Goal: Task Accomplishment & Management: Use online tool/utility

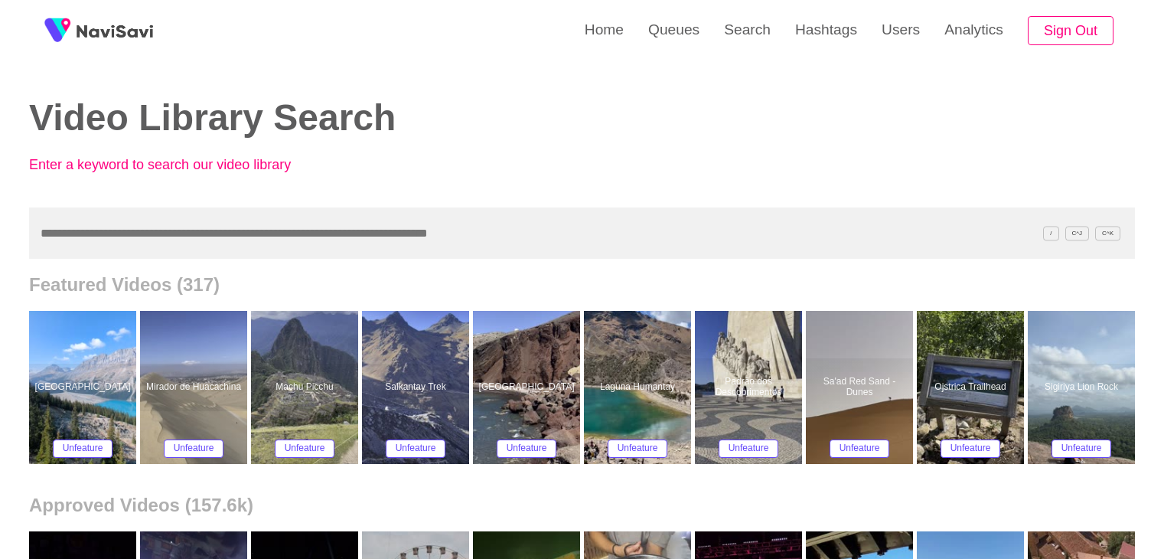
scroll to position [77, 0]
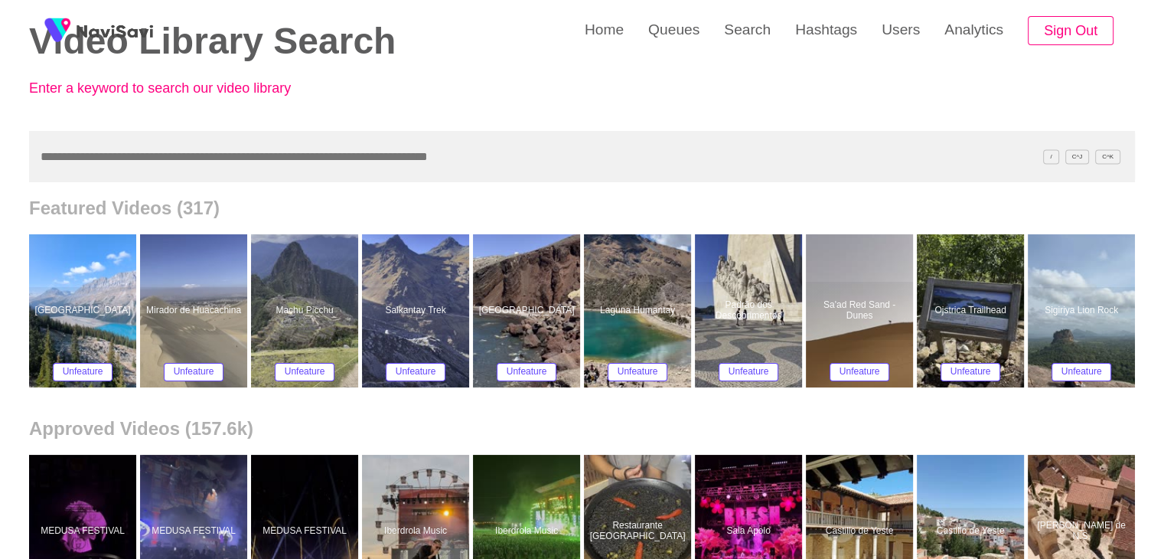
drag, startPoint x: 131, startPoint y: 149, endPoint x: 0, endPoint y: 155, distance: 131.0
click at [31, 158] on input "text" at bounding box center [582, 156] width 1106 height 51
click at [79, 161] on input "text" at bounding box center [582, 156] width 1106 height 51
paste input "**********"
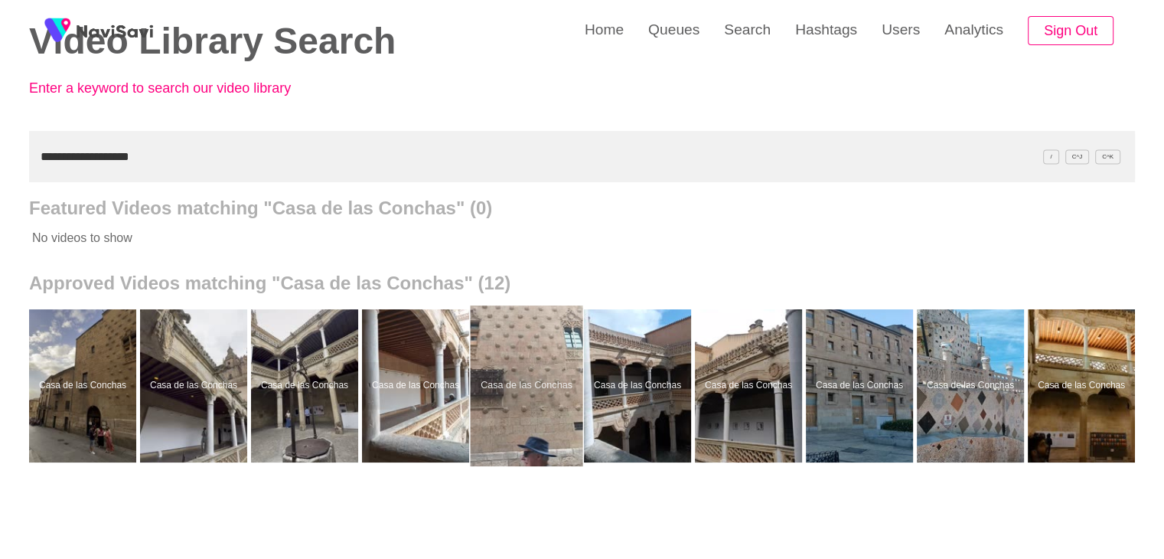
scroll to position [0, 226]
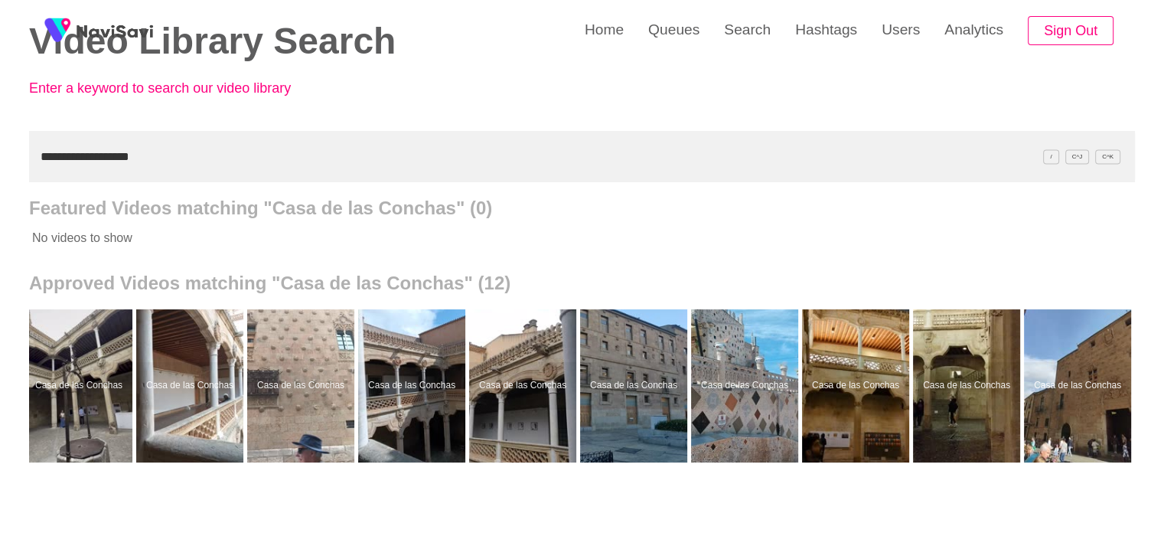
drag, startPoint x: 153, startPoint y: 158, endPoint x: 0, endPoint y: 184, distance: 155.2
click at [0, 184] on div "**********" at bounding box center [582, 346] width 1164 height 847
paste input "text"
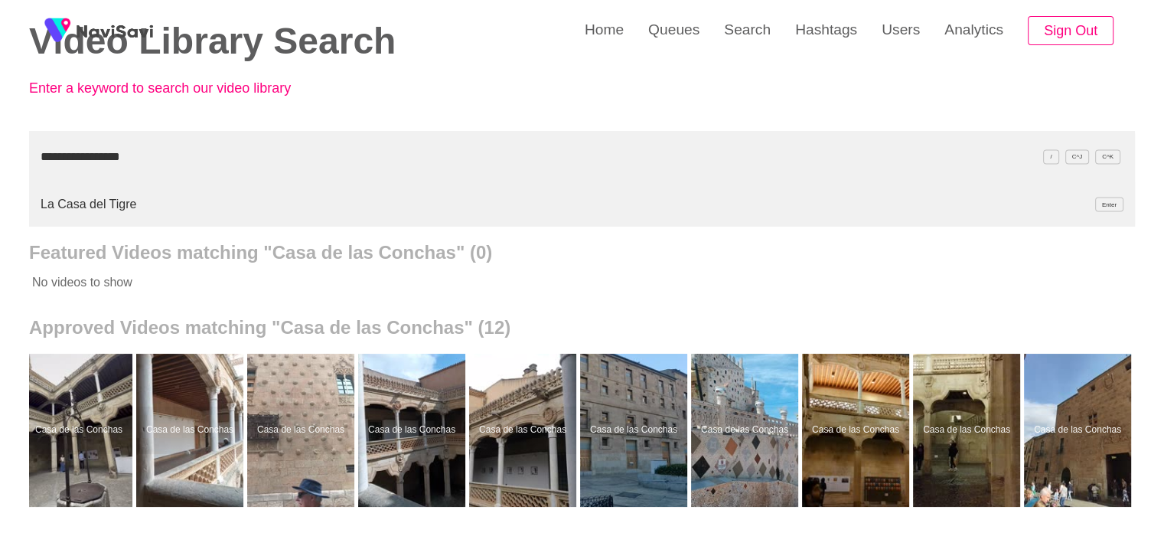
type input "**********"
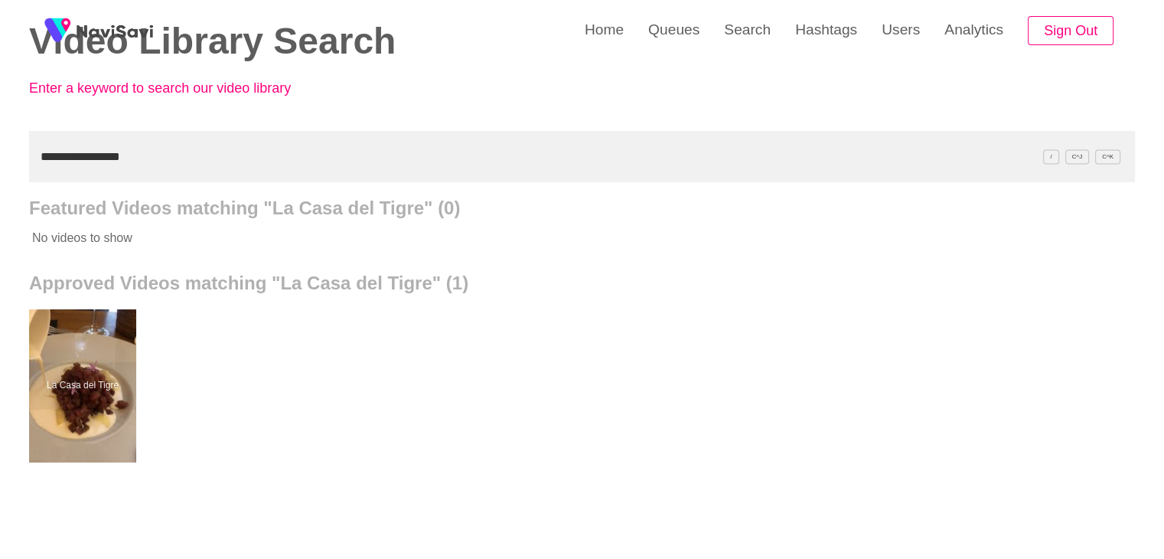
click at [143, 166] on input "**********" at bounding box center [582, 156] width 1106 height 51
drag, startPoint x: 669, startPoint y: 36, endPoint x: 627, endPoint y: 59, distance: 47.3
click at [669, 36] on link "Queues" at bounding box center [674, 30] width 76 height 60
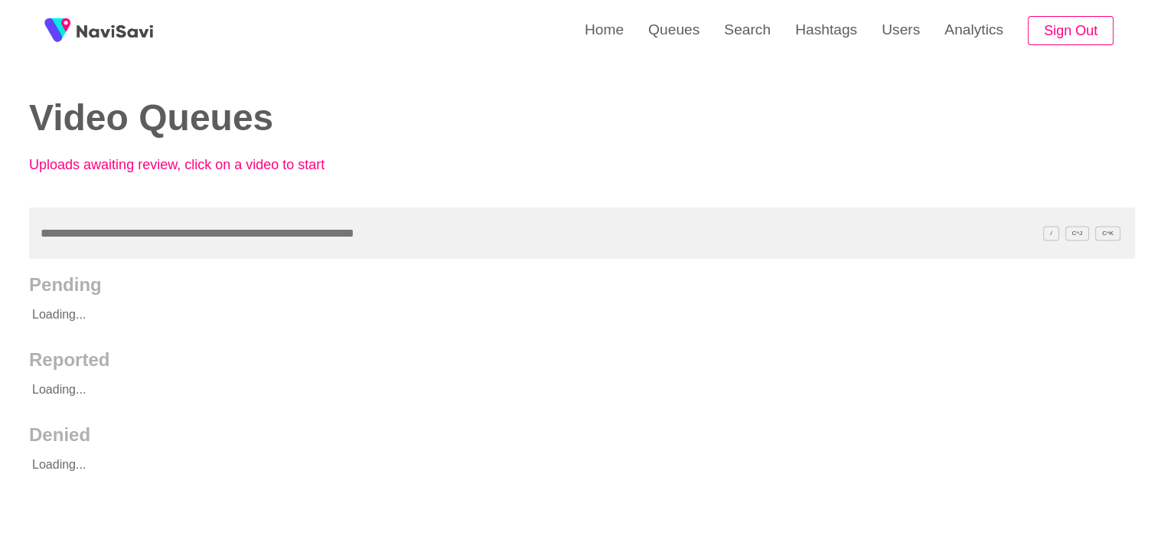
click at [67, 249] on input "text" at bounding box center [582, 232] width 1106 height 51
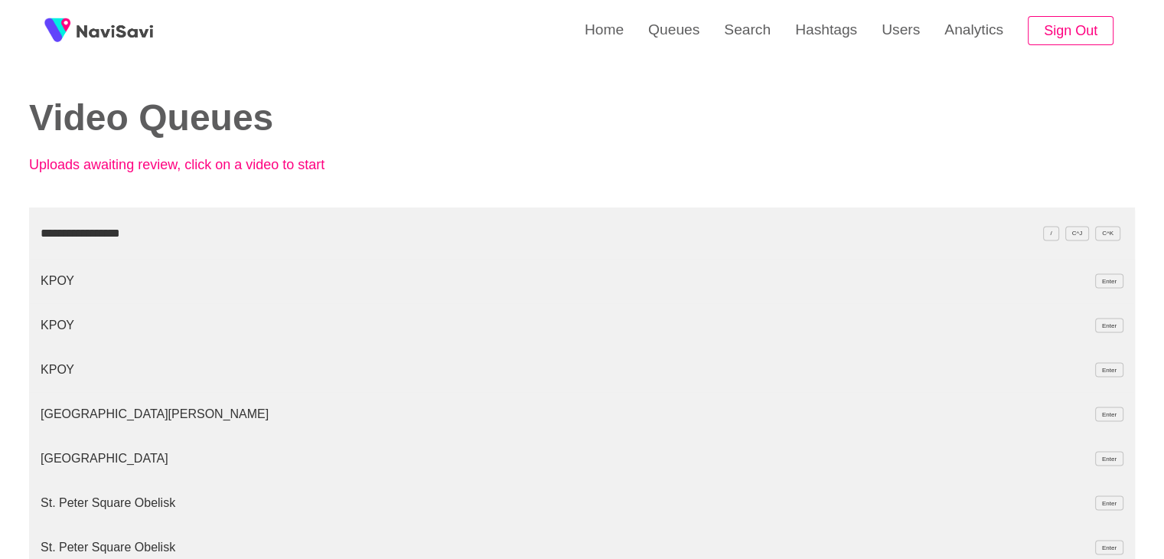
type input "**********"
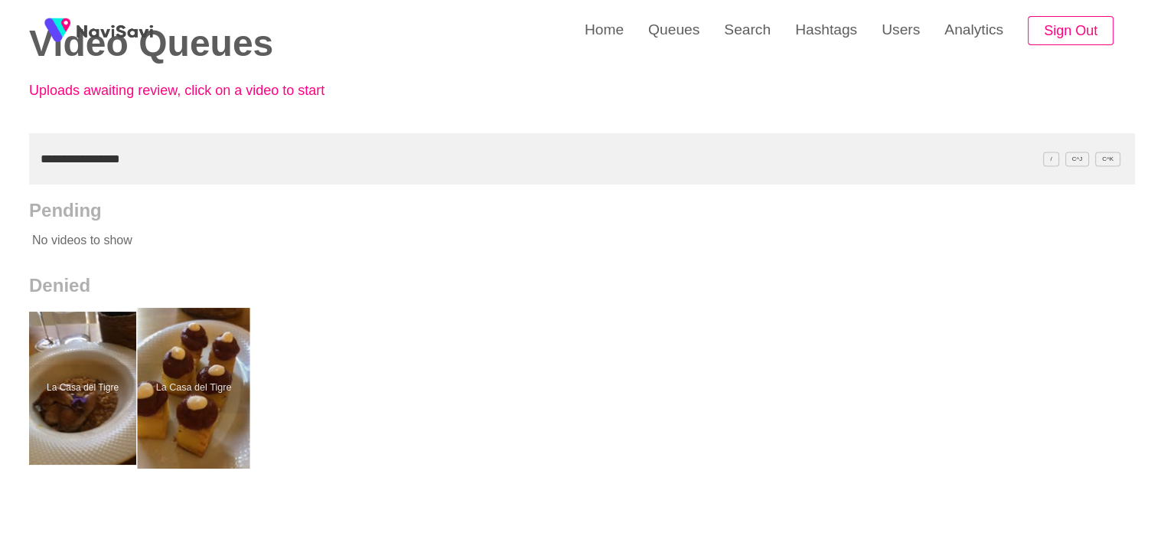
scroll to position [77, 0]
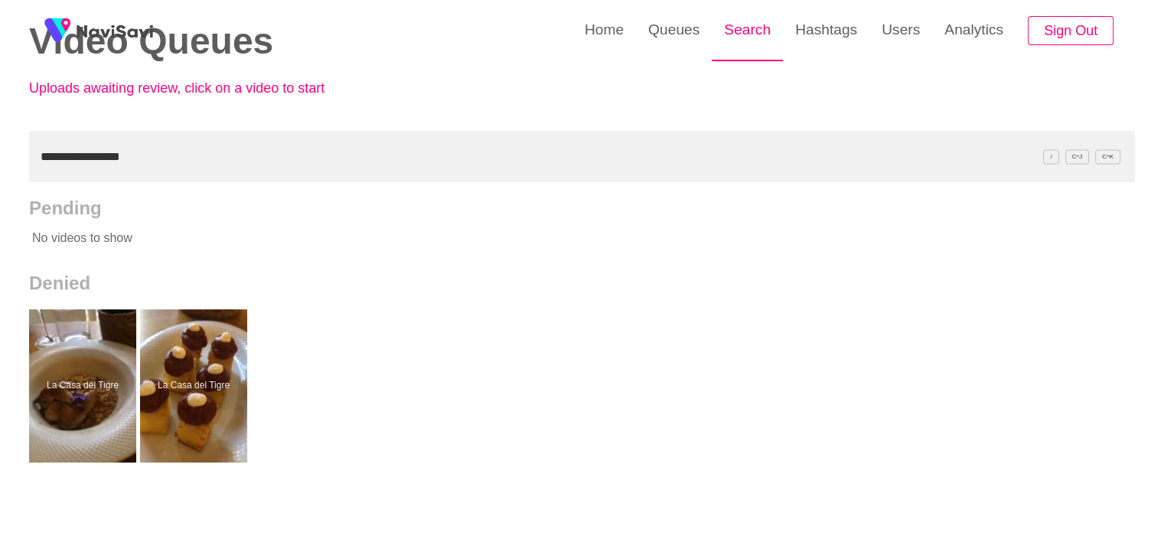
click at [738, 28] on link "Search" at bounding box center [747, 30] width 71 height 60
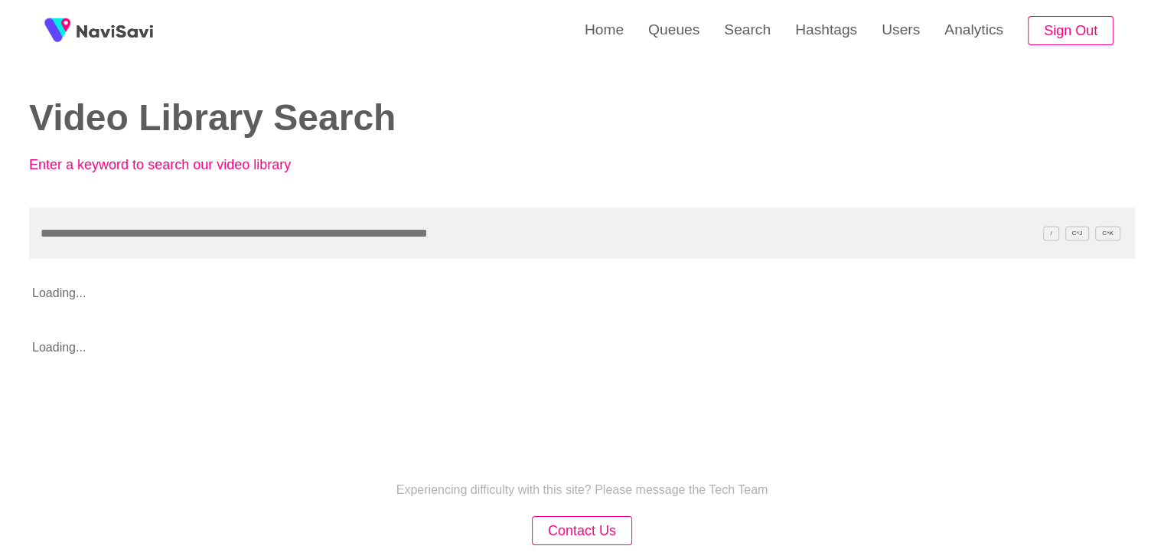
click at [102, 239] on input "text" at bounding box center [582, 232] width 1106 height 51
type input "**********"
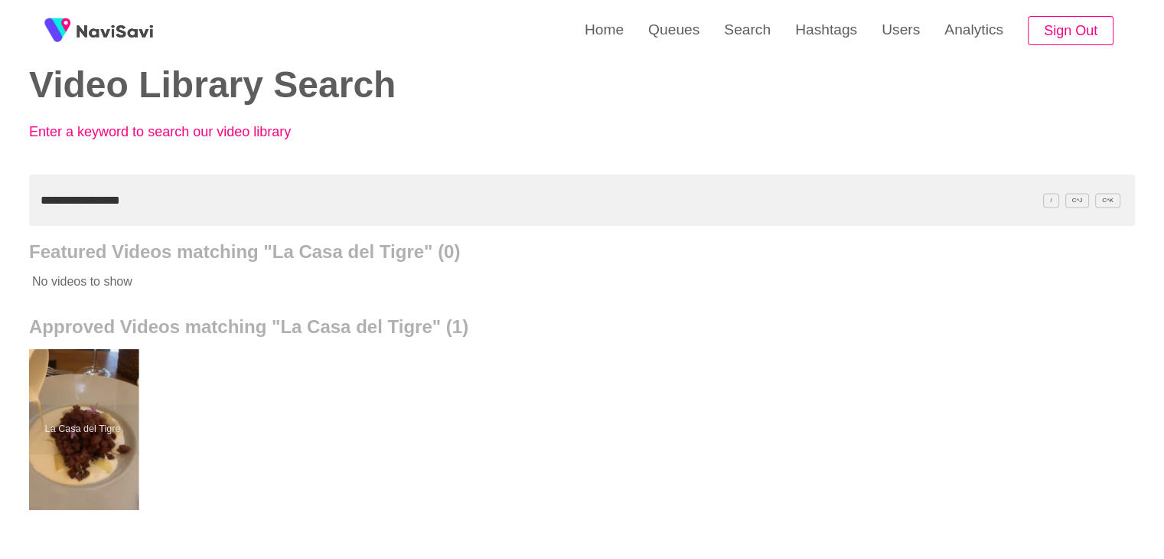
scroll to position [77, 0]
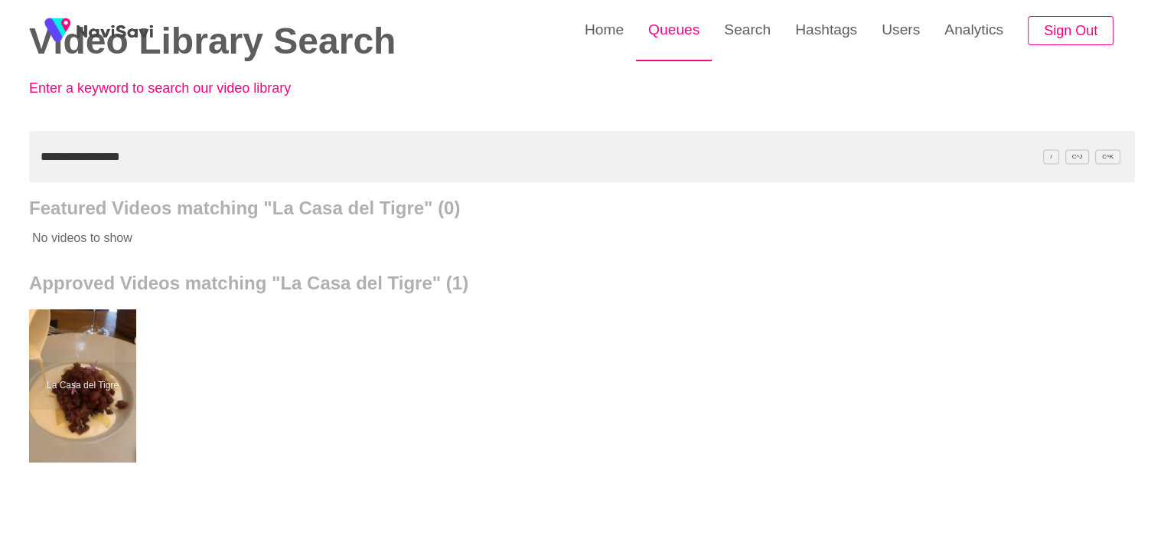
drag, startPoint x: 653, startPoint y: 43, endPoint x: 632, endPoint y: 58, distance: 26.3
click at [653, 44] on link "Queues" at bounding box center [674, 30] width 76 height 60
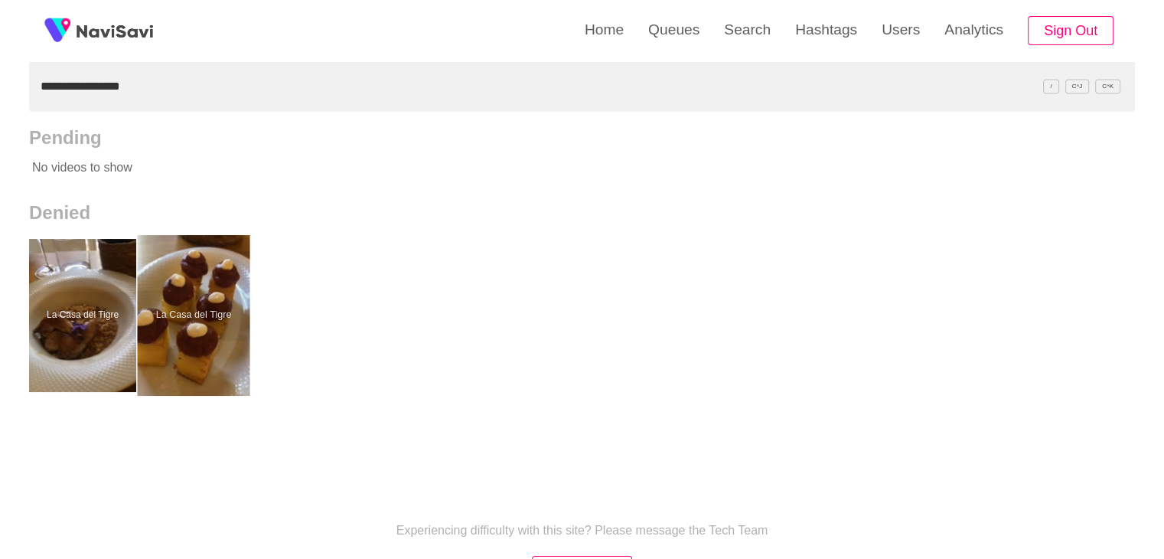
scroll to position [153, 0]
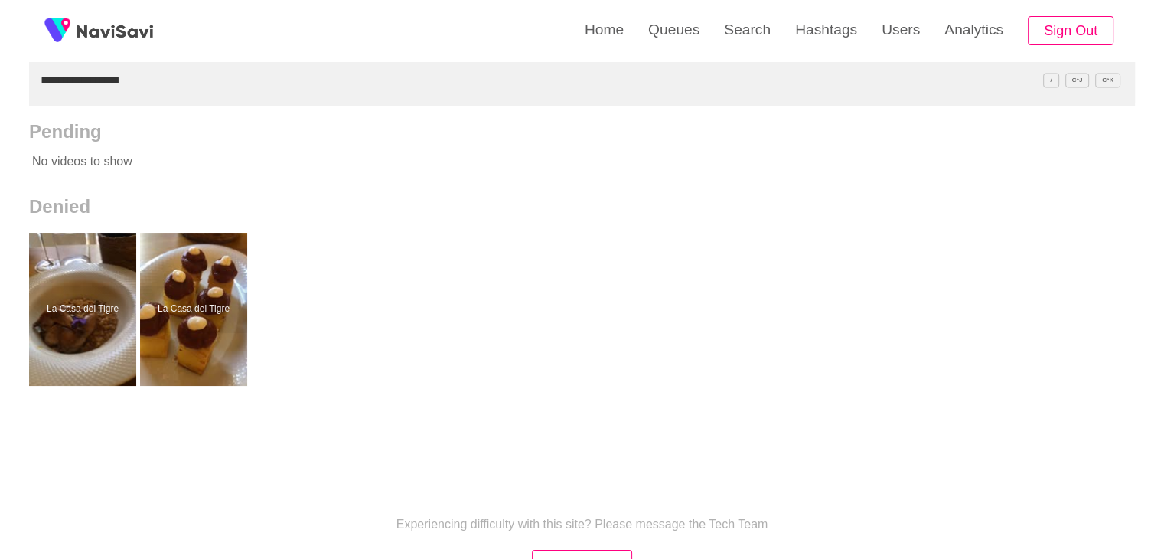
drag, startPoint x: 11, startPoint y: 79, endPoint x: 40, endPoint y: 57, distance: 36.6
click at [0, 77] on div "**********" at bounding box center [582, 270] width 1164 height 847
paste input "**"
type input "**********"
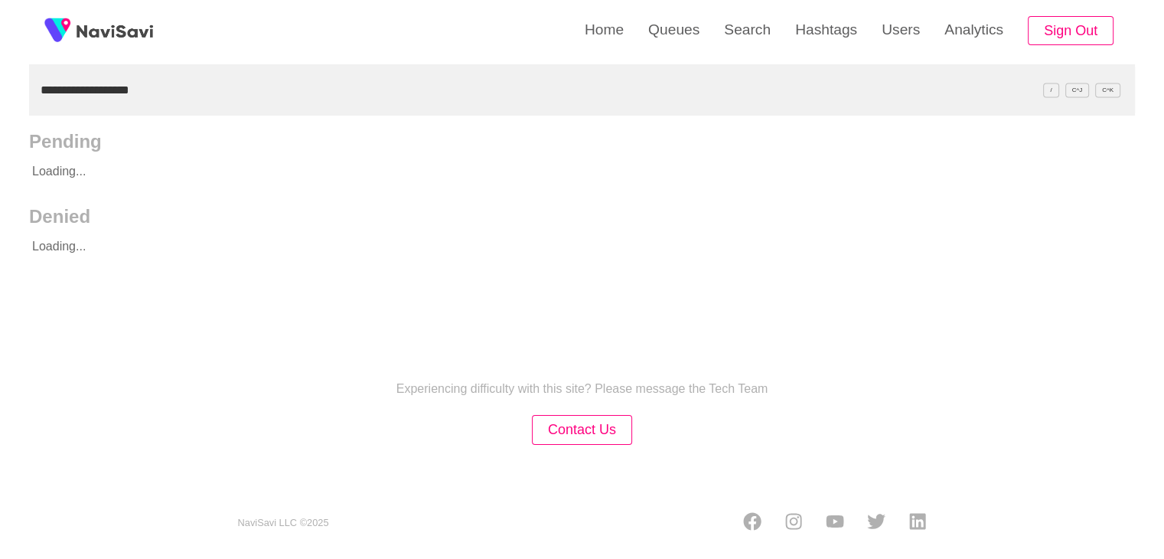
scroll to position [144, 0]
click at [745, 34] on link "Search" at bounding box center [747, 30] width 71 height 60
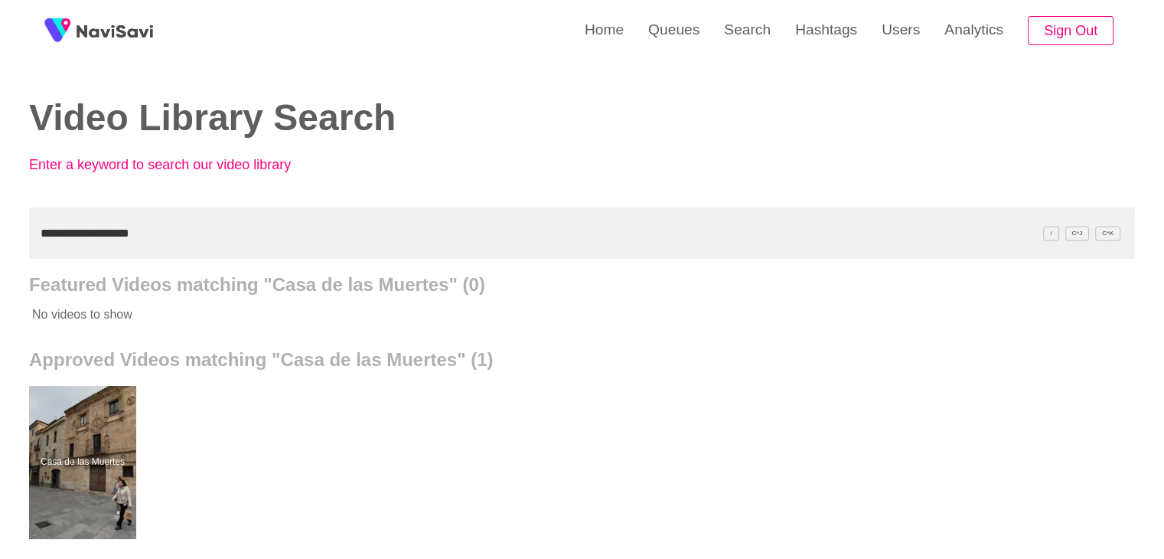
drag, startPoint x: 109, startPoint y: 227, endPoint x: 0, endPoint y: 200, distance: 112.1
click at [0, 200] on div "**********" at bounding box center [582, 423] width 1164 height 847
paste input "text"
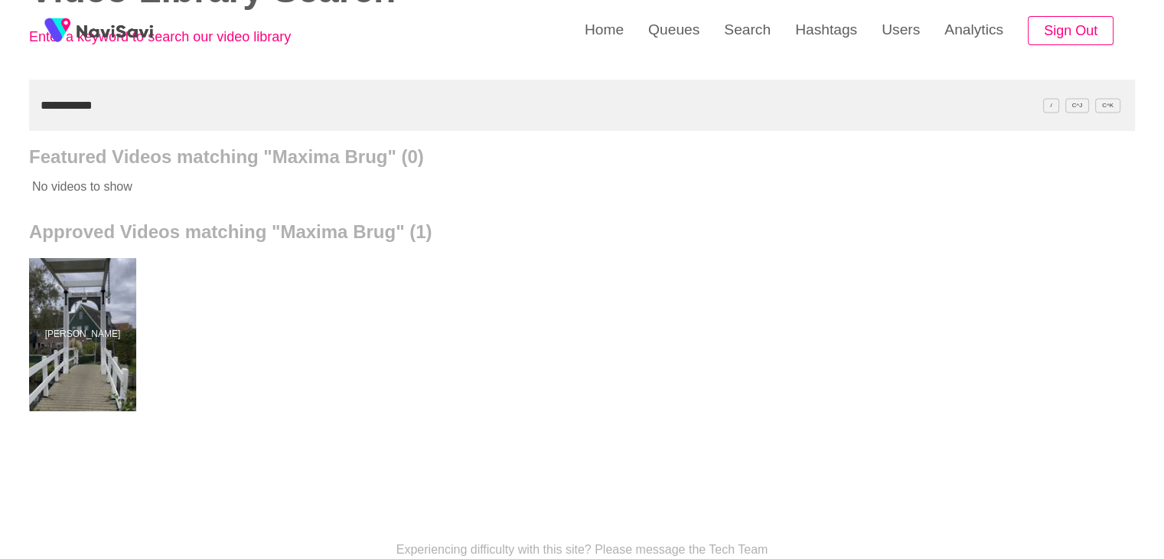
scroll to position [153, 0]
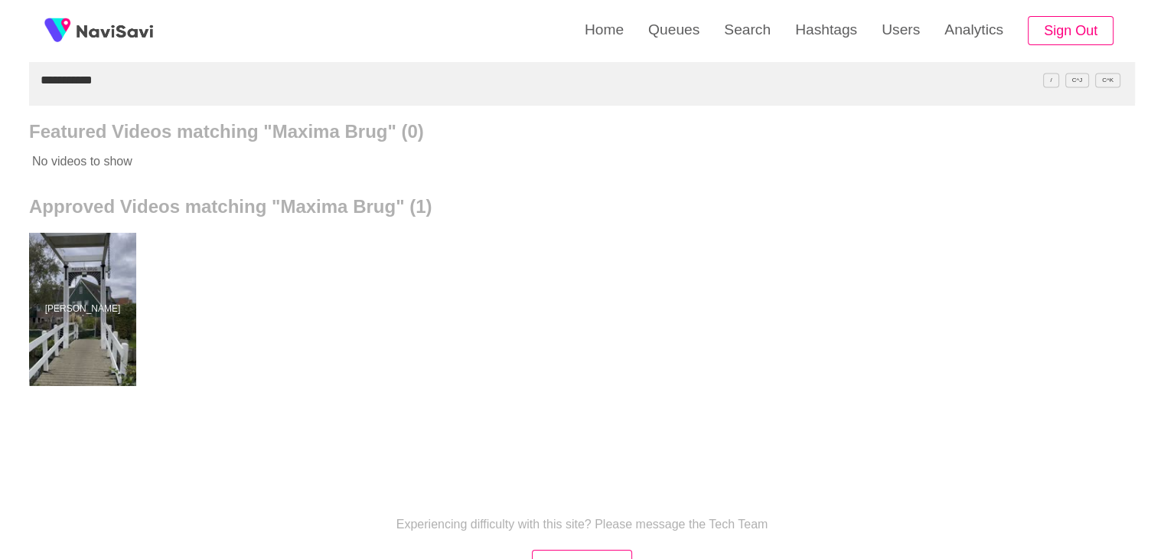
drag, startPoint x: 129, startPoint y: 77, endPoint x: 0, endPoint y: 103, distance: 131.0
click at [0, 103] on div "**********" at bounding box center [582, 270] width 1164 height 847
paste input "****"
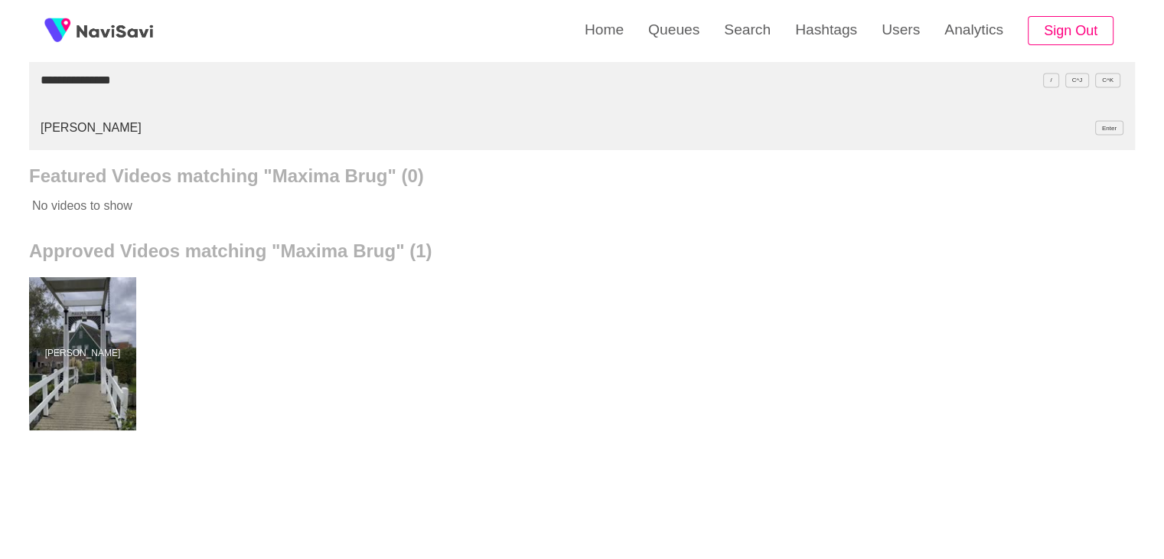
type input "**********"
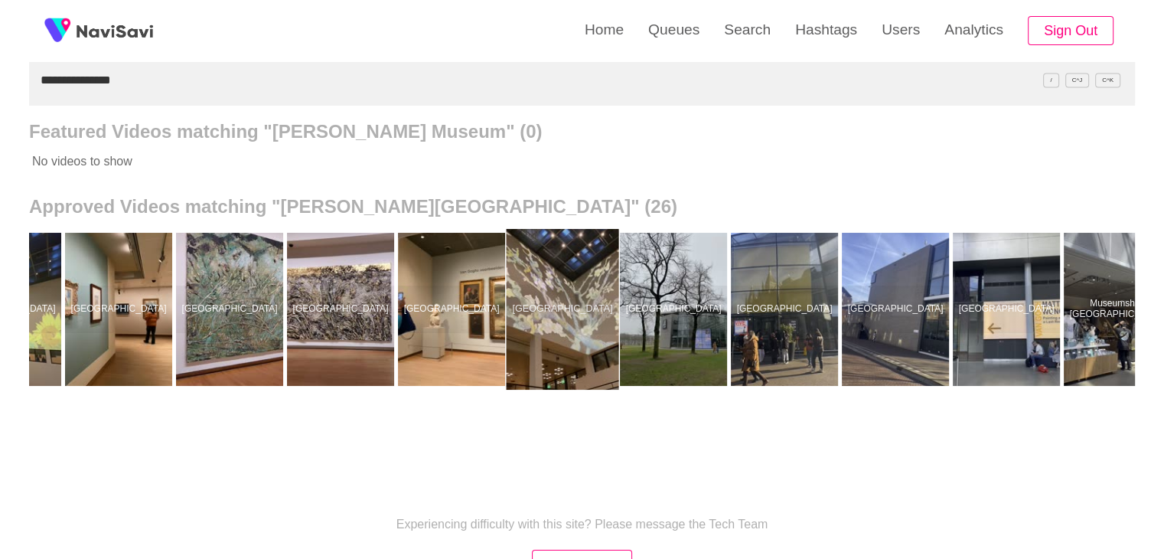
scroll to position [0, 189]
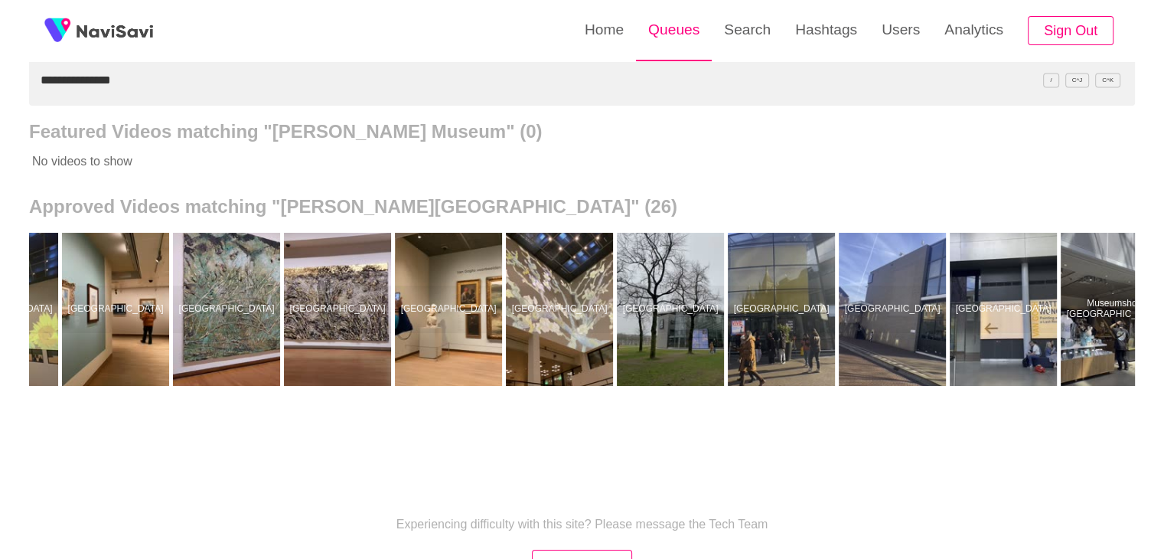
click at [667, 31] on link "Queues" at bounding box center [674, 30] width 76 height 60
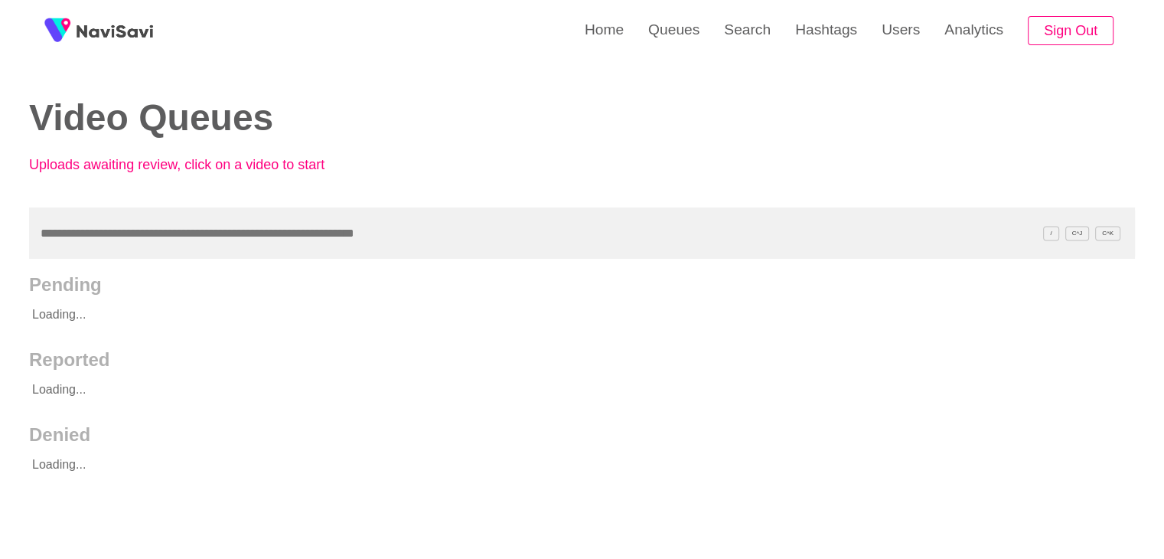
click at [133, 239] on input "text" at bounding box center [582, 232] width 1106 height 51
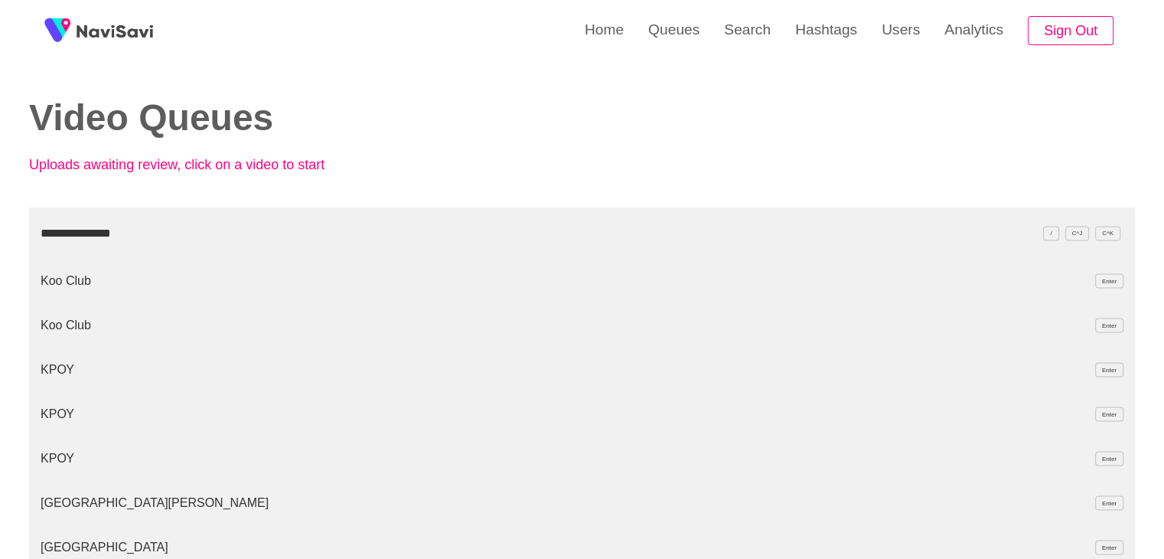
type input "**********"
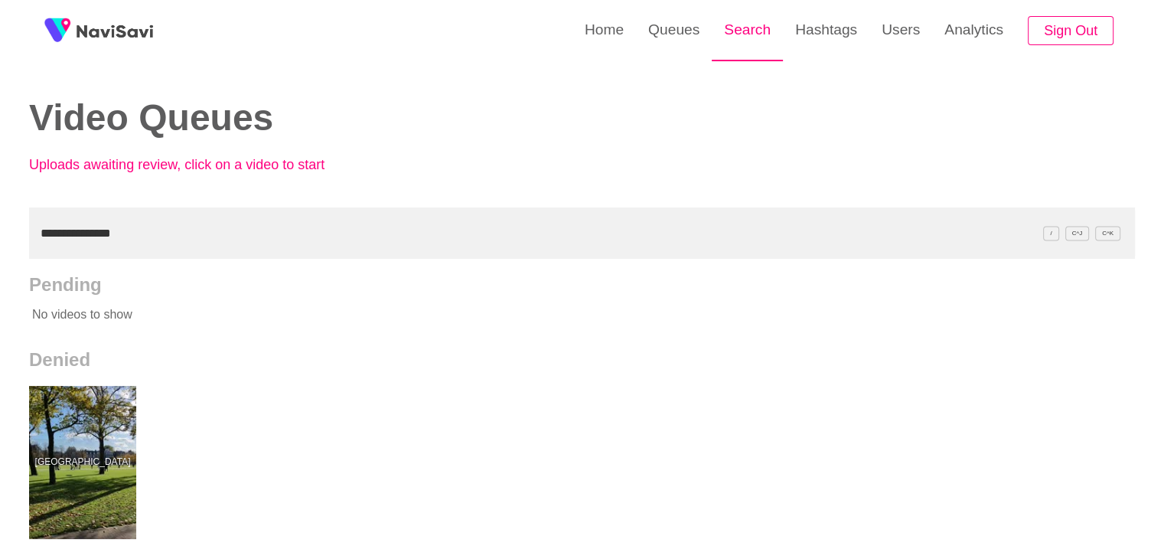
click at [747, 32] on link "Search" at bounding box center [747, 30] width 71 height 60
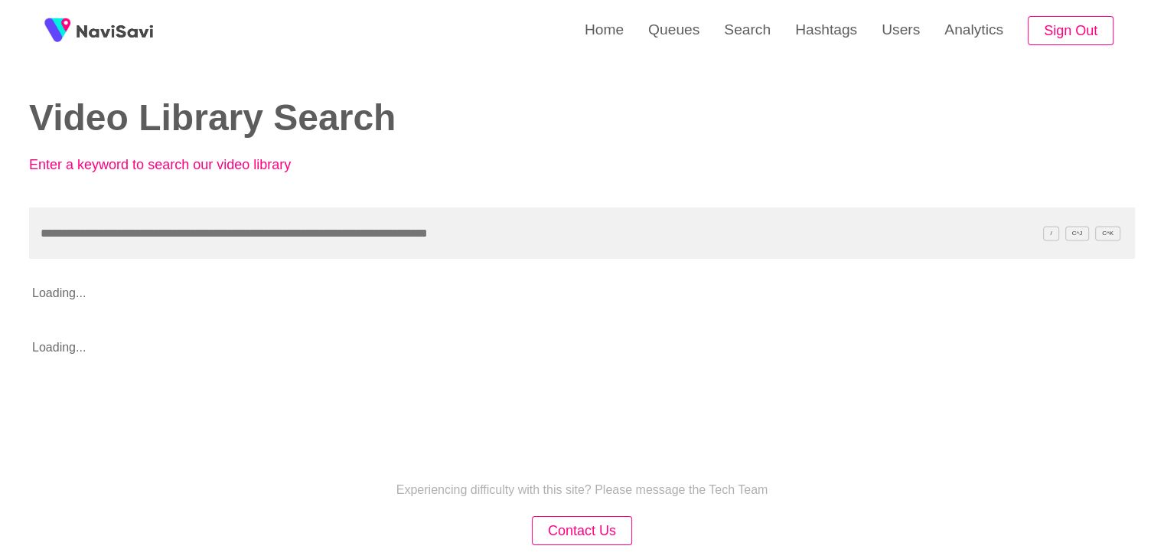
click at [154, 236] on input "text" at bounding box center [582, 232] width 1106 height 51
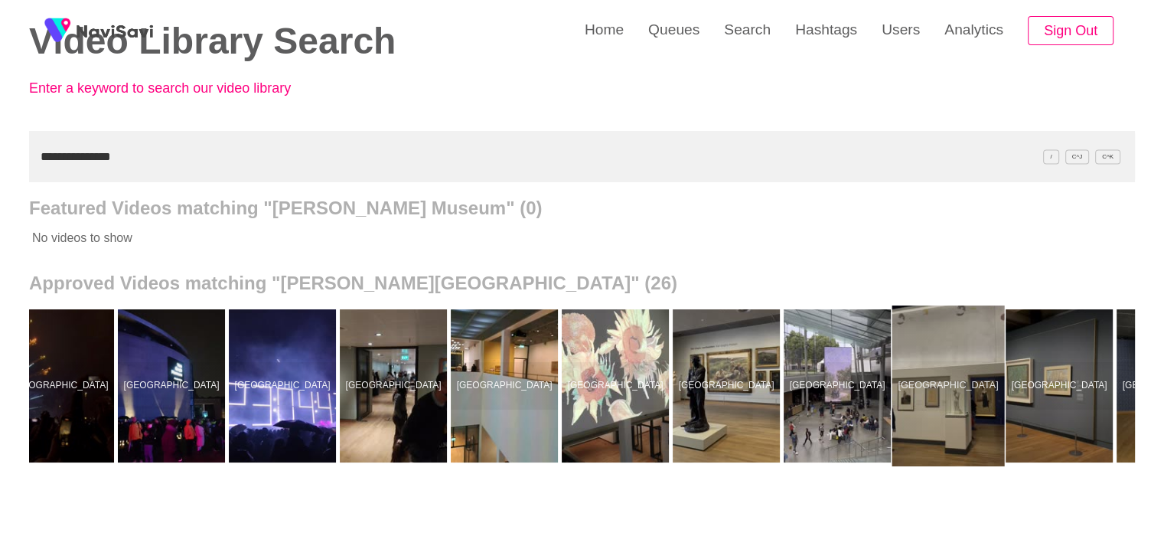
scroll to position [0, 1779]
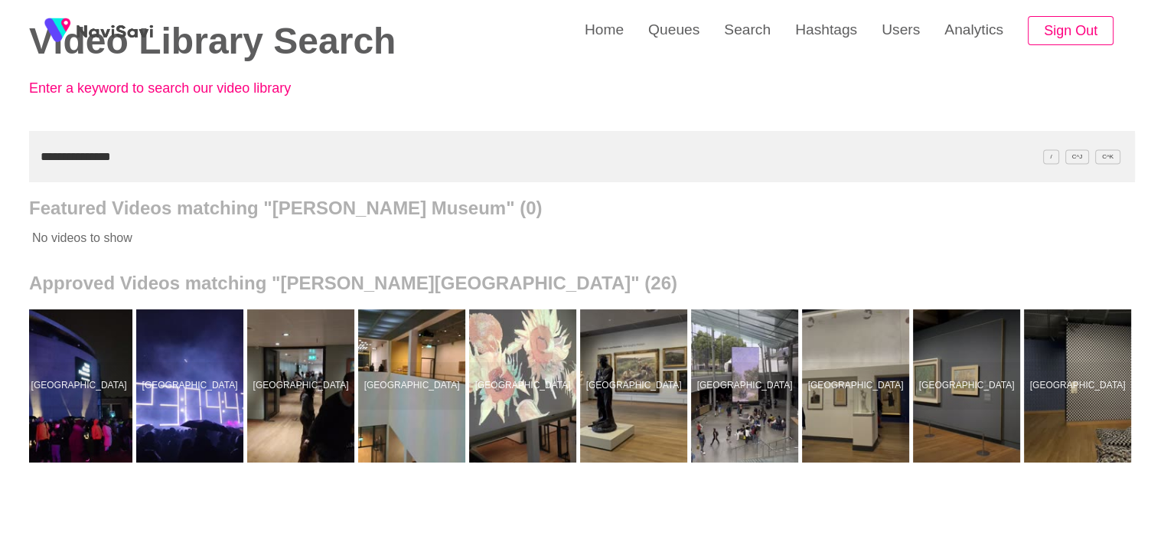
drag, startPoint x: 152, startPoint y: 154, endPoint x: 0, endPoint y: 188, distance: 156.1
click at [0, 188] on div "**********" at bounding box center [582, 346] width 1164 height 847
paste input "**********"
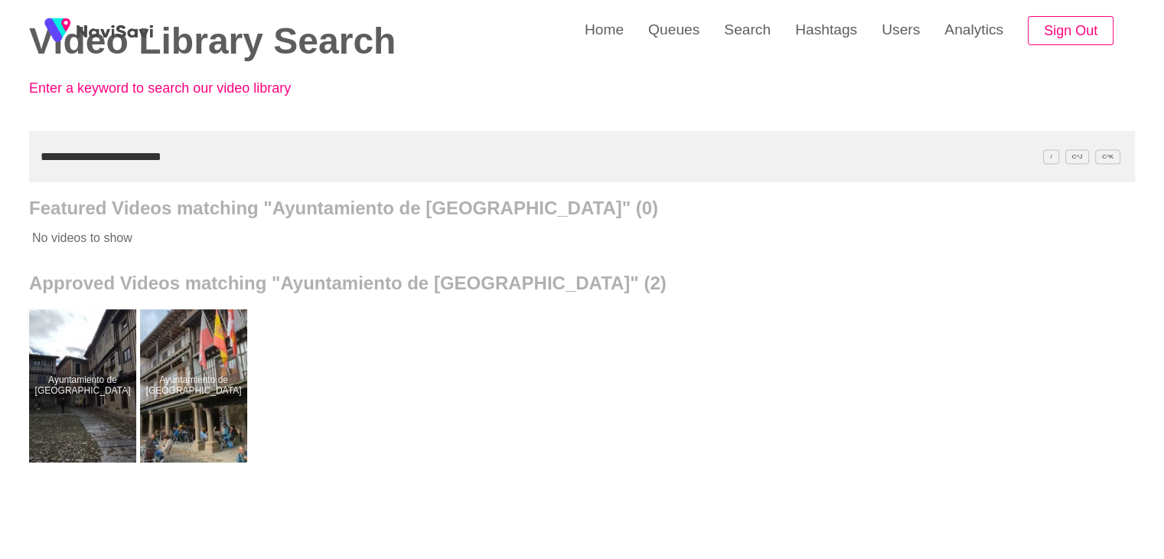
drag, startPoint x: 150, startPoint y: 158, endPoint x: 0, endPoint y: 177, distance: 151.2
click at [0, 177] on div "**********" at bounding box center [582, 346] width 1164 height 847
paste input "**********"
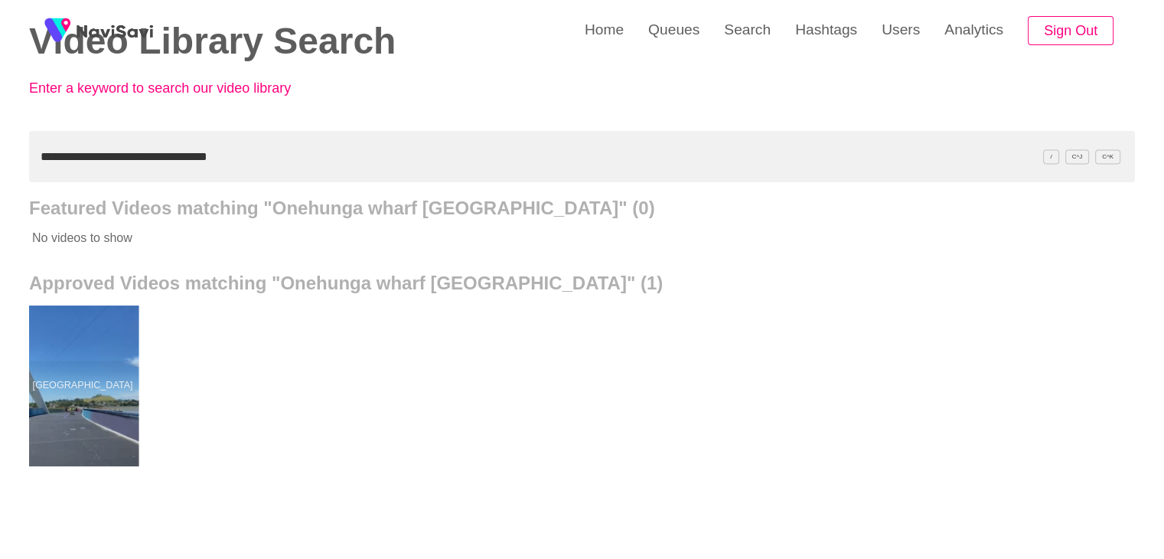
drag, startPoint x: 107, startPoint y: 389, endPoint x: 109, endPoint y: 344, distance: 45.2
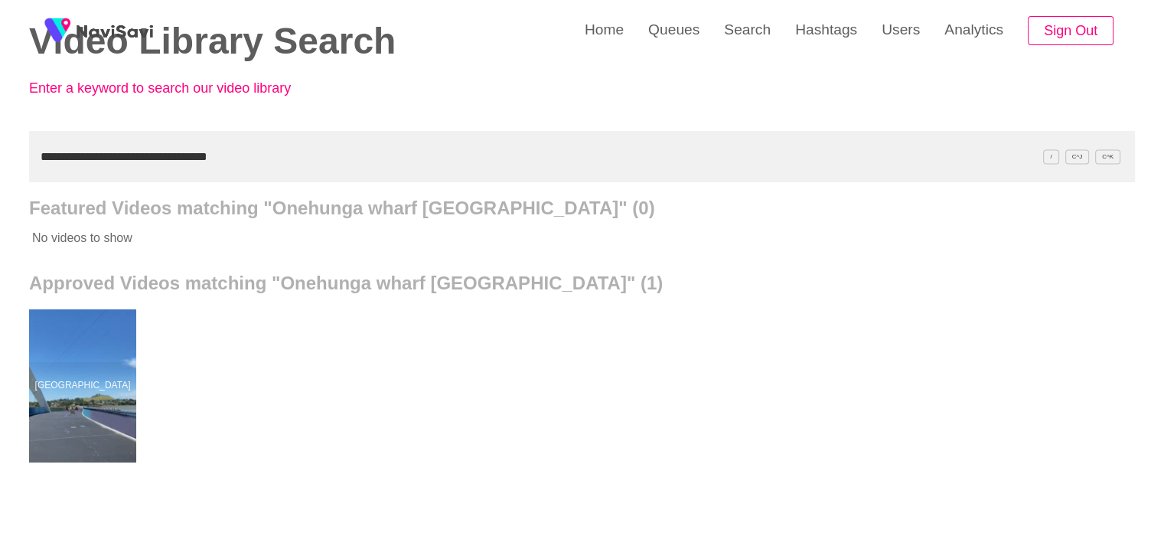
drag, startPoint x: 266, startPoint y: 169, endPoint x: 221, endPoint y: 148, distance: 50.0
click at [177, 165] on input "**********" at bounding box center [582, 156] width 1106 height 51
drag, startPoint x: 239, startPoint y: 158, endPoint x: 0, endPoint y: 161, distance: 238.7
click at [0, 161] on div "**********" at bounding box center [582, 346] width 1164 height 847
paste input "text"
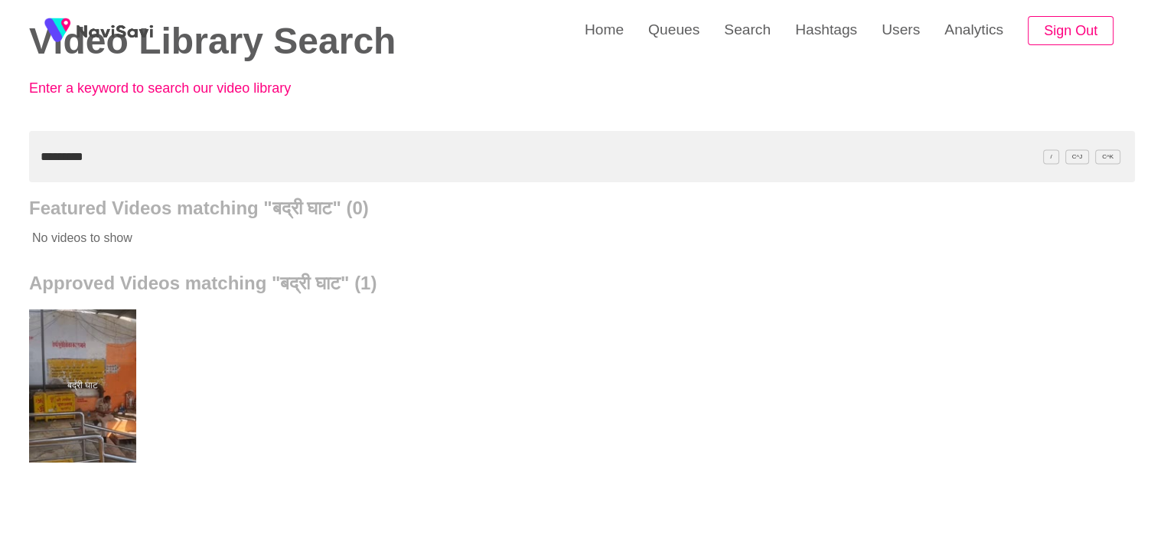
click at [0, 148] on div "Home Queues Search Hashtags Users Analytics Sign Out Video Library Search Enter…" at bounding box center [582, 346] width 1164 height 847
paste input "**********"
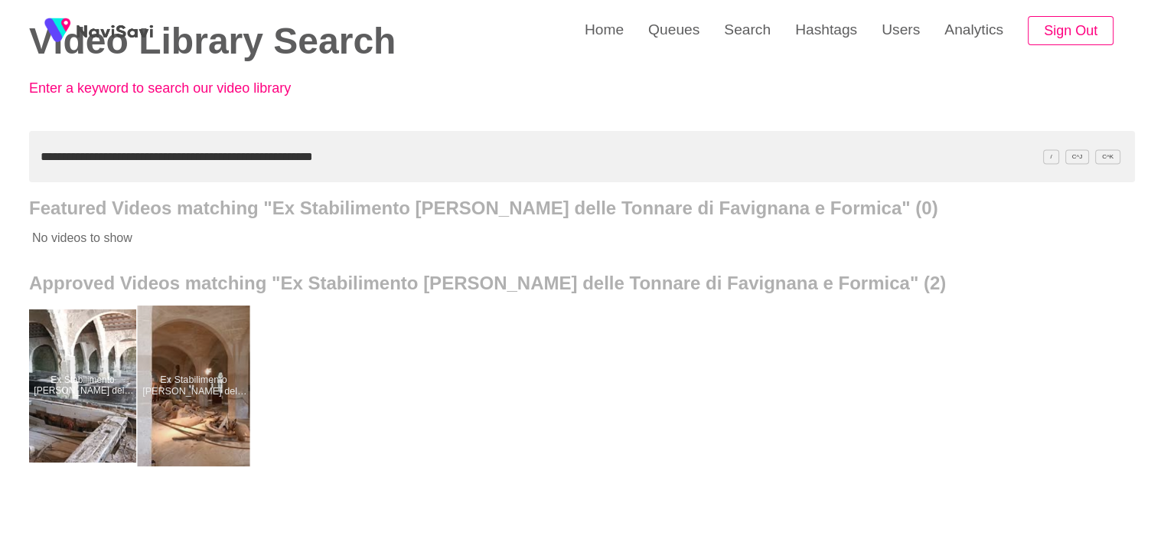
drag, startPoint x: 208, startPoint y: 359, endPoint x: 210, endPoint y: 350, distance: 8.6
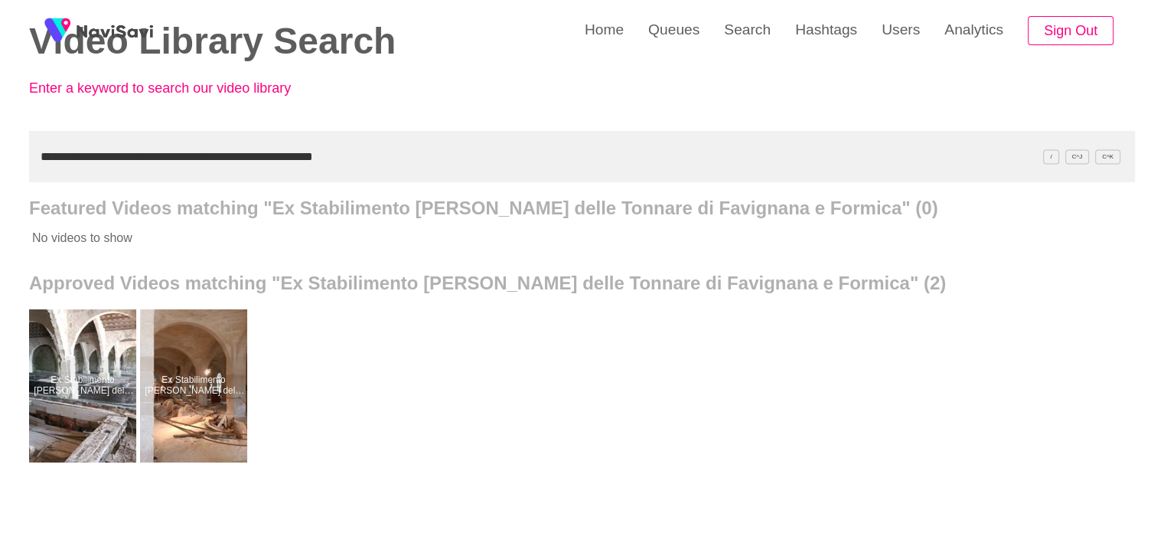
drag, startPoint x: 344, startPoint y: 158, endPoint x: 0, endPoint y: 171, distance: 343.8
click at [0, 174] on div "**********" at bounding box center [582, 346] width 1164 height 847
paste input "text"
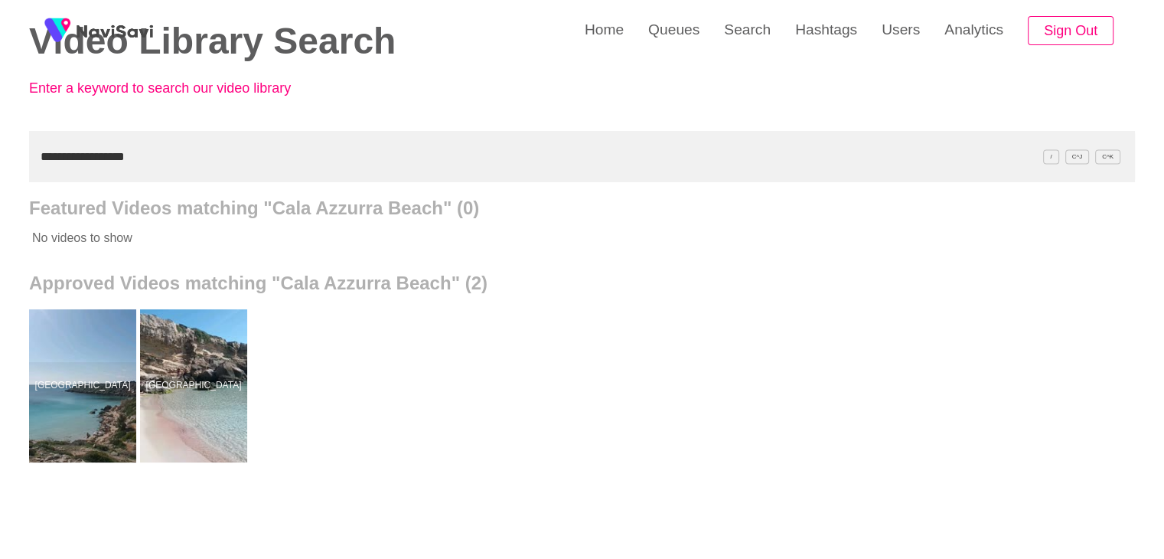
drag, startPoint x: 141, startPoint y: 157, endPoint x: 0, endPoint y: 184, distance: 143.5
click at [0, 187] on div "**********" at bounding box center [582, 346] width 1164 height 847
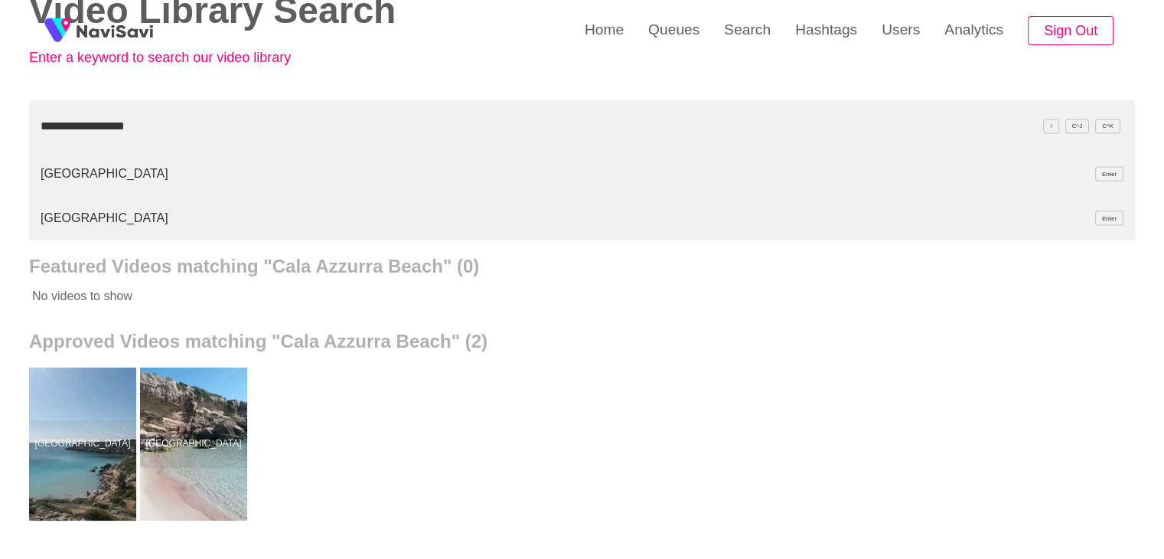
scroll to position [0, 0]
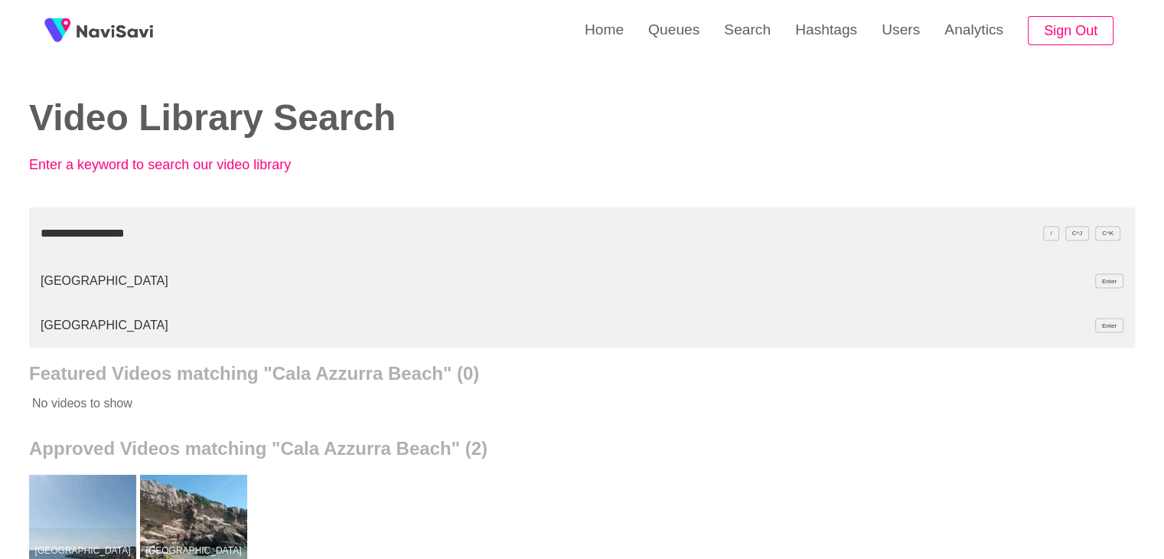
drag, startPoint x: 13, startPoint y: 236, endPoint x: 1, endPoint y: 230, distance: 13.7
click at [0, 235] on div "**********" at bounding box center [582, 468] width 1164 height 936
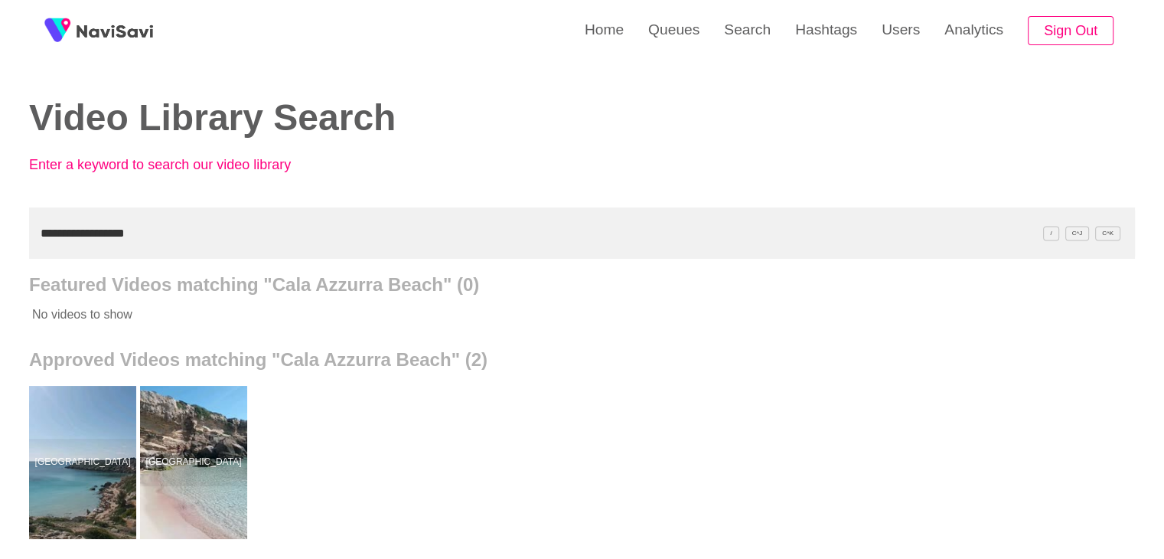
paste input "text"
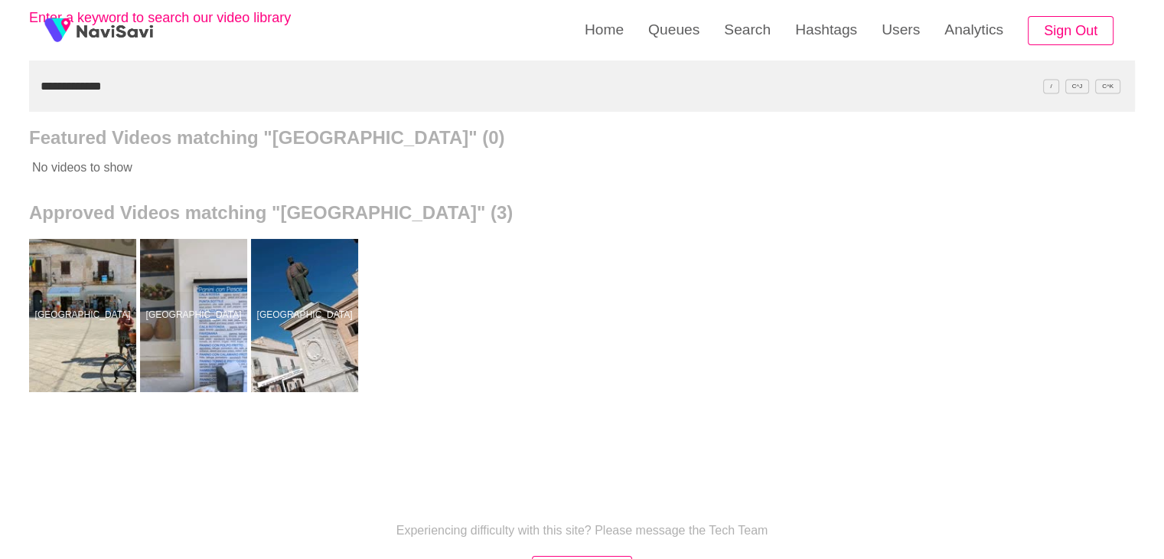
scroll to position [153, 0]
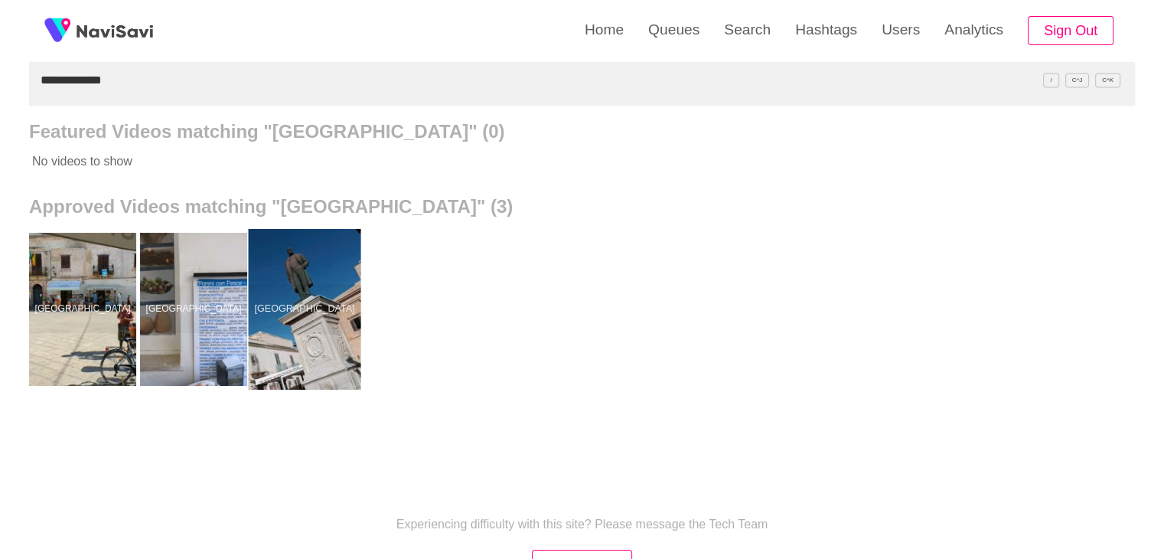
drag, startPoint x: 303, startPoint y: 282, endPoint x: 302, endPoint y: 252, distance: 30.6
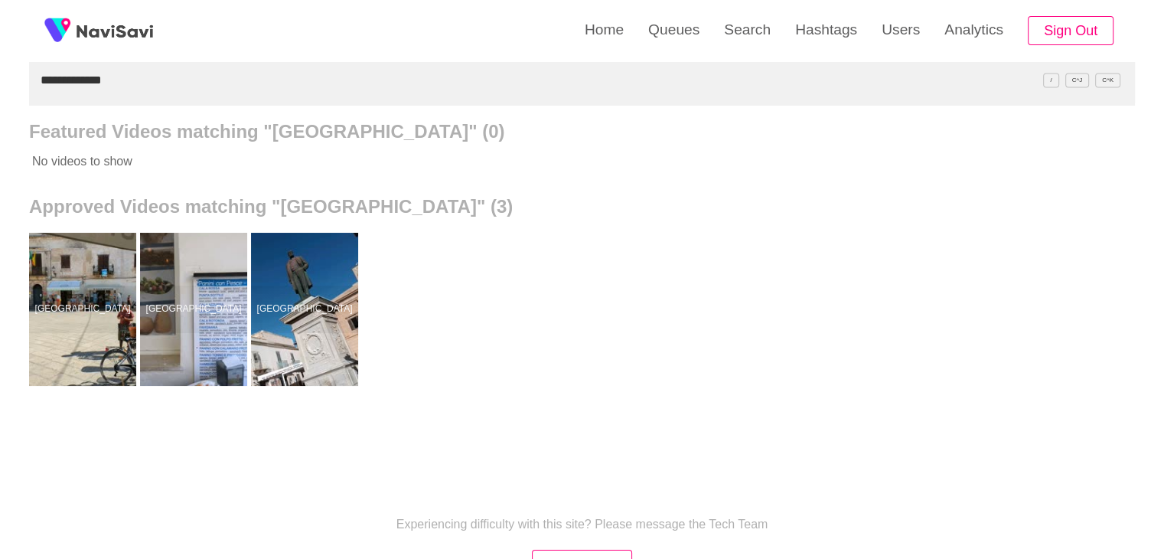
drag, startPoint x: 109, startPoint y: 80, endPoint x: 0, endPoint y: 90, distance: 109.9
click at [0, 90] on div "**********" at bounding box center [582, 270] width 1164 height 847
drag, startPoint x: 152, startPoint y: 80, endPoint x: 0, endPoint y: 93, distance: 152.8
click at [0, 93] on div "**********" at bounding box center [582, 270] width 1164 height 847
paste input "*"
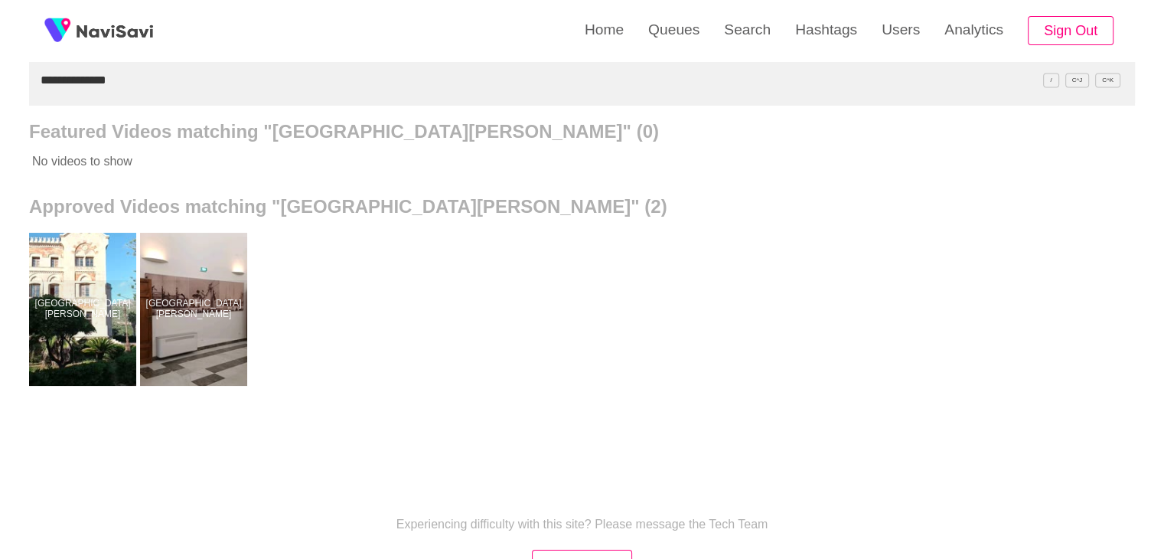
drag, startPoint x: 106, startPoint y: 83, endPoint x: 0, endPoint y: 96, distance: 107.1
click at [0, 96] on div "**********" at bounding box center [582, 270] width 1164 height 847
paste input "text"
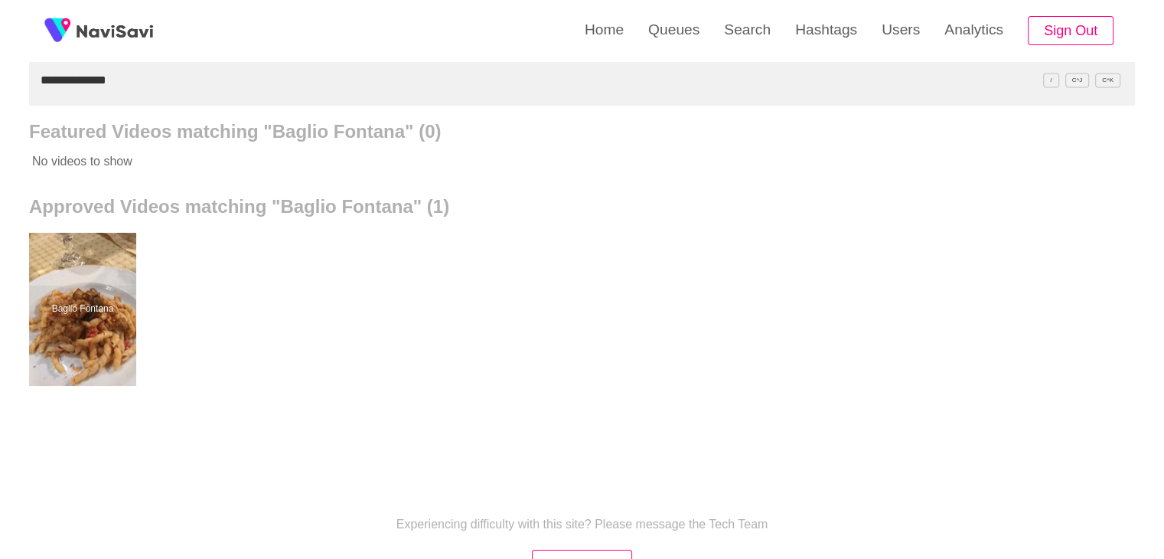
drag, startPoint x: 122, startPoint y: 86, endPoint x: 0, endPoint y: 105, distance: 123.0
click at [0, 105] on div "**********" at bounding box center [582, 270] width 1164 height 847
paste input "**********"
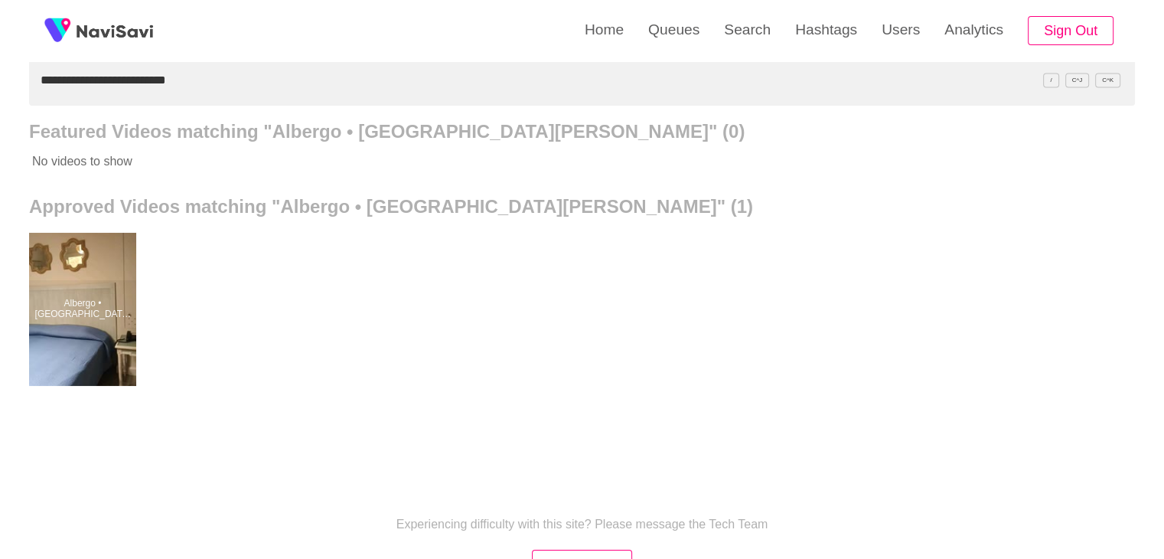
drag, startPoint x: 199, startPoint y: 76, endPoint x: 0, endPoint y: 106, distance: 201.3
click at [0, 106] on div "**********" at bounding box center [582, 270] width 1164 height 847
paste input "text"
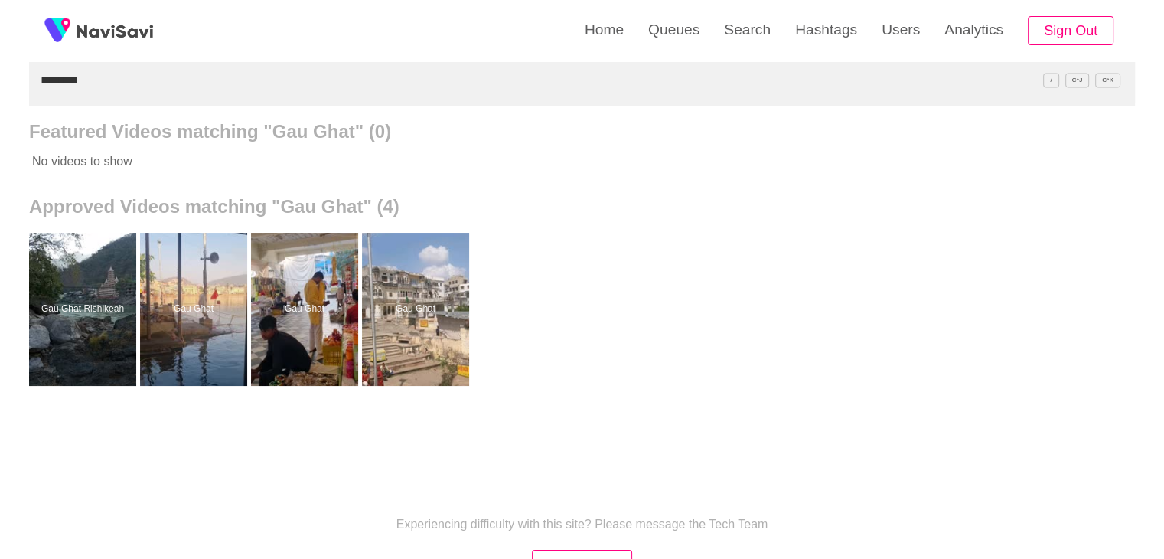
drag, startPoint x: 93, startPoint y: 77, endPoint x: 0, endPoint y: 91, distance: 94.4
click at [0, 96] on div "Home Queues Search Hashtags Users Analytics Sign Out Video Library Search Enter…" at bounding box center [582, 270] width 1164 height 847
paste input "**********"
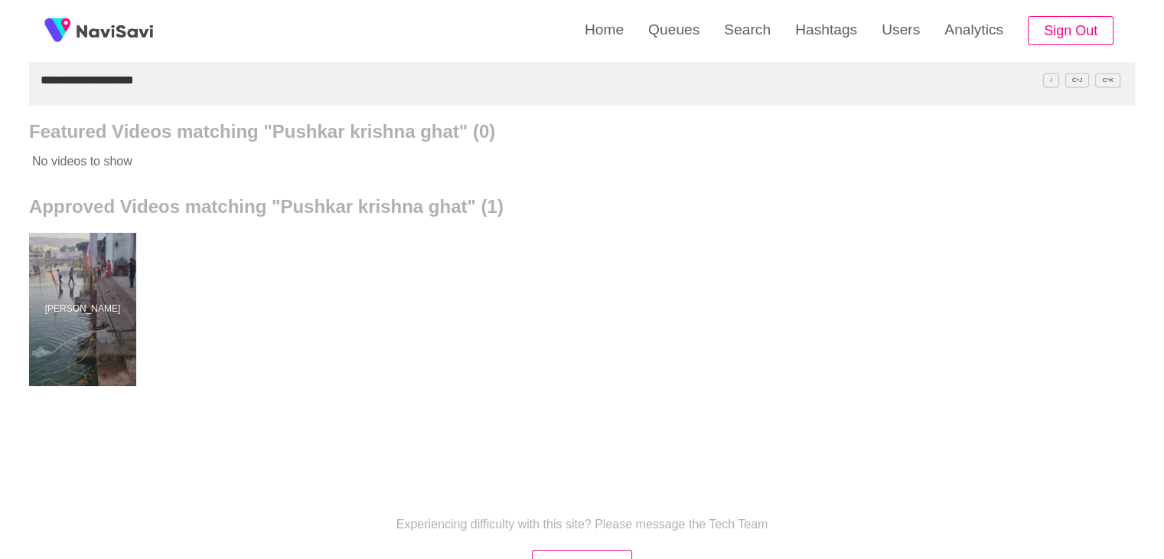
drag, startPoint x: 160, startPoint y: 86, endPoint x: 0, endPoint y: 86, distance: 159.9
click at [0, 86] on div "**********" at bounding box center [582, 270] width 1164 height 847
paste input "text"
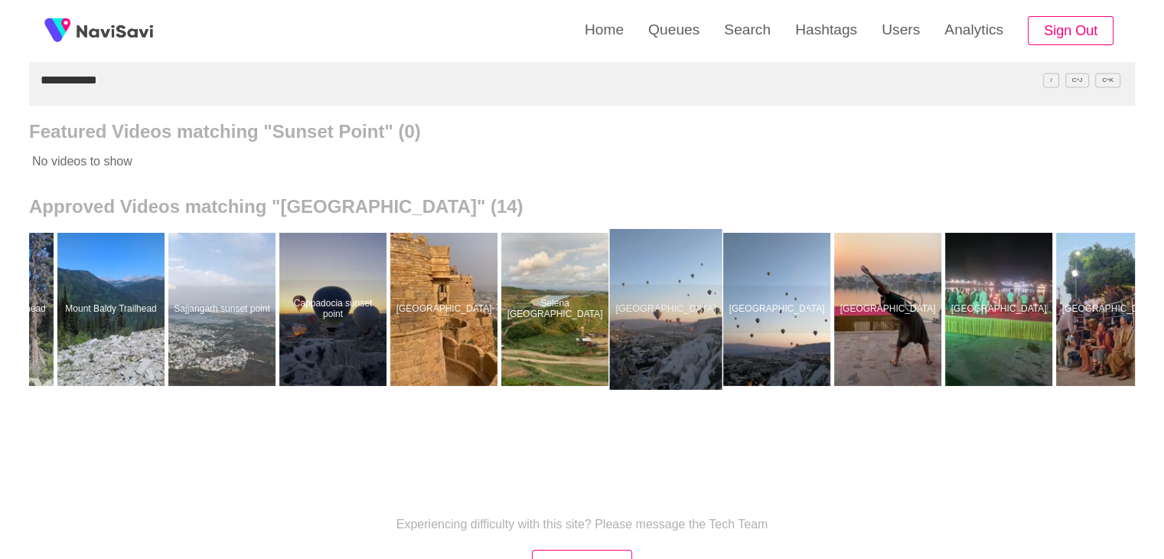
scroll to position [0, 448]
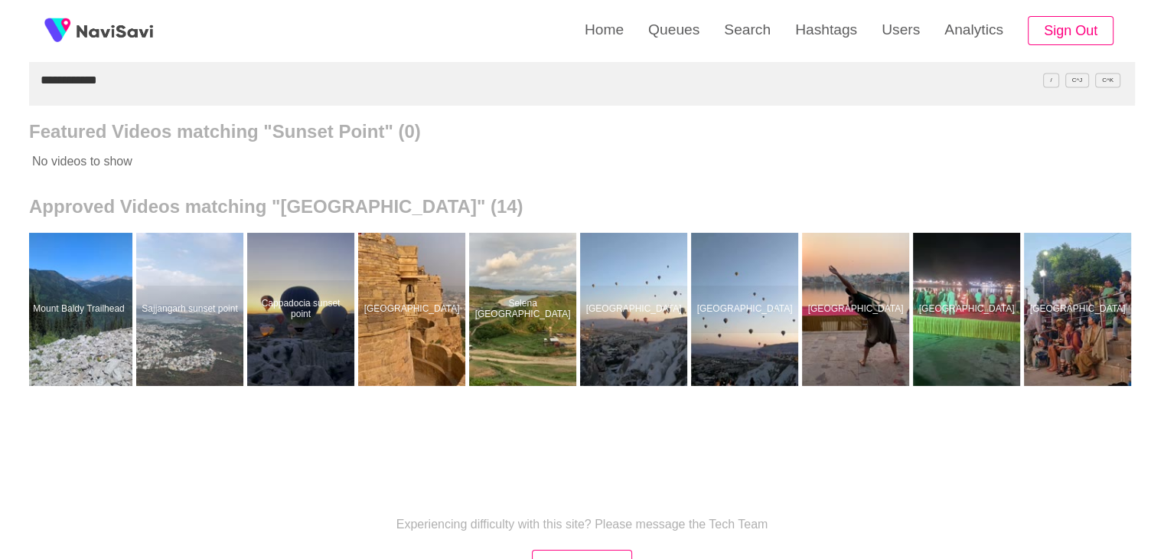
drag, startPoint x: 119, startPoint y: 65, endPoint x: 0, endPoint y: 108, distance: 126.1
click at [0, 107] on div "**********" at bounding box center [582, 270] width 1164 height 847
paste input "text"
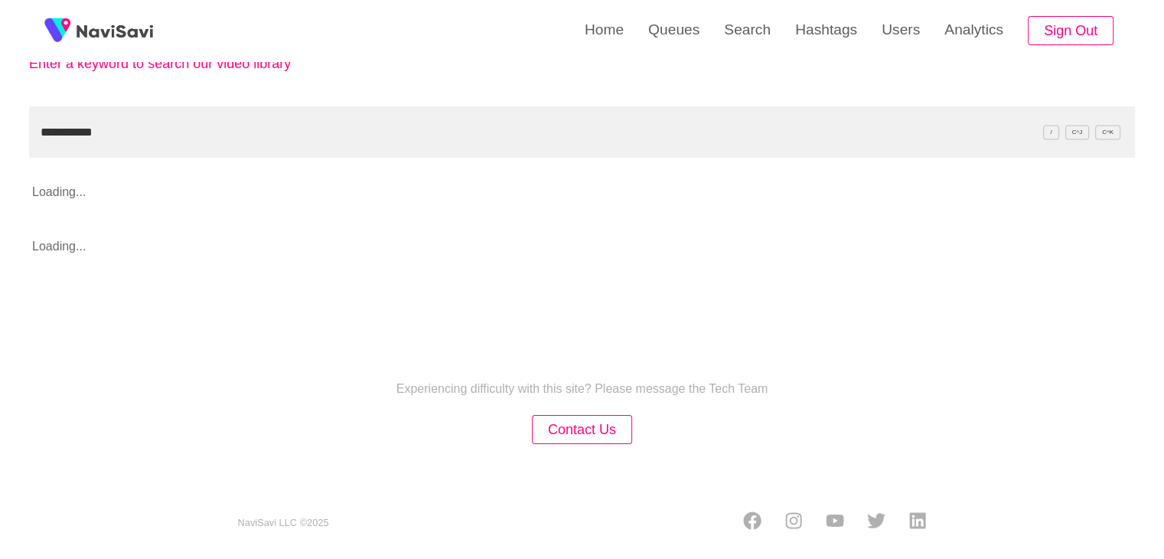
scroll to position [153, 0]
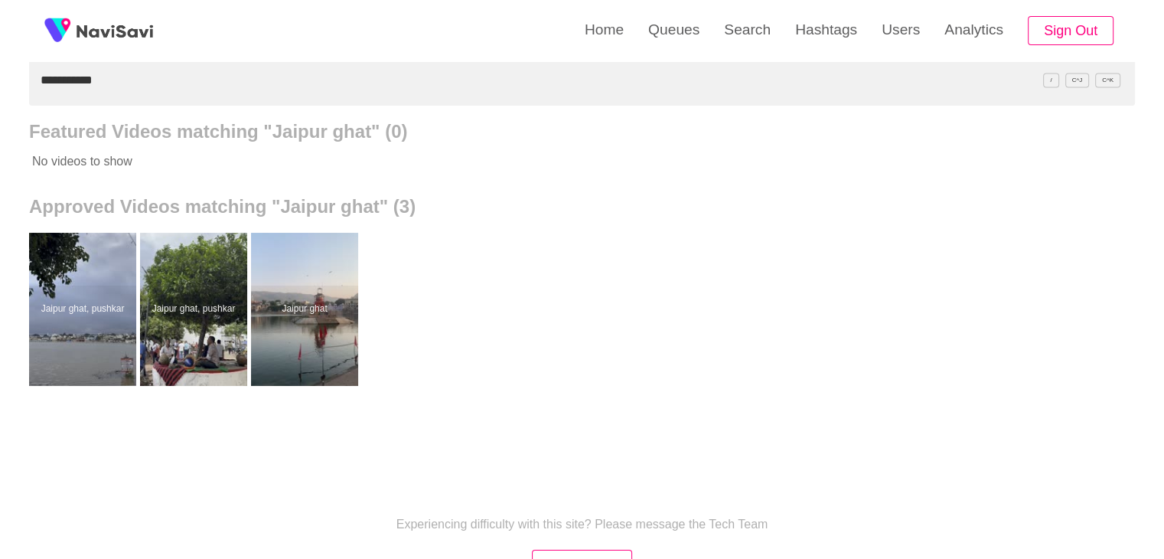
click at [0, 77] on div "**********" at bounding box center [582, 270] width 1164 height 847
paste input "text"
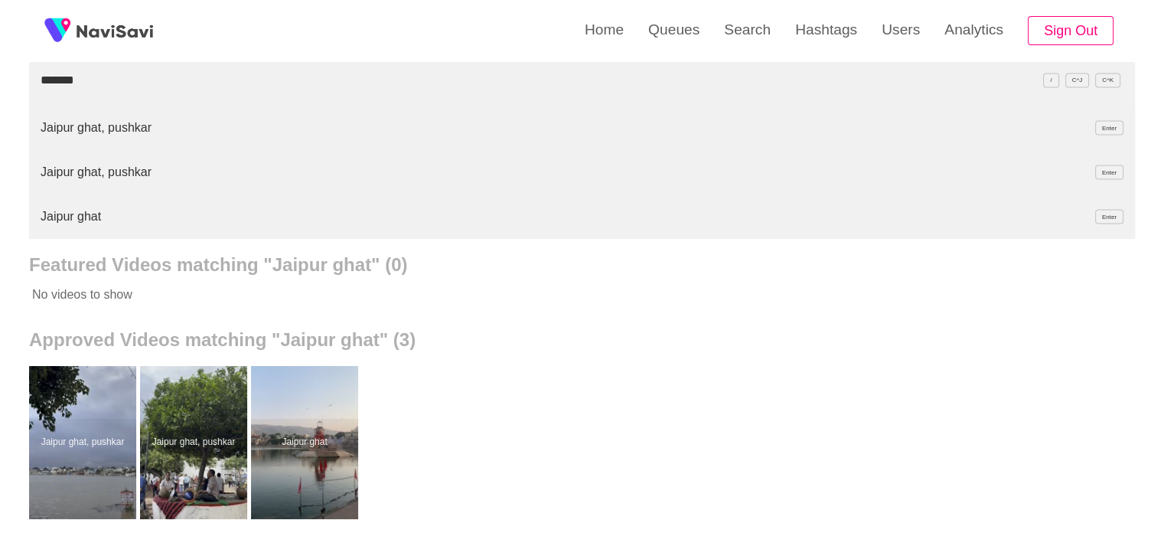
type input "*******"
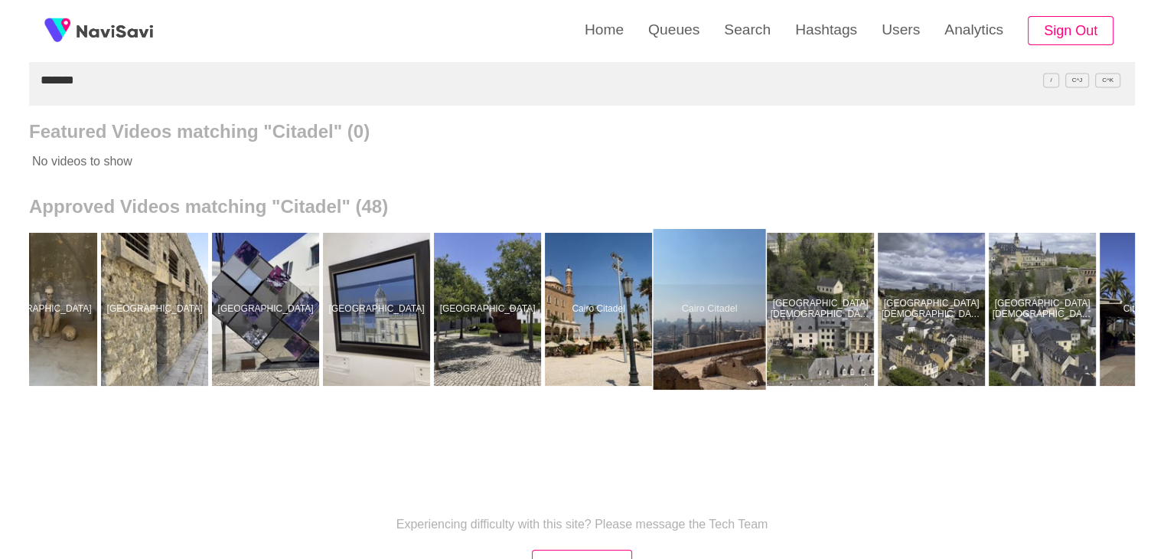
scroll to position [0, 0]
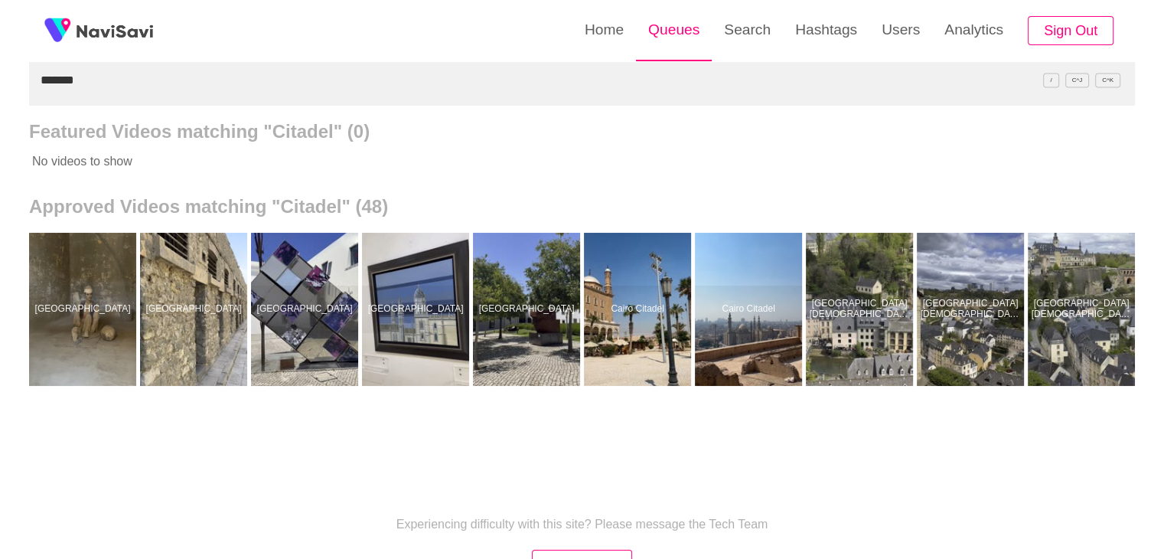
click at [683, 53] on link "Queues" at bounding box center [674, 30] width 76 height 60
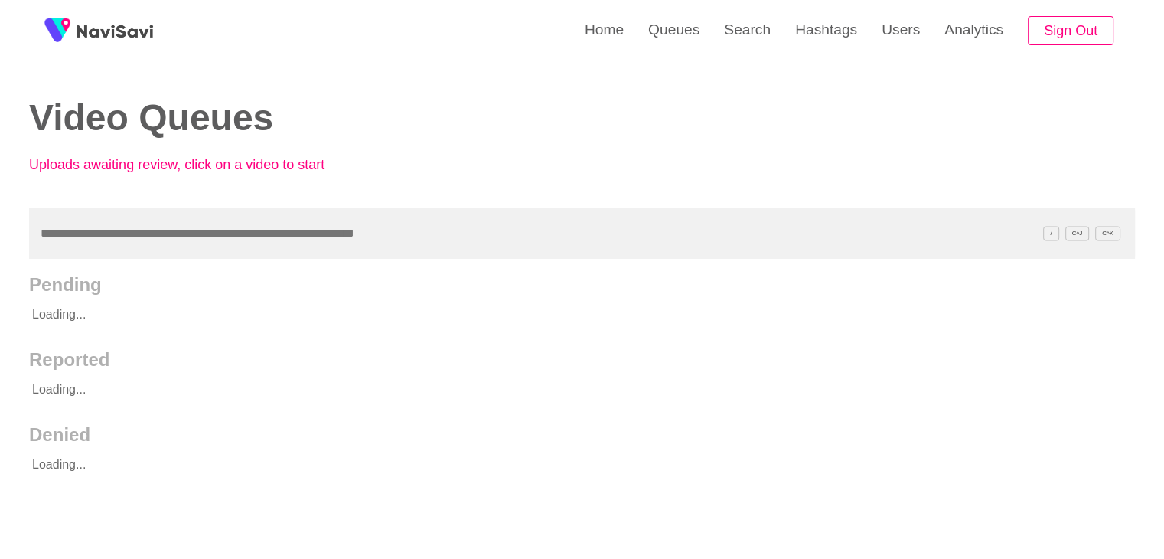
click at [165, 233] on input "text" at bounding box center [582, 232] width 1106 height 51
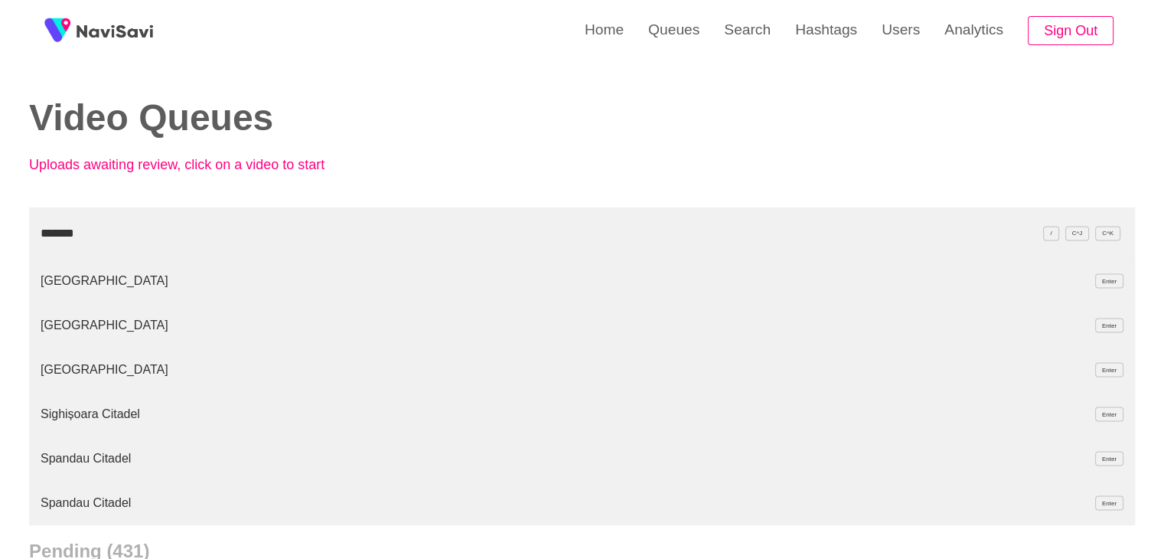
type input "*******"
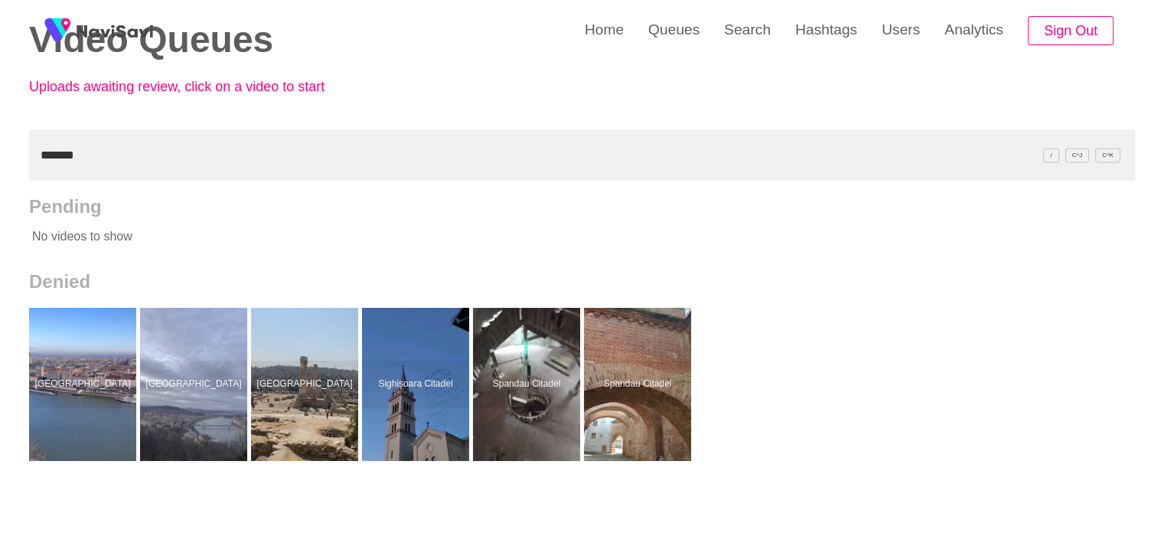
scroll to position [77, 0]
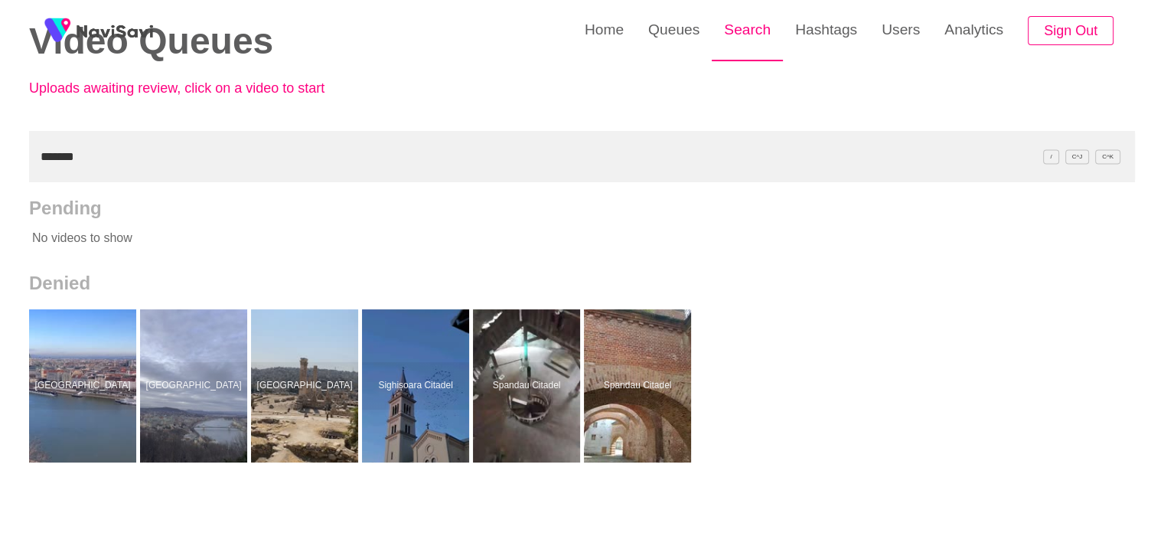
click at [759, 39] on link "Search" at bounding box center [747, 30] width 71 height 60
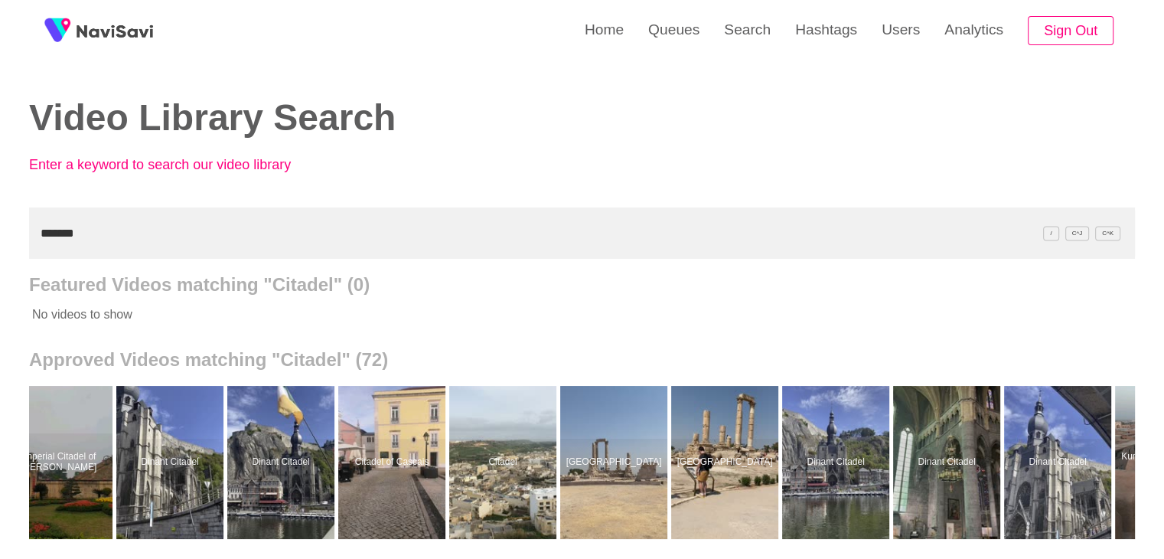
drag, startPoint x: 86, startPoint y: 240, endPoint x: 0, endPoint y: 236, distance: 86.6
click at [0, 236] on div "Home Queues Search Hashtags Users Analytics Sign Out Video Library Search Enter…" at bounding box center [582, 423] width 1164 height 847
paste input "text"
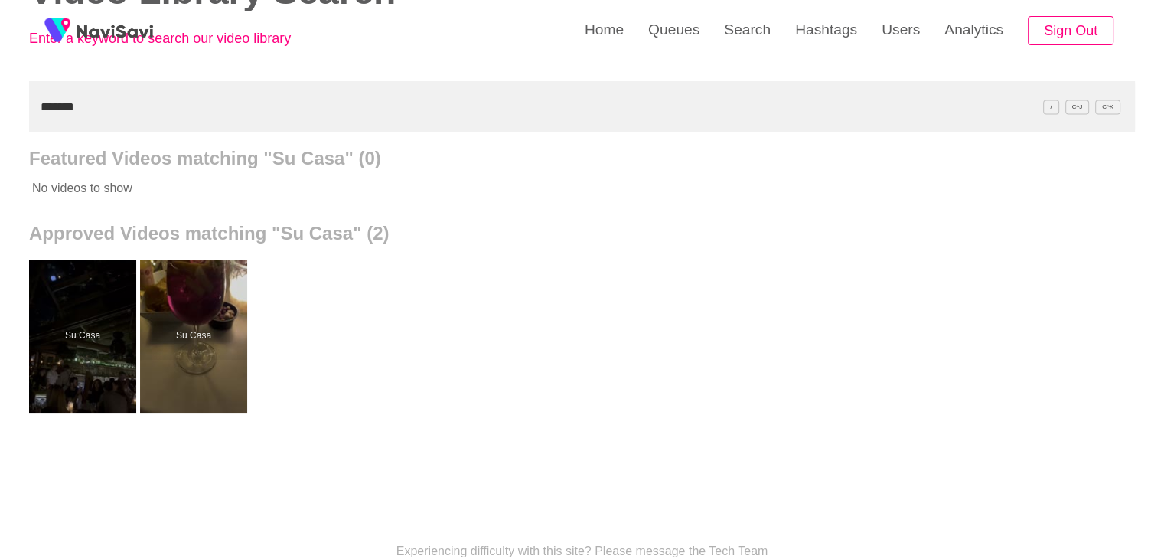
scroll to position [153, 0]
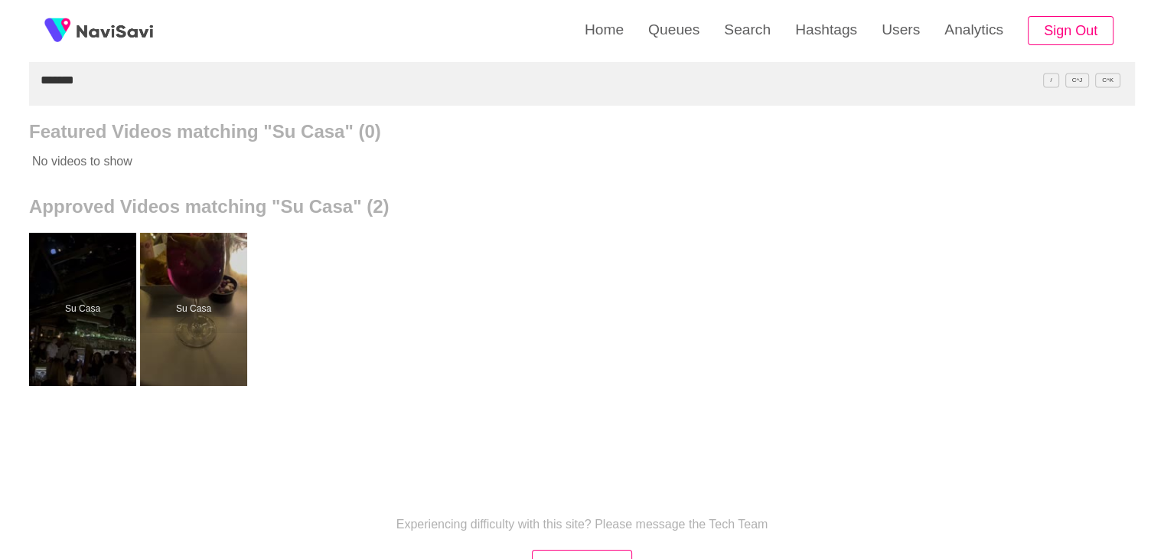
click at [80, 93] on input "*******" at bounding box center [582, 79] width 1106 height 51
drag, startPoint x: 94, startPoint y: 83, endPoint x: 0, endPoint y: 80, distance: 94.2
click at [0, 80] on div "Home Queues Search Hashtags Users Analytics Sign Out Video Library Search Enter…" at bounding box center [582, 270] width 1164 height 847
paste input "**"
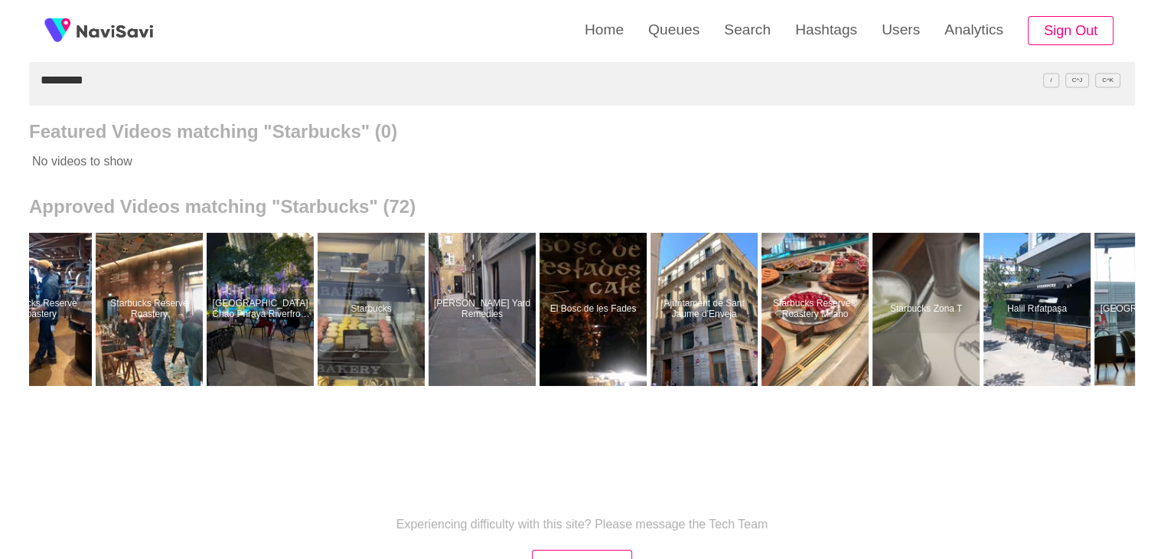
scroll to position [0, 5042]
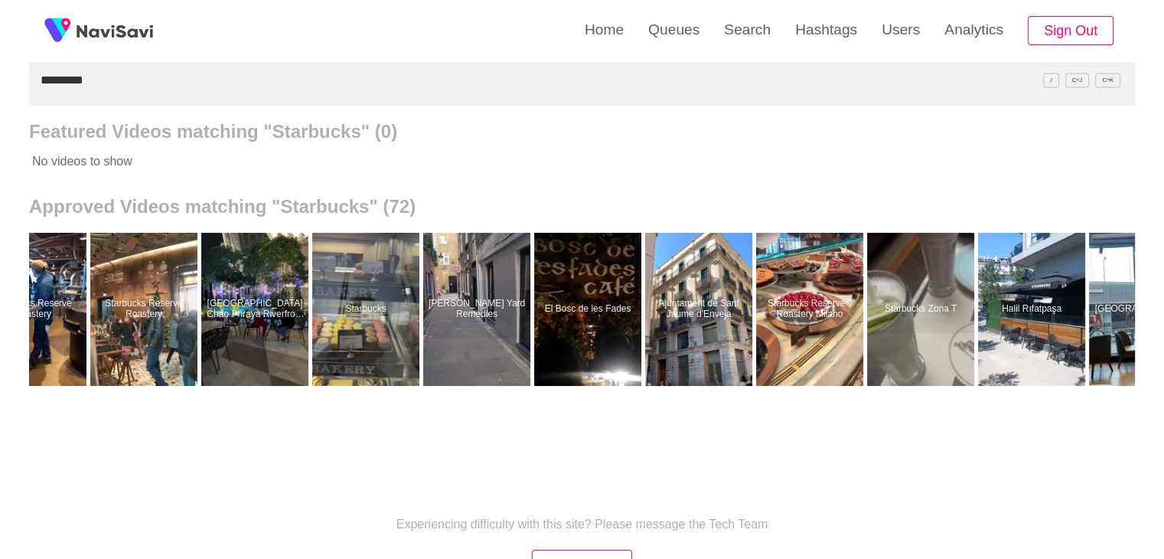
drag, startPoint x: 99, startPoint y: 83, endPoint x: 0, endPoint y: 91, distance: 99.8
click at [0, 91] on div "Home Queues Search Hashtags Users Analytics Sign Out Video Library Search Enter…" at bounding box center [582, 270] width 1164 height 847
paste input "text"
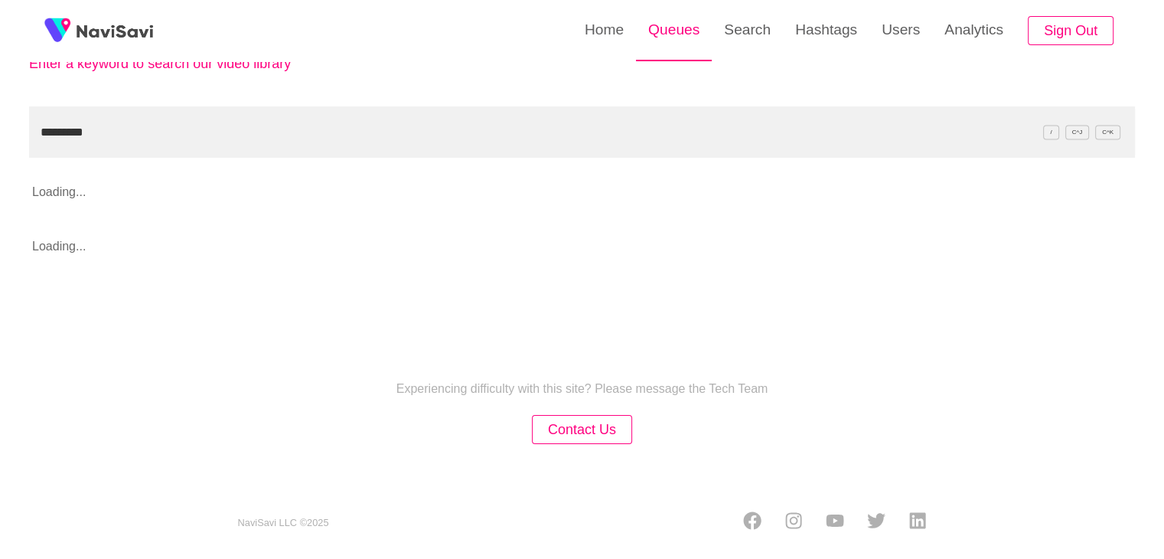
scroll to position [153, 0]
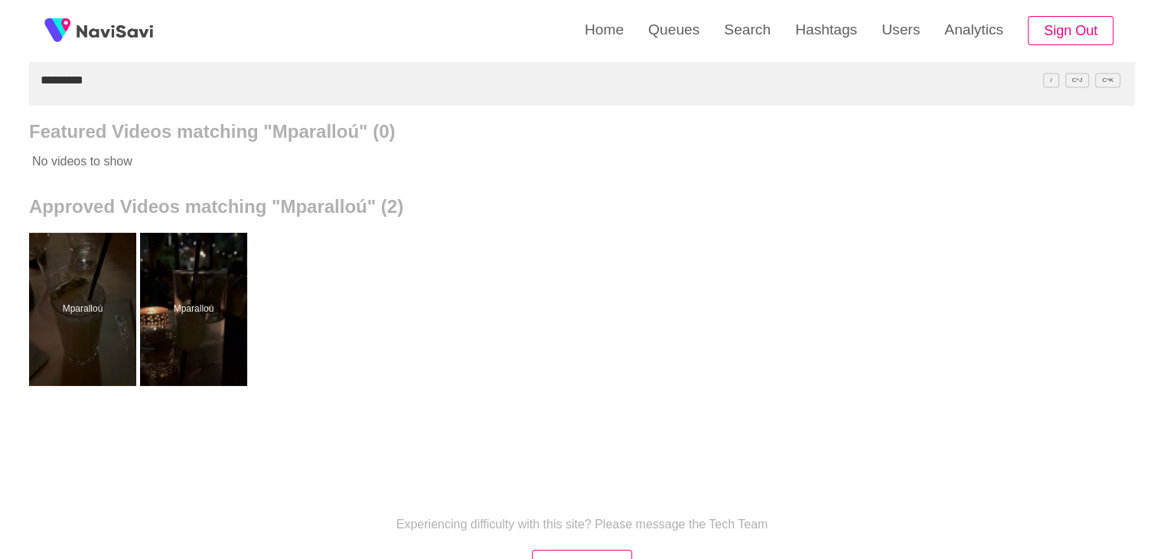
drag, startPoint x: 96, startPoint y: 84, endPoint x: 0, endPoint y: 76, distance: 96.8
click at [0, 76] on div "Home Queues Search Hashtags Users Analytics Sign Out Video Library Search Enter…" at bounding box center [582, 270] width 1164 height 847
paste input "**********"
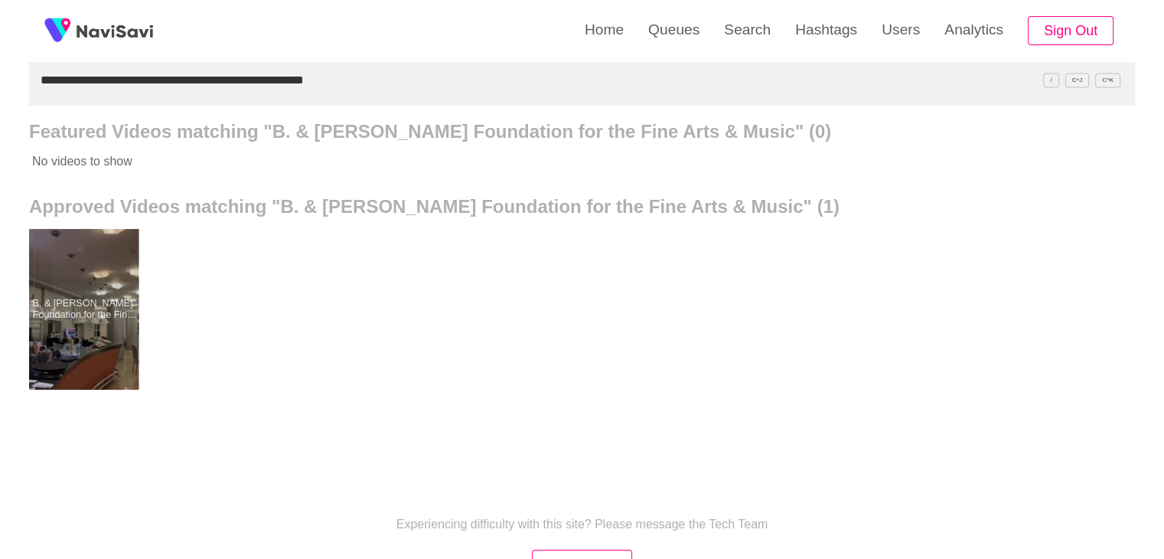
drag, startPoint x: 104, startPoint y: 311, endPoint x: 103, endPoint y: 302, distance: 9.2
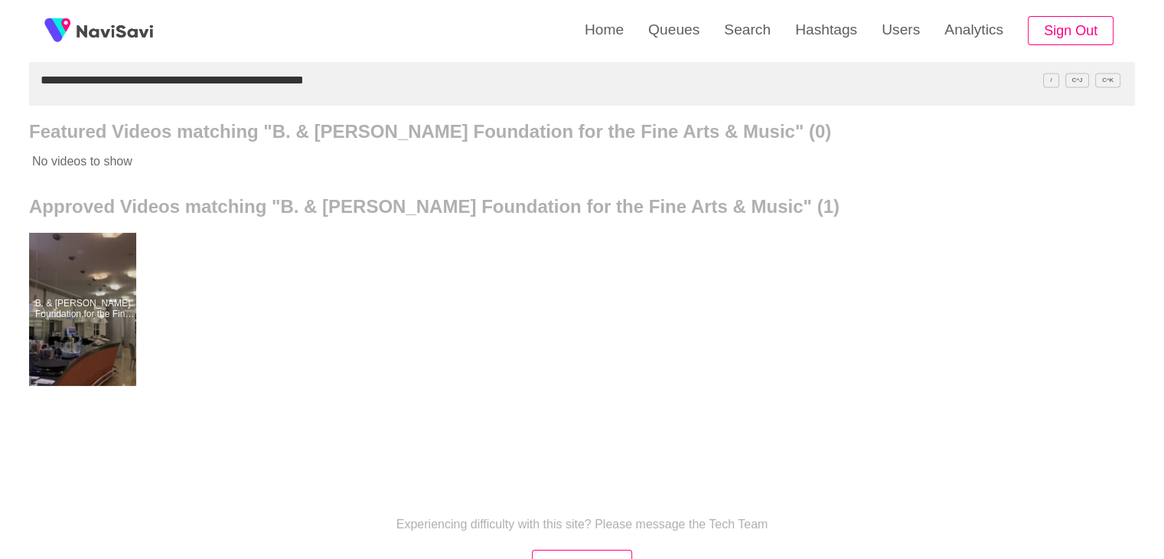
drag, startPoint x: 371, startPoint y: 70, endPoint x: 0, endPoint y: 136, distance: 376.9
click at [0, 136] on div "**********" at bounding box center [582, 270] width 1164 height 847
paste input "text"
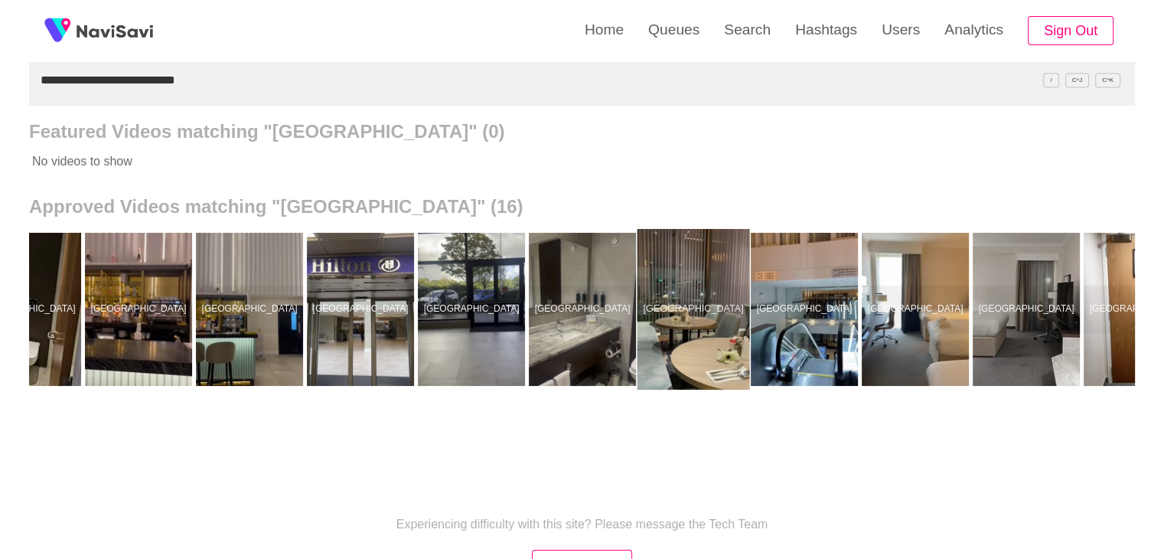
scroll to position [0, 670]
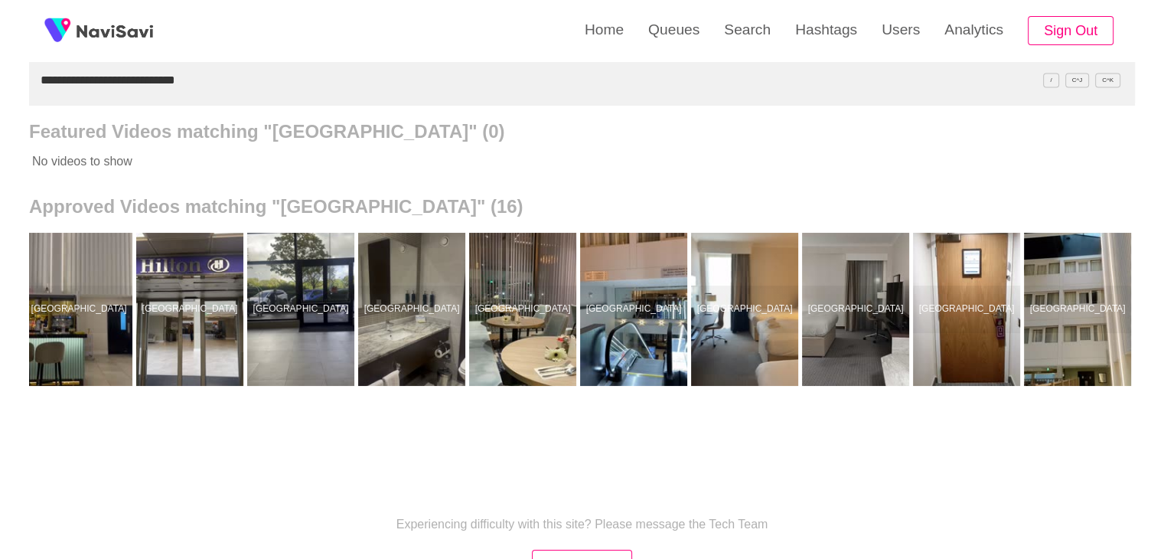
drag, startPoint x: 204, startPoint y: 93, endPoint x: 0, endPoint y: 103, distance: 204.6
click at [0, 103] on div "**********" at bounding box center [582, 270] width 1164 height 847
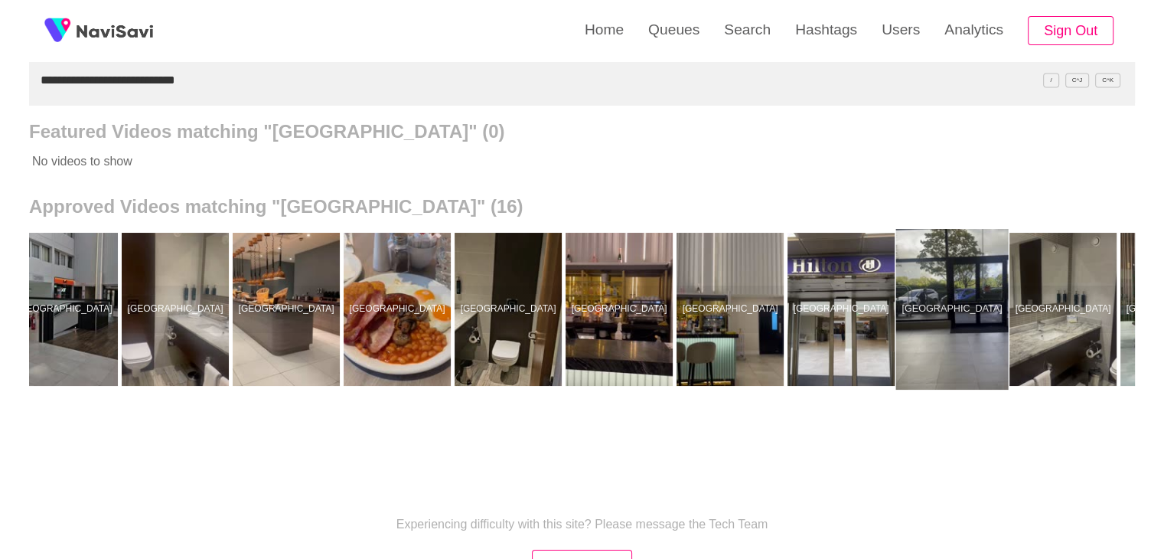
scroll to position [0, 0]
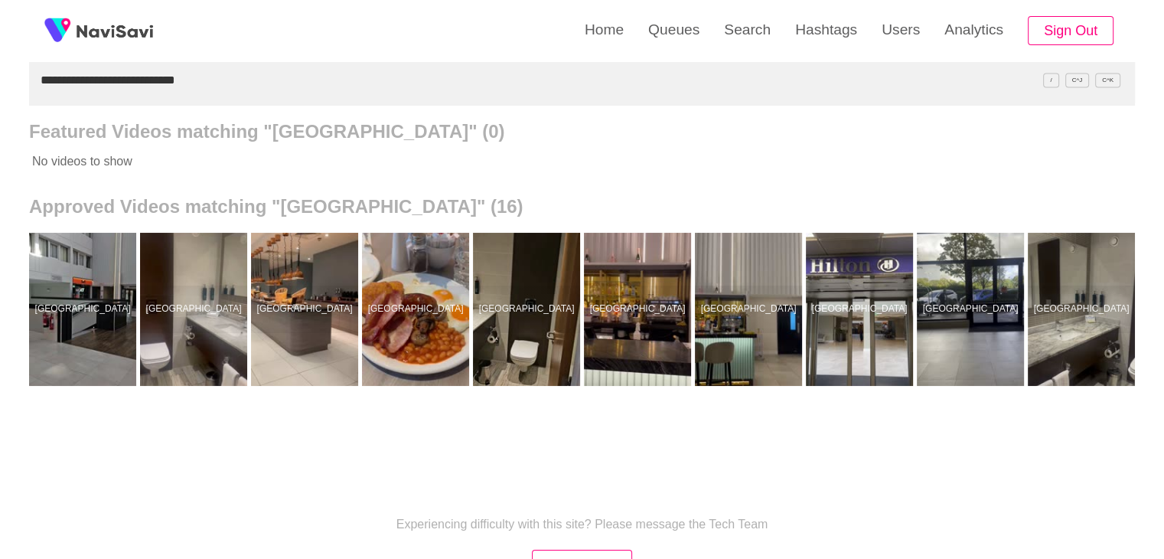
drag, startPoint x: 200, startPoint y: 73, endPoint x: 0, endPoint y: 80, distance: 200.6
click at [0, 80] on div "**********" at bounding box center [582, 270] width 1164 height 847
paste input "text"
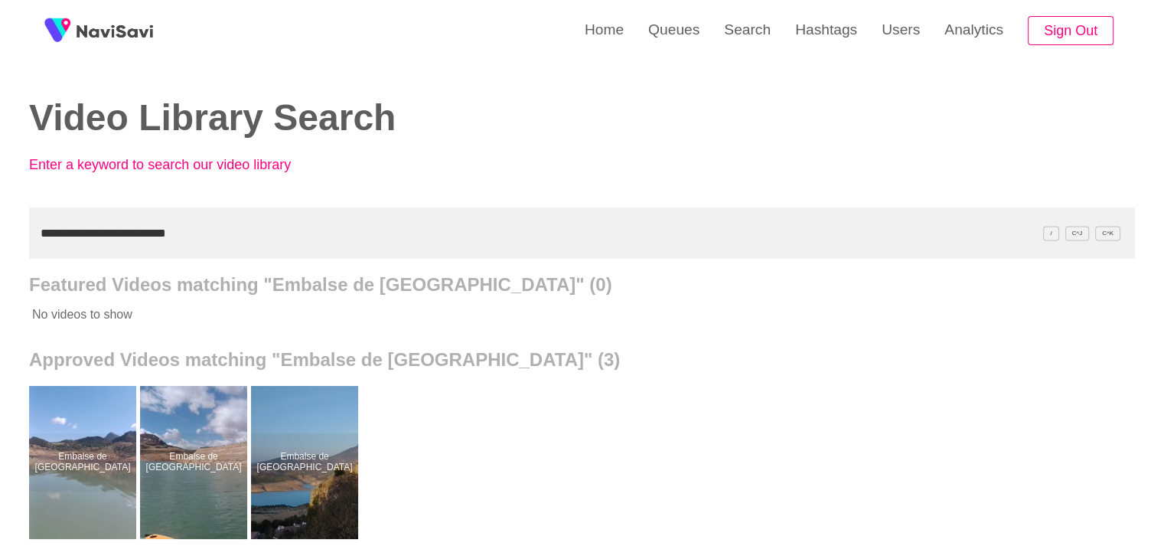
drag, startPoint x: 167, startPoint y: 239, endPoint x: 9, endPoint y: 230, distance: 157.9
click at [0, 240] on div "**********" at bounding box center [582, 423] width 1164 height 847
paste input "text"
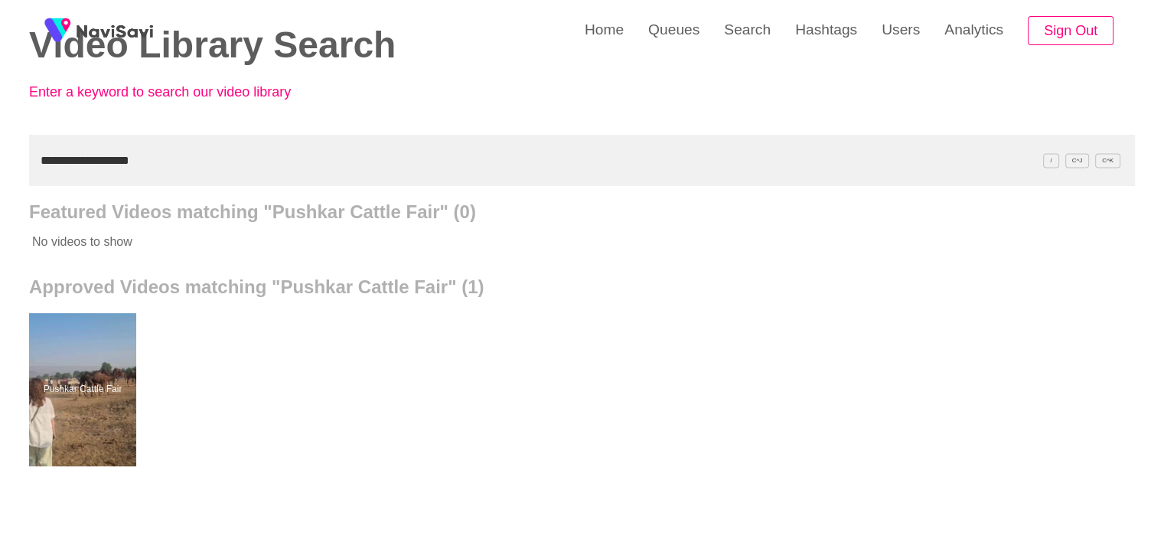
scroll to position [77, 0]
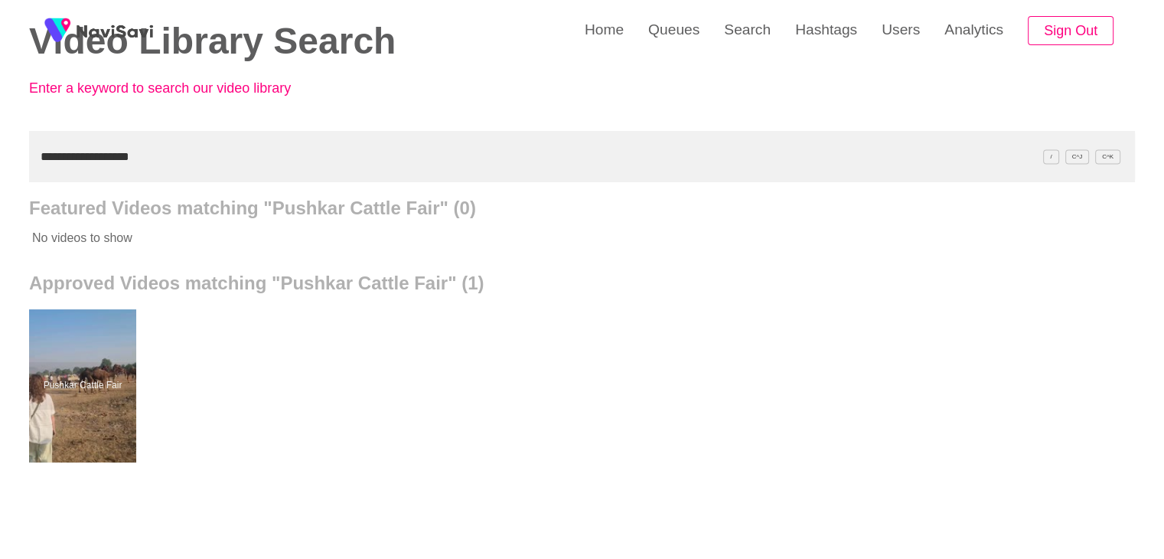
click at [0, 173] on div "**********" at bounding box center [582, 346] width 1164 height 847
paste input "text"
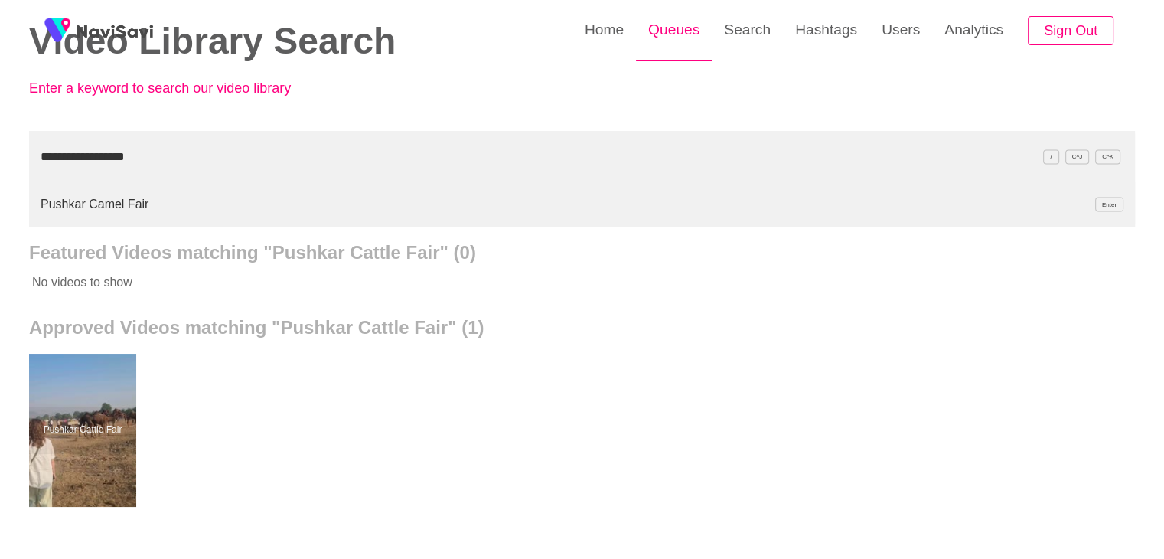
type input "**********"
click at [674, 29] on link "Queues" at bounding box center [674, 30] width 76 height 60
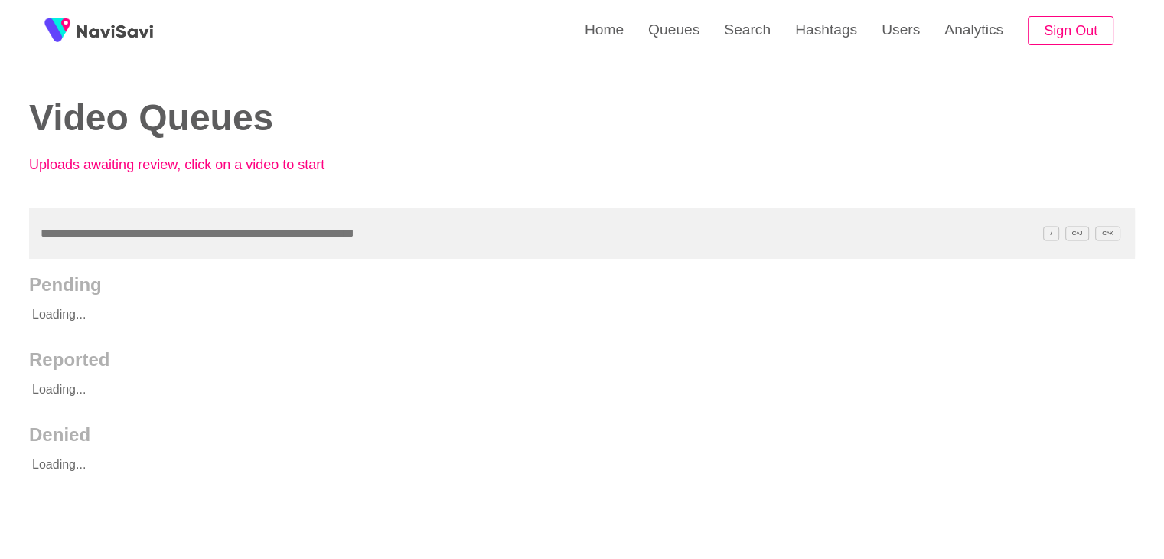
click at [108, 244] on input "text" at bounding box center [582, 232] width 1106 height 51
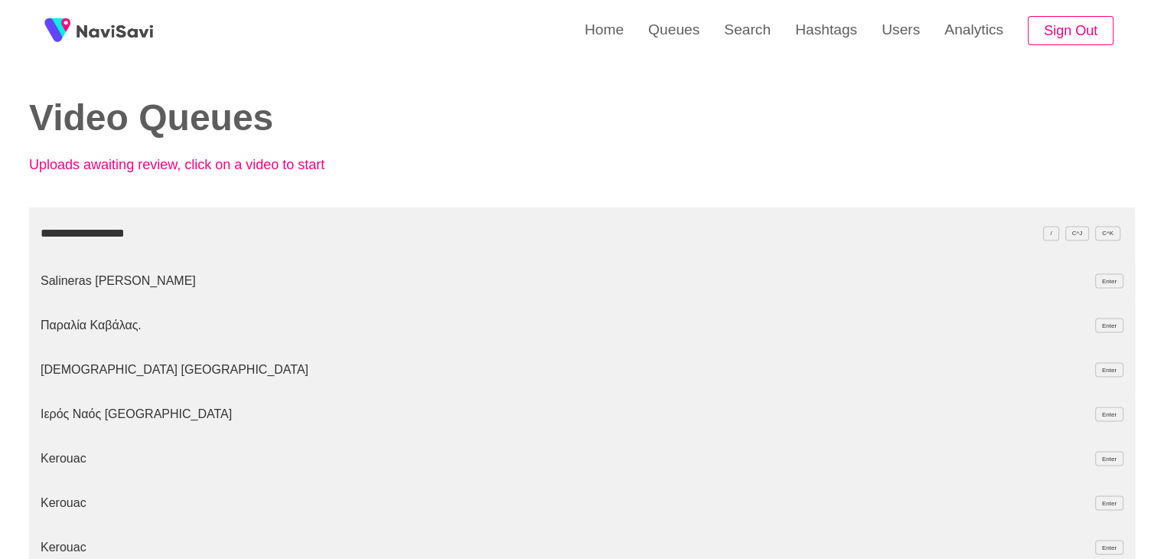
type input "**********"
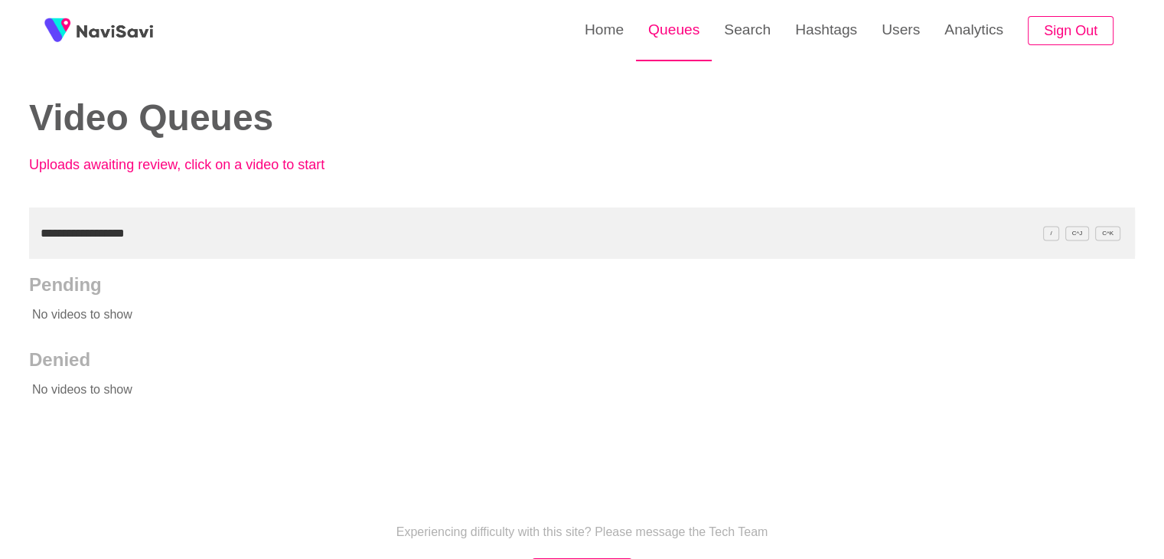
click at [675, 34] on link "Queues" at bounding box center [674, 30] width 76 height 60
drag, startPoint x: 164, startPoint y: 227, endPoint x: 0, endPoint y: 227, distance: 163.7
click at [0, 227] on div "**********" at bounding box center [582, 351] width 1164 height 702
click at [738, 22] on link "Search" at bounding box center [747, 30] width 71 height 60
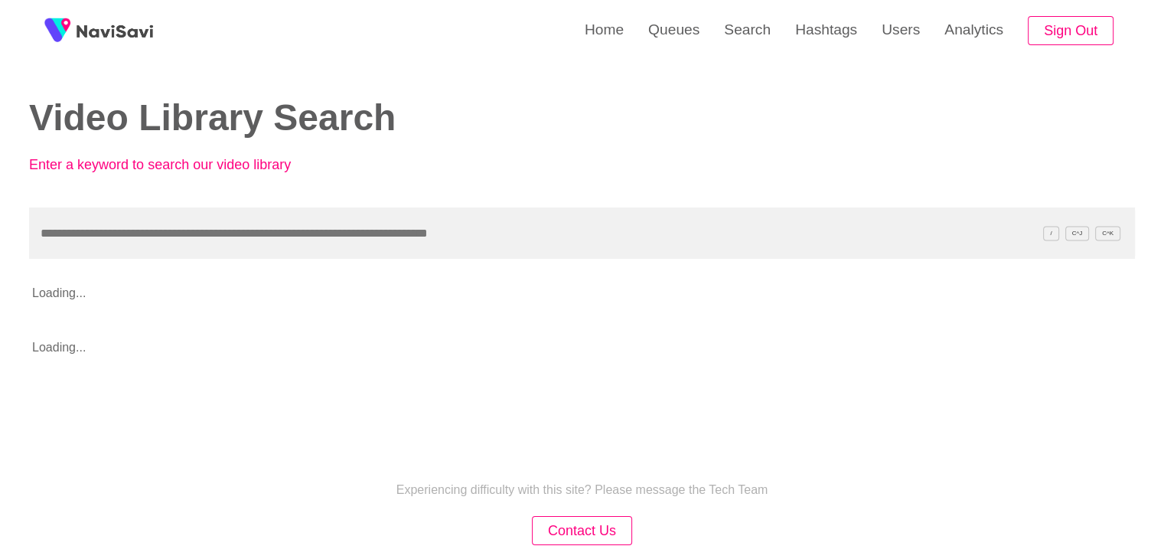
click at [105, 252] on input "text" at bounding box center [582, 232] width 1106 height 51
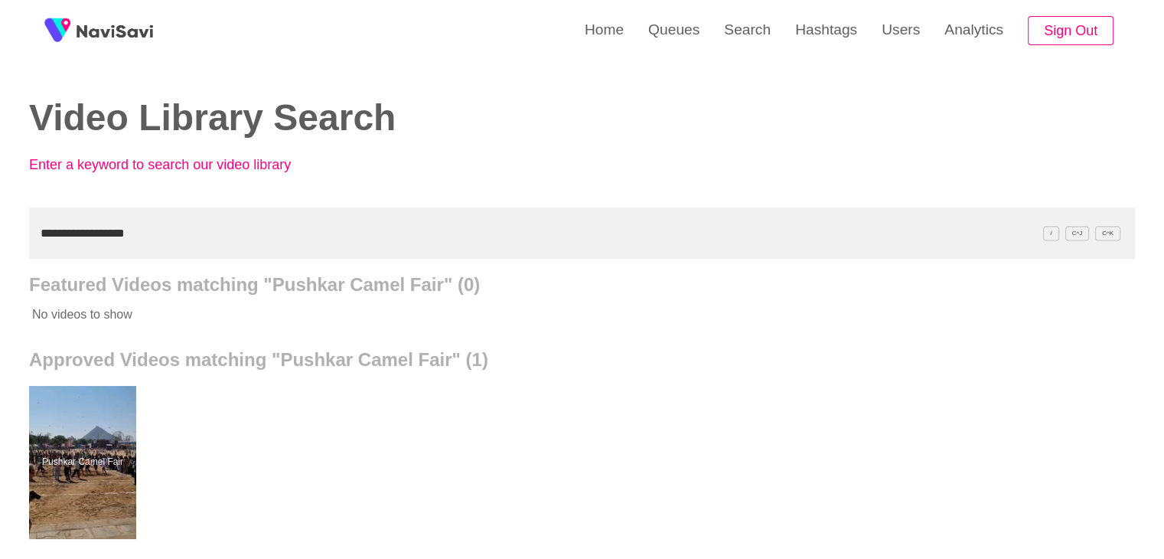
click at [0, 227] on div "**********" at bounding box center [582, 423] width 1164 height 847
paste input "text"
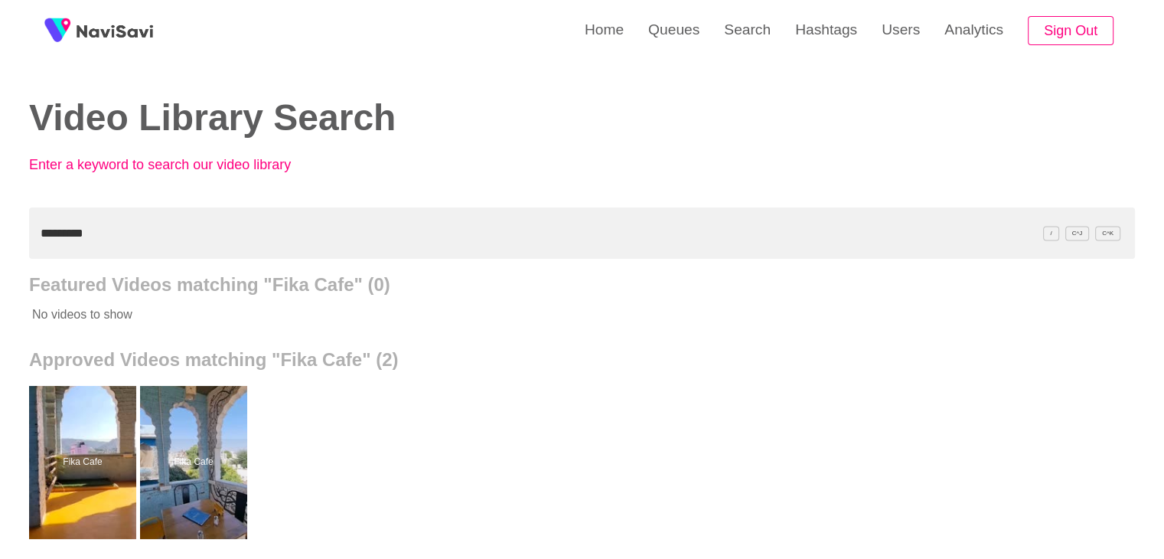
drag, startPoint x: 98, startPoint y: 234, endPoint x: 0, endPoint y: 240, distance: 98.1
click at [0, 240] on div "Home Queues Search Hashtags Users Analytics Sign Out Video Library Search Enter…" at bounding box center [582, 423] width 1164 height 847
paste input "*******"
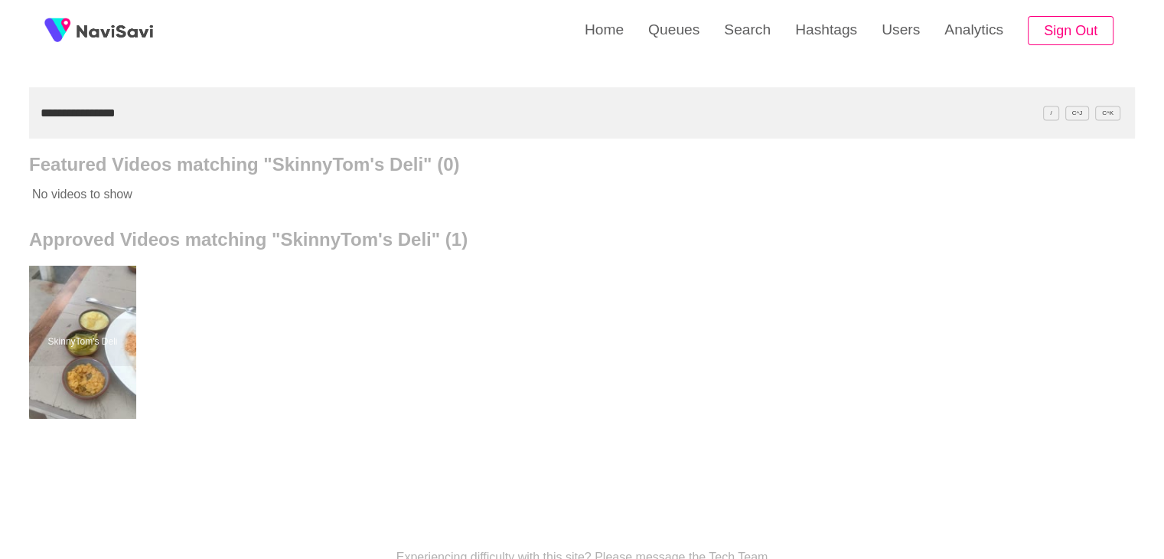
scroll to position [153, 0]
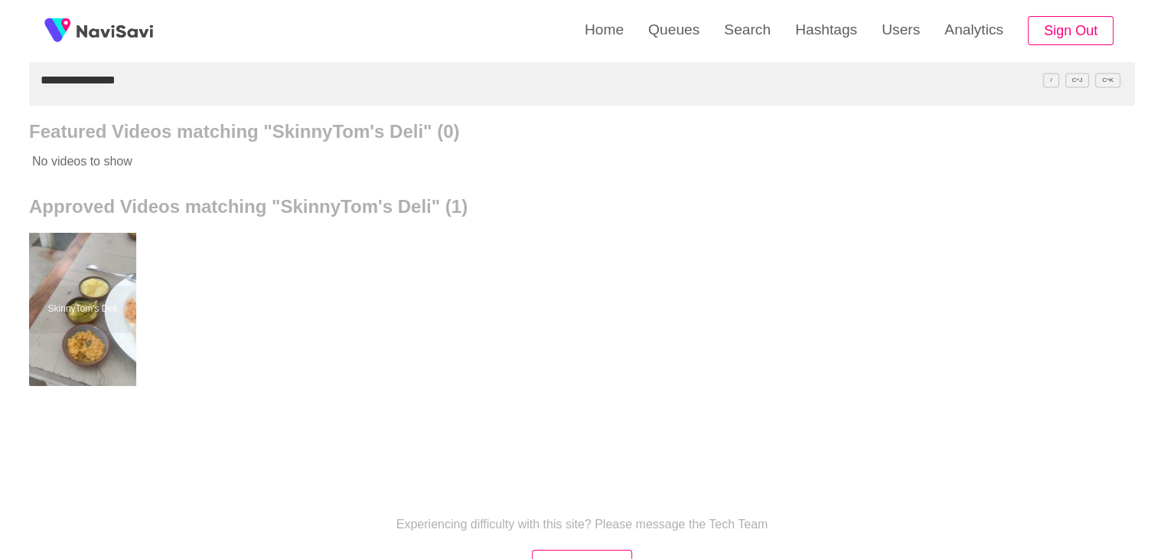
drag, startPoint x: 78, startPoint y: 312, endPoint x: 125, endPoint y: 208, distance: 114.4
drag, startPoint x: 149, startPoint y: 80, endPoint x: 2, endPoint y: 90, distance: 148.0
click at [0, 96] on div "**********" at bounding box center [582, 270] width 1164 height 847
paste input "***"
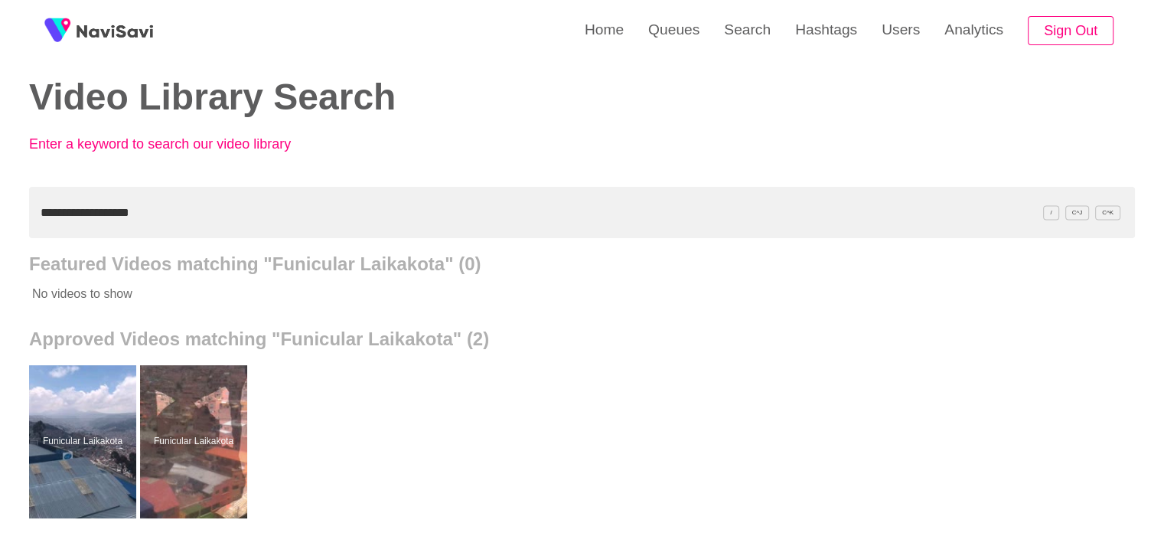
scroll to position [0, 0]
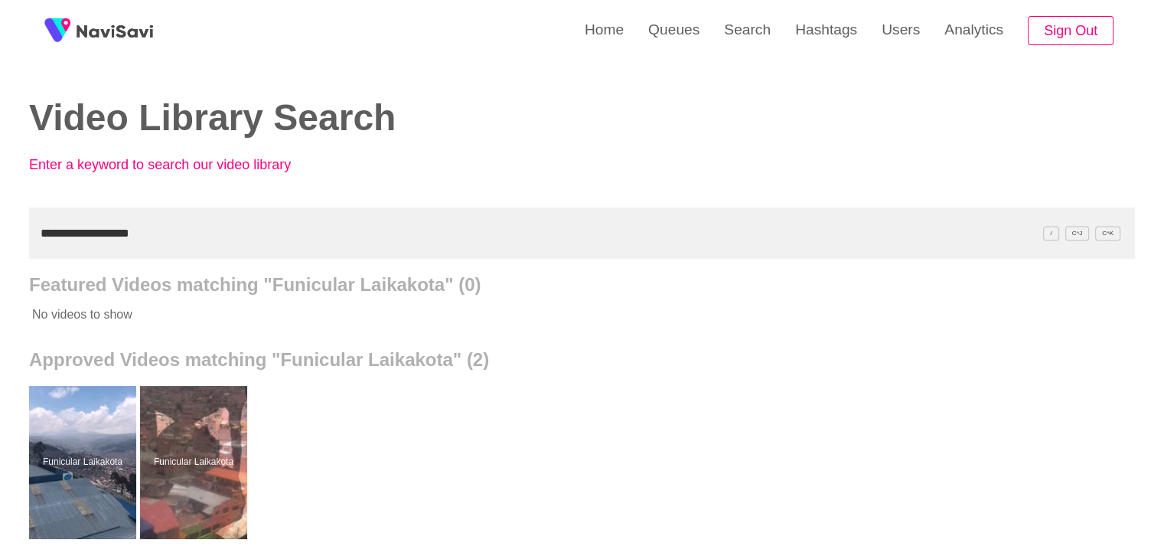
drag, startPoint x: 104, startPoint y: 246, endPoint x: 0, endPoint y: 233, distance: 104.9
click at [8, 248] on div "**********" at bounding box center [582, 423] width 1164 height 847
paste input "text"
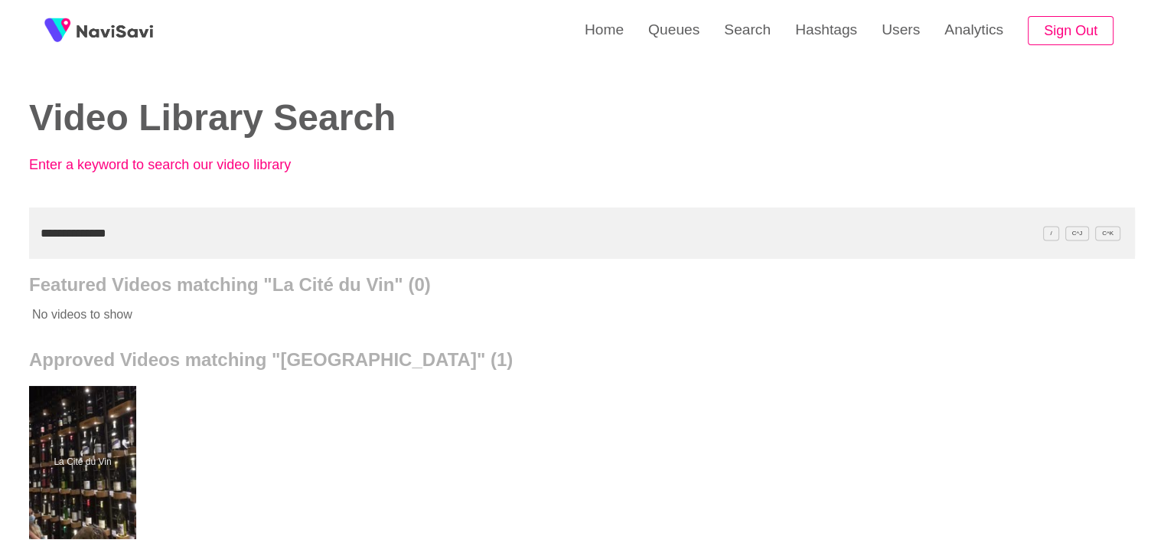
drag, startPoint x: 97, startPoint y: 252, endPoint x: 0, endPoint y: 233, distance: 99.0
click at [0, 233] on div "**********" at bounding box center [582, 423] width 1164 height 847
paste input "********"
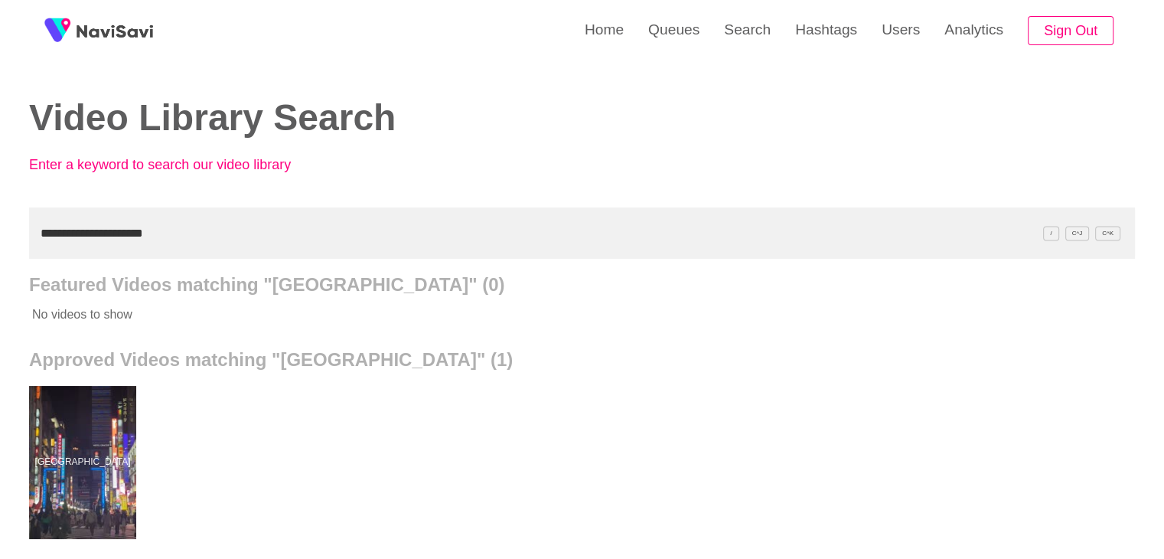
drag, startPoint x: 0, startPoint y: 234, endPoint x: 0, endPoint y: 217, distance: 16.8
click at [0, 217] on div "**********" at bounding box center [582, 423] width 1164 height 847
paste input "**********"
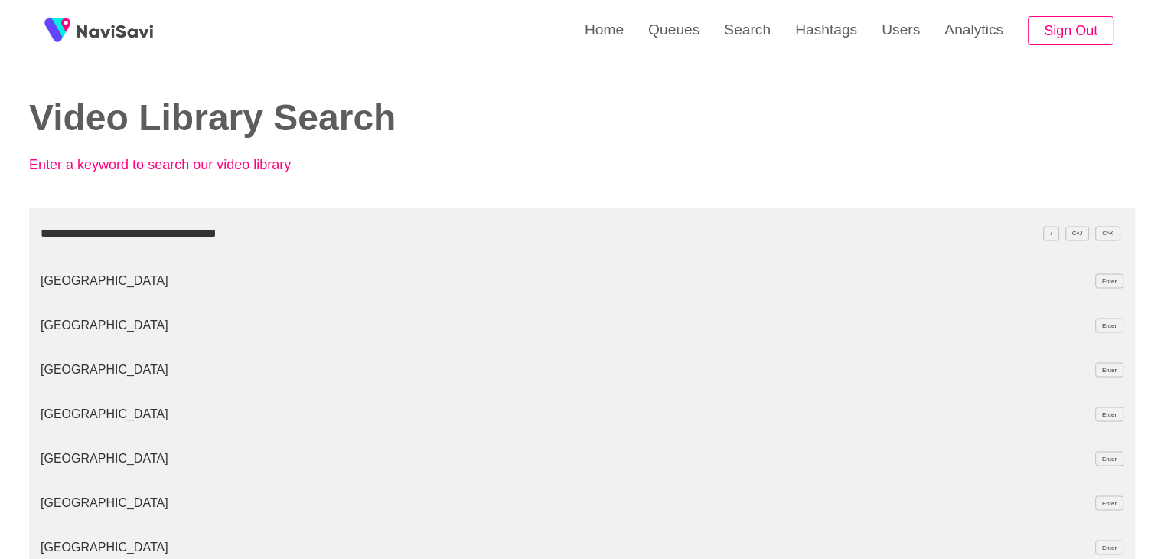
type input "**********"
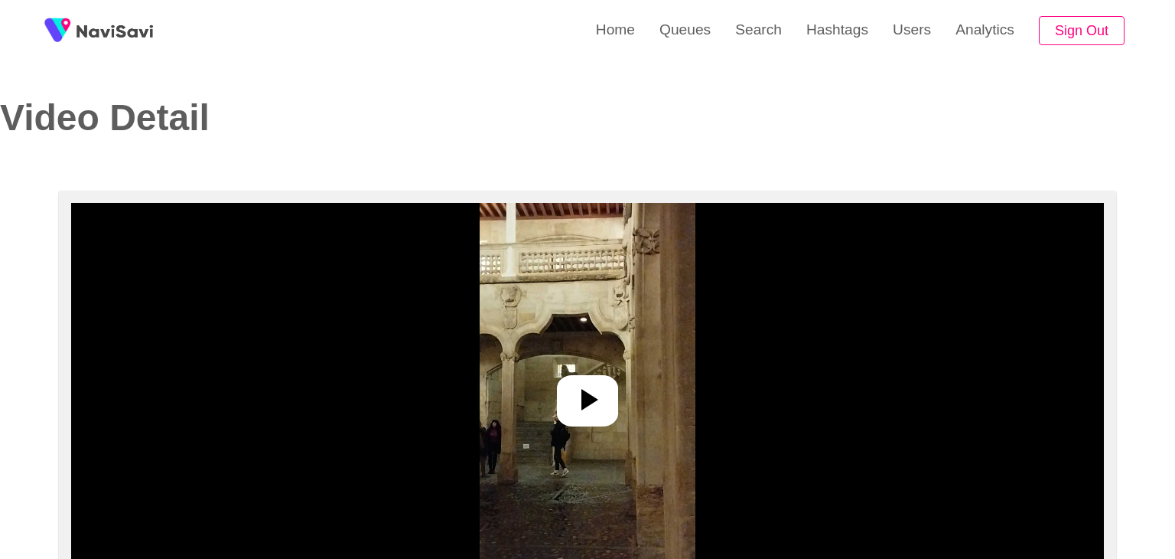
select select "**"
click at [595, 415] on icon at bounding box center [581, 399] width 37 height 37
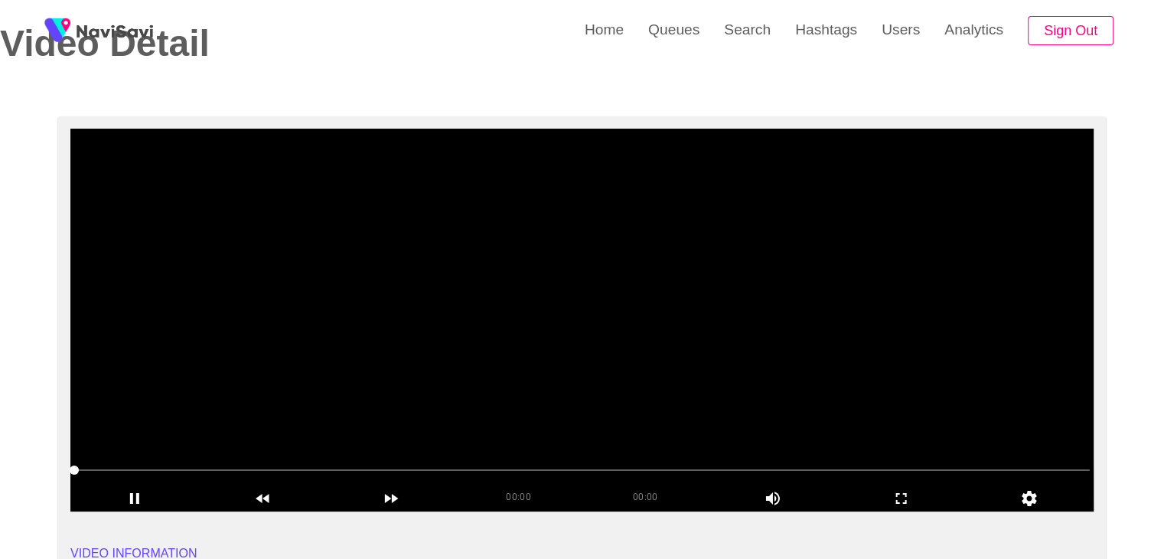
select select "**********"
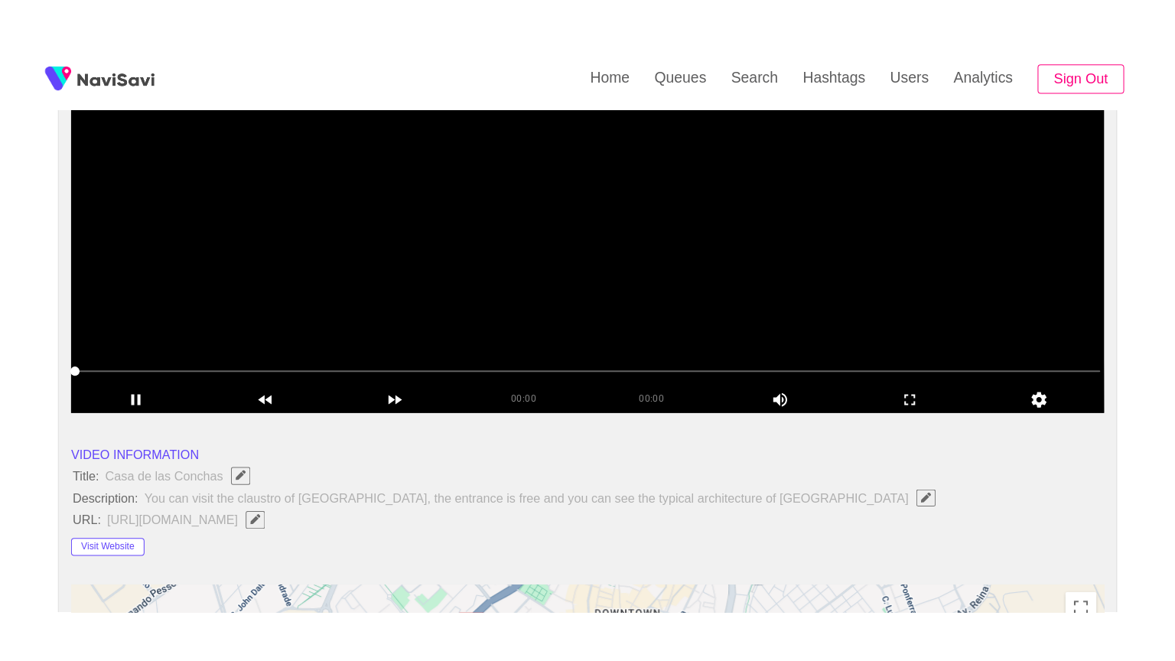
scroll to position [230, 0]
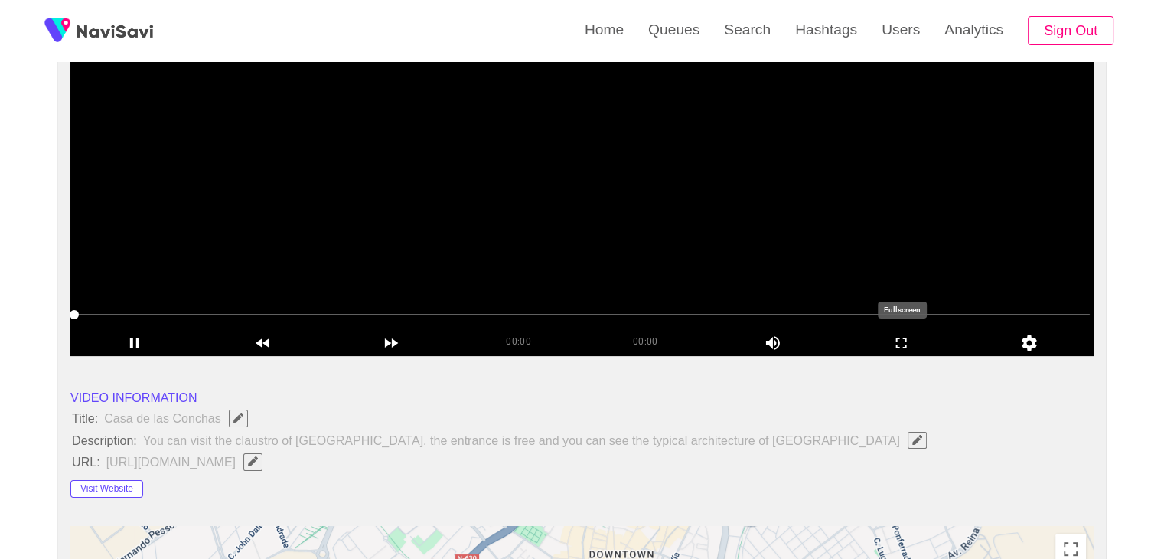
click at [888, 350] on icon "add" at bounding box center [901, 343] width 127 height 18
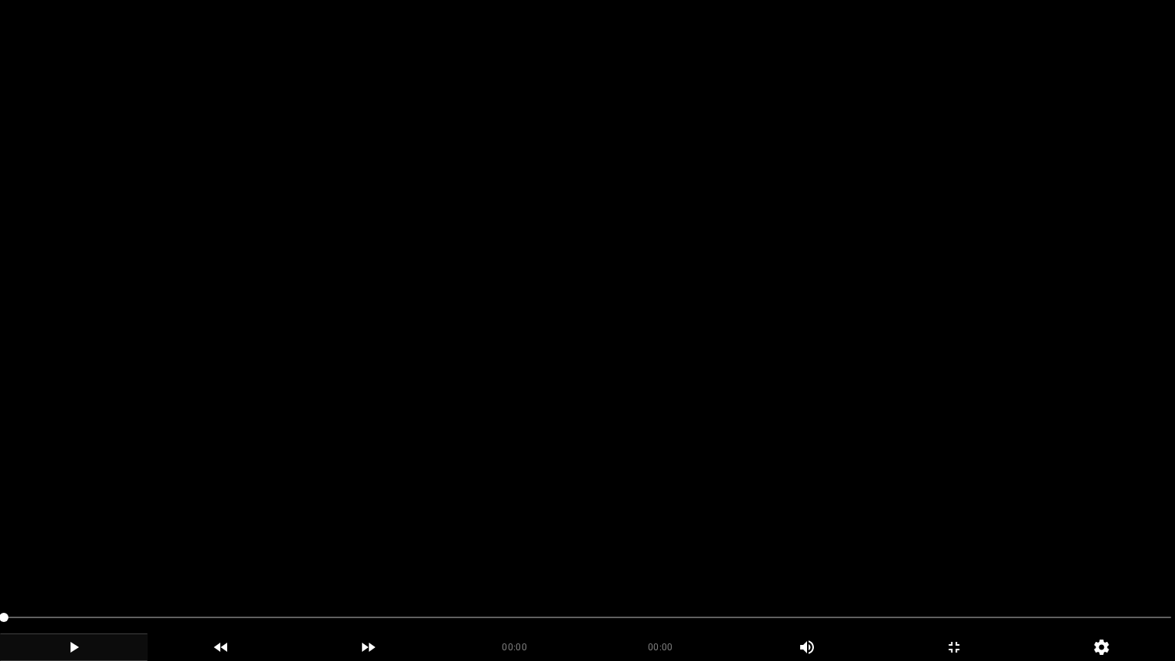
click at [67, 558] on icon "add" at bounding box center [74, 647] width 146 height 18
click at [54, 558] on div "add" at bounding box center [74, 648] width 148 height 28
click at [85, 558] on icon "add" at bounding box center [74, 647] width 146 height 18
click at [107, 558] on icon "add" at bounding box center [74, 647] width 146 height 18
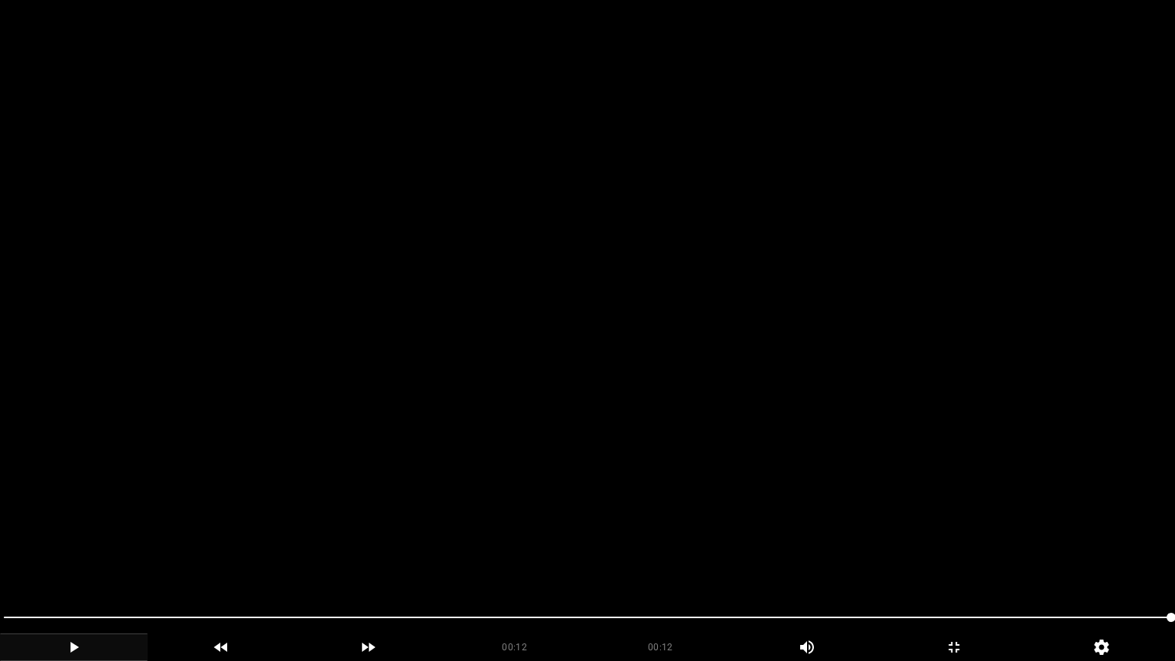
drag, startPoint x: 46, startPoint y: 623, endPoint x: 0, endPoint y: 633, distance: 47.0
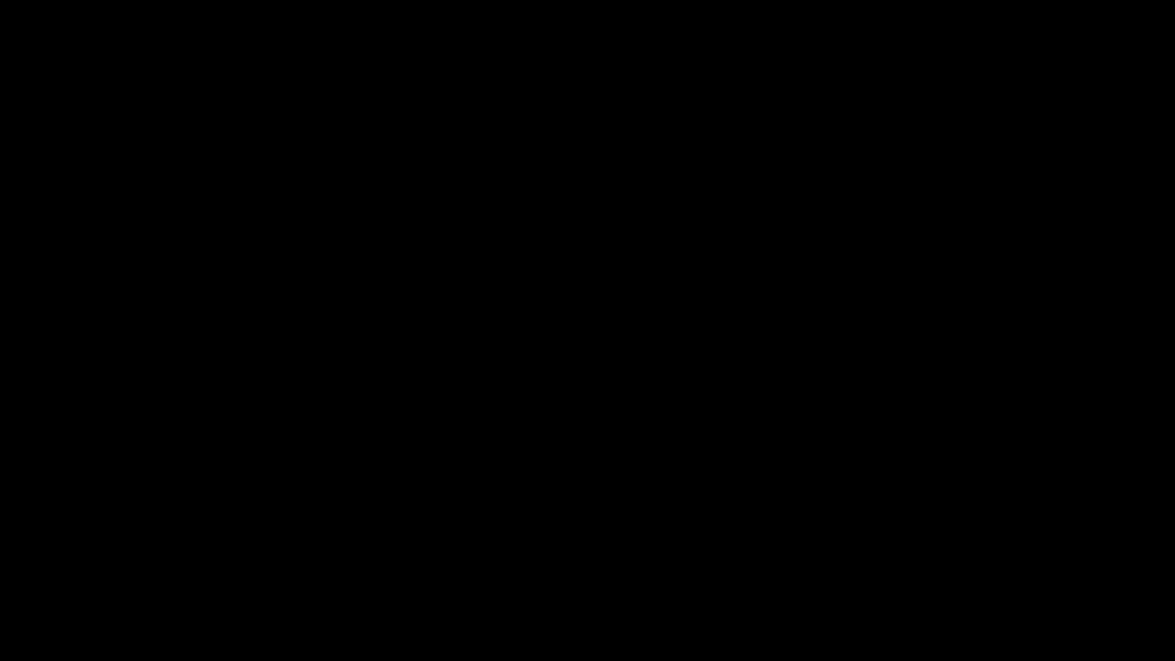
click at [76, 558] on icon "add" at bounding box center [74, 647] width 146 height 18
click at [73, 558] on icon "add" at bounding box center [74, 647] width 8 height 11
click at [95, 558] on icon "add" at bounding box center [74, 647] width 146 height 18
click at [101, 558] on icon "add" at bounding box center [74, 647] width 146 height 18
click at [946, 558] on icon "add" at bounding box center [954, 647] width 146 height 18
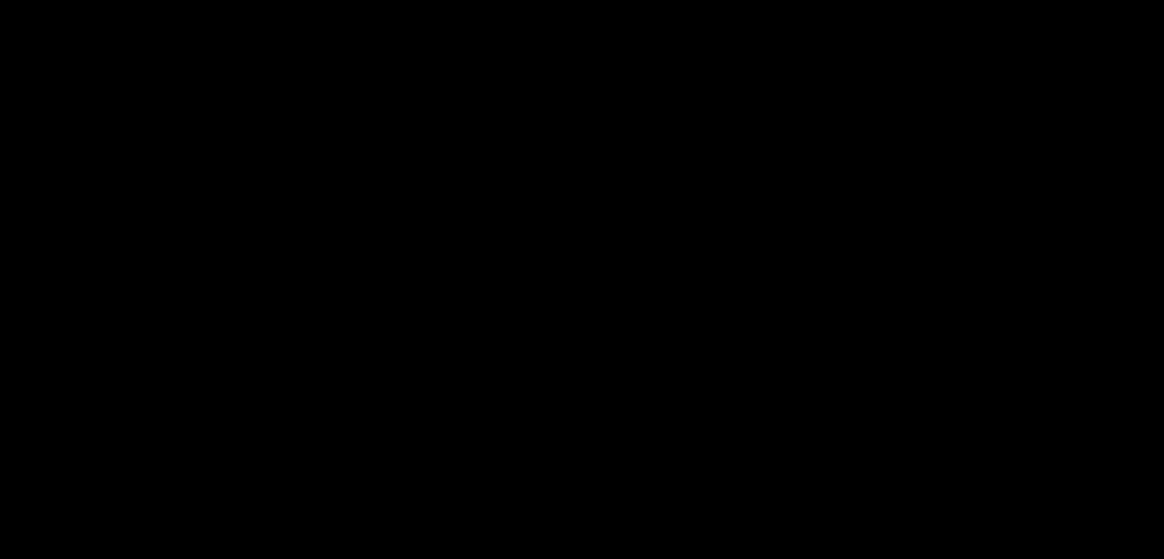
scroll to position [1913, 0]
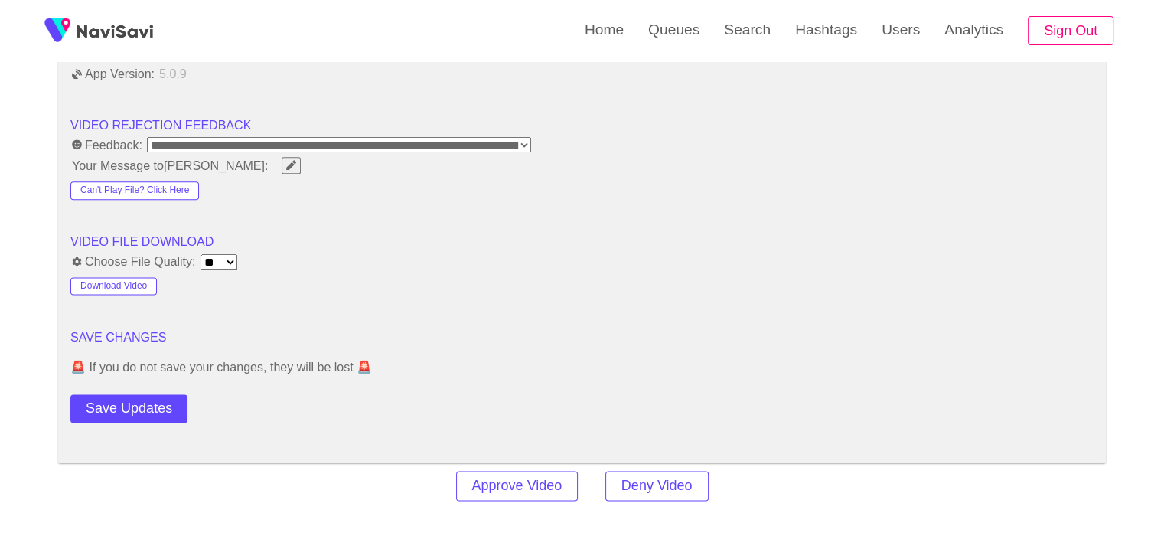
click at [135, 404] on button "Save Updates" at bounding box center [128, 408] width 117 height 28
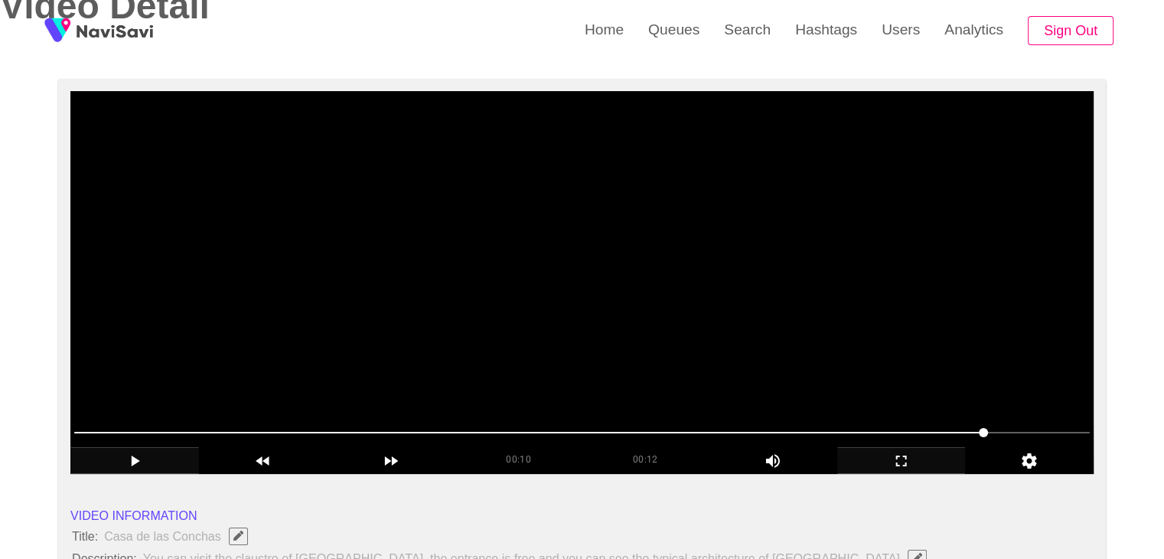
scroll to position [306, 0]
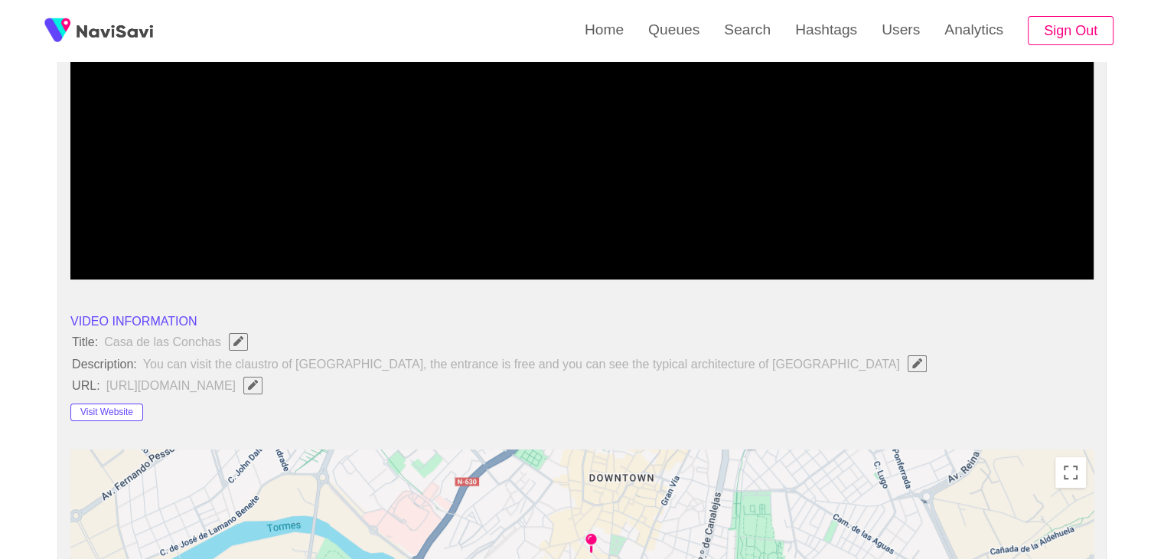
click at [124, 399] on div "Visit Website" at bounding box center [172, 409] width 204 height 24
click at [124, 408] on button "Visit Website" at bounding box center [106, 412] width 73 height 18
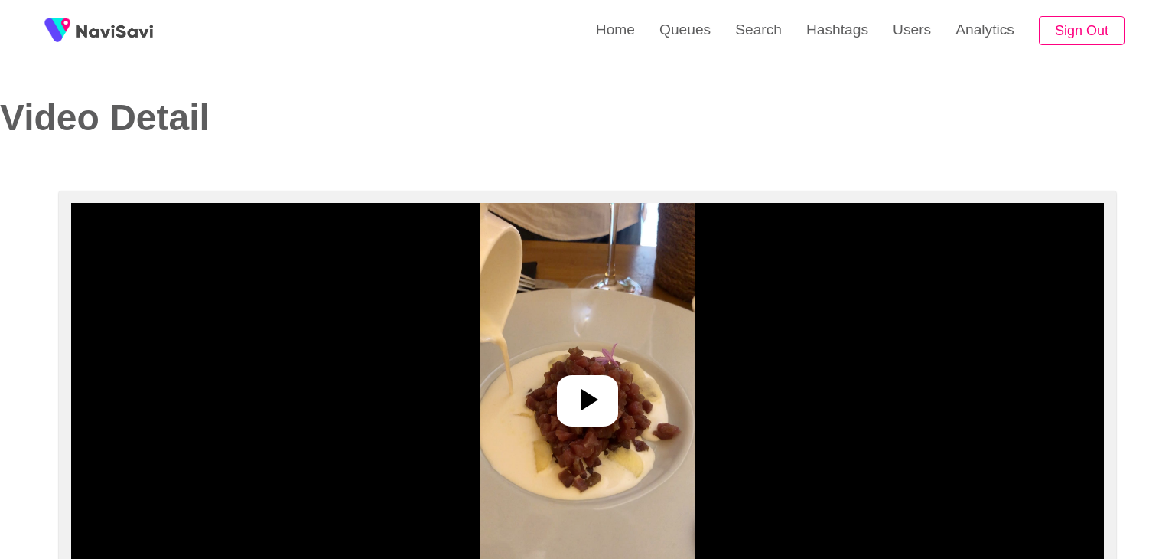
select select "**********"
select select "**"
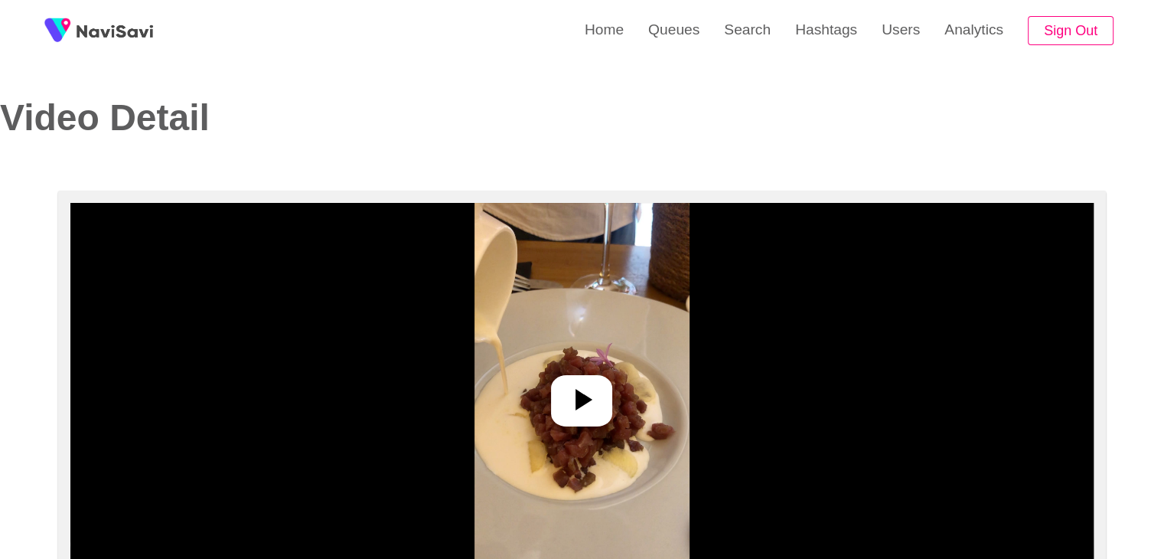
click at [602, 409] on div at bounding box center [581, 400] width 61 height 51
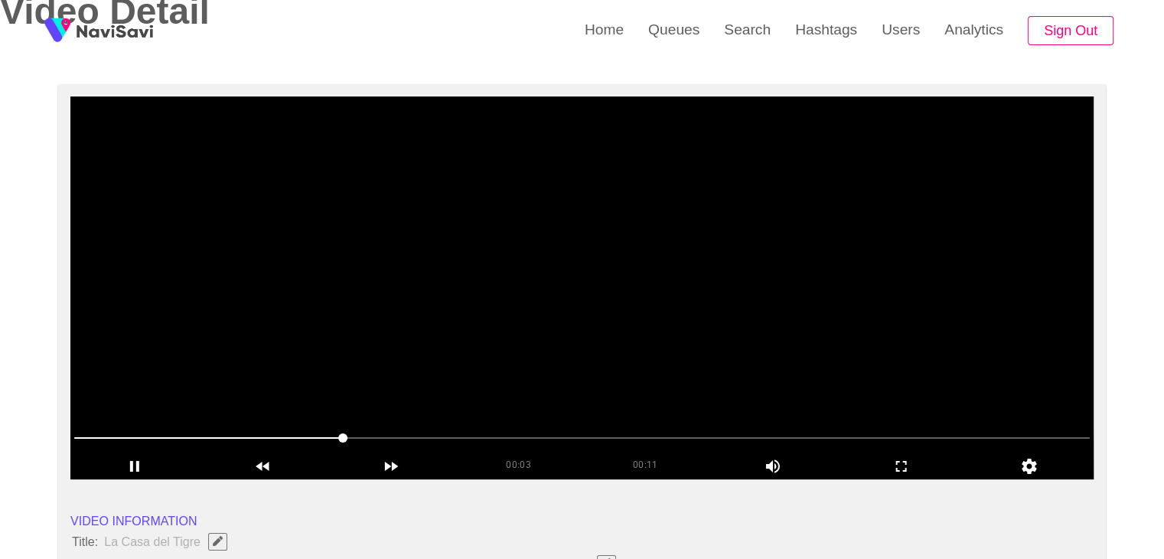
scroll to position [153, 0]
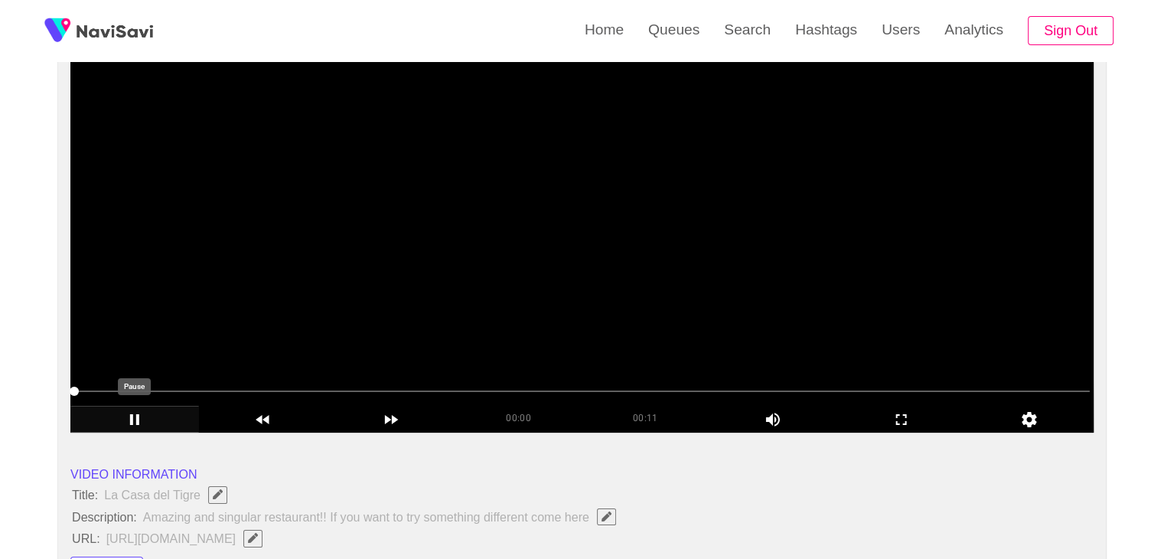
click at [152, 411] on icon "add" at bounding box center [134, 419] width 127 height 18
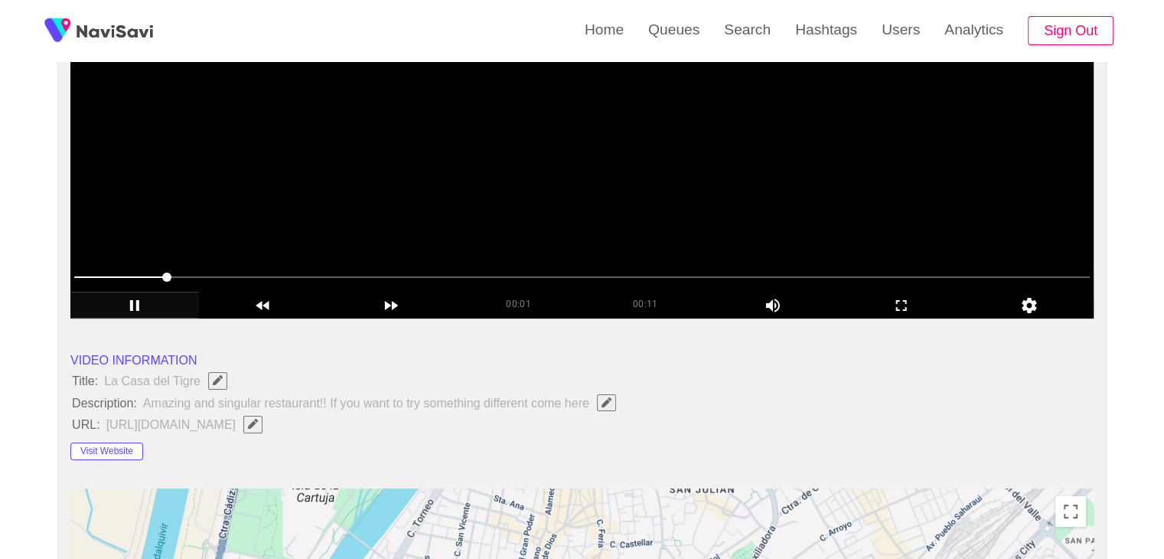
scroll to position [306, 0]
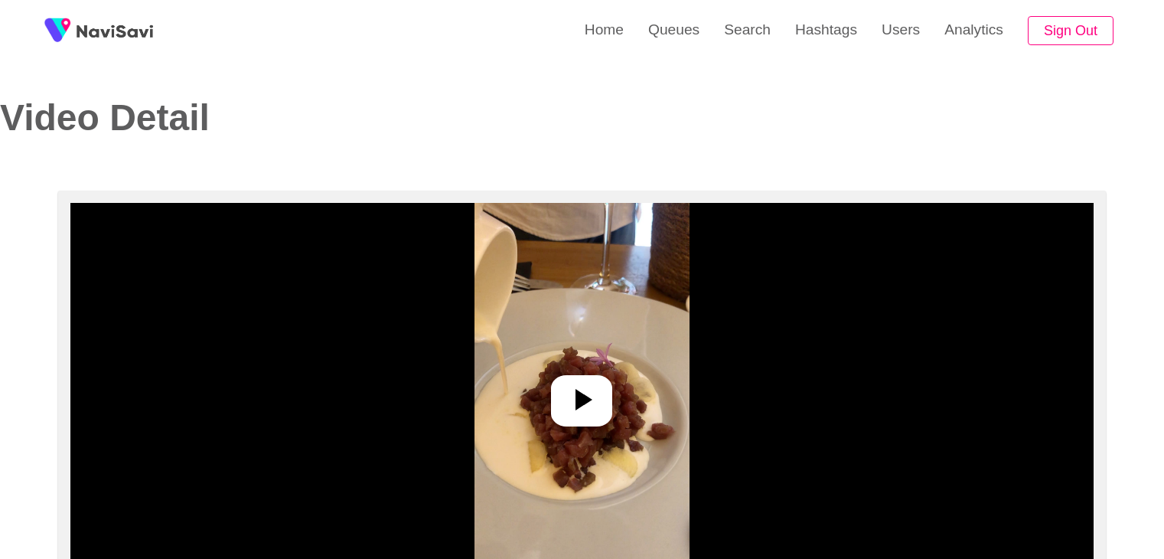
select select "**********"
select select "**"
click at [603, 394] on div at bounding box center [581, 400] width 61 height 51
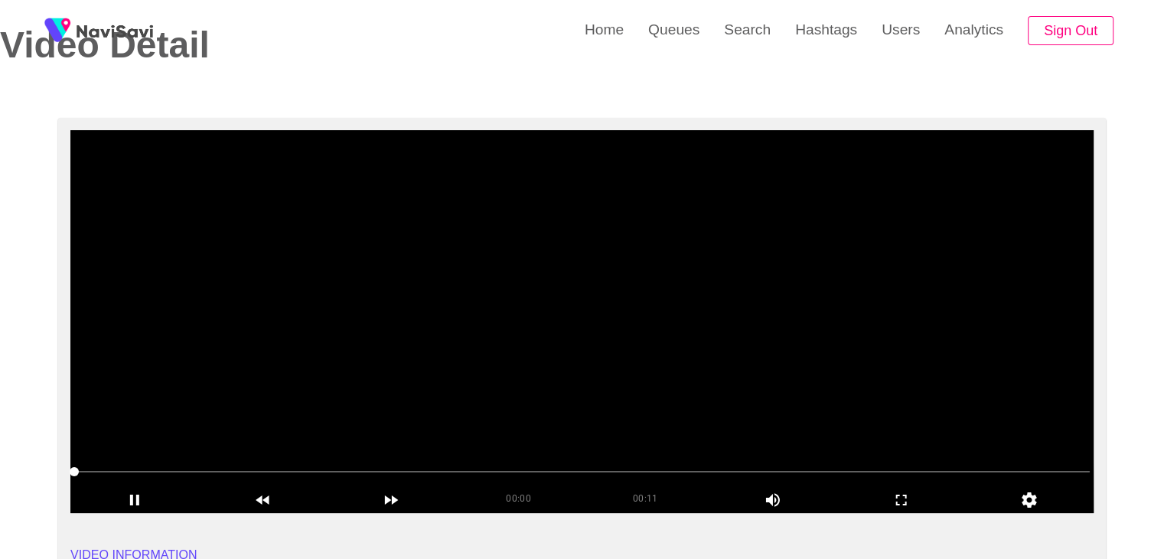
scroll to position [77, 0]
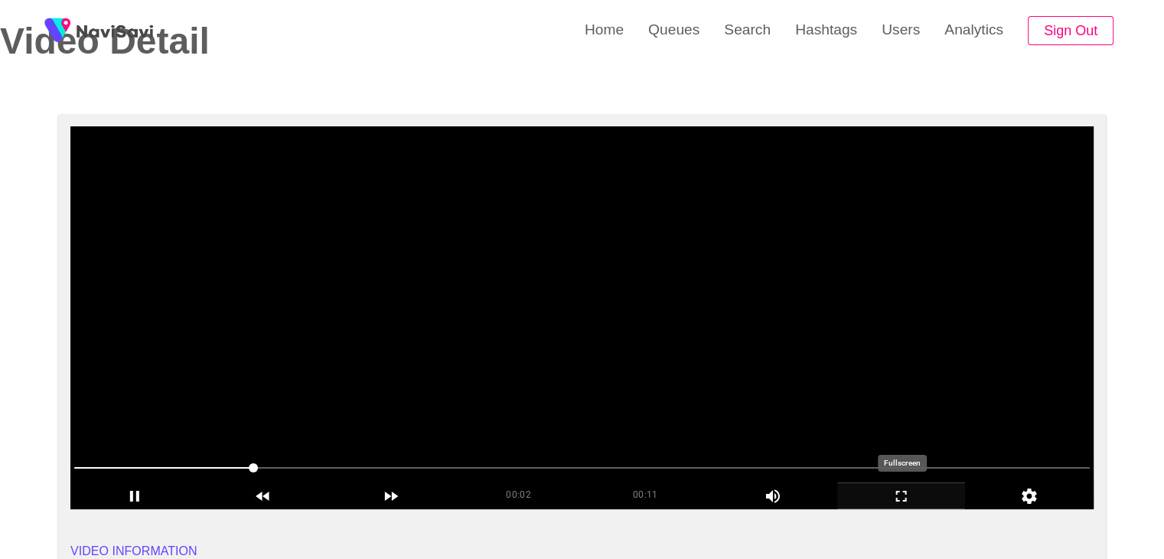
click at [909, 496] on icon "add" at bounding box center [901, 496] width 127 height 18
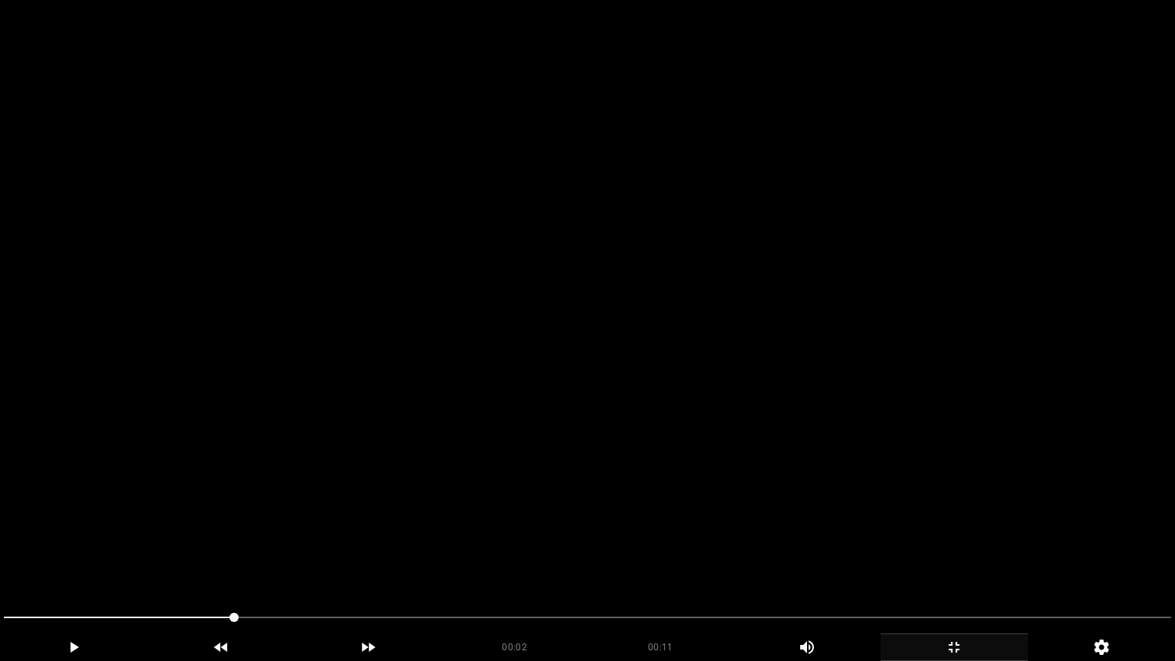
click at [705, 536] on video at bounding box center [587, 330] width 1175 height 661
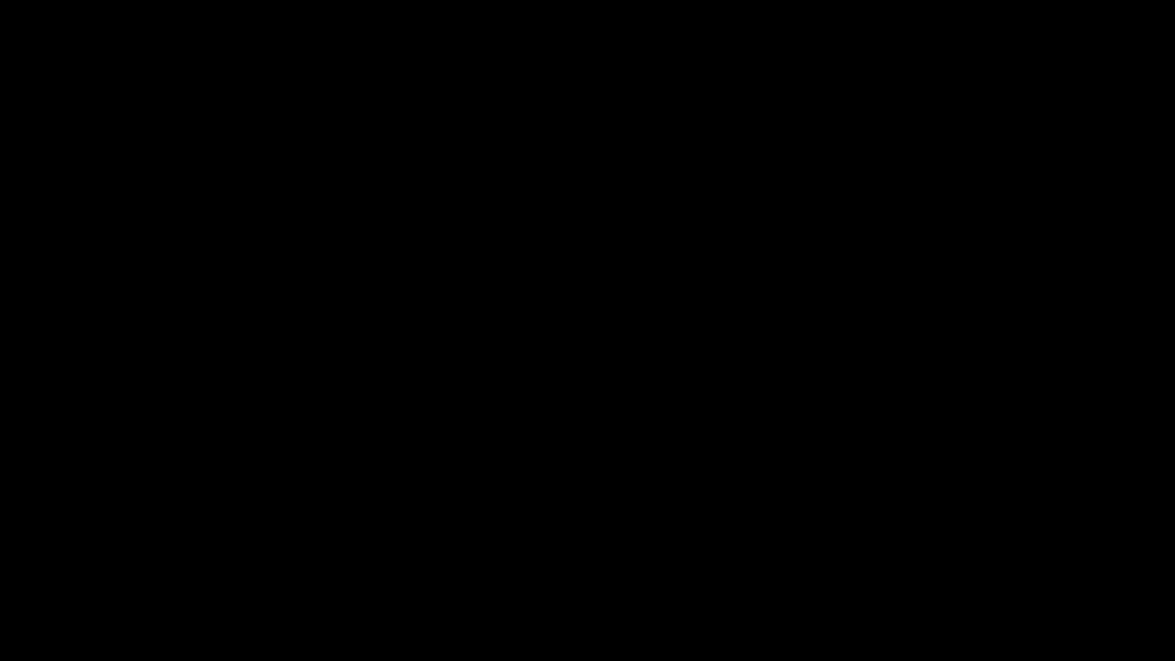
click at [875, 558] on span at bounding box center [588, 617] width 1168 height 24
click at [738, 558] on span at bounding box center [588, 617] width 1168 height 24
drag, startPoint x: 692, startPoint y: 603, endPoint x: 512, endPoint y: 576, distance: 181.8
click at [519, 558] on section "00:10 00:11 Picture In Picture 1 Error: Failed to load Video" at bounding box center [587, 330] width 1175 height 661
drag, startPoint x: 393, startPoint y: 608, endPoint x: 360, endPoint y: 598, distance: 35.3
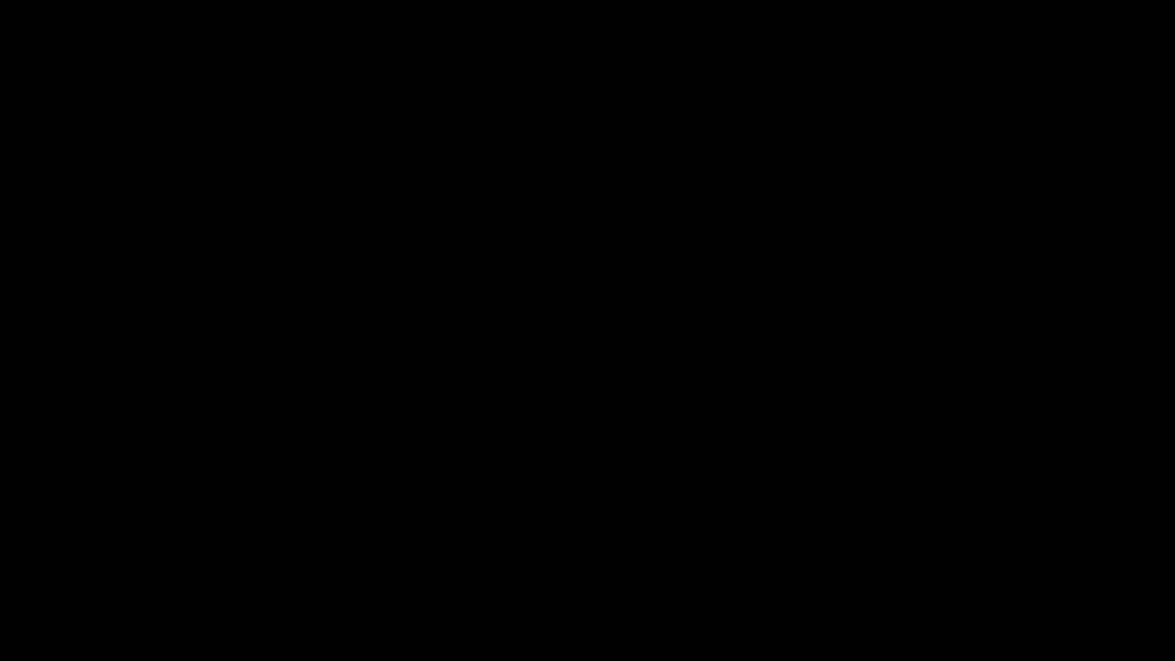
click at [376, 558] on div at bounding box center [588, 619] width 1180 height 41
click at [957, 558] on icon "add" at bounding box center [954, 647] width 146 height 18
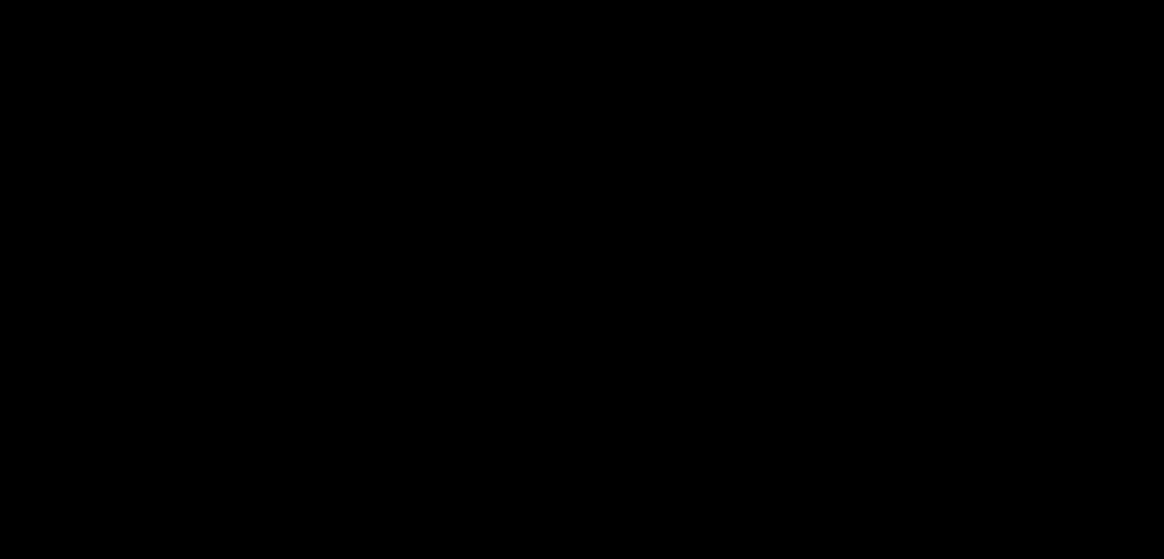
scroll to position [536, 0]
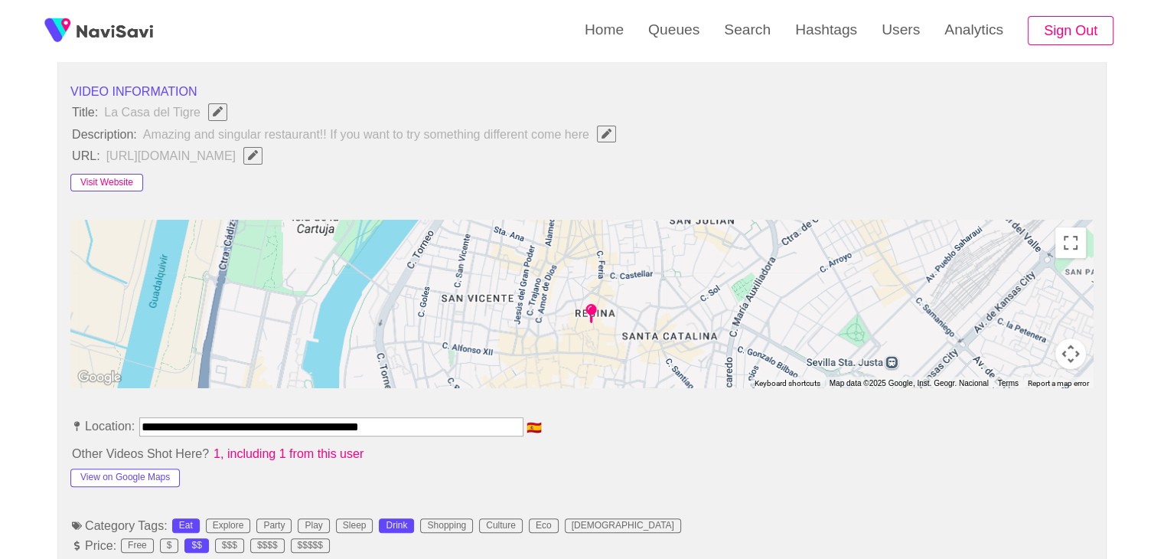
click at [108, 182] on button "Visit Website" at bounding box center [106, 183] width 73 height 18
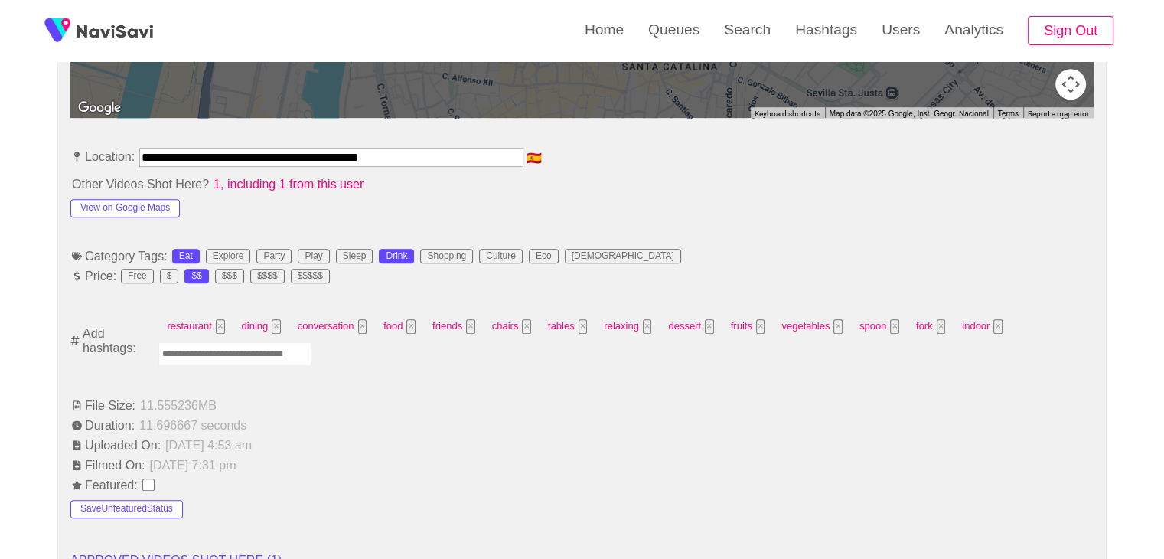
scroll to position [842, 0]
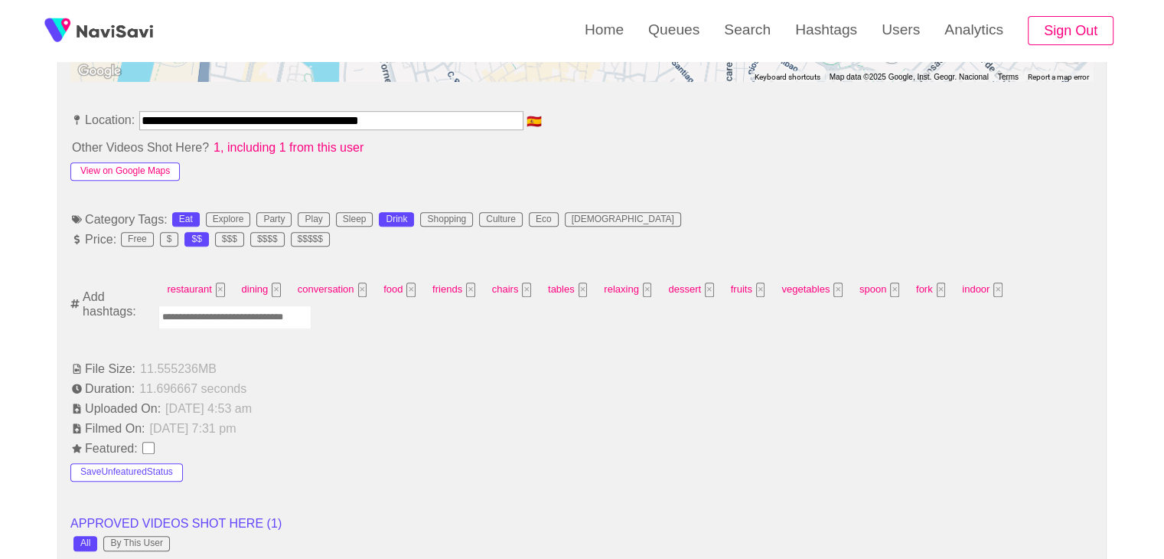
drag, startPoint x: 159, startPoint y: 178, endPoint x: 164, endPoint y: 171, distance: 8.3
click at [162, 162] on button "View on Google Maps" at bounding box center [124, 171] width 109 height 18
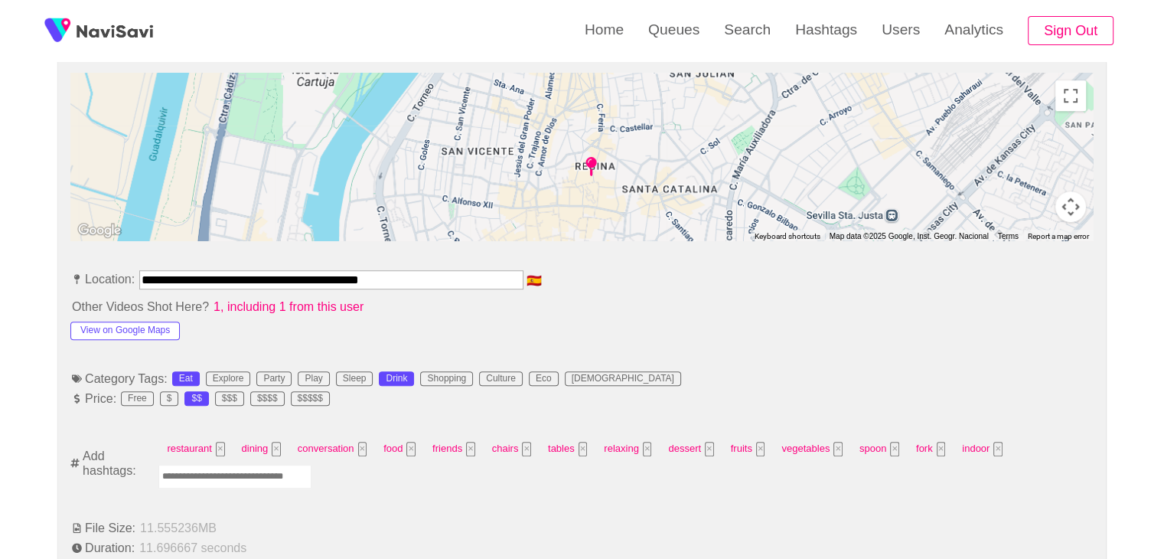
scroll to position [689, 0]
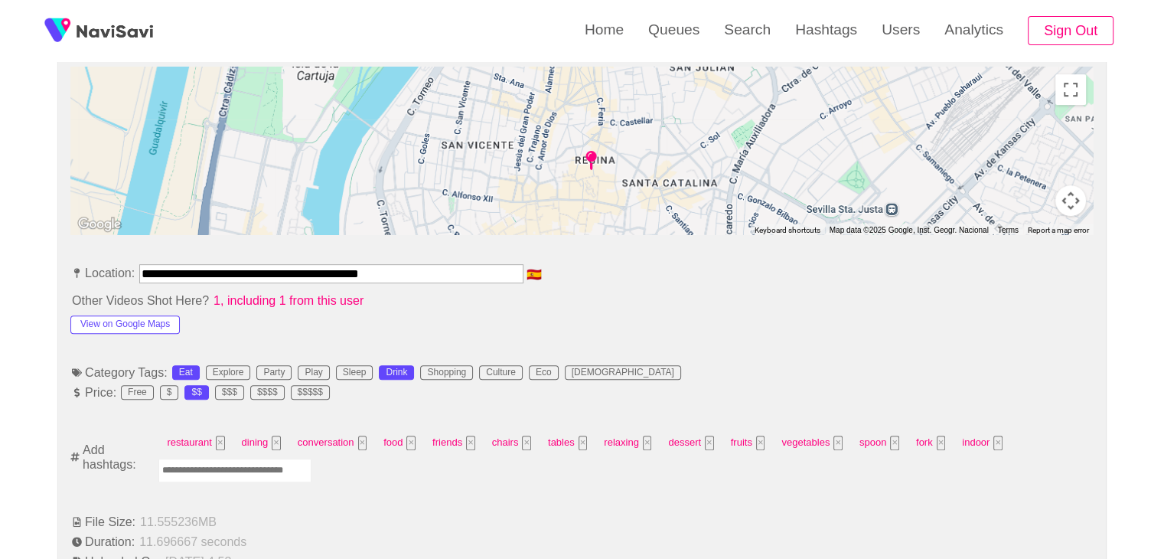
drag, startPoint x: 193, startPoint y: 476, endPoint x: 223, endPoint y: 477, distance: 30.6
click at [194, 476] on input "Enter tag here and press return" at bounding box center [234, 470] width 153 height 24
type input "*********"
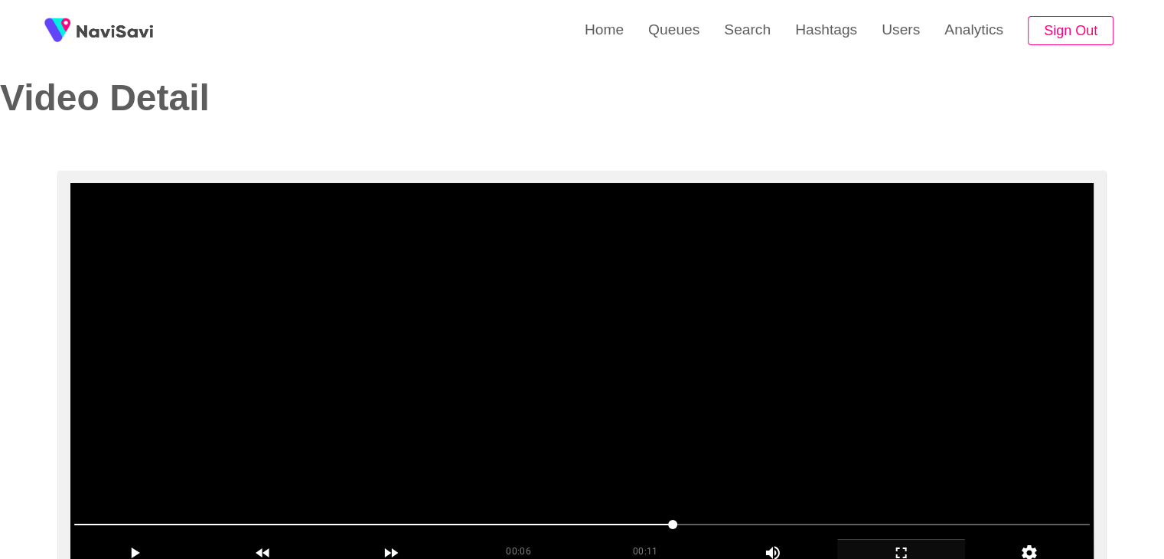
scroll to position [77, 0]
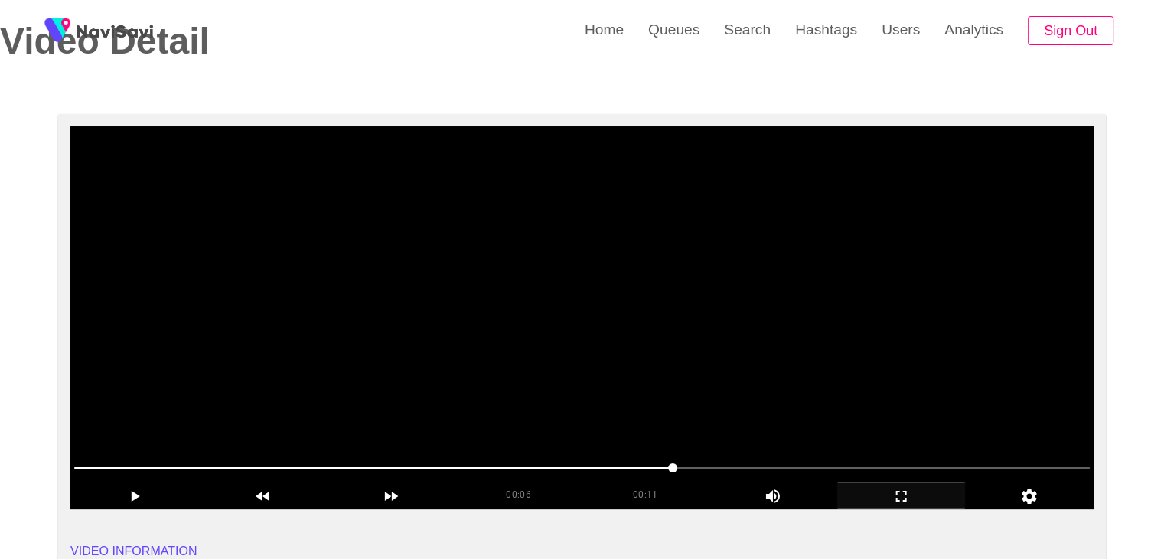
click at [683, 375] on video at bounding box center [581, 317] width 1023 height 383
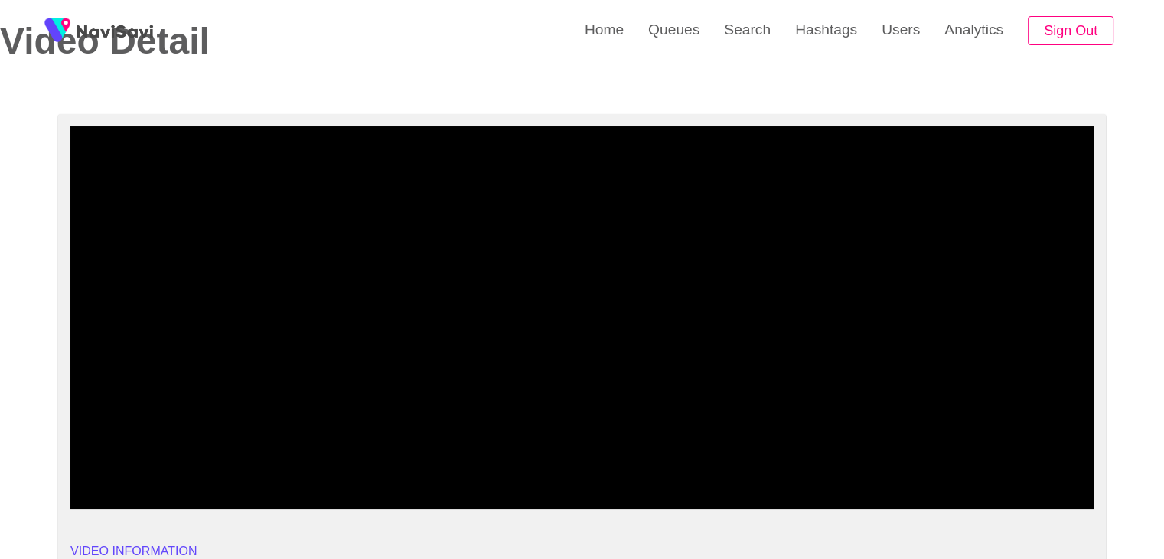
click at [896, 491] on icon "add" at bounding box center [901, 495] width 11 height 11
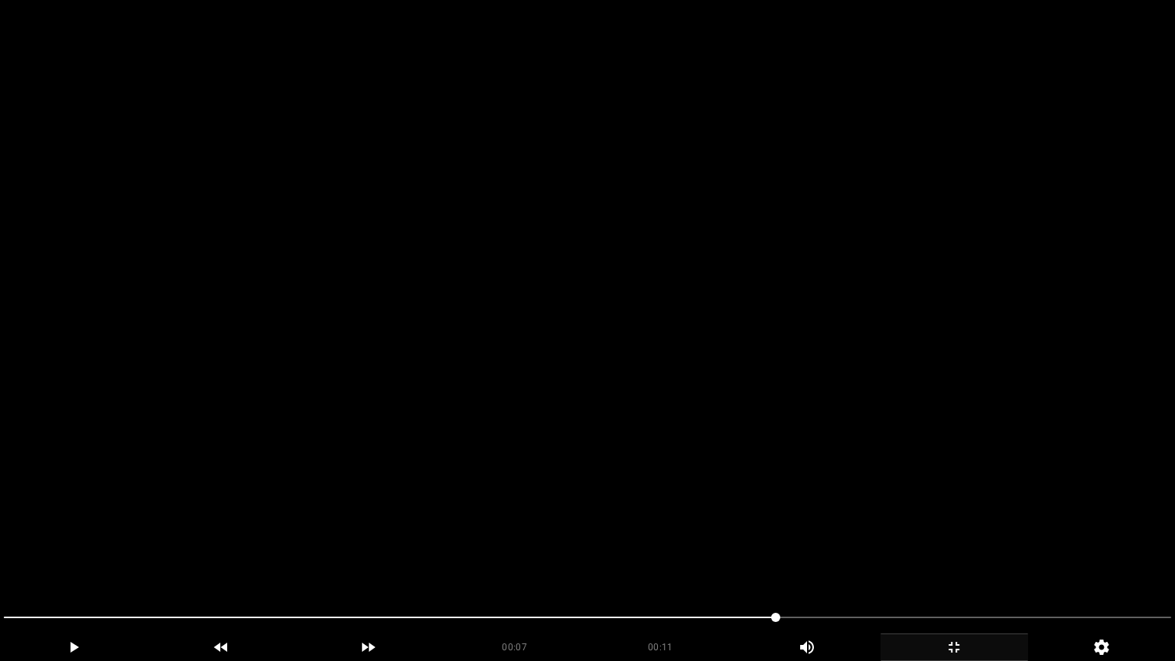
click at [661, 550] on video at bounding box center [587, 330] width 1175 height 661
drag, startPoint x: 421, startPoint y: 505, endPoint x: 419, endPoint y: 516, distance: 10.8
click at [419, 516] on video at bounding box center [587, 330] width 1175 height 661
click at [462, 522] on video at bounding box center [587, 330] width 1175 height 661
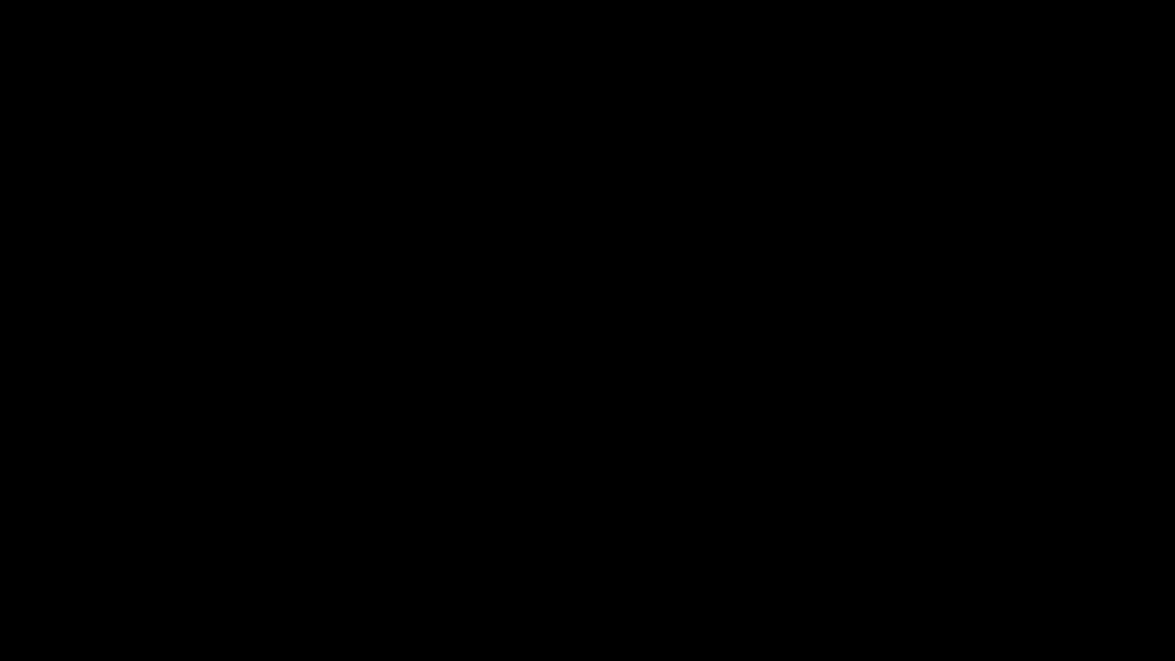
click at [962, 558] on icon "add" at bounding box center [954, 647] width 146 height 18
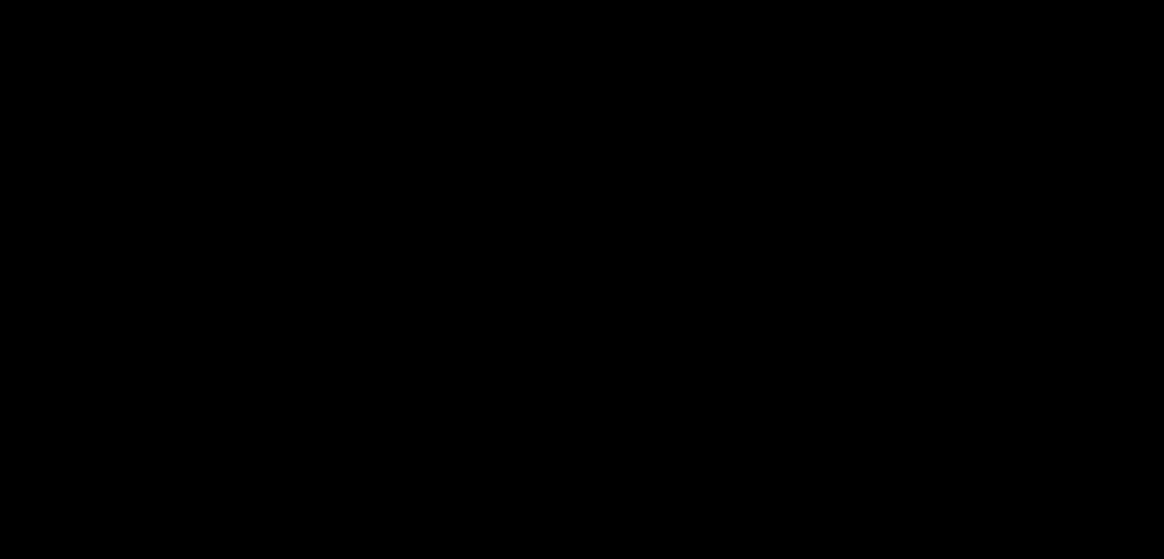
scroll to position [842, 0]
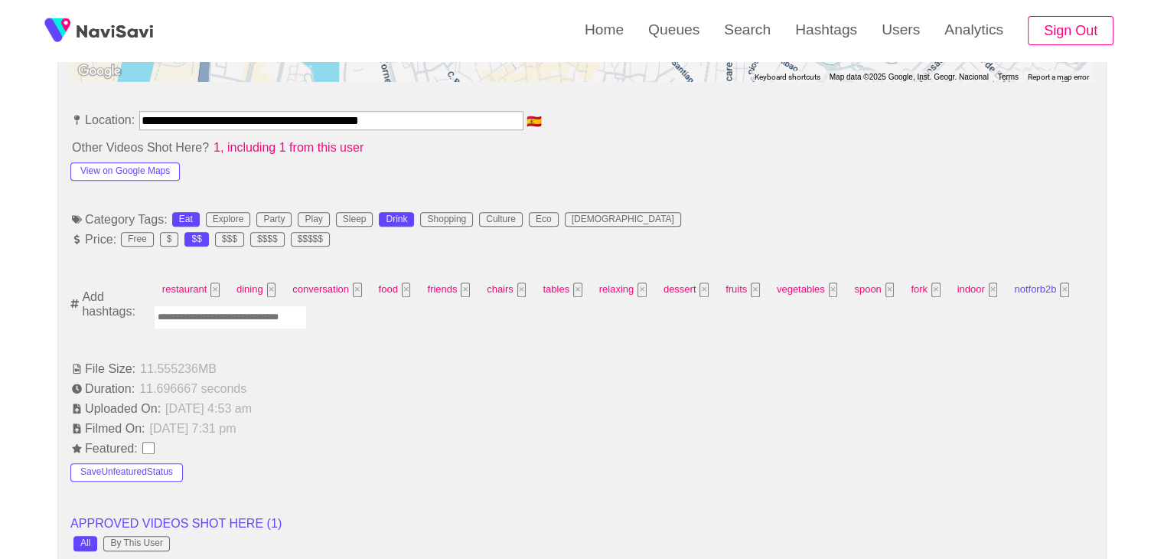
click at [1060, 289] on button "×" at bounding box center [1064, 289] width 9 height 15
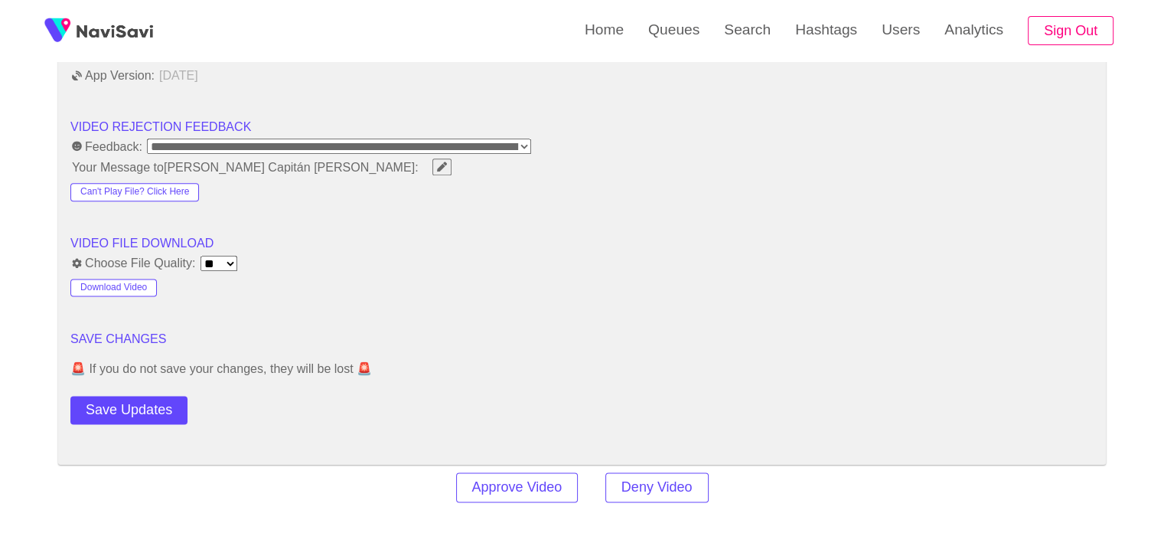
scroll to position [1913, 0]
drag, startPoint x: 169, startPoint y: 397, endPoint x: 171, endPoint y: 389, distance: 8.7
click at [169, 397] on button "Save Updates" at bounding box center [128, 408] width 117 height 28
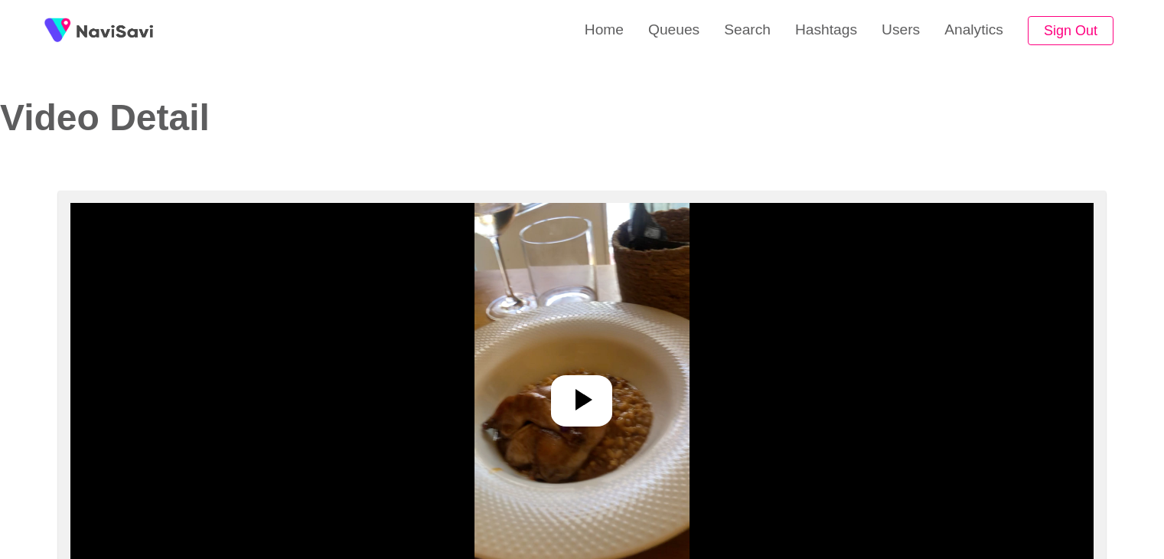
select select "**********"
select select "****"
click at [581, 390] on icon at bounding box center [581, 399] width 37 height 37
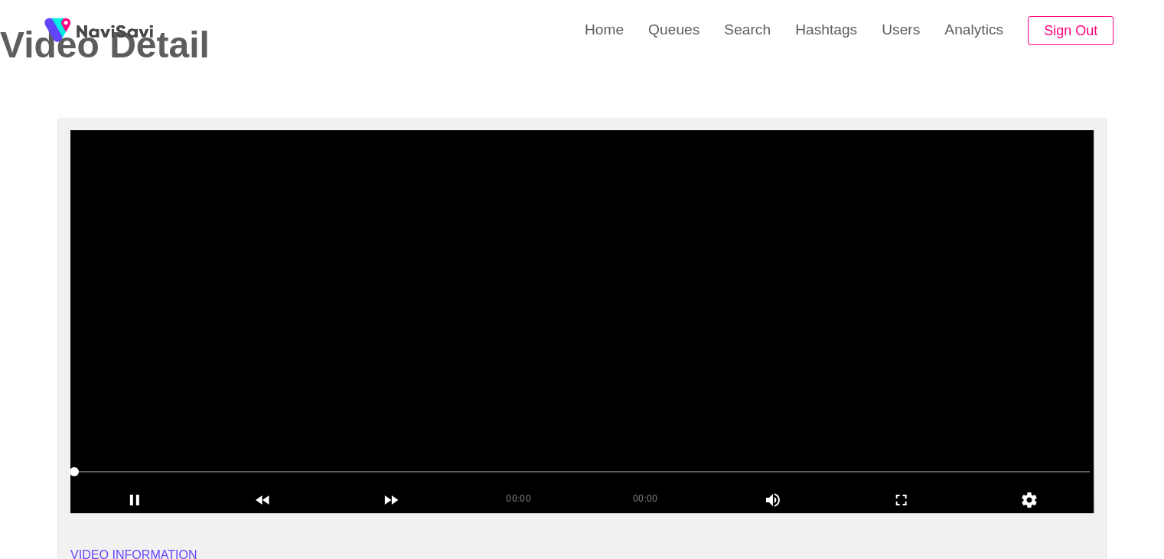
scroll to position [77, 0]
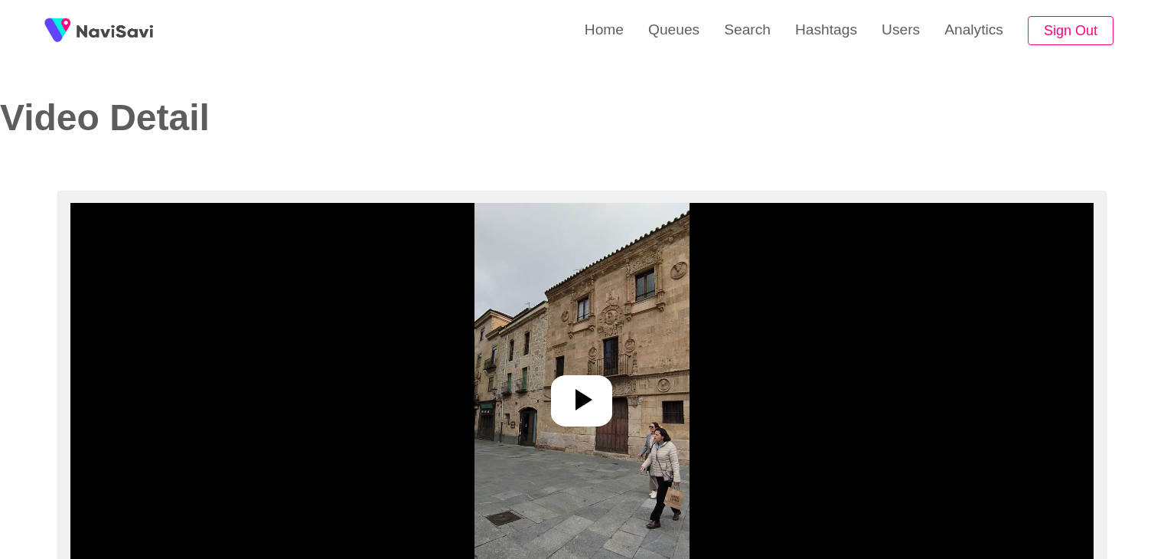
select select "**********"
select select "**"
click at [597, 406] on icon at bounding box center [581, 399] width 37 height 37
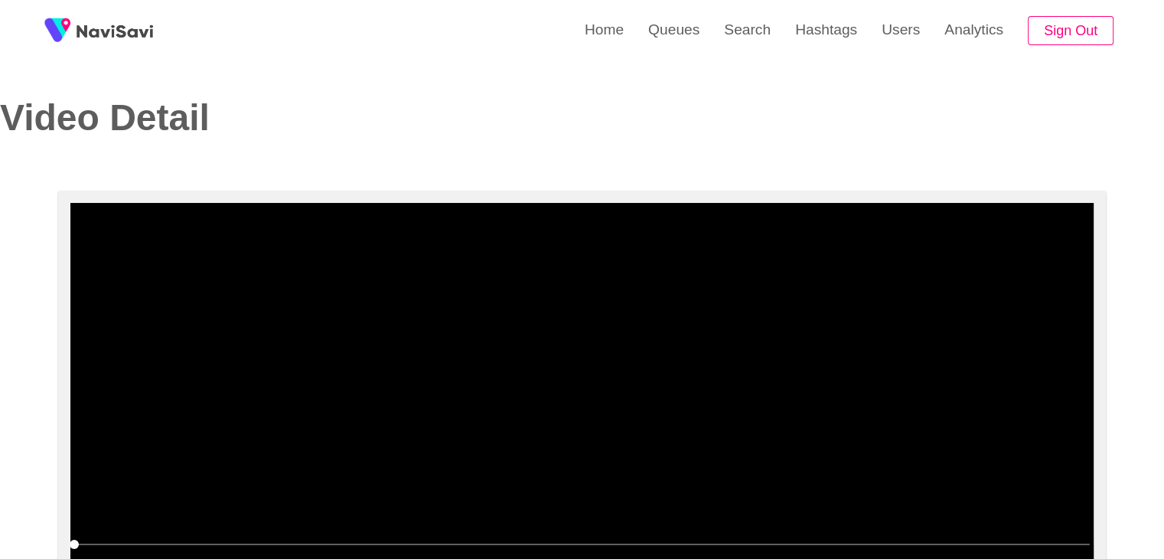
scroll to position [153, 0]
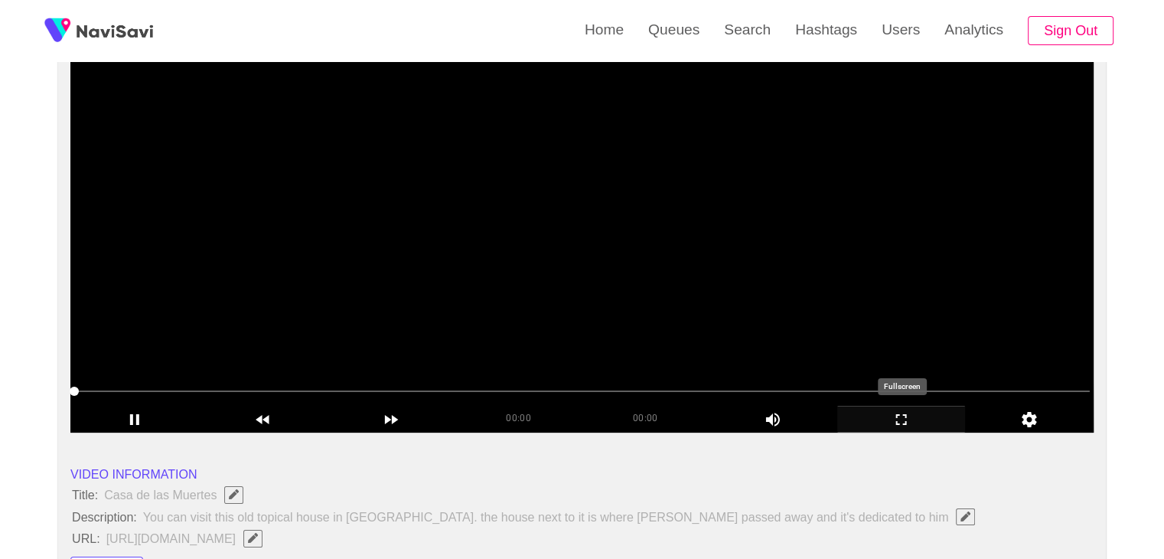
click at [894, 419] on icon "add" at bounding box center [901, 419] width 127 height 18
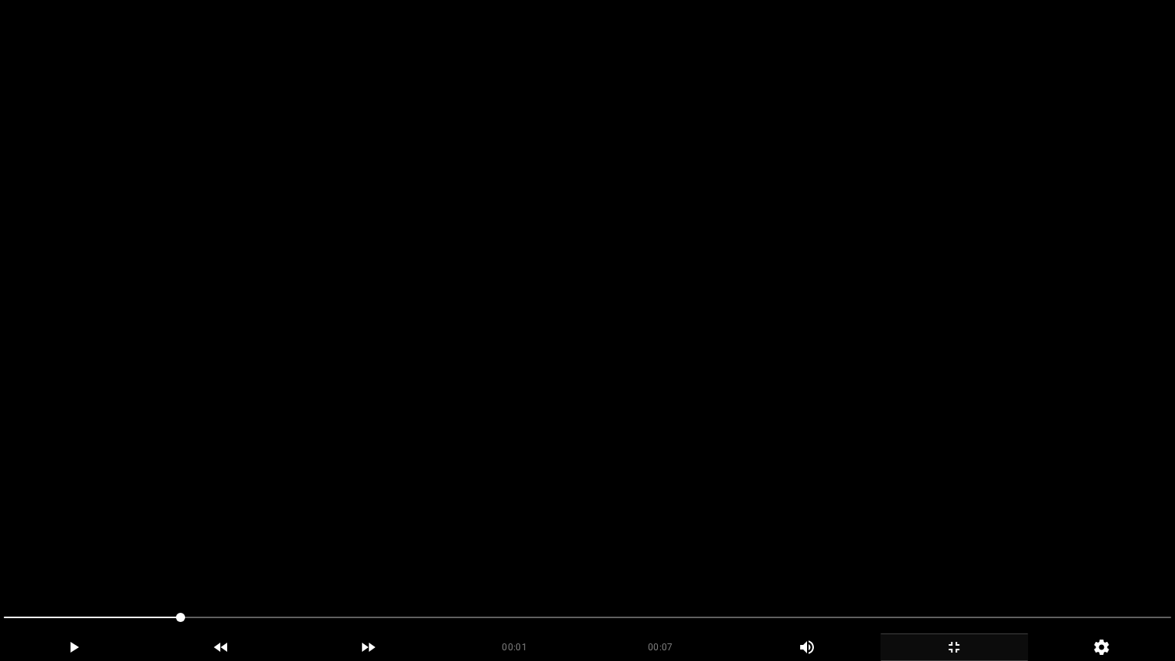
click at [462, 501] on video at bounding box center [587, 330] width 1175 height 661
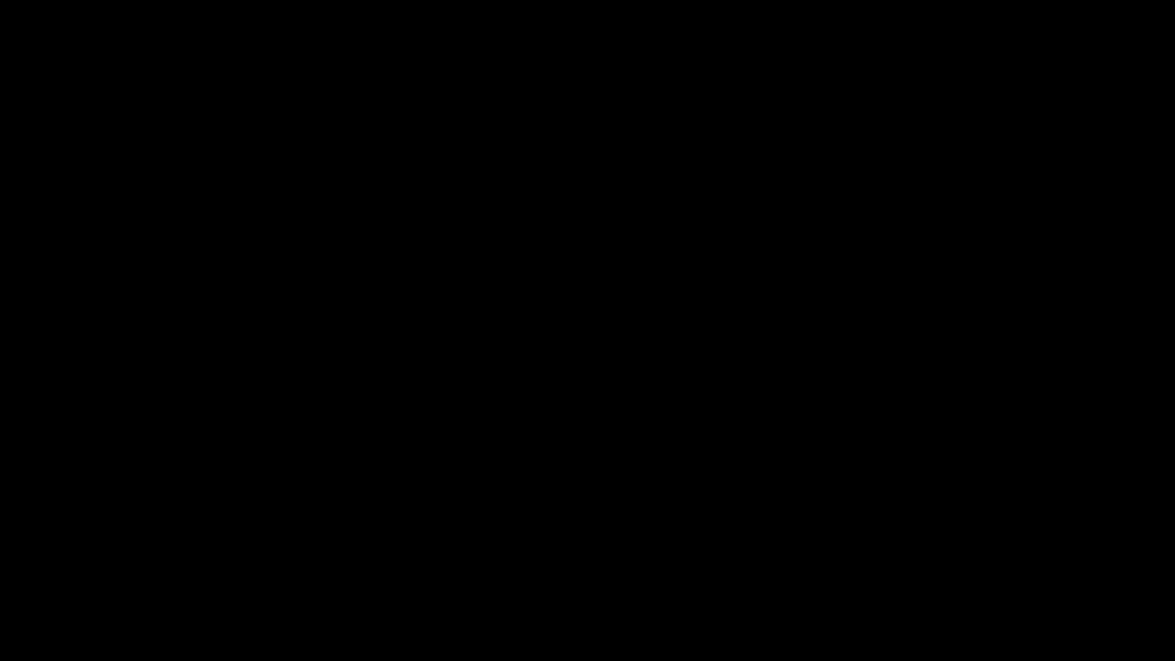
click at [952, 558] on icon "add" at bounding box center [954, 647] width 11 height 11
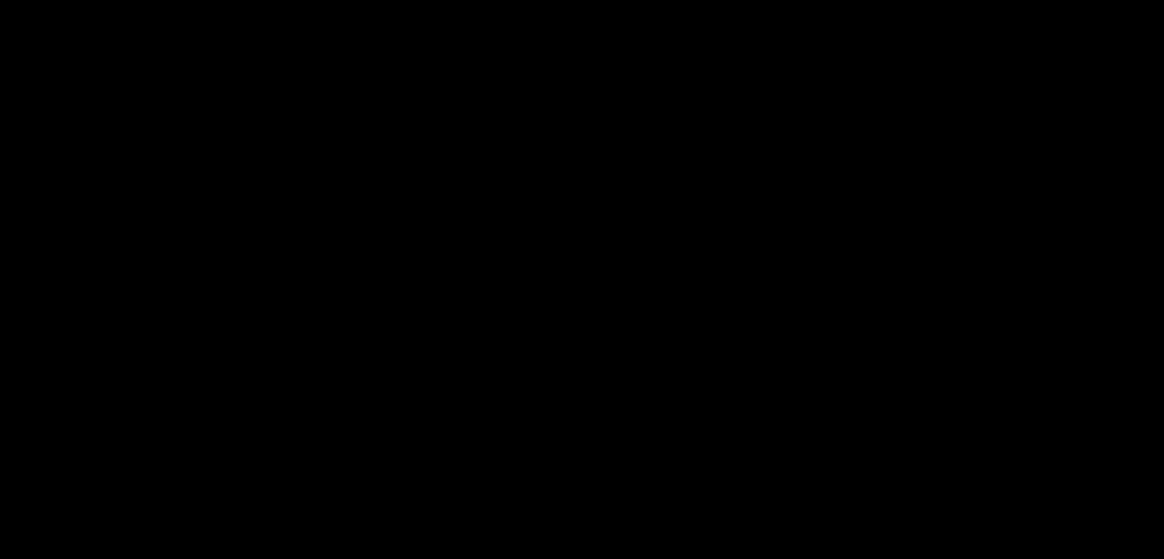
scroll to position [306, 0]
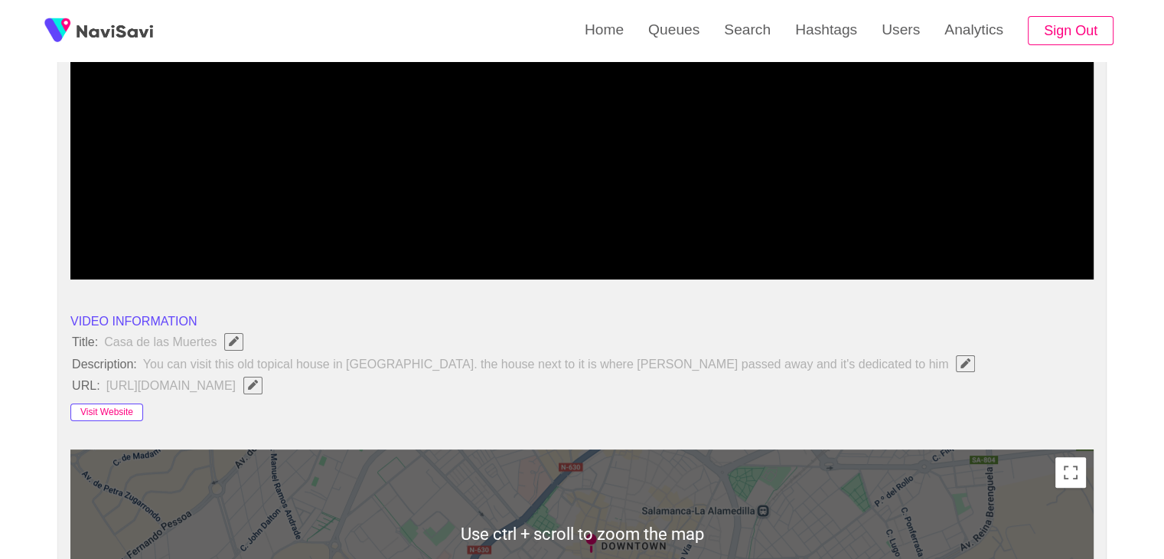
click at [83, 403] on button "Visit Website" at bounding box center [106, 412] width 73 height 18
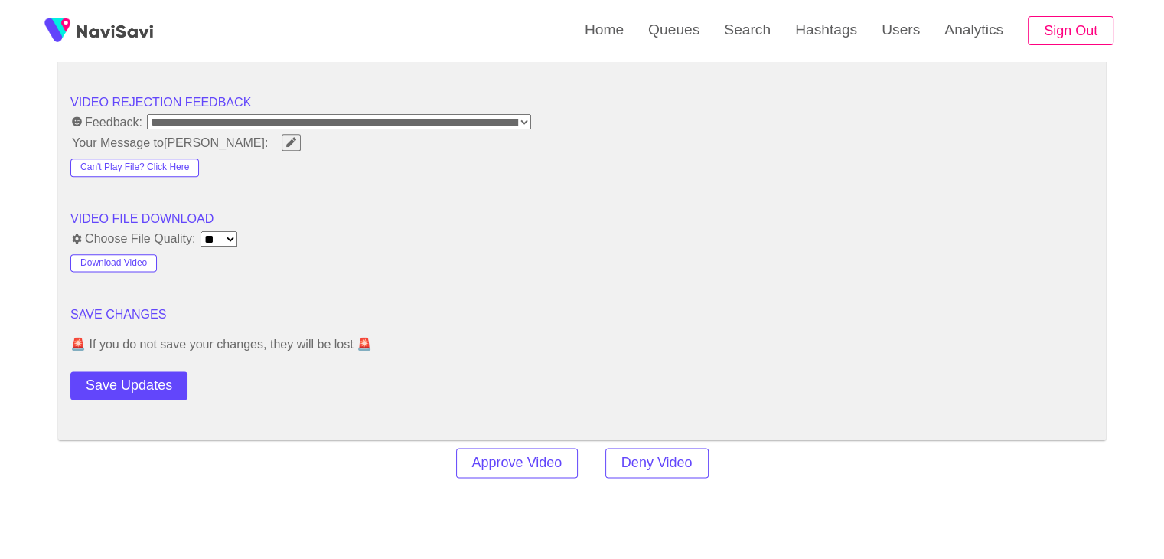
scroll to position [1913, 0]
click at [139, 373] on button "Save Updates" at bounding box center [128, 384] width 117 height 28
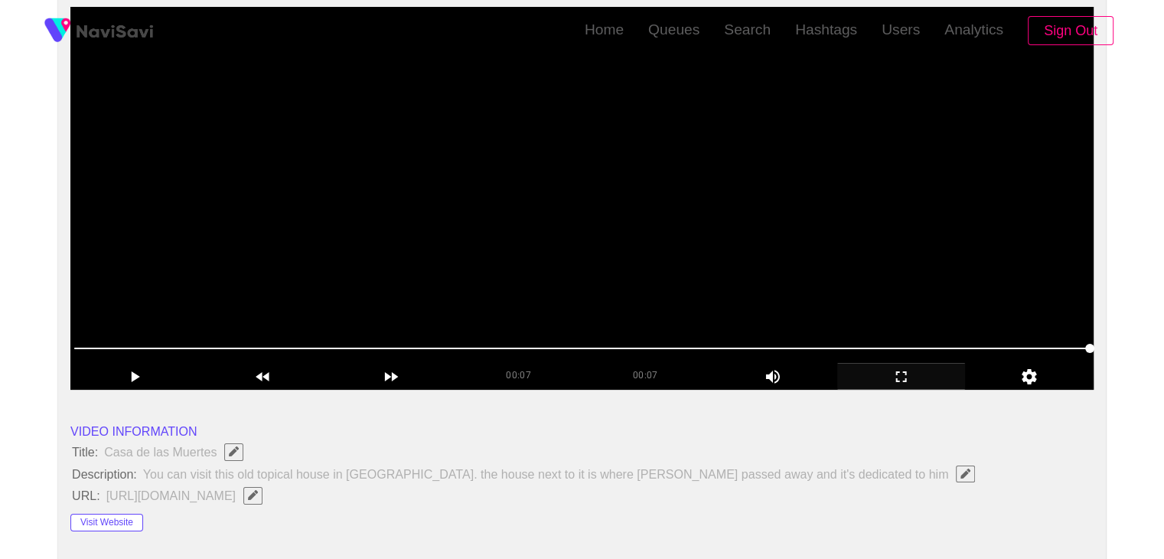
scroll to position [0, 0]
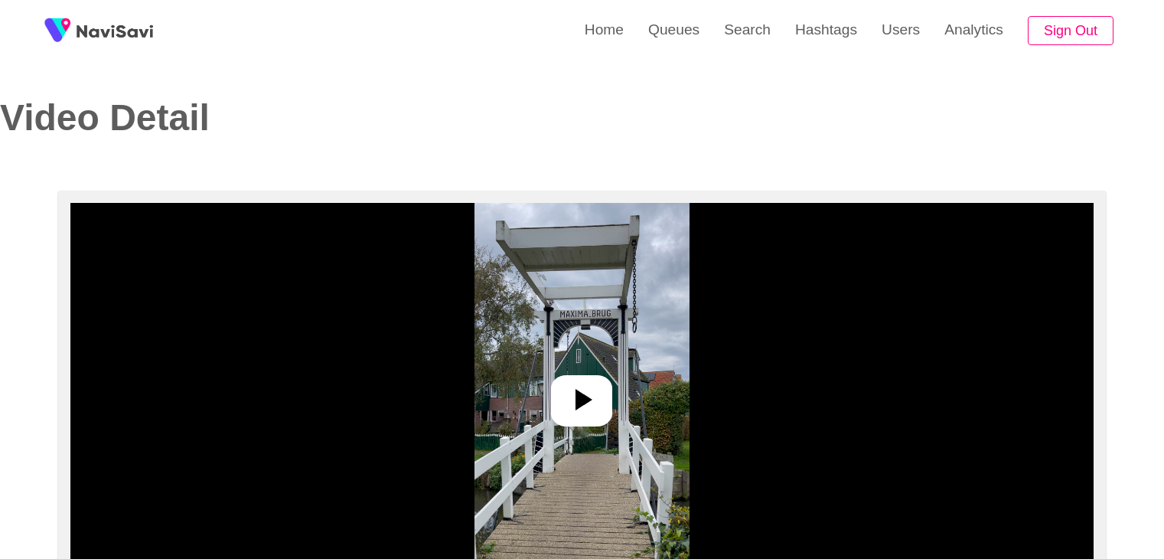
select select "**********"
select select "**"
click at [593, 378] on div at bounding box center [581, 400] width 61 height 51
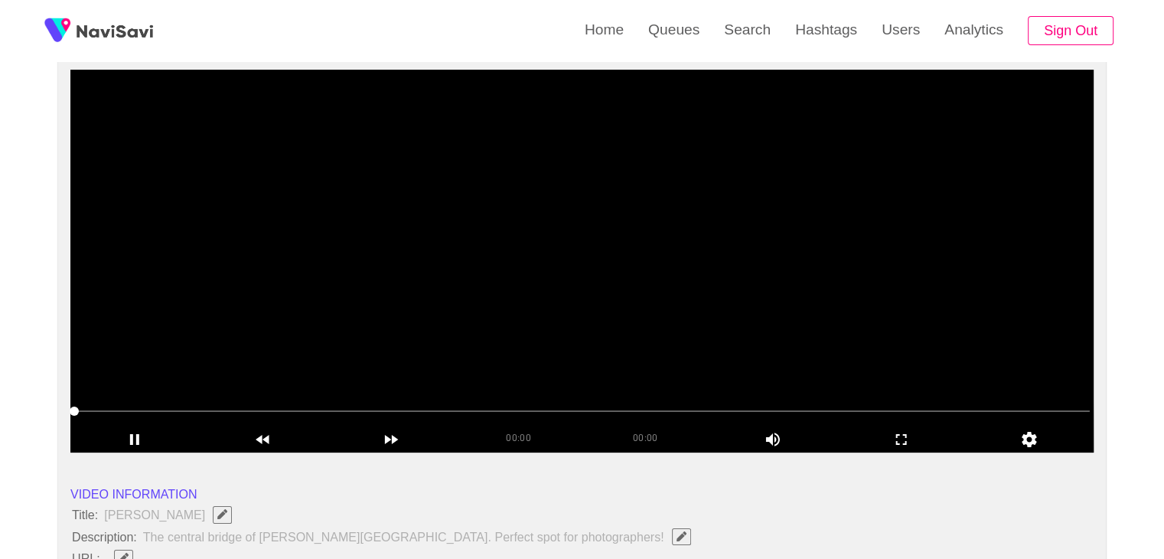
scroll to position [153, 0]
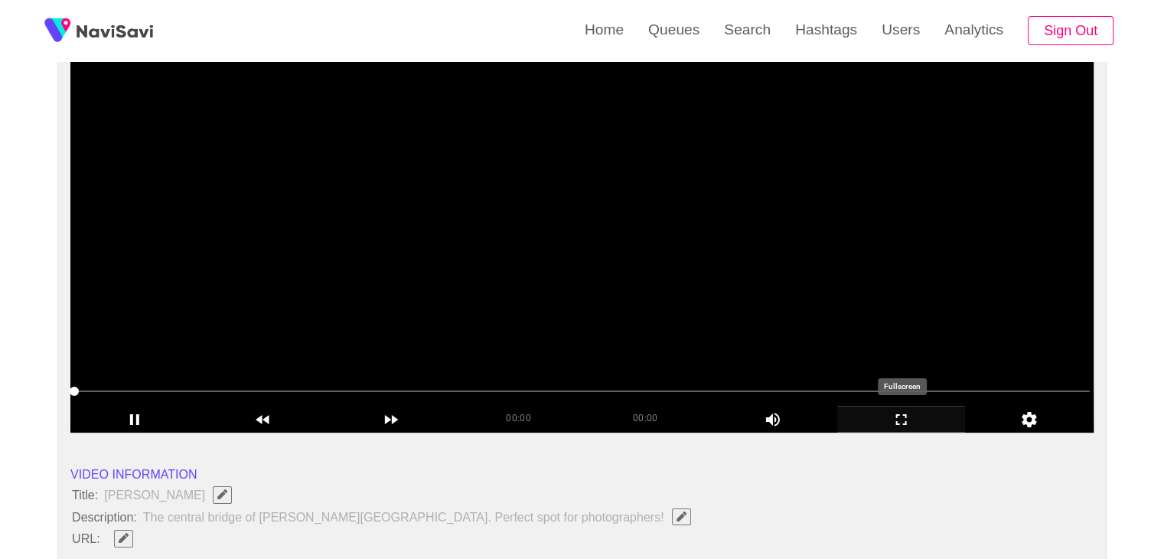
click at [906, 412] on icon "add" at bounding box center [901, 419] width 127 height 18
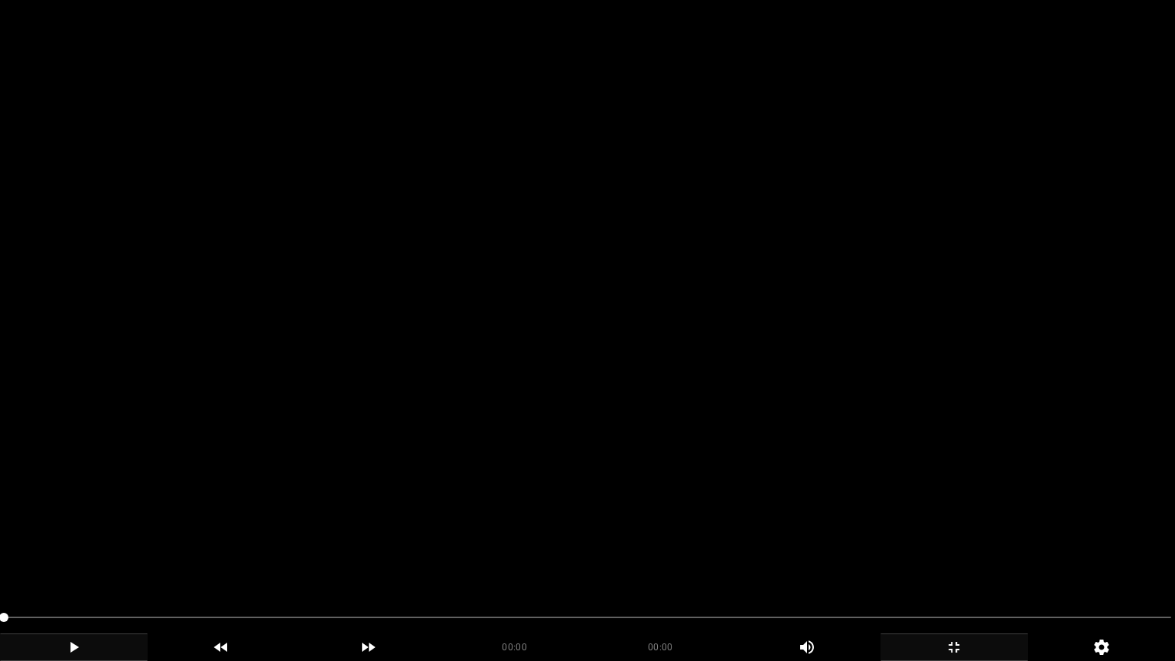
click at [78, 558] on icon "add" at bounding box center [74, 647] width 146 height 18
drag, startPoint x: 144, startPoint y: 617, endPoint x: 0, endPoint y: 571, distance: 151.0
click at [0, 558] on section "00:01 00:09 Picture In Picture 1 Error: Failed to load Video" at bounding box center [587, 330] width 1175 height 661
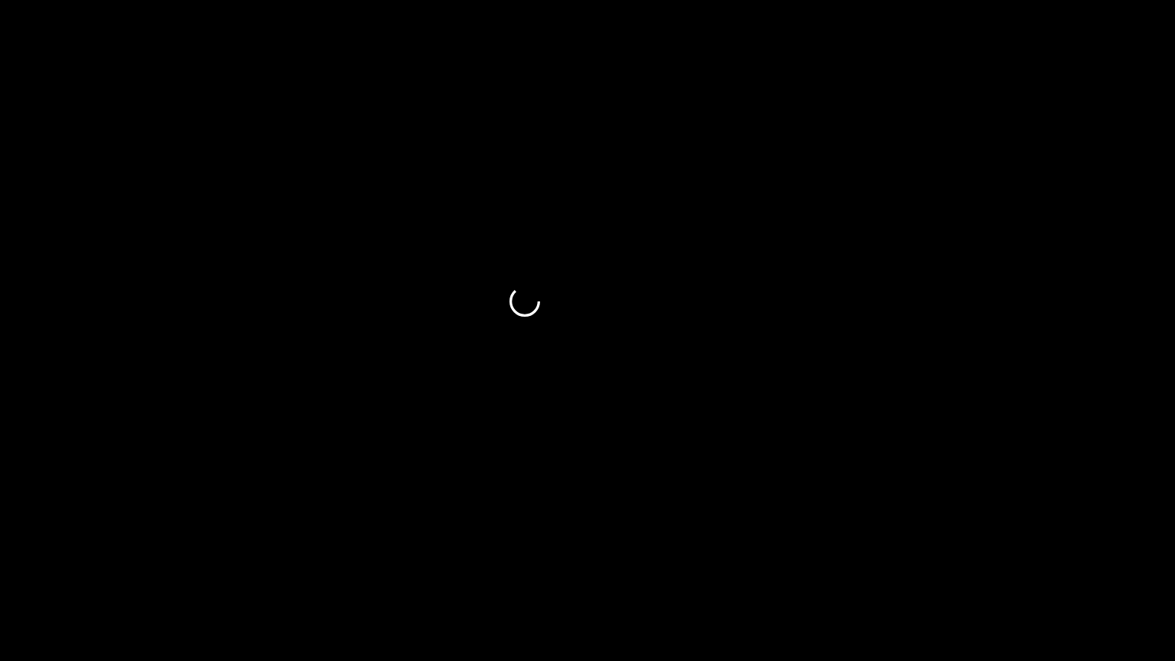
click at [71, 558] on icon "add" at bounding box center [74, 647] width 8 height 11
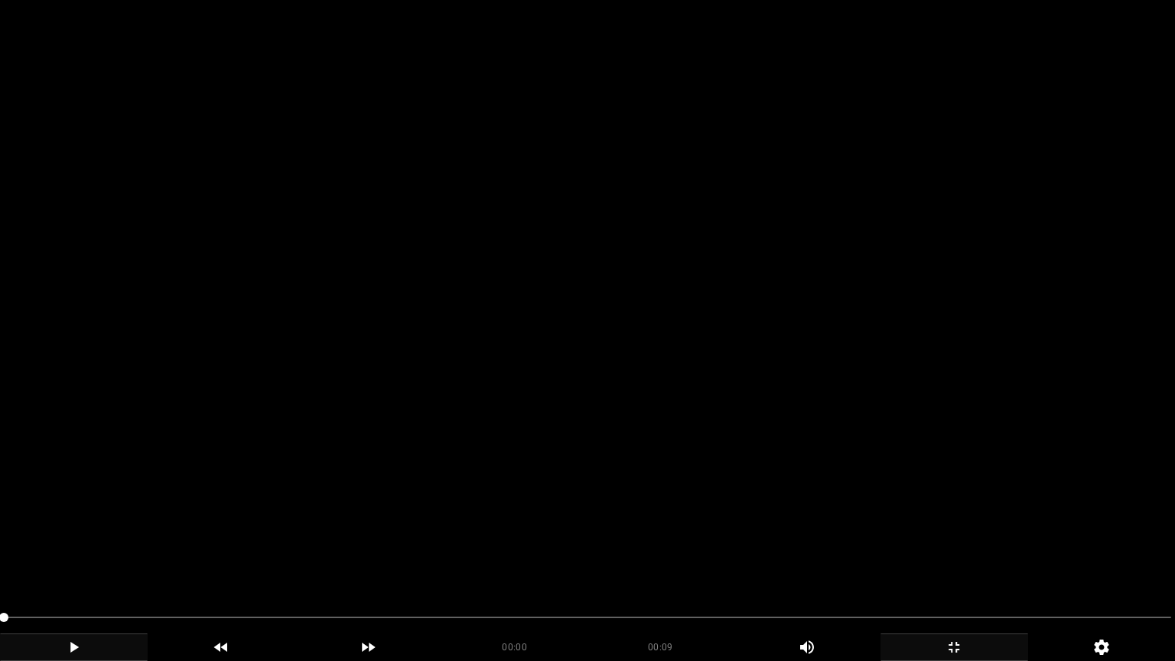
click at [75, 558] on icon "add" at bounding box center [74, 647] width 146 height 18
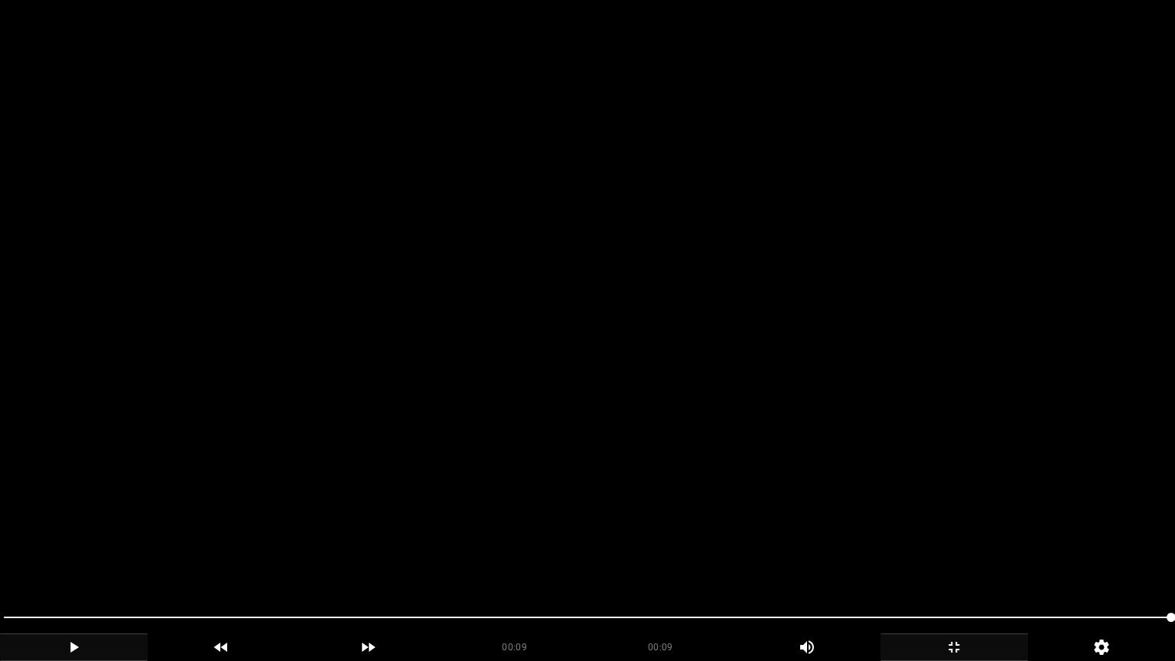
click at [958, 558] on icon "add" at bounding box center [954, 647] width 146 height 18
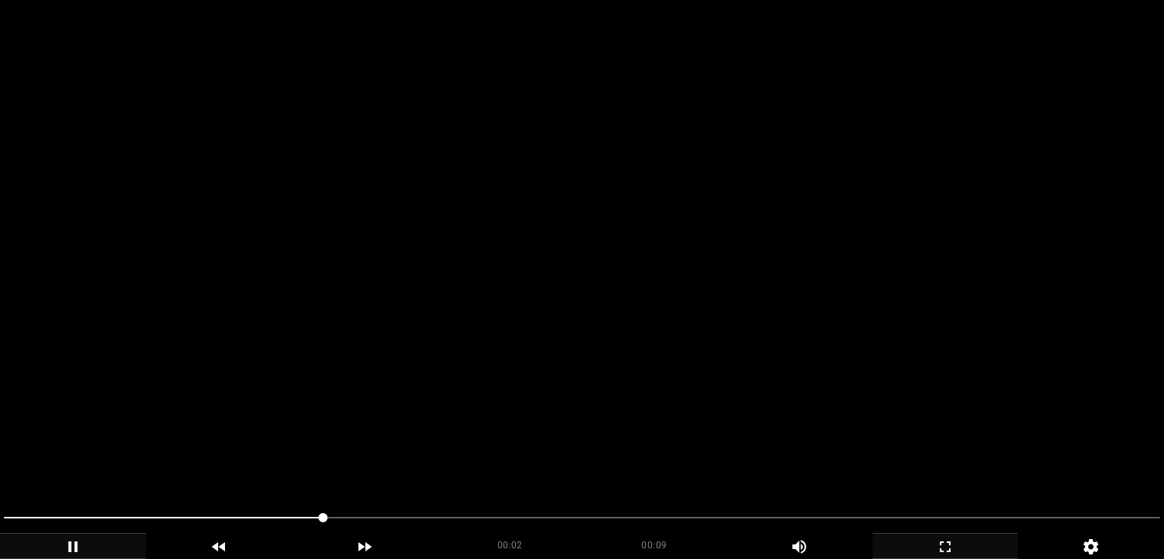
scroll to position [459, 0]
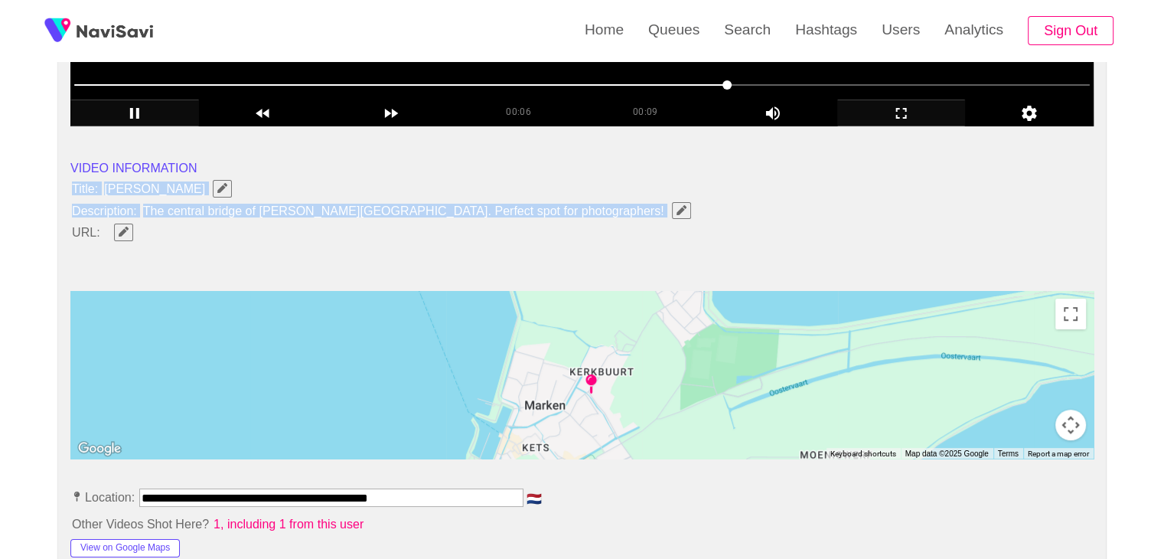
drag, startPoint x: 84, startPoint y: 187, endPoint x: 533, endPoint y: 219, distance: 449.5
copy ul "Title: Maxima Brug Description: The central bridge of Marken village. Perfect s…"
click at [676, 209] on icon "Edit Field" at bounding box center [681, 210] width 10 height 10
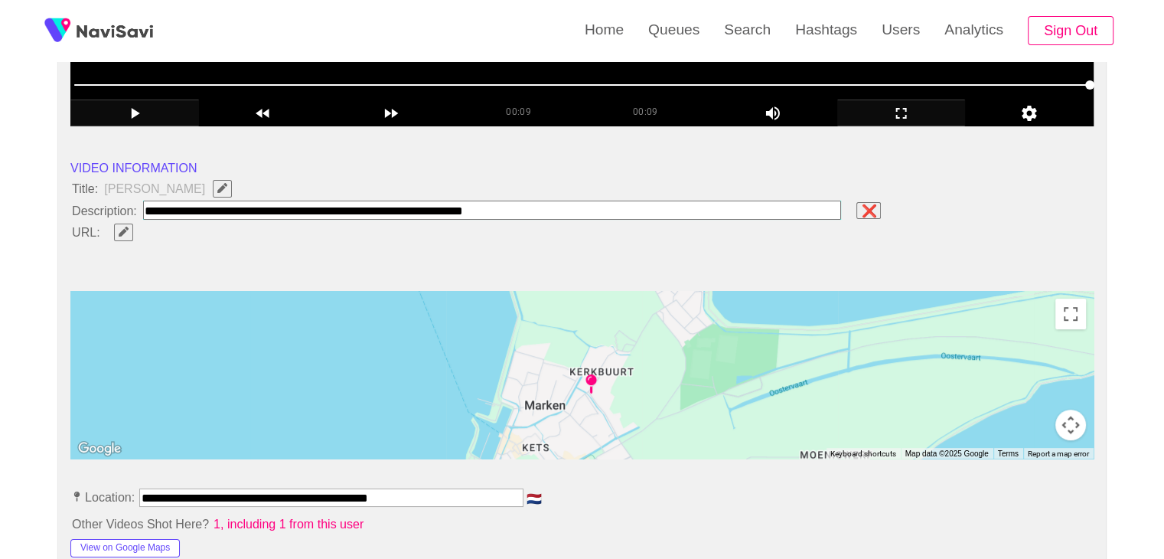
type input "**********"
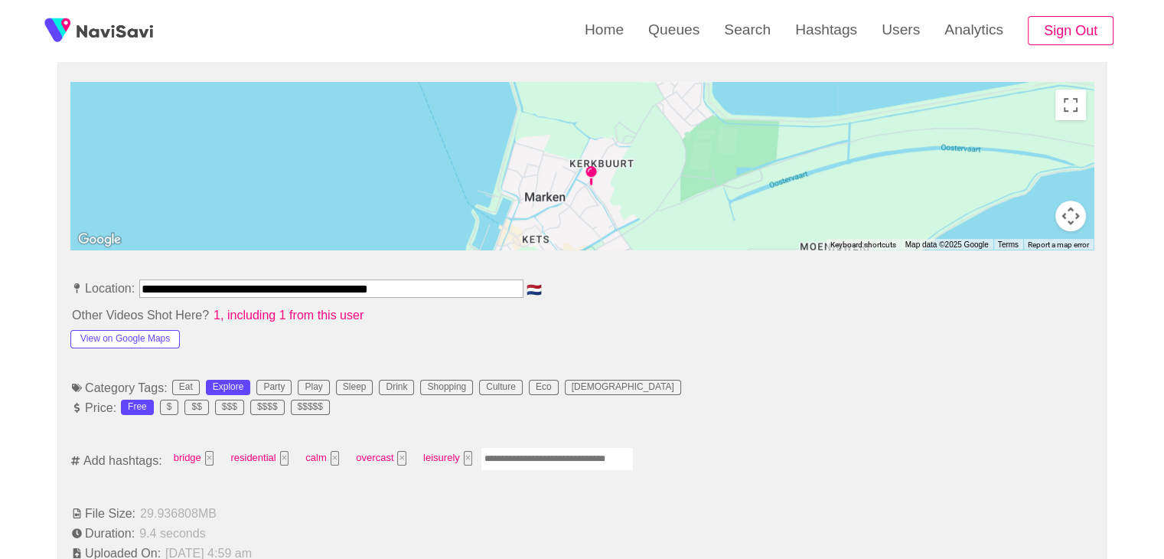
scroll to position [689, 0]
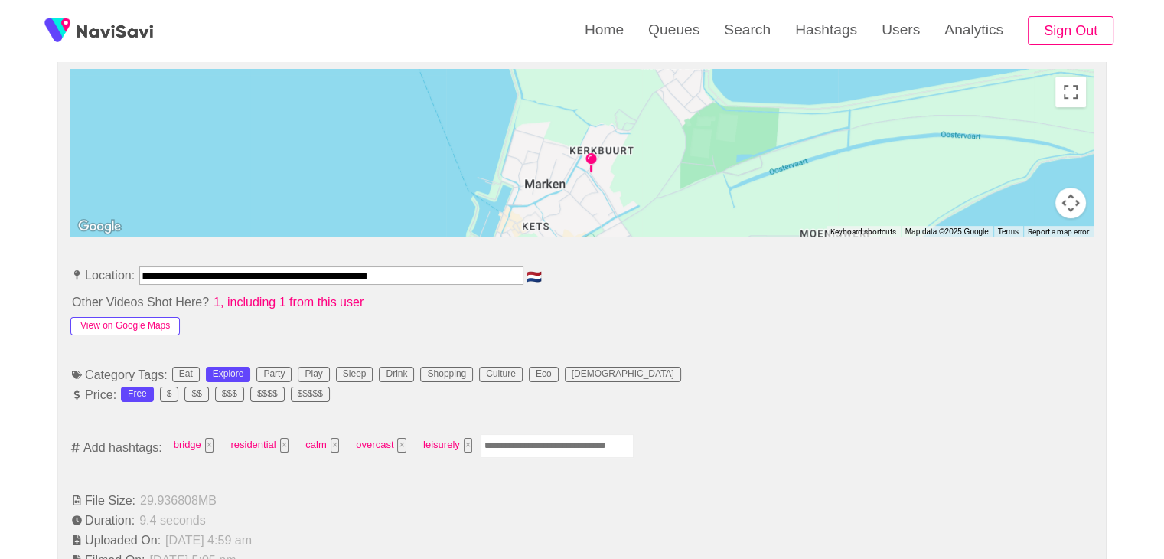
click at [132, 317] on button "View on Google Maps" at bounding box center [124, 326] width 109 height 18
drag, startPoint x: 451, startPoint y: 265, endPoint x: 15, endPoint y: 238, distance: 437.0
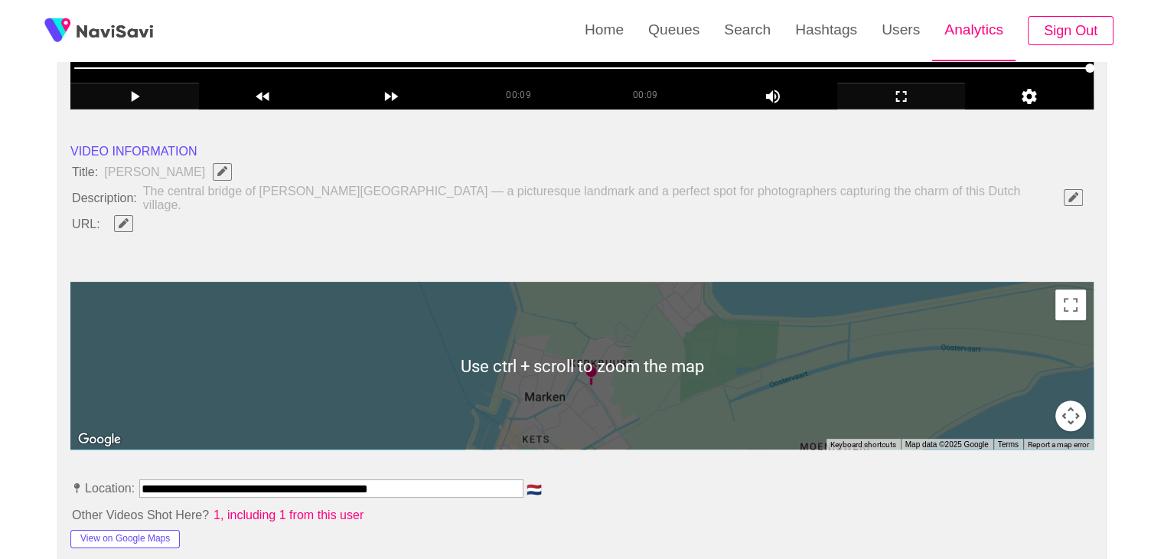
scroll to position [459, 0]
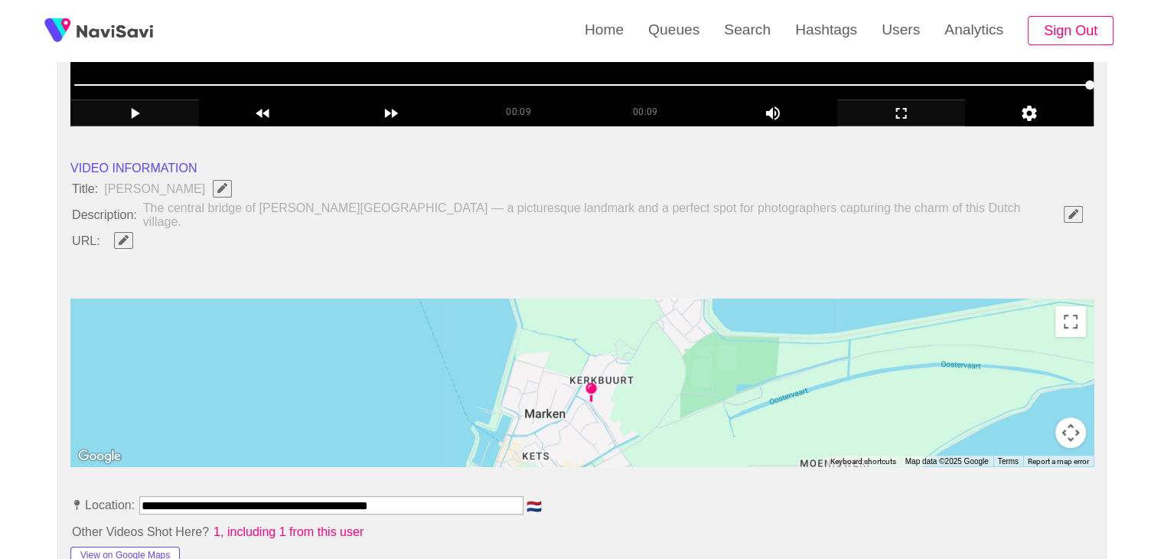
click at [130, 235] on span "button" at bounding box center [124, 240] width 16 height 10
click at [199, 233] on input "field" at bounding box center [455, 239] width 699 height 19
type input "**********"
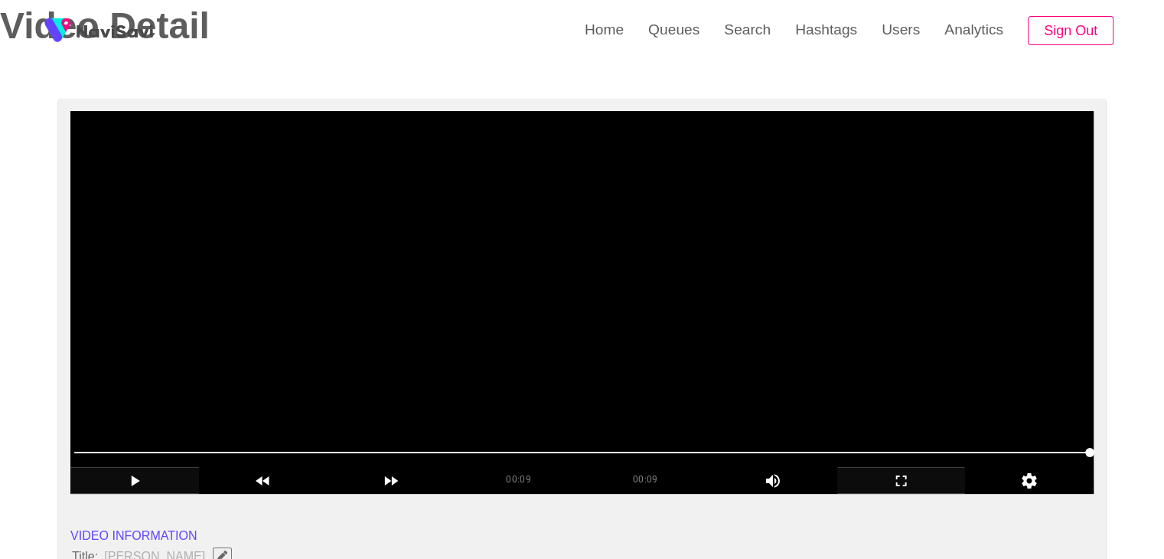
scroll to position [77, 0]
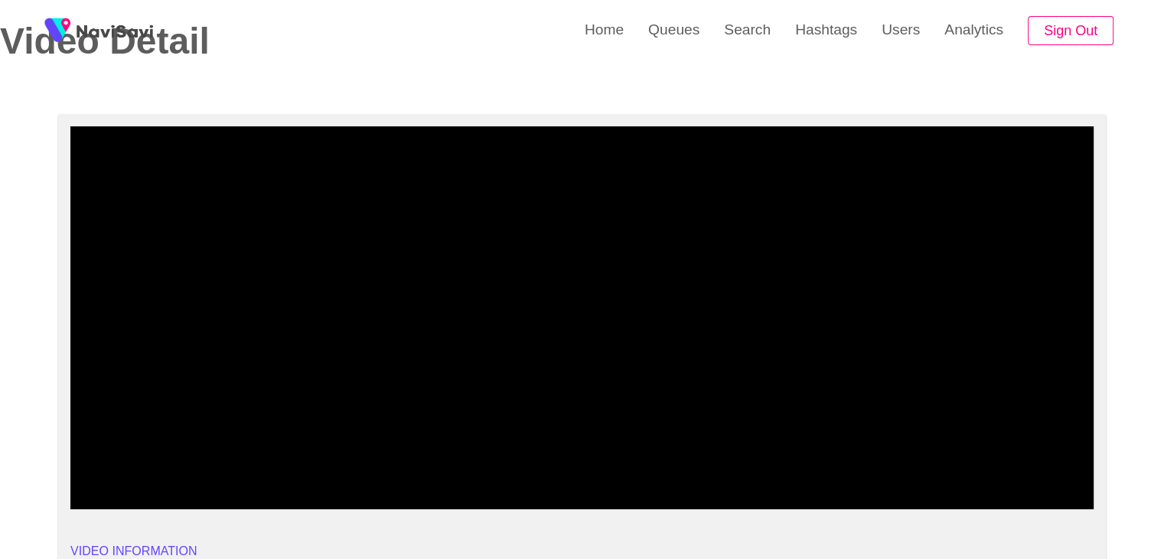
drag, startPoint x: 188, startPoint y: 472, endPoint x: 0, endPoint y: 471, distance: 188.2
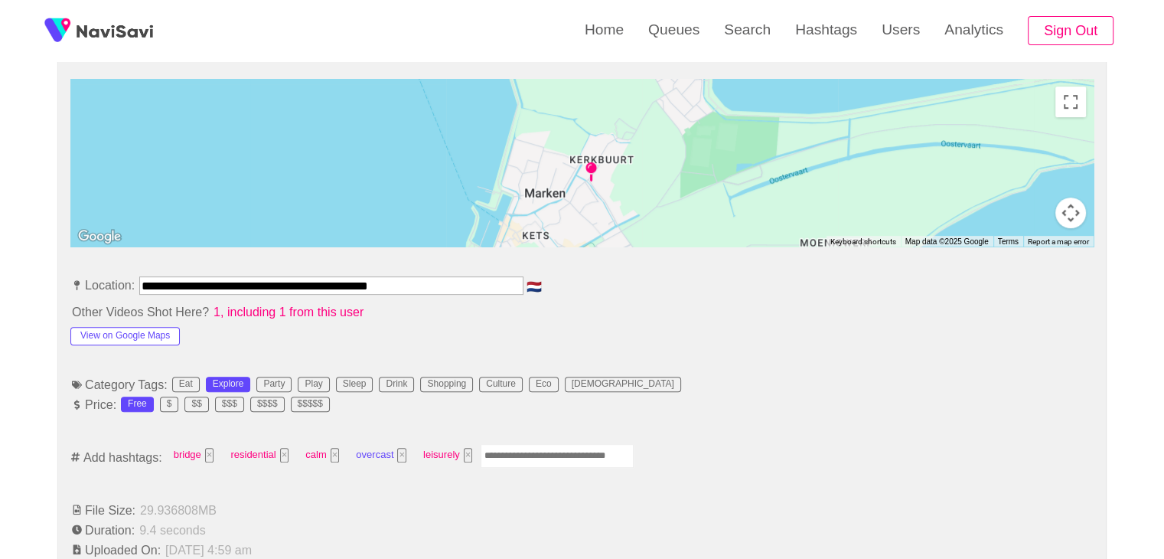
scroll to position [689, 0]
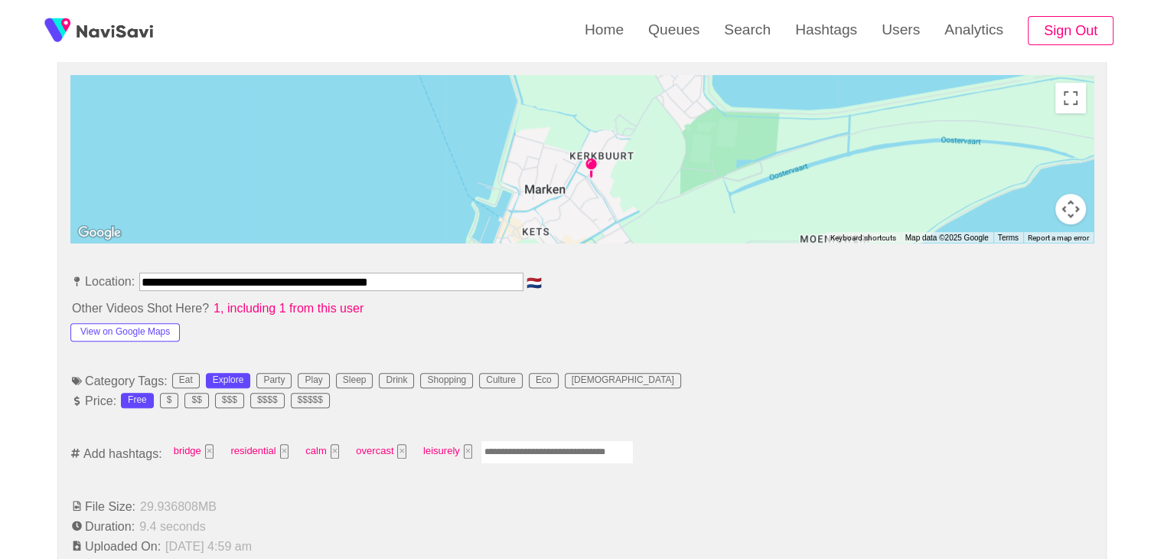
click at [526, 440] on input "Enter tag here and press return" at bounding box center [557, 452] width 153 height 24
type input "****"
type input "*********"
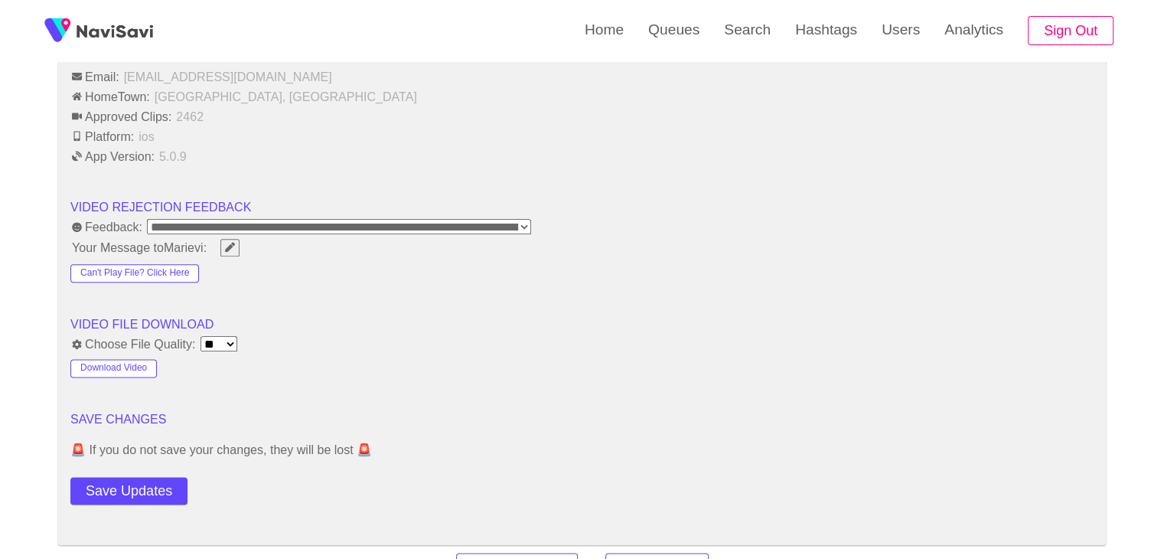
scroll to position [1836, 0]
click at [146, 484] on button "Save Updates" at bounding box center [128, 489] width 117 height 28
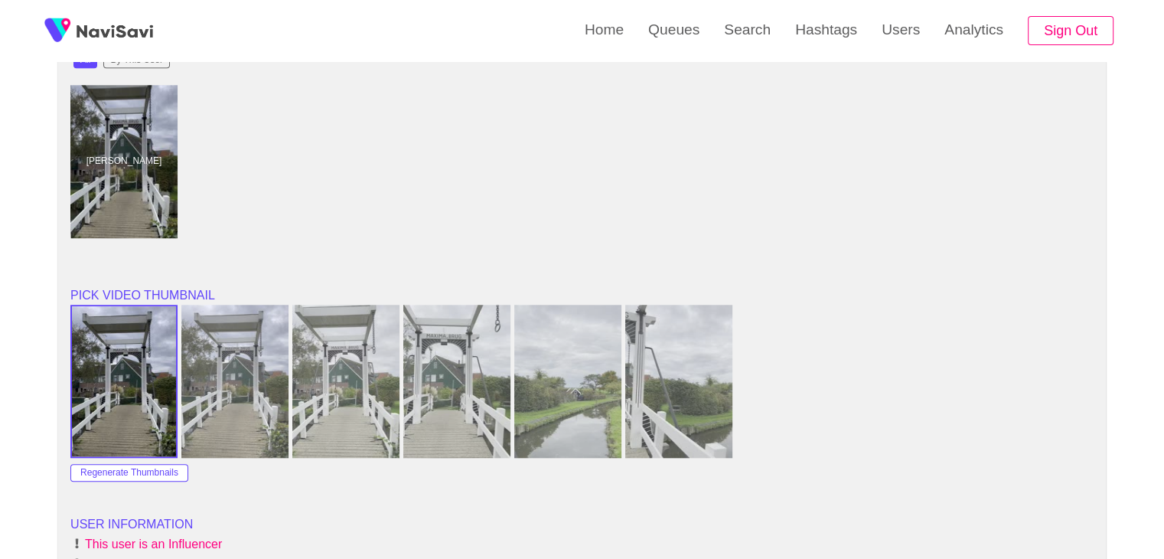
scroll to position [1301, 0]
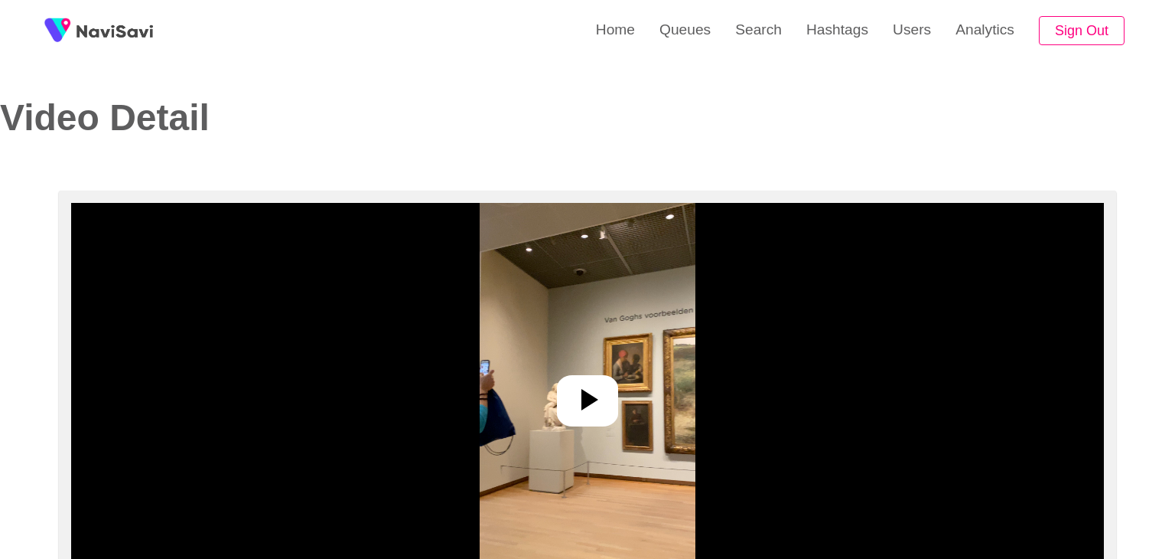
select select "**********"
select select "**"
drag, startPoint x: 595, startPoint y: 387, endPoint x: 587, endPoint y: 386, distance: 7.8
click at [594, 387] on icon at bounding box center [581, 399] width 37 height 37
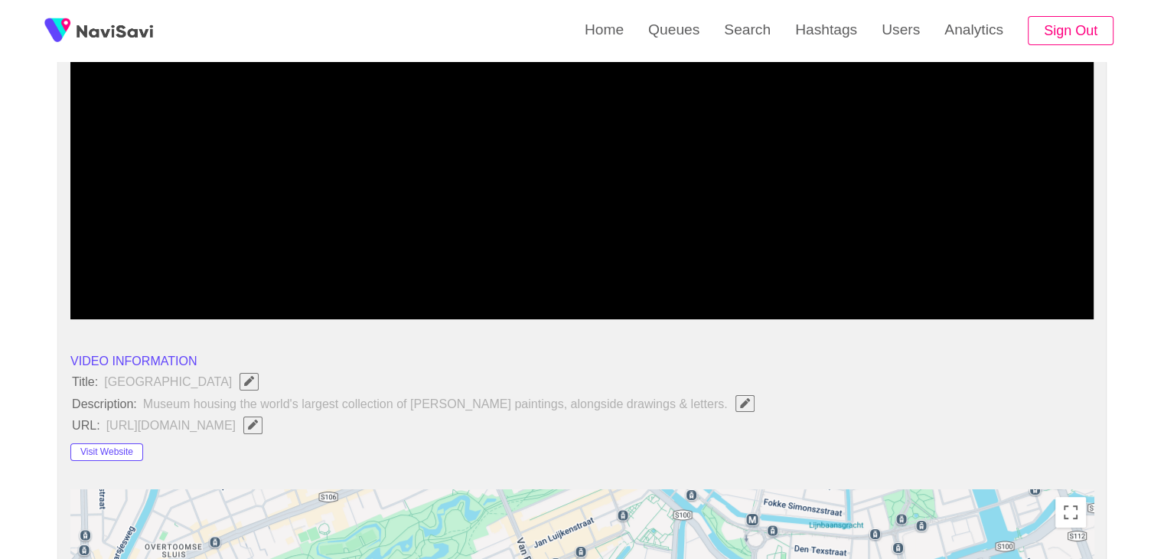
scroll to position [153, 0]
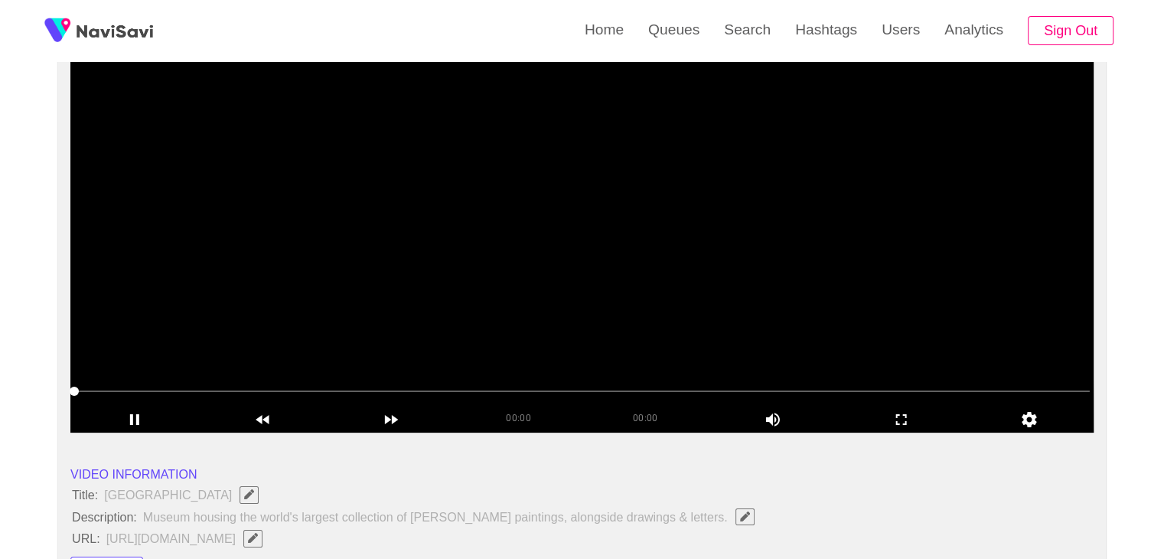
click at [583, 301] on video at bounding box center [581, 241] width 1023 height 383
click at [585, 301] on video at bounding box center [581, 241] width 1023 height 383
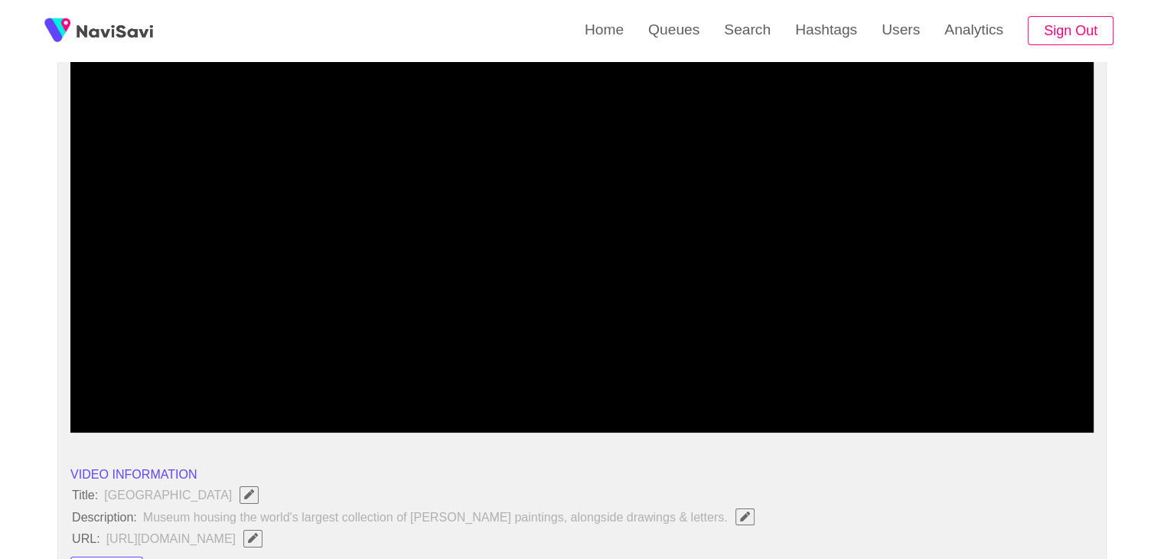
drag, startPoint x: 101, startPoint y: 390, endPoint x: 36, endPoint y: 390, distance: 65.0
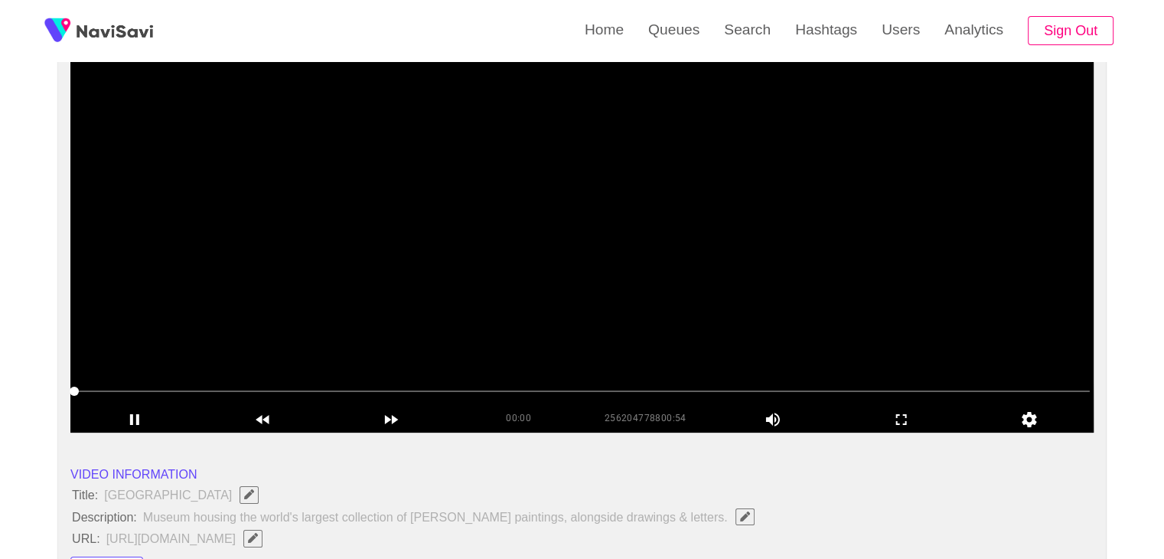
drag, startPoint x: 80, startPoint y: 386, endPoint x: 174, endPoint y: 384, distance: 94.1
click at [174, 384] on span at bounding box center [581, 391] width 1015 height 24
click at [135, 396] on span at bounding box center [581, 391] width 1015 height 24
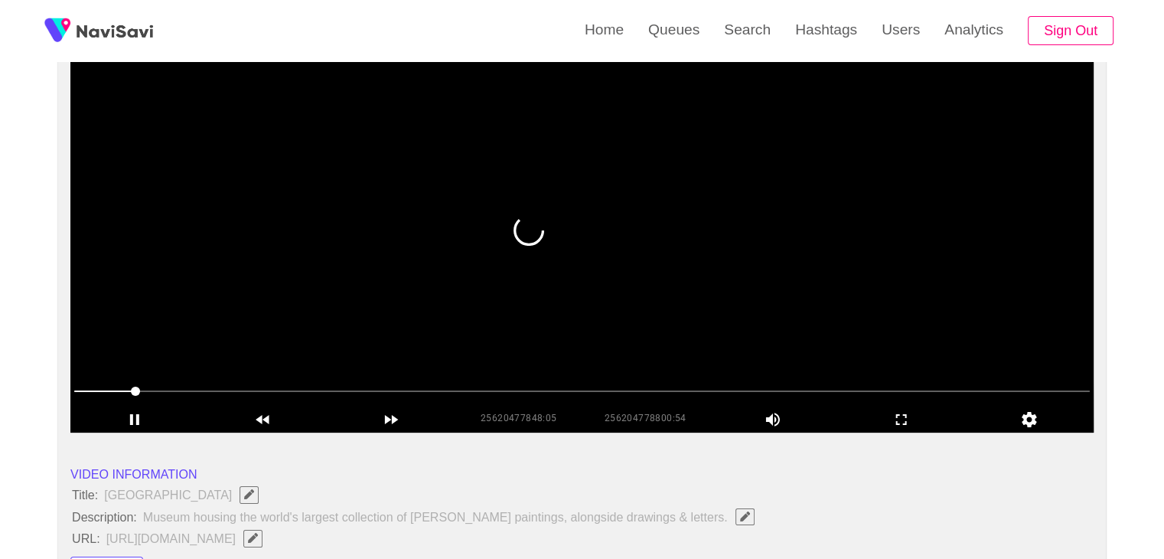
drag, startPoint x: 107, startPoint y: 396, endPoint x: 98, endPoint y: 397, distance: 9.2
click at [98, 397] on span at bounding box center [581, 391] width 1015 height 24
click at [90, 396] on span at bounding box center [94, 390] width 9 height 9
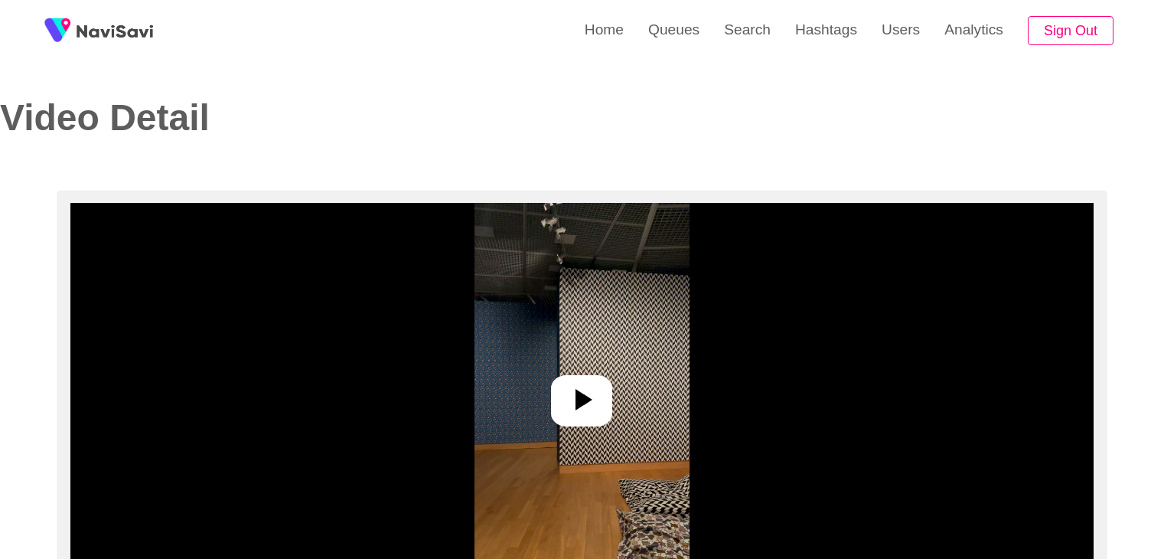
select select "**********"
select select "**"
click at [611, 421] on img at bounding box center [581, 394] width 215 height 383
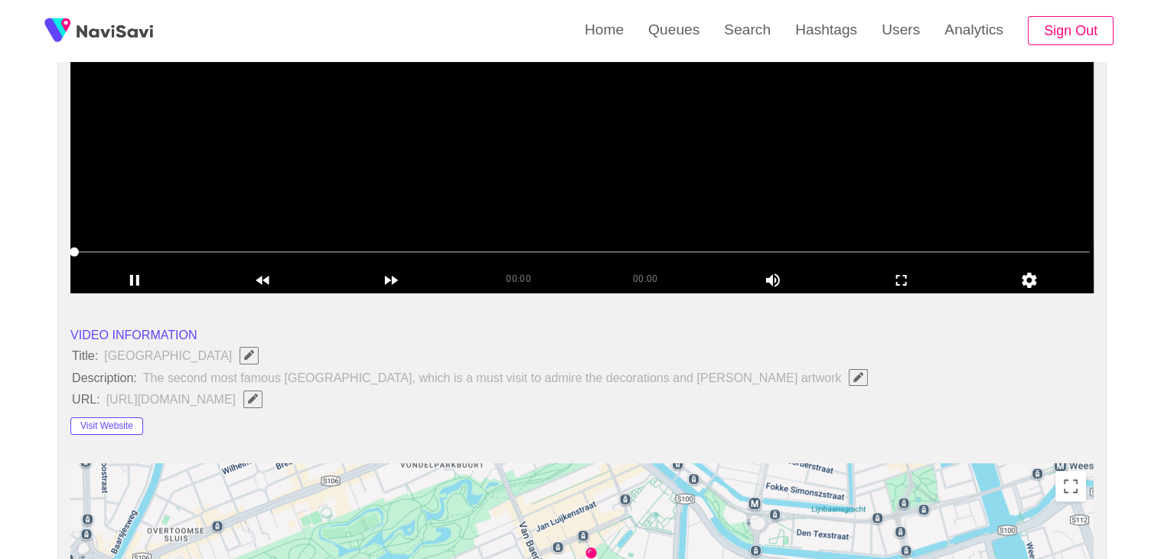
scroll to position [306, 0]
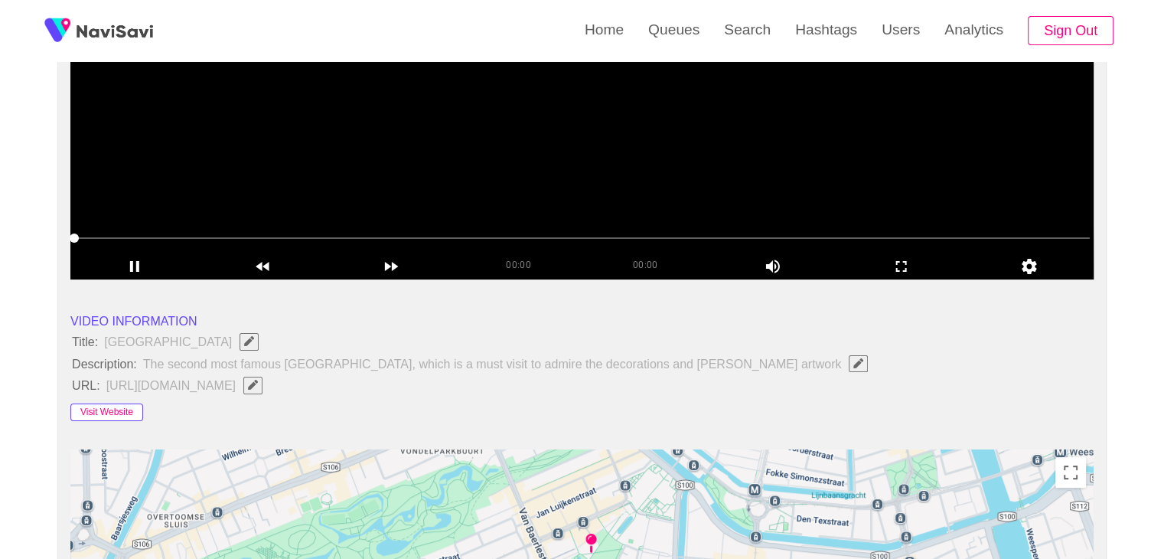
click at [129, 411] on button "Visit Website" at bounding box center [106, 412] width 73 height 18
click at [536, 208] on video at bounding box center [581, 88] width 1023 height 383
click at [544, 205] on video at bounding box center [581, 88] width 1023 height 383
drag, startPoint x: 898, startPoint y: 261, endPoint x: 899, endPoint y: 327, distance: 66.6
click at [899, 261] on icon "add" at bounding box center [901, 266] width 11 height 11
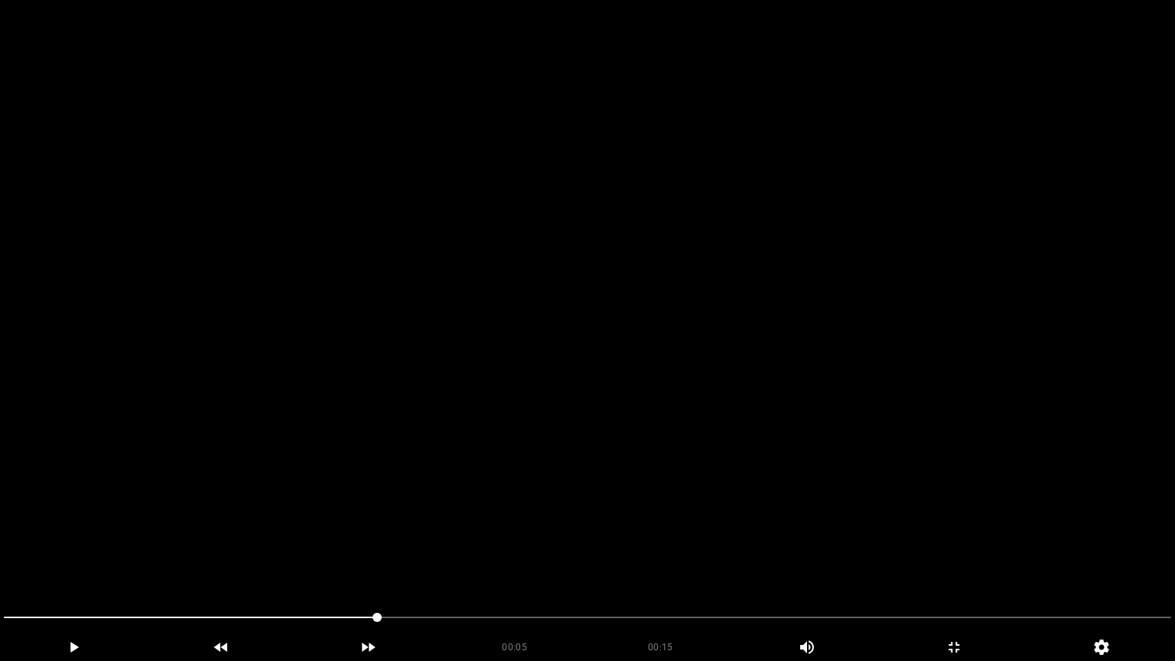
click at [710, 418] on video at bounding box center [587, 330] width 1175 height 661
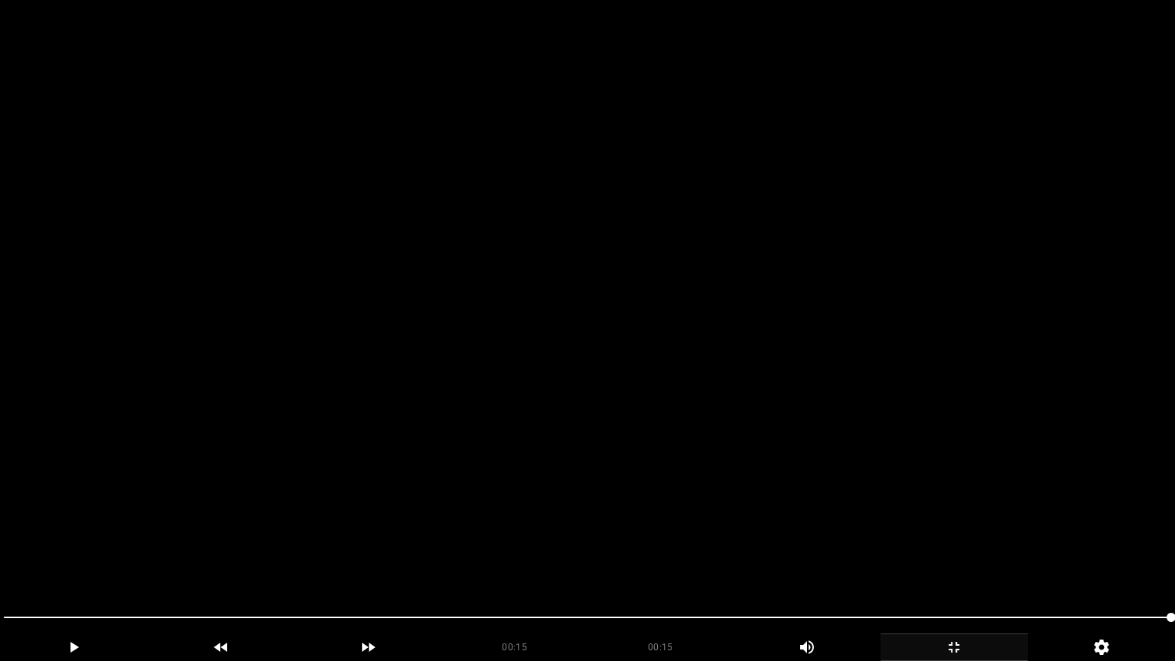
click at [970, 558] on icon "add" at bounding box center [954, 647] width 146 height 18
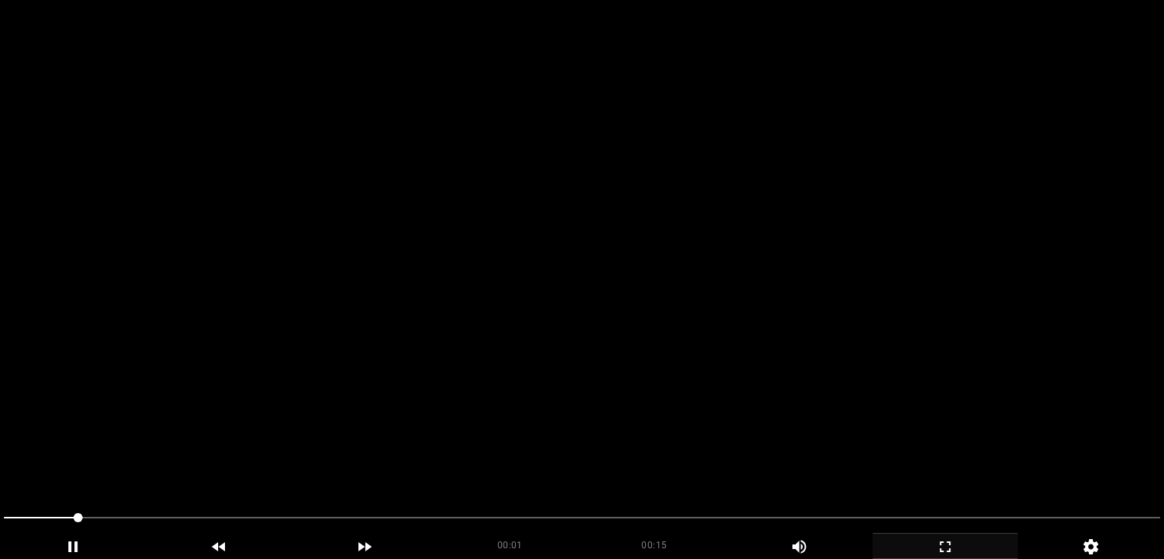
scroll to position [689, 0]
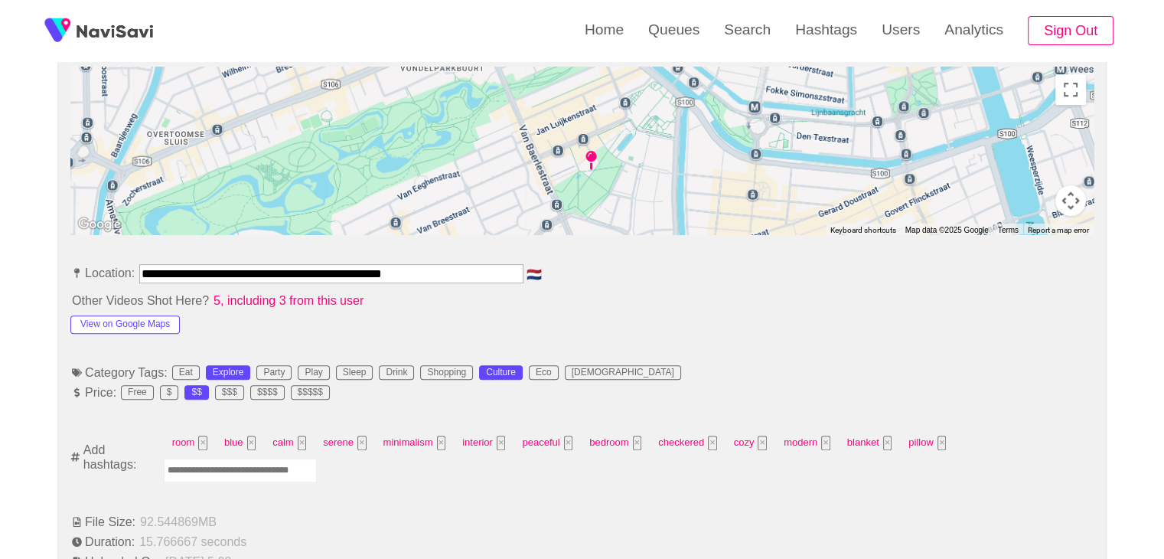
drag, startPoint x: 239, startPoint y: 469, endPoint x: 255, endPoint y: 471, distance: 16.2
click at [242, 469] on input "Enter tag here and press return" at bounding box center [240, 470] width 153 height 24
type input "*********"
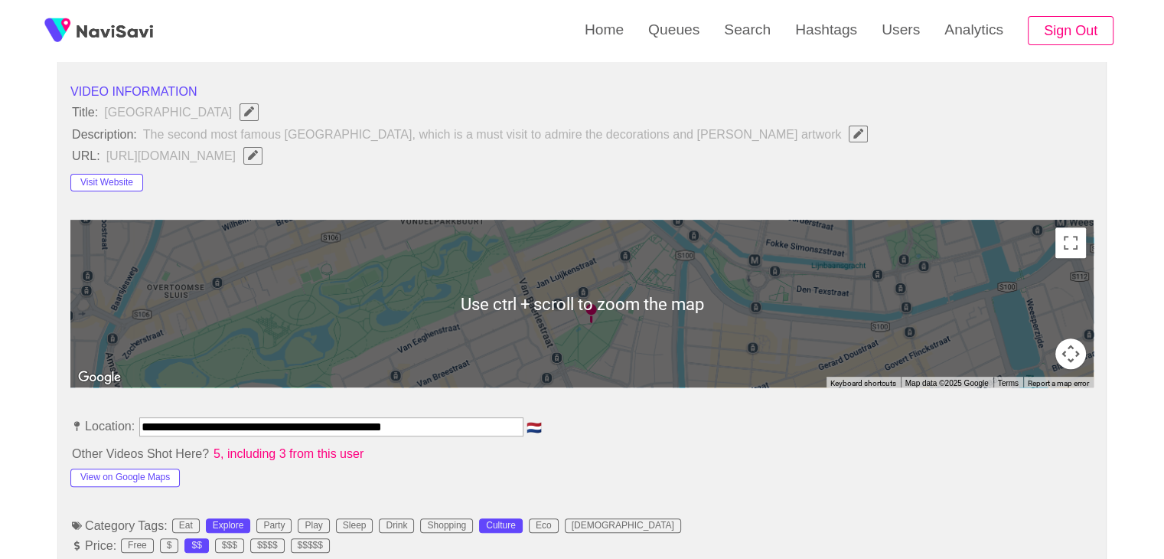
scroll to position [842, 0]
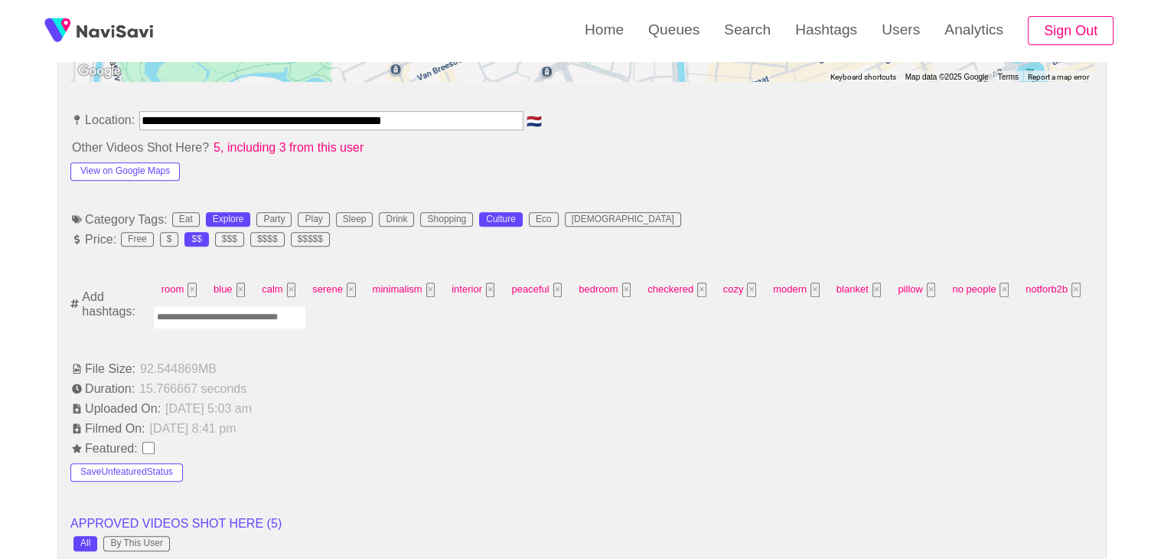
click at [226, 321] on input "Enter tag here and press return" at bounding box center [229, 317] width 153 height 24
type input "******"
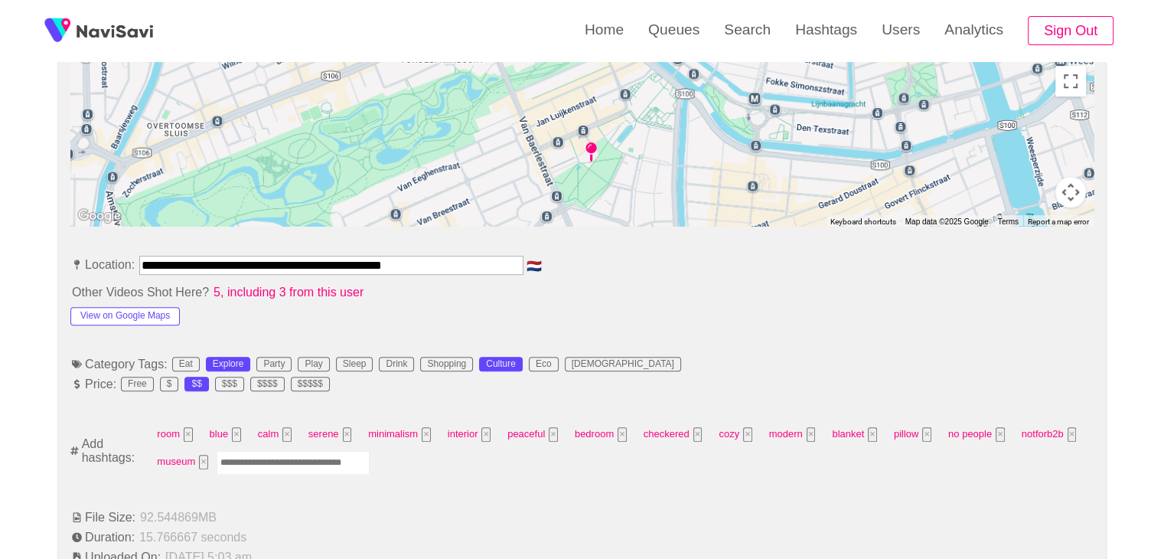
scroll to position [689, 0]
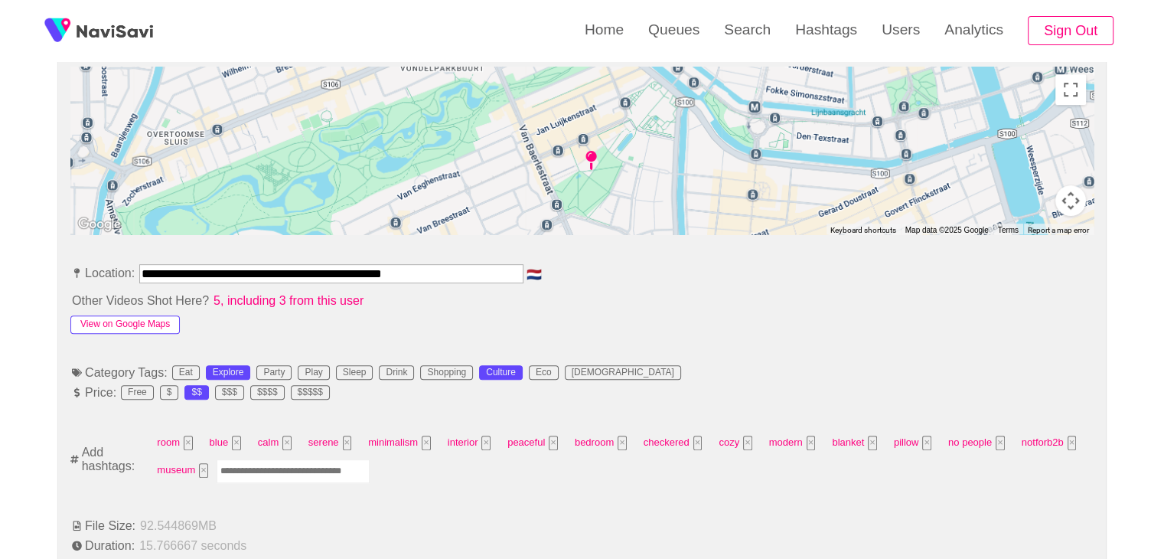
click at [151, 323] on button "View on Google Maps" at bounding box center [124, 324] width 109 height 18
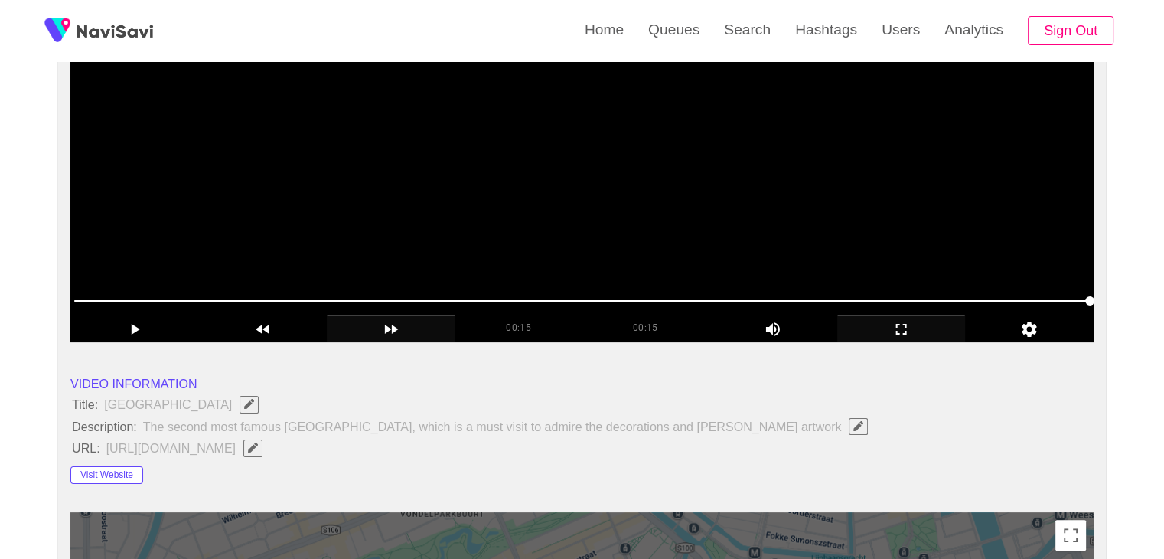
scroll to position [77, 0]
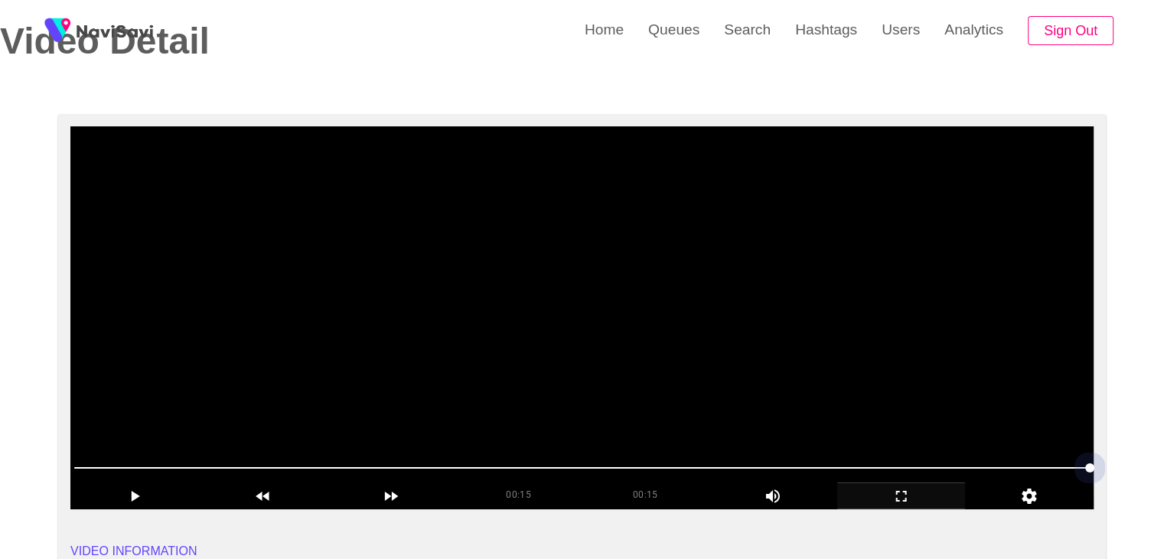
click at [628, 457] on span at bounding box center [581, 467] width 1015 height 24
drag, startPoint x: 500, startPoint y: 455, endPoint x: 419, endPoint y: 449, distance: 81.3
click at [445, 451] on div at bounding box center [582, 468] width 1028 height 39
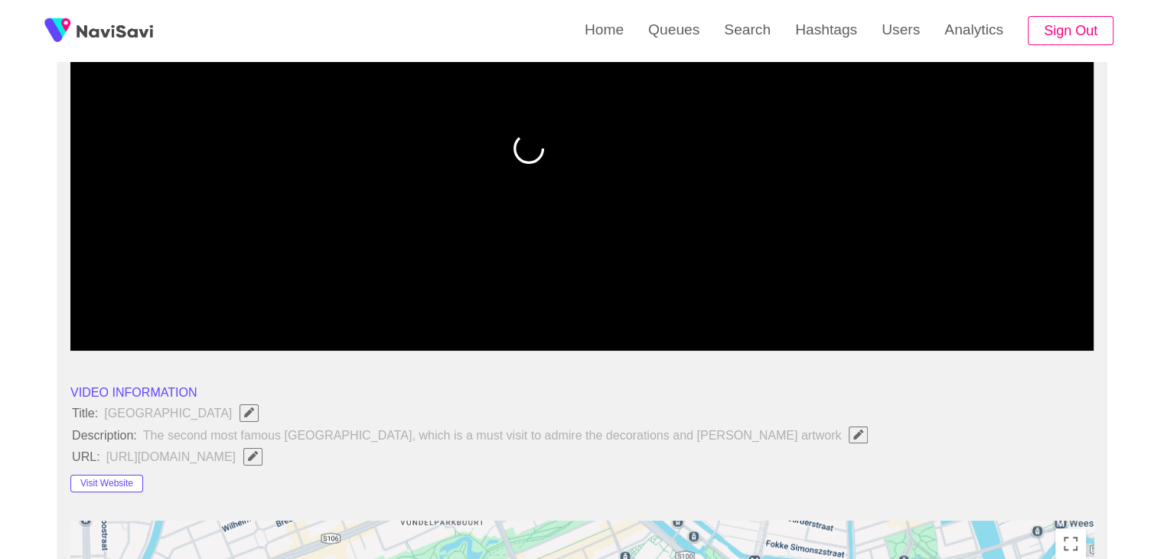
scroll to position [230, 0]
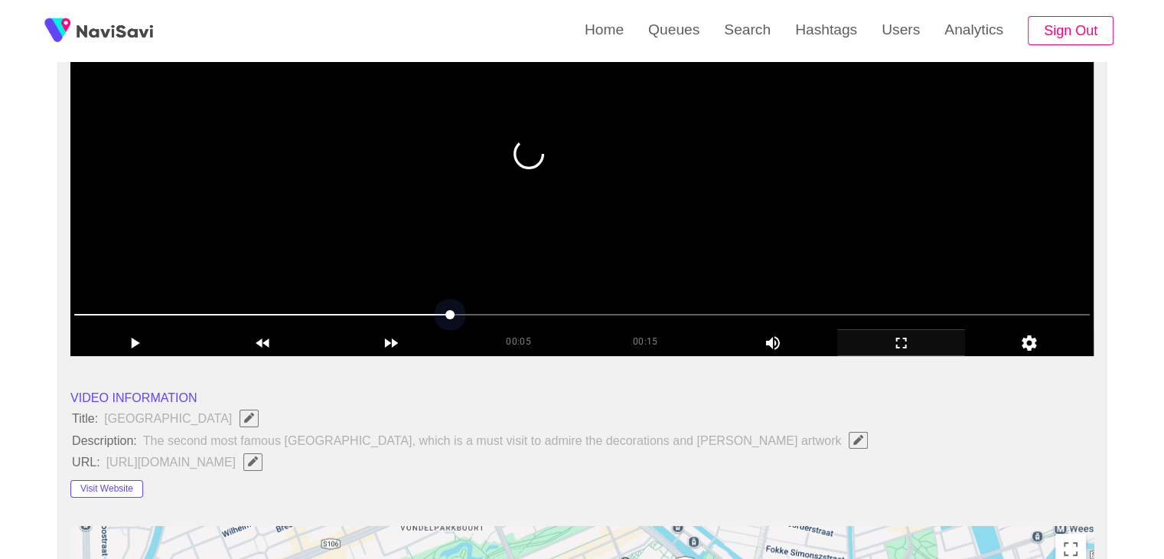
drag, startPoint x: 298, startPoint y: 311, endPoint x: 245, endPoint y: 305, distance: 54.0
click at [245, 305] on span at bounding box center [581, 314] width 1015 height 24
click at [184, 307] on span at bounding box center [581, 314] width 1015 height 24
click at [126, 310] on span at bounding box center [581, 314] width 1015 height 24
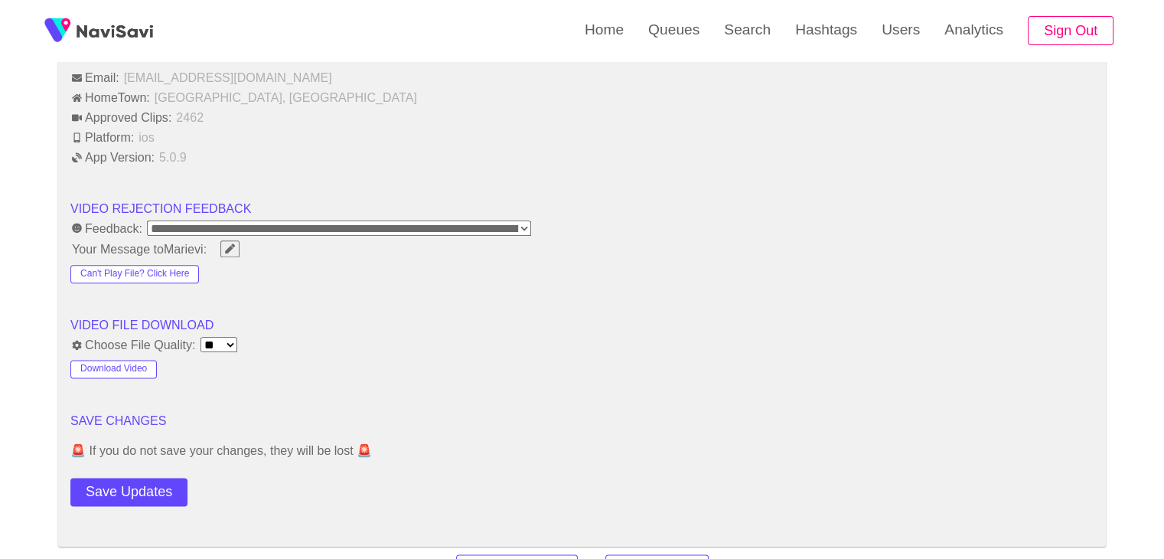
scroll to position [2066, 0]
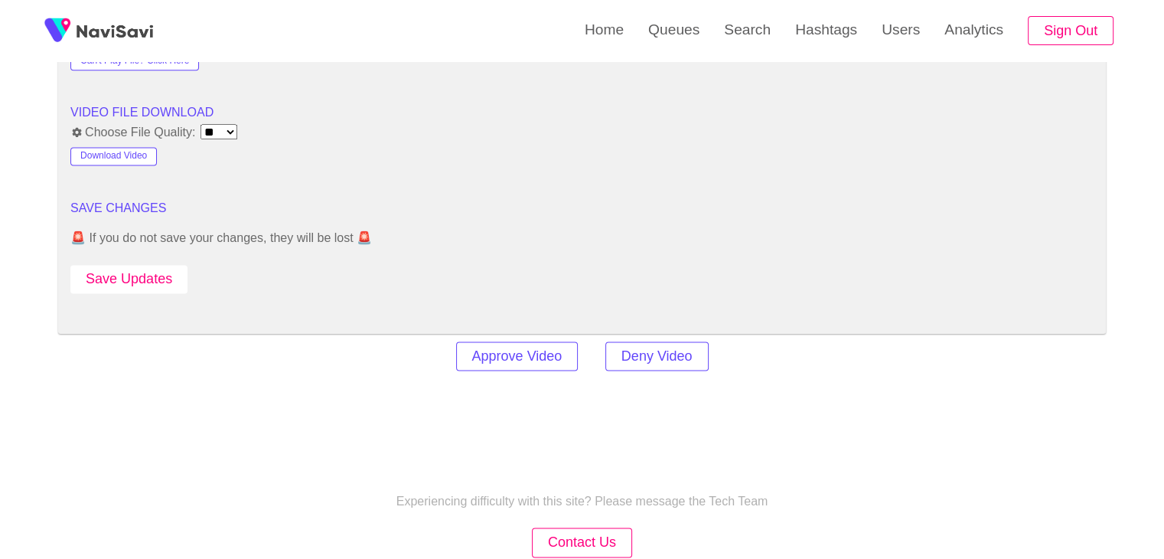
click at [165, 275] on button "Save Updates" at bounding box center [128, 279] width 117 height 28
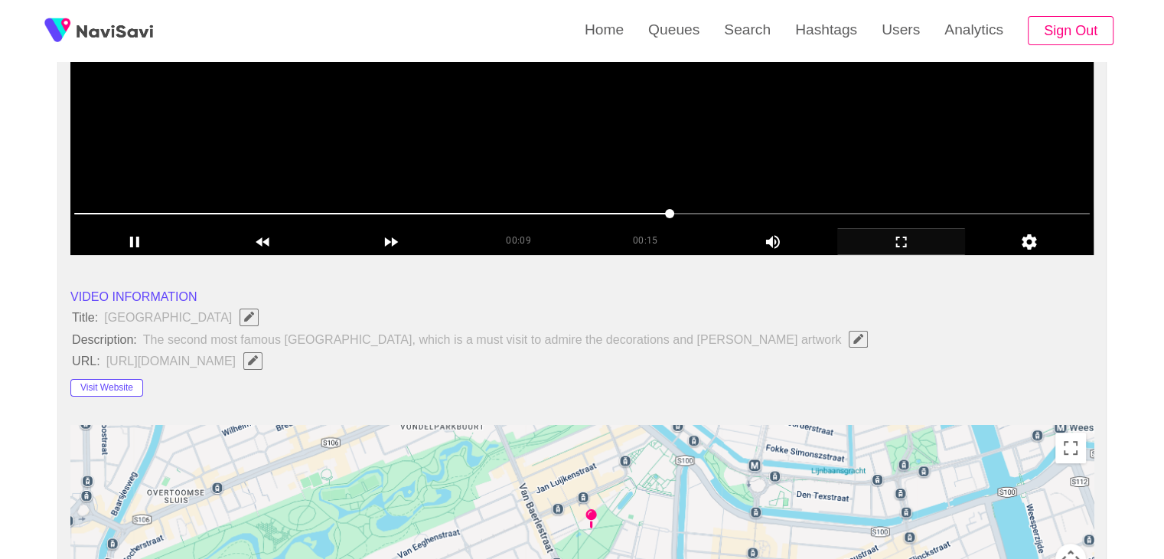
scroll to position [153, 0]
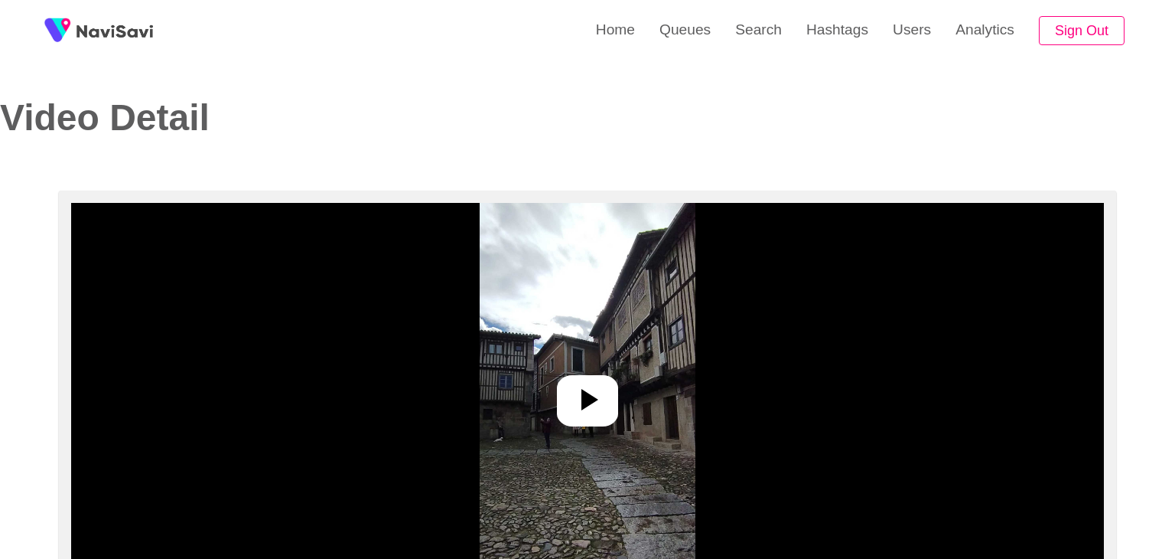
select select "**********"
select select "**"
click at [604, 405] on div at bounding box center [581, 400] width 61 height 51
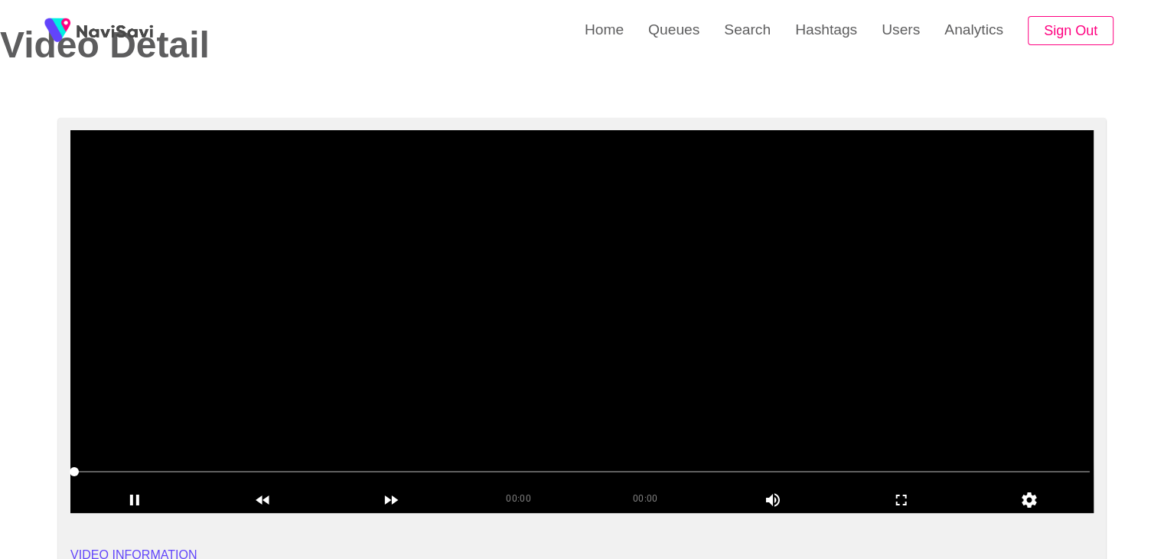
scroll to position [77, 0]
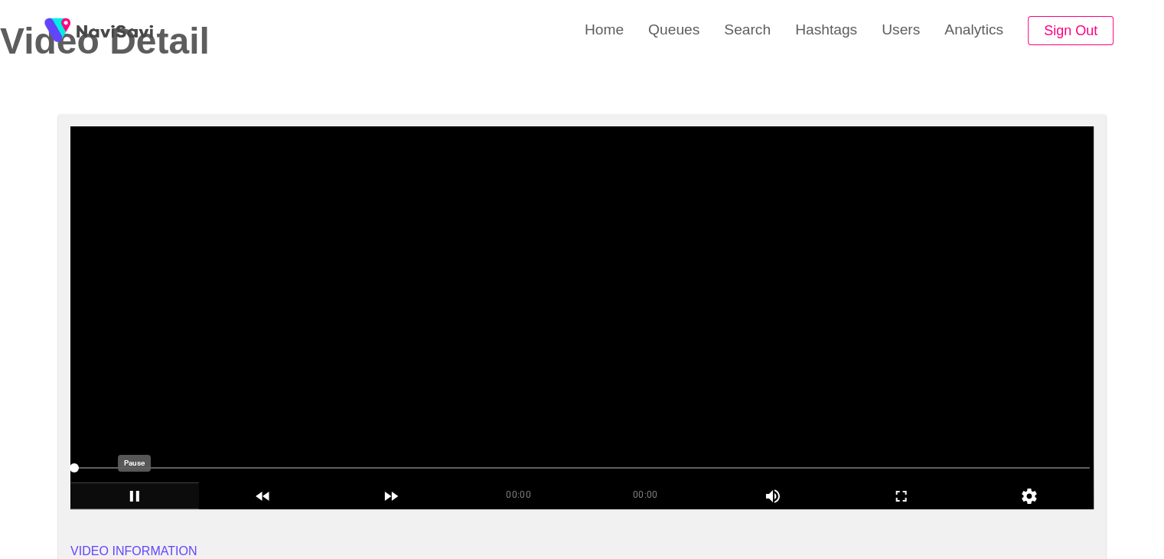
click at [145, 495] on icon "add" at bounding box center [134, 496] width 127 height 18
click at [912, 495] on icon "add" at bounding box center [901, 496] width 127 height 18
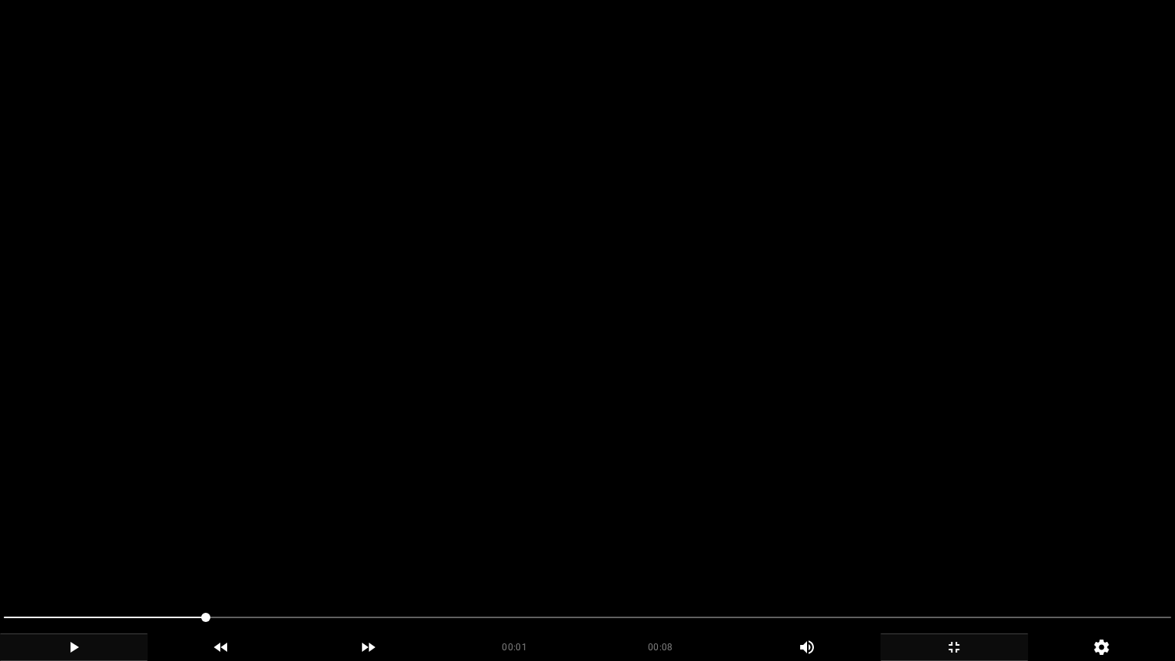
click at [624, 526] on video at bounding box center [587, 330] width 1175 height 661
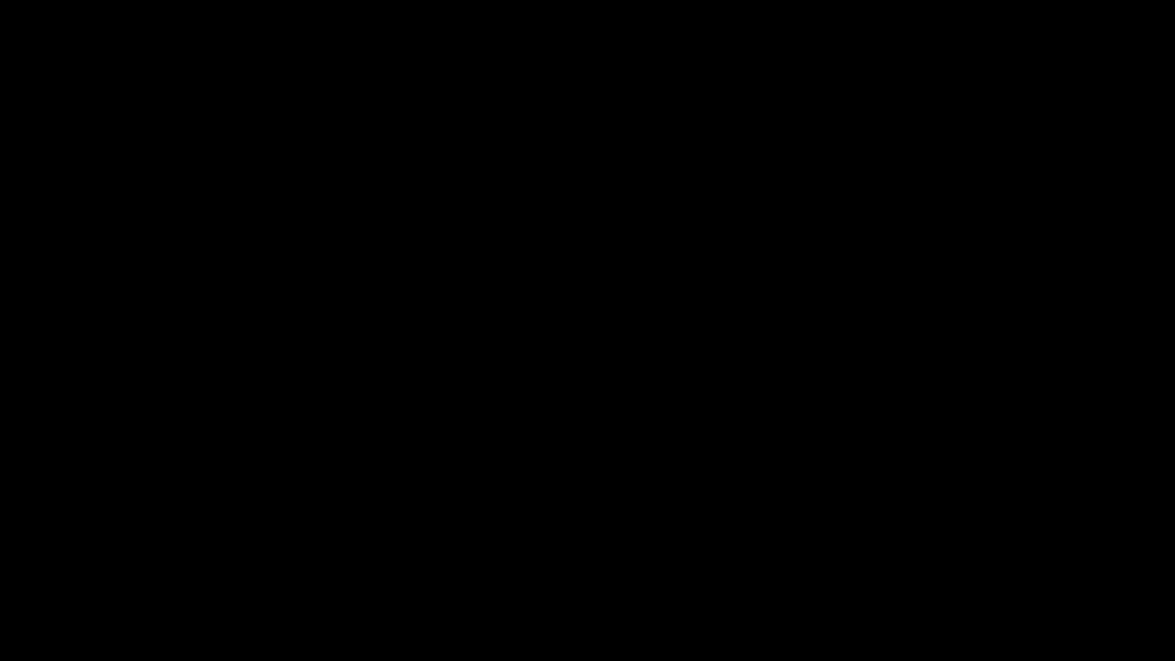
drag, startPoint x: 172, startPoint y: 612, endPoint x: 0, endPoint y: 610, distance: 172.2
click at [4, 558] on span at bounding box center [588, 617] width 1168 height 24
click at [73, 558] on icon "add" at bounding box center [74, 647] width 146 height 18
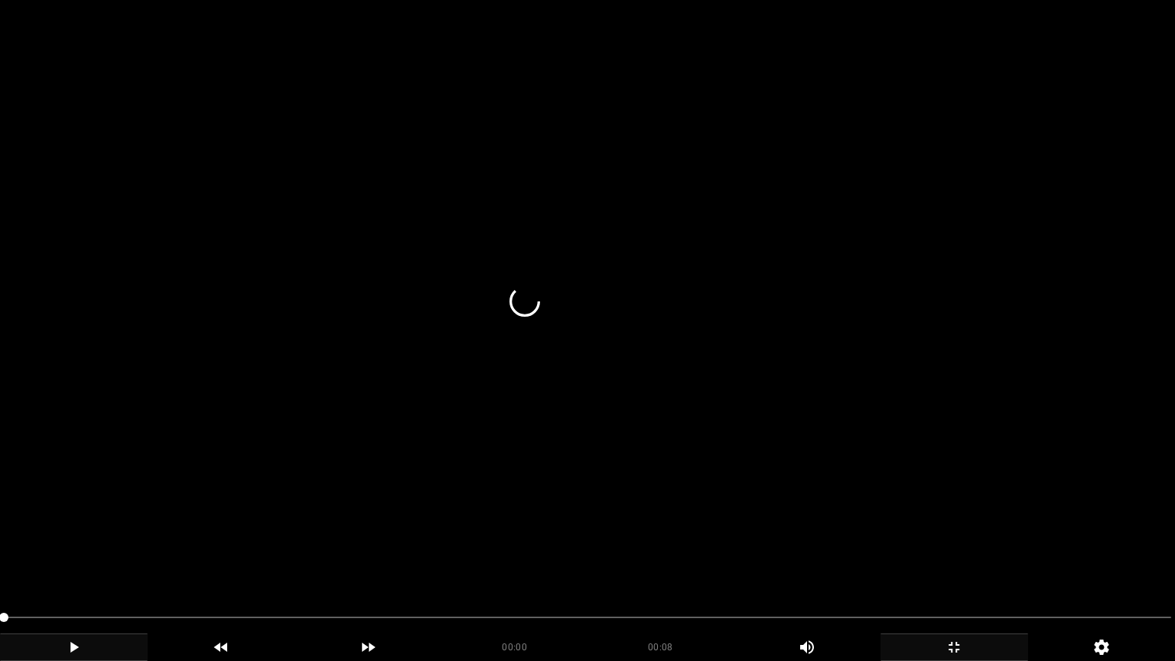
click at [93, 558] on div at bounding box center [588, 619] width 1180 height 41
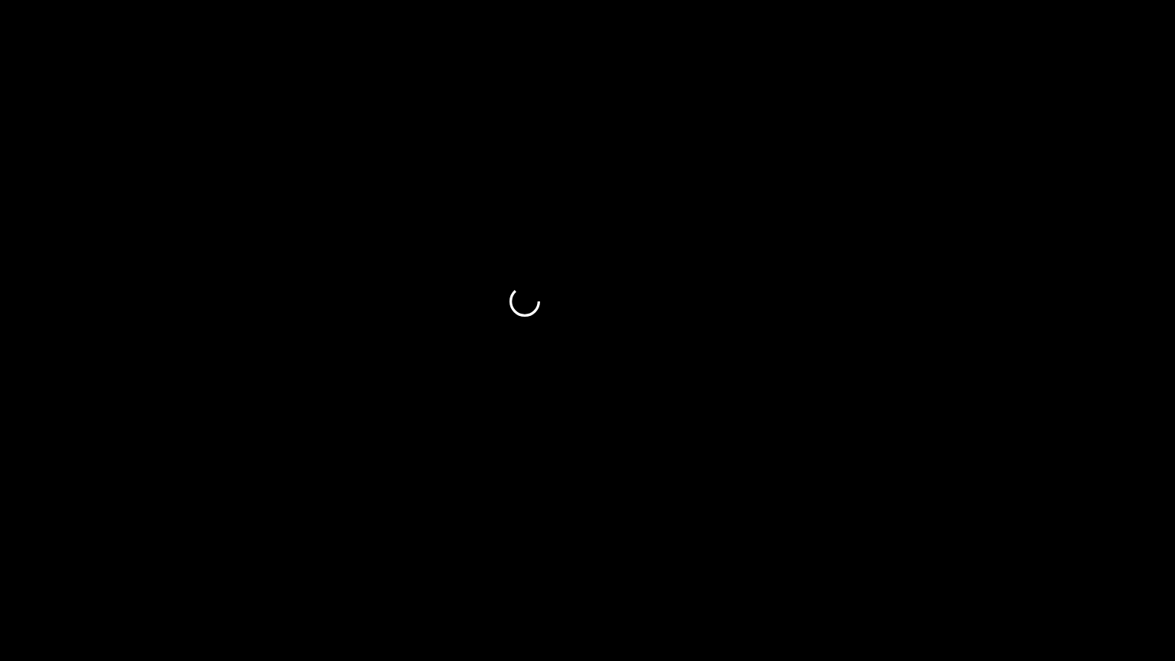
click at [976, 558] on icon "add" at bounding box center [954, 647] width 146 height 18
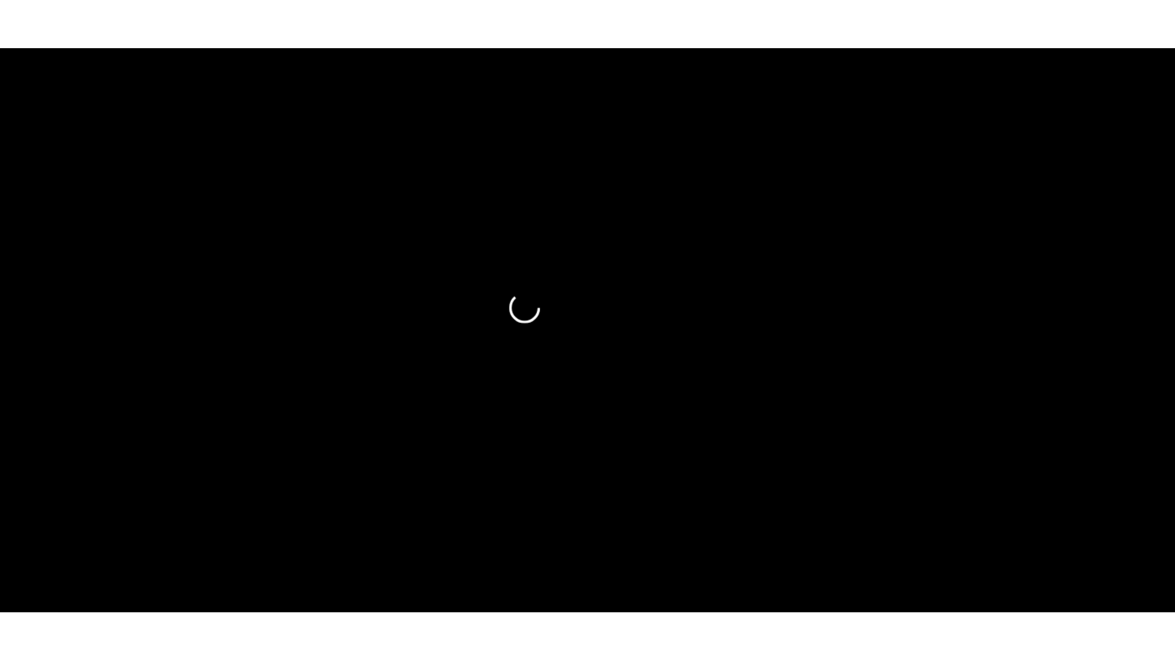
scroll to position [230, 0]
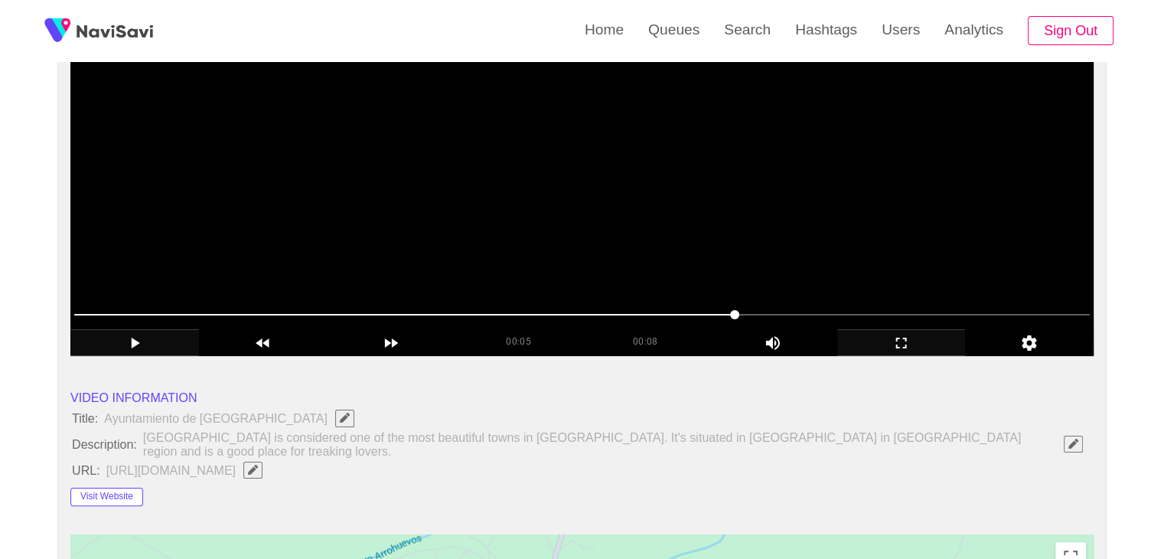
drag, startPoint x: 736, startPoint y: 317, endPoint x: 755, endPoint y: 314, distance: 19.4
click at [914, 347] on icon "add" at bounding box center [901, 343] width 127 height 18
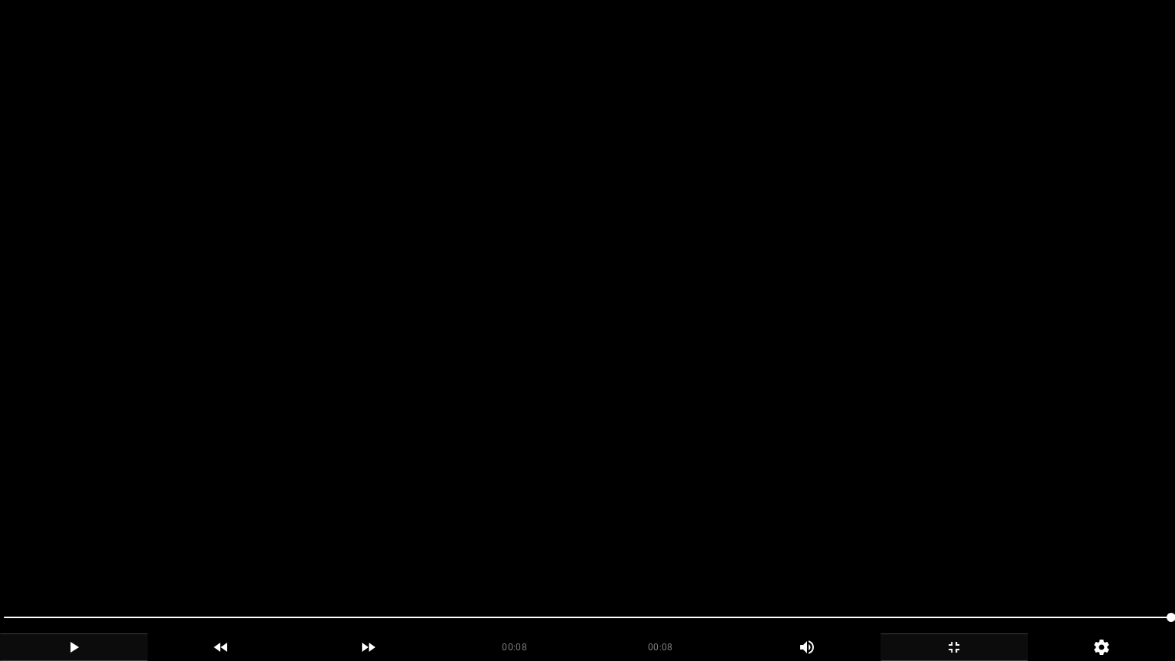
drag, startPoint x: 679, startPoint y: 626, endPoint x: 670, endPoint y: 626, distance: 8.4
click at [670, 558] on span at bounding box center [588, 617] width 1168 height 24
click at [492, 558] on span at bounding box center [588, 617] width 1168 height 24
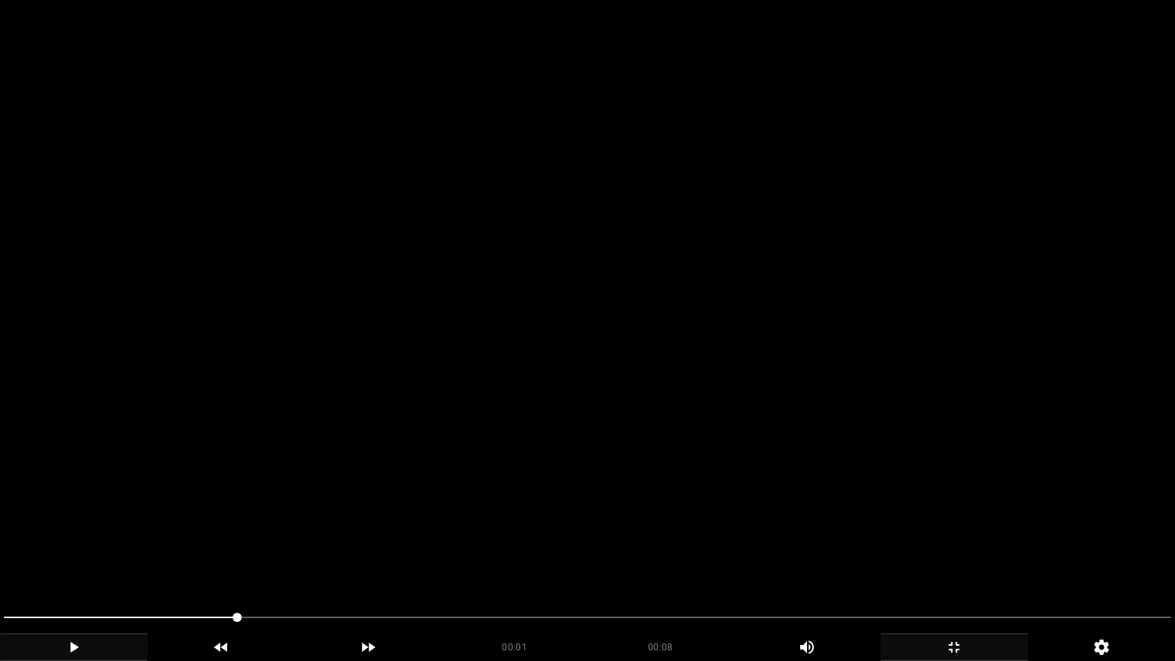
click at [678, 558] on div at bounding box center [588, 619] width 1180 height 41
drag, startPoint x: 762, startPoint y: 611, endPoint x: 810, endPoint y: 611, distance: 48.2
click at [946, 558] on span at bounding box center [588, 617] width 1168 height 24
click at [976, 558] on span at bounding box center [588, 617] width 1168 height 24
click at [967, 558] on icon "add" at bounding box center [954, 647] width 146 height 18
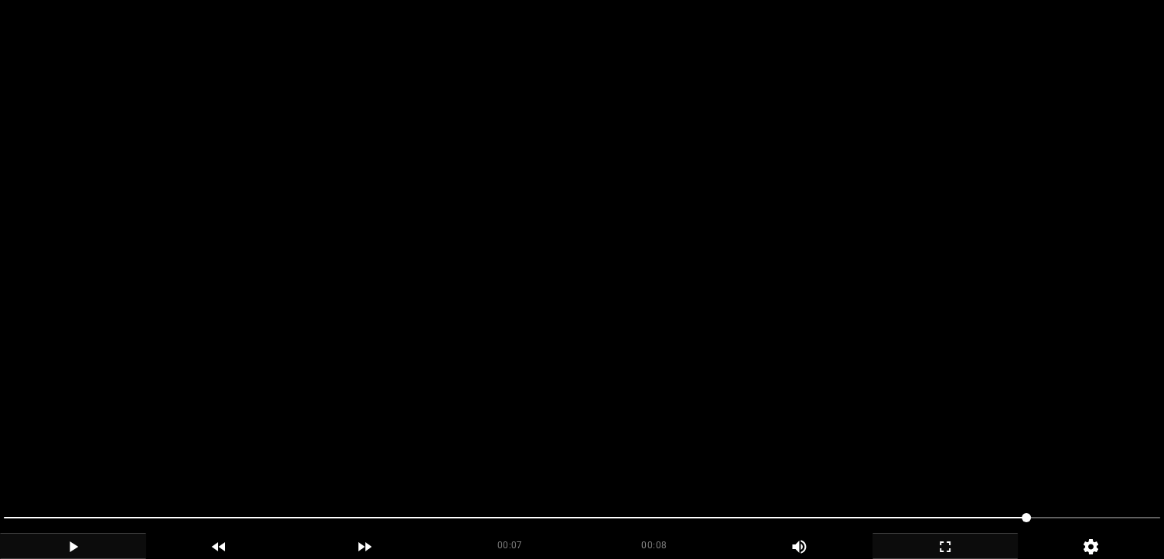
scroll to position [762, 0]
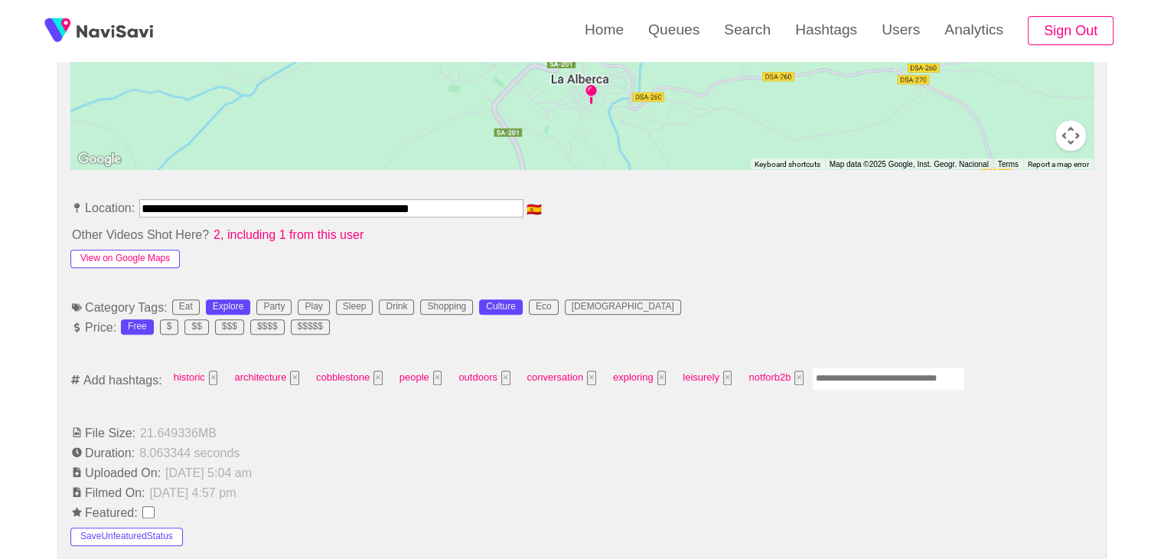
click at [147, 250] on button "View on Google Maps" at bounding box center [124, 258] width 109 height 18
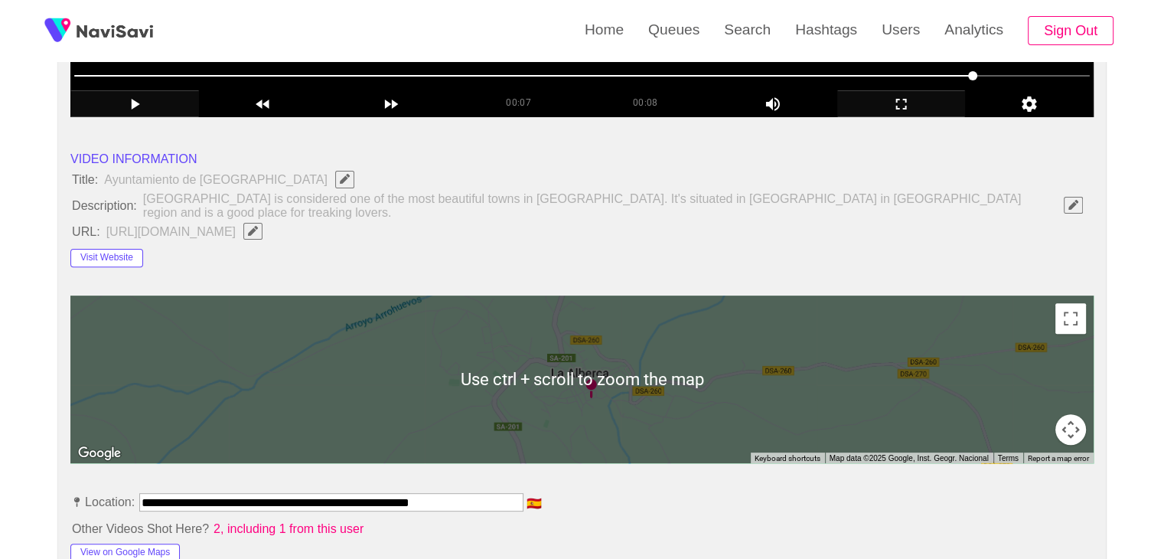
scroll to position [456, 0]
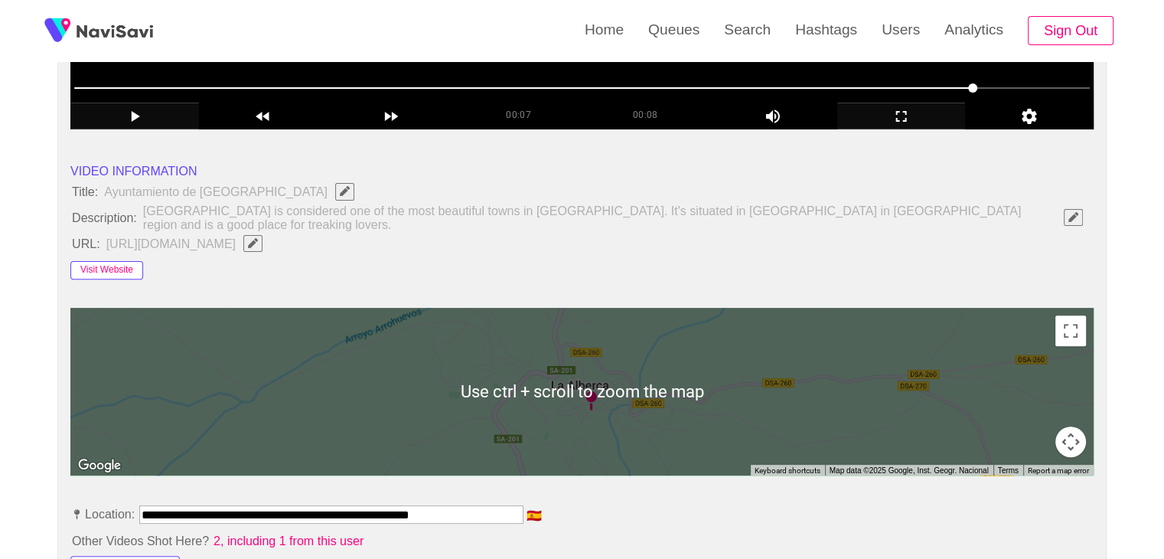
click at [129, 265] on button "Visit Website" at bounding box center [106, 270] width 73 height 18
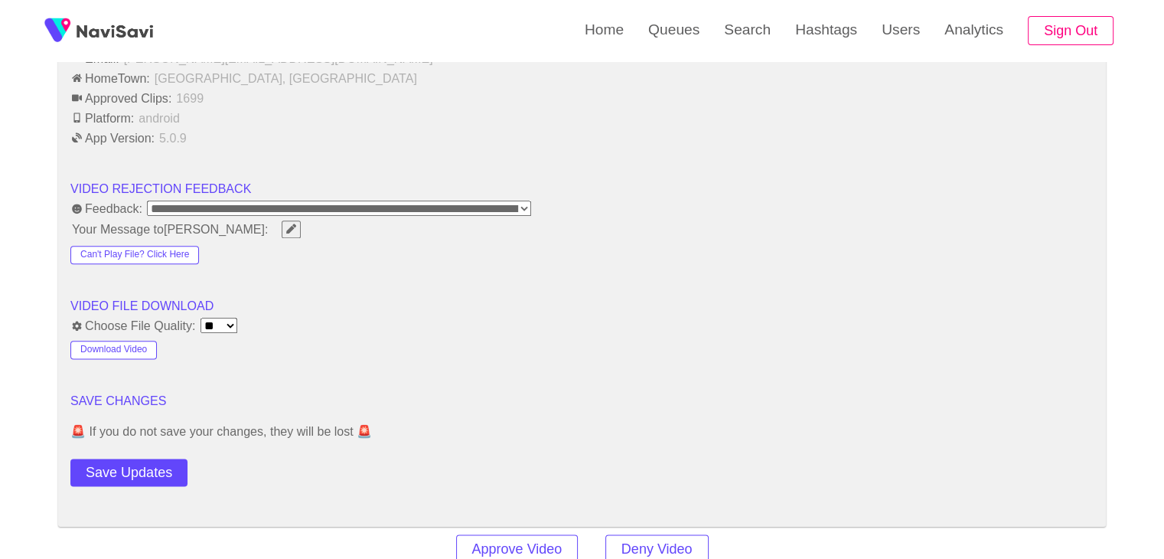
scroll to position [2126, 0]
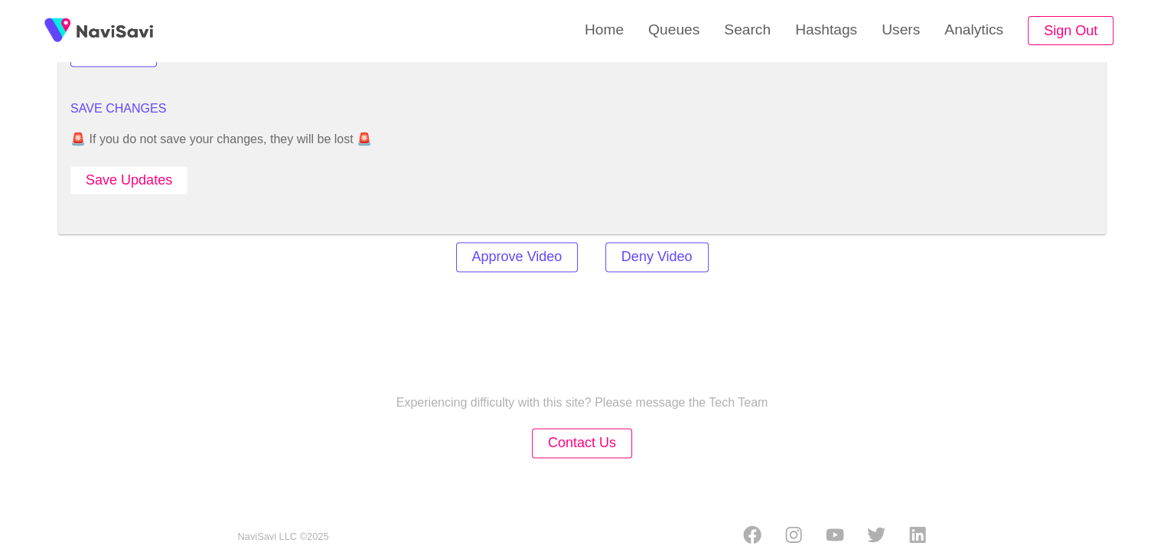
click at [148, 166] on button "Save Updates" at bounding box center [128, 180] width 117 height 28
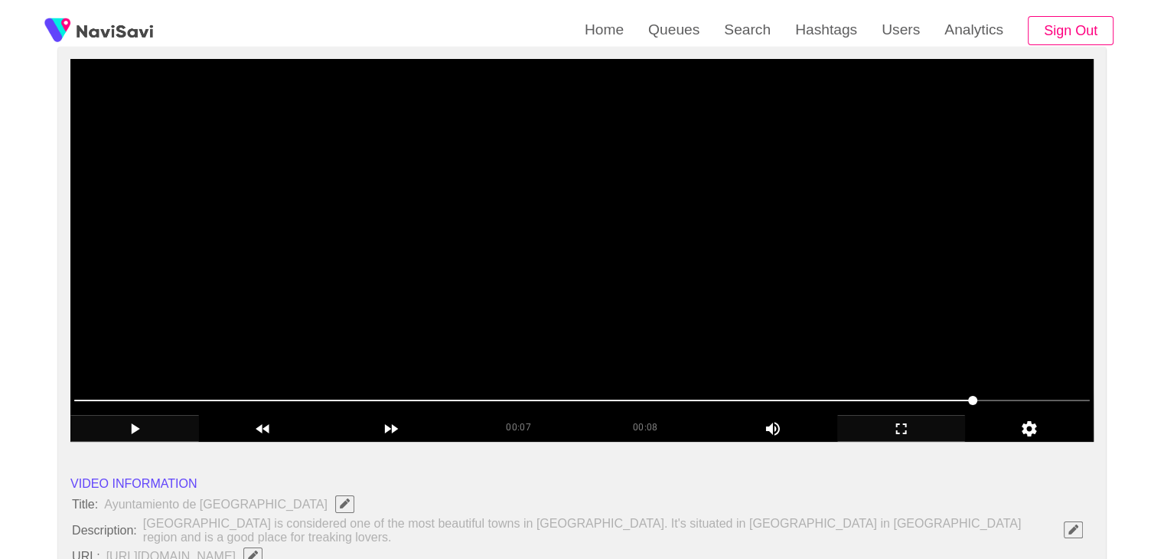
scroll to position [0, 0]
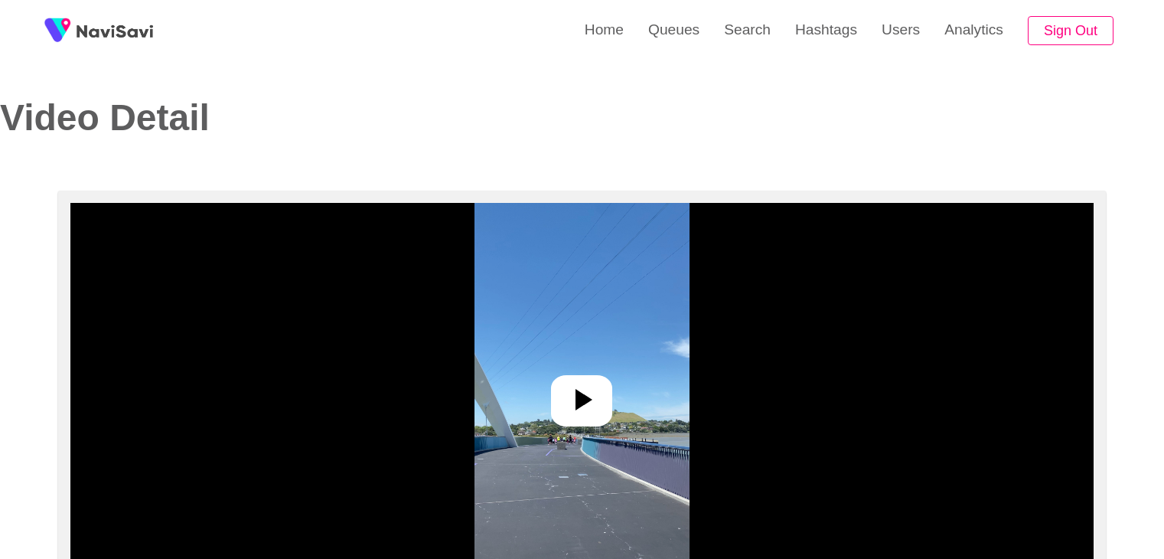
select select "**********"
select select "**"
click at [578, 408] on icon at bounding box center [583, 399] width 17 height 21
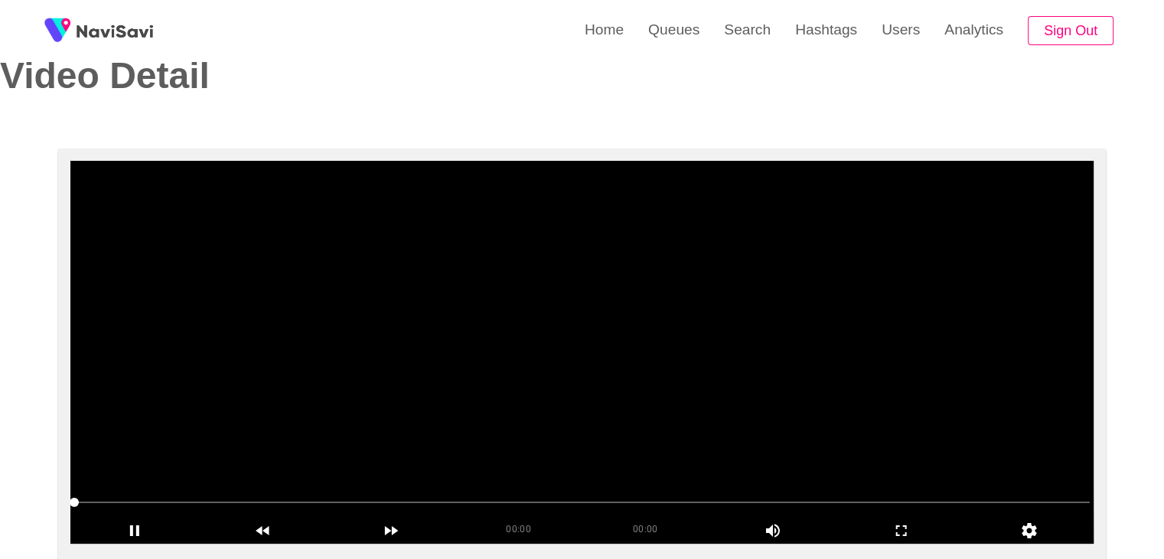
scroll to position [153, 0]
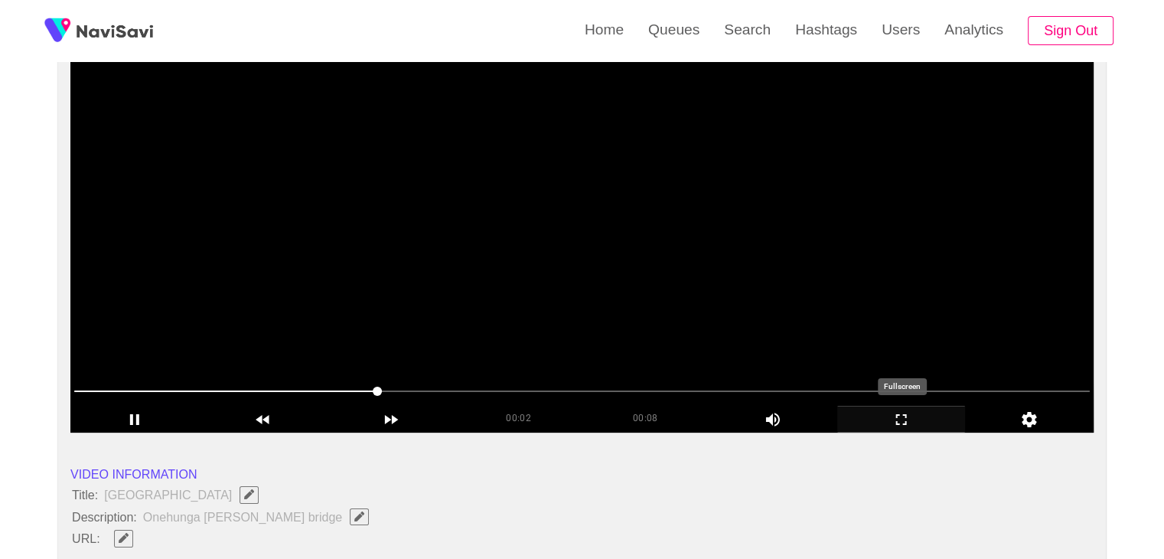
click at [917, 419] on icon "add" at bounding box center [901, 419] width 127 height 18
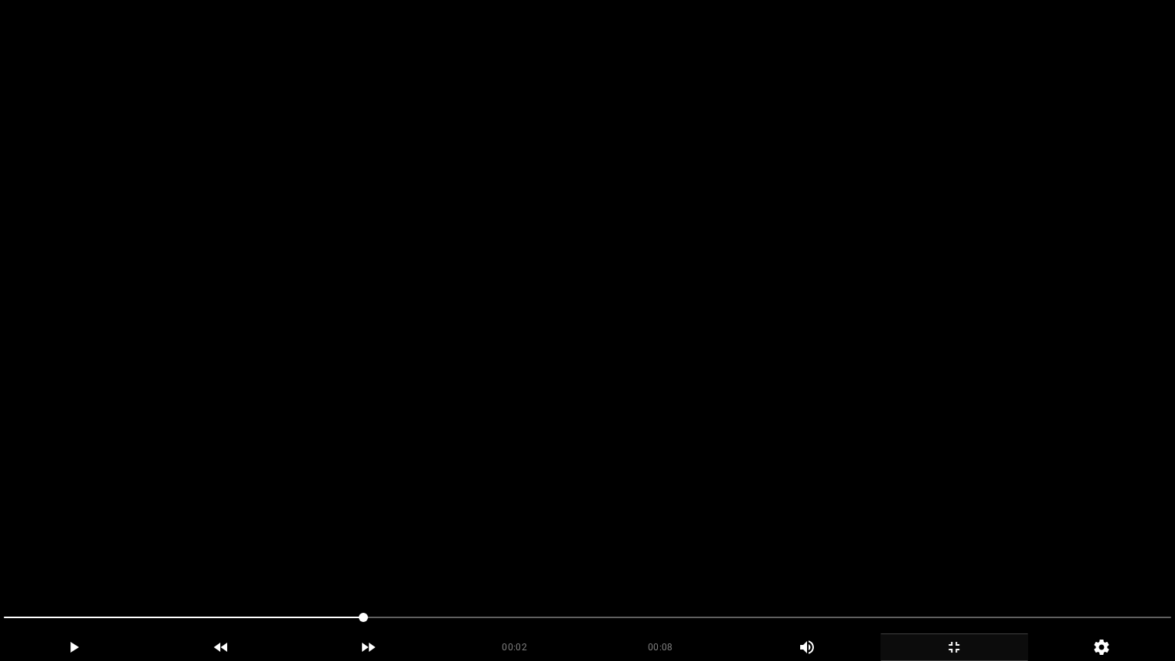
drag, startPoint x: 60, startPoint y: 614, endPoint x: 0, endPoint y: 596, distance: 62.2
click at [0, 558] on section "00:02 00:08 Picture In Picture 1 Error: Failed to load Video" at bounding box center [587, 330] width 1175 height 661
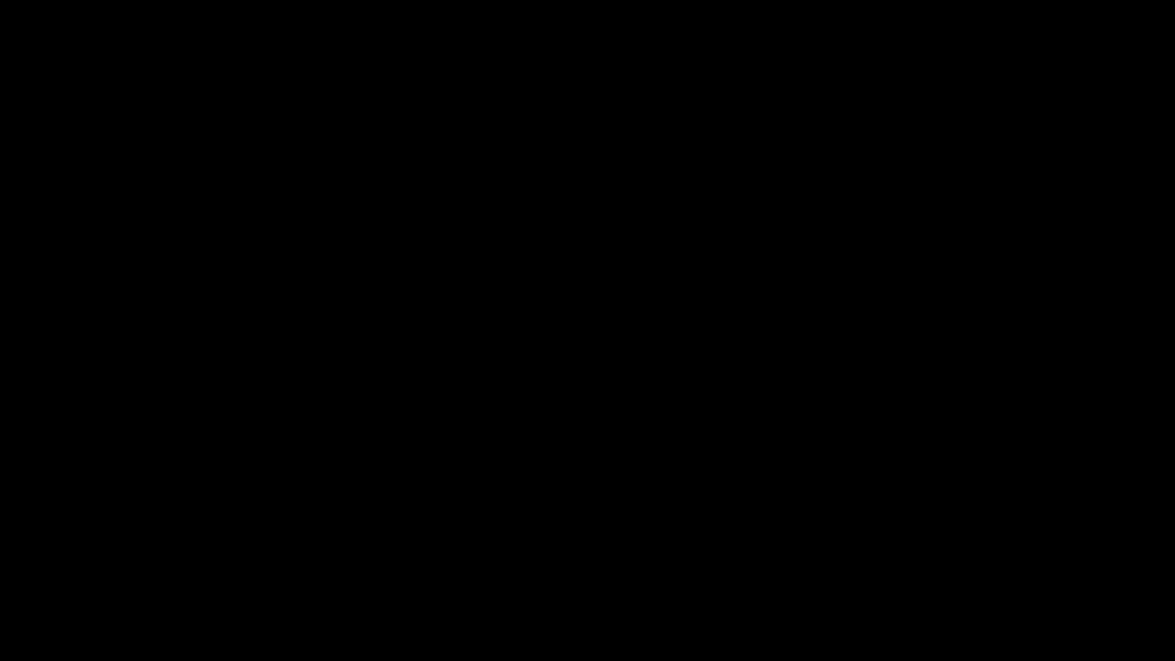
click at [83, 558] on icon "add" at bounding box center [74, 647] width 146 height 18
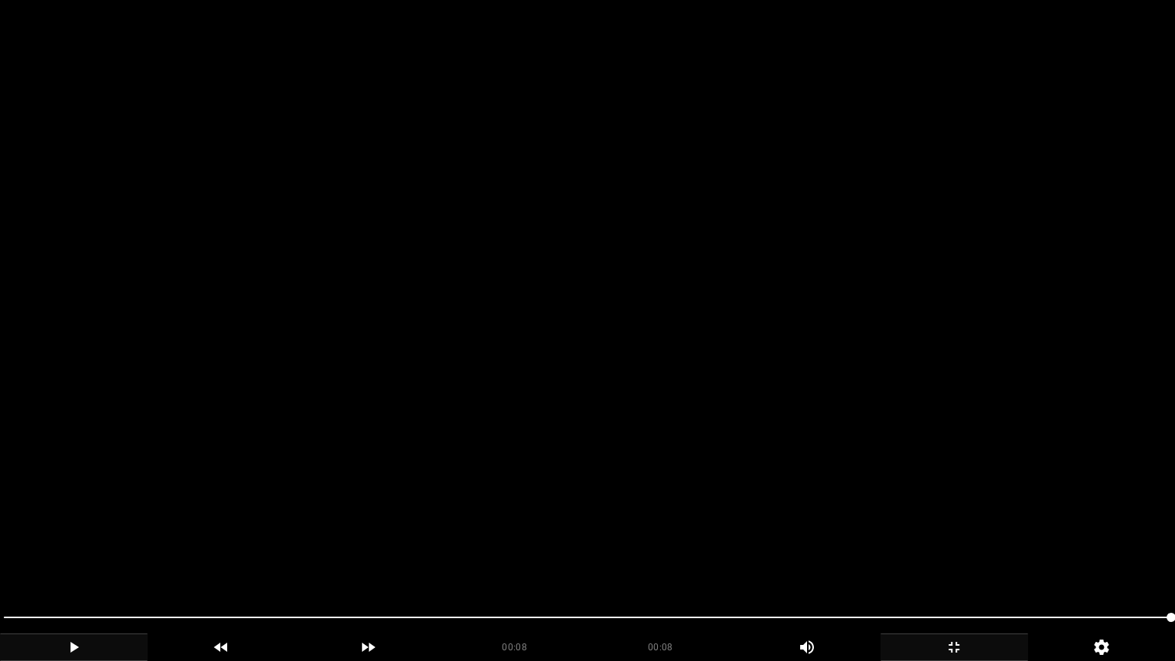
drag, startPoint x: 28, startPoint y: 614, endPoint x: 15, endPoint y: 616, distance: 12.3
click at [15, 558] on span at bounding box center [588, 617] width 1168 height 24
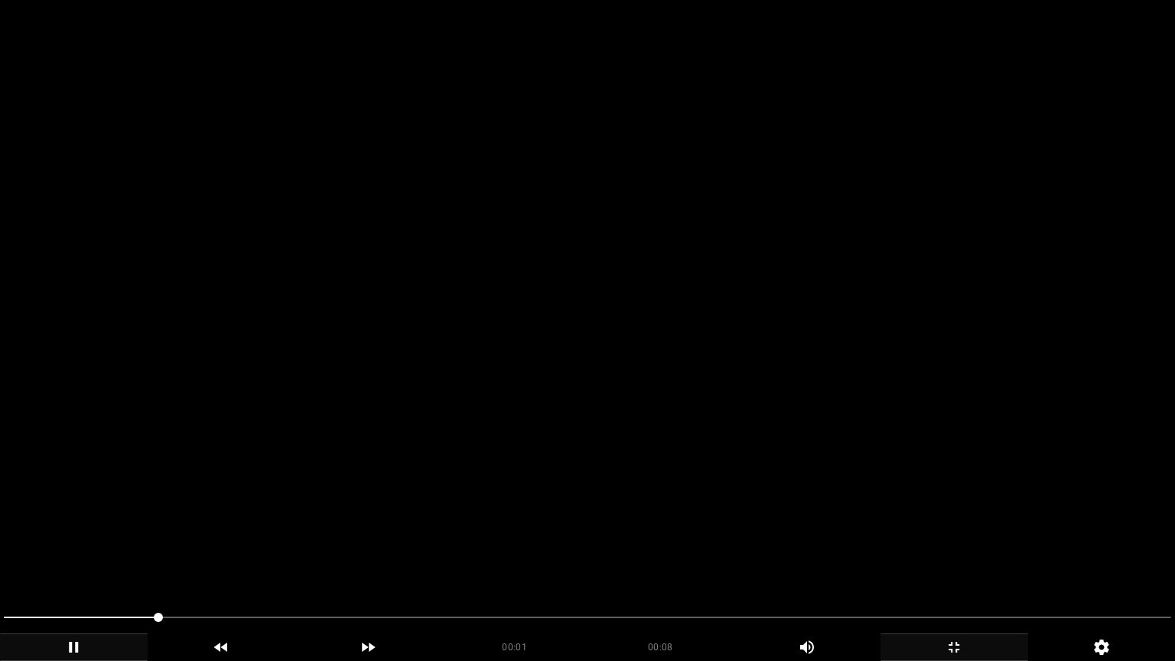
click at [947, 558] on icon "add" at bounding box center [954, 647] width 146 height 18
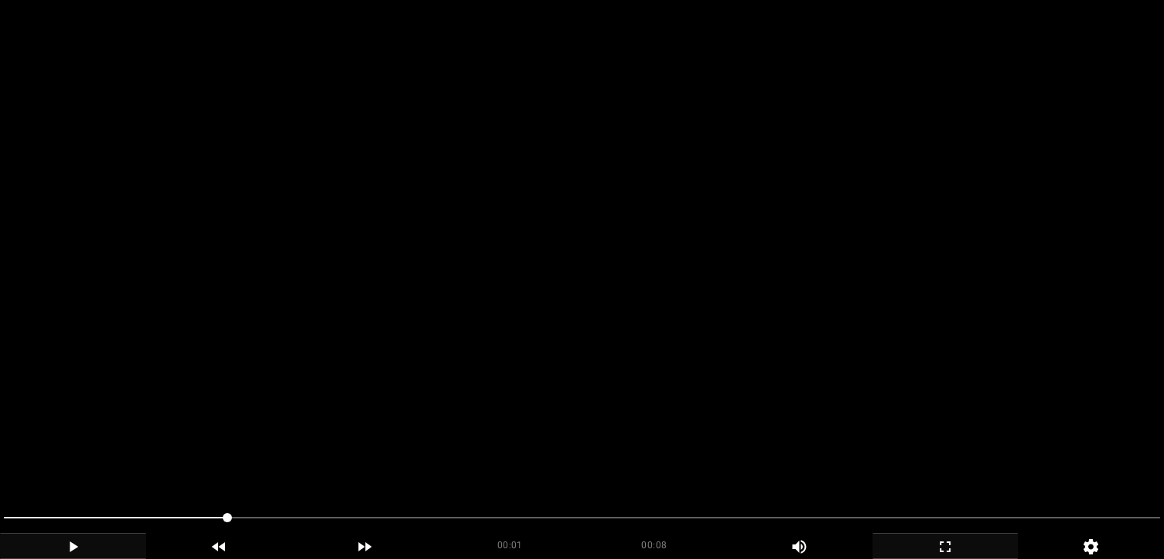
scroll to position [306, 0]
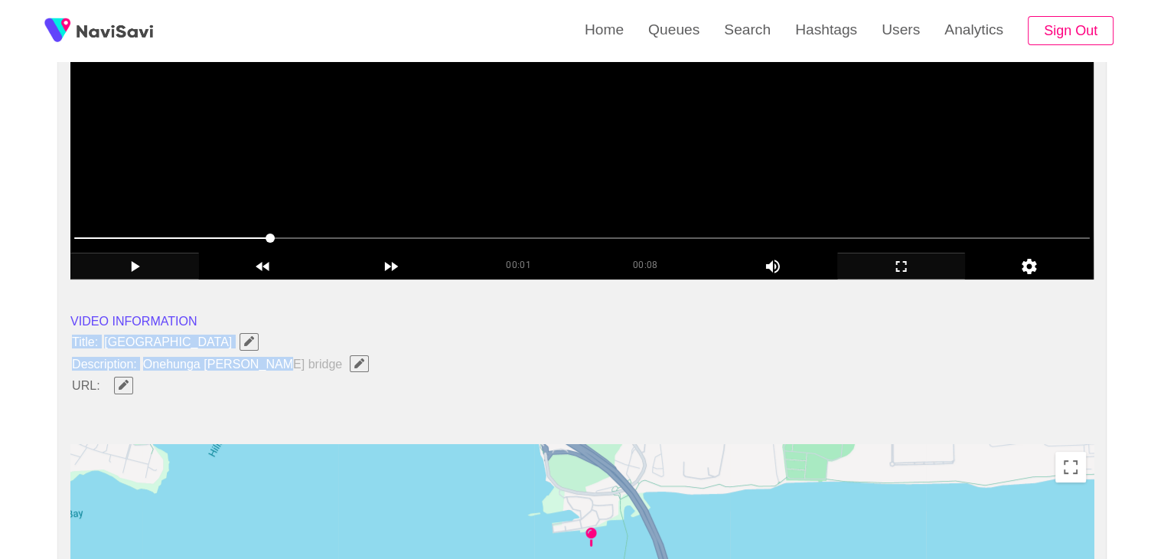
drag, startPoint x: 72, startPoint y: 331, endPoint x: 269, endPoint y: 364, distance: 199.4
copy ul "Title: Onehunga wharf Onehunga Harbour Road Description: Onehunga warf bridge"
click at [350, 367] on button "button" at bounding box center [359, 363] width 19 height 17
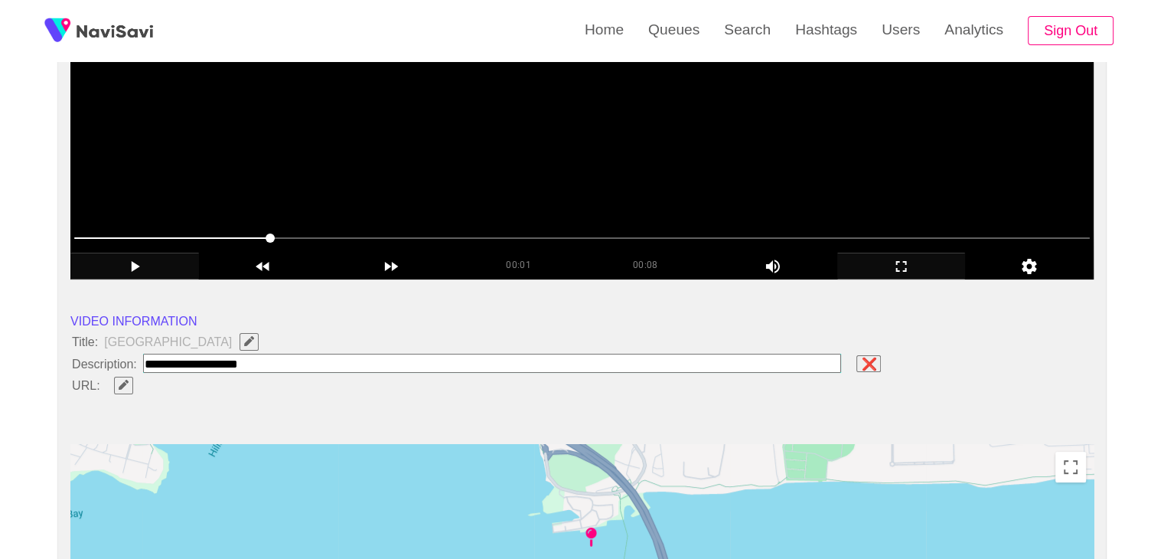
type input "**********"
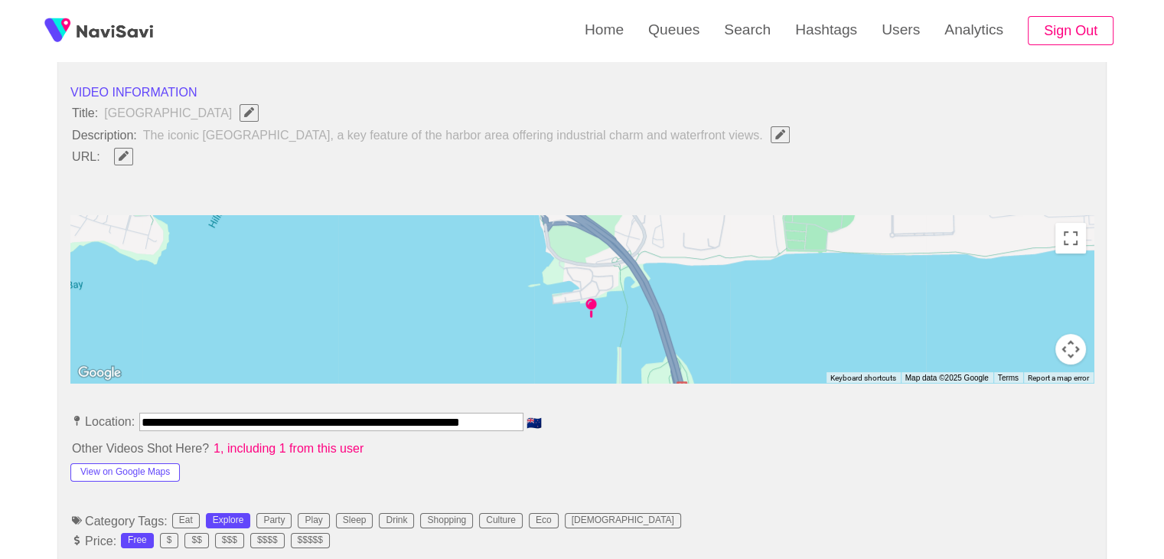
scroll to position [536, 0]
click at [144, 470] on button "View on Google Maps" at bounding box center [124, 471] width 109 height 18
drag, startPoint x: 162, startPoint y: 423, endPoint x: 761, endPoint y: 423, distance: 599.1
click at [761, 423] on li "**********" at bounding box center [581, 424] width 1023 height 24
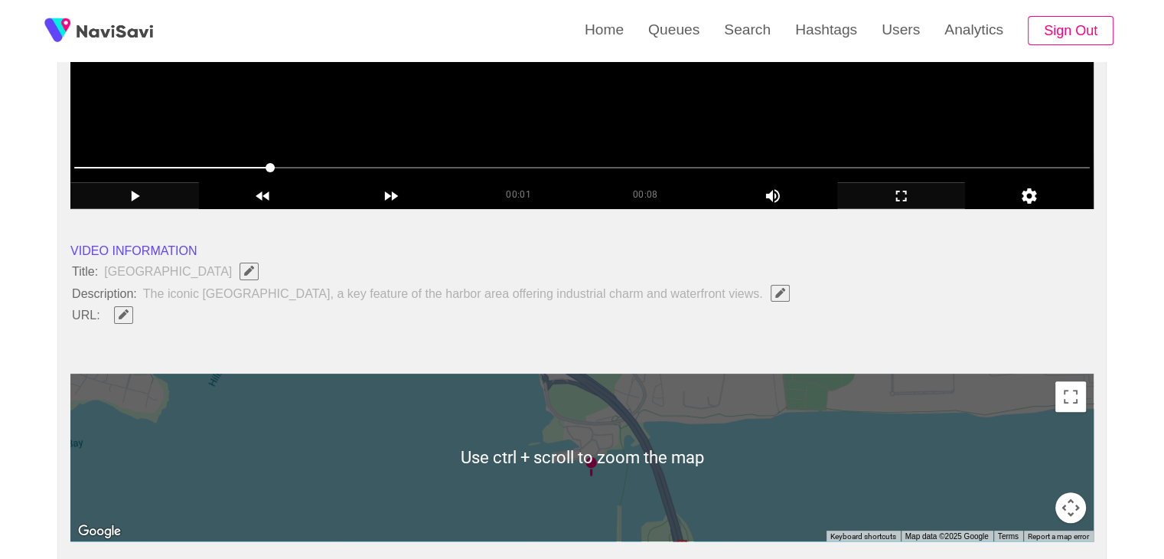
scroll to position [383, 0]
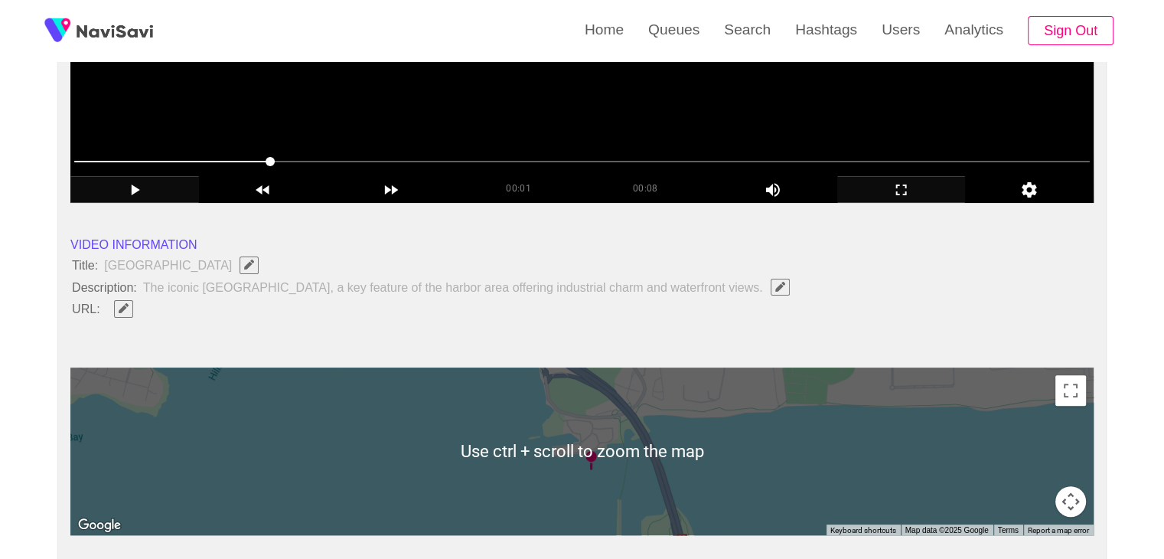
click at [128, 310] on span "Edit Field" at bounding box center [123, 308] width 13 height 10
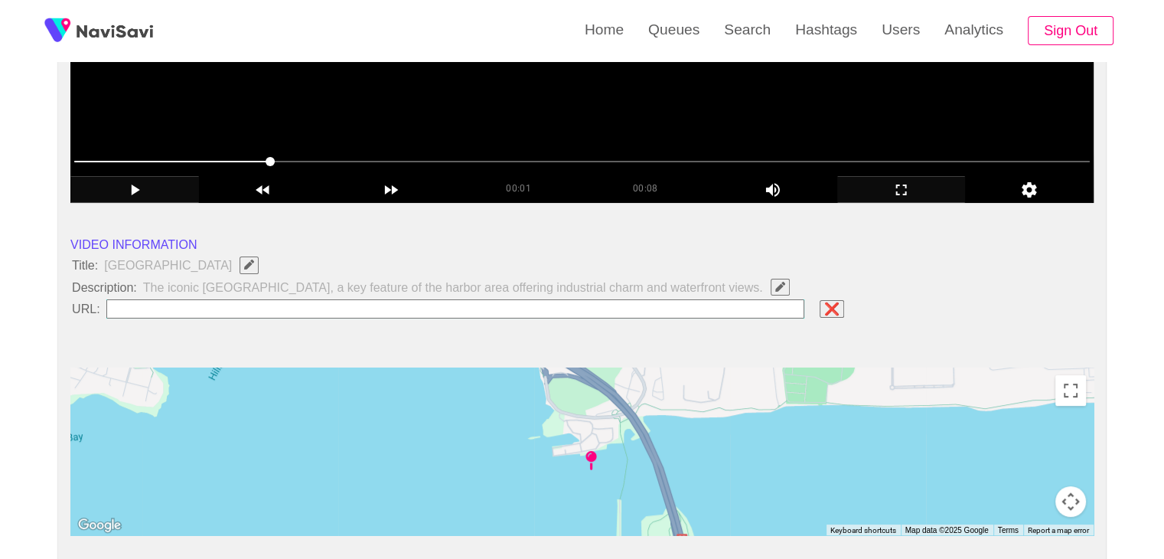
click at [174, 311] on input "field" at bounding box center [455, 308] width 699 height 19
type input "**********"
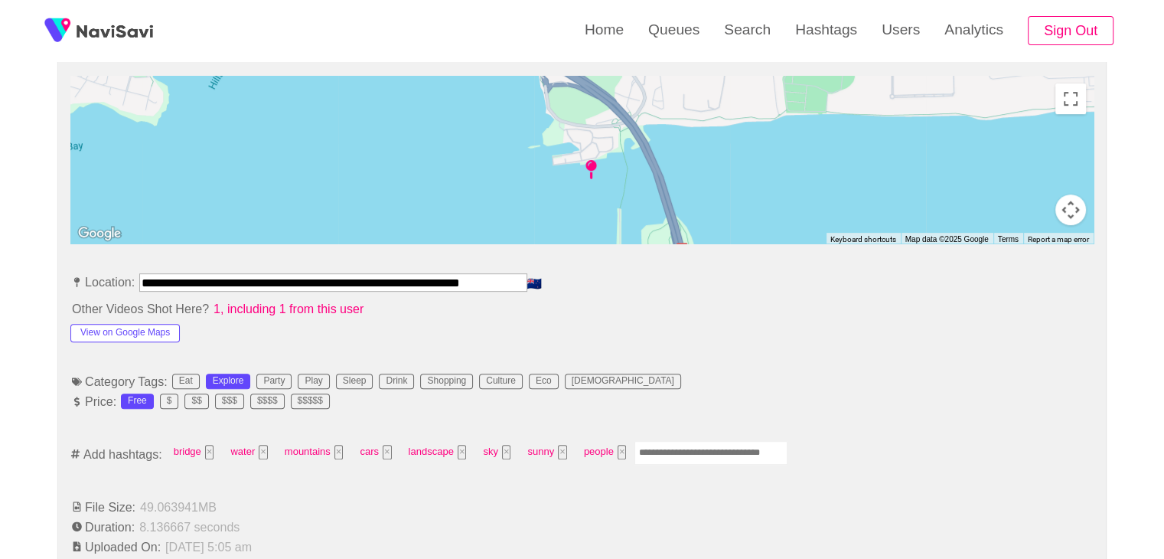
scroll to position [689, 0]
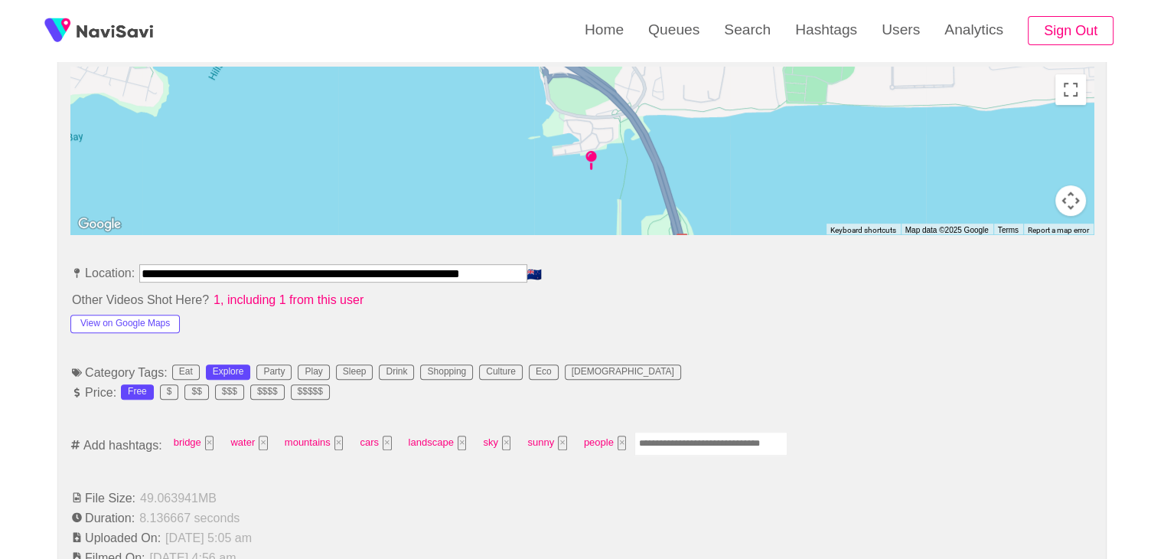
click at [673, 445] on input "Enter tag here and press return" at bounding box center [710, 444] width 153 height 24
type input "*********"
click at [617, 441] on button "×" at bounding box center [621, 442] width 9 height 15
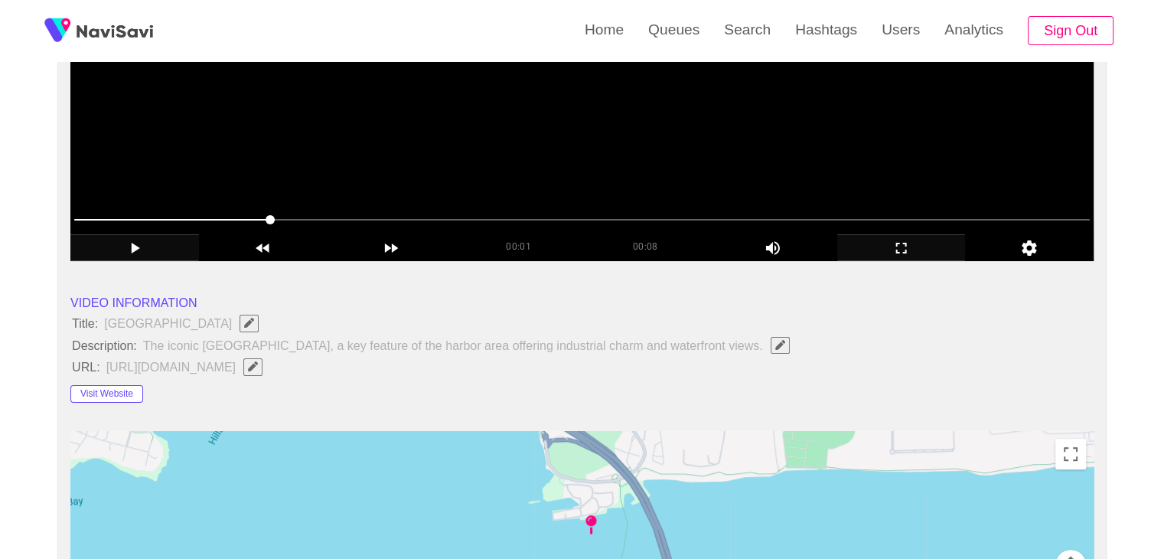
scroll to position [153, 0]
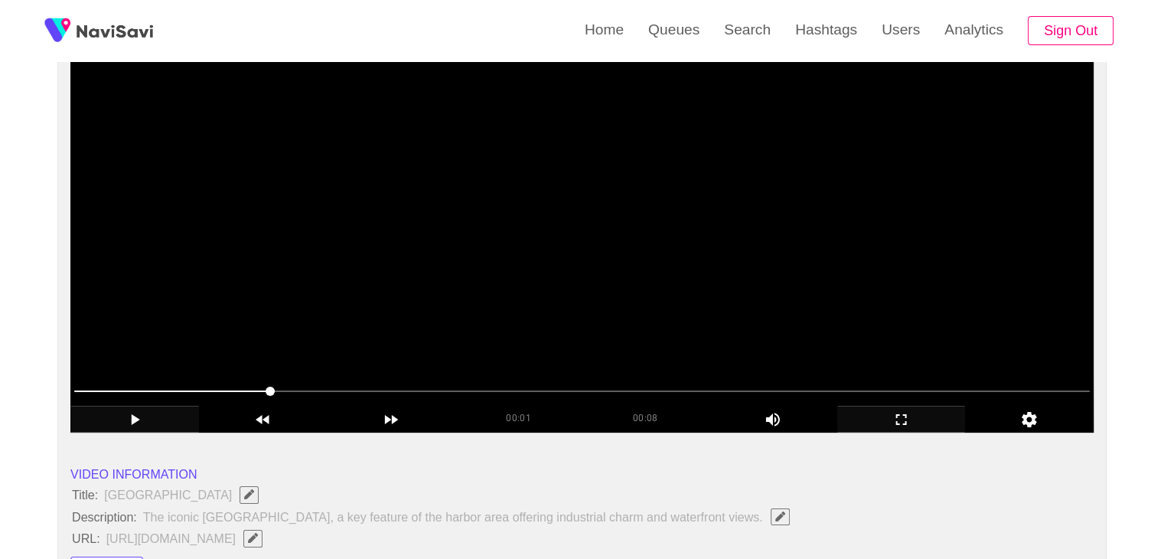
click at [389, 379] on span at bounding box center [581, 391] width 1015 height 24
click at [499, 382] on span at bounding box center [581, 391] width 1015 height 24
drag, startPoint x: 662, startPoint y: 389, endPoint x: 670, endPoint y: 389, distance: 8.4
click at [670, 389] on span at bounding box center [581, 391] width 1015 height 24
click at [801, 389] on span at bounding box center [581, 391] width 1015 height 24
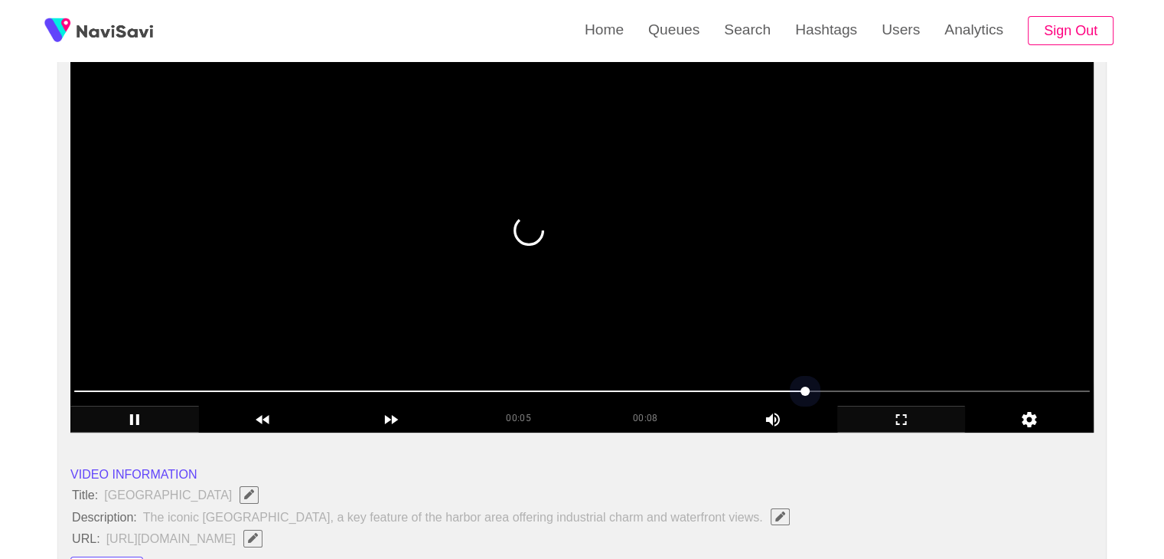
click at [886, 386] on span at bounding box center [581, 391] width 1015 height 24
drag, startPoint x: 10, startPoint y: 393, endPoint x: 0, endPoint y: 391, distance: 10.1
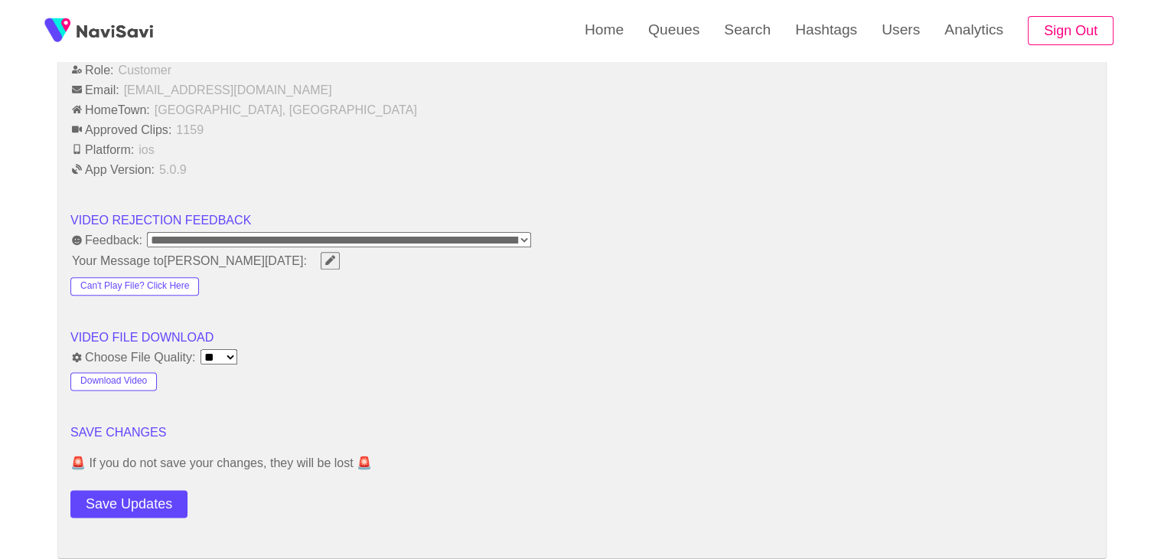
scroll to position [1836, 0]
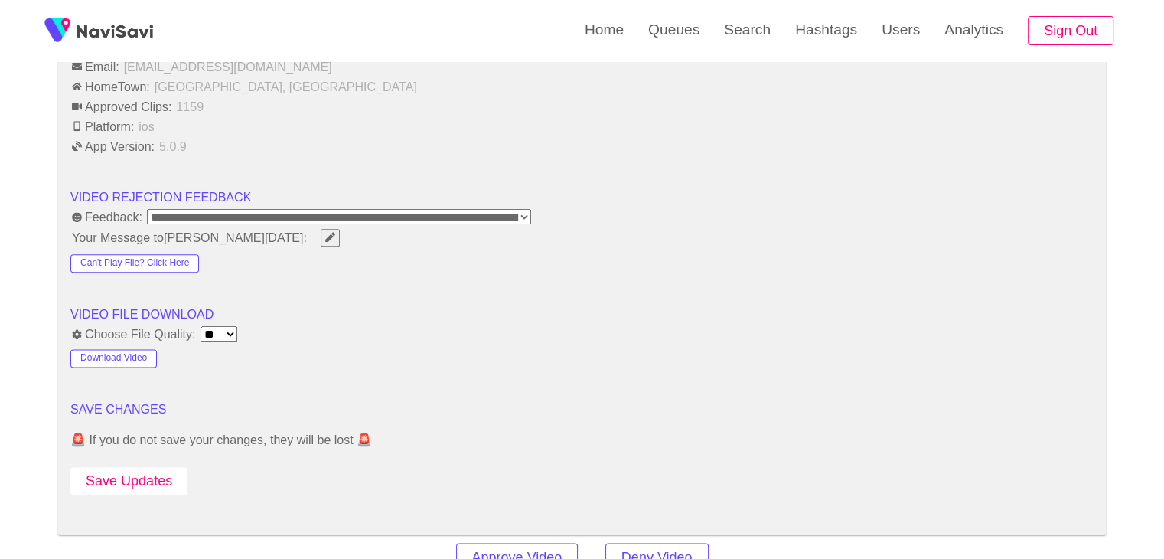
click at [122, 467] on button "Save Updates" at bounding box center [128, 481] width 117 height 28
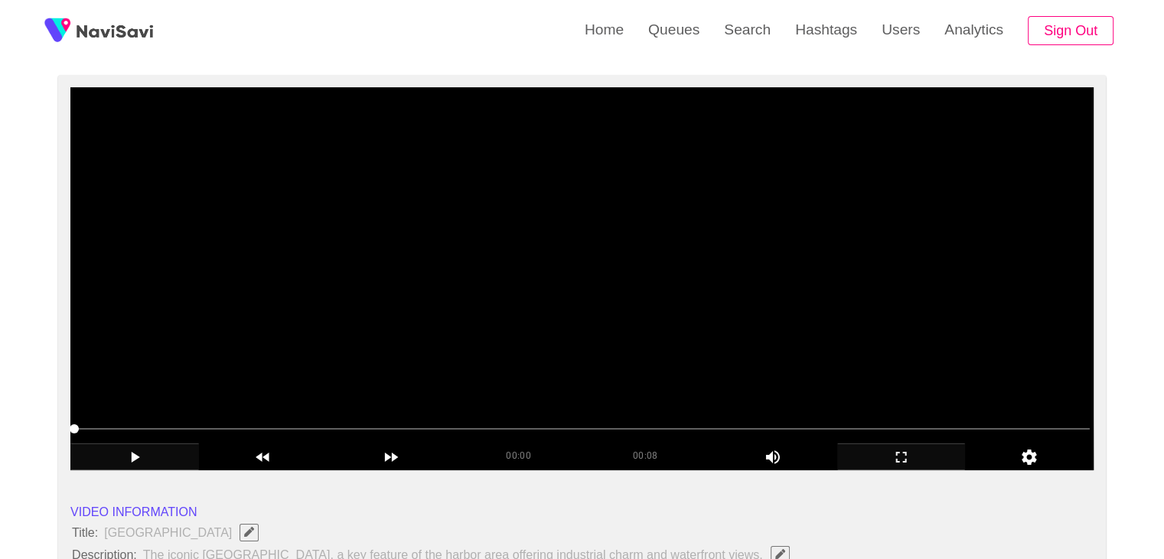
scroll to position [77, 0]
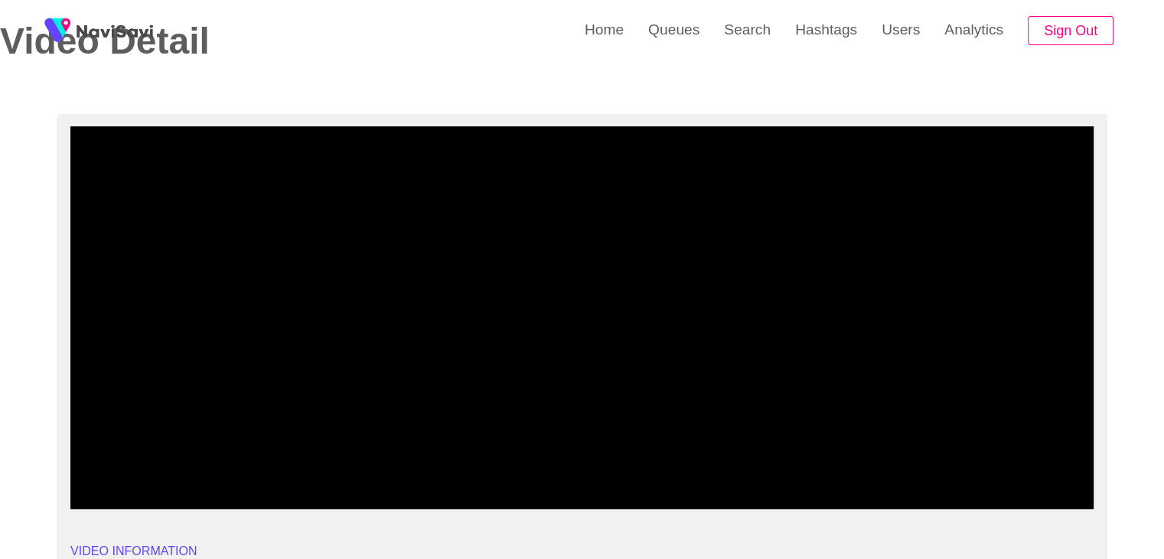
click at [477, 467] on span at bounding box center [581, 468] width 1015 height 2
click at [637, 468] on span at bounding box center [581, 467] width 1015 height 24
click at [751, 464] on span at bounding box center [581, 467] width 1015 height 24
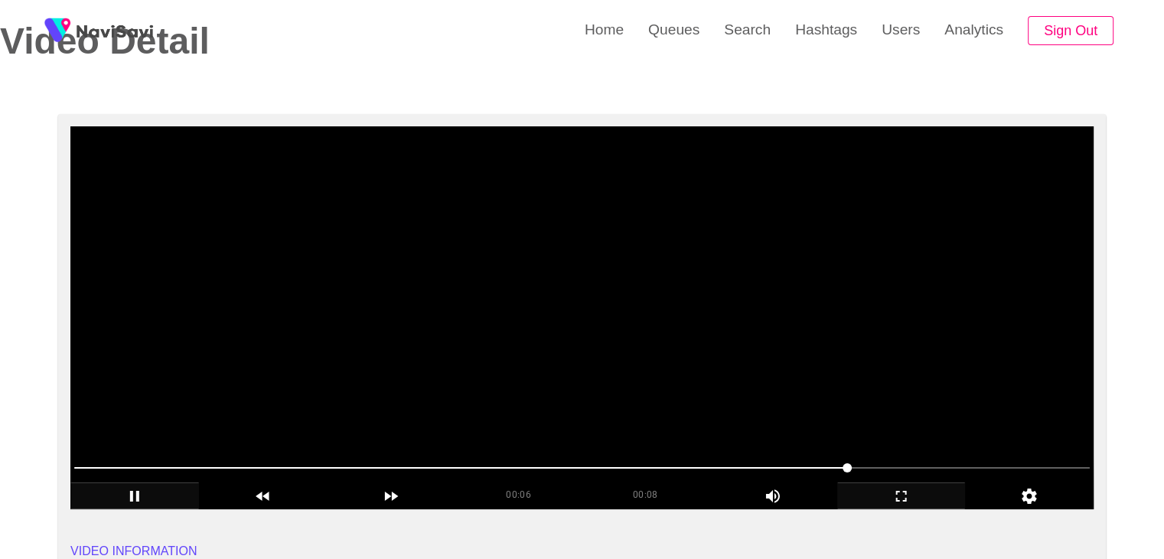
click at [413, 285] on video at bounding box center [581, 317] width 1023 height 383
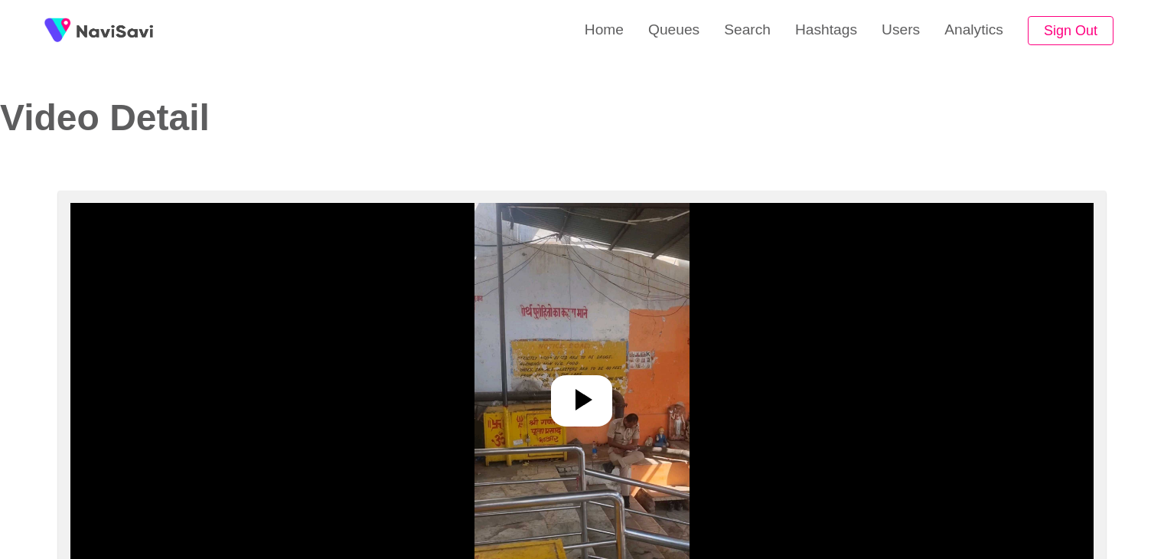
select select "**********"
select select "**"
click at [586, 405] on icon at bounding box center [581, 399] width 37 height 37
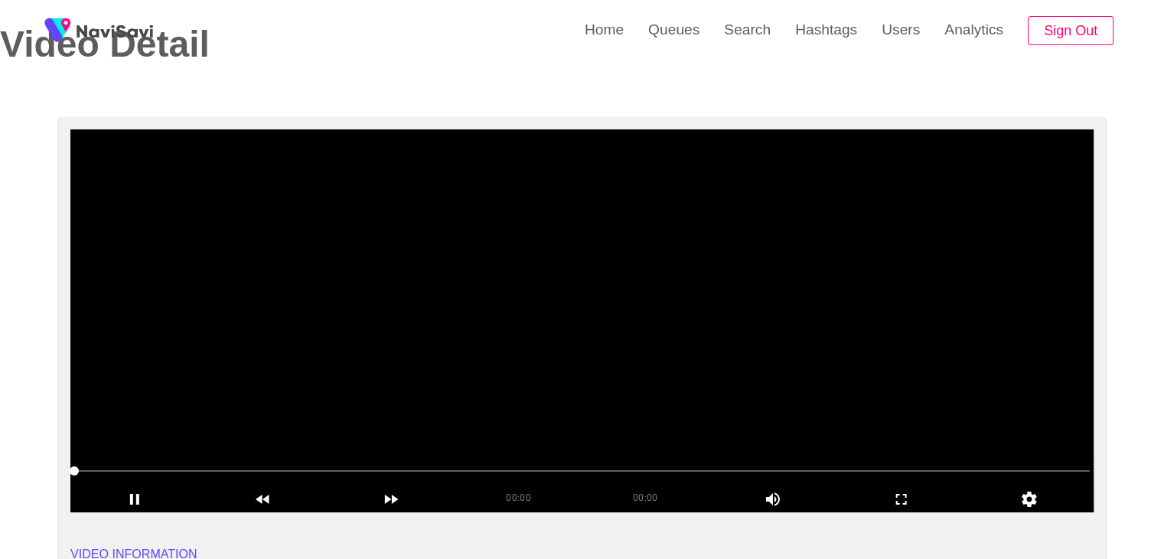
scroll to position [77, 0]
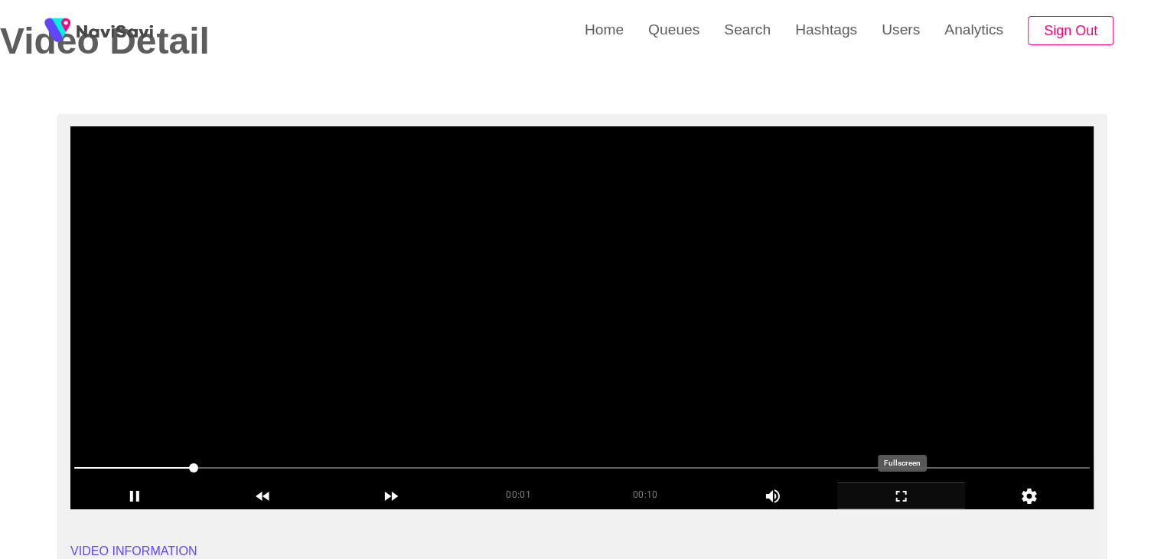
drag, startPoint x: 900, startPoint y: 500, endPoint x: 891, endPoint y: 560, distance: 61.1
click at [900, 498] on icon "add" at bounding box center [901, 496] width 127 height 18
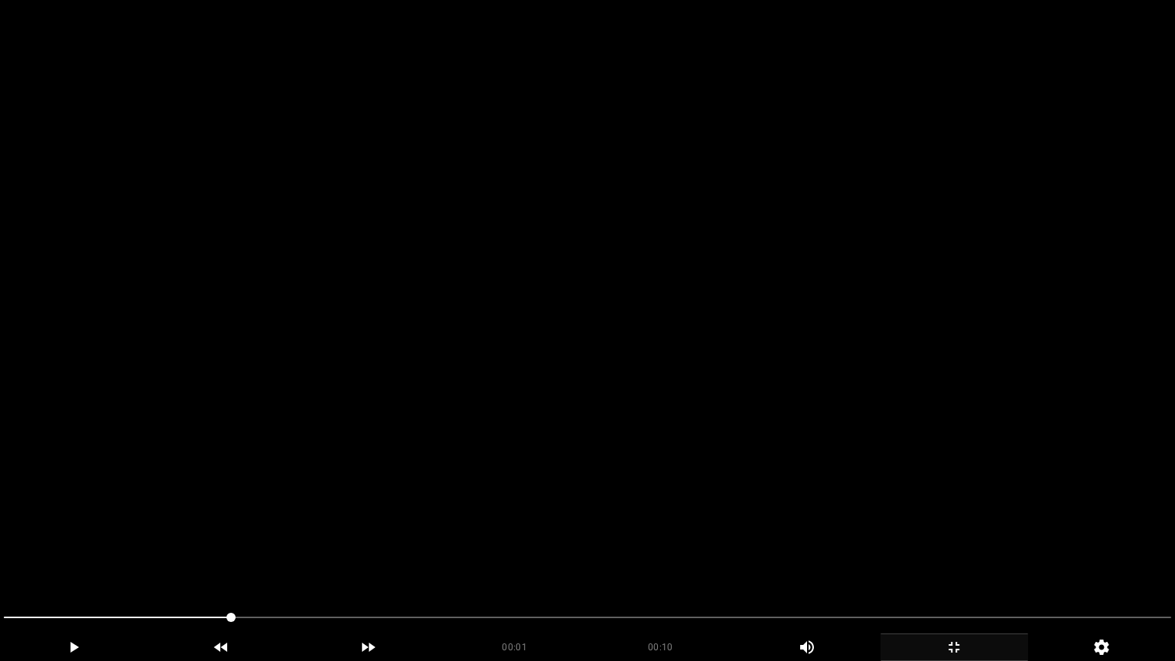
click at [702, 474] on video at bounding box center [587, 330] width 1175 height 661
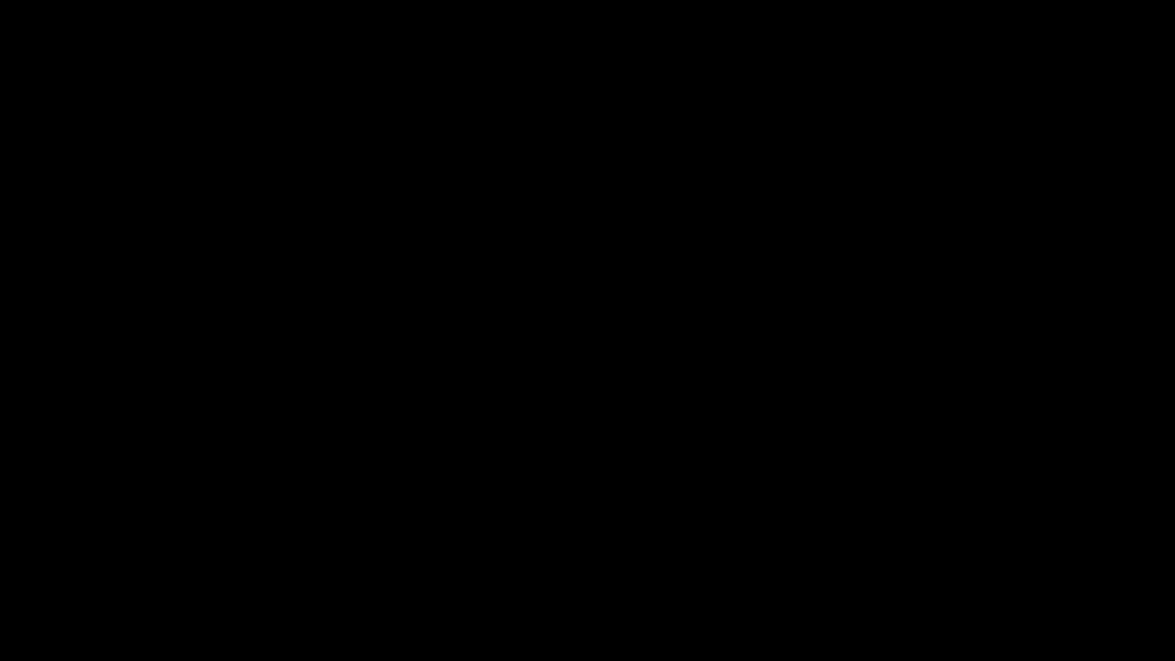
click at [971, 558] on icon "add" at bounding box center [954, 647] width 146 height 18
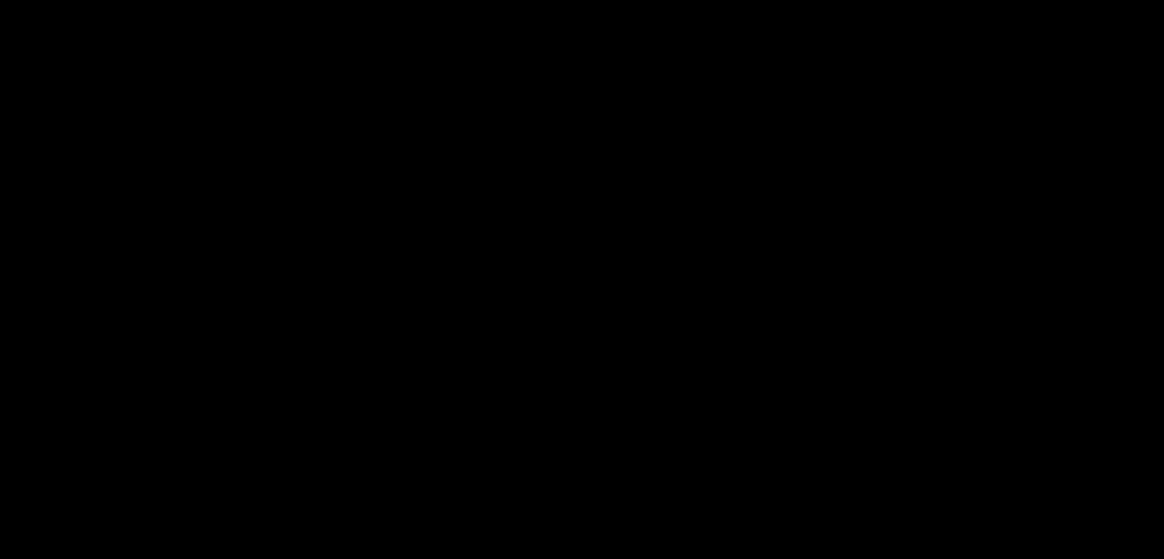
scroll to position [230, 0]
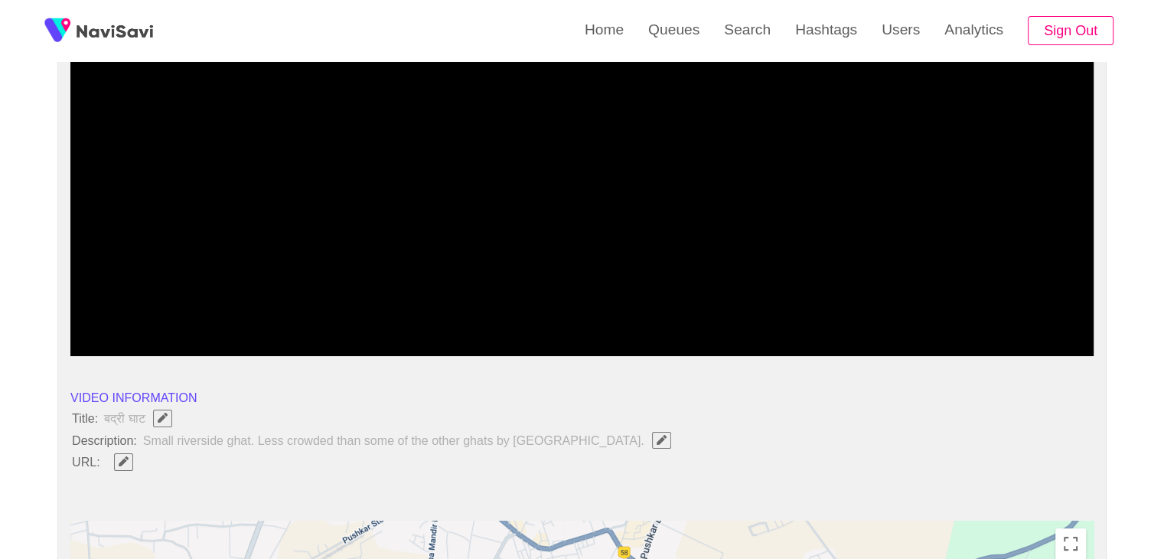
click at [135, 340] on icon "add" at bounding box center [134, 343] width 127 height 18
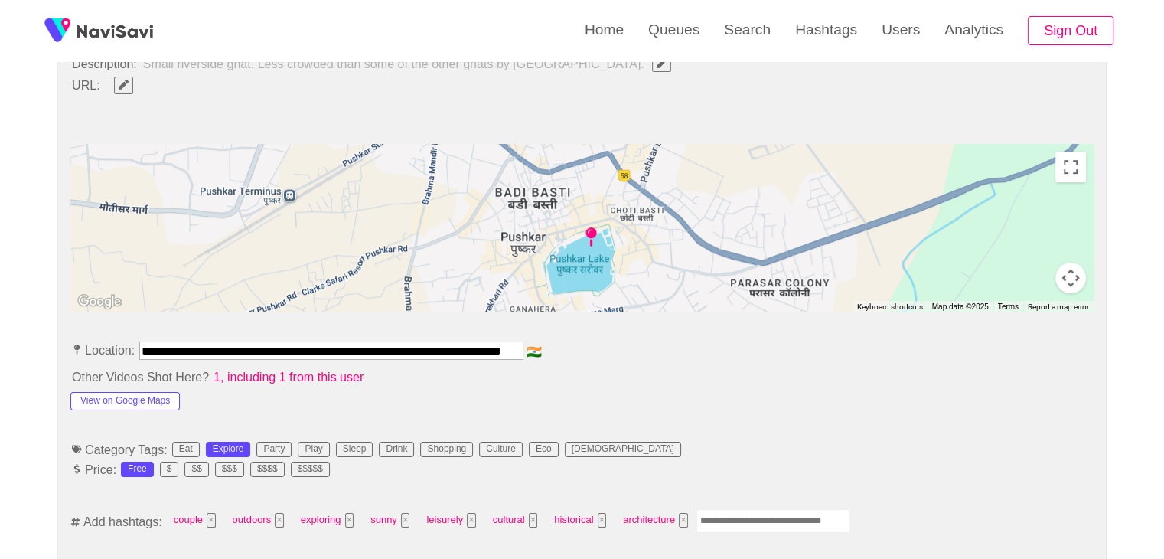
scroll to position [612, 0]
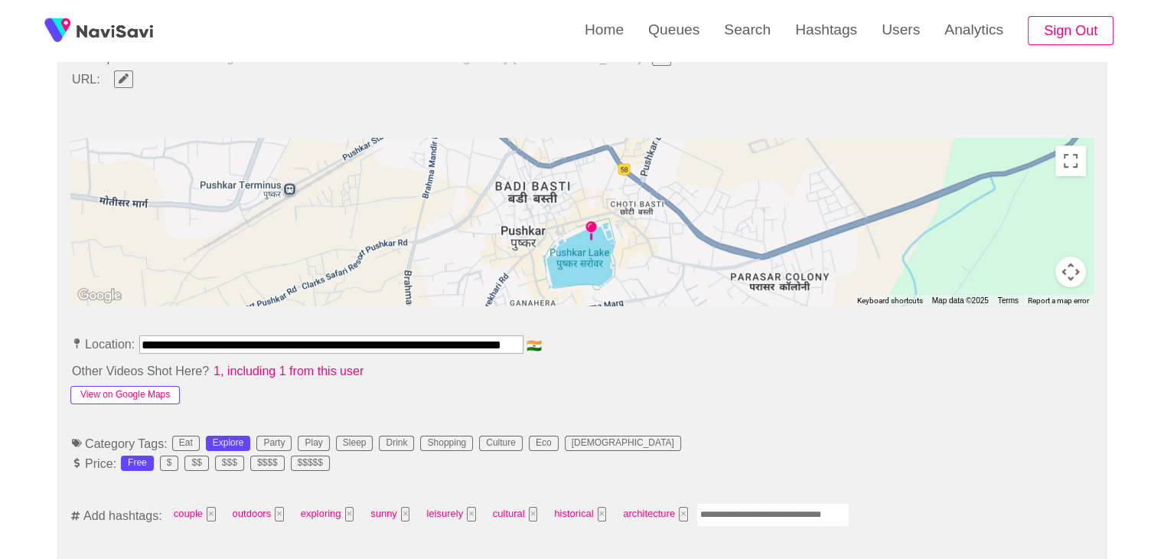
click at [152, 392] on button "View on Google Maps" at bounding box center [124, 395] width 109 height 18
drag, startPoint x: 138, startPoint y: 341, endPoint x: 829, endPoint y: 334, distance: 690.2
click at [829, 335] on li "**********" at bounding box center [581, 347] width 1023 height 24
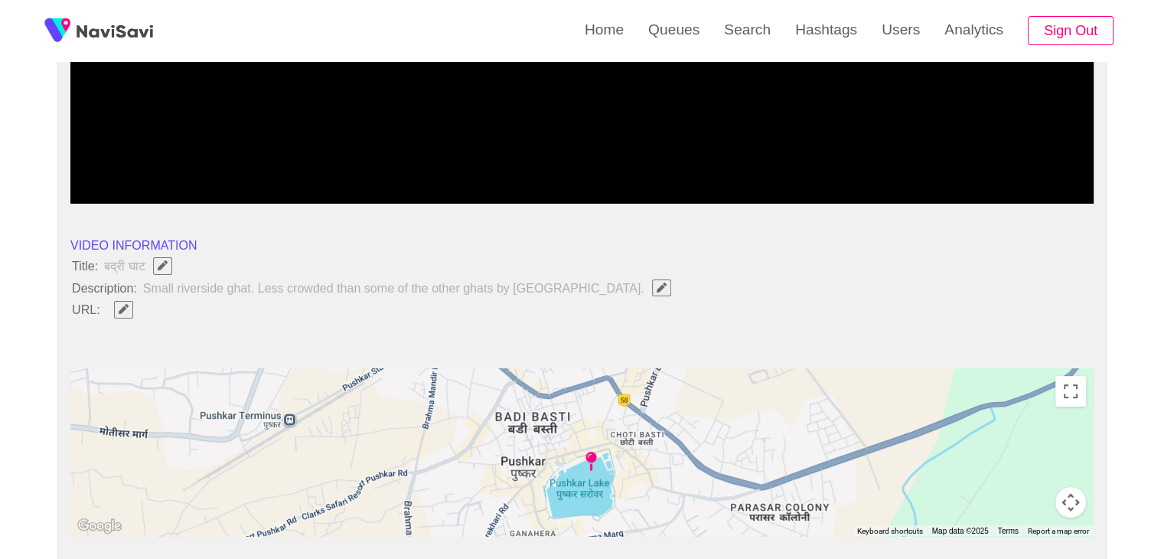
scroll to position [383, 0]
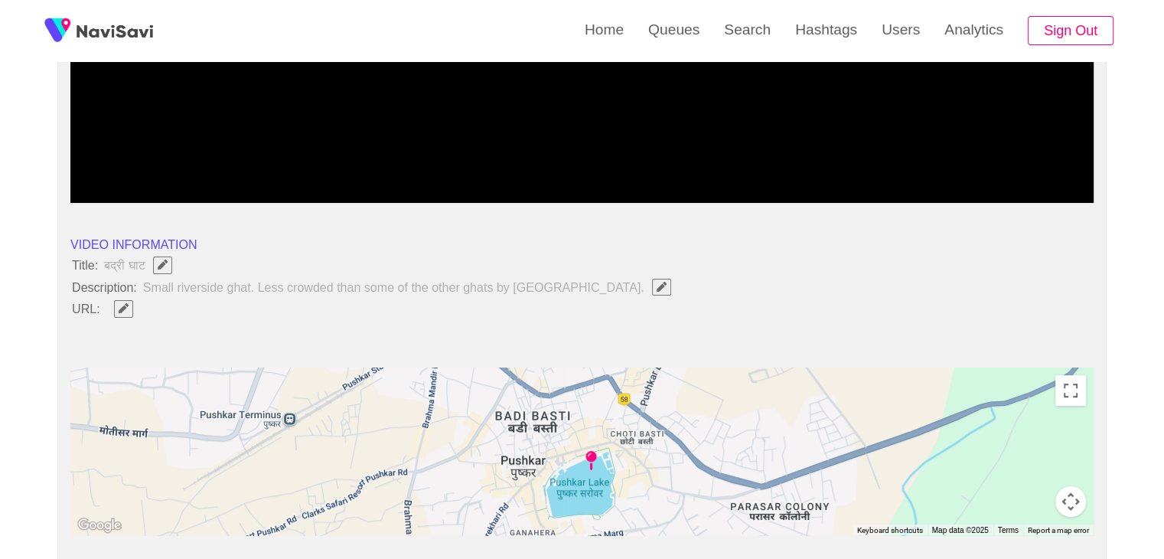
click at [124, 310] on icon "Edit Field" at bounding box center [124, 308] width 10 height 10
click at [150, 311] on input "field" at bounding box center [455, 308] width 699 height 19
type input "**********"
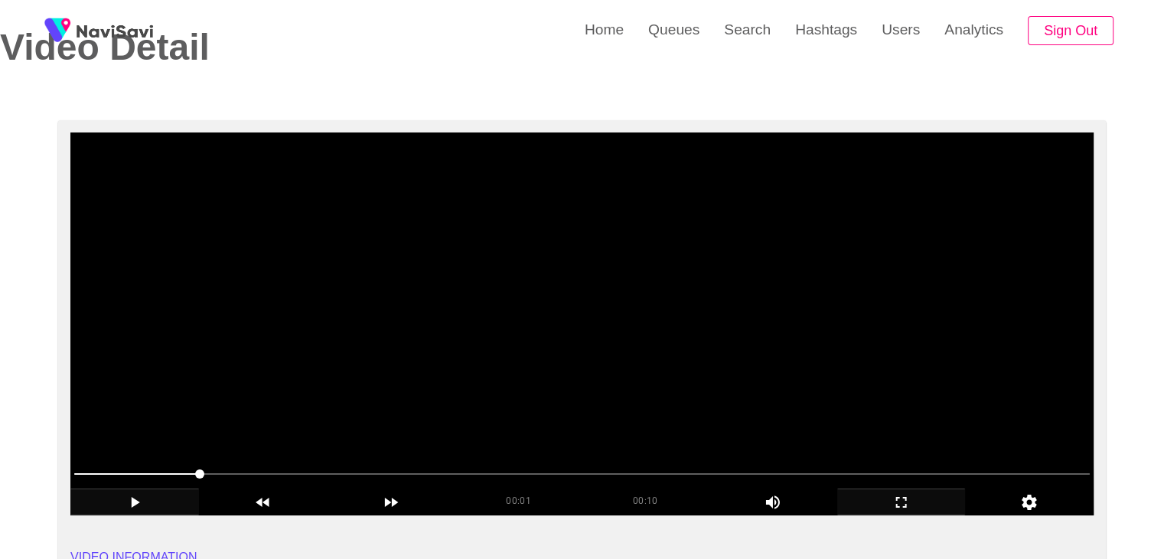
scroll to position [77, 0]
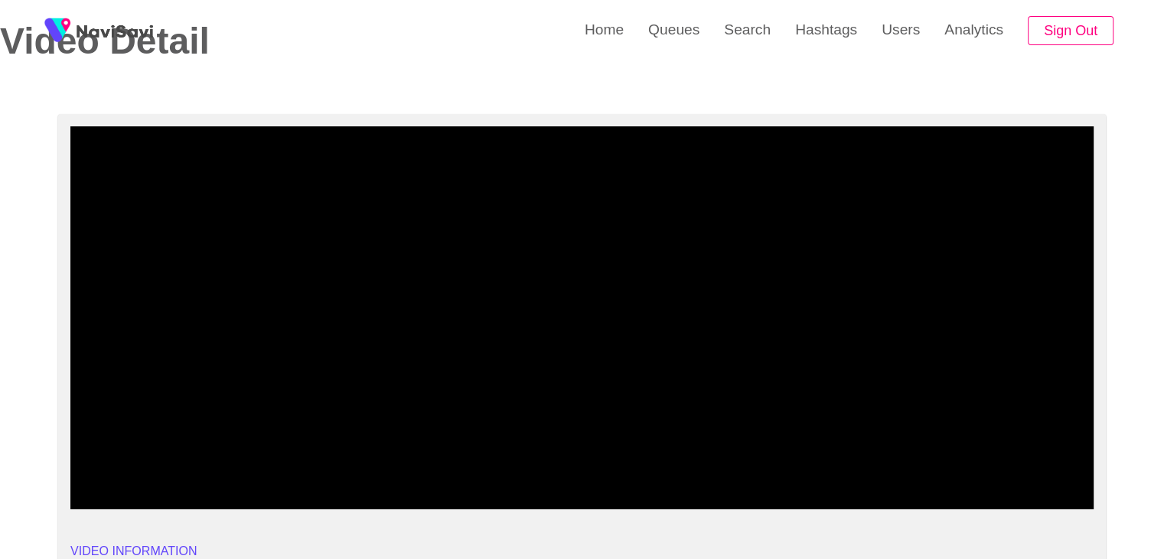
drag, startPoint x: 190, startPoint y: 464, endPoint x: 0, endPoint y: 456, distance: 189.9
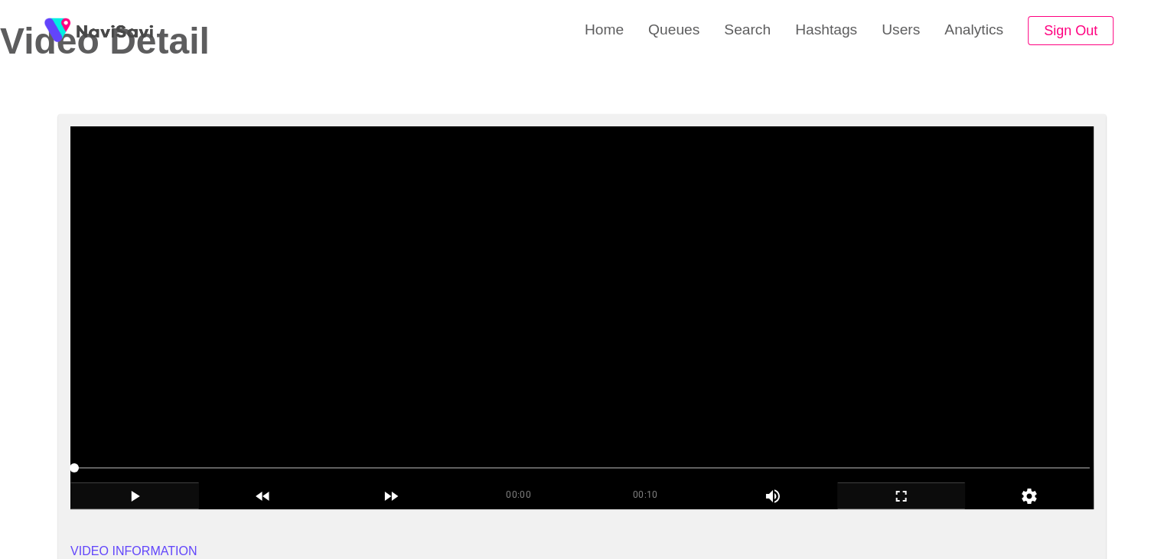
click at [441, 408] on video at bounding box center [581, 317] width 1023 height 383
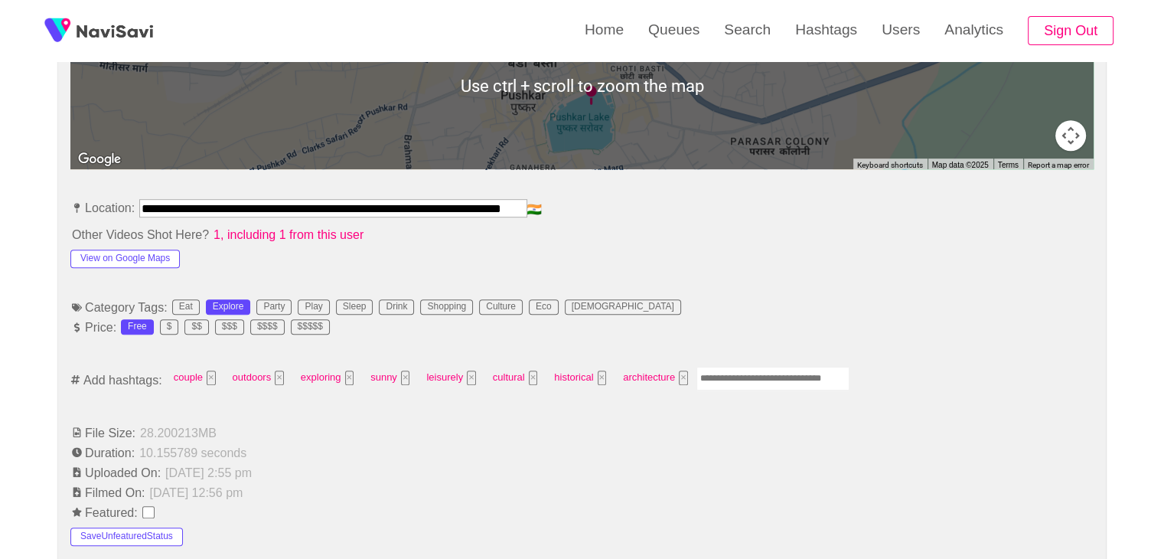
scroll to position [765, 0]
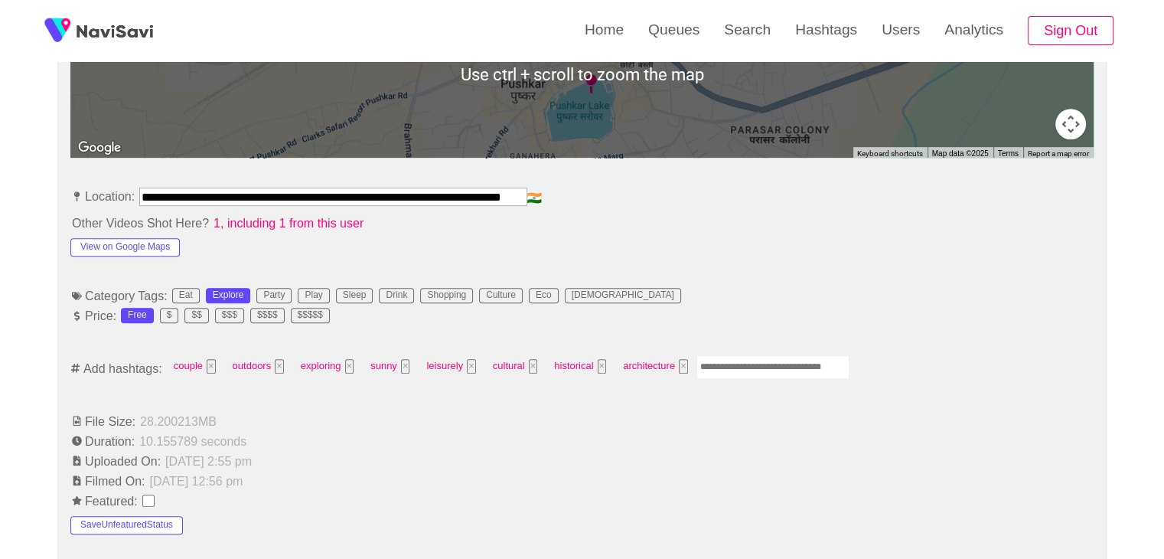
click at [748, 359] on input "Enter tag here and press return" at bounding box center [772, 367] width 153 height 24
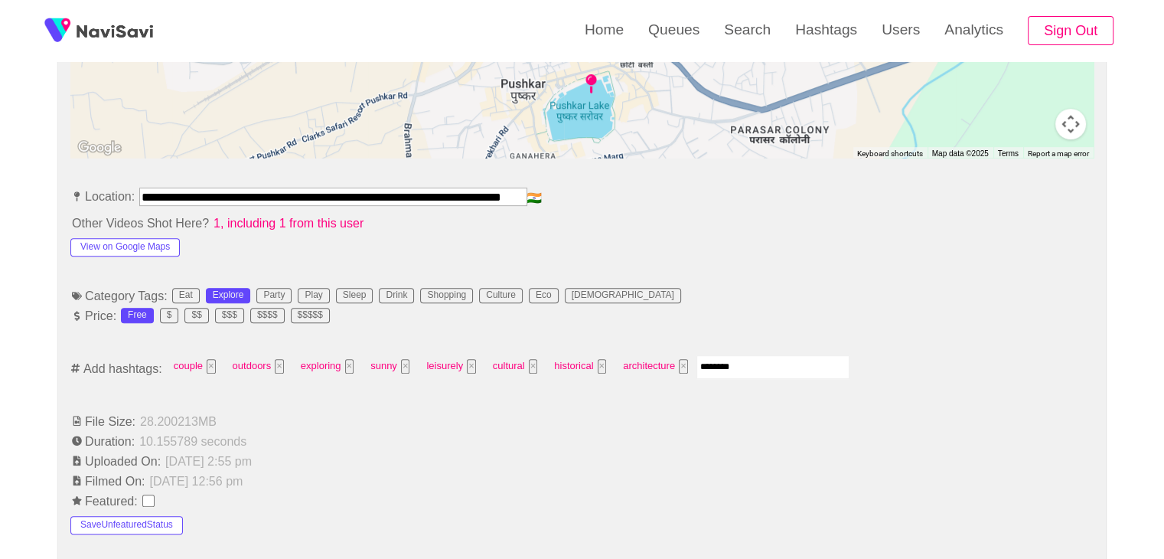
type input "*********"
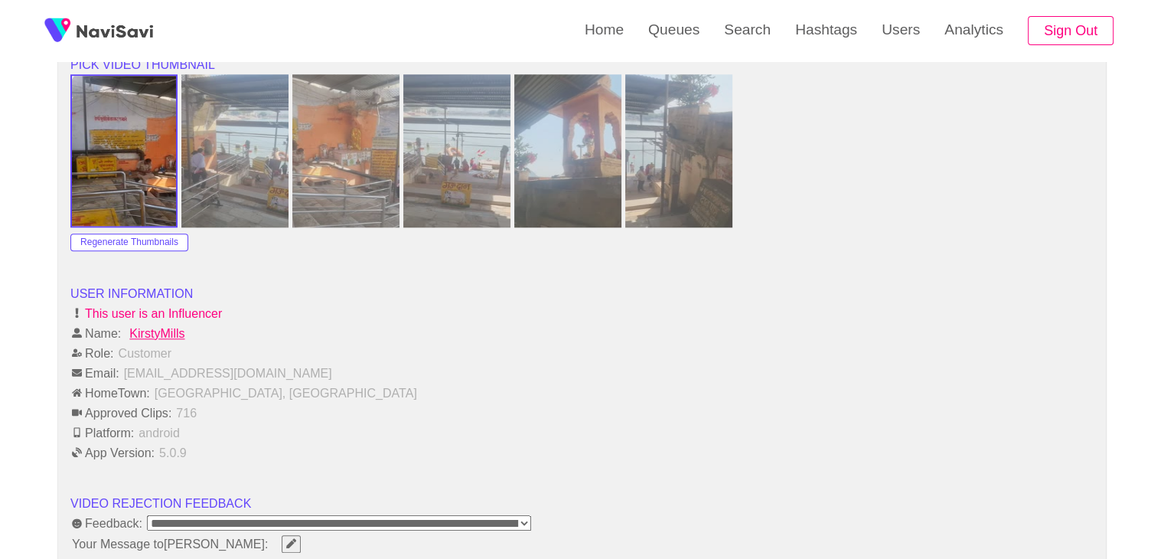
scroll to position [1836, 0]
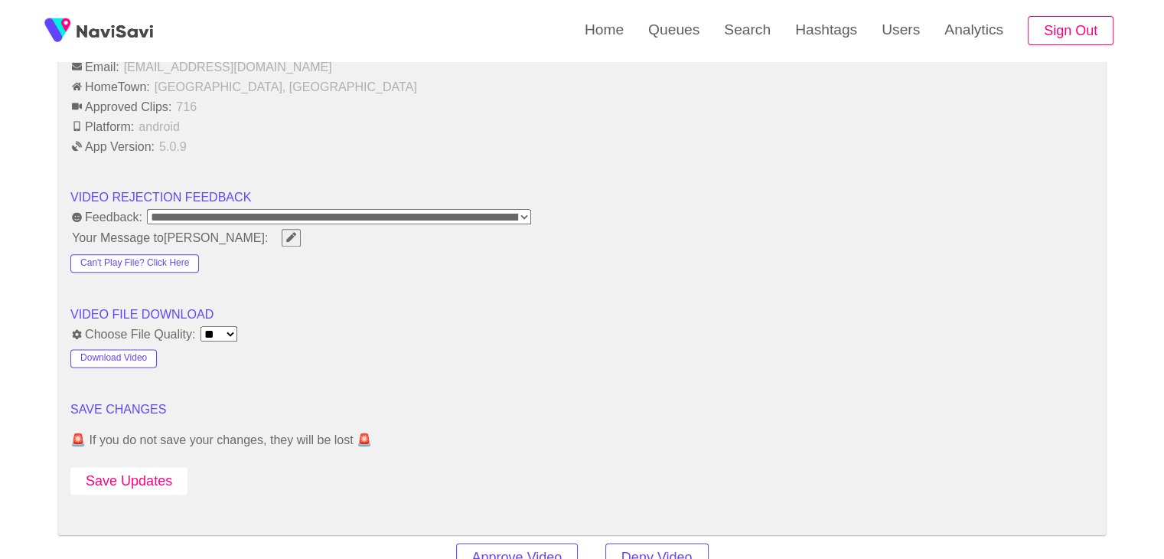
click at [144, 473] on button "Save Updates" at bounding box center [128, 481] width 117 height 28
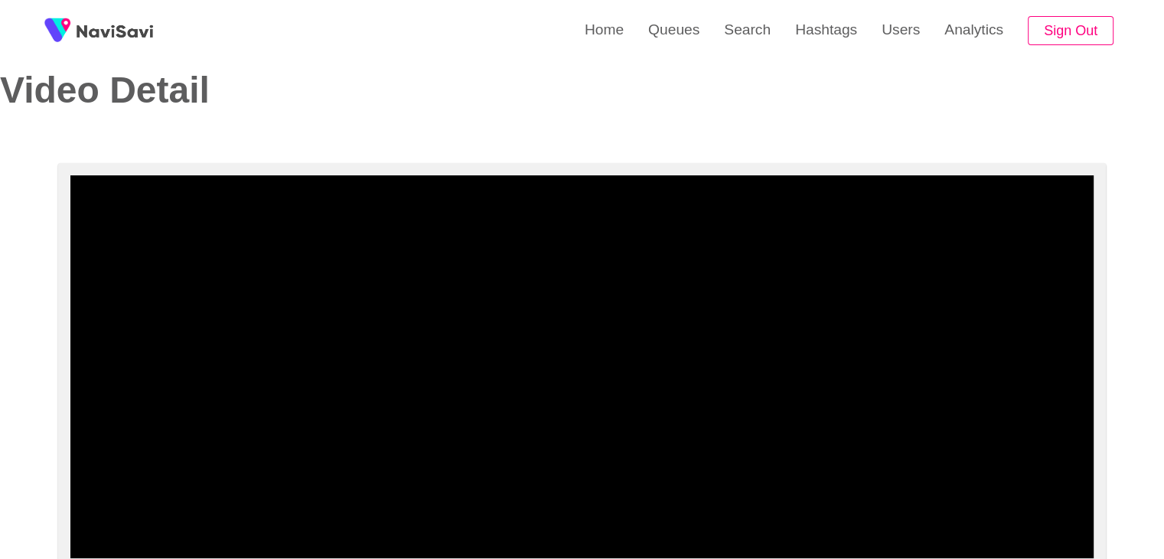
scroll to position [77, 0]
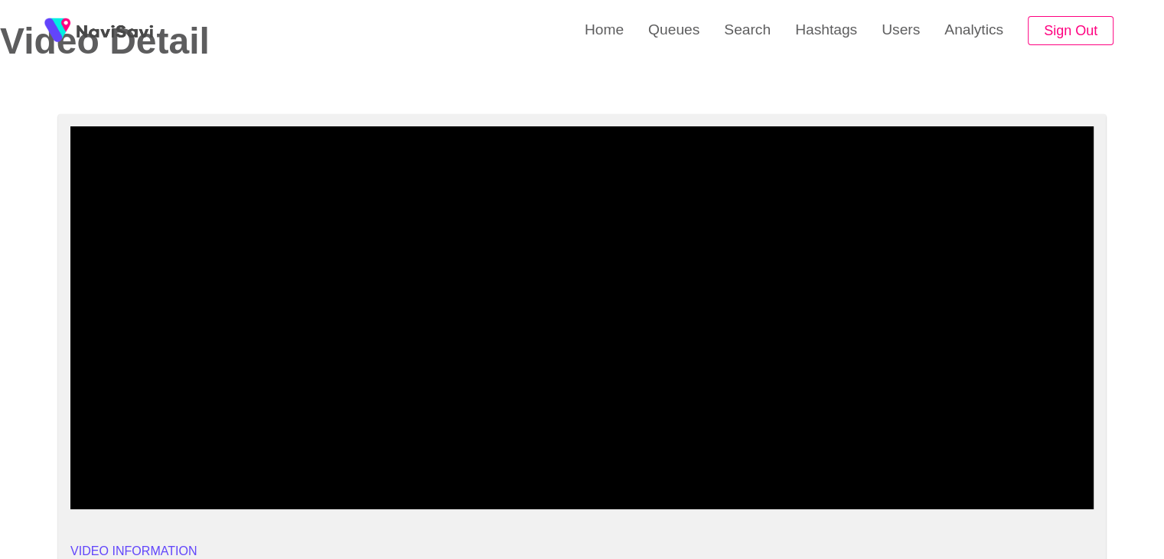
drag, startPoint x: 71, startPoint y: 463, endPoint x: 18, endPoint y: 466, distance: 53.6
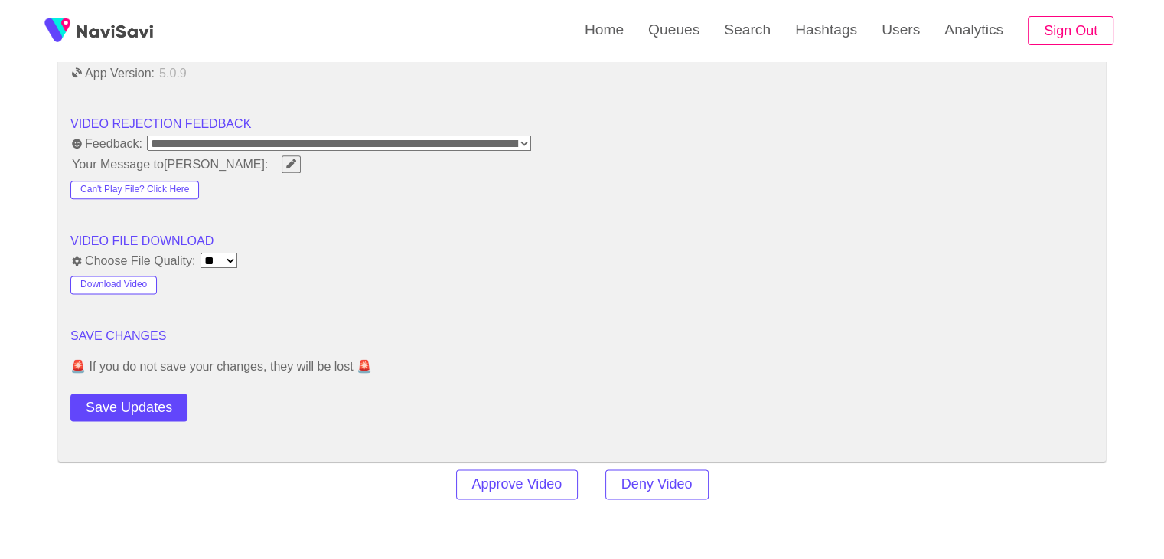
scroll to position [2142, 0]
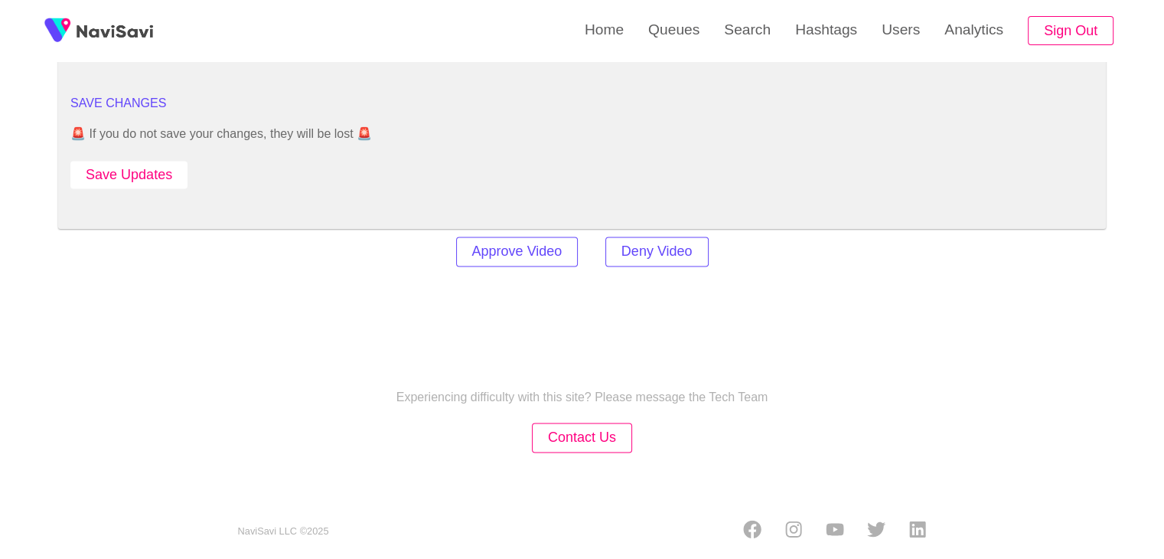
click at [158, 163] on button "Save Updates" at bounding box center [128, 175] width 117 height 28
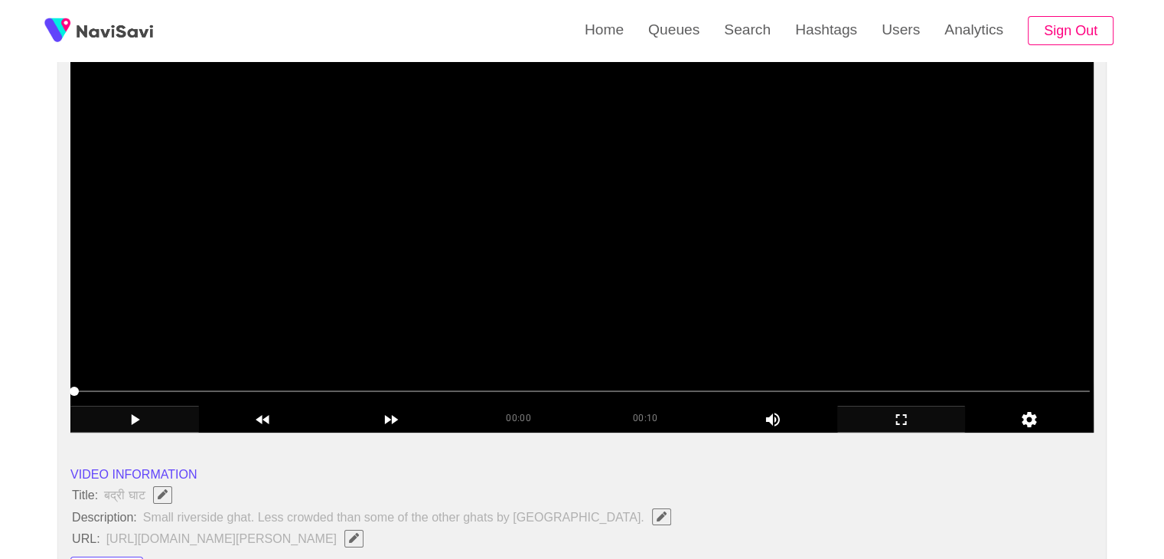
scroll to position [459, 0]
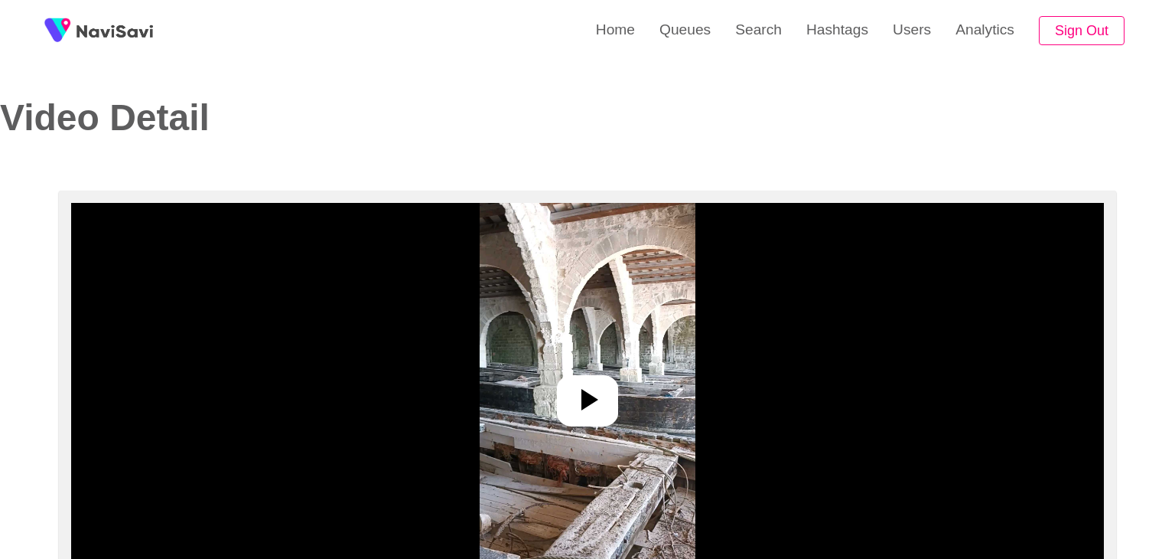
select select "**********"
select select "**"
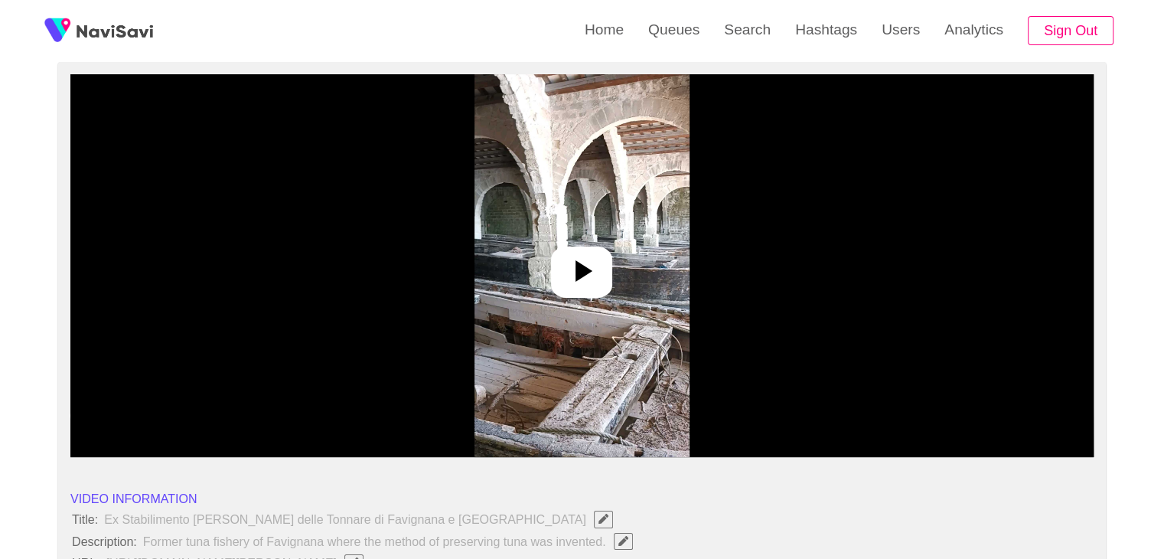
scroll to position [77, 0]
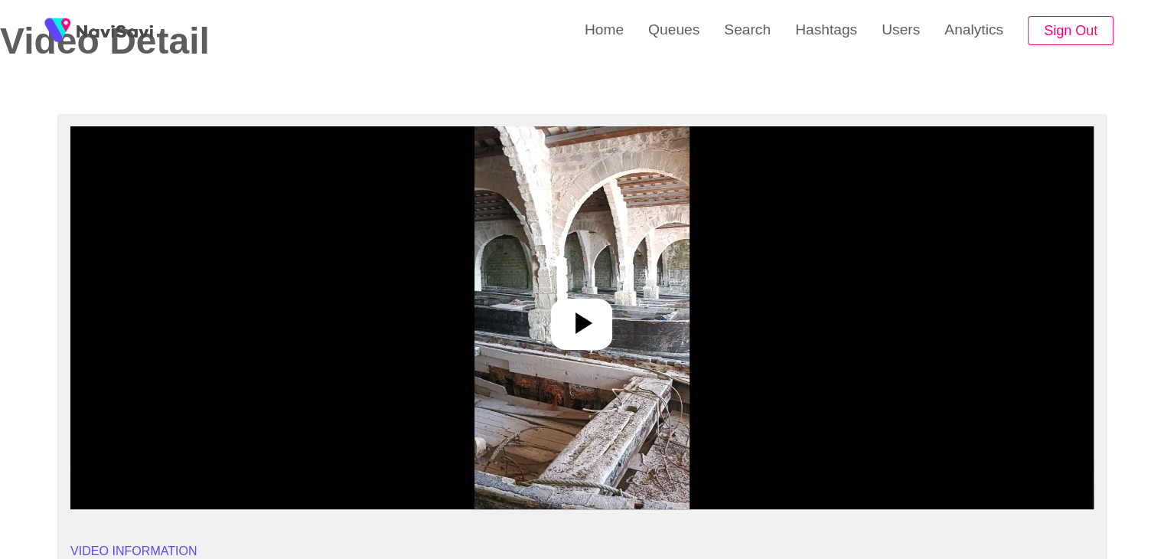
click at [583, 327] on icon at bounding box center [583, 322] width 17 height 21
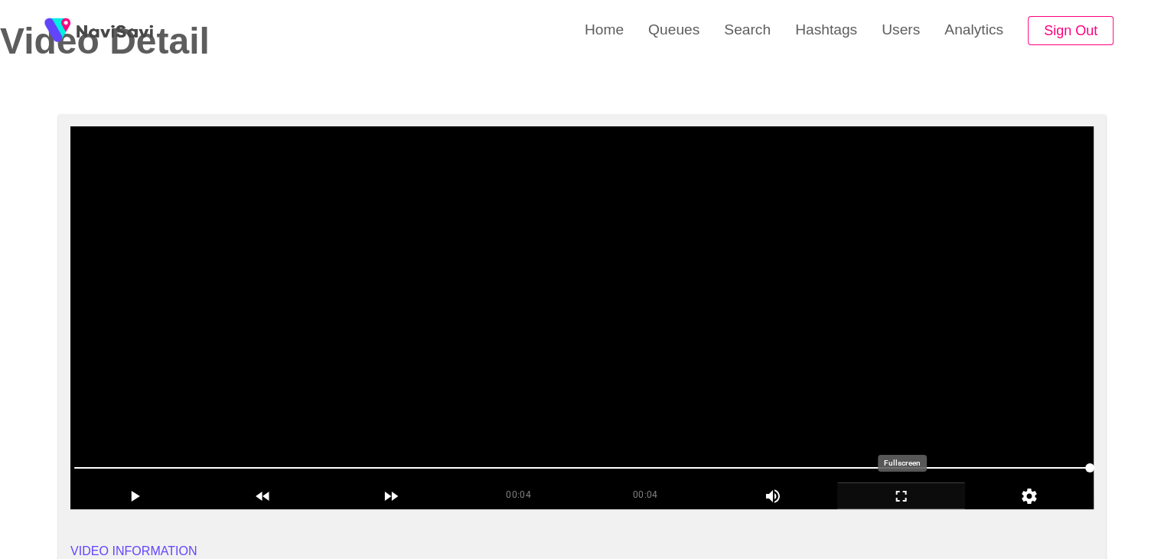
click at [906, 497] on icon "add" at bounding box center [901, 496] width 127 height 18
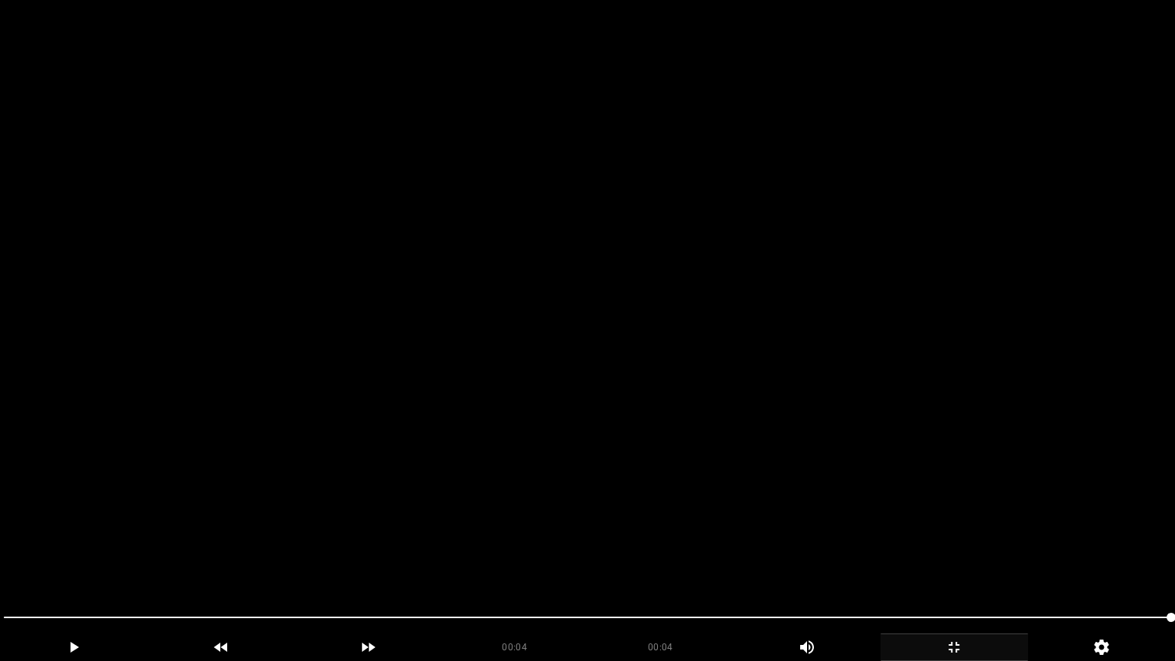
click at [962, 558] on icon "add" at bounding box center [954, 647] width 146 height 18
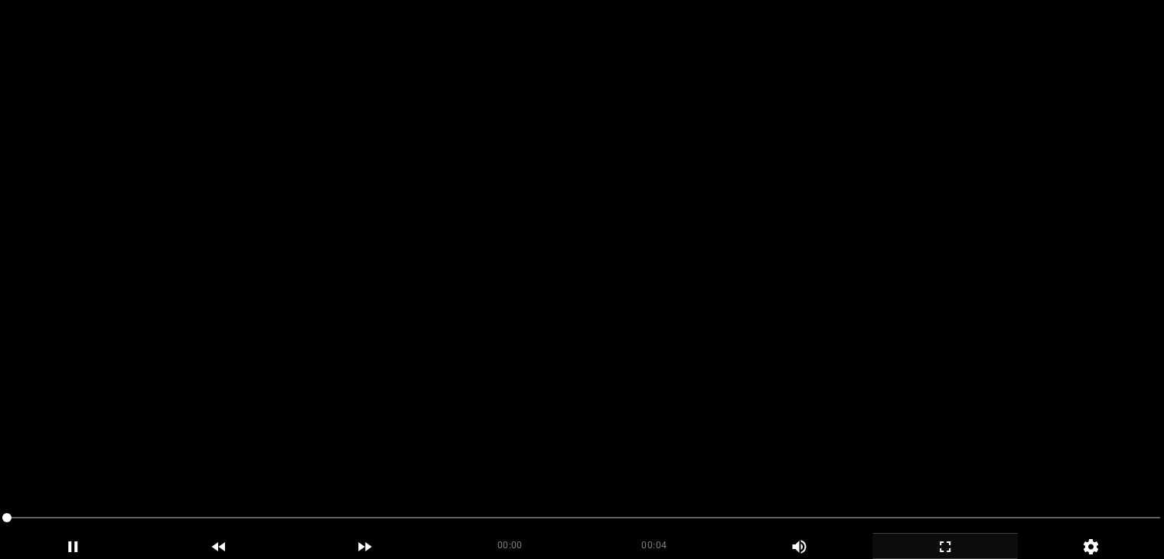
scroll to position [459, 0]
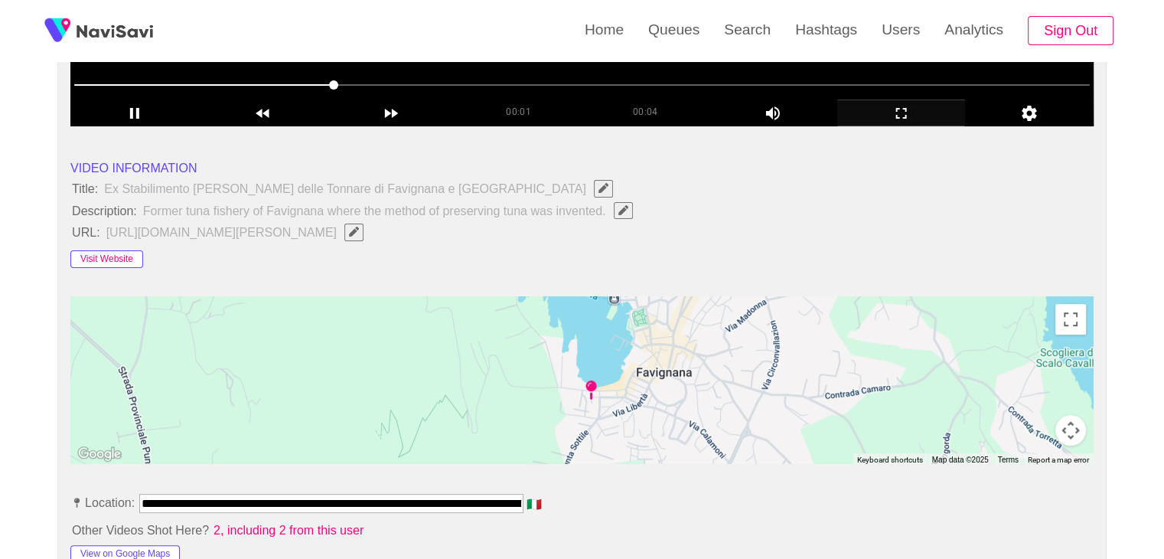
click at [118, 252] on button "Visit Website" at bounding box center [106, 259] width 73 height 18
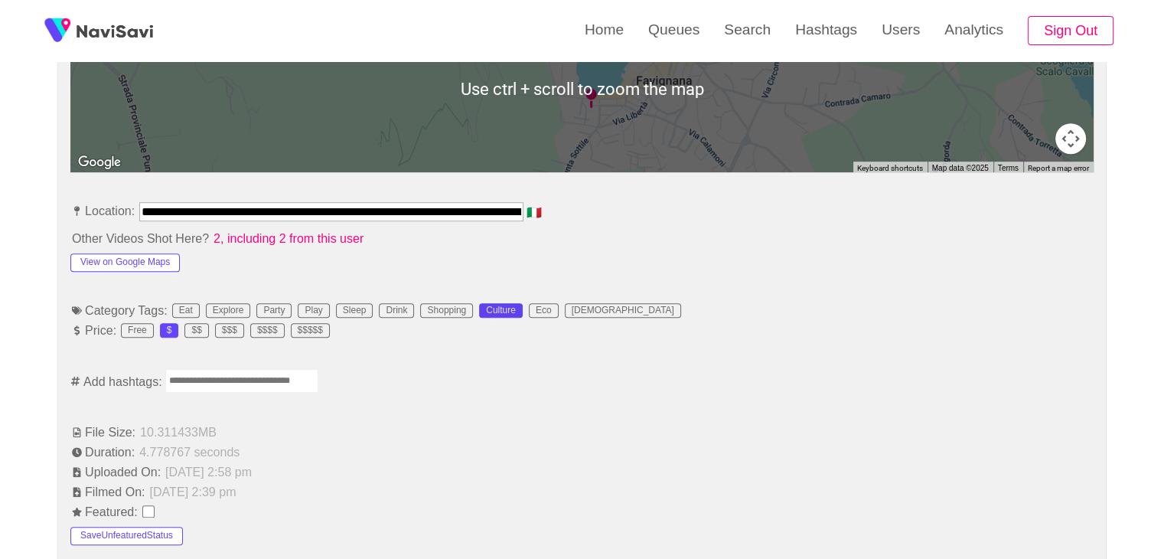
scroll to position [765, 0]
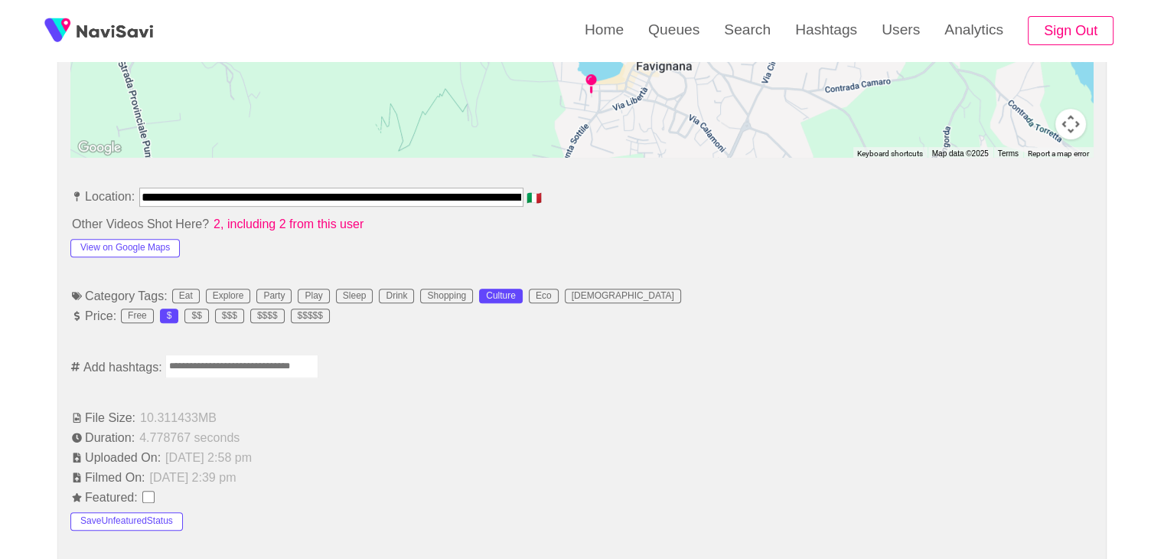
drag, startPoint x: 232, startPoint y: 356, endPoint x: 275, endPoint y: 353, distance: 43.0
click at [232, 357] on input "Enter tag here and press return" at bounding box center [241, 366] width 153 height 24
type input "*********"
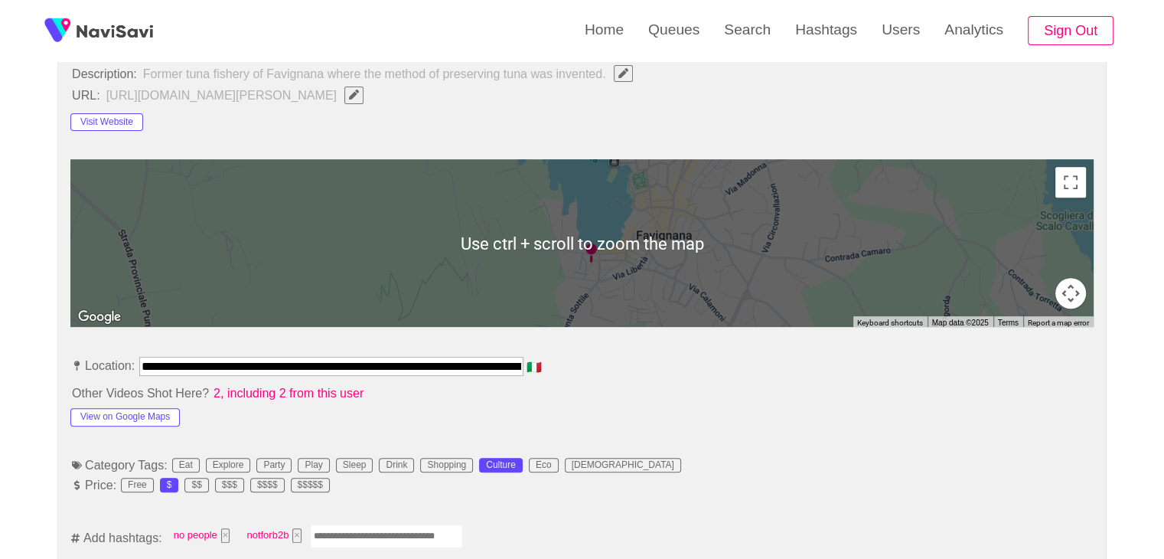
scroll to position [612, 0]
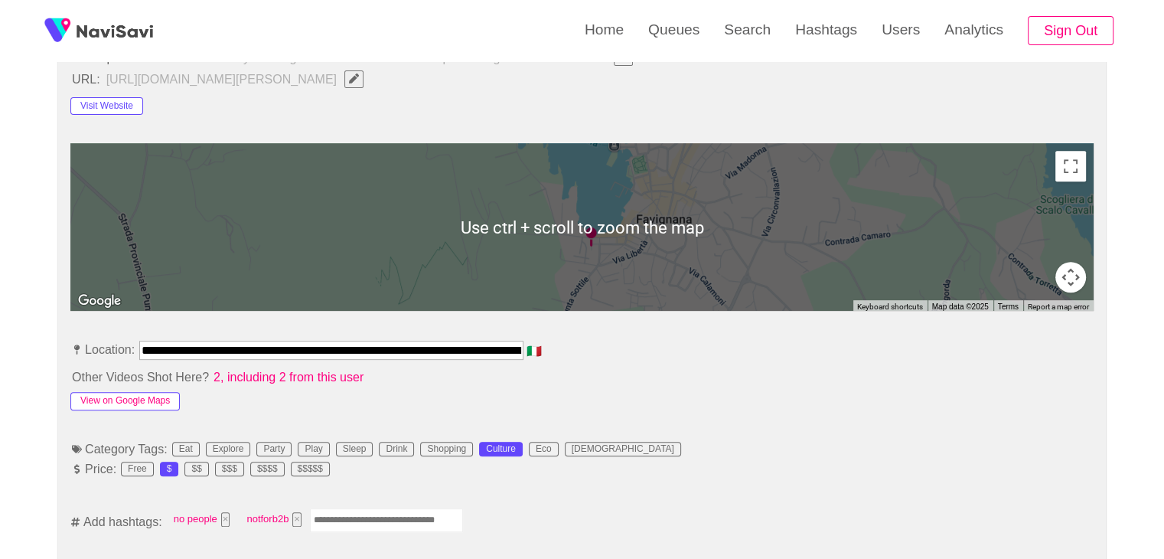
click at [149, 401] on button "View on Google Maps" at bounding box center [124, 401] width 109 height 18
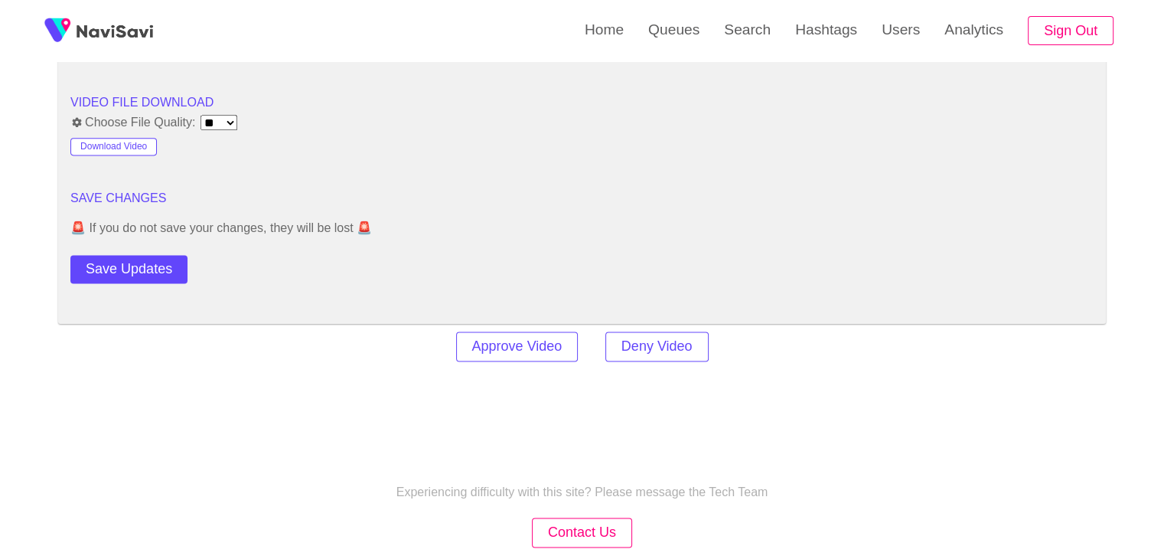
scroll to position [2066, 0]
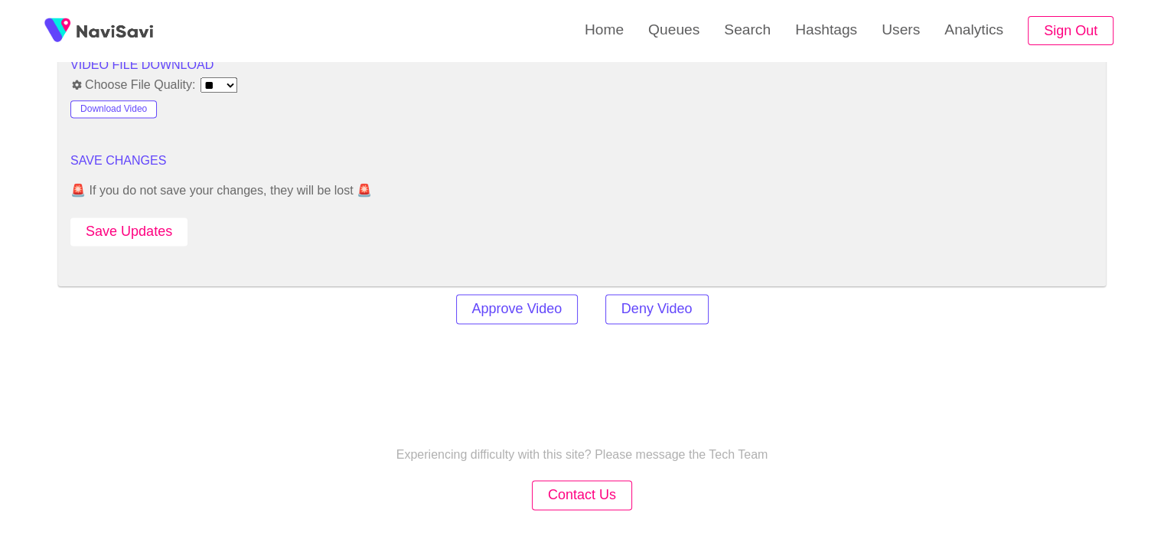
click at [157, 227] on button "Save Updates" at bounding box center [128, 231] width 117 height 28
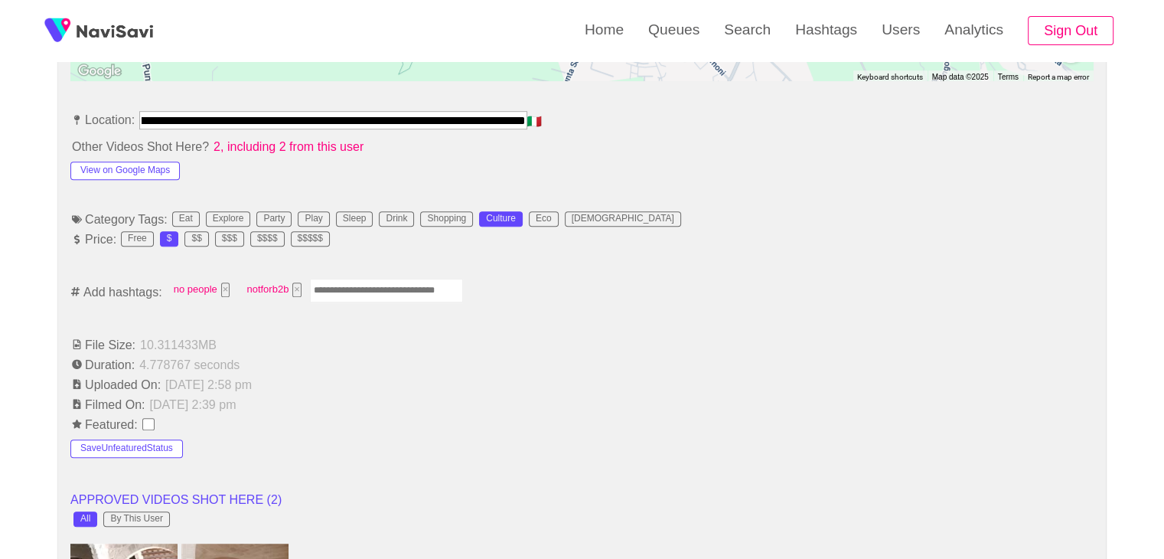
scroll to position [0, 328]
drag, startPoint x: 144, startPoint y: 120, endPoint x: 621, endPoint y: 134, distance: 476.9
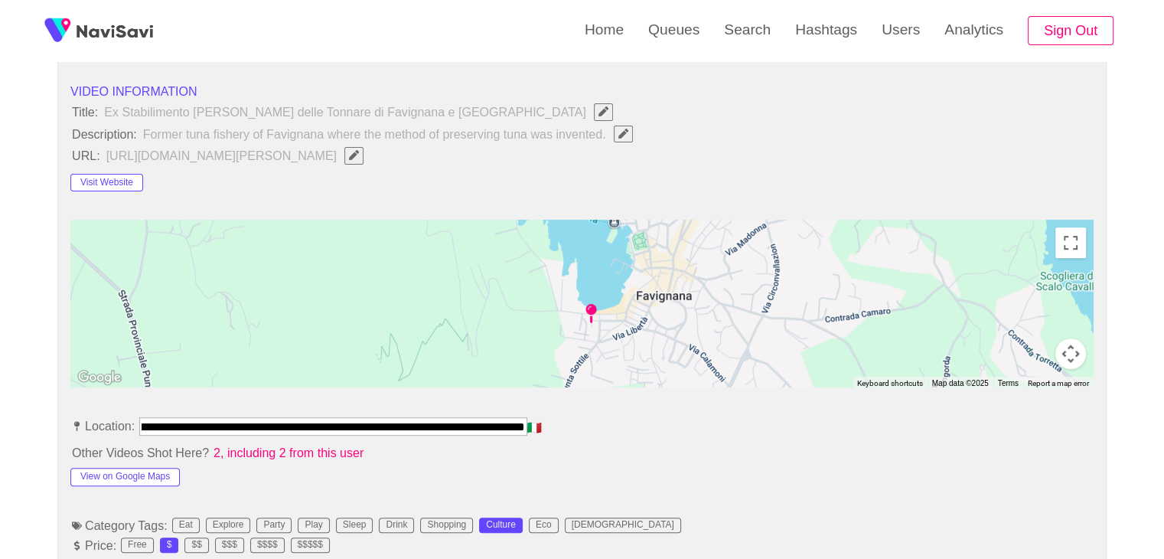
scroll to position [0, 0]
click at [594, 451] on li "Other Videos Shot Here? 2, including 2 from this user" at bounding box center [581, 452] width 1023 height 18
click at [140, 469] on button "View on Google Maps" at bounding box center [124, 477] width 109 height 18
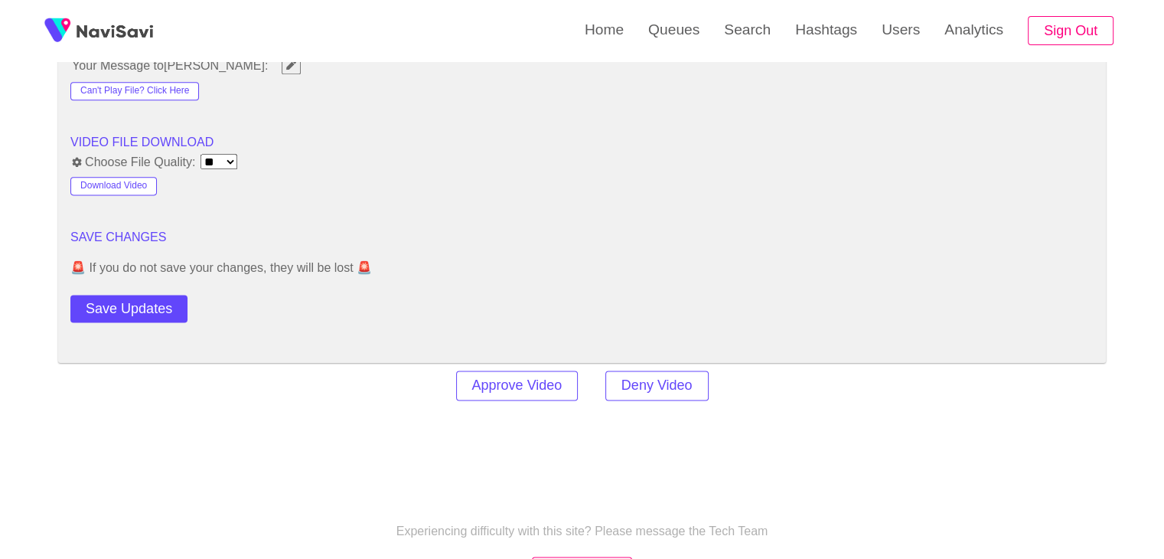
scroll to position [1989, 0]
click at [160, 308] on button "Save Updates" at bounding box center [128, 308] width 117 height 28
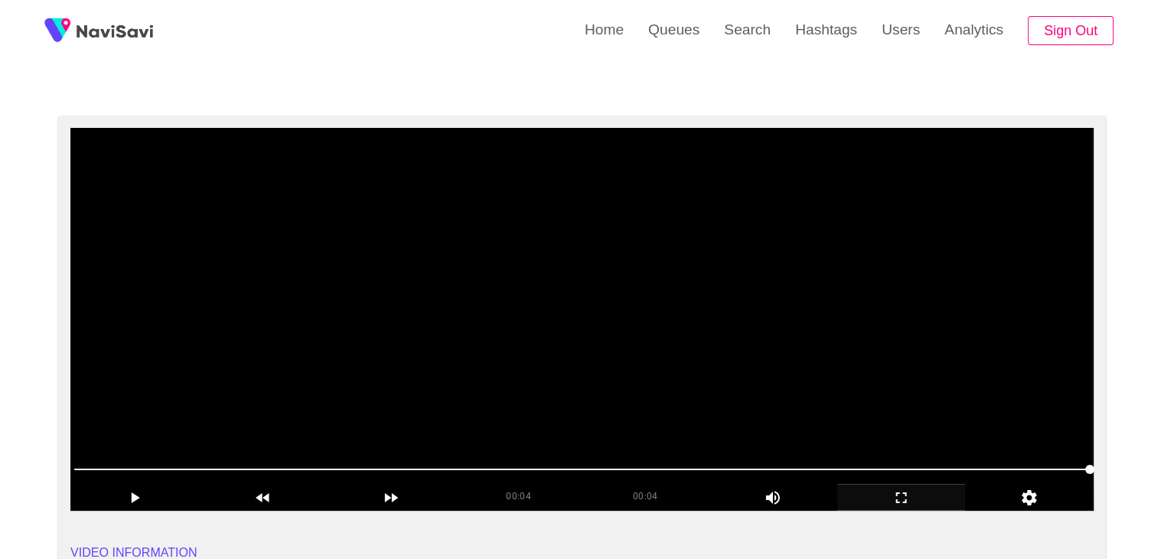
scroll to position [0, 0]
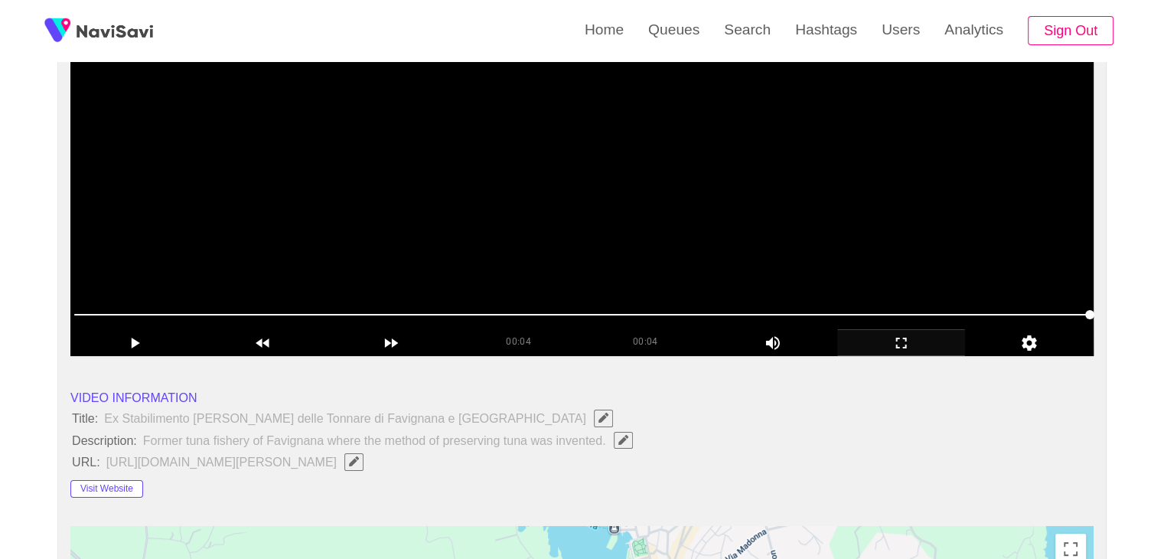
click at [652, 246] on video at bounding box center [581, 164] width 1023 height 383
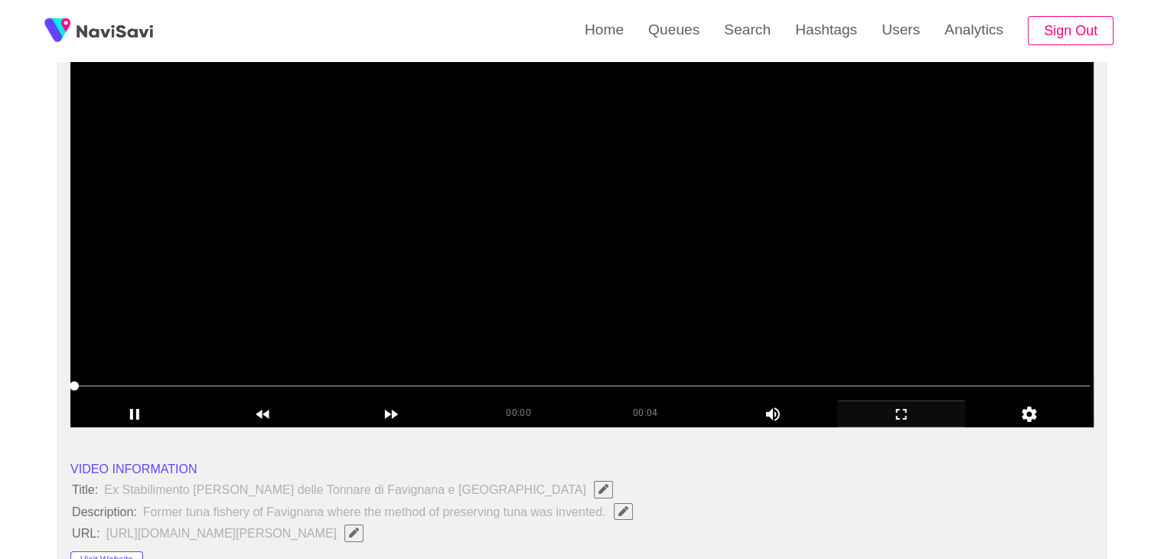
scroll to position [153, 0]
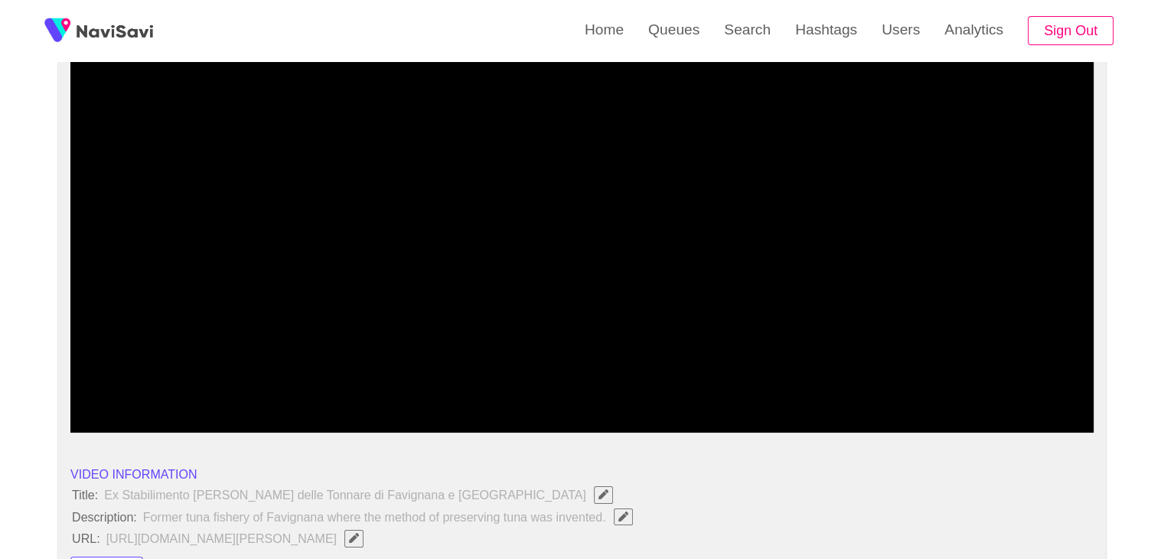
click at [909, 423] on icon "add" at bounding box center [901, 419] width 127 height 18
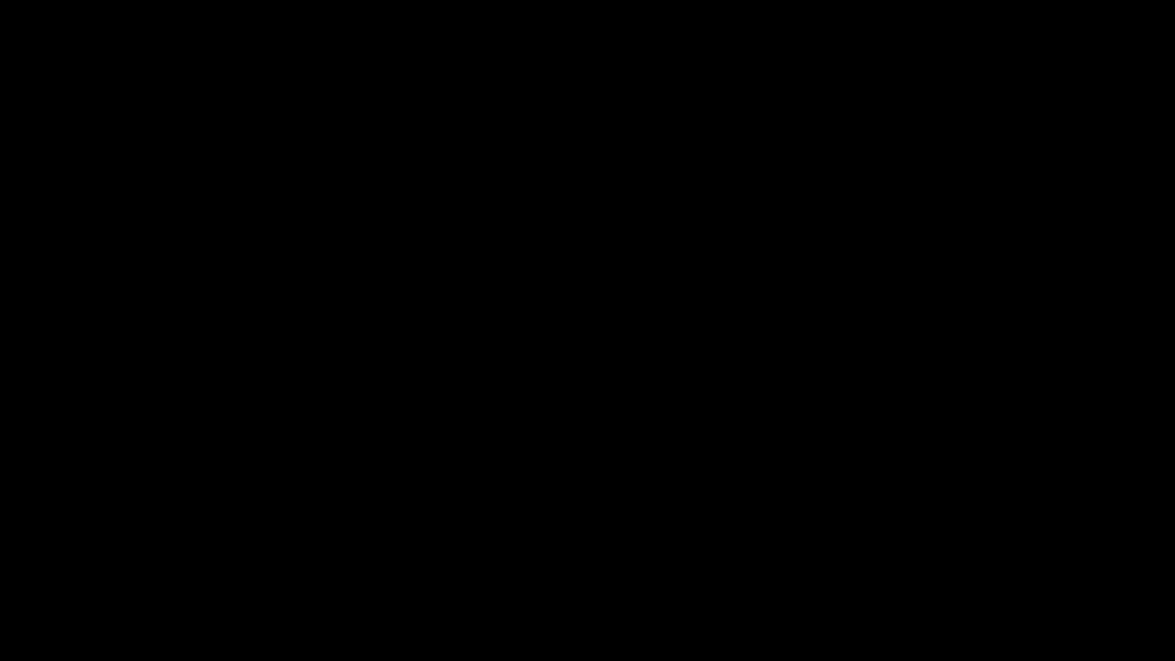
click at [92, 558] on icon "add" at bounding box center [74, 647] width 146 height 18
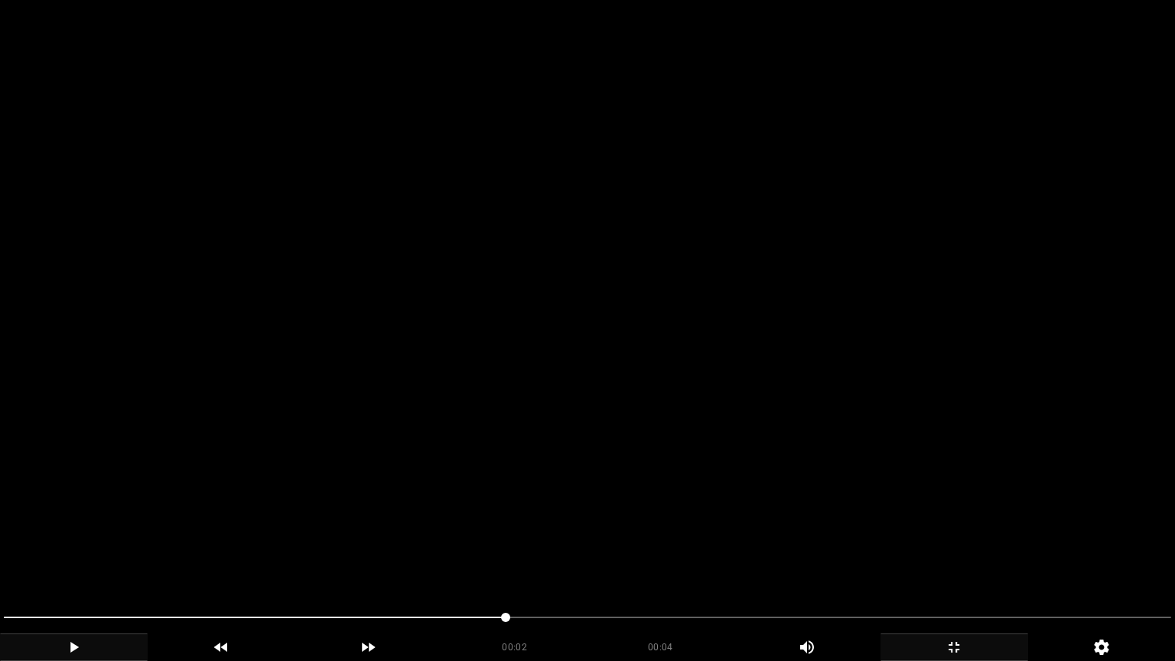
drag, startPoint x: 507, startPoint y: 618, endPoint x: 0, endPoint y: 627, distance: 507.4
drag, startPoint x: 117, startPoint y: 625, endPoint x: 0, endPoint y: 625, distance: 117.1
click at [356, 413] on video at bounding box center [587, 330] width 1175 height 661
drag, startPoint x: 0, startPoint y: 606, endPoint x: 0, endPoint y: 586, distance: 19.9
drag, startPoint x: 0, startPoint y: 619, endPoint x: 26, endPoint y: 612, distance: 26.9
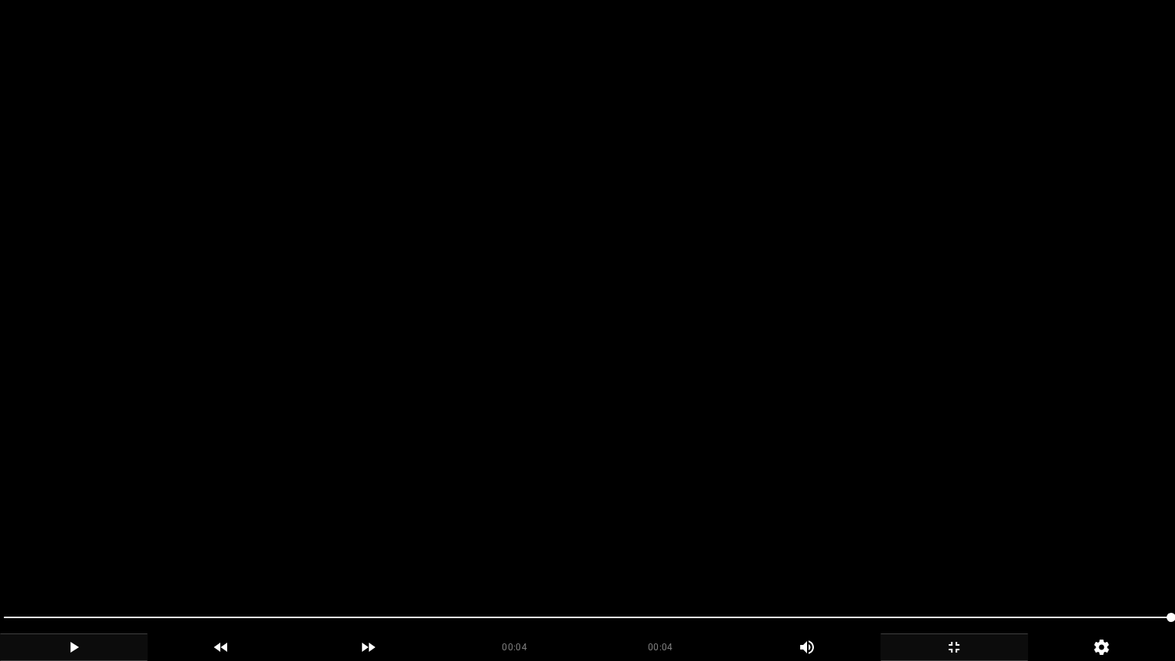
click at [963, 558] on icon "add" at bounding box center [954, 647] width 146 height 18
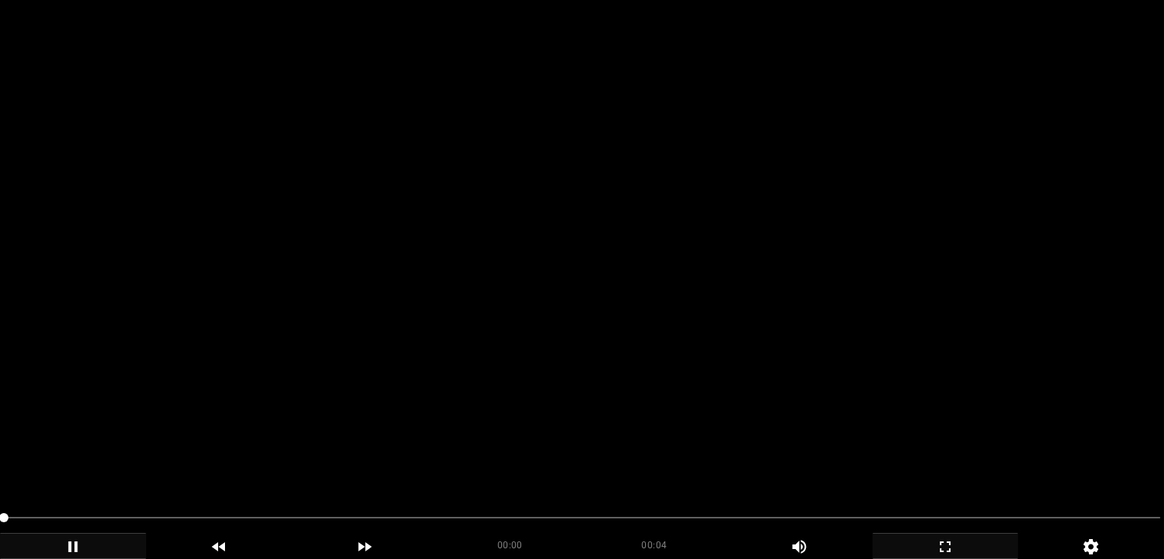
scroll to position [306, 0]
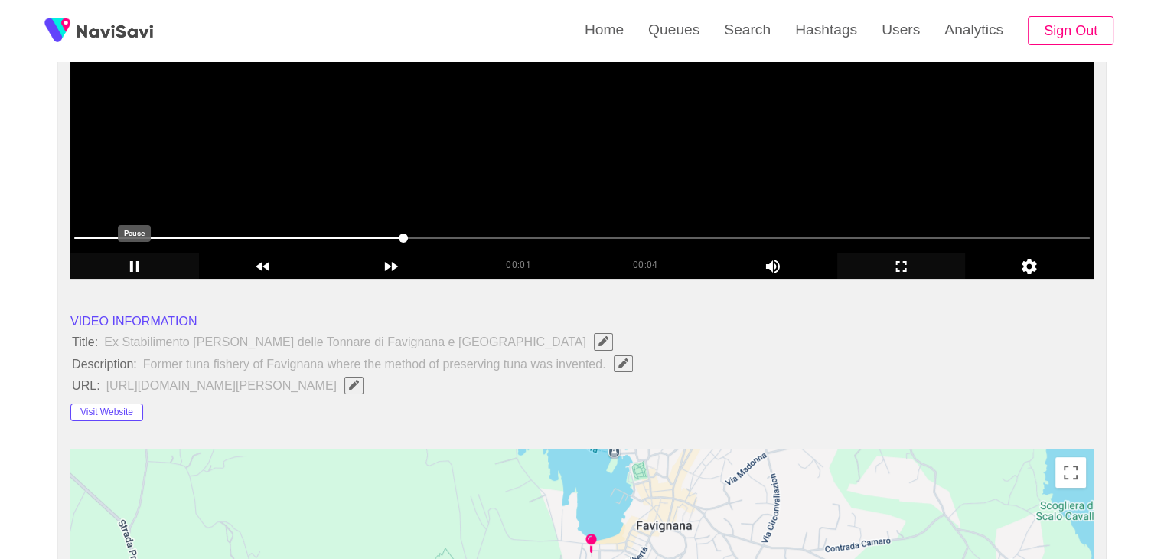
click at [132, 262] on icon "add" at bounding box center [134, 266] width 9 height 11
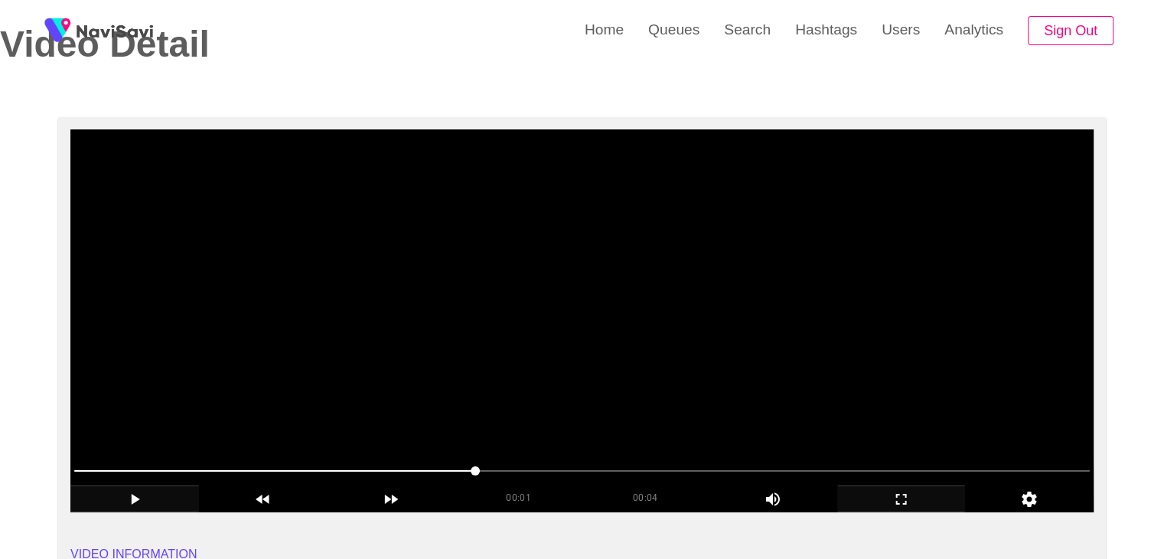
scroll to position [77, 0]
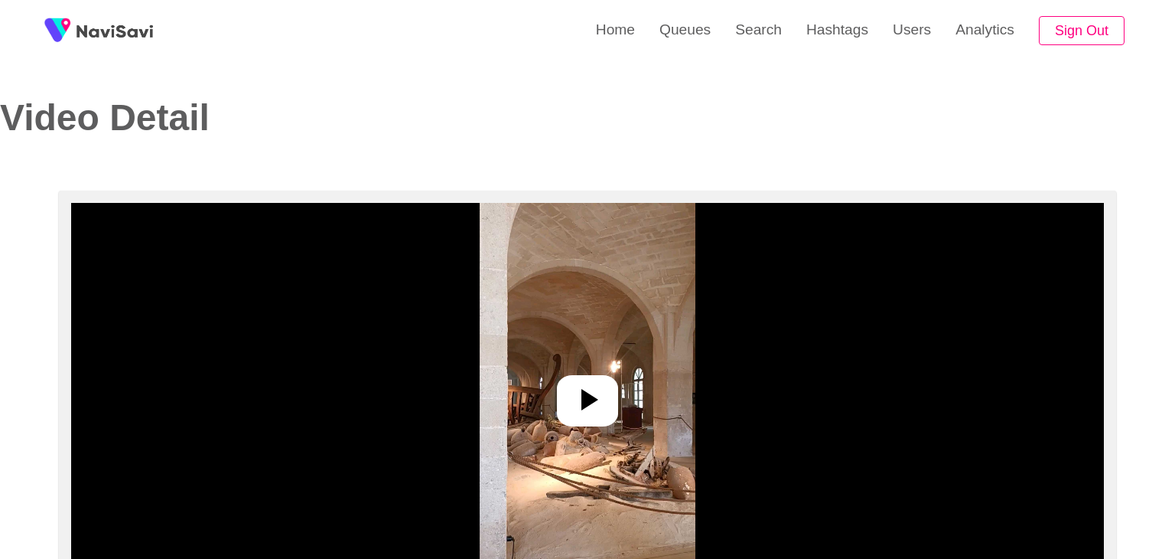
select select "**"
click at [575, 386] on icon at bounding box center [581, 399] width 37 height 37
select select "**********"
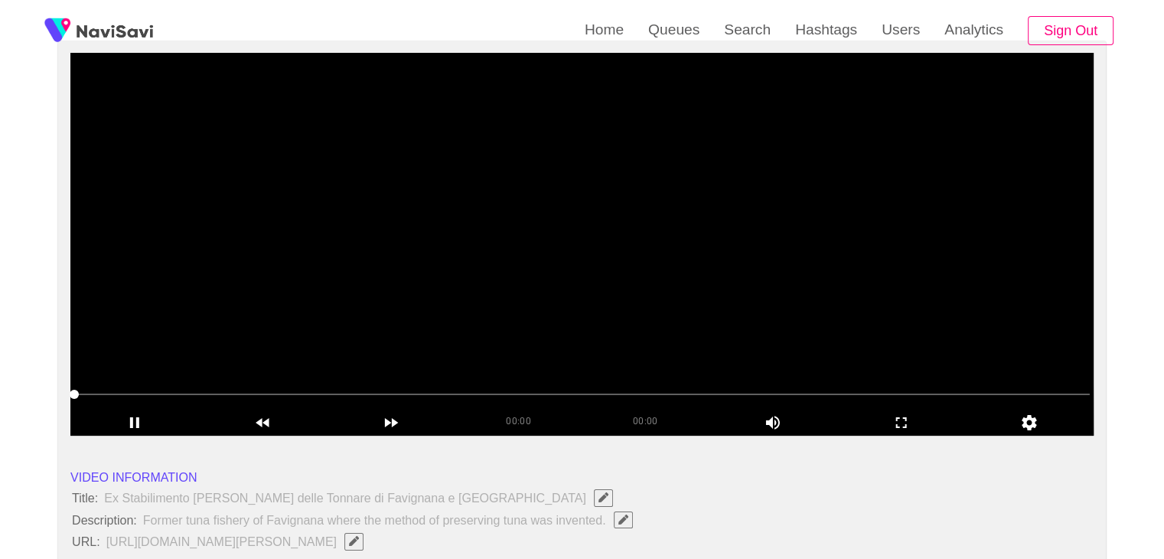
scroll to position [153, 0]
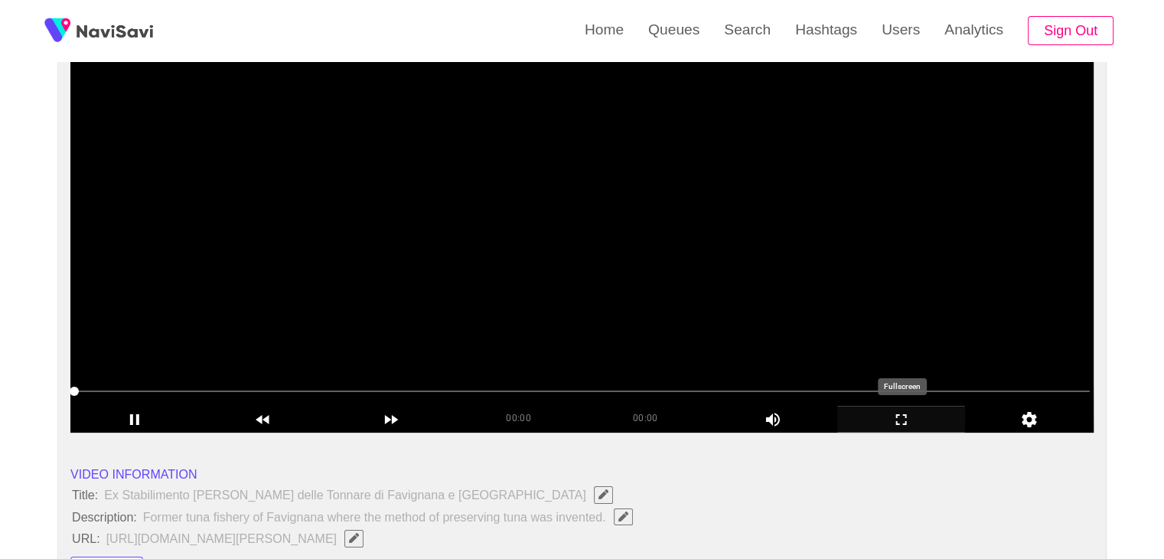
click at [899, 425] on icon "add" at bounding box center [901, 419] width 127 height 18
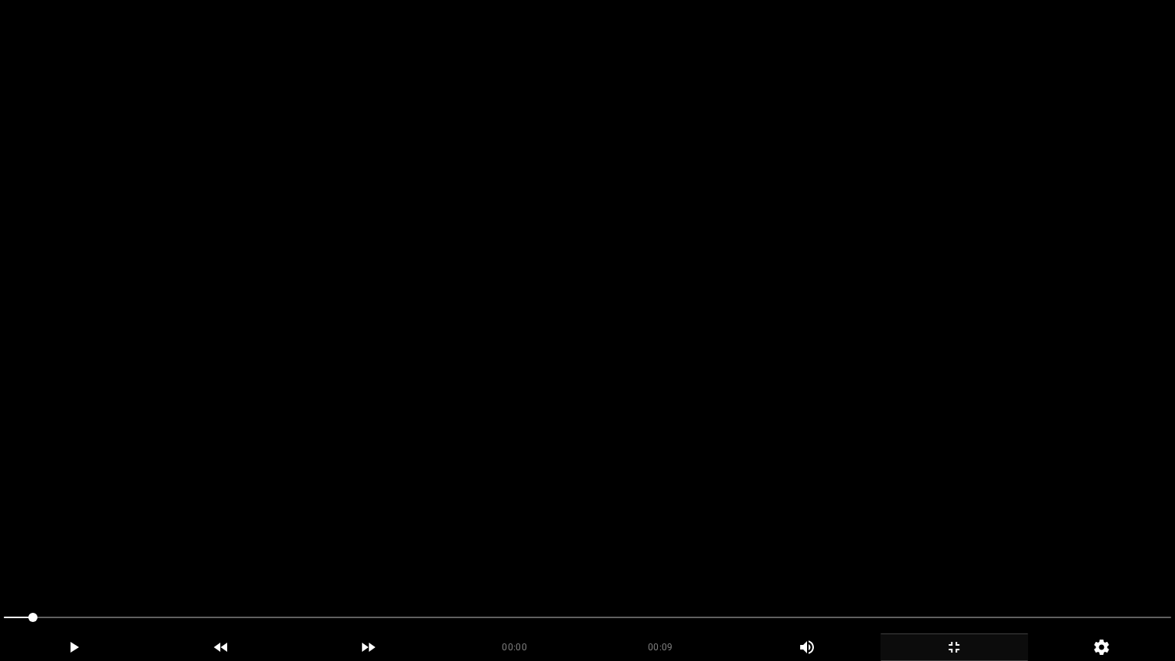
click at [744, 468] on video at bounding box center [587, 330] width 1175 height 661
click at [696, 461] on video at bounding box center [587, 330] width 1175 height 661
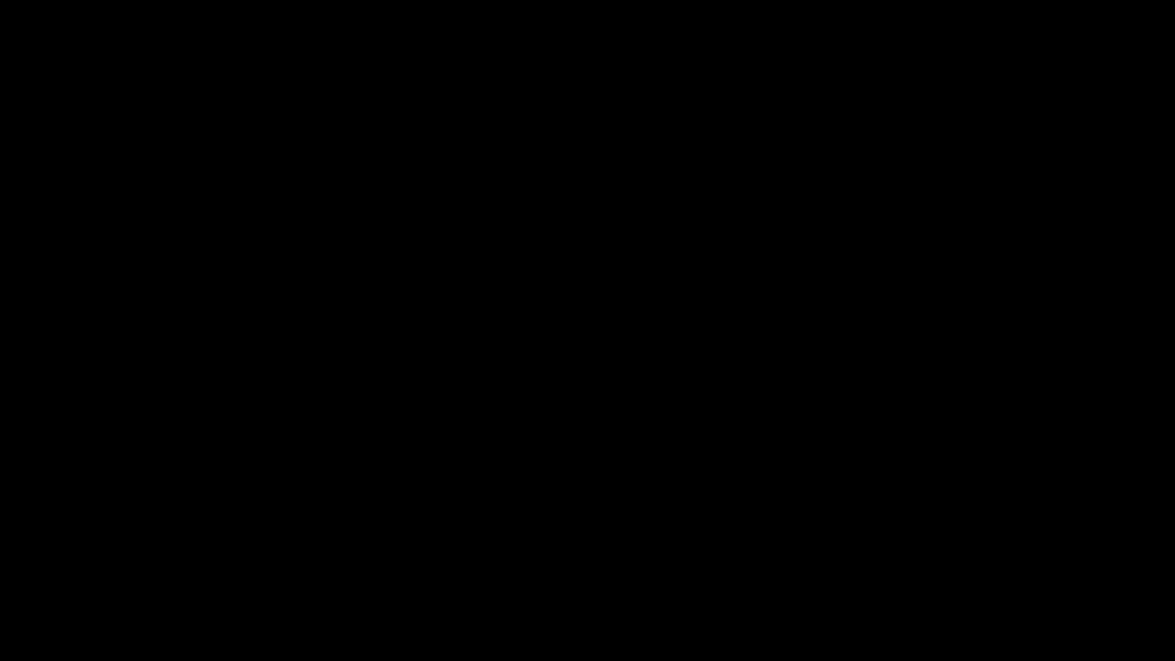
click at [941, 558] on icon "add" at bounding box center [954, 647] width 146 height 18
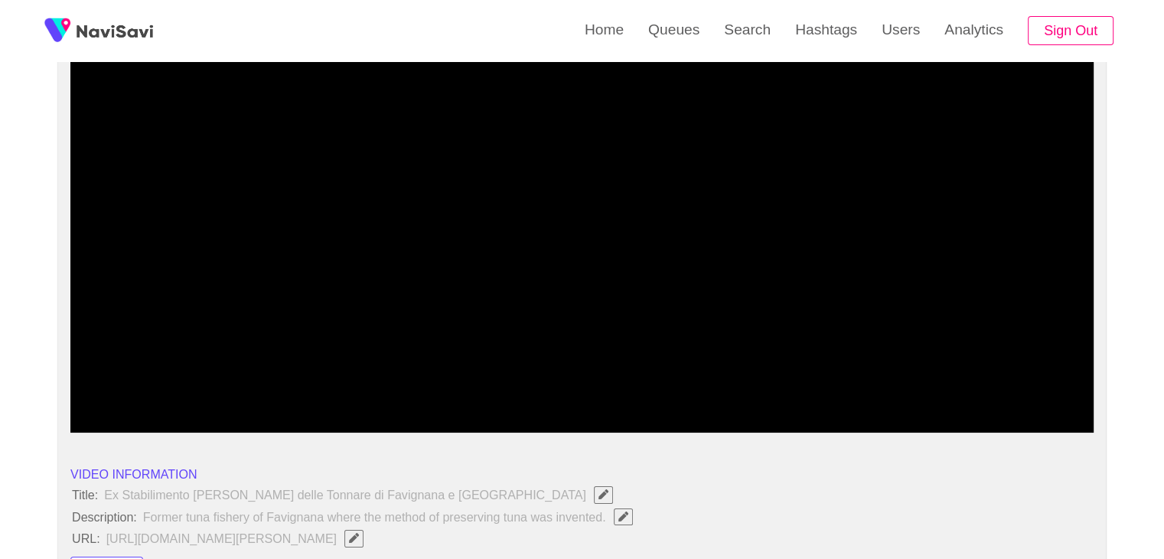
drag, startPoint x: 239, startPoint y: 383, endPoint x: 0, endPoint y: 370, distance: 239.1
drag, startPoint x: 171, startPoint y: 379, endPoint x: 39, endPoint y: 386, distance: 131.8
click at [914, 415] on icon "add" at bounding box center [901, 419] width 127 height 18
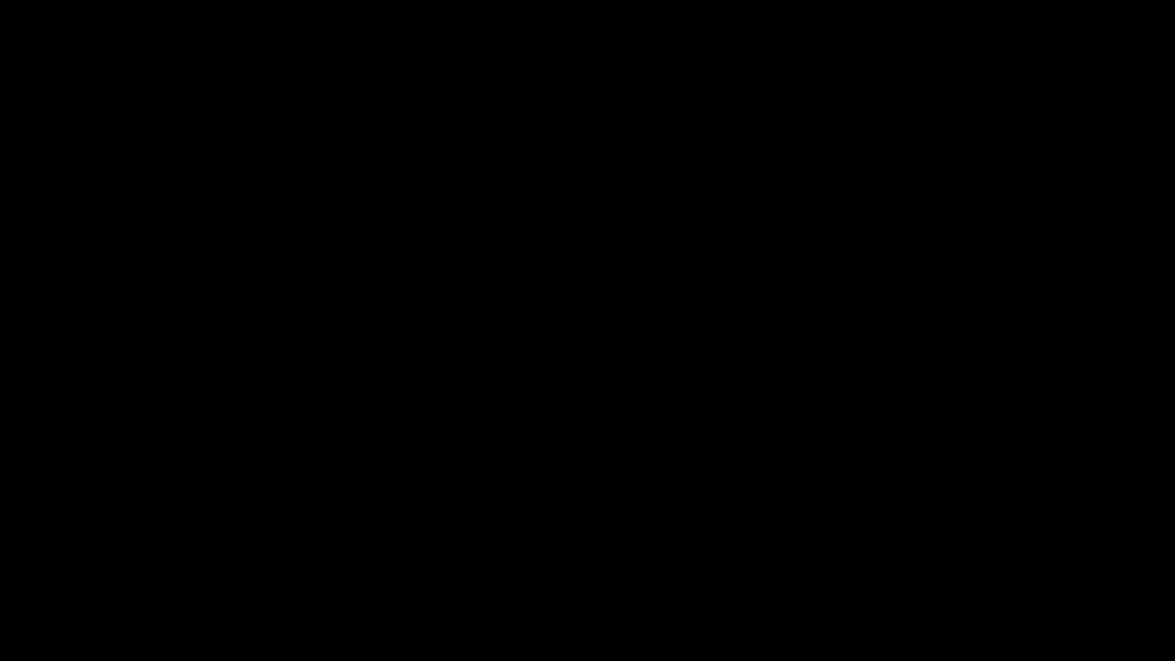
click at [104, 558] on icon "add" at bounding box center [74, 647] width 146 height 18
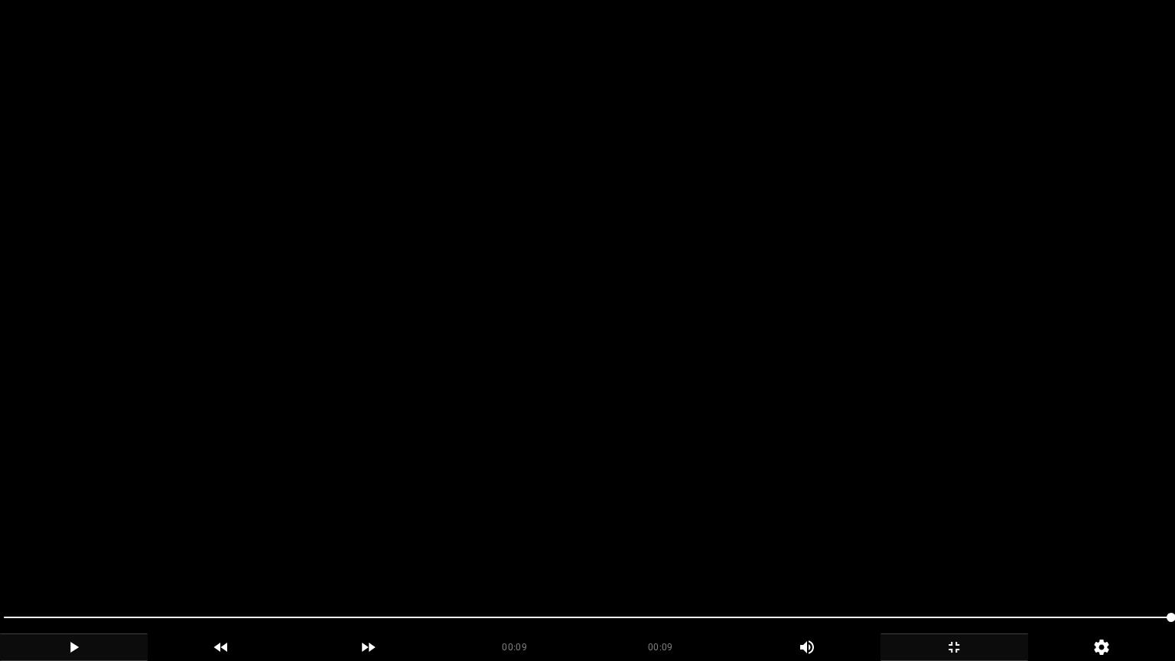
drag, startPoint x: 0, startPoint y: 588, endPoint x: 2, endPoint y: 575, distance: 12.5
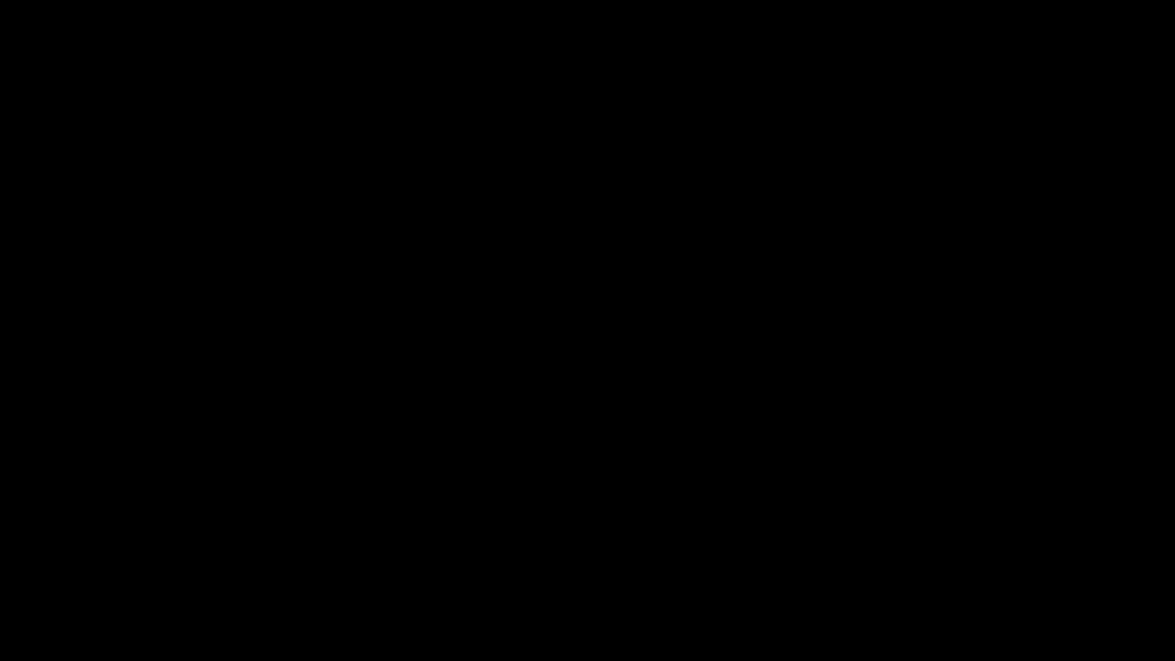
click at [88, 558] on icon "add" at bounding box center [74, 647] width 146 height 18
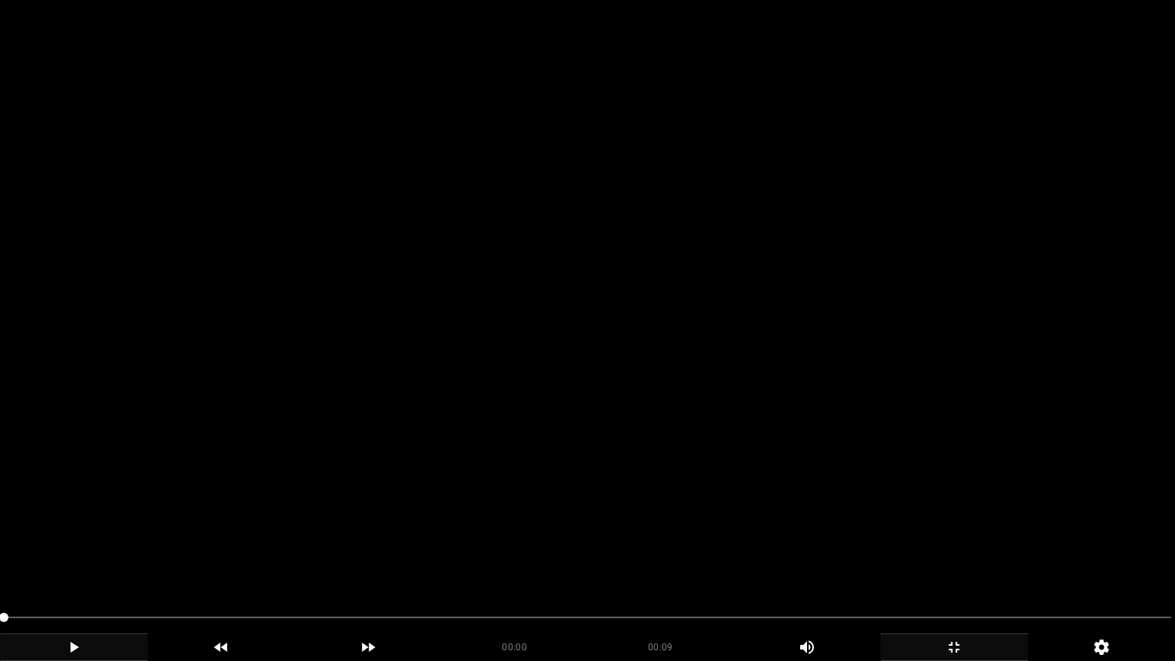
click at [54, 558] on icon "add" at bounding box center [74, 647] width 146 height 18
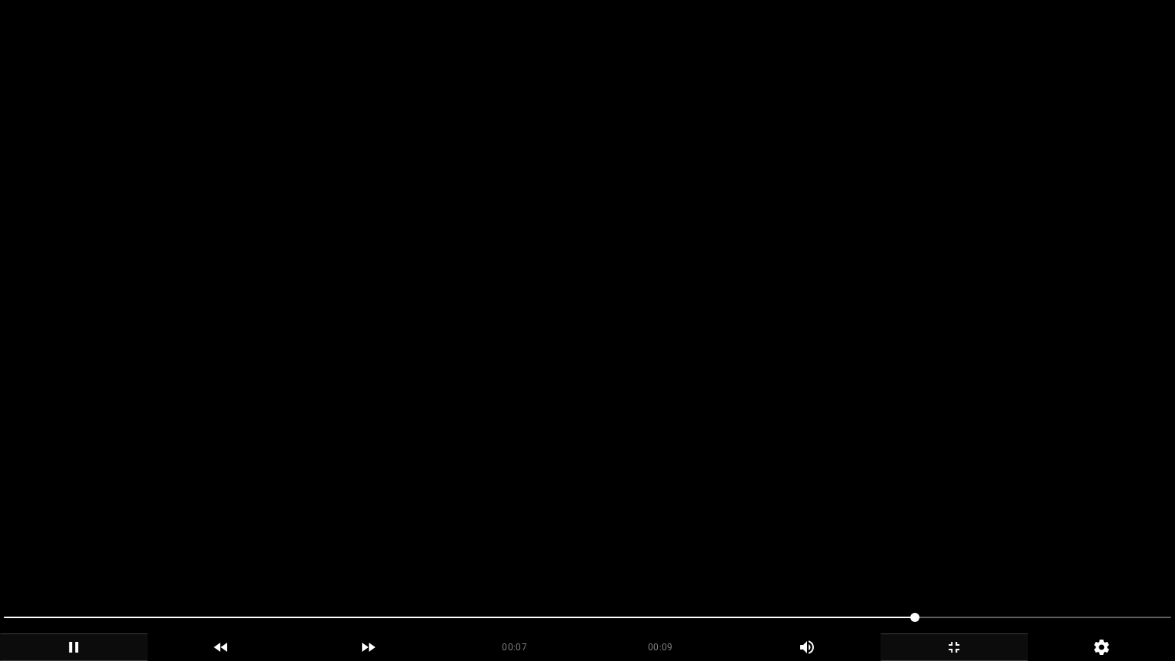
click at [946, 558] on icon "add" at bounding box center [954, 647] width 146 height 18
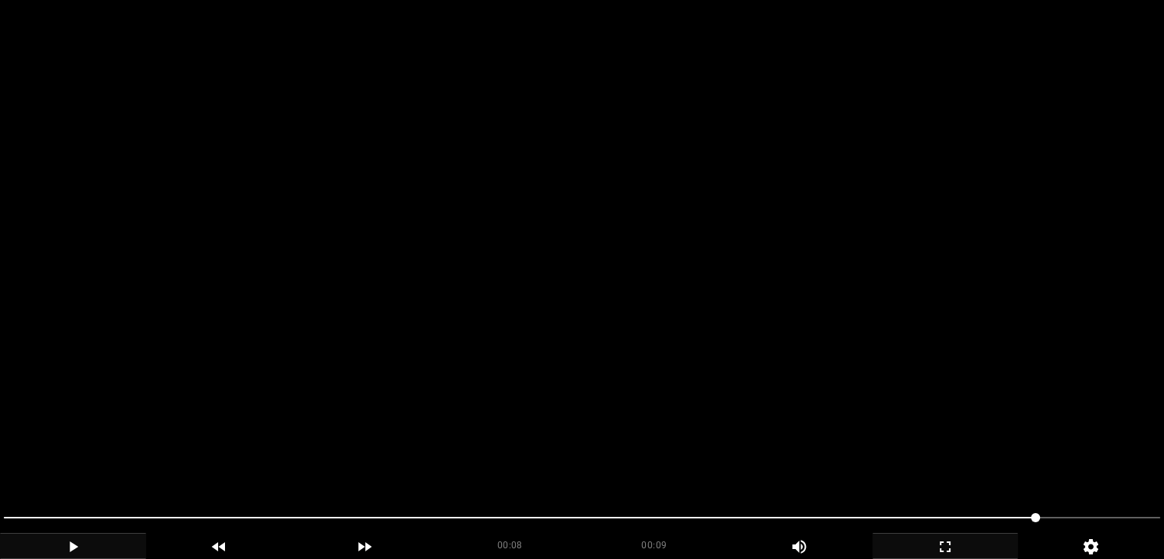
scroll to position [306, 0]
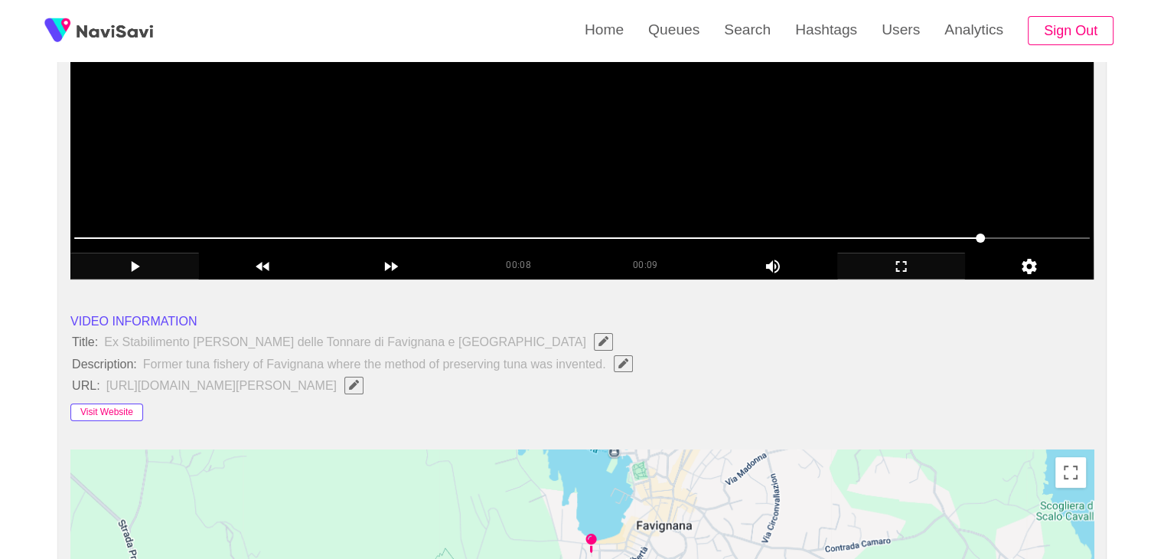
click at [107, 409] on button "Visit Website" at bounding box center [106, 412] width 73 height 18
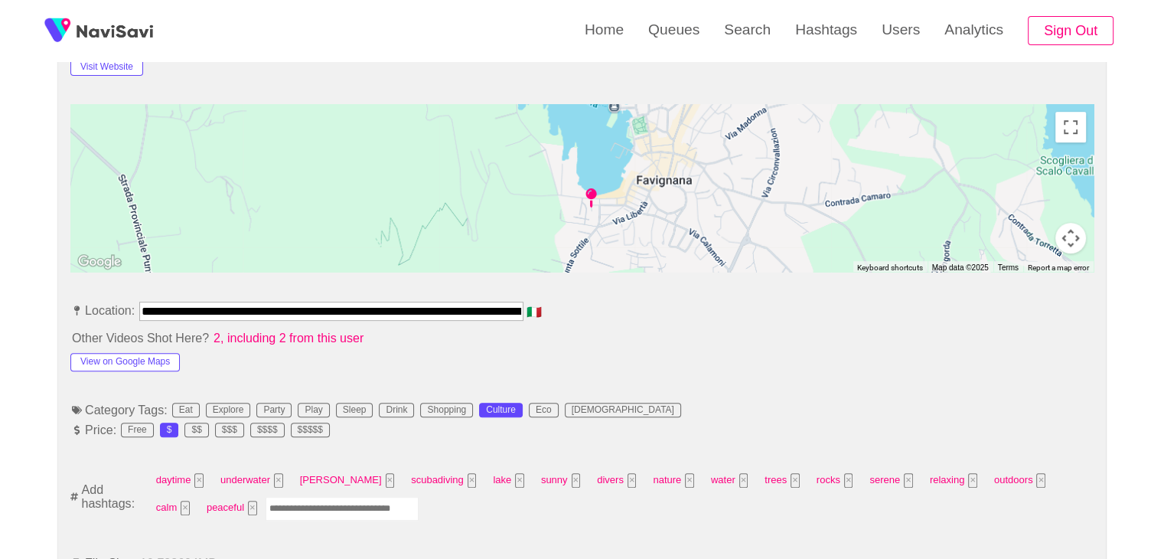
scroll to position [765, 0]
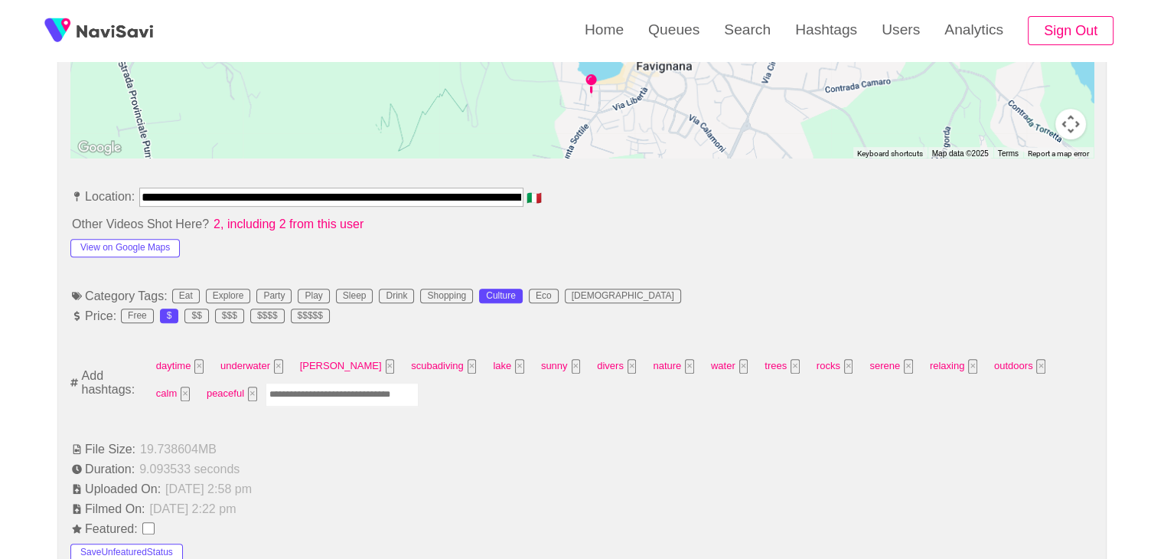
click at [275, 396] on input "Enter tag here and press return" at bounding box center [342, 395] width 153 height 24
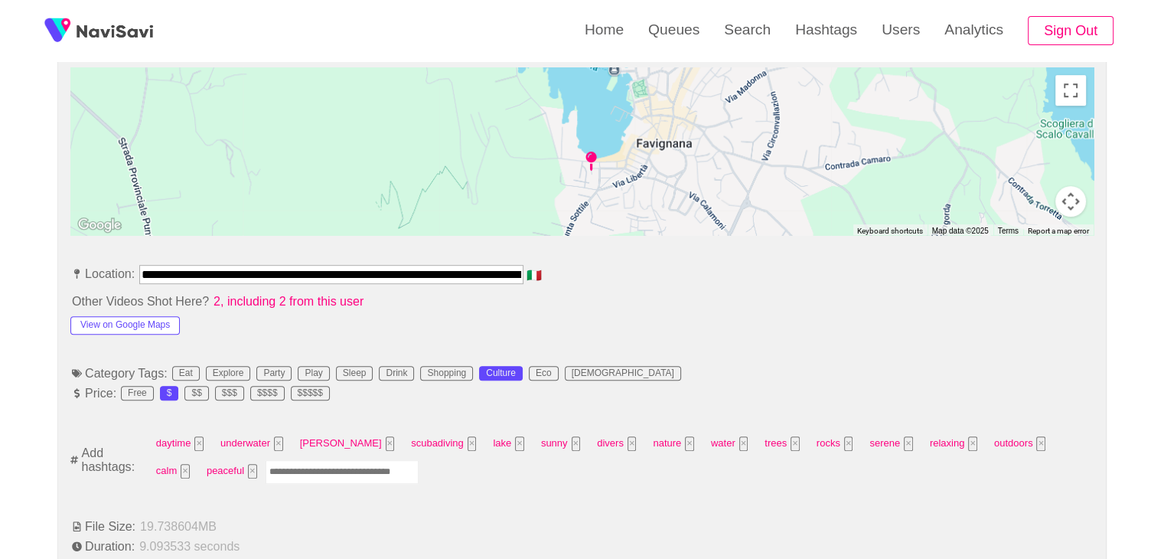
scroll to position [689, 0]
type input "*********"
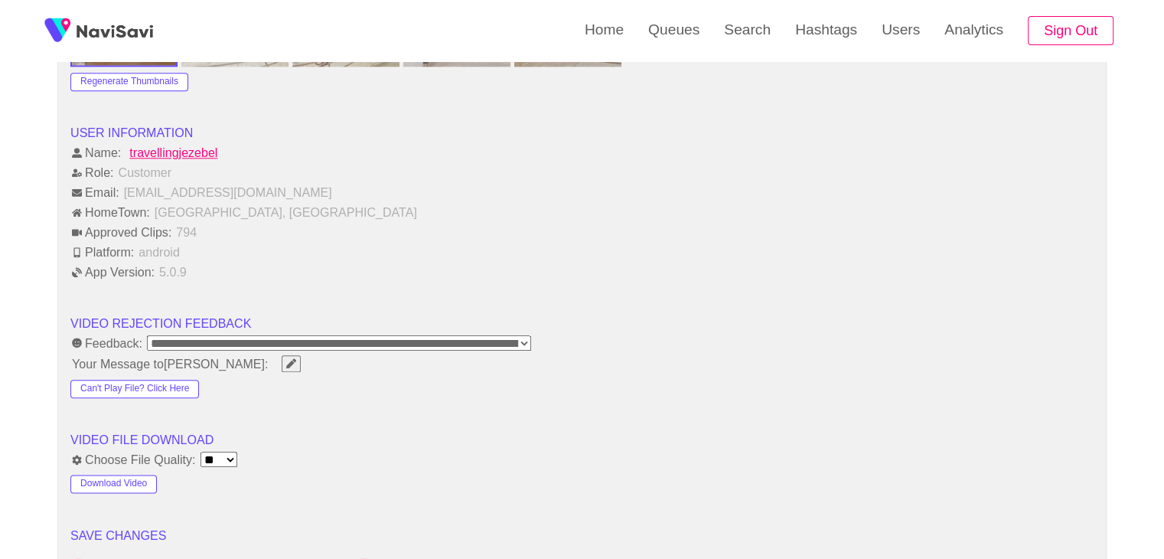
scroll to position [1989, 0]
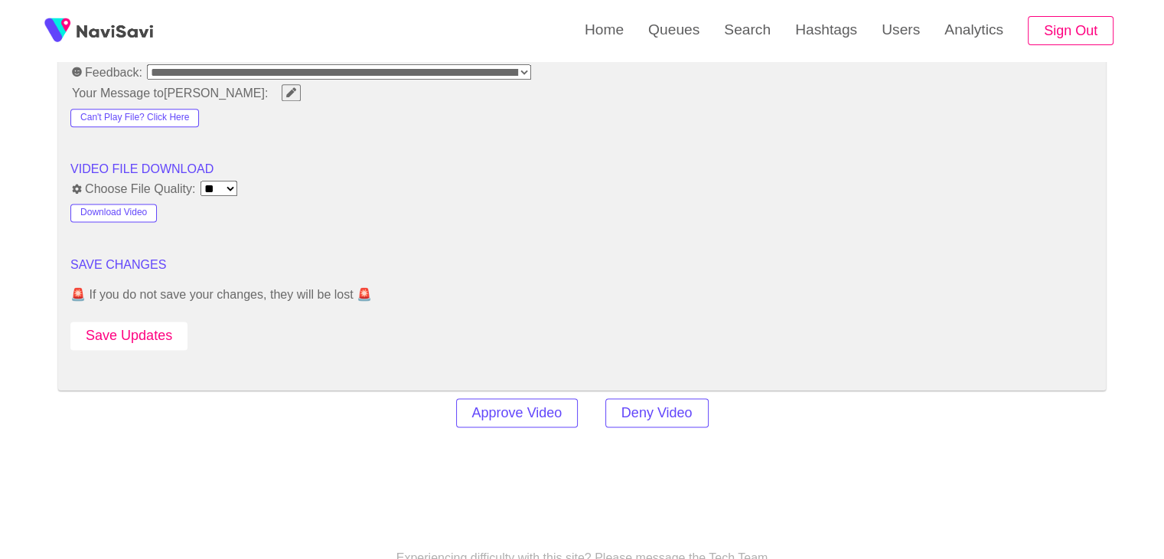
click at [135, 340] on button "Save Updates" at bounding box center [128, 335] width 117 height 28
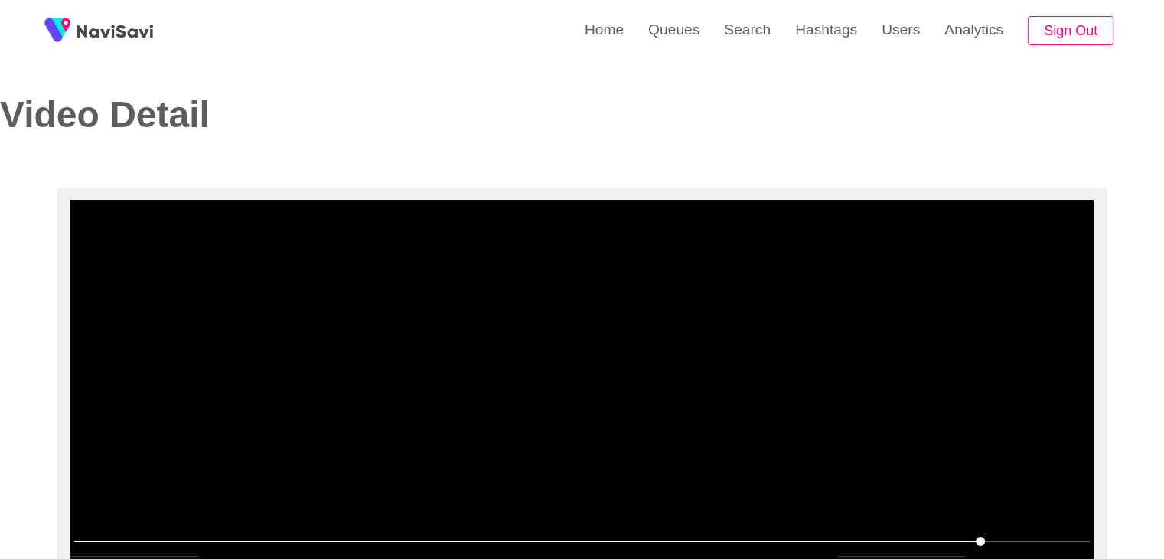
scroll to position [0, 0]
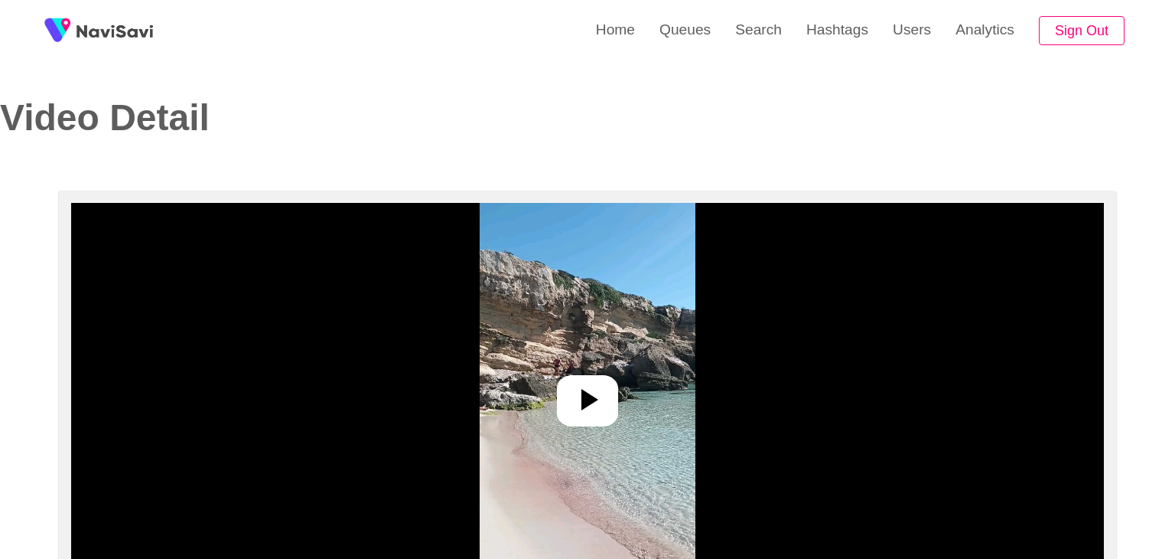
select select "**********"
select select "**"
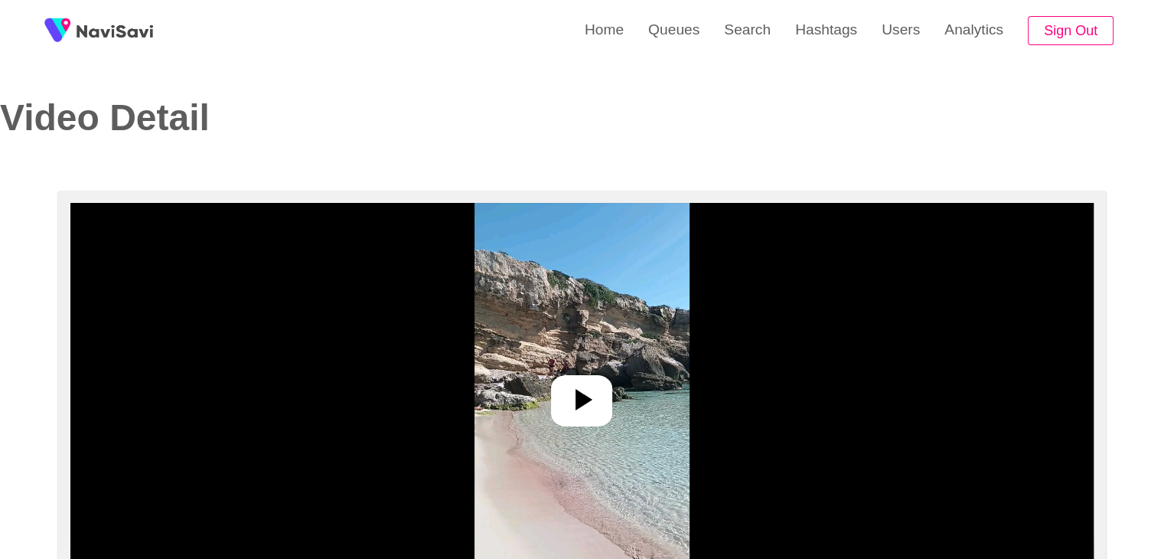
click at [597, 402] on icon at bounding box center [581, 399] width 37 height 37
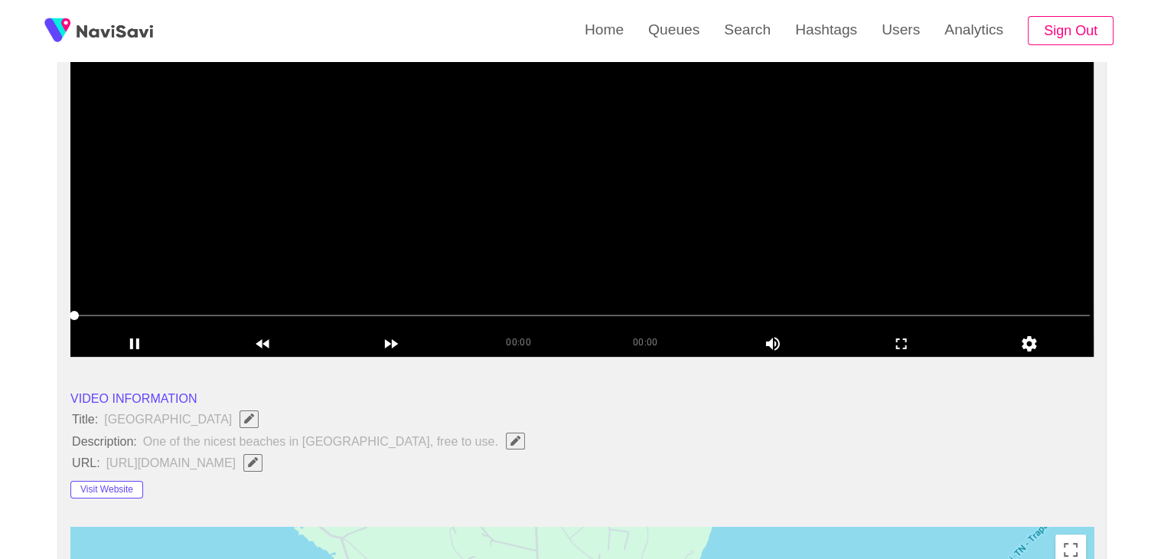
scroll to position [230, 0]
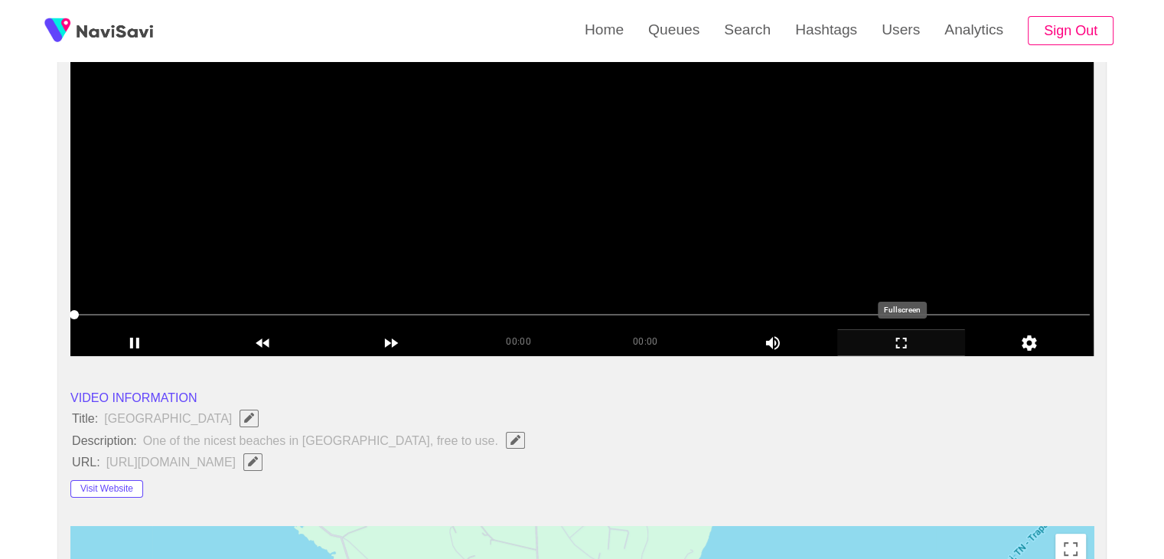
click at [921, 338] on icon "add" at bounding box center [901, 343] width 127 height 18
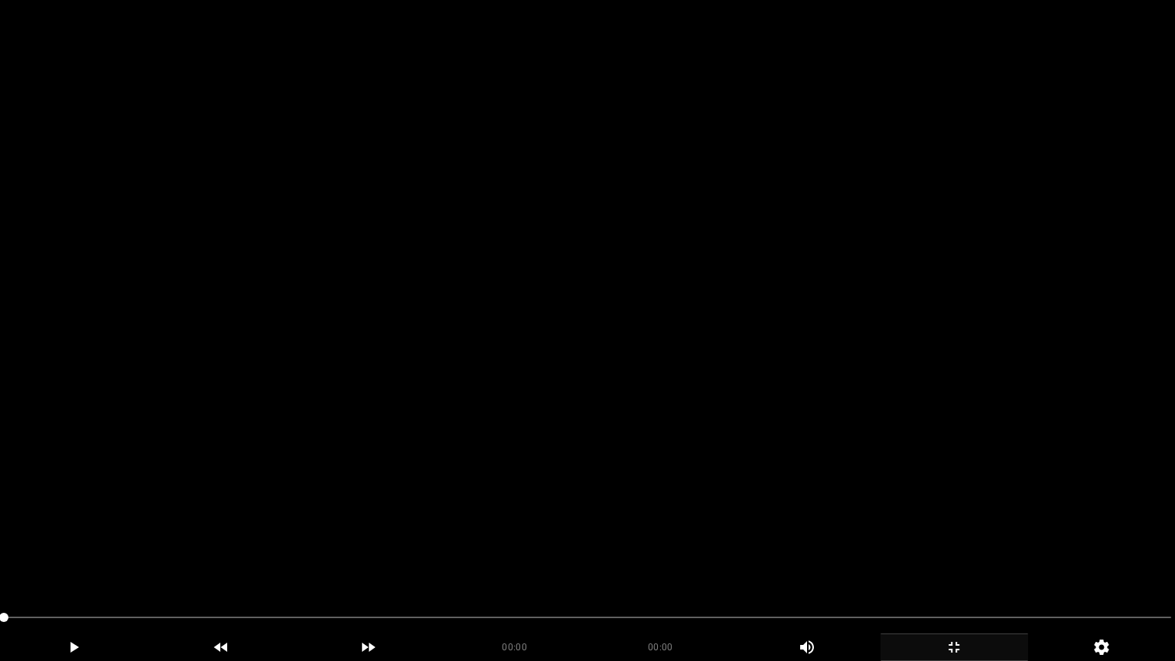
click at [643, 513] on video at bounding box center [587, 330] width 1175 height 661
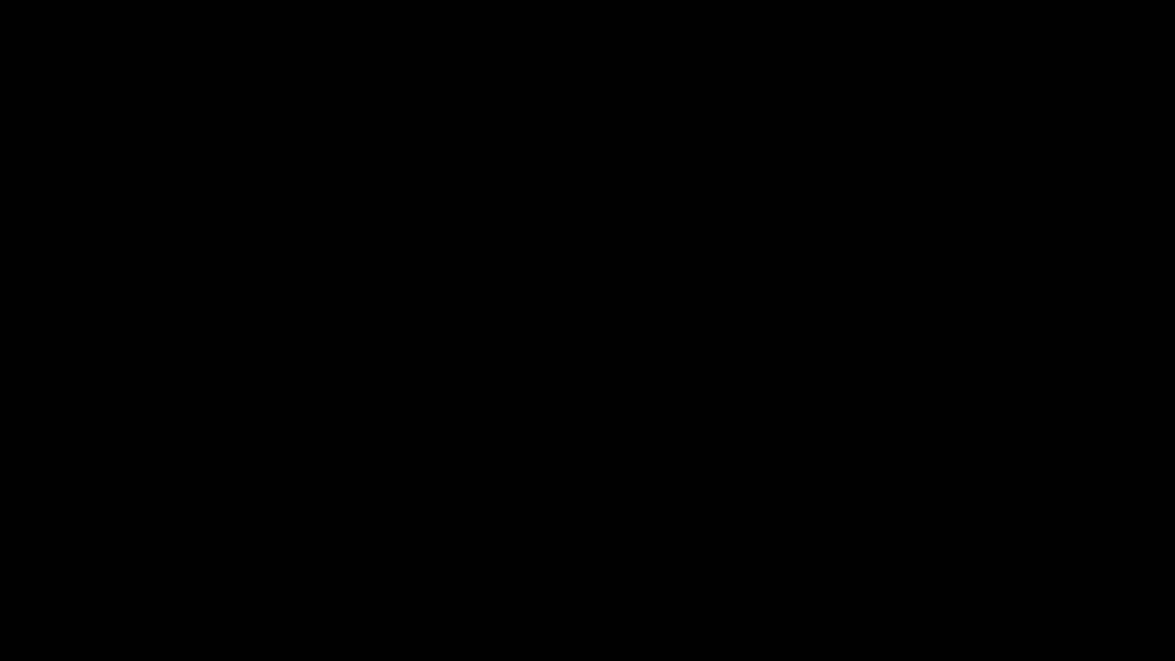
click at [967, 558] on icon "add" at bounding box center [954, 647] width 146 height 18
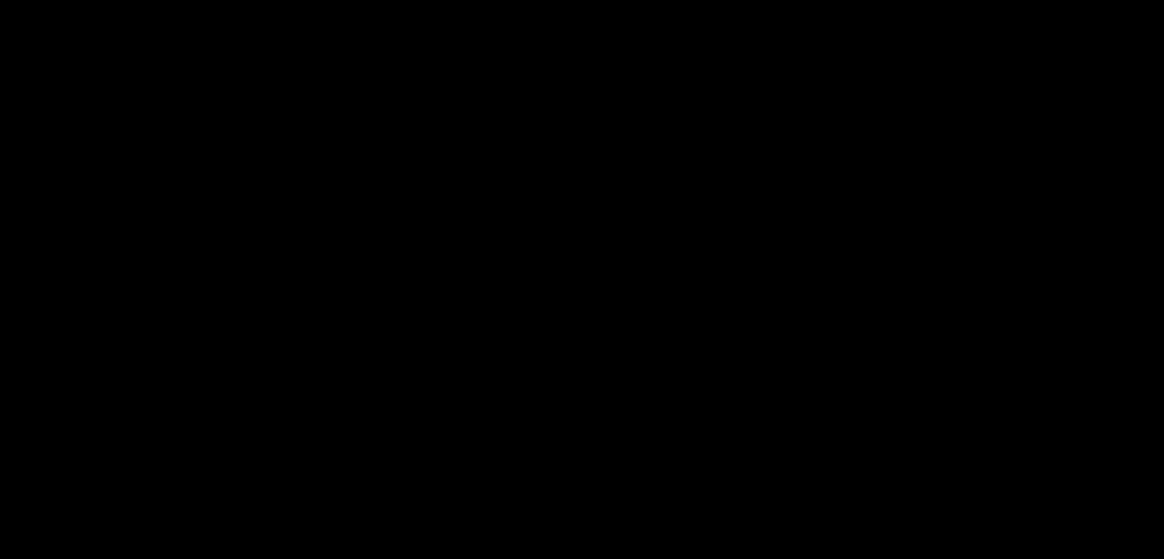
scroll to position [383, 0]
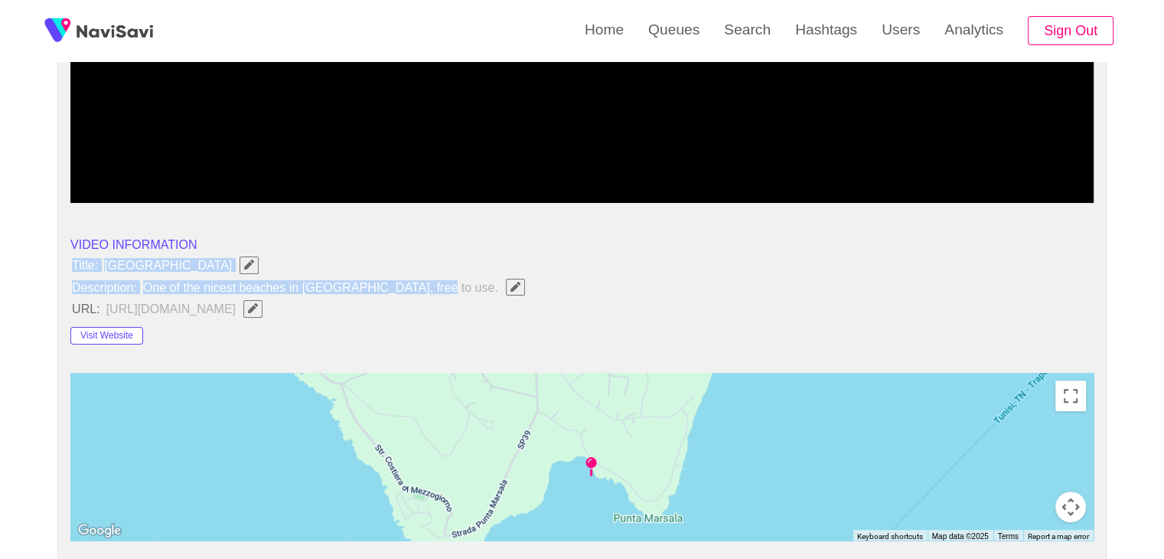
drag, startPoint x: 125, startPoint y: 287, endPoint x: 433, endPoint y: 288, distance: 307.6
copy ul "Title: Cala Azzurra Beach Description: One of the nicest beaches in Favignana, …"
click at [510, 289] on icon "Edit Field" at bounding box center [515, 287] width 10 height 10
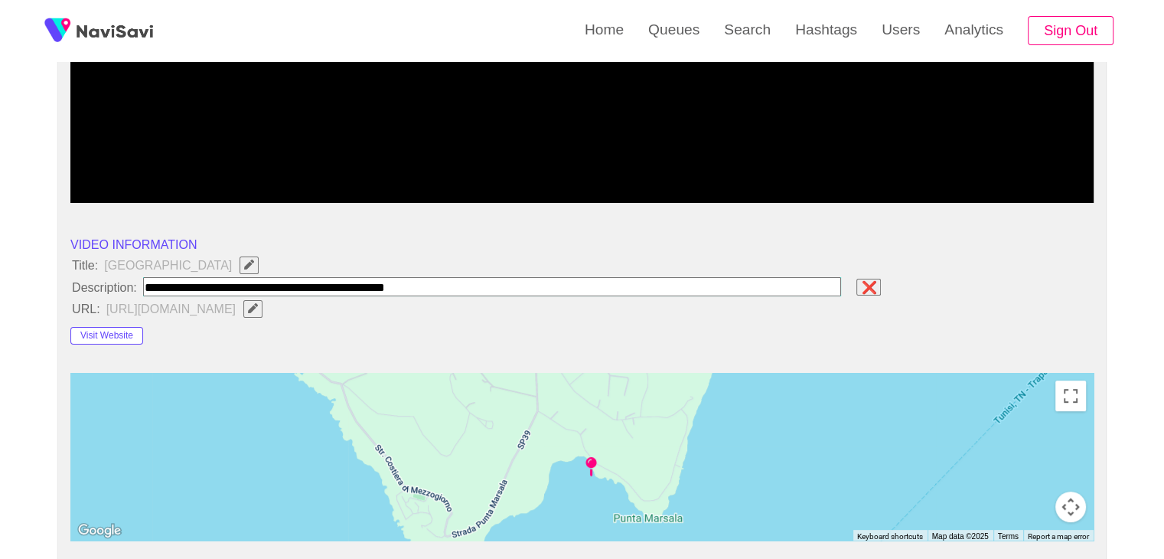
type input "**********"
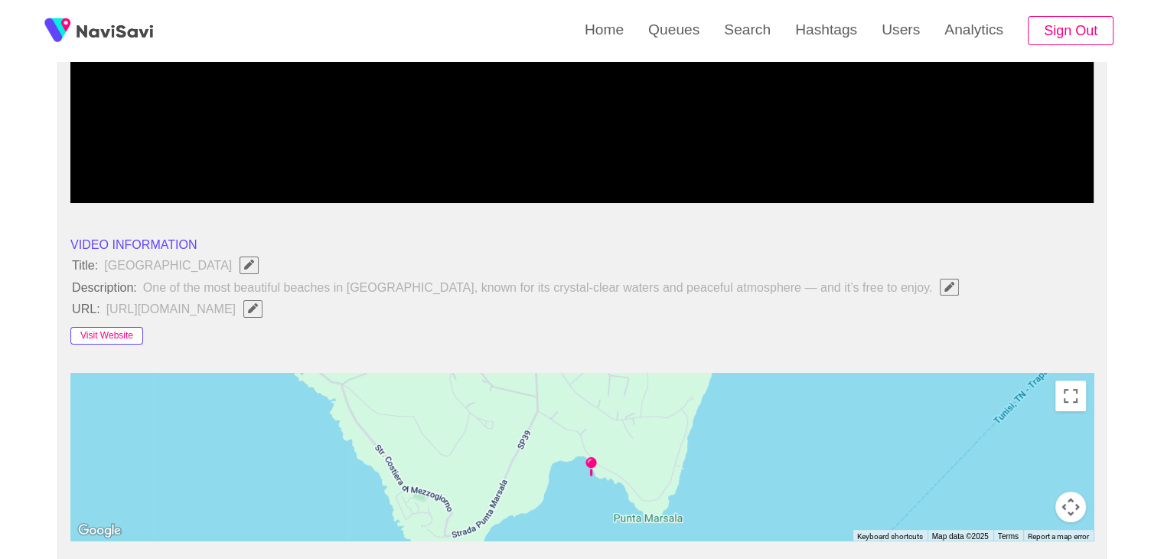
click at [113, 334] on button "Visit Website" at bounding box center [106, 336] width 73 height 18
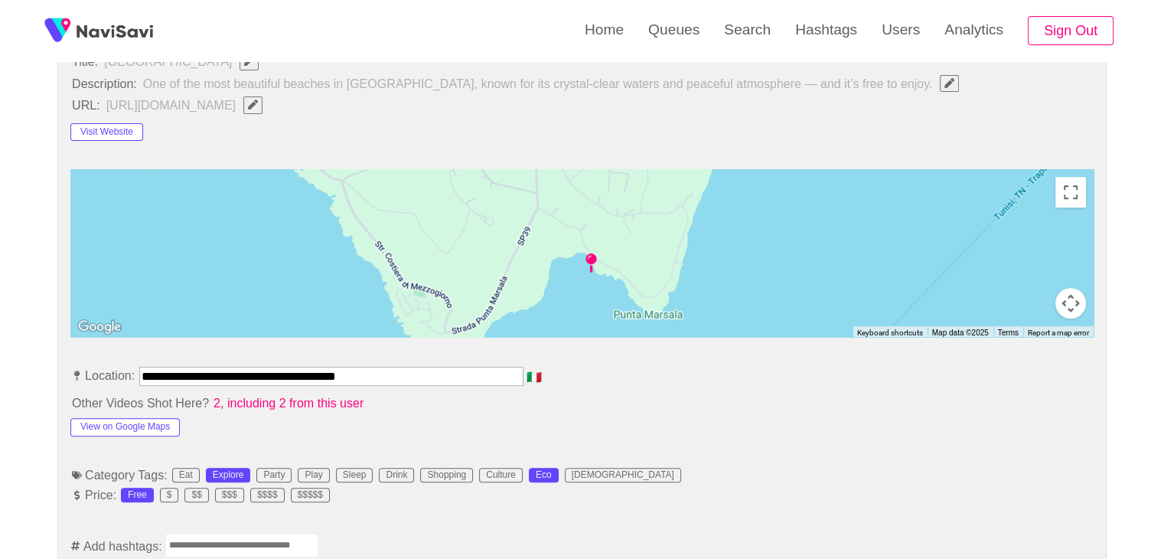
scroll to position [612, 0]
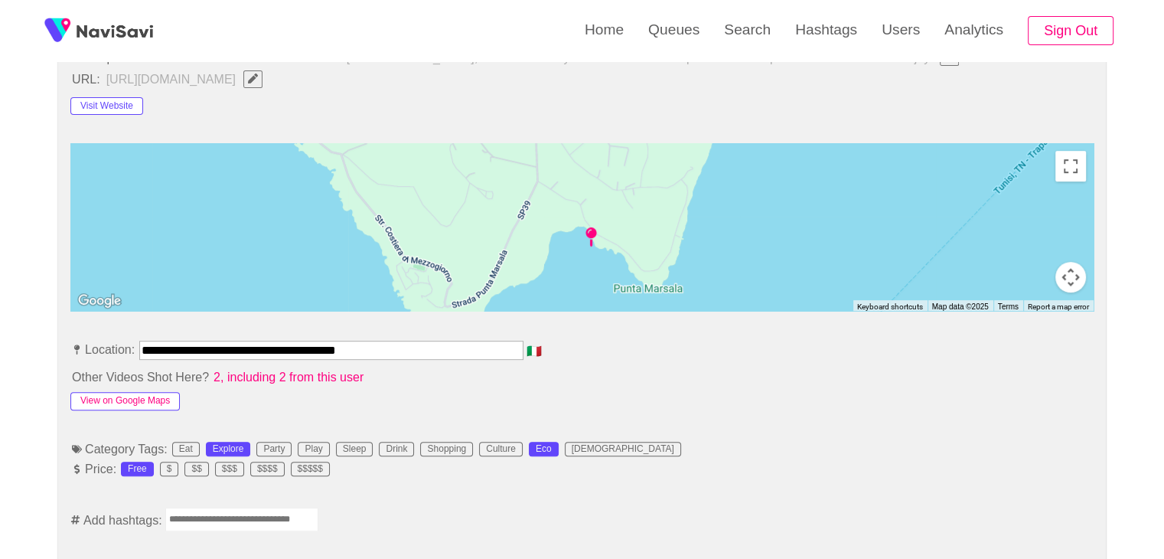
click at [103, 396] on button "View on Google Maps" at bounding box center [124, 401] width 109 height 18
drag, startPoint x: 324, startPoint y: 359, endPoint x: 141, endPoint y: 353, distance: 183.7
click at [141, 353] on div "**********" at bounding box center [331, 352] width 384 height 24
copy input "text"
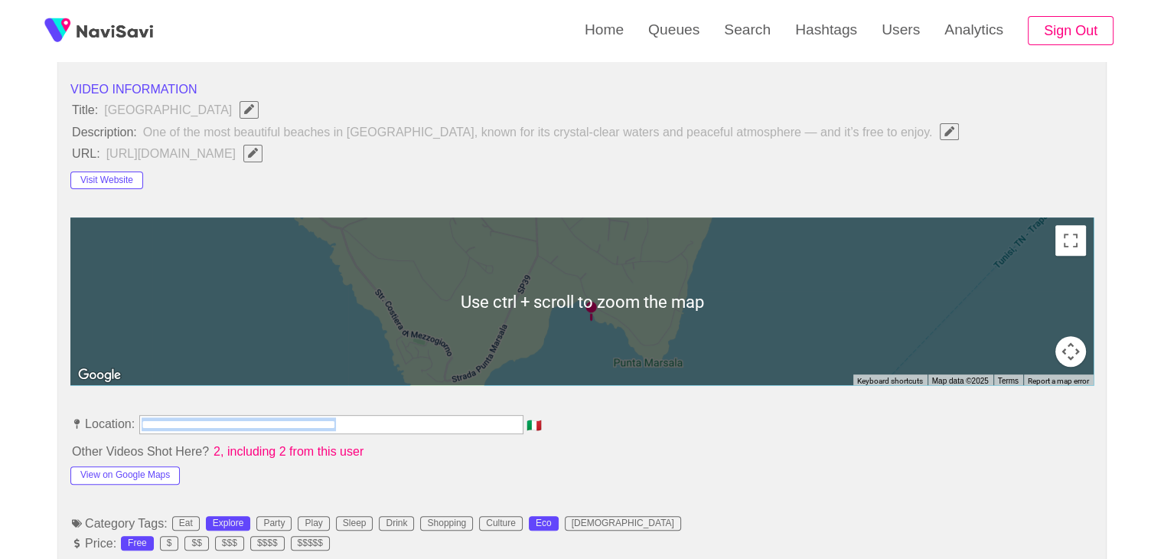
scroll to position [536, 0]
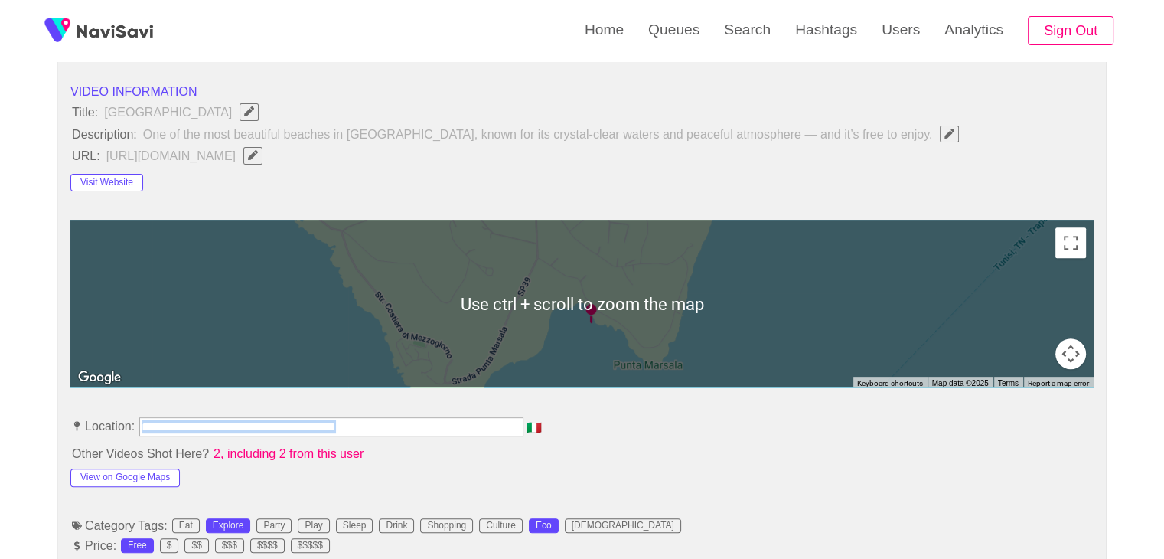
click at [248, 151] on icon "Edit Field" at bounding box center [253, 155] width 10 height 10
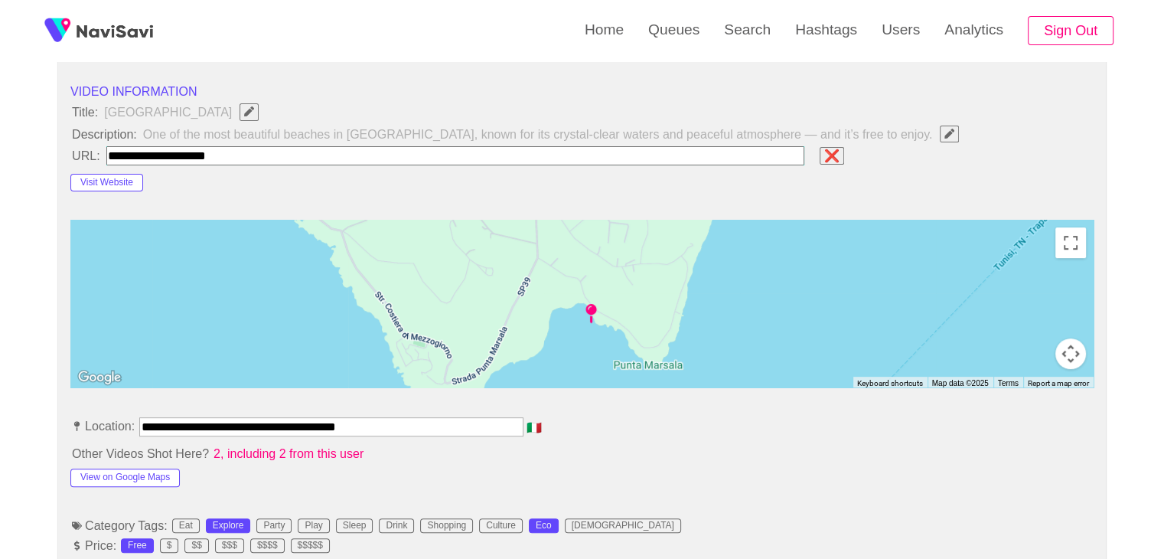
type input "**********"
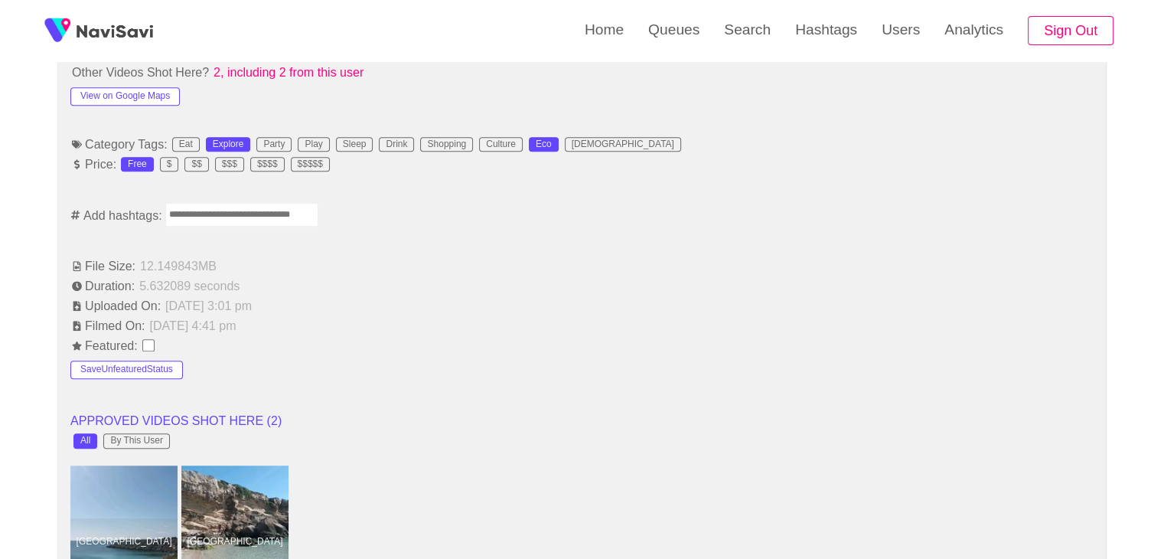
scroll to position [918, 0]
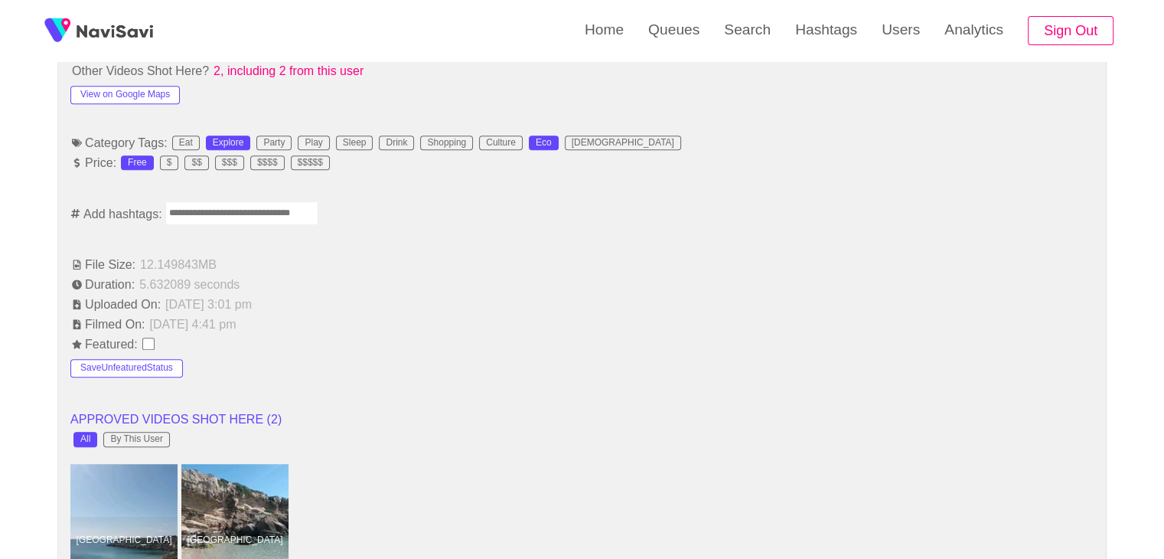
click at [239, 209] on input "Enter tag here and press return" at bounding box center [241, 213] width 153 height 24
type input "*******"
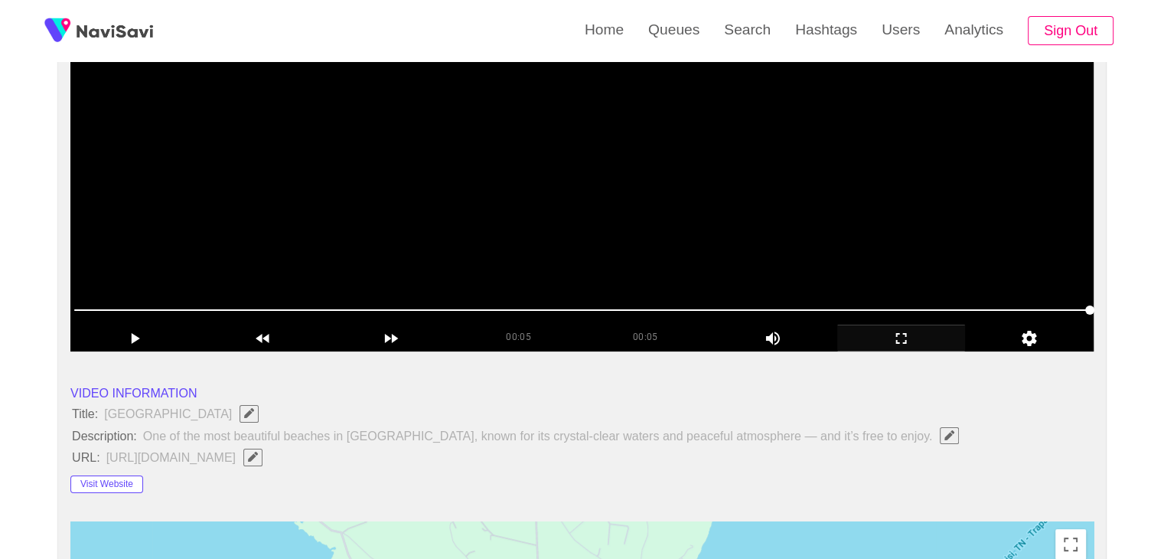
scroll to position [230, 0]
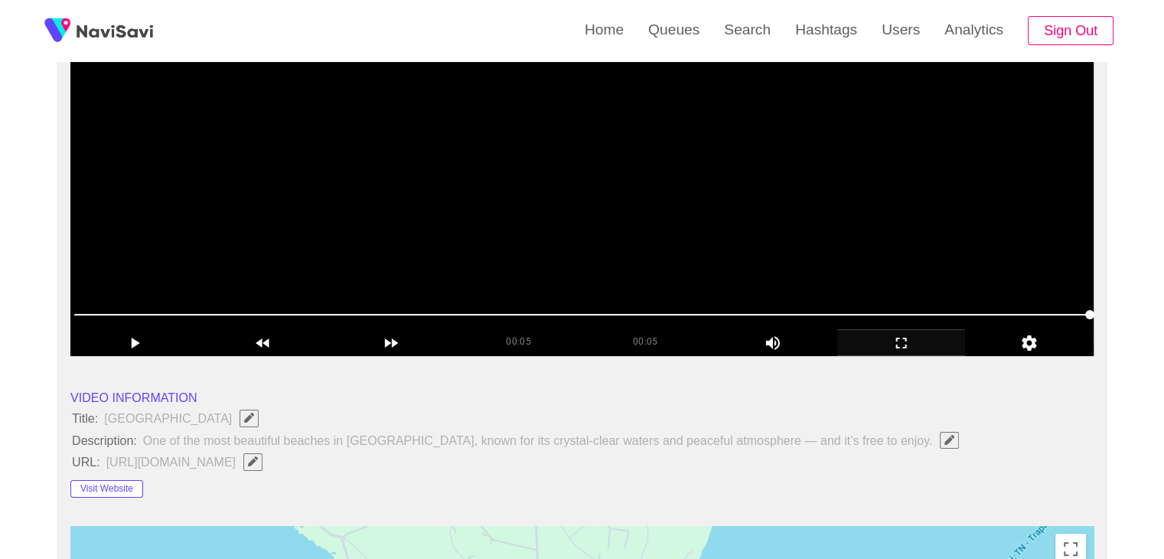
click at [720, 235] on video at bounding box center [581, 164] width 1023 height 383
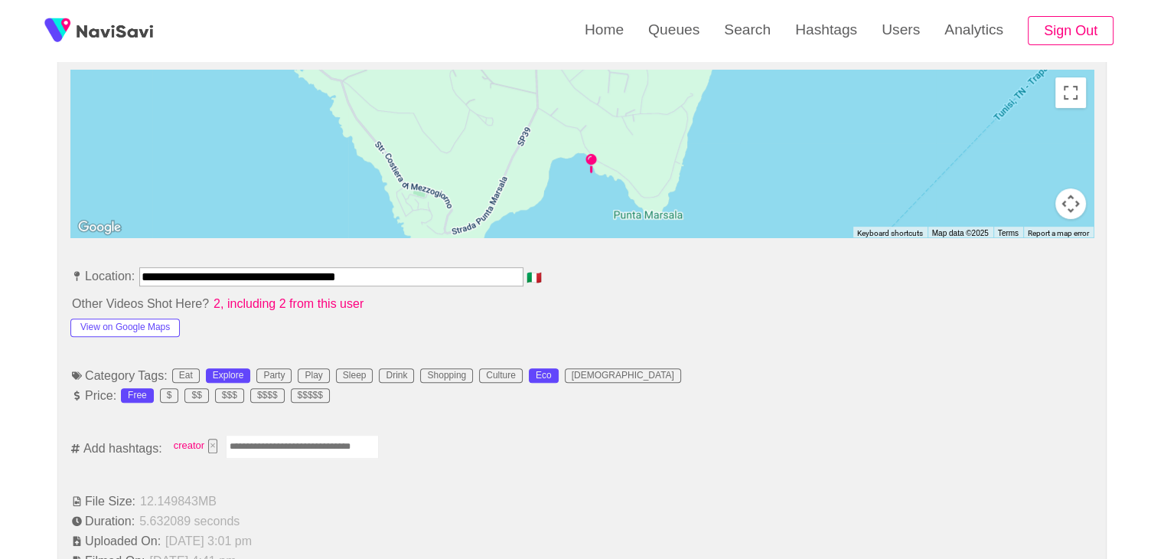
scroll to position [689, 0]
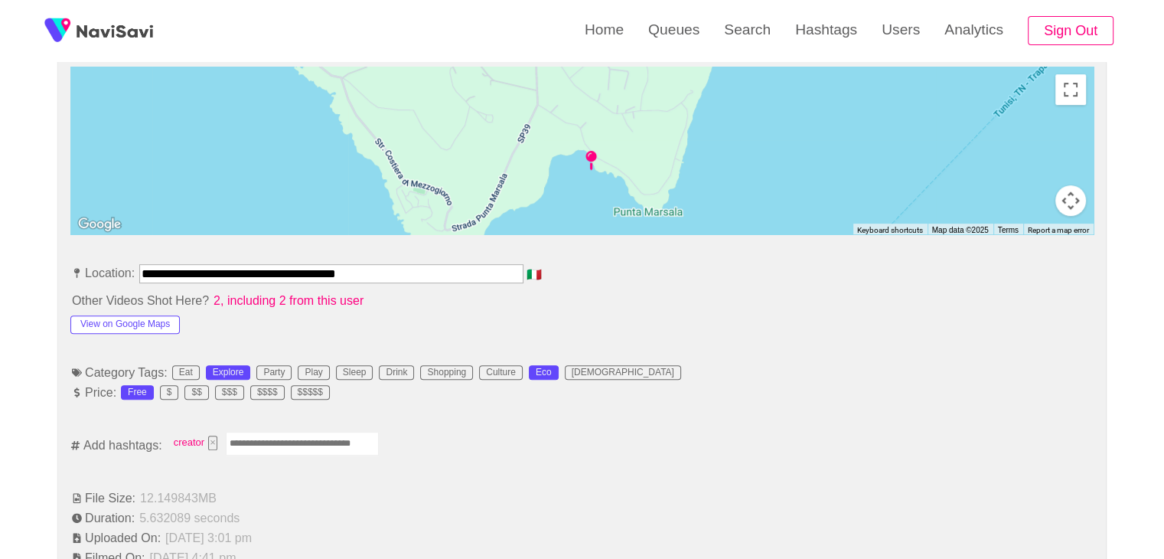
click at [262, 448] on input "Enter tag here and press return" at bounding box center [302, 444] width 153 height 24
type input "*****"
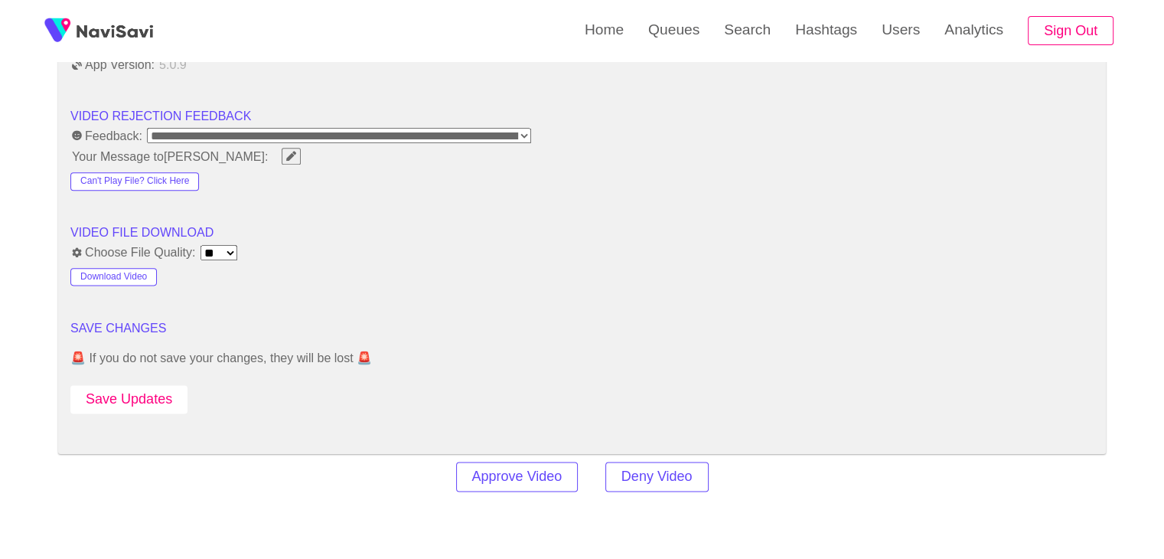
scroll to position [1913, 0]
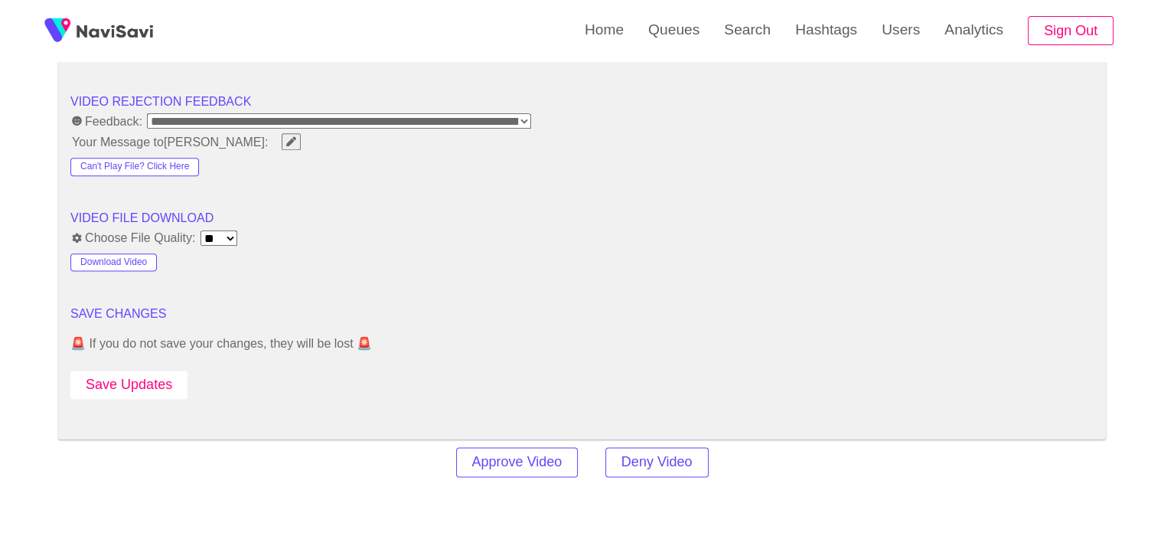
click at [144, 382] on button "Save Updates" at bounding box center [128, 384] width 117 height 28
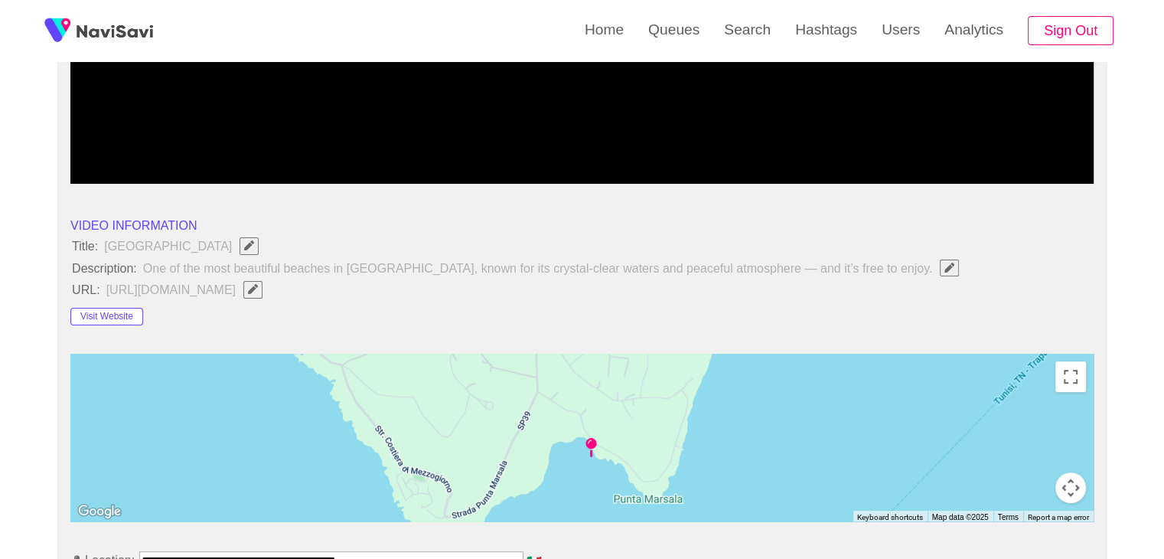
scroll to position [383, 0]
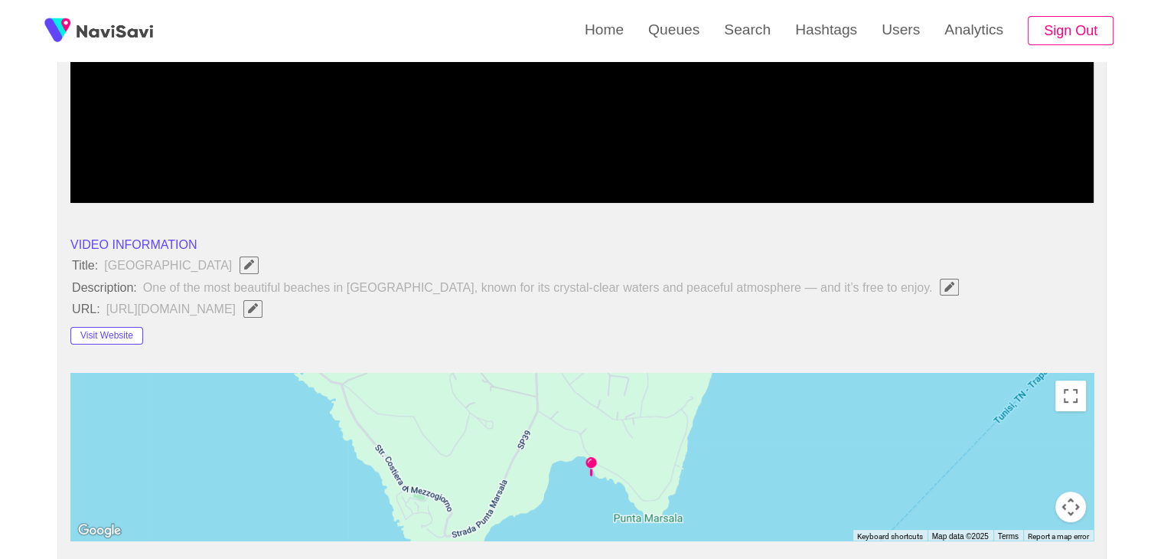
click at [940, 290] on button "button" at bounding box center [949, 287] width 19 height 17
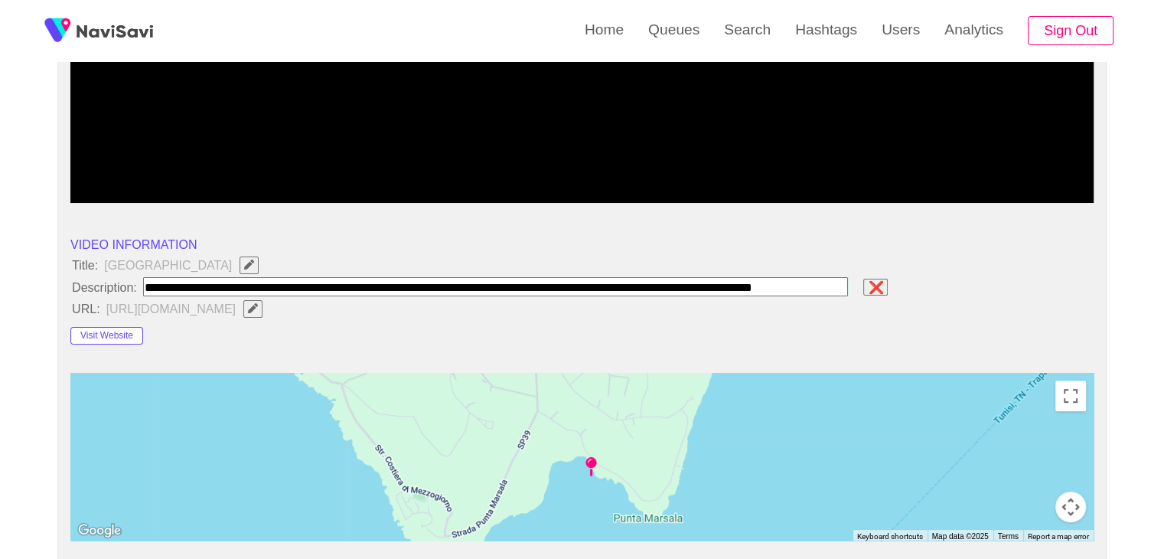
scroll to position [0, 0]
click at [258, 310] on icon "Edit Field" at bounding box center [253, 308] width 10 height 10
click at [767, 287] on input "field" at bounding box center [495, 286] width 705 height 19
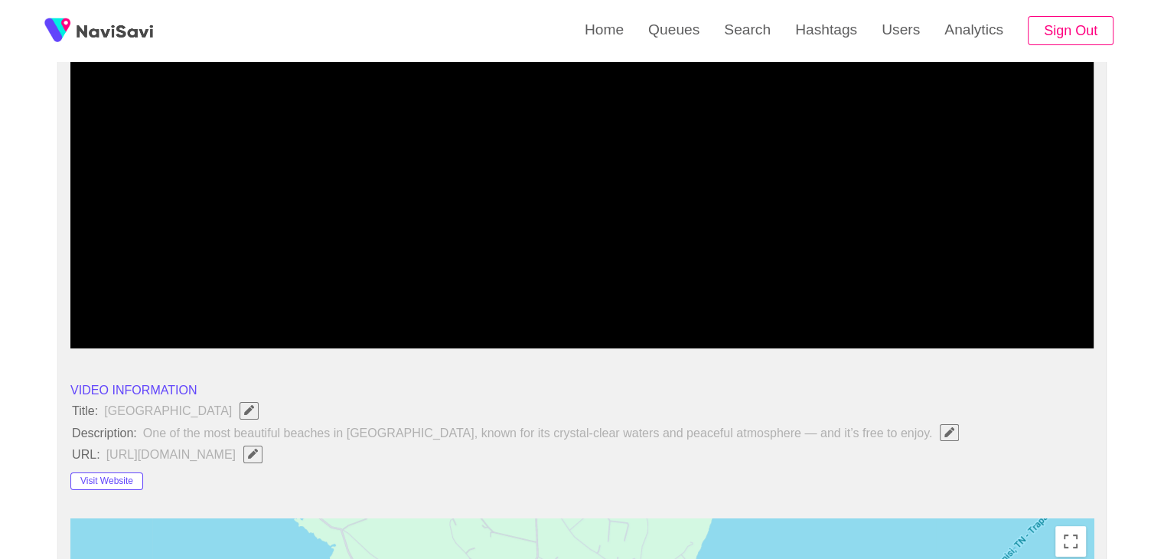
scroll to position [230, 0]
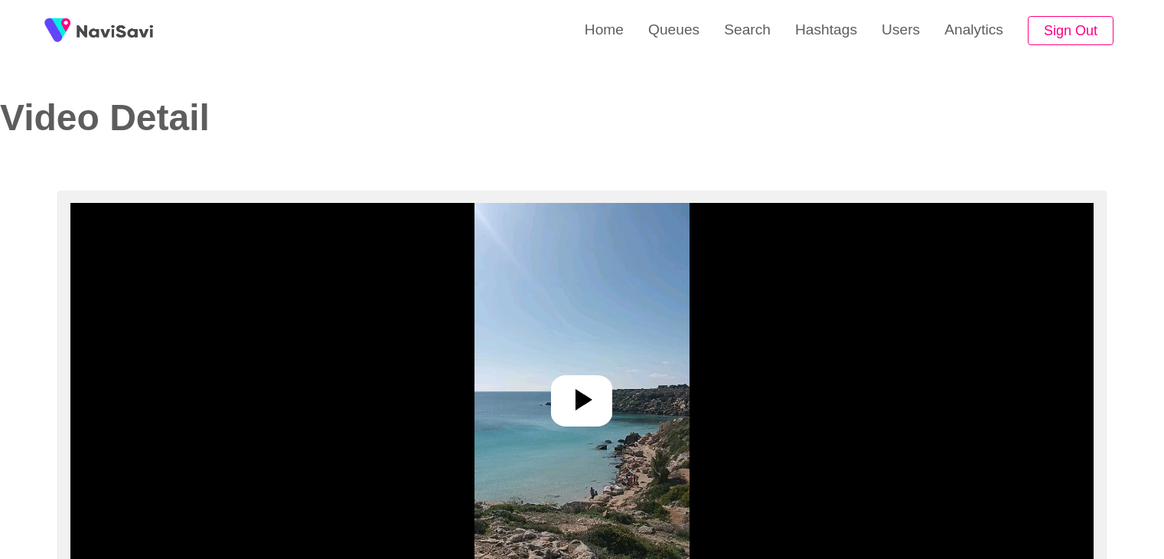
select select "**********"
select select "**"
click at [600, 397] on icon at bounding box center [581, 399] width 37 height 37
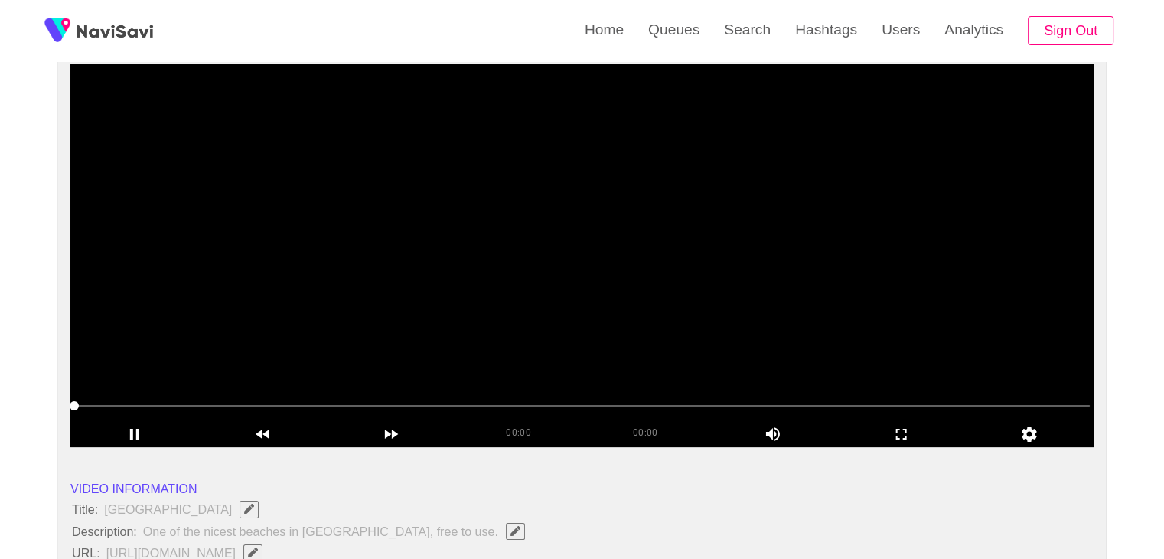
scroll to position [153, 0]
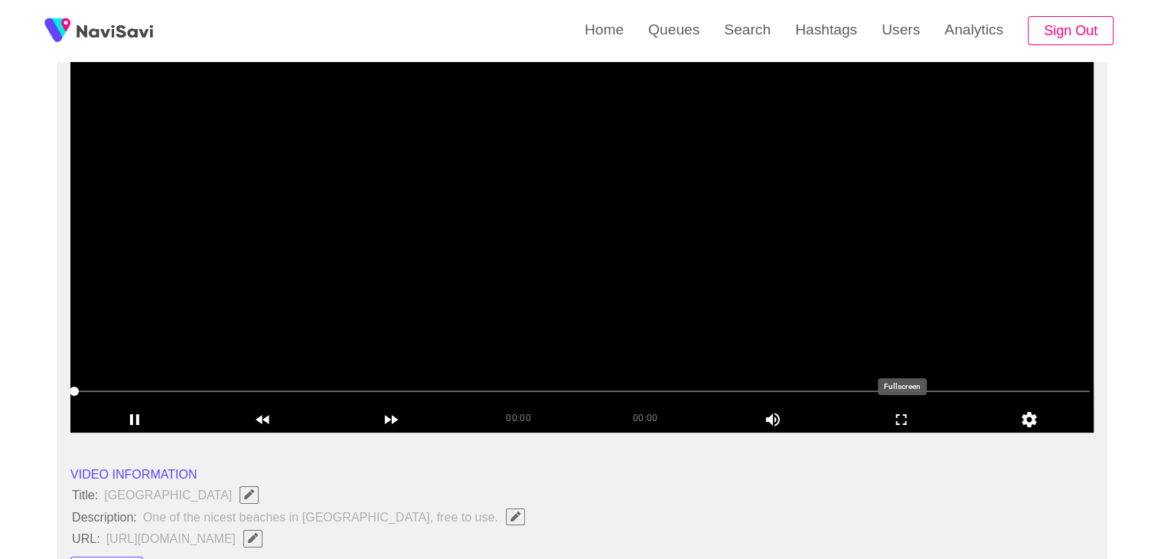
click at [925, 416] on icon "add" at bounding box center [901, 419] width 127 height 18
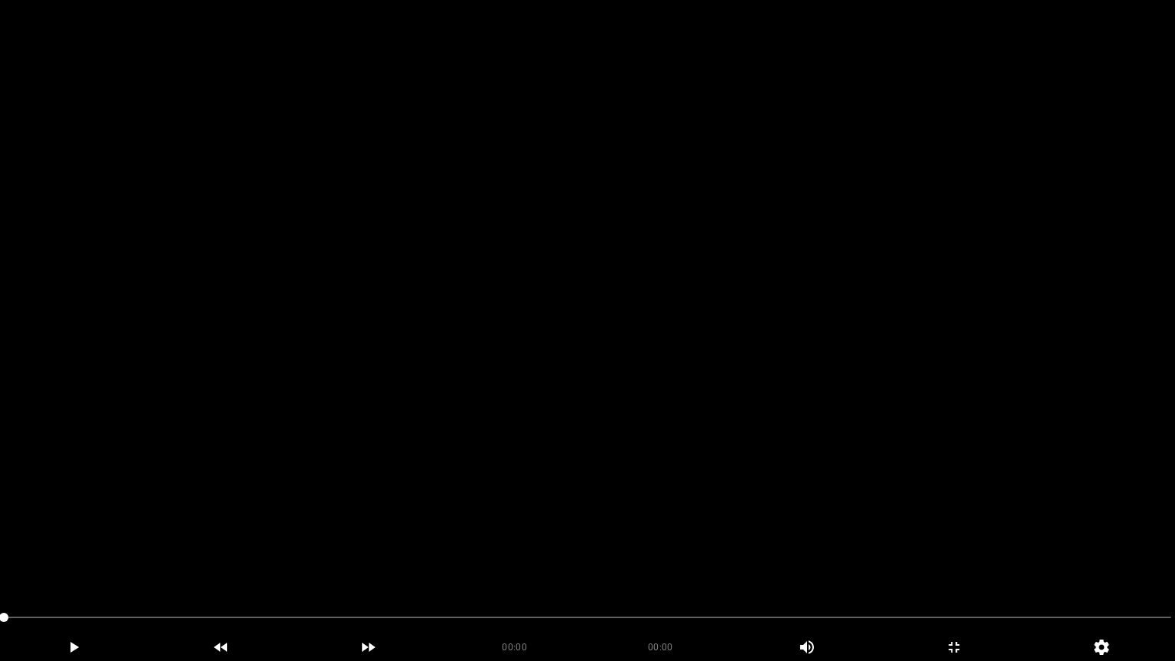
click at [583, 438] on video at bounding box center [587, 330] width 1175 height 661
click at [80, 558] on icon "add" at bounding box center [74, 647] width 146 height 18
click at [21, 558] on span at bounding box center [588, 617] width 1168 height 24
click at [38, 558] on span at bounding box center [588, 617] width 1168 height 24
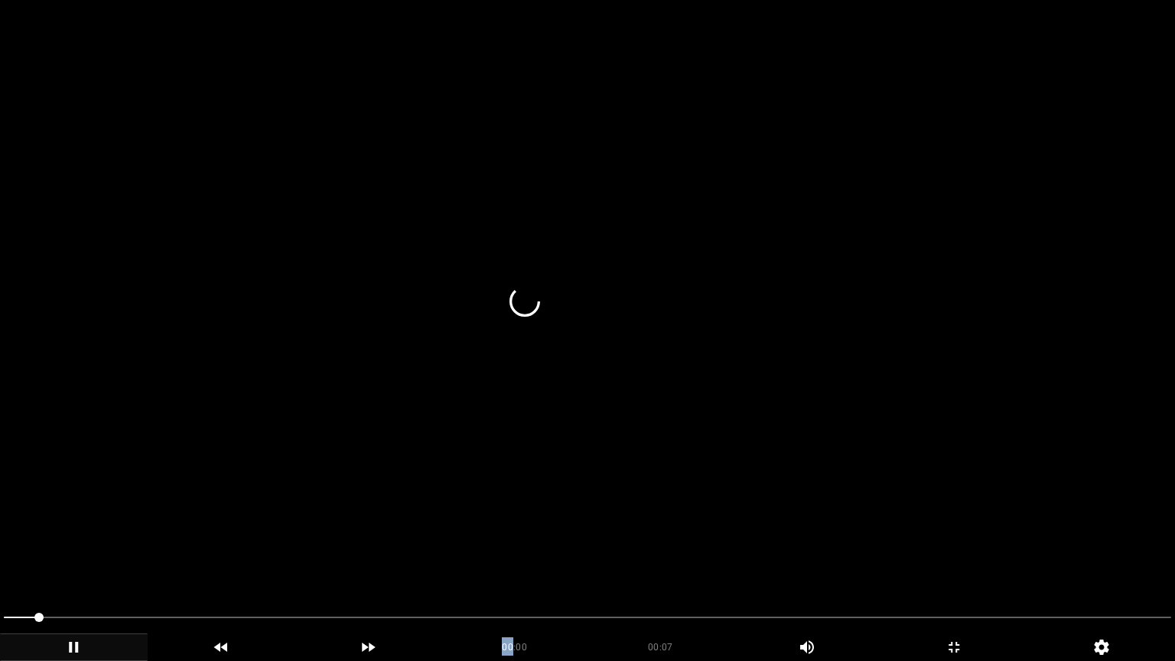
click at [0, 558] on div at bounding box center [588, 619] width 1180 height 41
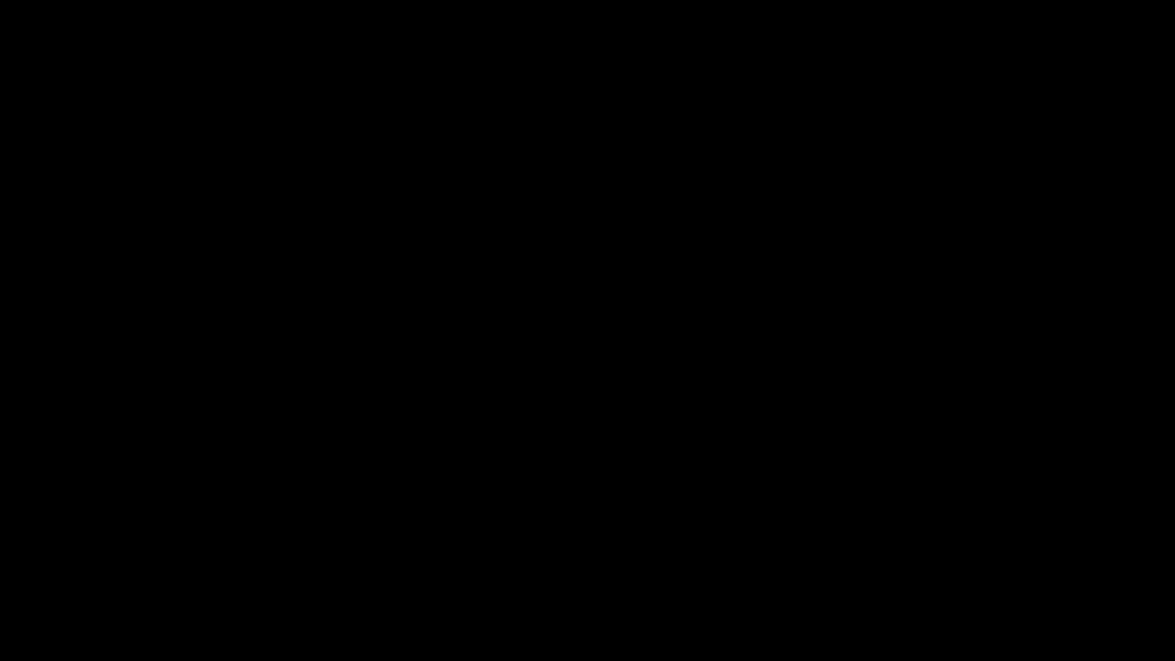
click at [100, 558] on icon "add" at bounding box center [74, 647] width 146 height 18
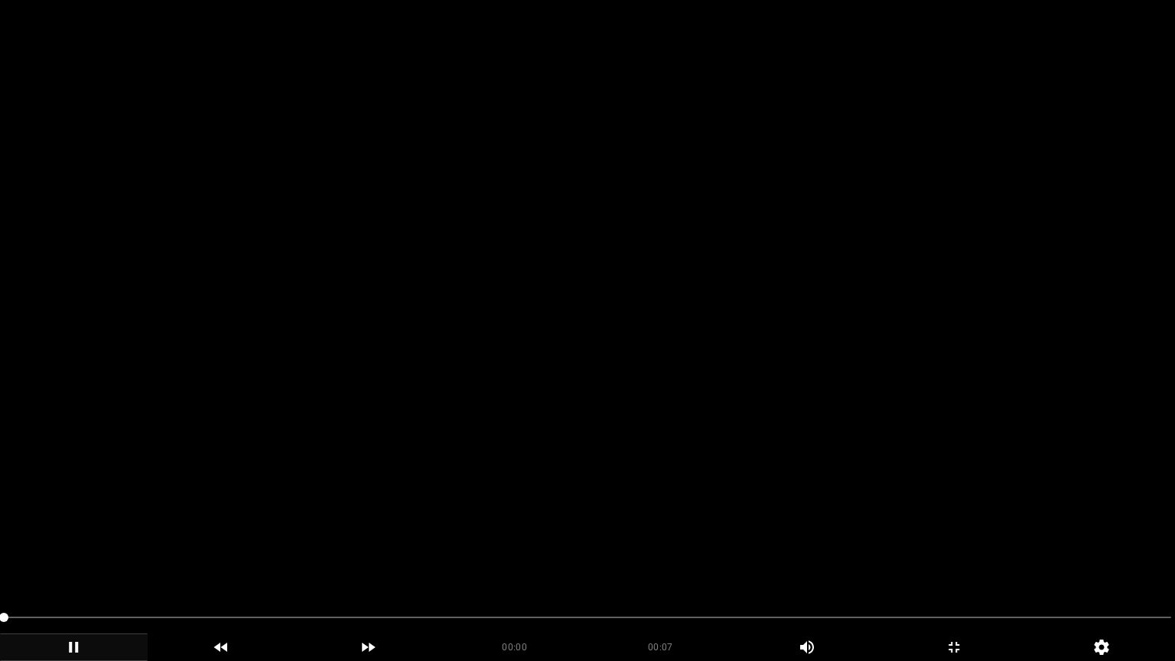
drag, startPoint x: 0, startPoint y: 618, endPoint x: 29, endPoint y: 604, distance: 32.5
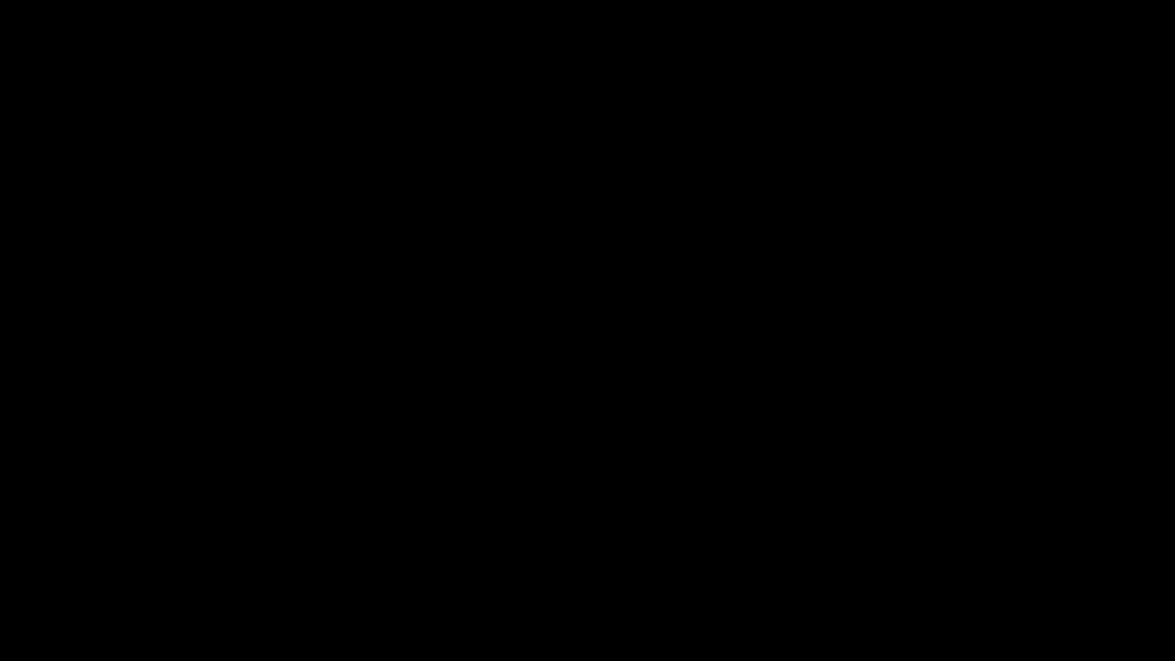
click at [79, 558] on icon "add" at bounding box center [74, 647] width 146 height 18
click at [80, 558] on icon "add" at bounding box center [74, 647] width 146 height 18
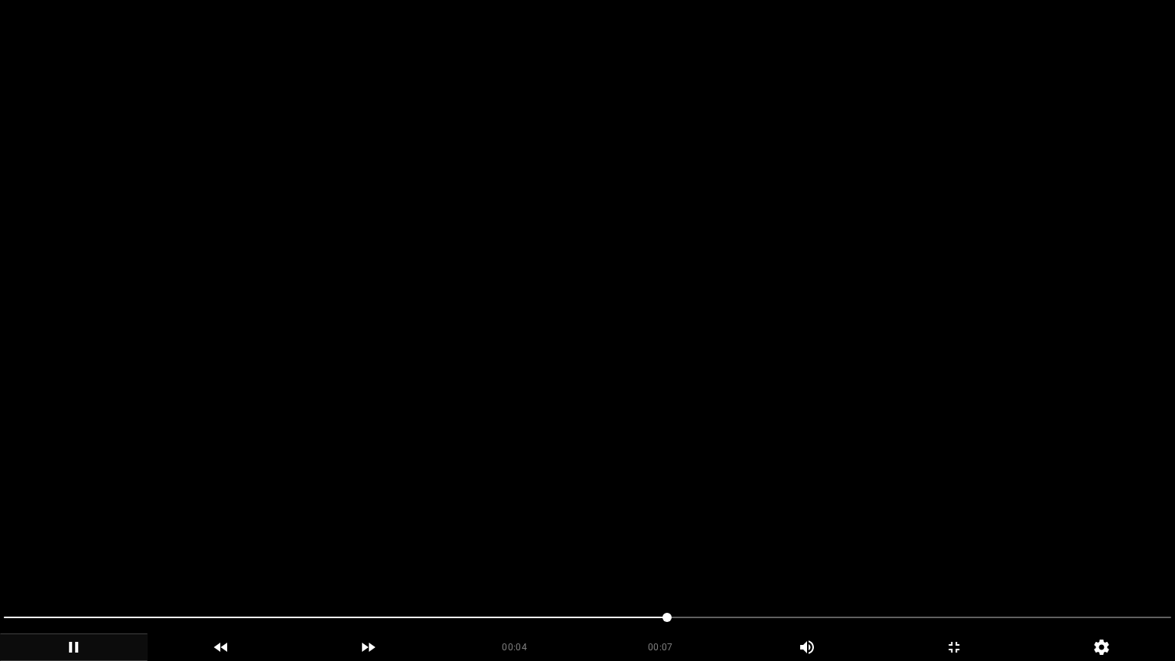
click at [716, 558] on span at bounding box center [588, 618] width 1168 height 2
click at [767, 558] on span at bounding box center [588, 617] width 1168 height 24
click at [849, 558] on span at bounding box center [588, 618] width 1168 height 2
click at [875, 558] on span at bounding box center [588, 618] width 1168 height 2
drag, startPoint x: 896, startPoint y: 613, endPoint x: 915, endPoint y: 613, distance: 19.1
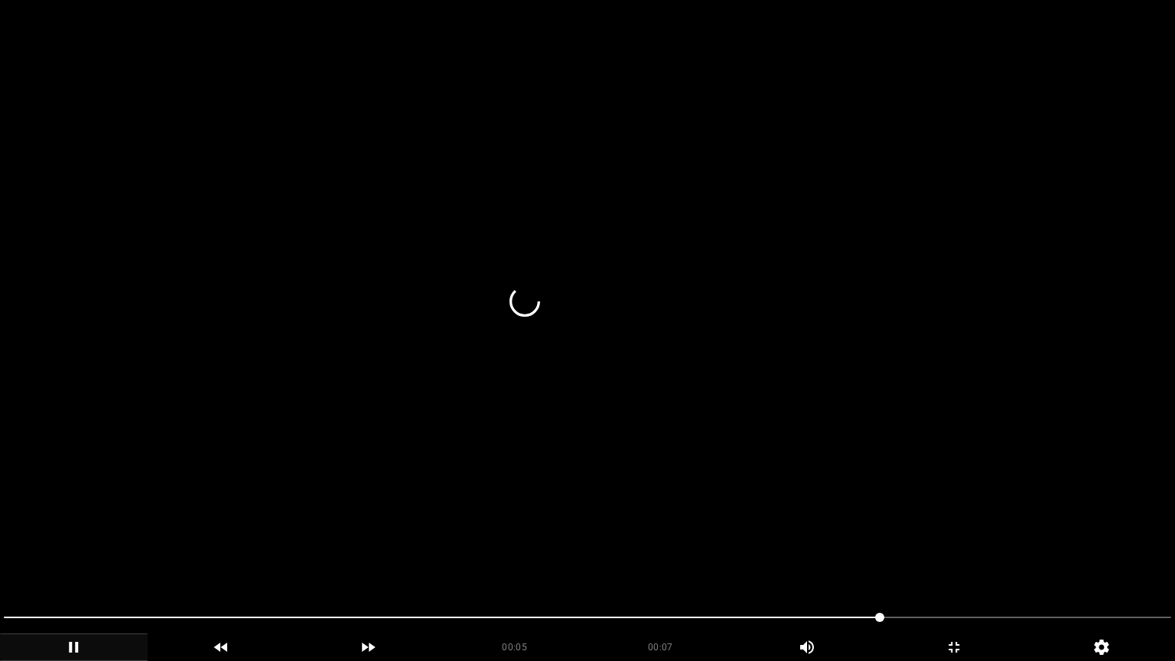
click at [915, 558] on span at bounding box center [588, 617] width 1168 height 24
click at [974, 558] on span at bounding box center [588, 617] width 1168 height 24
drag, startPoint x: 974, startPoint y: 615, endPoint x: 1028, endPoint y: 619, distance: 54.5
click at [1028, 558] on span at bounding box center [588, 618] width 1168 height 2
click at [1061, 558] on span at bounding box center [588, 617] width 1168 height 24
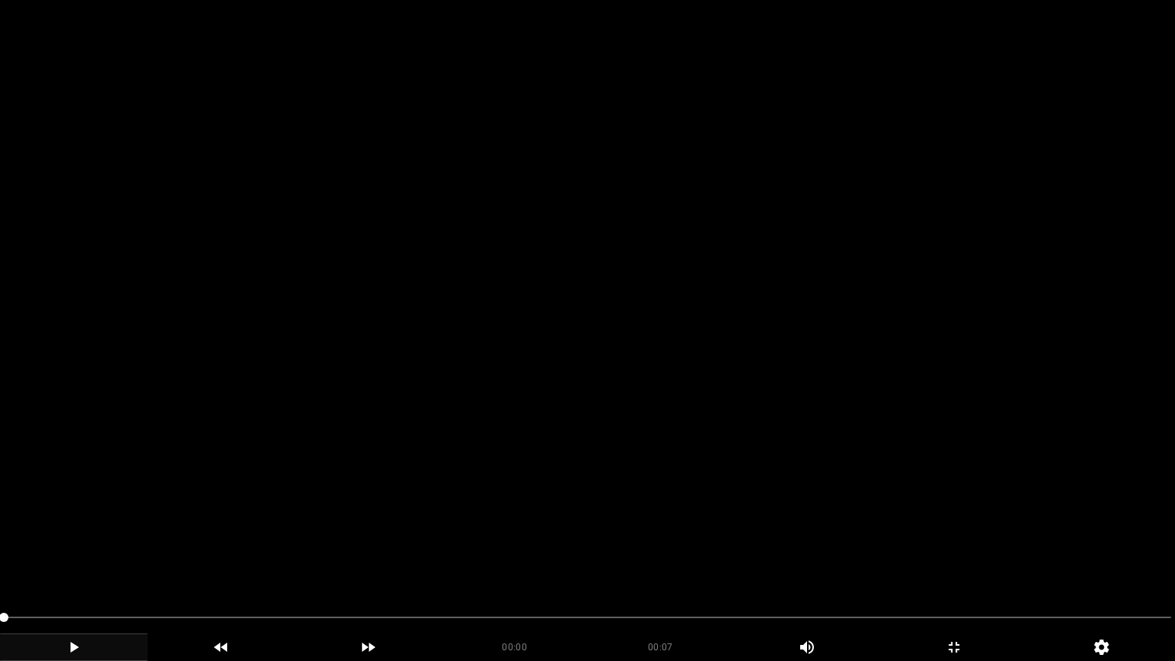
click at [105, 558] on icon "add" at bounding box center [74, 647] width 146 height 18
drag, startPoint x: 70, startPoint y: 614, endPoint x: 0, endPoint y: 611, distance: 69.7
click at [584, 540] on video at bounding box center [587, 330] width 1175 height 661
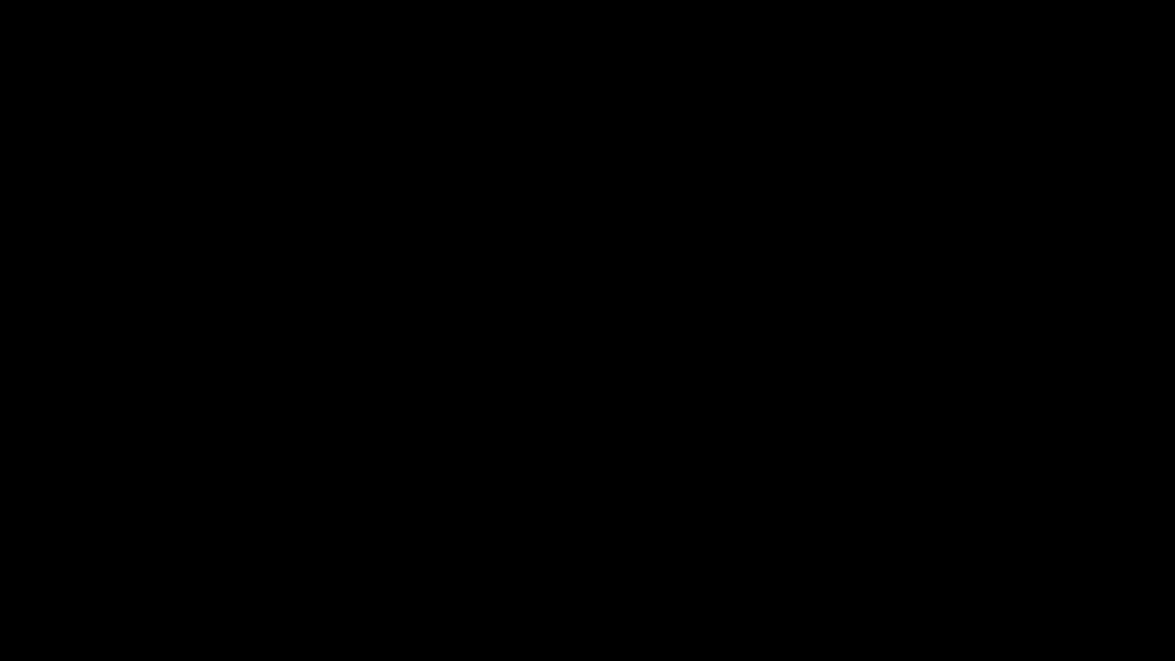
click at [966, 558] on icon "add" at bounding box center [954, 647] width 146 height 18
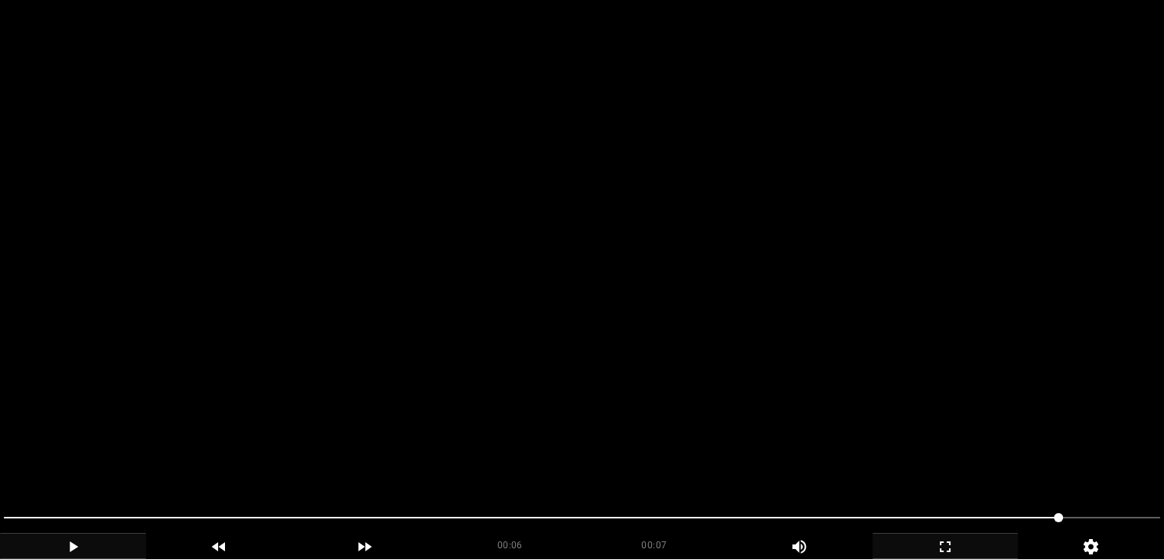
scroll to position [230, 0]
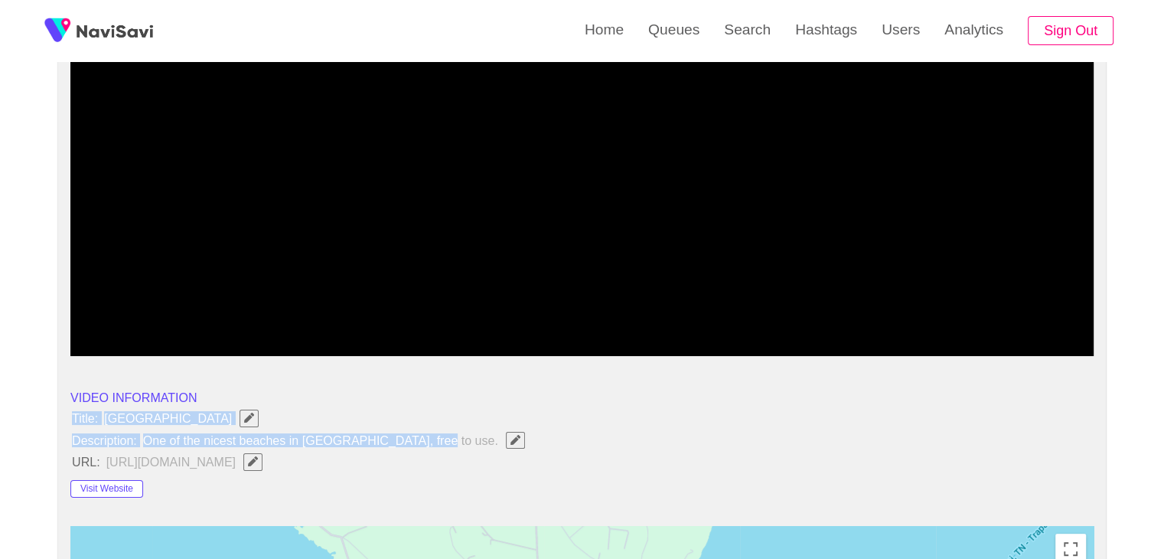
drag, startPoint x: 73, startPoint y: 412, endPoint x: 458, endPoint y: 437, distance: 385.7
copy ul "Title: Cala Azzurra Beach Description: One of the nicest beaches in Favignana, …"
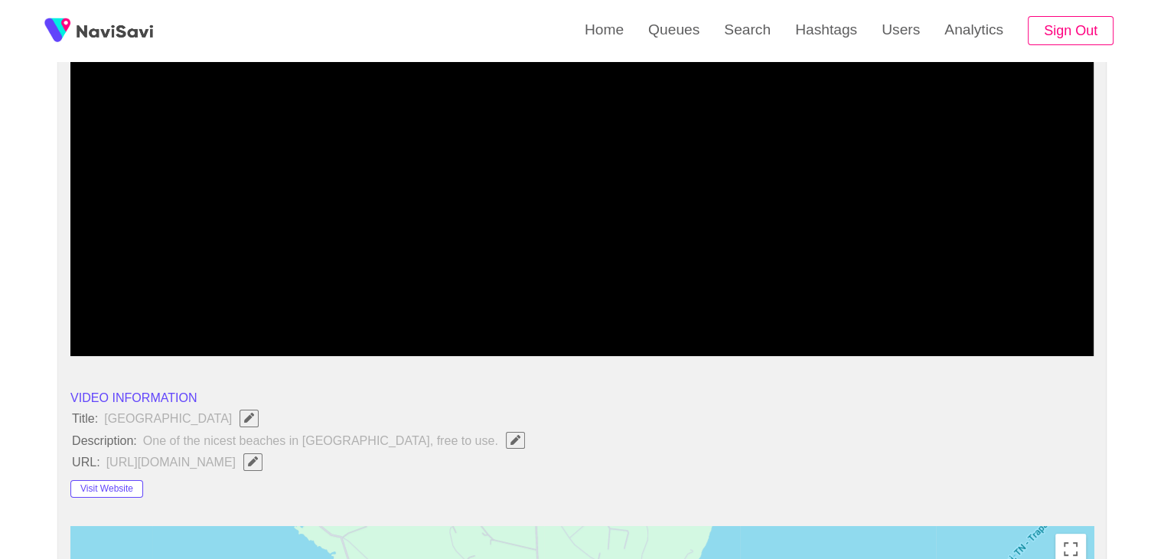
click at [441, 451] on li "URL: https://favignana.in/" at bounding box center [581, 461] width 1023 height 20
click at [506, 444] on button "button" at bounding box center [515, 440] width 19 height 17
type input "**********"
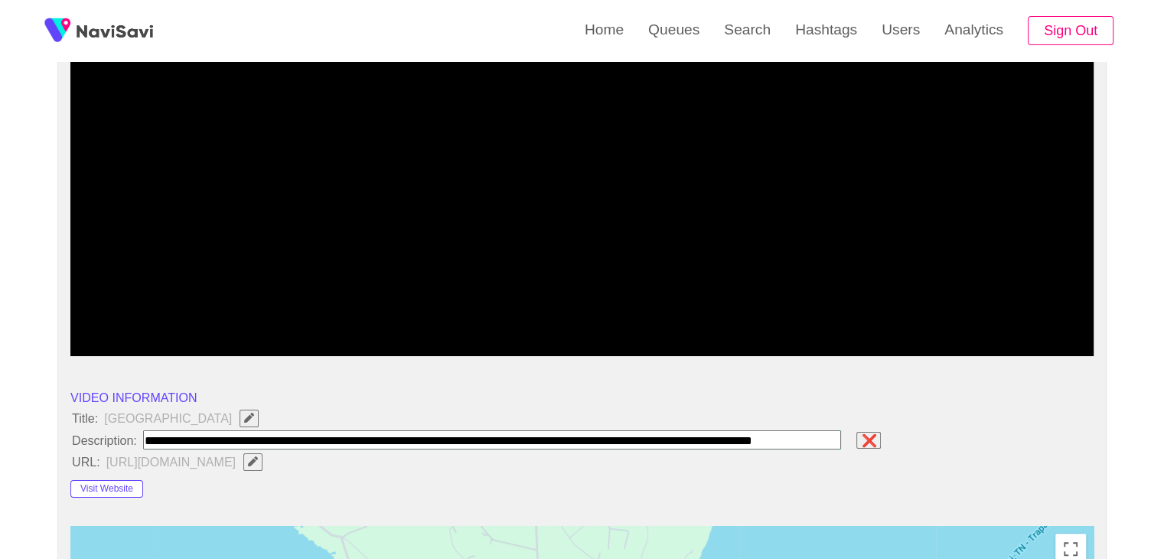
scroll to position [0, 16]
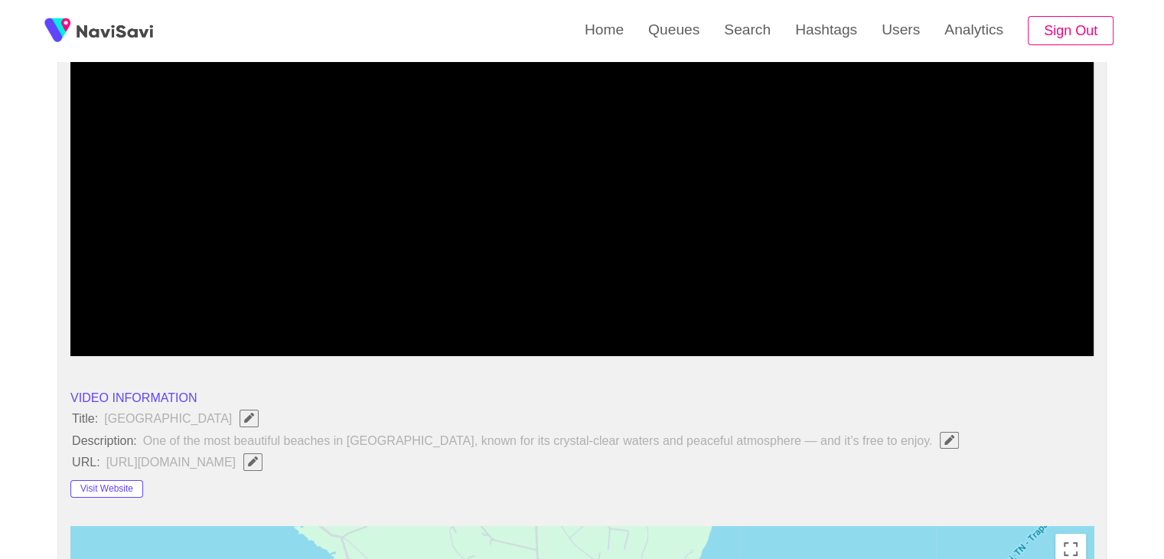
click at [245, 456] on span "button" at bounding box center [253, 461] width 16 height 10
type input "**********"
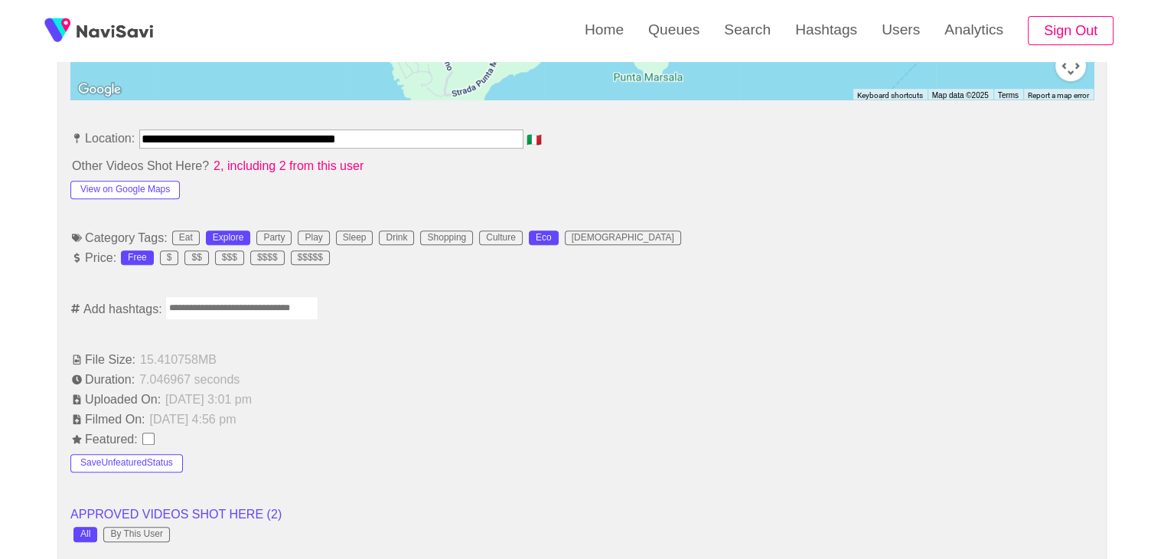
scroll to position [842, 0]
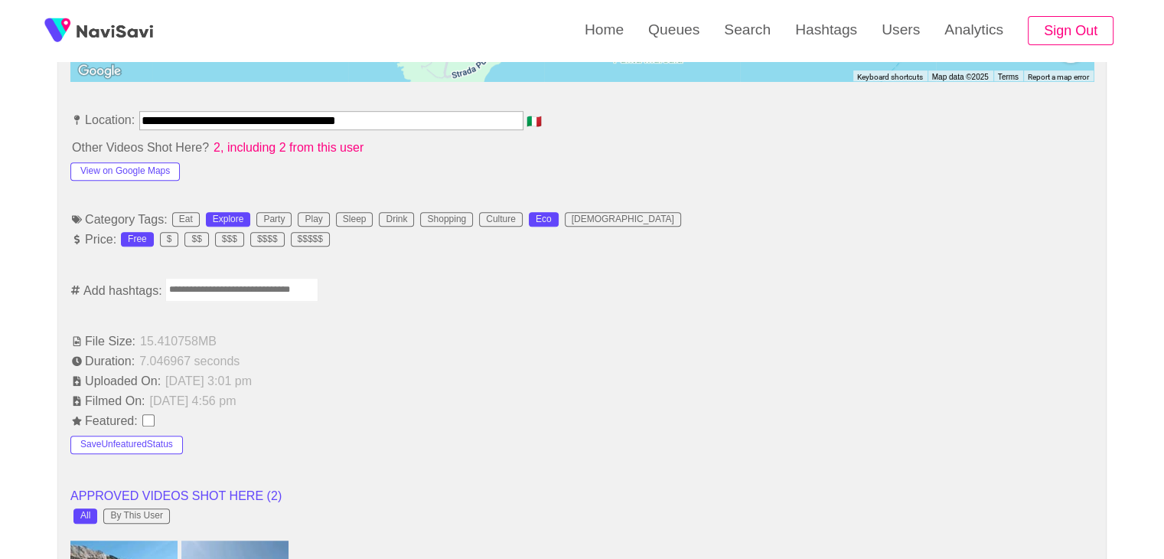
click at [217, 286] on input "Enter tag here and press return" at bounding box center [241, 290] width 153 height 24
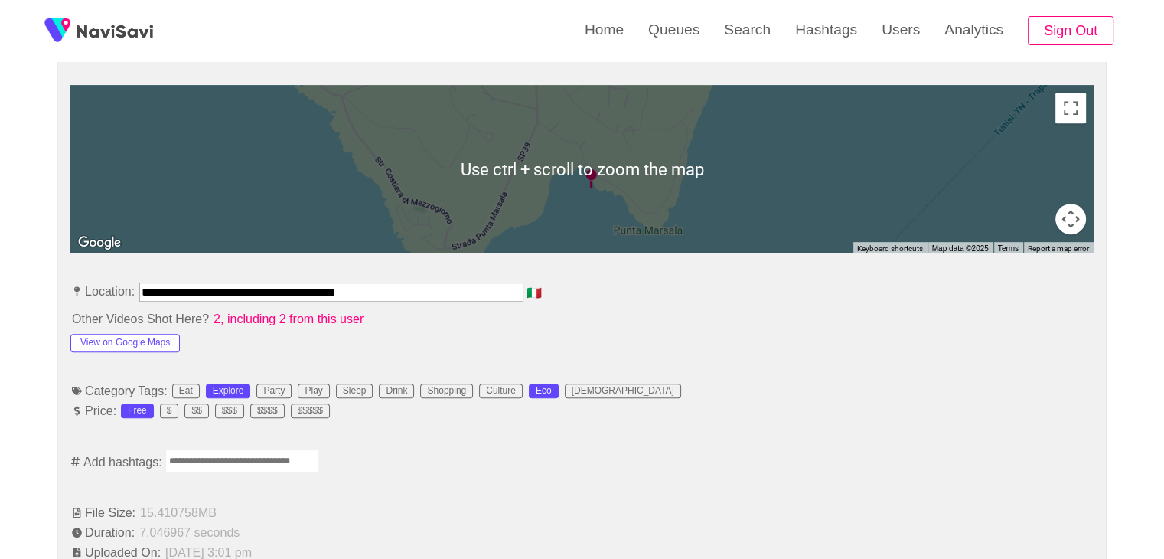
scroll to position [689, 0]
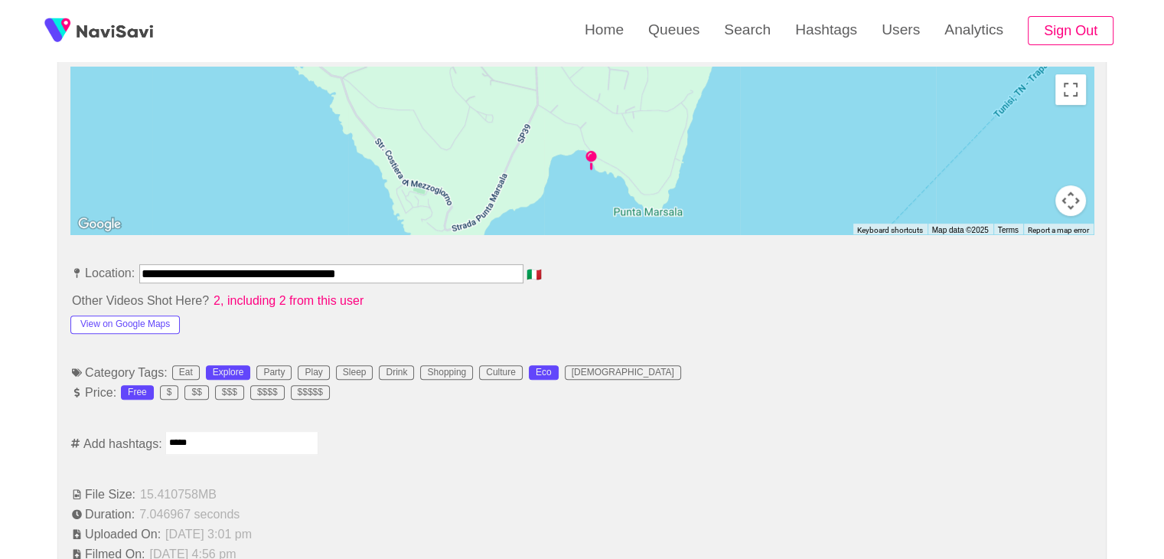
type input "*****"
type input "*********"
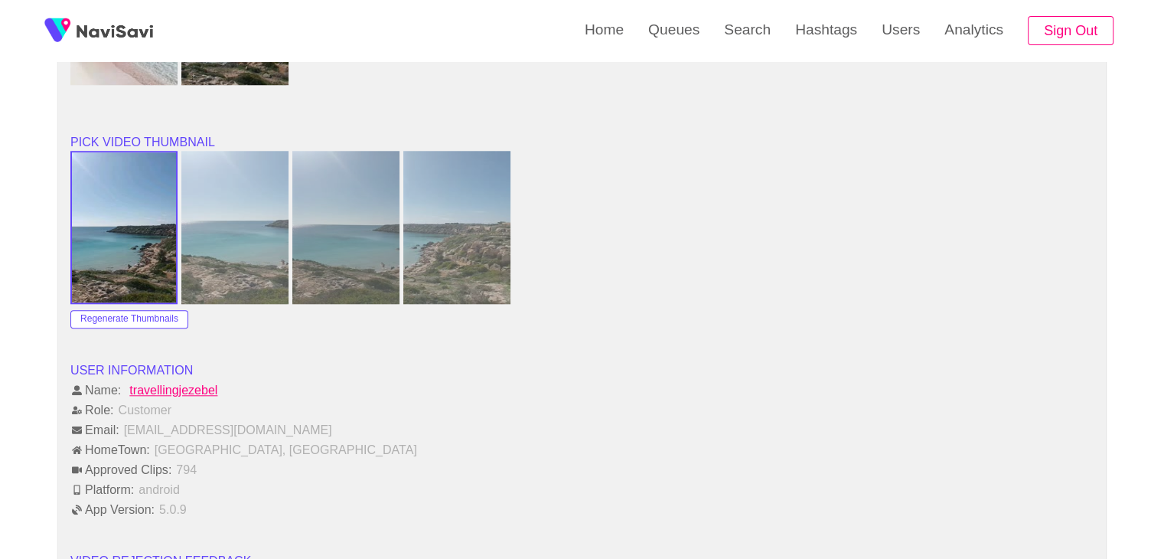
scroll to position [1836, 0]
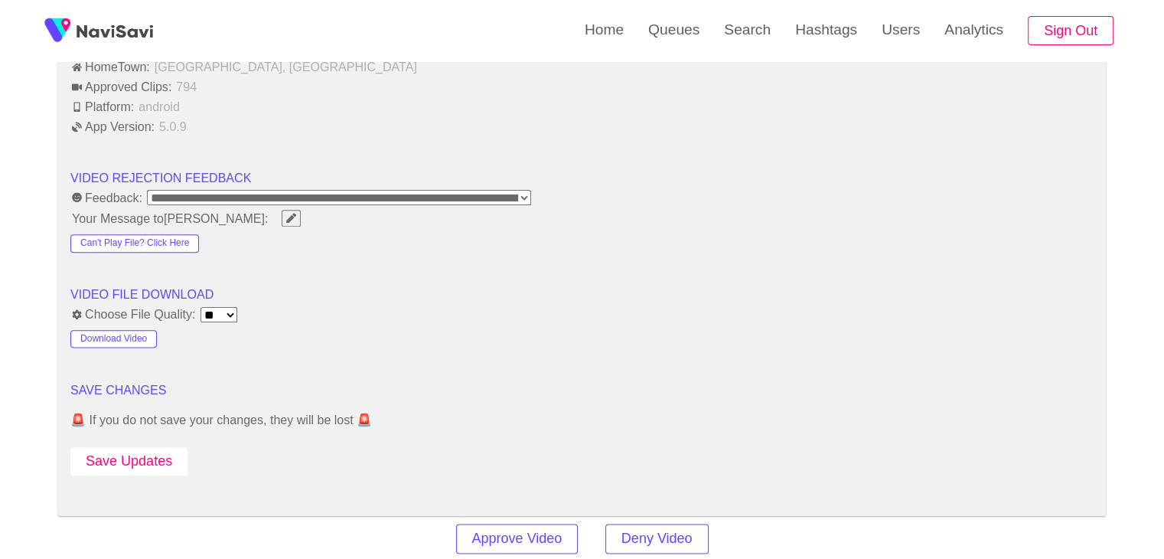
click at [134, 447] on button "Save Updates" at bounding box center [128, 461] width 117 height 28
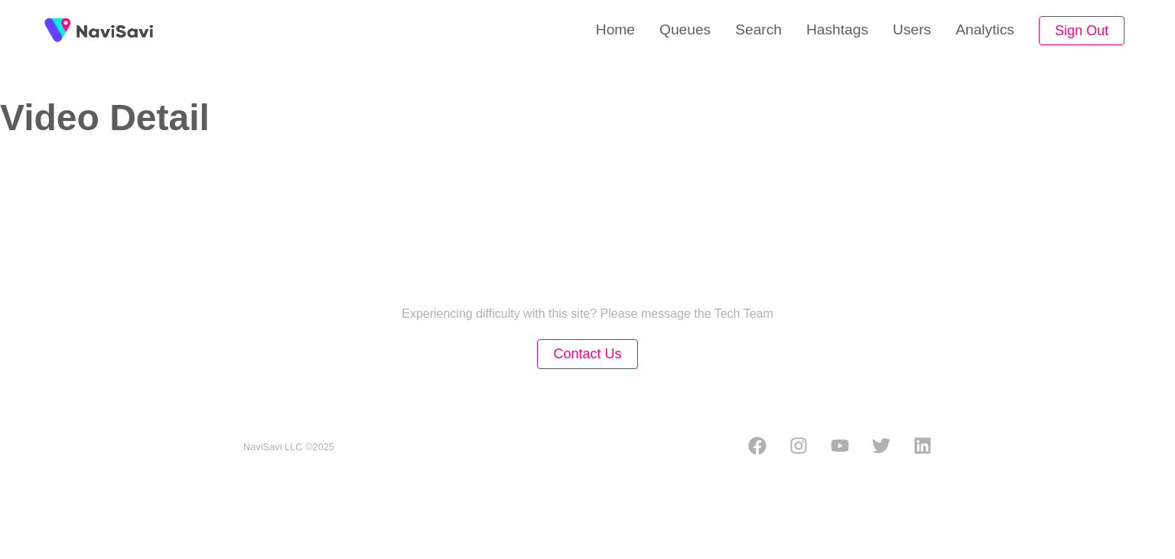
select select "**"
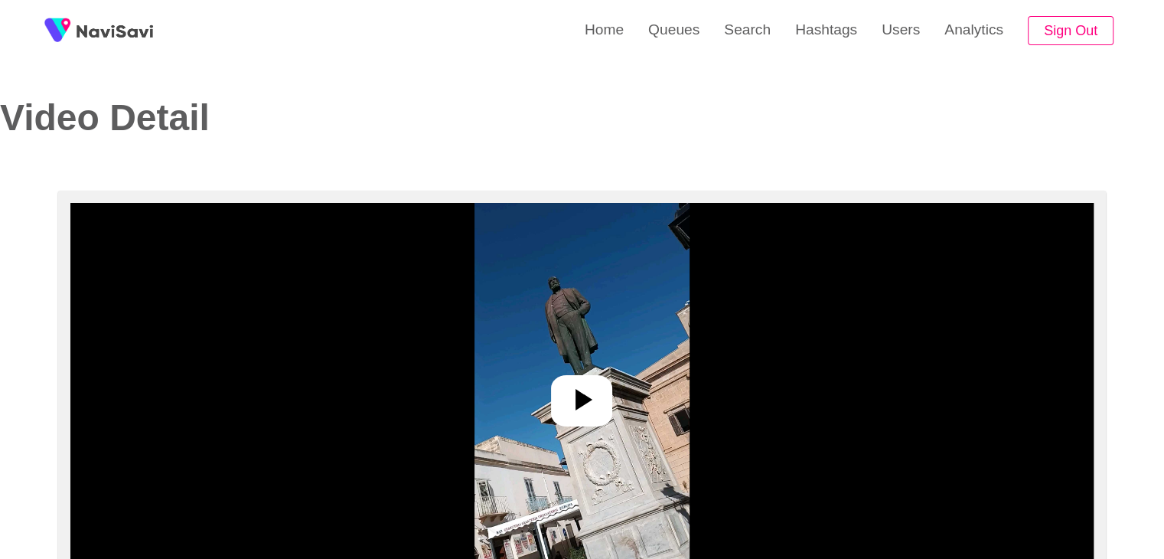
select select "**********"
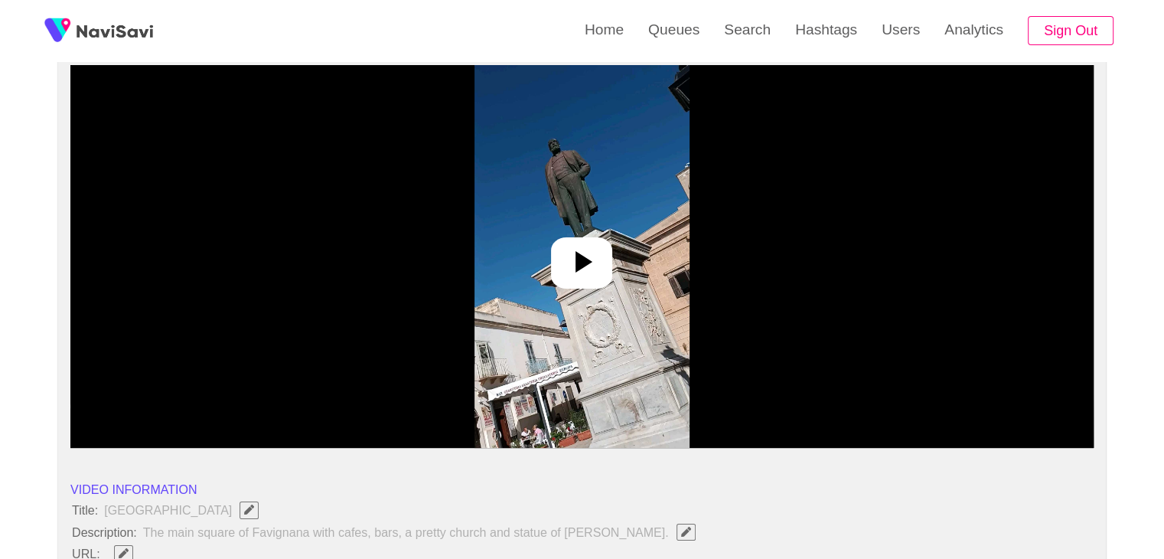
scroll to position [153, 0]
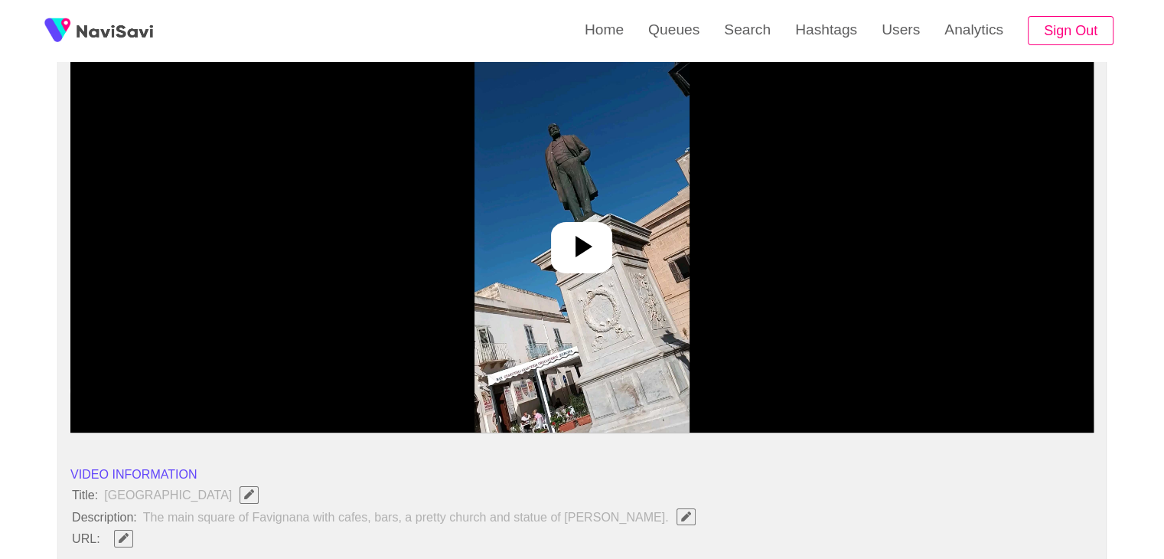
click at [559, 236] on div at bounding box center [581, 247] width 61 height 51
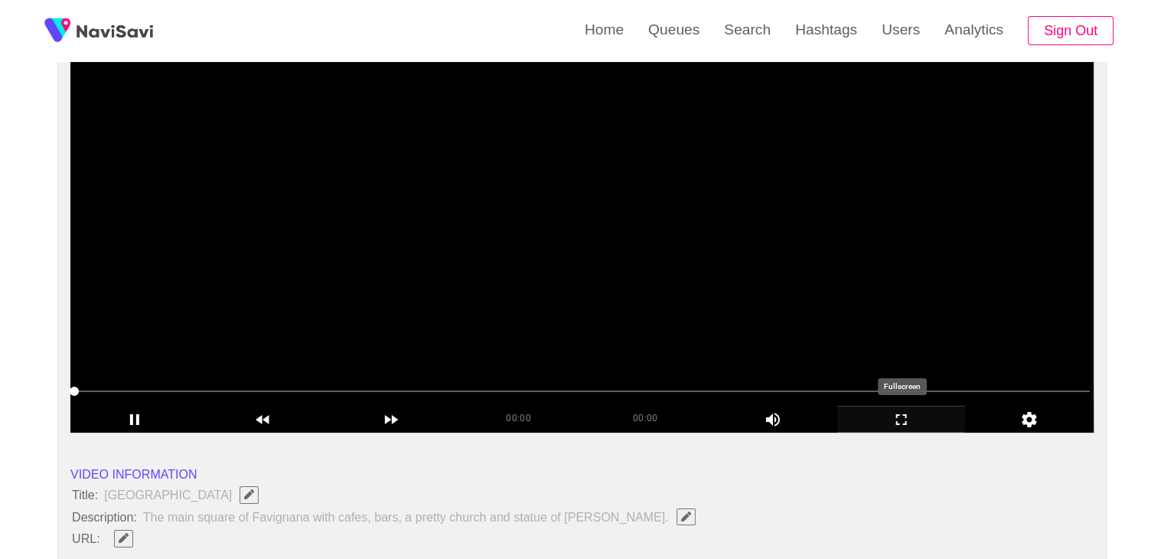
click at [913, 422] on icon "add" at bounding box center [901, 419] width 127 height 18
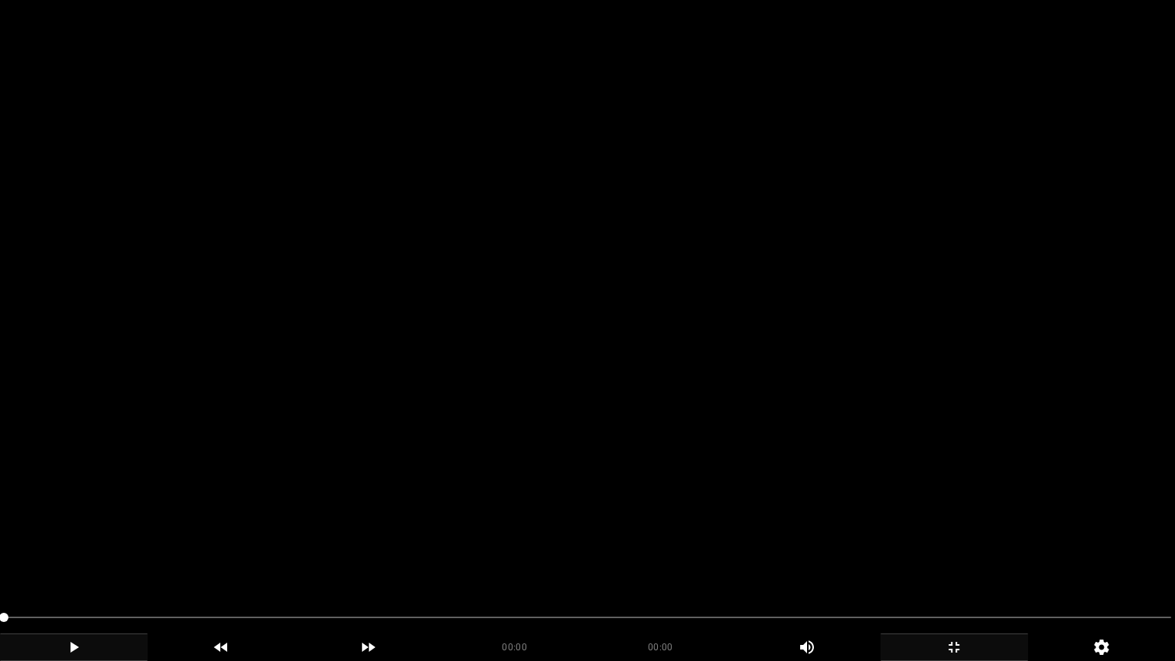
click at [91, 558] on icon "add" at bounding box center [74, 647] width 146 height 18
drag, startPoint x: 35, startPoint y: 616, endPoint x: 0, endPoint y: 613, distance: 35.3
click at [0, 558] on div at bounding box center [588, 619] width 1180 height 41
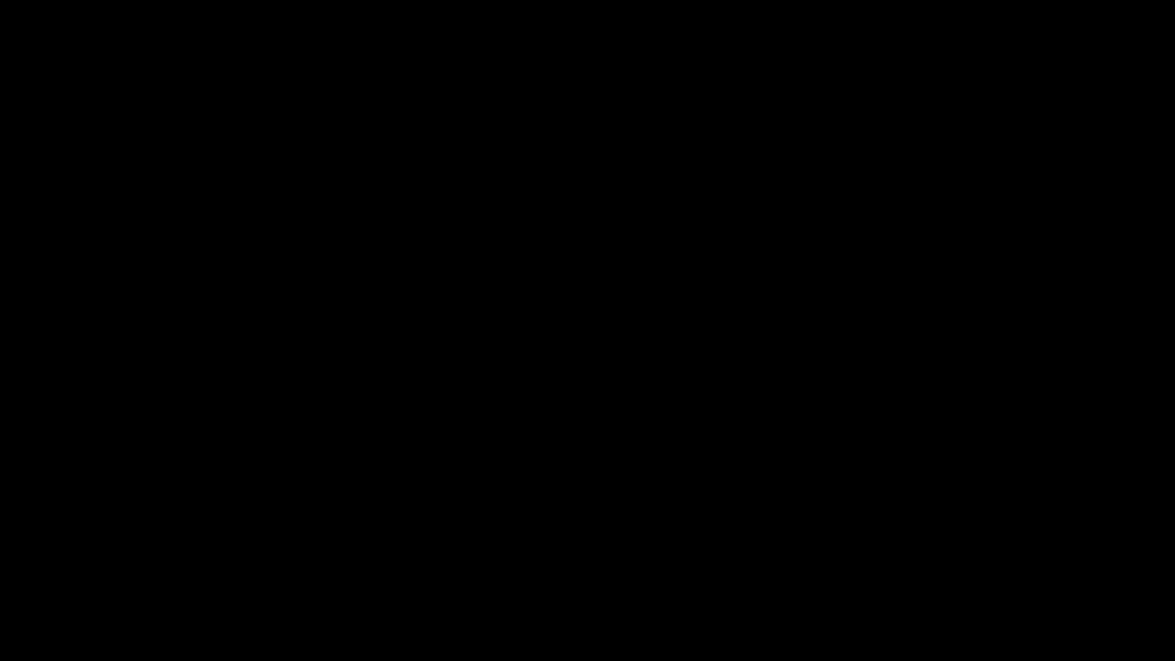
click at [104, 558] on icon "add" at bounding box center [74, 647] width 146 height 18
click at [943, 558] on icon "add" at bounding box center [954, 647] width 146 height 18
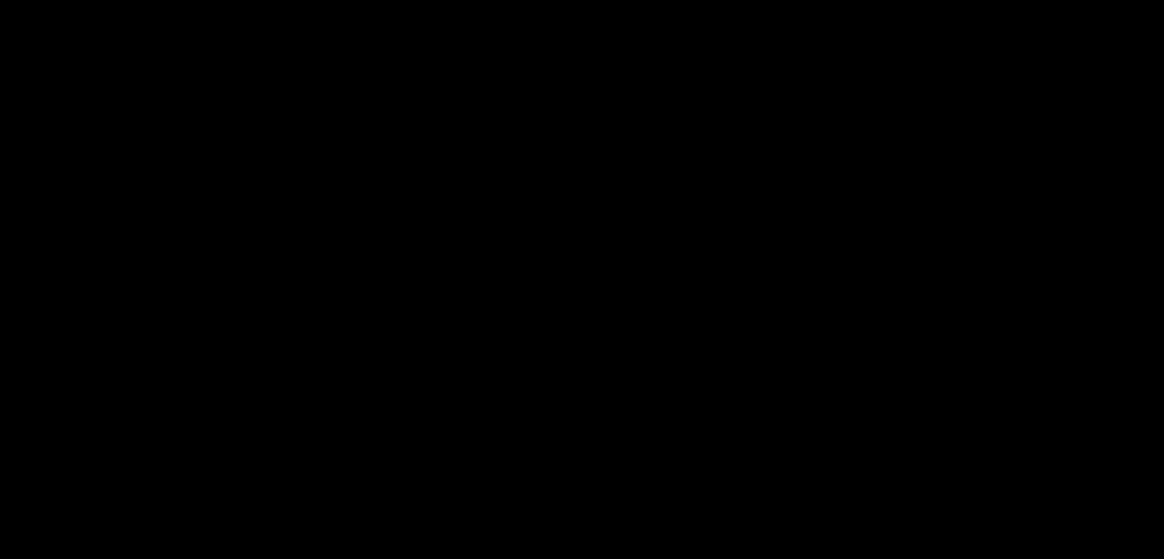
scroll to position [230, 0]
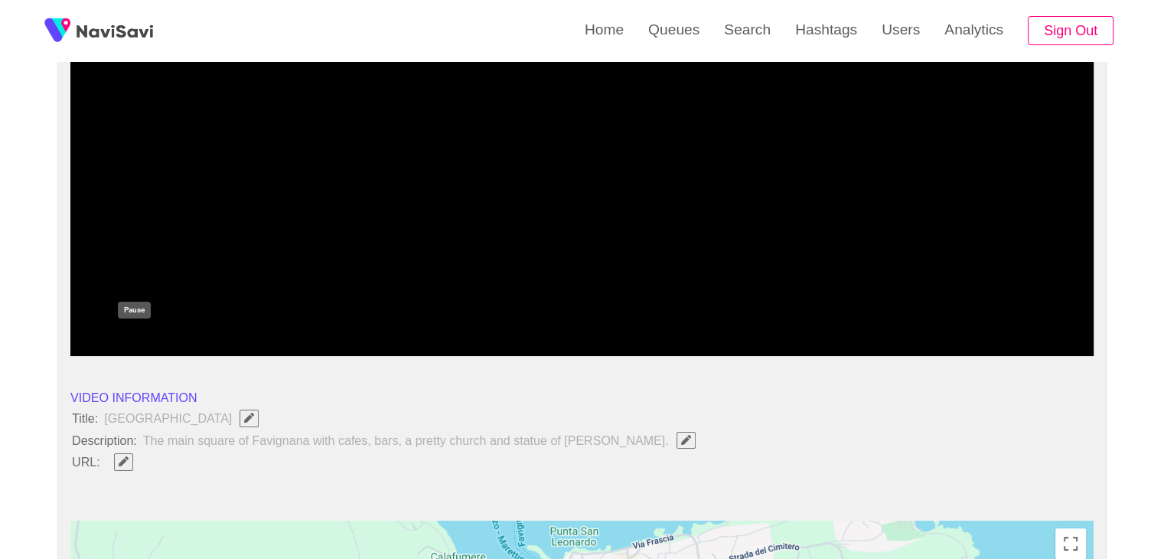
click at [132, 332] on div "add" at bounding box center [134, 342] width 129 height 26
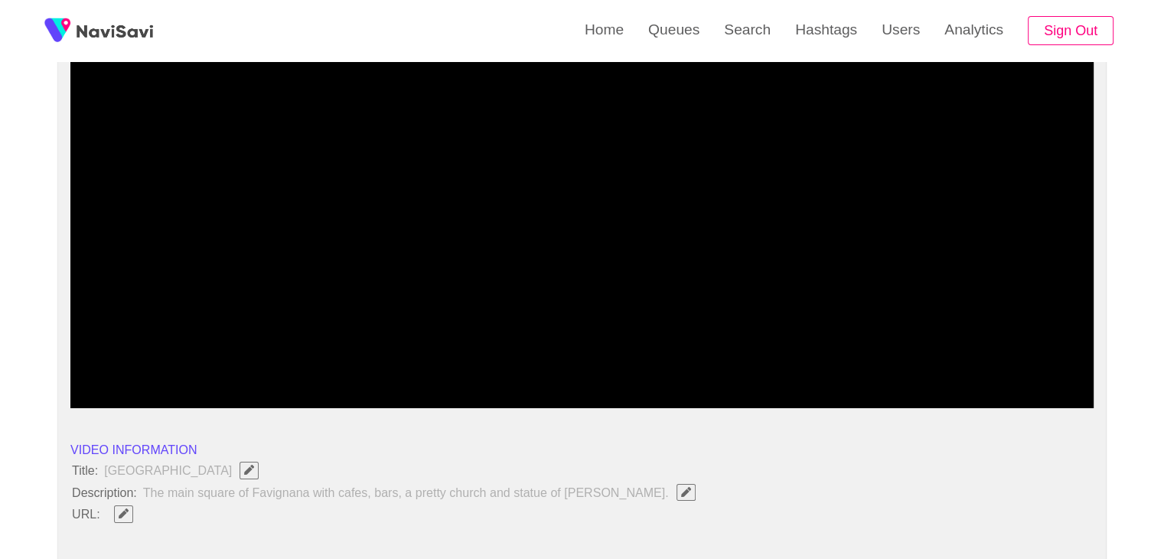
scroll to position [153, 0]
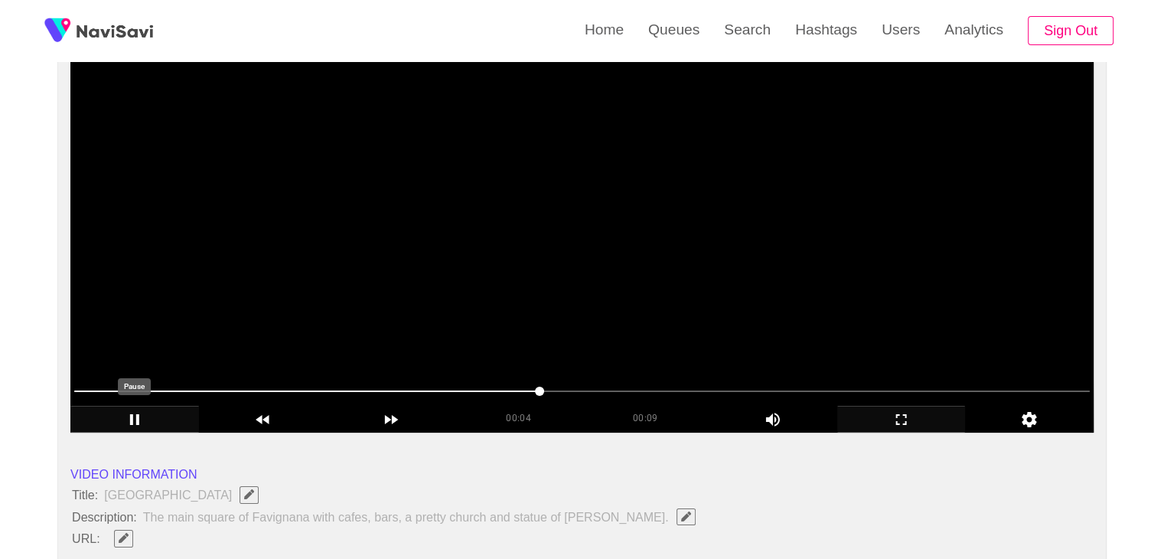
click at [134, 416] on icon "add" at bounding box center [134, 419] width 127 height 18
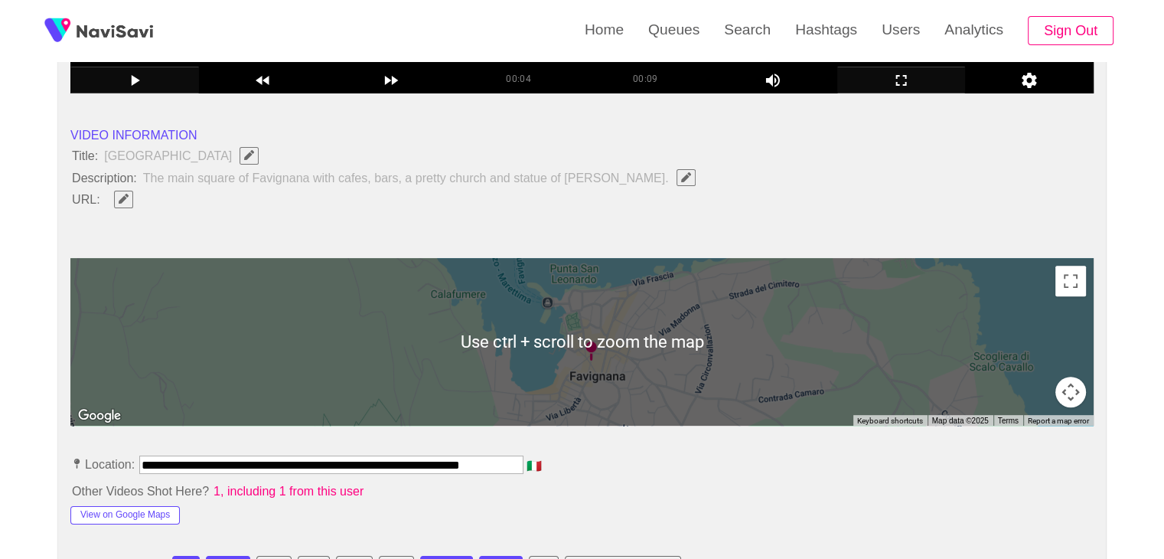
scroll to position [689, 0]
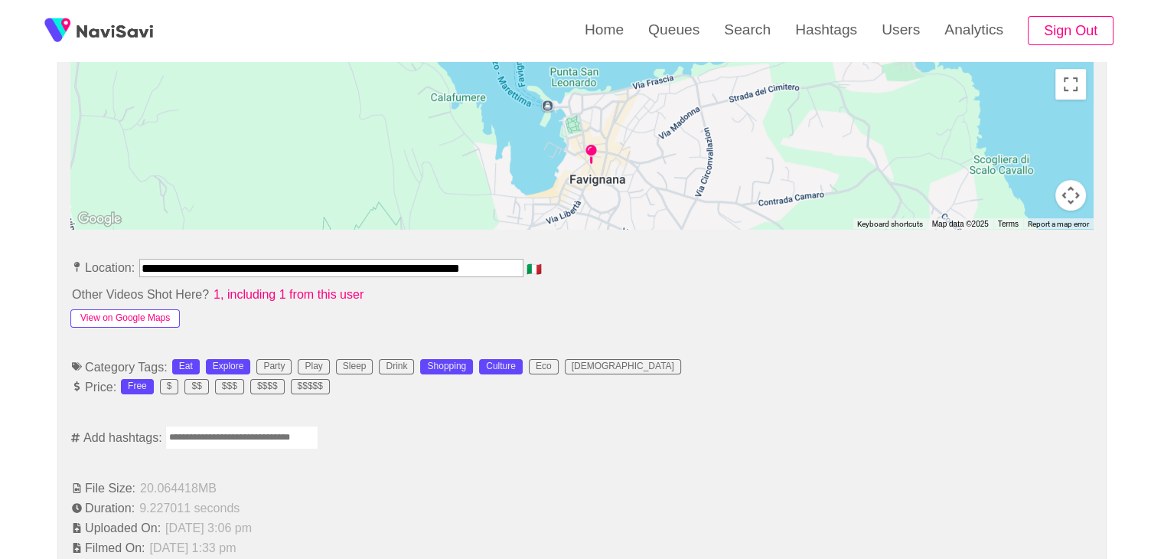
click at [138, 321] on button "View on Google Maps" at bounding box center [124, 318] width 109 height 18
drag, startPoint x: 142, startPoint y: 270, endPoint x: 601, endPoint y: 269, distance: 459.1
click at [601, 269] on li "**********" at bounding box center [581, 271] width 1023 height 24
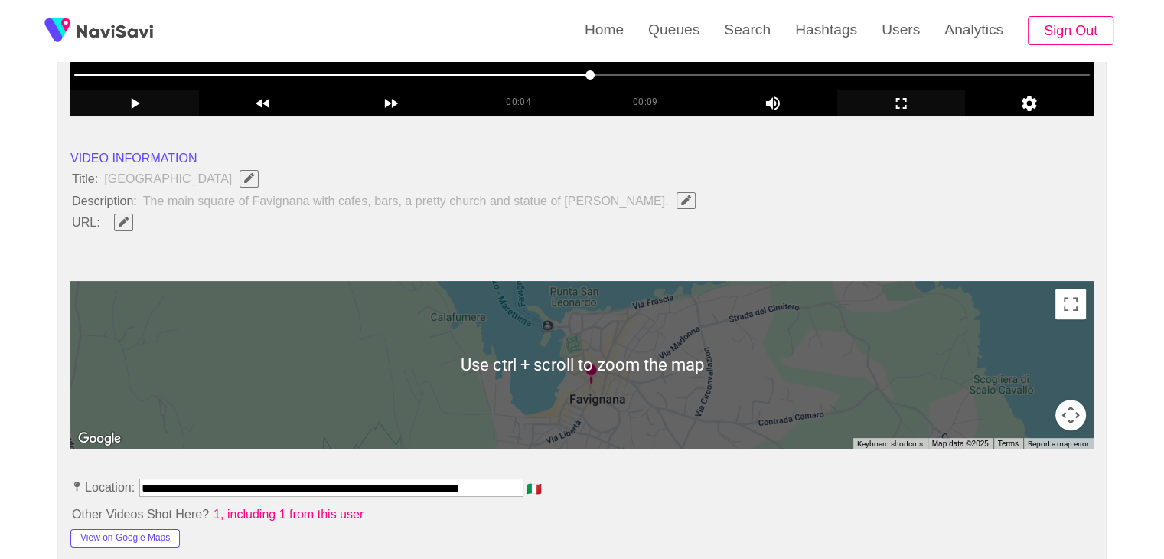
scroll to position [459, 0]
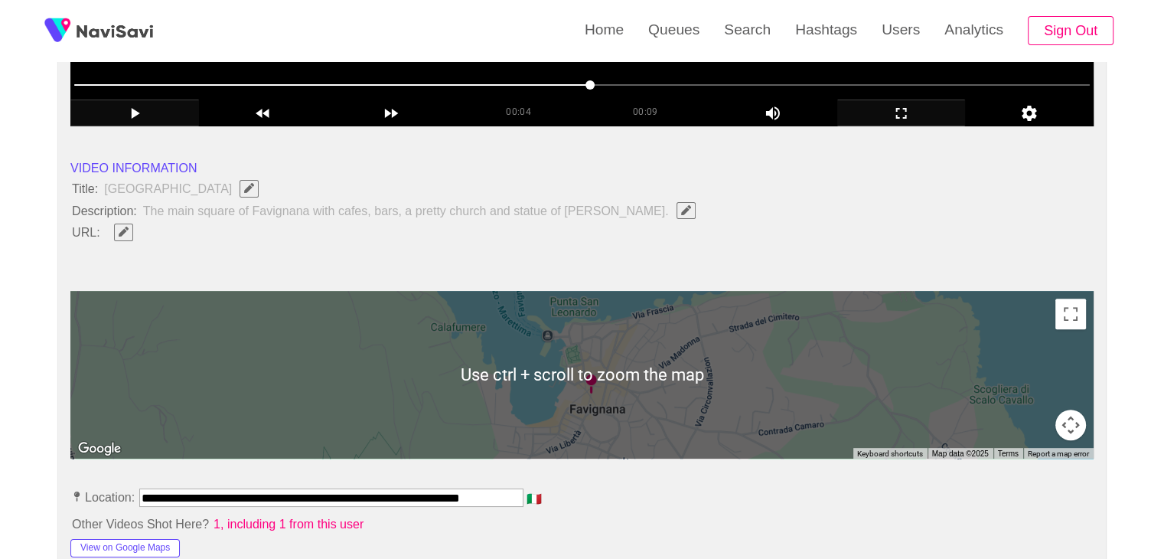
click at [119, 230] on icon "Edit Field" at bounding box center [124, 231] width 10 height 10
click at [152, 231] on input "field" at bounding box center [455, 232] width 699 height 19
type input "**********"
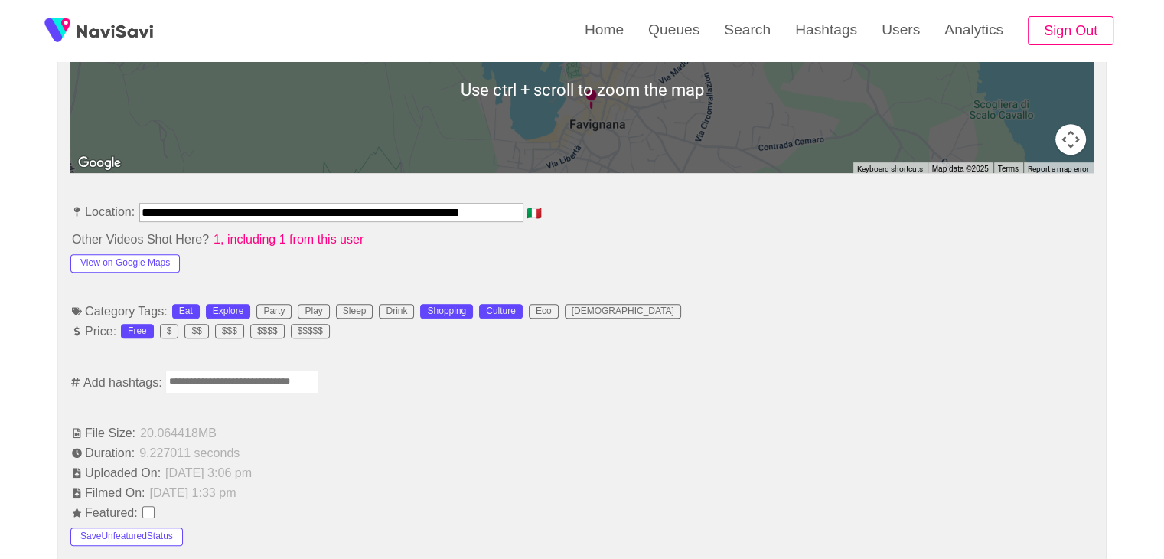
scroll to position [765, 0]
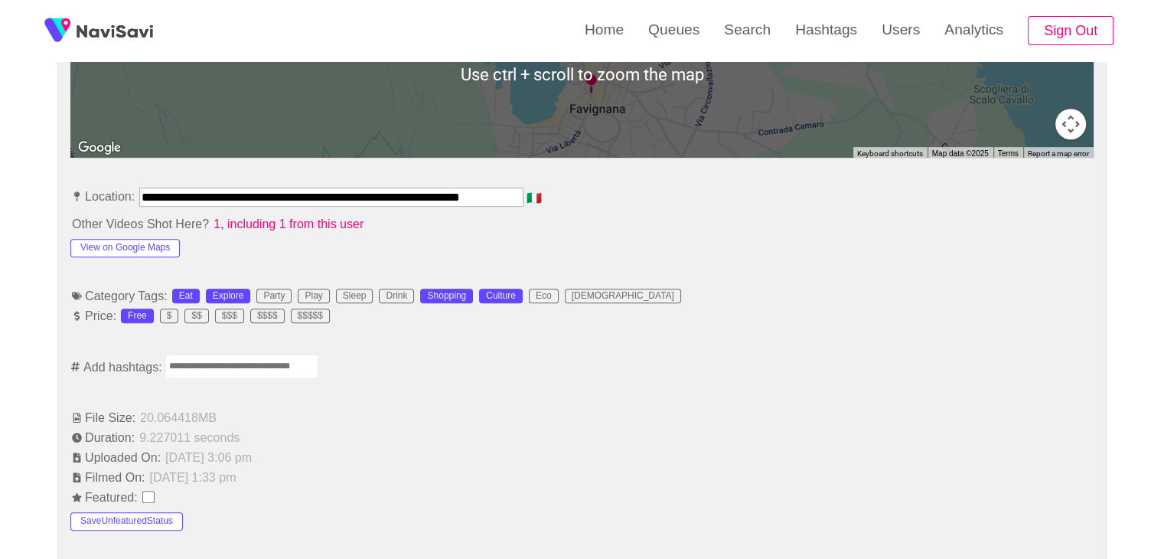
click at [250, 369] on input "Enter tag here and press return" at bounding box center [241, 366] width 153 height 24
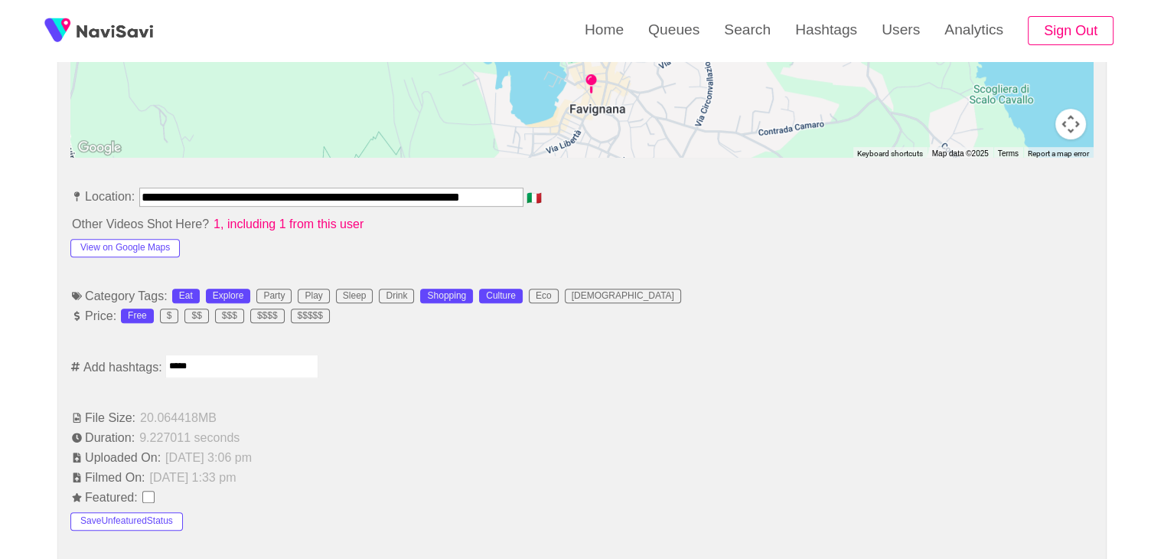
type input "******"
click at [308, 361] on input "Enter tag here and press return" at bounding box center [298, 367] width 153 height 24
type input "*********"
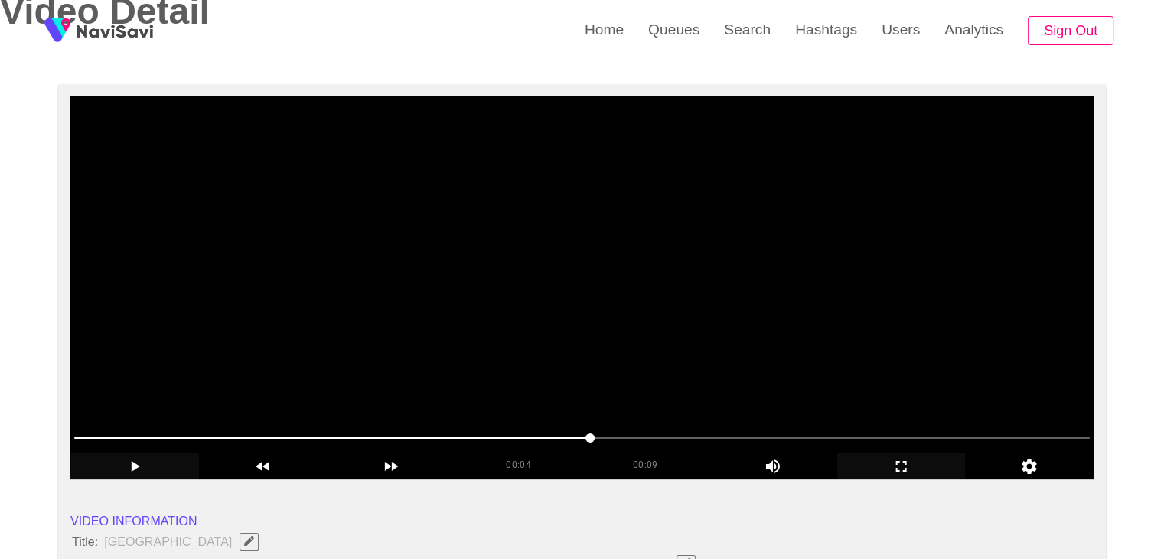
scroll to position [77, 0]
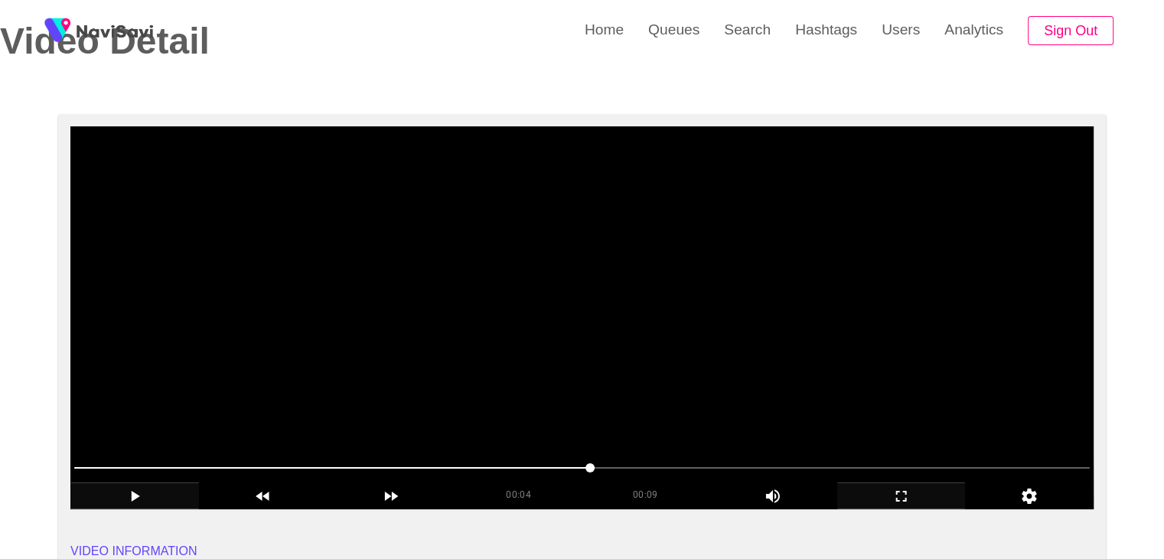
drag, startPoint x: 422, startPoint y: 298, endPoint x: 432, endPoint y: 312, distance: 17.2
click at [423, 298] on video at bounding box center [581, 317] width 1023 height 383
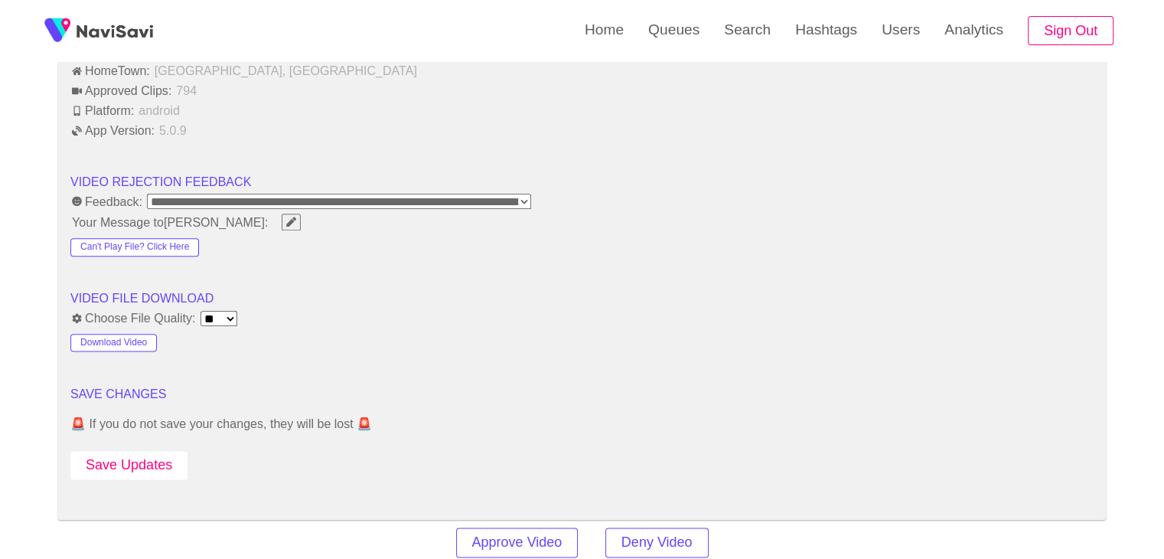
scroll to position [1836, 0]
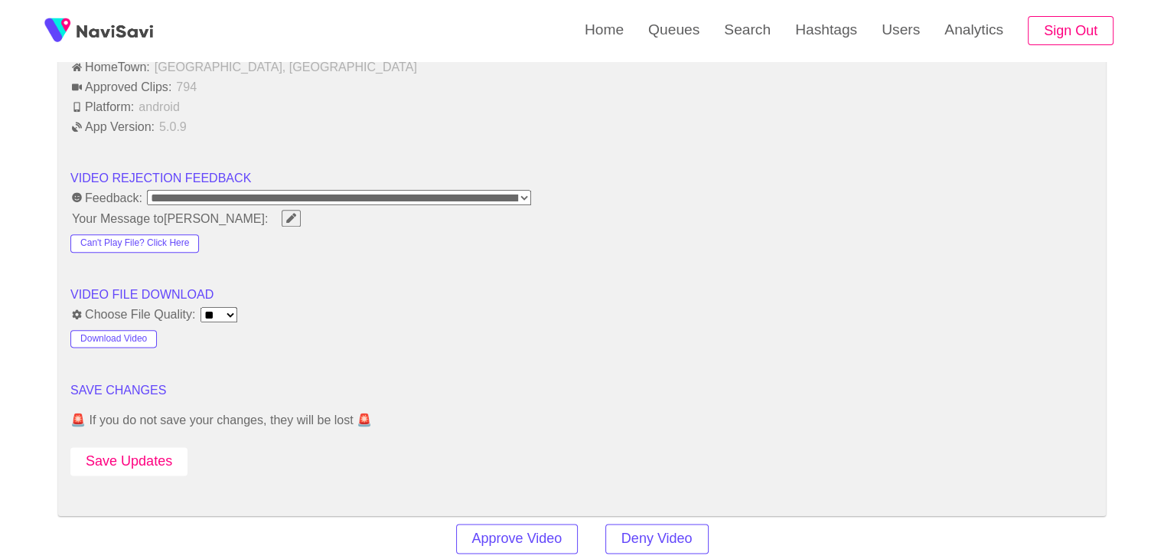
click at [148, 459] on button "Save Updates" at bounding box center [128, 461] width 117 height 28
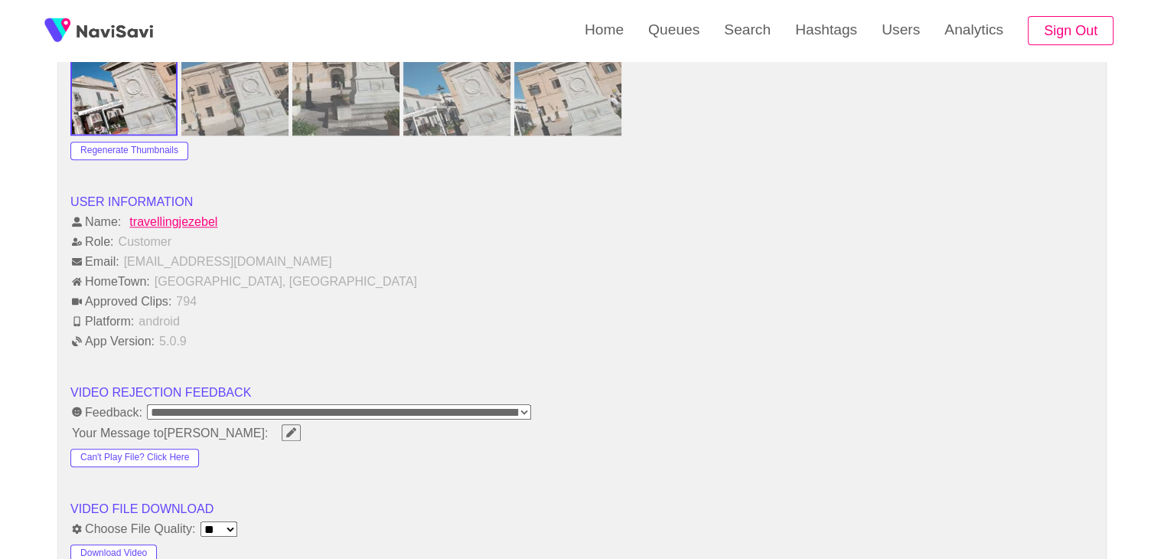
scroll to position [1607, 0]
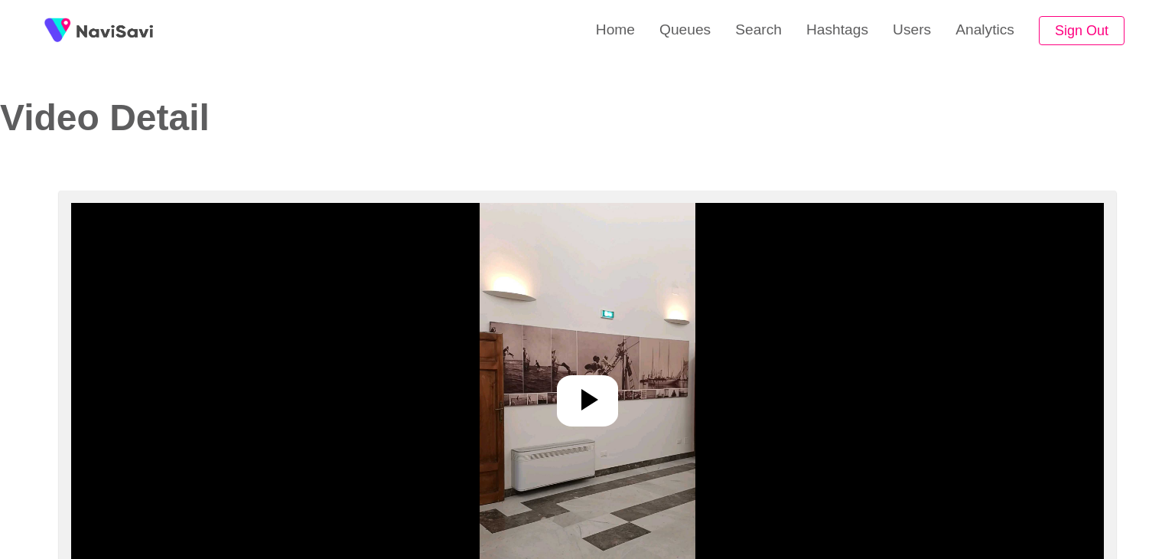
select select "**********"
select select "**"
click at [583, 389] on icon at bounding box center [581, 399] width 37 height 37
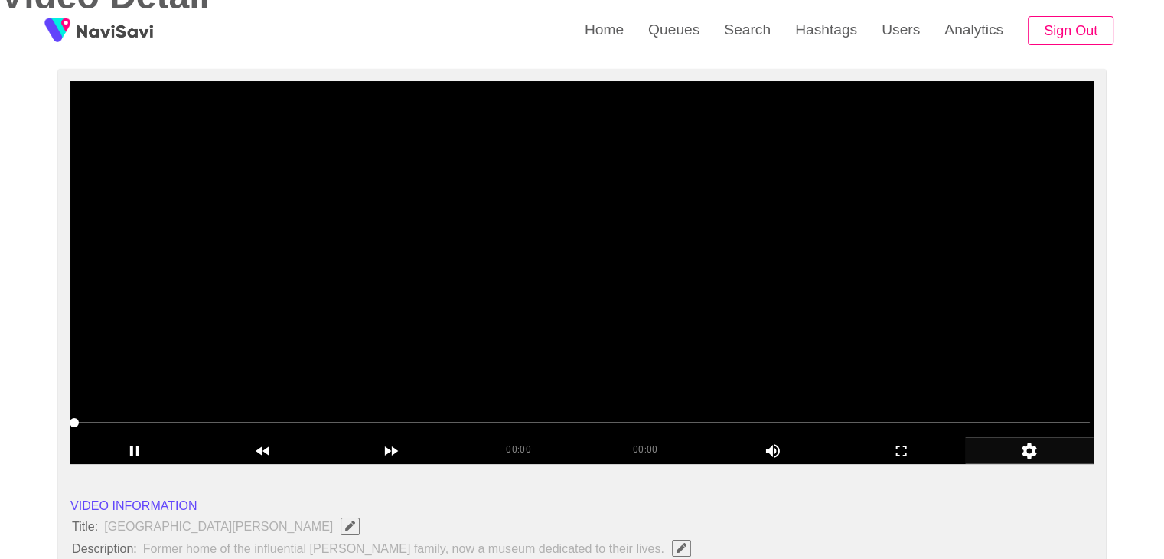
scroll to position [153, 0]
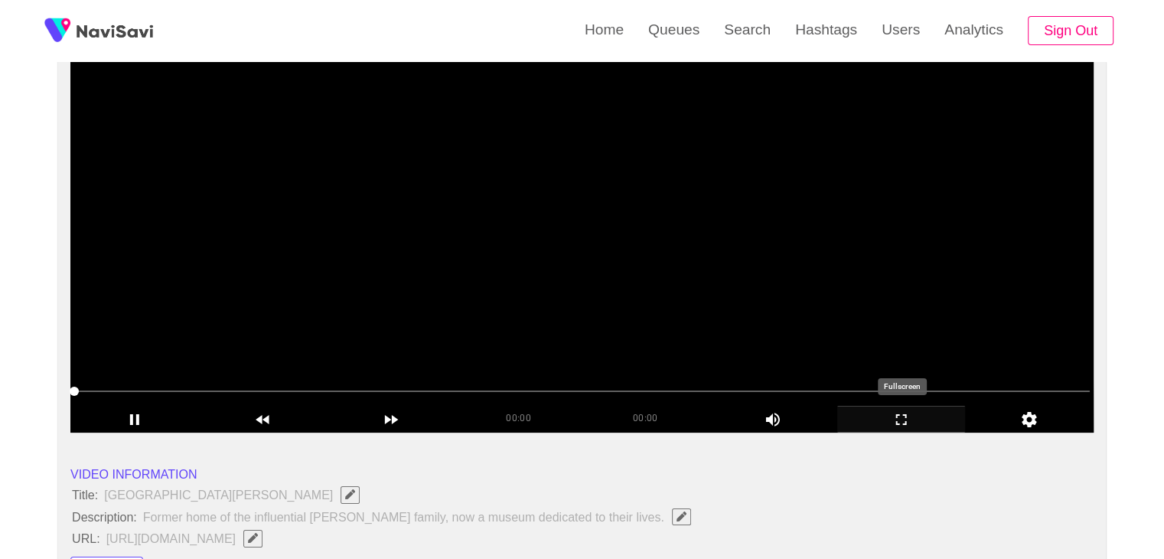
click at [885, 420] on icon "add" at bounding box center [901, 419] width 127 height 18
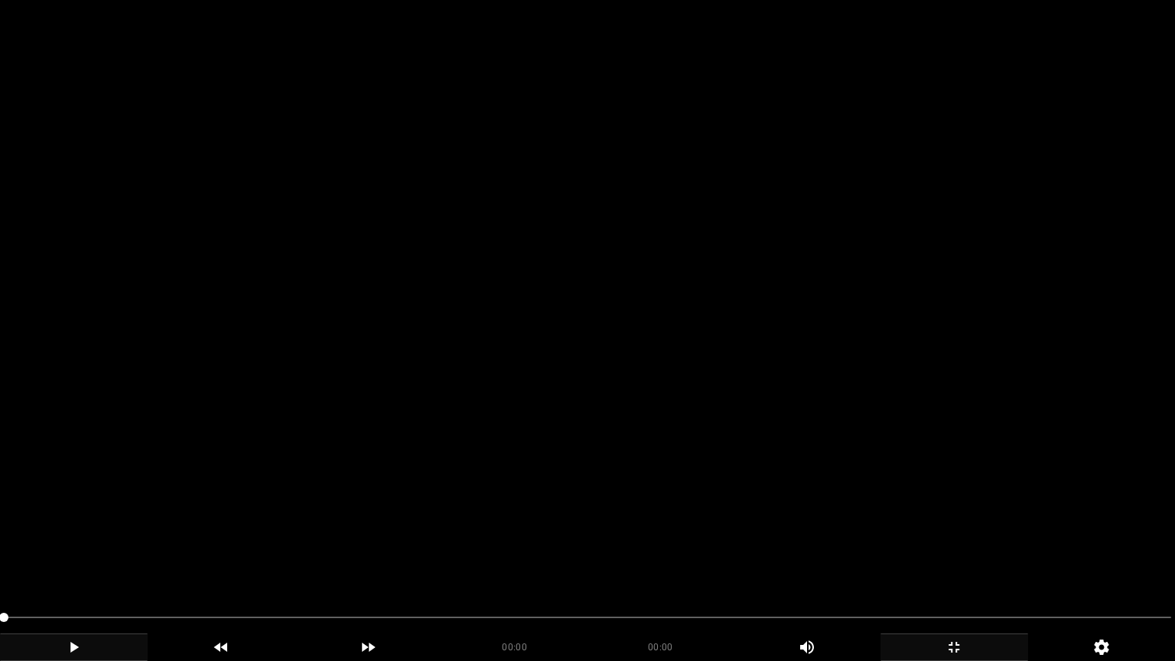
click at [73, 558] on icon "add" at bounding box center [74, 647] width 8 height 11
drag, startPoint x: 0, startPoint y: 609, endPoint x: 55, endPoint y: 620, distance: 56.1
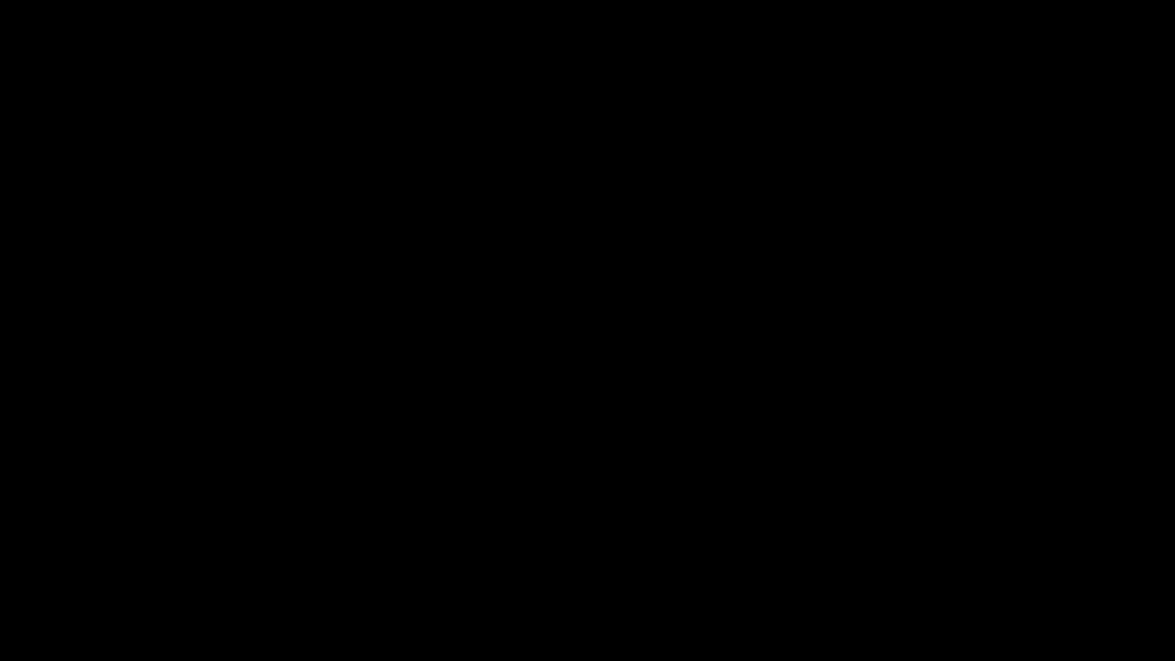
click at [87, 558] on icon "add" at bounding box center [74, 647] width 146 height 18
click at [966, 558] on icon "add" at bounding box center [954, 647] width 146 height 18
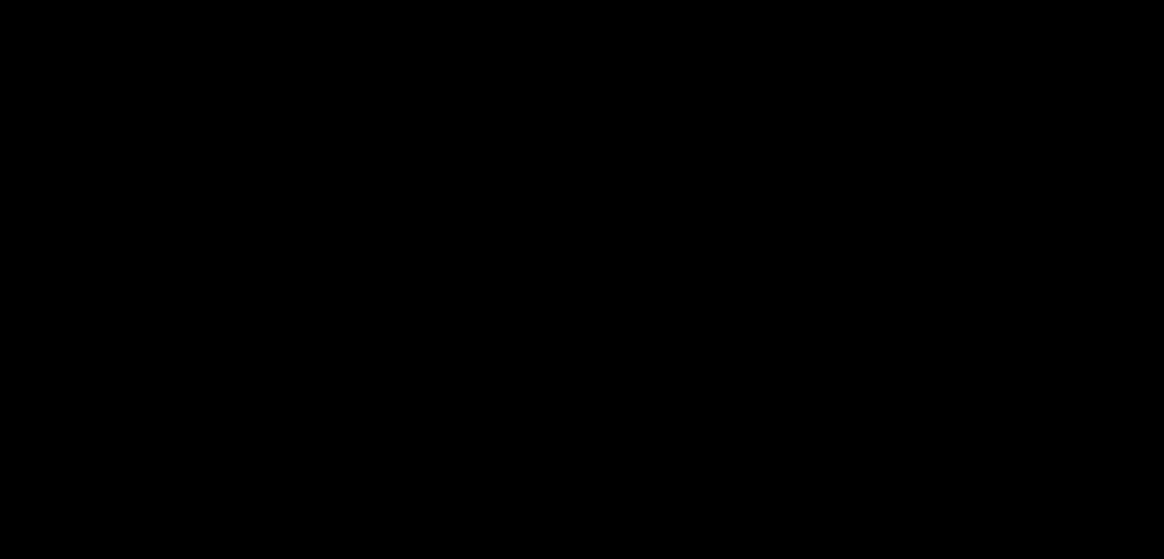
scroll to position [306, 0]
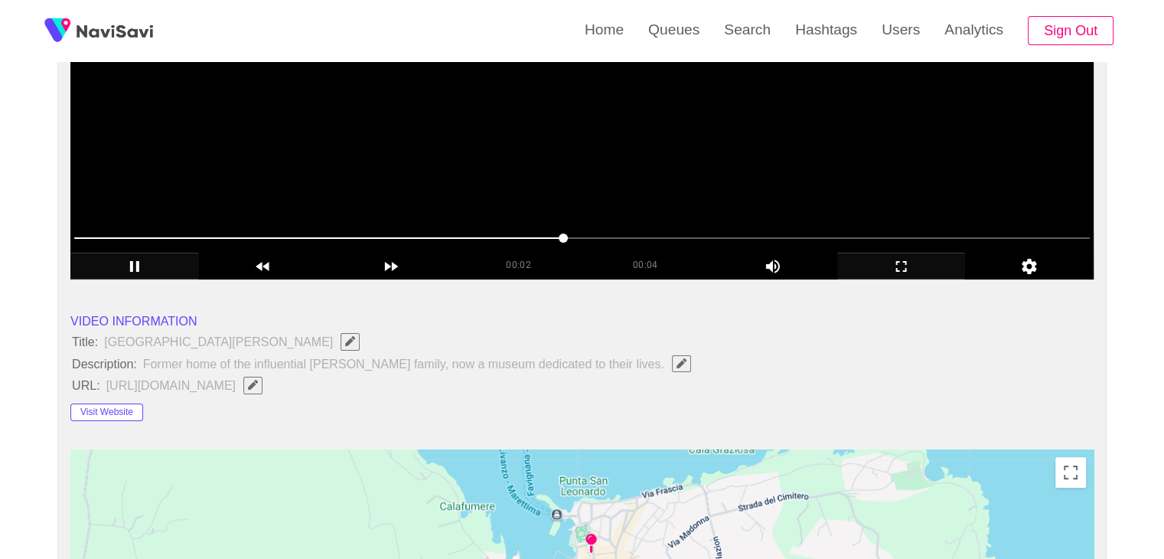
click at [489, 192] on video at bounding box center [581, 88] width 1023 height 383
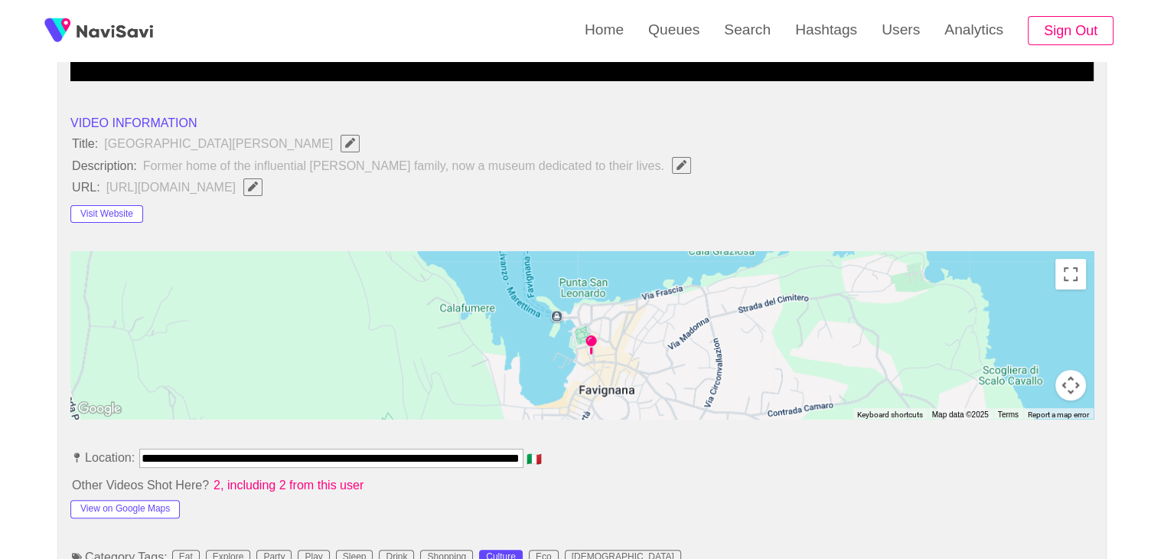
scroll to position [536, 0]
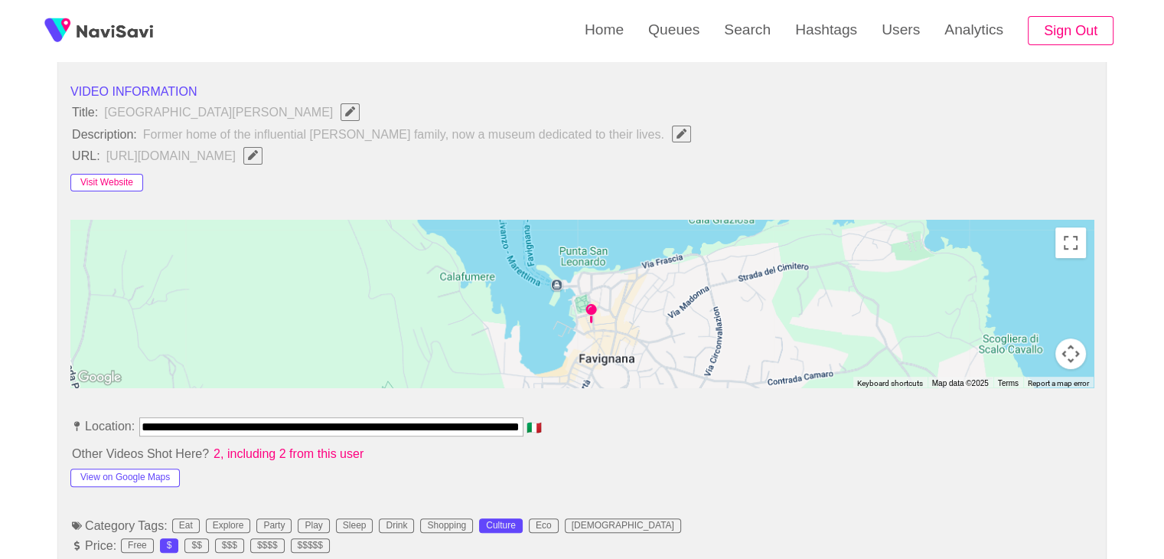
click at [99, 178] on button "Visit Website" at bounding box center [106, 183] width 73 height 18
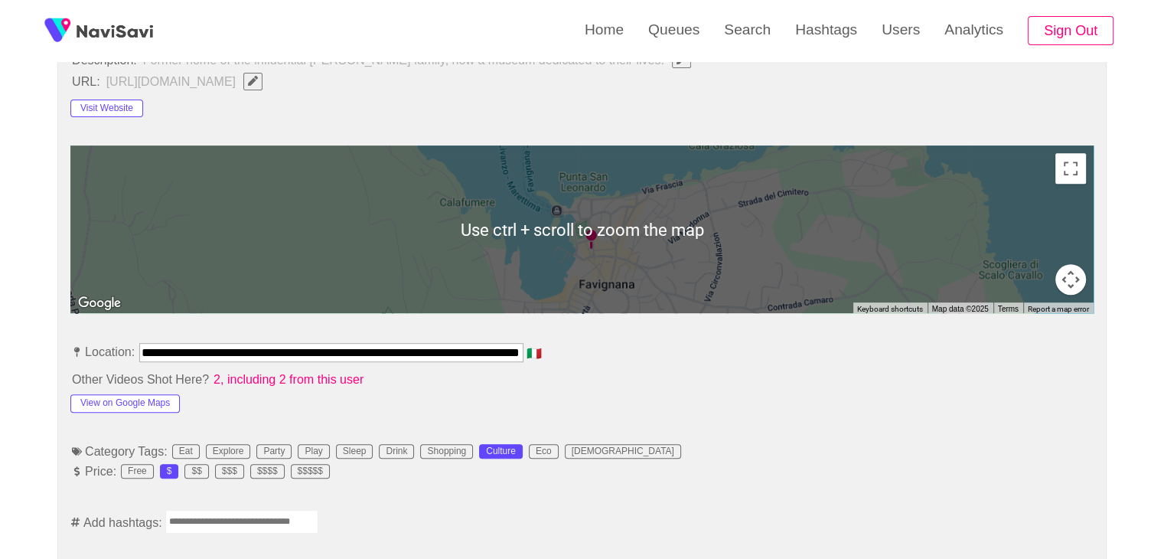
scroll to position [612, 0]
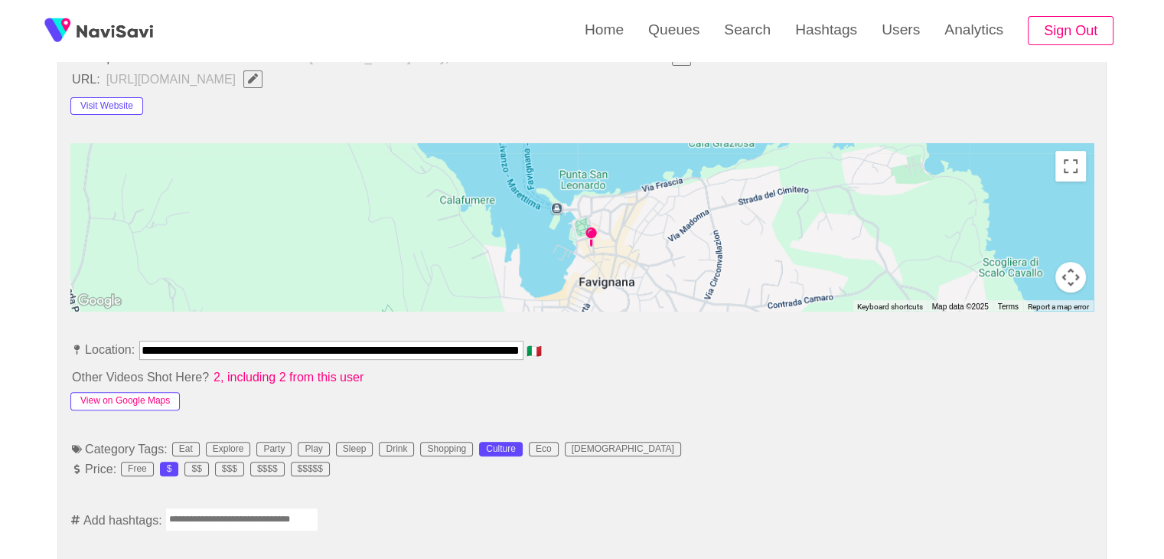
click at [157, 395] on button "View on Google Maps" at bounding box center [124, 401] width 109 height 18
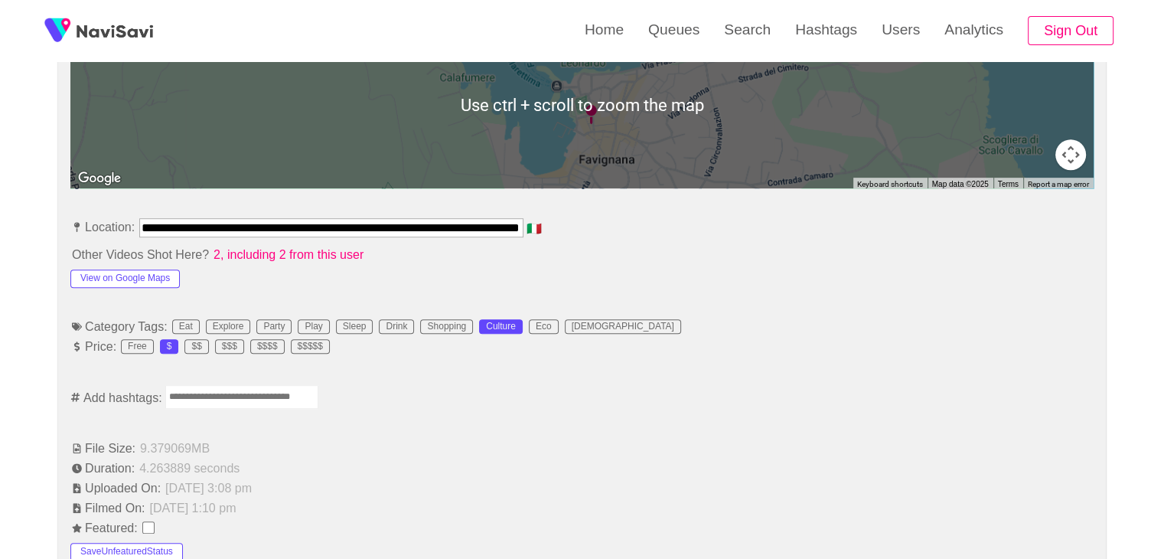
scroll to position [765, 0]
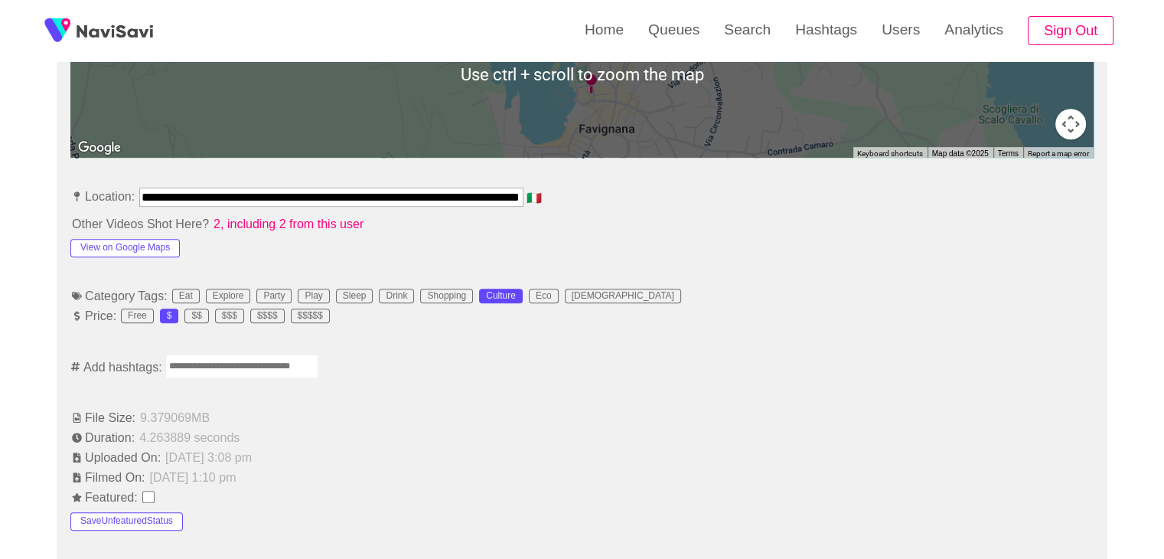
click at [240, 360] on input "Enter tag here and press return" at bounding box center [241, 366] width 153 height 24
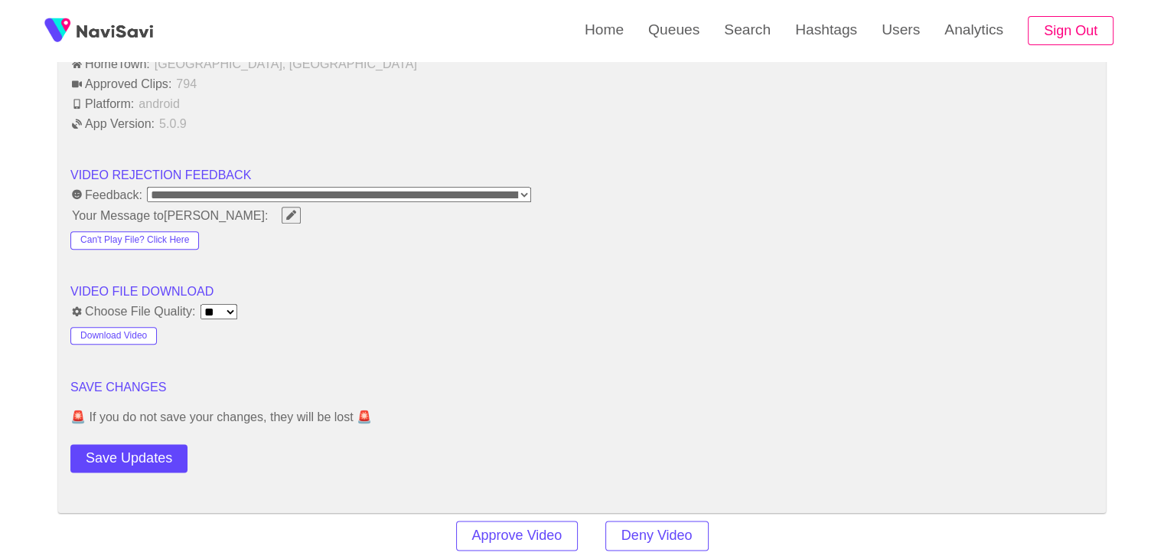
scroll to position [1836, 0]
drag, startPoint x: 165, startPoint y: 444, endPoint x: 160, endPoint y: 453, distance: 10.6
click at [165, 444] on button "Save Updates" at bounding box center [128, 457] width 117 height 28
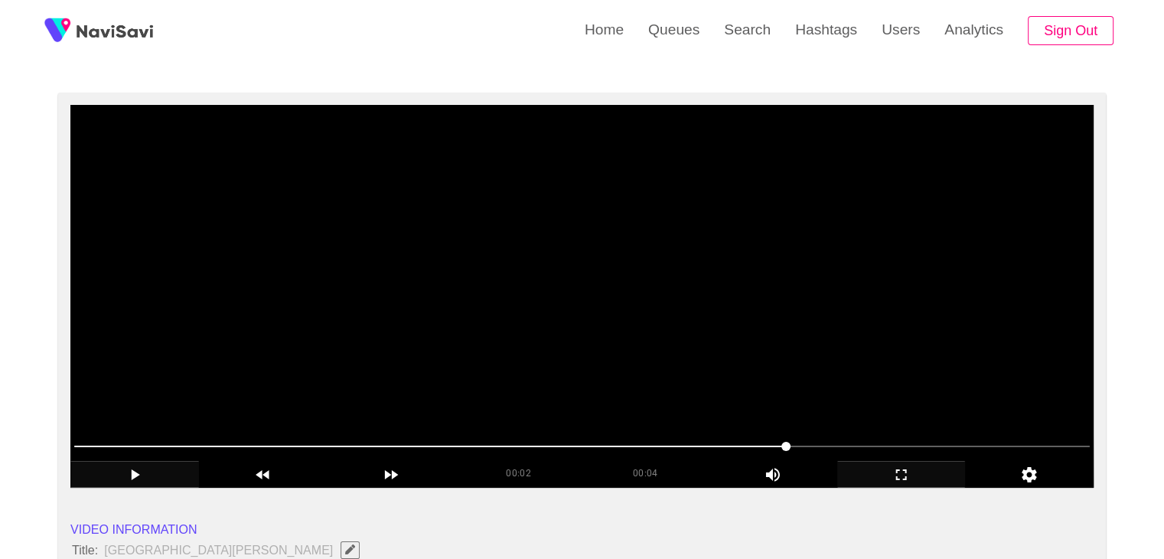
scroll to position [77, 0]
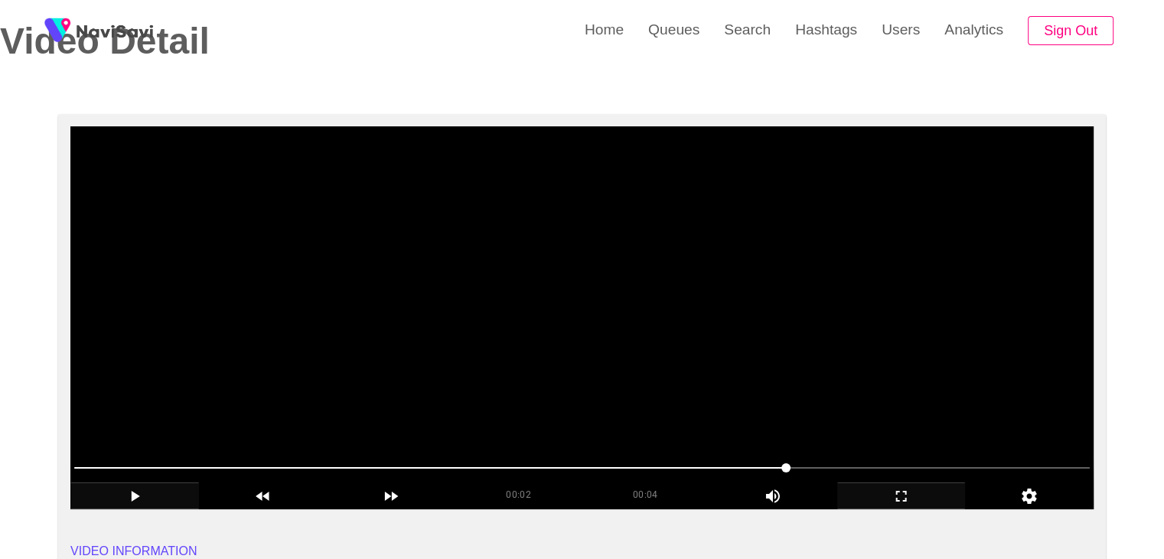
click at [510, 236] on video at bounding box center [581, 317] width 1023 height 383
click at [529, 230] on video at bounding box center [581, 317] width 1023 height 383
click at [529, 232] on video at bounding box center [581, 317] width 1023 height 383
click at [524, 240] on video at bounding box center [581, 317] width 1023 height 383
click at [628, 322] on video at bounding box center [581, 317] width 1023 height 383
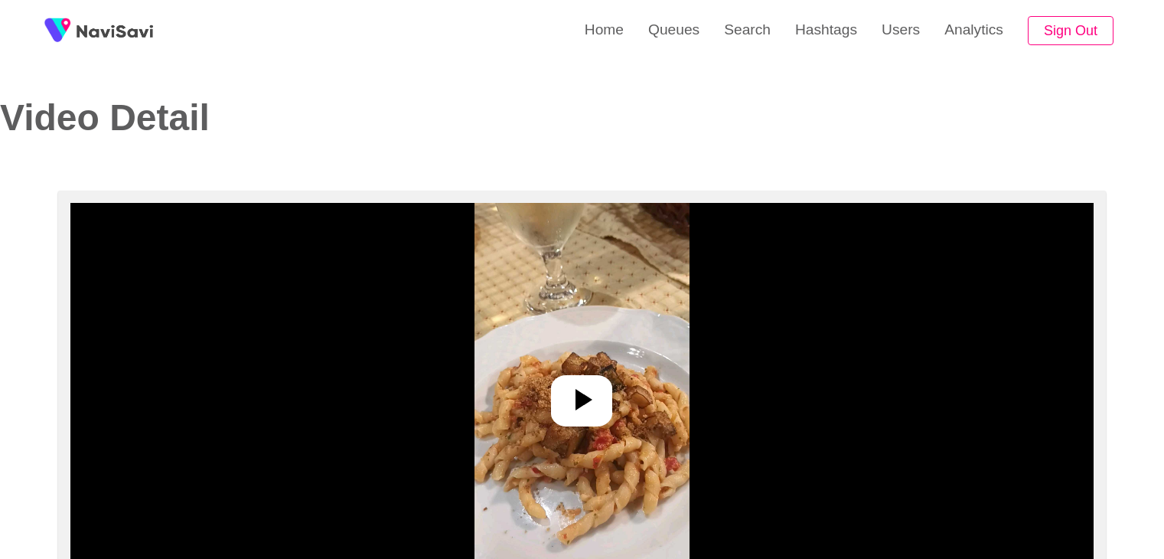
select select "**********"
select select "**"
click at [594, 392] on icon at bounding box center [581, 399] width 37 height 37
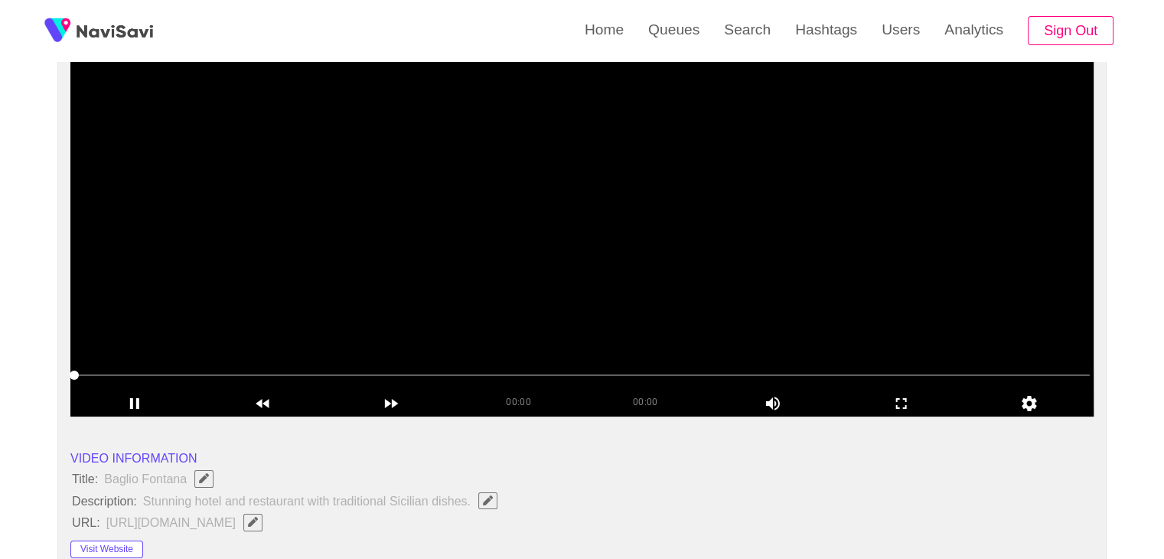
scroll to position [230, 0]
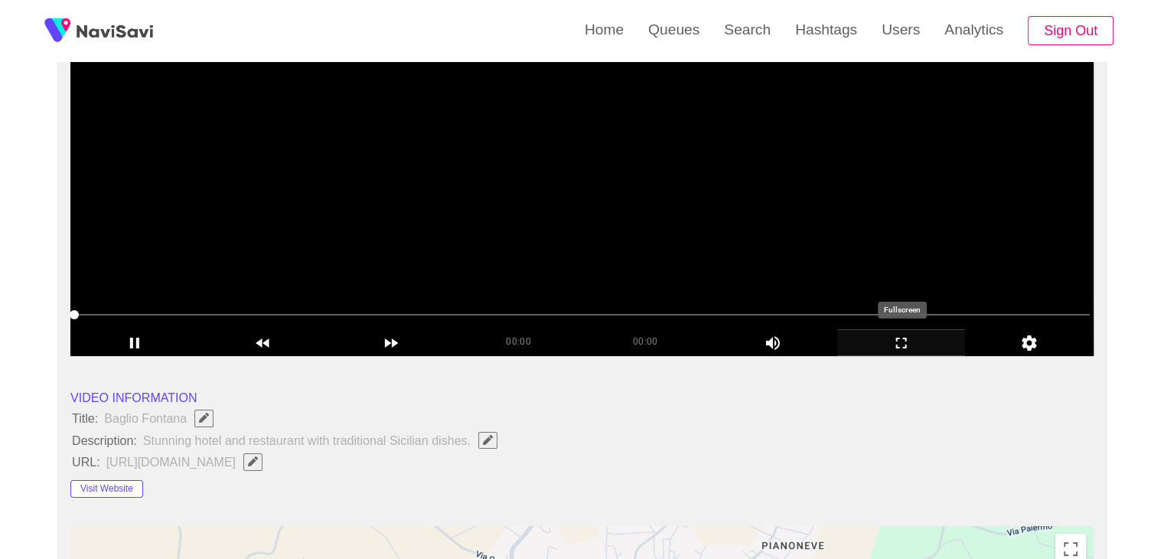
click at [902, 342] on icon "add" at bounding box center [901, 343] width 127 height 18
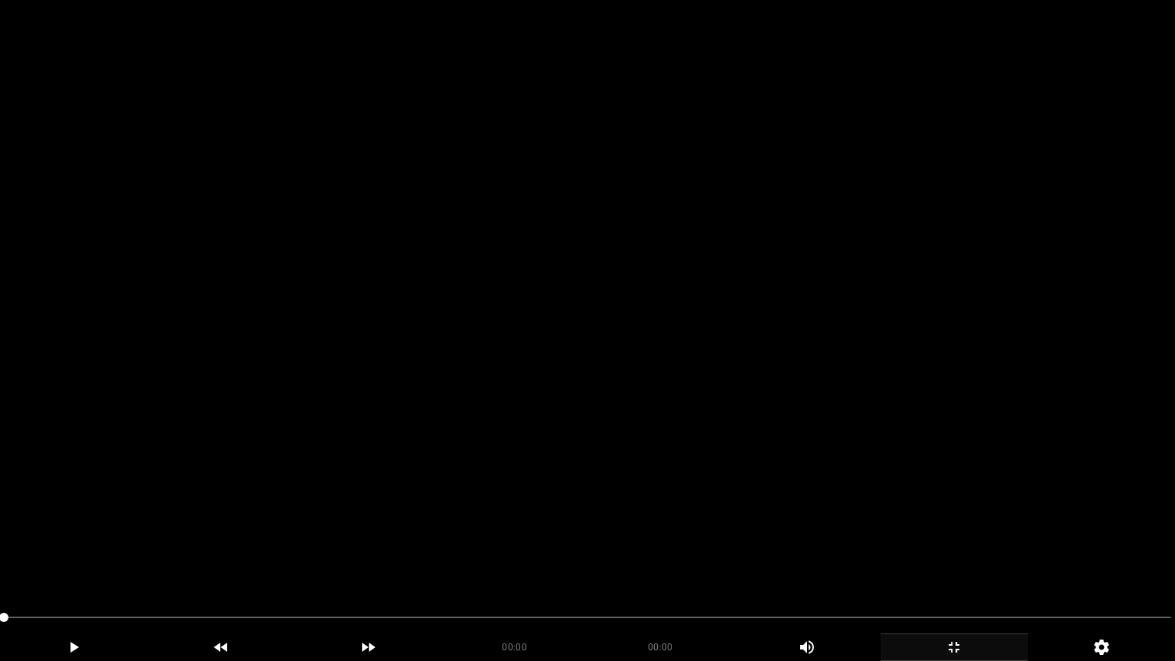
click at [484, 526] on video at bounding box center [587, 330] width 1175 height 661
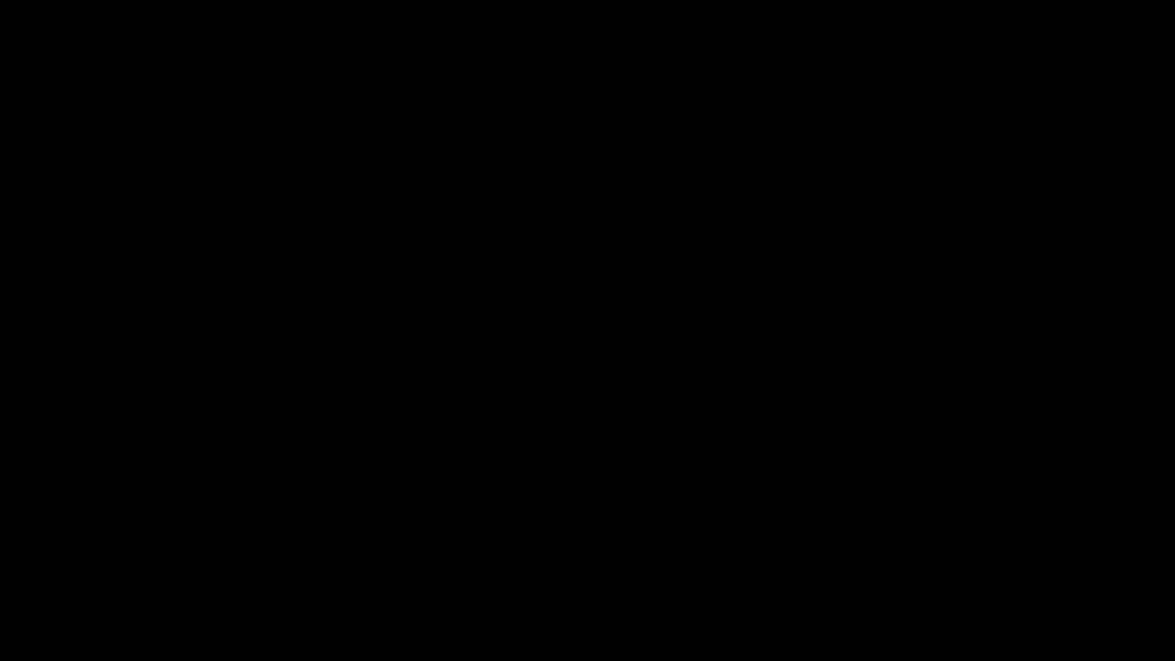
click at [973, 558] on icon "add" at bounding box center [954, 647] width 146 height 18
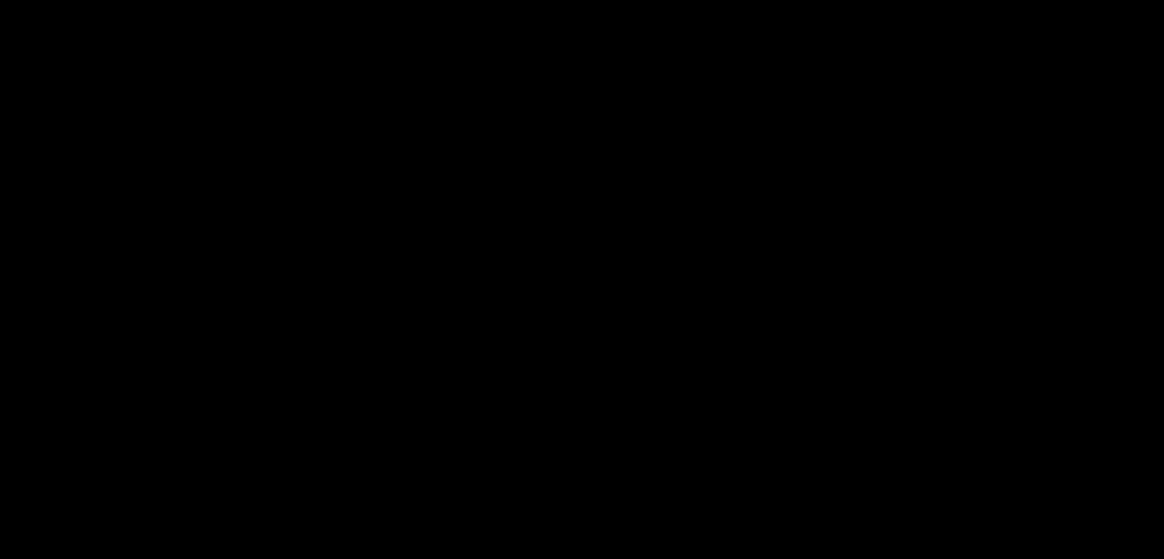
scroll to position [153, 0]
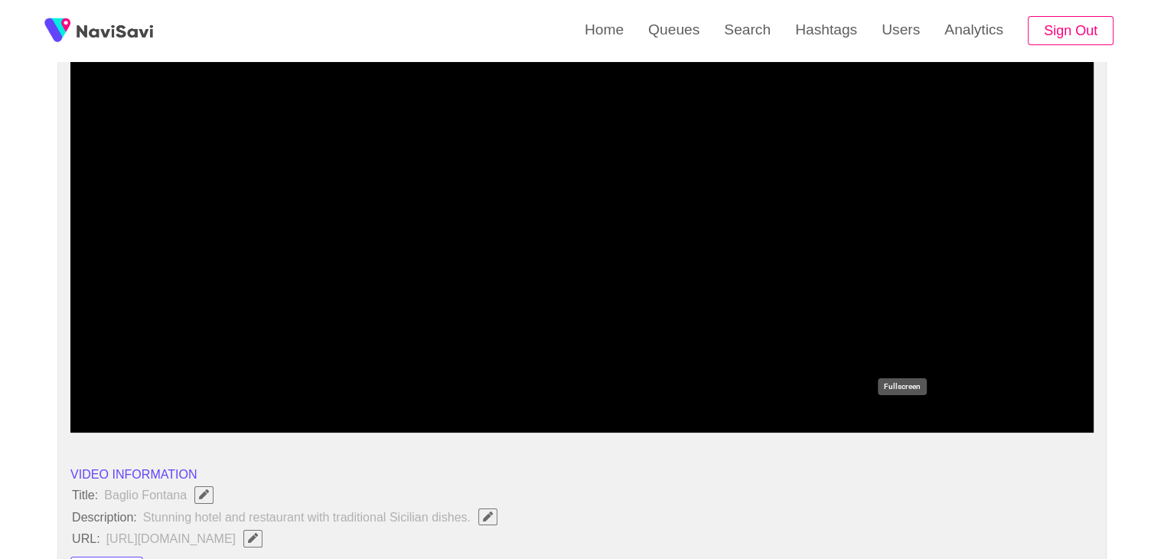
click at [885, 417] on icon "add" at bounding box center [901, 419] width 127 height 18
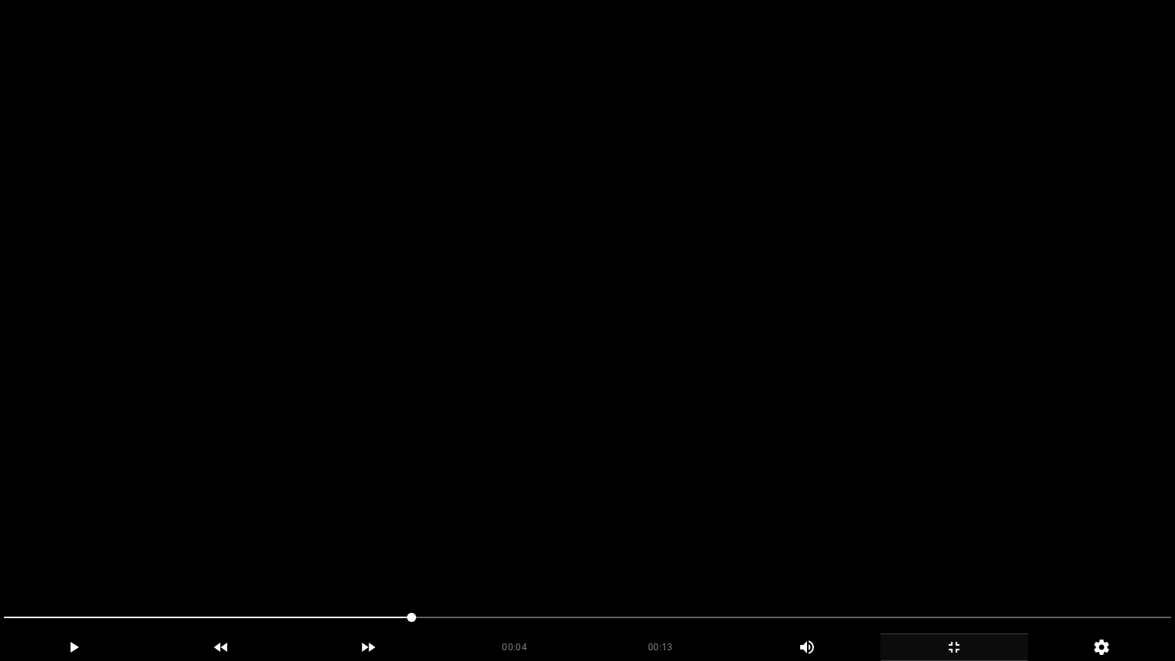
click at [784, 482] on video at bounding box center [587, 330] width 1175 height 661
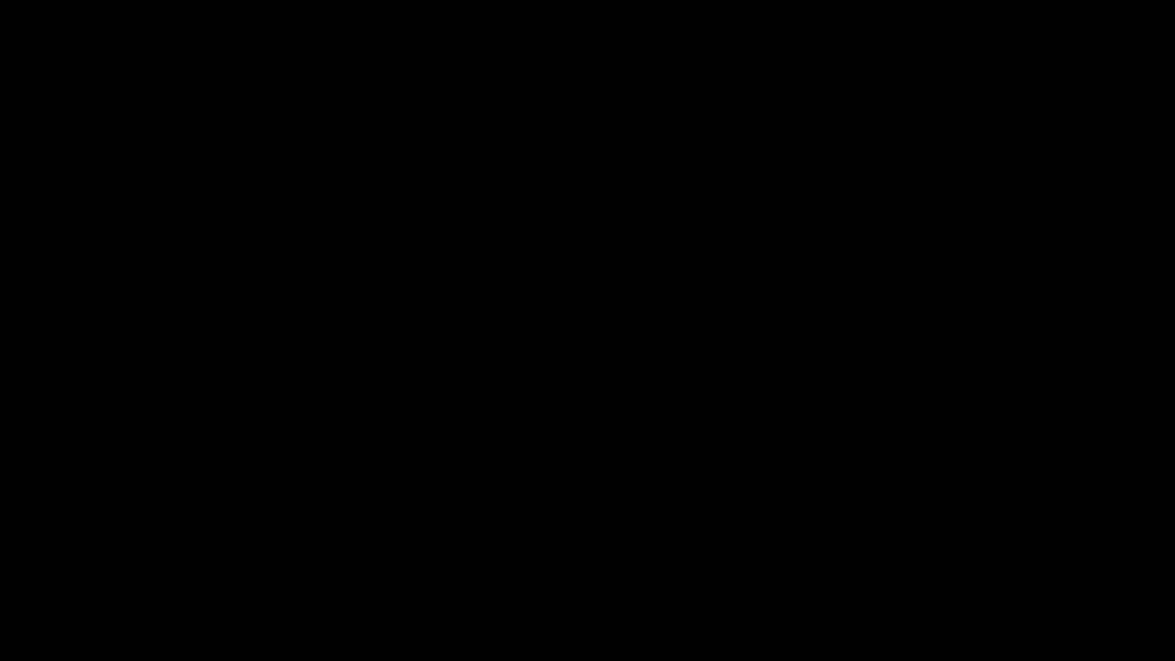
click at [956, 558] on icon "add" at bounding box center [954, 647] width 11 height 11
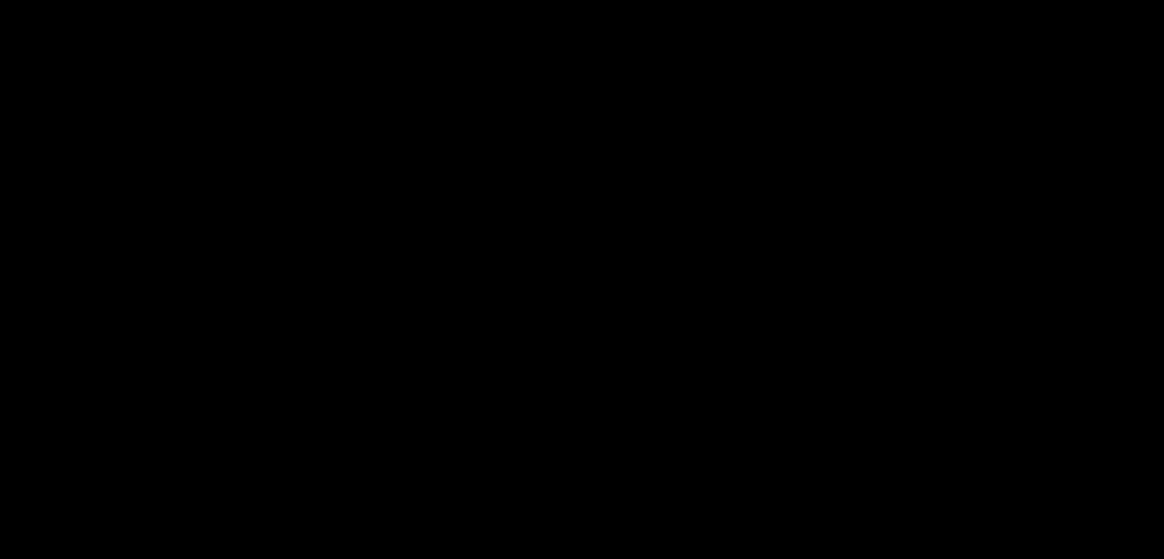
scroll to position [306, 0]
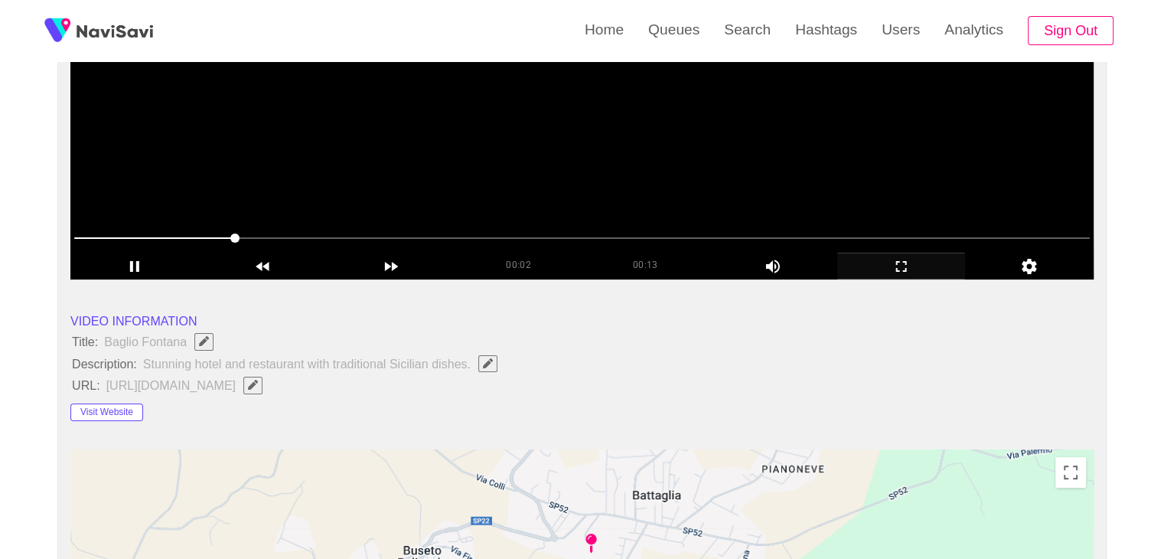
click at [341, 167] on video at bounding box center [581, 88] width 1023 height 383
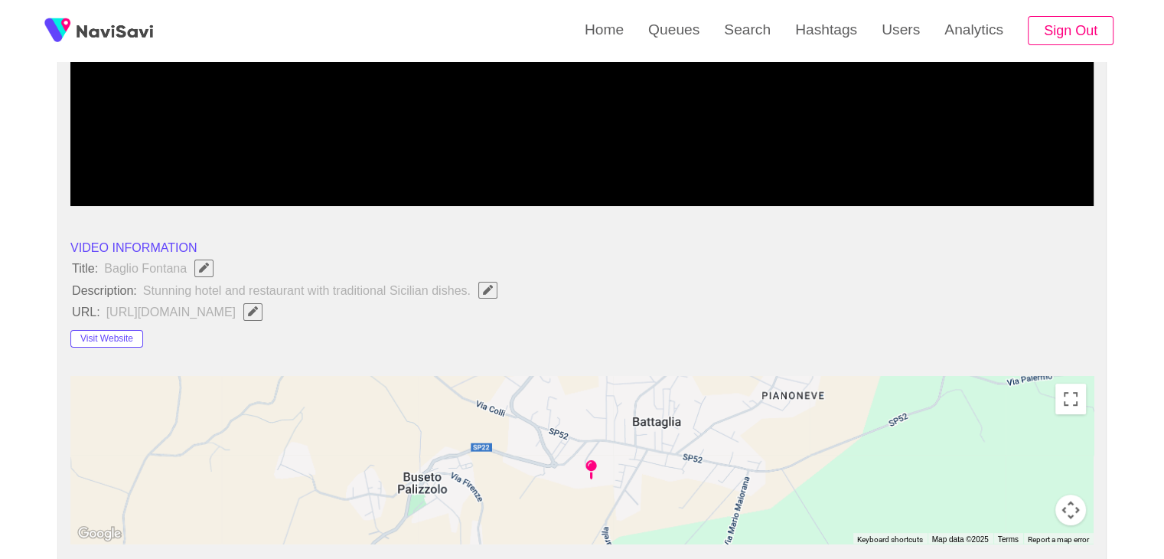
scroll to position [383, 0]
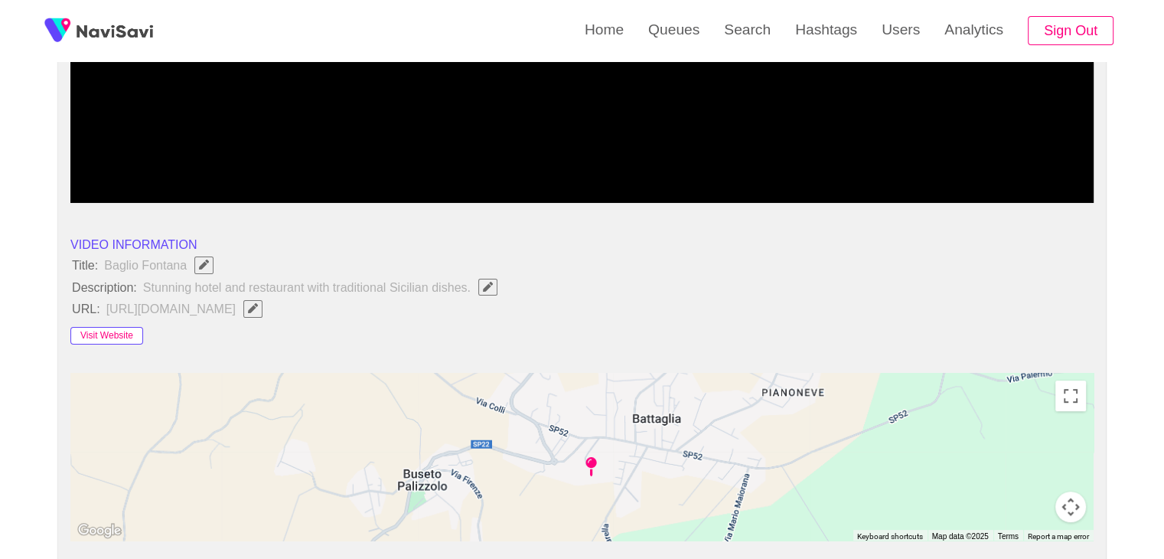
click at [96, 334] on button "Visit Website" at bounding box center [106, 336] width 73 height 18
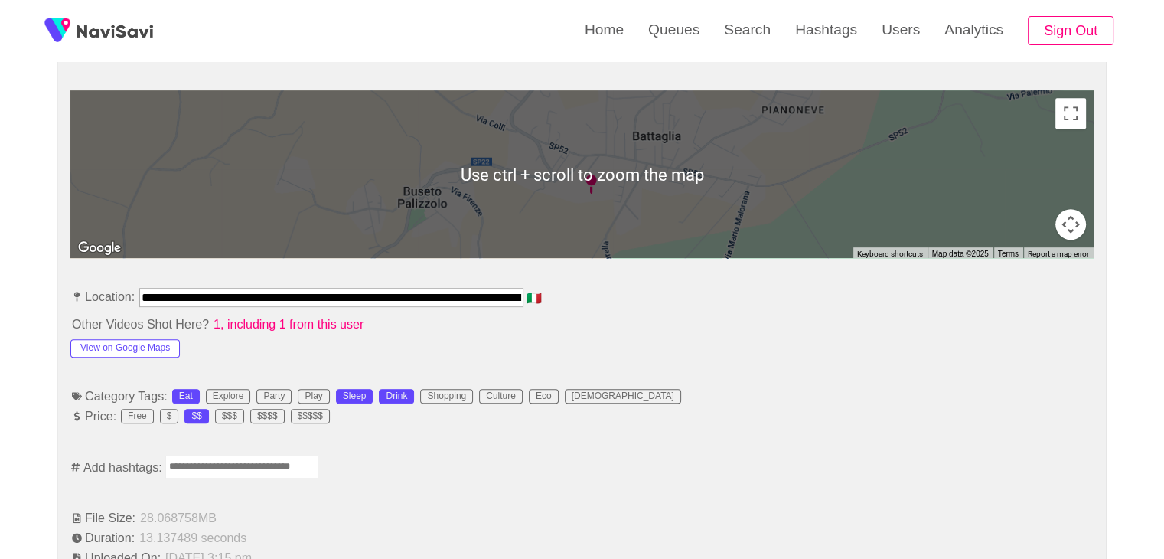
scroll to position [842, 0]
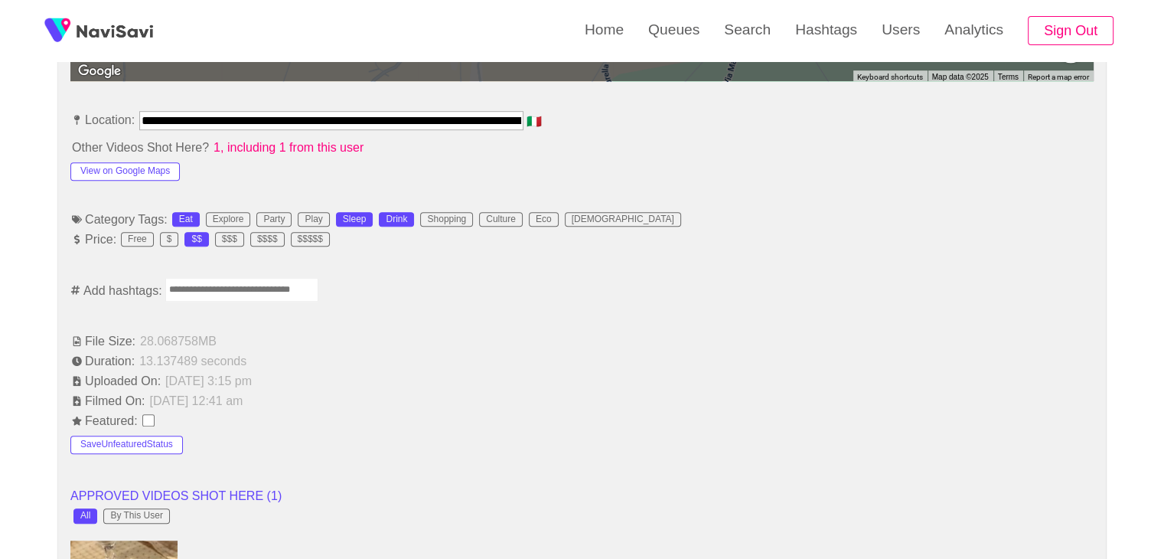
click at [242, 298] on input "Enter tag here and press return" at bounding box center [241, 290] width 153 height 24
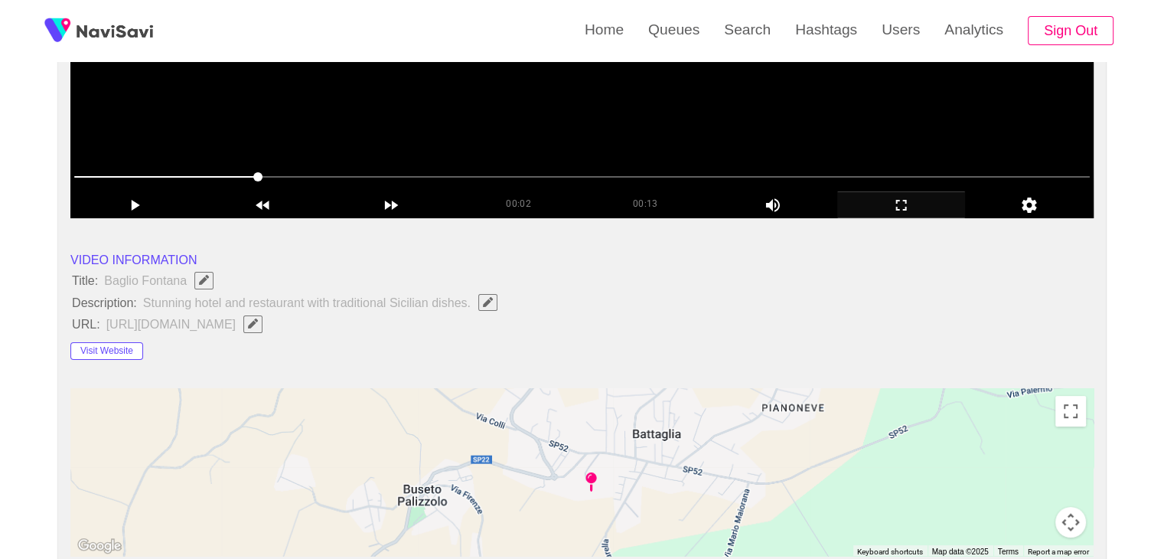
scroll to position [153, 0]
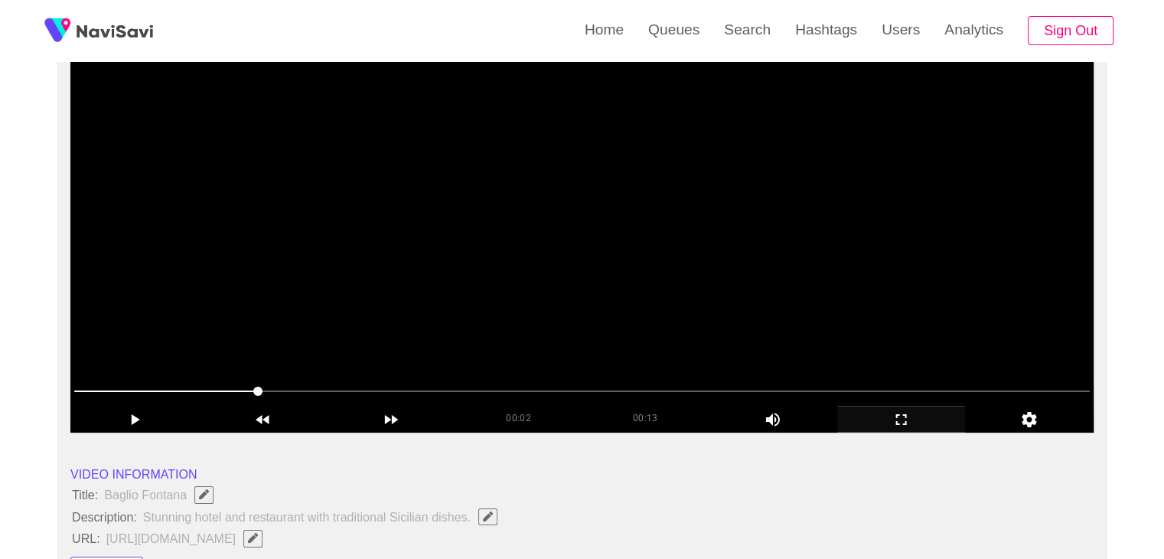
click at [468, 305] on video at bounding box center [581, 241] width 1023 height 383
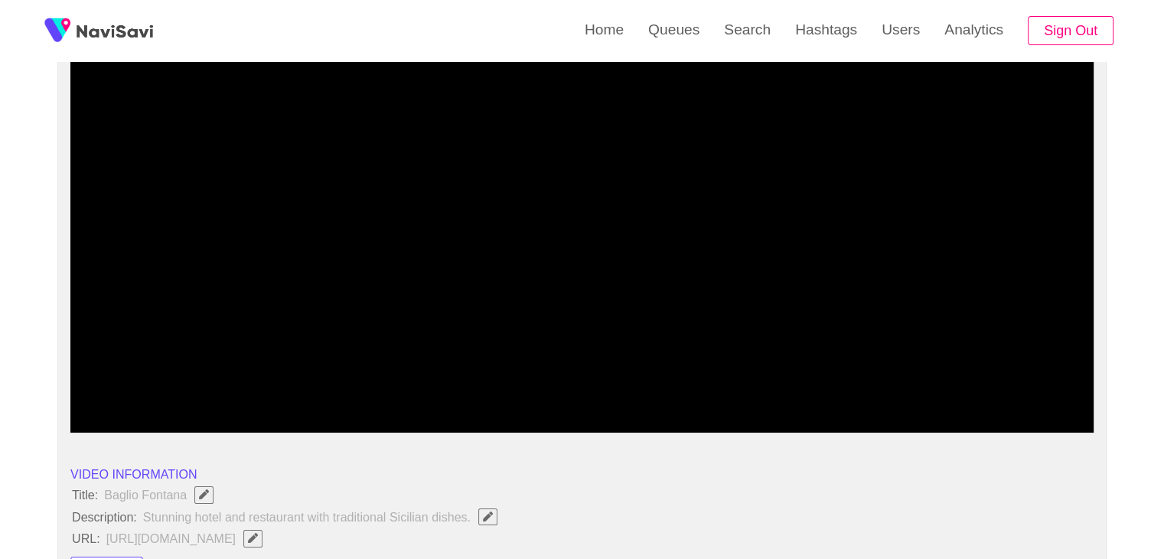
drag, startPoint x: 881, startPoint y: 410, endPoint x: 881, endPoint y: 477, distance: 67.3
click at [881, 411] on icon "add" at bounding box center [901, 419] width 127 height 18
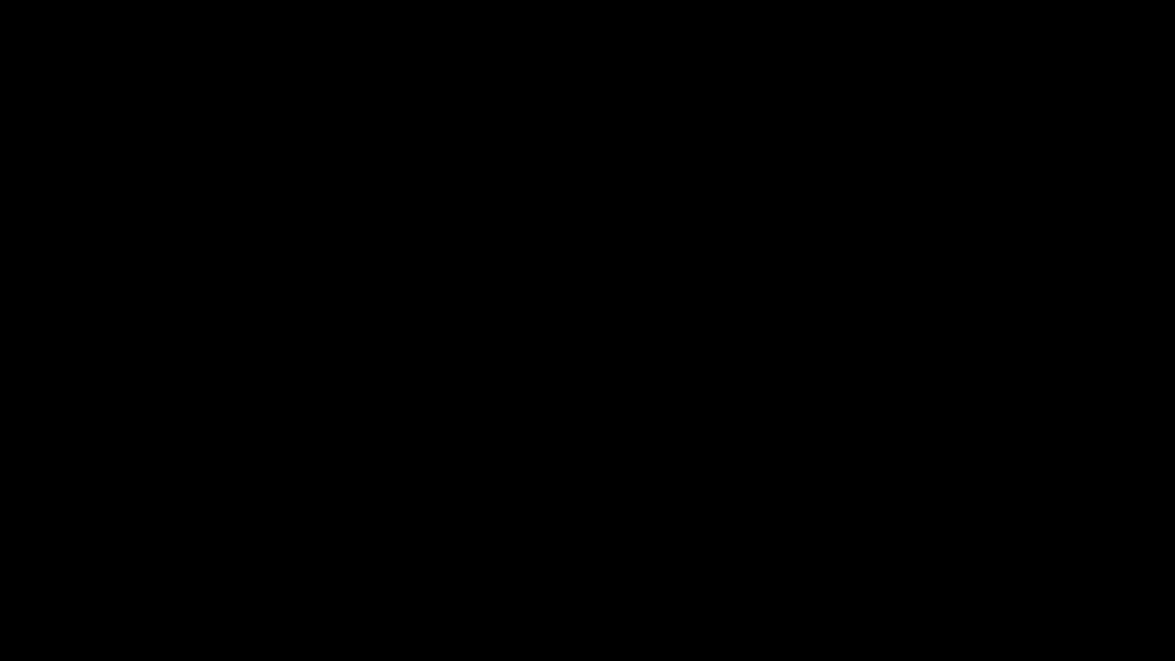
click at [862, 480] on video at bounding box center [587, 330] width 1175 height 661
click at [963, 558] on icon "add" at bounding box center [954, 647] width 146 height 18
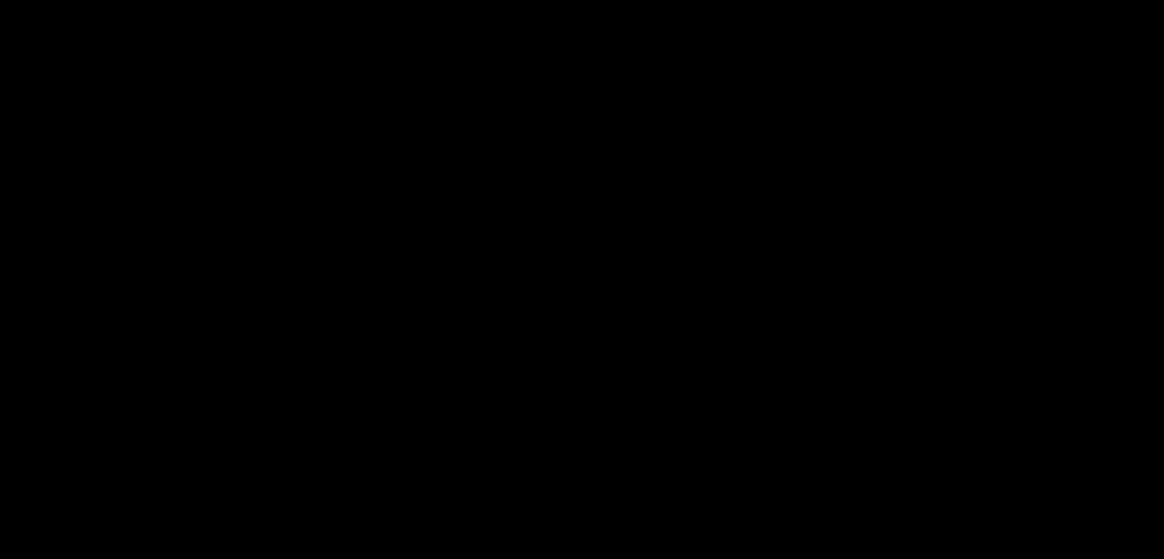
scroll to position [1760, 0]
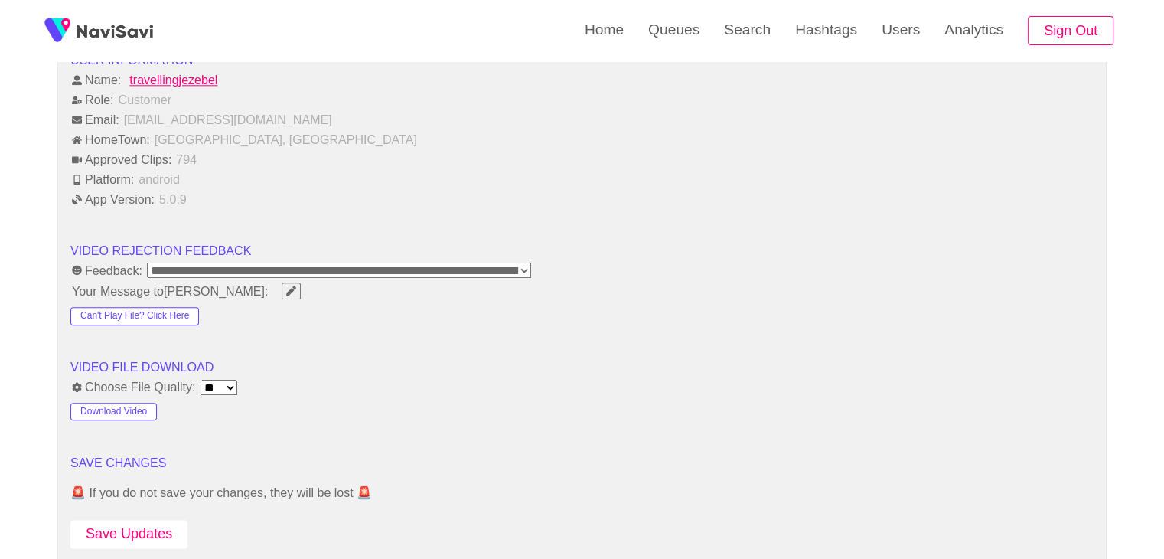
click at [116, 520] on button "Save Updates" at bounding box center [128, 534] width 117 height 28
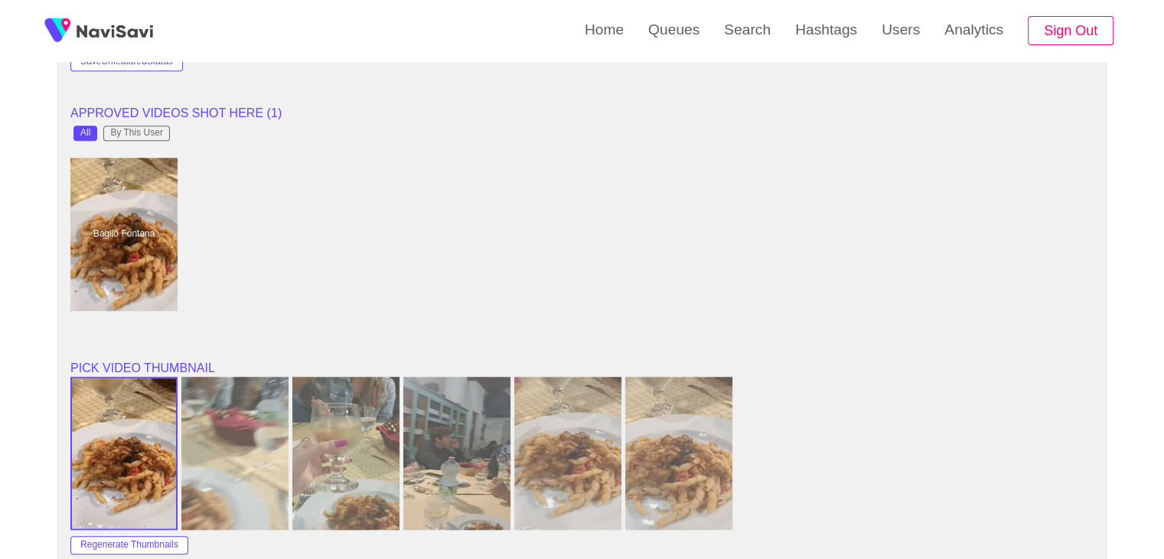
scroll to position [918, 0]
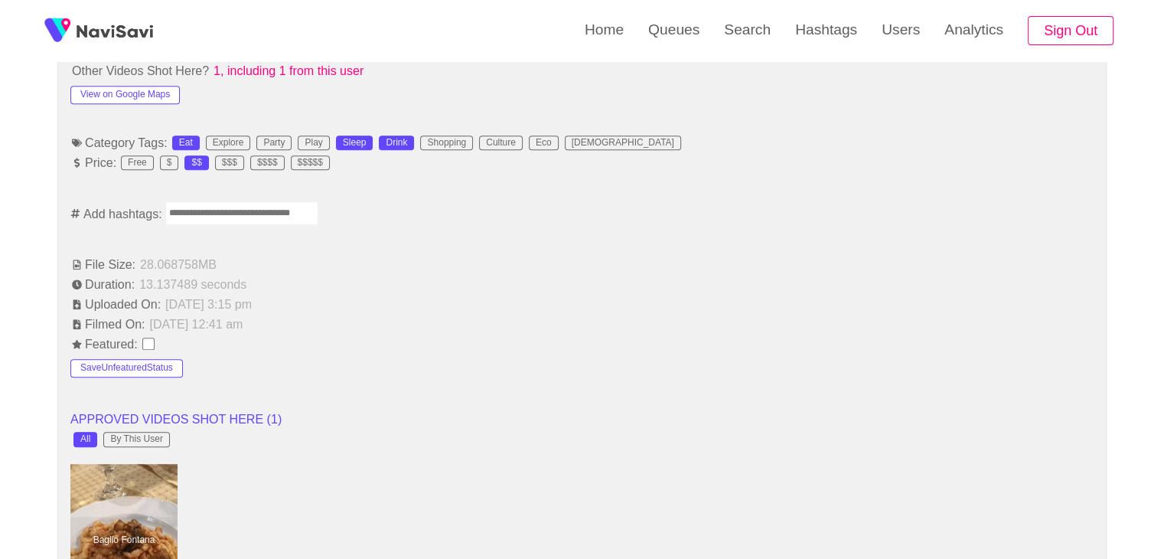
click at [219, 205] on input "Enter tag here and press return" at bounding box center [241, 213] width 153 height 24
type input "****"
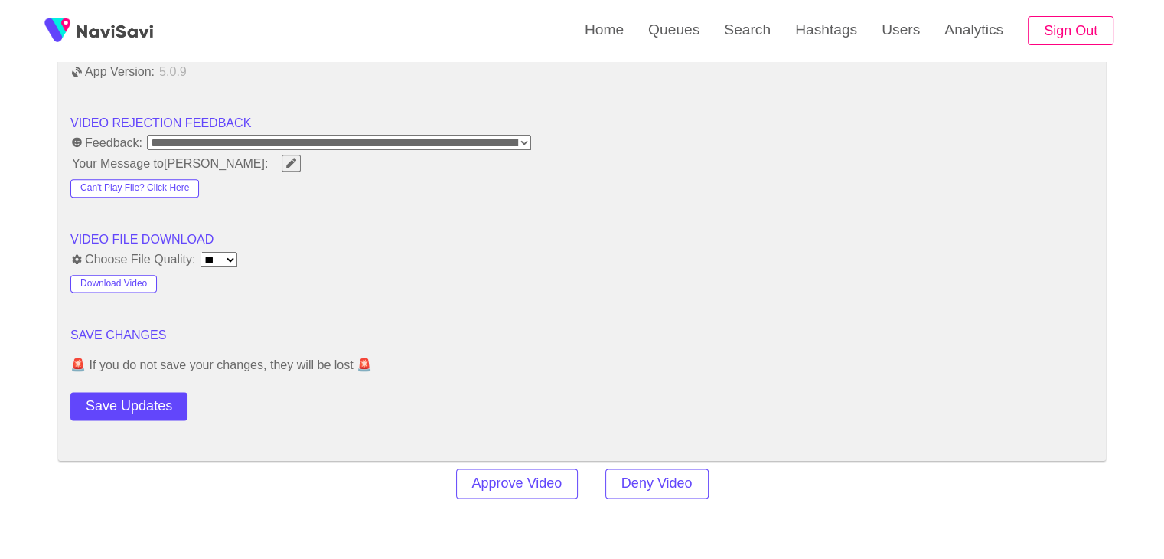
scroll to position [1913, 0]
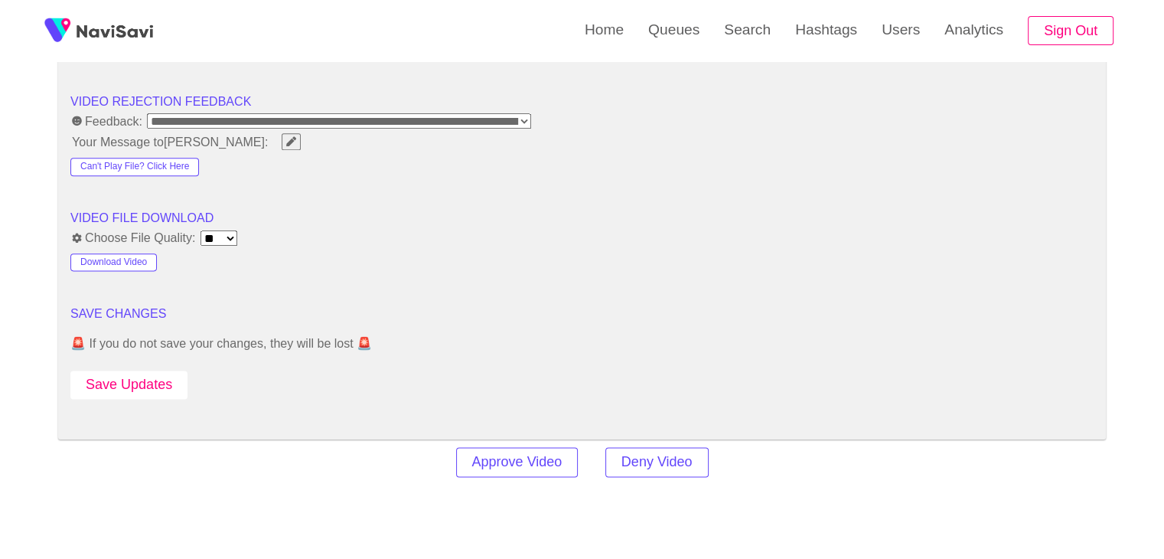
click at [162, 386] on button "Save Updates" at bounding box center [128, 384] width 117 height 28
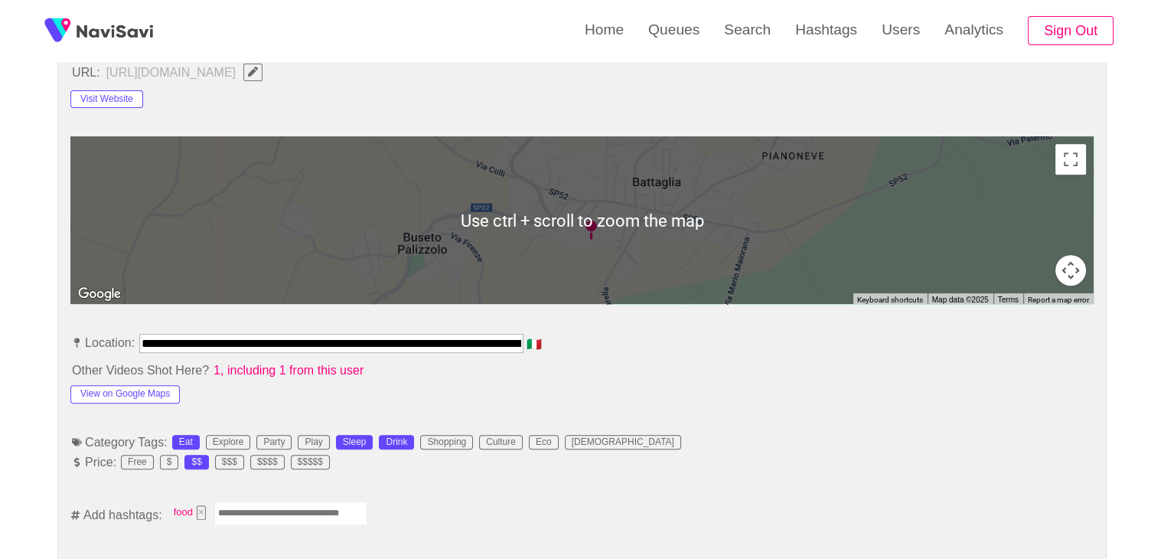
scroll to position [842, 0]
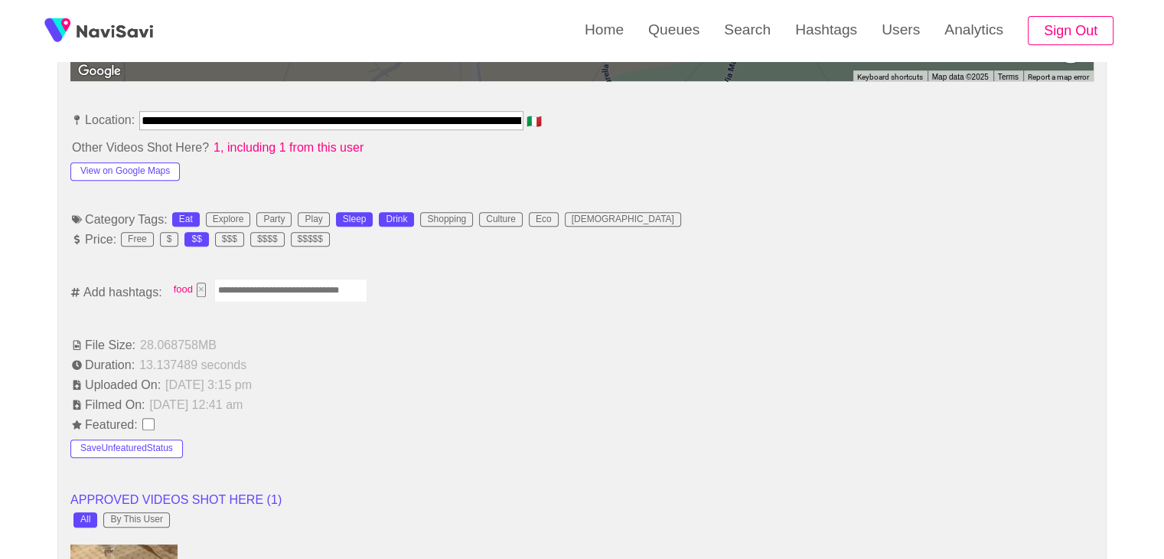
click at [259, 286] on input "Enter tag here and press return" at bounding box center [290, 291] width 153 height 24
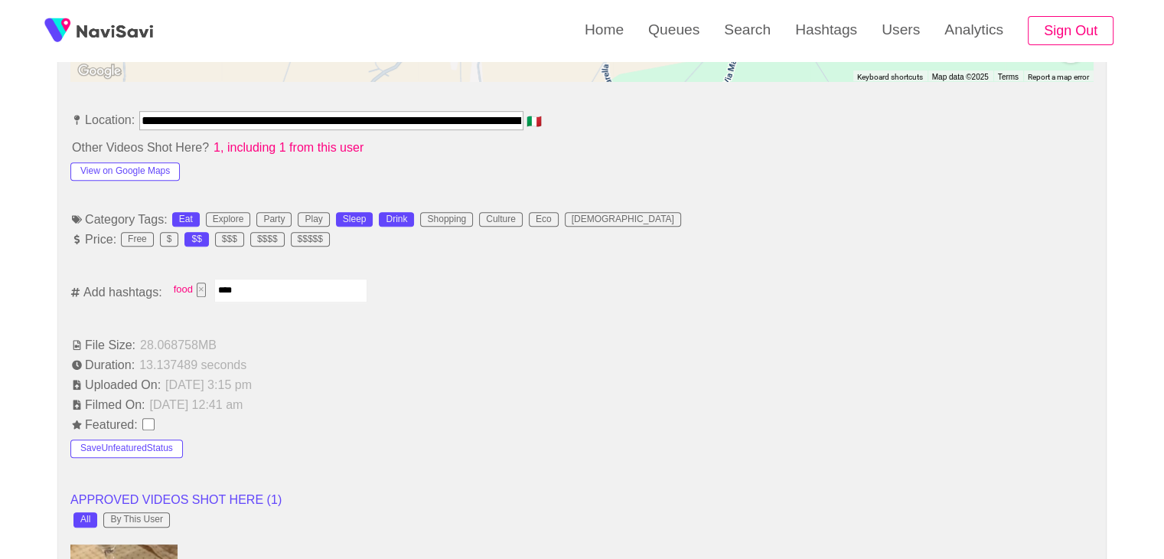
type input "*****"
type input "*********"
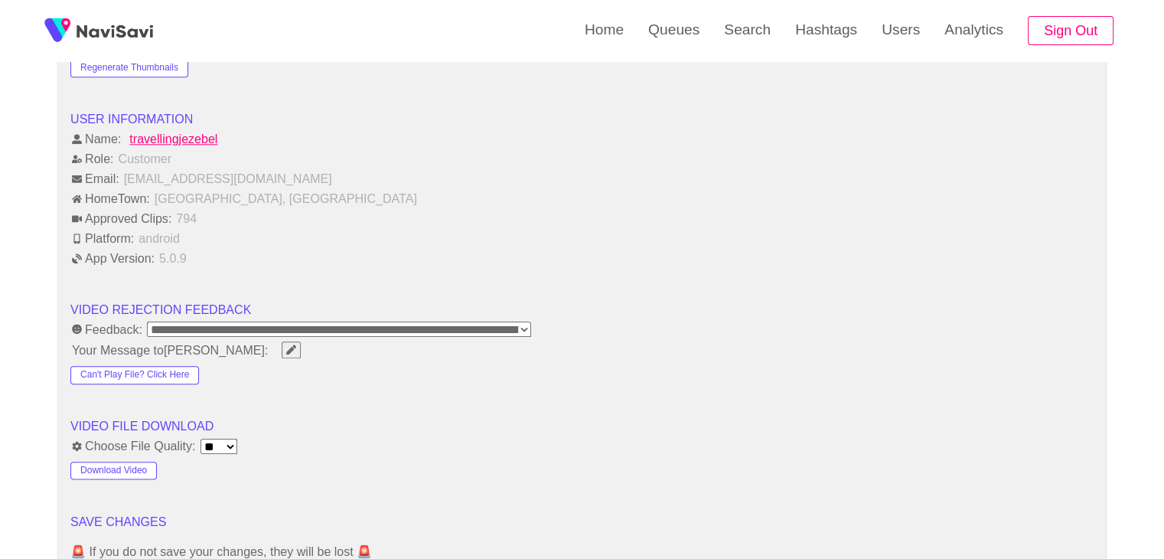
scroll to position [1913, 0]
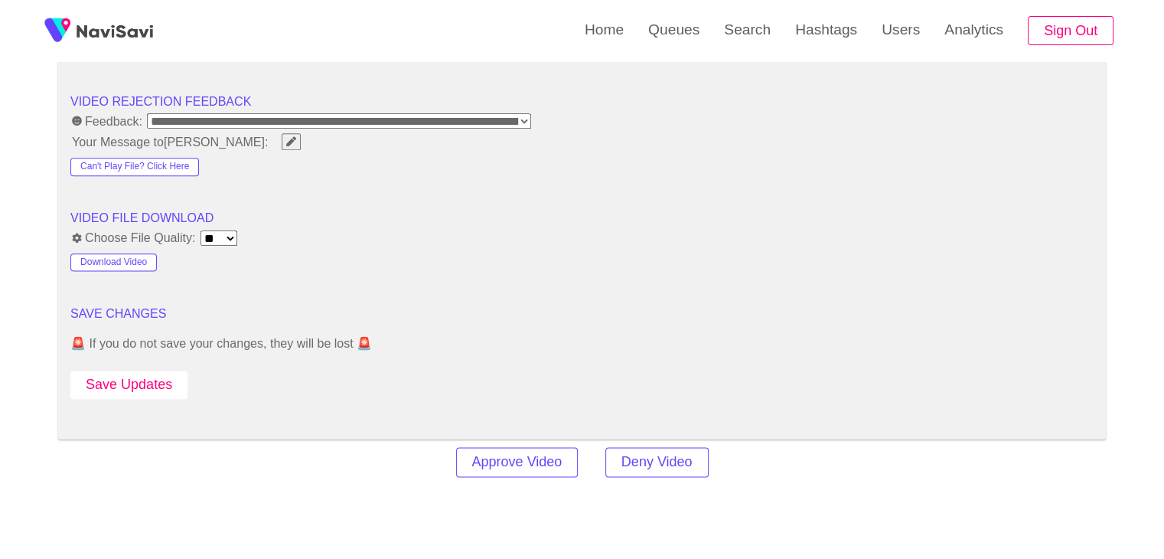
click at [140, 377] on button "Save Updates" at bounding box center [128, 384] width 117 height 28
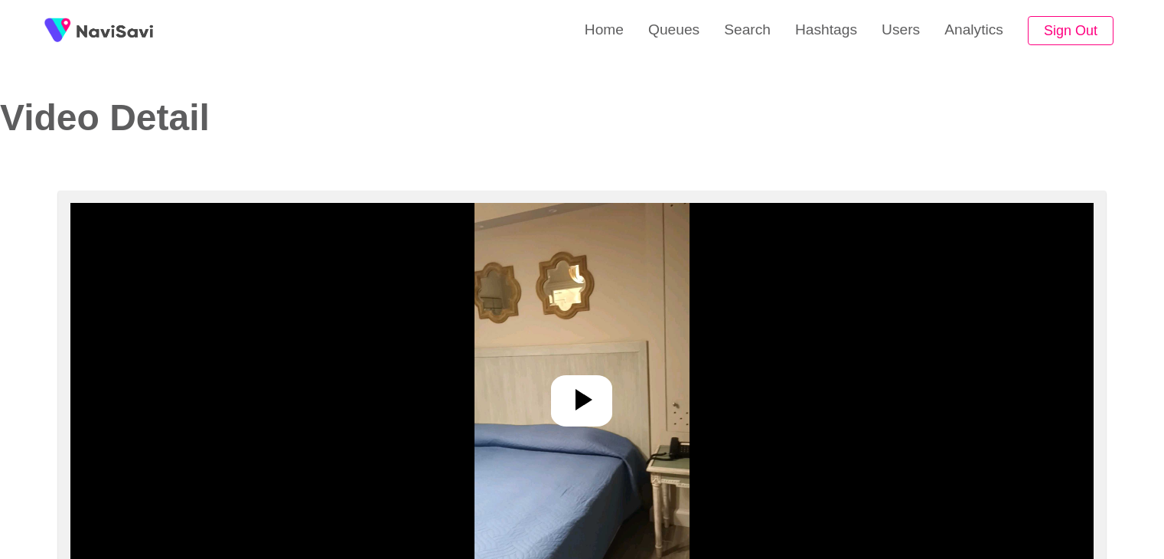
select select "**********"
select select "**"
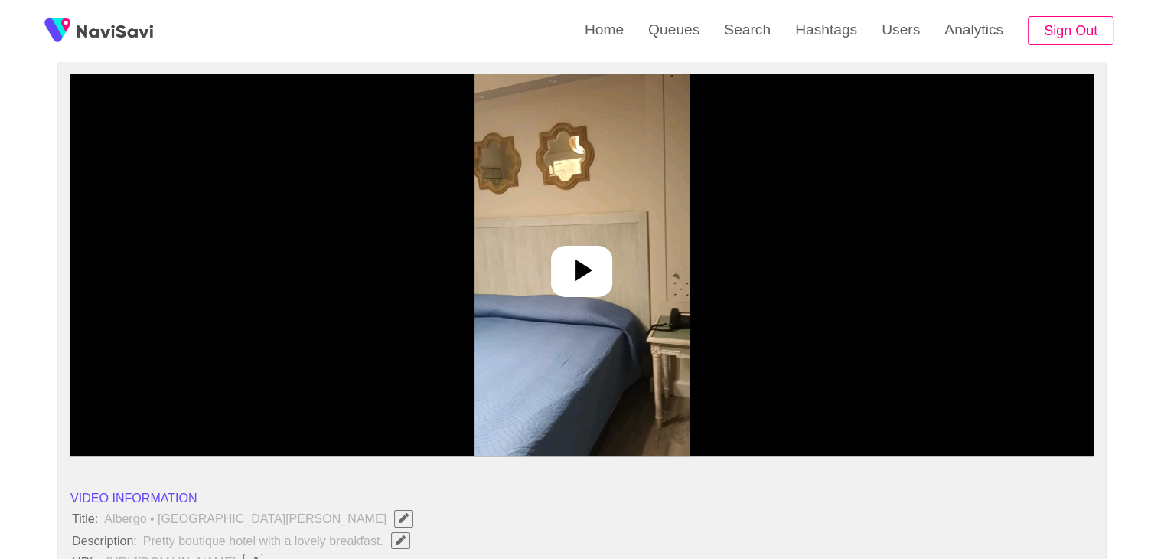
scroll to position [230, 0]
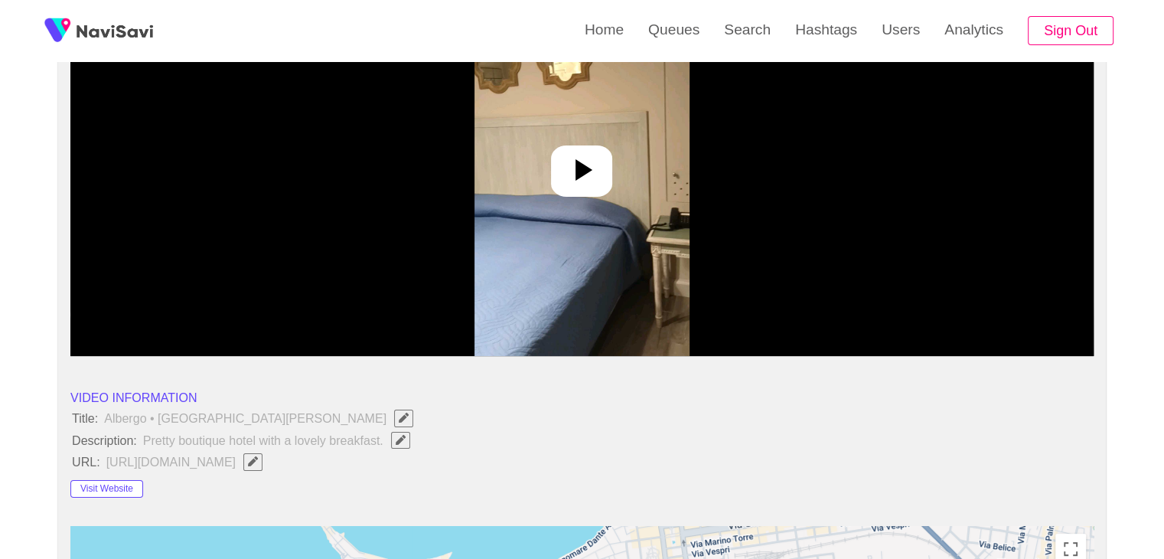
click at [569, 156] on icon at bounding box center [581, 170] width 37 height 37
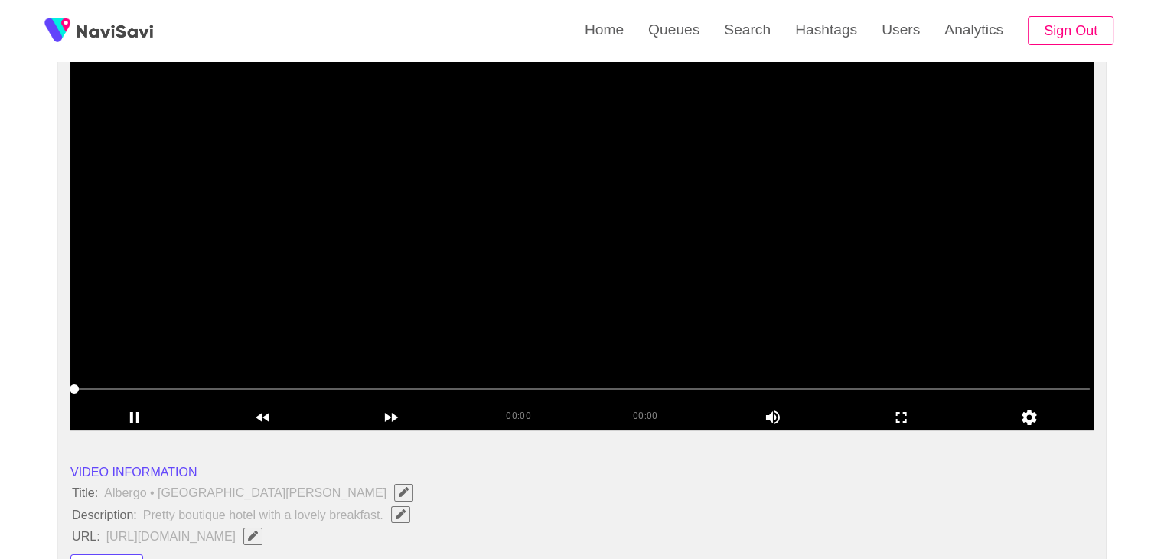
scroll to position [153, 0]
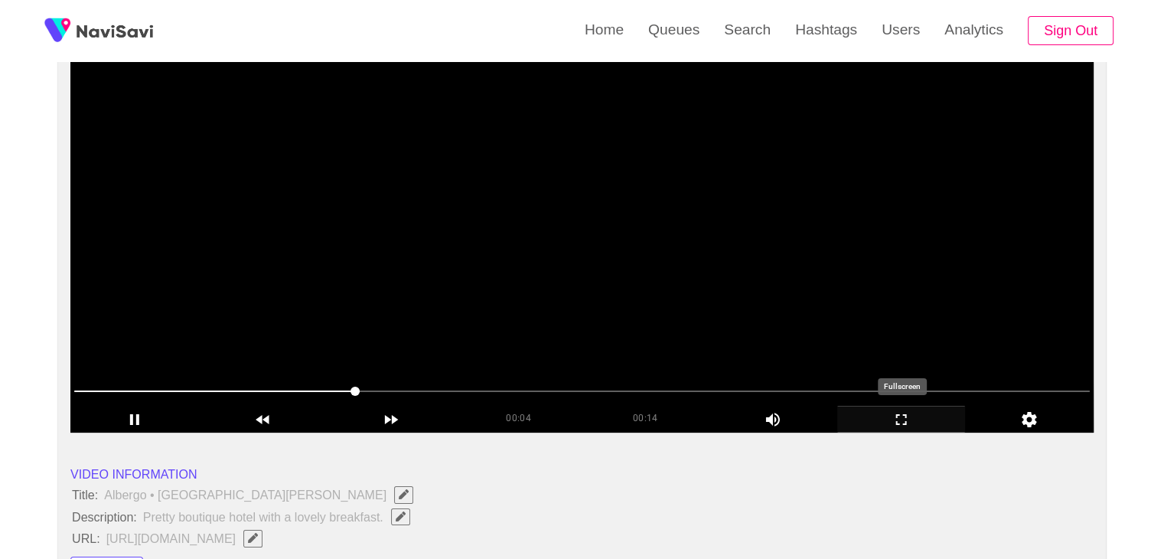
click at [904, 413] on icon "add" at bounding box center [901, 419] width 127 height 18
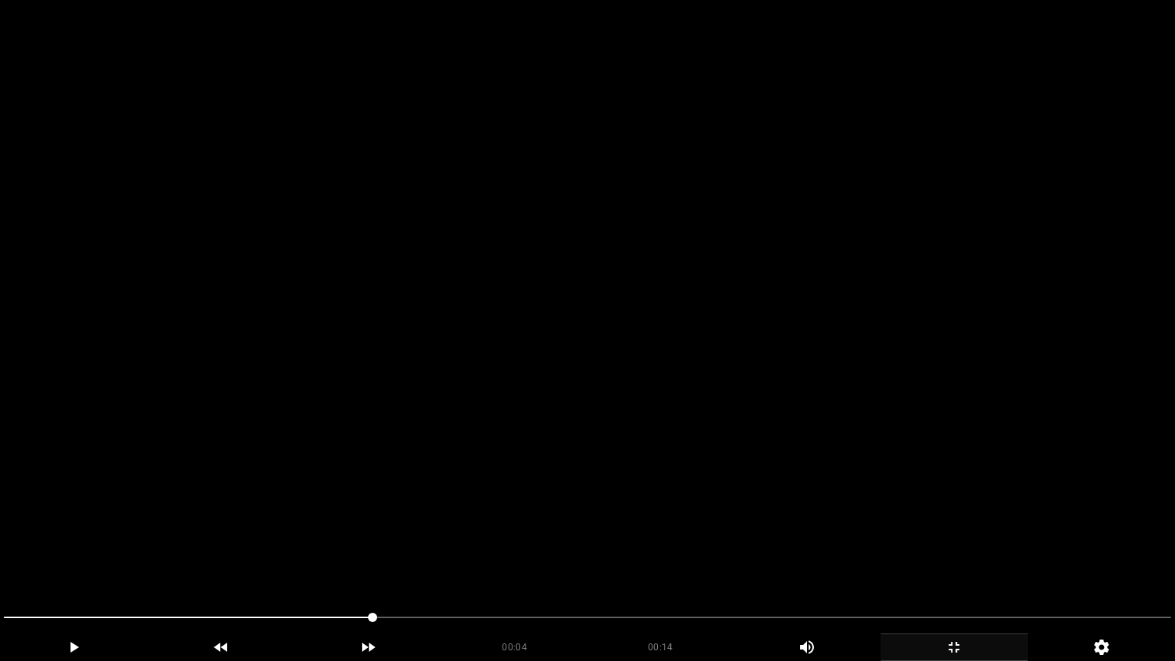
click at [608, 421] on video at bounding box center [587, 330] width 1175 height 661
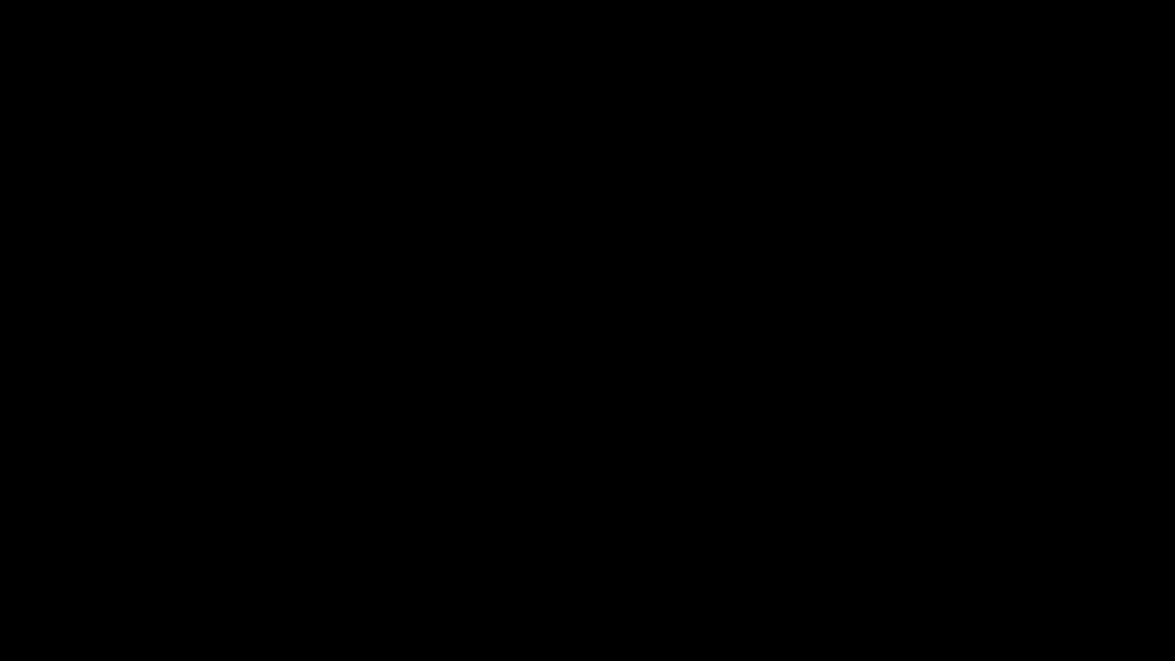
drag, startPoint x: 323, startPoint y: 617, endPoint x: 0, endPoint y: 616, distance: 322.9
click at [67, 558] on icon "add" at bounding box center [74, 647] width 146 height 18
click at [955, 558] on icon "add" at bounding box center [954, 647] width 146 height 18
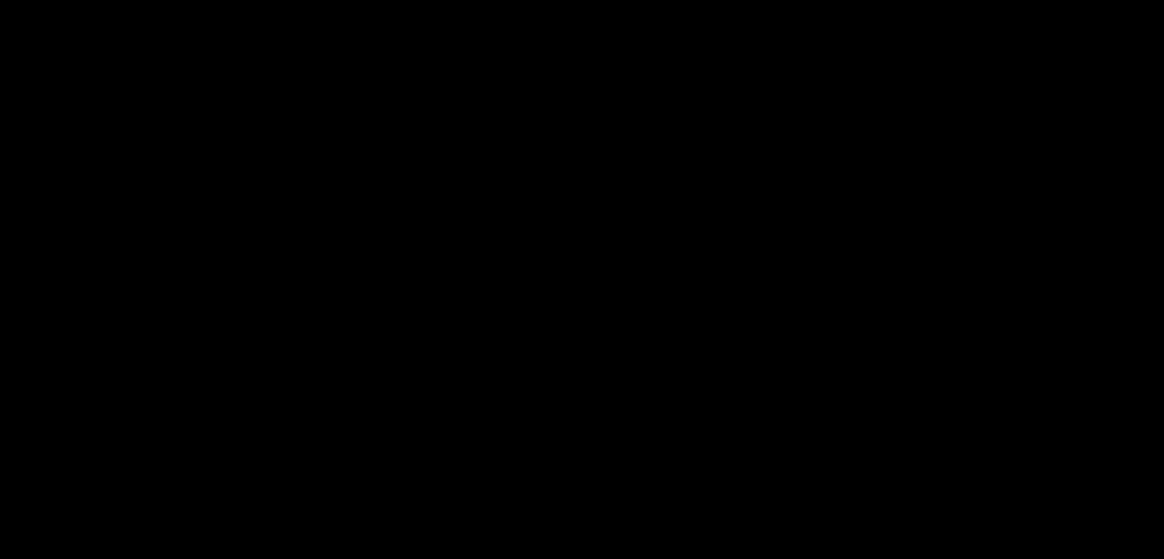
scroll to position [459, 0]
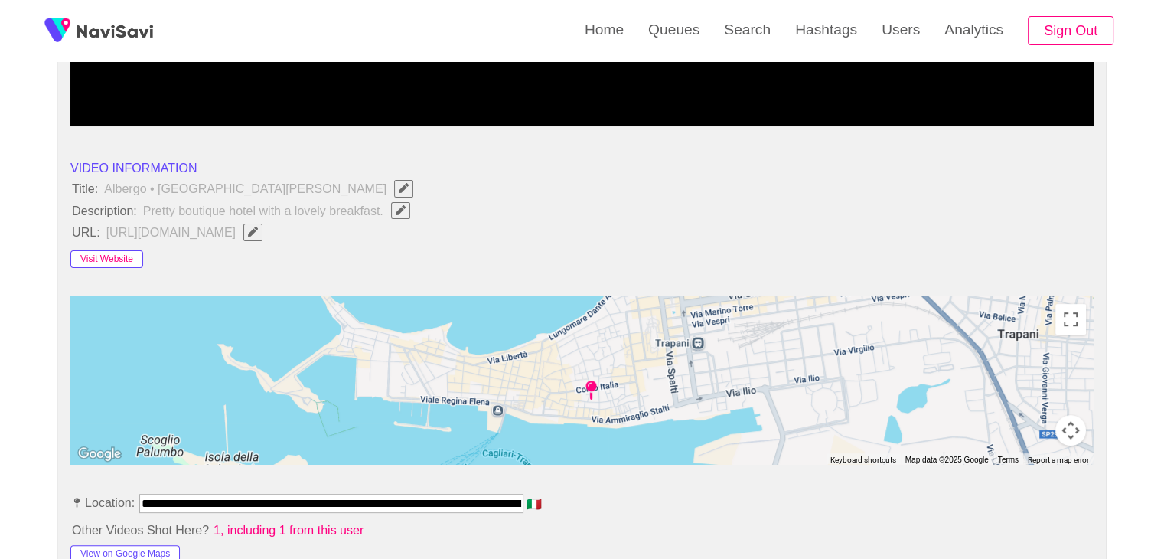
click at [105, 256] on button "Visit Website" at bounding box center [106, 259] width 73 height 18
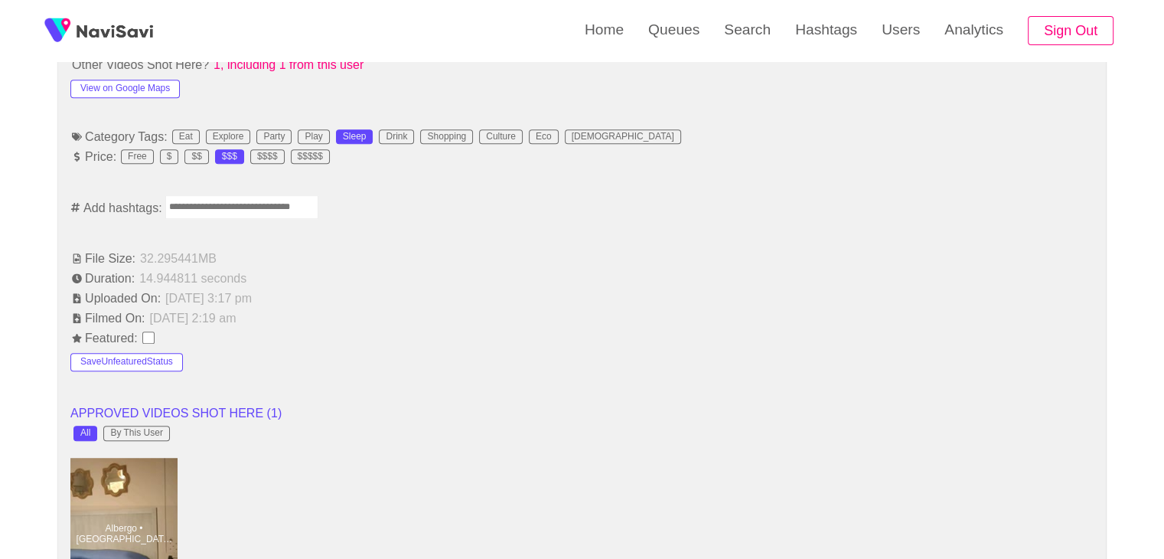
scroll to position [918, 0]
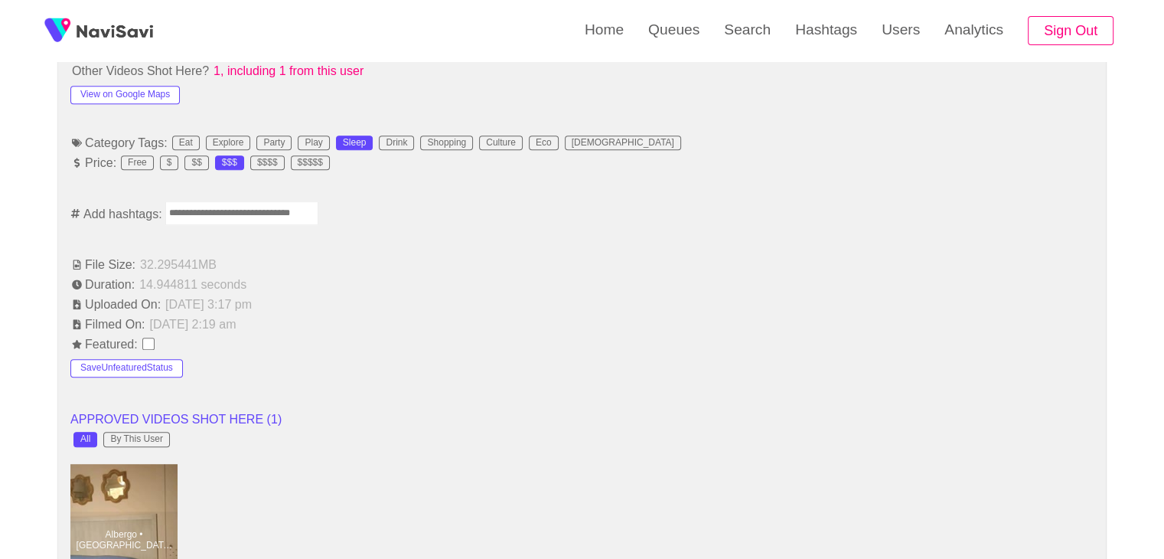
click at [203, 218] on input "Enter tag here and press return" at bounding box center [241, 213] width 153 height 24
type input "*****"
type input "****"
type input "*********"
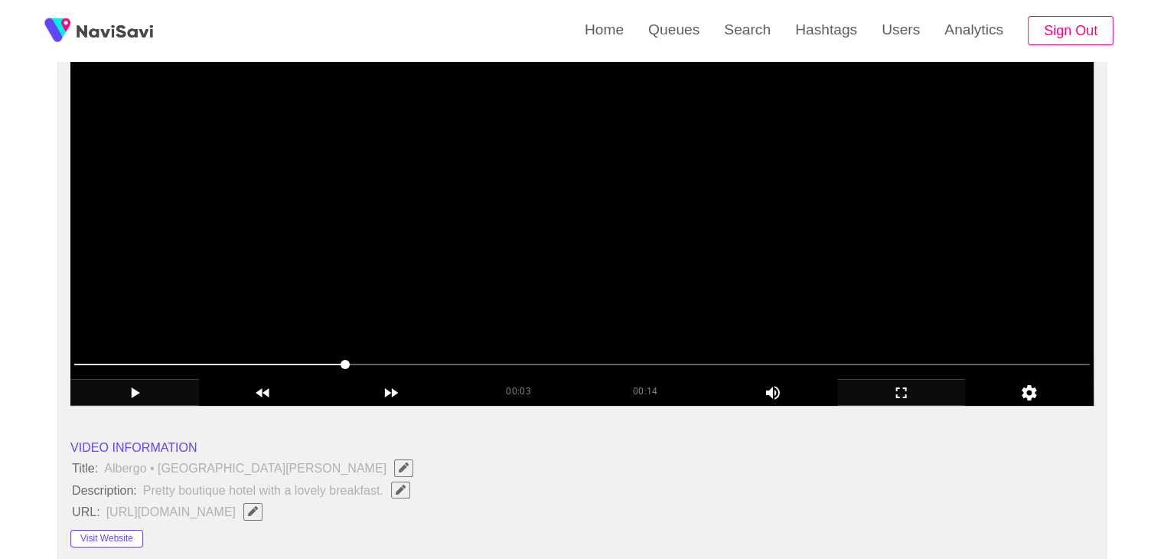
scroll to position [153, 0]
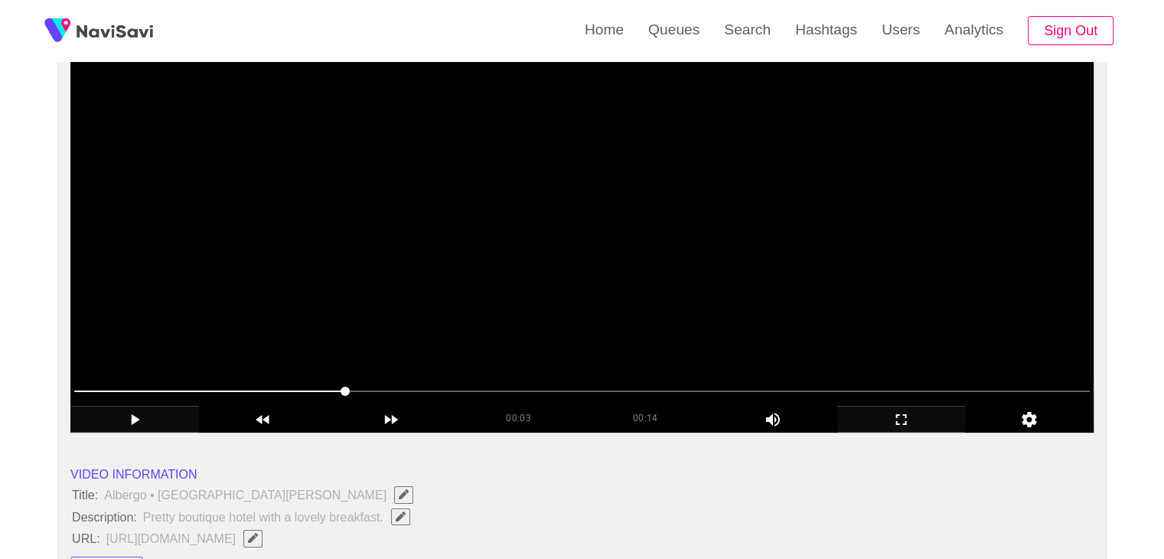
click at [411, 249] on video at bounding box center [581, 241] width 1023 height 383
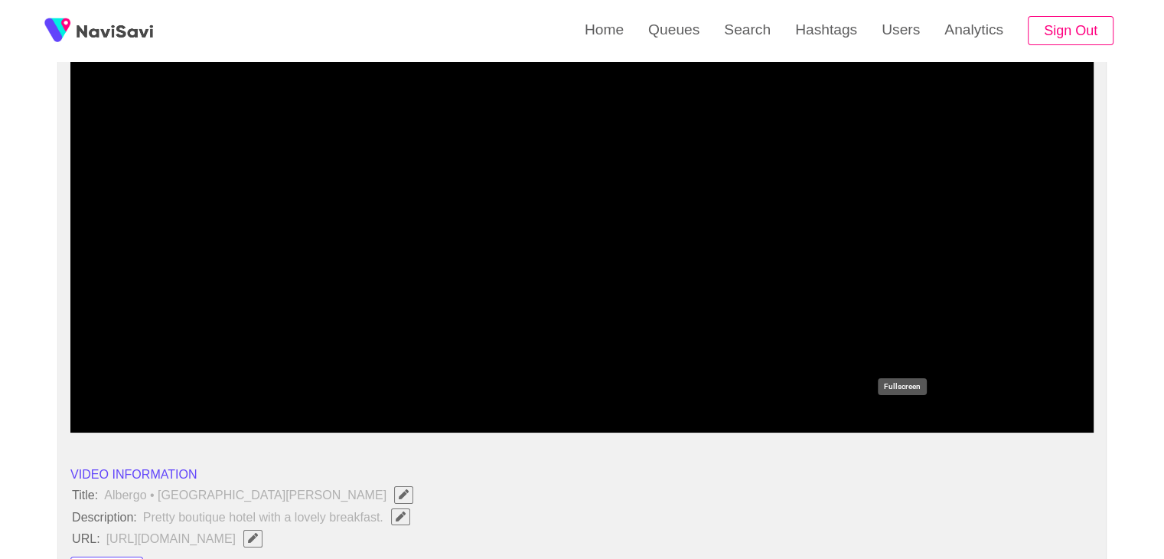
drag, startPoint x: 914, startPoint y: 420, endPoint x: 748, endPoint y: 523, distance: 196.2
click at [914, 420] on icon "add" at bounding box center [901, 419] width 127 height 18
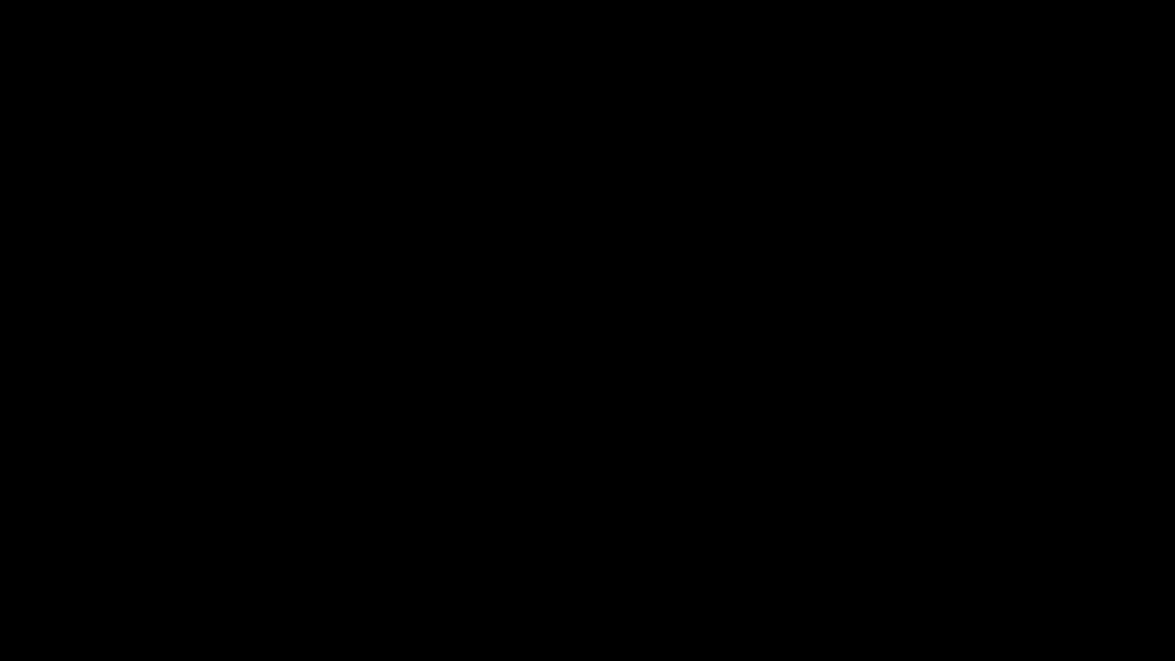
drag, startPoint x: 0, startPoint y: 640, endPoint x: 2, endPoint y: 630, distance: 9.3
click at [78, 558] on icon "add" at bounding box center [74, 647] width 146 height 18
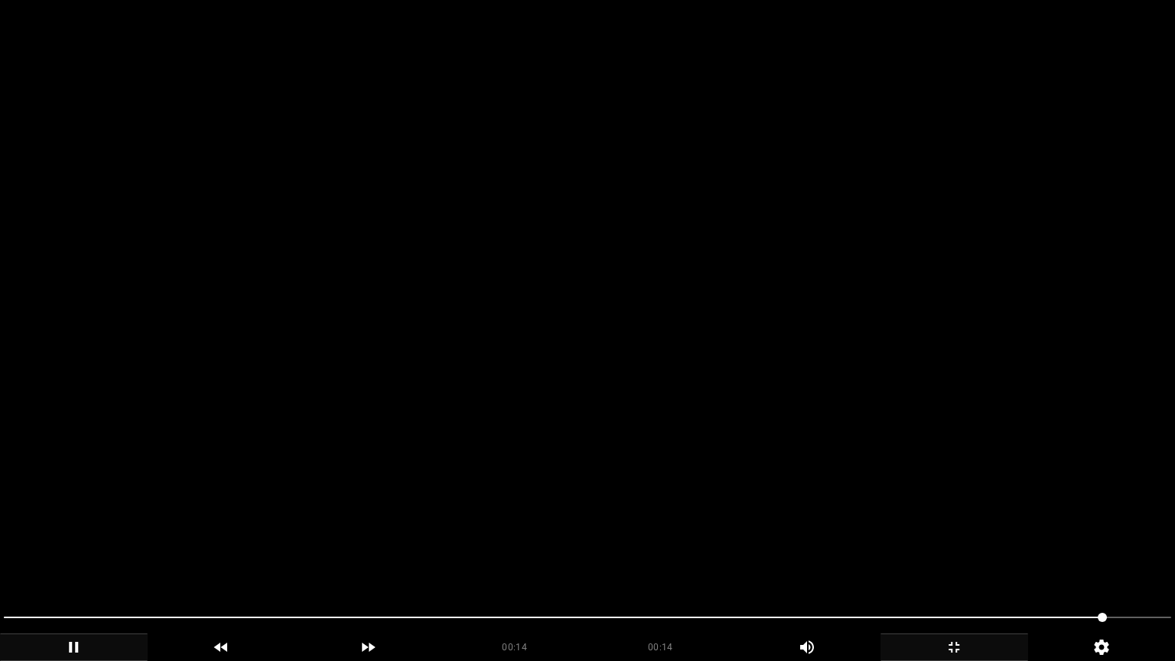
click at [957, 558] on icon "add" at bounding box center [954, 647] width 11 height 11
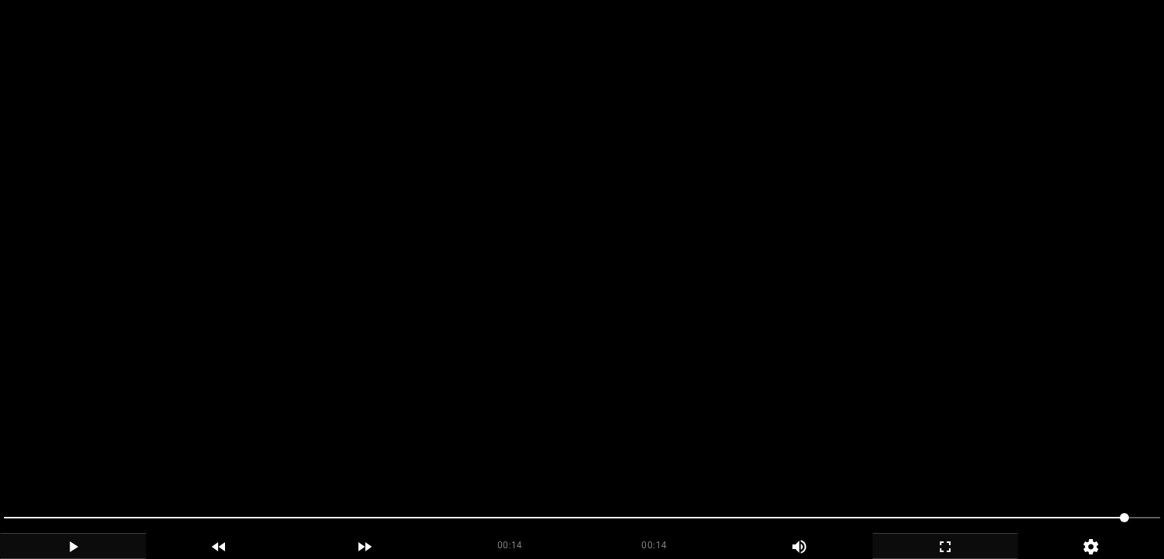
scroll to position [1836, 0]
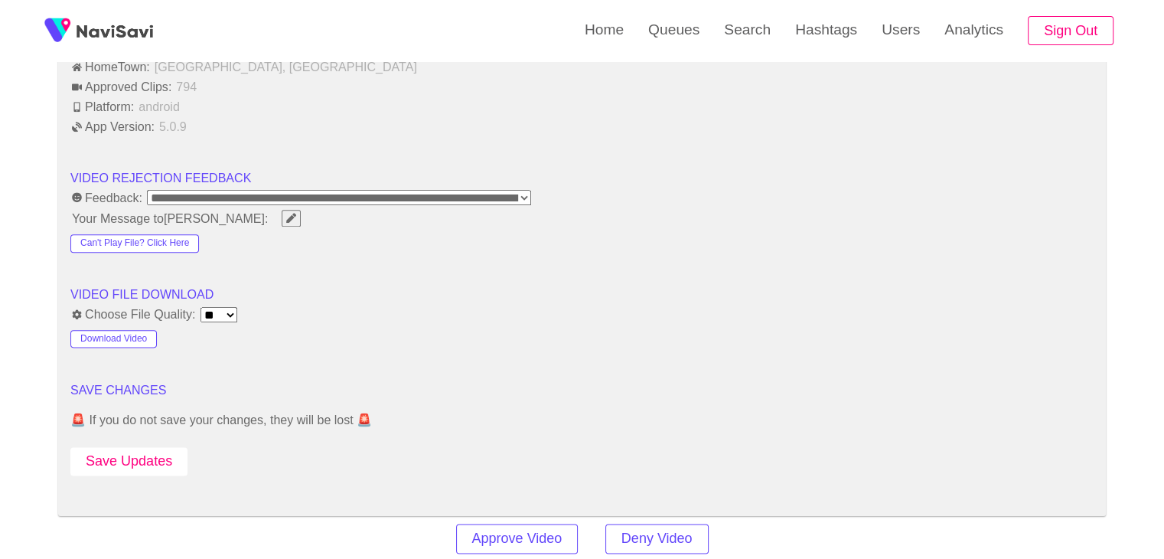
click at [150, 454] on button "Save Updates" at bounding box center [128, 461] width 117 height 28
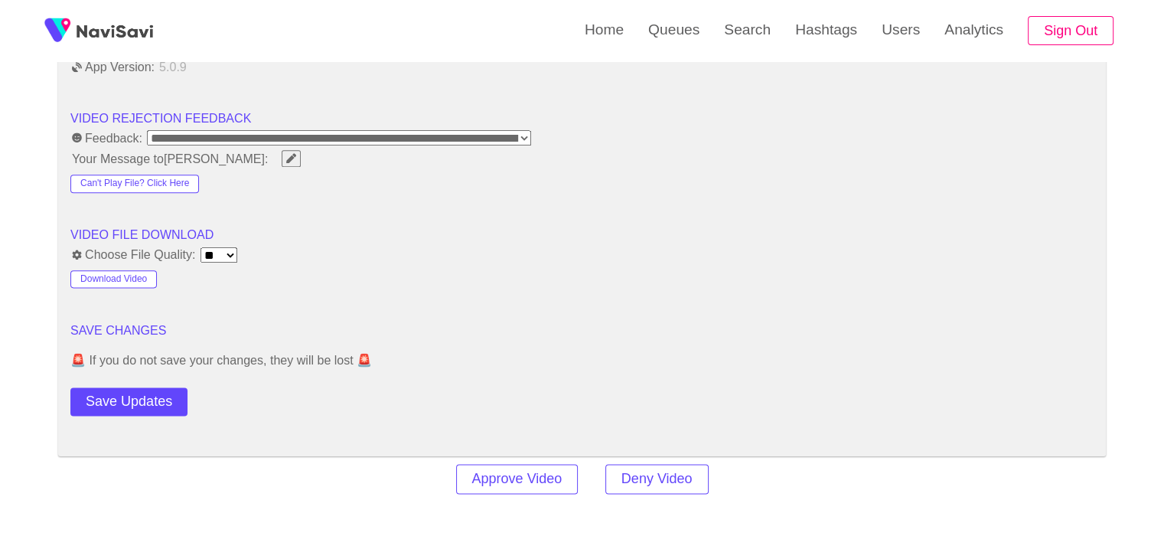
scroll to position [2066, 0]
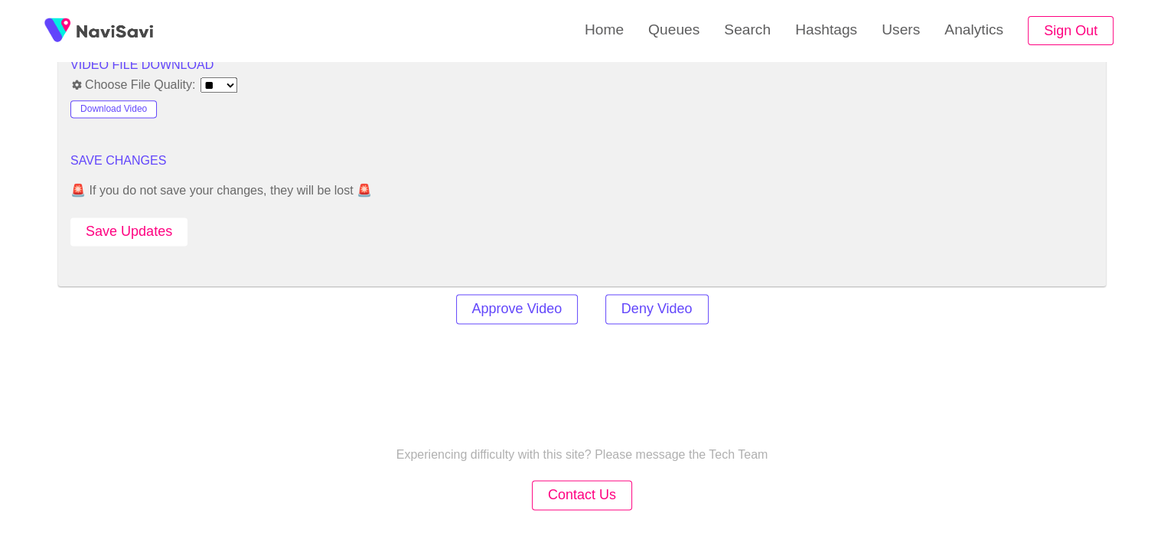
click at [165, 230] on button "Save Updates" at bounding box center [128, 231] width 117 height 28
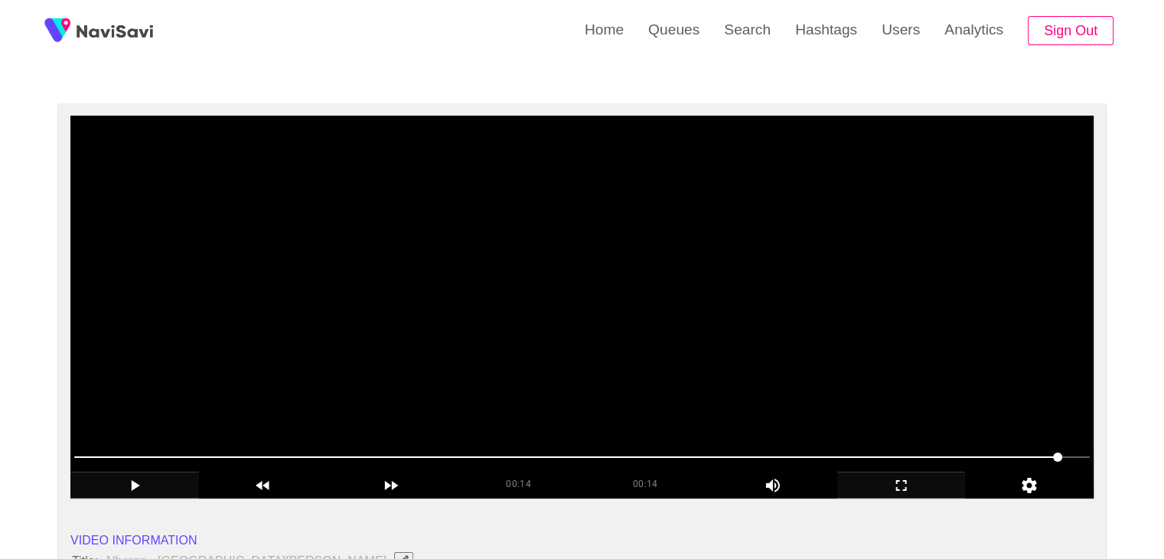
scroll to position [77, 0]
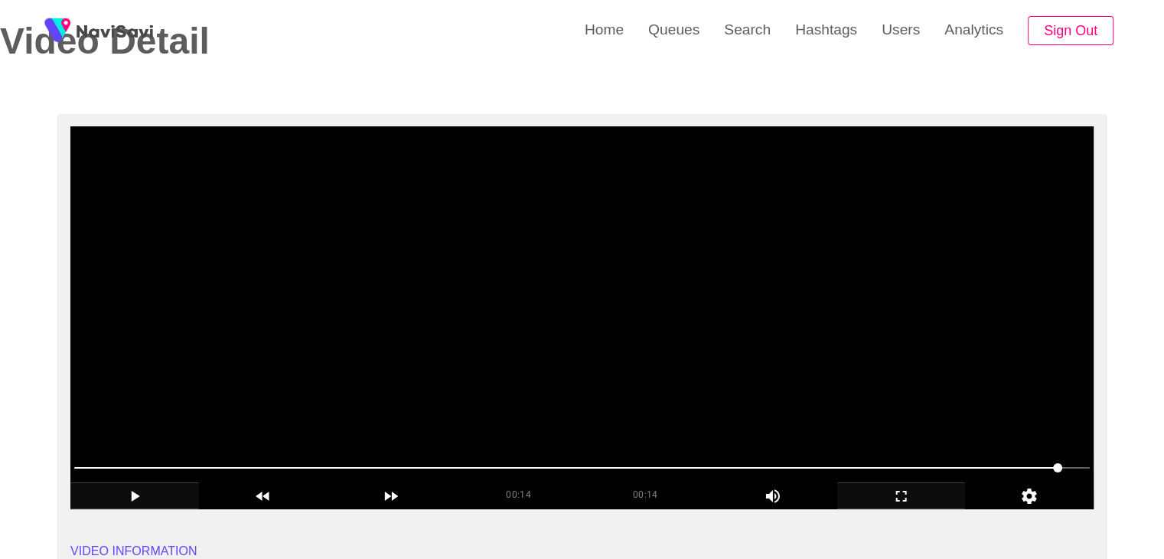
click at [433, 340] on video at bounding box center [581, 317] width 1023 height 383
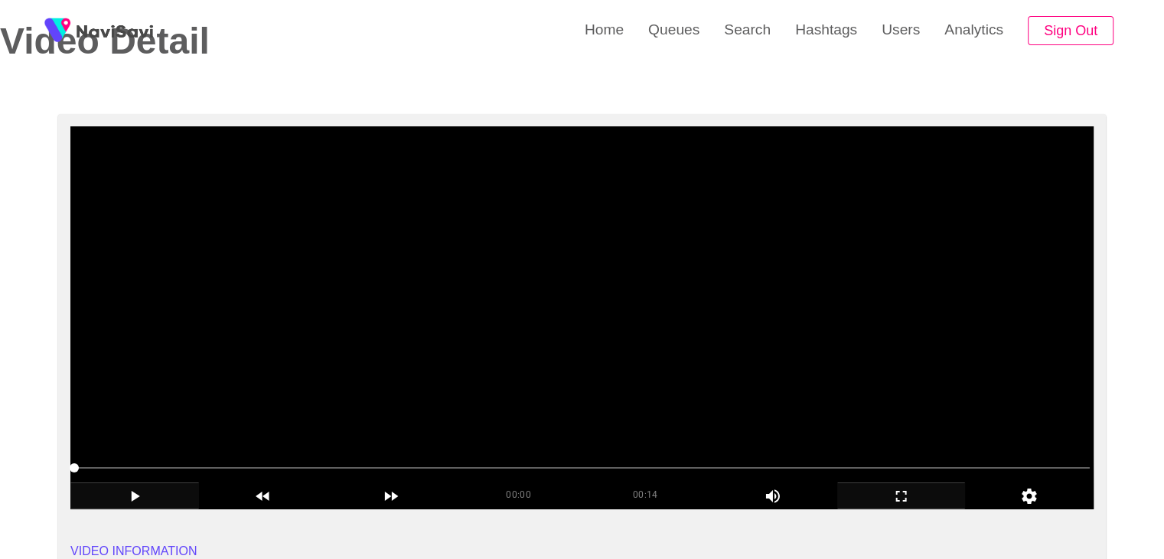
click at [712, 411] on video at bounding box center [581, 317] width 1023 height 383
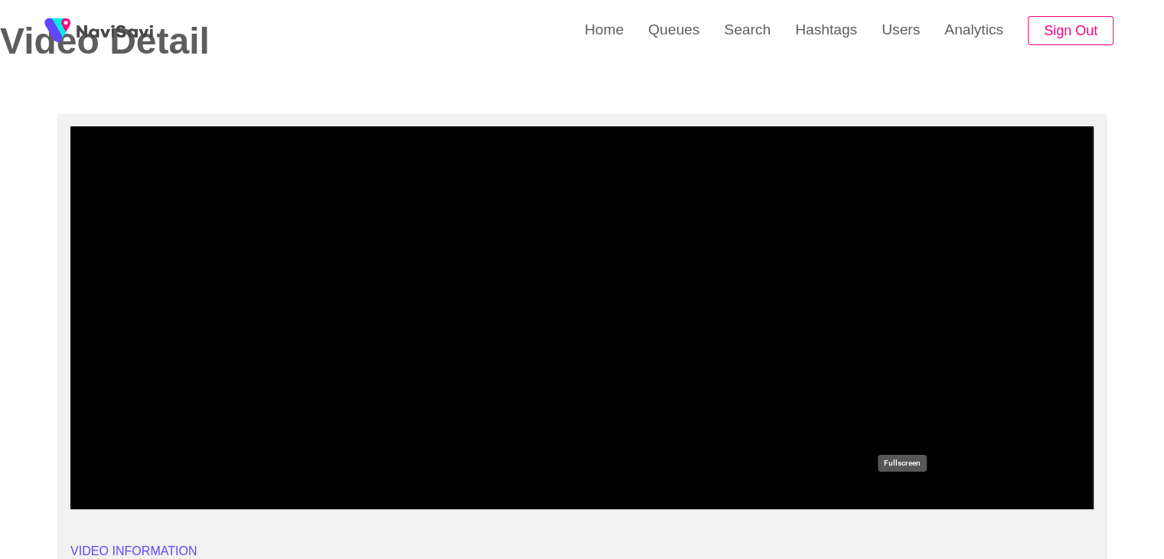
click at [899, 502] on icon "add" at bounding box center [901, 496] width 127 height 18
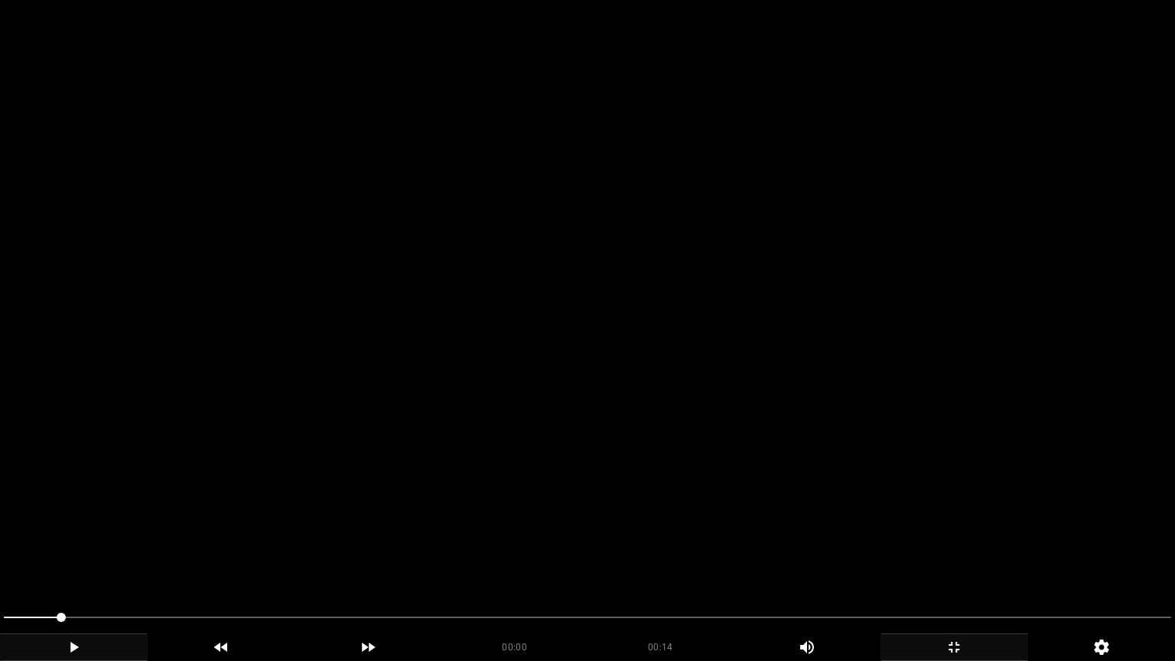
click at [843, 445] on video at bounding box center [587, 330] width 1175 height 661
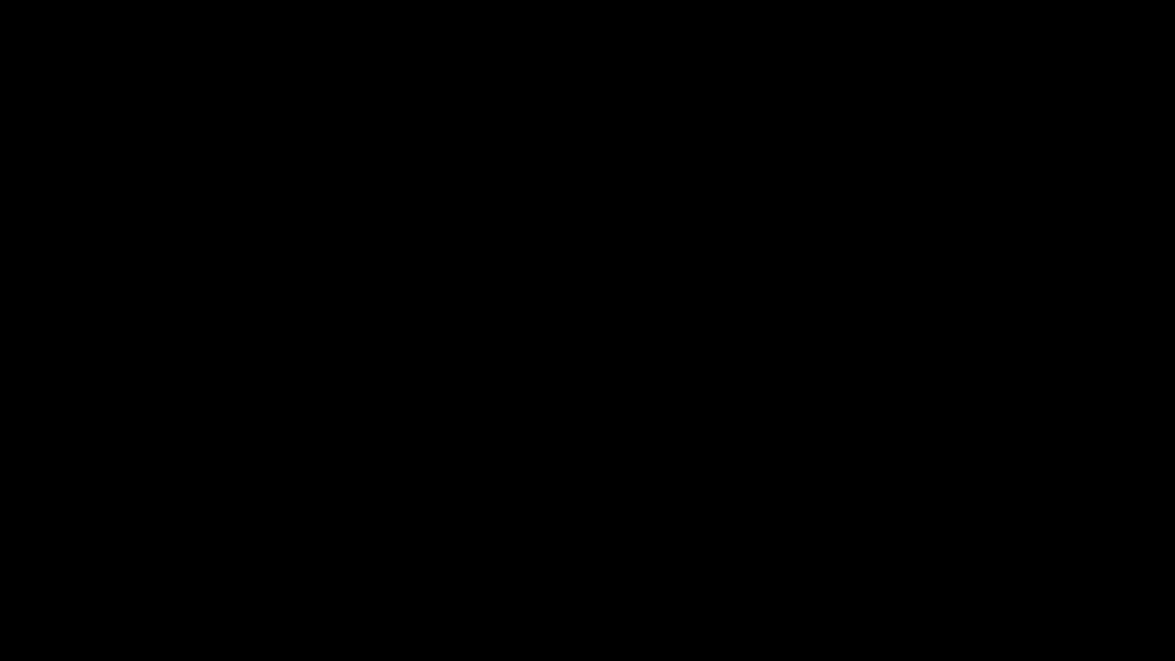
click at [964, 558] on icon "add" at bounding box center [954, 647] width 146 height 18
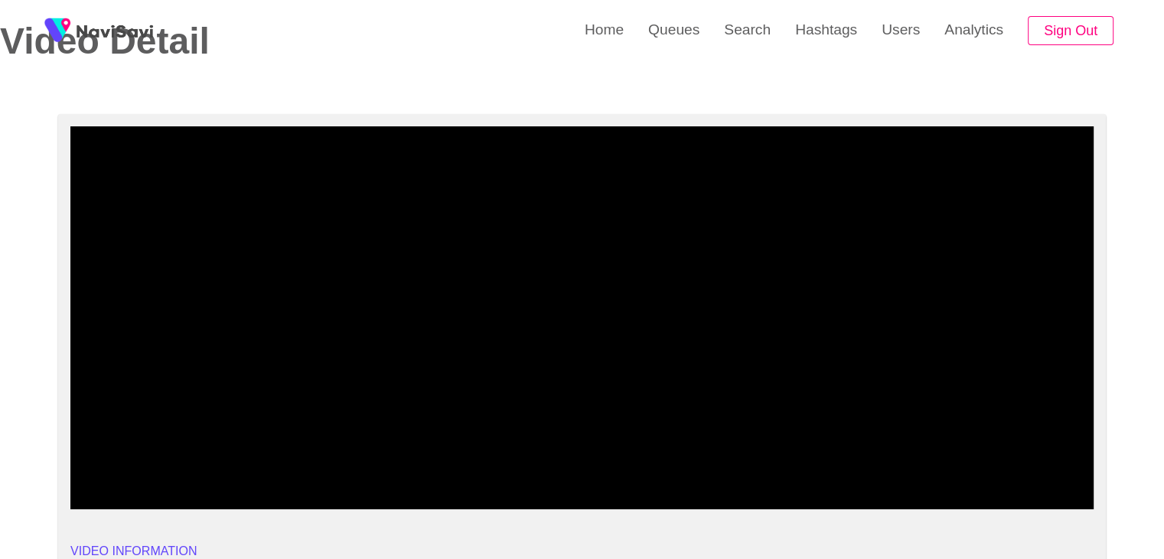
drag, startPoint x: 135, startPoint y: 464, endPoint x: 0, endPoint y: 445, distance: 136.8
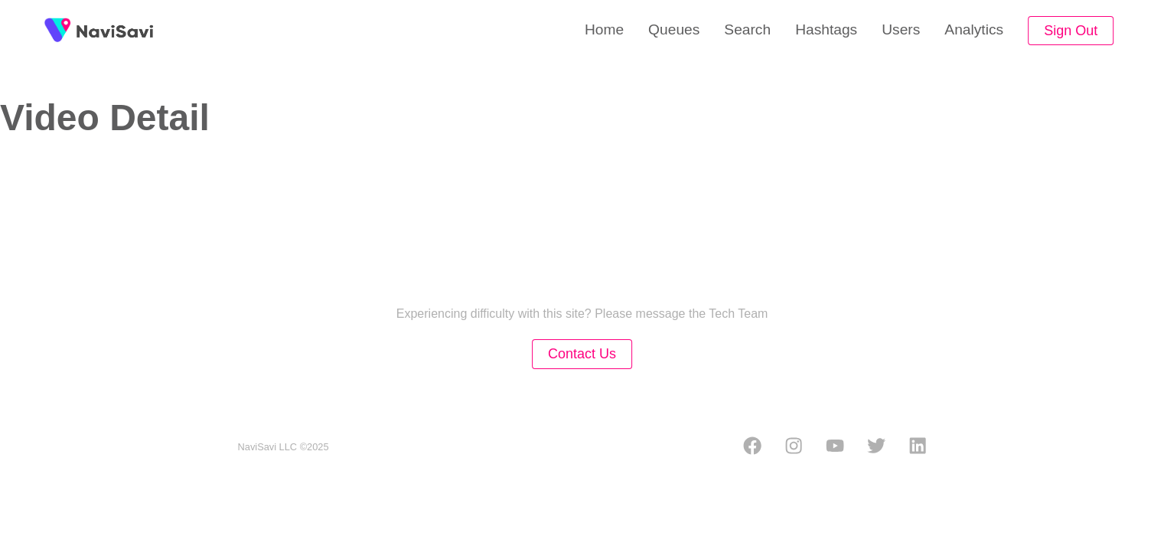
select select "**********"
select select "**"
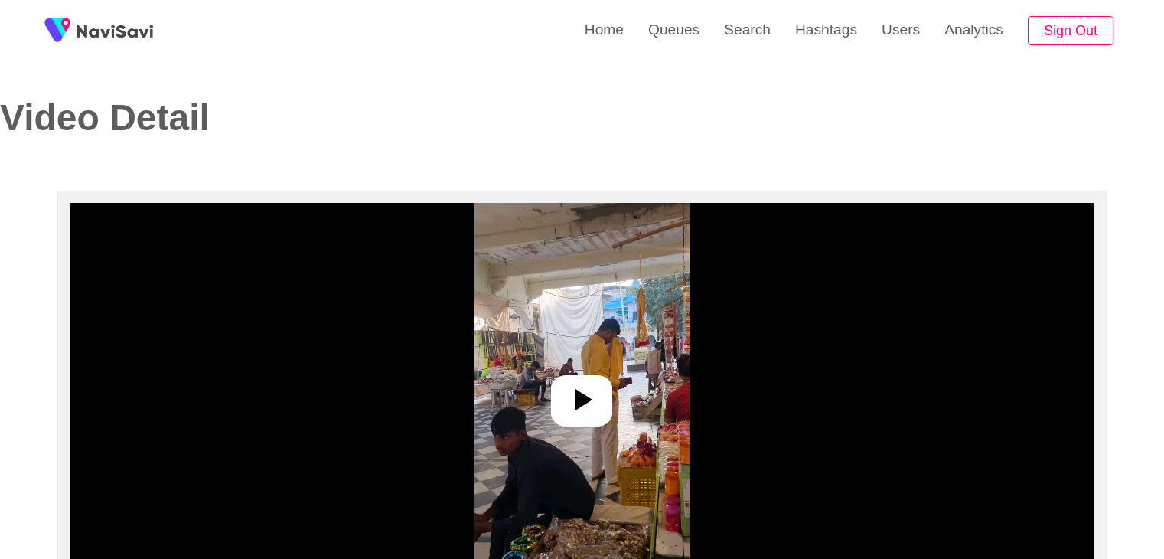
select select "**********"
select select "**"
drag, startPoint x: 667, startPoint y: 154, endPoint x: 687, endPoint y: 154, distance: 19.9
click at [670, 154] on div "Video Detail" at bounding box center [571, 139] width 1164 height 83
click at [776, 168] on div "Video Detail" at bounding box center [571, 139] width 1164 height 83
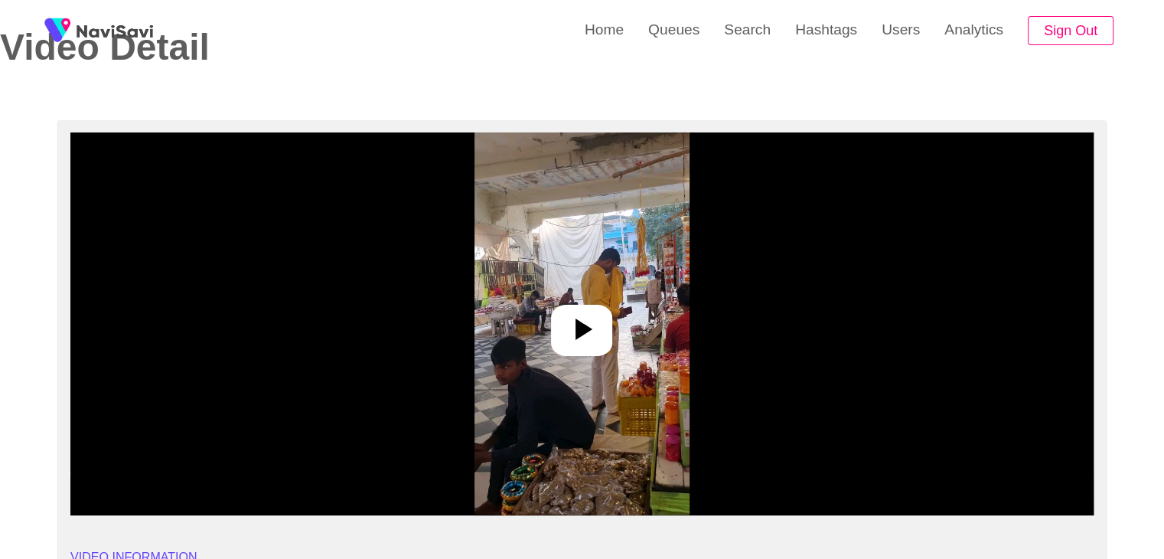
scroll to position [77, 0]
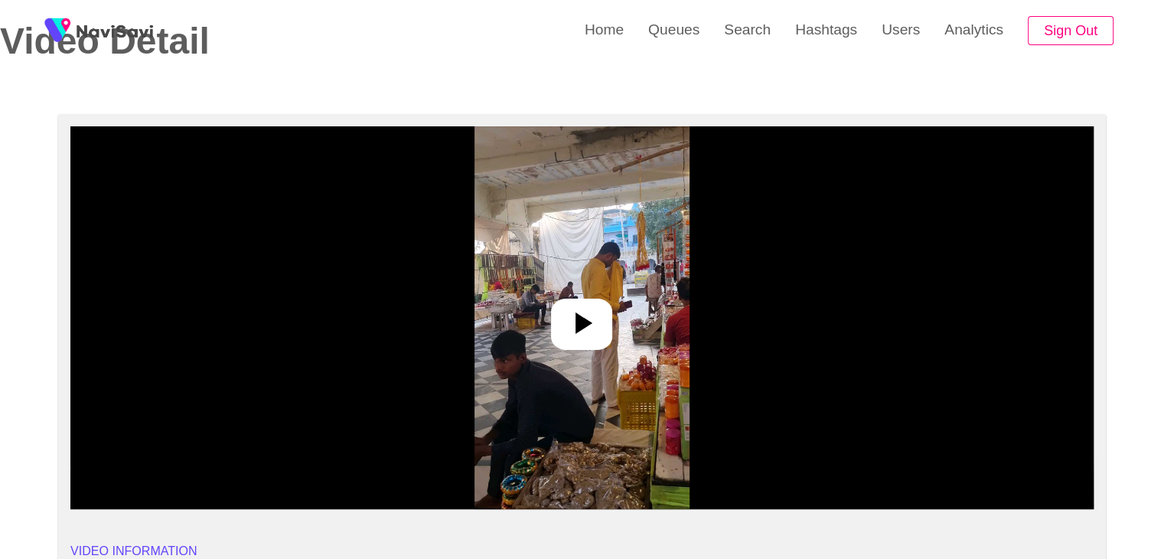
click at [611, 326] on div at bounding box center [581, 323] width 61 height 51
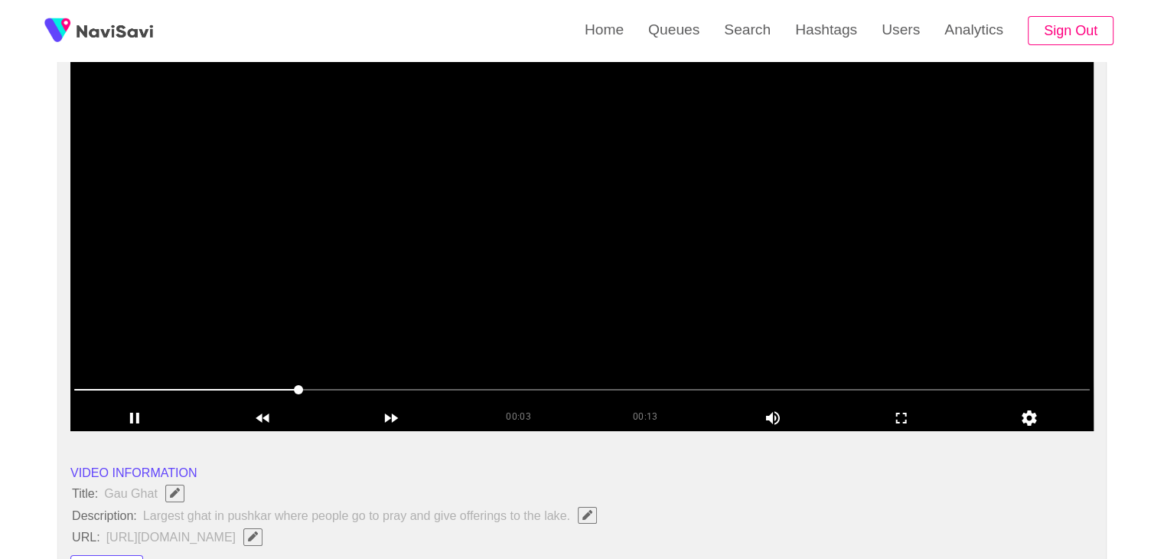
scroll to position [153, 0]
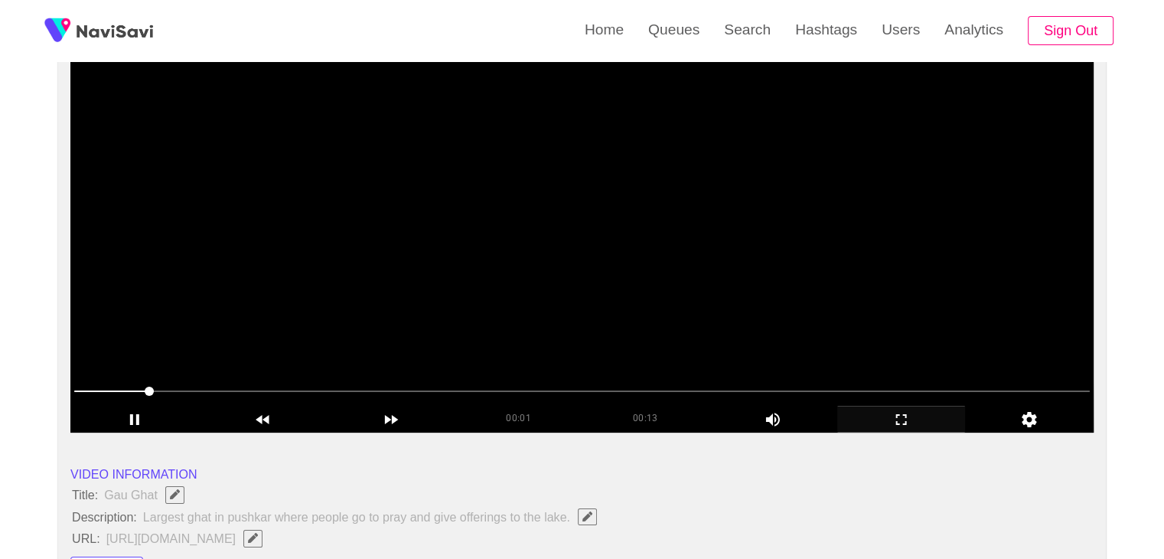
click at [909, 422] on icon "add" at bounding box center [901, 419] width 127 height 18
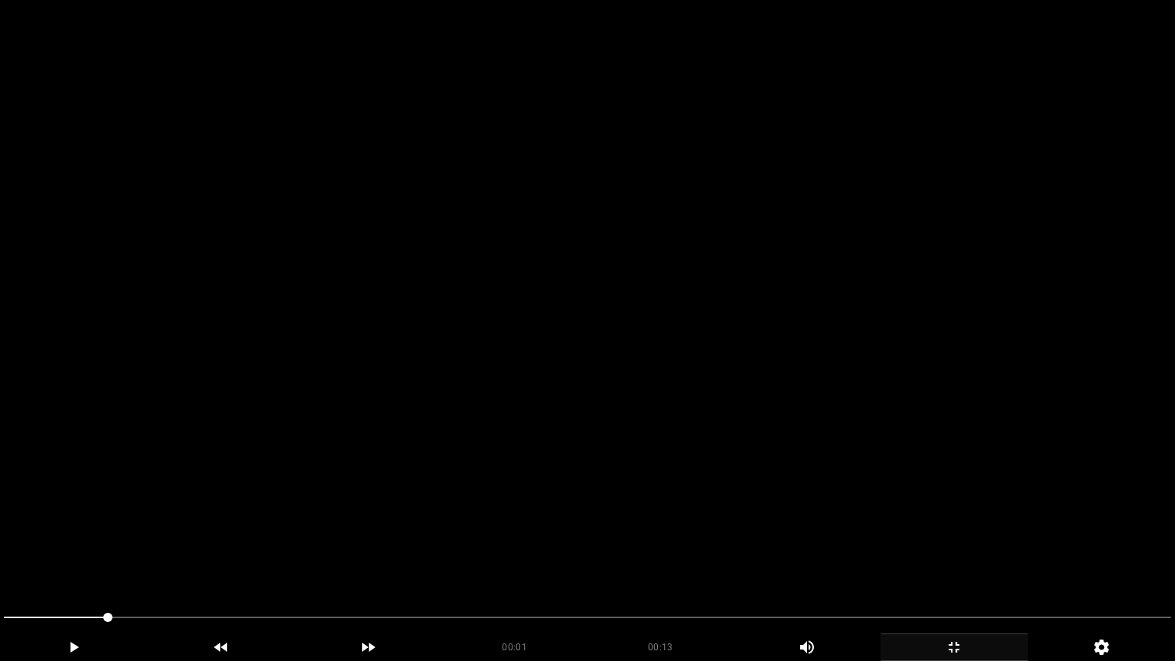
click at [398, 477] on video at bounding box center [587, 330] width 1175 height 661
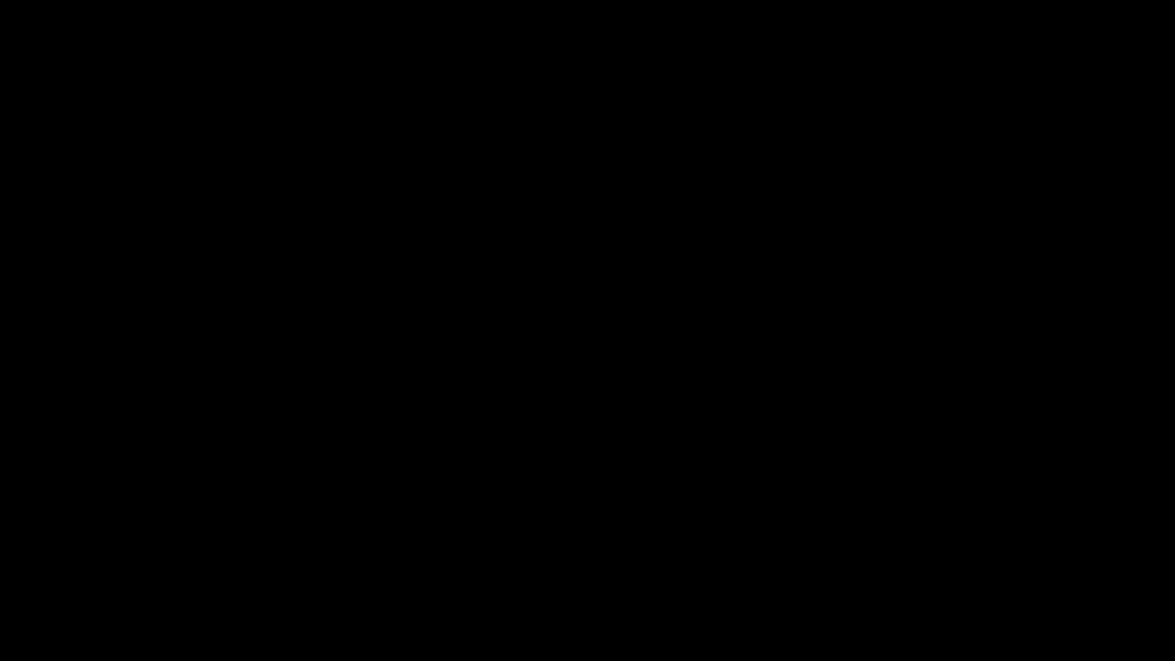
drag, startPoint x: 179, startPoint y: 621, endPoint x: 0, endPoint y: 615, distance: 179.2
click at [556, 558] on span at bounding box center [588, 617] width 1168 height 24
click at [615, 558] on span at bounding box center [588, 617] width 1168 height 24
click at [694, 558] on span at bounding box center [588, 617] width 1168 height 24
click at [777, 558] on span at bounding box center [588, 617] width 1168 height 24
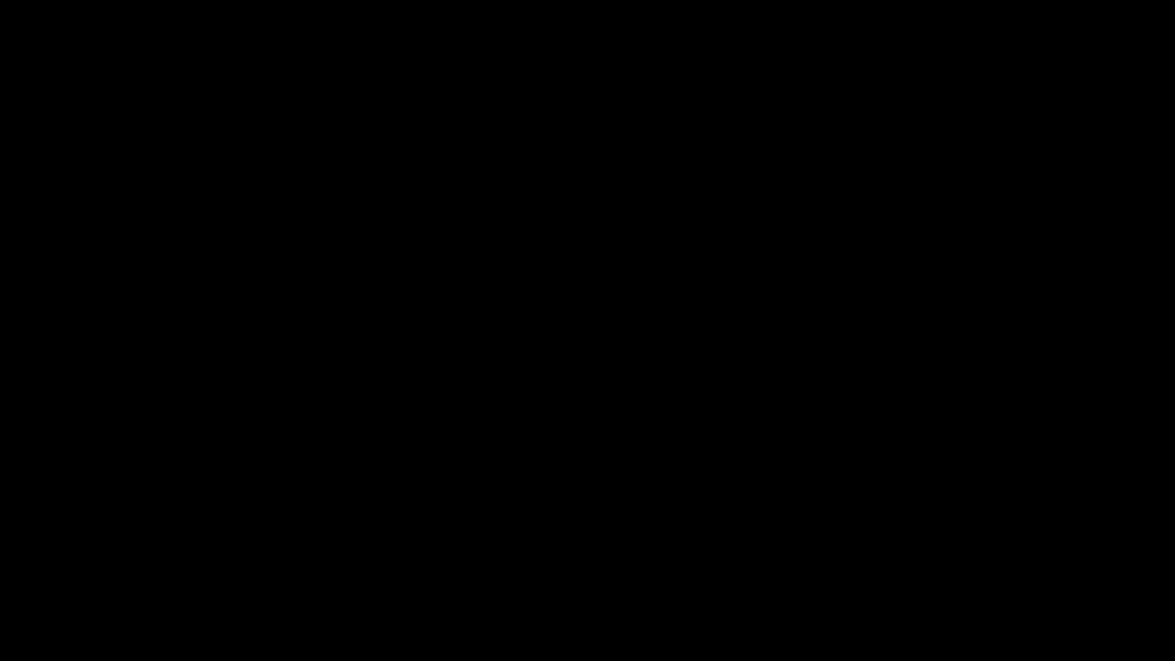
click at [842, 558] on span at bounding box center [588, 617] width 1168 height 24
click at [1006, 558] on span at bounding box center [588, 617] width 1168 height 24
click at [1120, 558] on span at bounding box center [588, 617] width 1168 height 24
click at [1145, 558] on span at bounding box center [588, 618] width 1168 height 2
click at [549, 558] on span at bounding box center [588, 617] width 1168 height 24
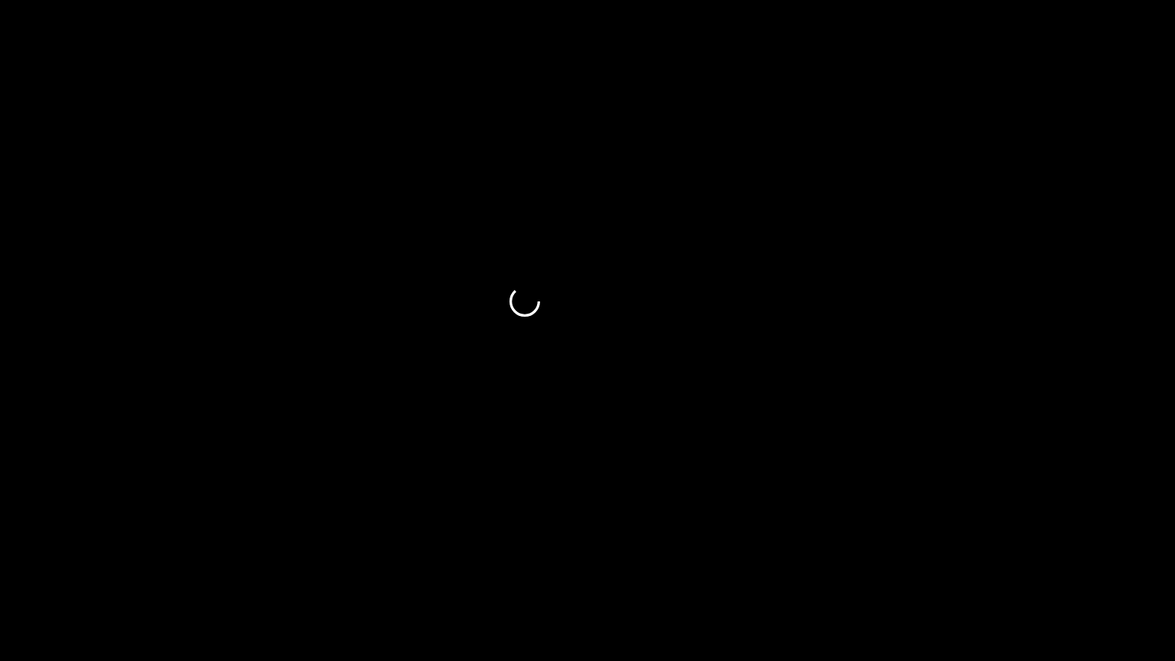
click at [989, 558] on div at bounding box center [588, 619] width 1180 height 41
click at [1065, 558] on span at bounding box center [588, 617] width 1168 height 24
click at [1094, 558] on span at bounding box center [588, 617] width 1168 height 24
drag, startPoint x: 42, startPoint y: 625, endPoint x: 0, endPoint y: 621, distance: 42.3
click at [0, 558] on div at bounding box center [588, 619] width 1180 height 41
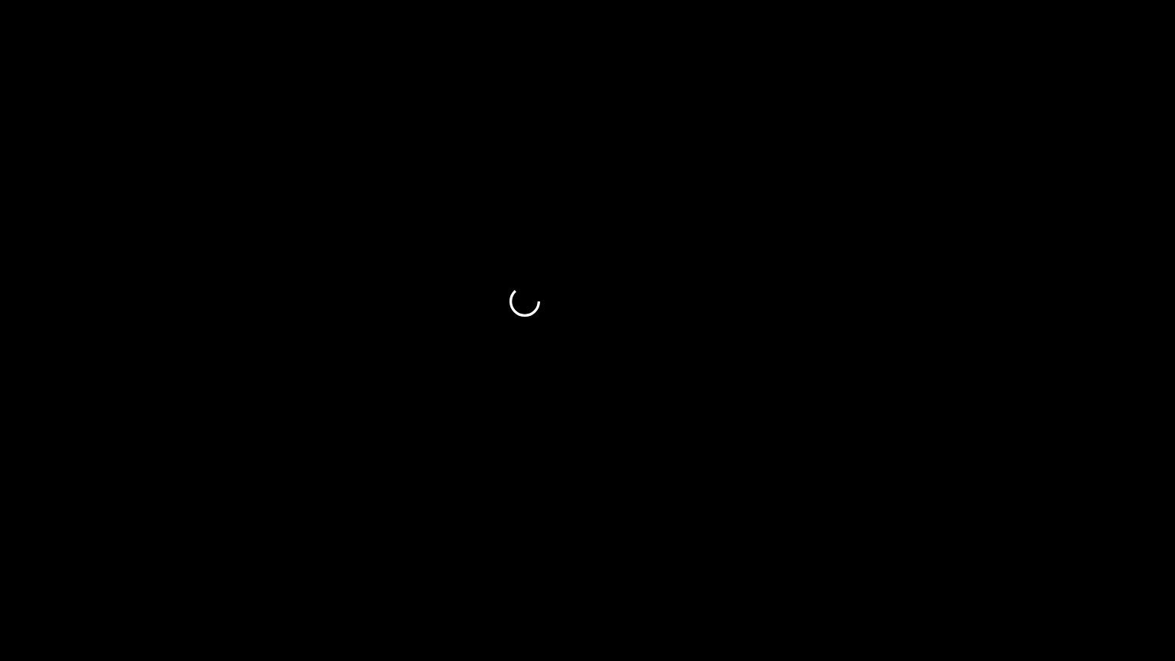
click at [75, 558] on icon "add" at bounding box center [74, 647] width 8 height 11
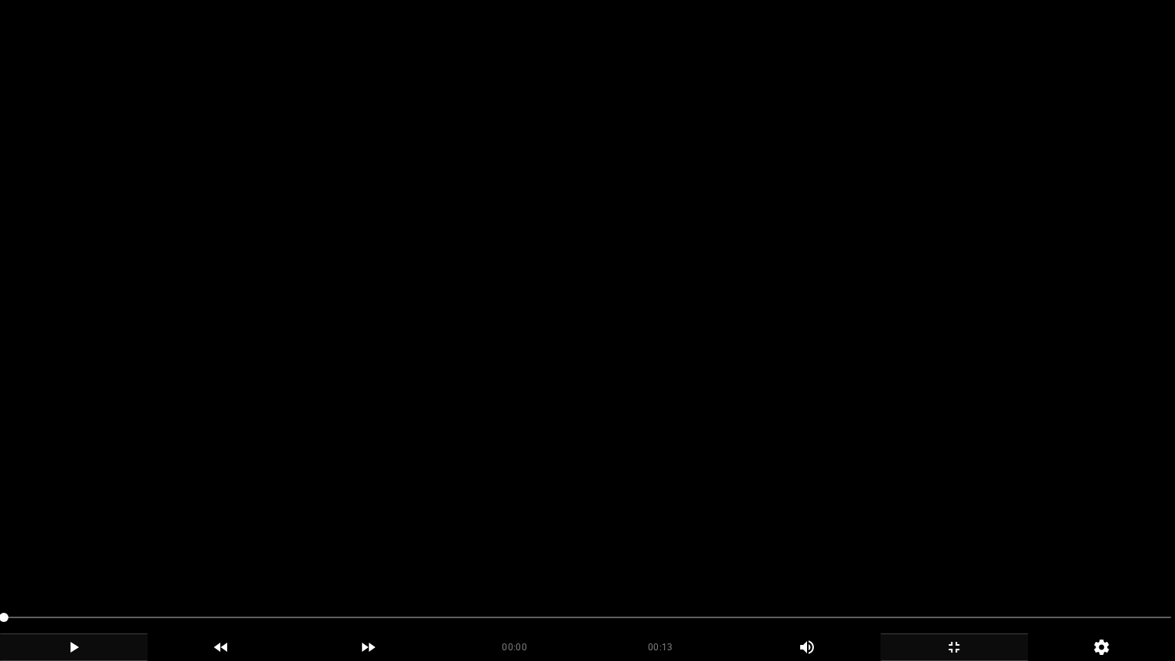
click at [221, 557] on video at bounding box center [587, 330] width 1175 height 661
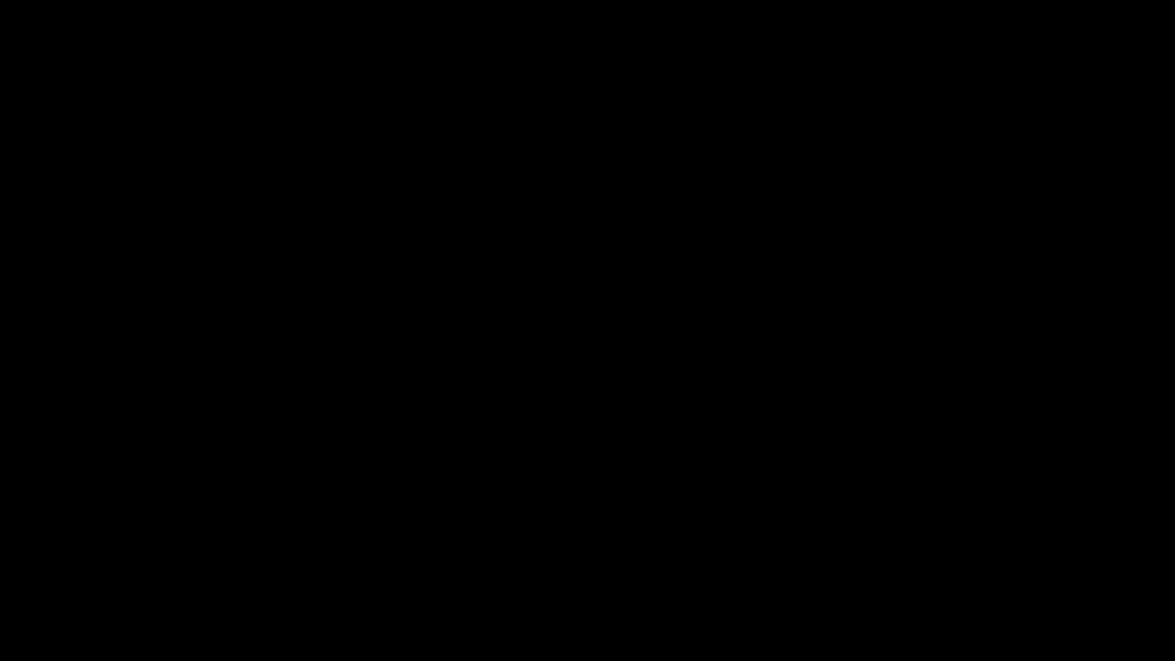
click at [980, 558] on icon "add" at bounding box center [954, 647] width 146 height 18
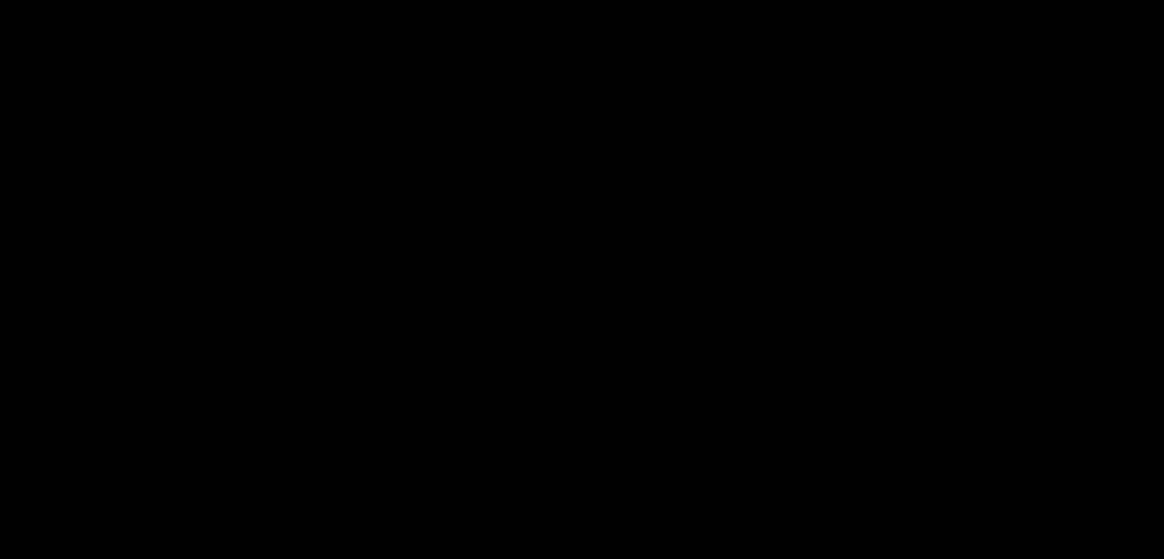
scroll to position [383, 0]
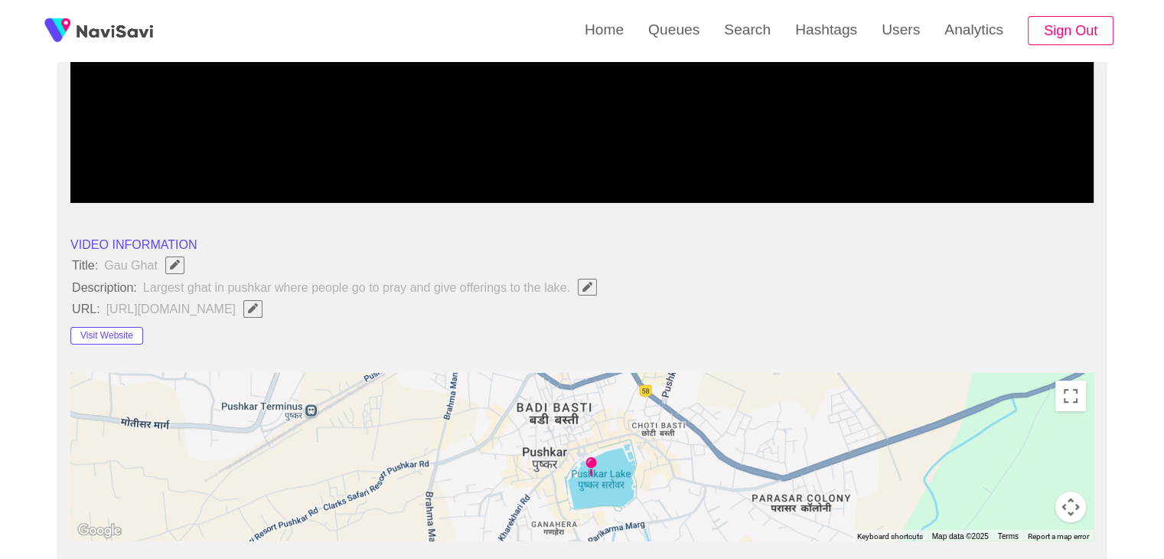
click at [120, 328] on button "Visit Website" at bounding box center [106, 336] width 73 height 18
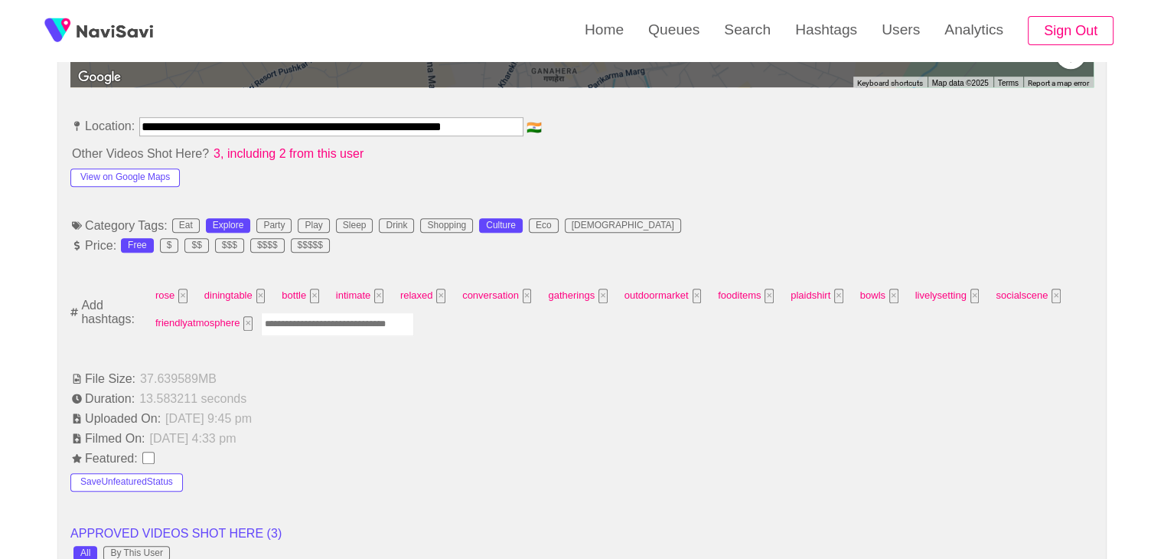
scroll to position [842, 0]
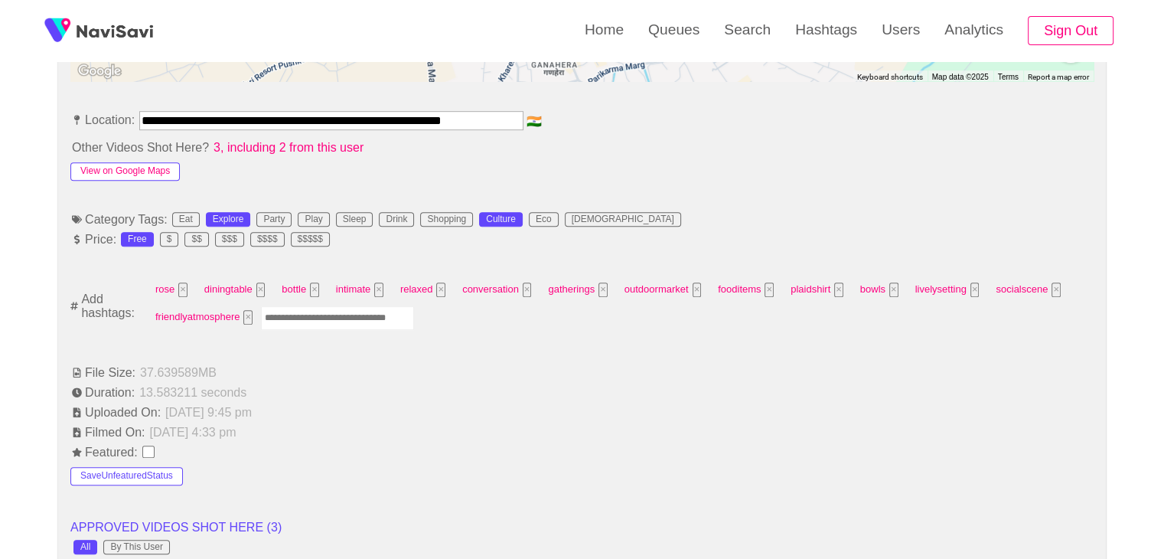
click at [141, 166] on button "View on Google Maps" at bounding box center [124, 171] width 109 height 18
click at [308, 321] on input "Enter tag here and press return" at bounding box center [337, 318] width 153 height 24
type input "*********"
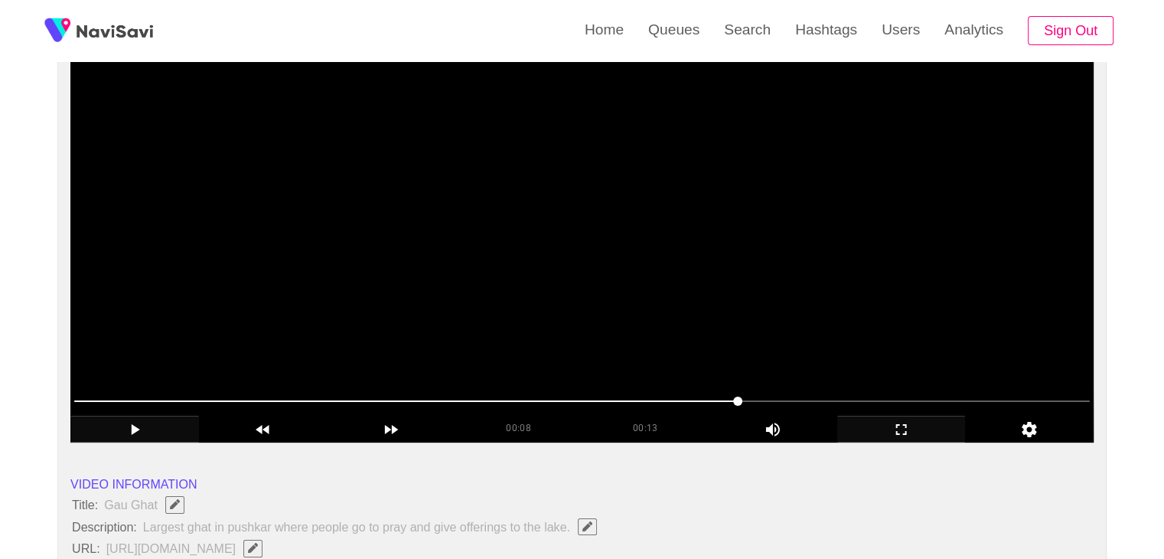
scroll to position [153, 0]
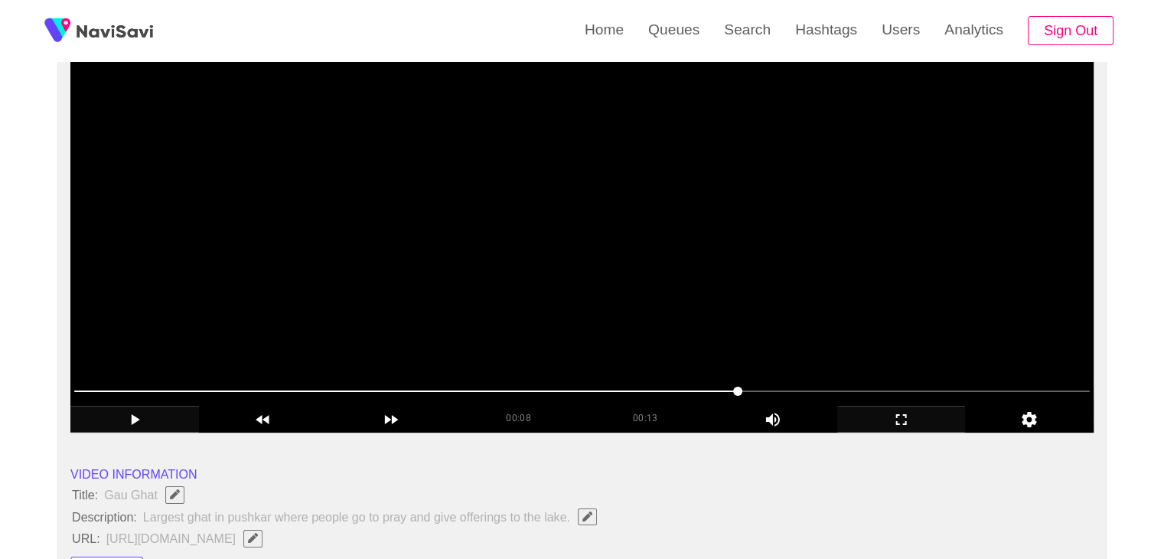
click at [624, 279] on video at bounding box center [581, 241] width 1023 height 383
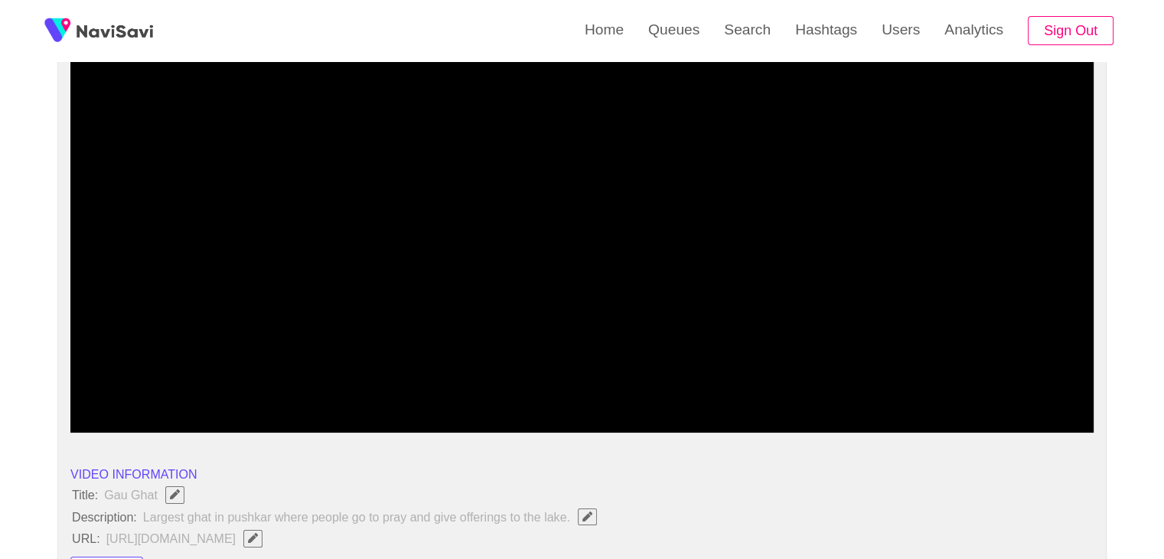
click at [226, 375] on div at bounding box center [582, 392] width 1028 height 39
click at [211, 393] on span at bounding box center [581, 391] width 1015 height 24
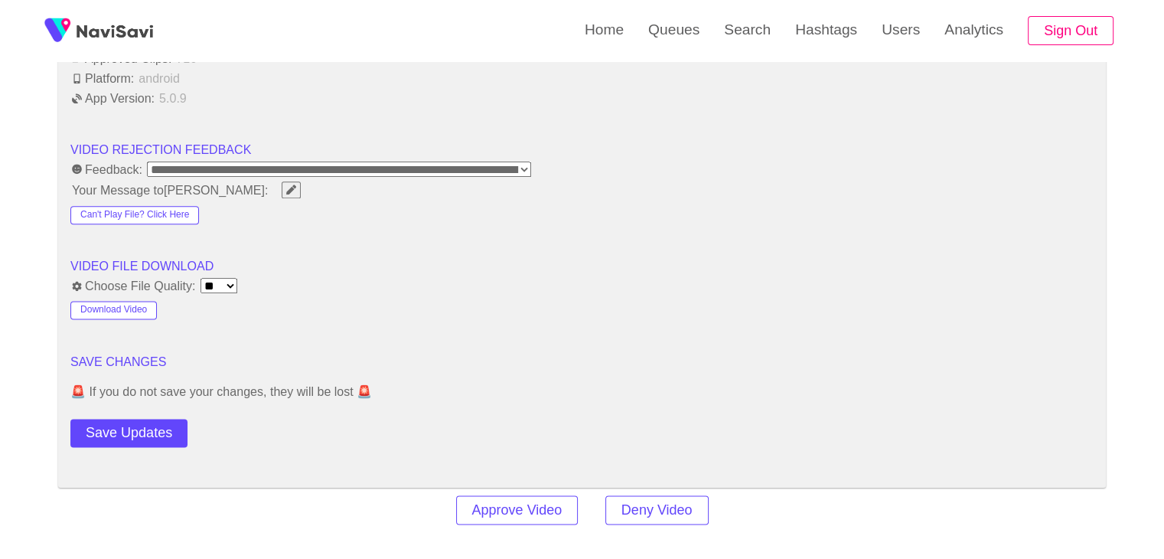
scroll to position [1913, 0]
click at [142, 428] on button "Save Updates" at bounding box center [128, 432] width 117 height 28
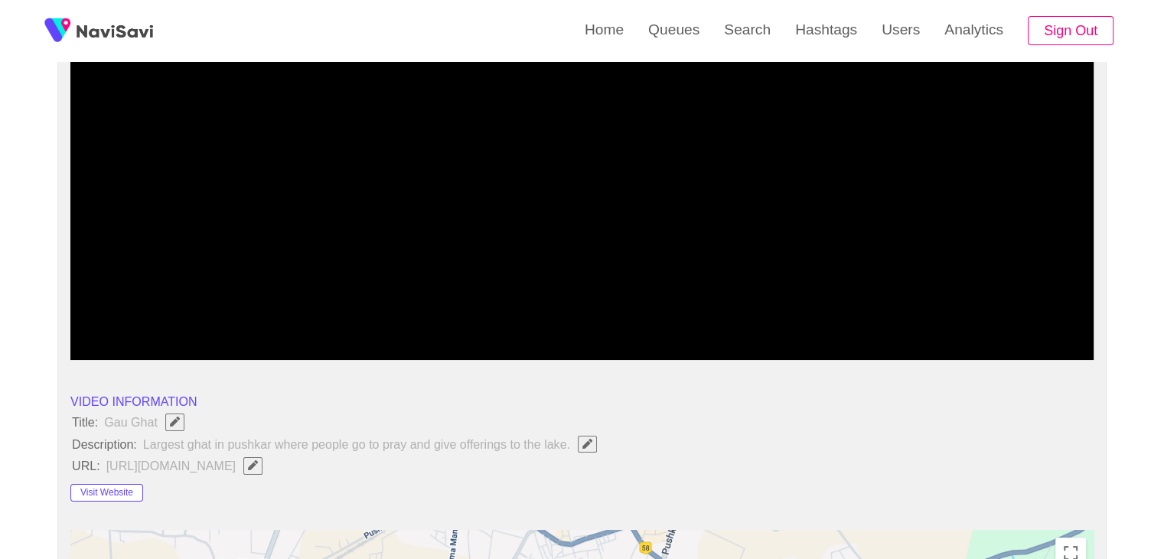
scroll to position [230, 0]
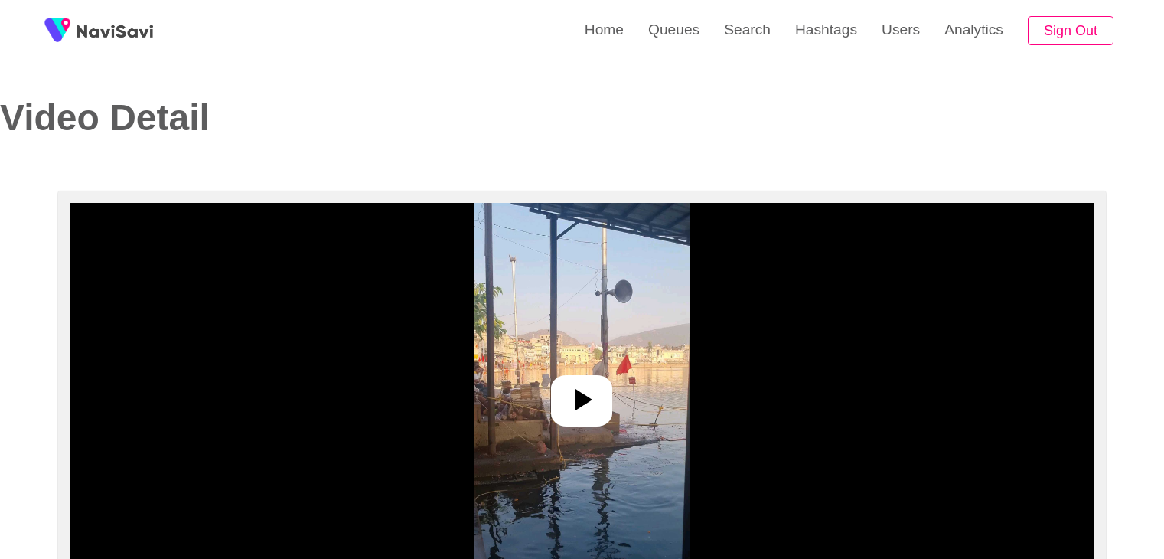
select select "**"
select select "**********"
click at [585, 414] on icon at bounding box center [581, 399] width 37 height 37
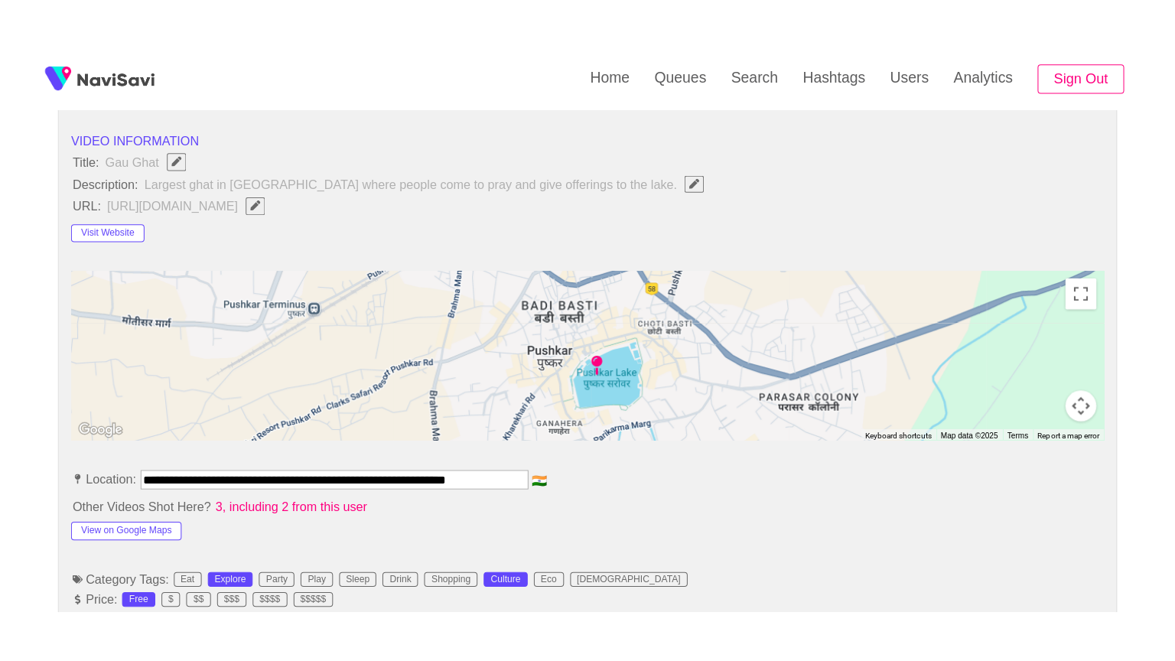
scroll to position [230, 0]
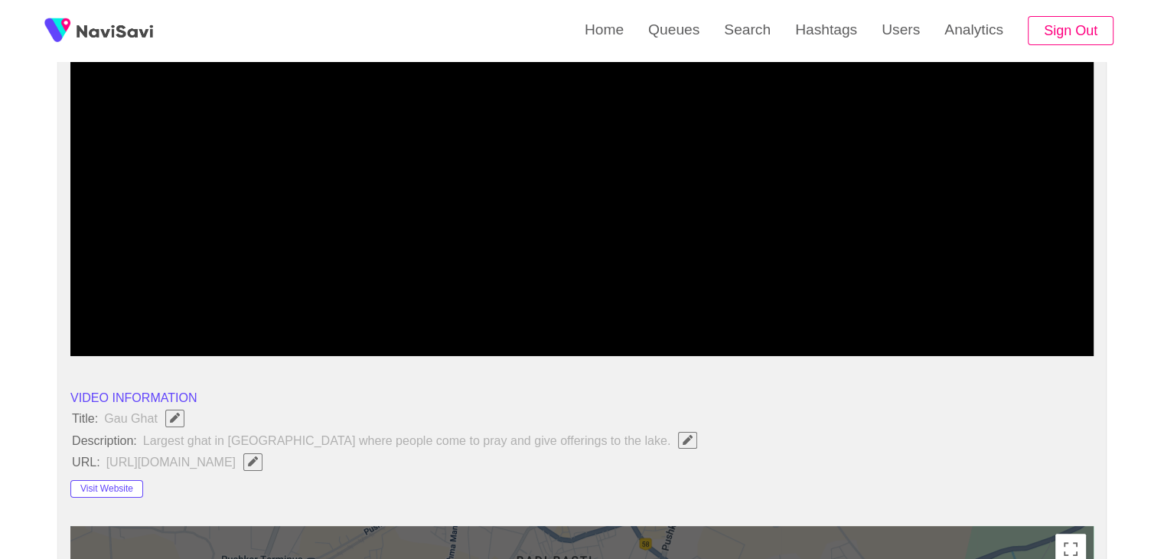
drag, startPoint x: 165, startPoint y: 313, endPoint x: 20, endPoint y: 295, distance: 146.5
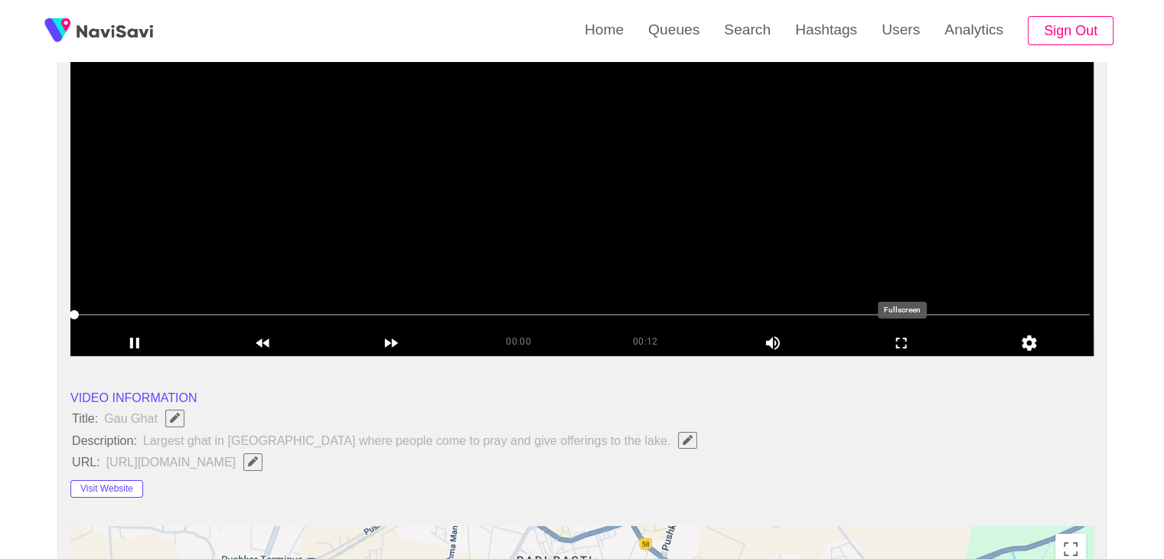
drag, startPoint x: 915, startPoint y: 343, endPoint x: 915, endPoint y: 408, distance: 65.0
click at [915, 341] on icon "add" at bounding box center [901, 343] width 127 height 18
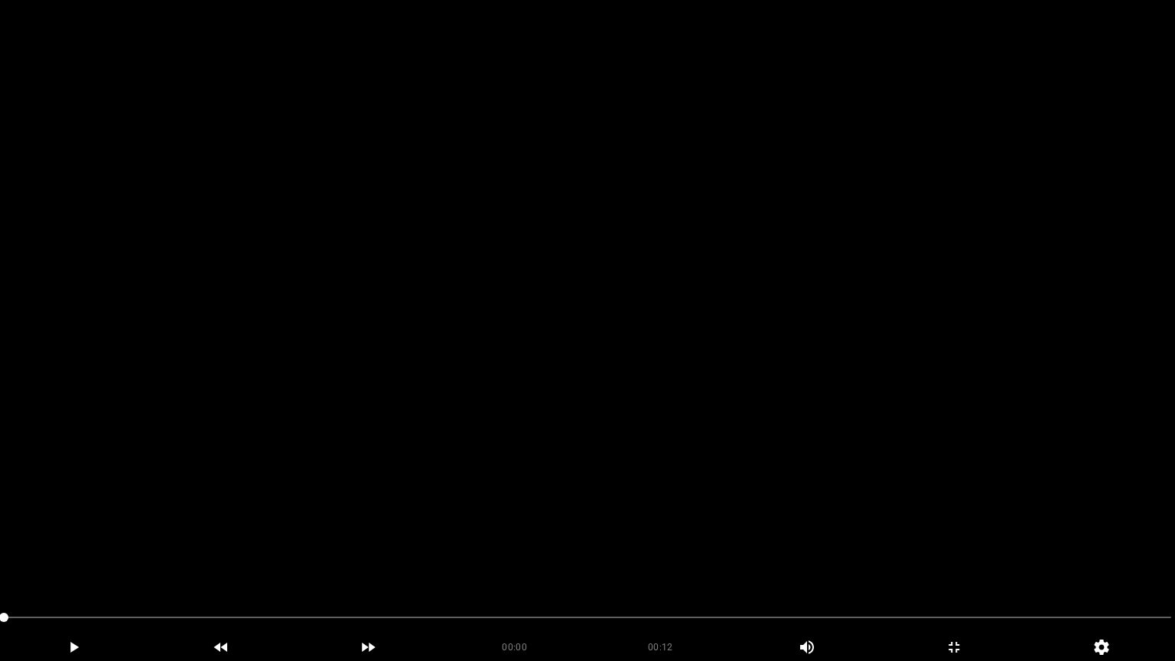
click at [509, 543] on video at bounding box center [587, 330] width 1175 height 661
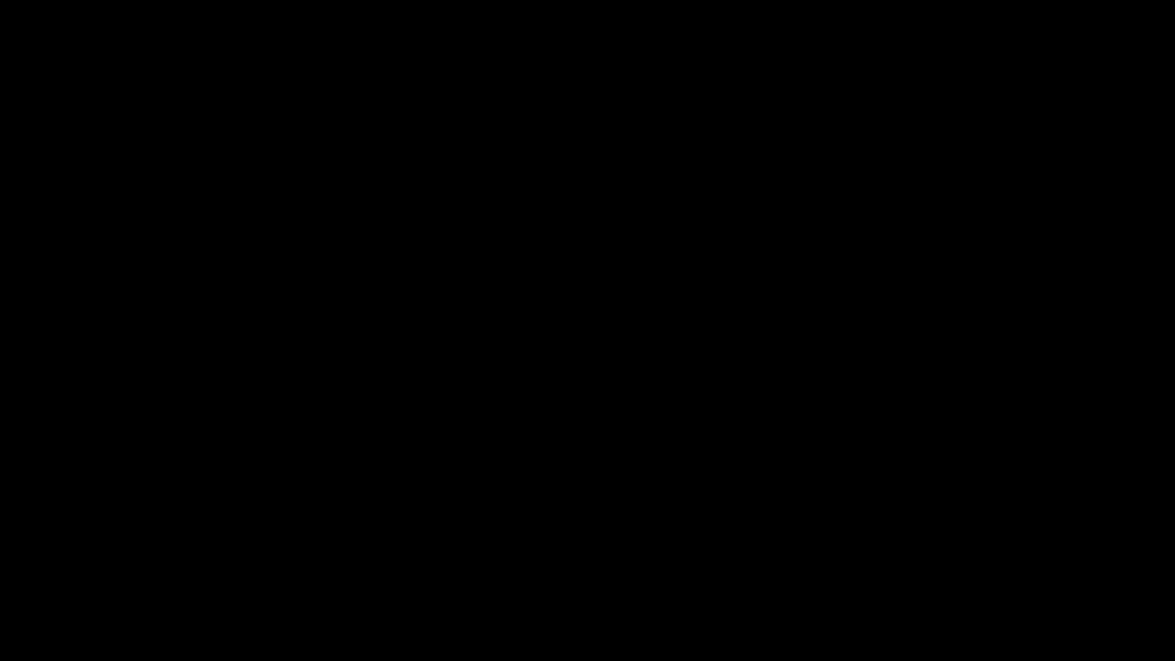
click at [0, 558] on div "add" at bounding box center [74, 648] width 148 height 28
click at [45, 558] on icon "add" at bounding box center [74, 647] width 146 height 18
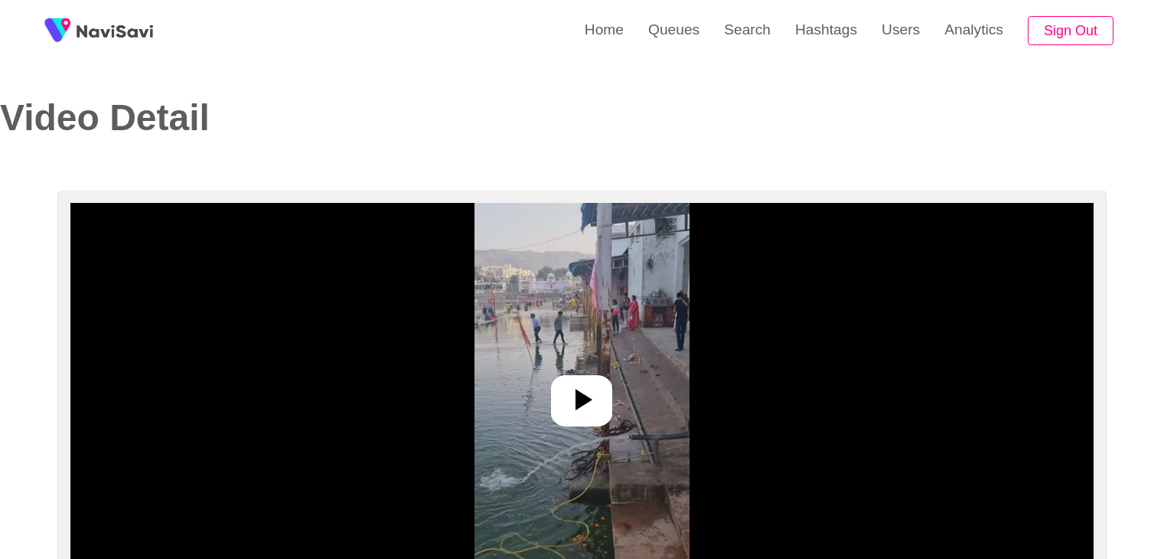
select select "**********"
select select "**"
click at [588, 417] on icon at bounding box center [581, 399] width 37 height 37
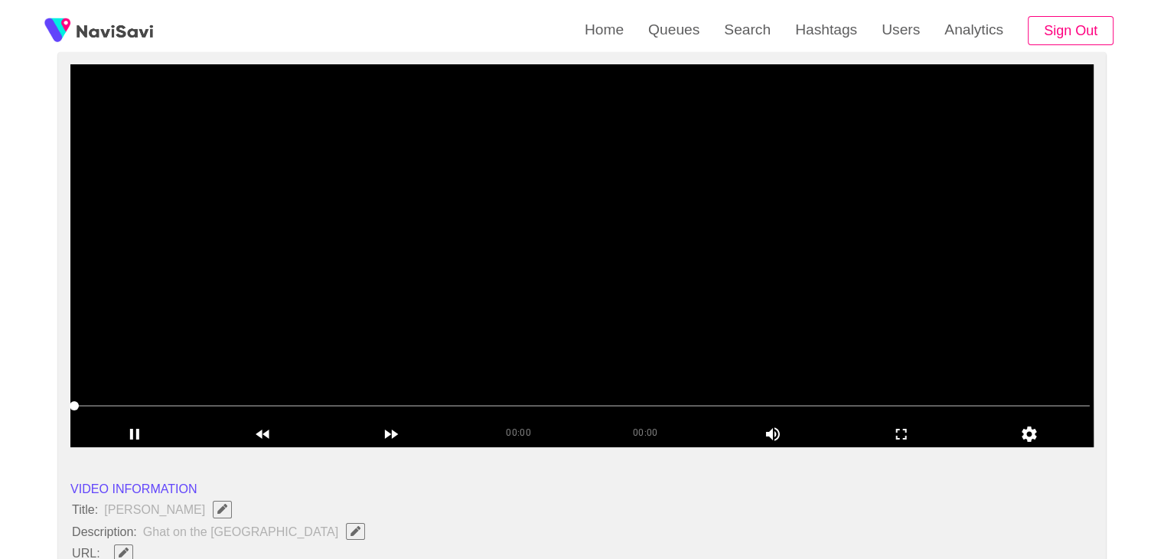
scroll to position [153, 0]
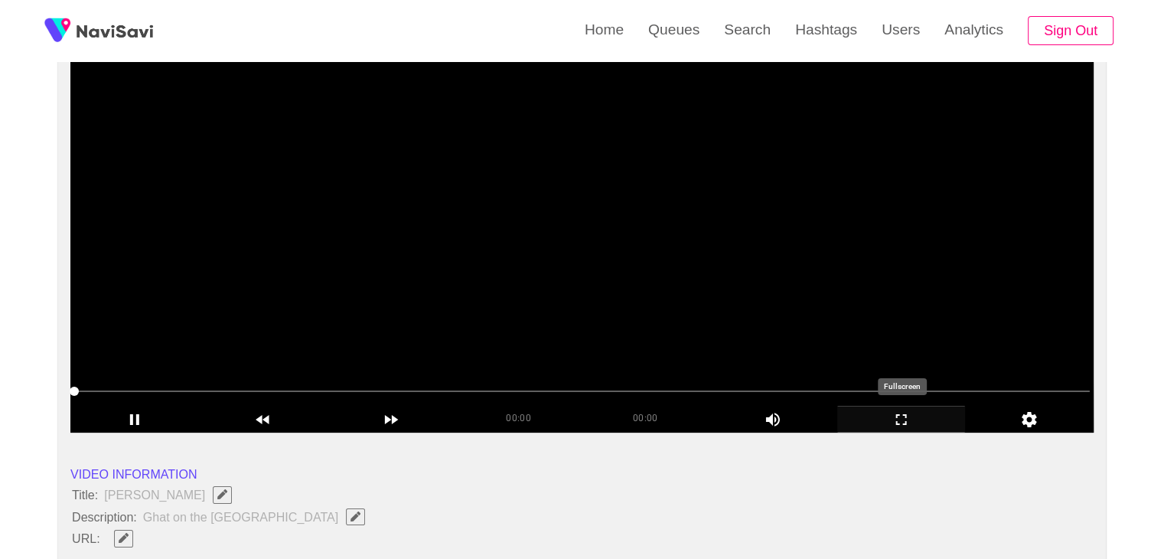
click at [901, 423] on icon "add" at bounding box center [901, 419] width 127 height 18
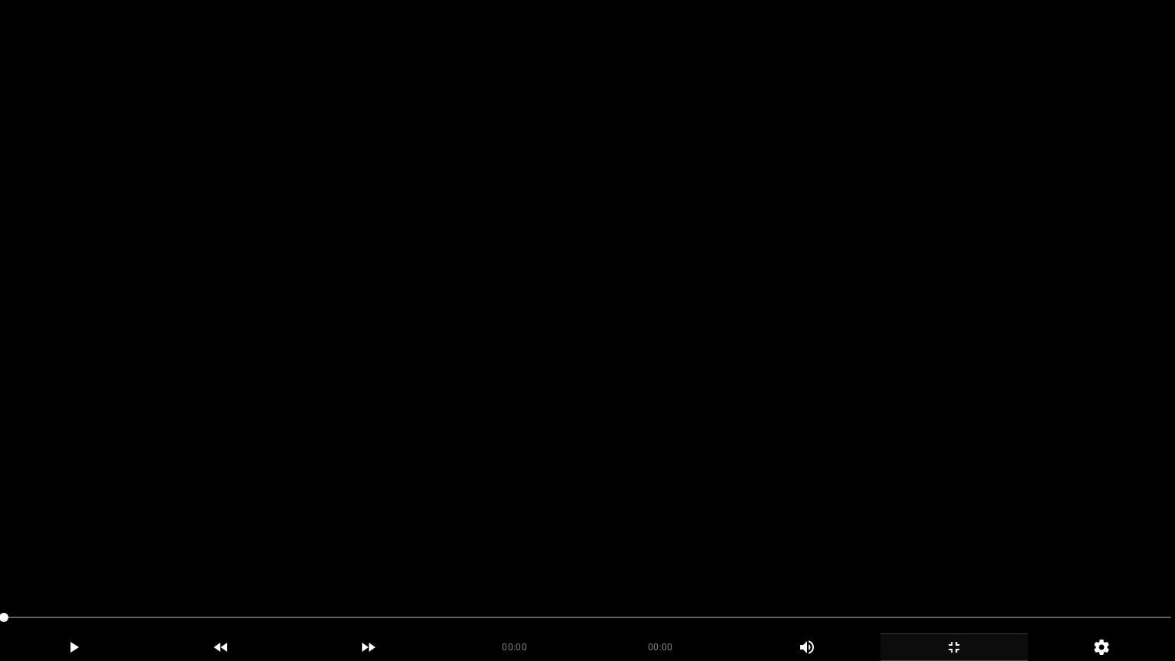
click at [609, 414] on video at bounding box center [587, 330] width 1175 height 661
click at [377, 463] on video at bounding box center [587, 330] width 1175 height 661
click at [380, 462] on video at bounding box center [587, 330] width 1175 height 661
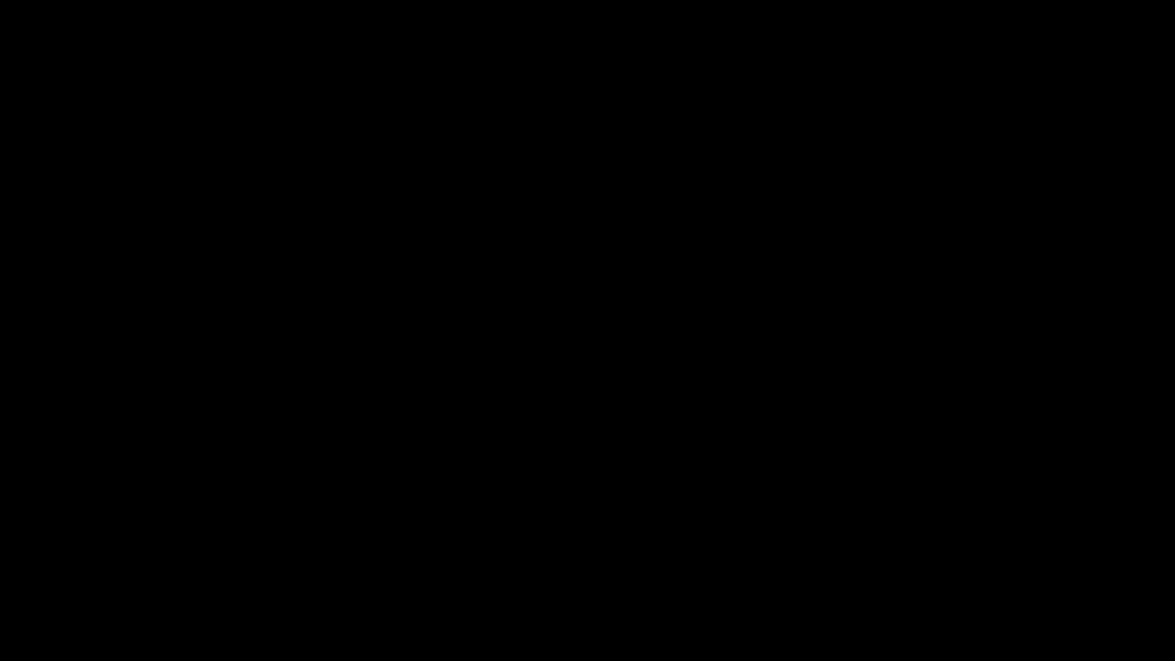
drag, startPoint x: 83, startPoint y: 621, endPoint x: 0, endPoint y: 627, distance: 82.9
click at [245, 558] on video at bounding box center [587, 330] width 1175 height 661
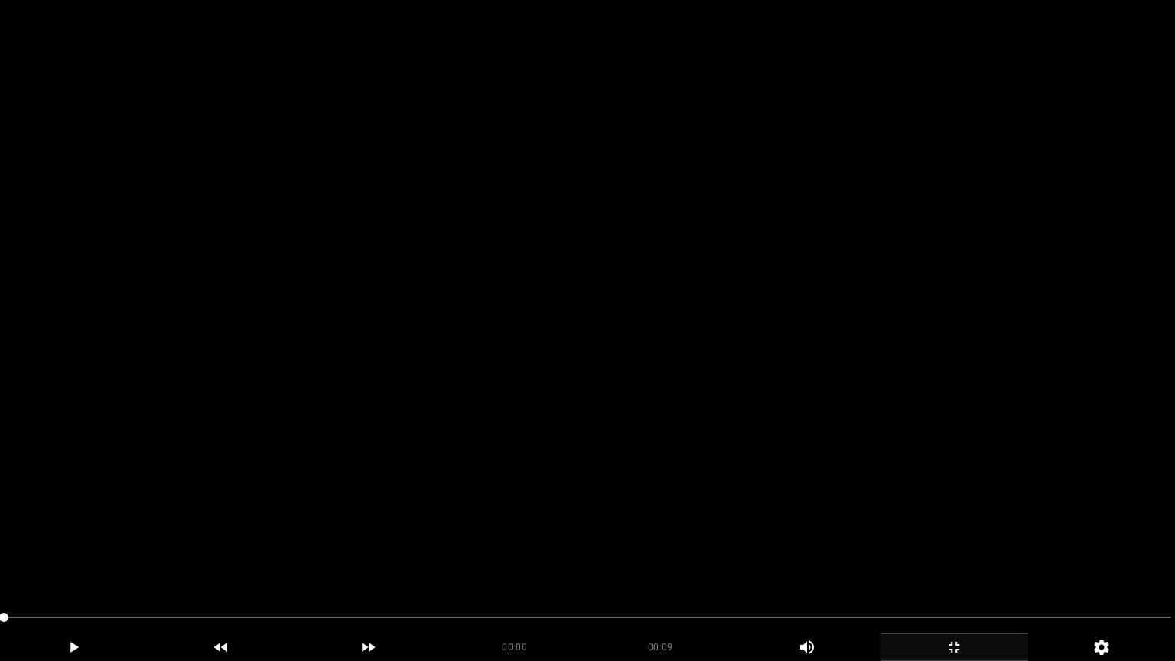
click at [427, 547] on video at bounding box center [587, 330] width 1175 height 661
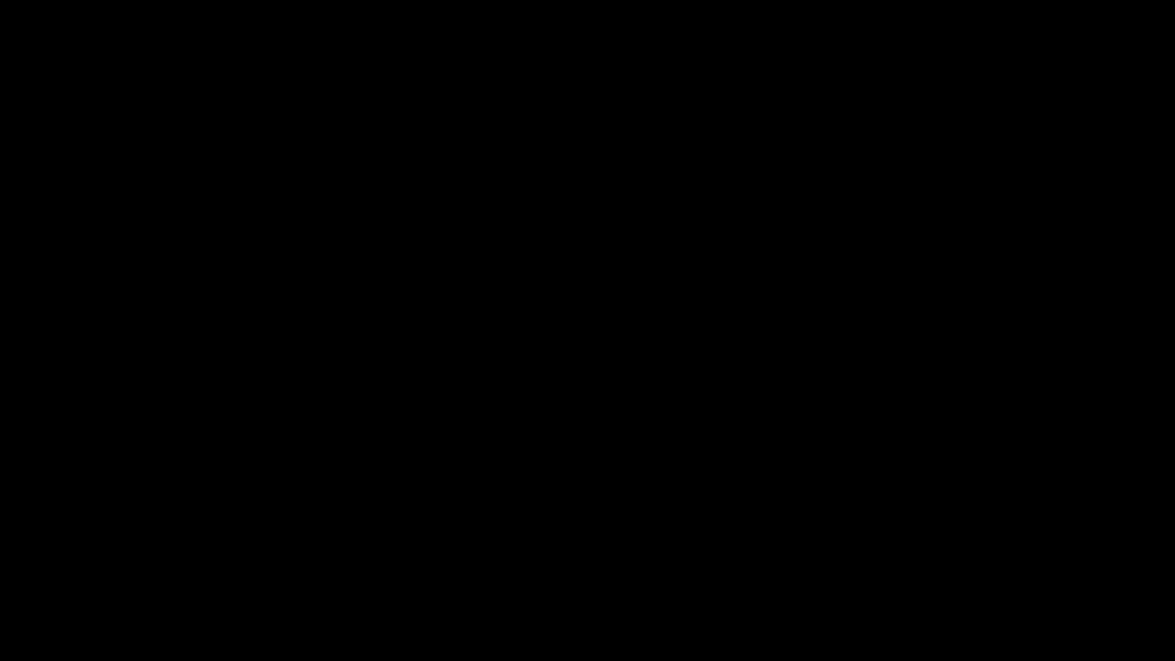
drag, startPoint x: 90, startPoint y: 622, endPoint x: 0, endPoint y: 622, distance: 89.5
drag, startPoint x: 86, startPoint y: 617, endPoint x: 0, endPoint y: 655, distance: 94.2
drag, startPoint x: 28, startPoint y: 615, endPoint x: 0, endPoint y: 612, distance: 27.7
click at [133, 477] on video at bounding box center [587, 330] width 1175 height 661
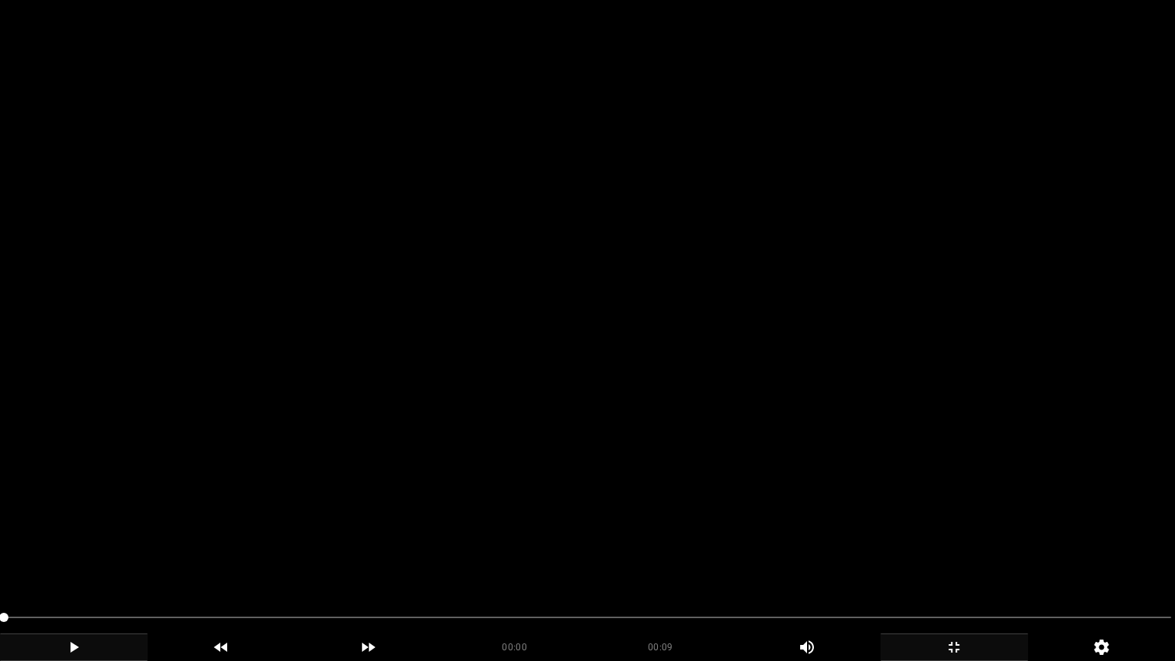
click at [73, 558] on icon "add" at bounding box center [74, 647] width 8 height 11
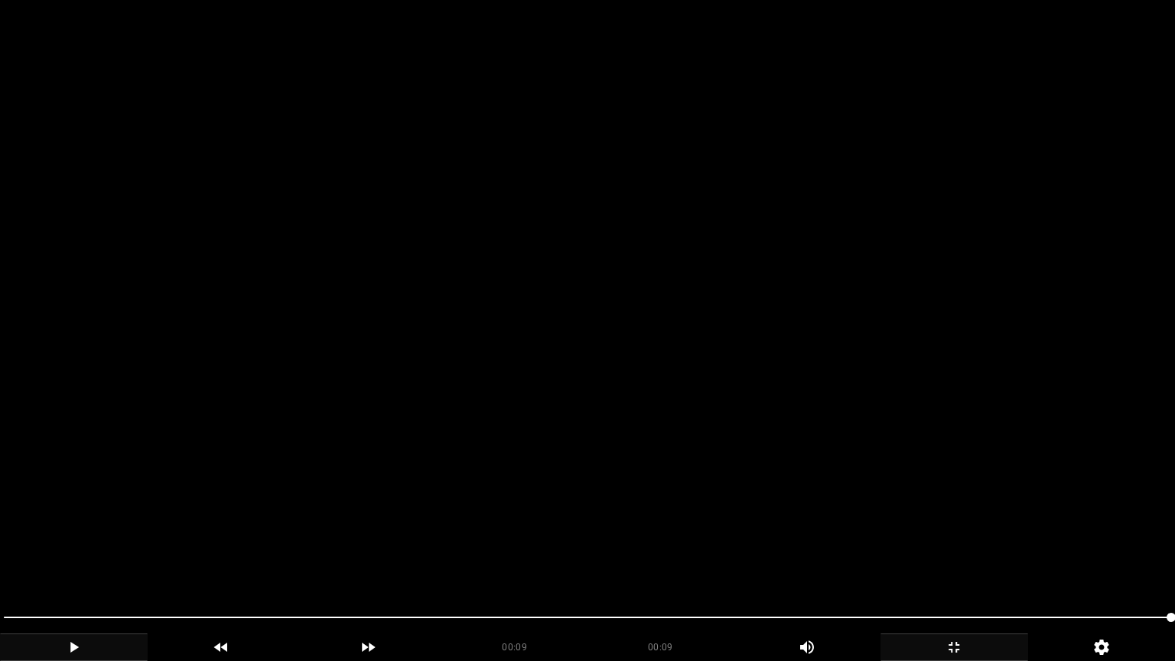
click at [959, 558] on icon "add" at bounding box center [954, 647] width 146 height 18
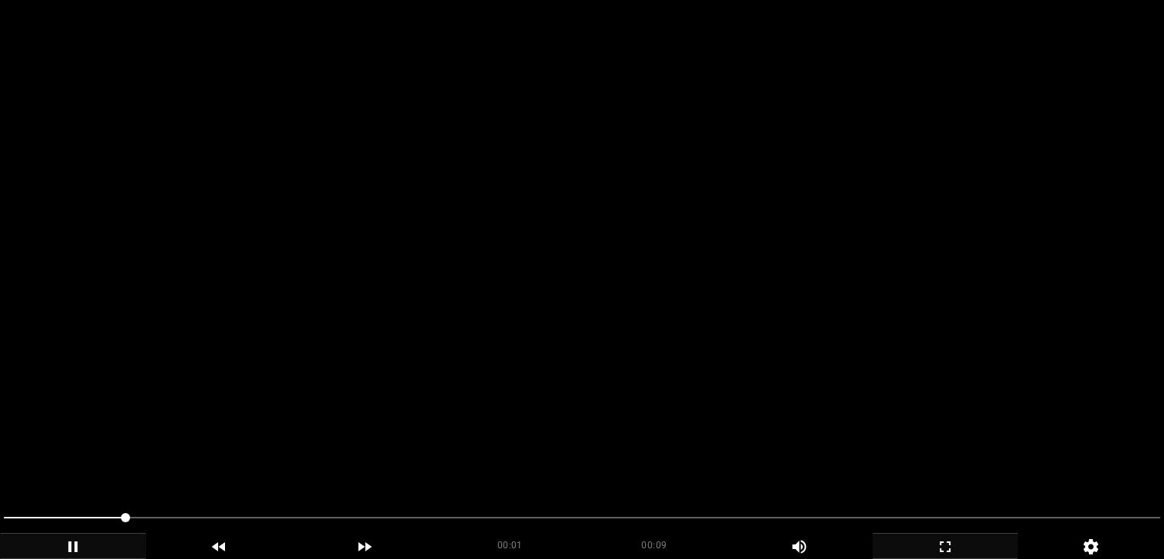
scroll to position [306, 0]
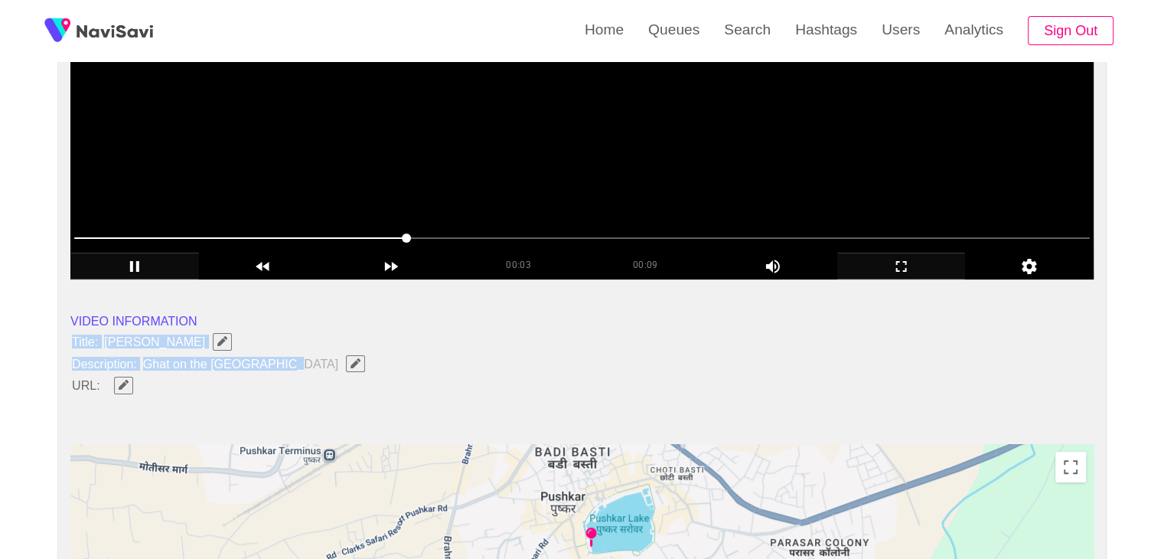
drag, startPoint x: 65, startPoint y: 340, endPoint x: 325, endPoint y: 359, distance: 260.8
copy ul "Title: Pushkar krishna ghat Description: Ghat on the Pushkar lake"
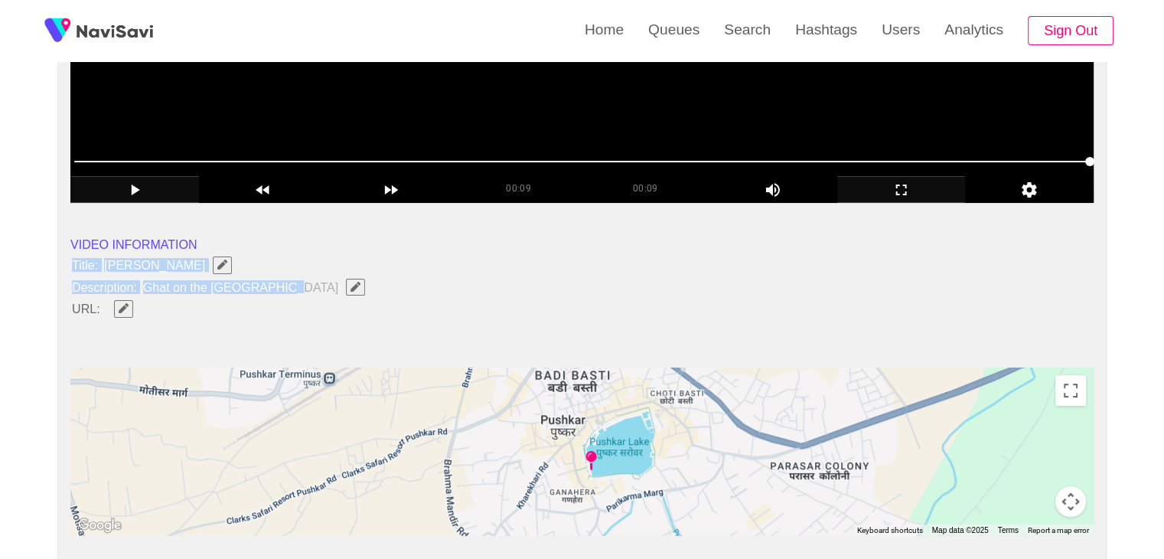
scroll to position [459, 0]
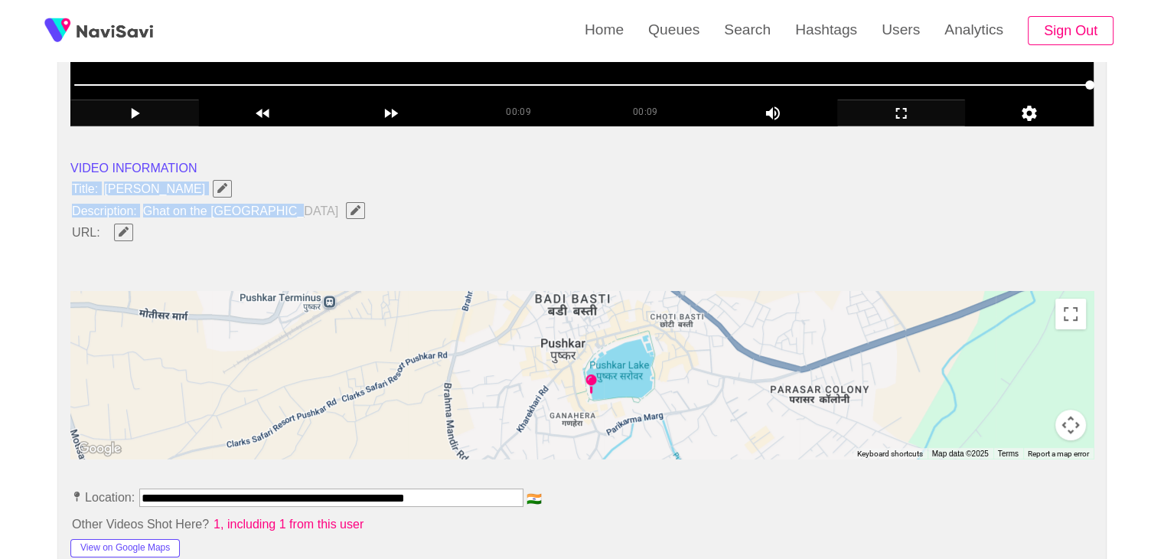
click at [350, 206] on icon "Edit Field" at bounding box center [355, 210] width 10 height 10
type input "**********"
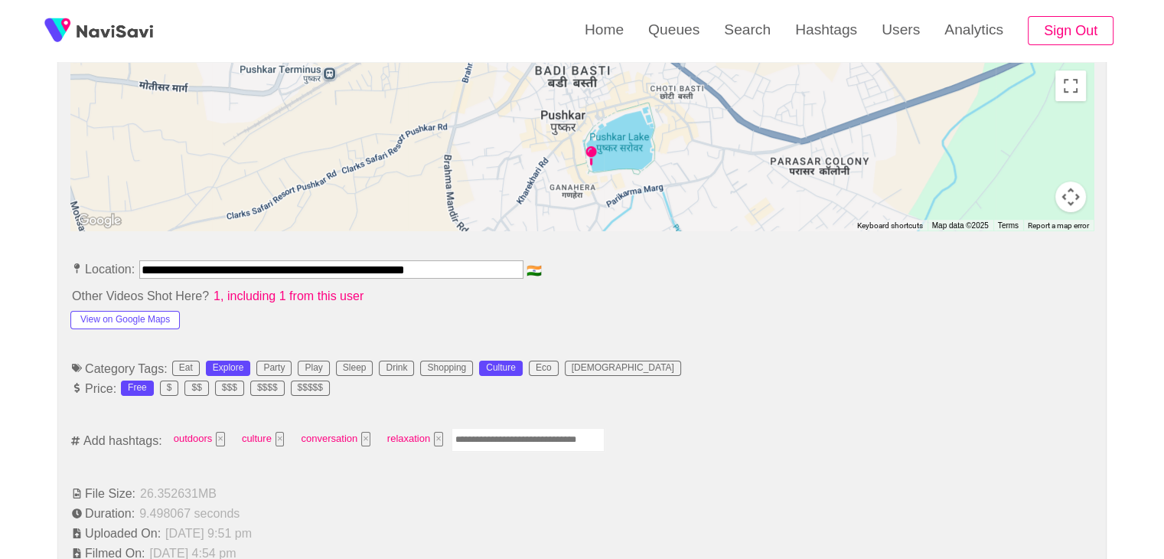
scroll to position [689, 0]
drag, startPoint x: 482, startPoint y: 265, endPoint x: 0, endPoint y: 267, distance: 482.1
click at [140, 315] on button "View on Google Maps" at bounding box center [124, 318] width 109 height 18
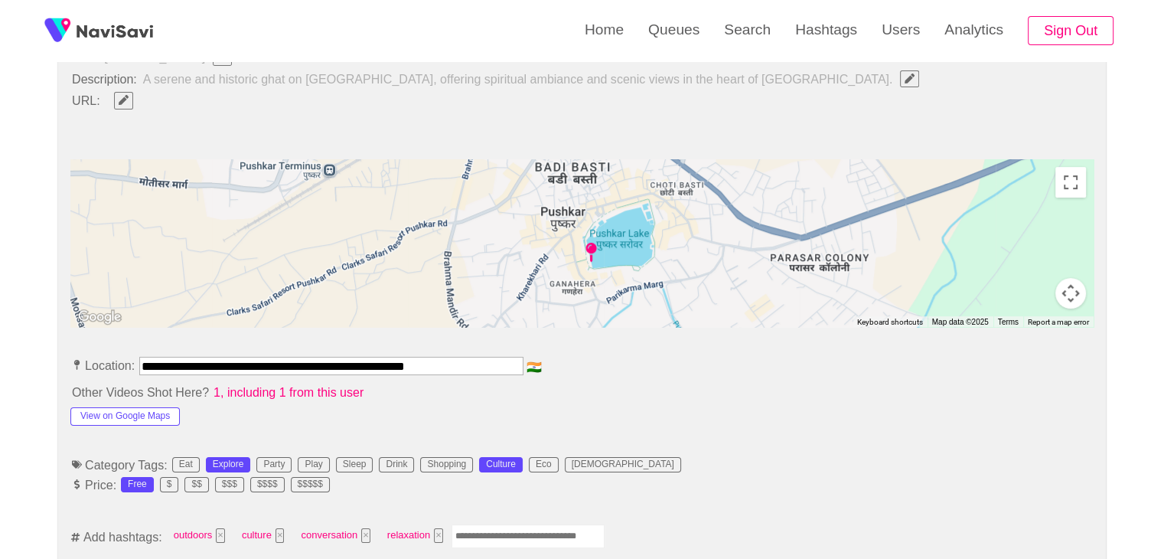
scroll to position [612, 0]
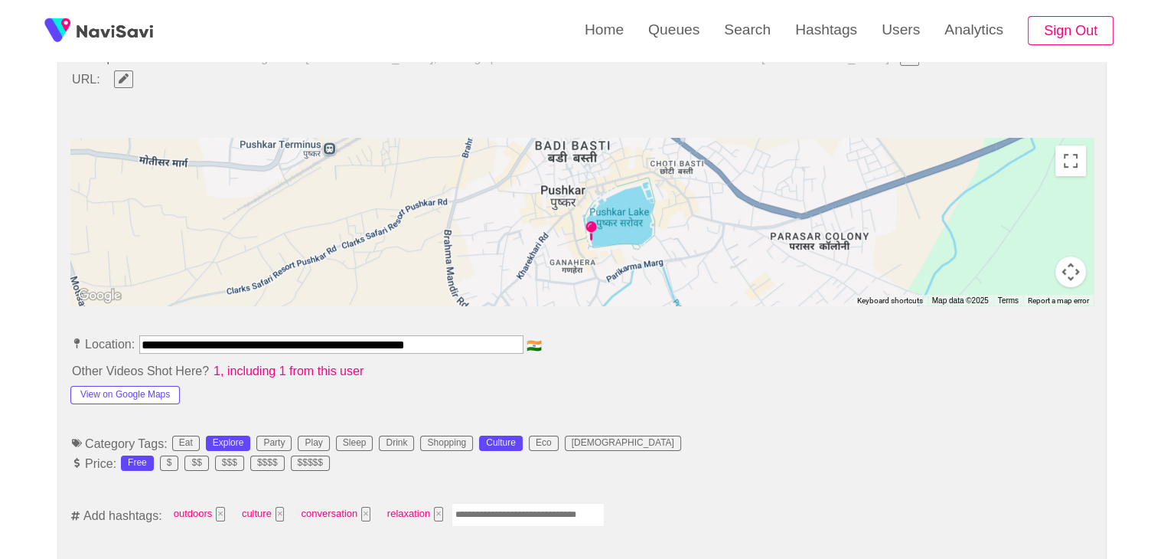
drag, startPoint x: 474, startPoint y: 346, endPoint x: 52, endPoint y: 304, distance: 423.7
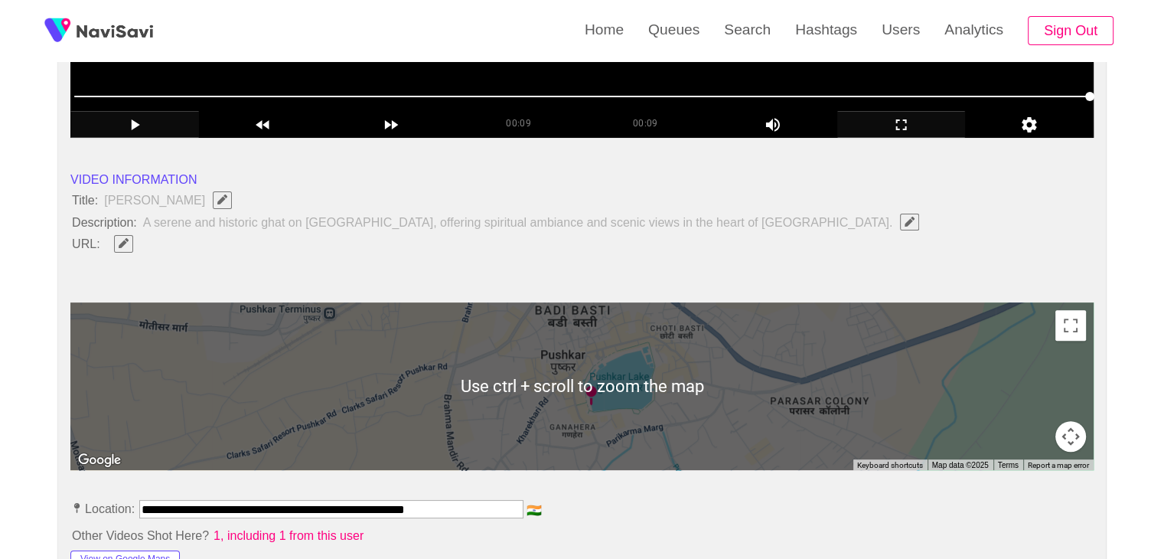
scroll to position [383, 0]
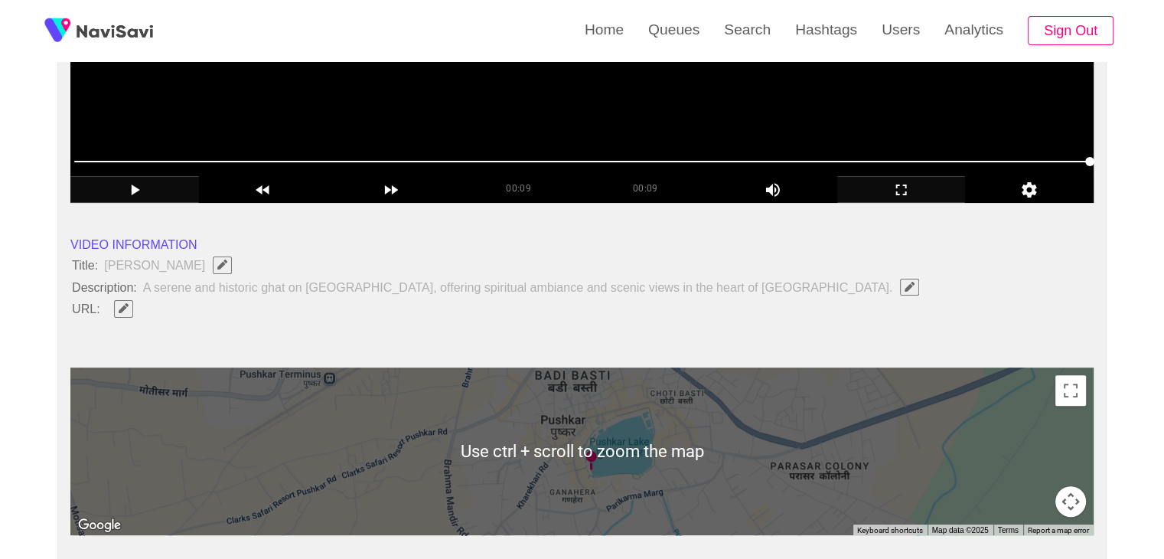
click at [119, 307] on icon "Edit Field" at bounding box center [124, 308] width 10 height 10
click at [168, 312] on input "field" at bounding box center [455, 308] width 699 height 19
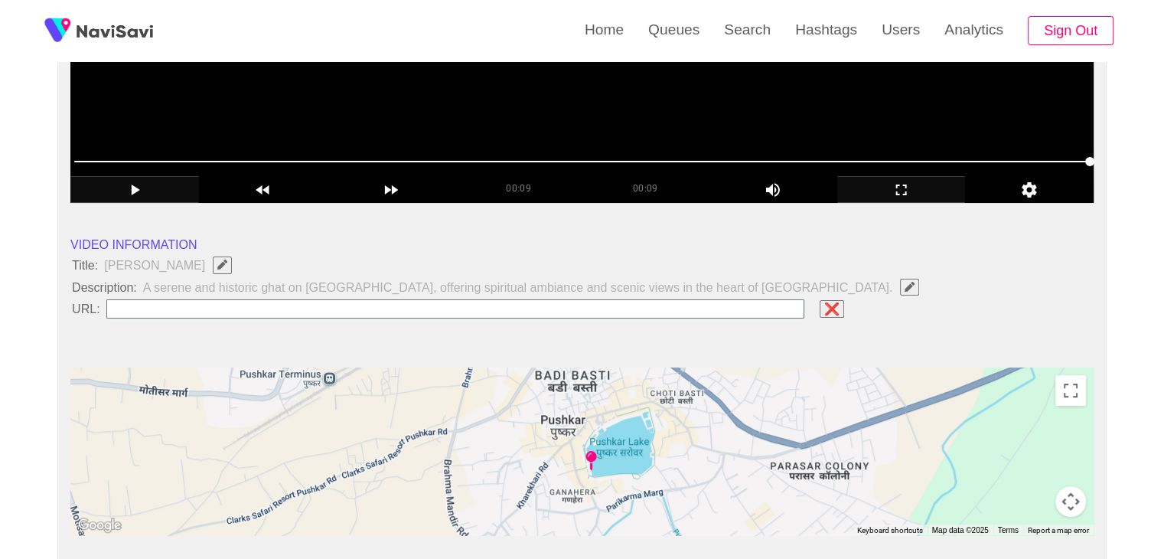
type input "**********"
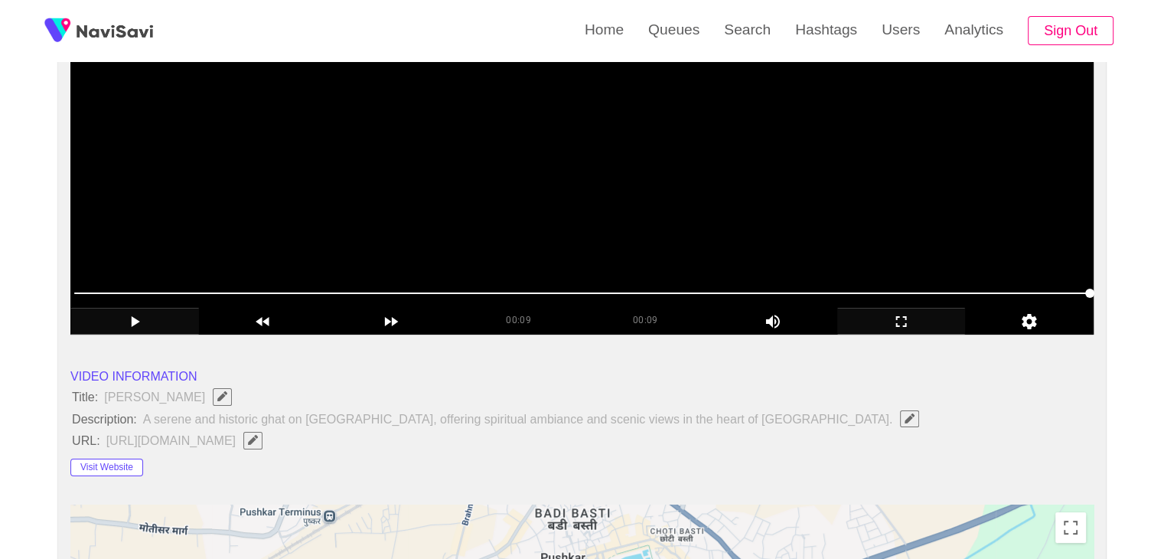
scroll to position [77, 0]
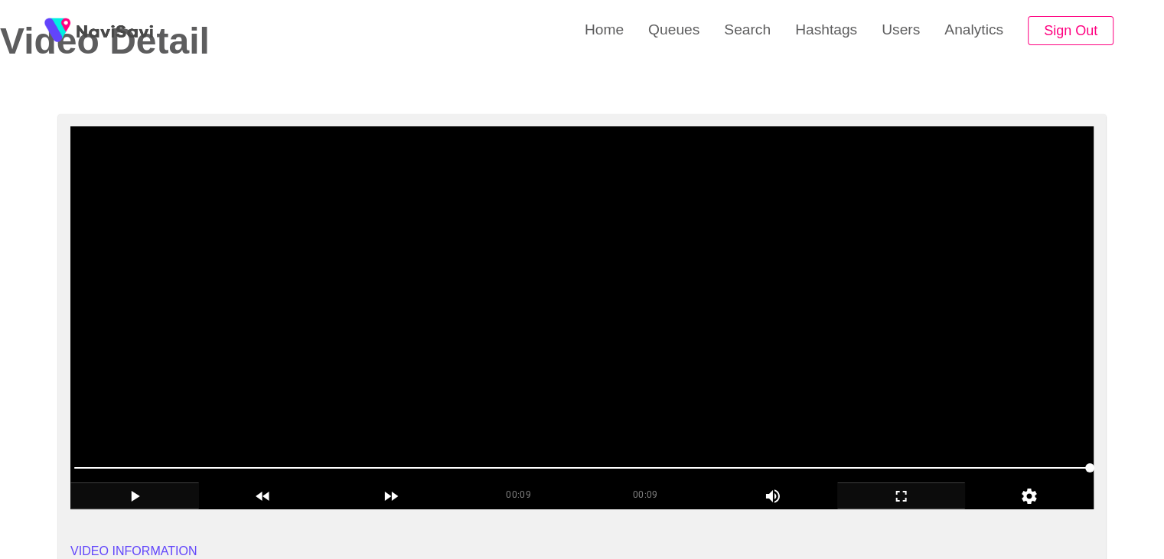
click at [487, 407] on video at bounding box center [581, 317] width 1023 height 383
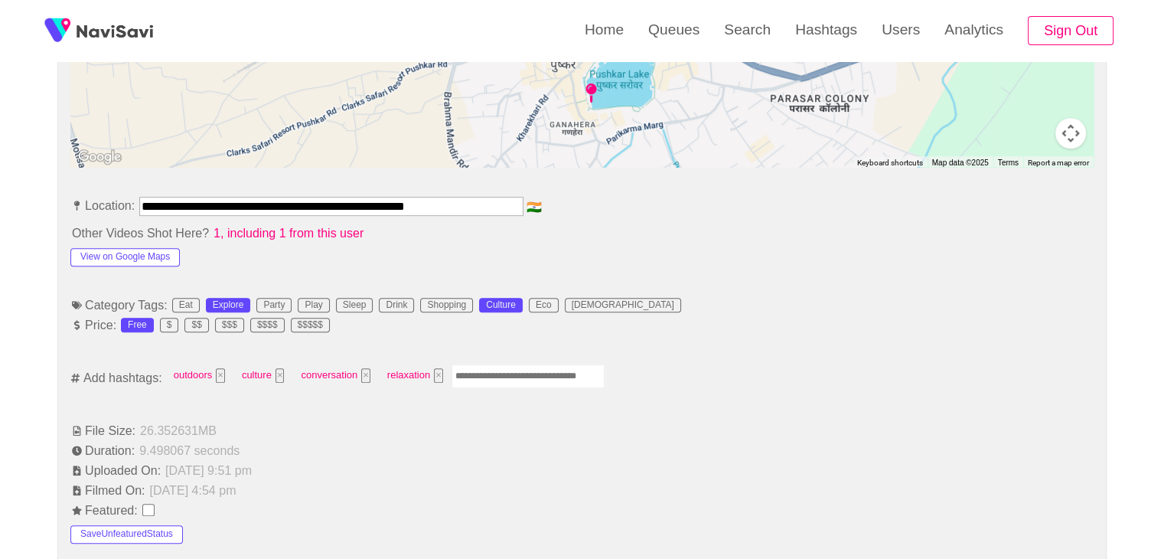
scroll to position [689, 0]
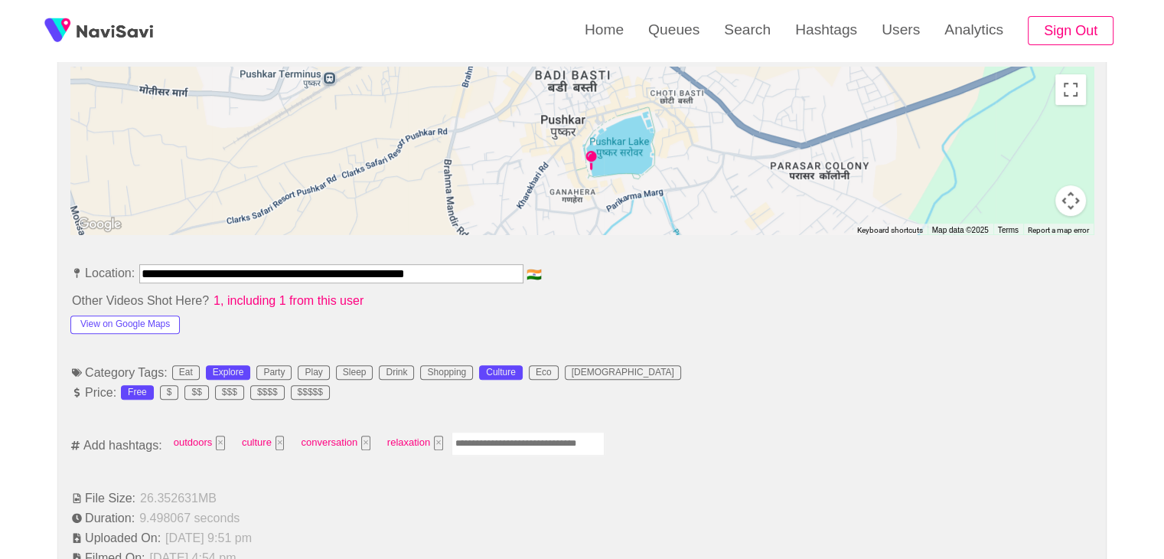
click at [524, 434] on input "Enter tag here and press return" at bounding box center [527, 444] width 153 height 24
type input "*"
type input "*********"
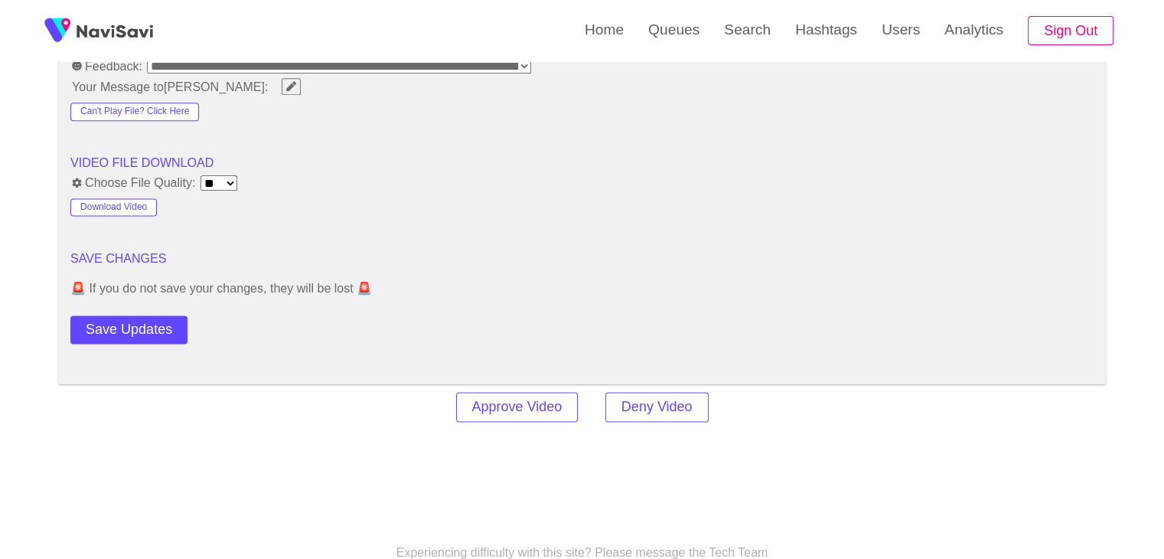
scroll to position [1989, 0]
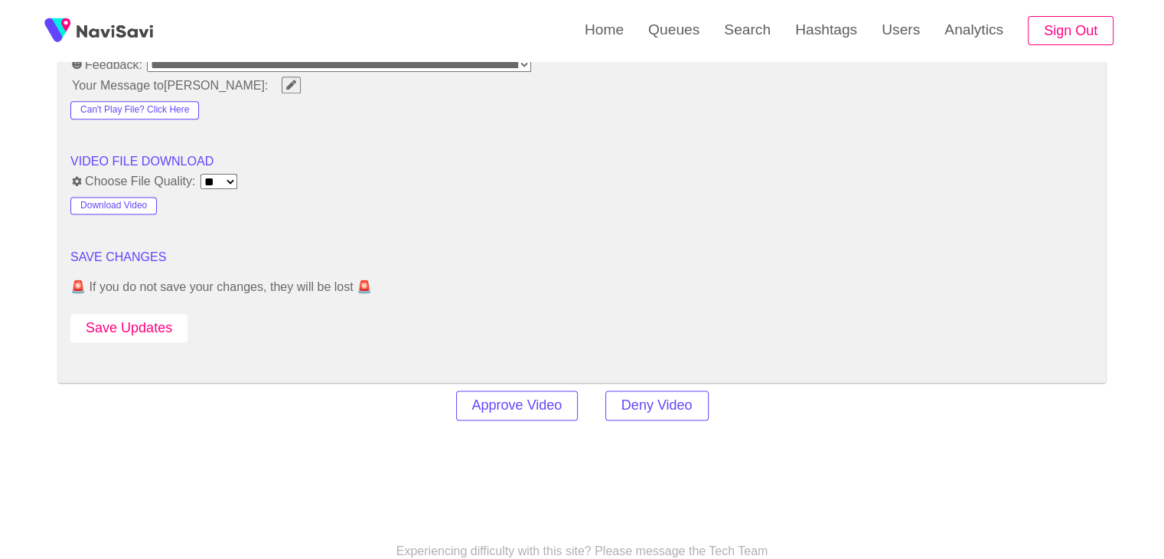
click at [119, 330] on button "Save Updates" at bounding box center [128, 328] width 117 height 28
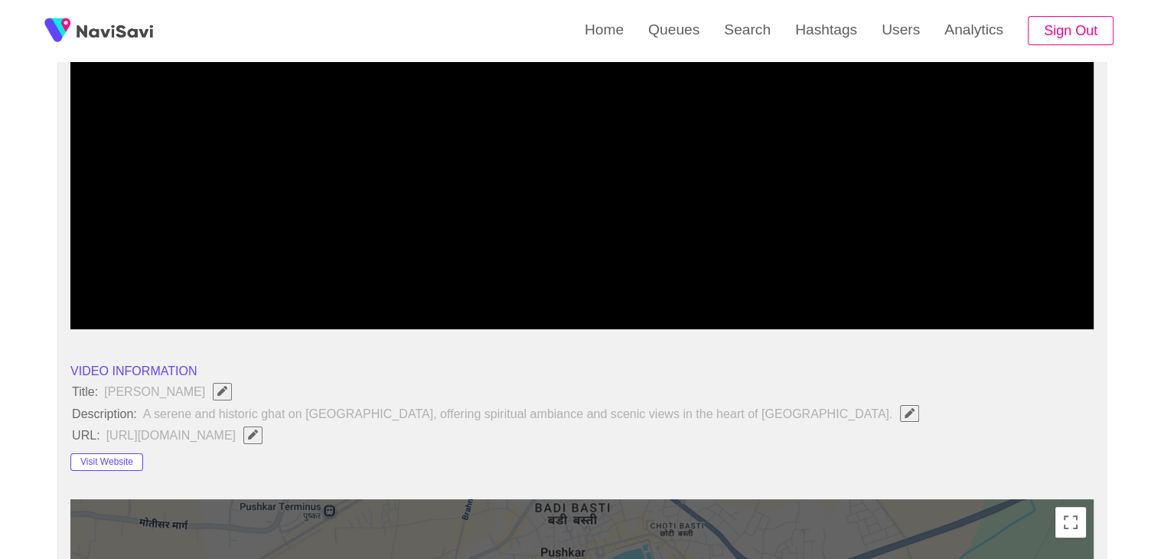
scroll to position [0, 0]
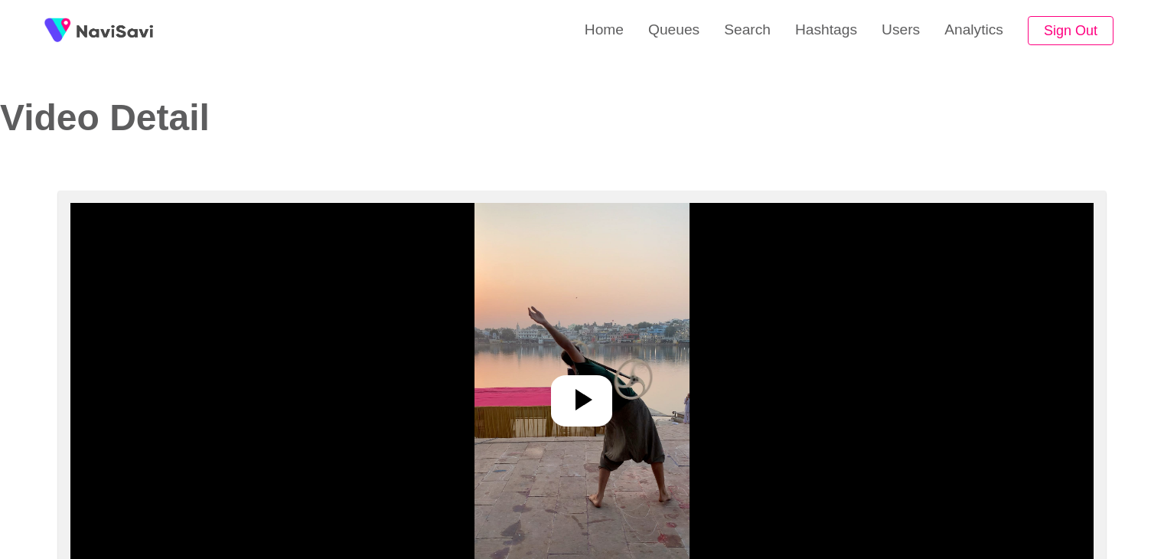
select select "**********"
select select "**"
drag, startPoint x: 602, startPoint y: 408, endPoint x: 619, endPoint y: 400, distance: 18.5
click at [603, 408] on div at bounding box center [581, 400] width 61 height 51
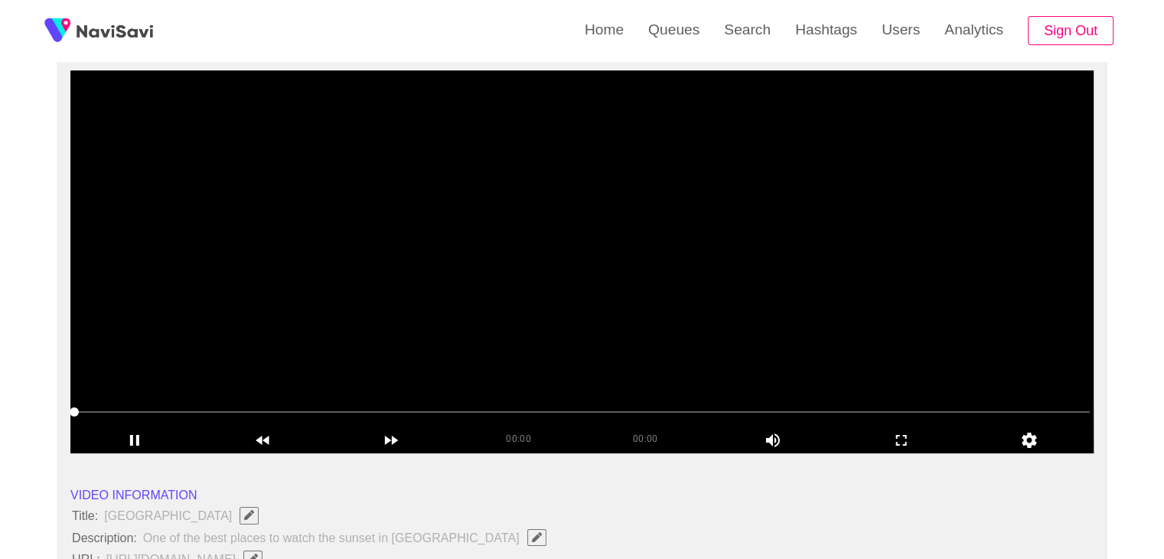
scroll to position [153, 0]
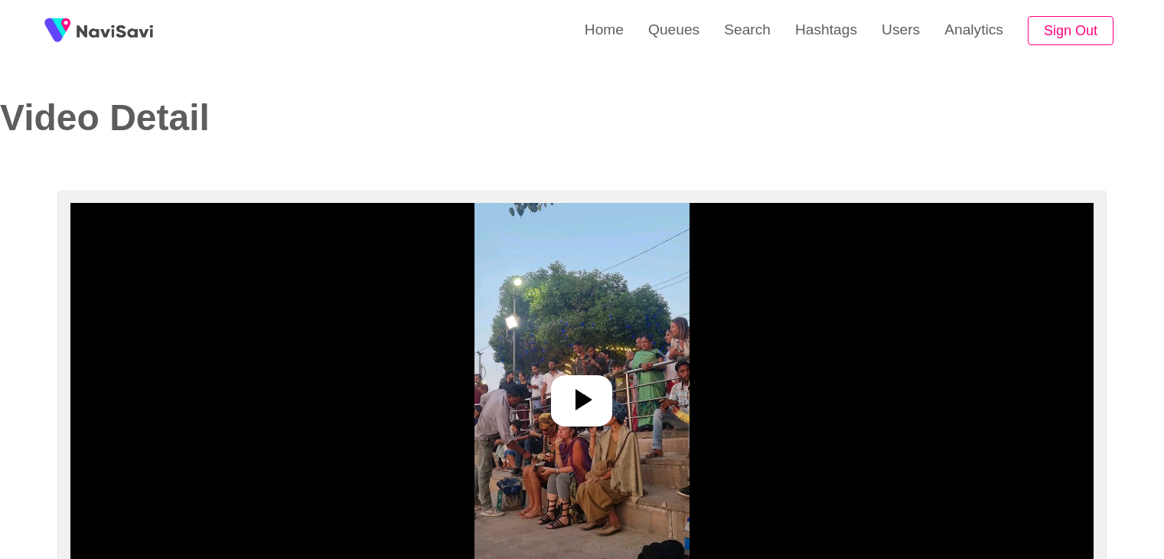
select select "**********"
select select "**"
click at [584, 402] on icon at bounding box center [583, 399] width 17 height 21
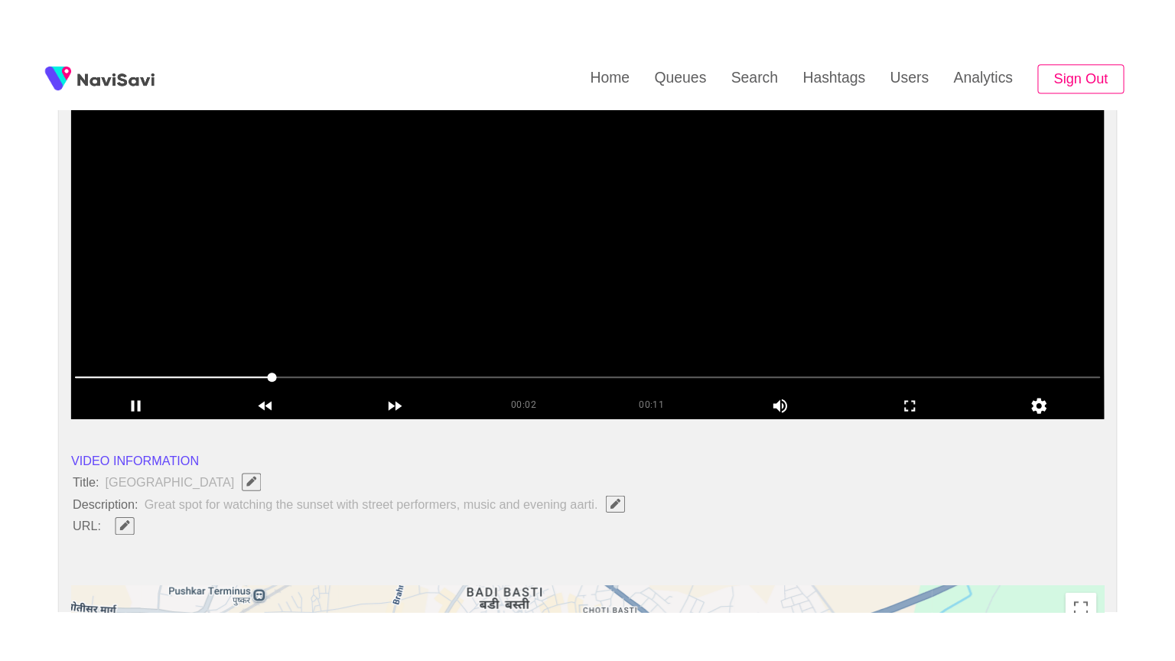
scroll to position [230, 0]
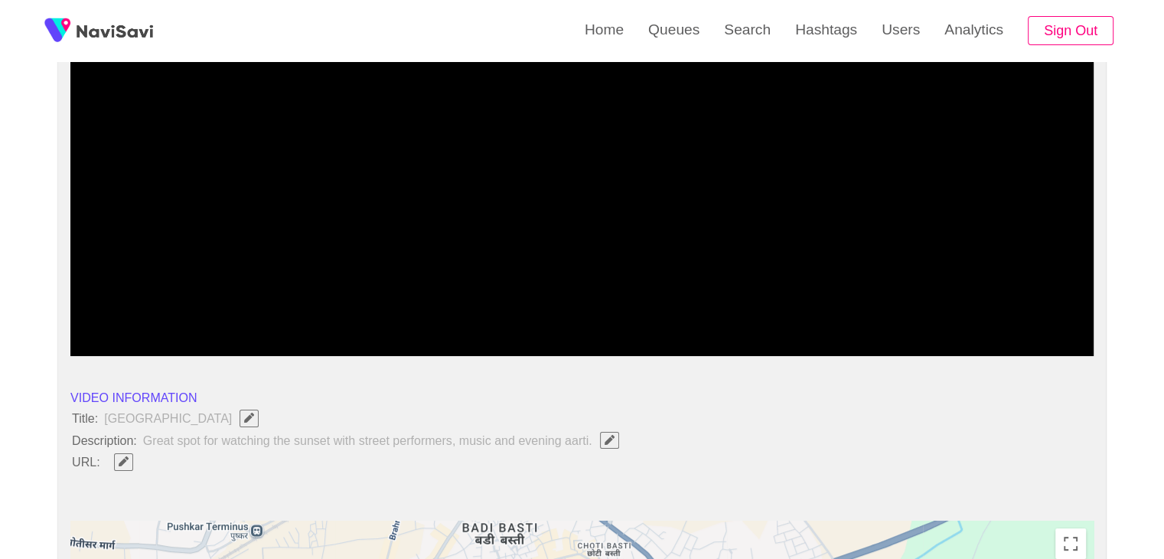
drag, startPoint x: 245, startPoint y: 319, endPoint x: 8, endPoint y: 318, distance: 237.2
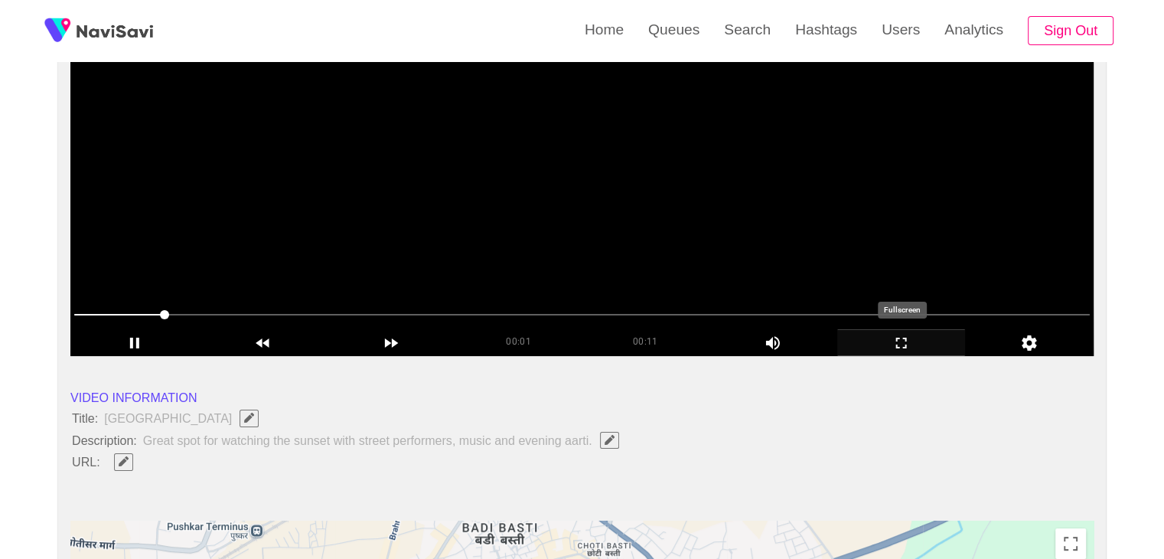
click at [893, 336] on icon "add" at bounding box center [901, 343] width 127 height 18
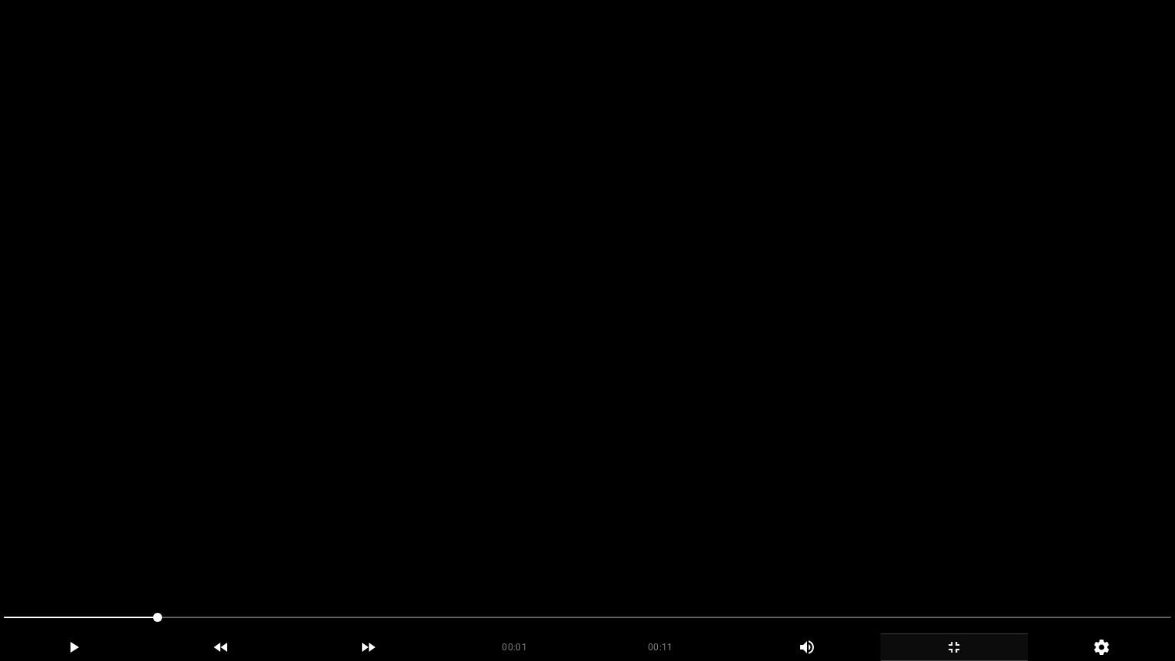
click at [735, 374] on video at bounding box center [587, 330] width 1175 height 661
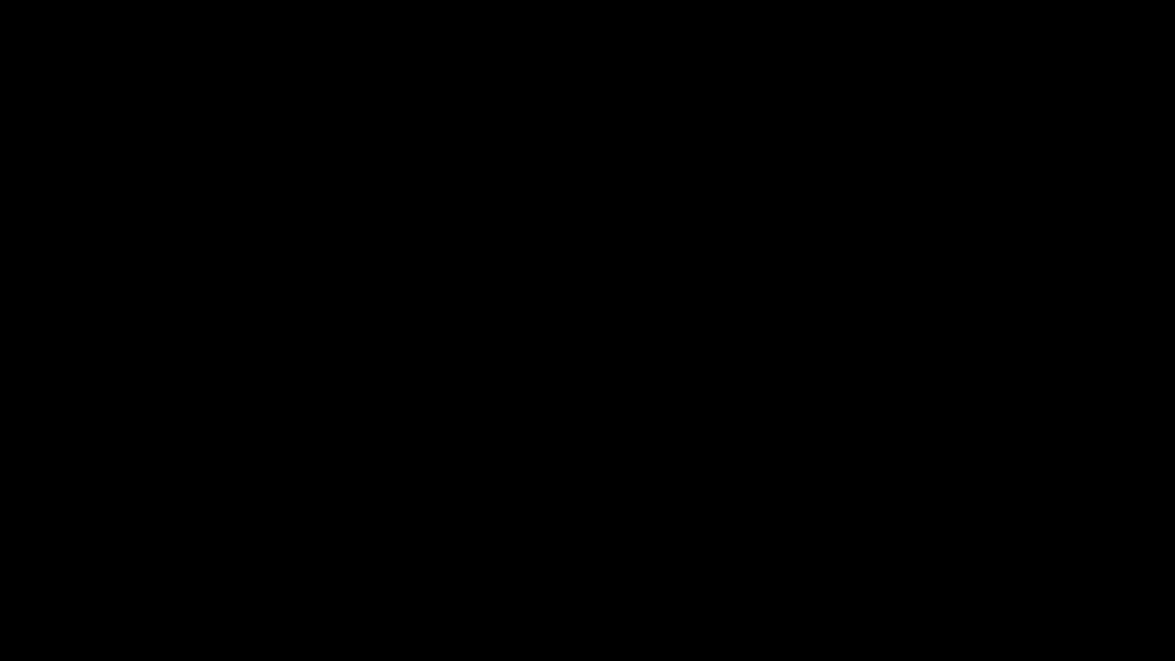
drag, startPoint x: 295, startPoint y: 617, endPoint x: 0, endPoint y: 620, distance: 295.4
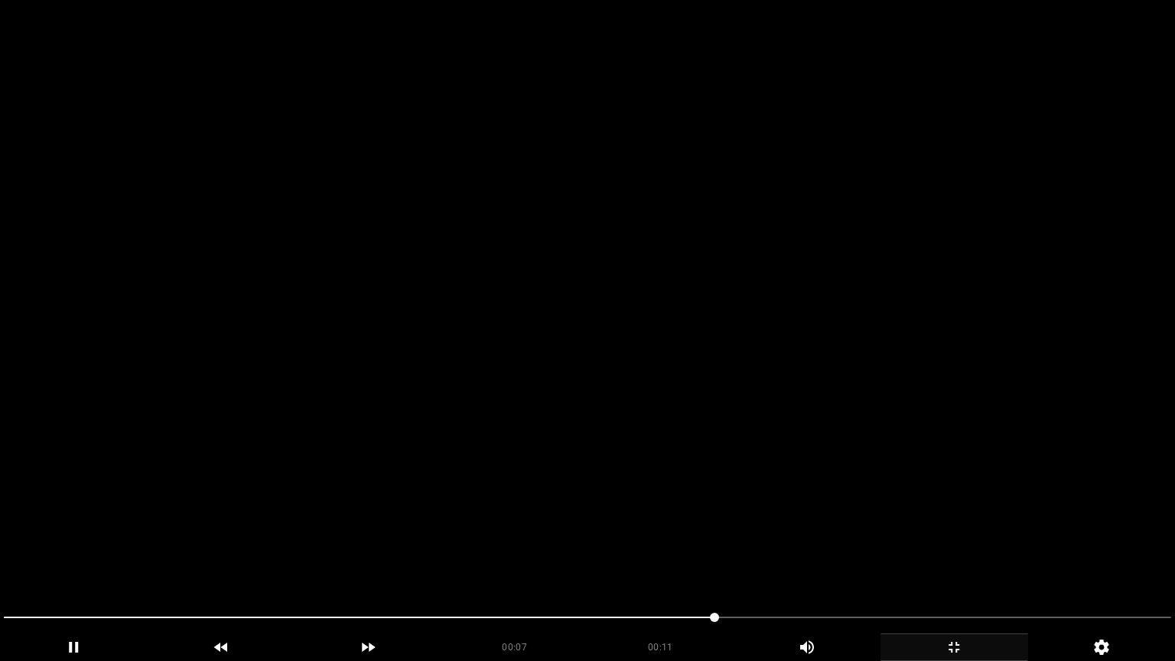
click at [246, 547] on video at bounding box center [587, 330] width 1175 height 661
click at [261, 546] on video at bounding box center [587, 330] width 1175 height 661
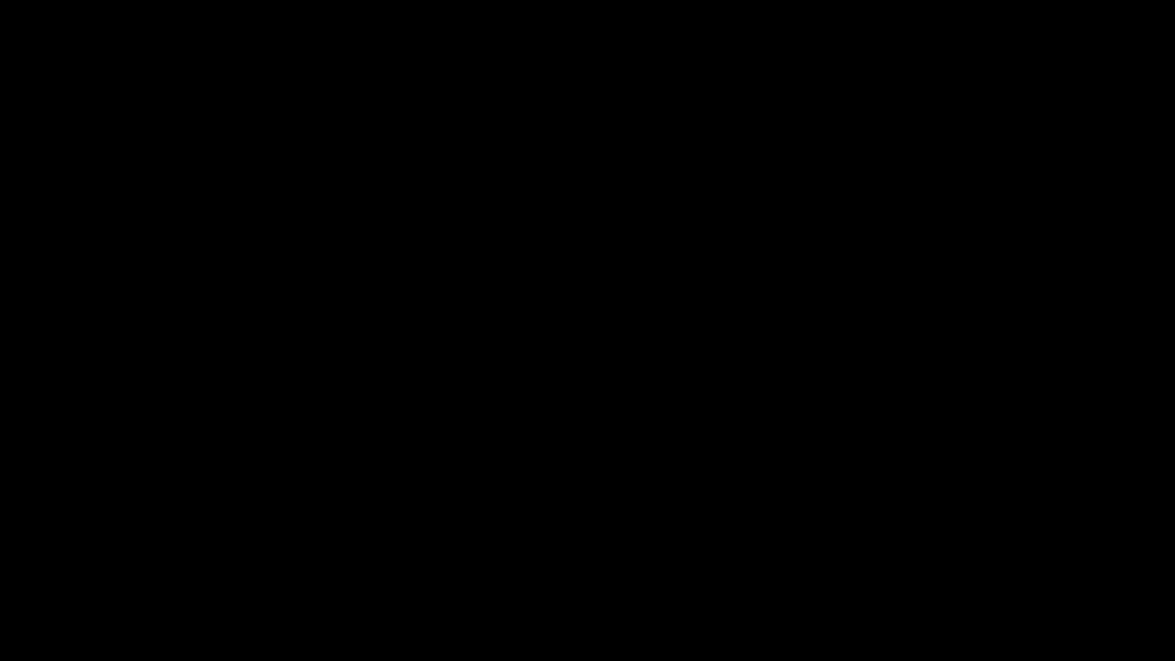
drag, startPoint x: 816, startPoint y: 612, endPoint x: 620, endPoint y: 614, distance: 195.9
click at [620, 558] on span at bounding box center [588, 617] width 1168 height 24
click at [0, 558] on div at bounding box center [588, 619] width 1180 height 41
drag, startPoint x: 1044, startPoint y: 624, endPoint x: 841, endPoint y: 624, distance: 203.5
click at [841, 558] on span at bounding box center [588, 617] width 1168 height 24
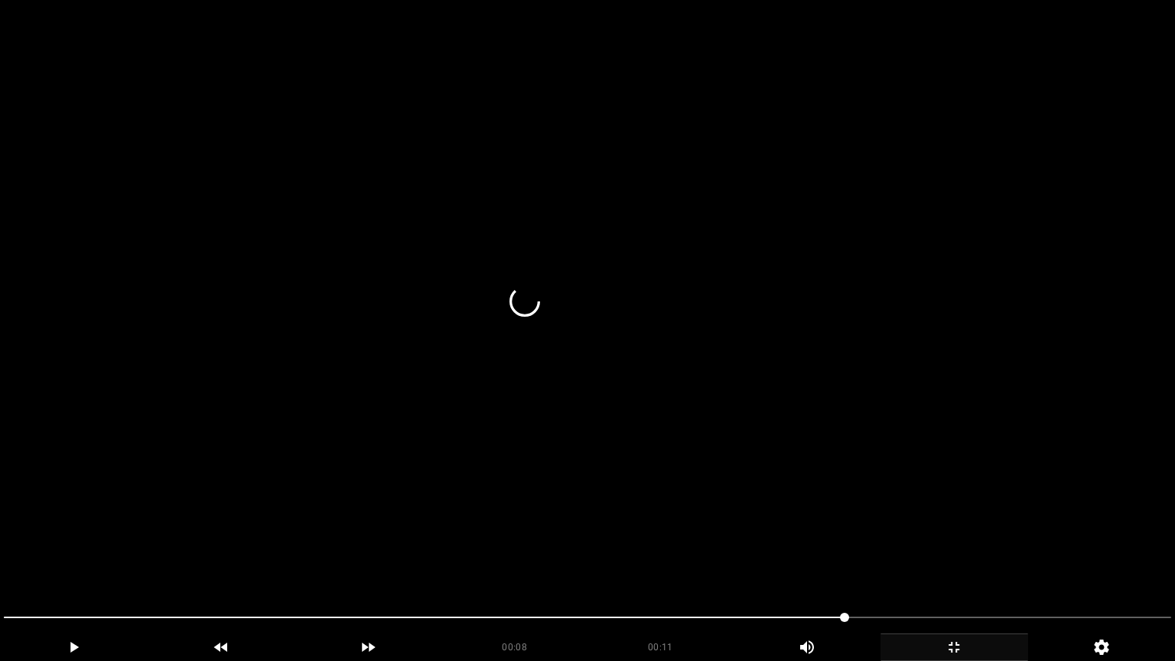
drag, startPoint x: 0, startPoint y: 593, endPoint x: 0, endPoint y: 562, distance: 30.6
click at [0, 558] on section "00:08 00:11 Picture In Picture 1 Error: Failed to load Video" at bounding box center [587, 330] width 1175 height 661
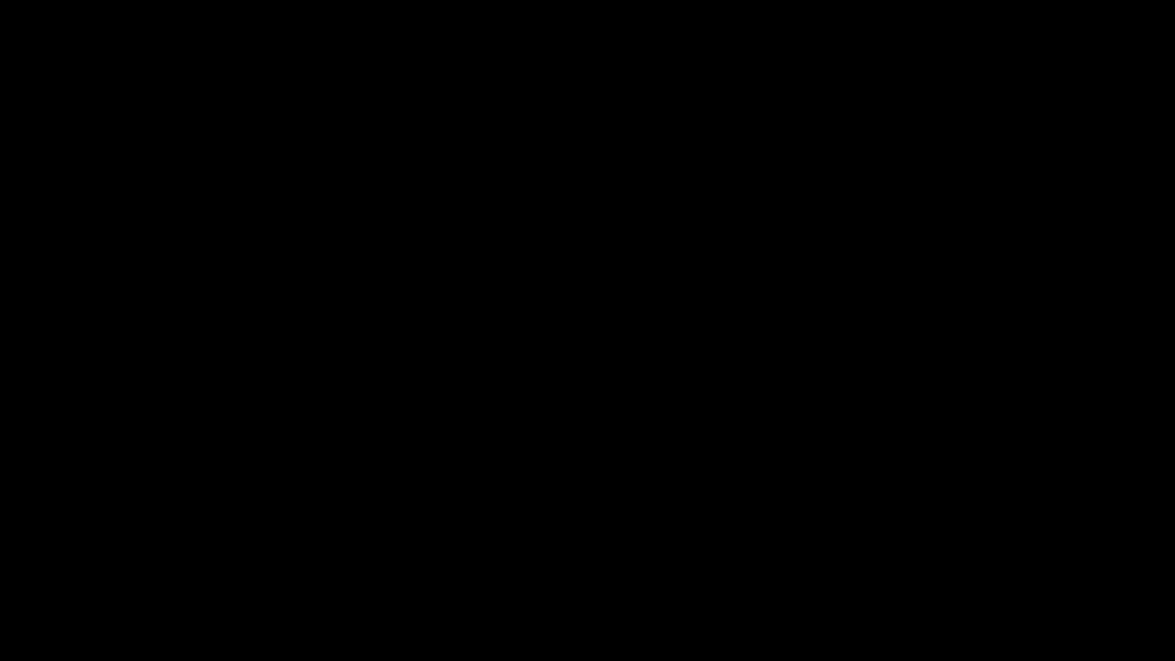
click at [50, 558] on div "add" at bounding box center [74, 648] width 148 height 28
click at [68, 558] on icon "add" at bounding box center [74, 647] width 146 height 18
drag, startPoint x: 80, startPoint y: 623, endPoint x: 4, endPoint y: 588, distance: 83.5
click at [60, 558] on icon "add" at bounding box center [74, 647] width 146 height 18
click at [970, 558] on icon "add" at bounding box center [954, 647] width 146 height 18
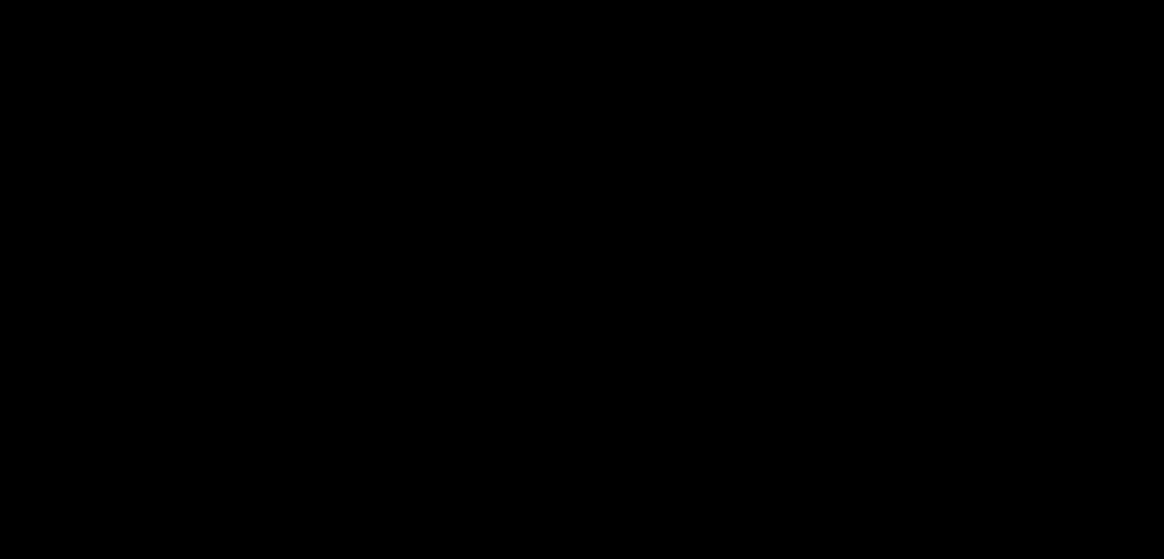
scroll to position [609, 0]
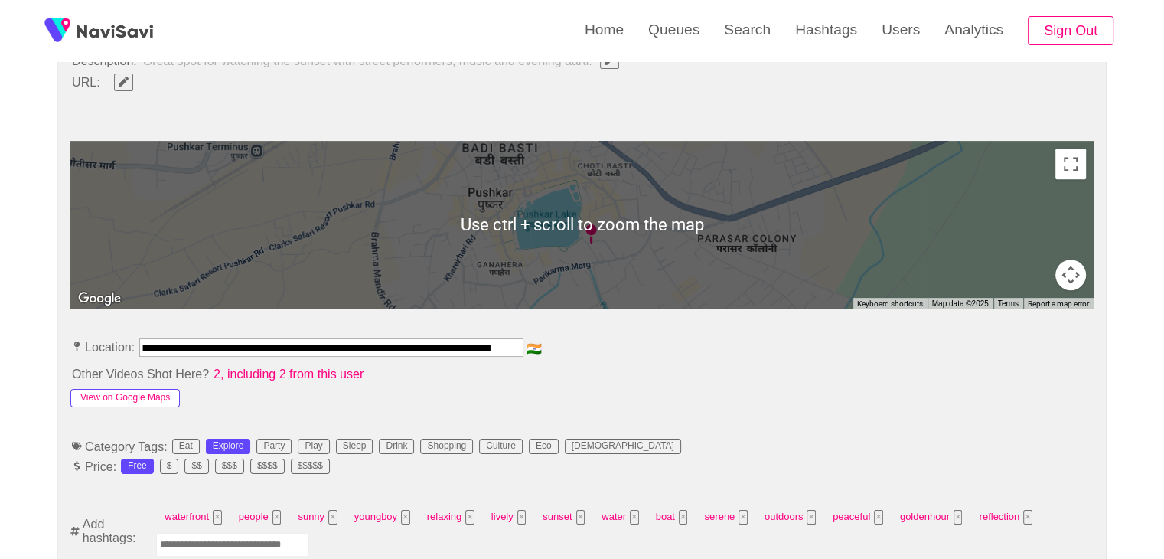
click at [129, 391] on button "View on Google Maps" at bounding box center [124, 398] width 109 height 18
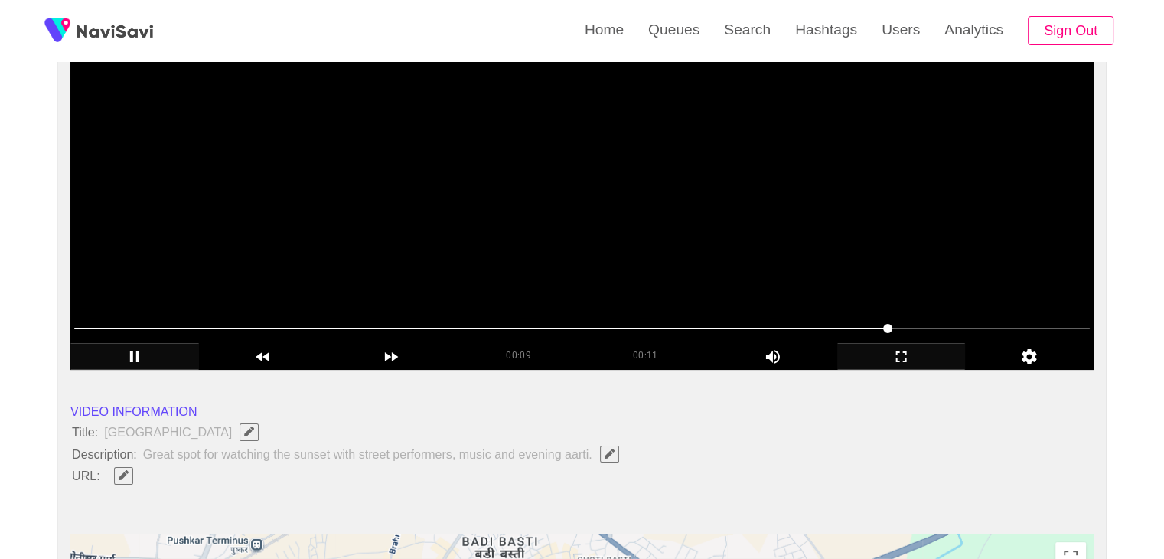
scroll to position [0, 0]
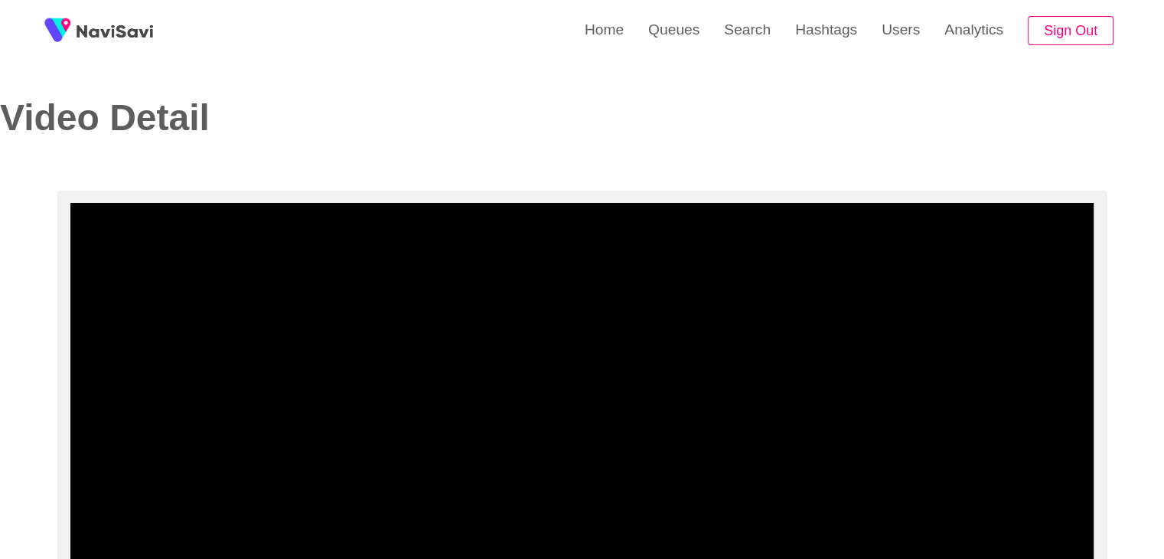
click at [349, 168] on div "Video Detail" at bounding box center [279, 133] width 559 height 71
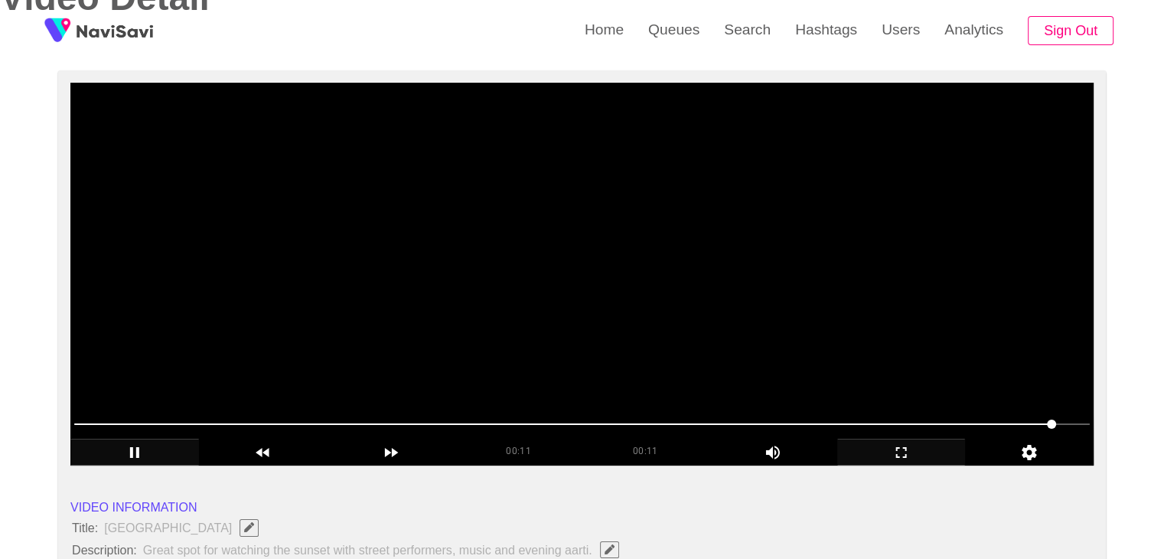
scroll to position [153, 0]
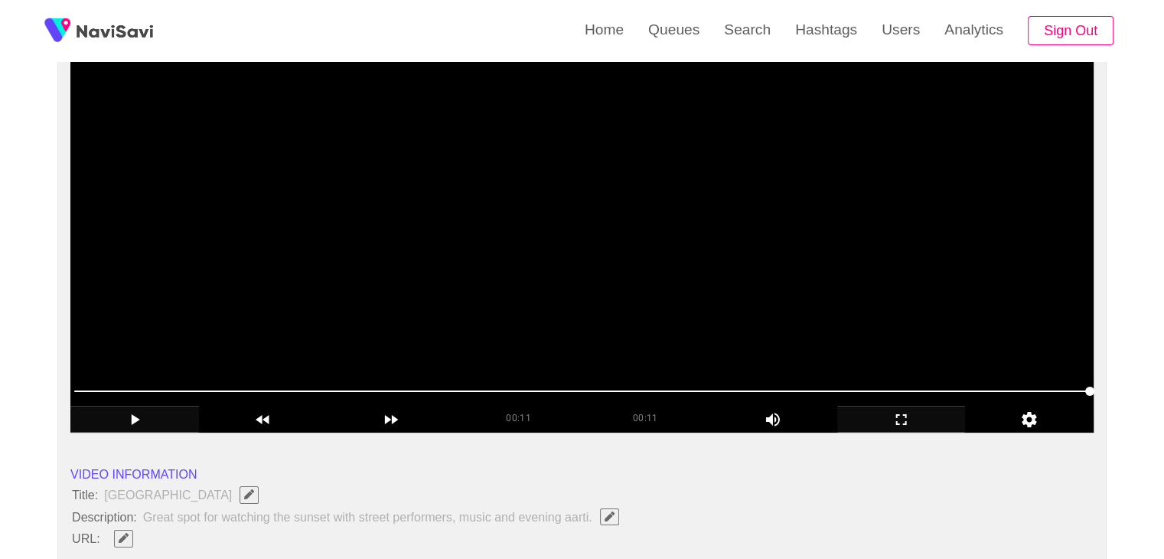
click at [484, 241] on video at bounding box center [581, 241] width 1023 height 383
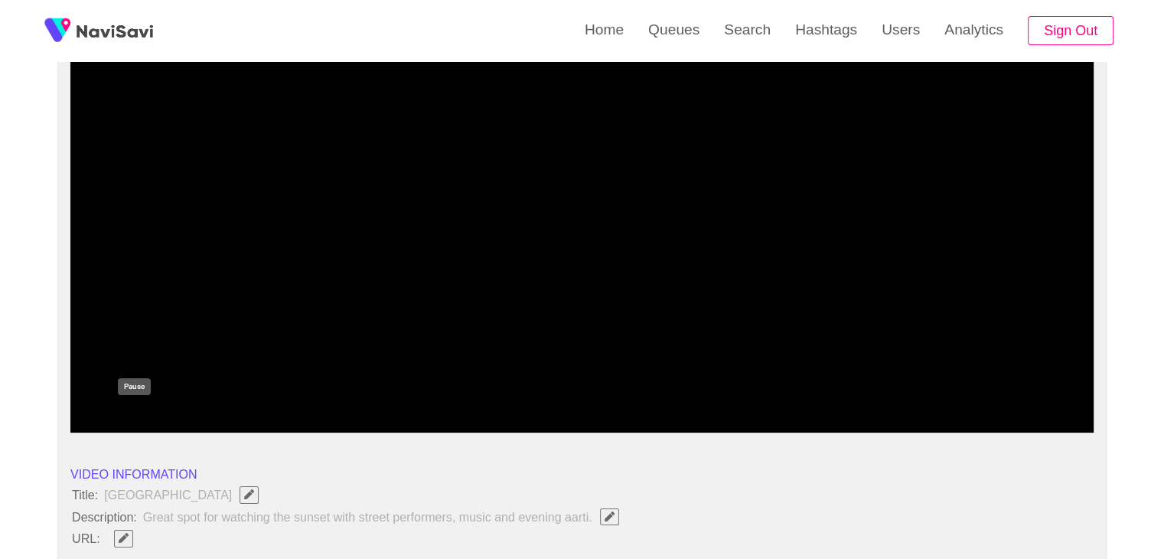
click at [132, 423] on icon "add" at bounding box center [134, 419] width 9 height 11
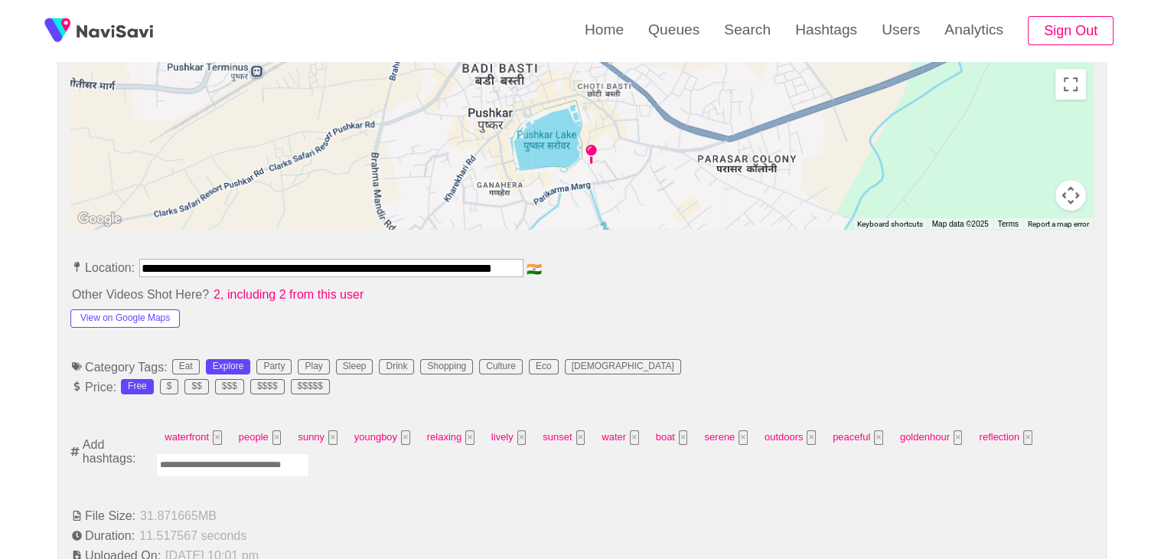
scroll to position [0, 49]
drag, startPoint x: 144, startPoint y: 264, endPoint x: 698, endPoint y: 260, distance: 554.0
click at [698, 260] on li "**********" at bounding box center [581, 271] width 1023 height 24
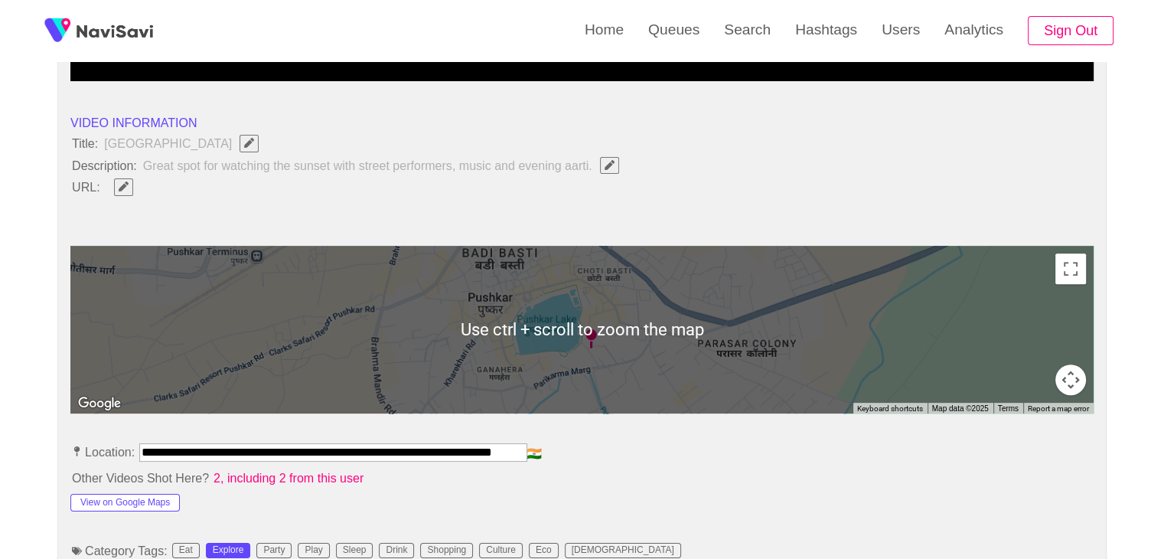
scroll to position [459, 0]
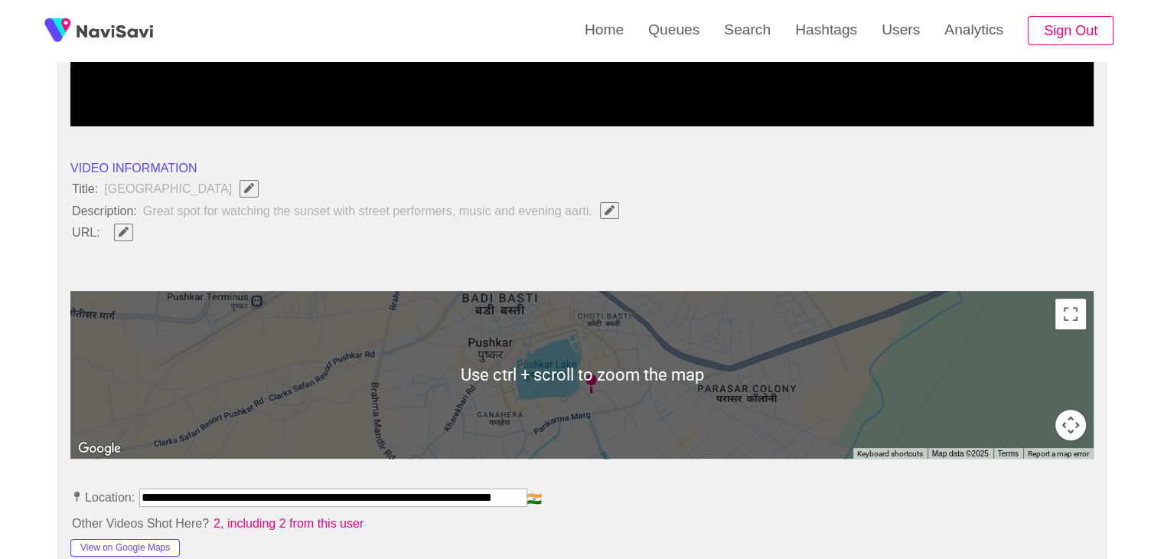
click at [127, 239] on span at bounding box center [123, 232] width 37 height 20
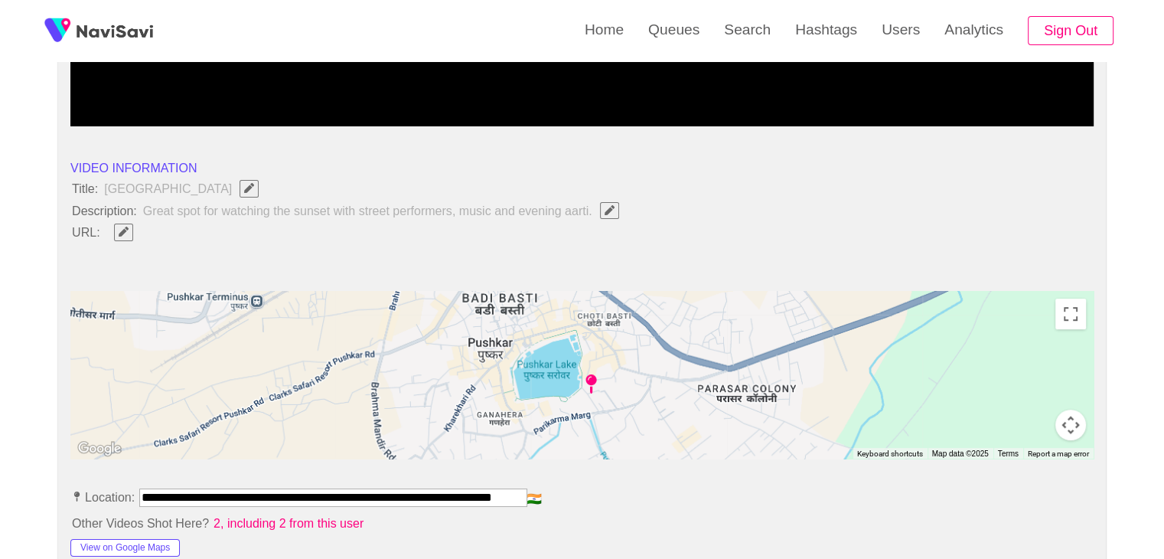
click at [129, 231] on span "Edit Field" at bounding box center [123, 231] width 13 height 10
click at [144, 233] on input "field" at bounding box center [455, 232] width 699 height 19
type input "**********"
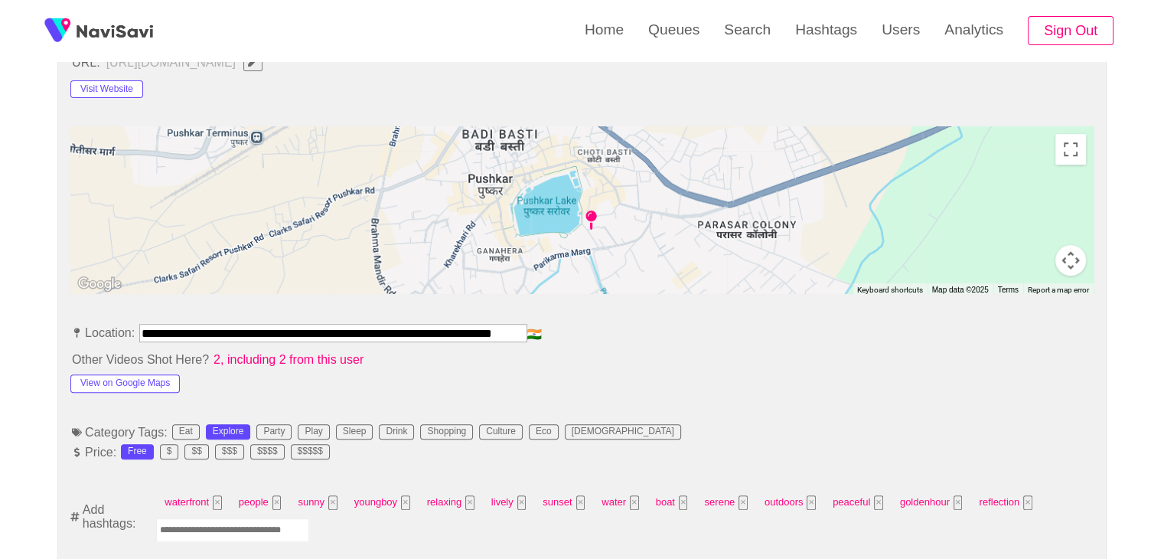
scroll to position [765, 0]
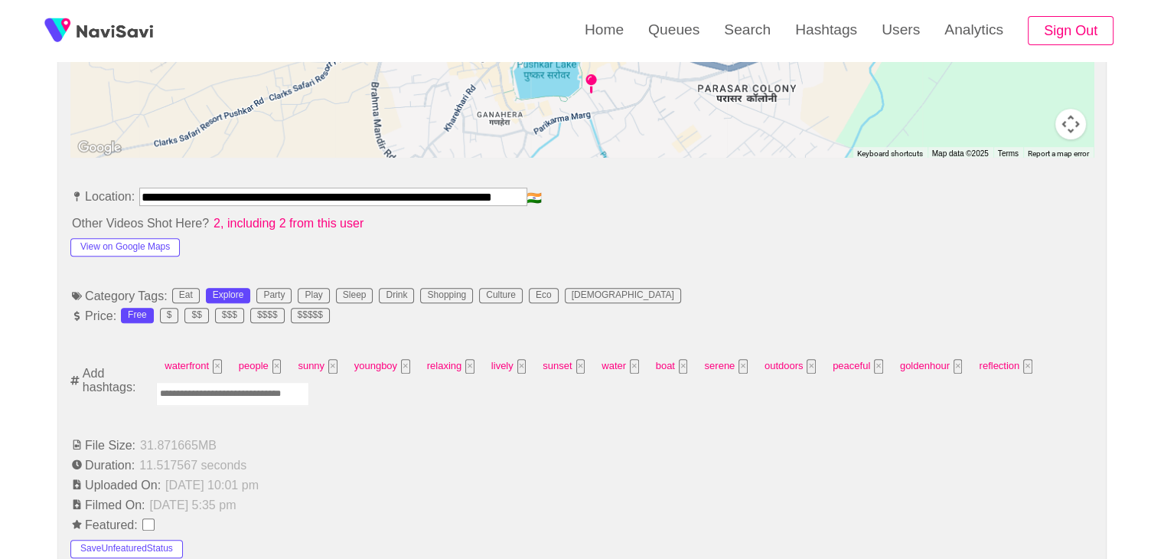
click at [183, 387] on input "Enter tag here and press return" at bounding box center [232, 394] width 153 height 24
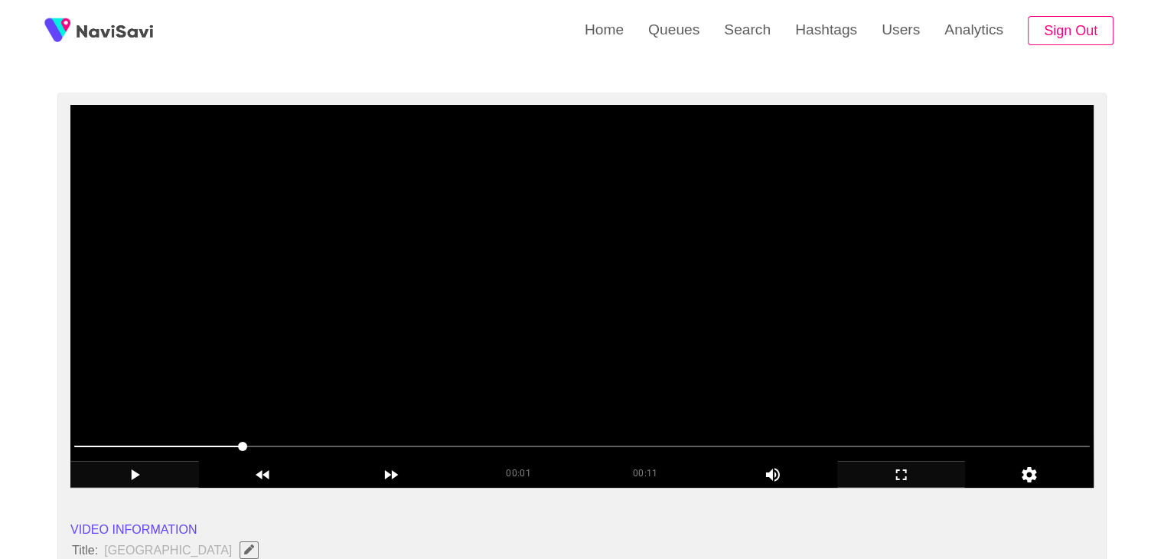
scroll to position [0, 0]
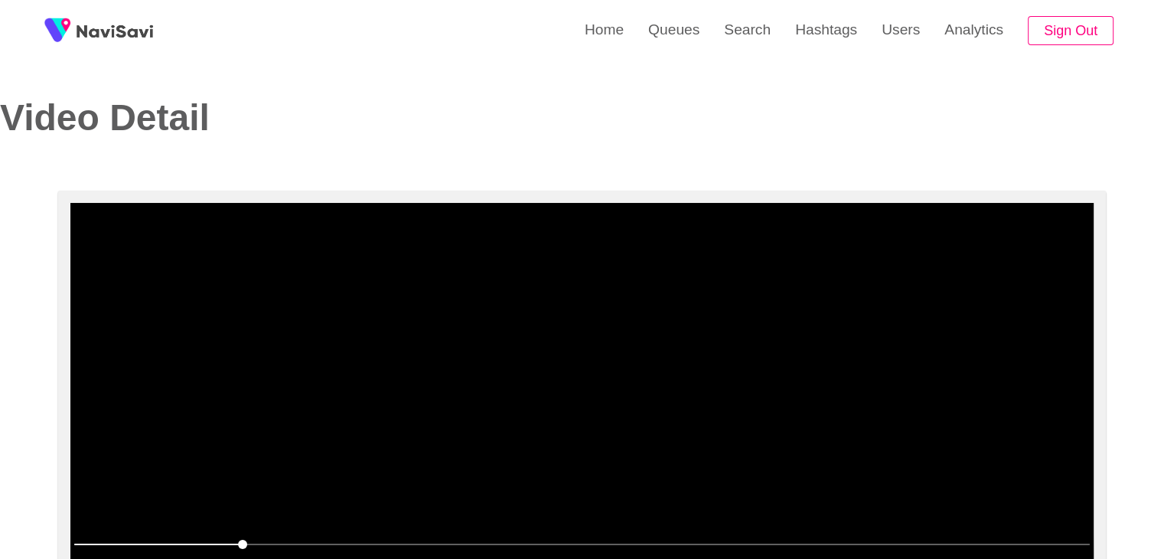
click at [477, 380] on video at bounding box center [581, 394] width 1023 height 383
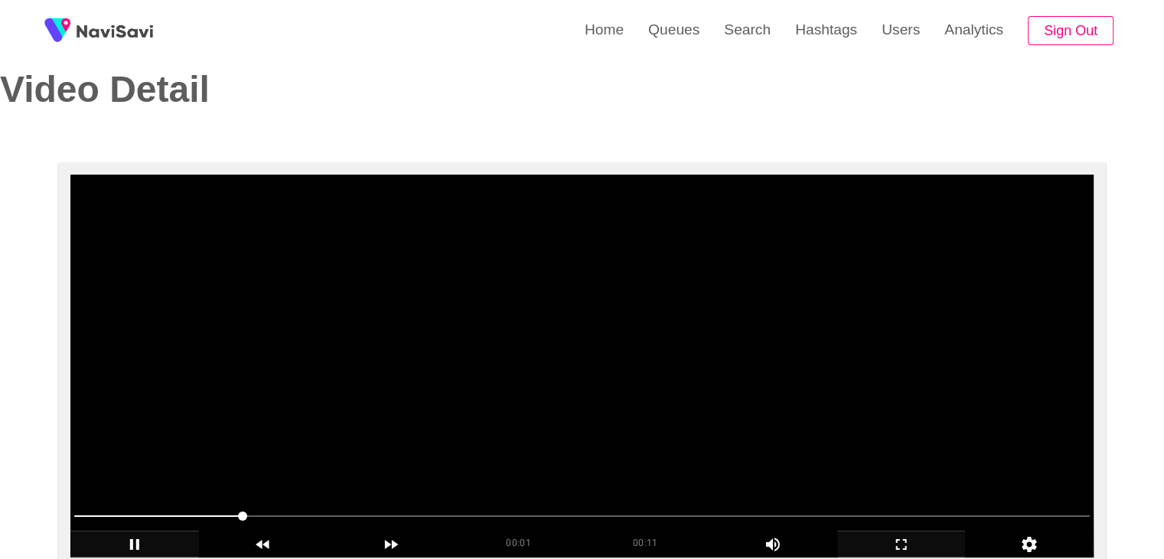
scroll to position [77, 0]
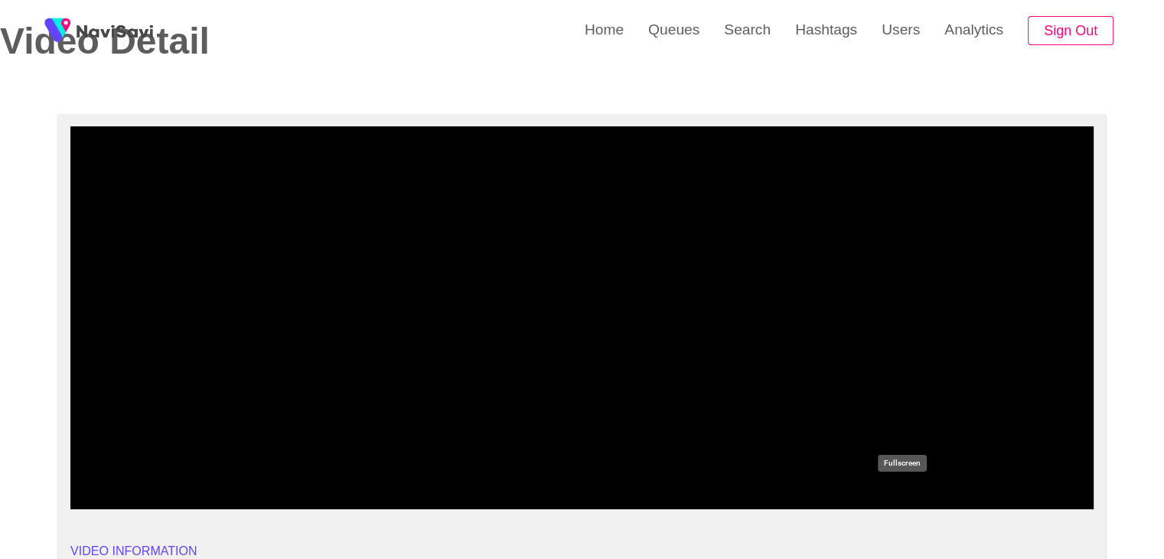
click at [898, 500] on icon "add" at bounding box center [901, 495] width 11 height 11
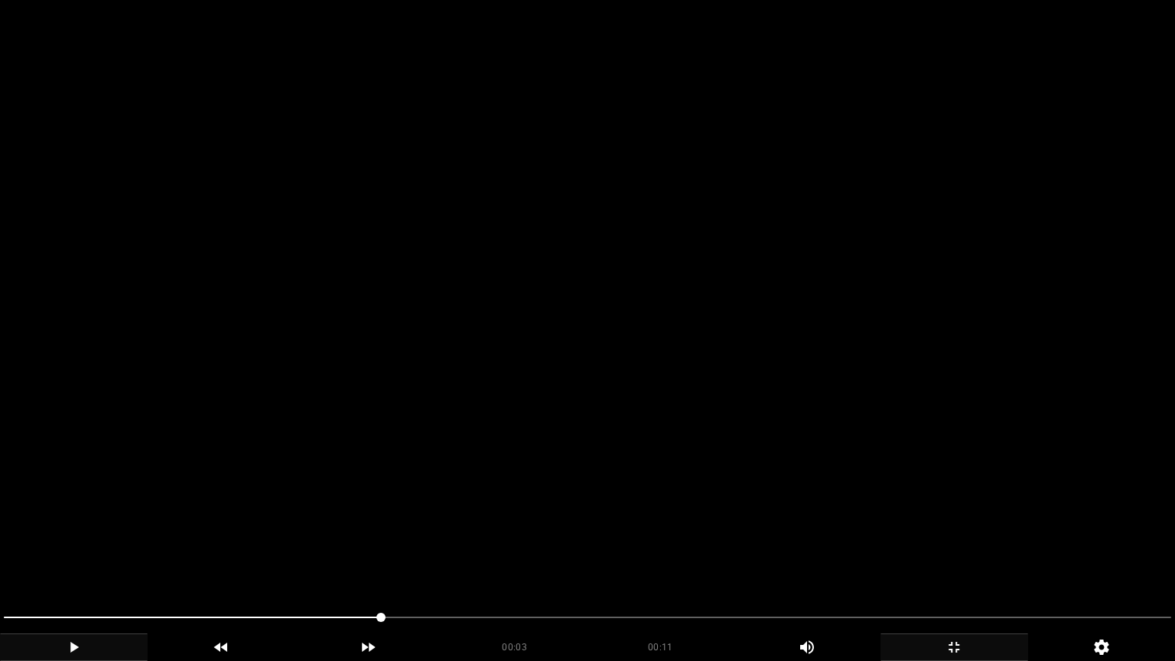
click at [891, 539] on video at bounding box center [587, 330] width 1175 height 661
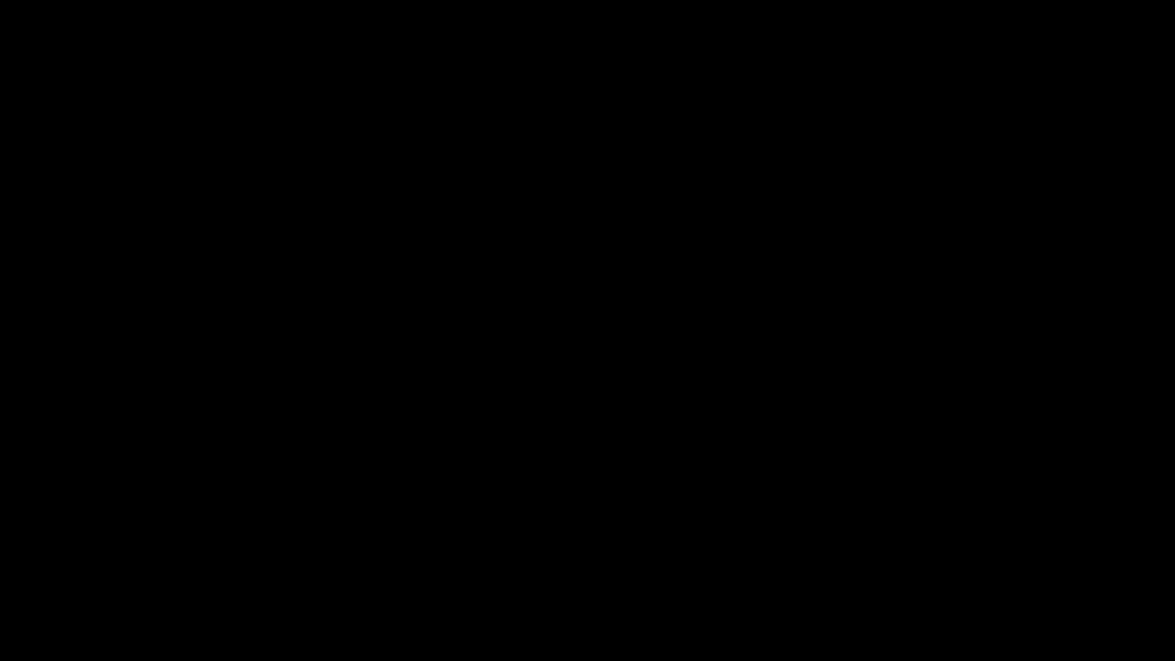
click at [960, 558] on icon "add" at bounding box center [954, 647] width 146 height 18
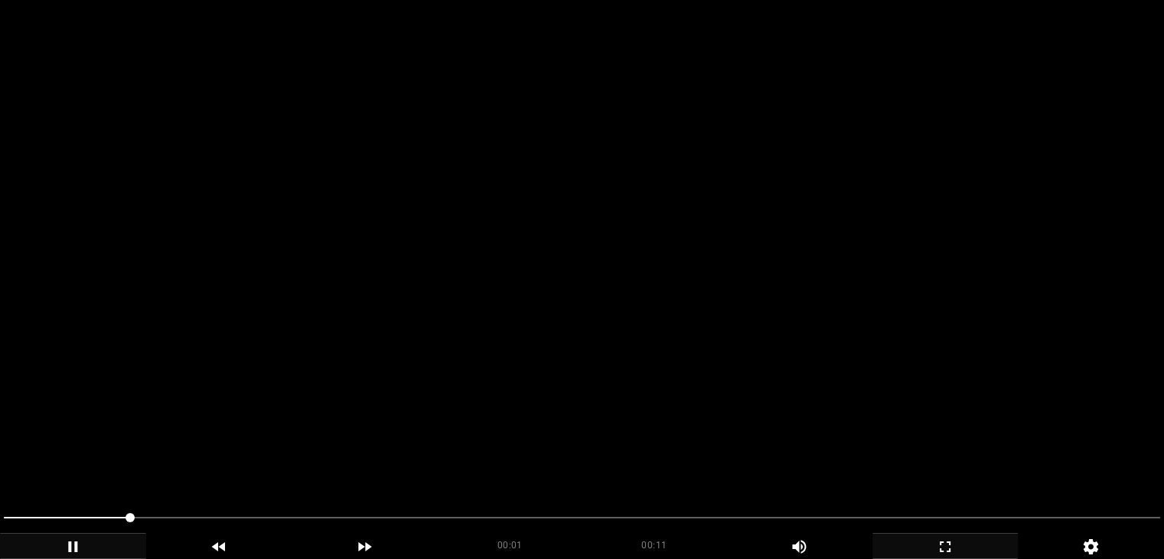
scroll to position [153, 0]
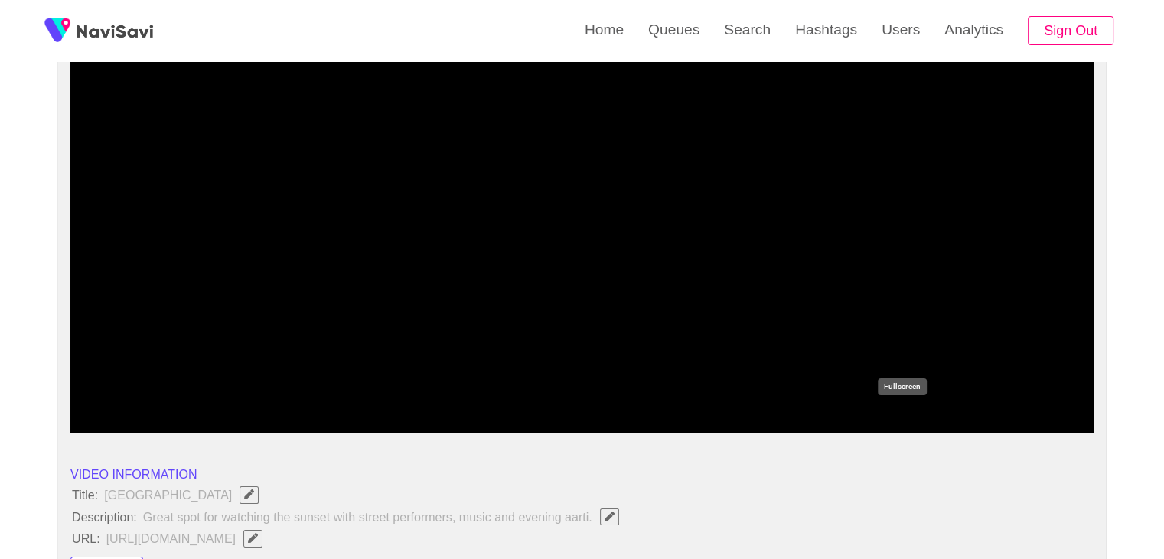
click at [912, 412] on icon "add" at bounding box center [901, 419] width 127 height 18
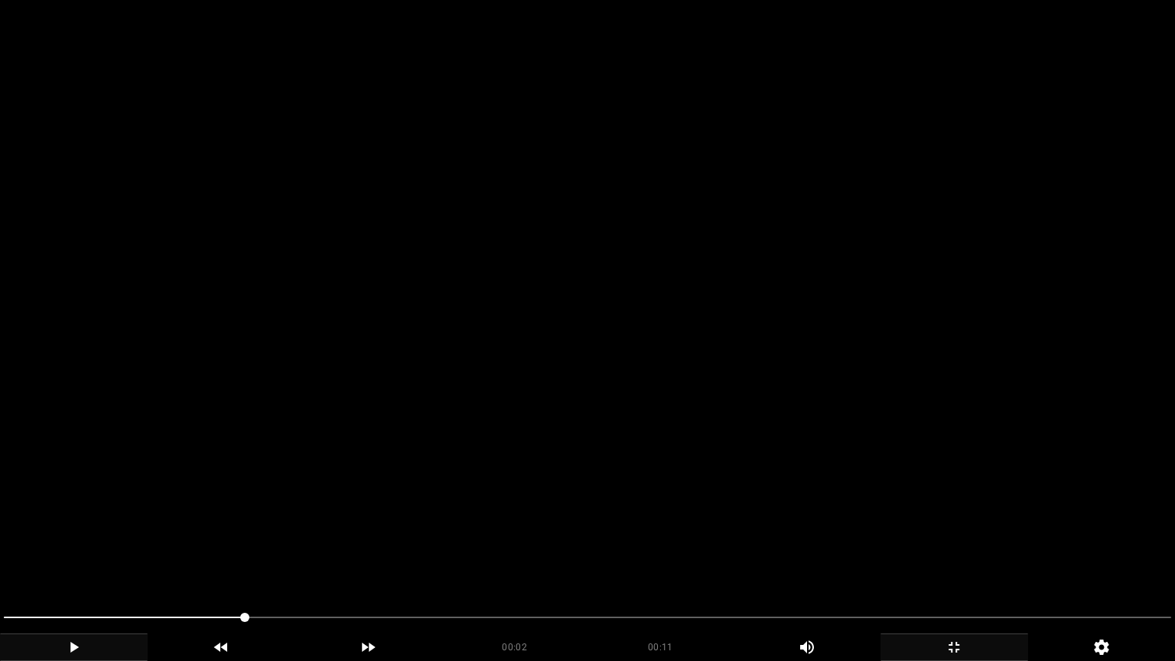
click at [790, 453] on video at bounding box center [587, 330] width 1175 height 661
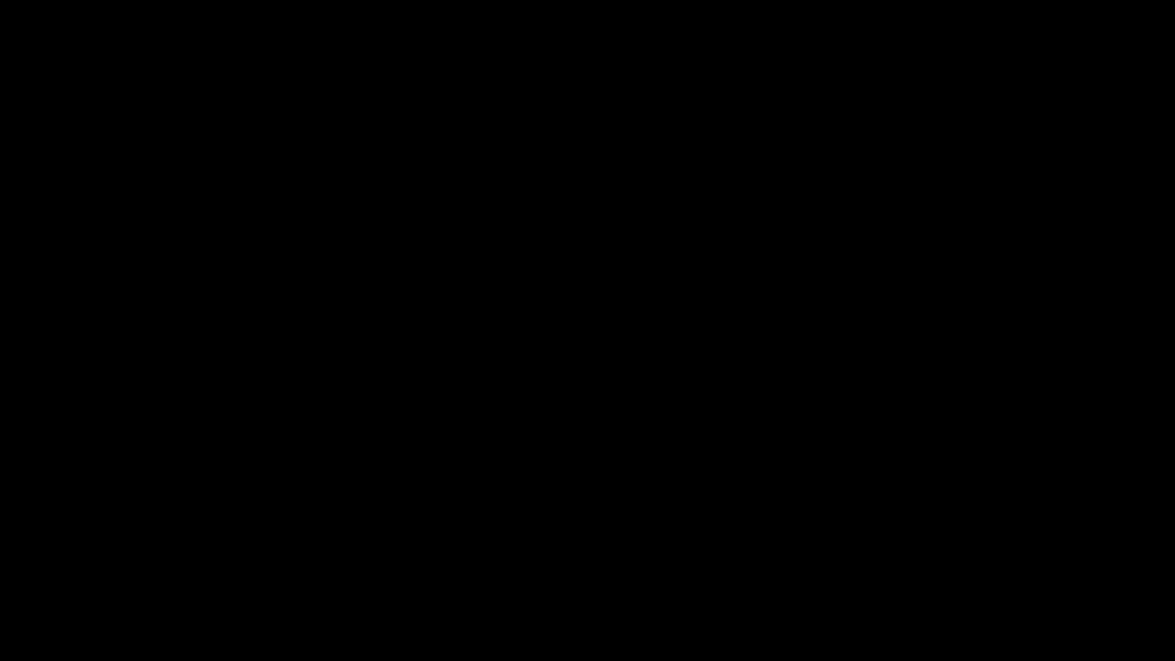
click at [937, 558] on icon "add" at bounding box center [954, 647] width 146 height 18
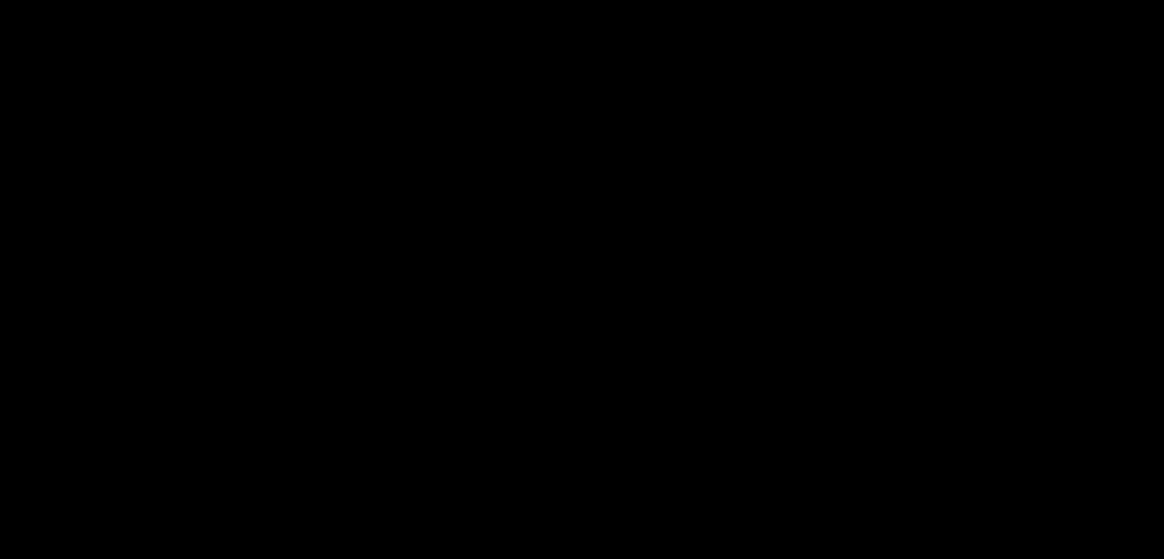
scroll to position [230, 0]
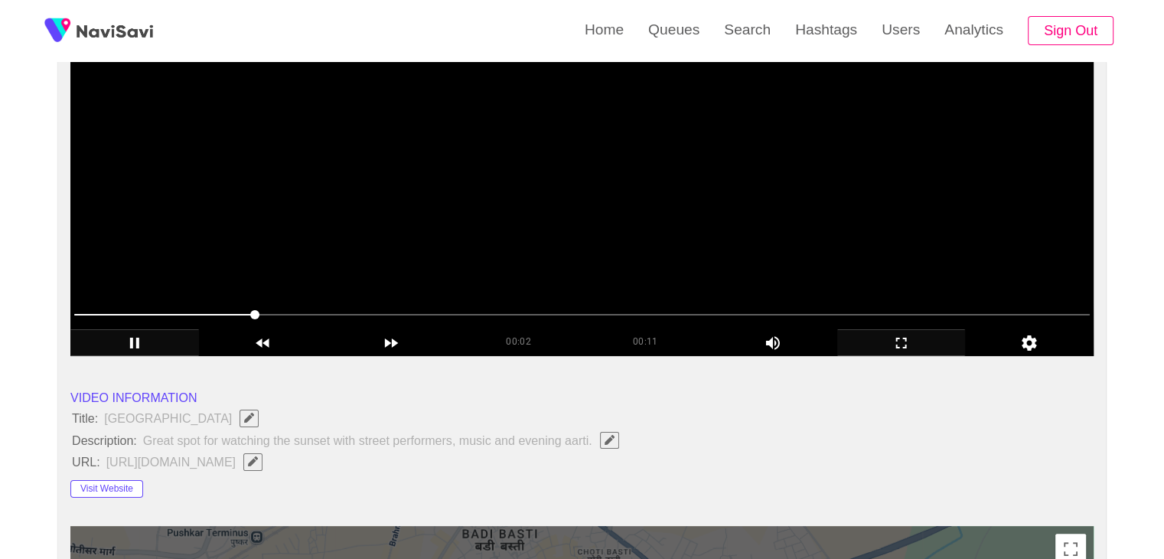
click at [138, 326] on div at bounding box center [582, 315] width 1028 height 39
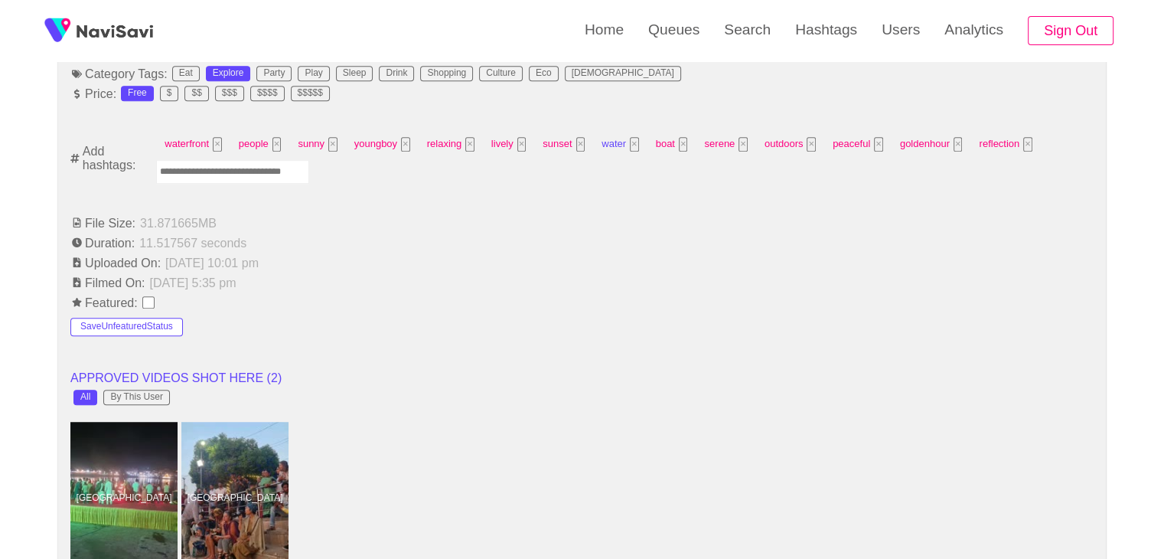
scroll to position [995, 0]
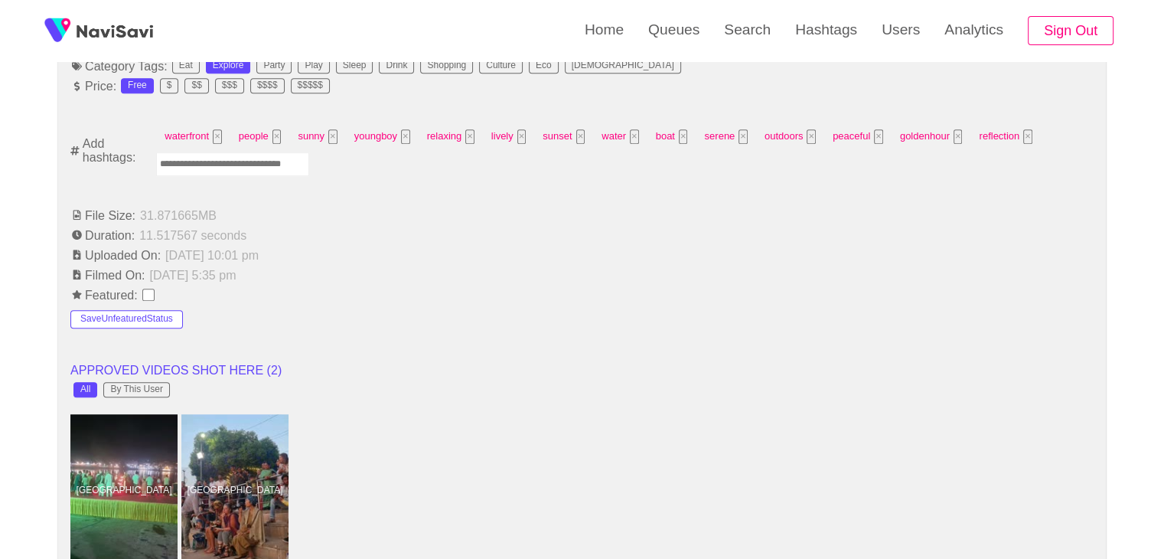
click at [226, 155] on input "Enter tag here and press return" at bounding box center [232, 164] width 153 height 24
type input "*********"
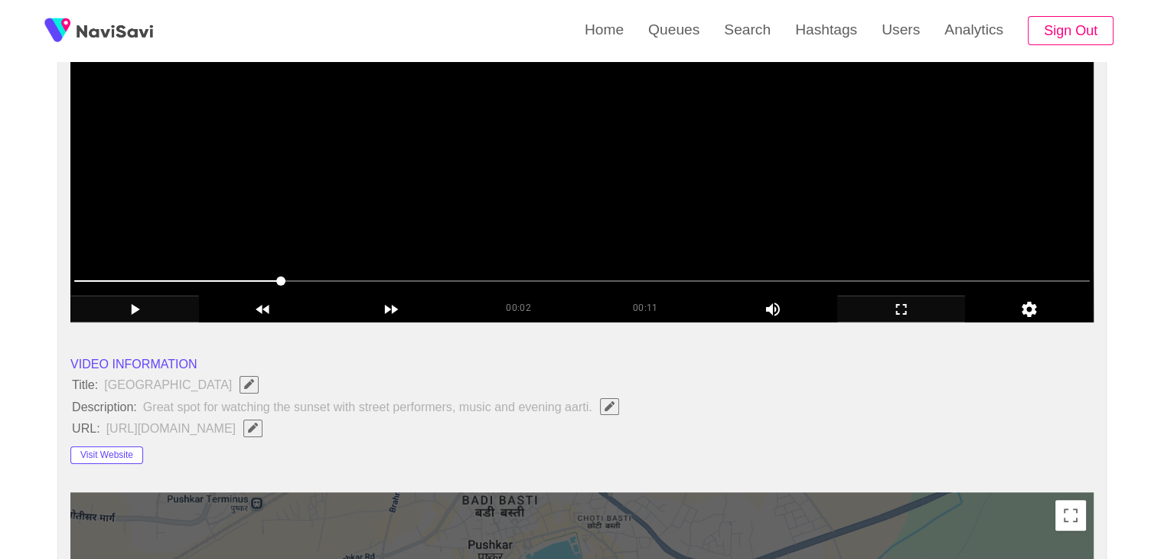
scroll to position [230, 0]
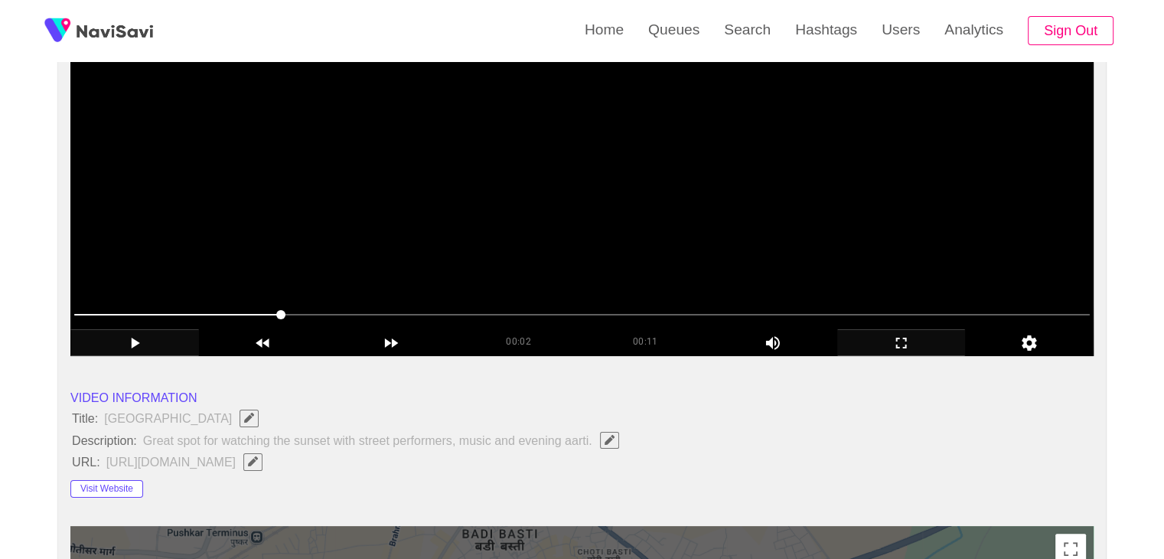
click at [481, 187] on video at bounding box center [581, 164] width 1023 height 383
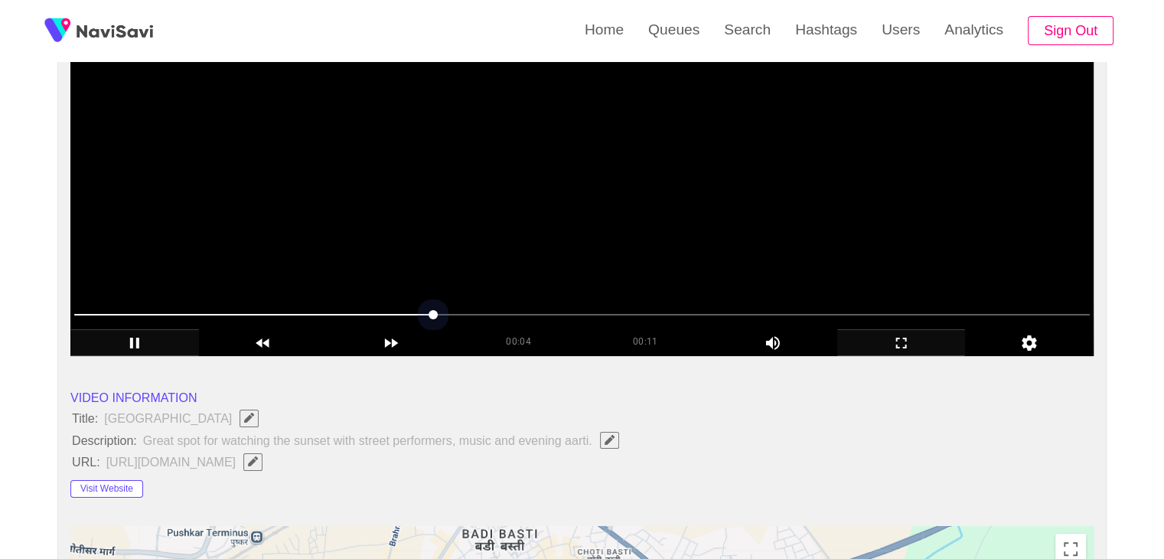
click at [252, 316] on span at bounding box center [581, 314] width 1015 height 24
click at [887, 329] on div "add" at bounding box center [901, 342] width 129 height 26
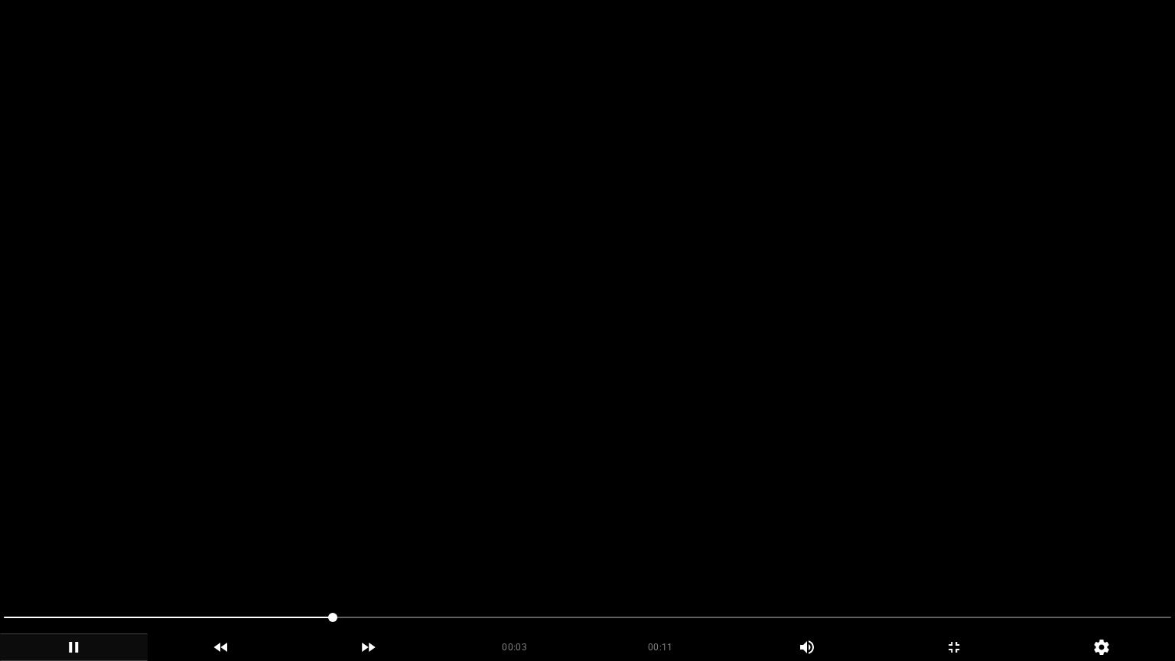
click at [700, 387] on video at bounding box center [587, 330] width 1175 height 661
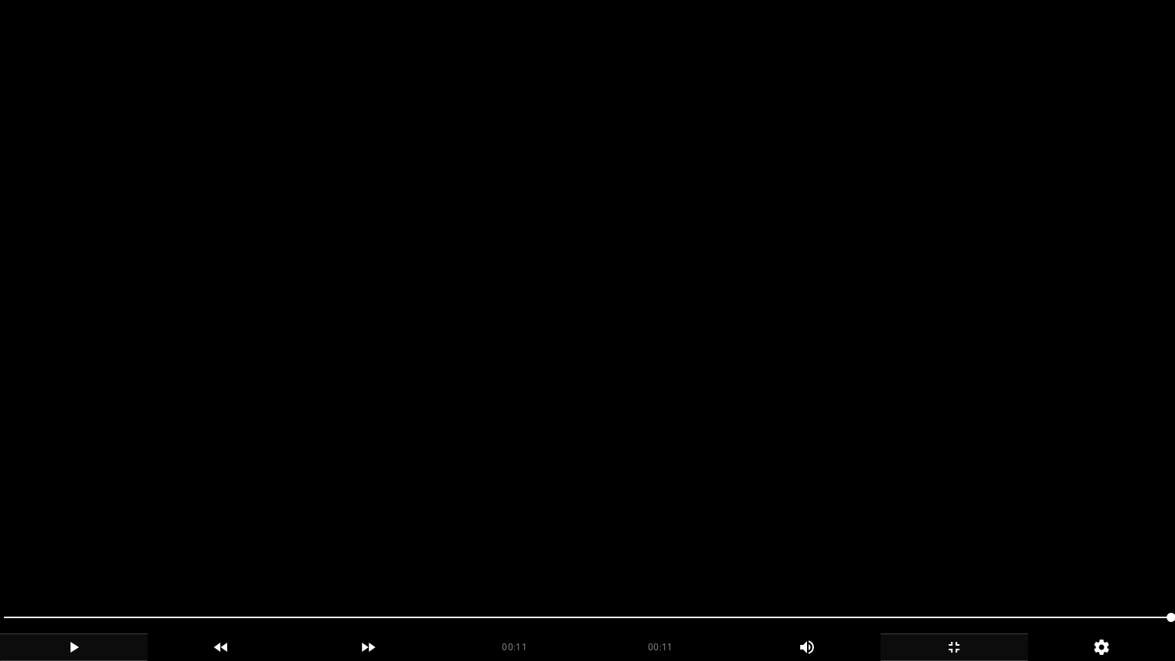
click at [968, 558] on icon "add" at bounding box center [954, 647] width 146 height 18
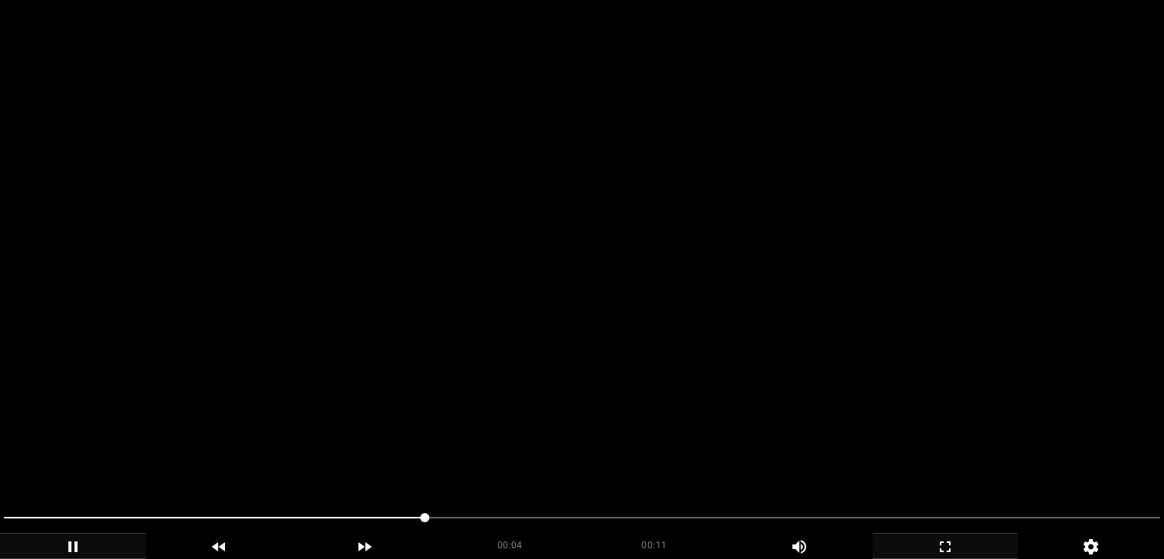
scroll to position [2142, 0]
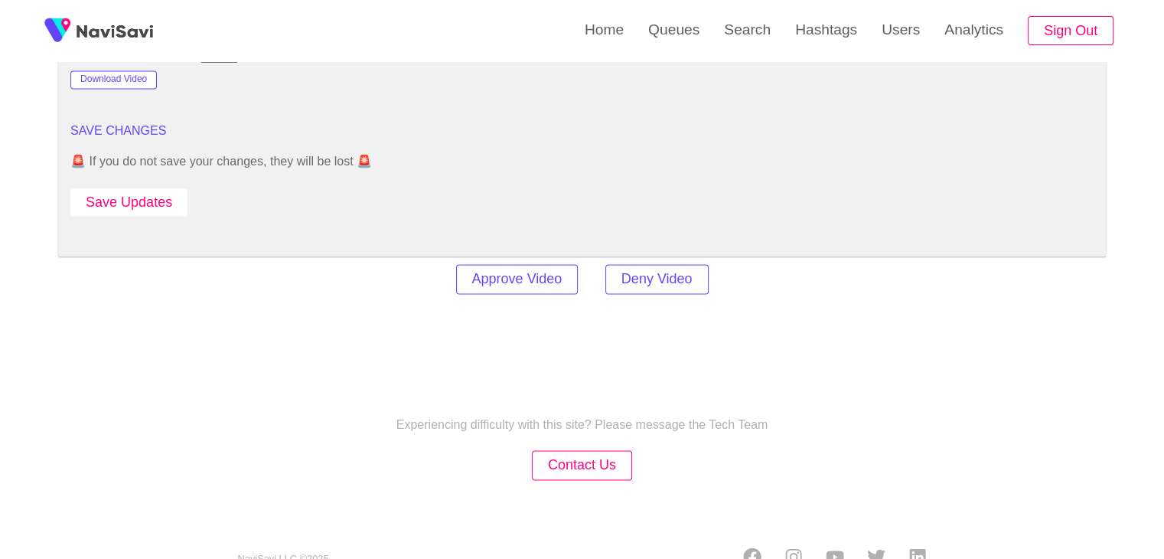
click at [164, 197] on button "Save Updates" at bounding box center [128, 202] width 117 height 28
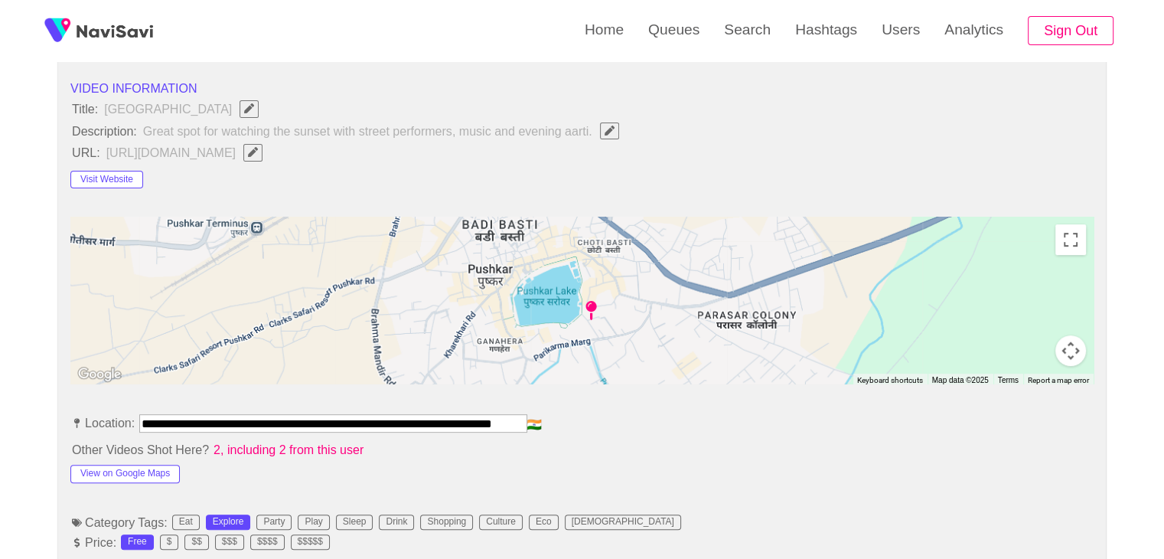
scroll to position [536, 0]
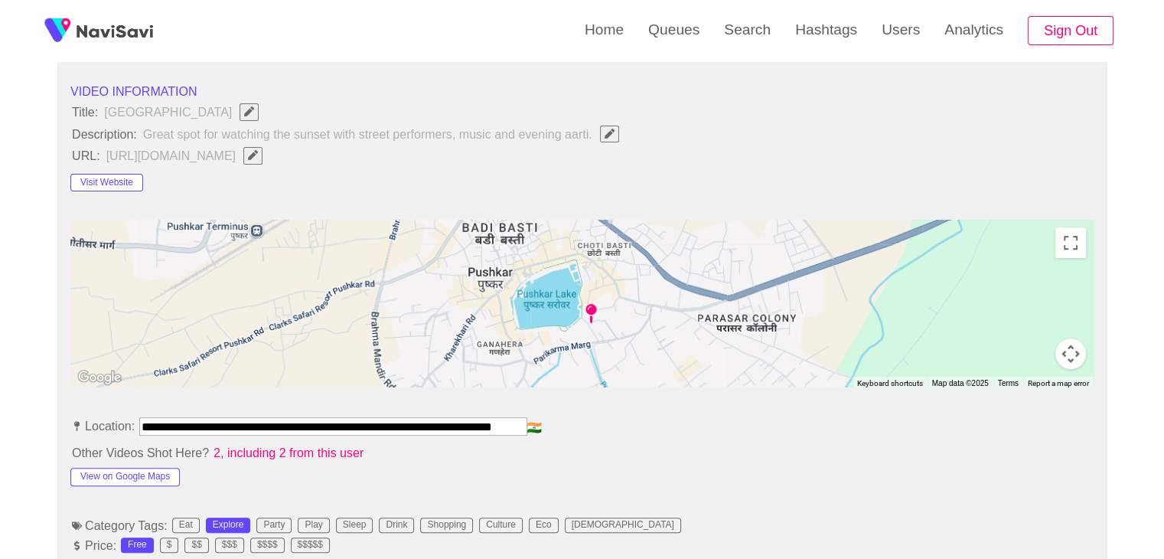
click at [258, 150] on icon "Edit Field" at bounding box center [253, 155] width 10 height 10
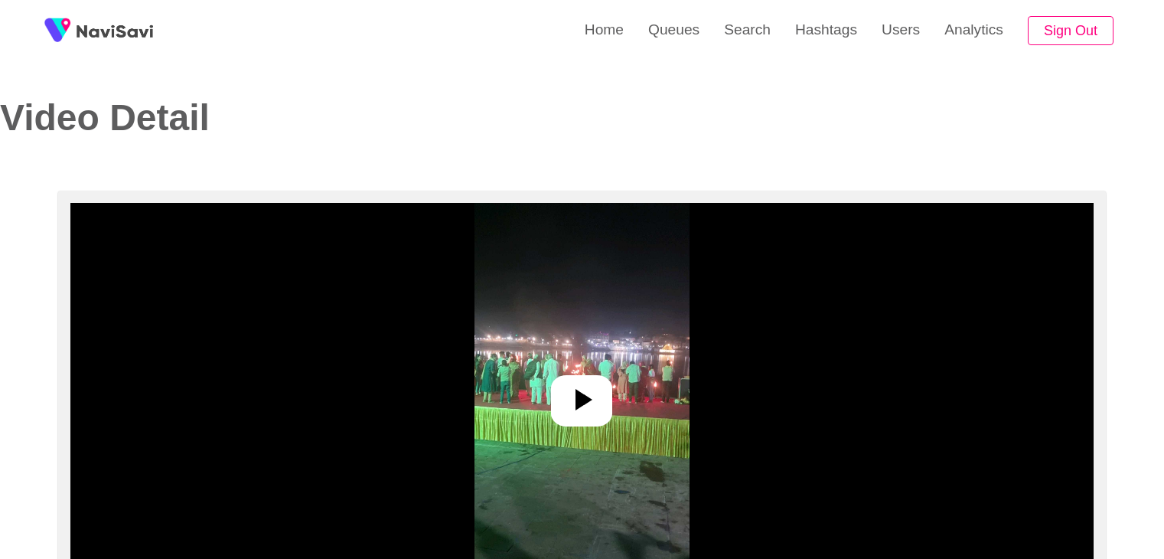
select select "**********"
select select "**"
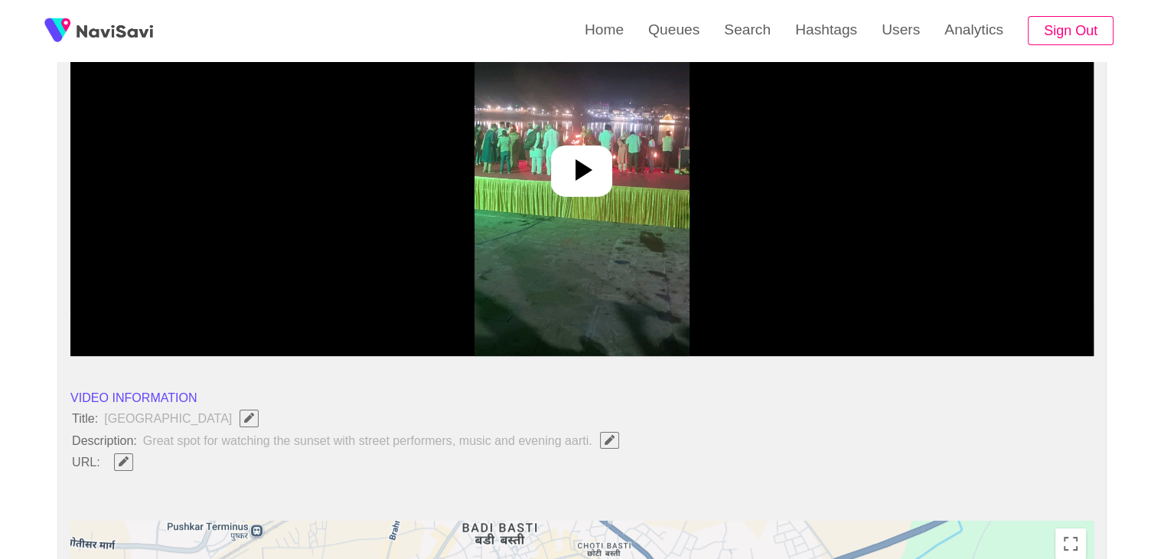
click at [578, 181] on icon at bounding box center [581, 170] width 37 height 37
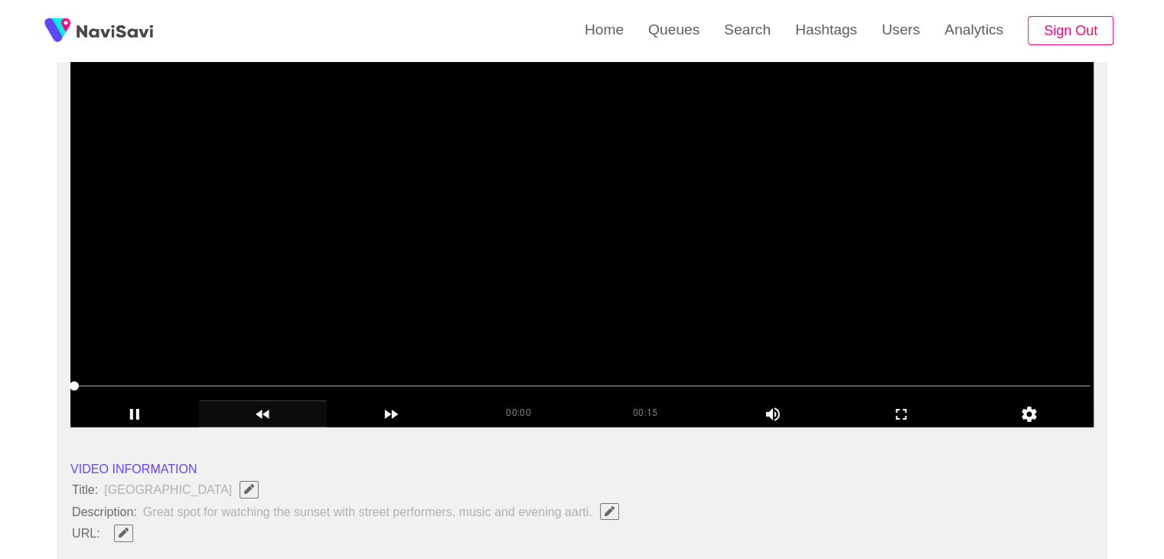
scroll to position [153, 0]
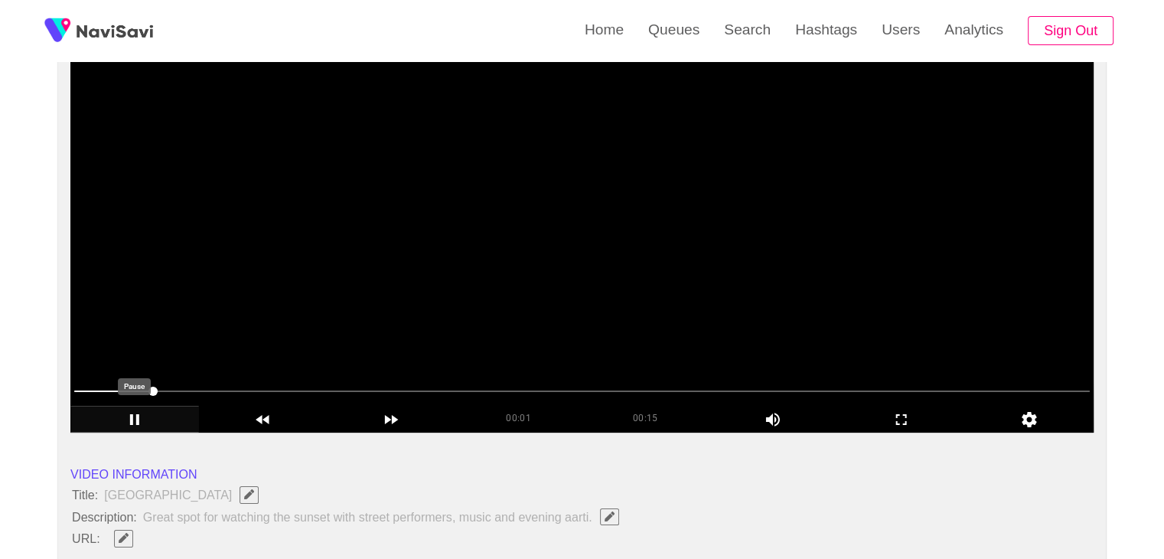
click at [144, 420] on icon "add" at bounding box center [134, 419] width 127 height 18
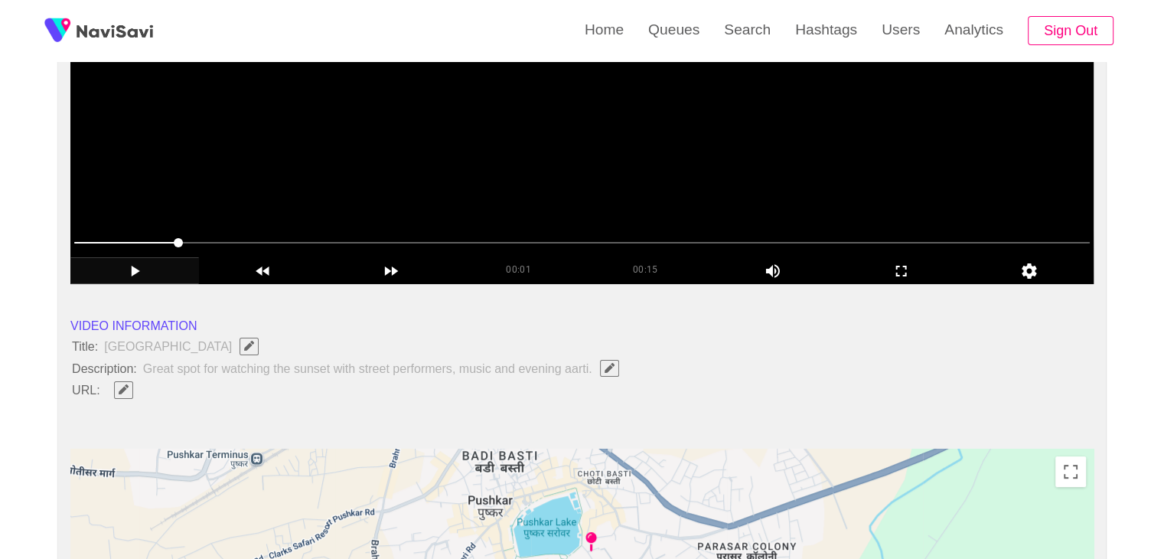
scroll to position [306, 0]
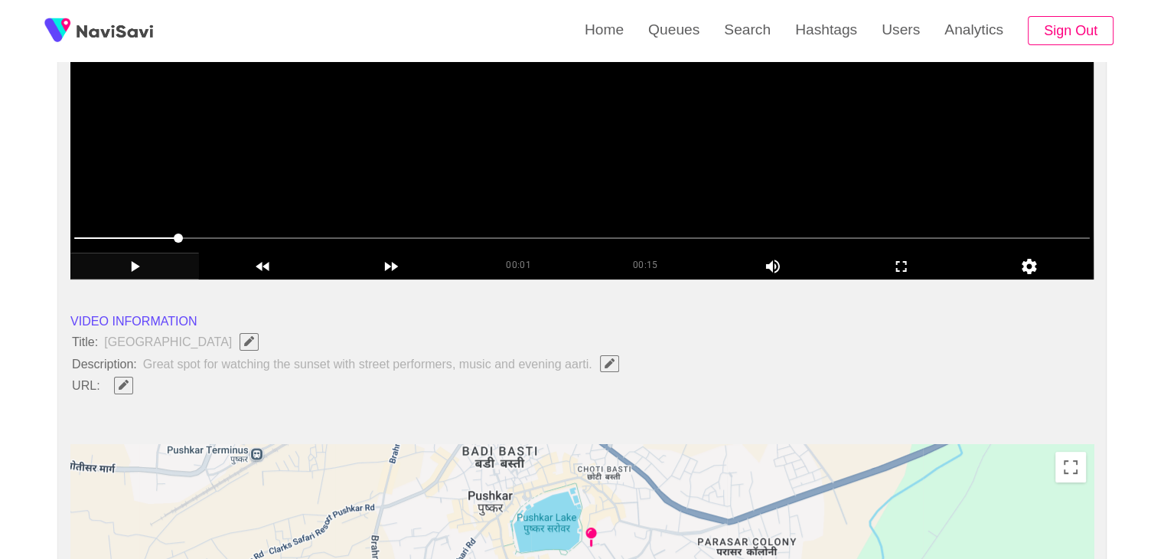
click at [122, 380] on icon "Edit Field" at bounding box center [124, 385] width 10 height 10
click at [142, 381] on input "field" at bounding box center [455, 385] width 699 height 19
type input "**********"
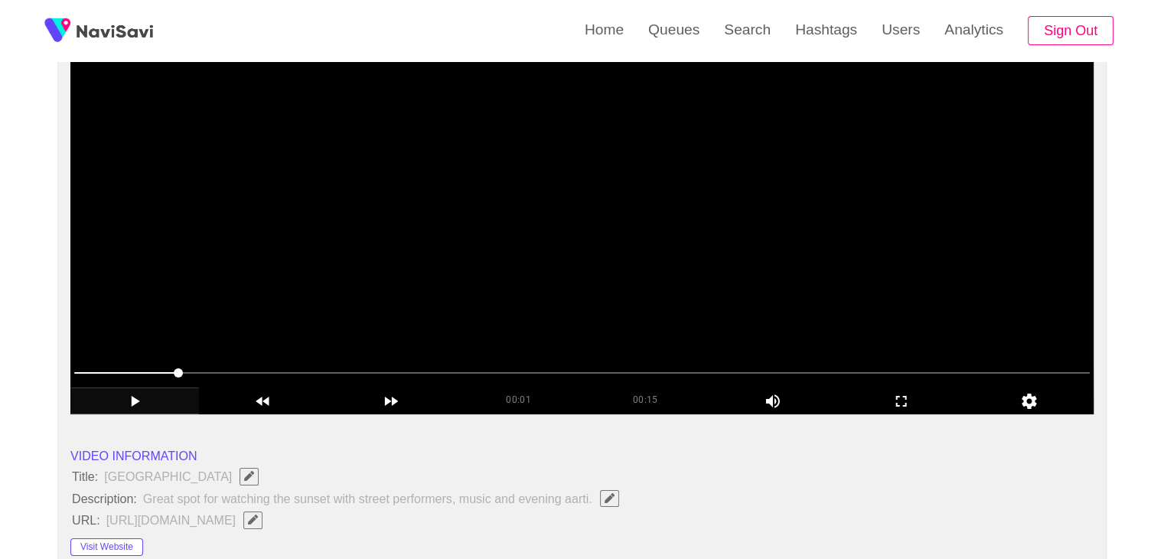
scroll to position [153, 0]
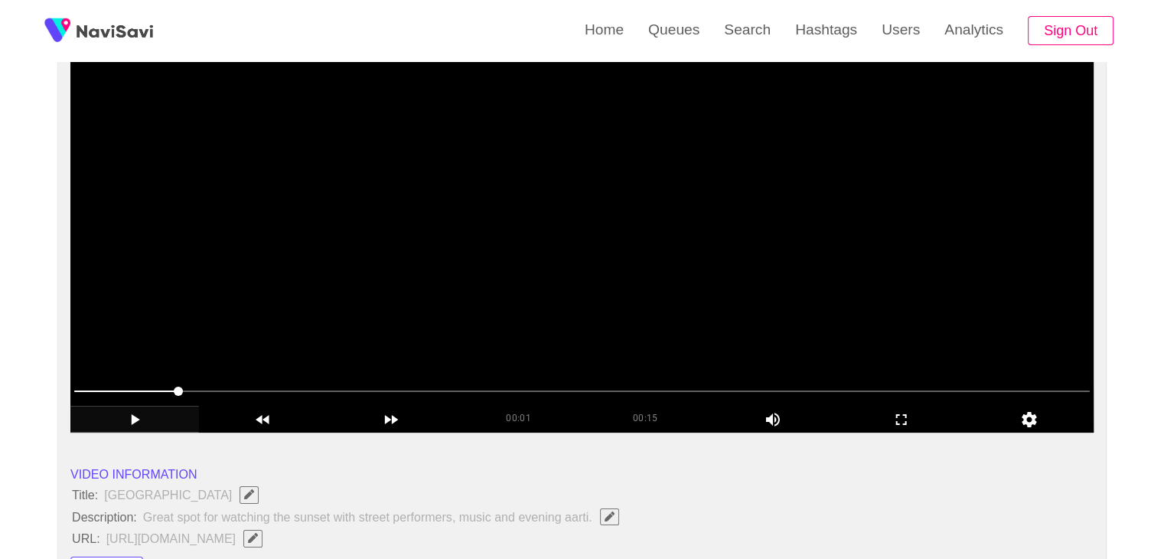
click at [467, 350] on video at bounding box center [581, 241] width 1023 height 383
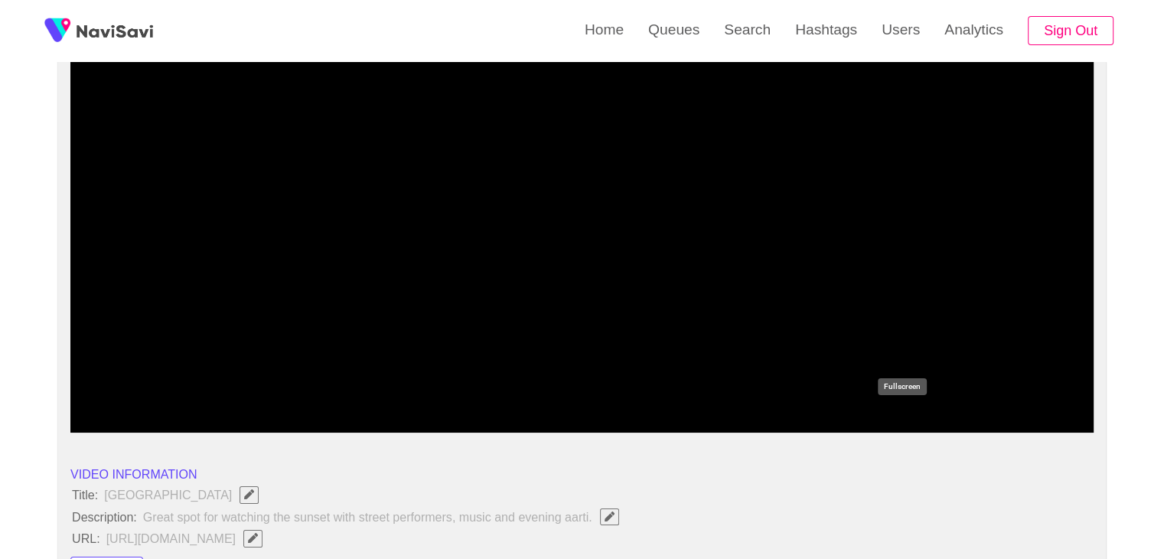
click at [907, 415] on icon "add" at bounding box center [901, 419] width 127 height 18
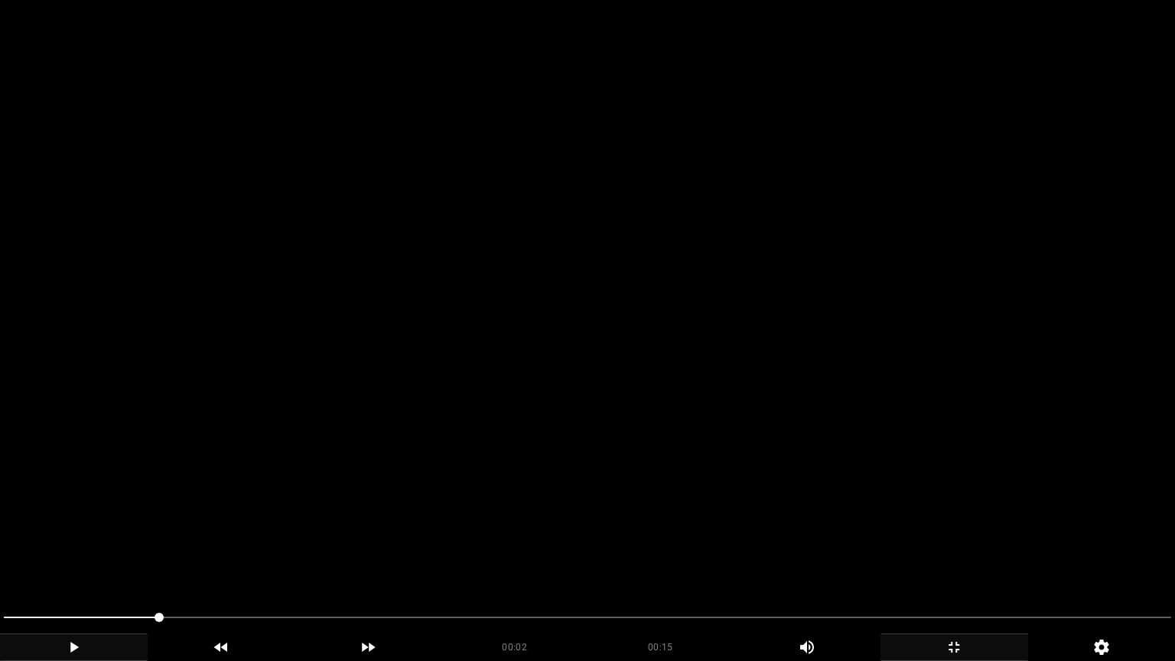
click at [441, 435] on video at bounding box center [587, 330] width 1175 height 661
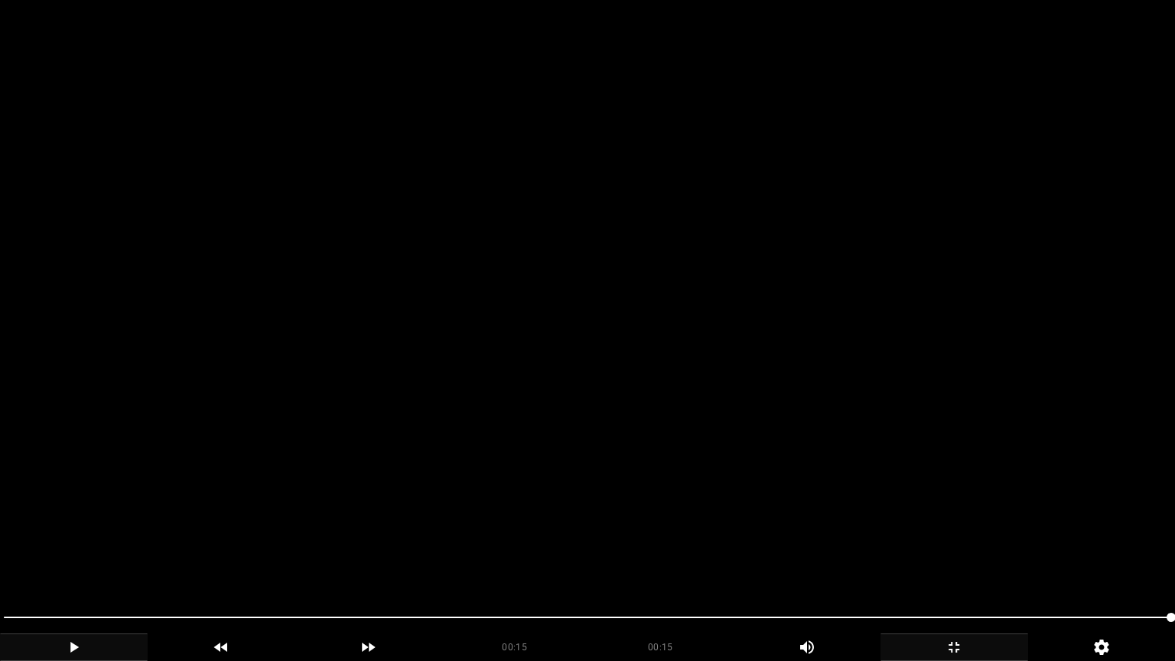
drag, startPoint x: 31, startPoint y: 622, endPoint x: 0, endPoint y: 621, distance: 31.4
click at [0, 558] on div at bounding box center [588, 619] width 1180 height 41
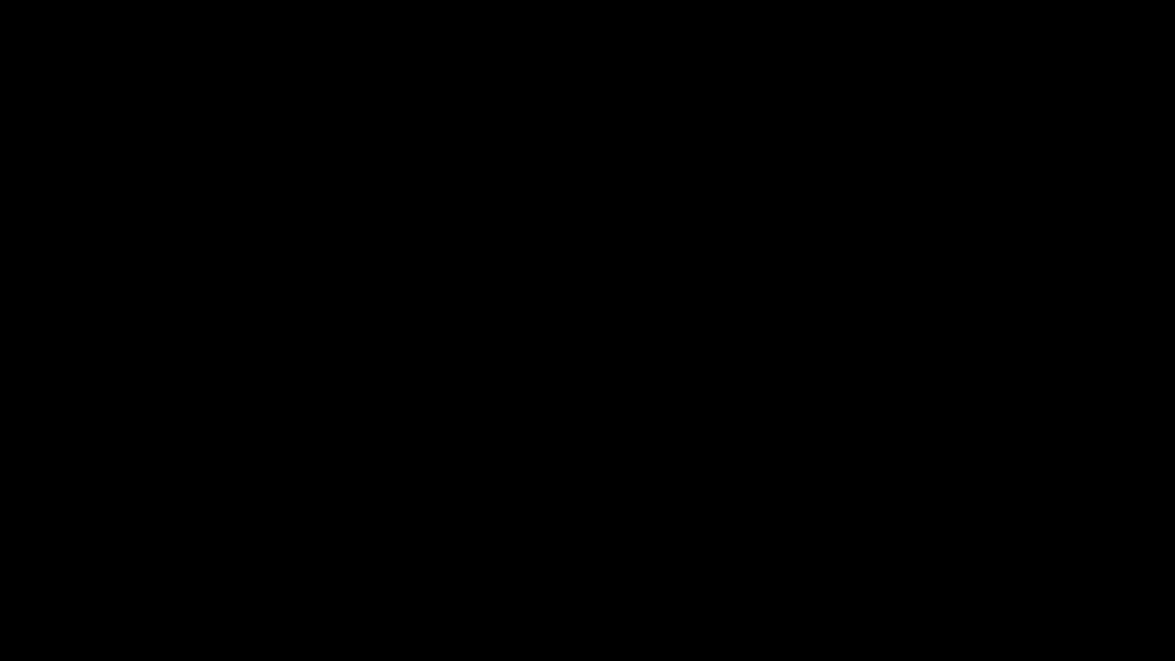
click at [952, 558] on icon "add" at bounding box center [954, 647] width 146 height 18
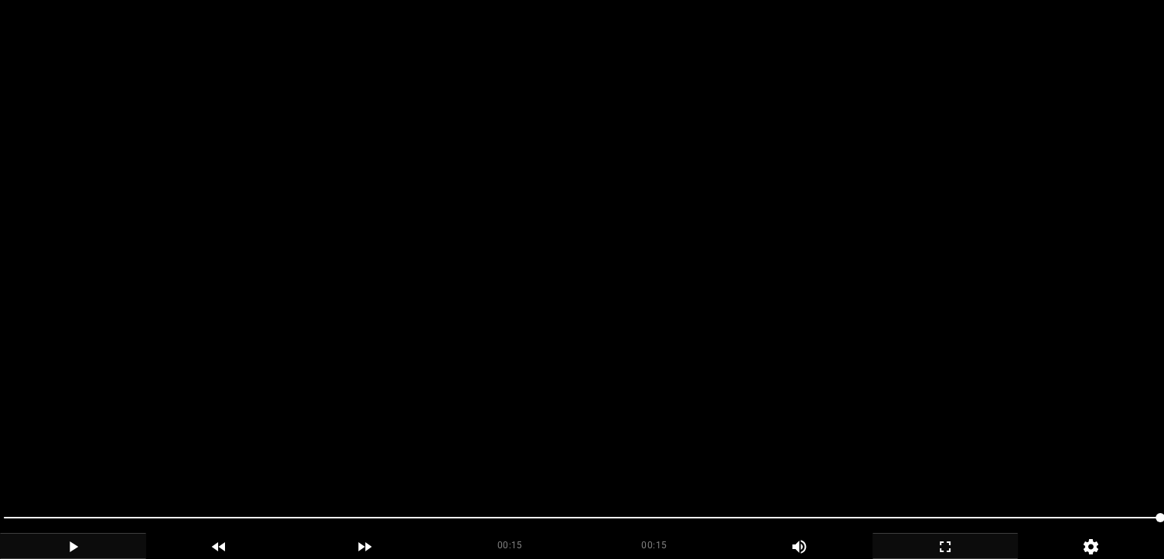
scroll to position [77, 0]
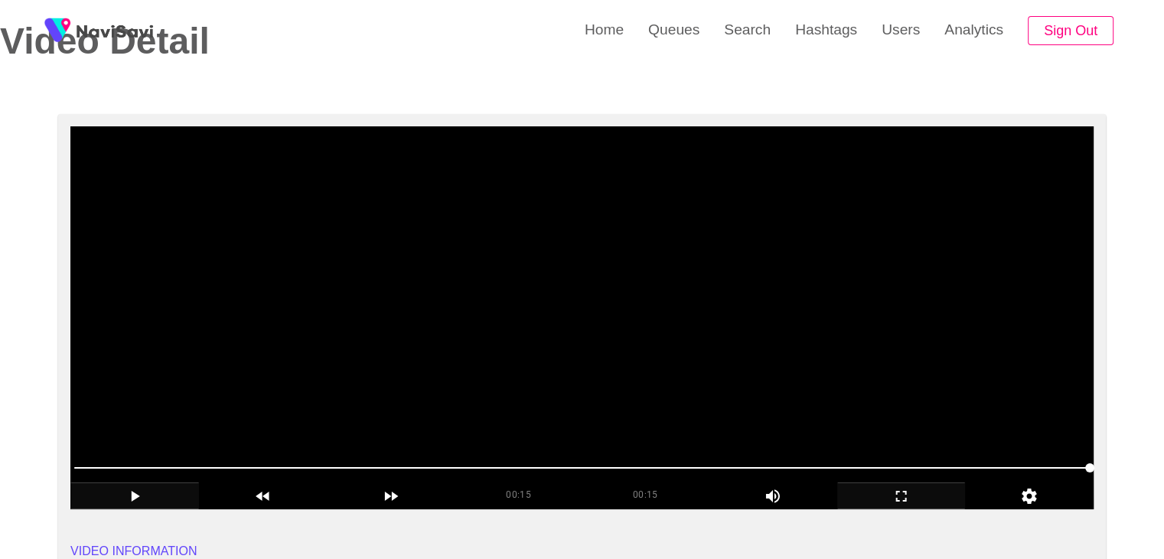
click at [587, 347] on video at bounding box center [581, 317] width 1023 height 383
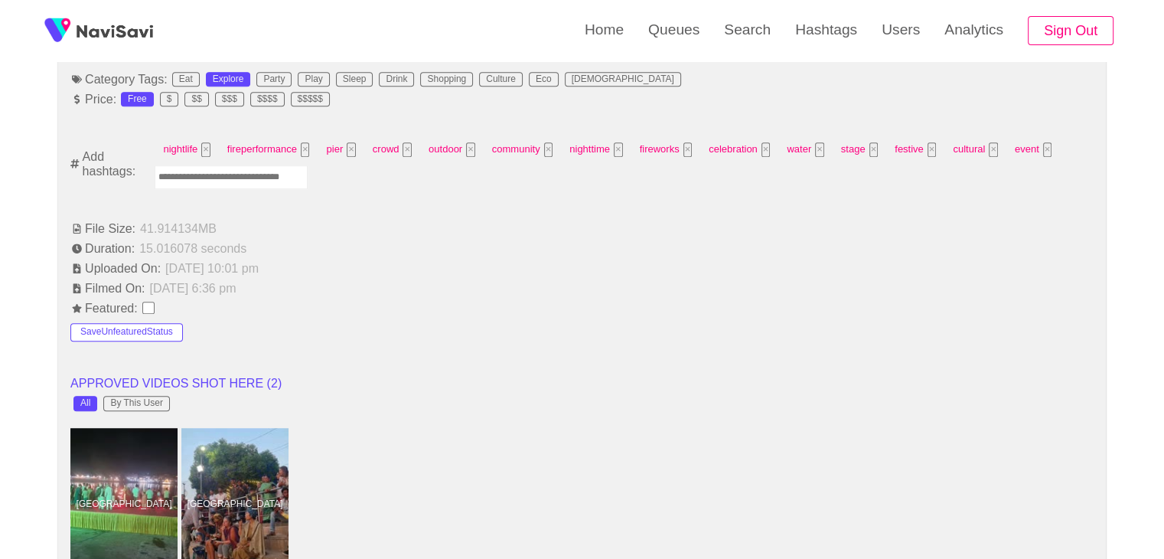
scroll to position [995, 0]
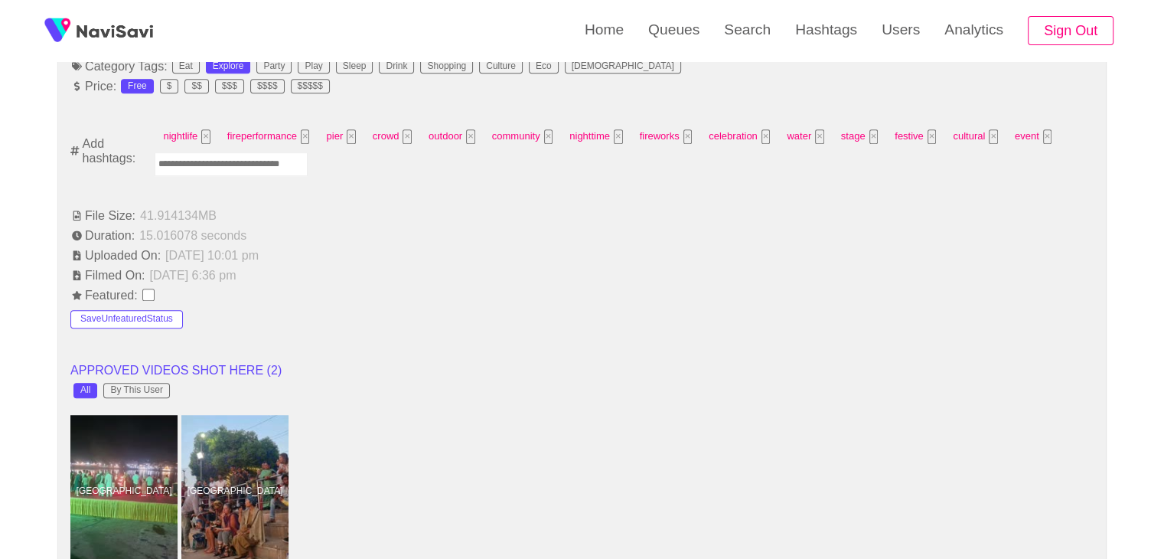
click at [252, 163] on input "Enter tag here and press return" at bounding box center [231, 164] width 153 height 24
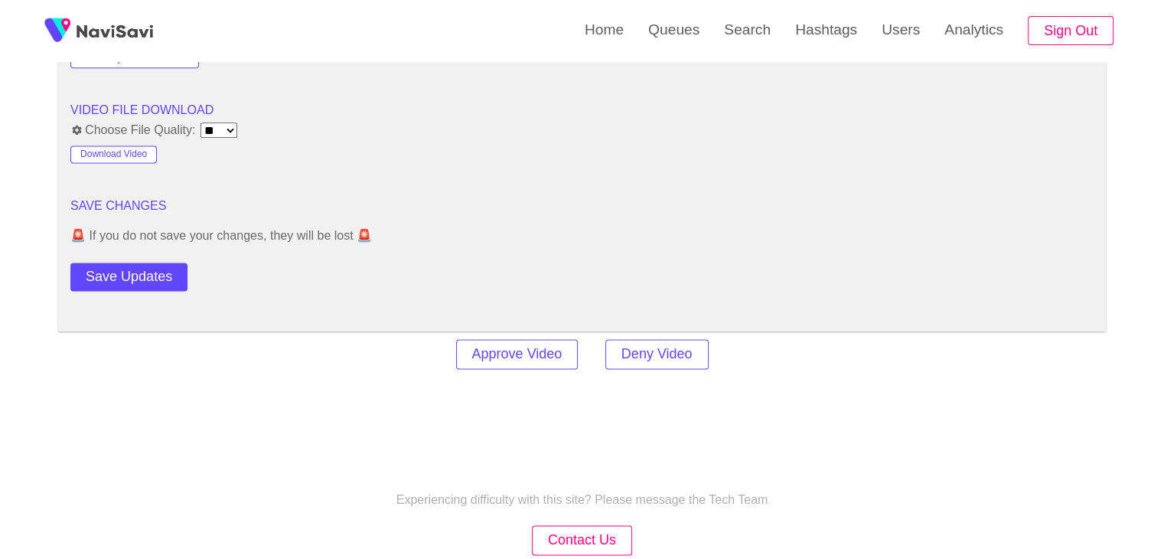
scroll to position [2066, 0]
click at [162, 279] on button "Save Updates" at bounding box center [128, 275] width 117 height 28
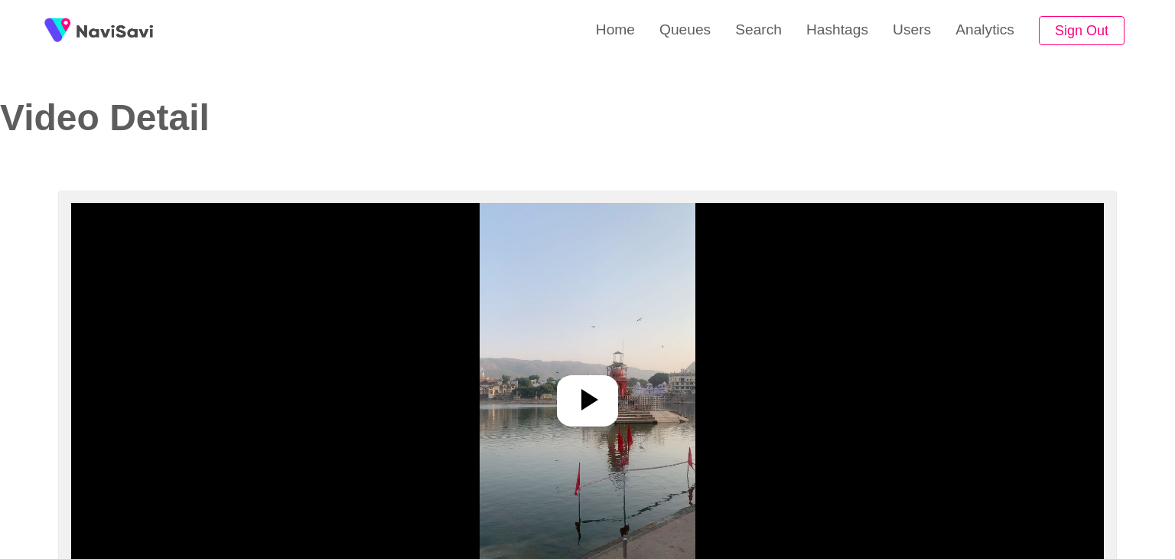
select select "**********"
select select "**"
click at [569, 400] on icon at bounding box center [581, 399] width 37 height 37
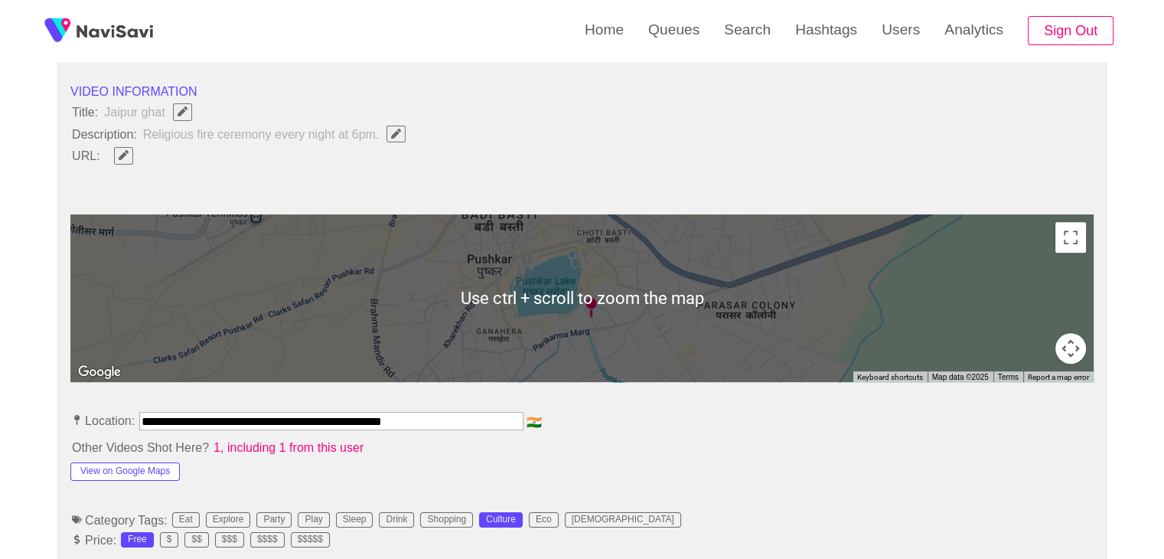
scroll to position [765, 0]
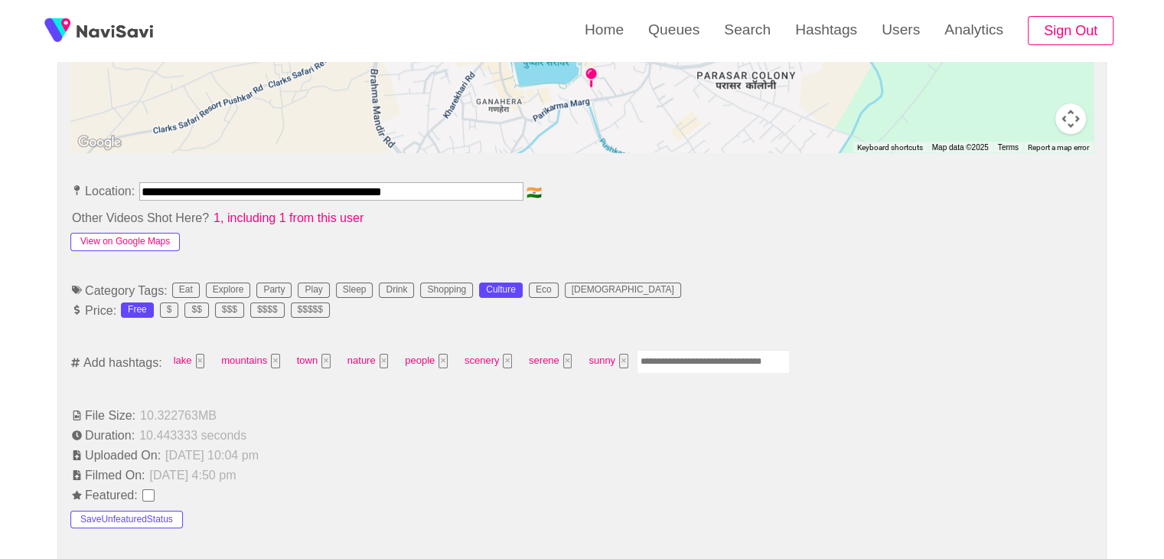
click at [156, 233] on button "View on Google Maps" at bounding box center [124, 242] width 109 height 18
drag, startPoint x: 445, startPoint y: 189, endPoint x: 0, endPoint y: 156, distance: 445.8
click at [0, 156] on div "**********" at bounding box center [582, 535] width 1164 height 2220
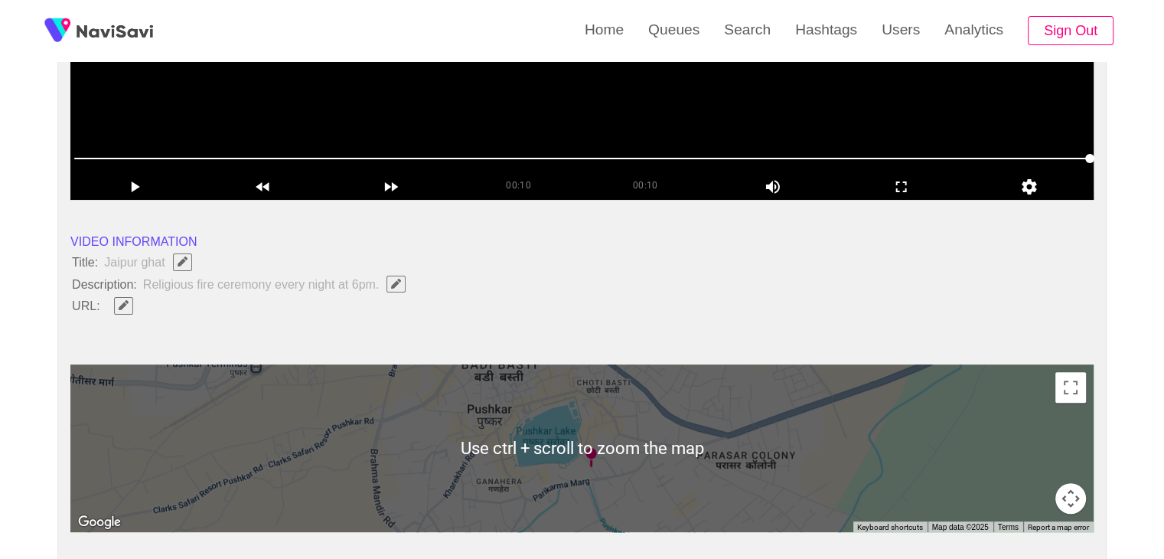
scroll to position [383, 0]
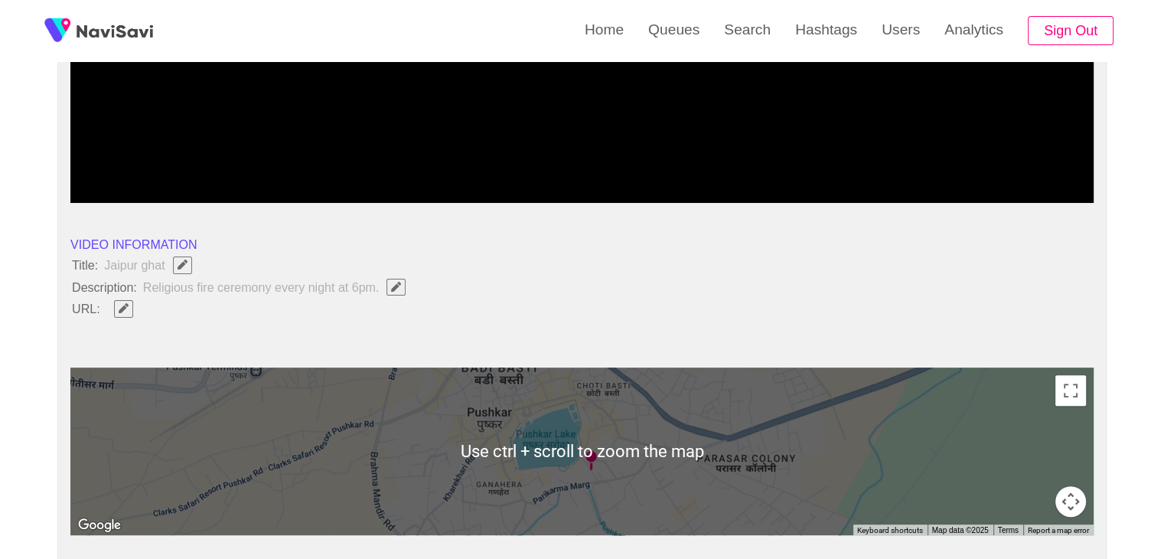
click at [129, 307] on span "button" at bounding box center [124, 308] width 16 height 10
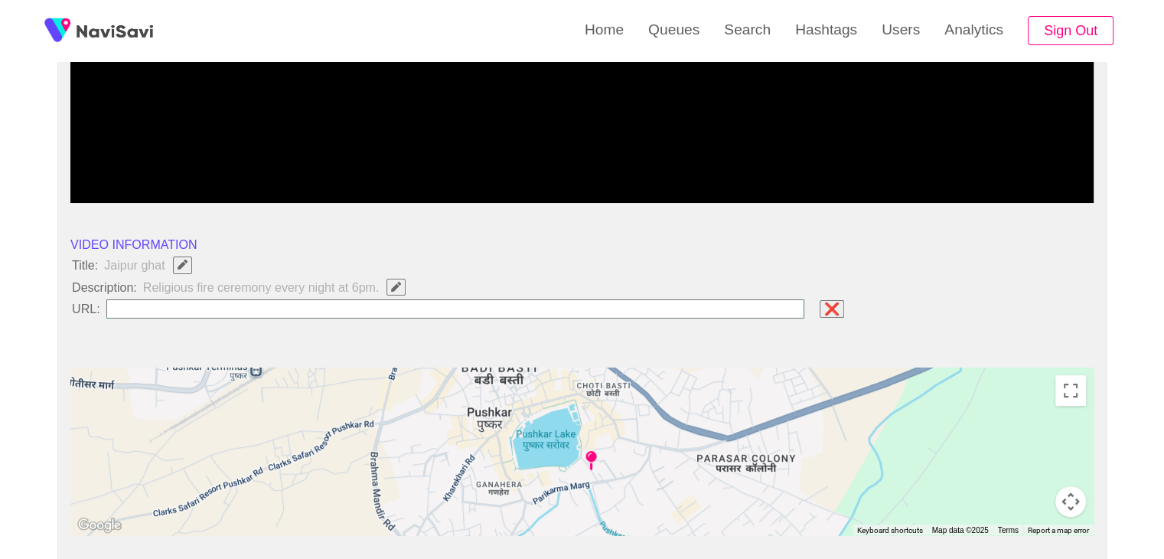
click at [129, 311] on input "field" at bounding box center [455, 308] width 699 height 19
type input "**********"
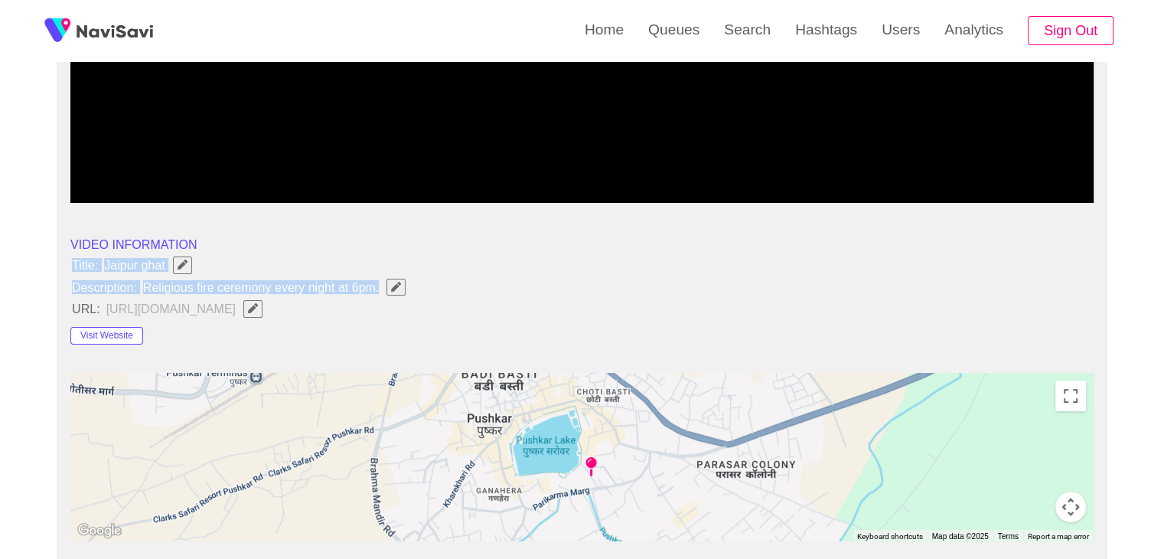
drag, startPoint x: 67, startPoint y: 258, endPoint x: 409, endPoint y: 284, distance: 342.3
copy ul "Title: Jaipur ghat Description: Religious fire ceremony every night at 6pm."
click at [389, 290] on button "button" at bounding box center [395, 287] width 19 height 17
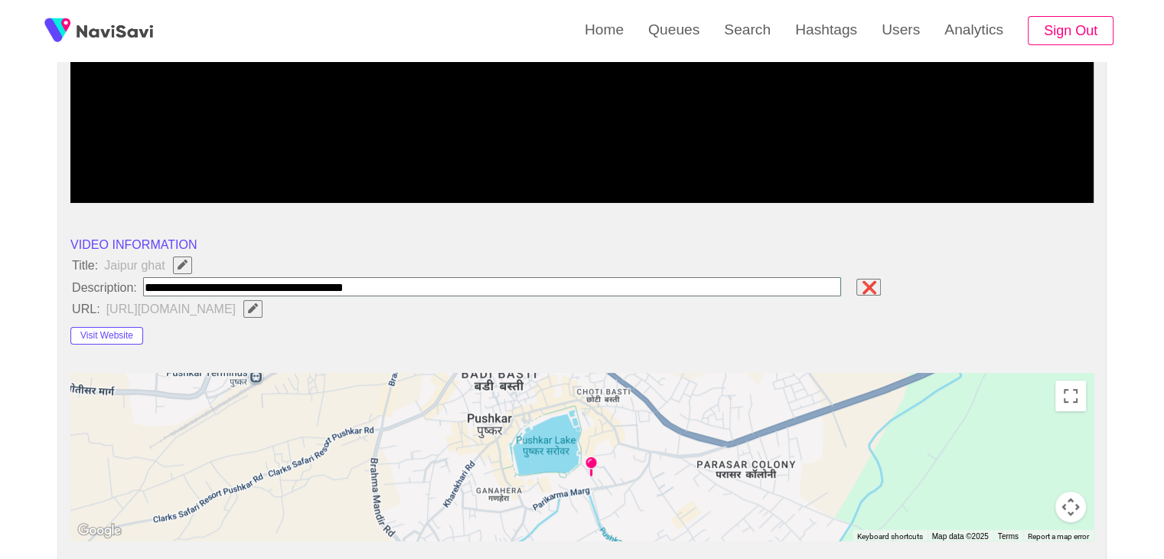
type input "**********"
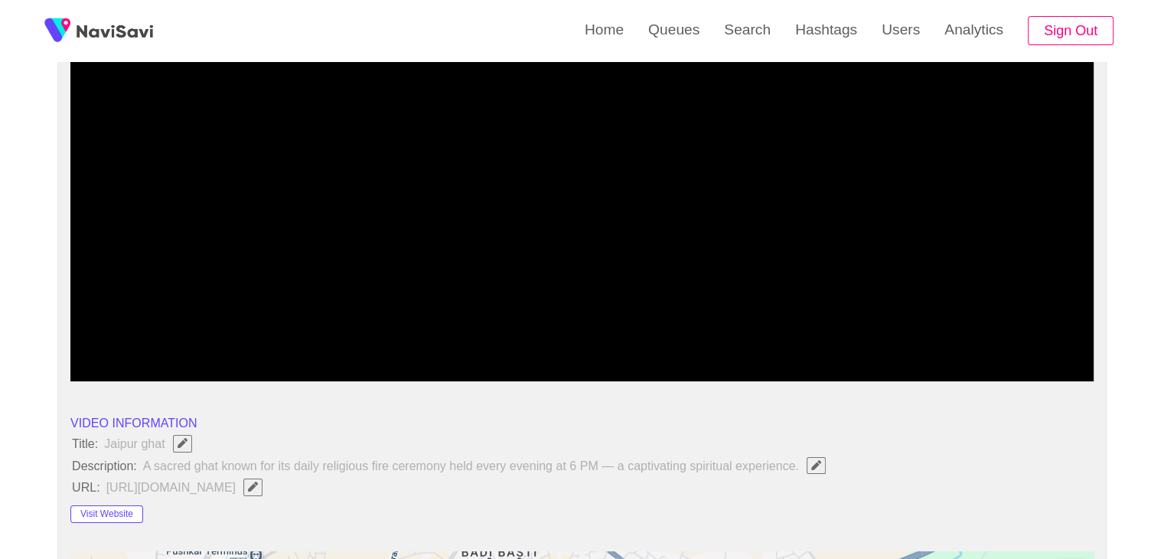
scroll to position [153, 0]
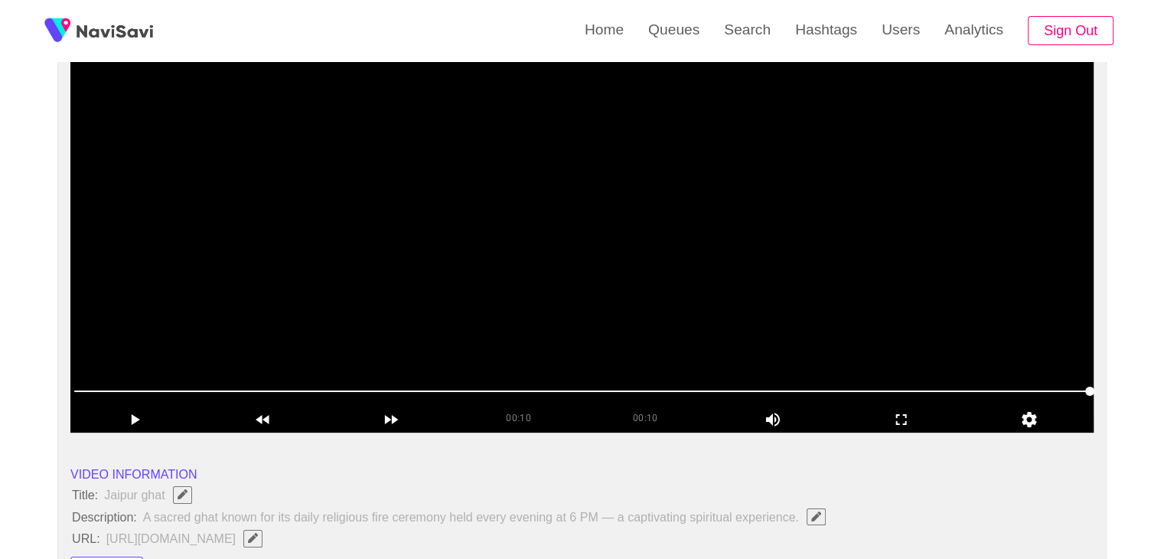
click at [632, 302] on video at bounding box center [581, 241] width 1023 height 383
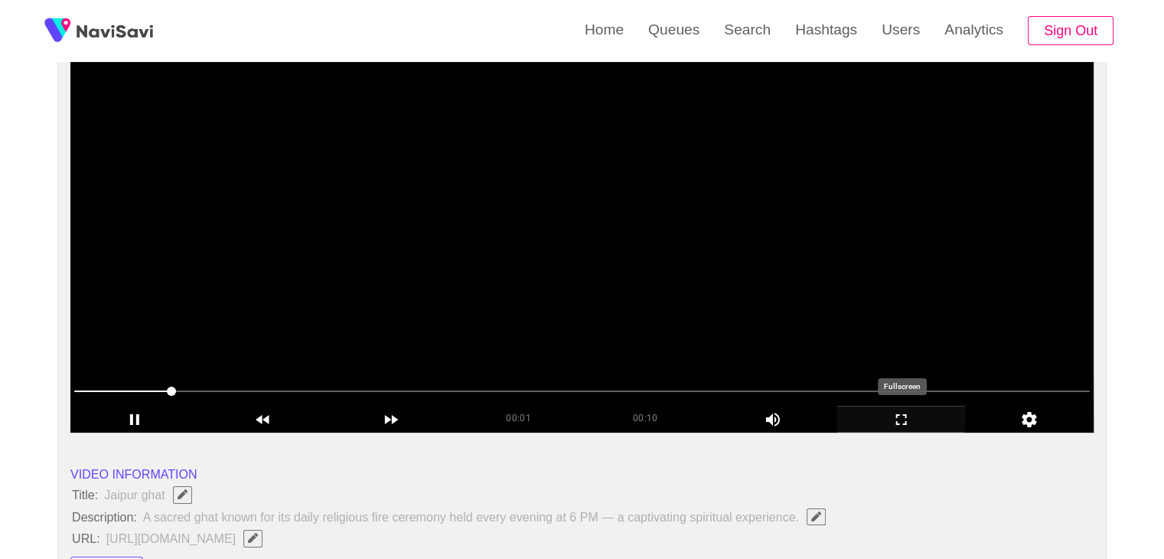
click at [913, 415] on icon "add" at bounding box center [901, 419] width 127 height 18
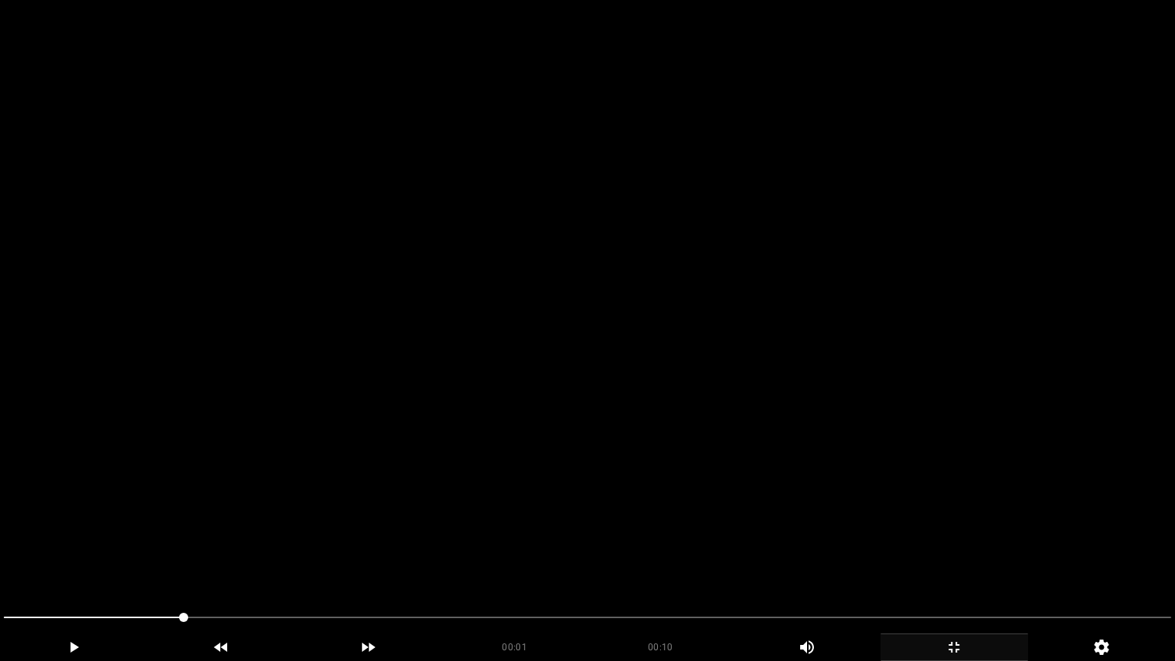
click at [911, 481] on video at bounding box center [587, 330] width 1175 height 661
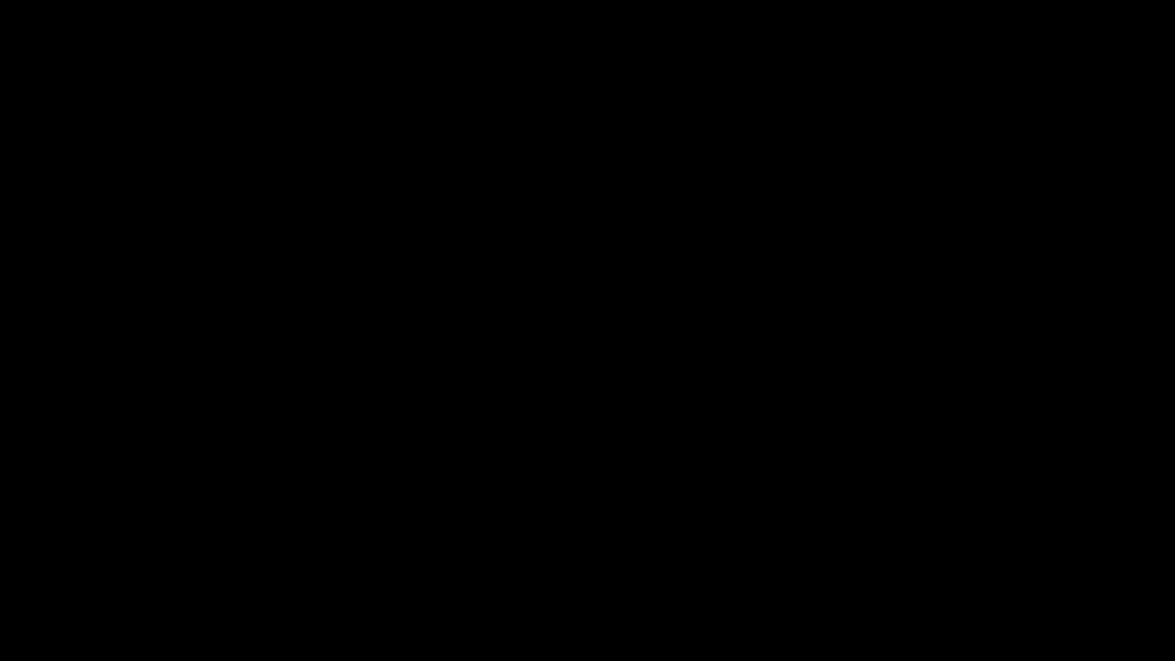
click at [952, 558] on icon "add" at bounding box center [954, 647] width 146 height 18
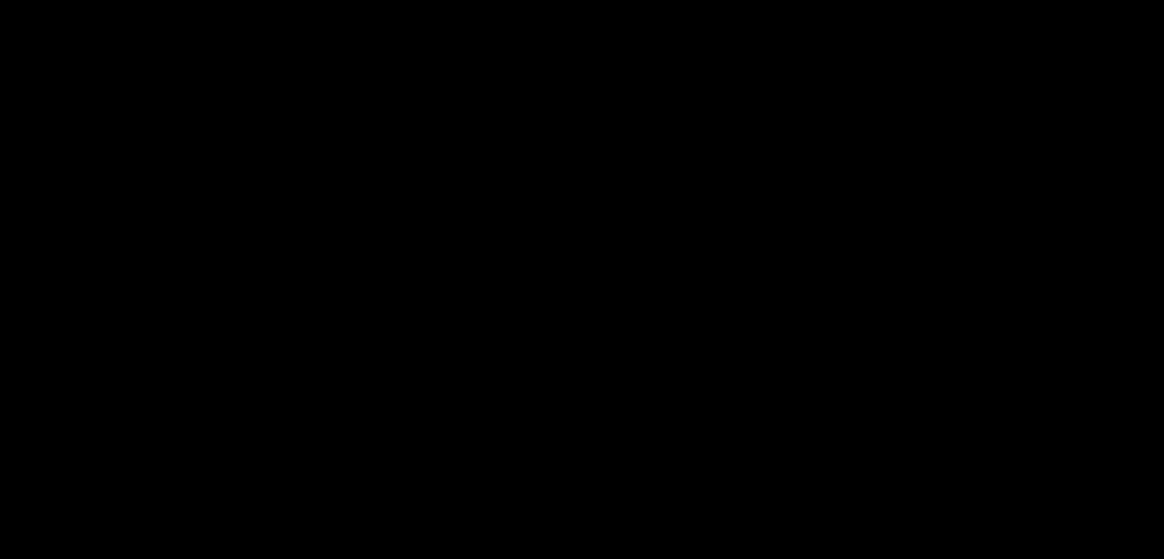
scroll to position [765, 0]
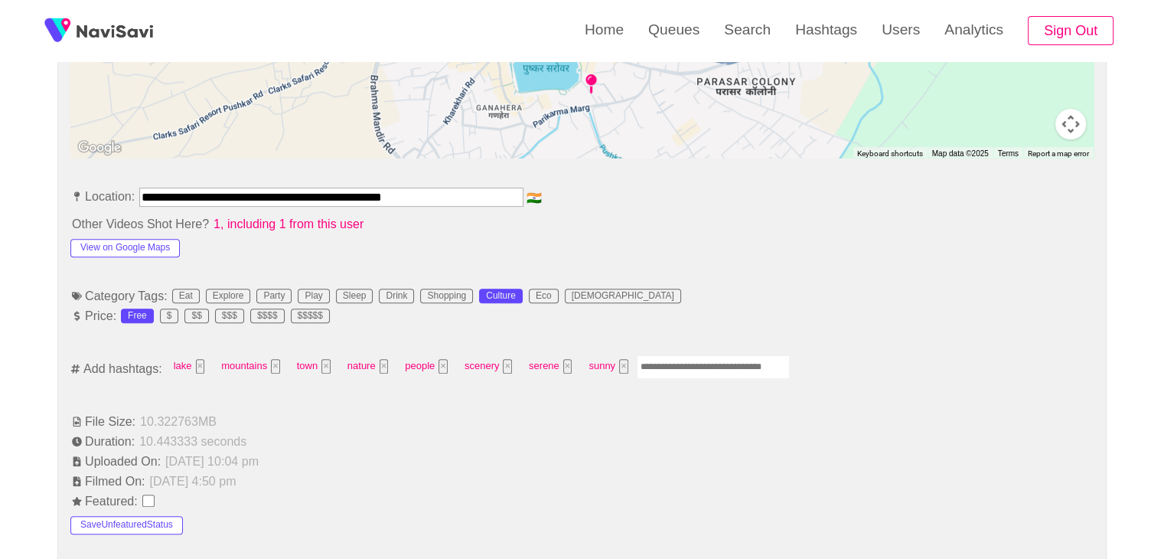
click at [670, 371] on input "Enter tag here and press return" at bounding box center [713, 367] width 153 height 24
type input "*********"
click at [764, 368] on button "×" at bounding box center [768, 366] width 9 height 15
click at [775, 368] on input "Enter tag here and press return" at bounding box center [785, 367] width 153 height 24
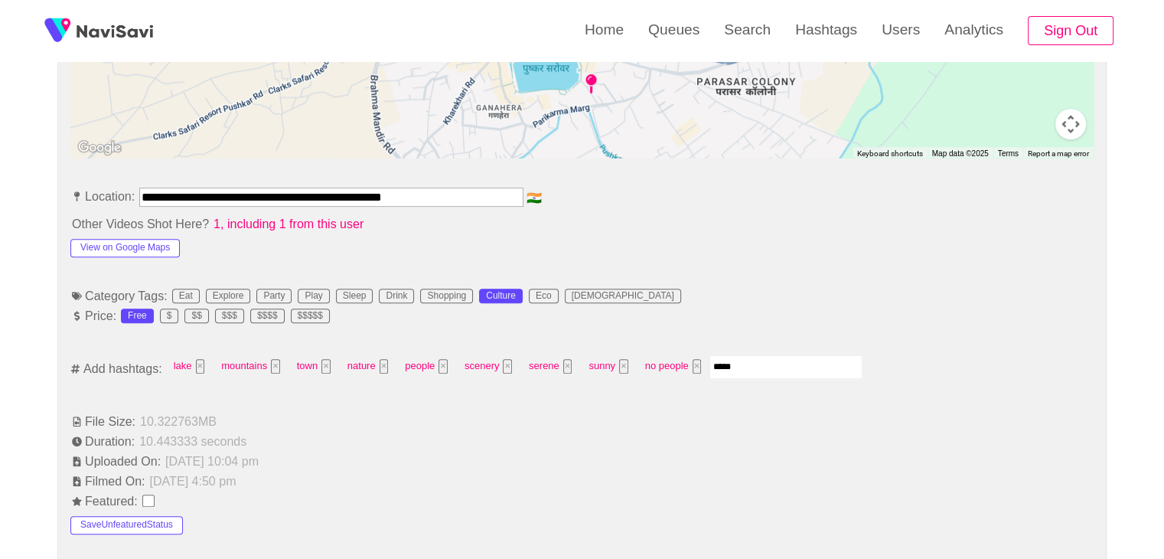
type input "******"
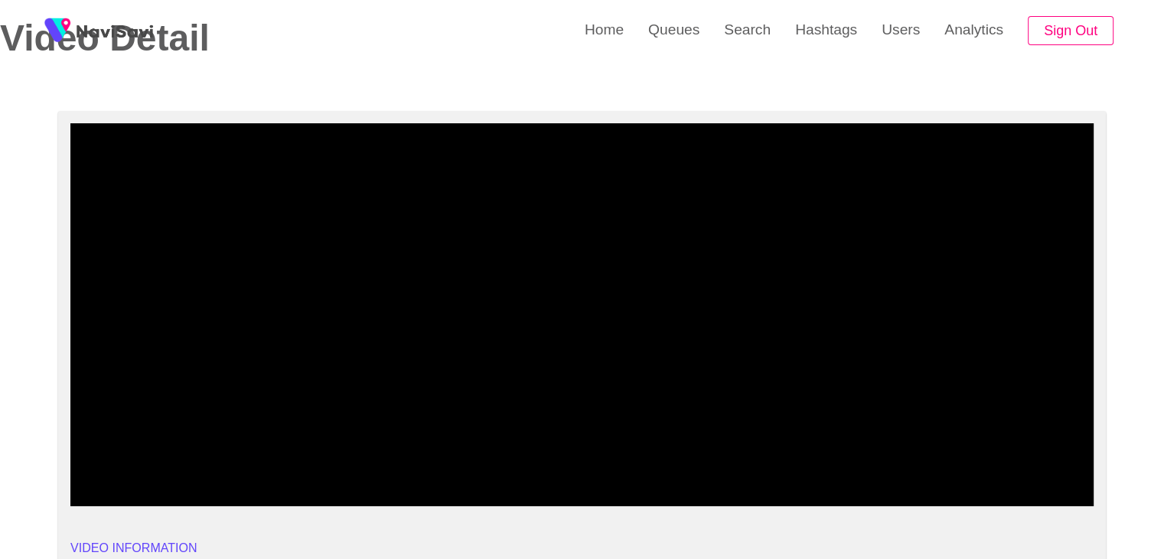
scroll to position [77, 0]
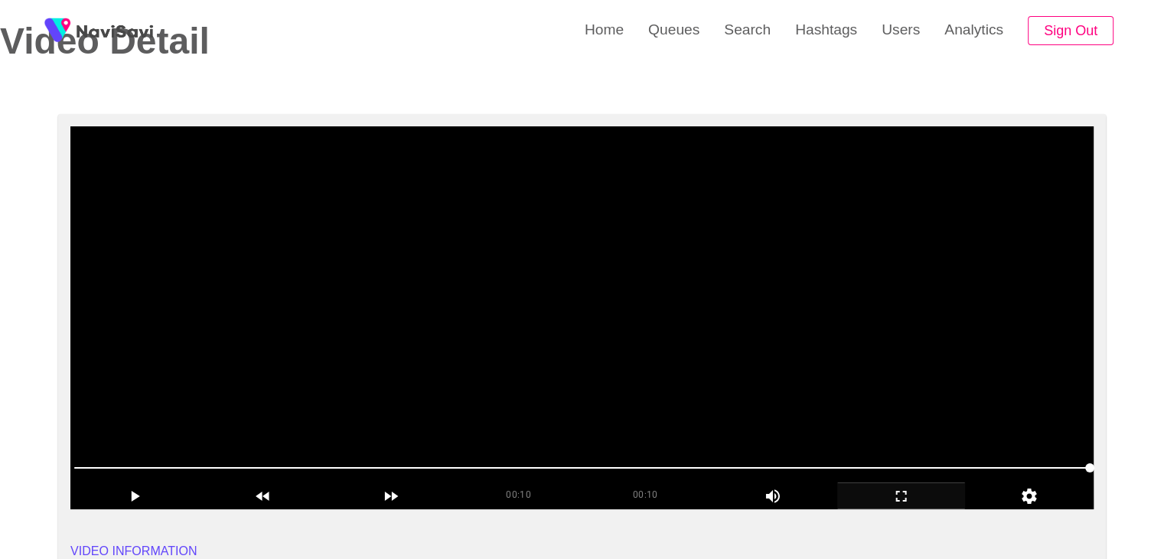
click at [588, 361] on video at bounding box center [581, 317] width 1023 height 383
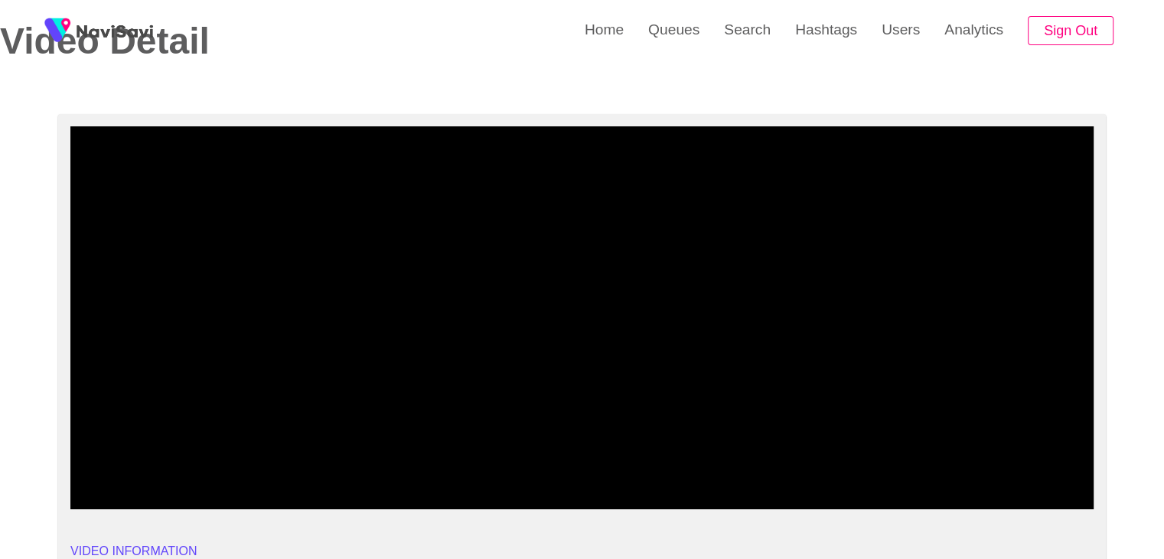
click at [505, 464] on span at bounding box center [581, 467] width 1015 height 24
click at [632, 464] on span at bounding box center [581, 467] width 1015 height 24
click at [771, 468] on span at bounding box center [581, 467] width 1015 height 24
click at [899, 467] on span at bounding box center [581, 468] width 1015 height 2
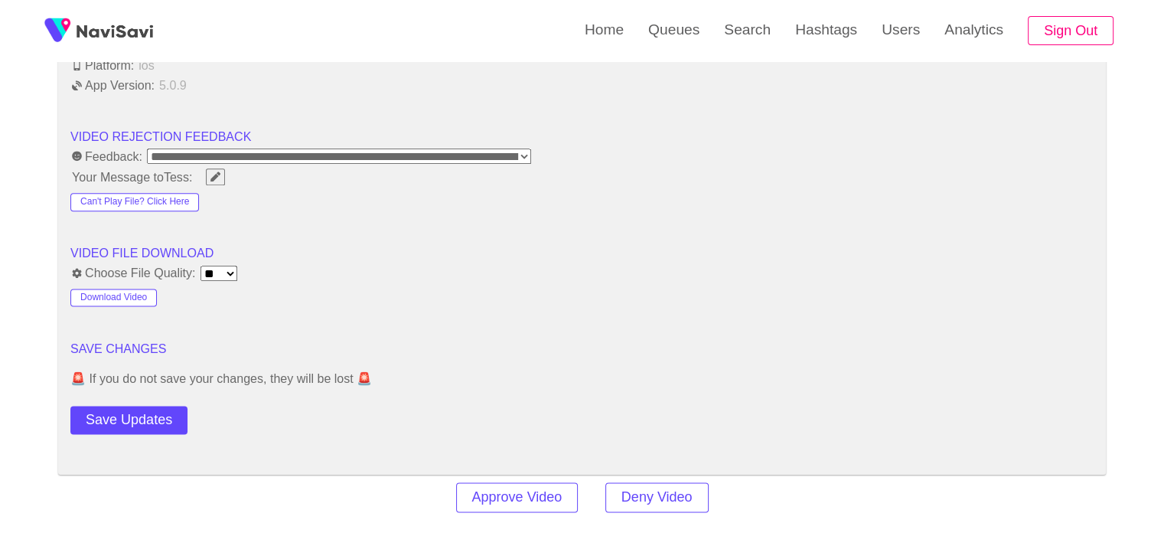
scroll to position [1913, 0]
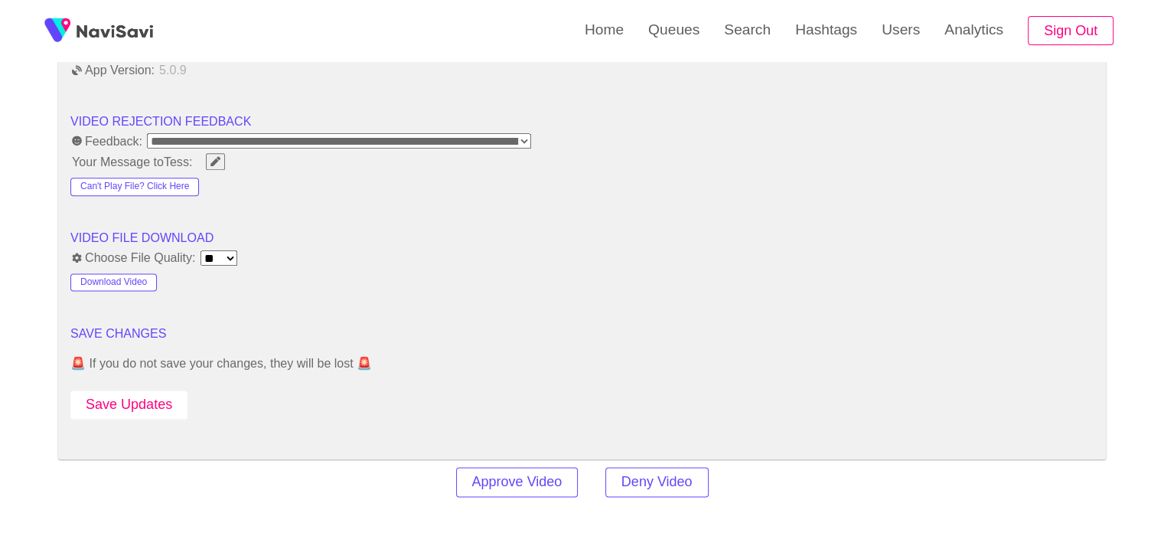
click at [161, 396] on button "Save Updates" at bounding box center [128, 404] width 117 height 28
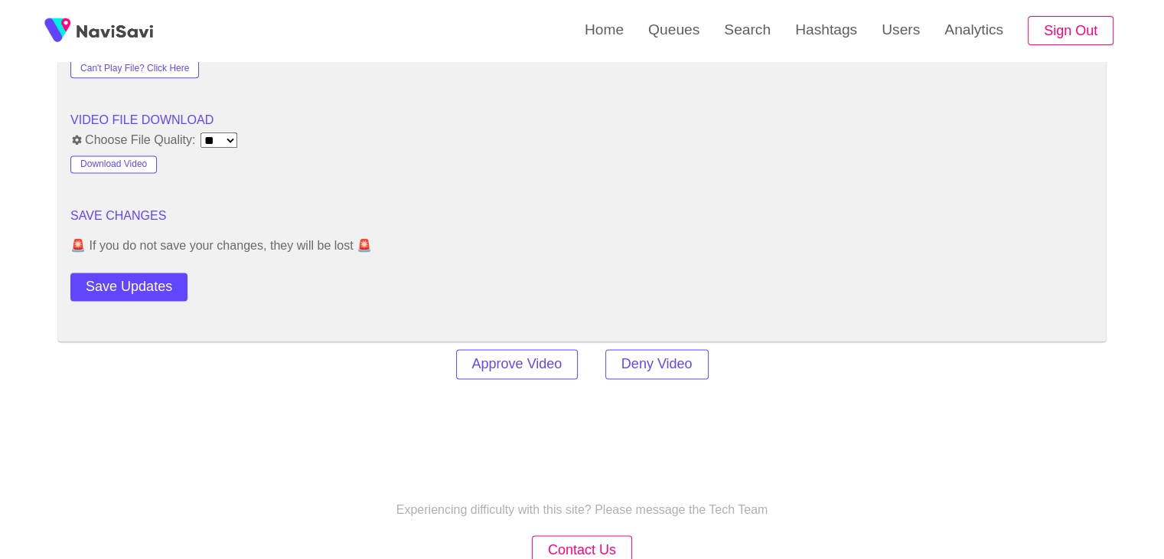
scroll to position [2142, 0]
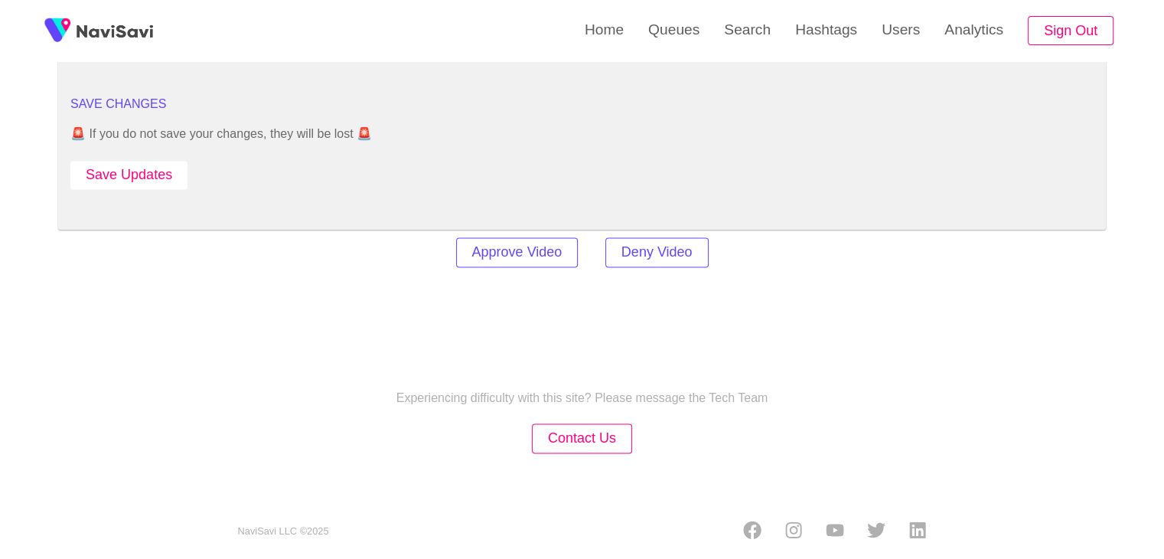
click at [139, 169] on button "Save Updates" at bounding box center [128, 175] width 117 height 28
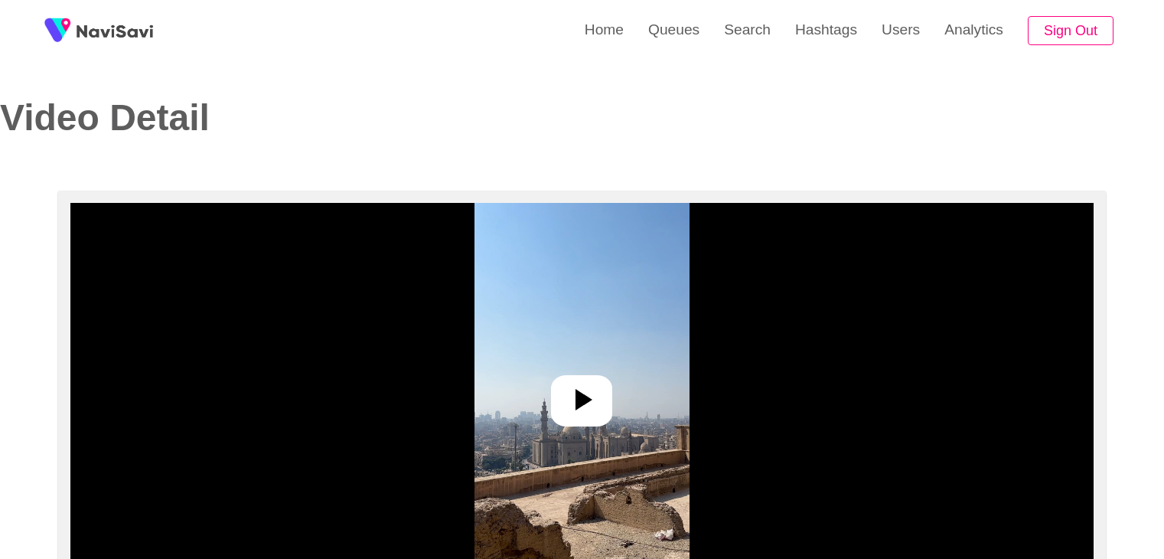
select select "**********"
select select "**"
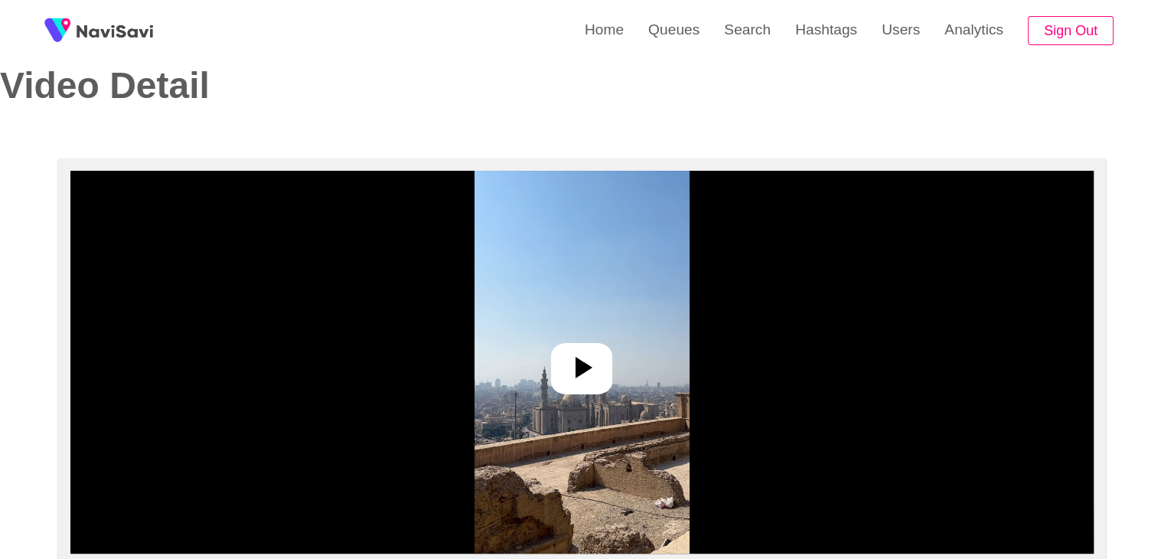
scroll to position [153, 0]
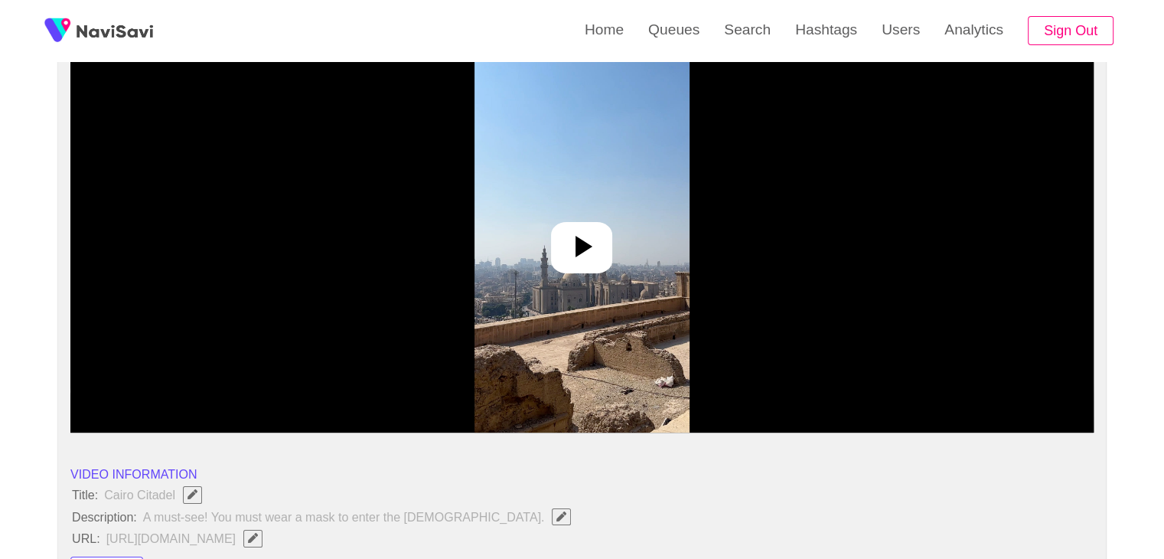
click at [601, 259] on div at bounding box center [581, 247] width 61 height 51
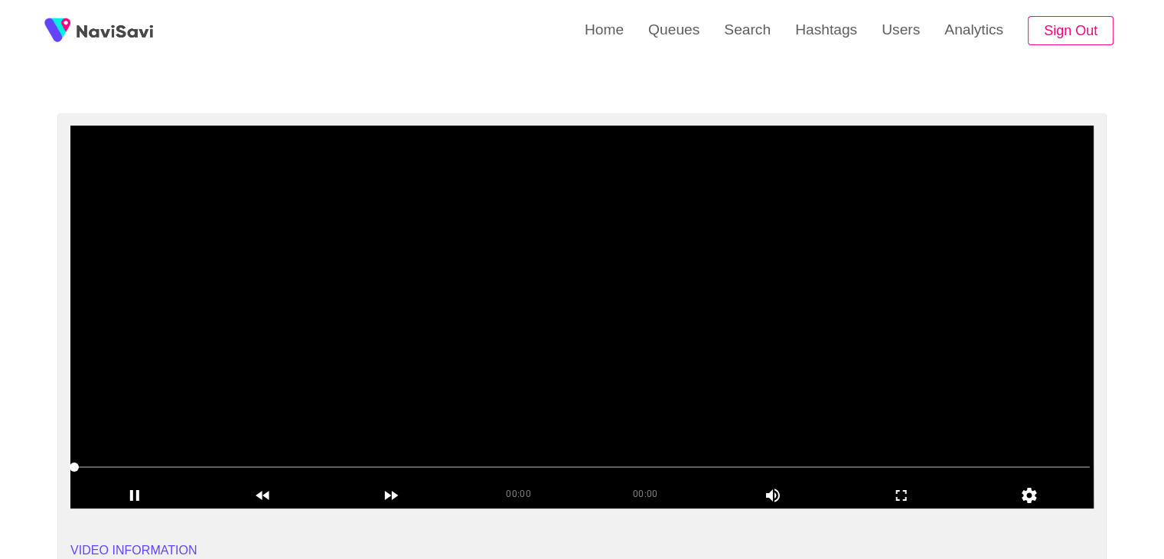
scroll to position [77, 0]
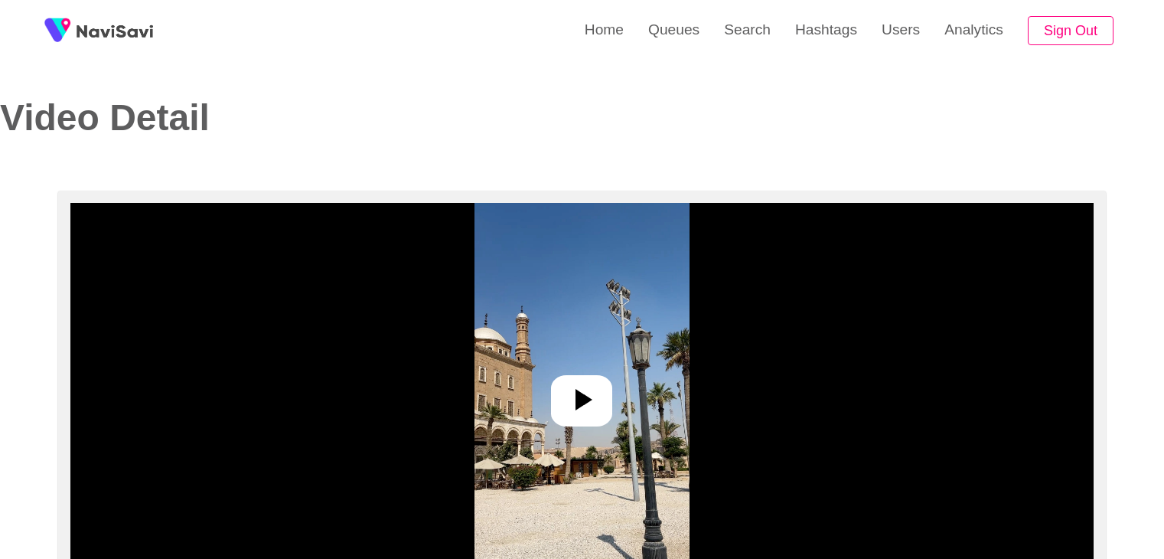
select select "**********"
select select "**"
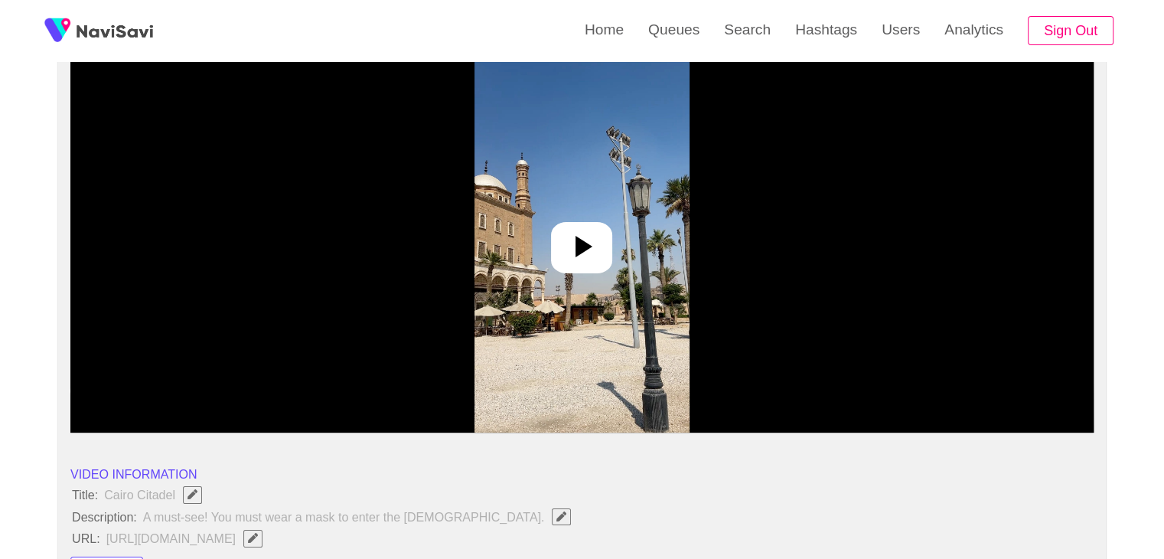
click at [569, 263] on icon at bounding box center [581, 246] width 37 height 37
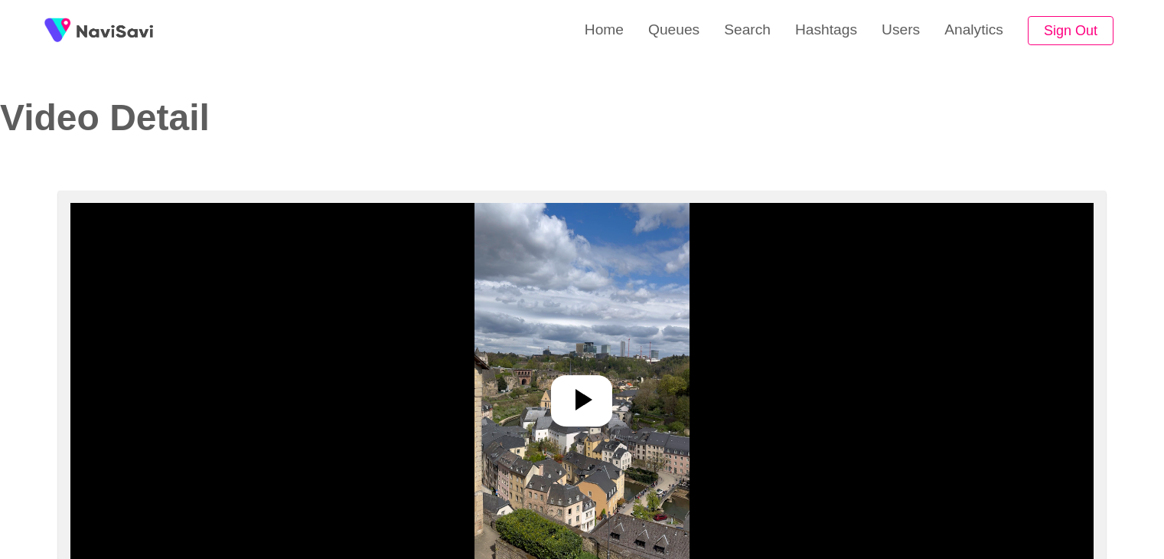
select select "**********"
select select "**"
click at [567, 378] on div at bounding box center [581, 400] width 61 height 51
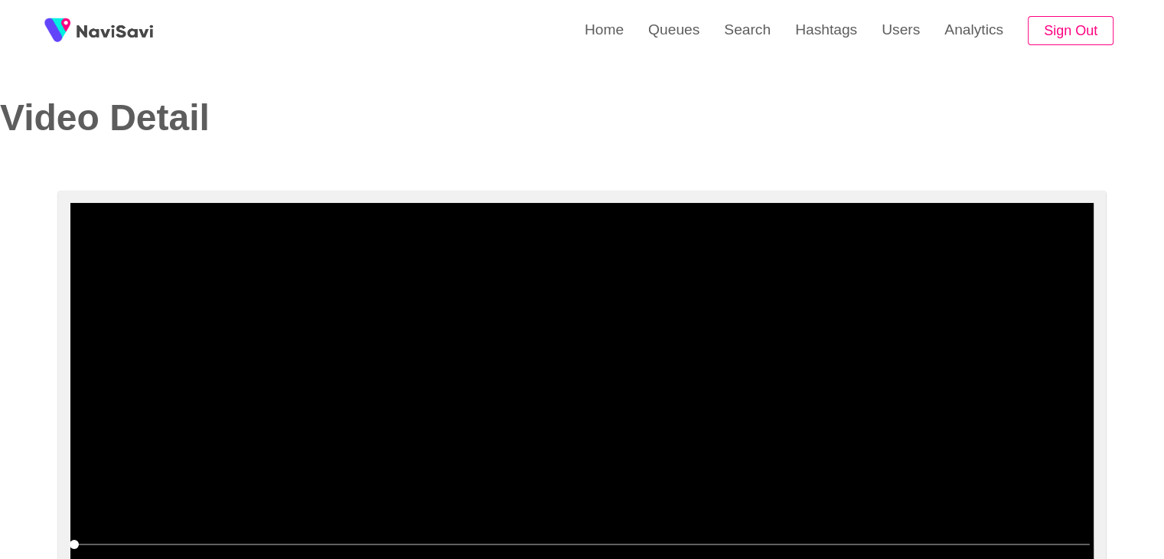
scroll to position [77, 0]
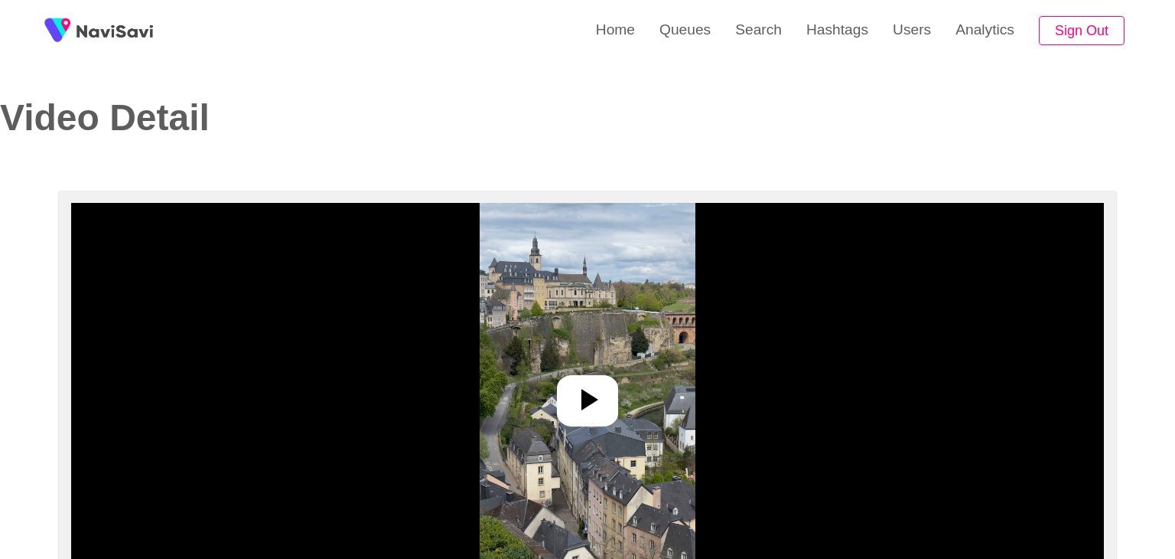
select select "**********"
select select "**"
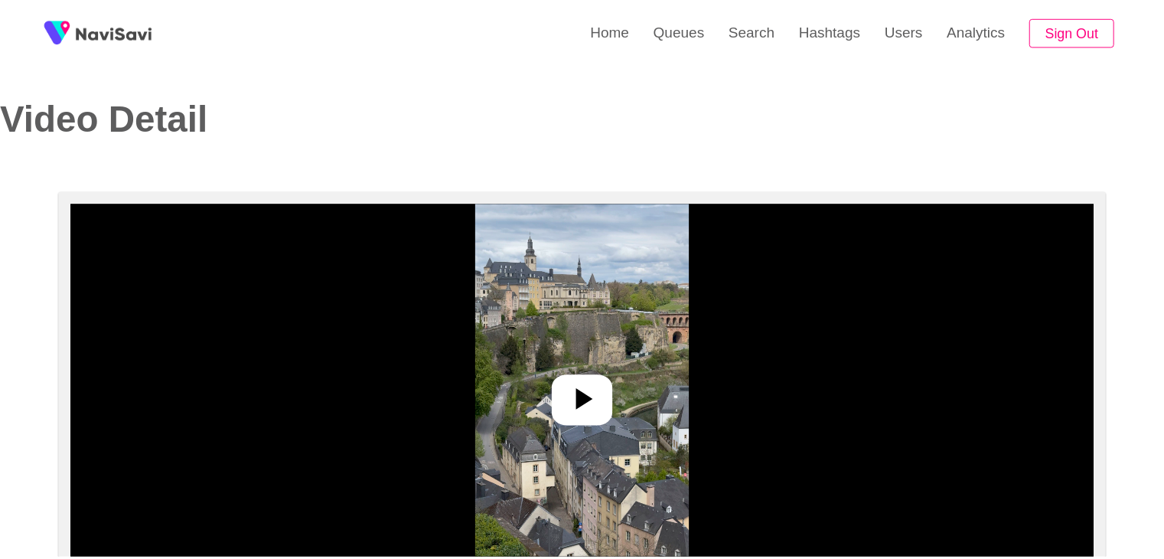
scroll to position [153, 0]
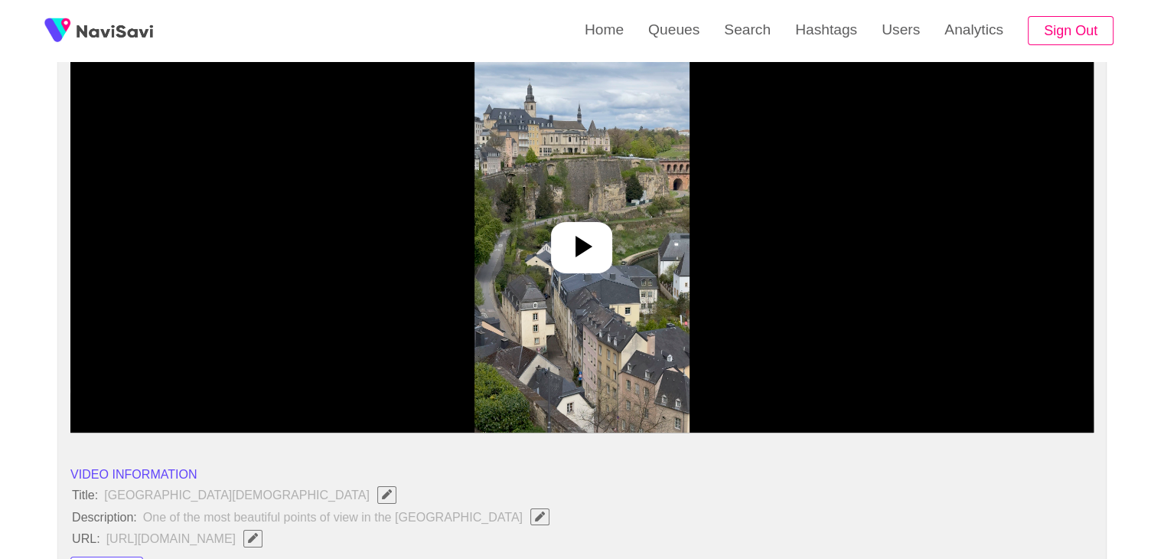
click at [582, 249] on icon at bounding box center [583, 246] width 17 height 21
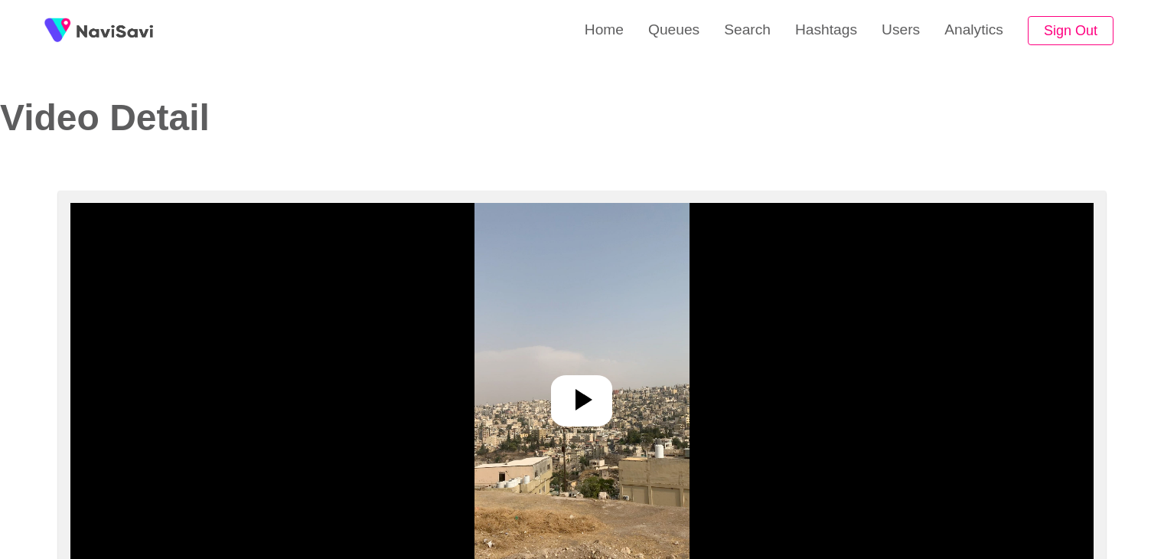
select select "**********"
select select "**"
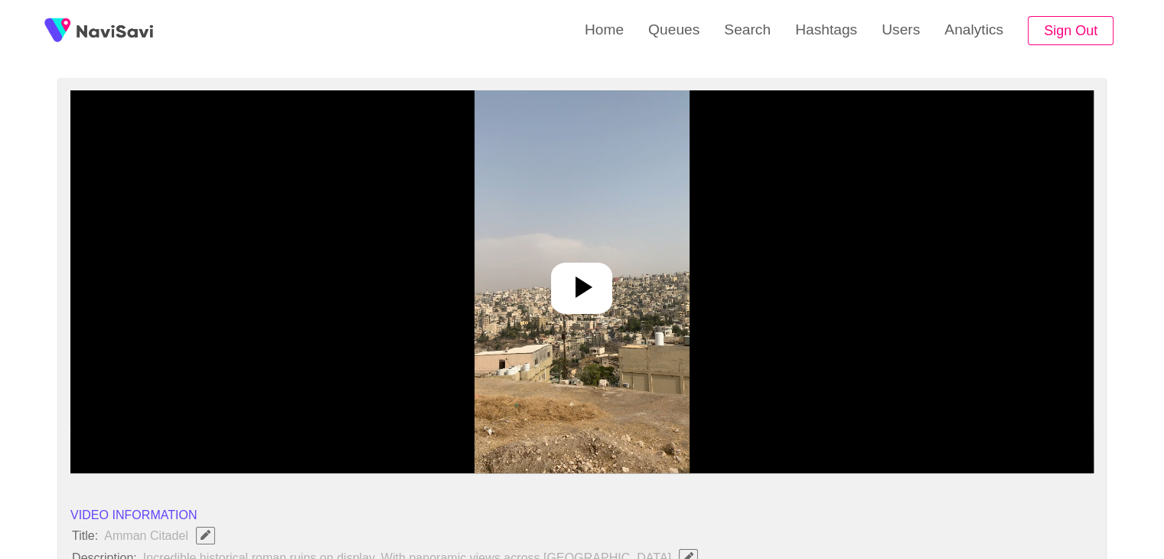
scroll to position [153, 0]
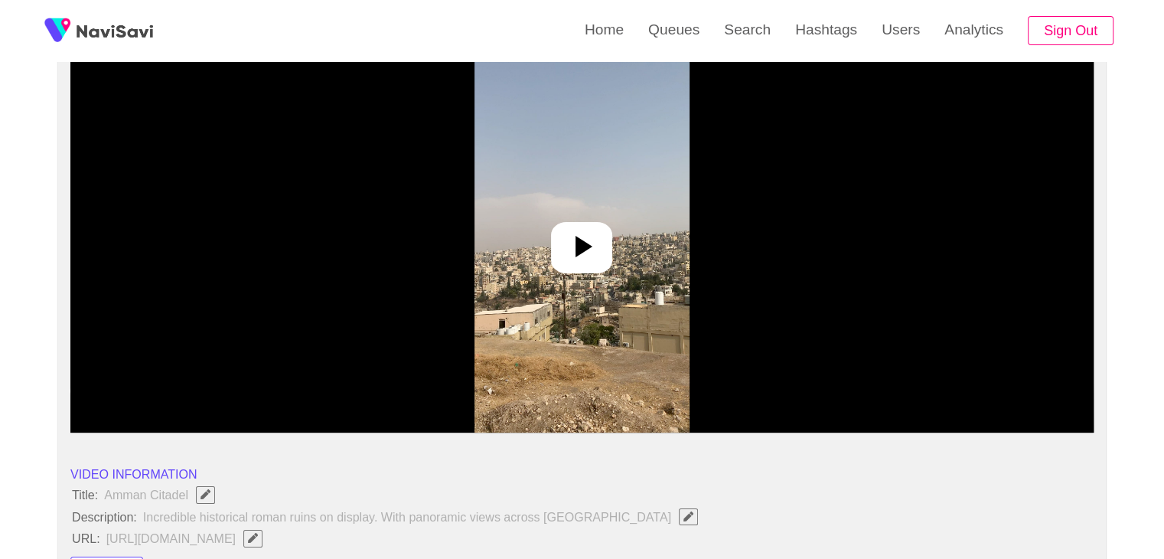
click at [587, 277] on img at bounding box center [581, 241] width 215 height 383
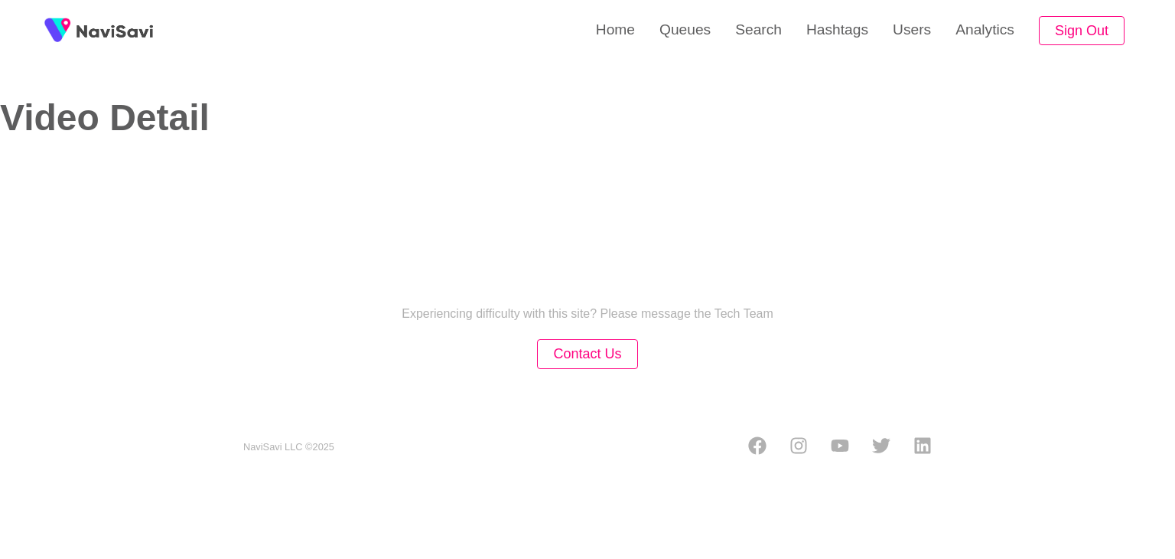
select select "**********"
select select "**"
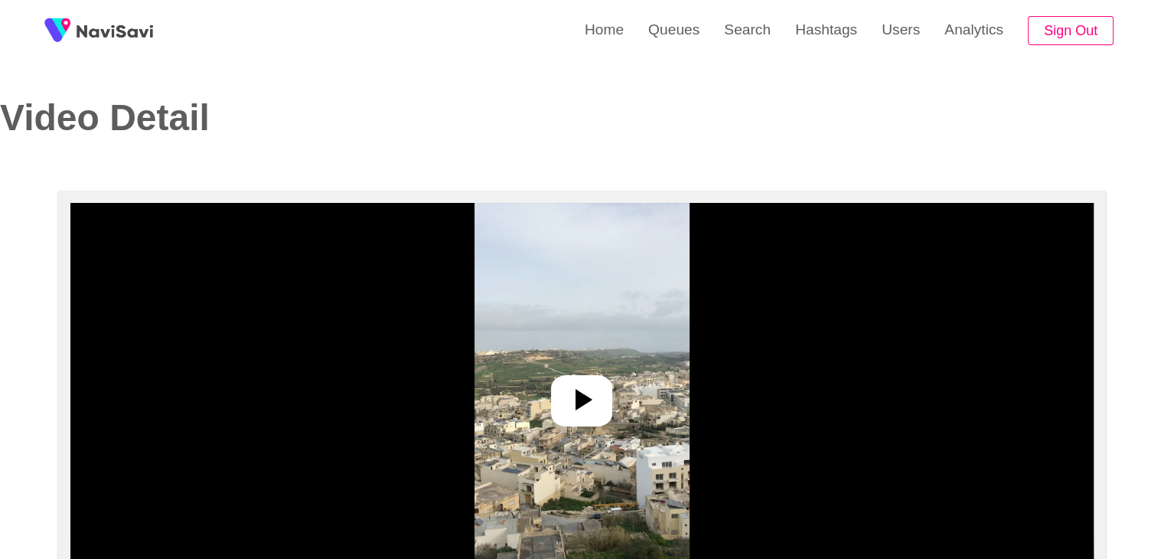
click at [583, 409] on icon at bounding box center [581, 399] width 37 height 37
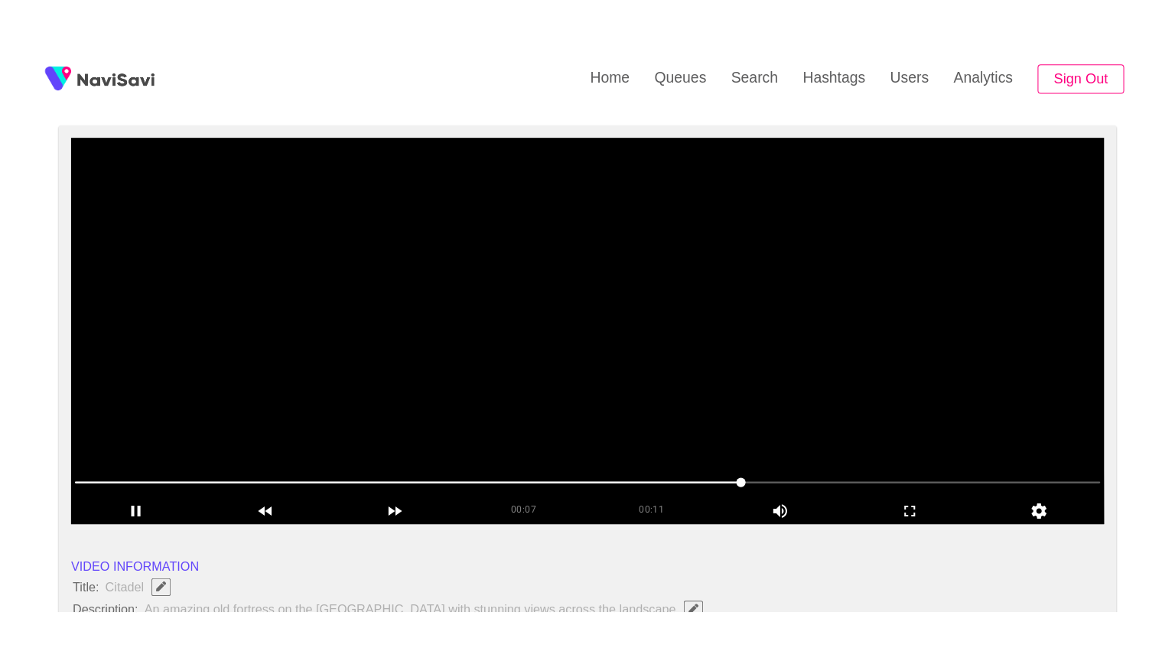
scroll to position [230, 0]
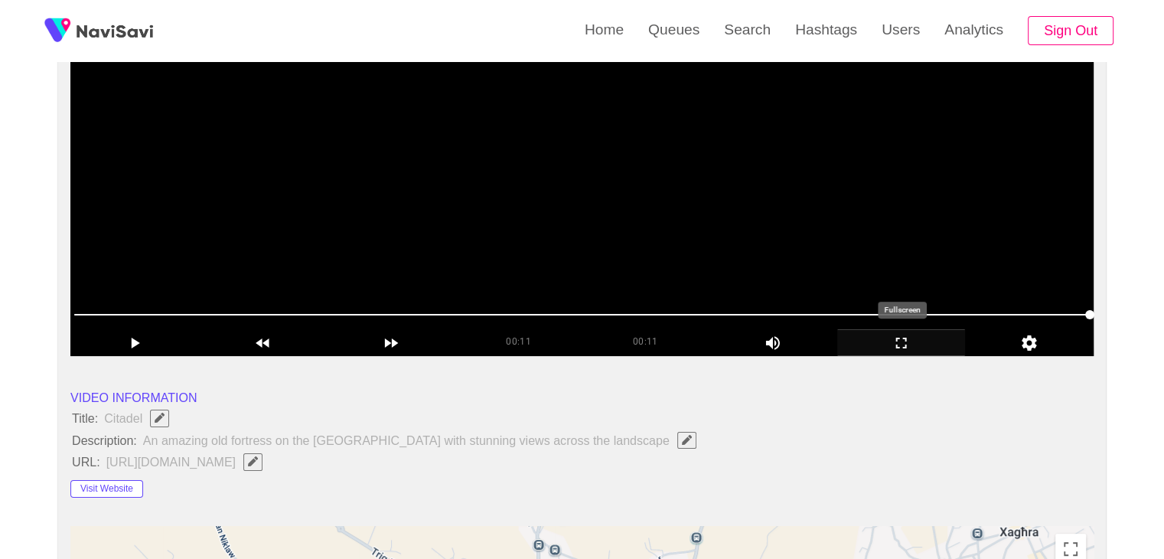
click at [928, 334] on icon "add" at bounding box center [901, 343] width 127 height 18
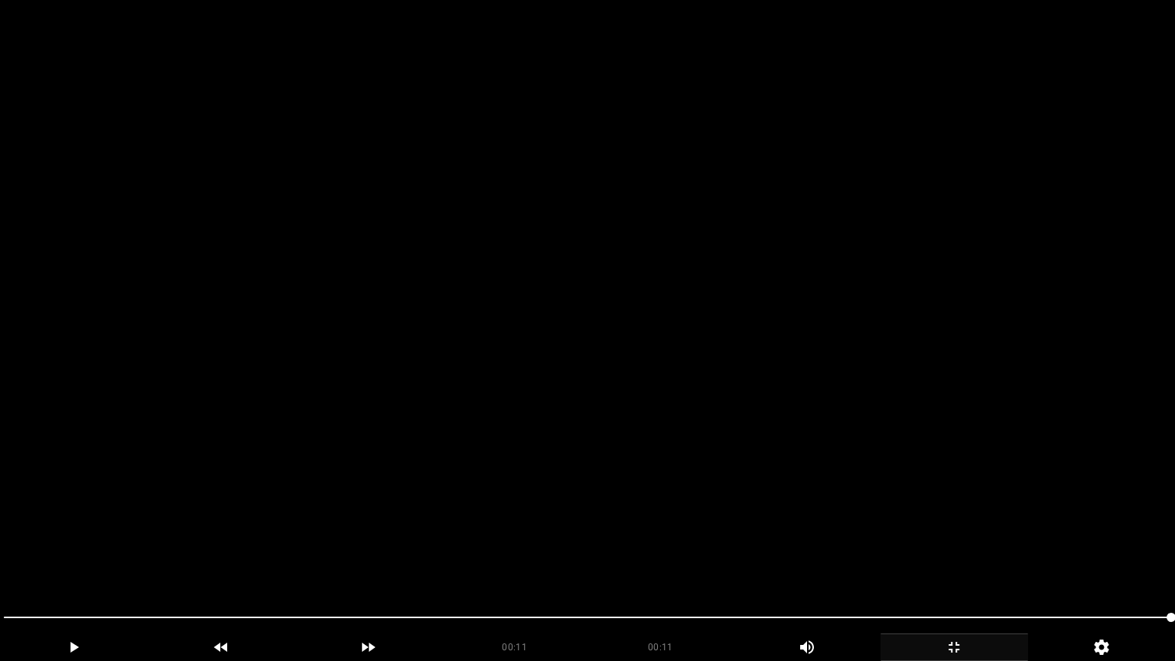
drag, startPoint x: 47, startPoint y: 608, endPoint x: 29, endPoint y: 608, distance: 18.4
click at [29, 558] on span at bounding box center [588, 617] width 1168 height 24
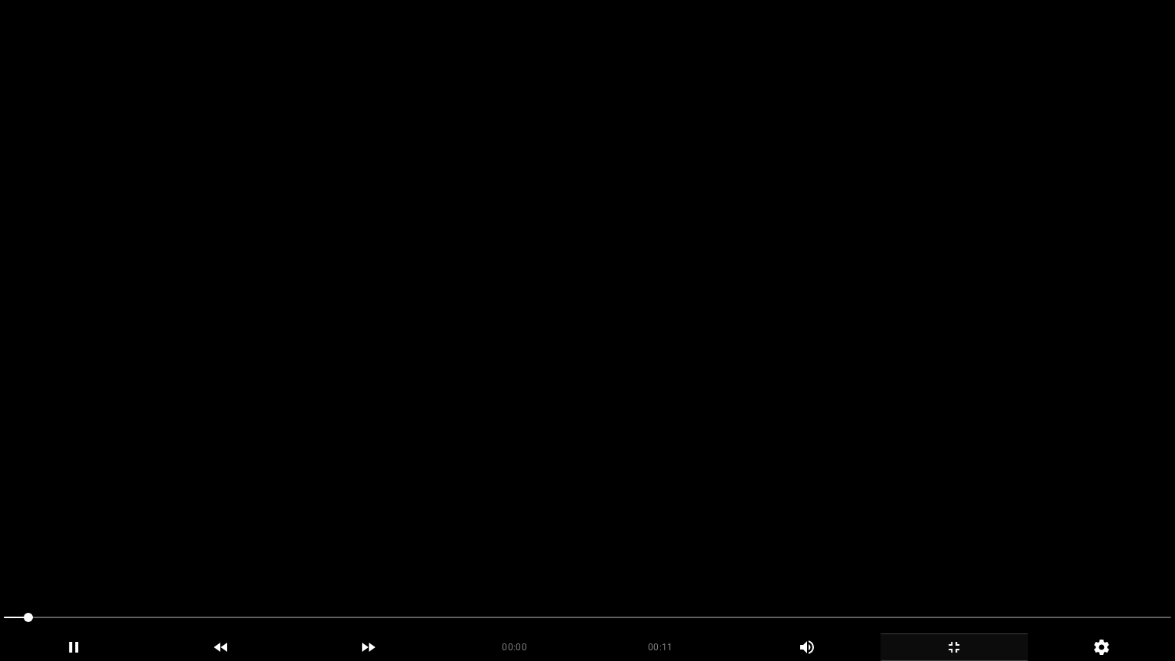
click at [0, 558] on div at bounding box center [588, 619] width 1180 height 41
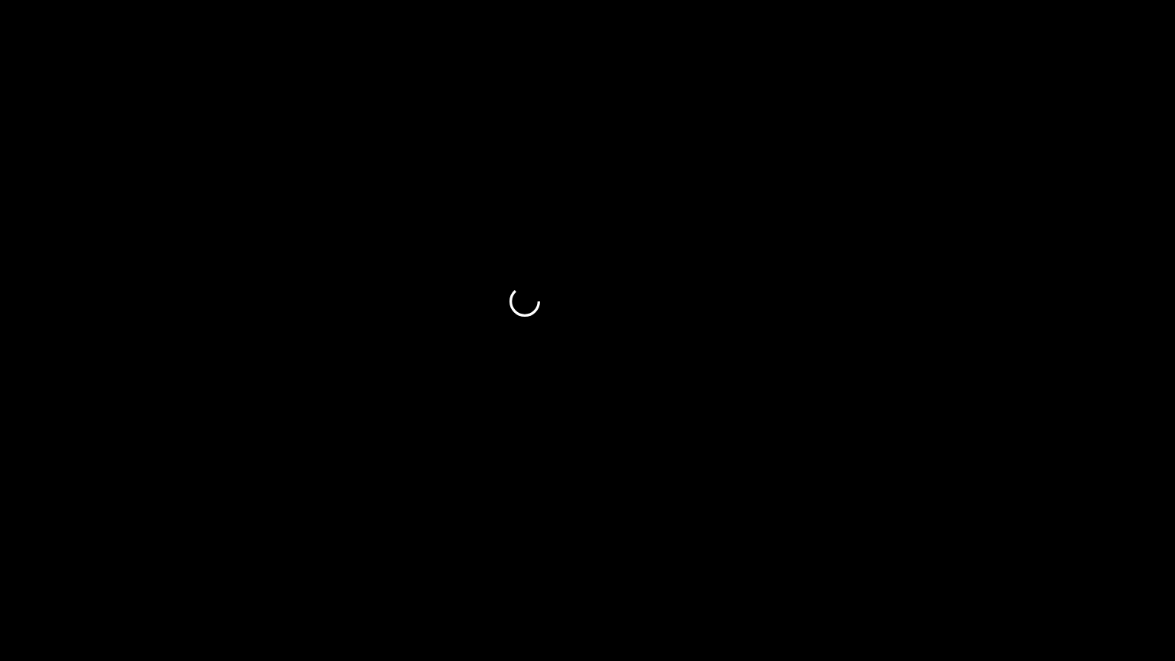
click at [105, 558] on div "add" at bounding box center [74, 648] width 148 height 28
click at [75, 558] on div "add" at bounding box center [74, 648] width 148 height 28
click at [80, 558] on icon "add" at bounding box center [74, 647] width 146 height 18
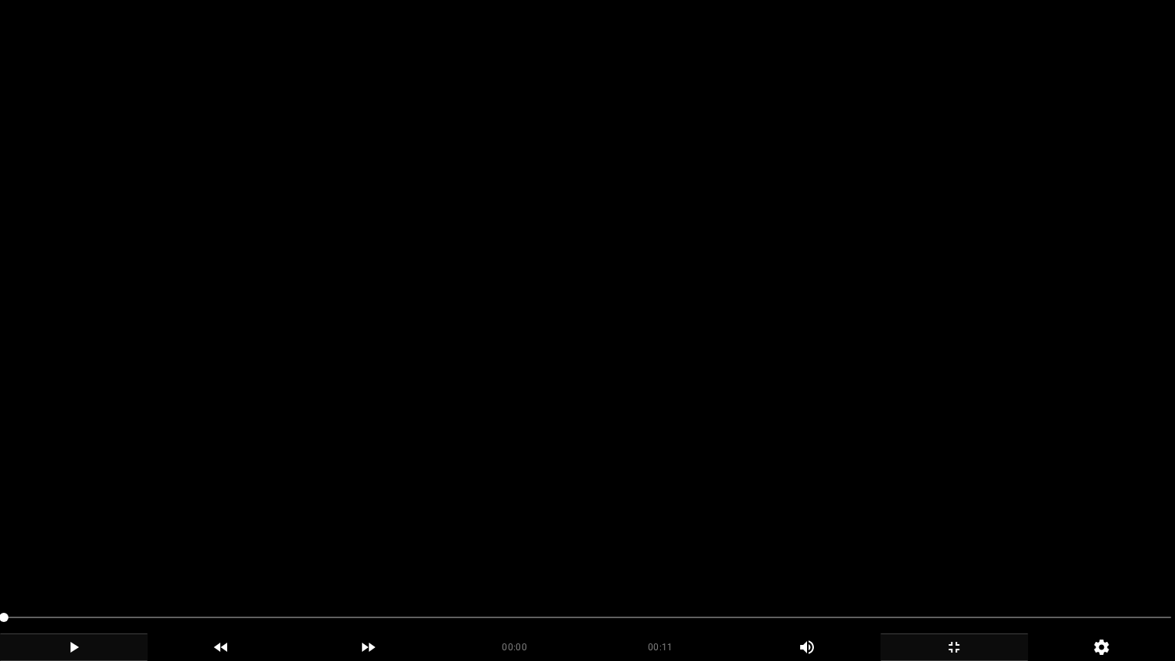
click at [104, 558] on icon "add" at bounding box center [74, 647] width 146 height 18
click at [961, 558] on icon "add" at bounding box center [954, 647] width 146 height 18
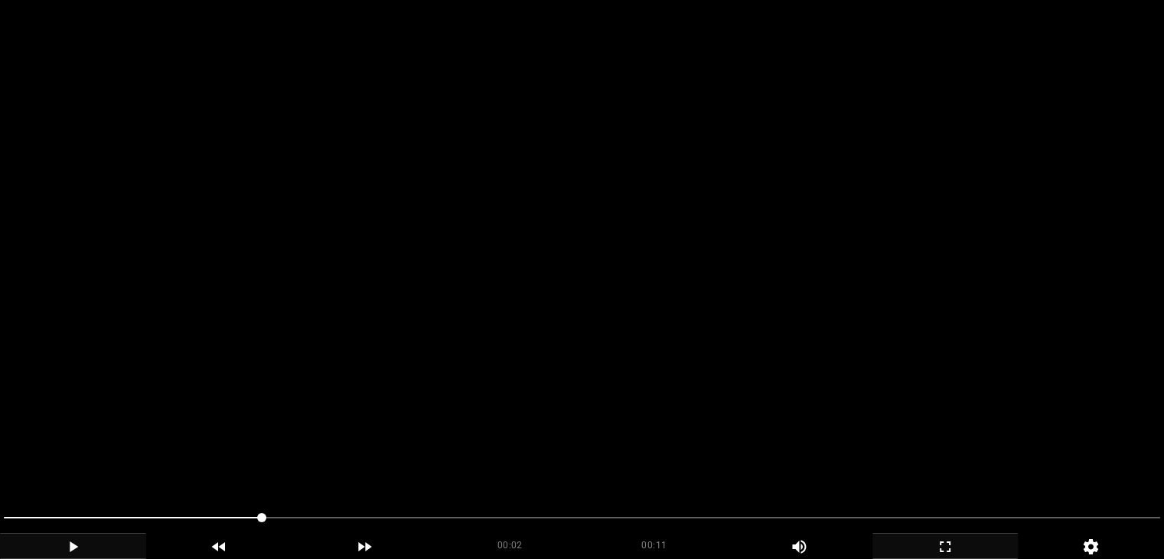
scroll to position [686, 0]
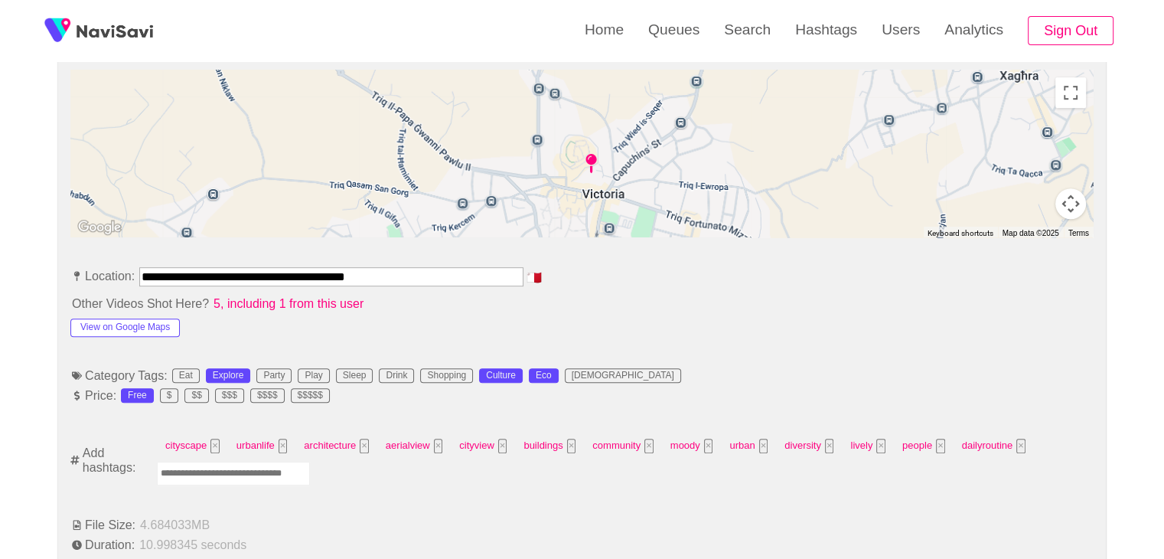
click at [269, 471] on input "Enter tag here and press return" at bounding box center [233, 473] width 153 height 24
type input "*********"
click at [931, 441] on button "×" at bounding box center [935, 445] width 9 height 15
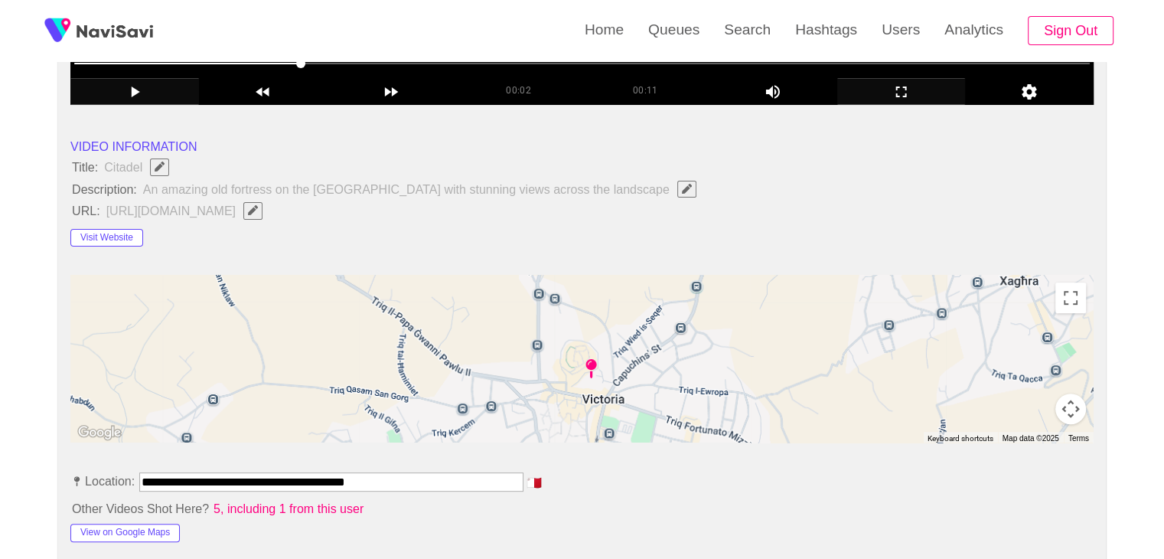
scroll to position [456, 0]
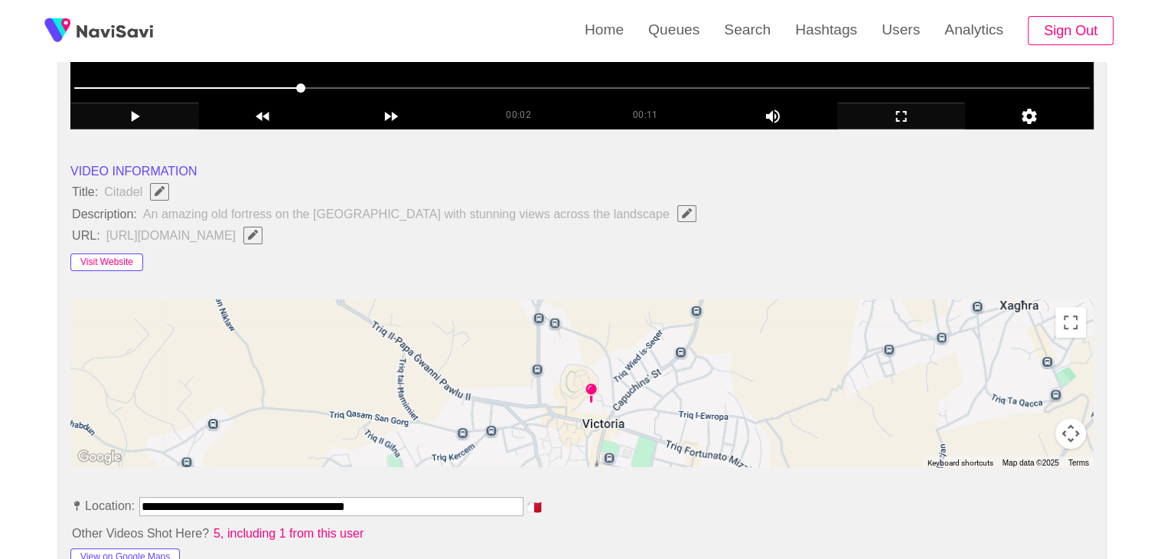
click at [128, 262] on button "Visit Website" at bounding box center [106, 262] width 73 height 18
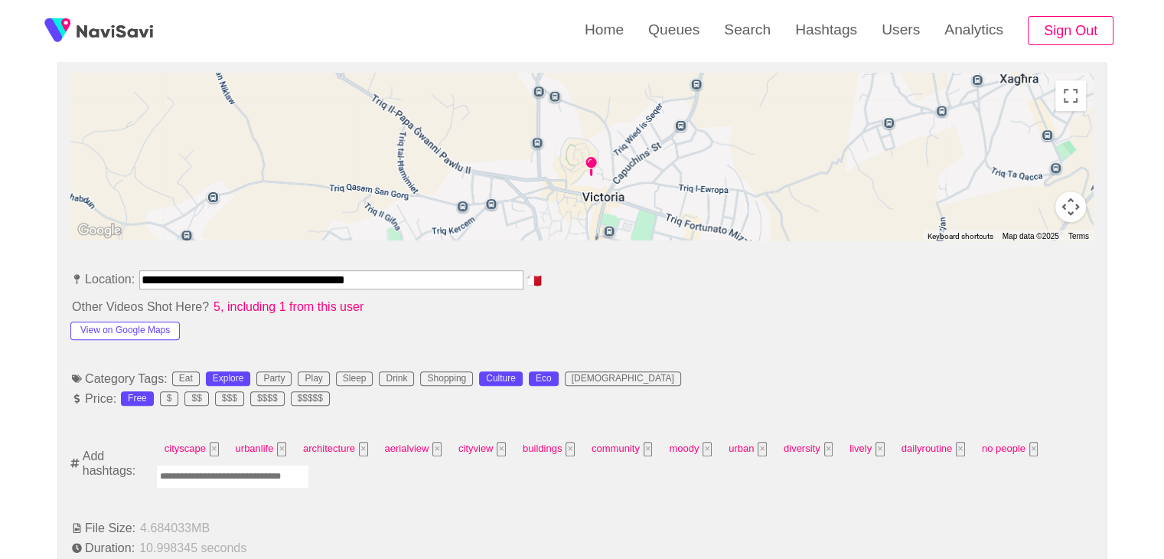
scroll to position [686, 0]
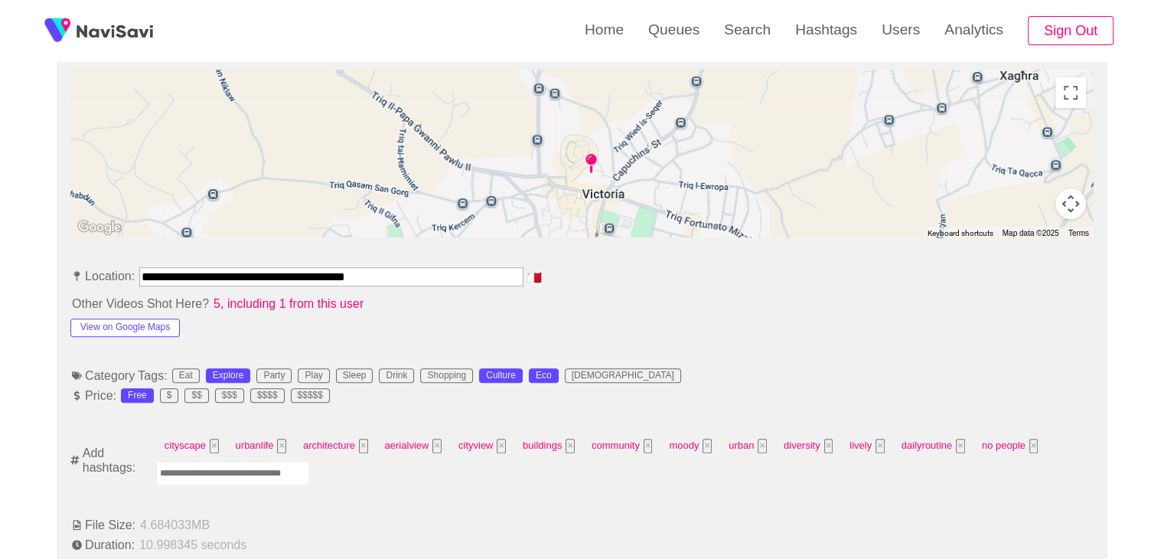
click at [127, 327] on button "View on Google Maps" at bounding box center [124, 327] width 109 height 18
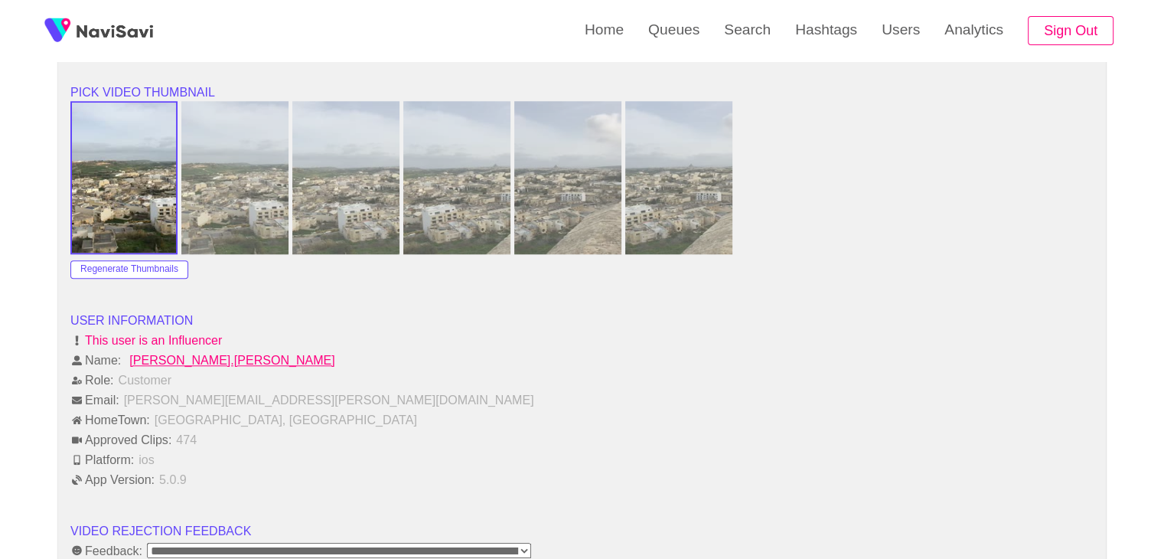
scroll to position [1833, 0]
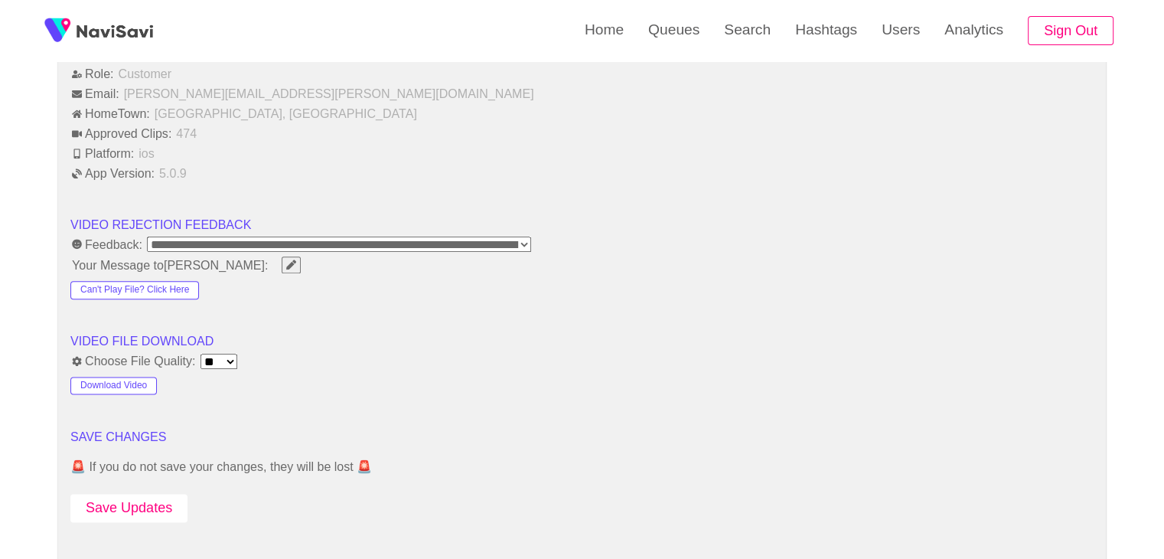
click at [111, 494] on button "Save Updates" at bounding box center [128, 508] width 117 height 28
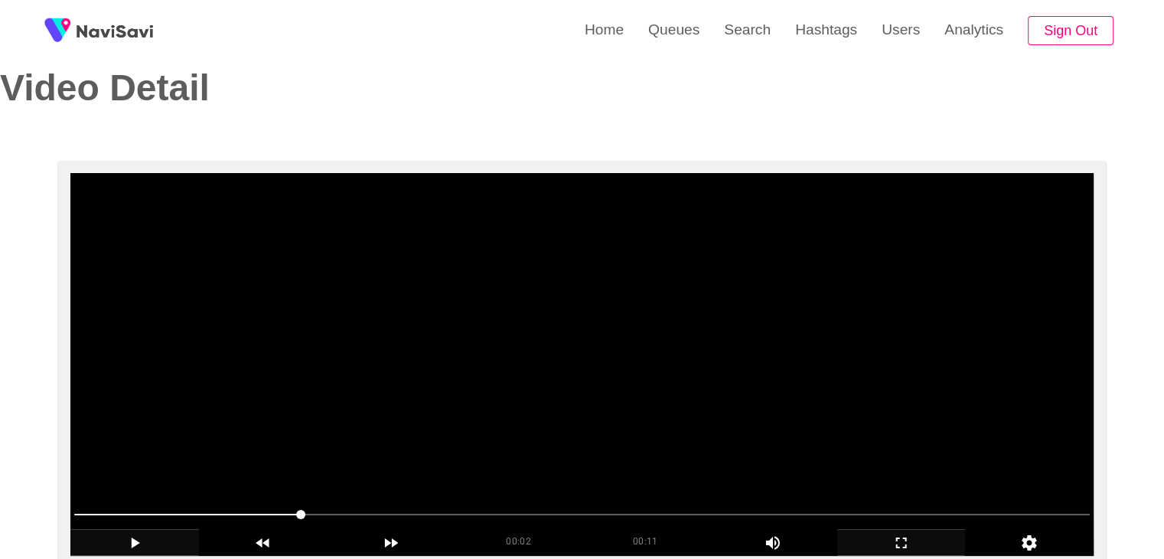
scroll to position [0, 0]
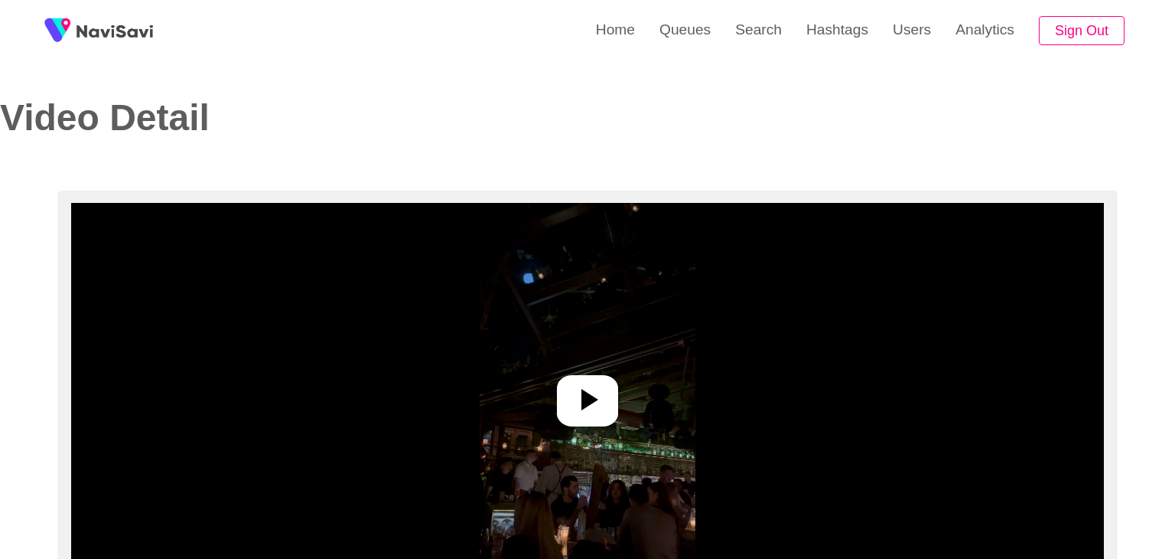
select select "**********"
select select "**"
click at [597, 402] on icon at bounding box center [581, 399] width 37 height 37
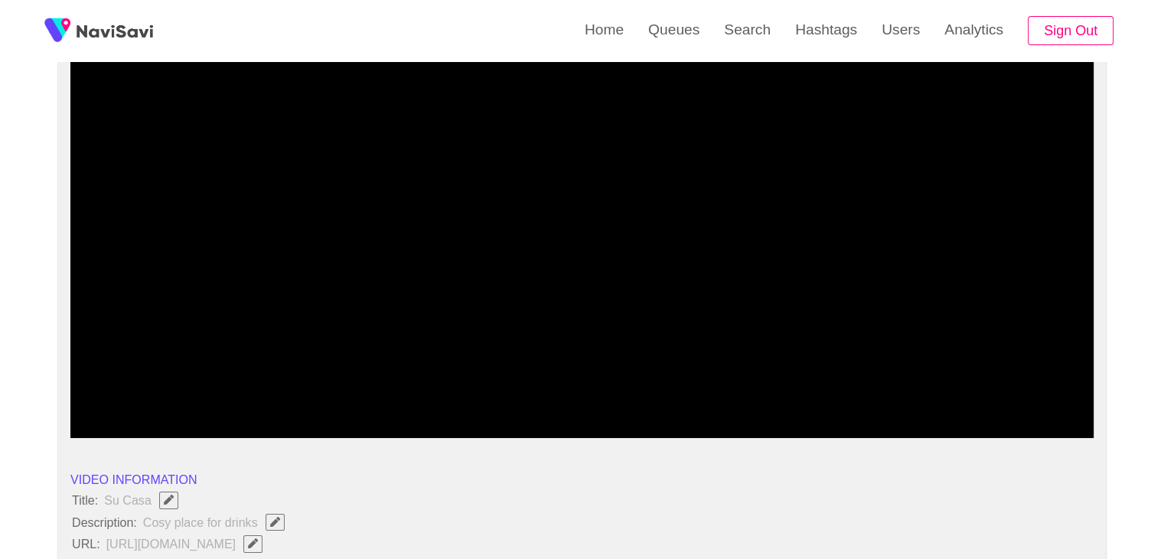
scroll to position [306, 0]
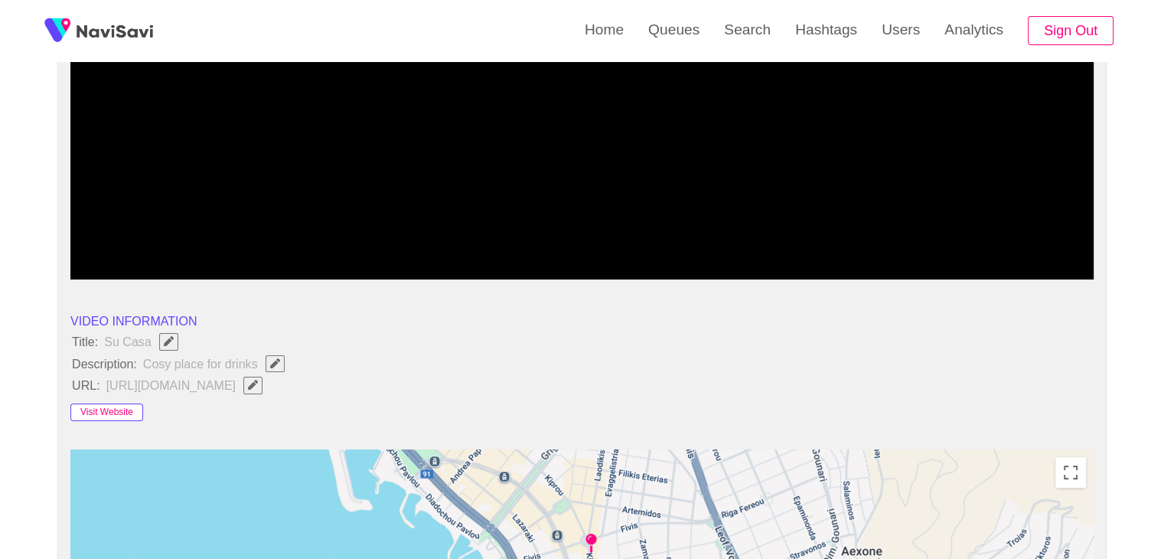
click at [90, 411] on button "Visit Website" at bounding box center [106, 412] width 73 height 18
drag, startPoint x: 69, startPoint y: 332, endPoint x: 268, endPoint y: 359, distance: 200.7
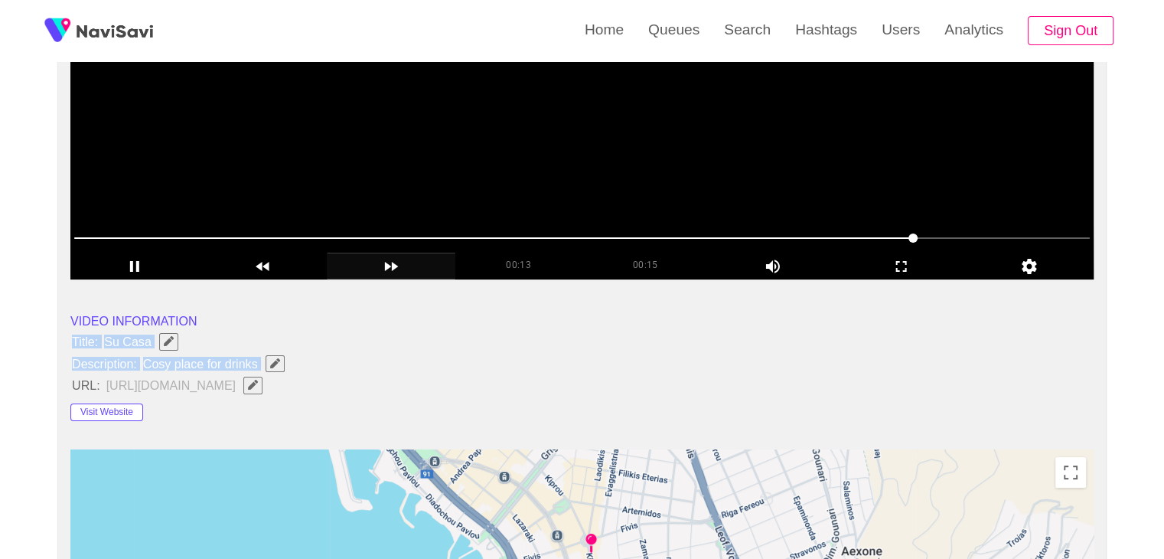
copy ul "Title: Su Casa Description: Cosy place for drinks"
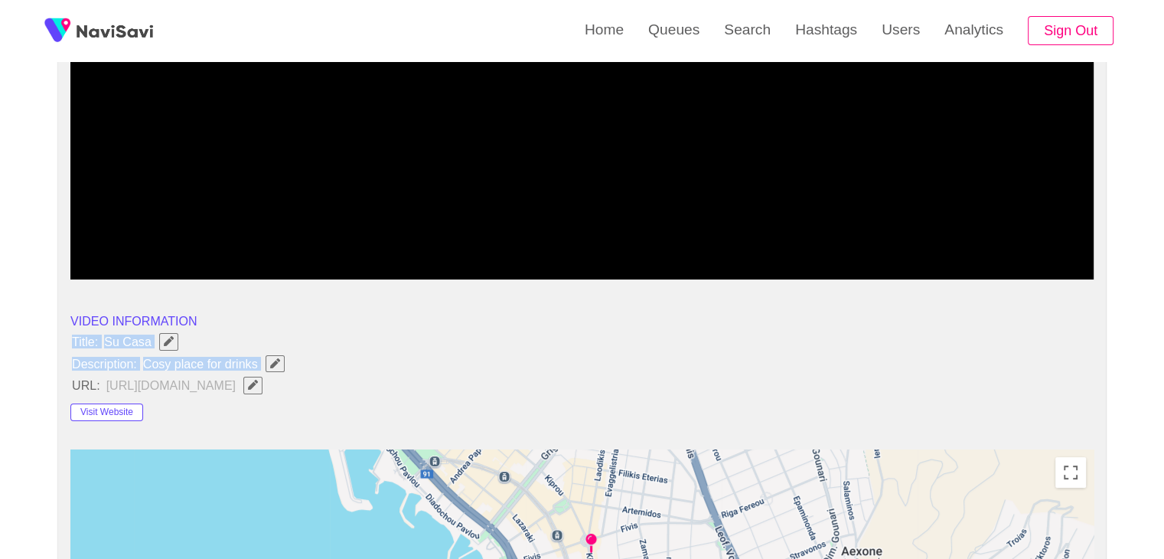
click at [275, 370] on button "button" at bounding box center [275, 363] width 19 height 17
type input "**********"
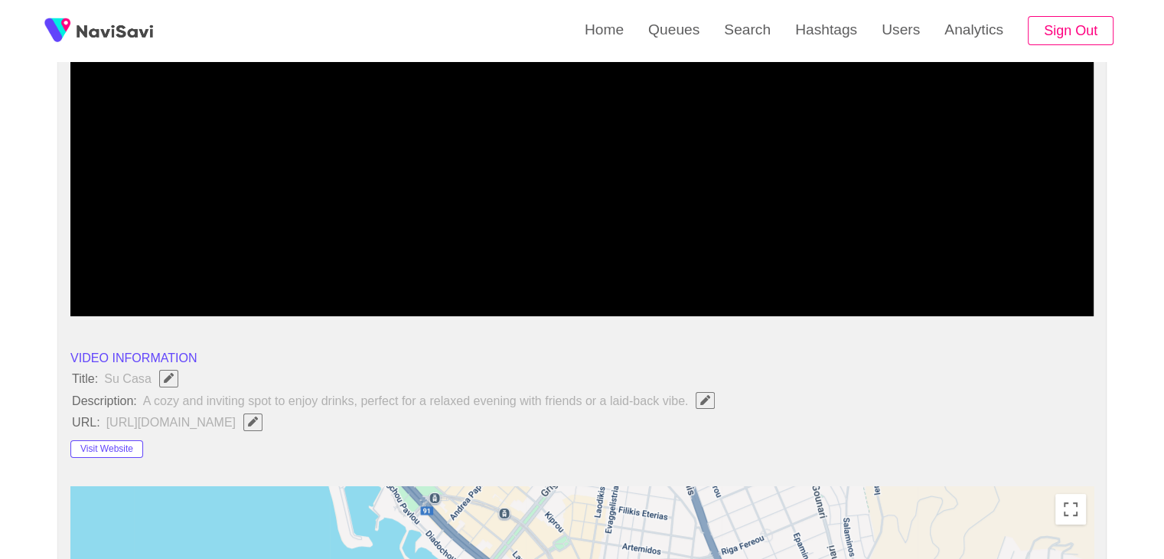
scroll to position [153, 0]
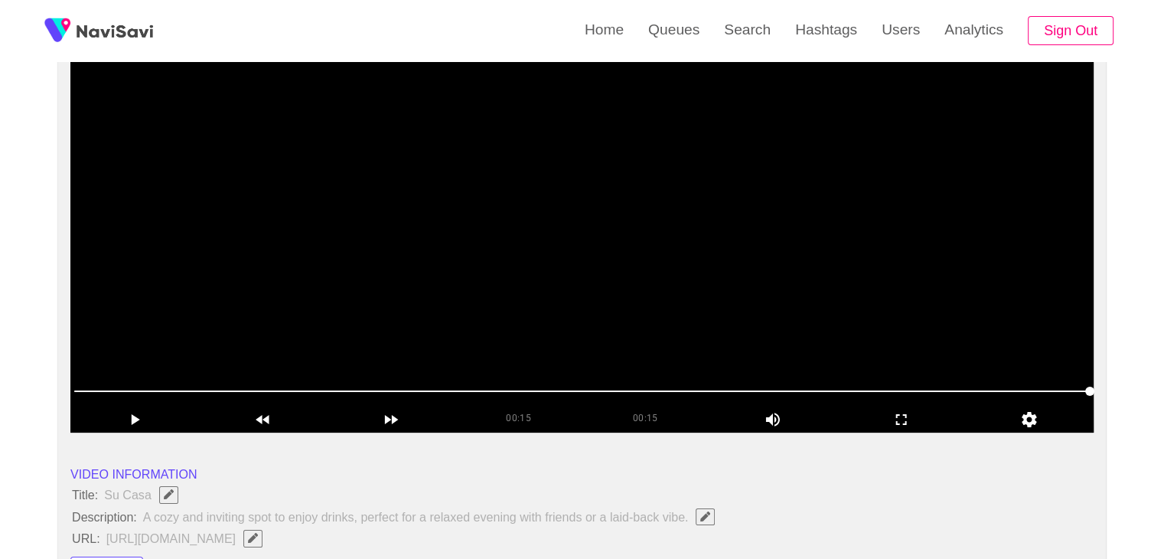
click at [441, 301] on video at bounding box center [581, 241] width 1023 height 383
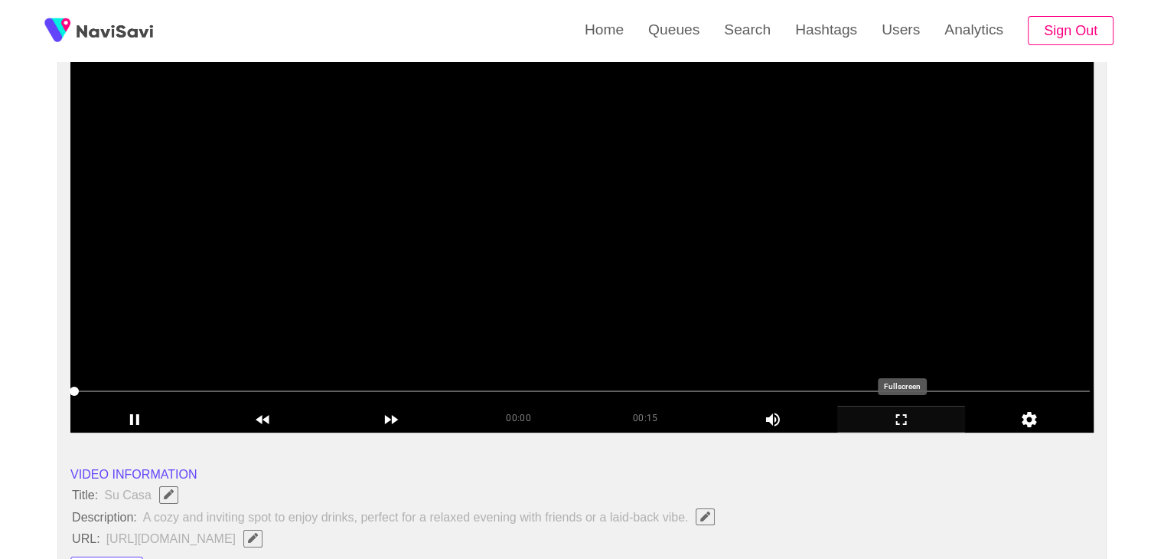
click at [888, 421] on icon "add" at bounding box center [901, 419] width 127 height 18
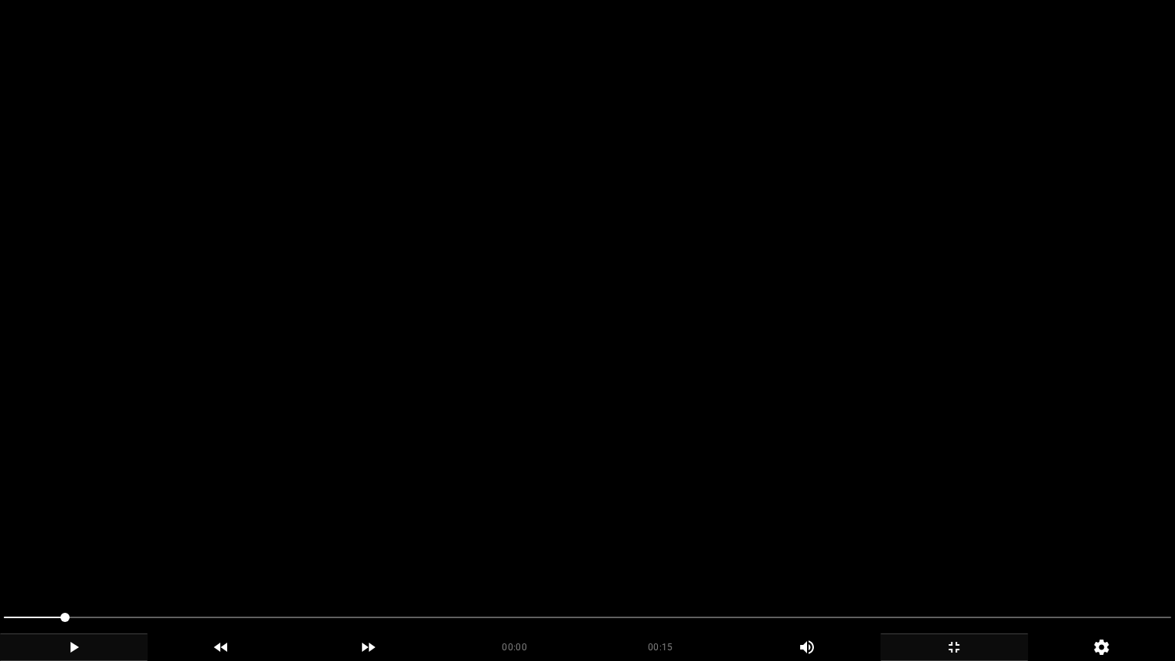
click at [69, 558] on icon "add" at bounding box center [74, 647] width 146 height 18
click at [77, 558] on div "add" at bounding box center [74, 648] width 148 height 28
click at [58, 558] on icon "add" at bounding box center [74, 647] width 146 height 18
click at [967, 558] on icon "add" at bounding box center [954, 647] width 146 height 18
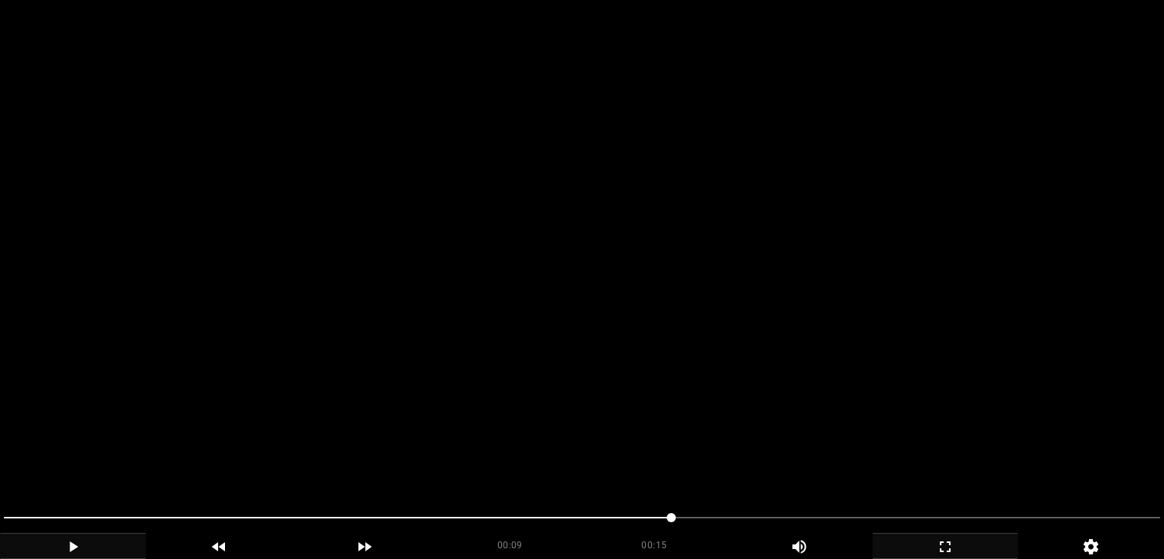
scroll to position [689, 0]
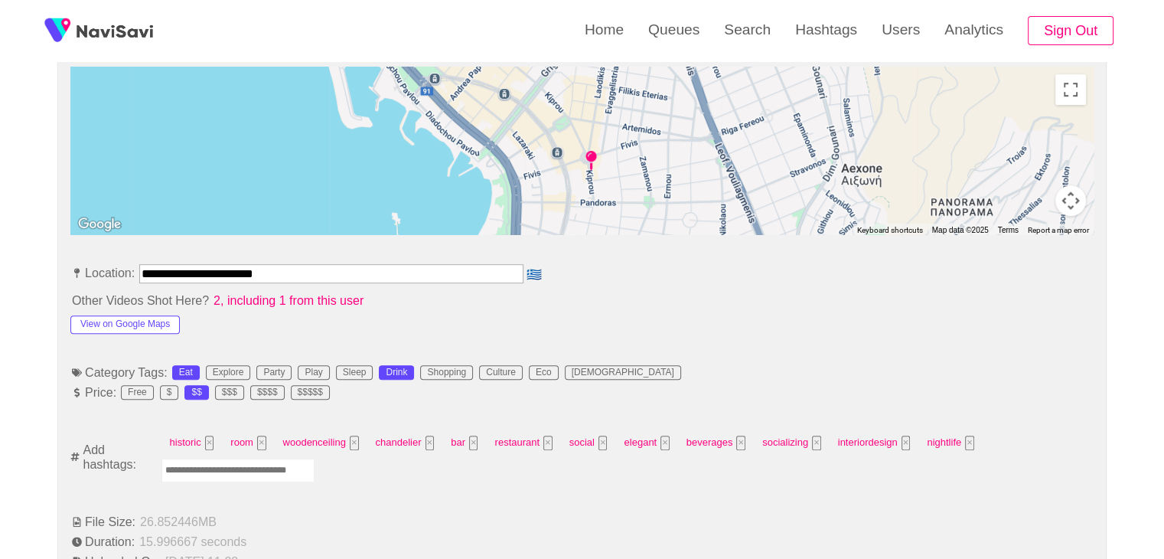
click at [196, 464] on input "Enter tag here and press return" at bounding box center [237, 470] width 153 height 24
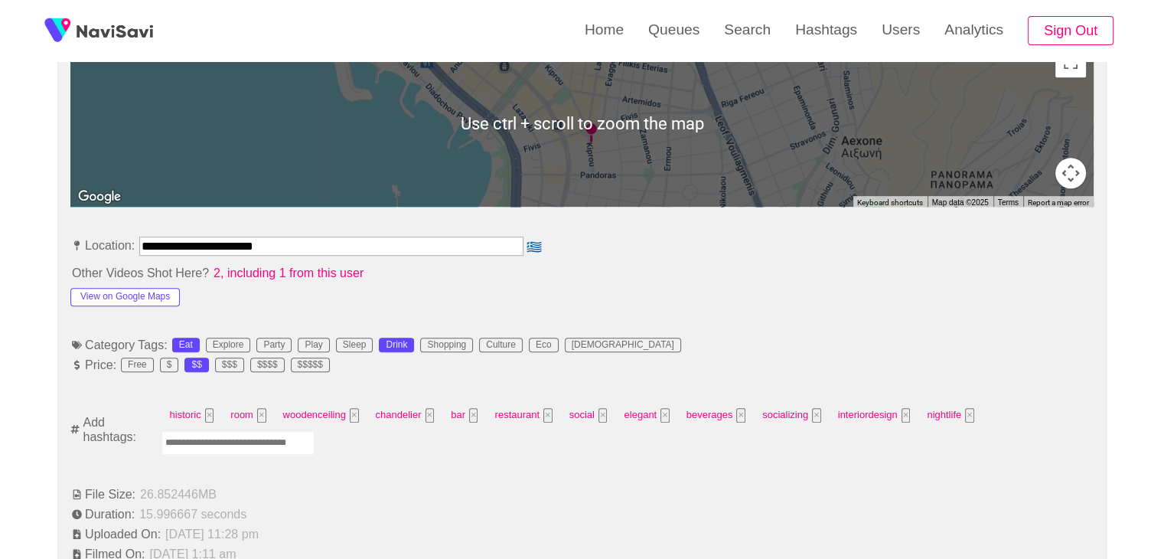
scroll to position [765, 0]
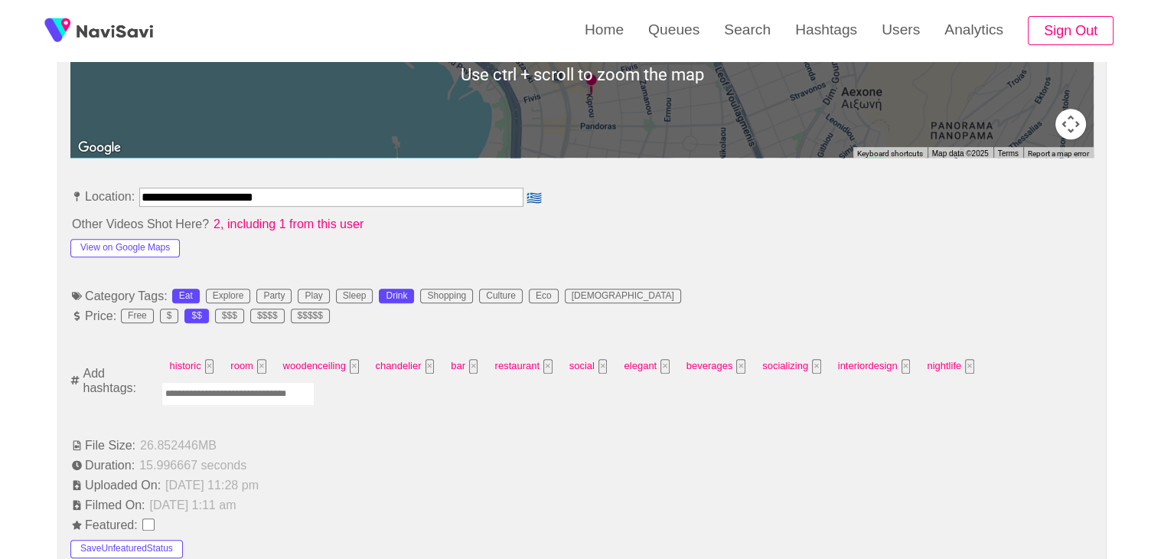
click at [248, 386] on input "Enter tag here and press return" at bounding box center [237, 394] width 153 height 24
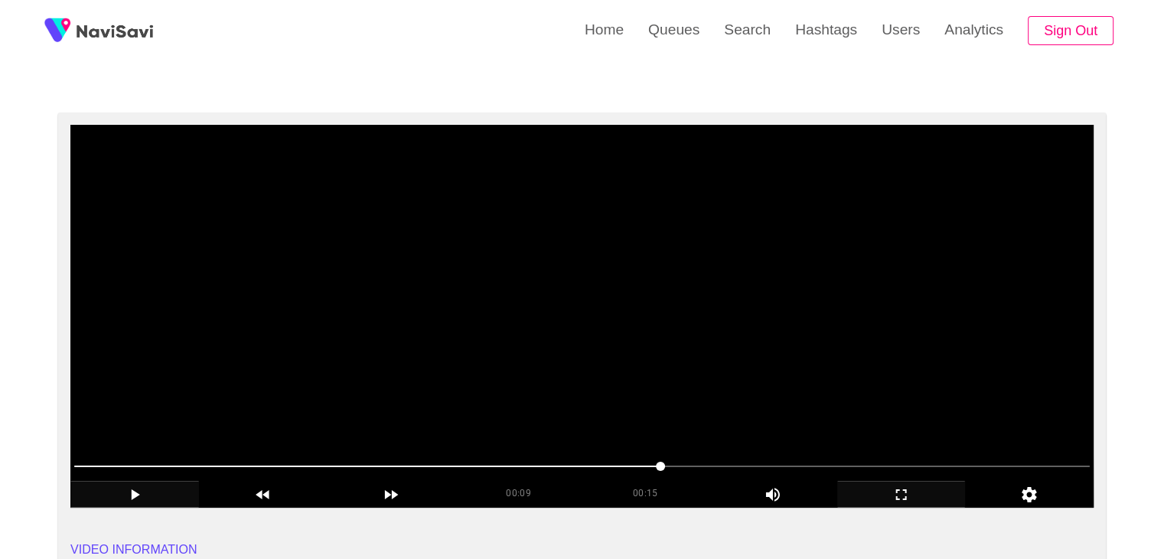
scroll to position [77, 0]
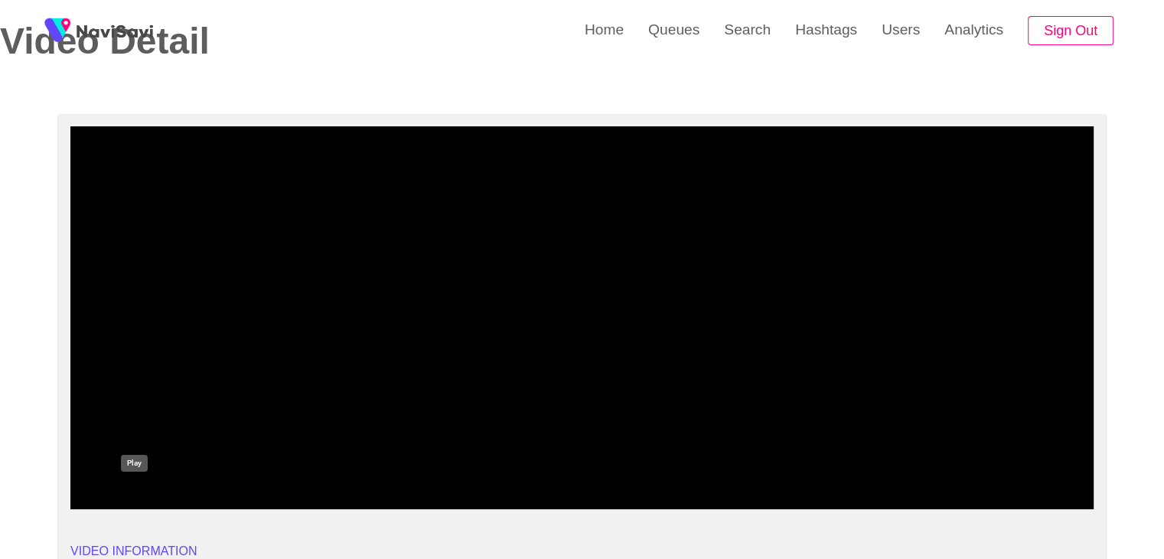
click at [138, 490] on icon "add" at bounding box center [134, 496] width 127 height 18
click at [179, 462] on span at bounding box center [581, 467] width 1015 height 24
click at [138, 492] on icon "add" at bounding box center [134, 496] width 127 height 18
click at [145, 497] on icon "add" at bounding box center [134, 496] width 127 height 18
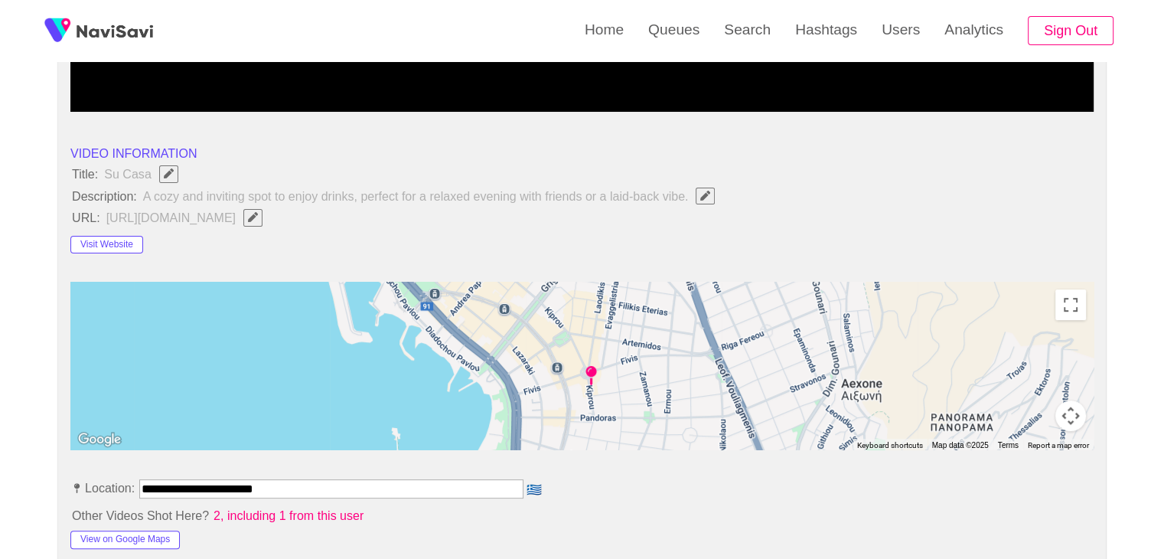
scroll to position [459, 0]
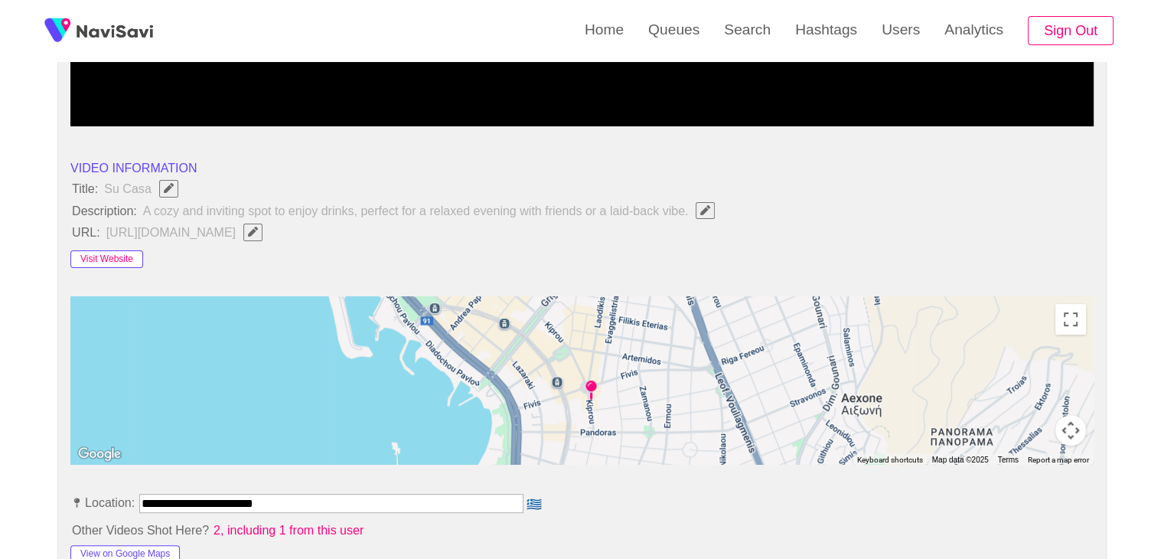
click at [109, 260] on button "Visit Website" at bounding box center [106, 259] width 73 height 18
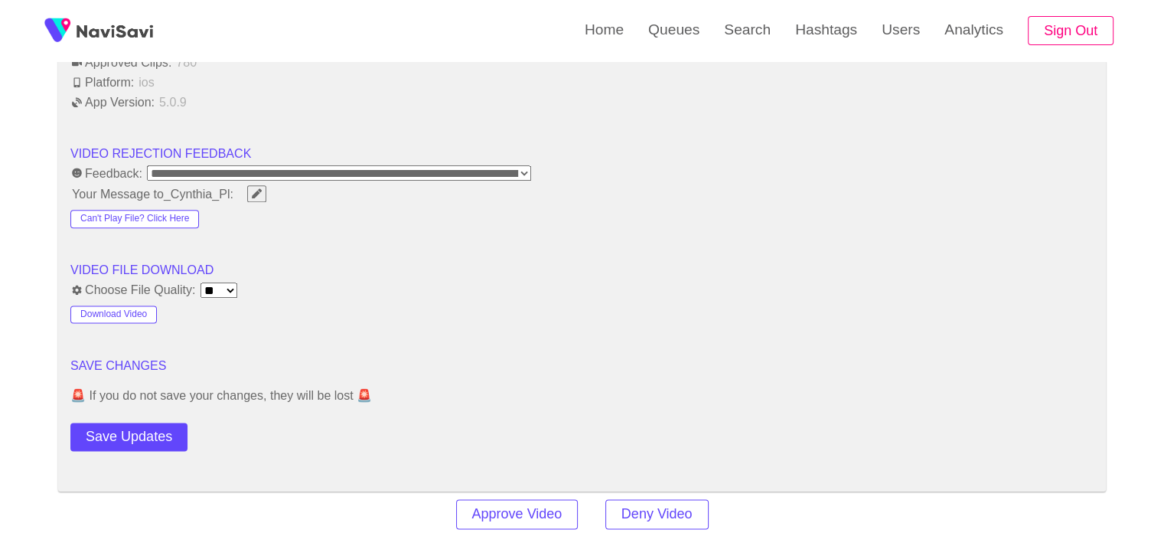
scroll to position [1913, 0]
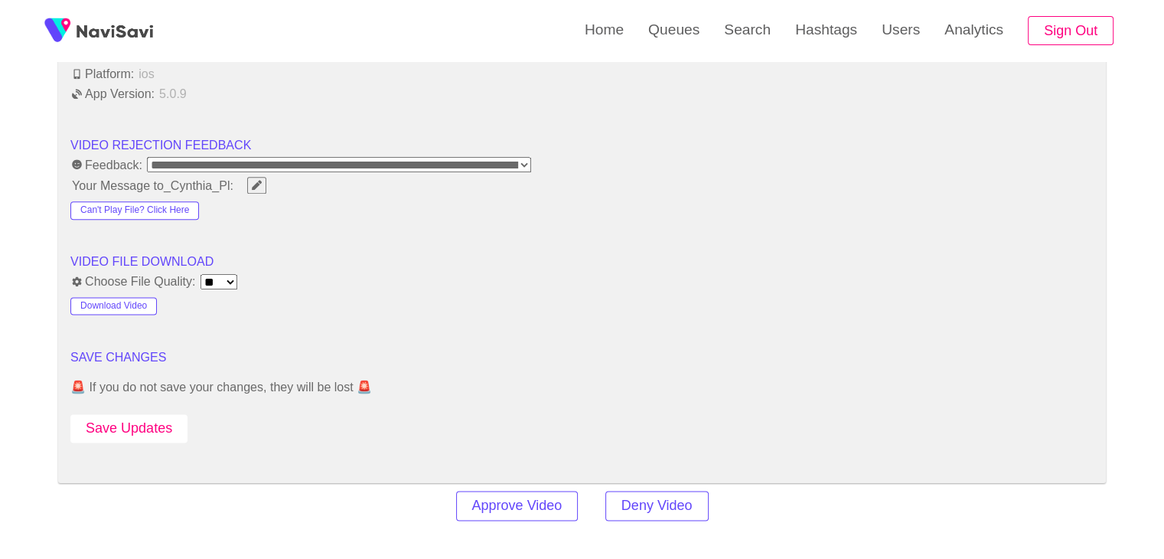
click at [155, 427] on button "Save Updates" at bounding box center [128, 428] width 117 height 28
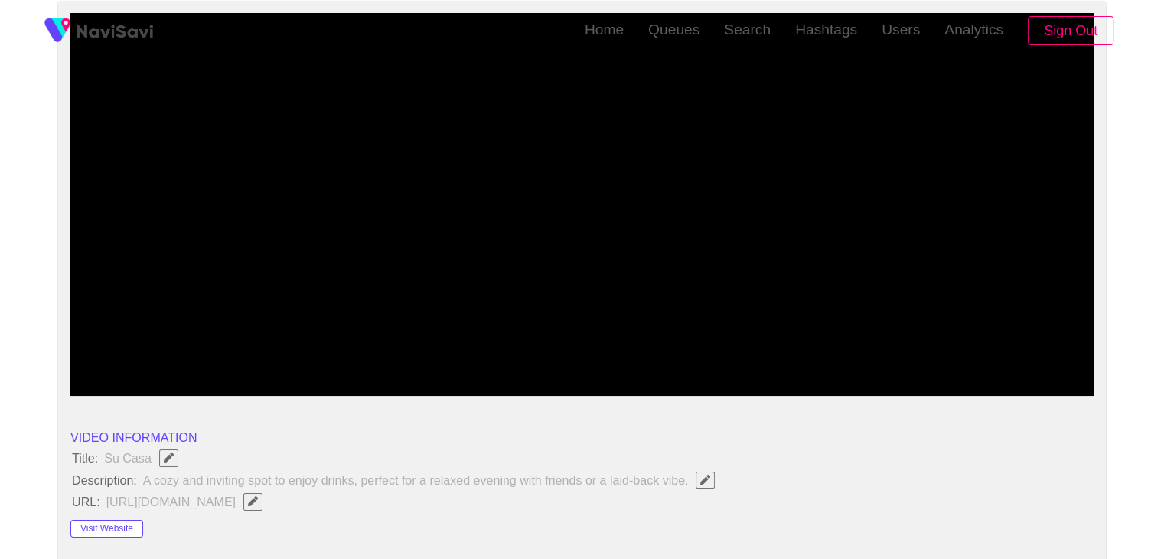
scroll to position [459, 0]
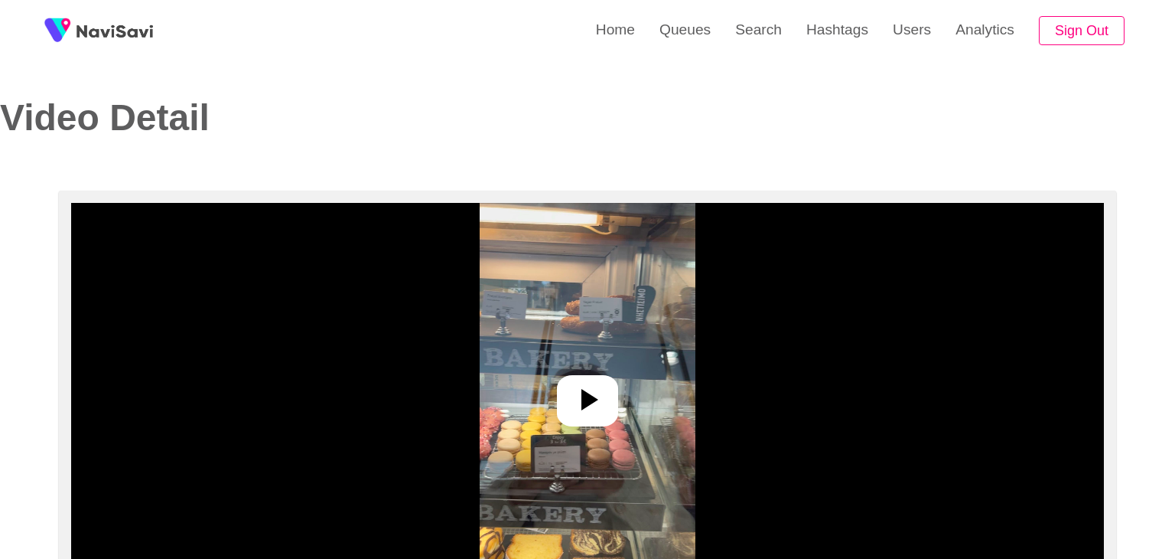
select select "**********"
select select "**"
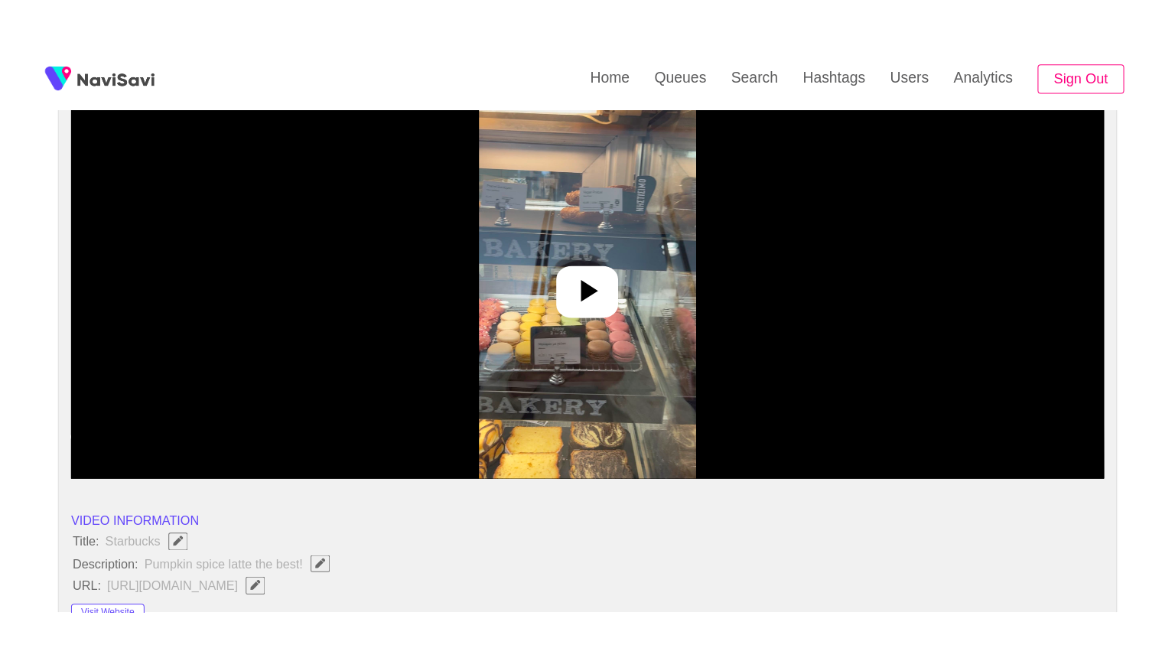
scroll to position [230, 0]
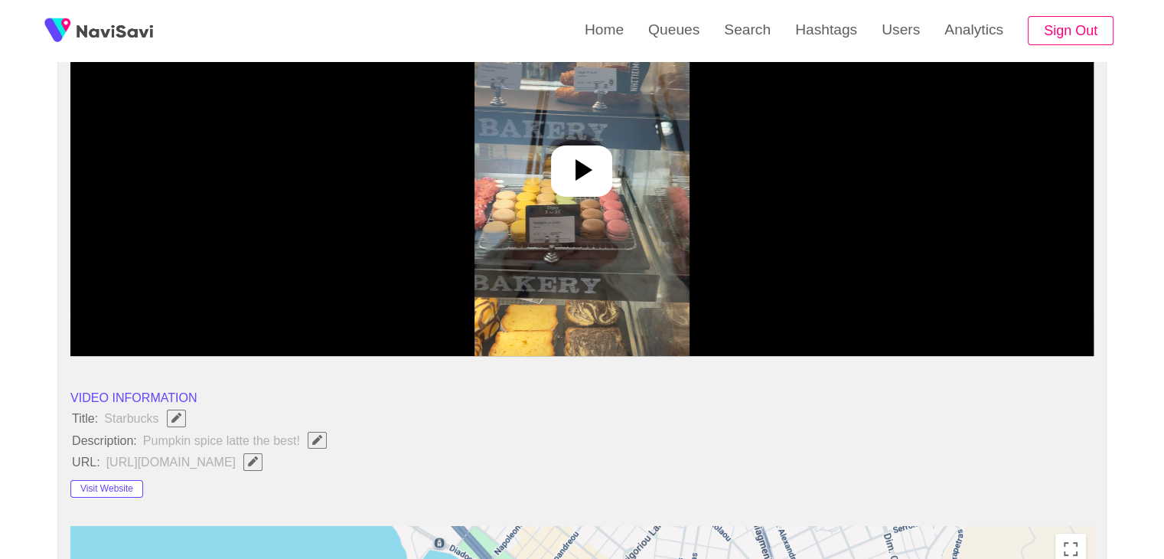
click at [590, 166] on icon at bounding box center [581, 170] width 37 height 37
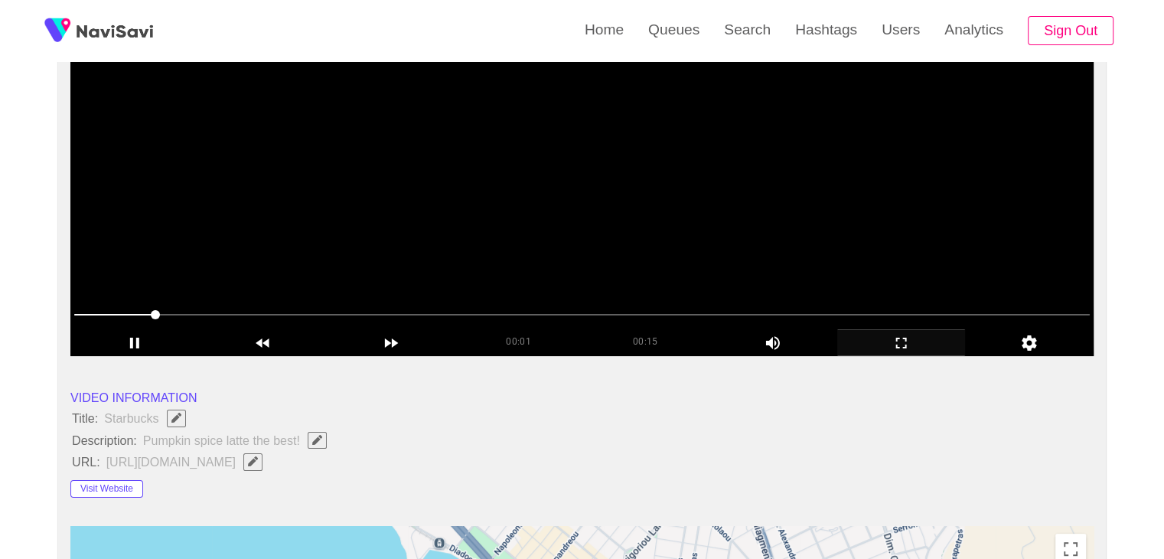
click at [895, 329] on div "add" at bounding box center [901, 342] width 129 height 26
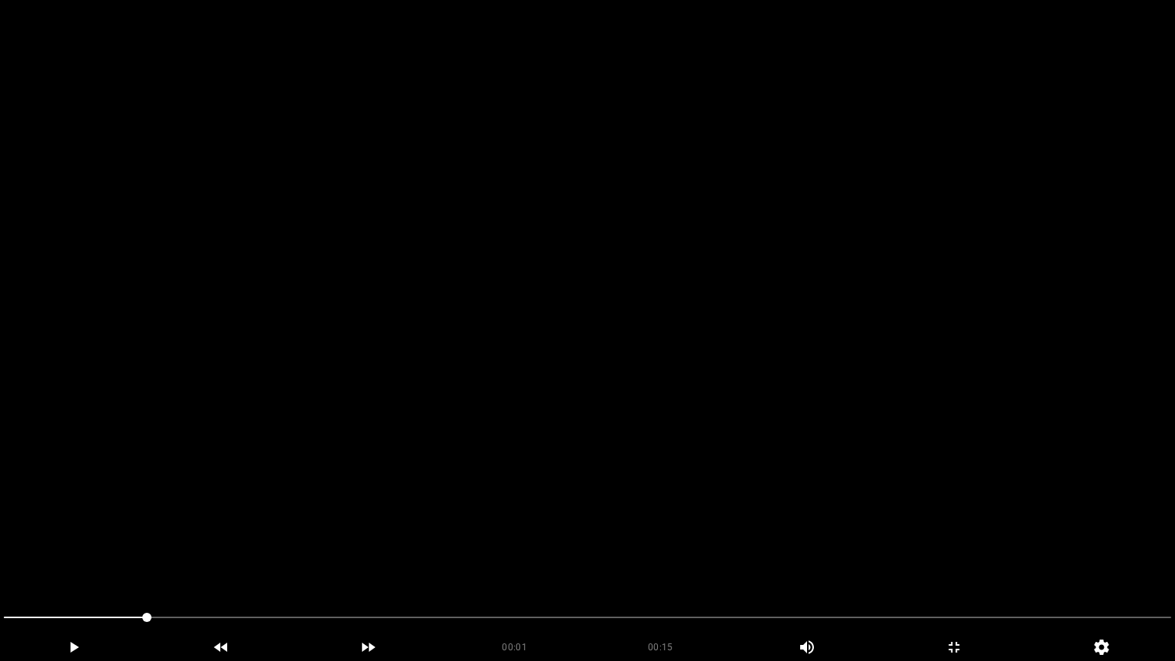
click at [778, 367] on video at bounding box center [587, 330] width 1175 height 661
drag, startPoint x: 119, startPoint y: 612, endPoint x: 95, endPoint y: 621, distance: 26.2
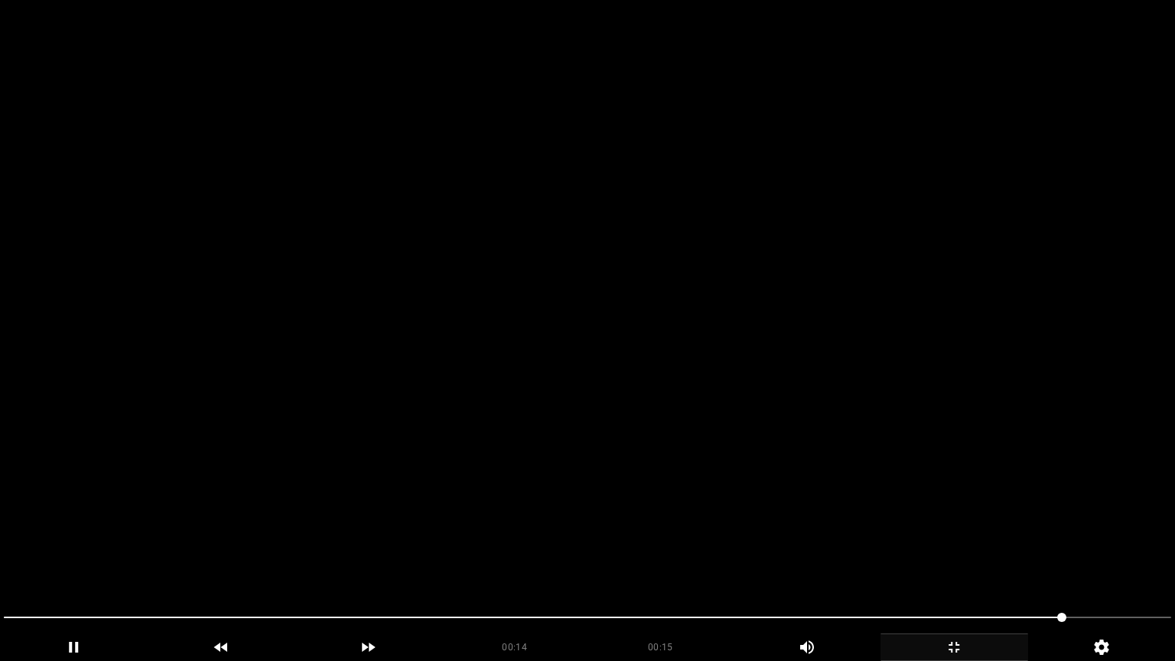
click at [969, 558] on icon "add" at bounding box center [954, 647] width 146 height 18
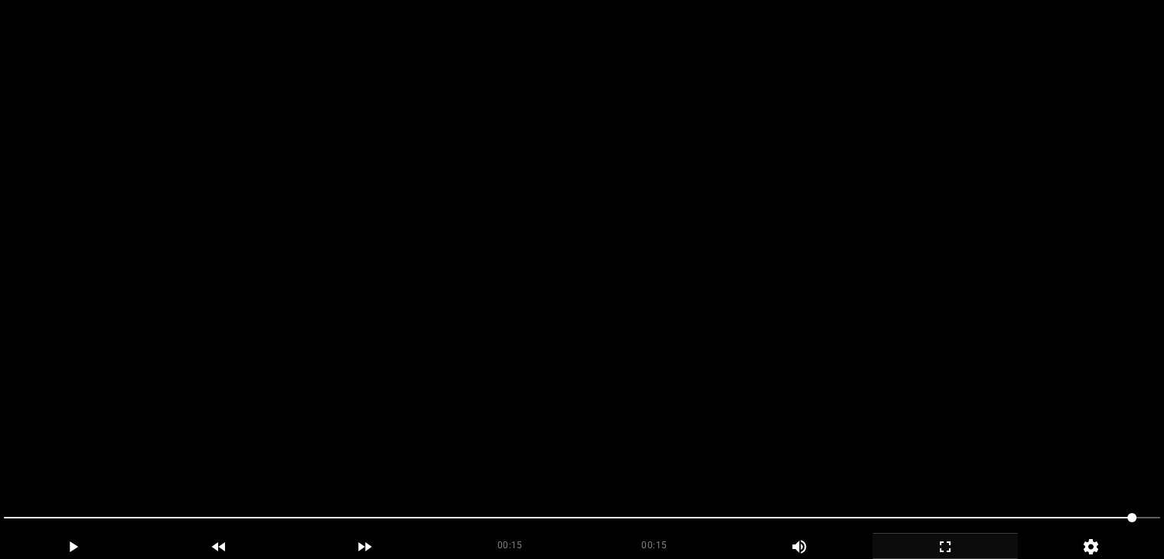
scroll to position [456, 0]
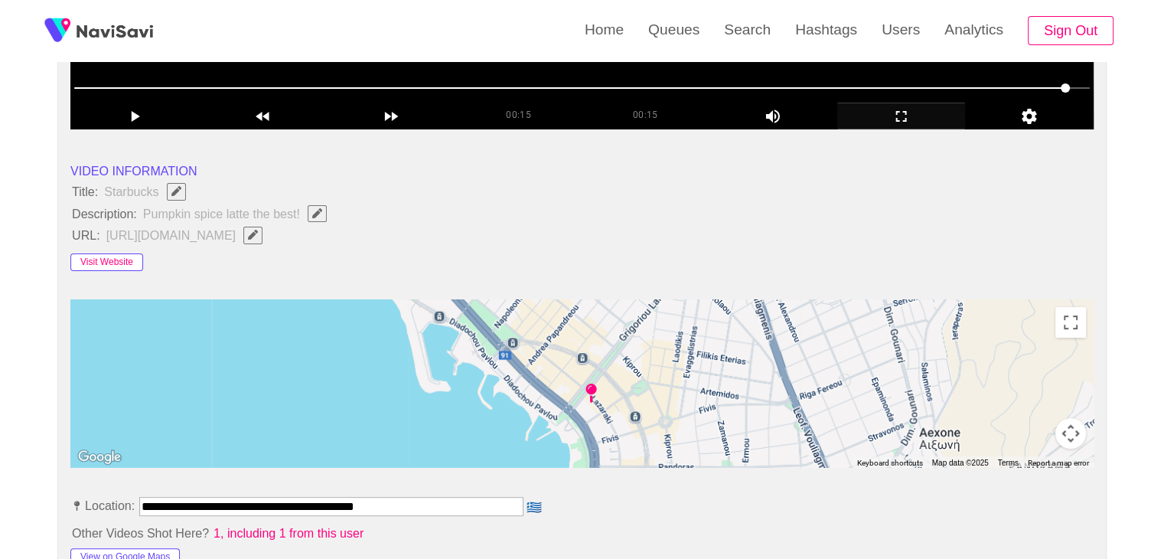
click at [112, 261] on button "Visit Website" at bounding box center [106, 262] width 73 height 18
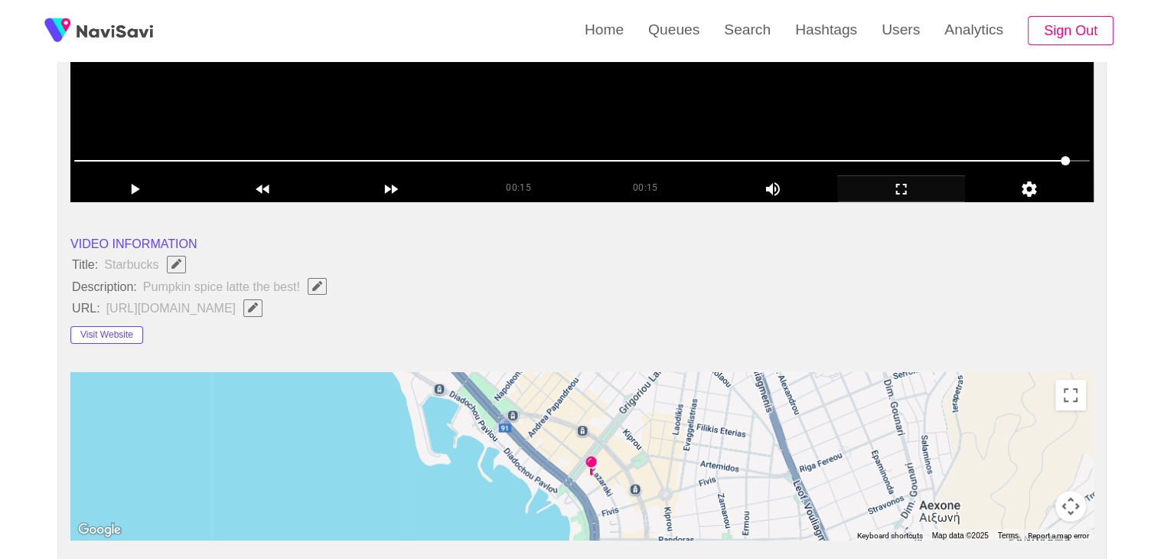
scroll to position [380, 0]
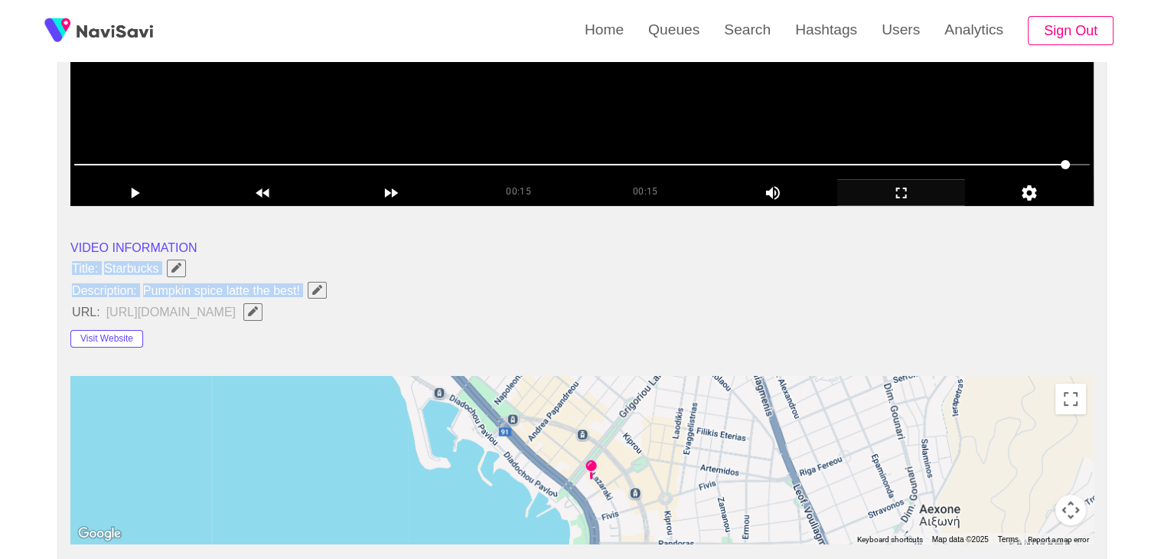
drag, startPoint x: 55, startPoint y: 261, endPoint x: 329, endPoint y: 298, distance: 276.4
copy ul "Title: Starbucks Description: Pumpkin spice latte the best!"
click at [315, 291] on icon "Edit Field" at bounding box center [317, 290] width 10 height 10
type input "**********"
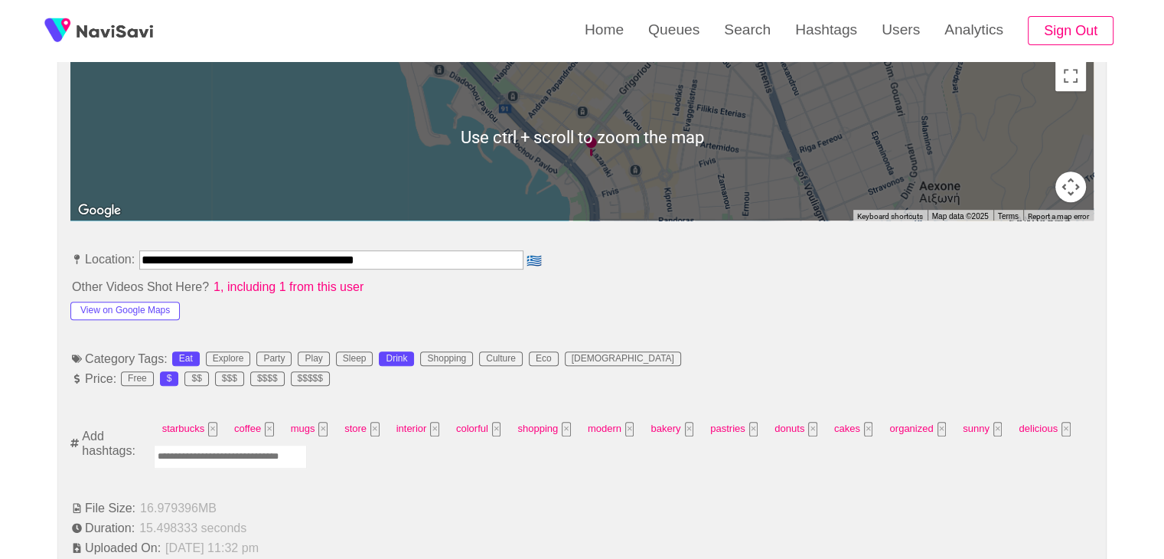
scroll to position [762, 0]
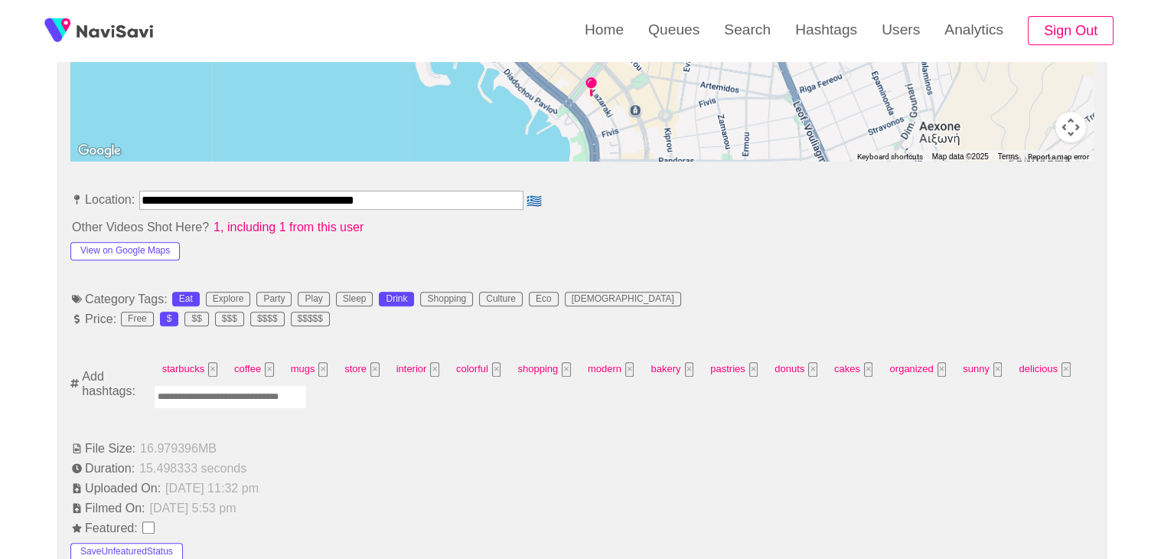
click at [193, 396] on input "Enter tag here and press return" at bounding box center [230, 397] width 153 height 24
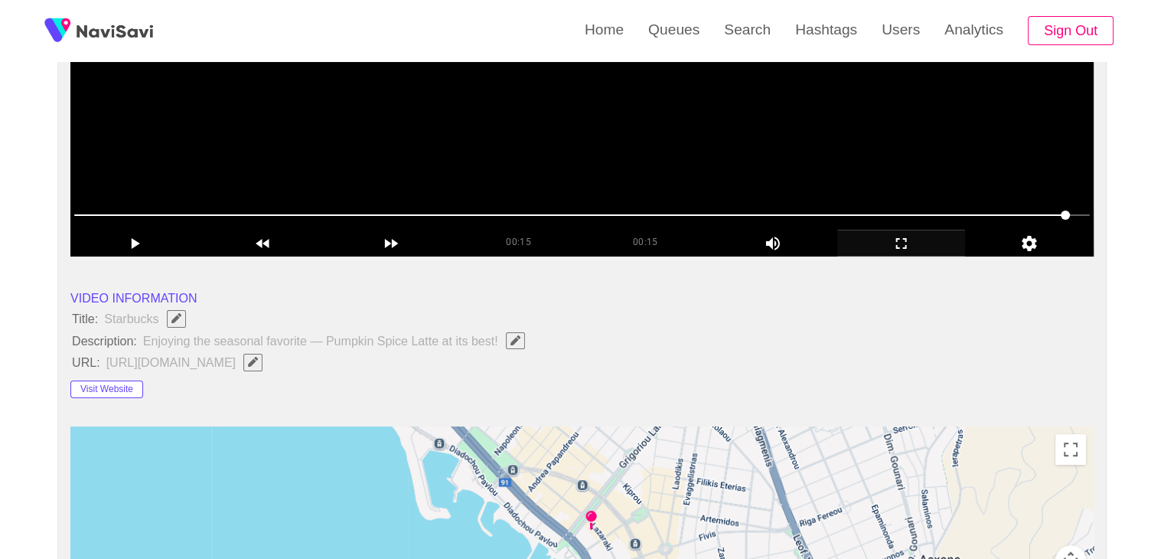
scroll to position [150, 0]
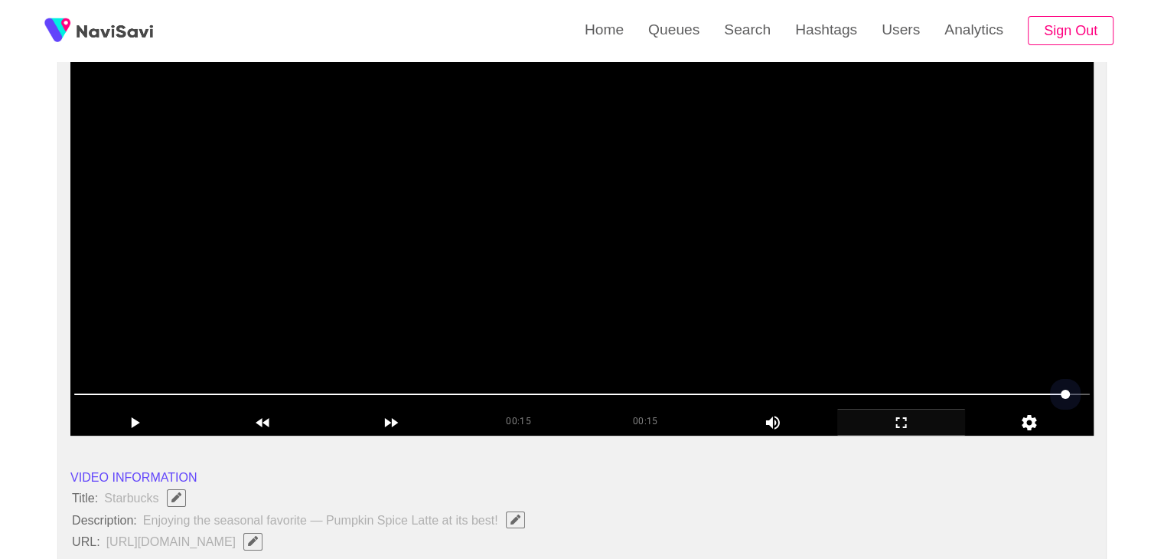
drag, startPoint x: 250, startPoint y: 380, endPoint x: 153, endPoint y: 388, distance: 97.5
click at [153, 388] on span at bounding box center [581, 394] width 1015 height 24
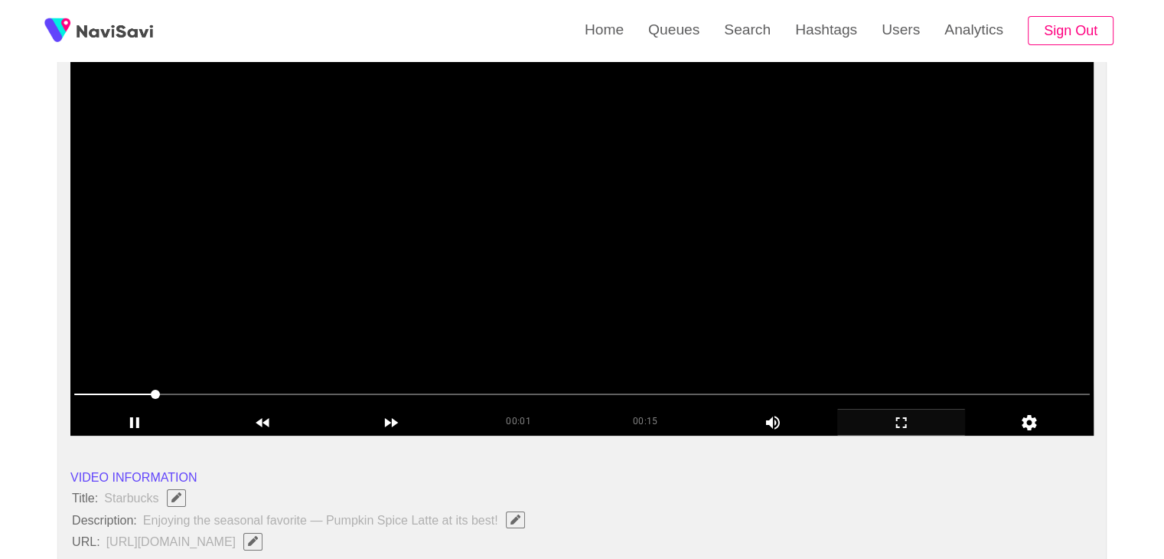
click at [217, 399] on span at bounding box center [581, 394] width 1015 height 24
click at [343, 410] on div "add" at bounding box center [391, 422] width 129 height 26
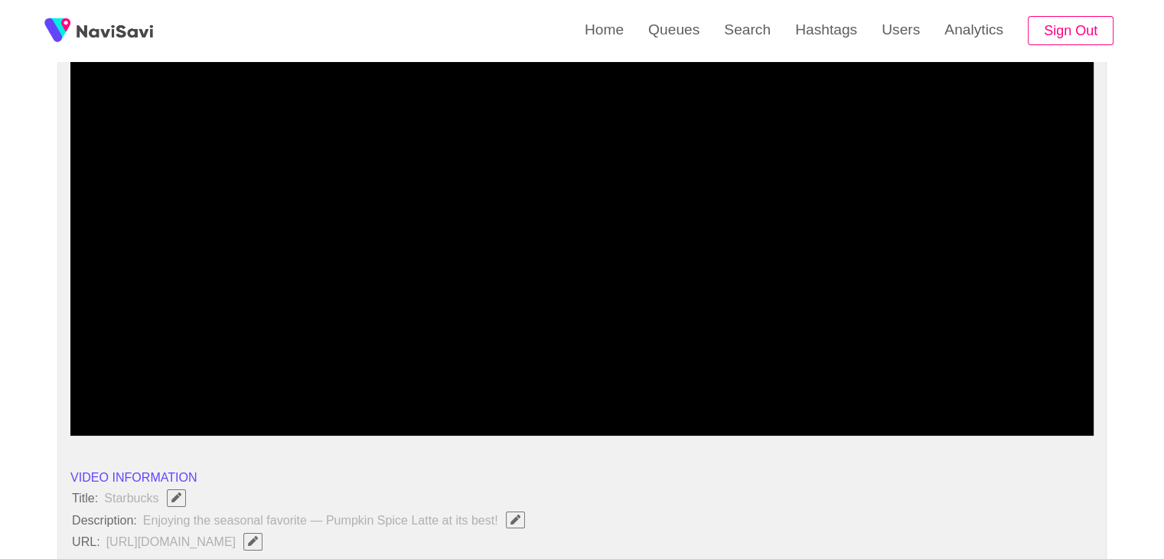
click at [496, 393] on span at bounding box center [581, 394] width 1015 height 24
click at [611, 399] on span at bounding box center [581, 394] width 1015 height 24
click at [689, 396] on span at bounding box center [581, 394] width 1015 height 24
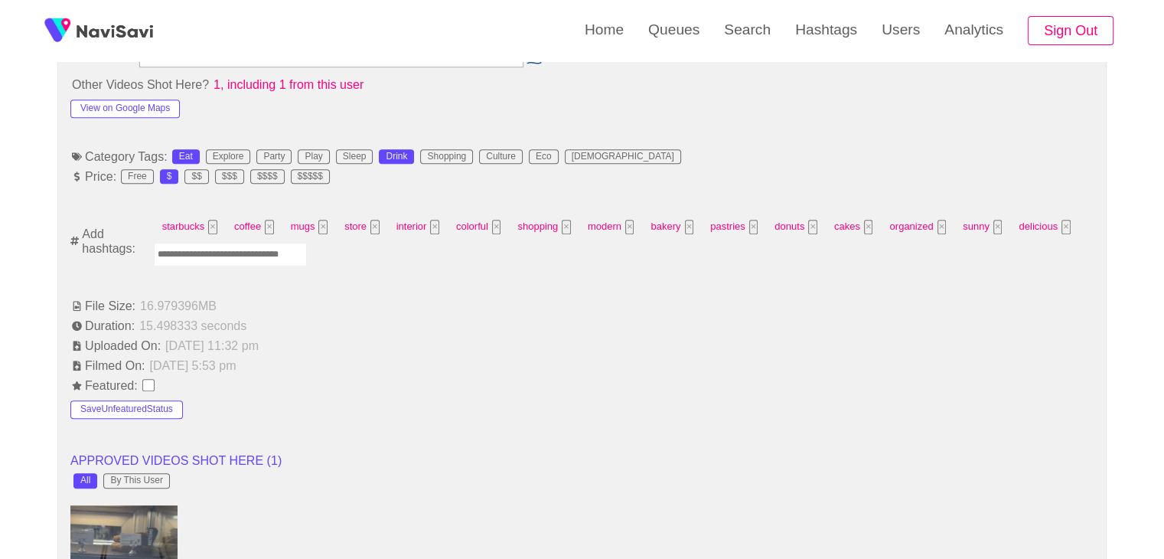
scroll to position [915, 0]
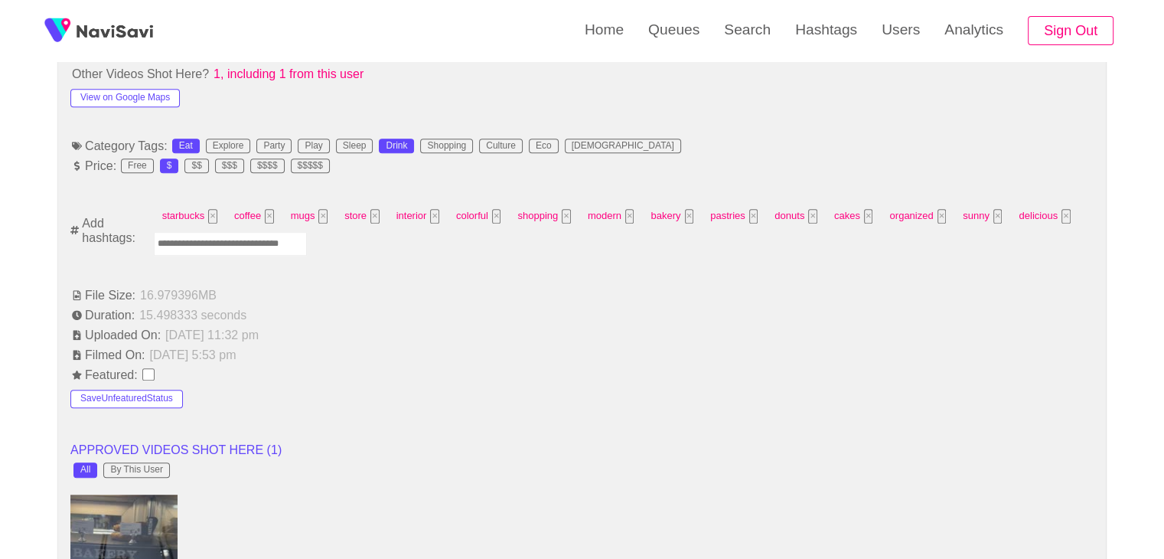
click at [275, 246] on input "Enter tag here and press return" at bounding box center [230, 244] width 153 height 24
type input "****"
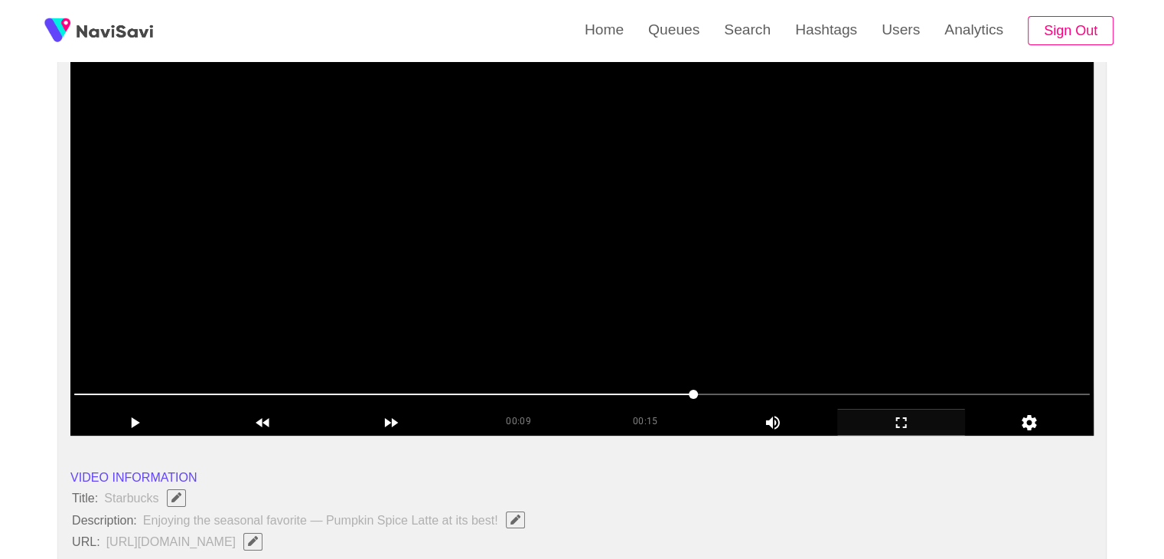
click at [572, 310] on video at bounding box center [581, 244] width 1023 height 383
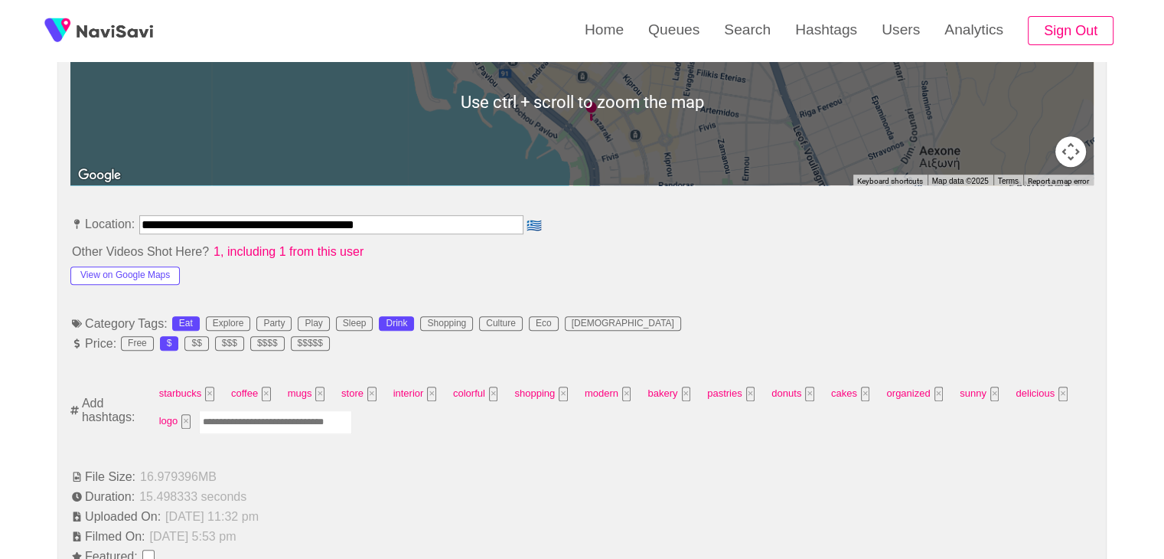
scroll to position [762, 0]
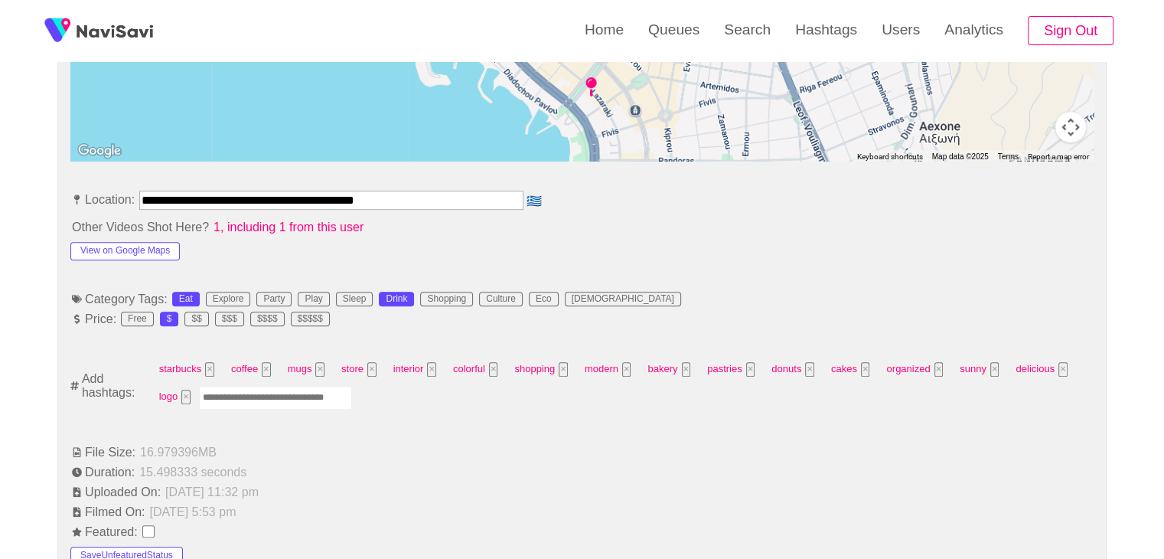
click at [305, 386] on input "Enter tag here and press return" at bounding box center [275, 398] width 153 height 24
type input "****"
type input "*********"
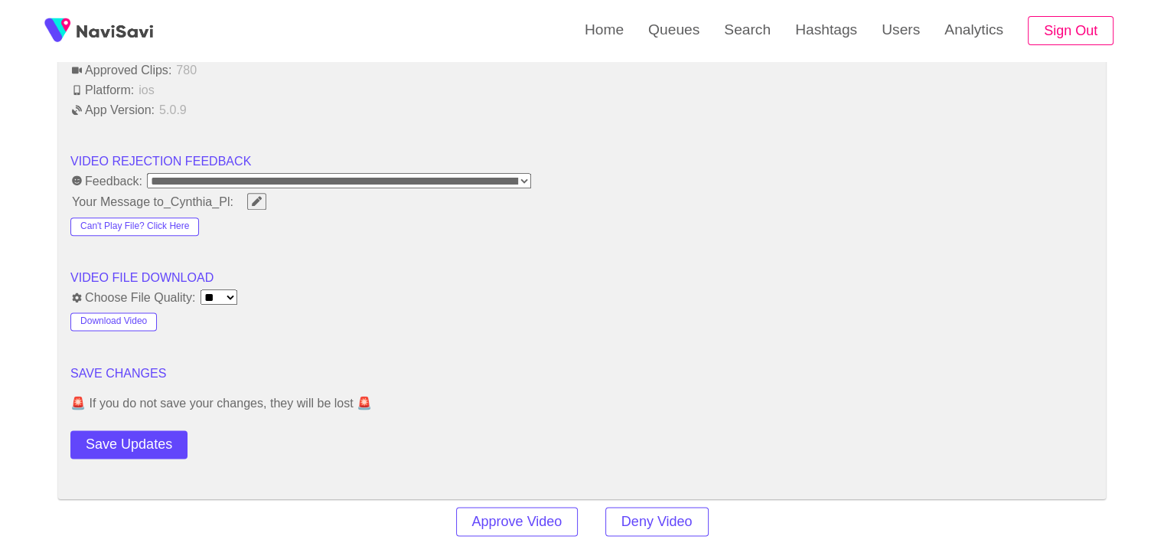
scroll to position [1910, 0]
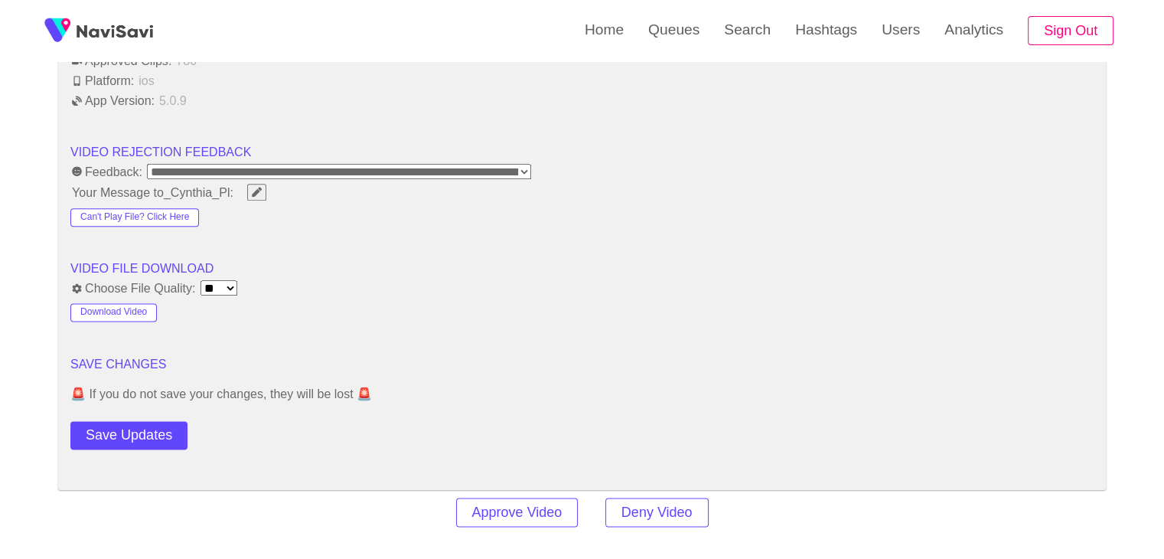
click at [160, 425] on button "Save Updates" at bounding box center [128, 435] width 117 height 28
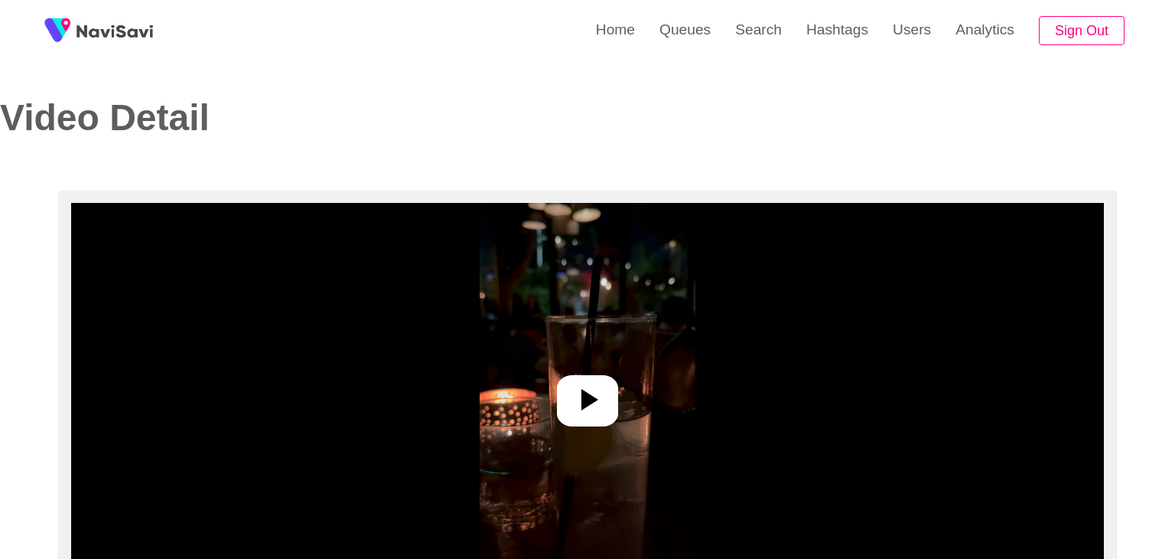
select select "**********"
select select "**"
click at [572, 402] on icon at bounding box center [581, 399] width 37 height 37
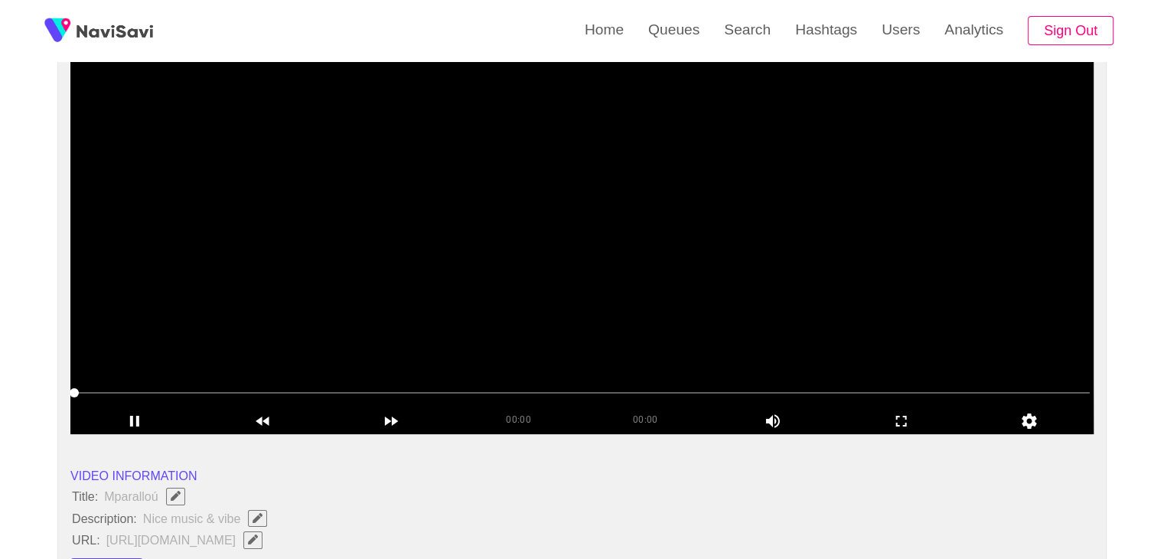
scroll to position [153, 0]
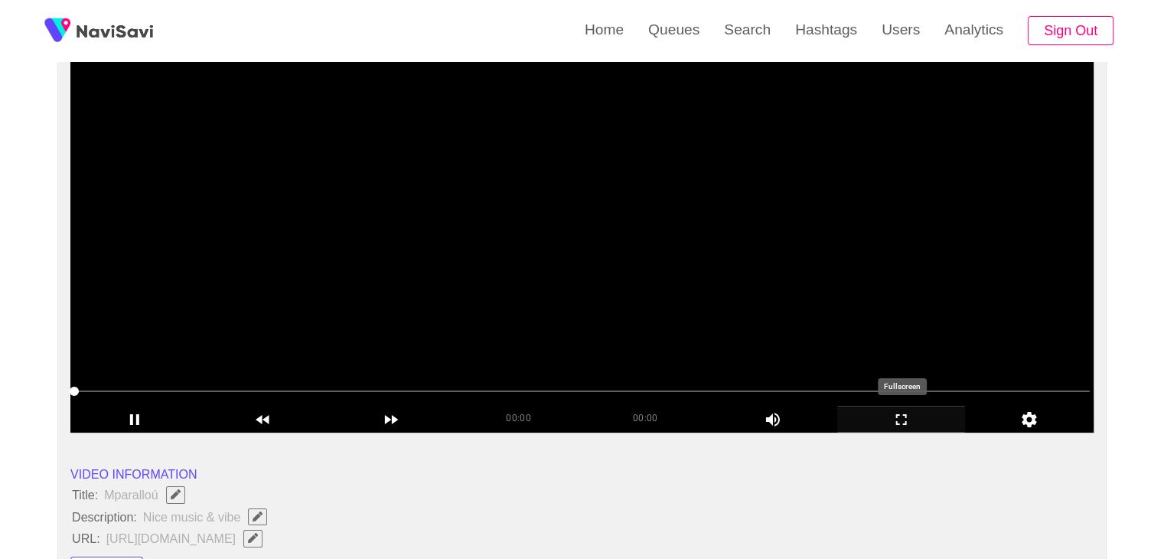
click at [900, 408] on div "add" at bounding box center [901, 419] width 129 height 26
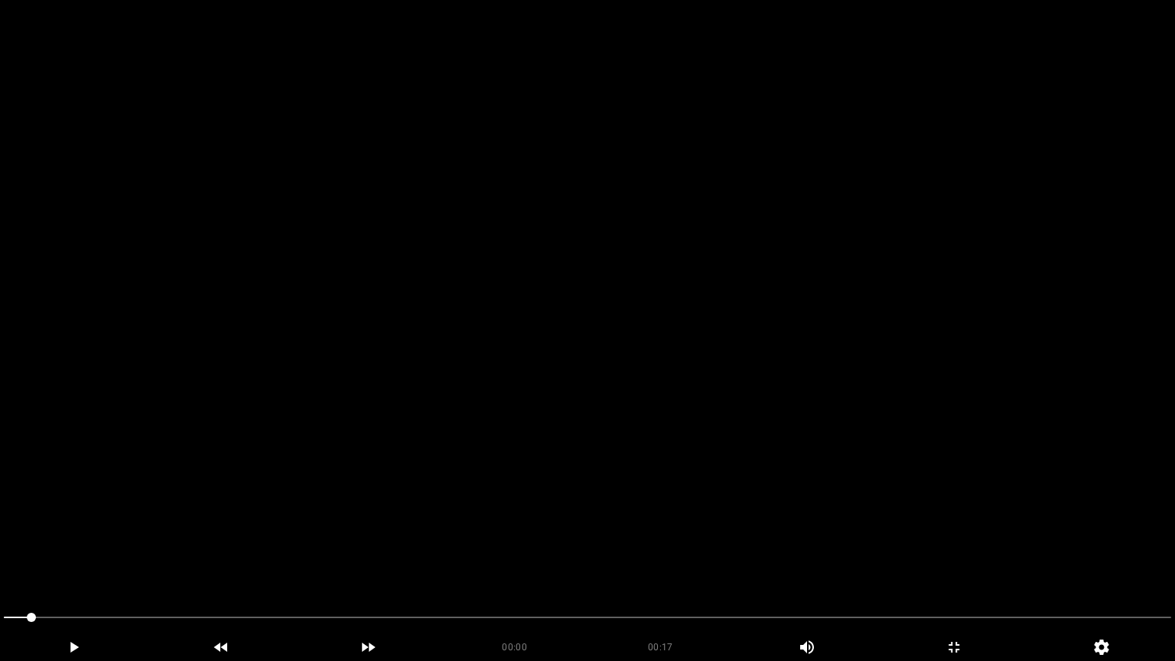
click at [494, 467] on video at bounding box center [587, 330] width 1175 height 661
click at [973, 558] on span at bounding box center [588, 617] width 1168 height 24
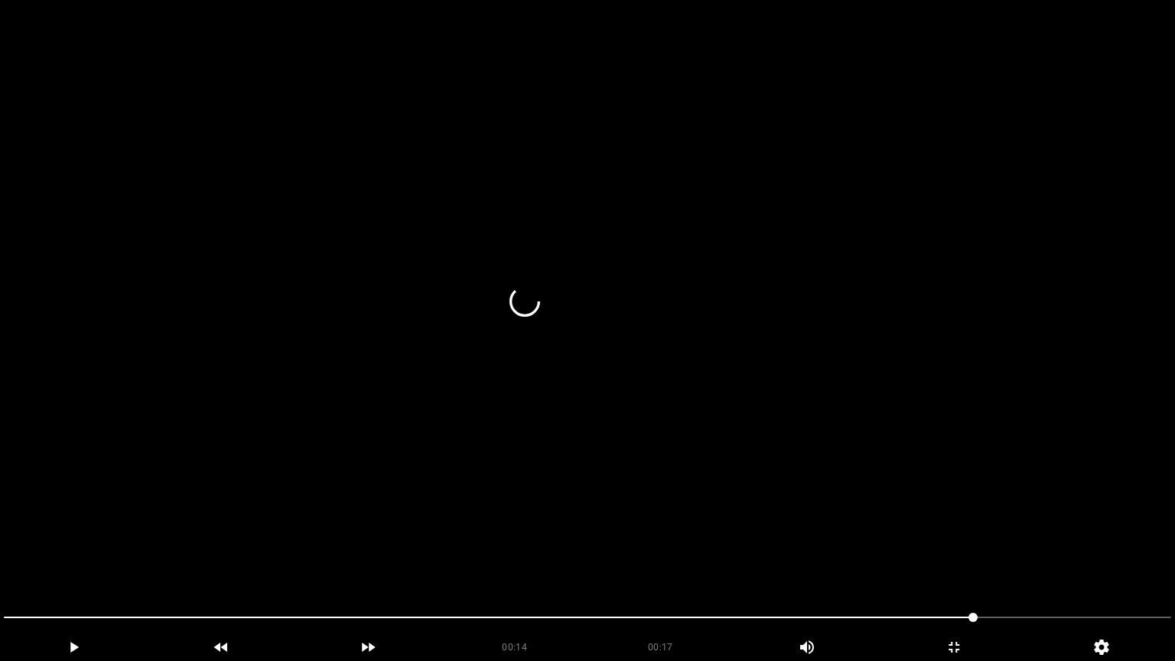
click at [1076, 558] on span at bounding box center [588, 617] width 1168 height 24
click at [976, 558] on icon "add" at bounding box center [954, 647] width 146 height 18
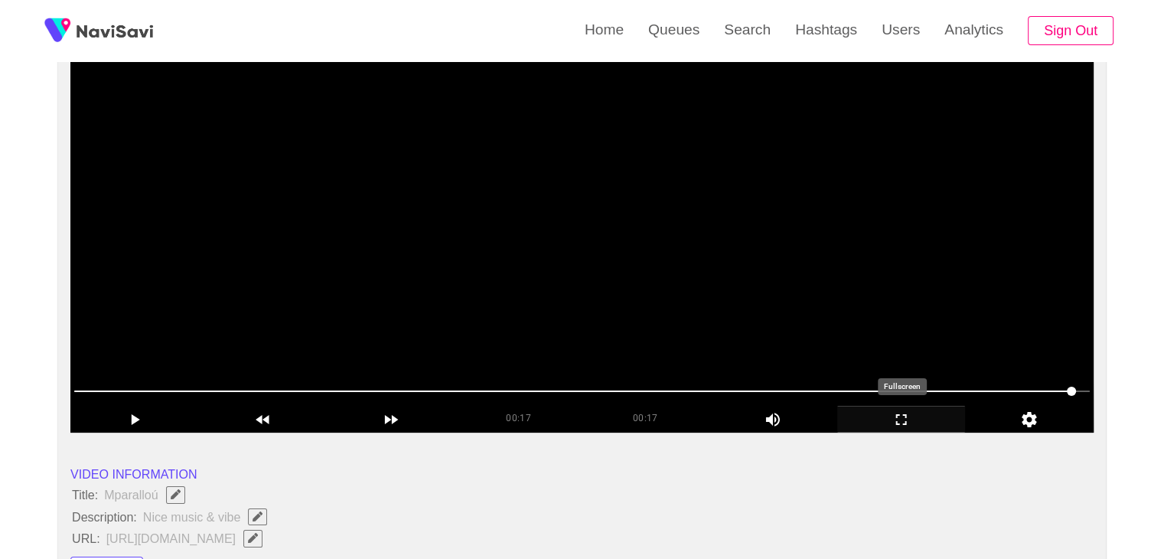
click at [930, 428] on icon "add" at bounding box center [901, 419] width 127 height 18
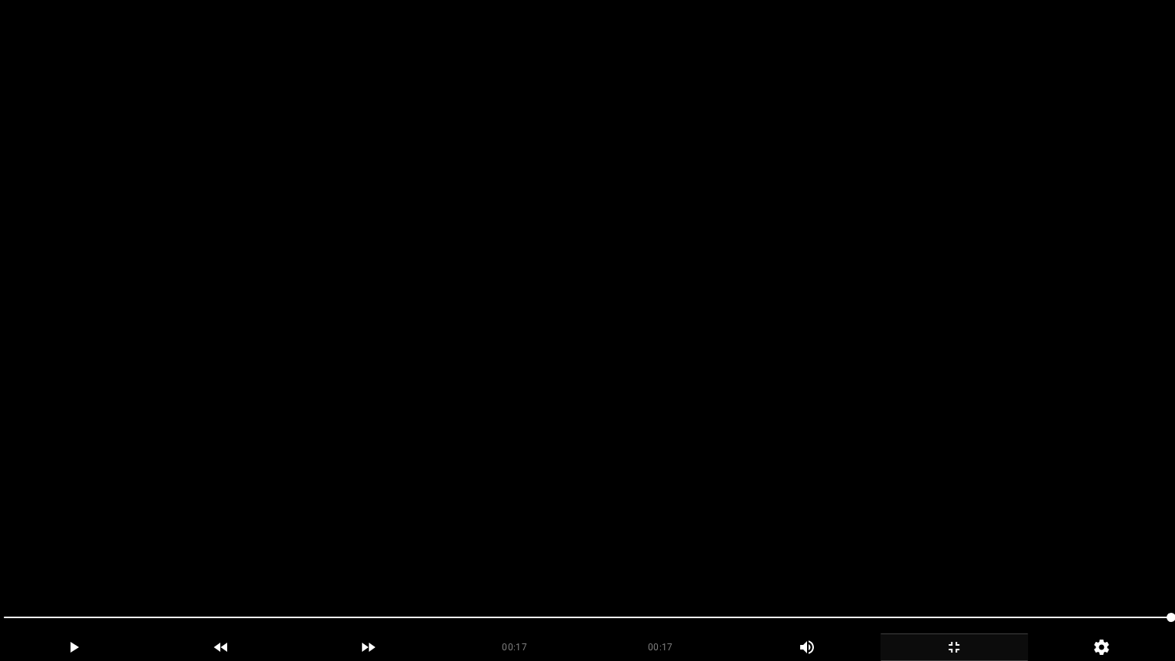
click at [958, 558] on icon "add" at bounding box center [954, 647] width 146 height 18
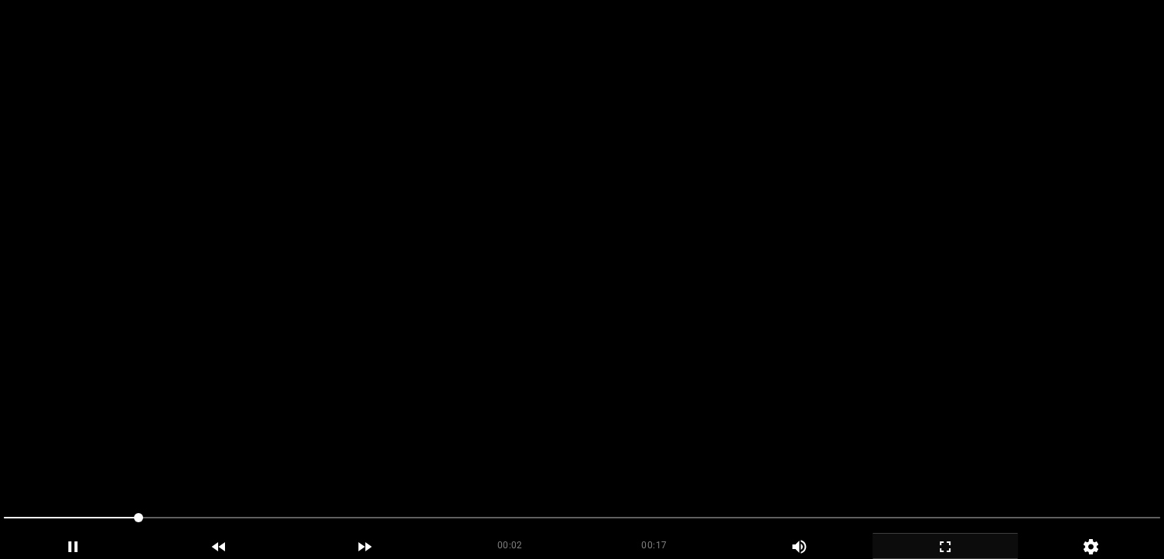
scroll to position [306, 0]
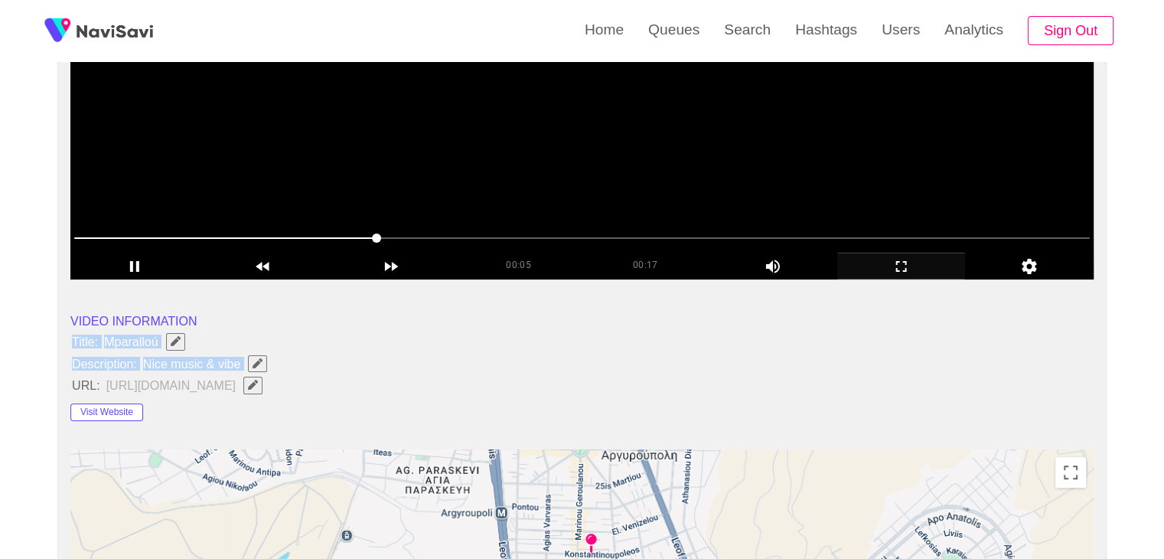
drag, startPoint x: 73, startPoint y: 340, endPoint x: 242, endPoint y: 371, distance: 171.8
copy ul "Title: Mparalloú Description: Nice music & vibe"
click at [258, 362] on icon "Edit Field" at bounding box center [258, 363] width 10 height 10
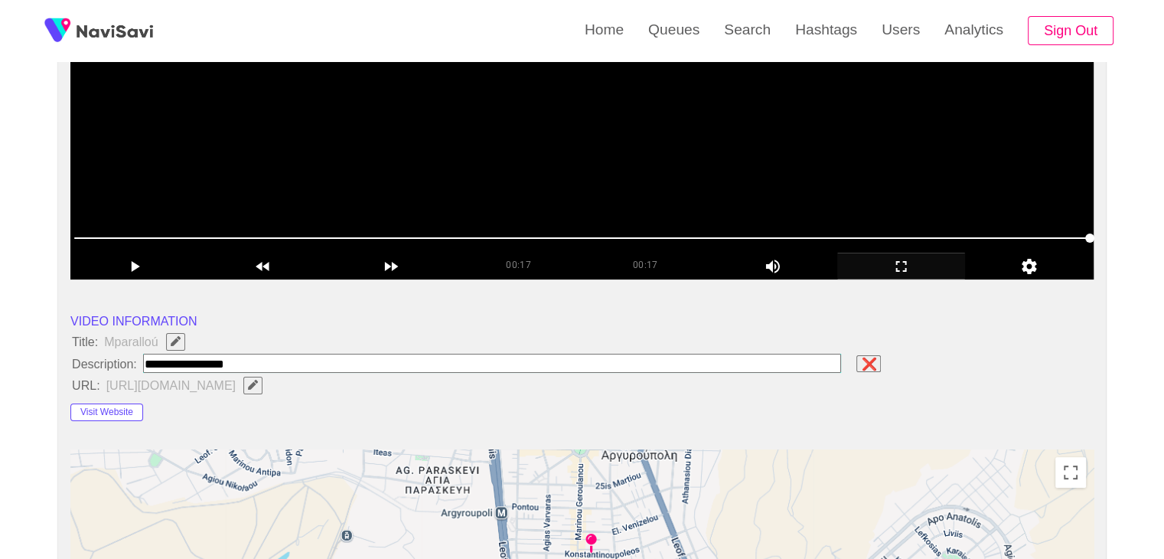
type input "**********"
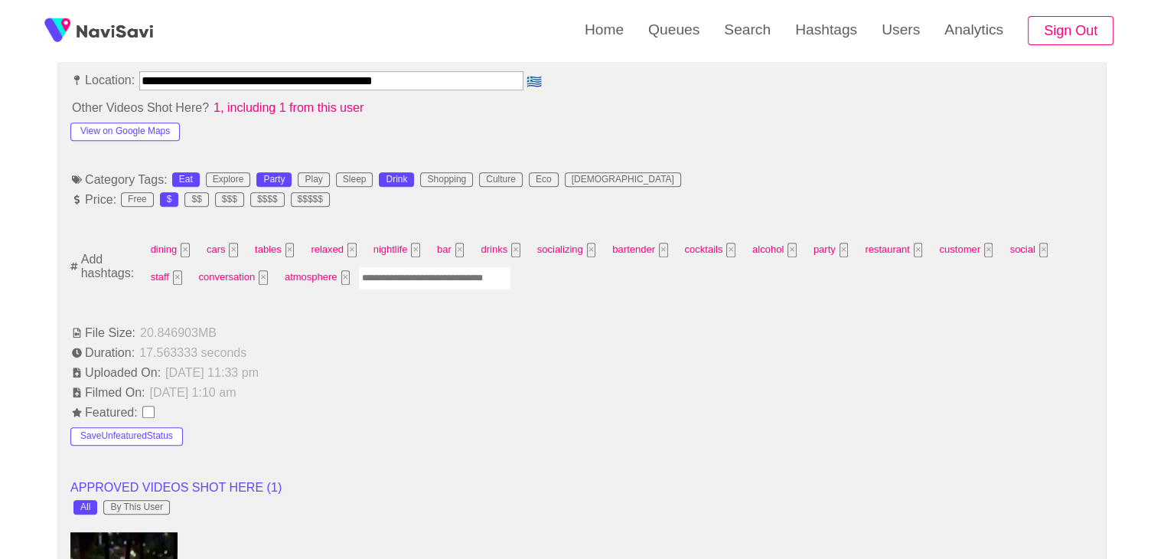
scroll to position [918, 0]
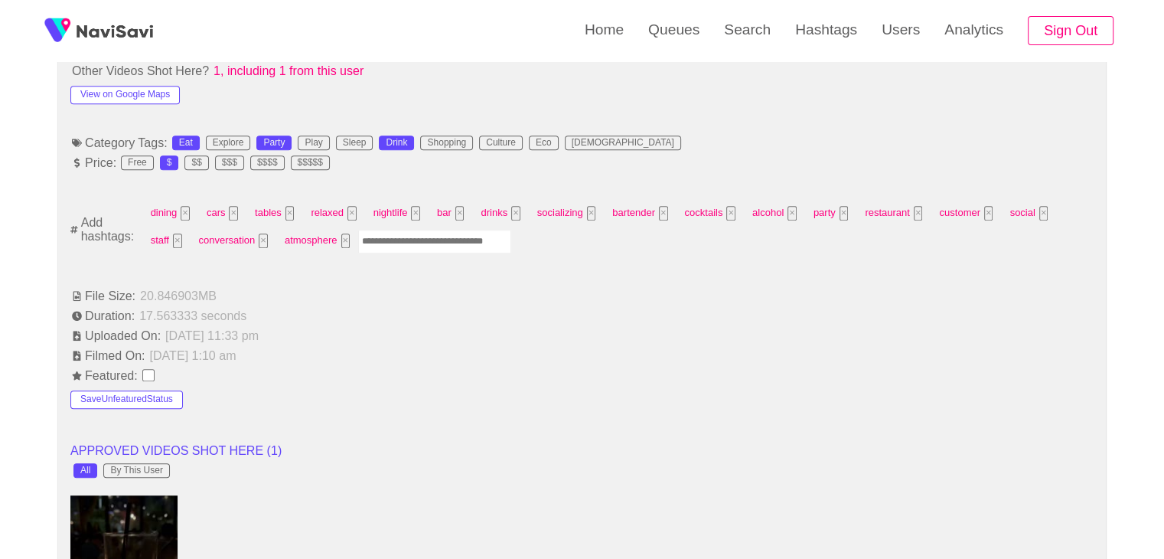
click at [409, 236] on input "Enter tag here and press return" at bounding box center [434, 242] width 153 height 24
type input "*********"
type input "****"
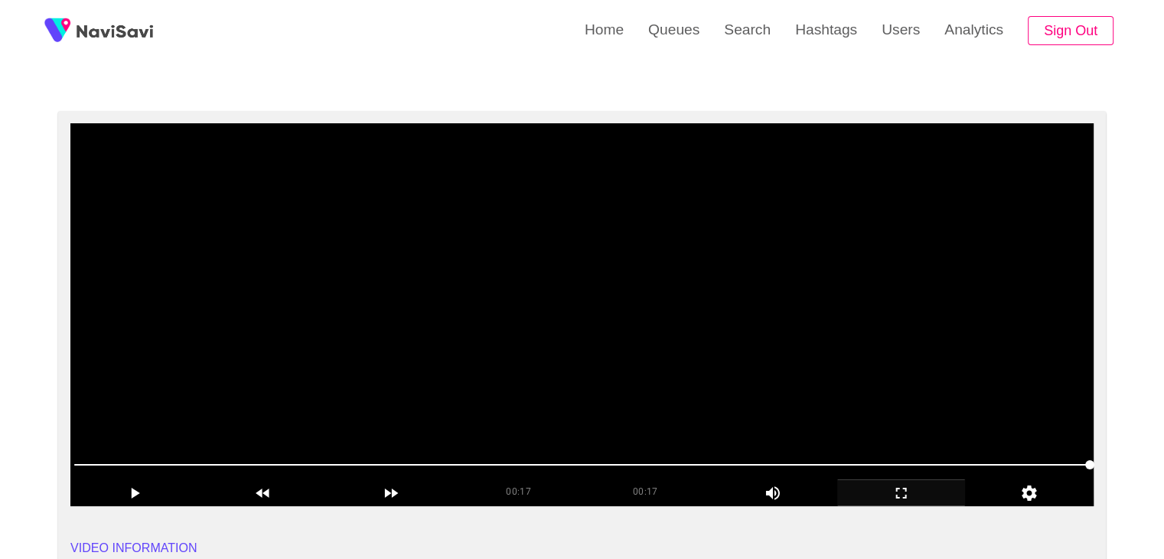
scroll to position [77, 0]
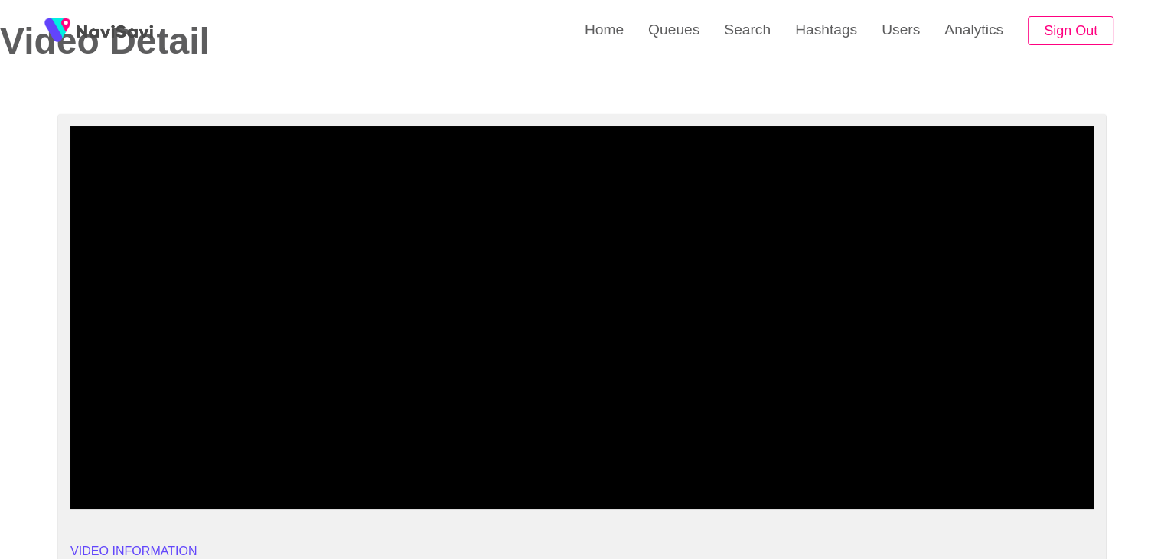
drag, startPoint x: 634, startPoint y: 466, endPoint x: 591, endPoint y: 472, distance: 43.3
click at [591, 472] on span at bounding box center [581, 467] width 1015 height 24
click at [315, 451] on div at bounding box center [582, 468] width 1028 height 39
click at [344, 459] on span at bounding box center [581, 467] width 1015 height 24
click at [279, 465] on span at bounding box center [581, 467] width 1015 height 24
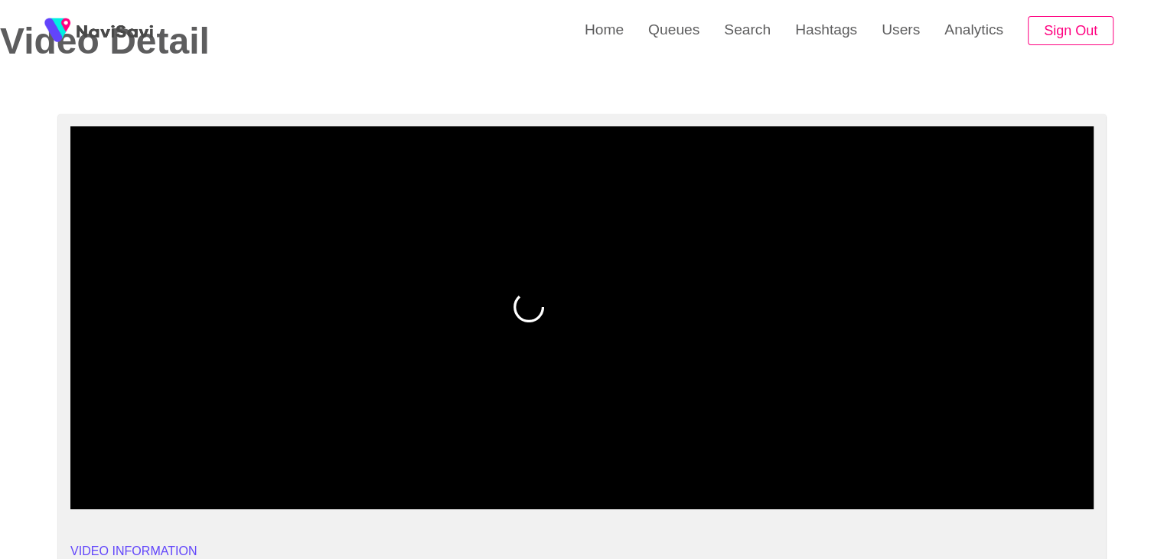
drag, startPoint x: 200, startPoint y: 456, endPoint x: 150, endPoint y: 453, distance: 49.8
click at [195, 456] on span at bounding box center [581, 467] width 1015 height 24
click at [129, 487] on icon "add" at bounding box center [134, 496] width 127 height 18
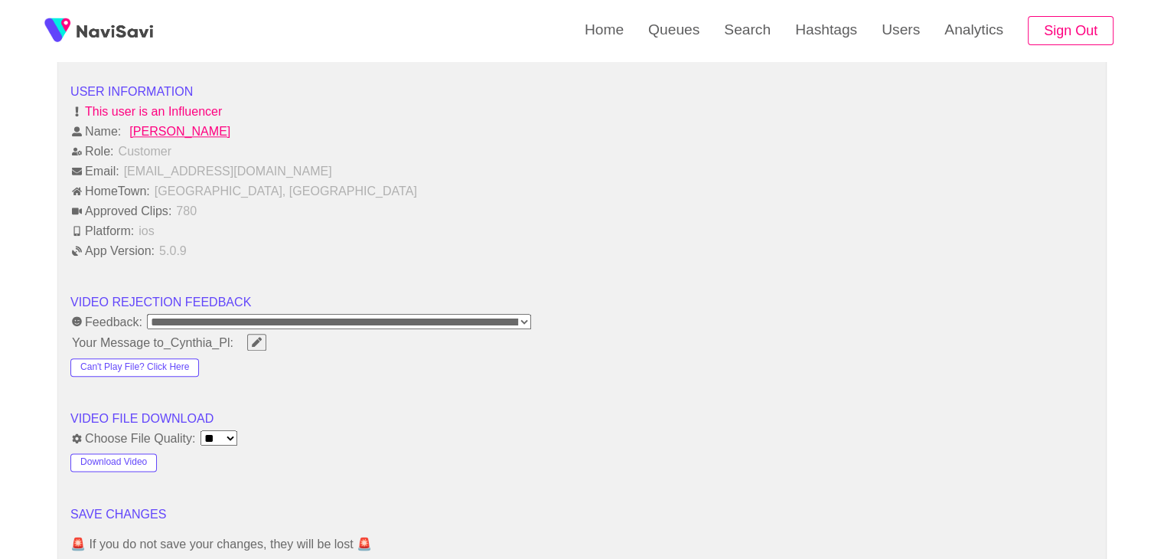
scroll to position [2066, 0]
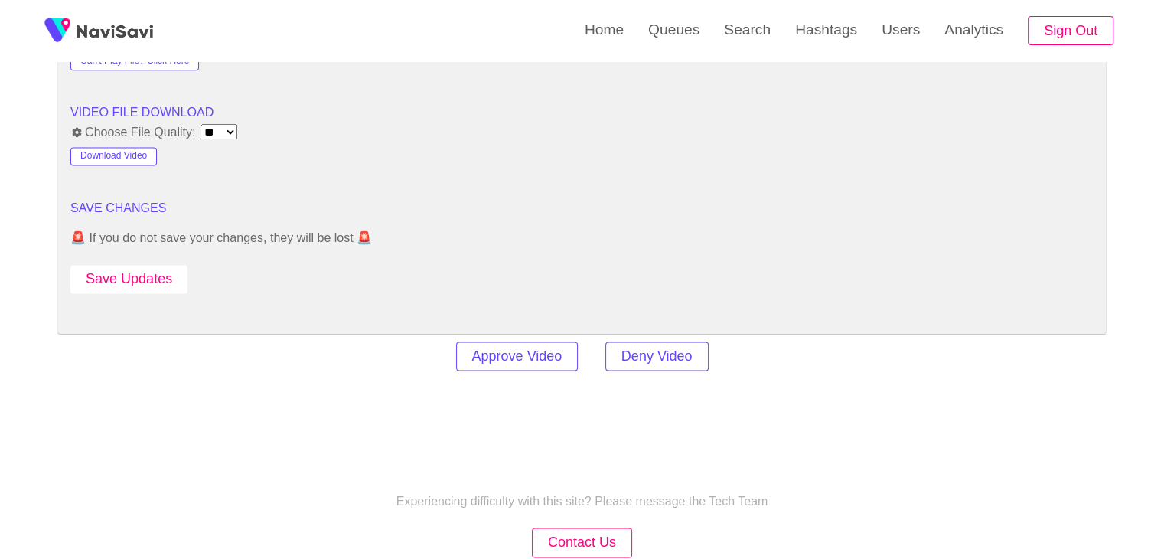
click at [138, 275] on button "Save Updates" at bounding box center [128, 279] width 117 height 28
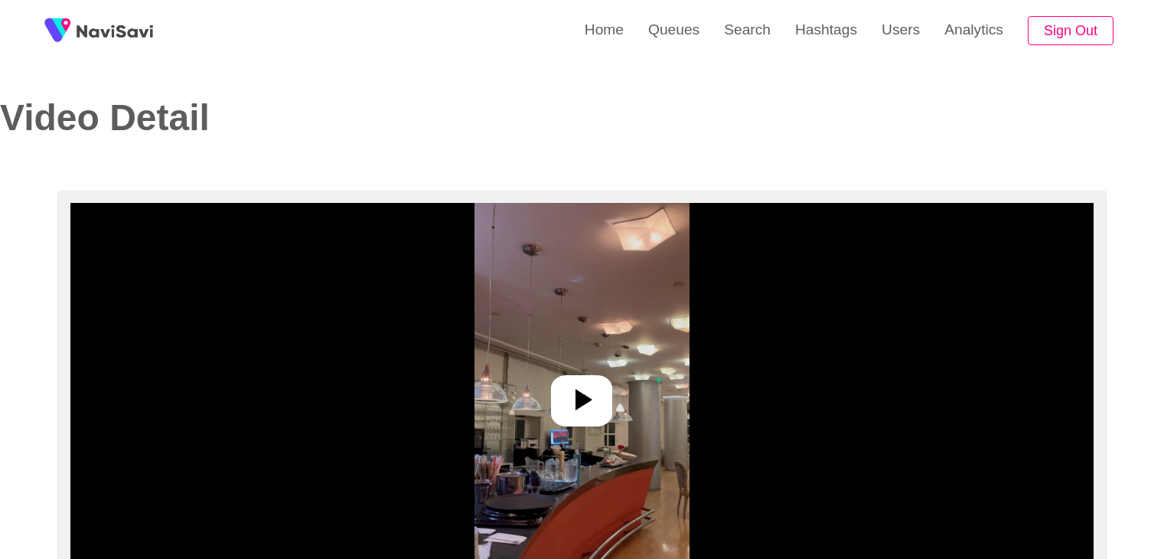
select select "**********"
select select "**"
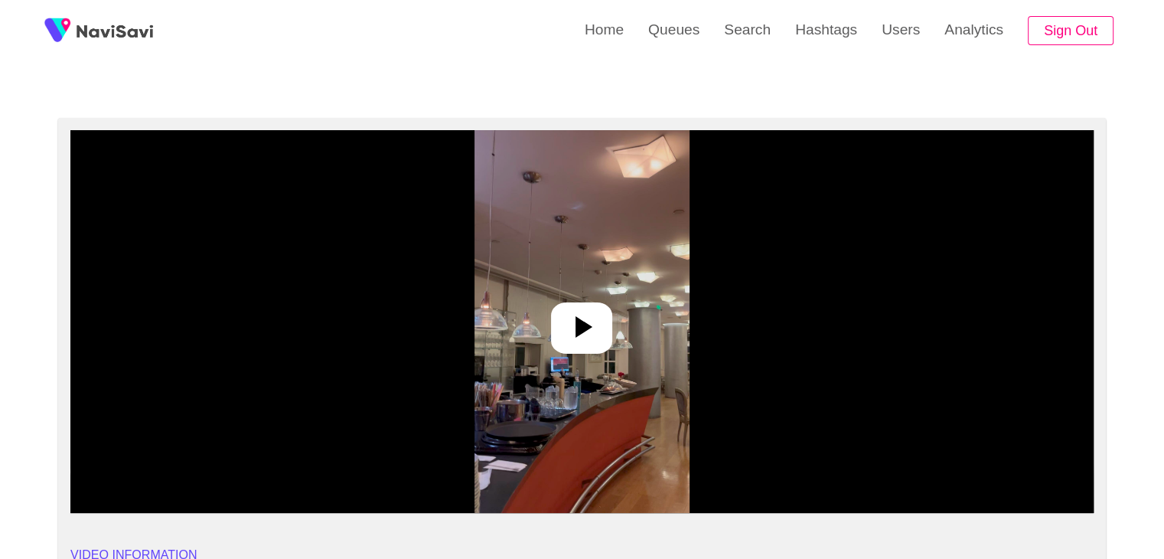
scroll to position [153, 0]
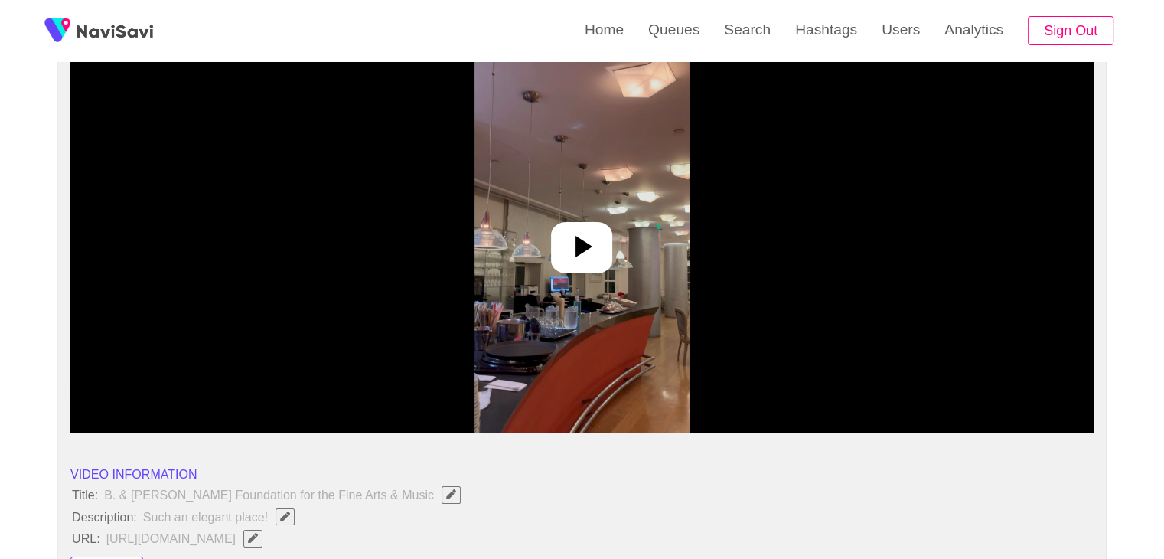
click at [575, 230] on icon at bounding box center [581, 246] width 37 height 37
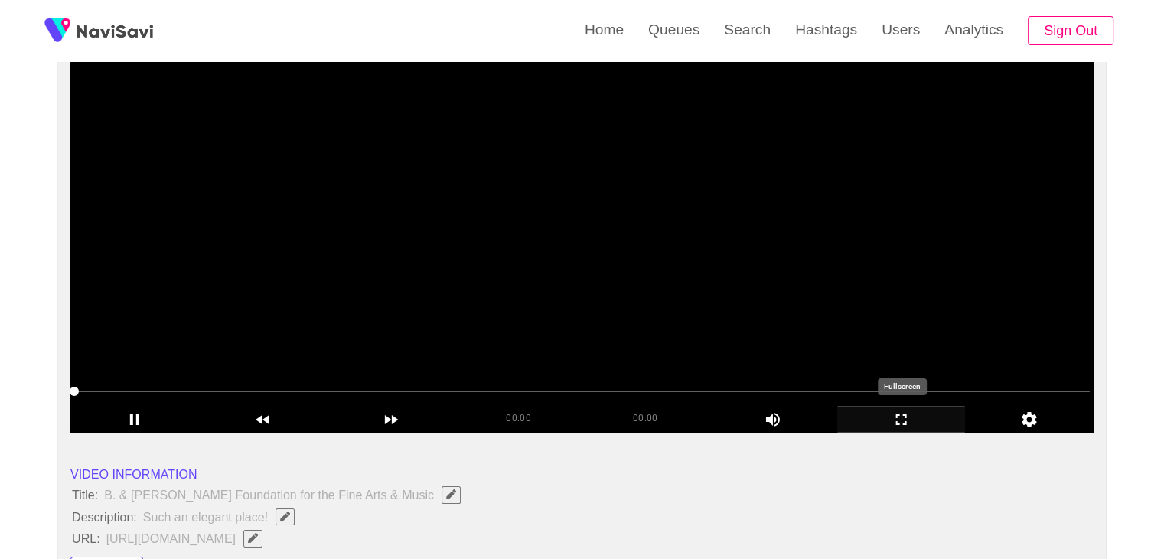
click at [907, 428] on icon "add" at bounding box center [901, 419] width 127 height 18
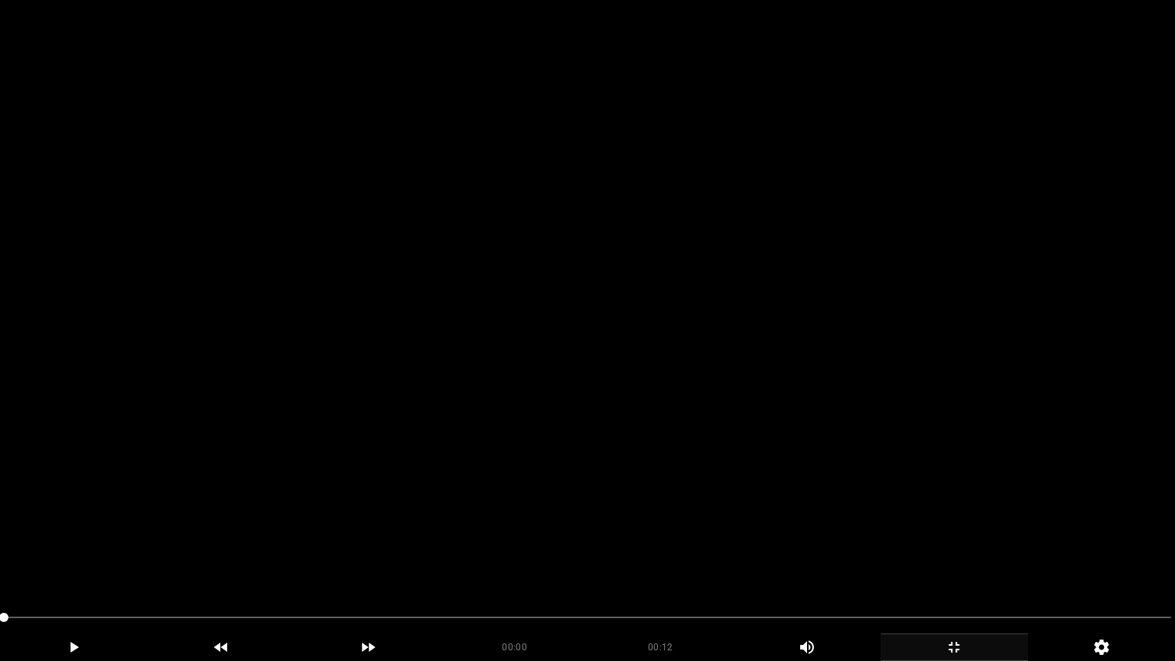
click at [750, 430] on video at bounding box center [587, 330] width 1175 height 661
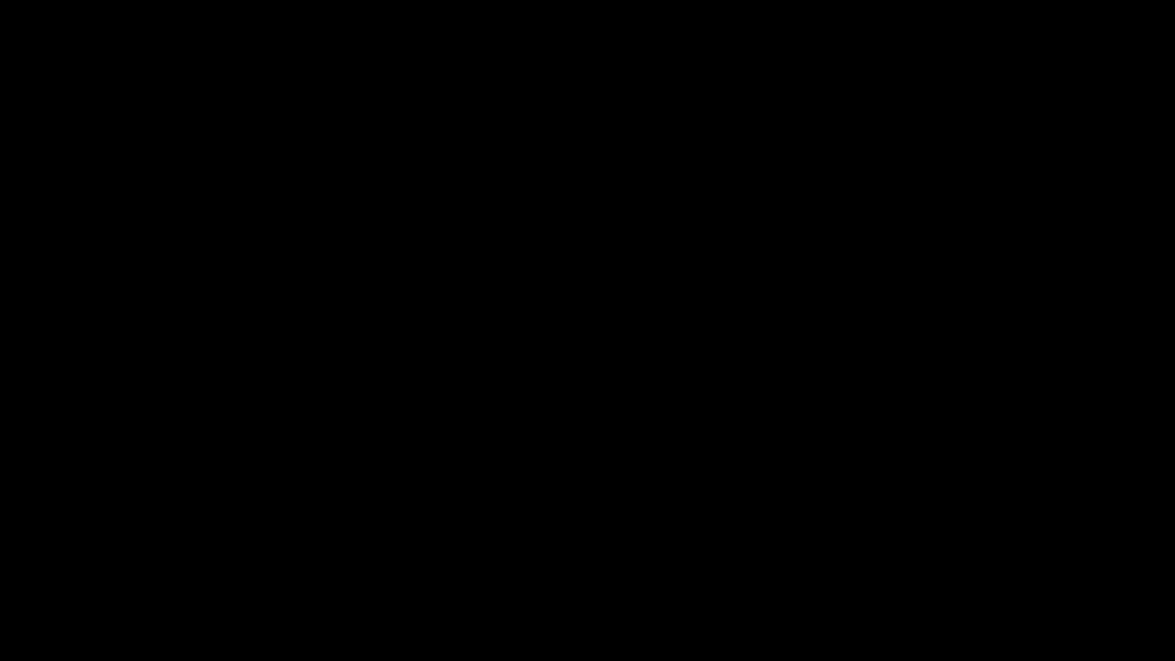
drag, startPoint x: 113, startPoint y: 618, endPoint x: 57, endPoint y: 604, distance: 58.3
click at [0, 558] on div at bounding box center [588, 619] width 1180 height 41
click at [67, 558] on div "add" at bounding box center [74, 648] width 148 height 28
click at [83, 558] on icon "add" at bounding box center [74, 647] width 146 height 18
click at [955, 558] on icon "add" at bounding box center [954, 647] width 146 height 18
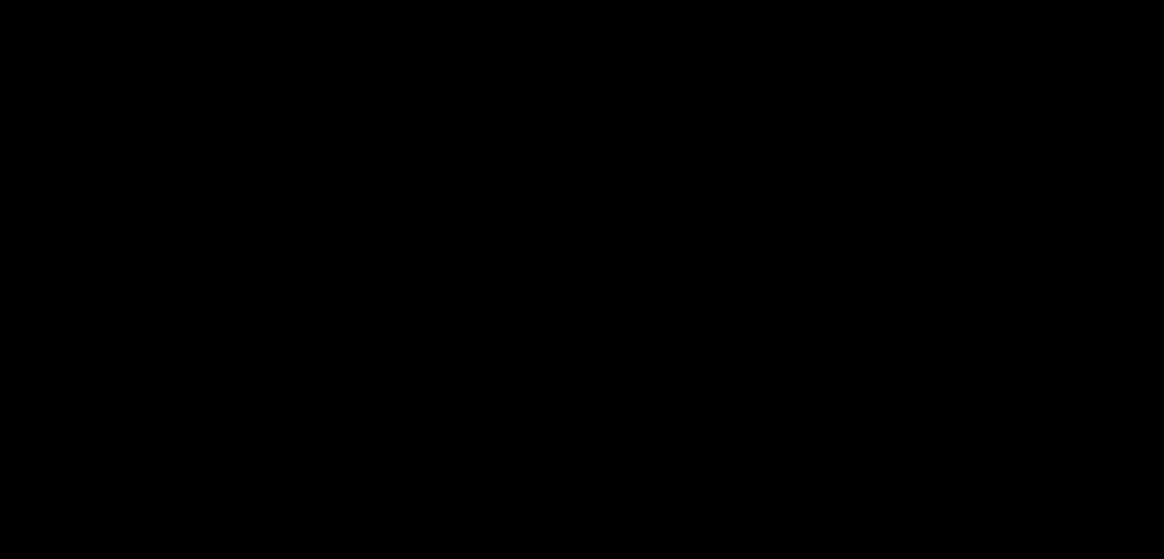
scroll to position [383, 0]
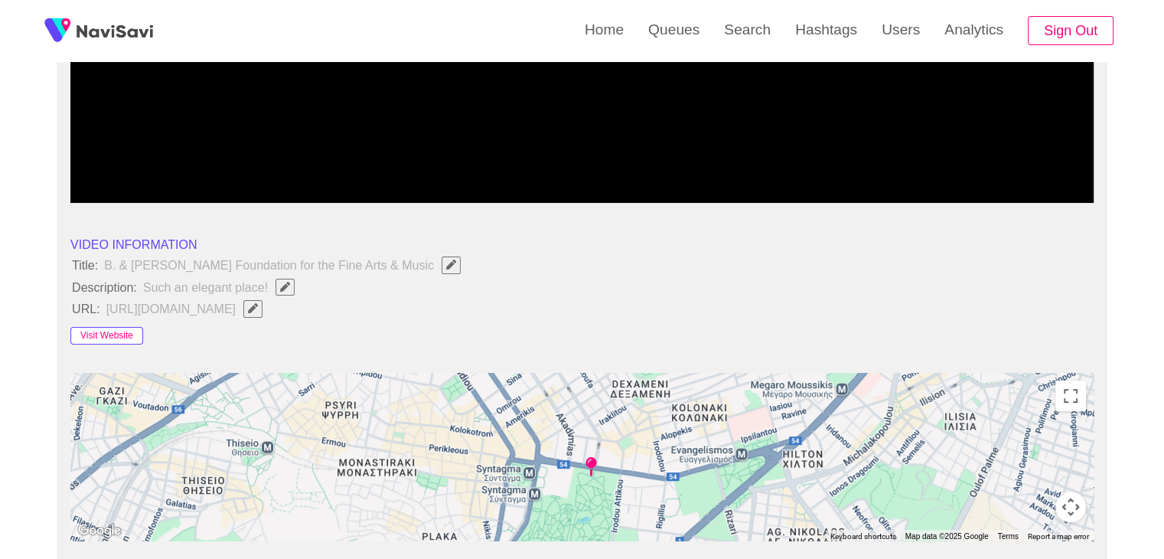
click at [99, 334] on button "Visit Website" at bounding box center [106, 336] width 73 height 18
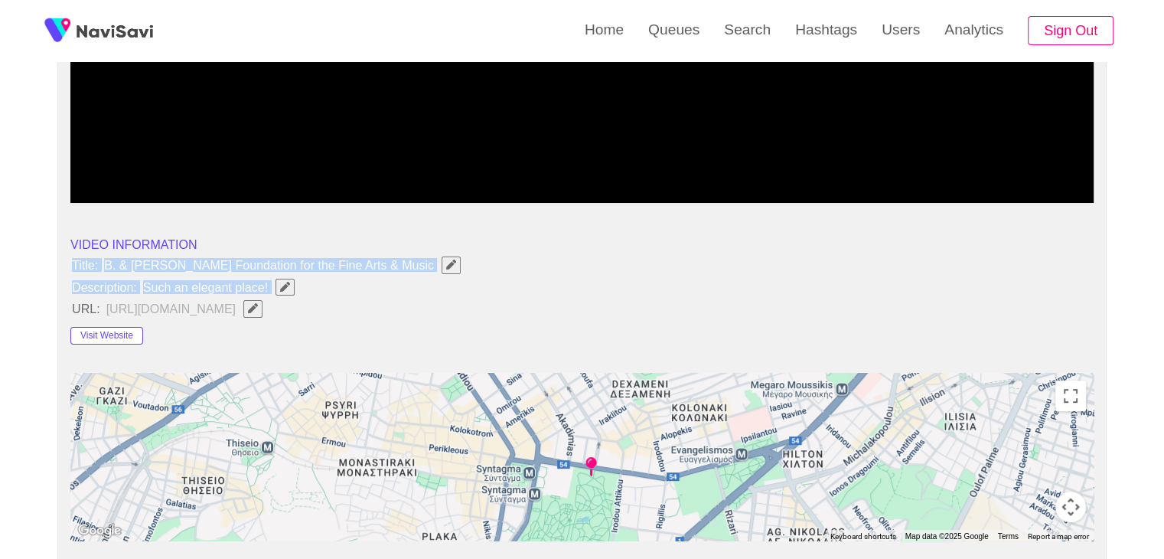
drag, startPoint x: 57, startPoint y: 259, endPoint x: 284, endPoint y: 288, distance: 228.4
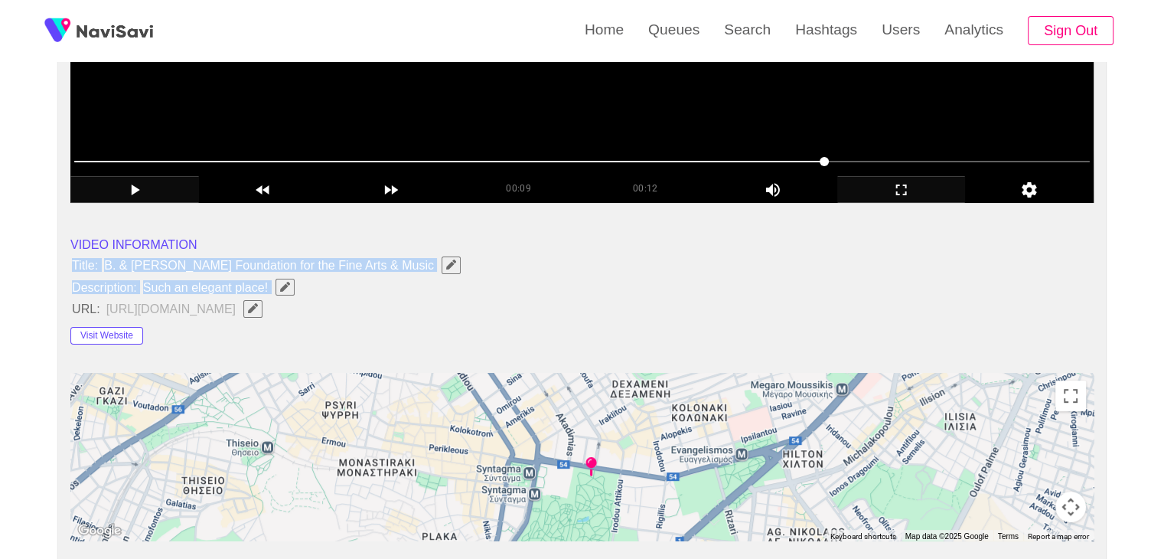
copy ul "Title: B. & [PERSON_NAME] Foundation for the Fine Arts & Music Description: Suc…"
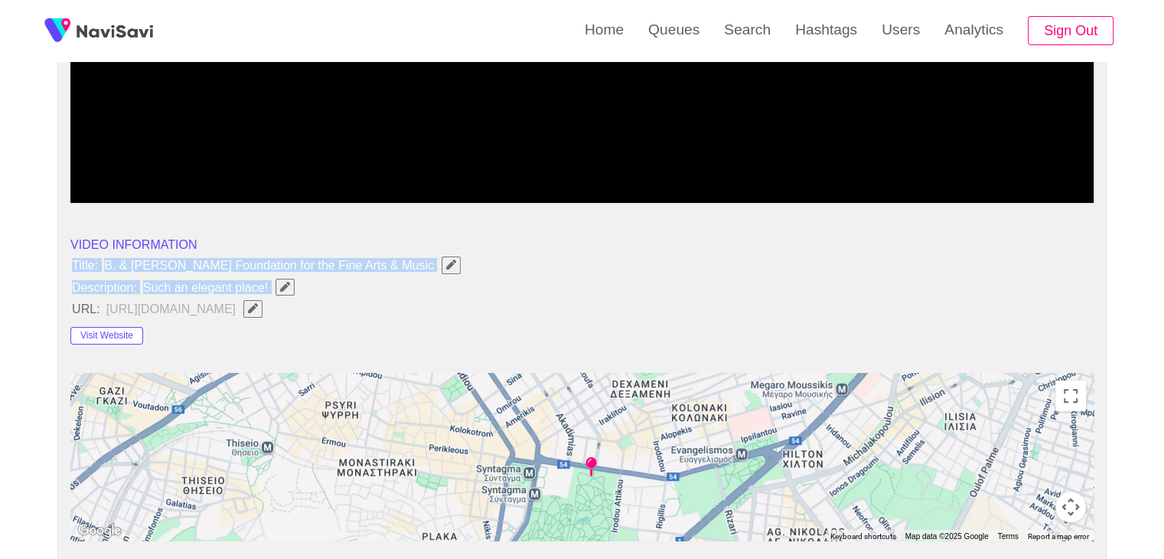
click at [285, 288] on icon "Edit Field" at bounding box center [285, 287] width 10 height 10
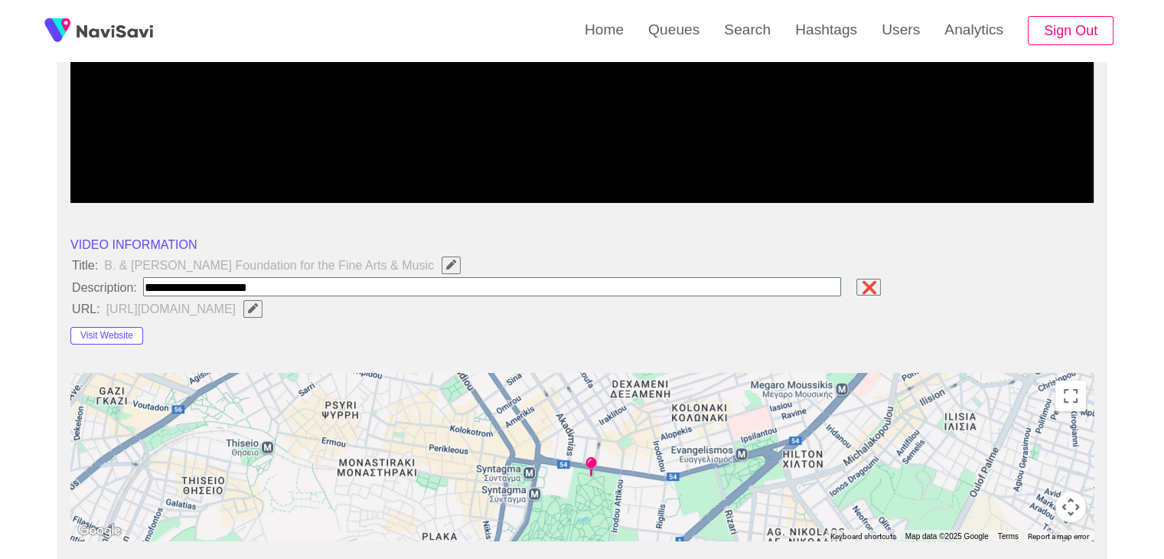
type input "**********"
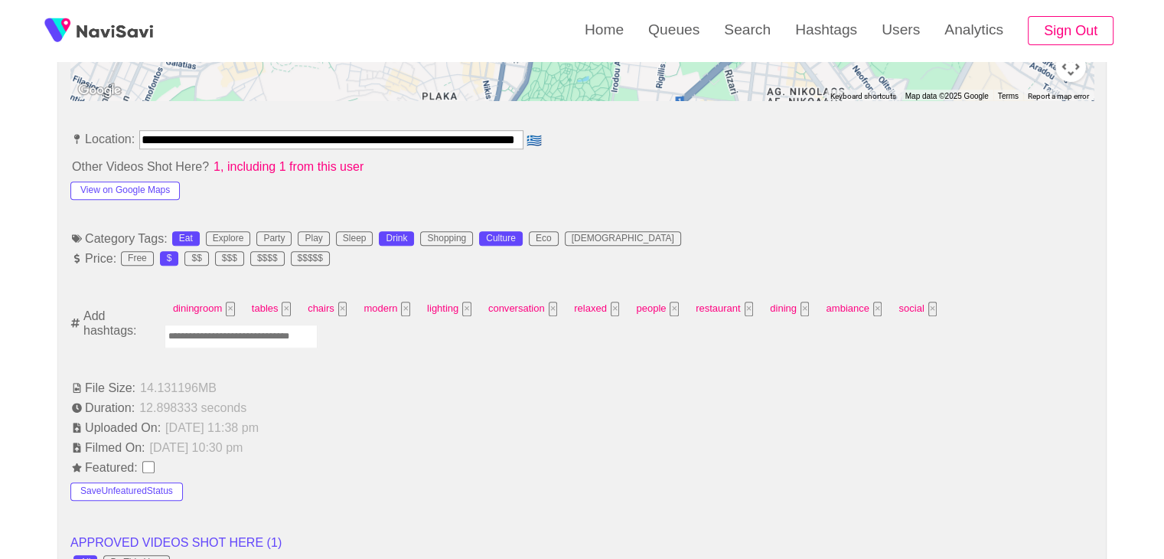
scroll to position [842, 0]
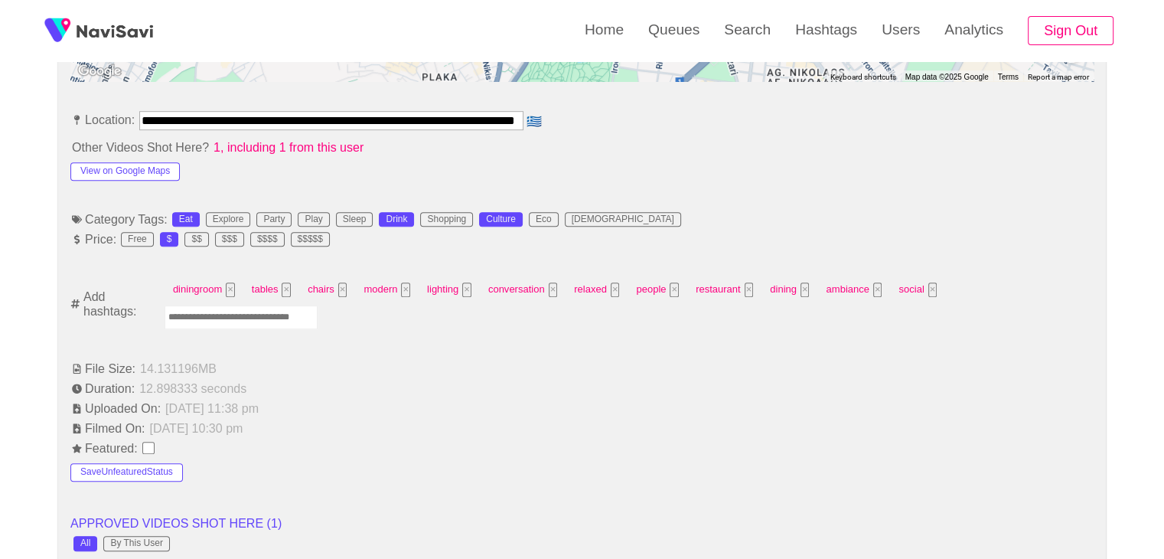
click at [318, 305] on input "Enter tag here and press return" at bounding box center [241, 317] width 153 height 24
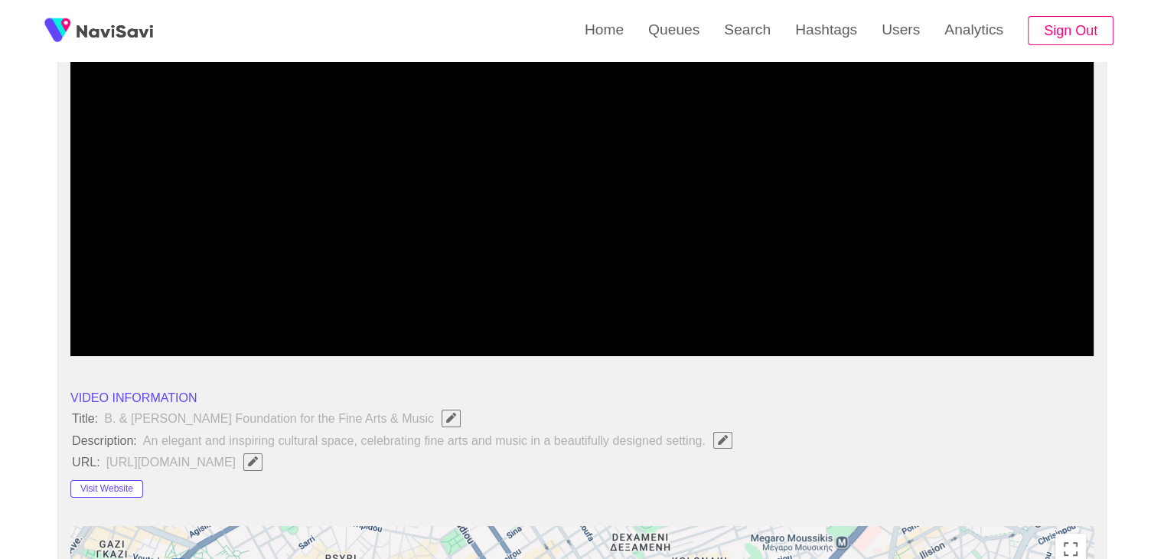
scroll to position [689, 0]
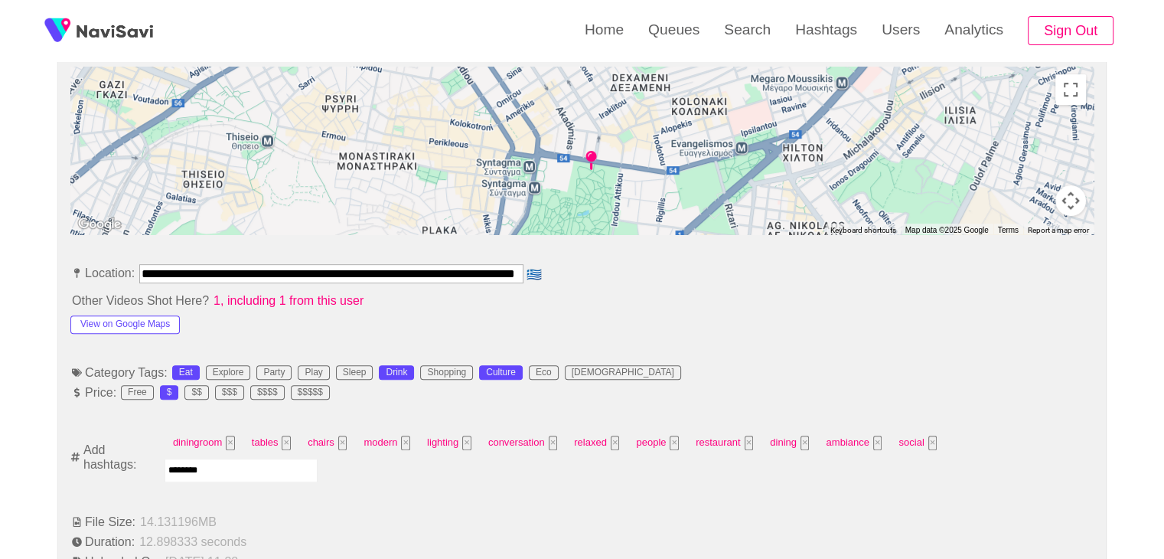
type input "*********"
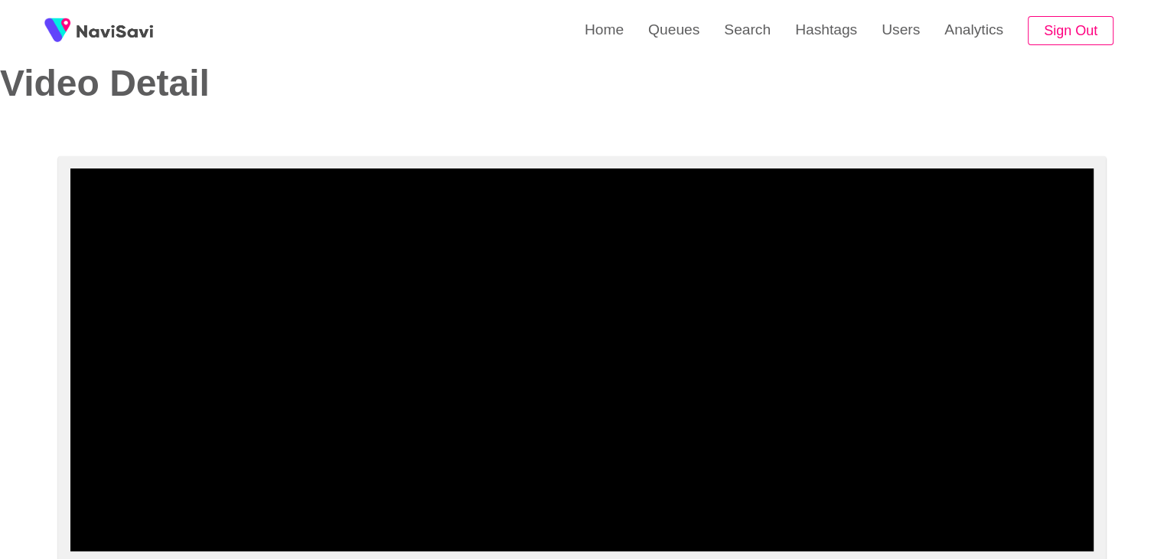
scroll to position [0, 0]
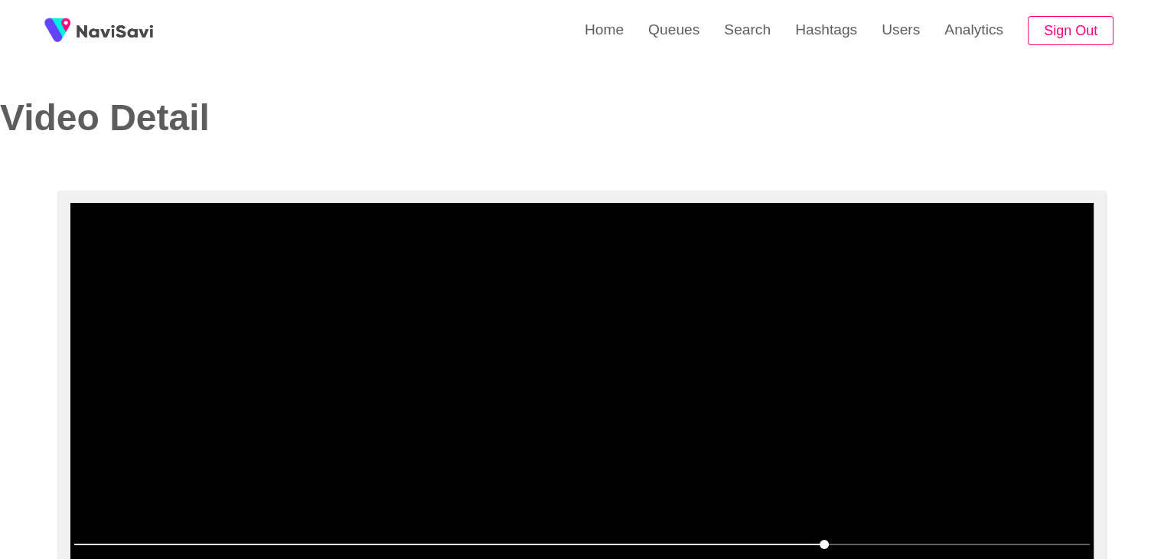
click at [683, 350] on video at bounding box center [581, 394] width 1023 height 383
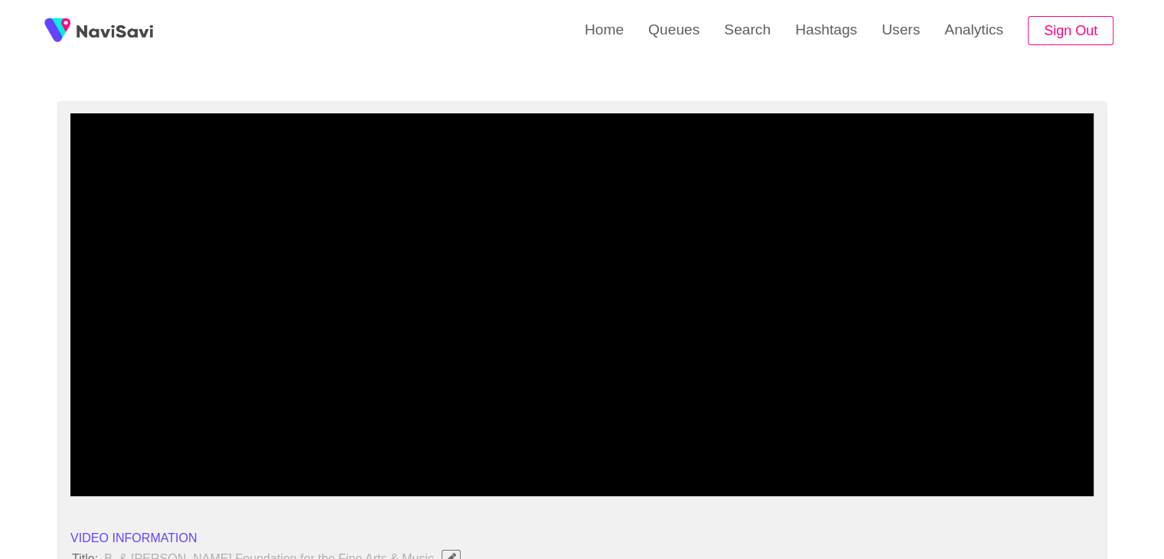
scroll to position [230, 0]
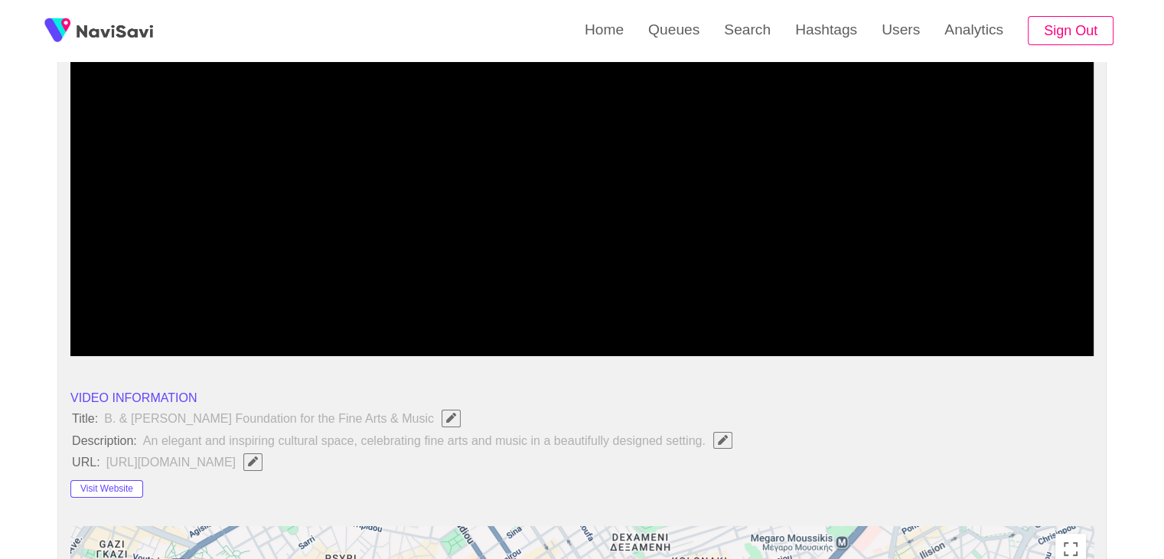
click at [95, 307] on span at bounding box center [581, 314] width 1015 height 24
click at [381, 308] on span at bounding box center [581, 314] width 1015 height 24
click at [481, 312] on span at bounding box center [581, 314] width 1015 height 24
click at [560, 308] on span at bounding box center [581, 314] width 1015 height 24
click at [676, 305] on span at bounding box center [581, 314] width 1015 height 24
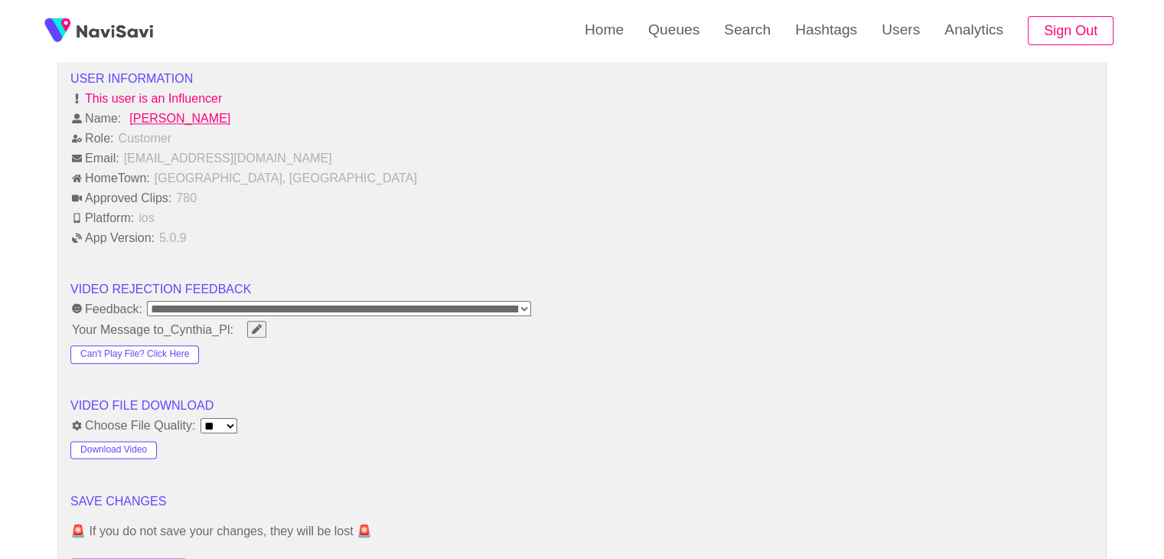
scroll to position [1913, 0]
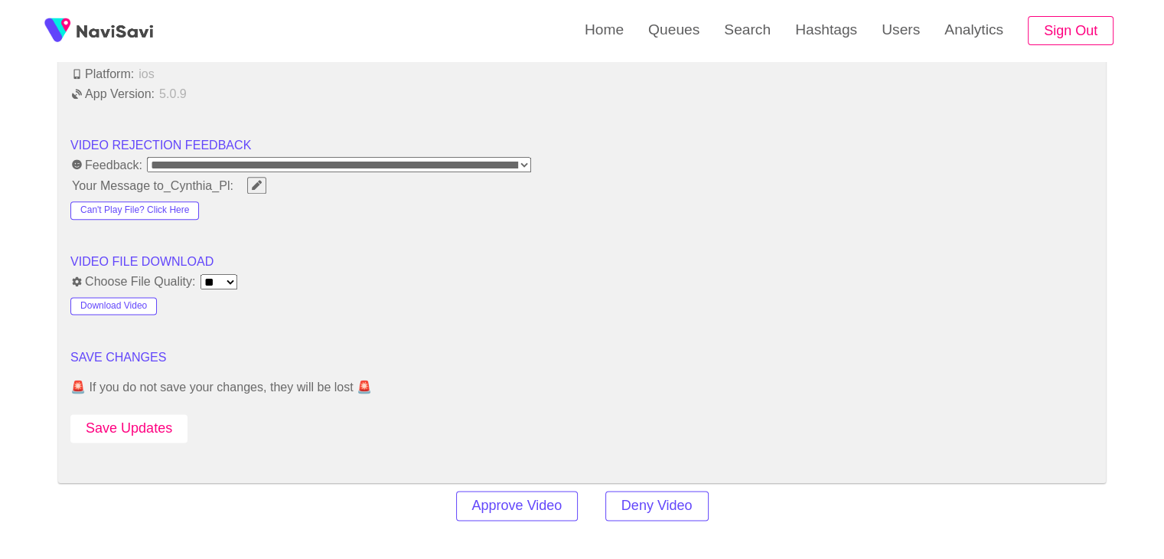
click at [157, 427] on button "Save Updates" at bounding box center [128, 428] width 117 height 28
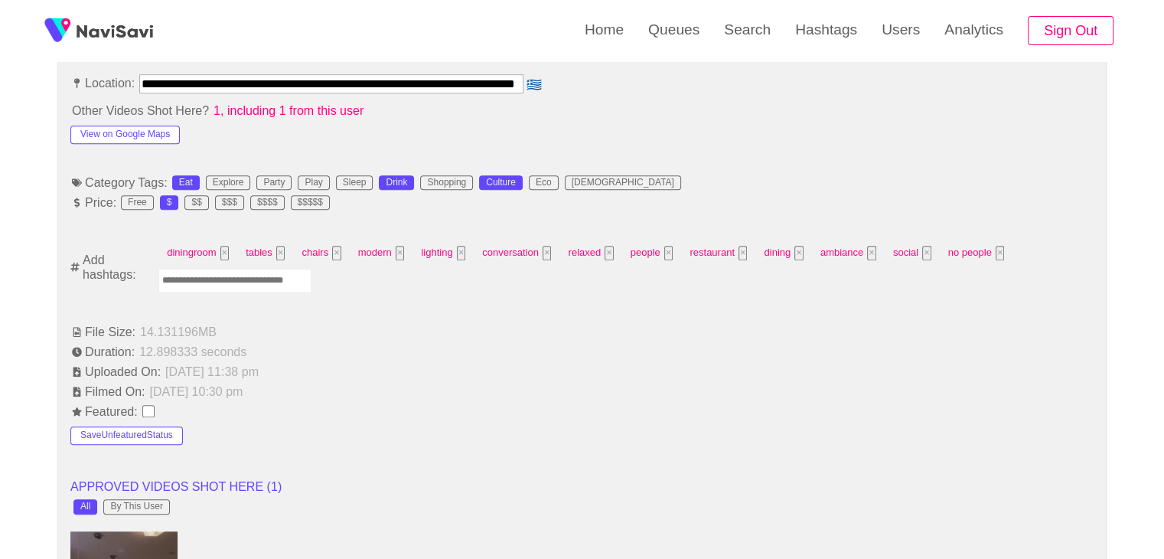
scroll to position [842, 0]
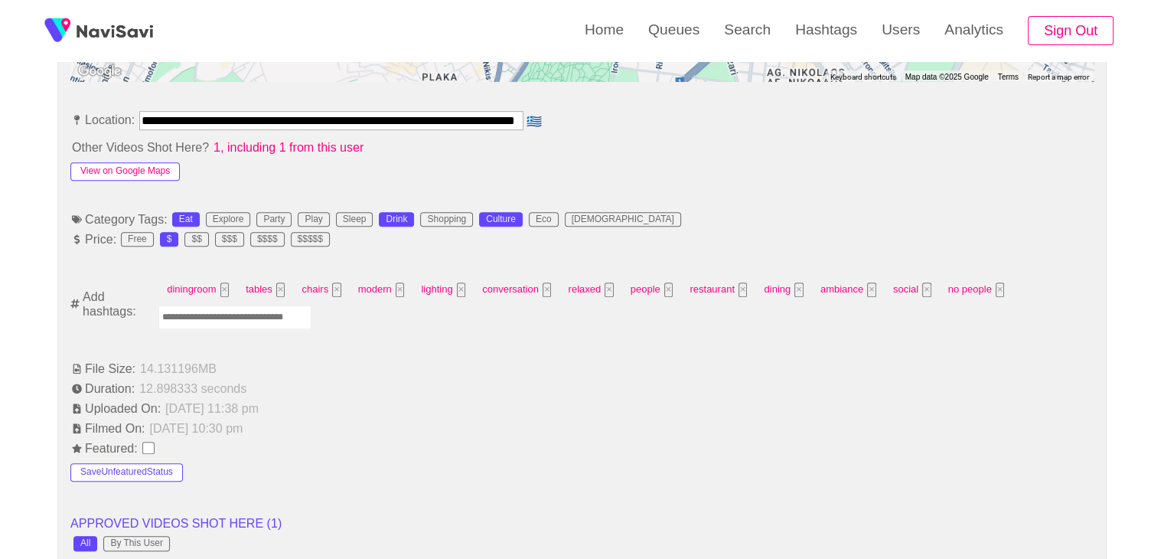
click at [162, 170] on button "View on Google Maps" at bounding box center [124, 171] width 109 height 18
click at [137, 162] on button "View on Google Maps" at bounding box center [124, 171] width 109 height 18
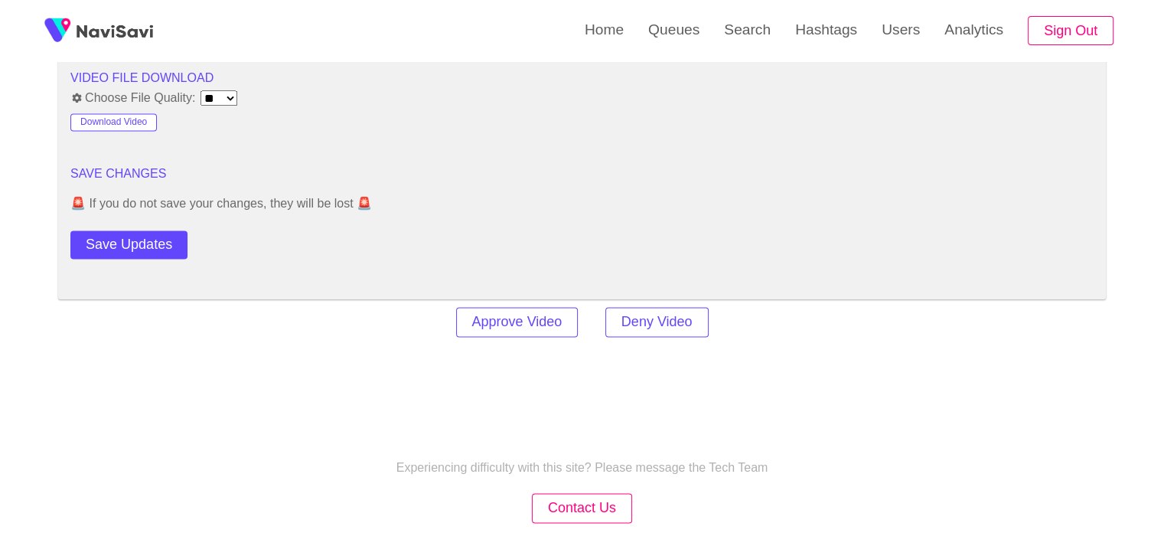
scroll to position [2169, 0]
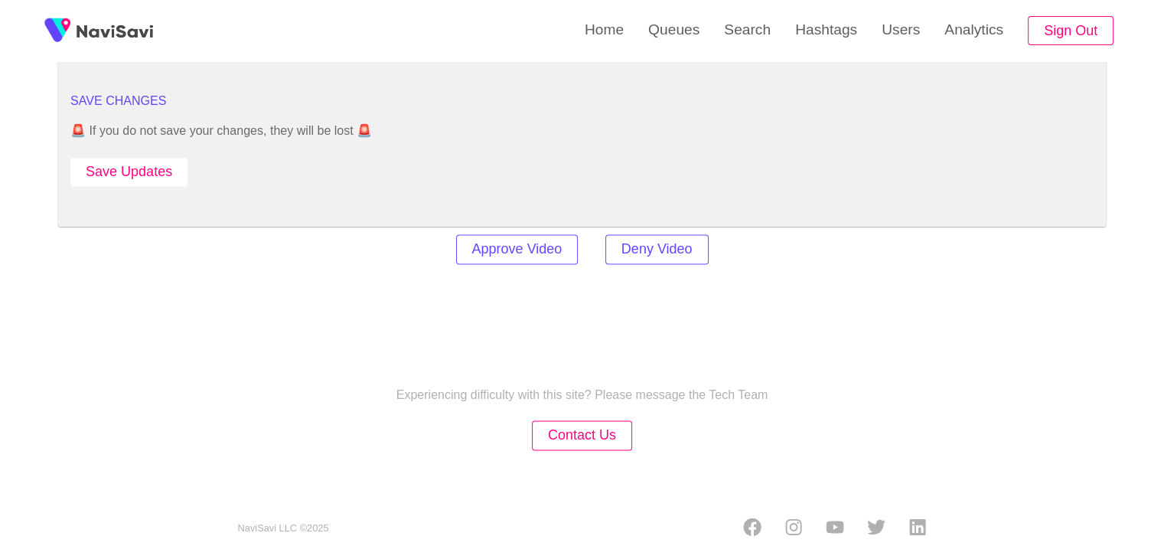
click at [147, 159] on button "Save Updates" at bounding box center [128, 172] width 117 height 28
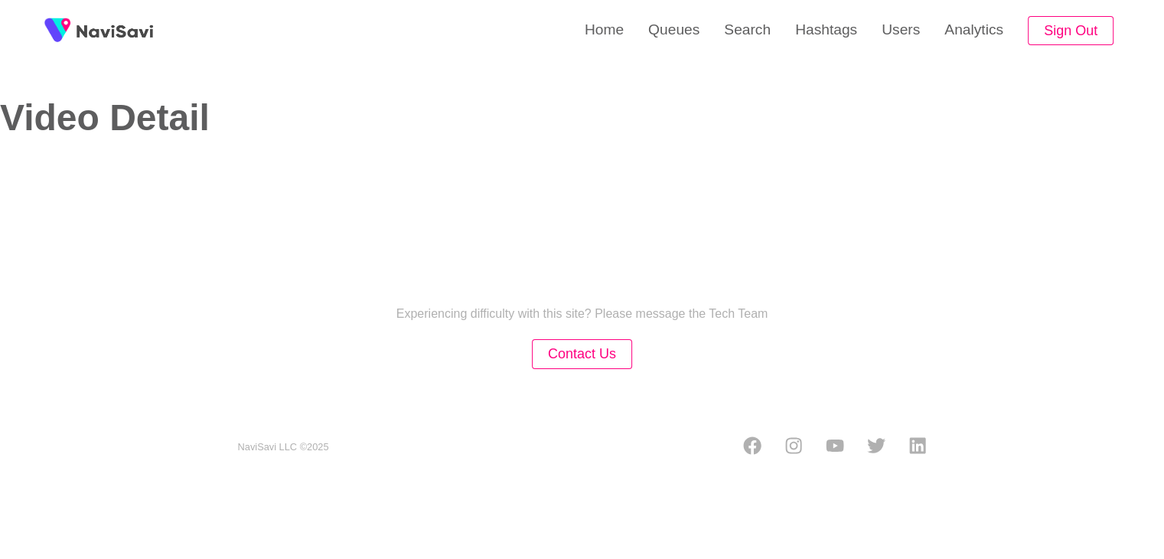
select select "**********"
select select "**"
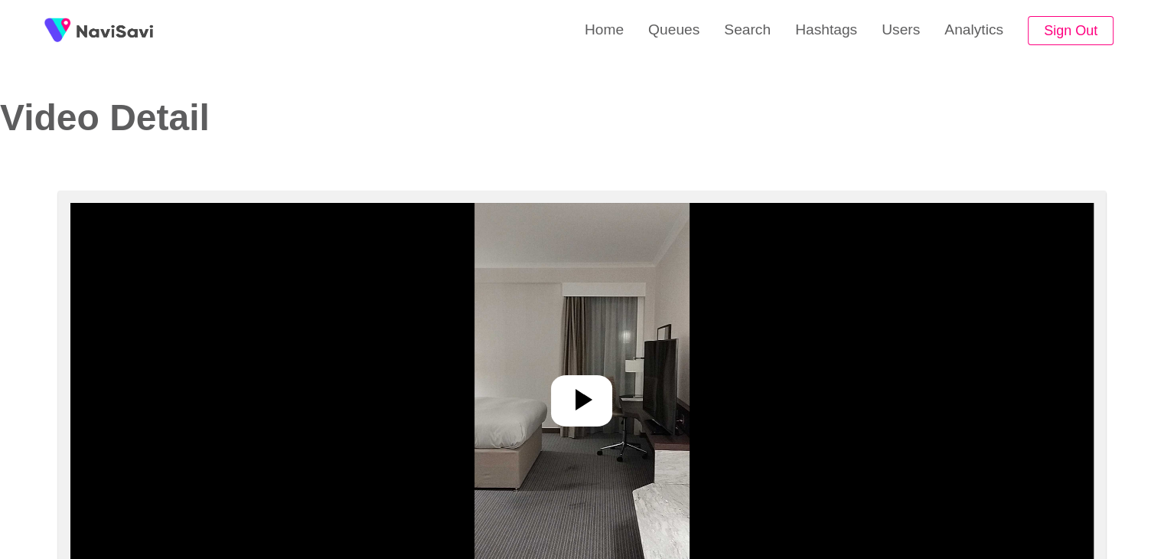
scroll to position [153, 0]
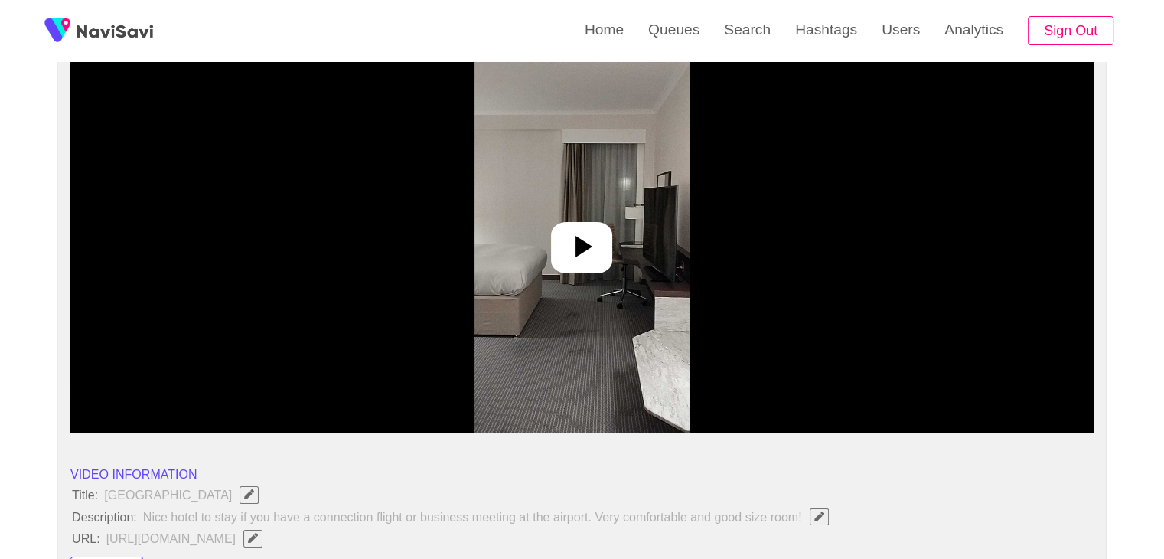
click at [566, 223] on div at bounding box center [581, 247] width 61 height 51
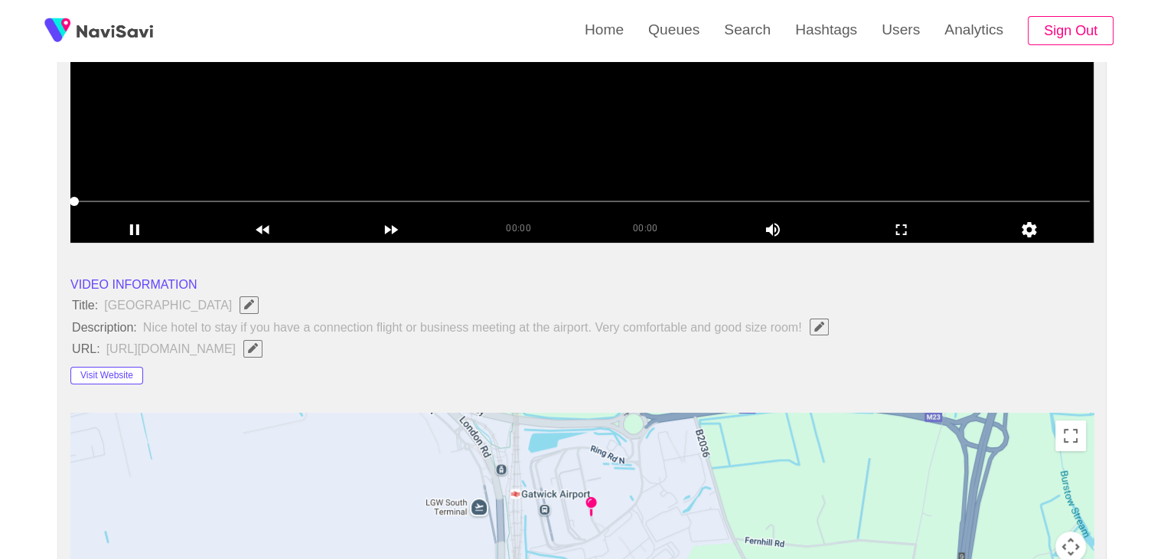
scroll to position [383, 0]
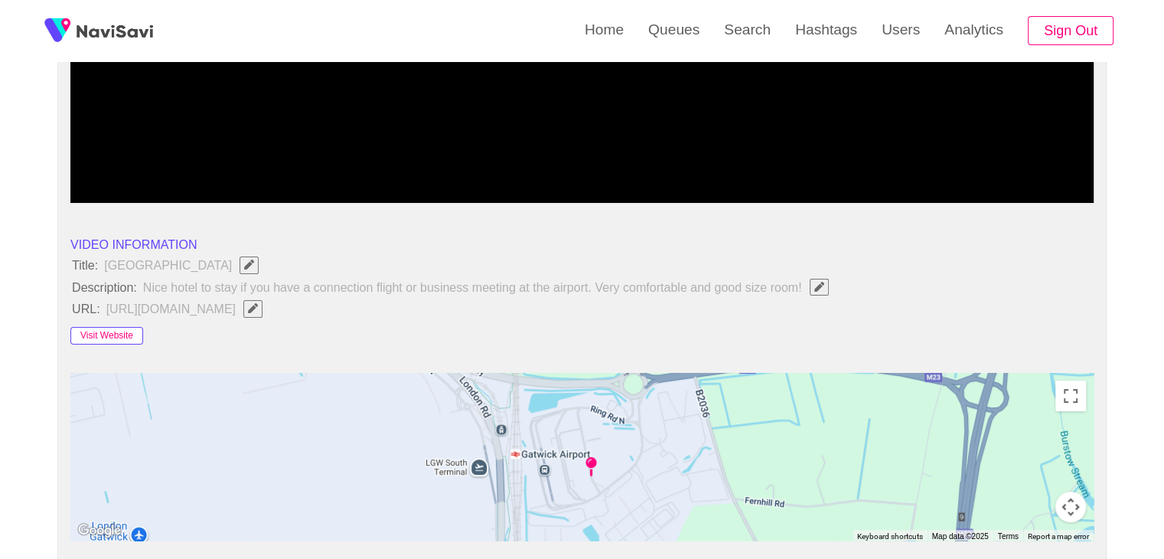
click at [112, 337] on button "Visit Website" at bounding box center [106, 336] width 73 height 18
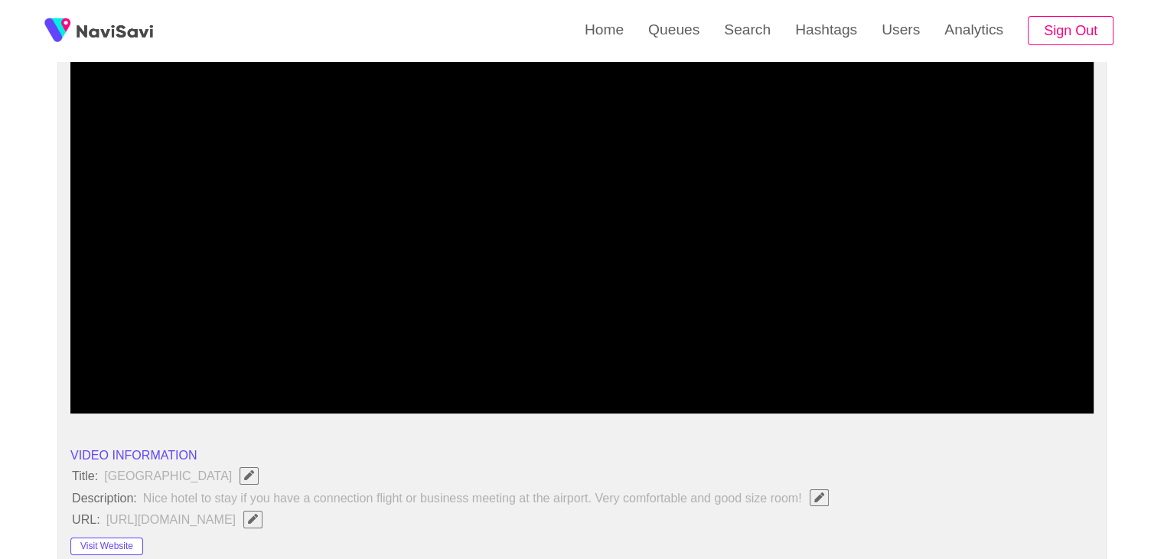
scroll to position [153, 0]
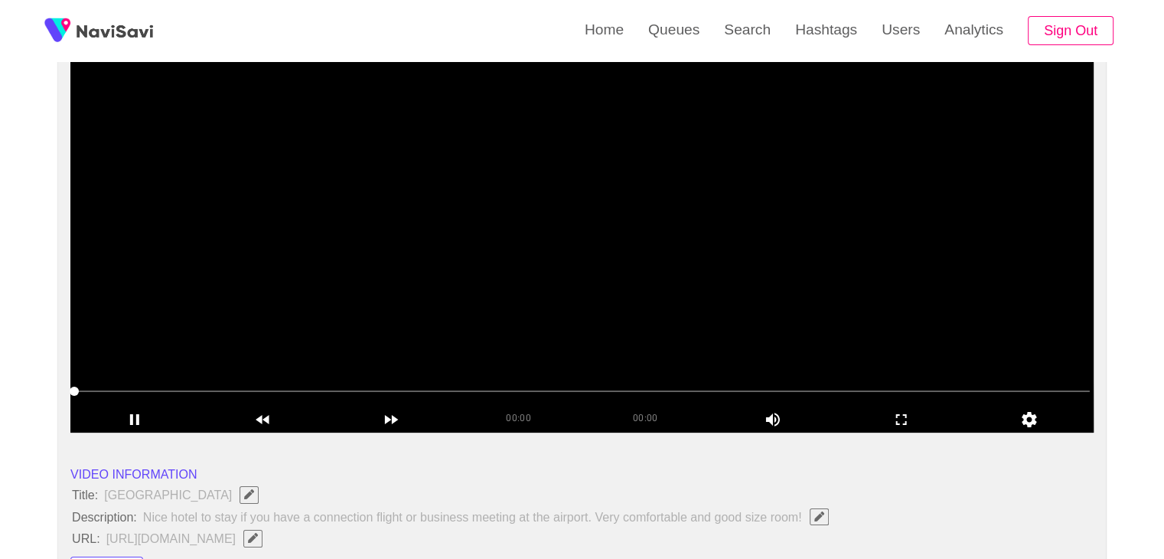
click at [638, 246] on video at bounding box center [581, 241] width 1023 height 383
click at [881, 420] on icon "add" at bounding box center [901, 419] width 127 height 18
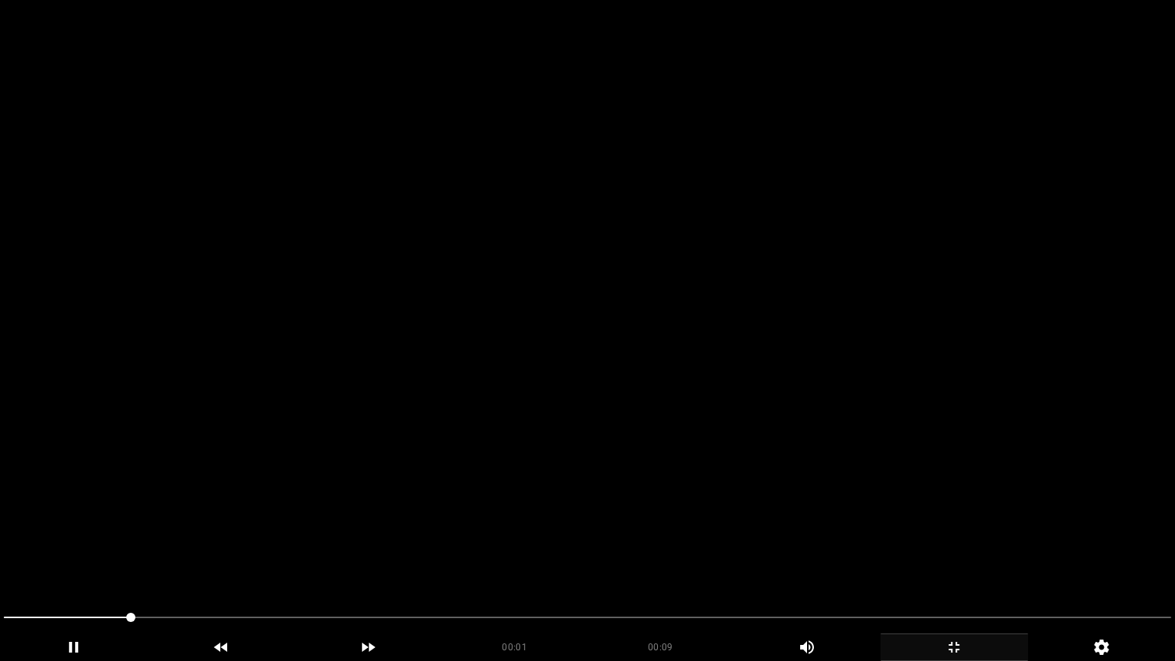
click at [528, 455] on video at bounding box center [587, 330] width 1175 height 661
click at [528, 451] on video at bounding box center [587, 330] width 1175 height 661
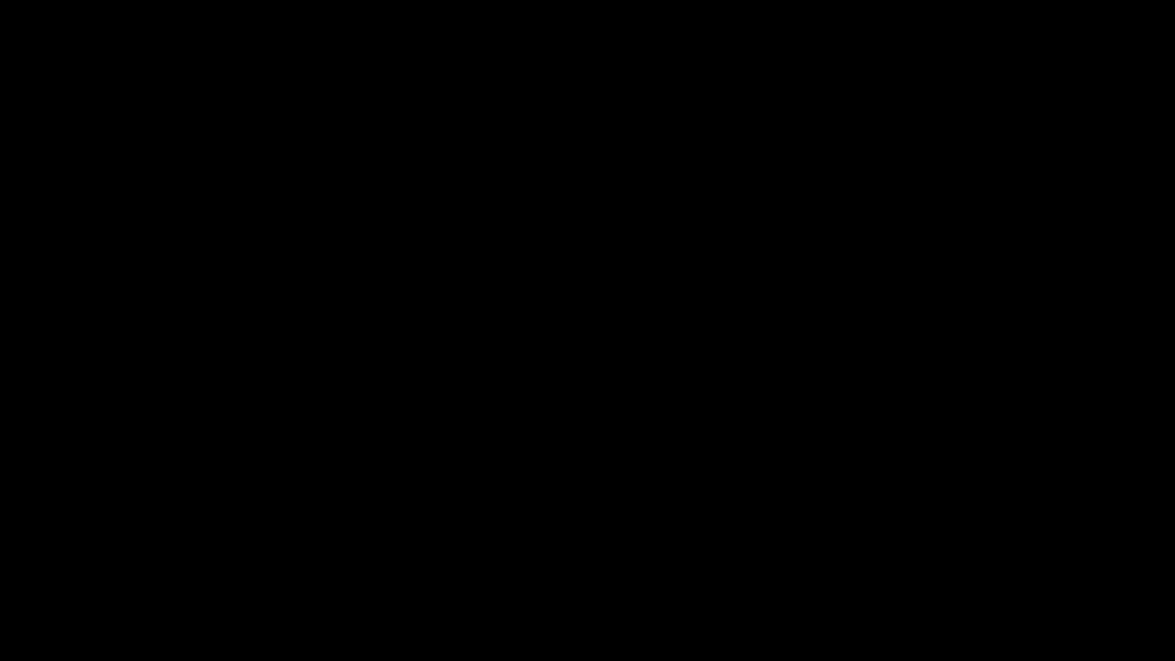
click at [358, 558] on span at bounding box center [588, 617] width 1168 height 24
click at [954, 558] on icon "add" at bounding box center [954, 647] width 146 height 18
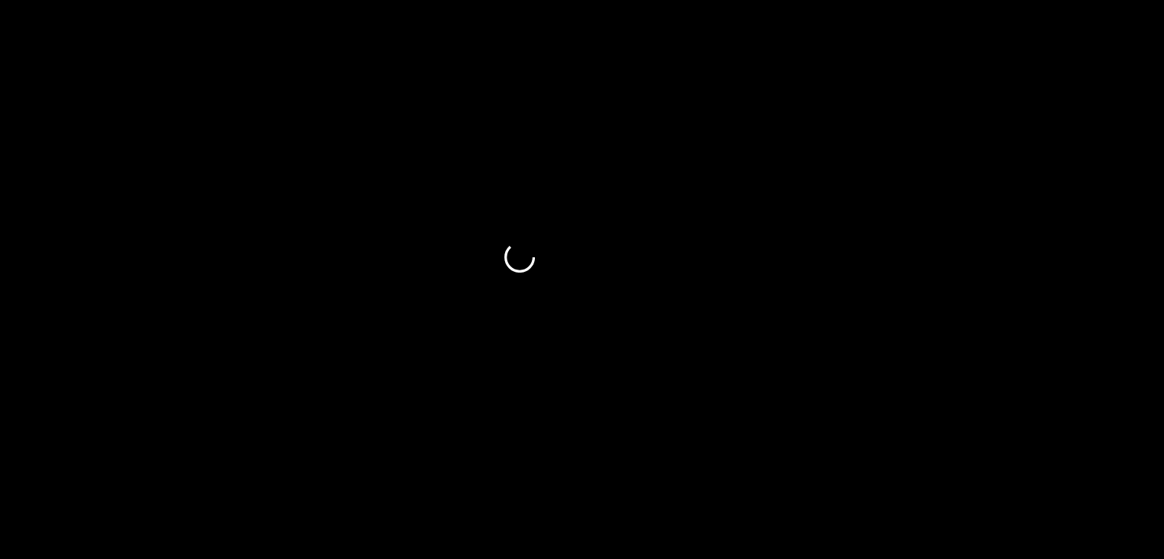
scroll to position [1989, 0]
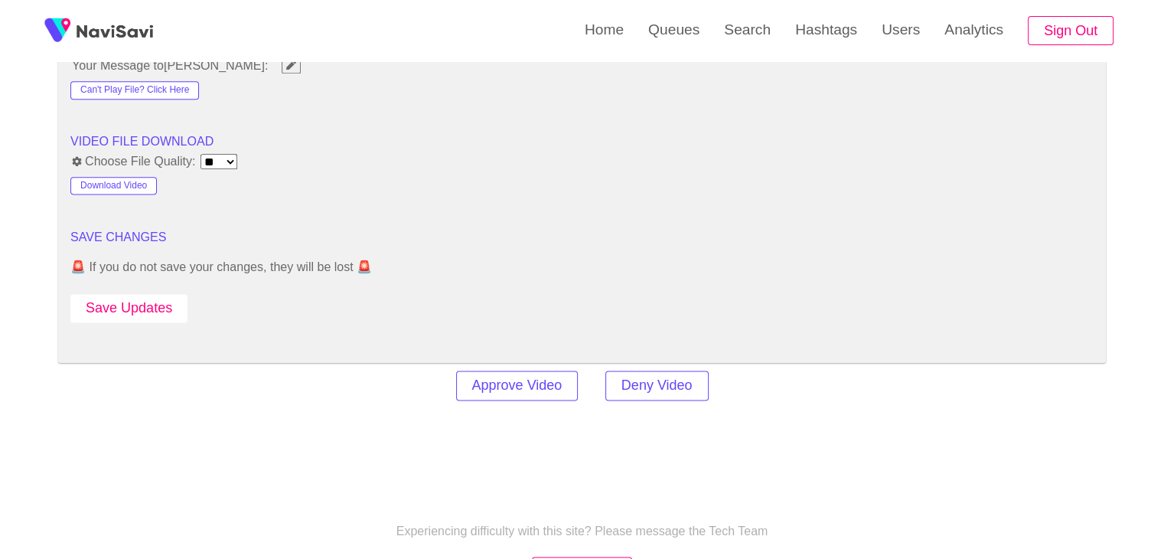
click at [144, 304] on button "Save Updates" at bounding box center [128, 308] width 117 height 28
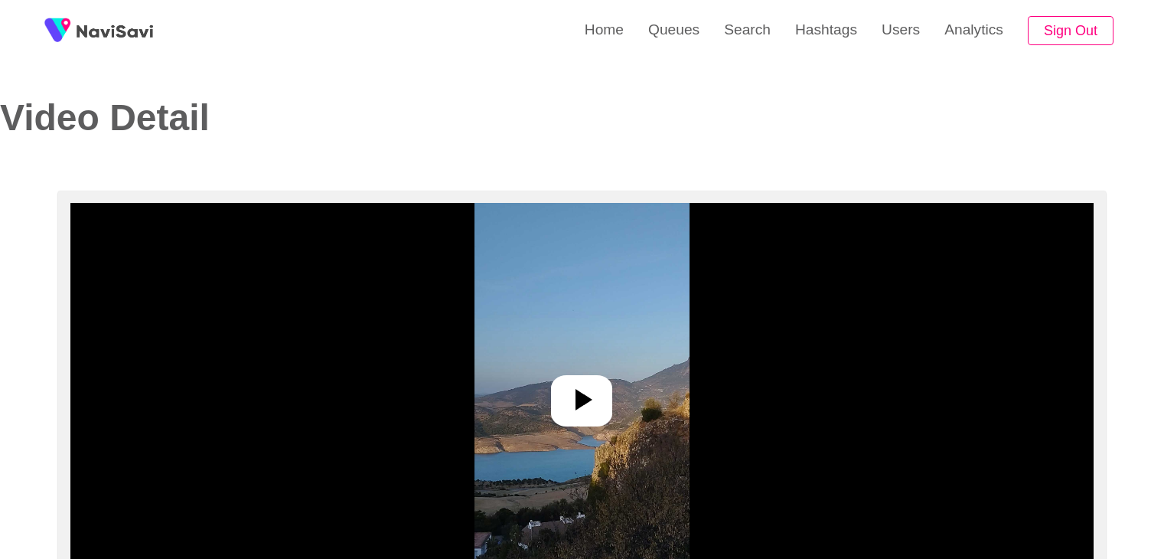
select select "**********"
select select "**"
click at [595, 402] on icon at bounding box center [581, 399] width 37 height 37
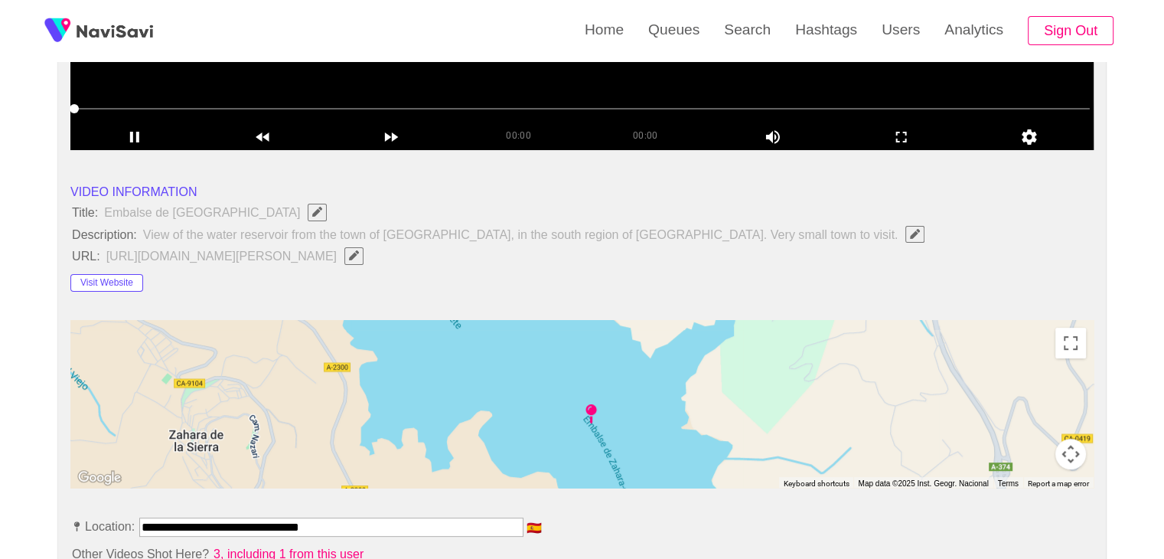
scroll to position [459, 0]
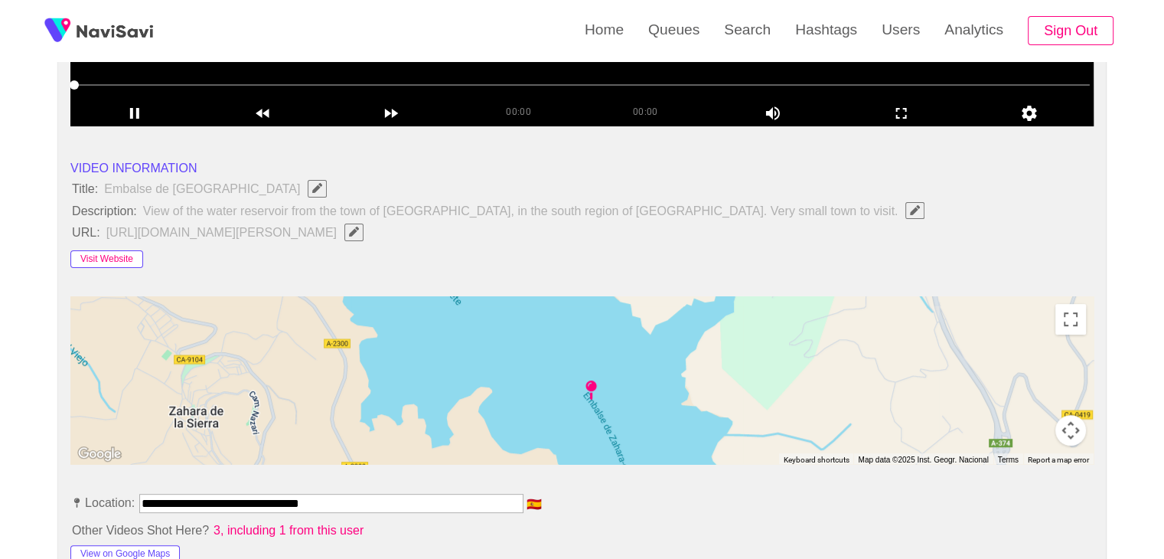
click at [117, 258] on button "Visit Website" at bounding box center [106, 259] width 73 height 18
click at [124, 253] on button "Visit Website" at bounding box center [106, 259] width 73 height 18
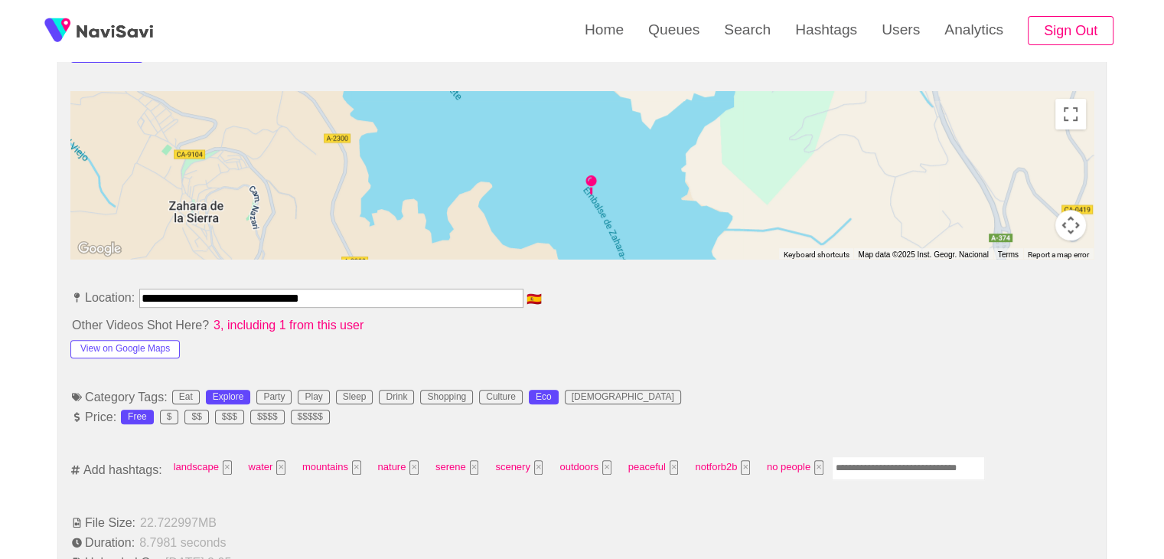
scroll to position [689, 0]
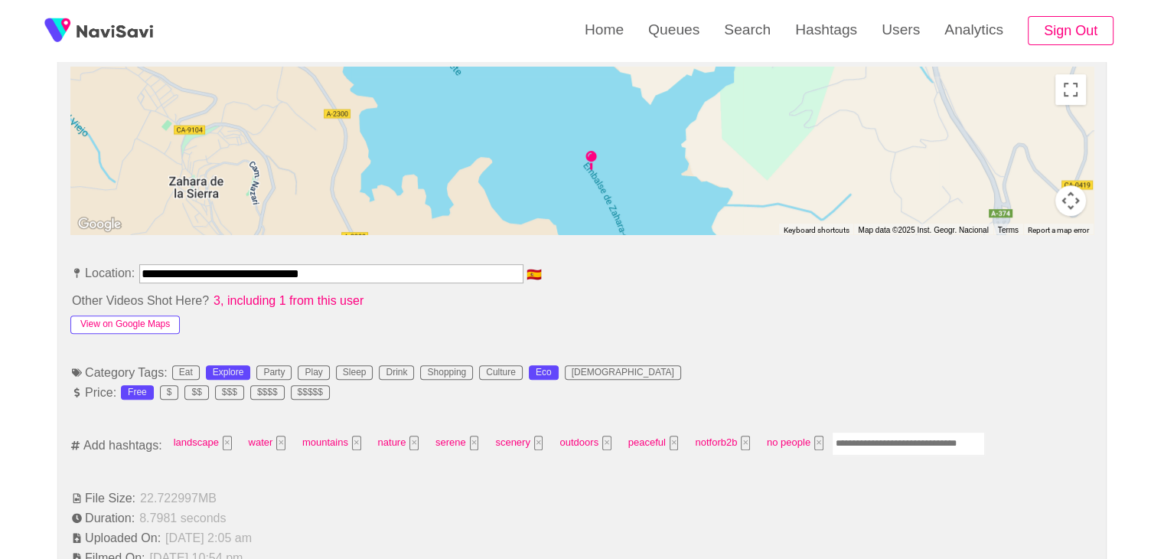
click at [150, 315] on button "View on Google Maps" at bounding box center [124, 324] width 109 height 18
drag, startPoint x: 288, startPoint y: 279, endPoint x: 0, endPoint y: 271, distance: 287.8
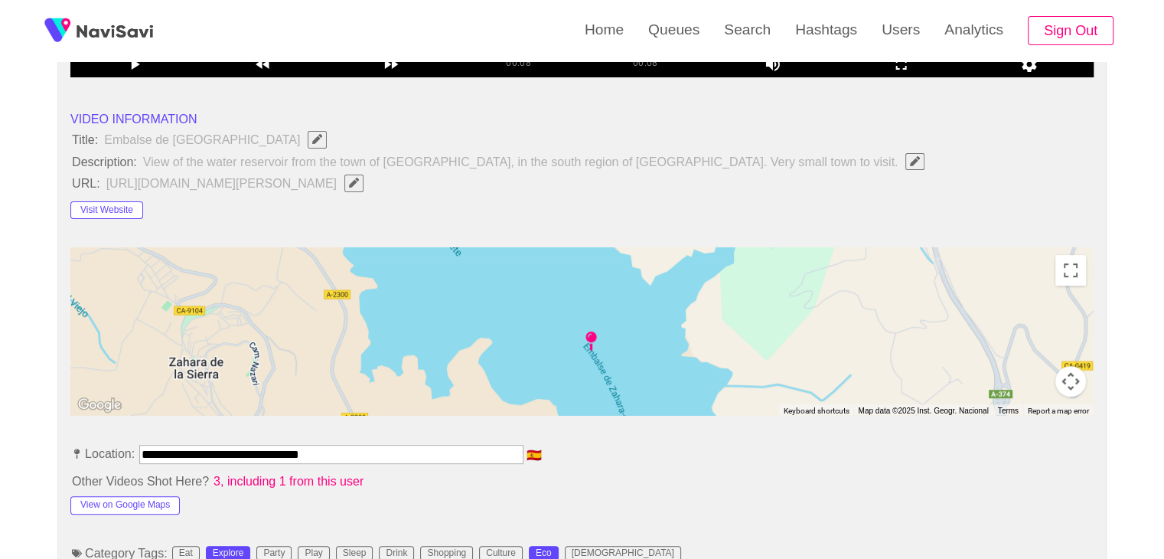
scroll to position [459, 0]
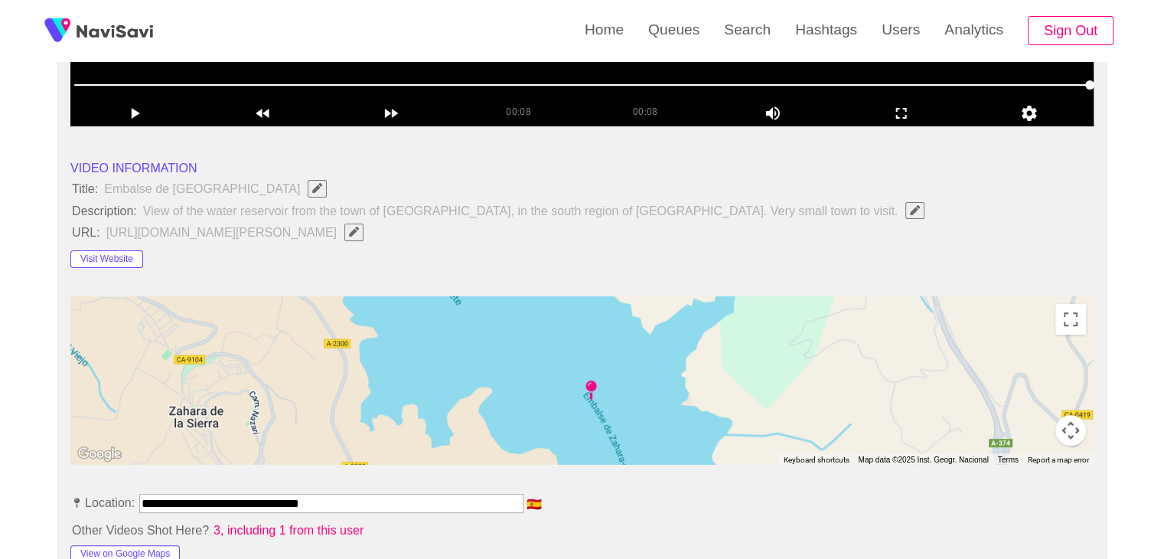
click at [360, 233] on span "Edit Field" at bounding box center [353, 231] width 13 height 10
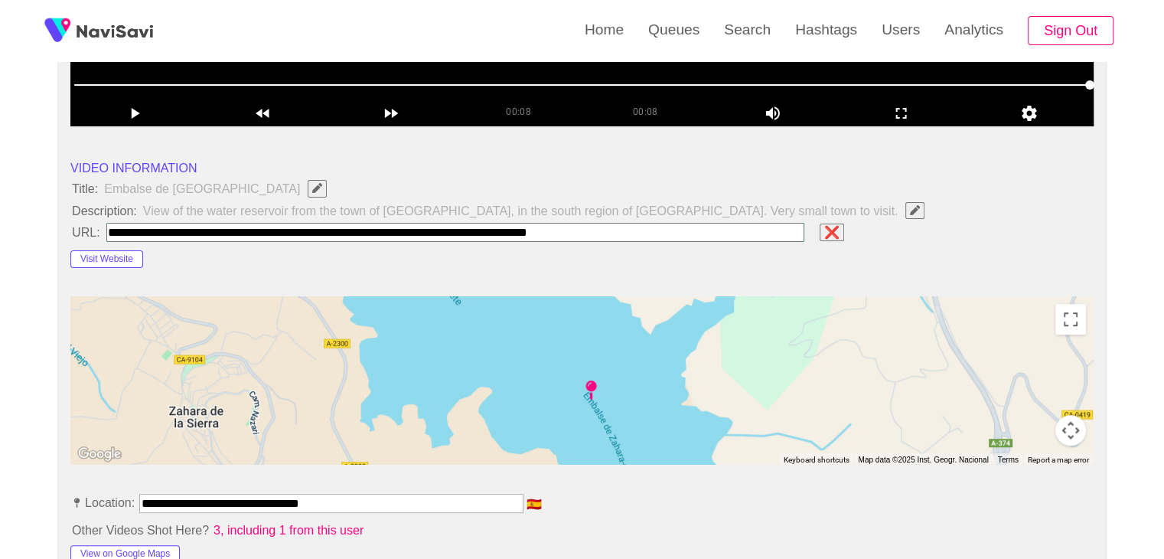
type input "**********"
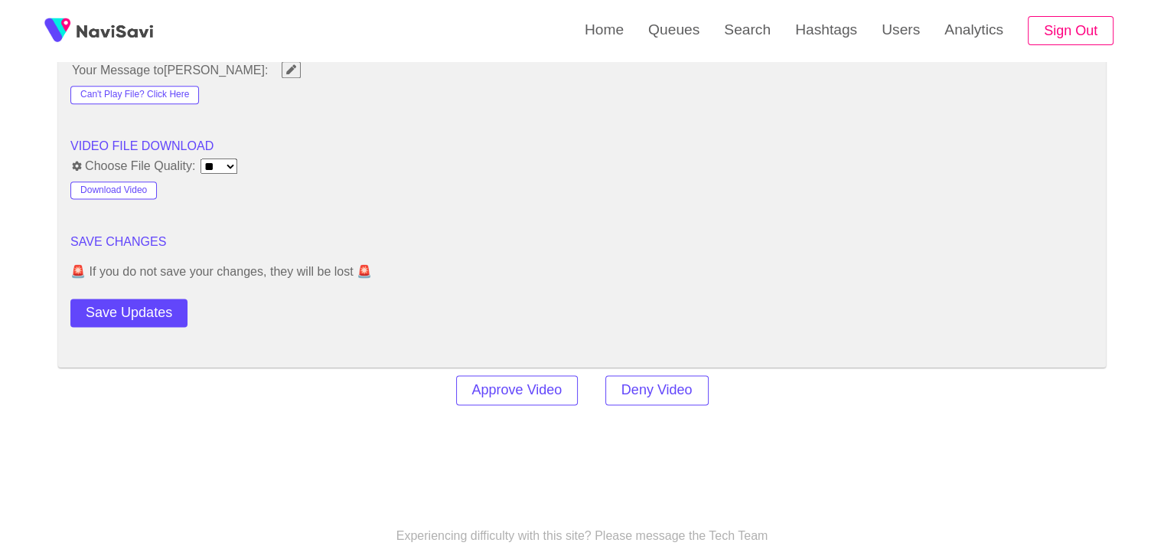
scroll to position [1989, 0]
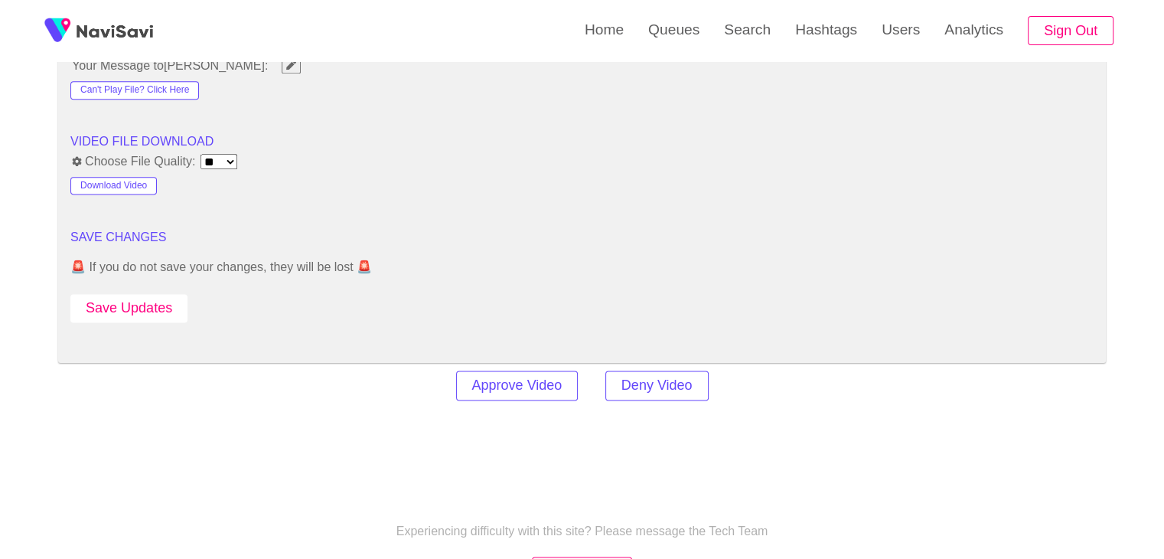
click at [150, 311] on button "Save Updates" at bounding box center [128, 308] width 117 height 28
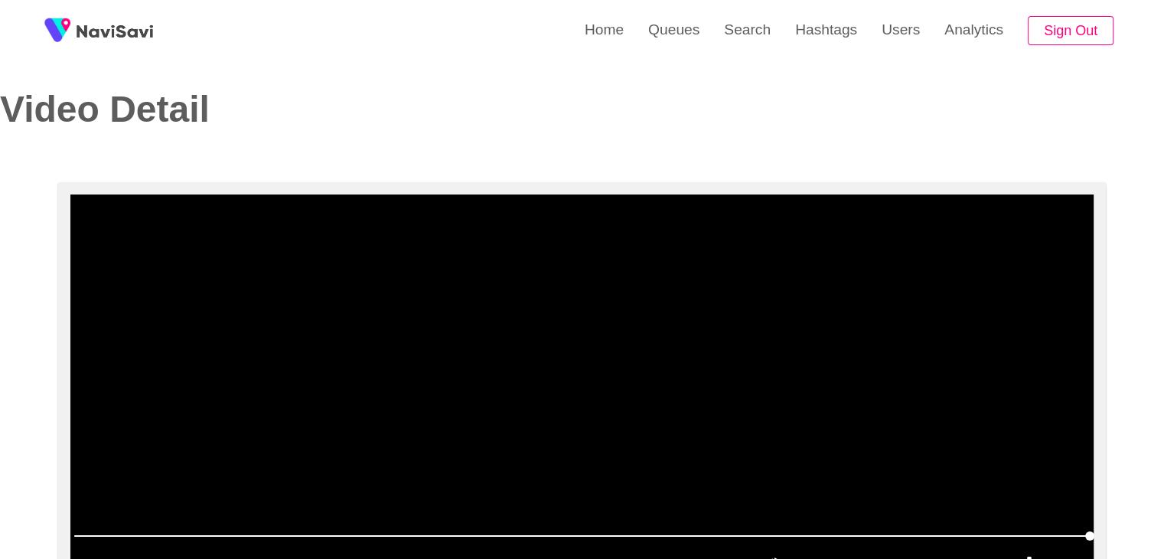
scroll to position [0, 0]
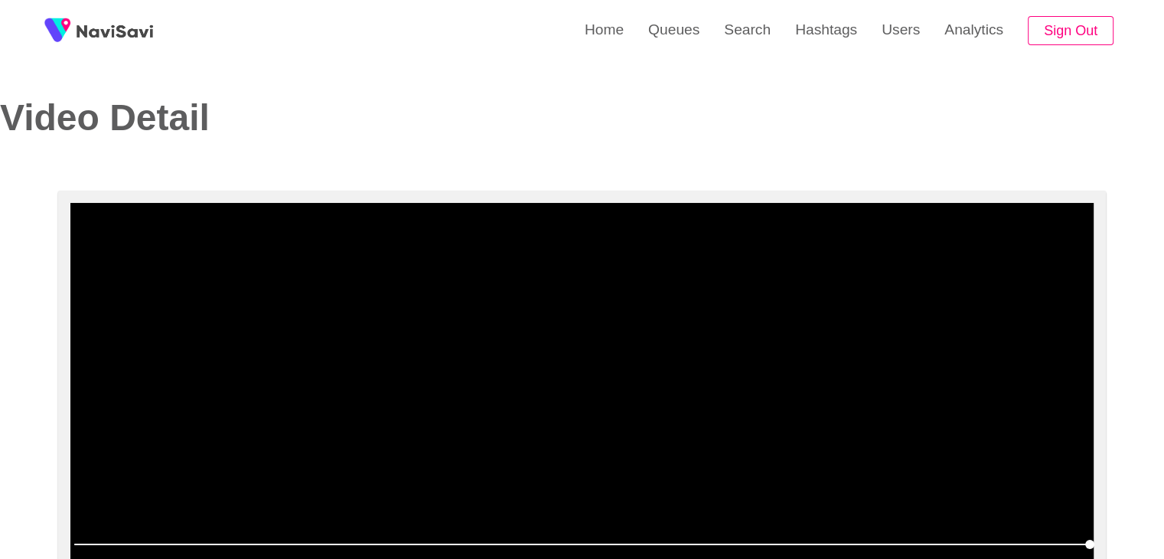
click at [679, 344] on video at bounding box center [581, 394] width 1023 height 383
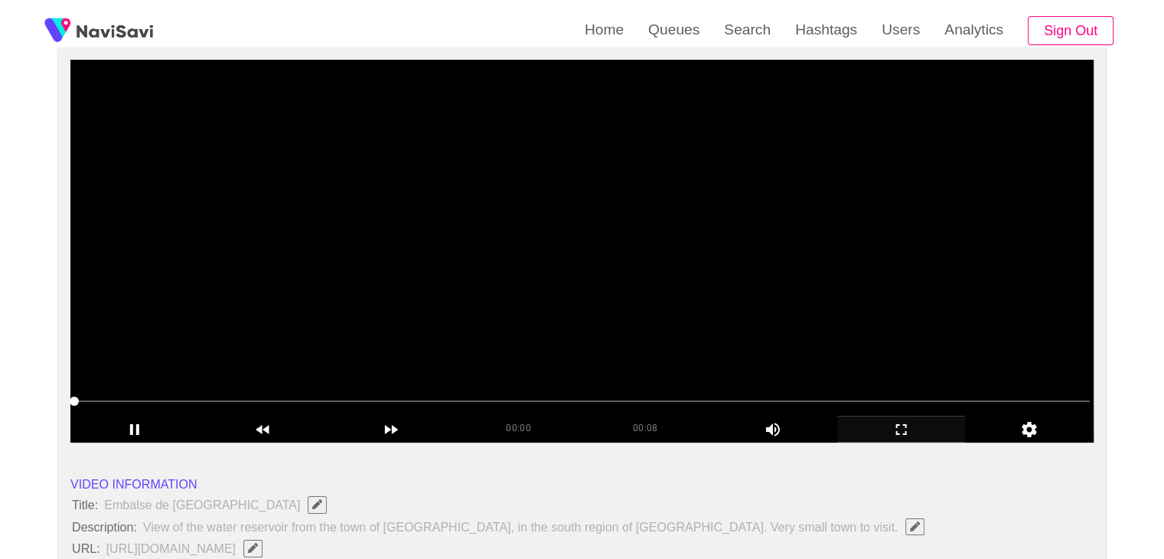
scroll to position [153, 0]
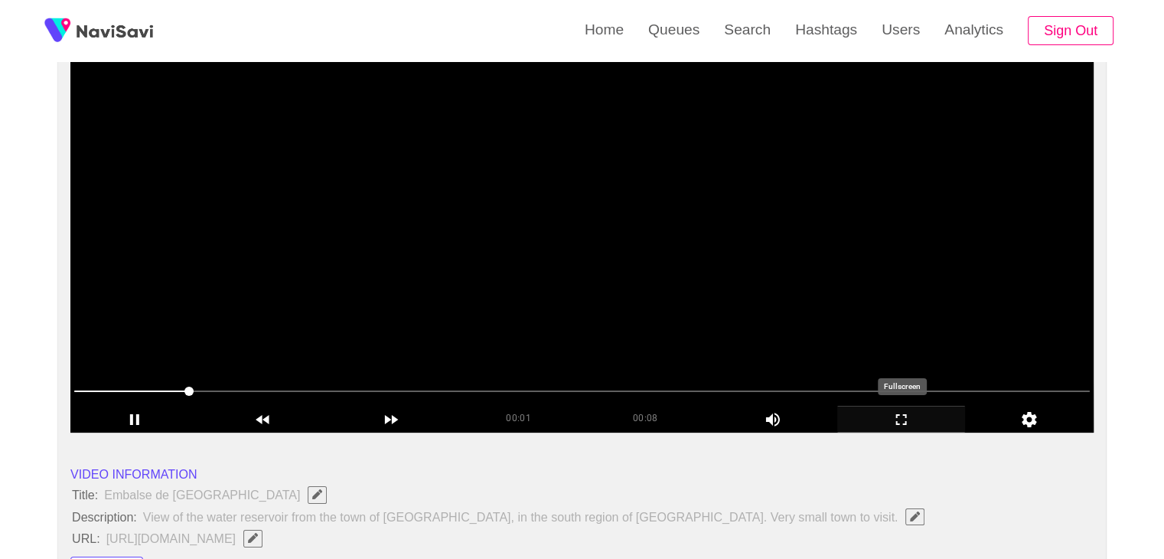
click at [909, 420] on icon "add" at bounding box center [901, 419] width 127 height 18
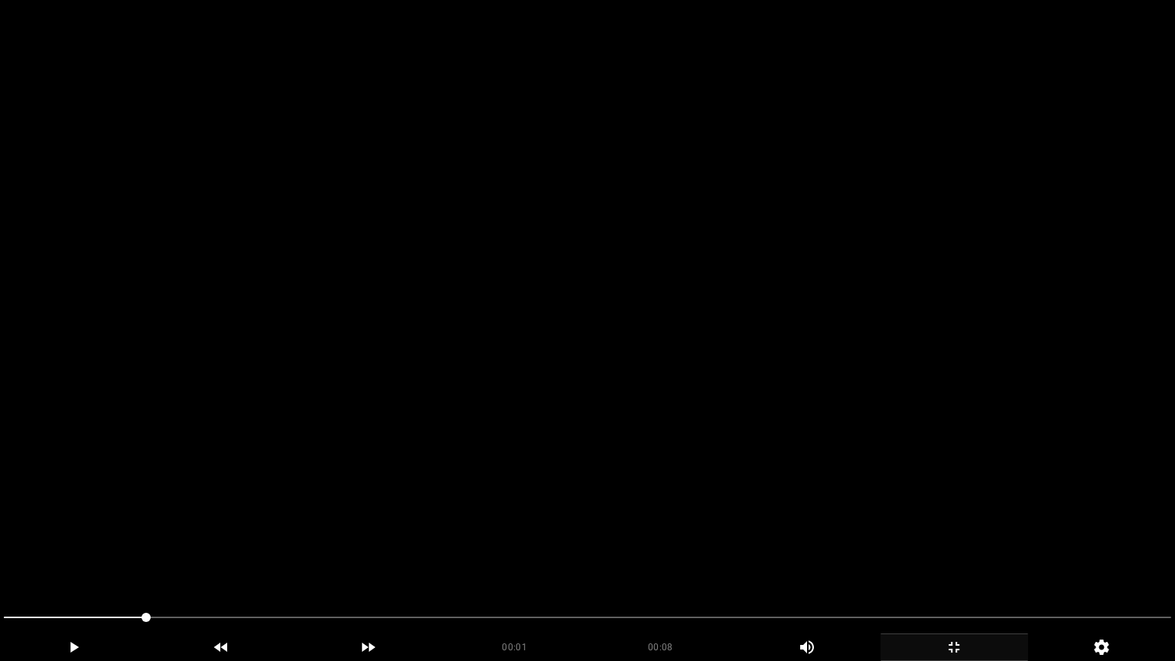
click at [383, 500] on video at bounding box center [587, 330] width 1175 height 661
click at [583, 540] on video at bounding box center [587, 330] width 1175 height 661
click at [639, 528] on video at bounding box center [587, 330] width 1175 height 661
click at [640, 527] on video at bounding box center [587, 330] width 1175 height 661
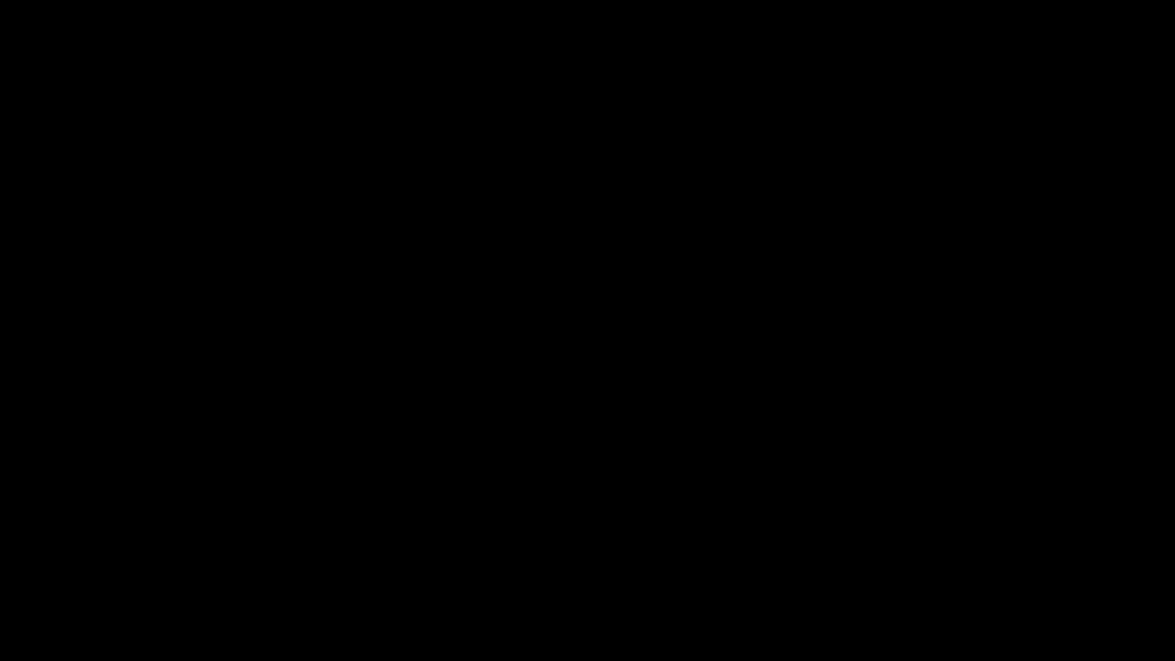
click at [842, 558] on div at bounding box center [588, 619] width 1180 height 41
click at [974, 558] on icon "add" at bounding box center [954, 647] width 146 height 18
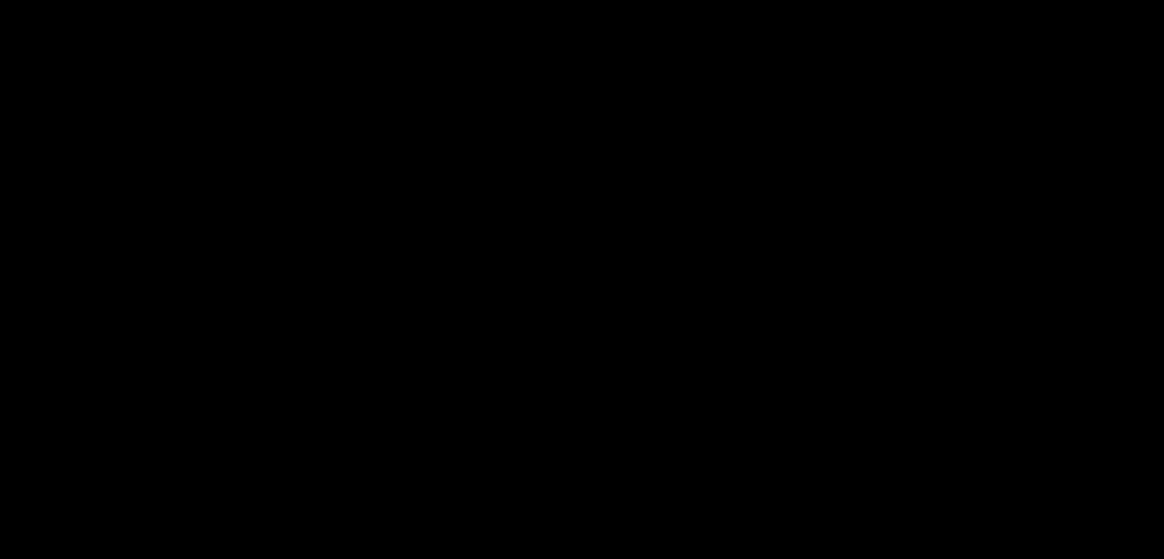
scroll to position [1989, 0]
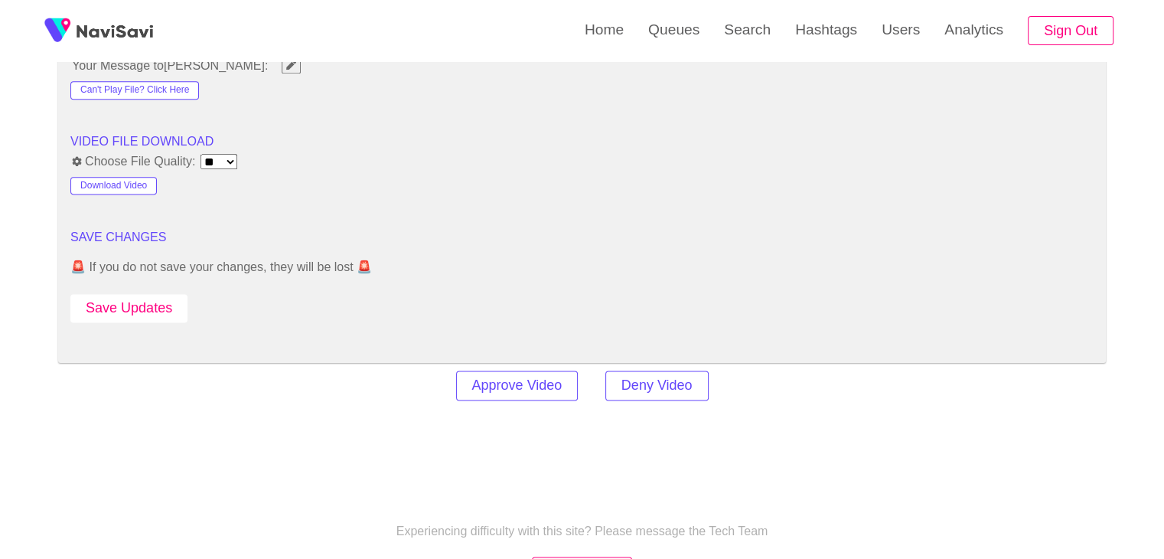
click at [122, 304] on button "Save Updates" at bounding box center [128, 308] width 117 height 28
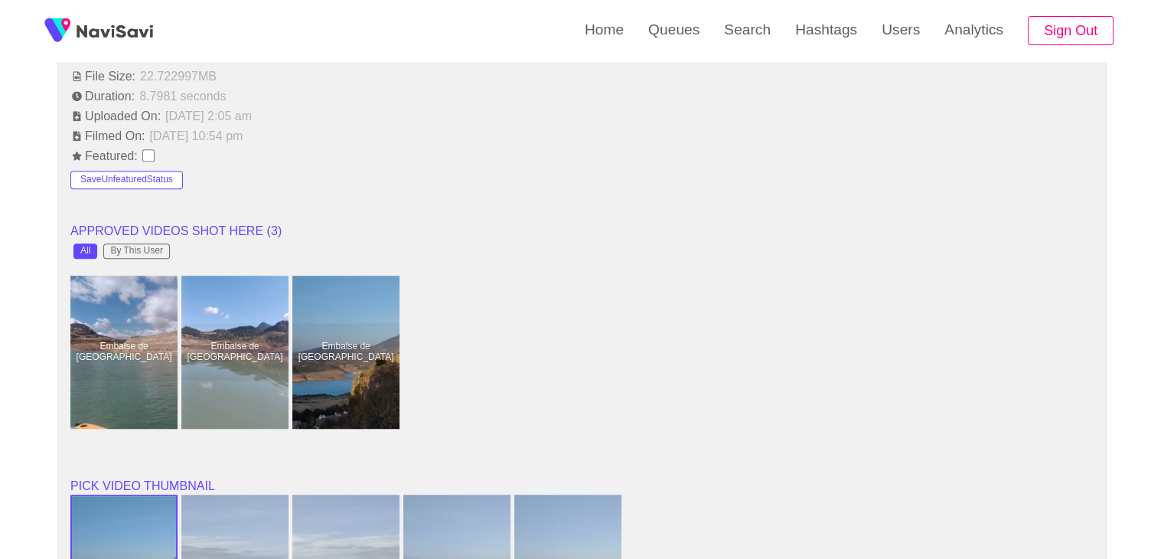
scroll to position [1071, 0]
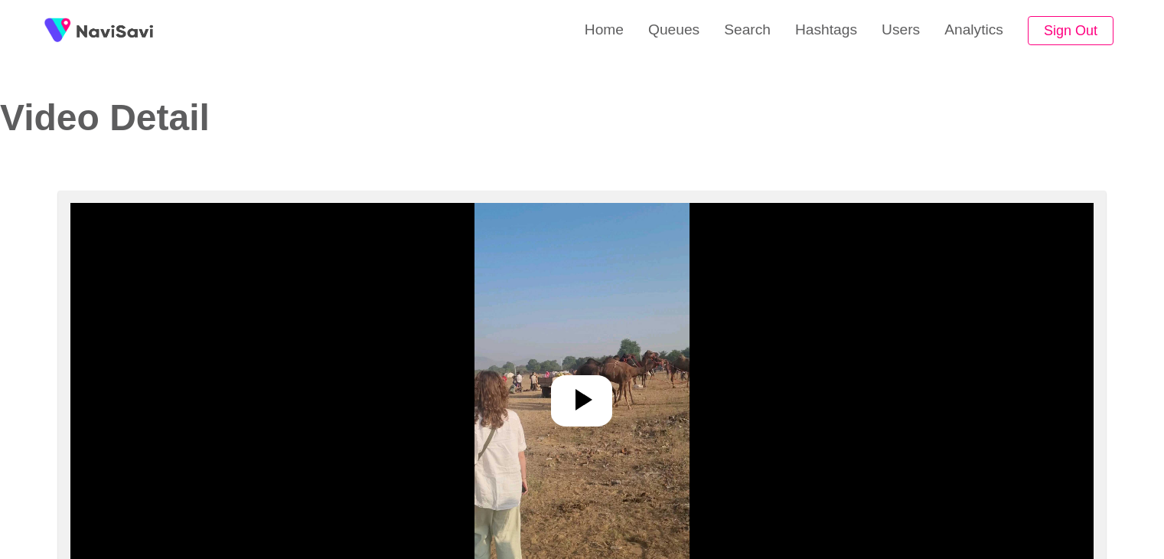
select select "**"
select select "**********"
click at [600, 405] on div at bounding box center [581, 400] width 61 height 51
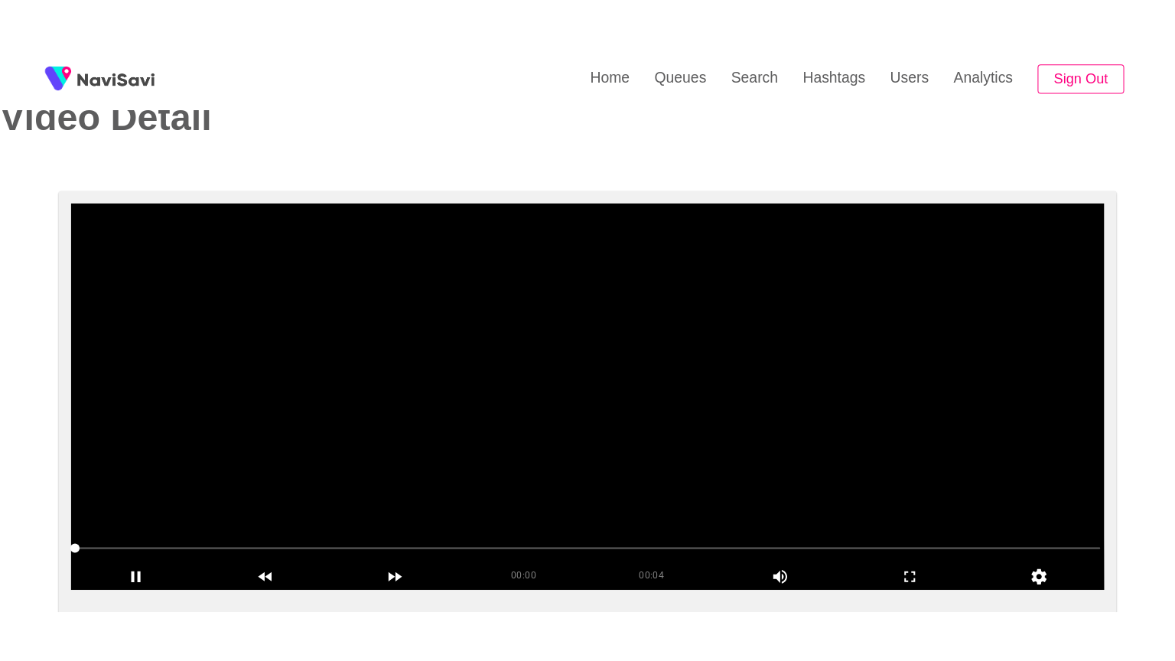
scroll to position [230, 0]
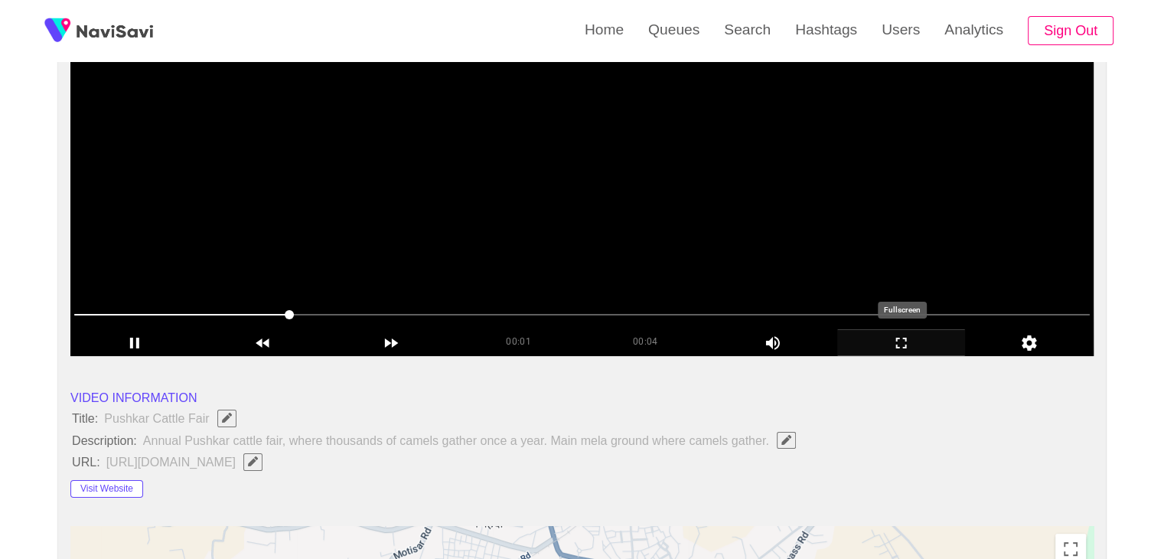
click at [904, 343] on icon "add" at bounding box center [901, 343] width 127 height 18
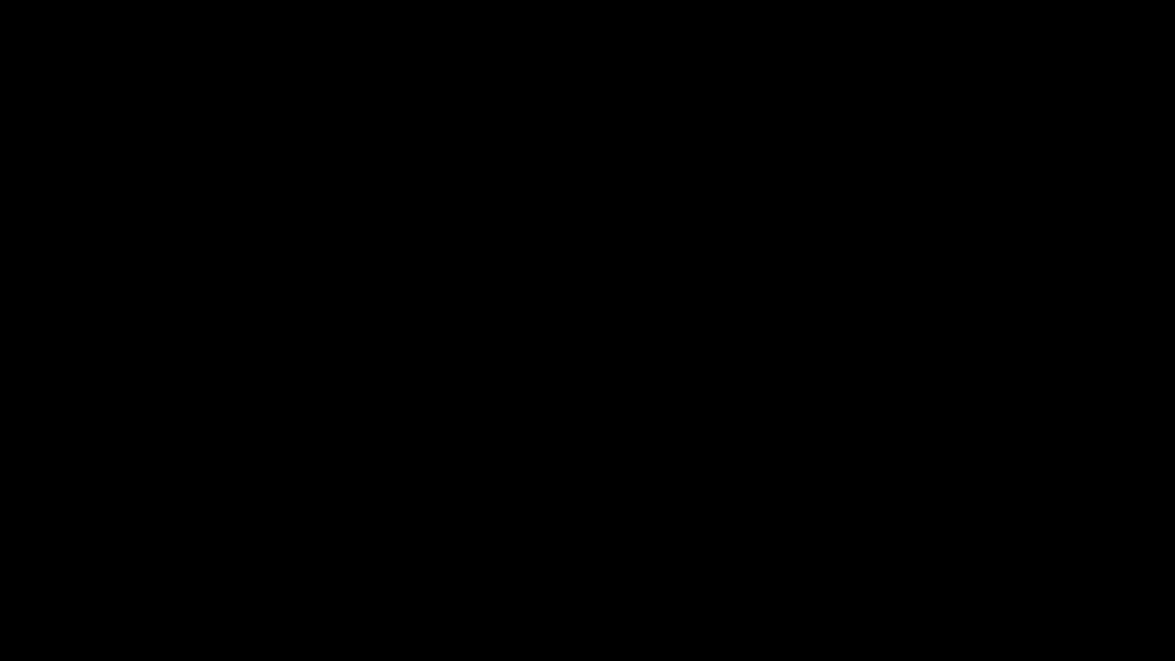
click at [79, 558] on icon "add" at bounding box center [74, 647] width 146 height 18
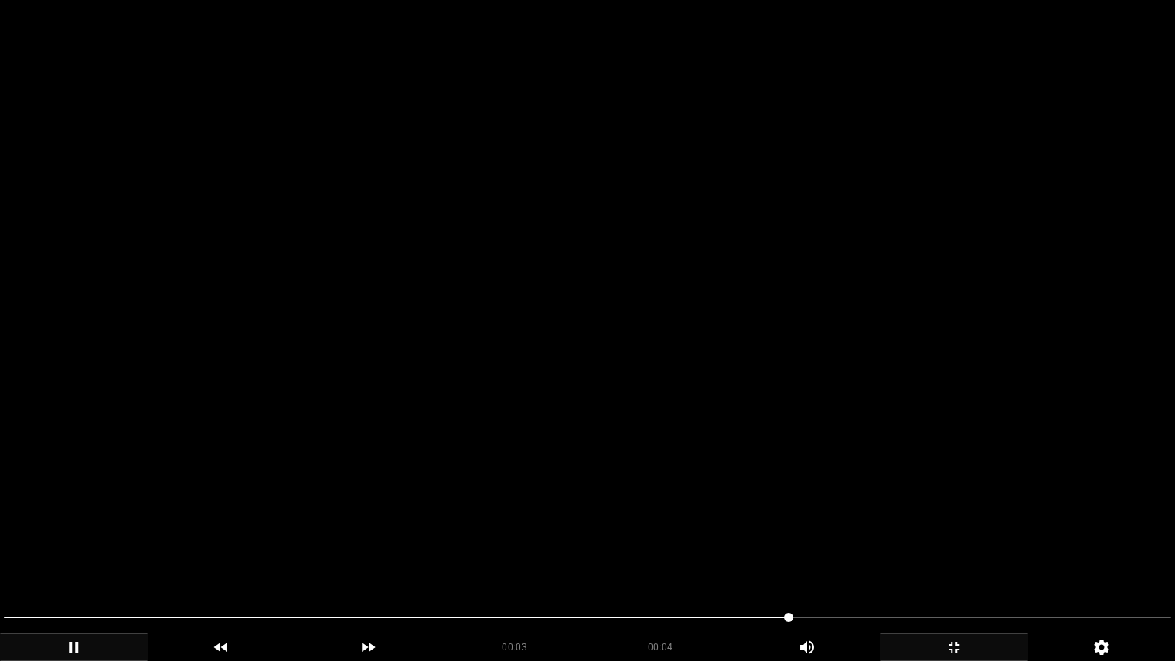
drag, startPoint x: 229, startPoint y: 623, endPoint x: 0, endPoint y: 627, distance: 228.8
click at [0, 558] on div at bounding box center [588, 619] width 1180 height 41
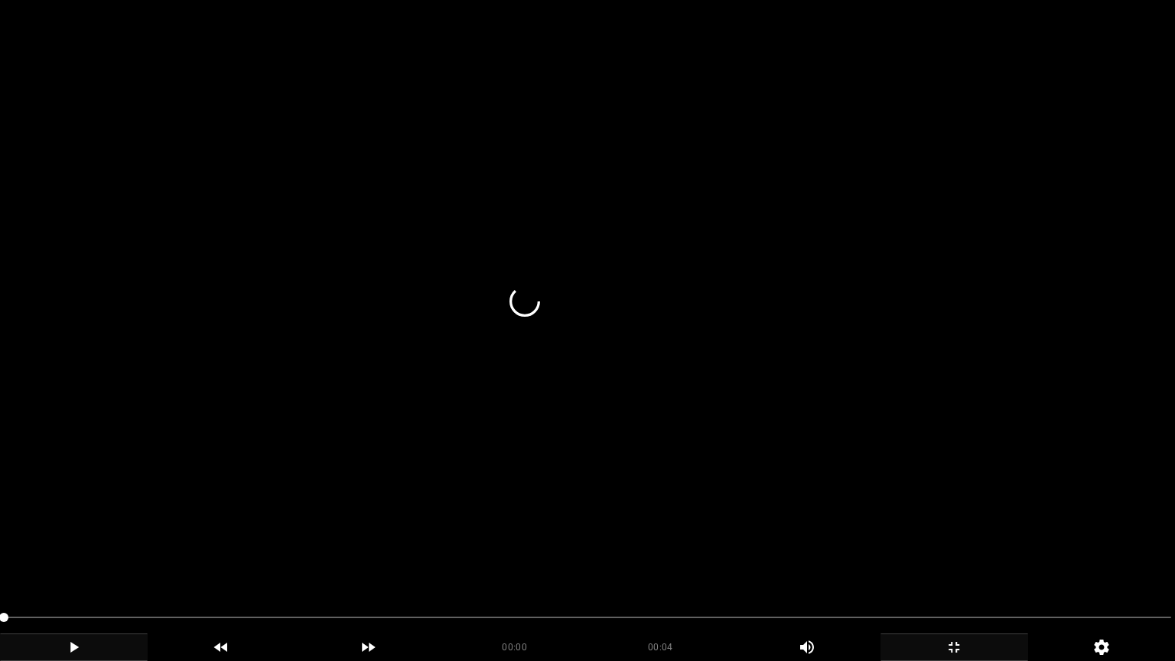
click at [80, 558] on div "add" at bounding box center [74, 648] width 148 height 28
click at [107, 558] on icon "add" at bounding box center [74, 647] width 146 height 18
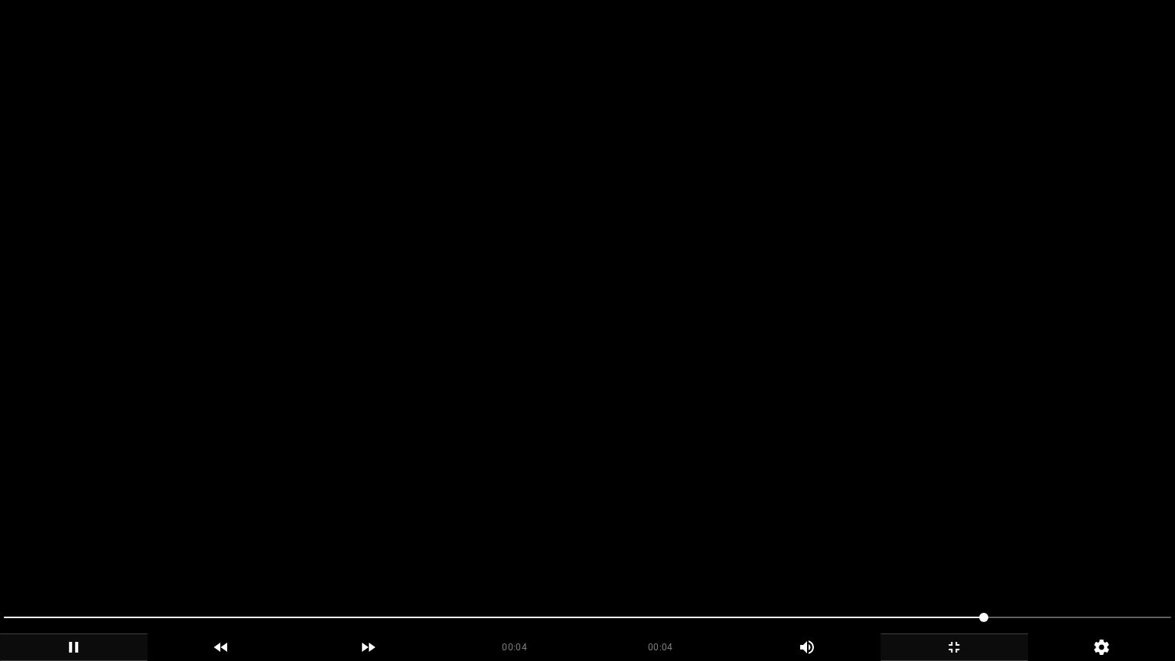
click at [80, 558] on icon "add" at bounding box center [74, 647] width 146 height 18
click at [81, 558] on icon "add" at bounding box center [74, 647] width 146 height 18
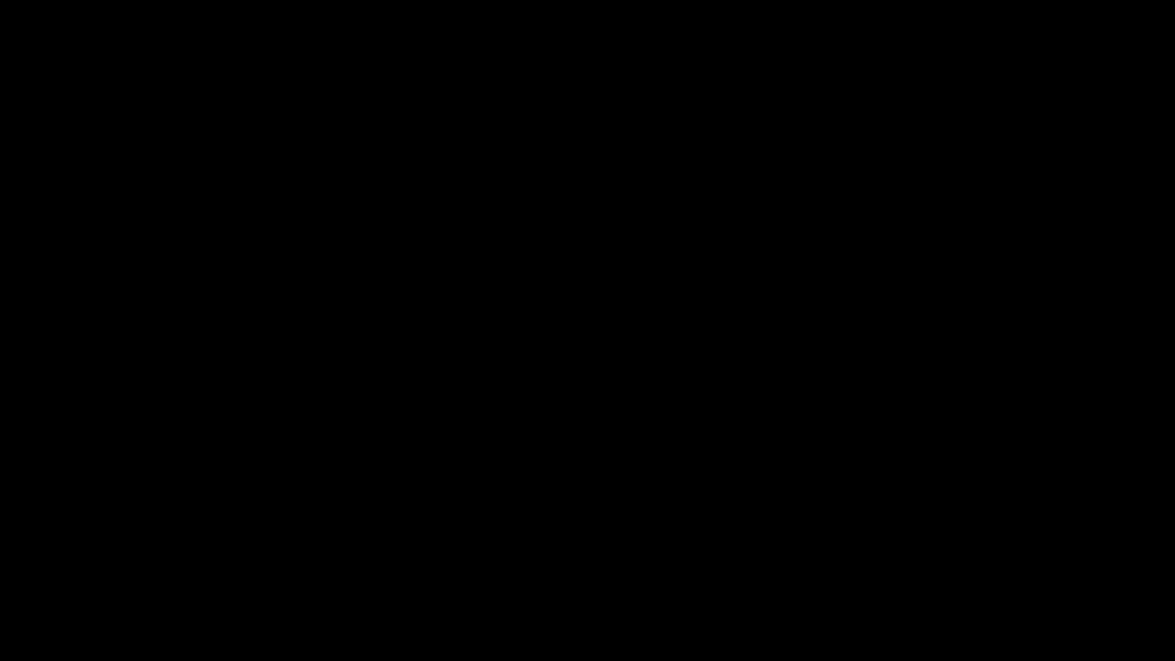
click at [86, 558] on icon "add" at bounding box center [74, 647] width 146 height 18
click at [958, 558] on icon "add" at bounding box center [954, 647] width 11 height 11
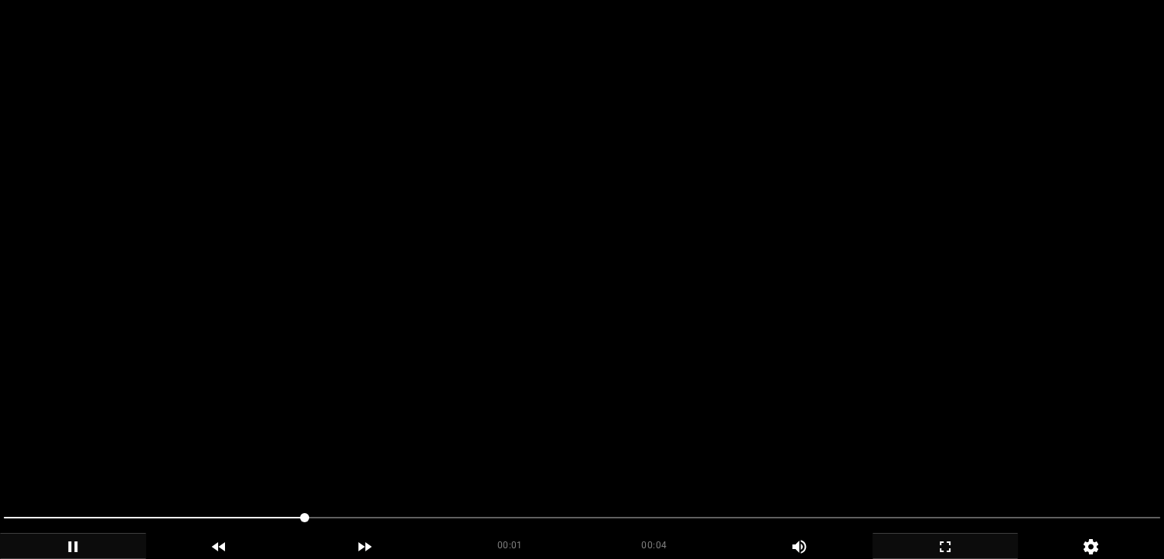
scroll to position [0, 0]
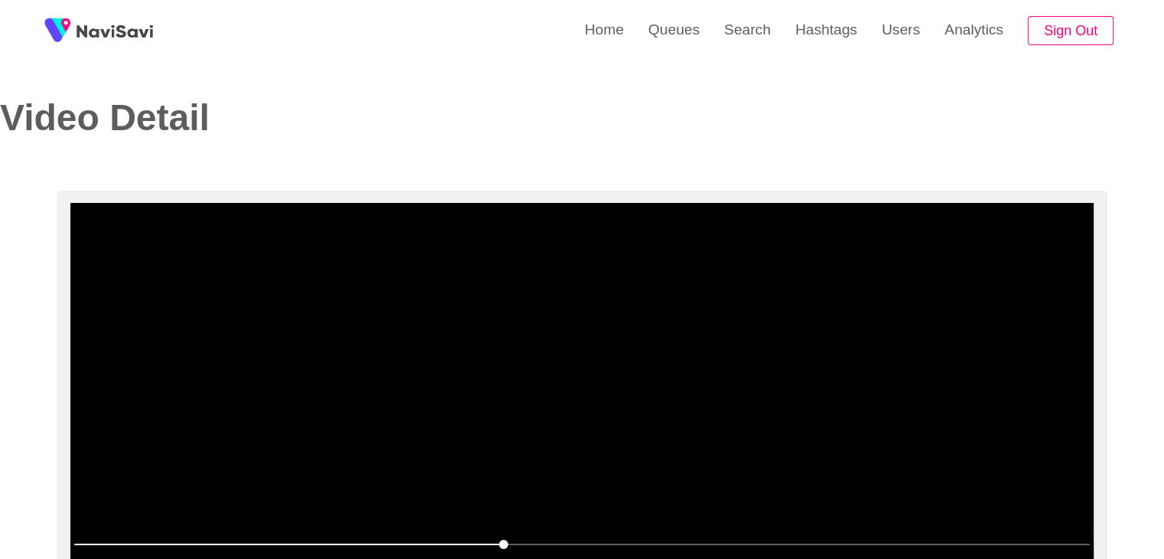
click at [517, 350] on video at bounding box center [581, 394] width 1023 height 383
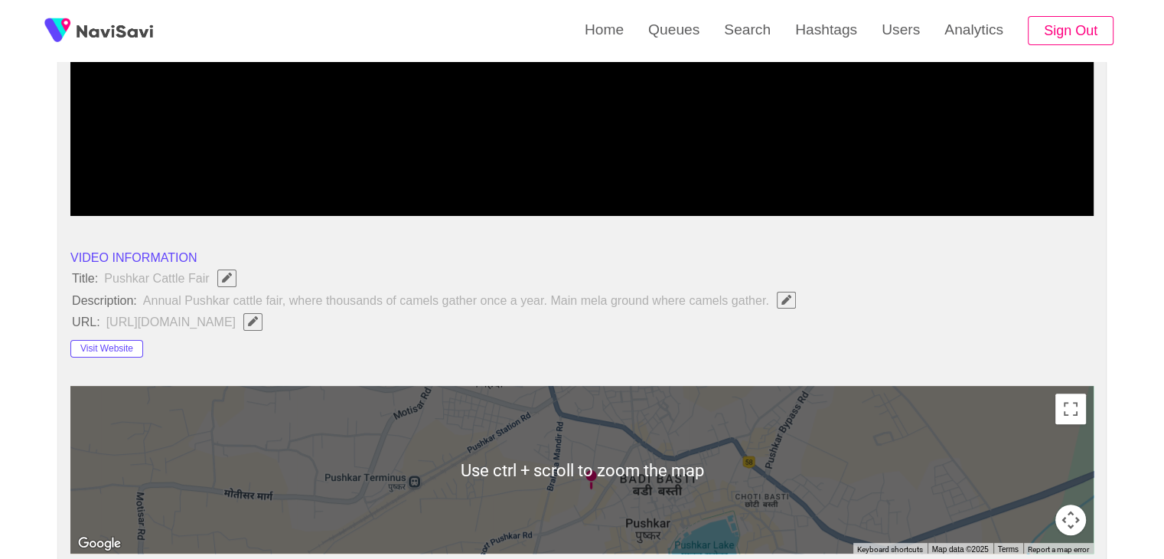
scroll to position [383, 0]
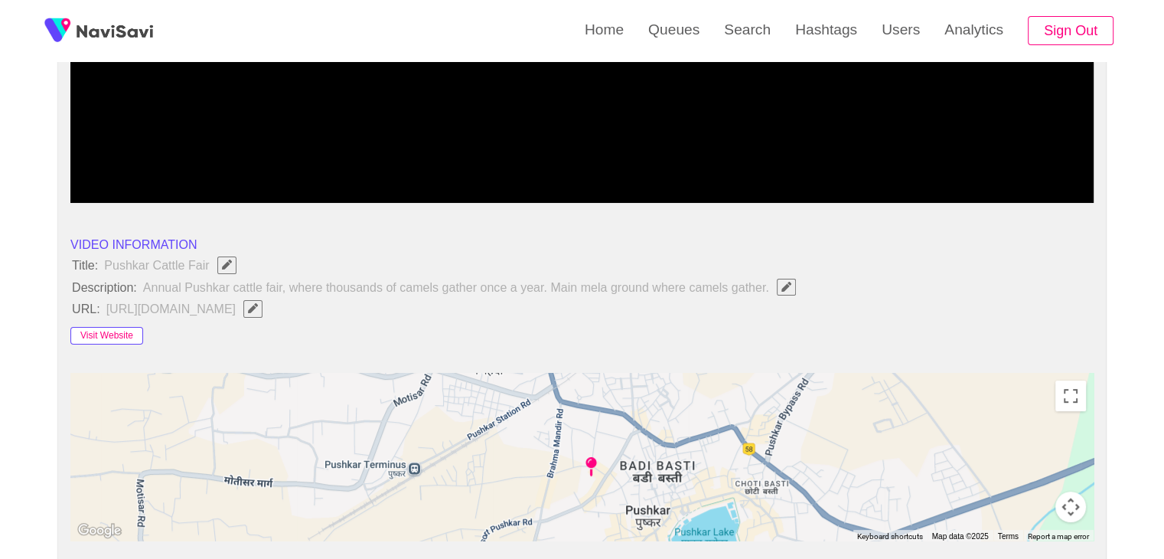
click at [127, 340] on button "Visit Website" at bounding box center [106, 336] width 73 height 18
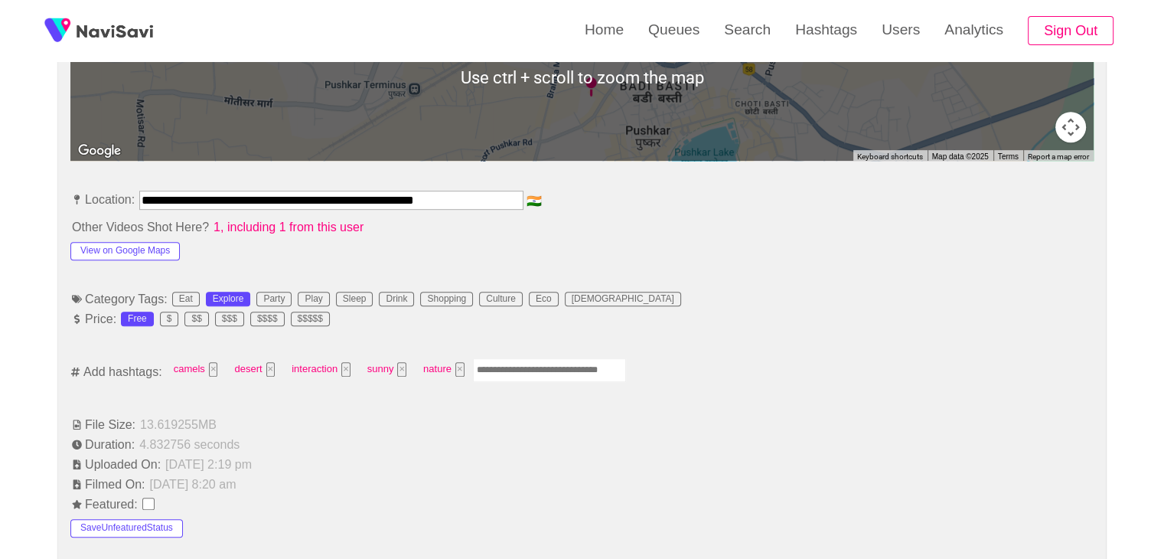
scroll to position [765, 0]
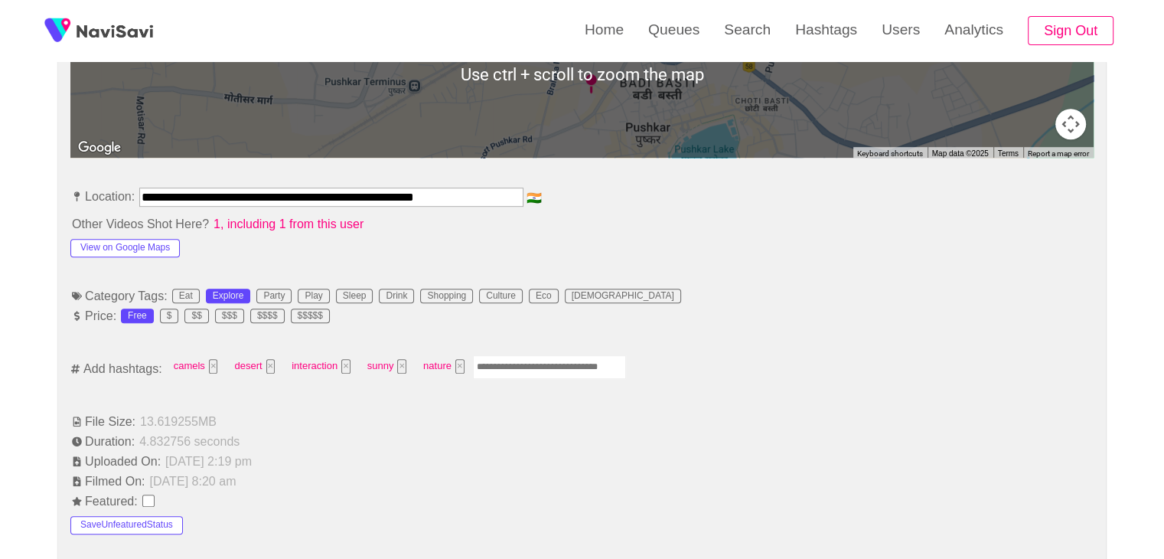
click at [510, 363] on input "Enter tag here and press return" at bounding box center [549, 367] width 153 height 24
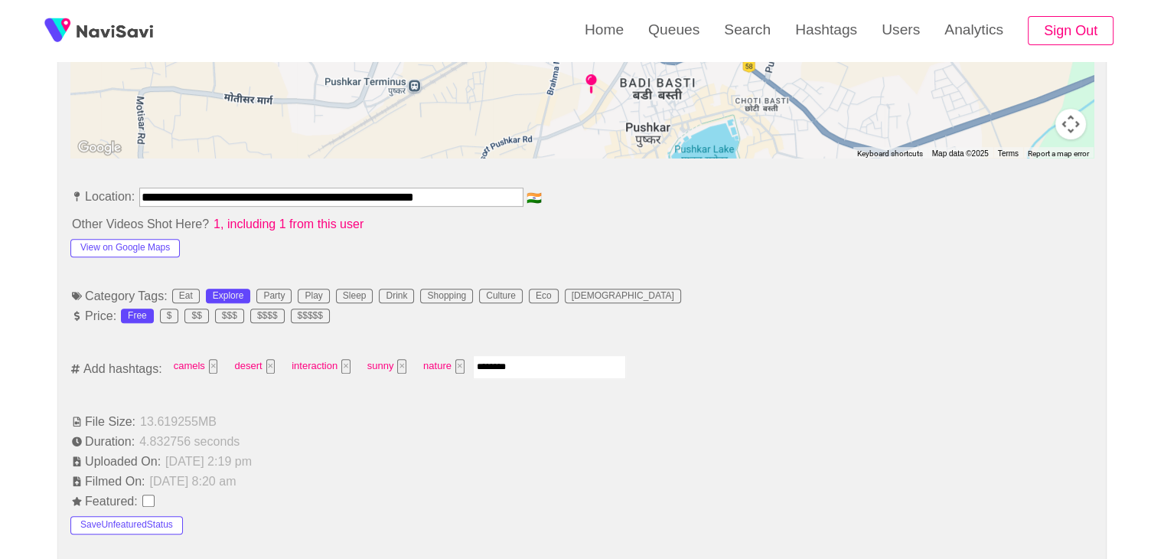
type input "*********"
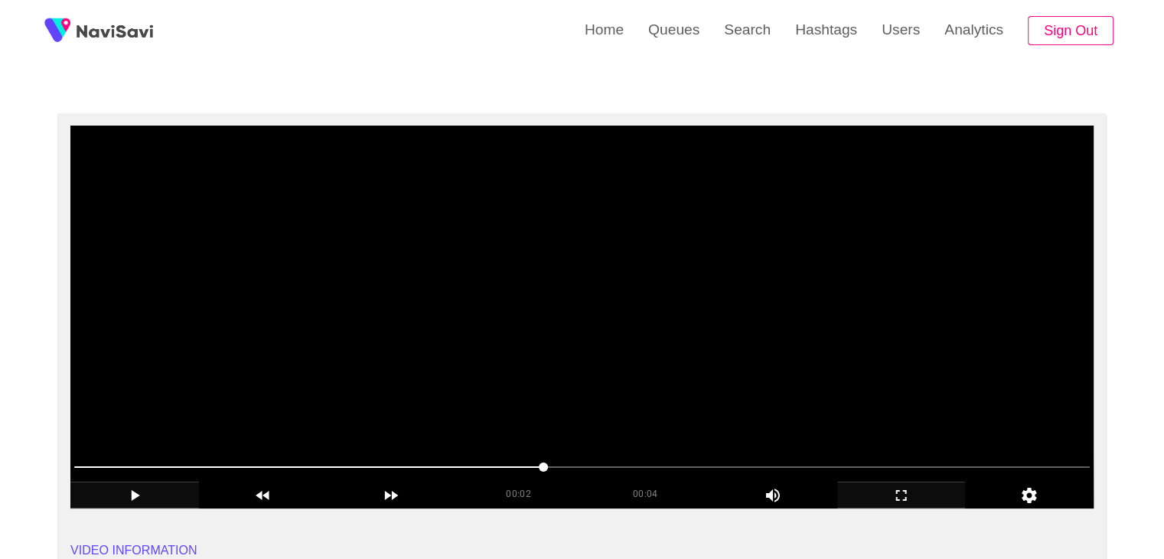
scroll to position [77, 0]
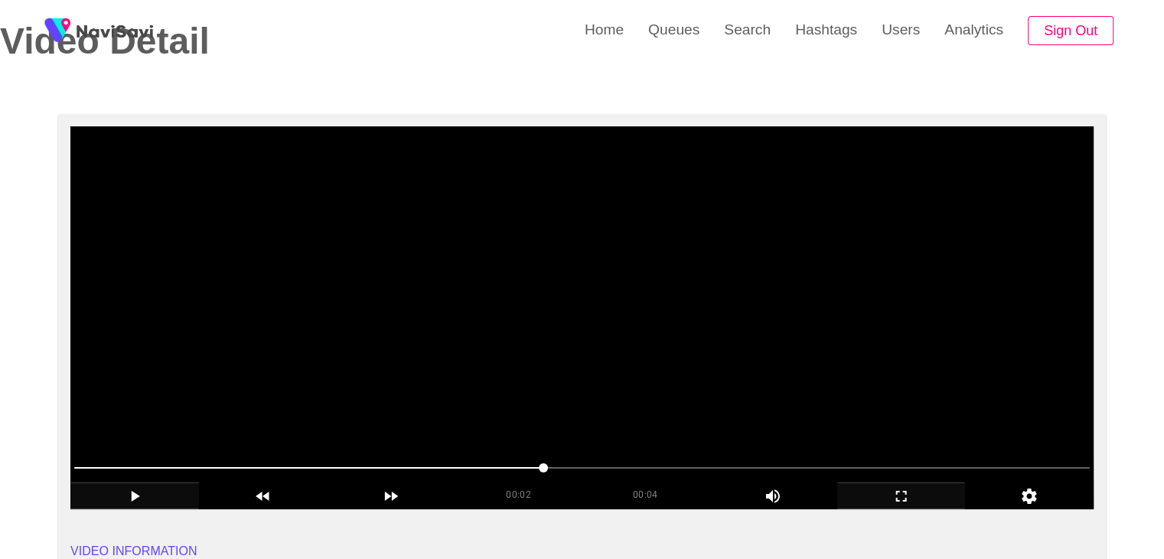
click at [737, 318] on video at bounding box center [581, 317] width 1023 height 383
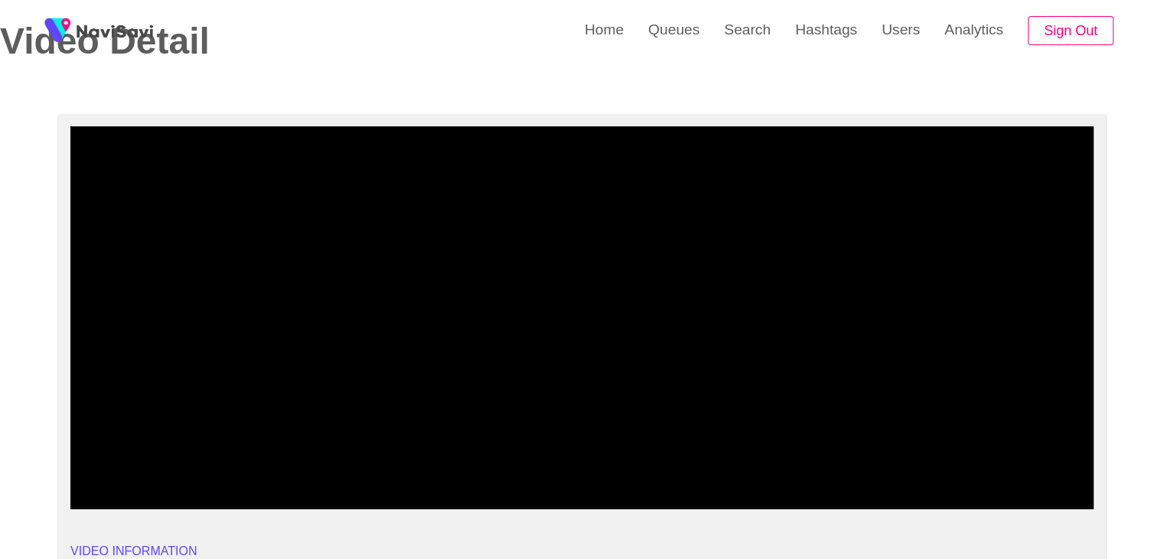
click at [905, 487] on icon "add" at bounding box center [901, 496] width 127 height 18
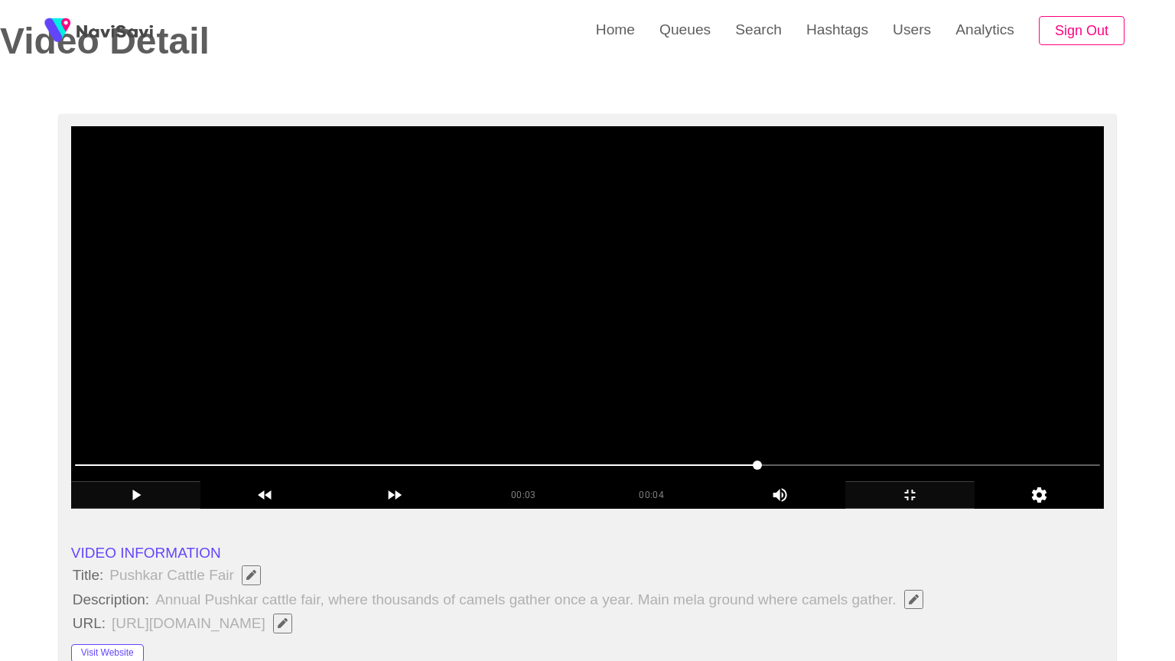
click at [826, 432] on video at bounding box center [587, 317] width 1033 height 383
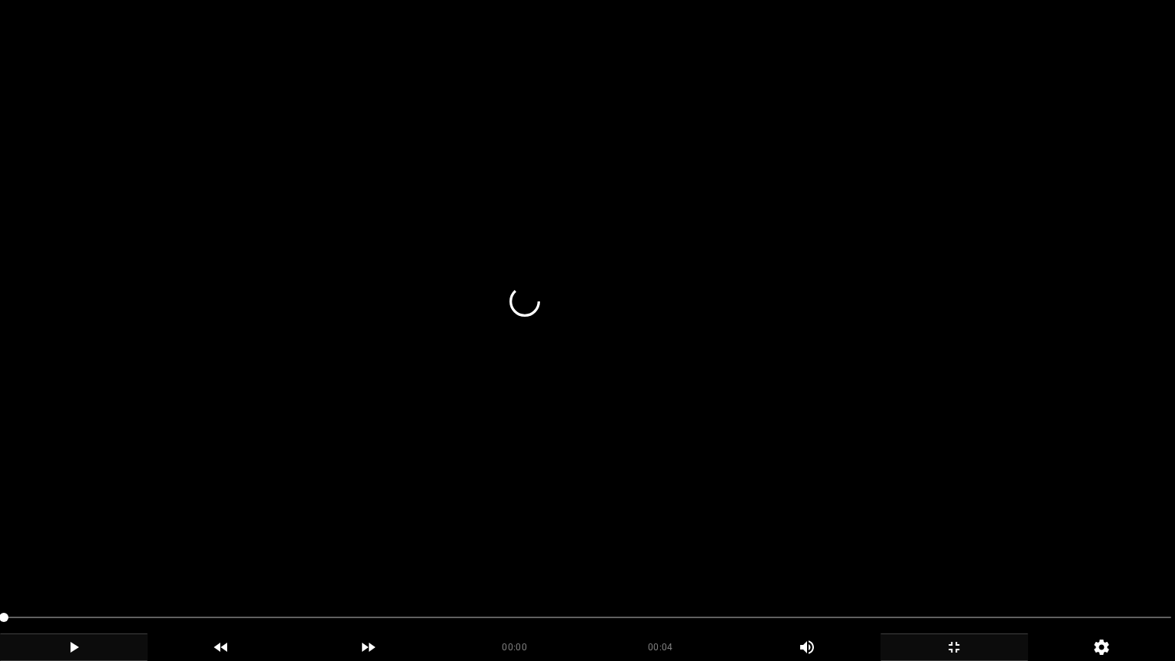
click at [653, 513] on video at bounding box center [587, 330] width 1175 height 661
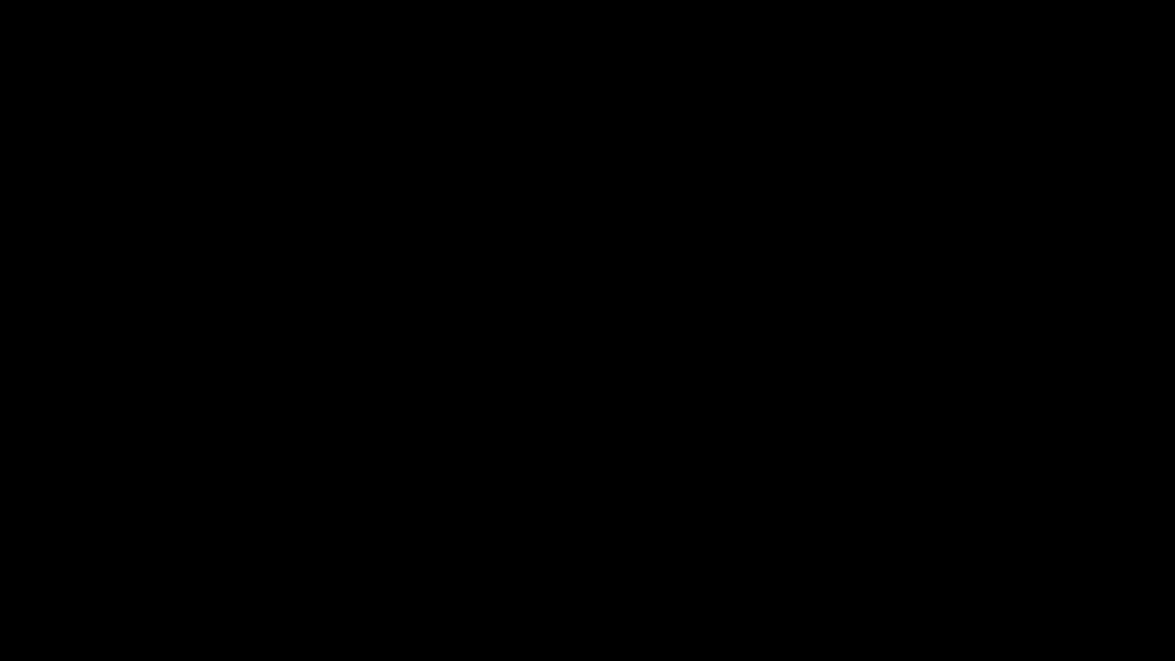
drag, startPoint x: 327, startPoint y: 618, endPoint x: 141, endPoint y: 610, distance: 186.1
click at [141, 558] on span at bounding box center [588, 617] width 1168 height 24
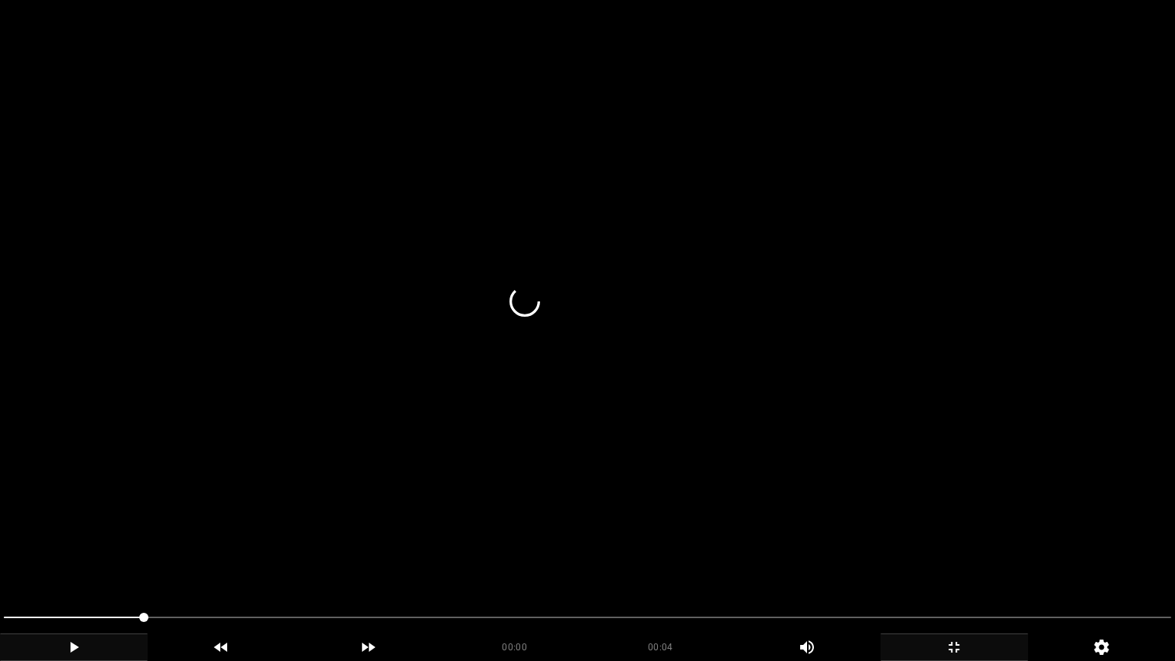
click at [634, 451] on video at bounding box center [587, 330] width 1175 height 661
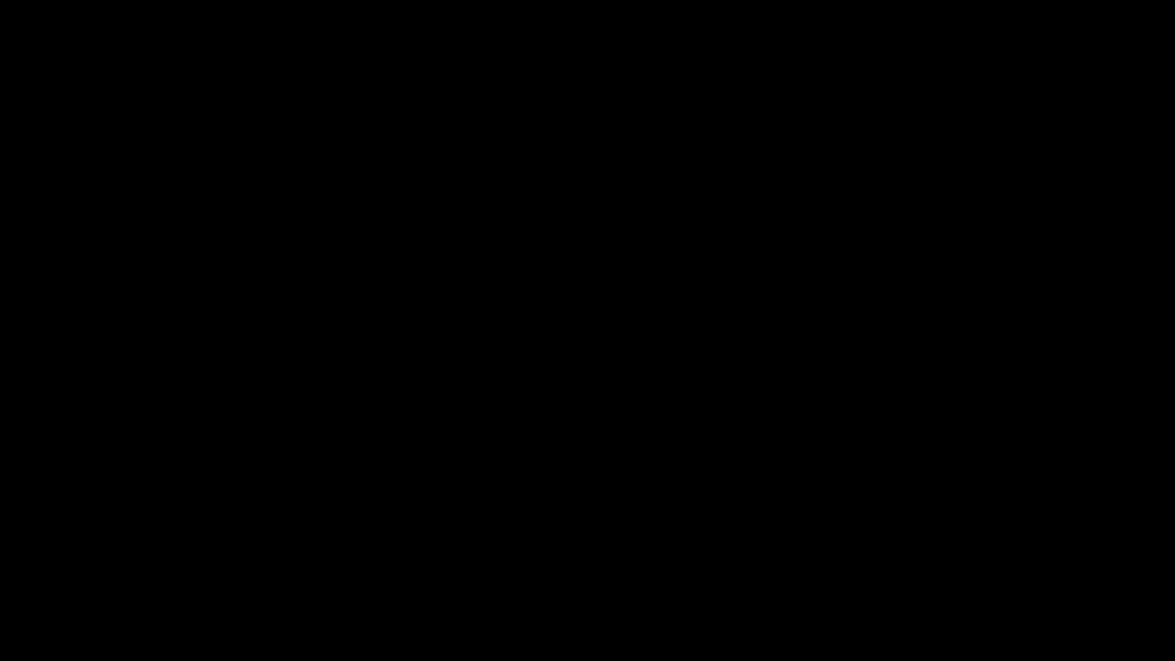
click at [951, 558] on icon "add" at bounding box center [954, 647] width 146 height 18
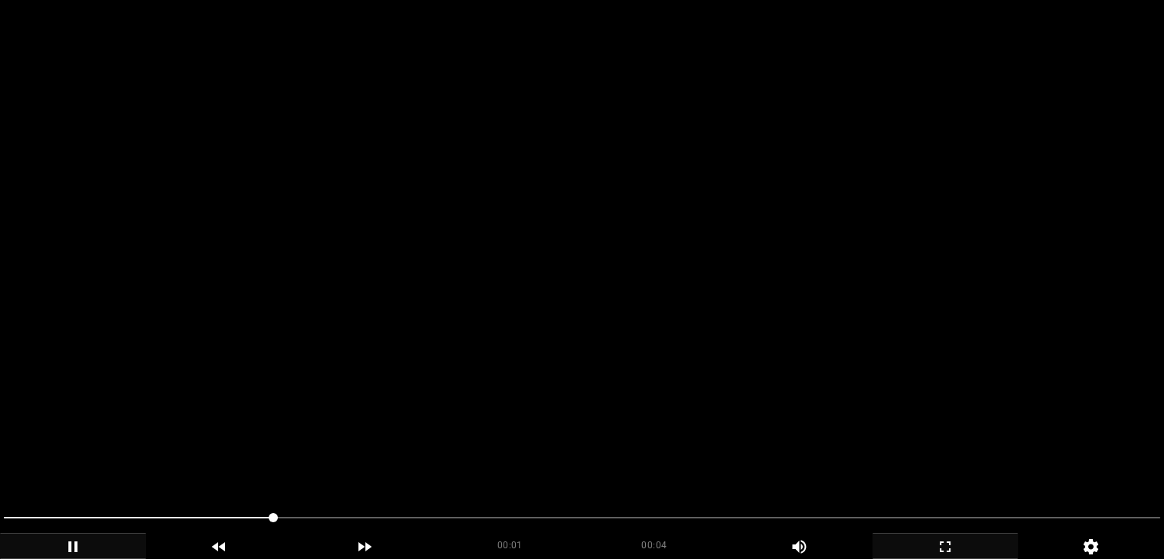
click at [331, 367] on video at bounding box center [582, 279] width 1164 height 559
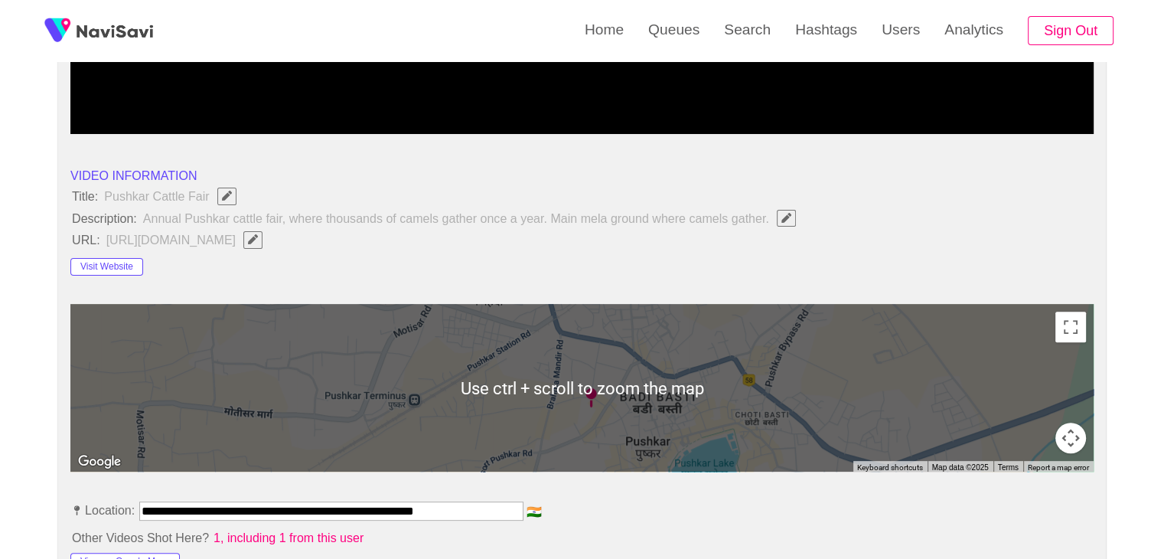
scroll to position [612, 0]
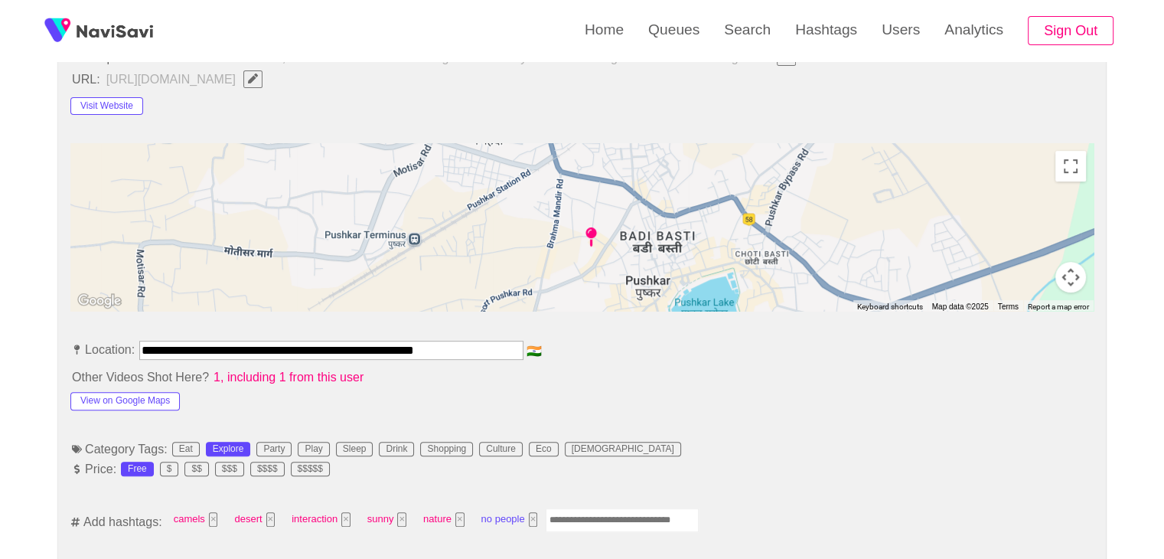
click at [533, 518] on button "×" at bounding box center [533, 519] width 9 height 15
click at [530, 511] on input "Enter tag here and press return" at bounding box center [549, 520] width 153 height 24
type input "*********"
type input "******"
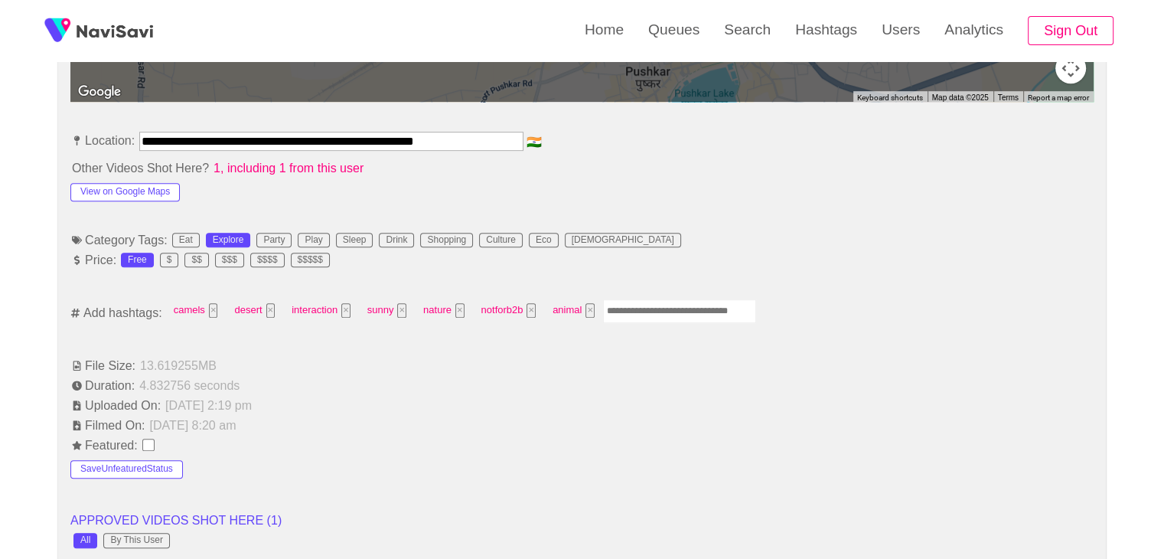
scroll to position [842, 0]
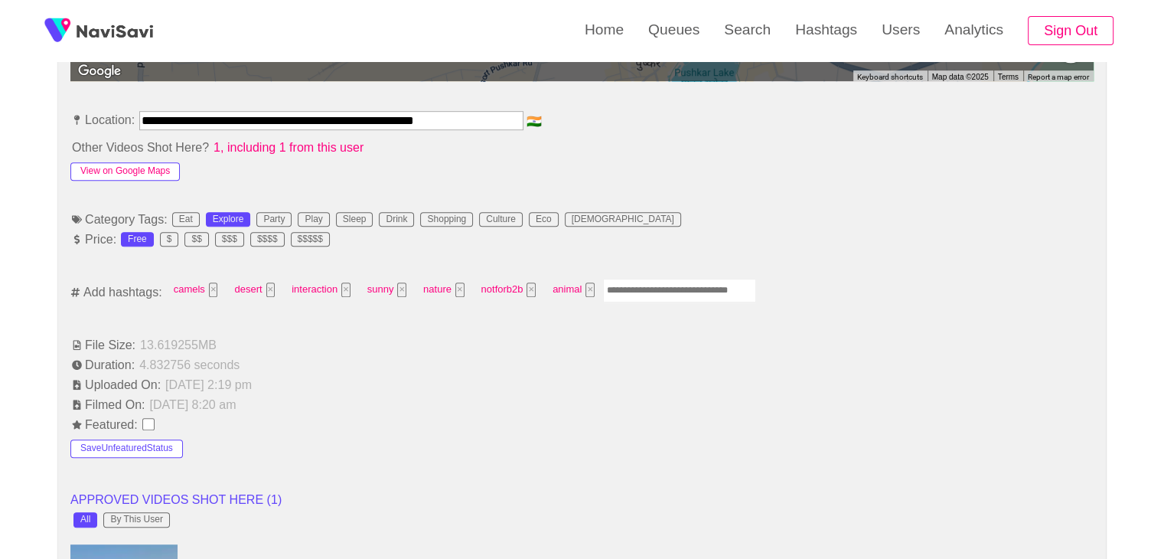
click at [144, 170] on button "View on Google Maps" at bounding box center [124, 171] width 109 height 18
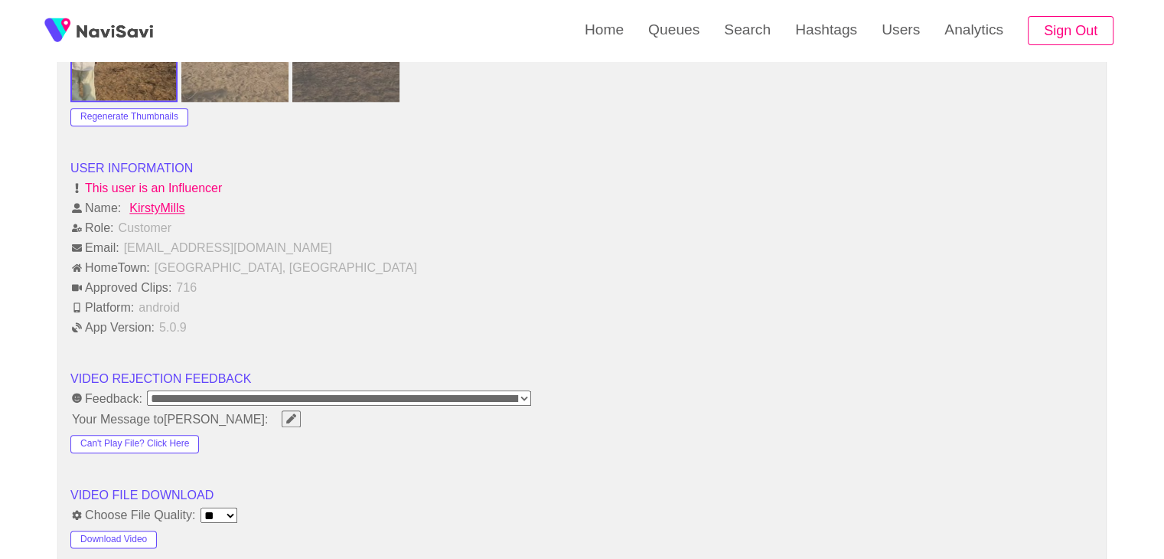
scroll to position [1836, 0]
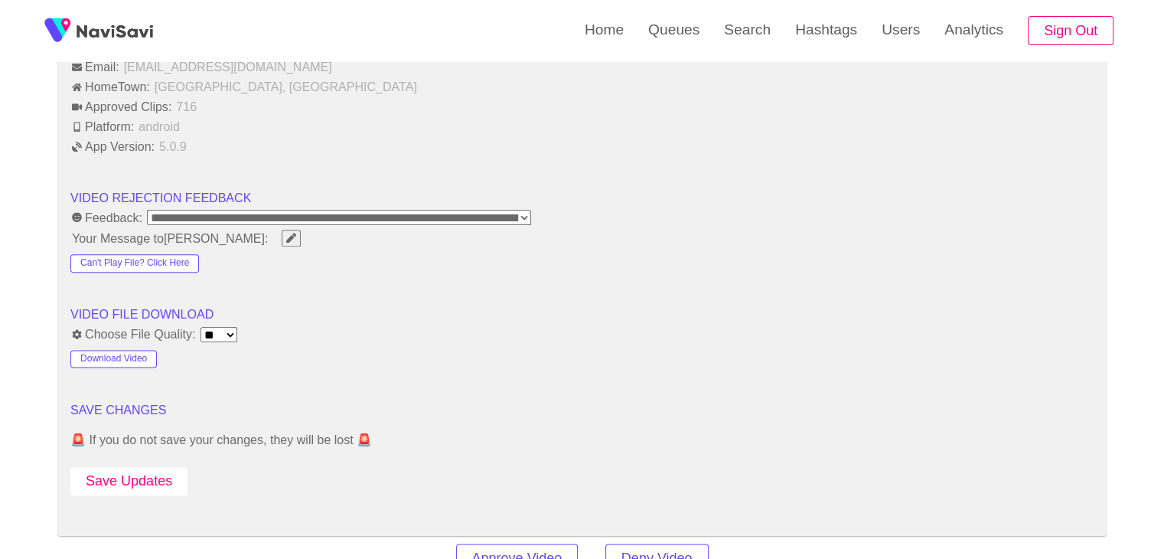
click at [141, 474] on button "Save Updates" at bounding box center [128, 481] width 117 height 28
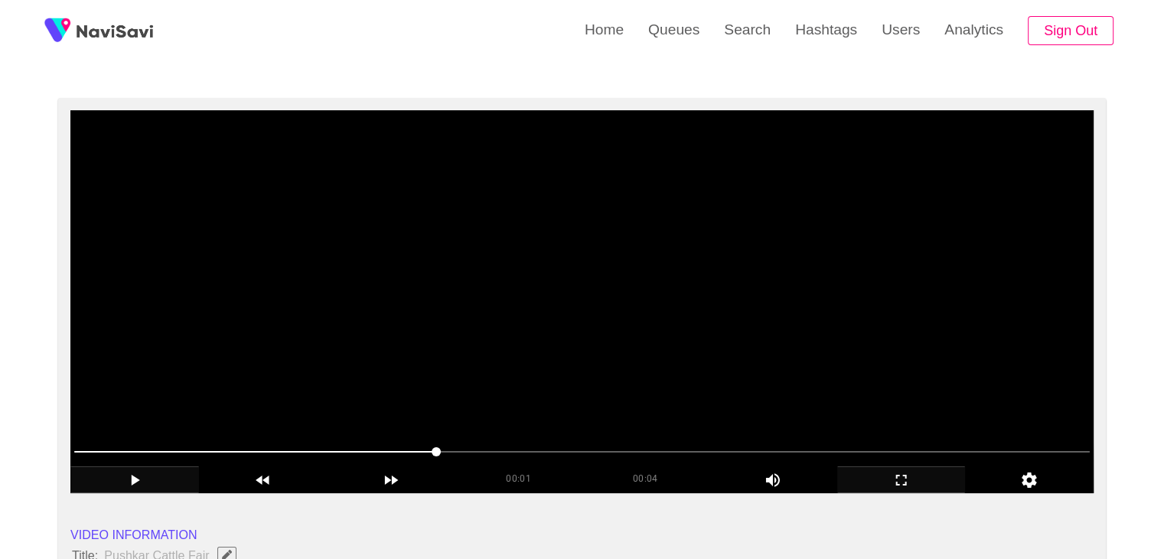
scroll to position [77, 0]
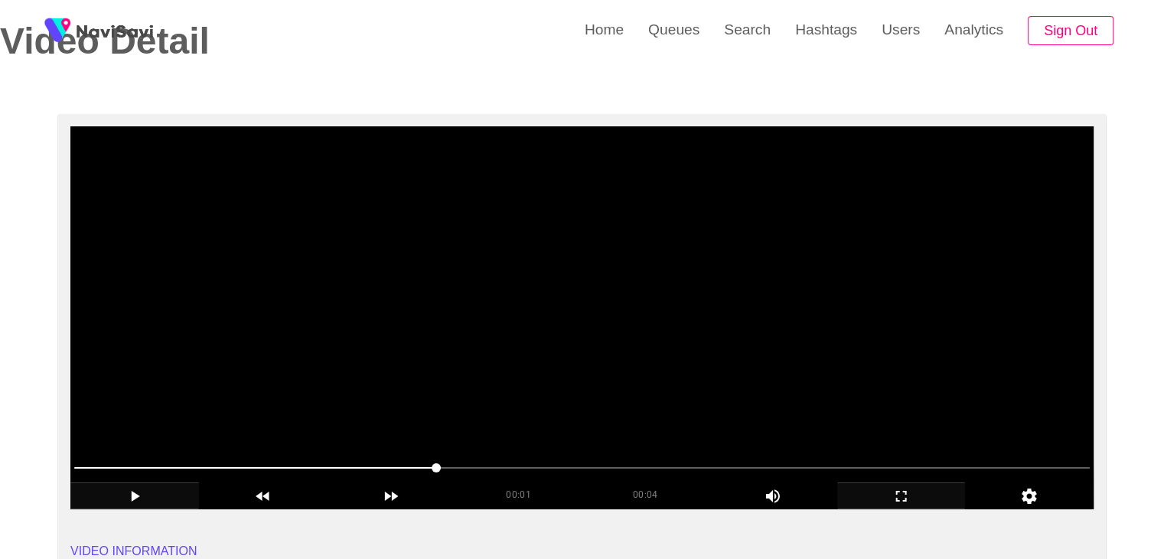
click at [575, 328] on video at bounding box center [581, 317] width 1023 height 383
click at [578, 301] on video at bounding box center [581, 317] width 1023 height 383
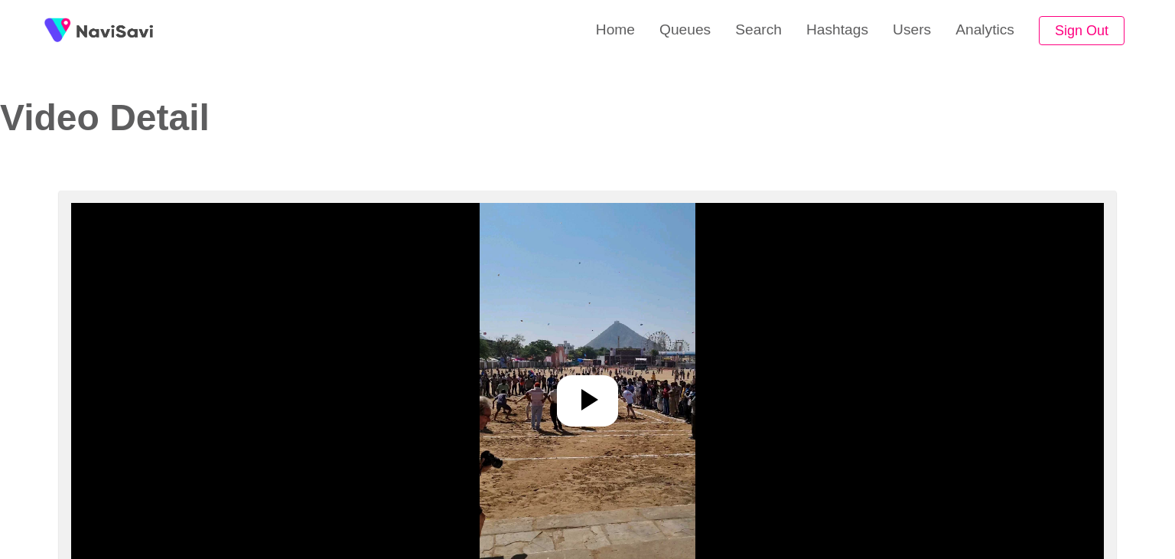
select select "**********"
select select "**"
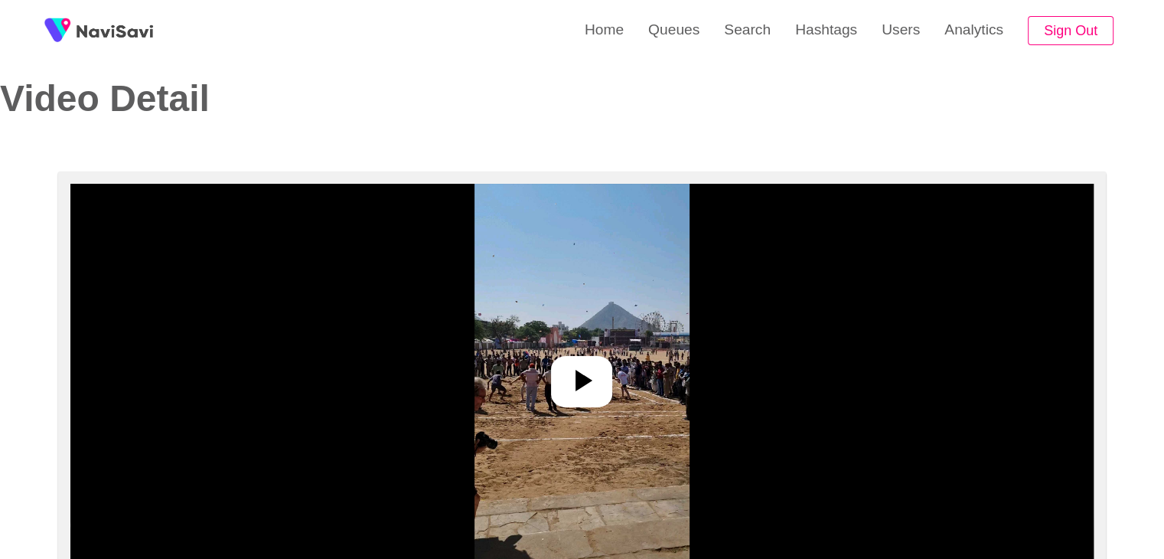
scroll to position [77, 0]
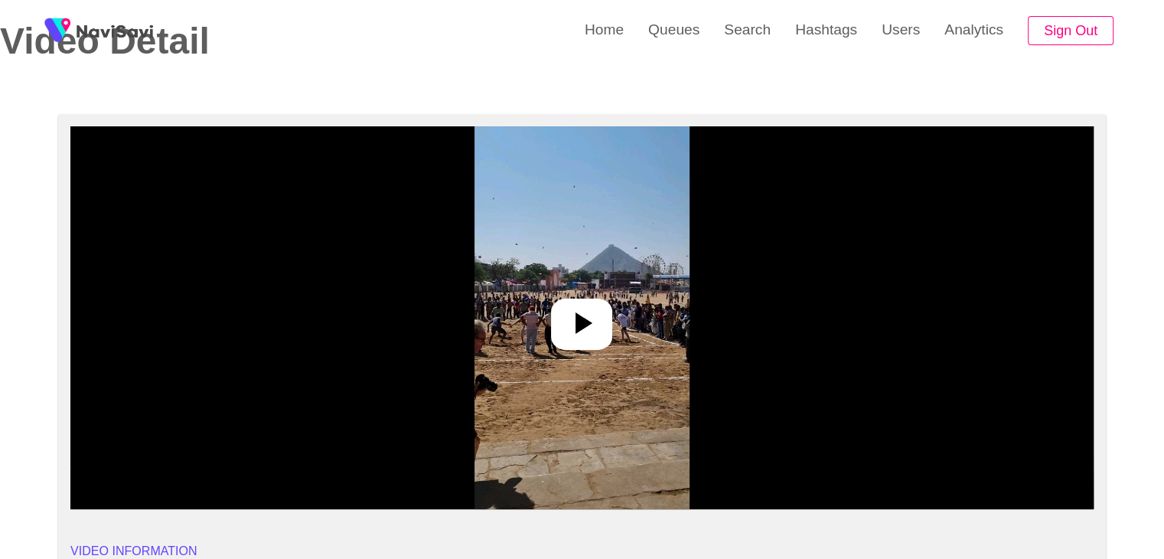
click at [591, 311] on icon at bounding box center [581, 323] width 37 height 37
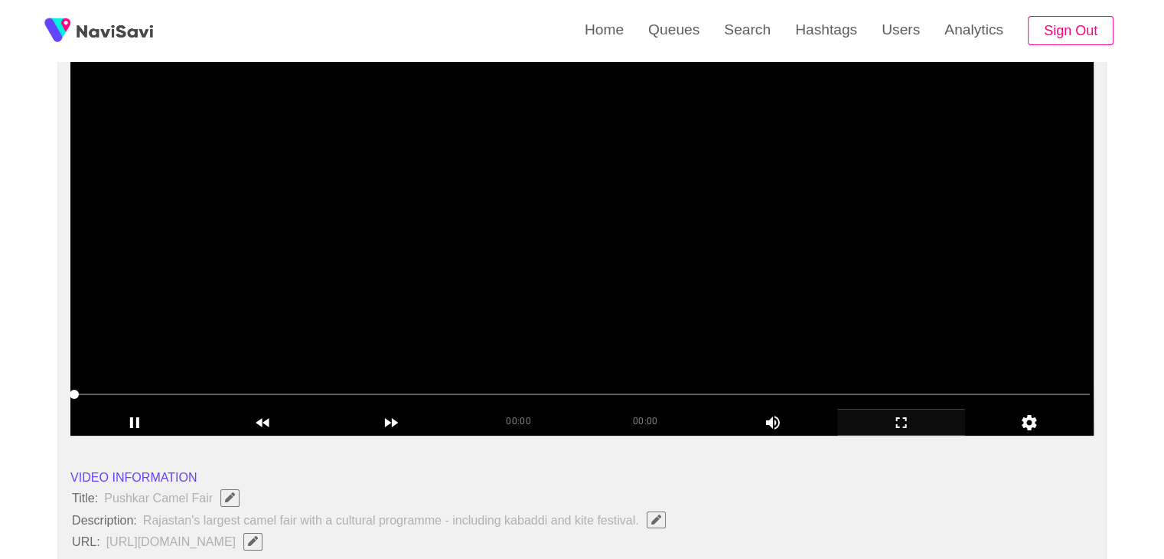
scroll to position [153, 0]
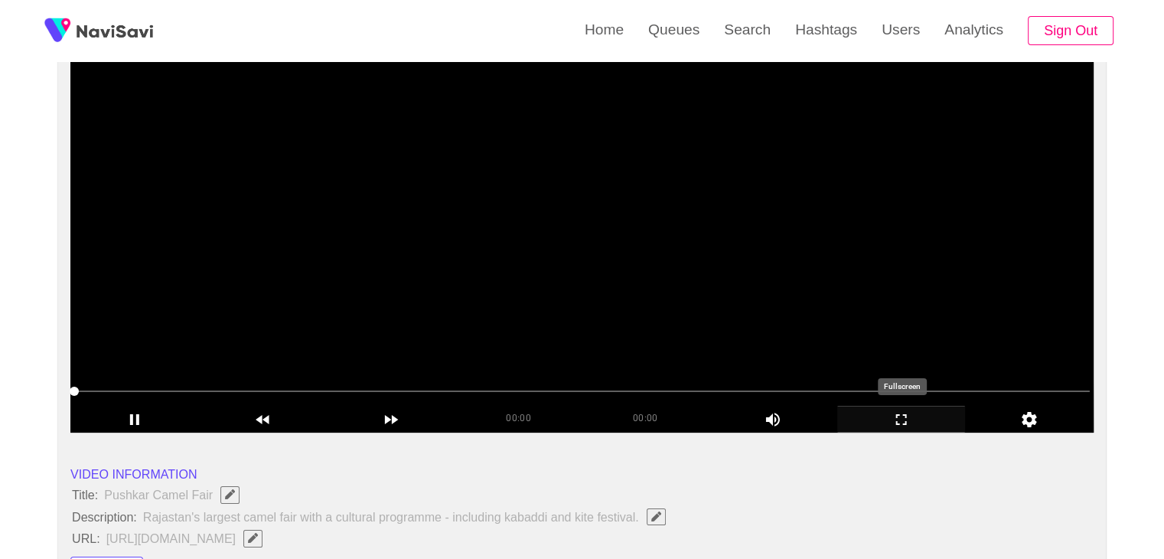
click at [891, 406] on div "add" at bounding box center [901, 419] width 129 height 26
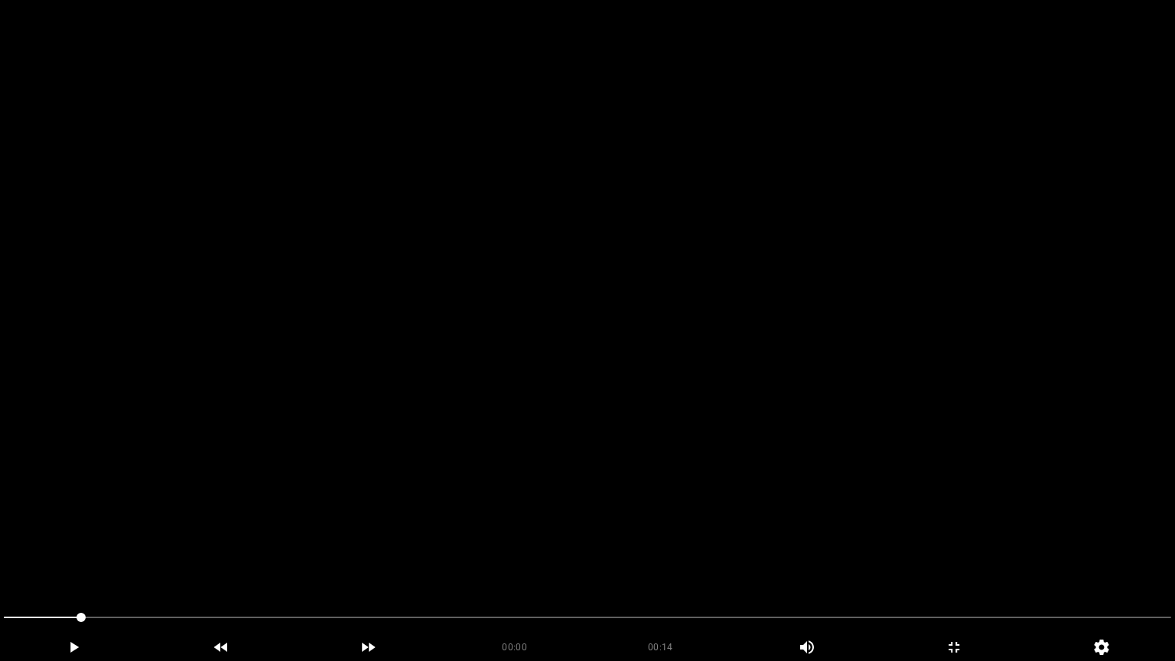
click at [637, 442] on video at bounding box center [587, 330] width 1175 height 661
click at [84, 558] on icon "add" at bounding box center [74, 647] width 146 height 18
click at [90, 558] on icon "add" at bounding box center [74, 647] width 146 height 18
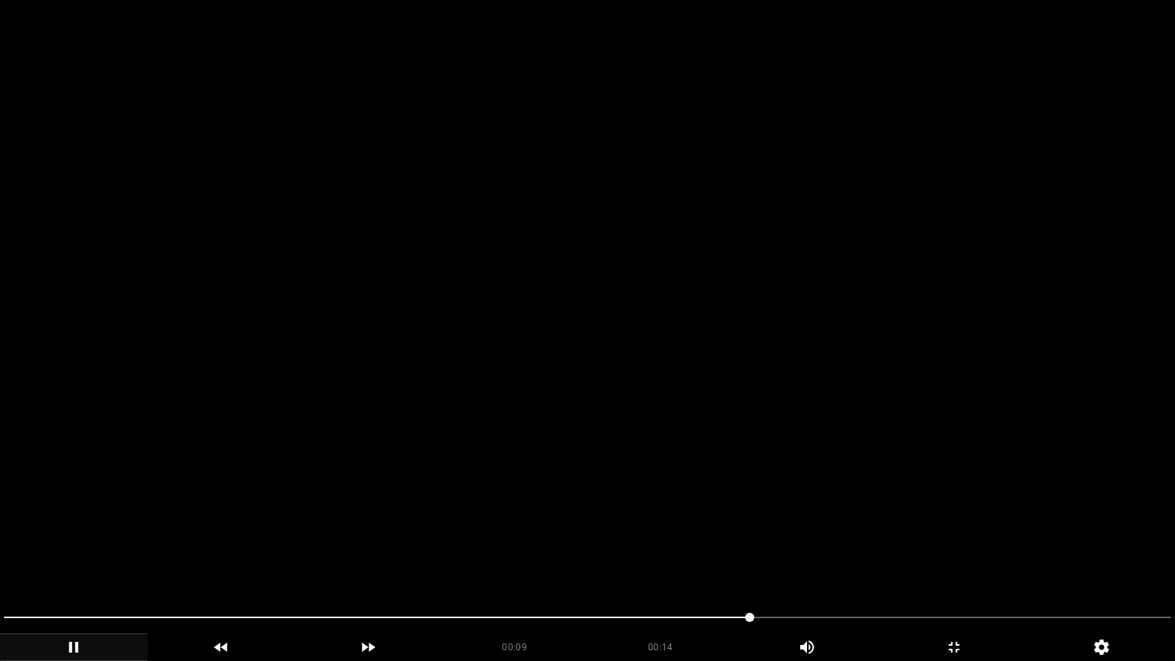
drag, startPoint x: 595, startPoint y: 617, endPoint x: 491, endPoint y: 617, distance: 104.1
click at [491, 558] on span at bounding box center [588, 617] width 1168 height 24
click at [141, 558] on icon "add" at bounding box center [74, 647] width 146 height 18
click at [95, 558] on icon "add" at bounding box center [74, 647] width 146 height 18
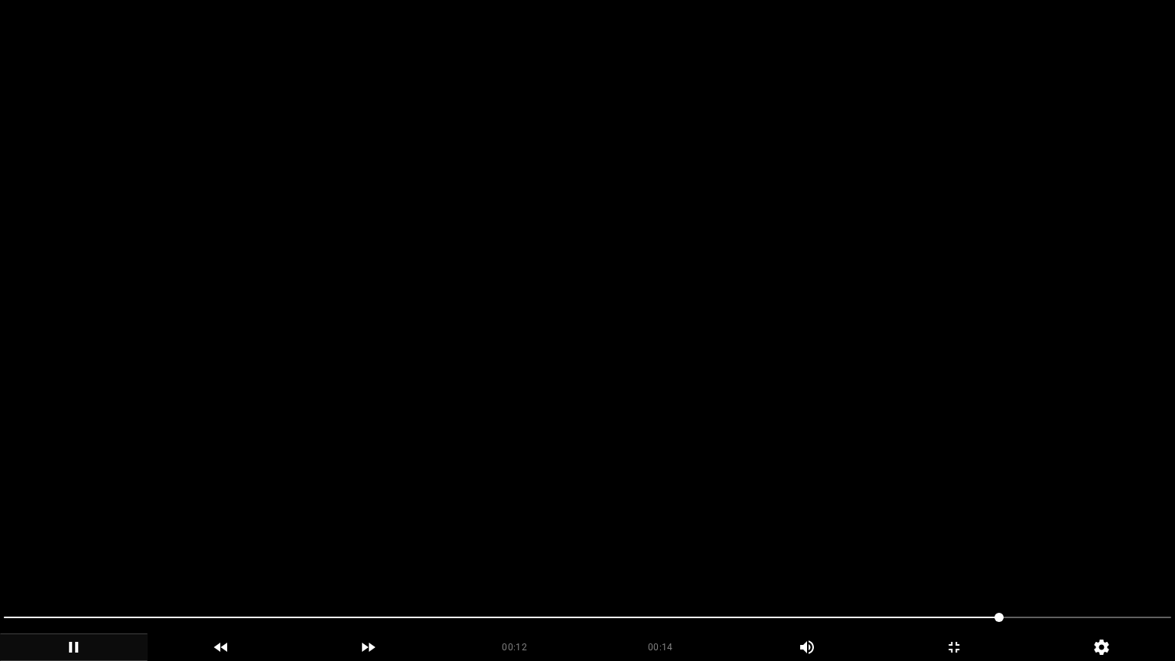
click at [592, 558] on div "00:14" at bounding box center [661, 645] width 146 height 22
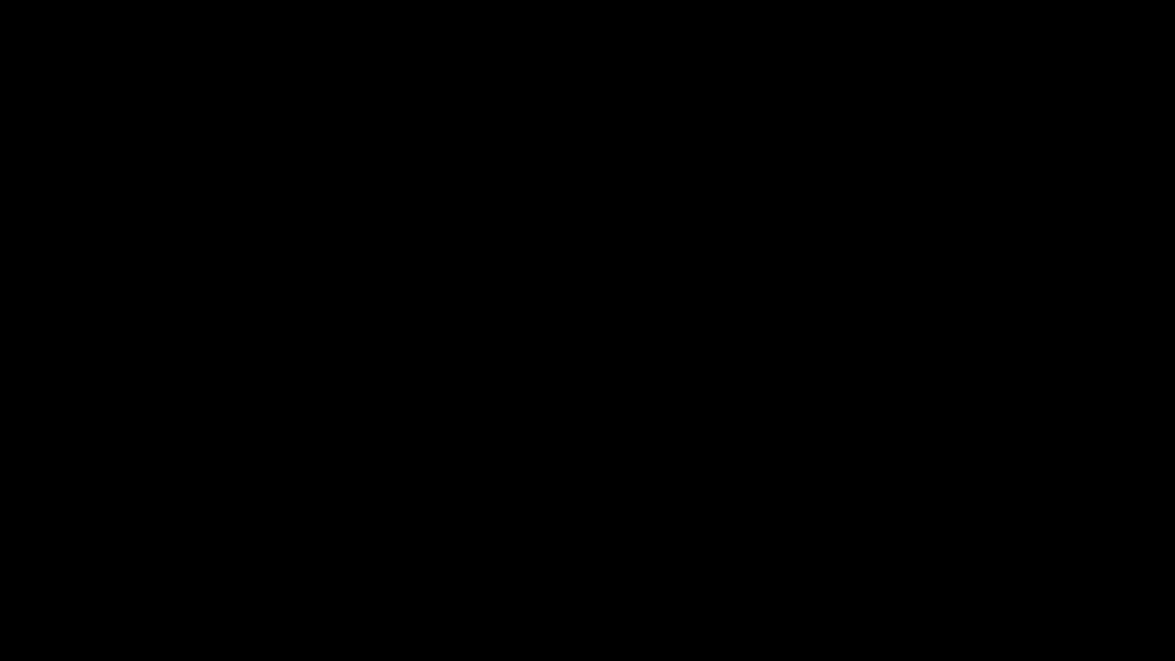
click at [104, 558] on icon "add" at bounding box center [74, 647] width 146 height 18
click at [79, 558] on icon "add" at bounding box center [74, 647] width 146 height 18
click at [73, 558] on icon "add" at bounding box center [74, 647] width 146 height 18
click at [1108, 558] on span at bounding box center [588, 617] width 1168 height 24
click at [288, 558] on span at bounding box center [588, 617] width 1168 height 24
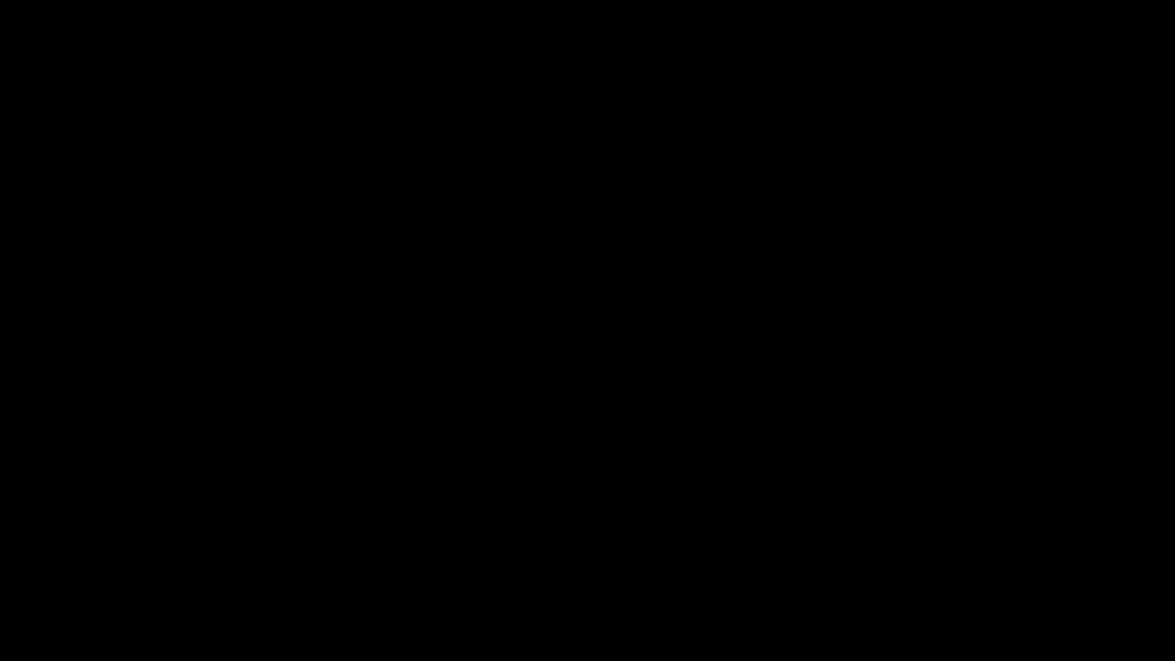
click at [79, 558] on icon "add" at bounding box center [74, 647] width 146 height 18
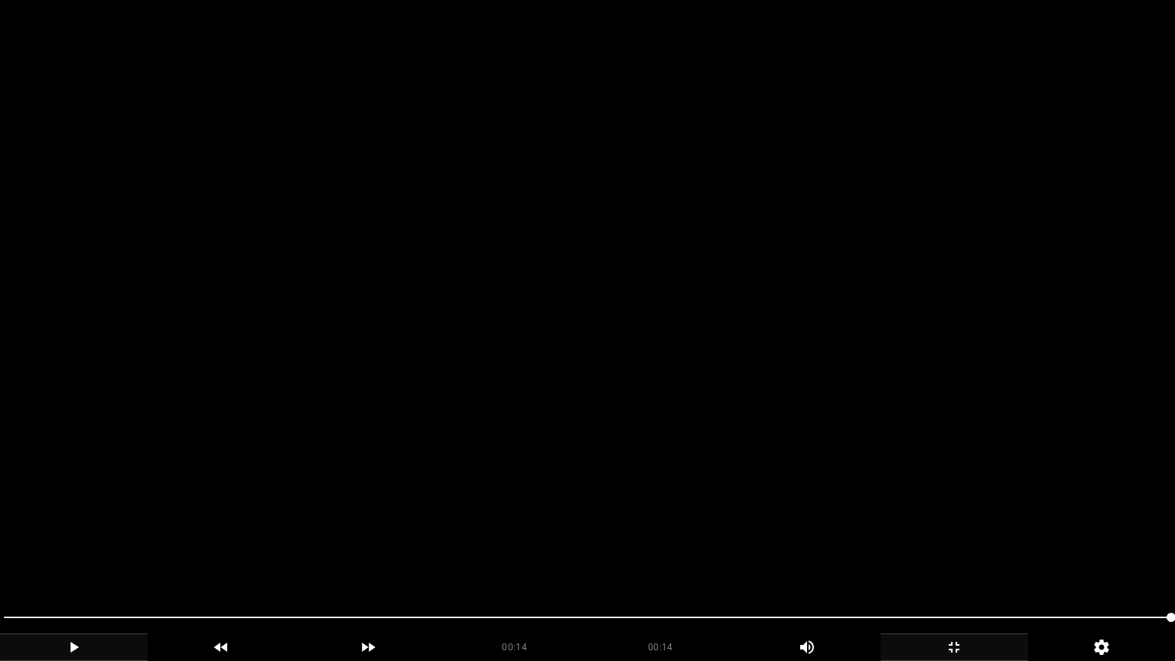
click at [956, 558] on icon "add" at bounding box center [954, 647] width 146 height 18
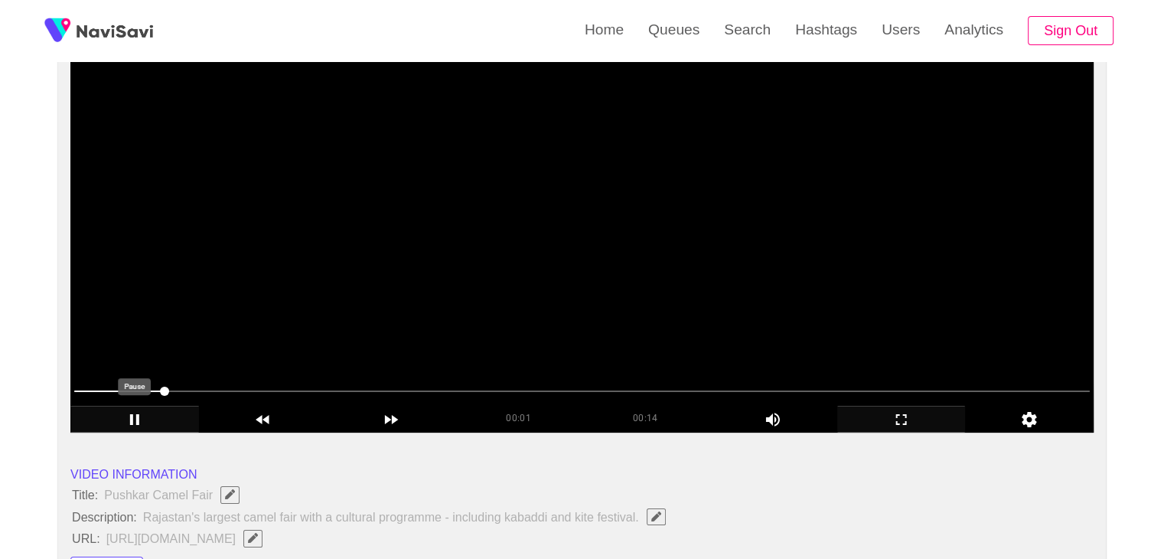
click at [122, 406] on div "add" at bounding box center [134, 419] width 129 height 26
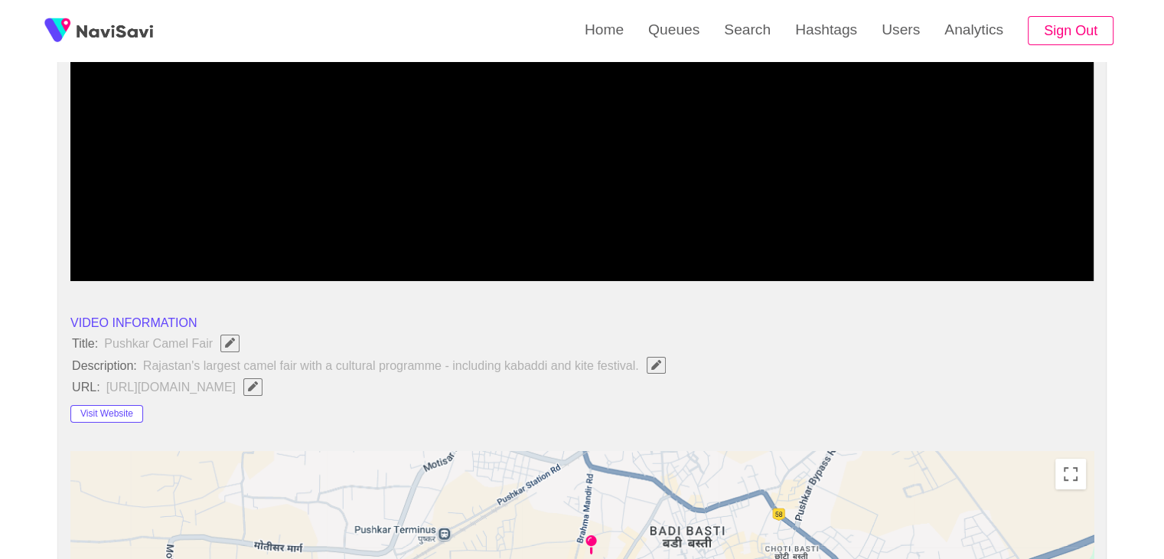
scroll to position [306, 0]
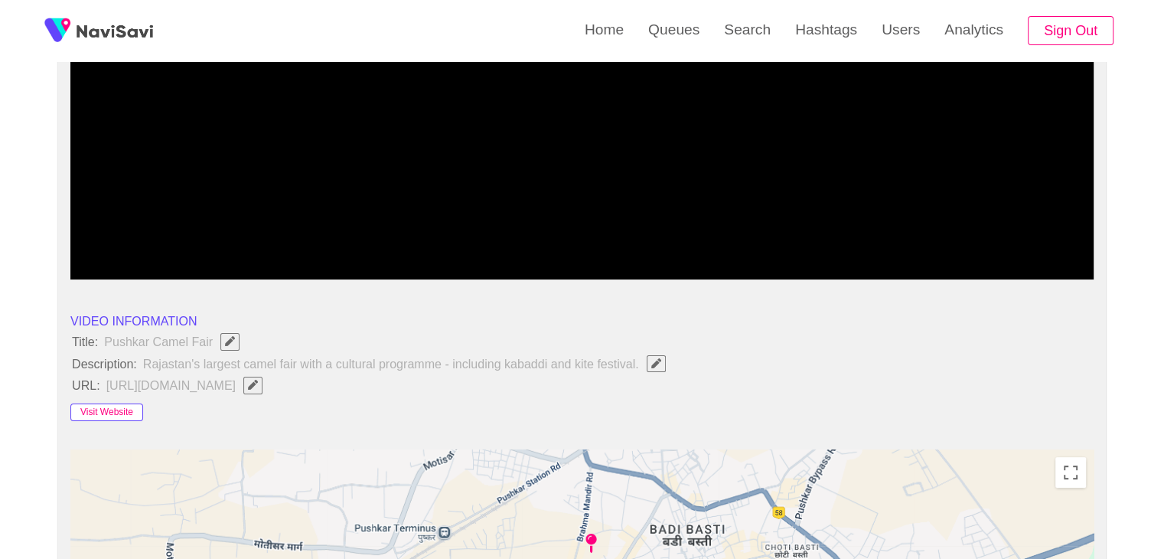
click at [124, 412] on button "Visit Website" at bounding box center [106, 412] width 73 height 18
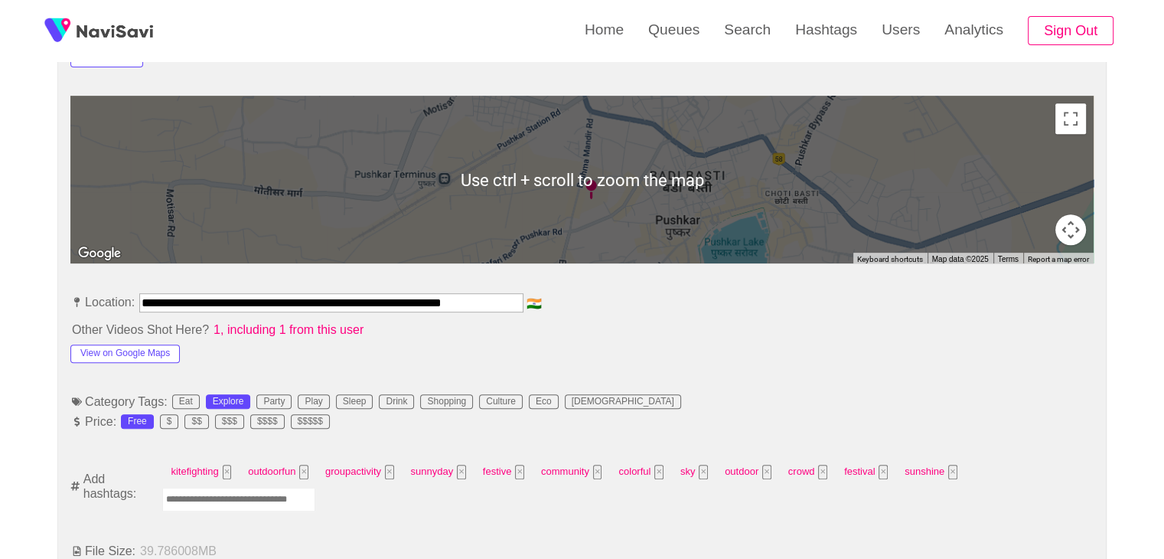
scroll to position [689, 0]
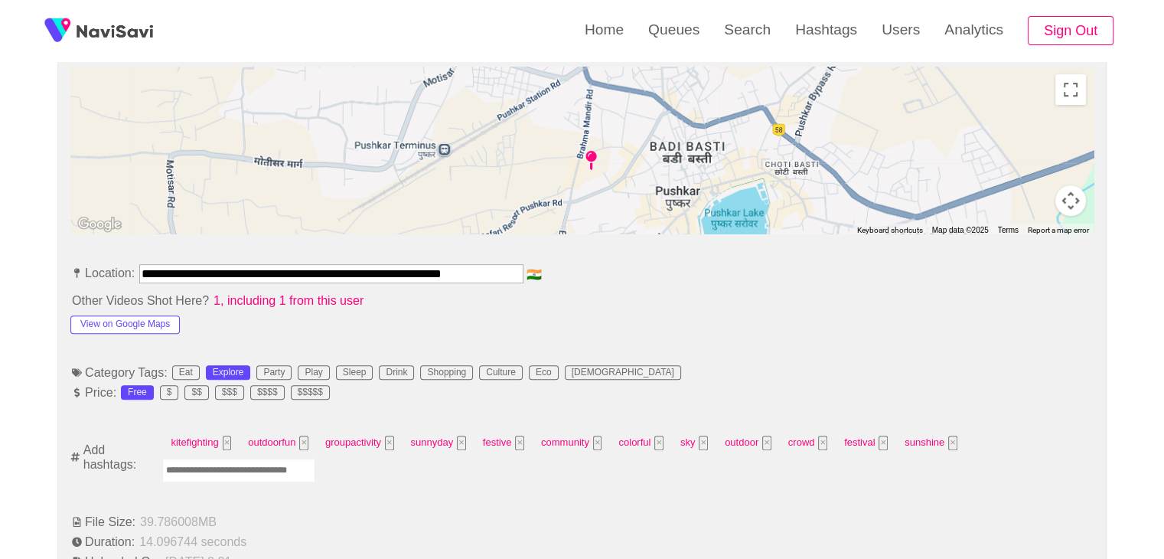
drag, startPoint x: 138, startPoint y: 269, endPoint x: 627, endPoint y: 272, distance: 488.2
click at [627, 272] on li "**********" at bounding box center [581, 276] width 1023 height 24
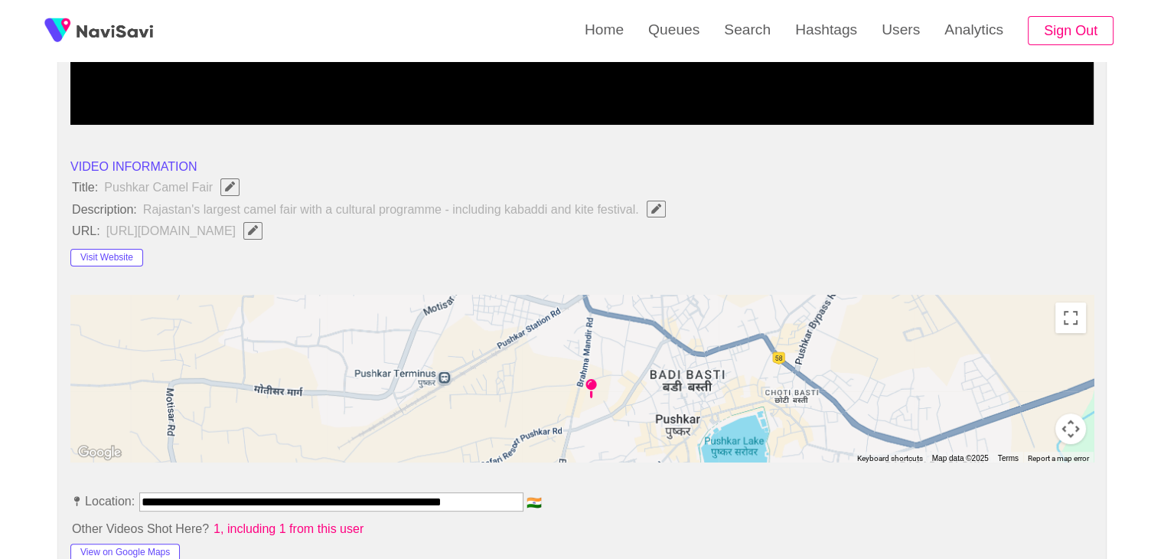
scroll to position [459, 0]
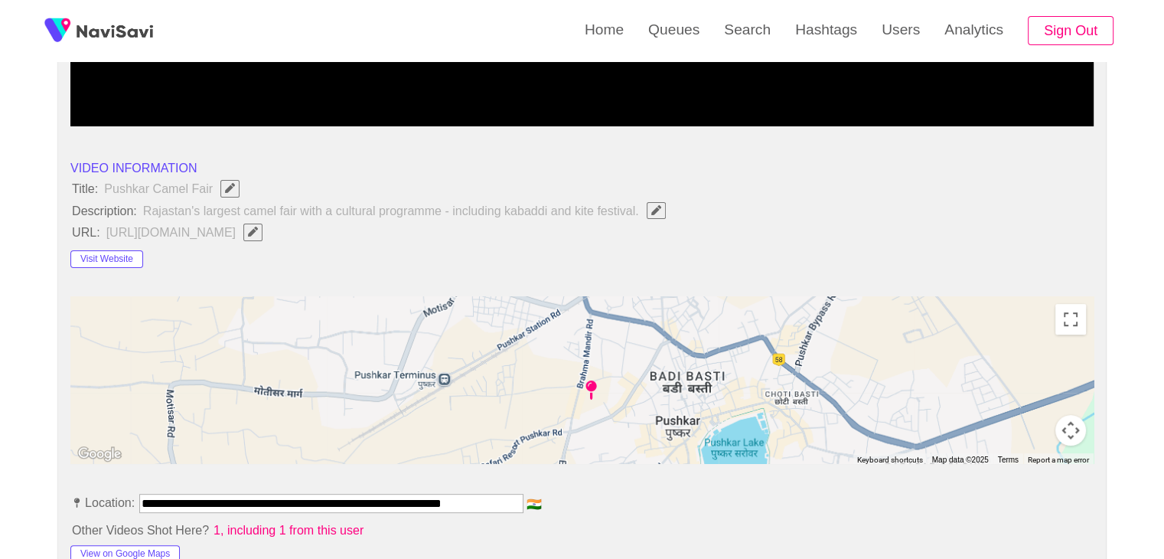
click at [258, 231] on icon "Edit Field" at bounding box center [253, 231] width 10 height 10
type input "**********"
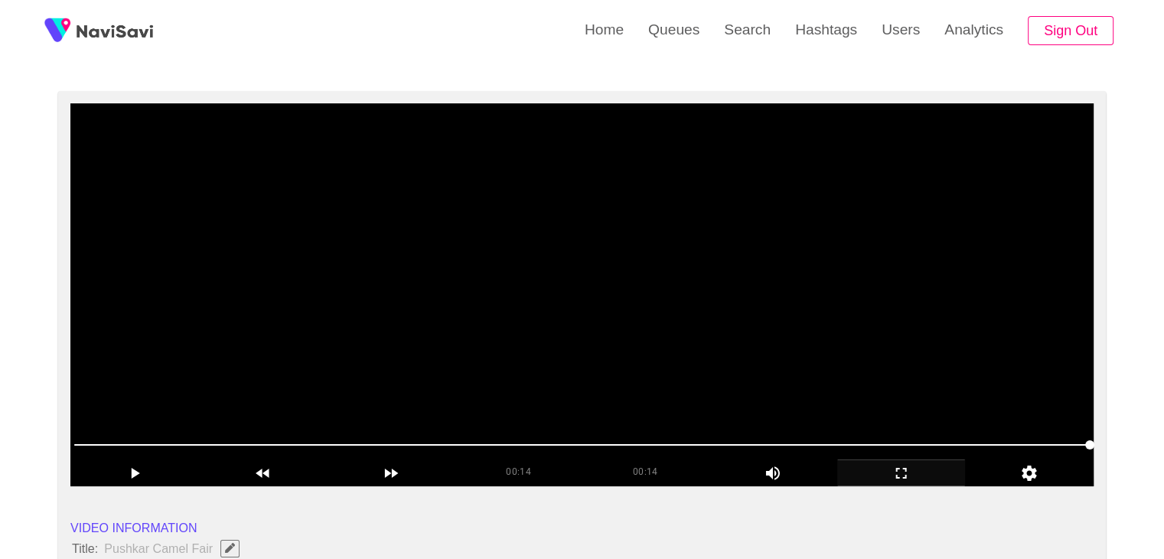
scroll to position [77, 0]
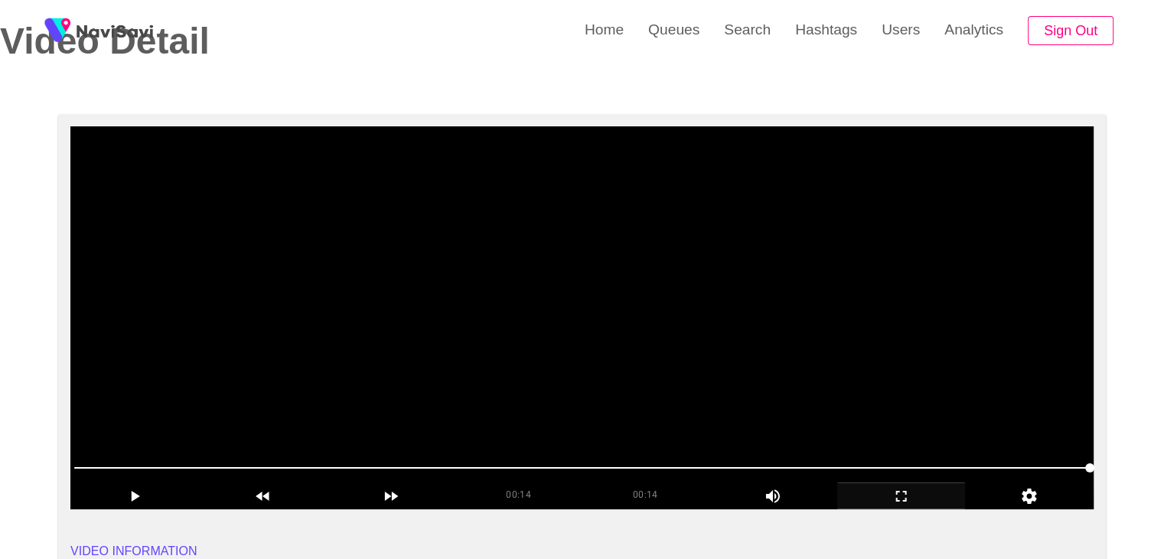
drag, startPoint x: 634, startPoint y: 348, endPoint x: 667, endPoint y: 359, distance: 35.3
click at [634, 348] on video at bounding box center [581, 317] width 1023 height 383
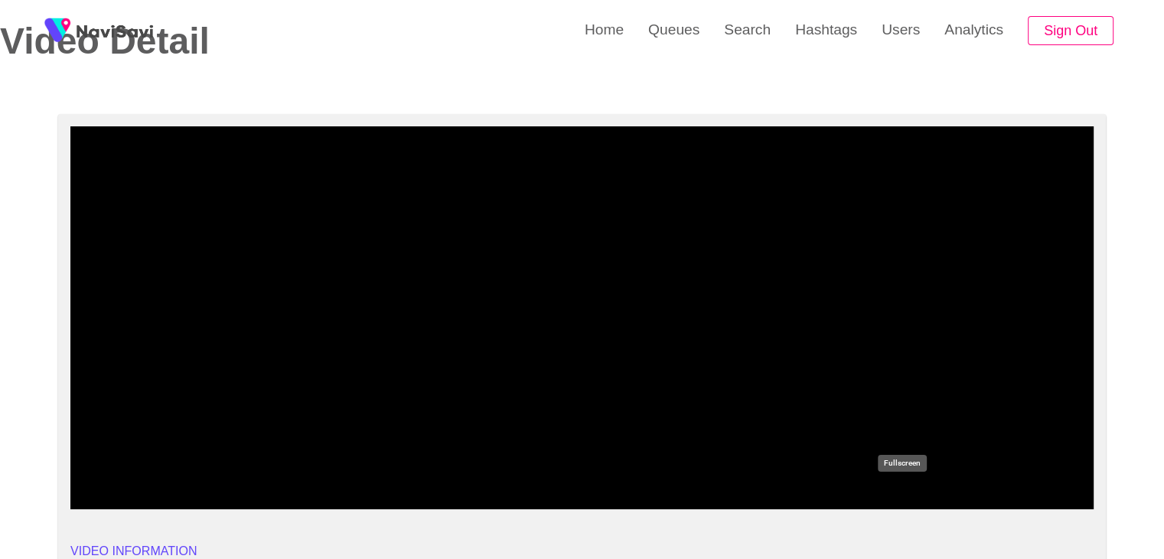
click at [936, 490] on icon "add" at bounding box center [901, 496] width 127 height 18
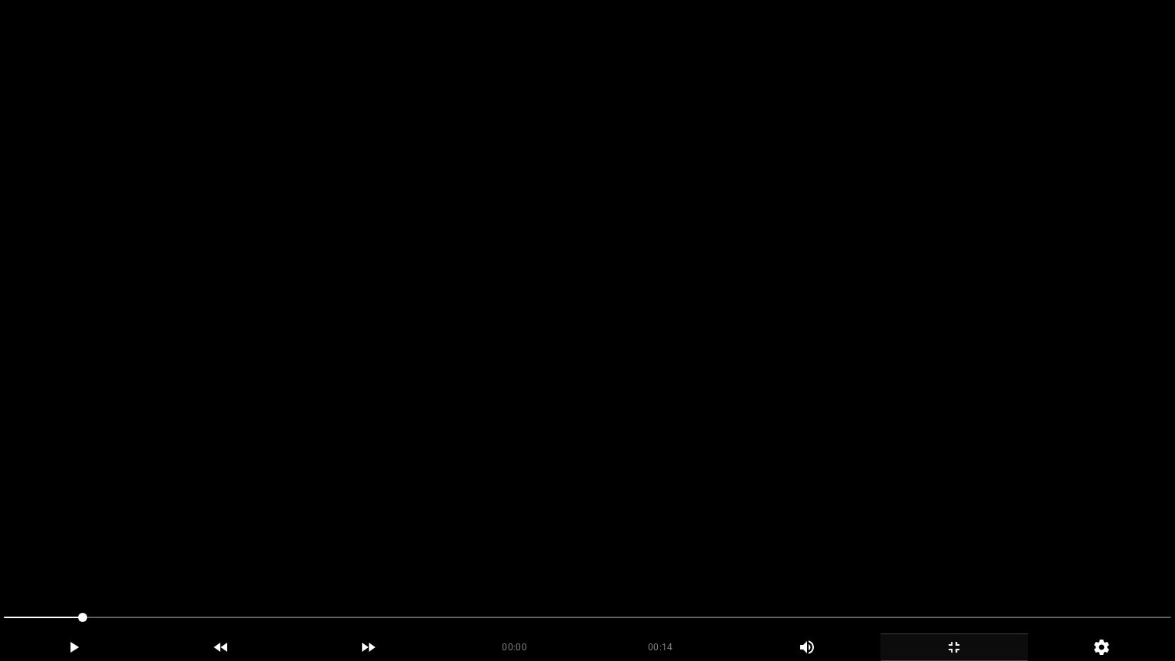
click at [841, 487] on video at bounding box center [587, 330] width 1175 height 661
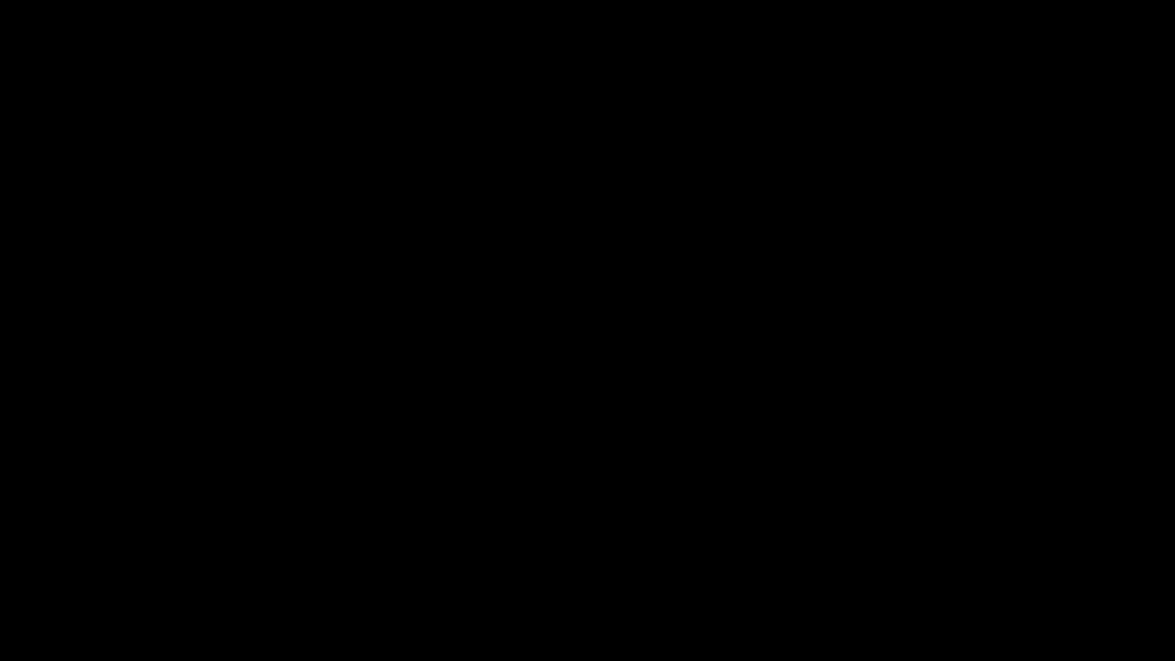
click at [950, 558] on icon "add" at bounding box center [954, 647] width 11 height 11
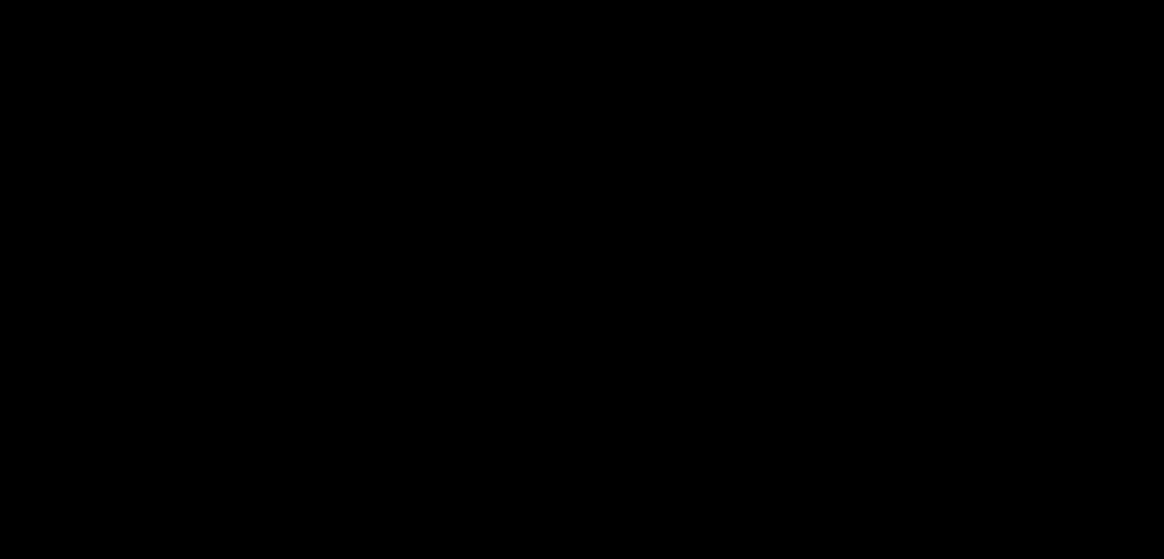
scroll to position [765, 0]
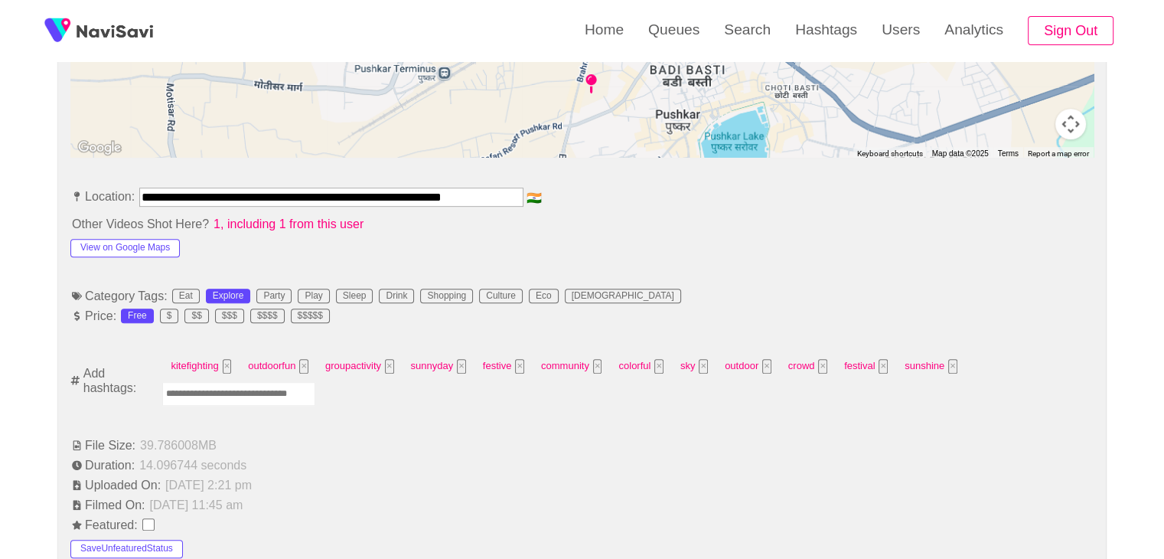
click at [217, 394] on input "Enter tag here and press return" at bounding box center [238, 394] width 153 height 24
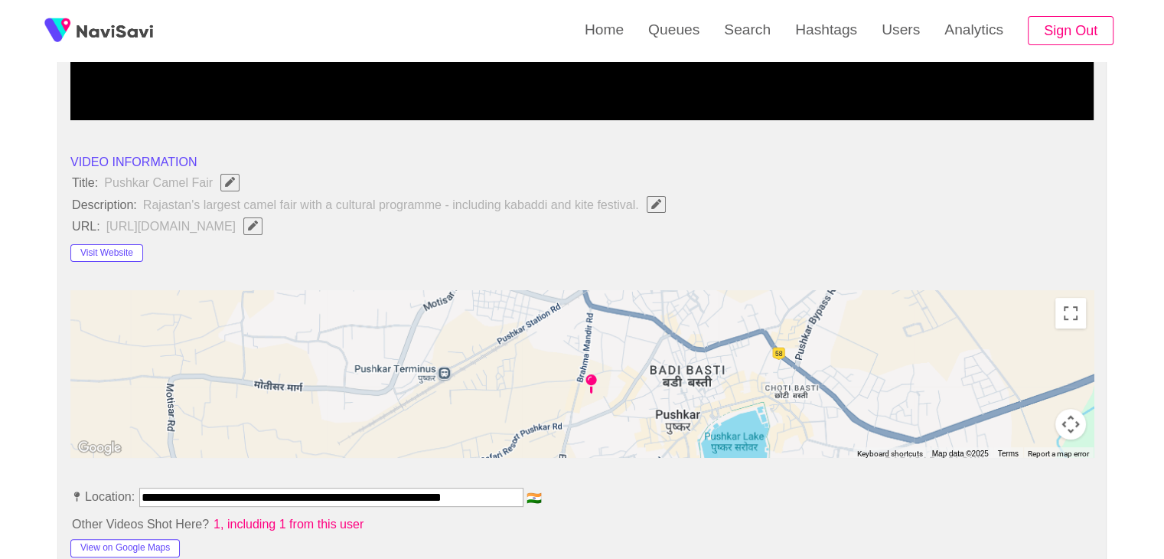
scroll to position [689, 0]
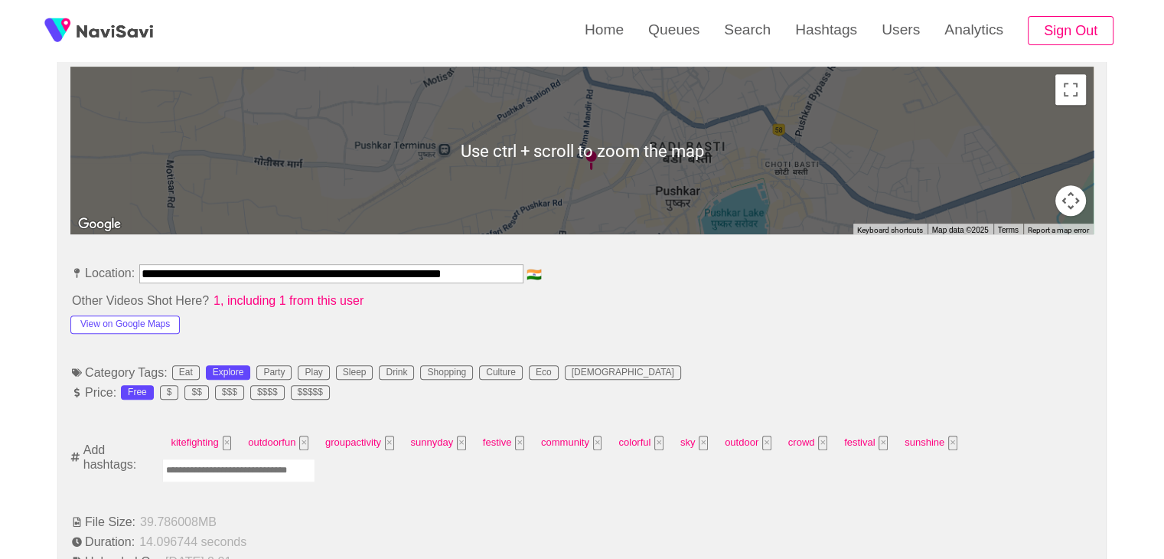
click at [236, 465] on input "Enter tag here and press return" at bounding box center [238, 470] width 153 height 24
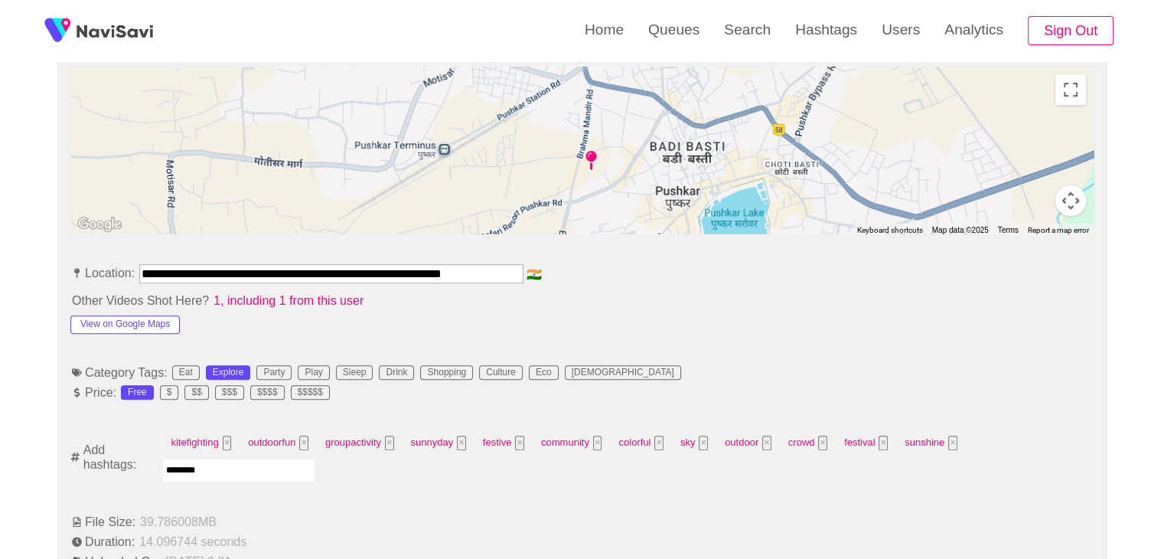
type input "*********"
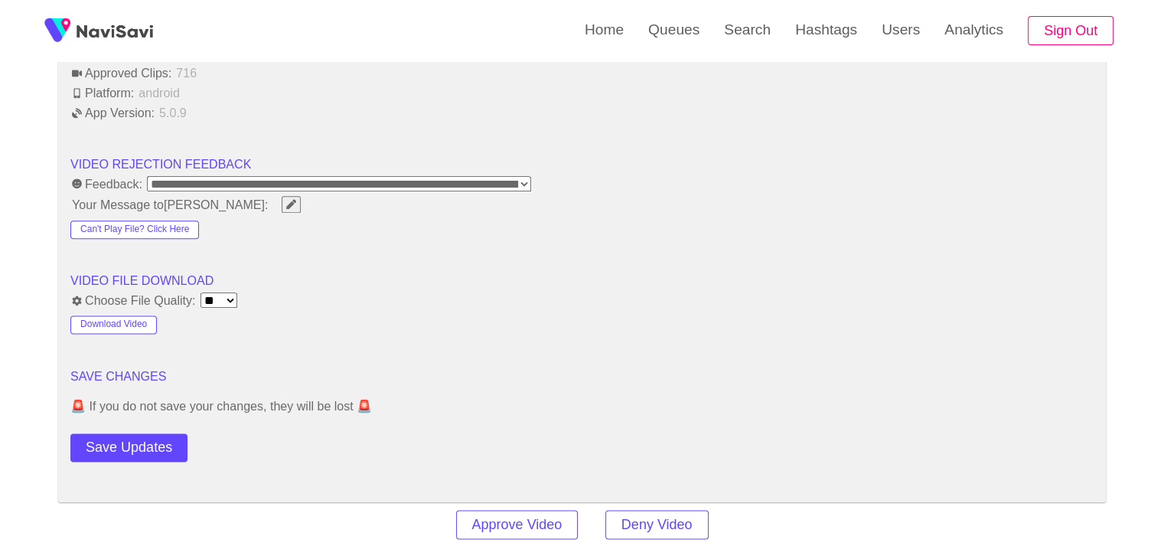
scroll to position [1913, 0]
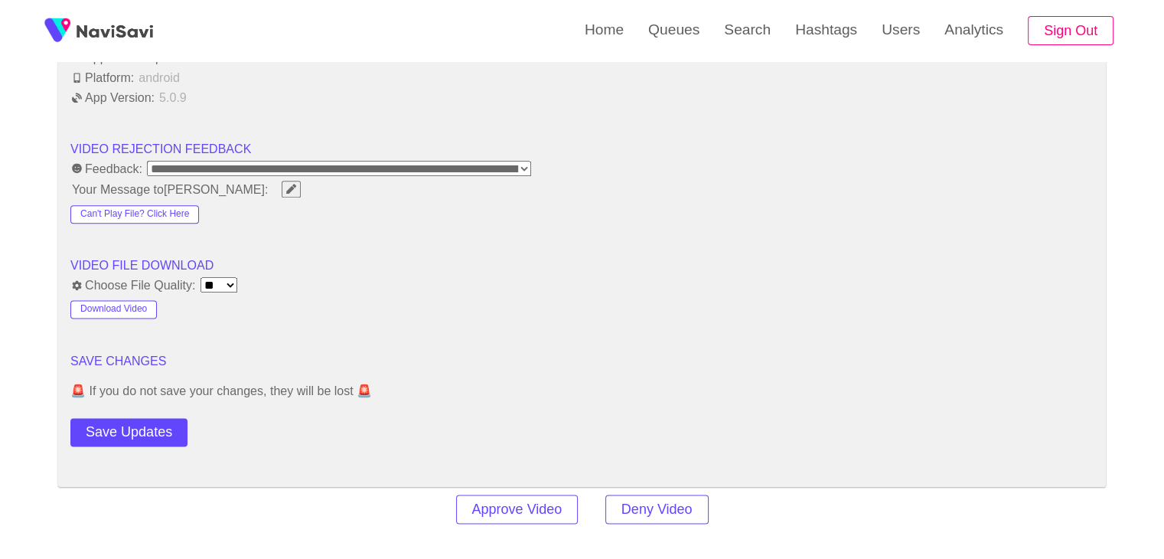
click at [148, 433] on button "Save Updates" at bounding box center [128, 432] width 117 height 28
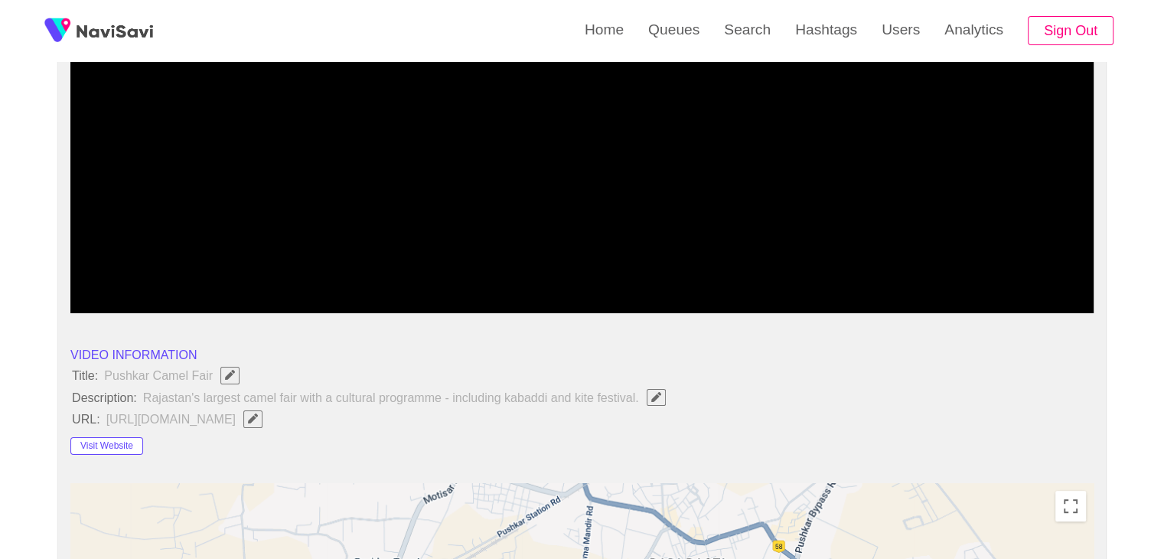
scroll to position [230, 0]
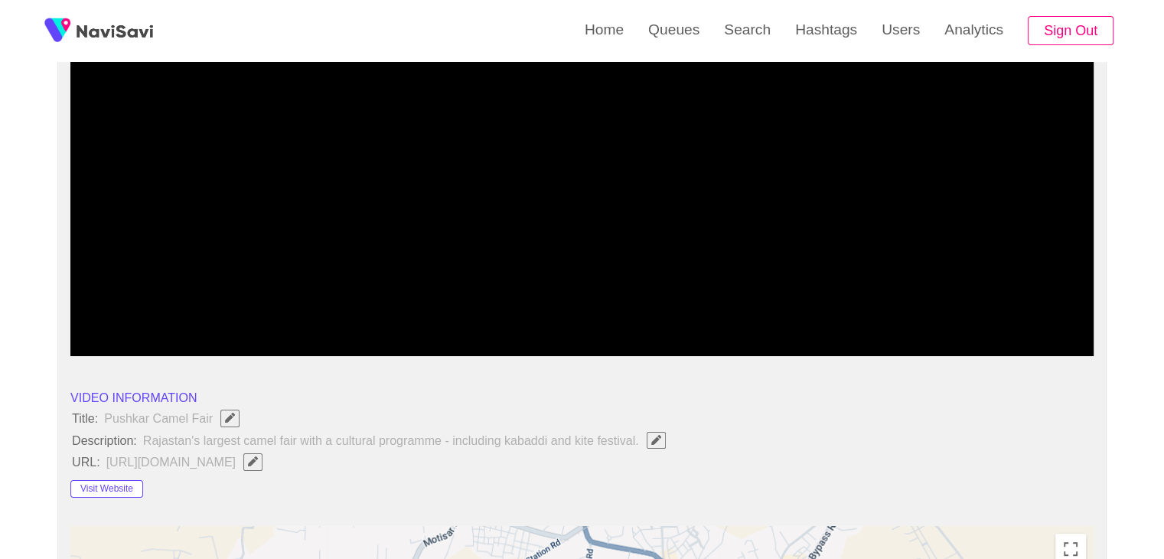
drag, startPoint x: 902, startPoint y: 336, endPoint x: 890, endPoint y: 339, distance: 12.6
click at [890, 339] on icon "add" at bounding box center [901, 343] width 127 height 18
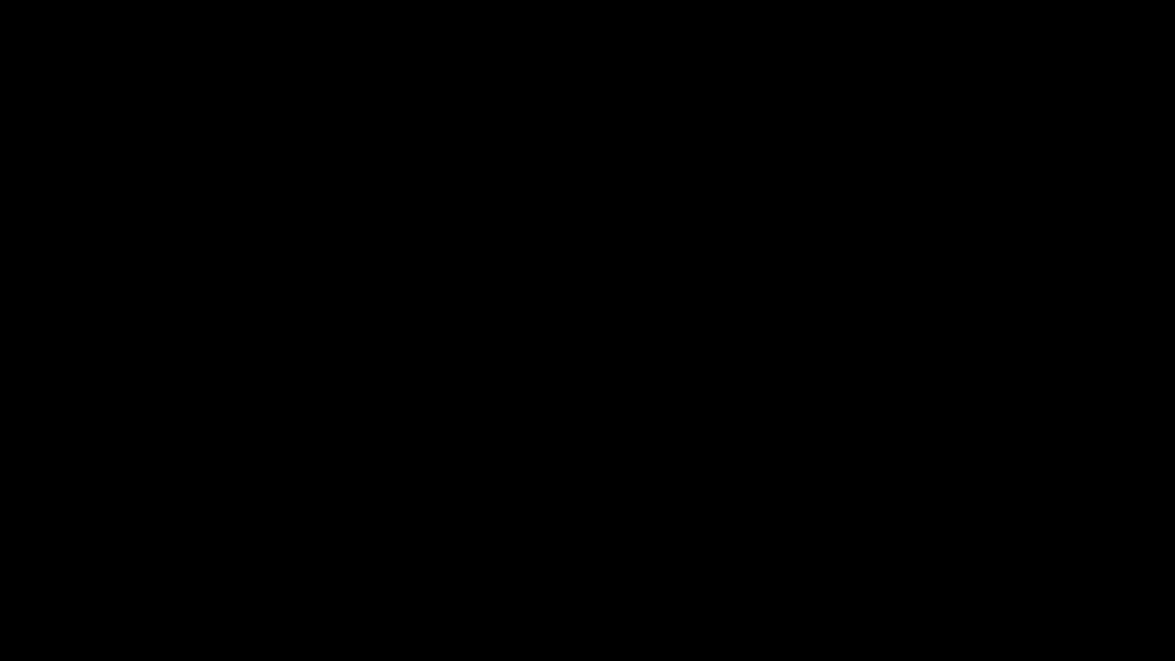
click at [943, 558] on icon "add" at bounding box center [954, 647] width 146 height 18
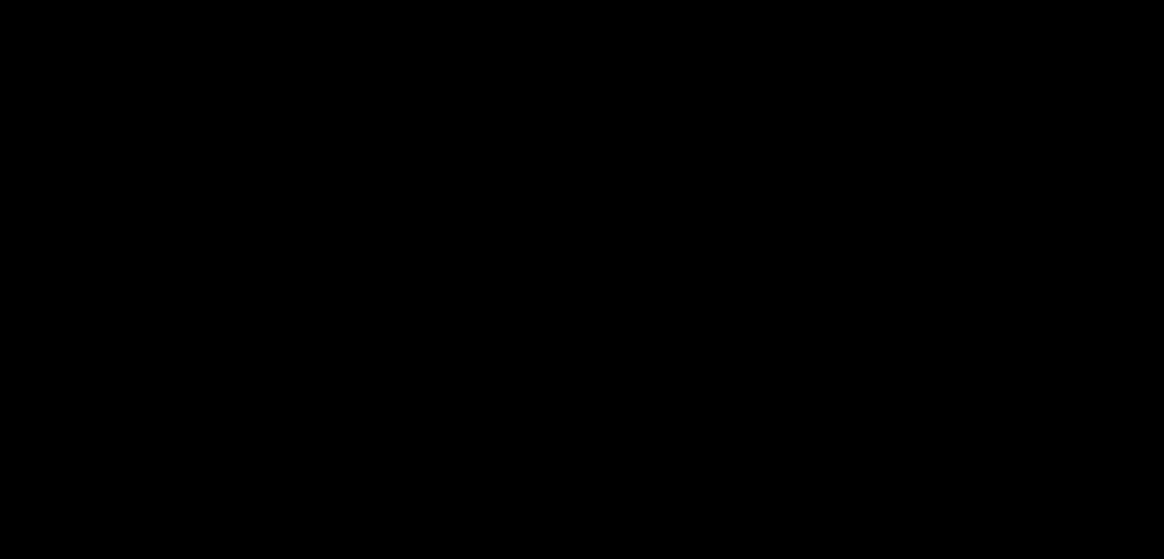
scroll to position [1836, 0]
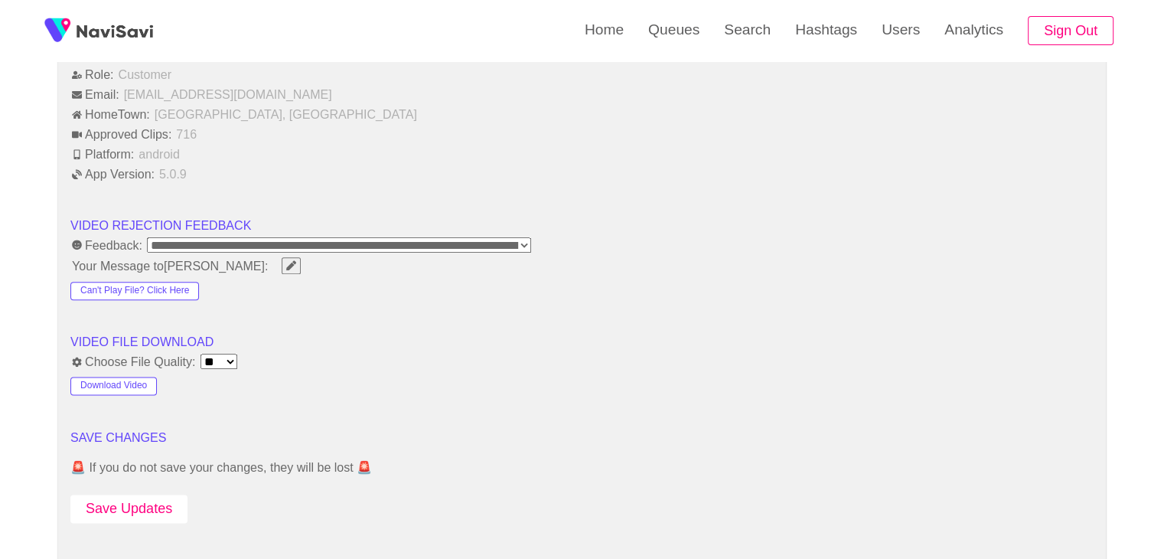
click at [150, 494] on button "Save Updates" at bounding box center [128, 508] width 117 height 28
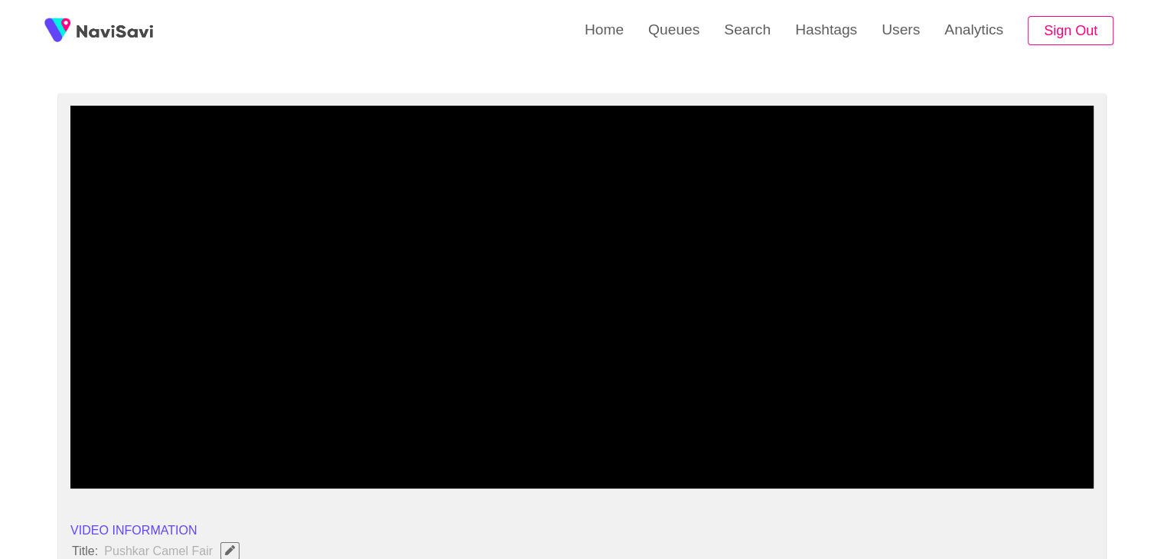
scroll to position [77, 0]
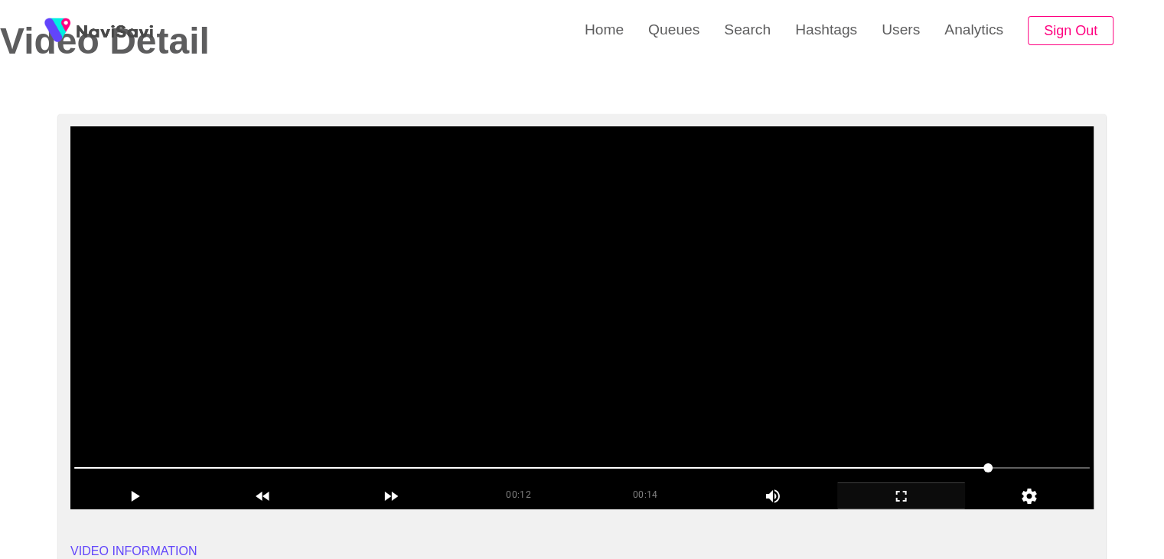
click at [707, 377] on video at bounding box center [581, 317] width 1023 height 383
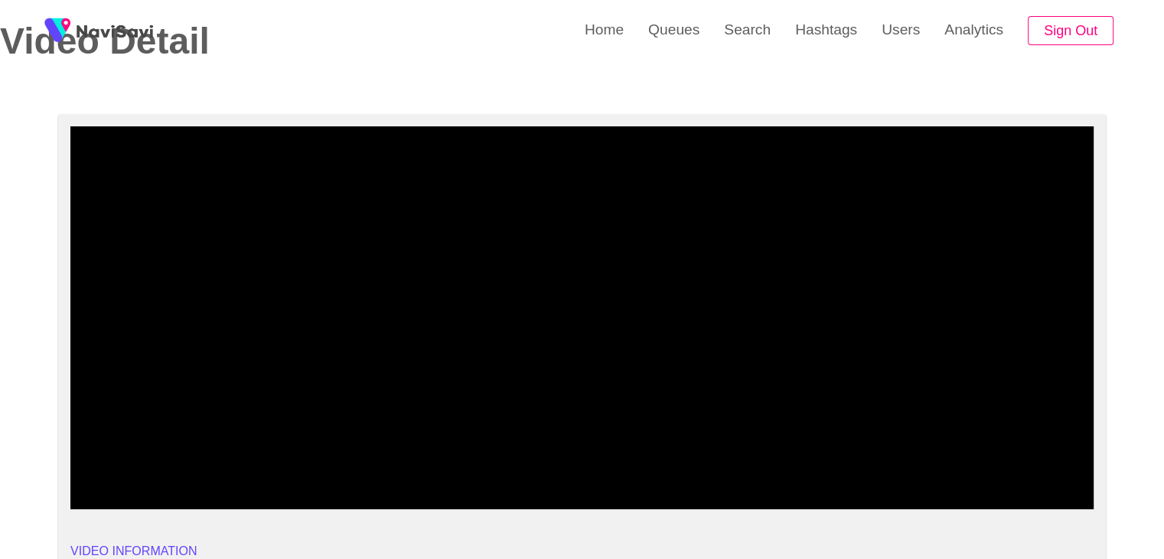
click at [620, 455] on span at bounding box center [581, 467] width 1015 height 24
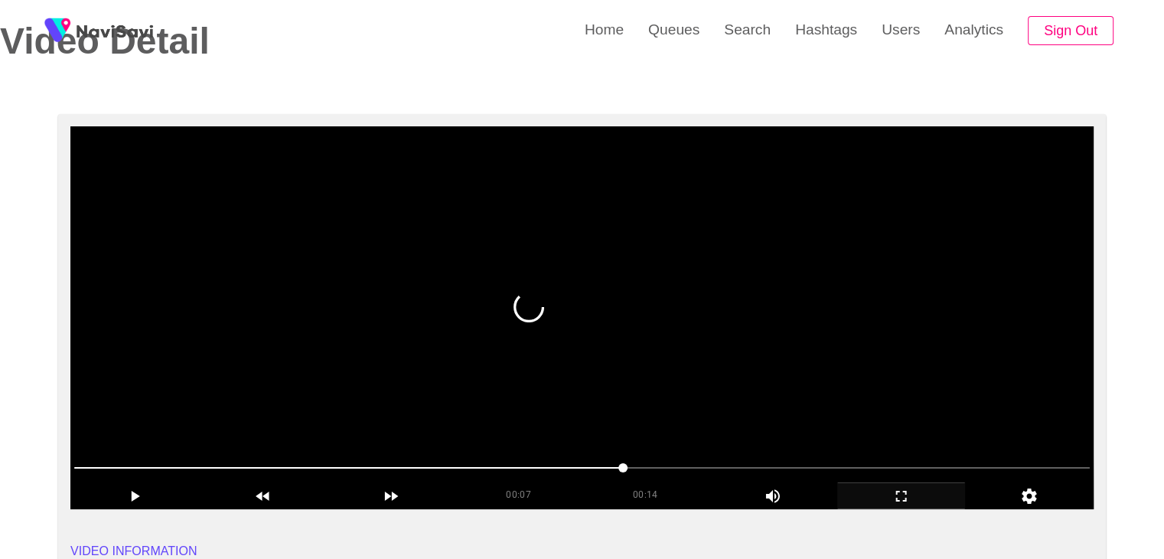
click at [569, 315] on video at bounding box center [581, 317] width 1023 height 383
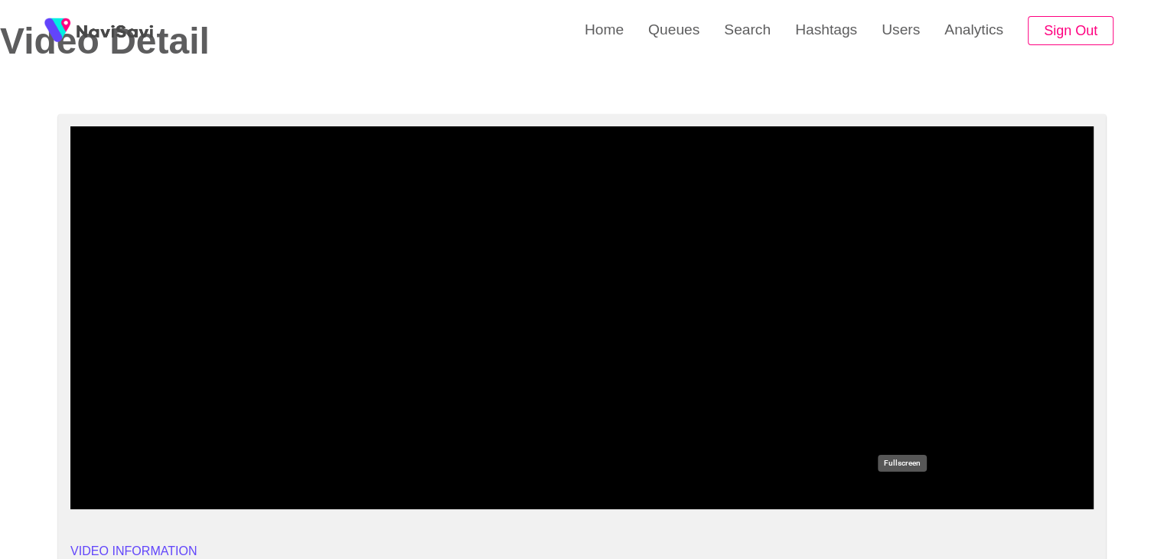
drag, startPoint x: 900, startPoint y: 498, endPoint x: 881, endPoint y: 561, distance: 65.4
click at [896, 497] on icon "add" at bounding box center [901, 496] width 127 height 18
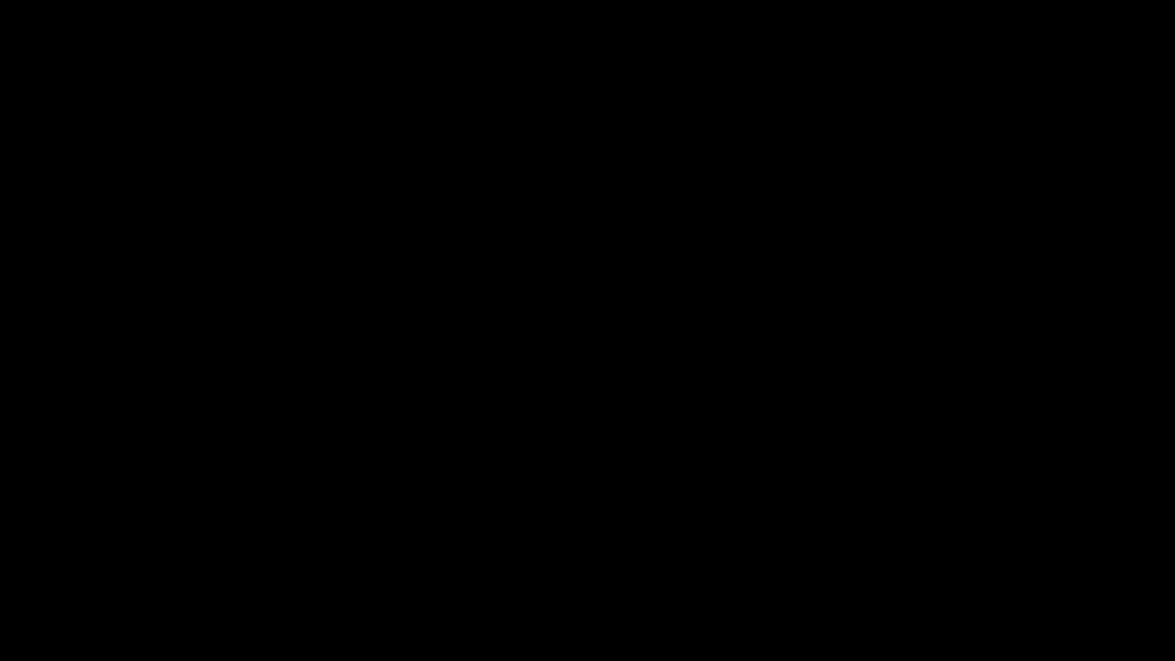
click at [859, 539] on video at bounding box center [587, 330] width 1175 height 661
click at [958, 558] on div "add" at bounding box center [955, 648] width 148 height 28
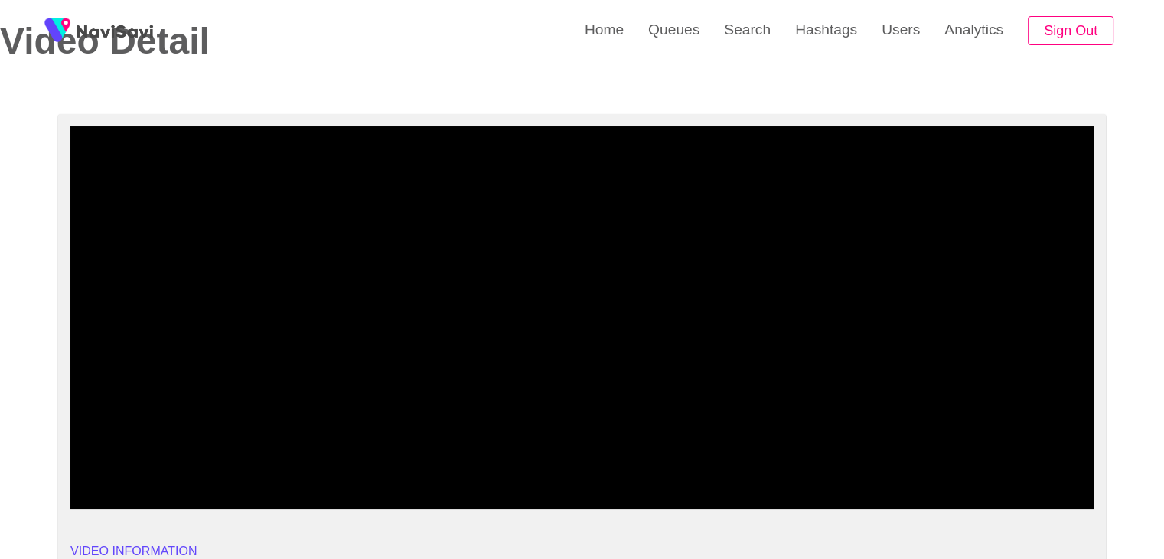
click at [635, 302] on video at bounding box center [581, 317] width 1023 height 383
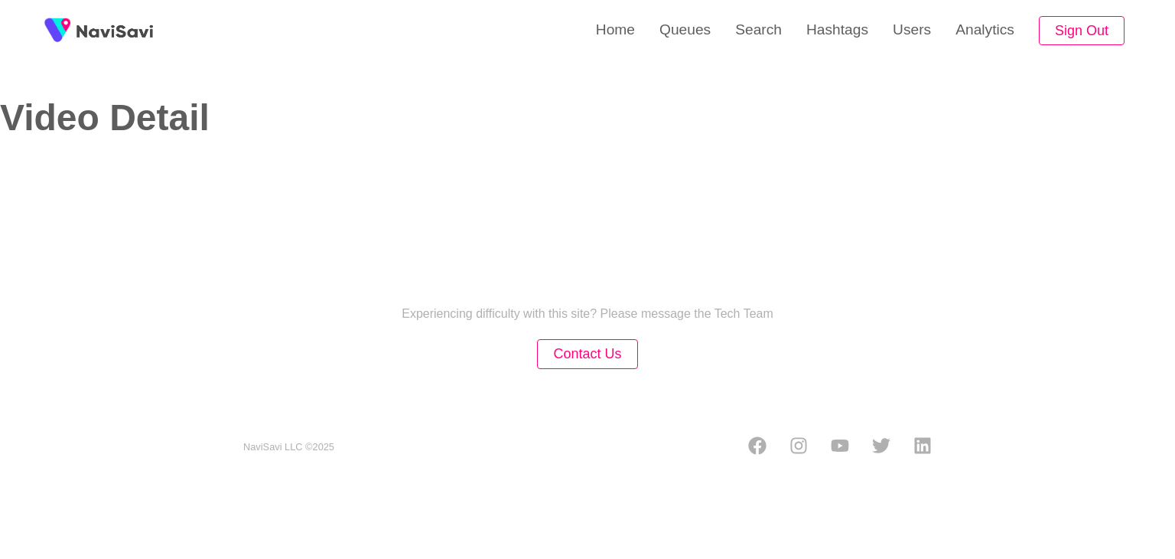
select select "**"
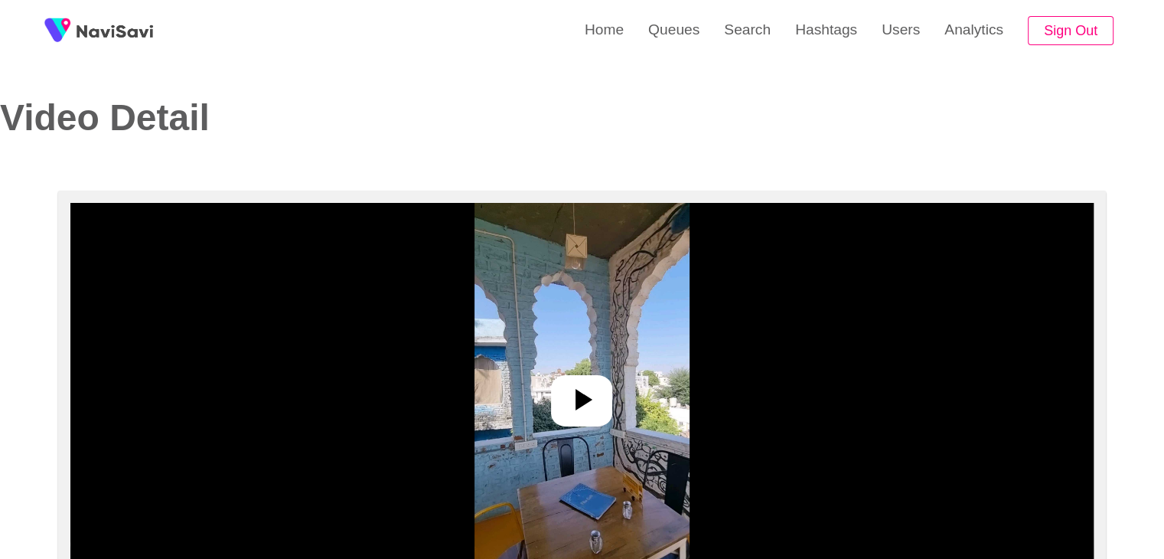
select select "**********"
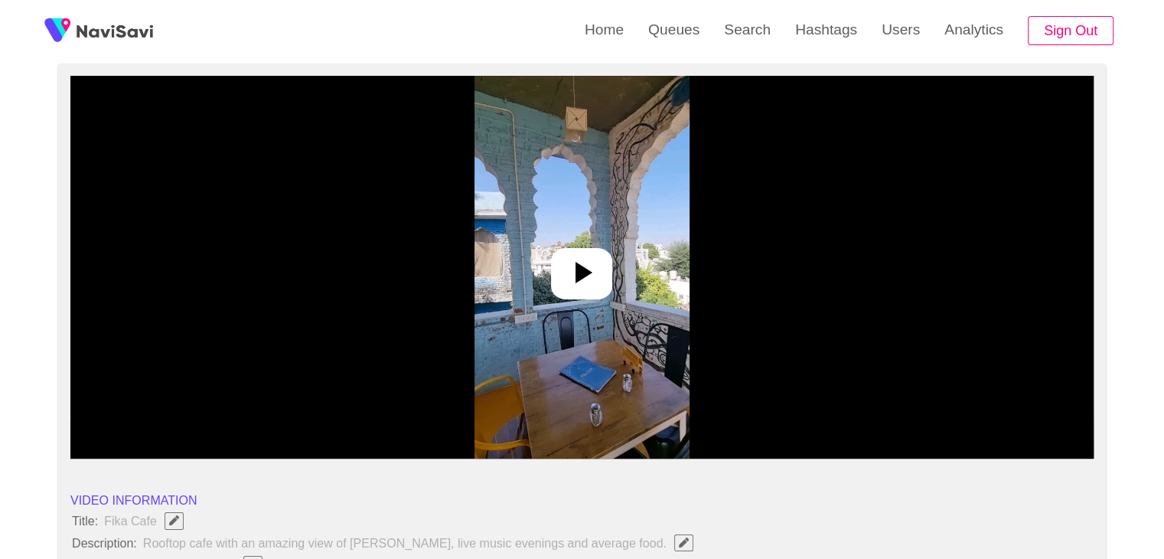
scroll to position [153, 0]
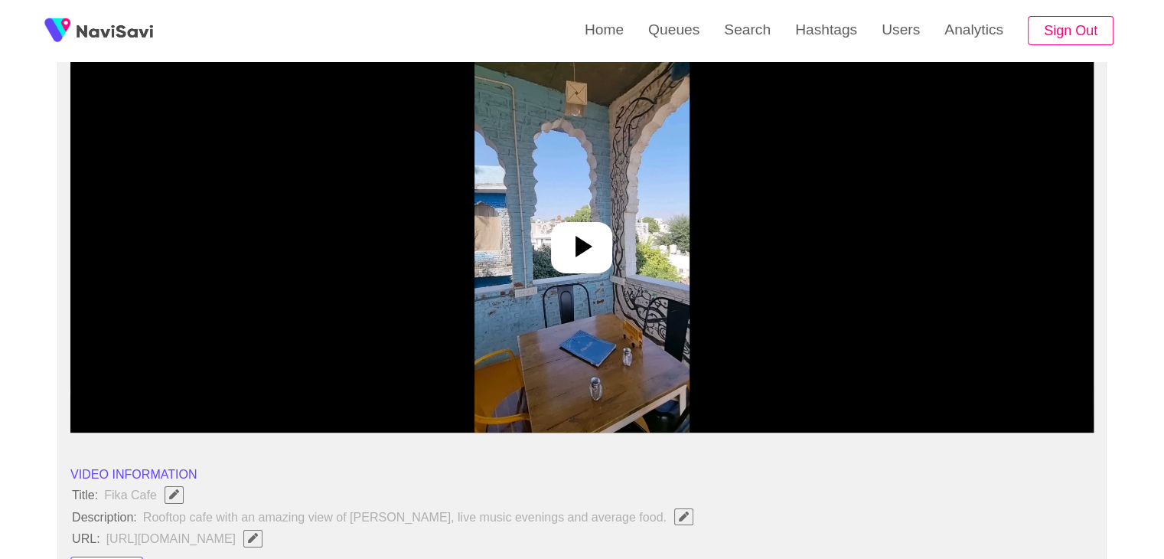
click at [598, 238] on icon at bounding box center [581, 246] width 37 height 37
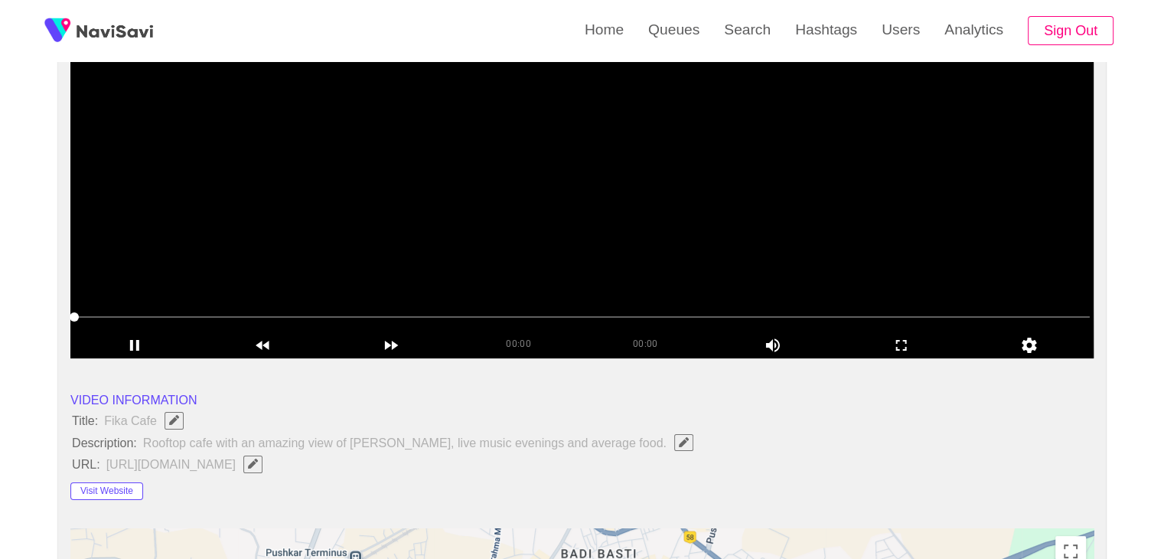
scroll to position [230, 0]
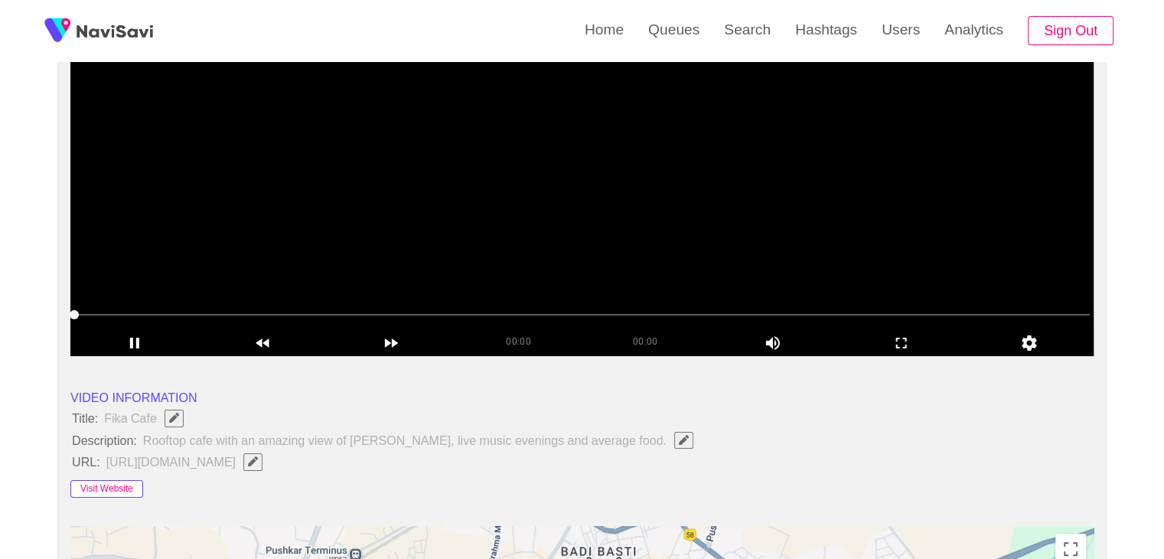
click at [122, 483] on button "Visit Website" at bounding box center [106, 489] width 73 height 18
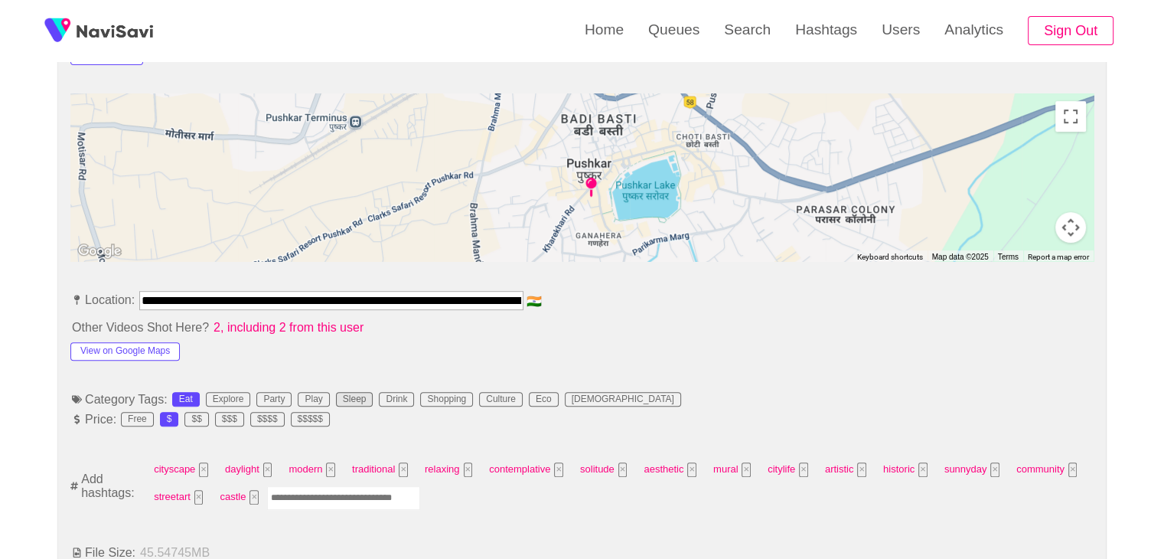
scroll to position [689, 0]
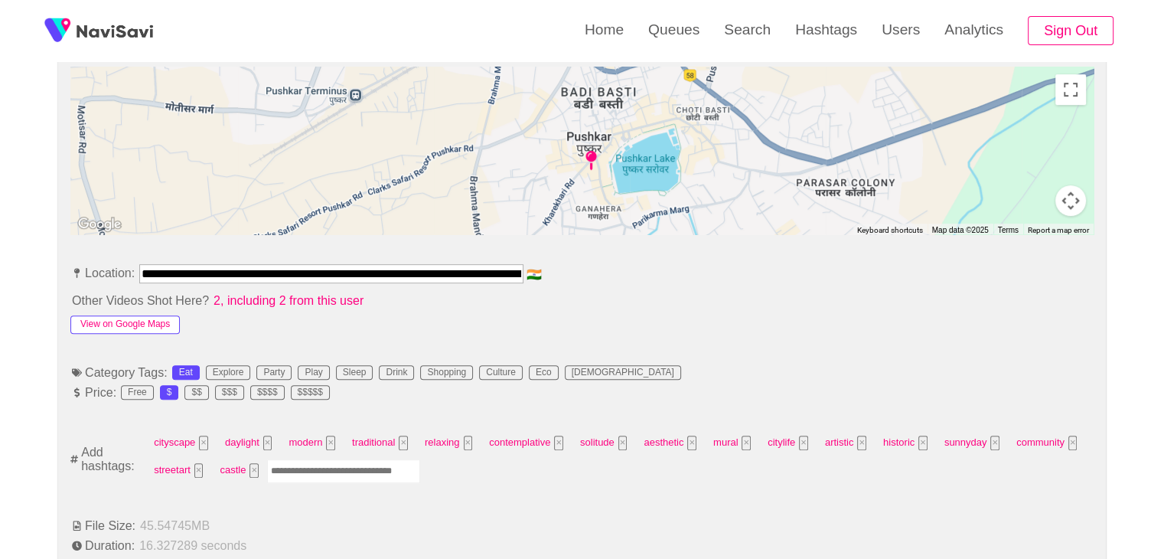
click at [154, 325] on button "View on Google Maps" at bounding box center [124, 324] width 109 height 18
drag, startPoint x: 145, startPoint y: 268, endPoint x: 650, endPoint y: 292, distance: 505.6
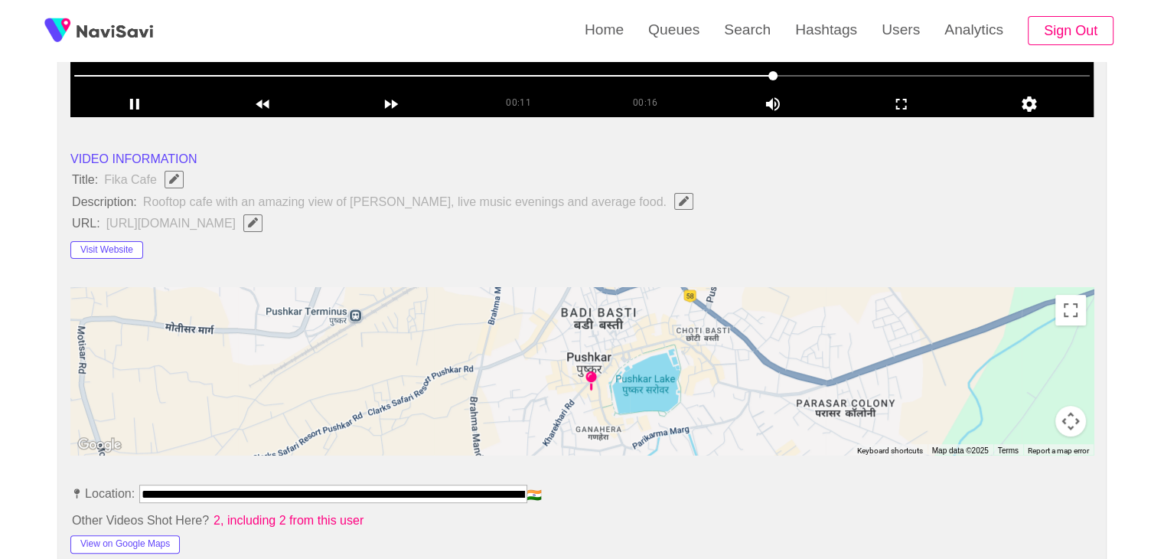
scroll to position [459, 0]
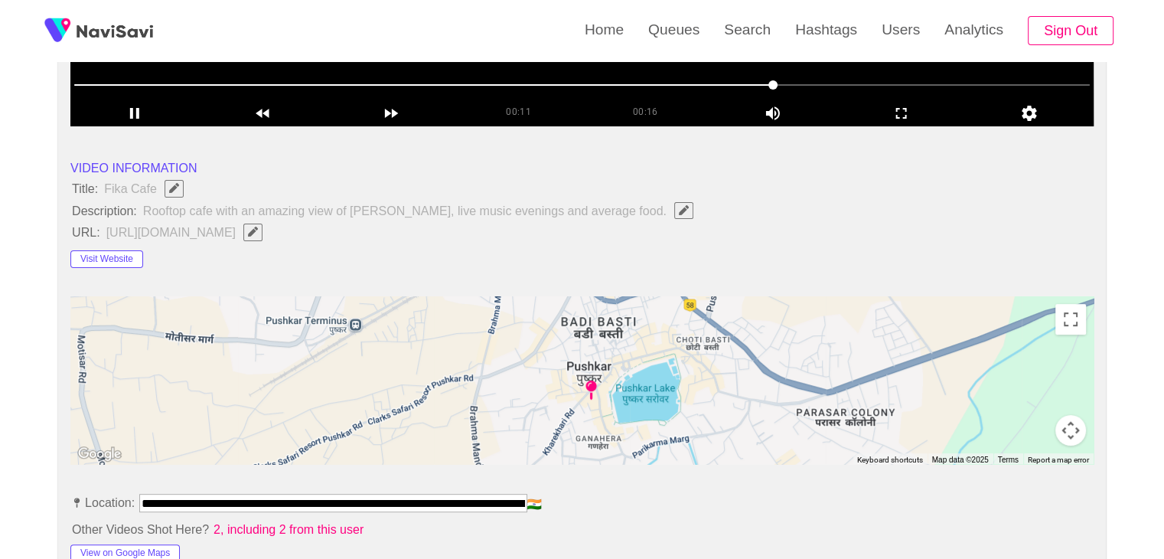
click at [258, 228] on icon "Edit Field" at bounding box center [253, 231] width 10 height 10
click at [262, 239] on input "field" at bounding box center [455, 232] width 699 height 19
type input "**********"
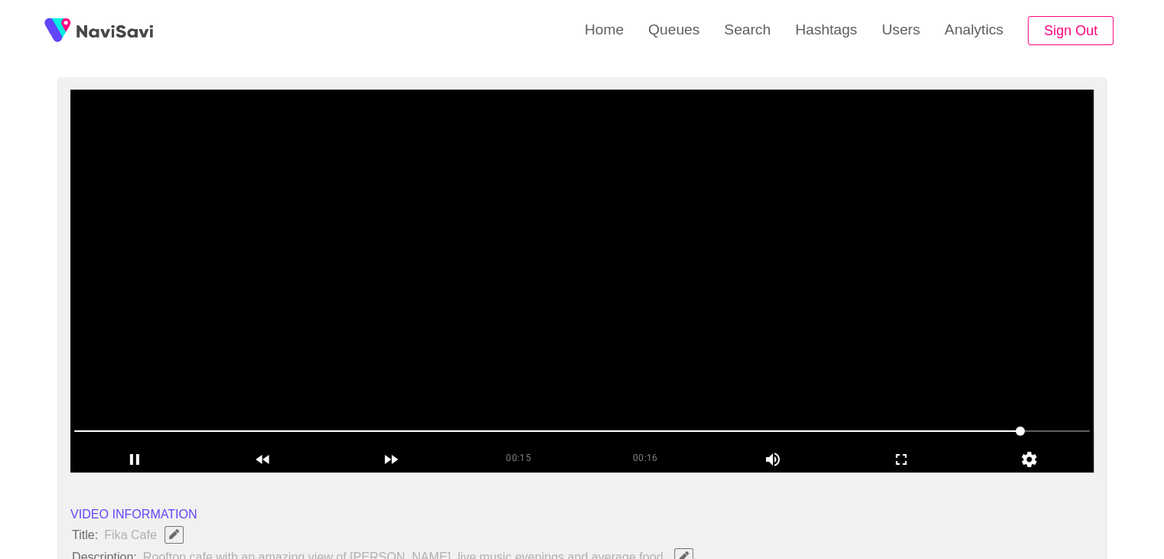
scroll to position [77, 0]
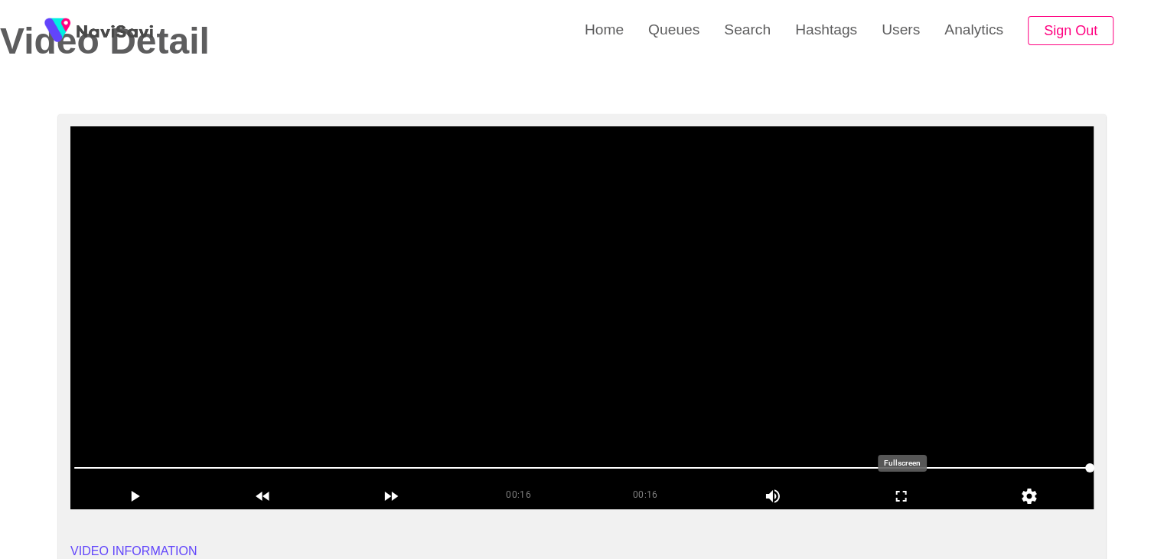
drag, startPoint x: 908, startPoint y: 484, endPoint x: 380, endPoint y: 512, distance: 529.4
click at [891, 487] on div "add" at bounding box center [901, 495] width 129 height 26
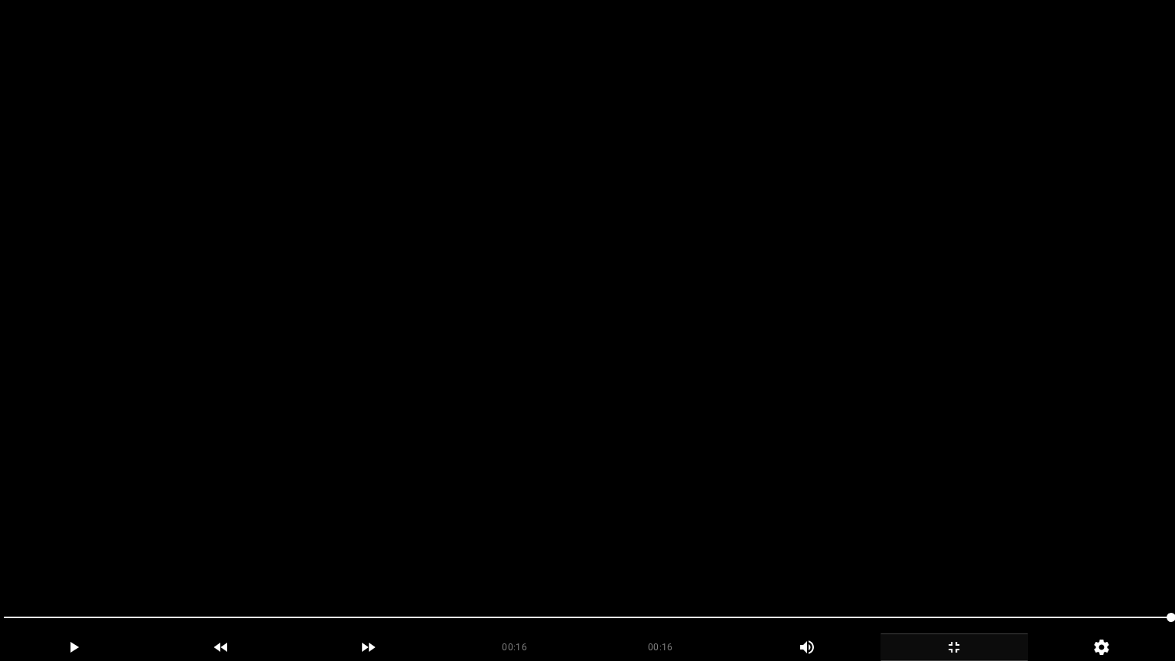
click at [978, 558] on icon "add" at bounding box center [954, 647] width 146 height 18
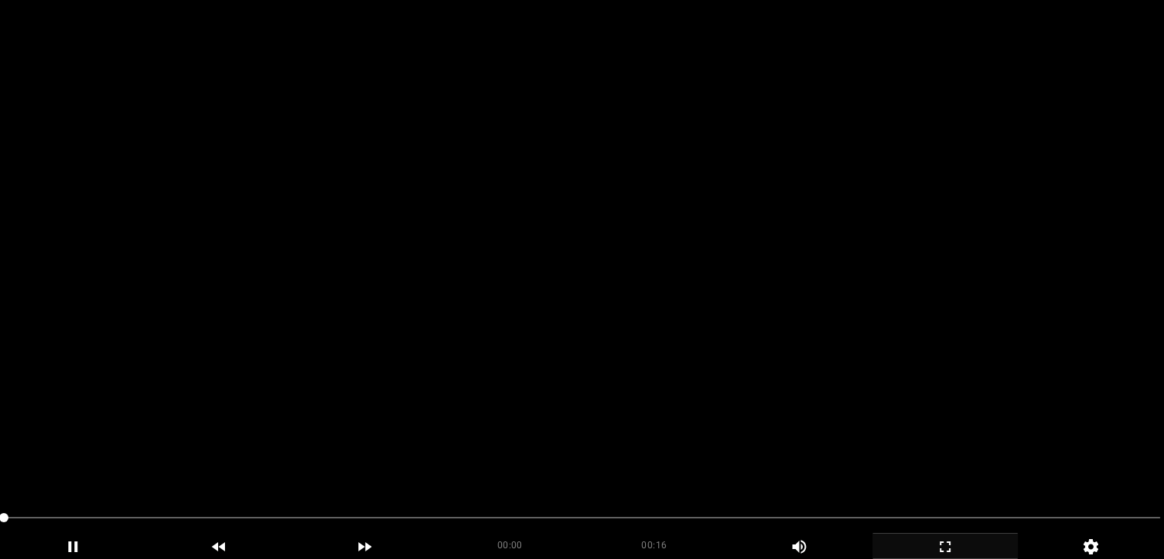
scroll to position [306, 0]
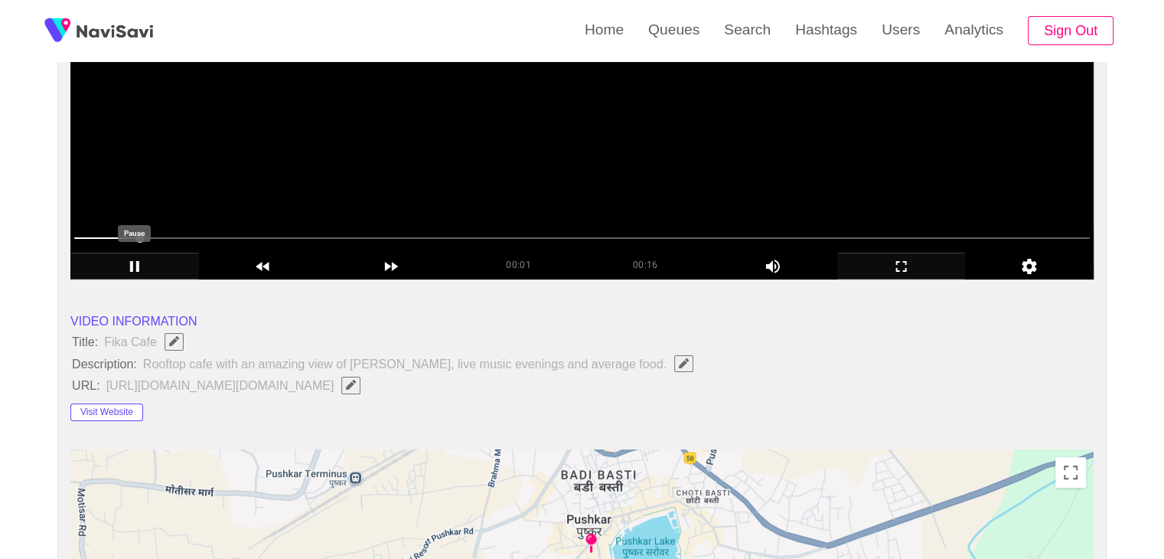
click at [159, 264] on icon "add" at bounding box center [134, 266] width 127 height 18
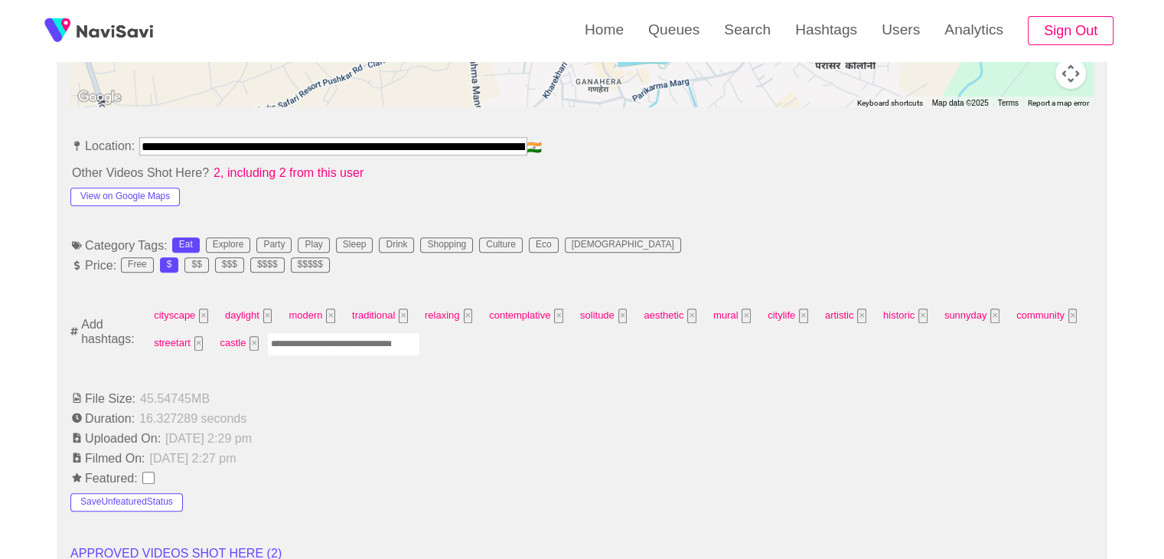
scroll to position [842, 0]
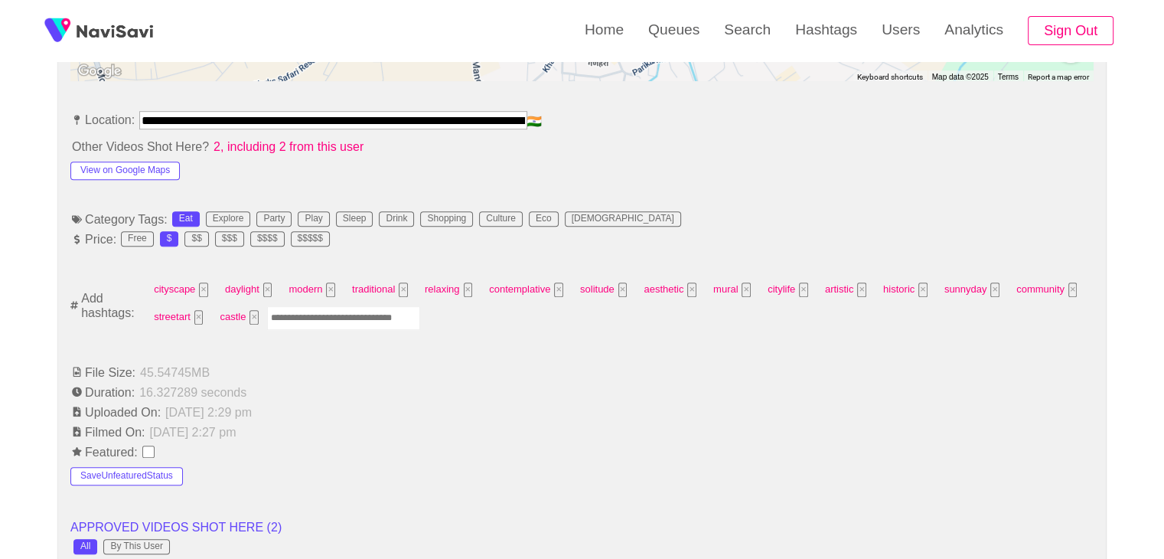
click at [361, 319] on input "Enter tag here and press return" at bounding box center [343, 318] width 153 height 24
type input "*********"
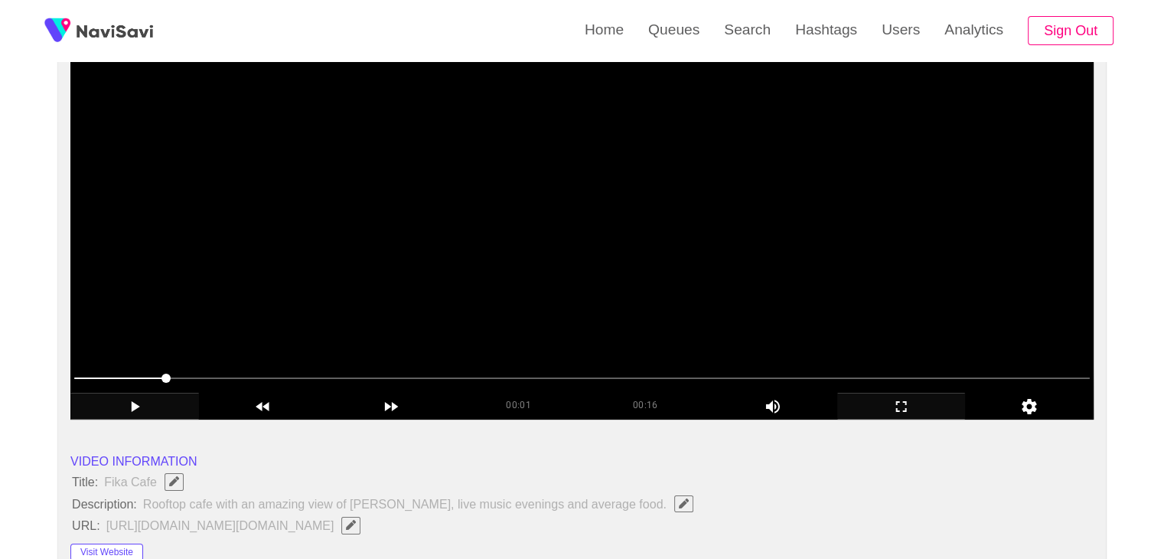
scroll to position [153, 0]
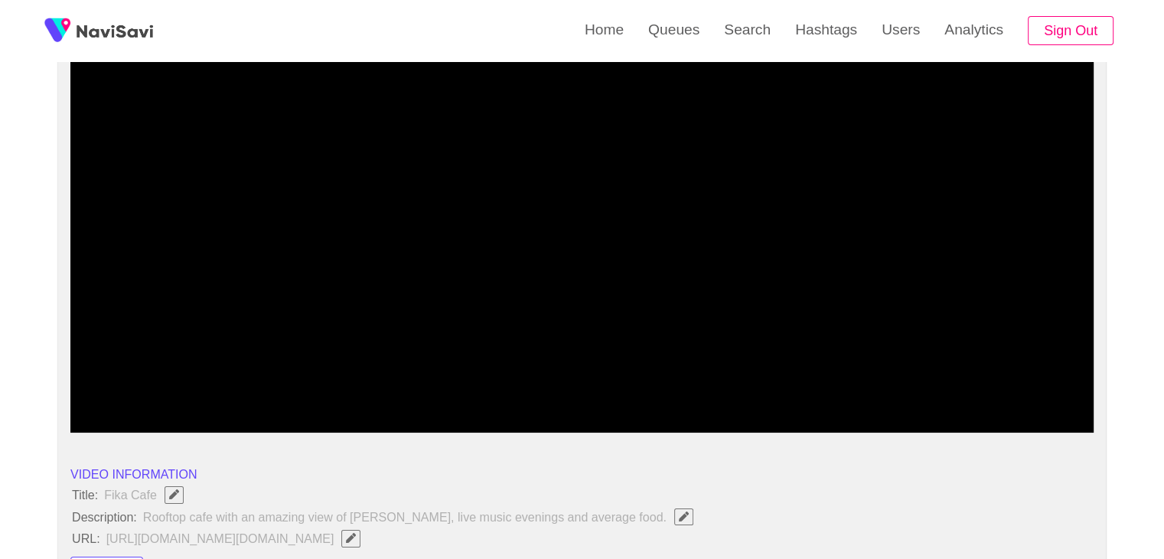
click at [291, 380] on span at bounding box center [581, 391] width 1015 height 24
drag, startPoint x: 647, startPoint y: 385, endPoint x: 56, endPoint y: 378, distance: 590.7
click at [145, 413] on icon "add" at bounding box center [134, 419] width 127 height 18
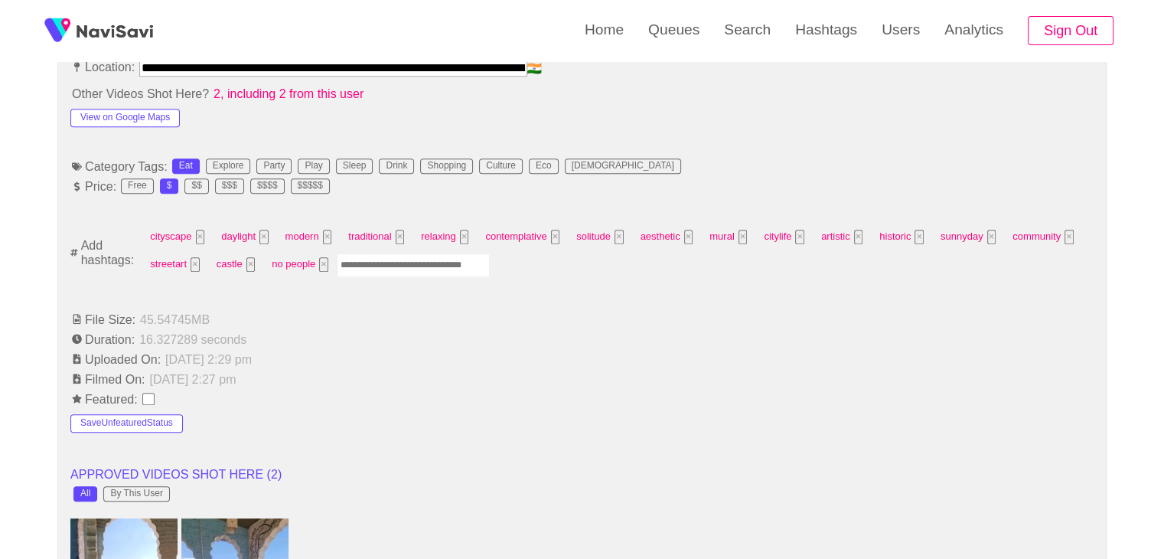
scroll to position [918, 0]
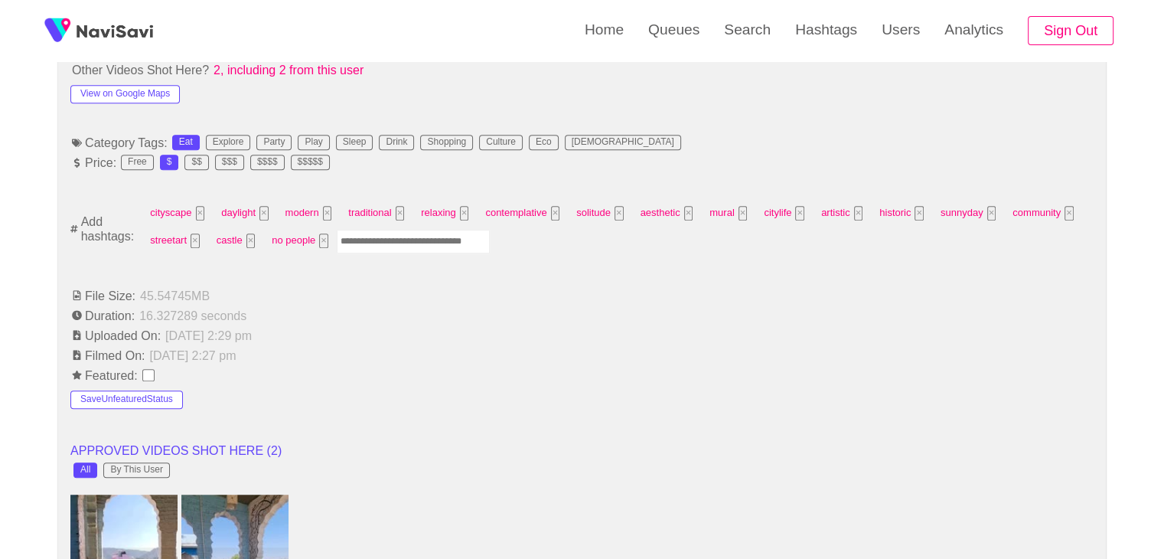
click at [389, 243] on input "Enter tag here and press return" at bounding box center [413, 242] width 153 height 24
type input "****"
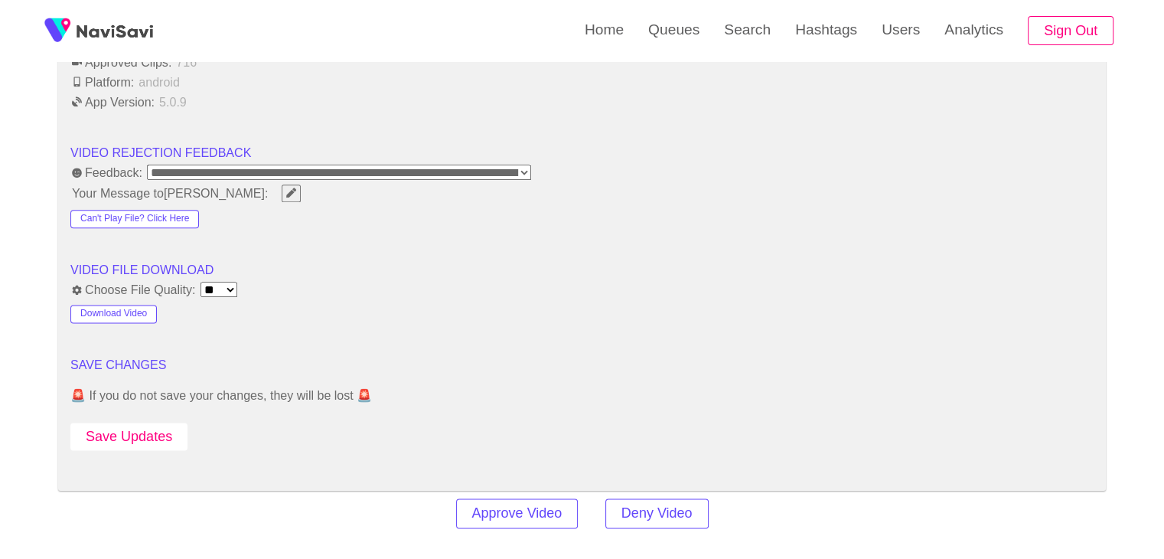
scroll to position [1913, 0]
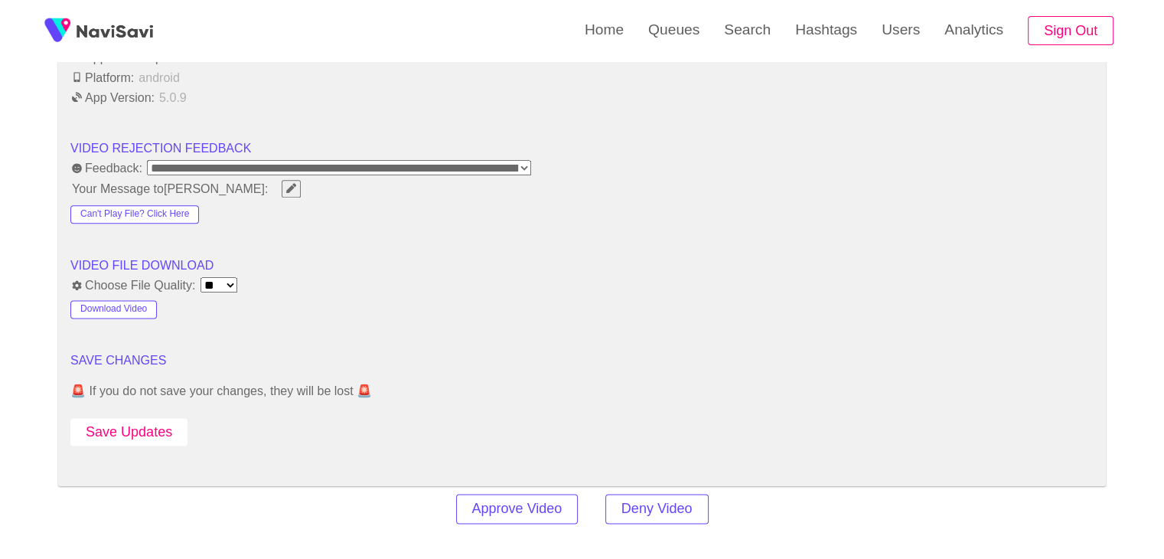
click at [136, 419] on button "Save Updates" at bounding box center [128, 432] width 117 height 28
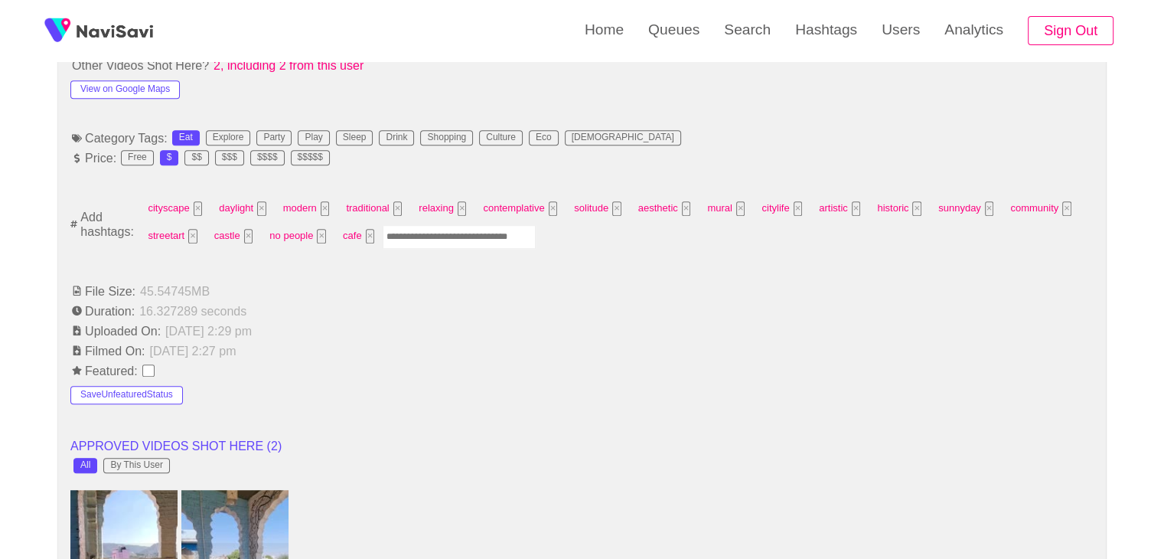
scroll to position [918, 0]
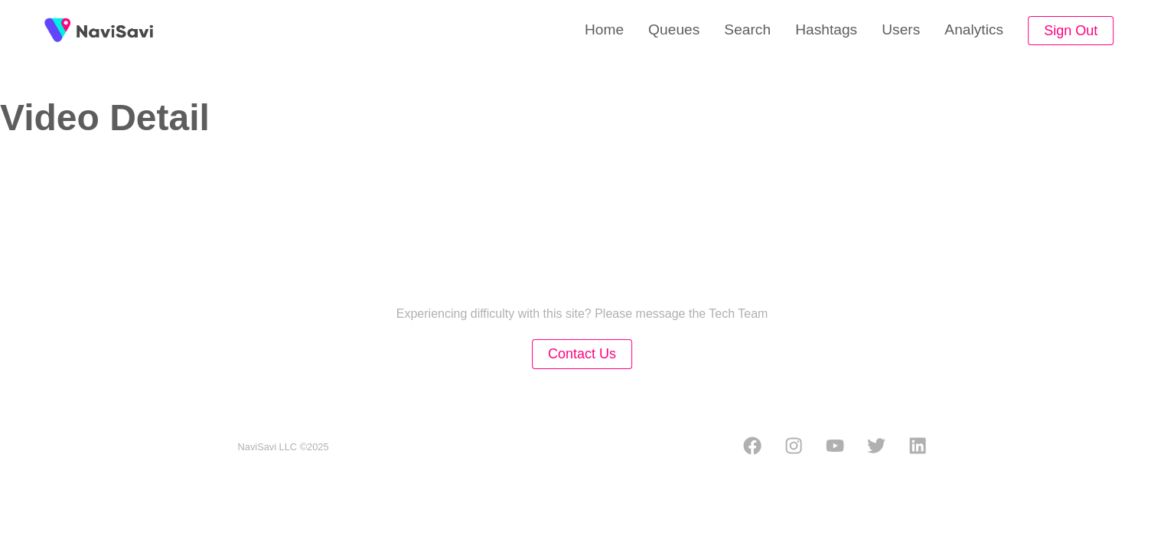
select select "**********"
select select "**"
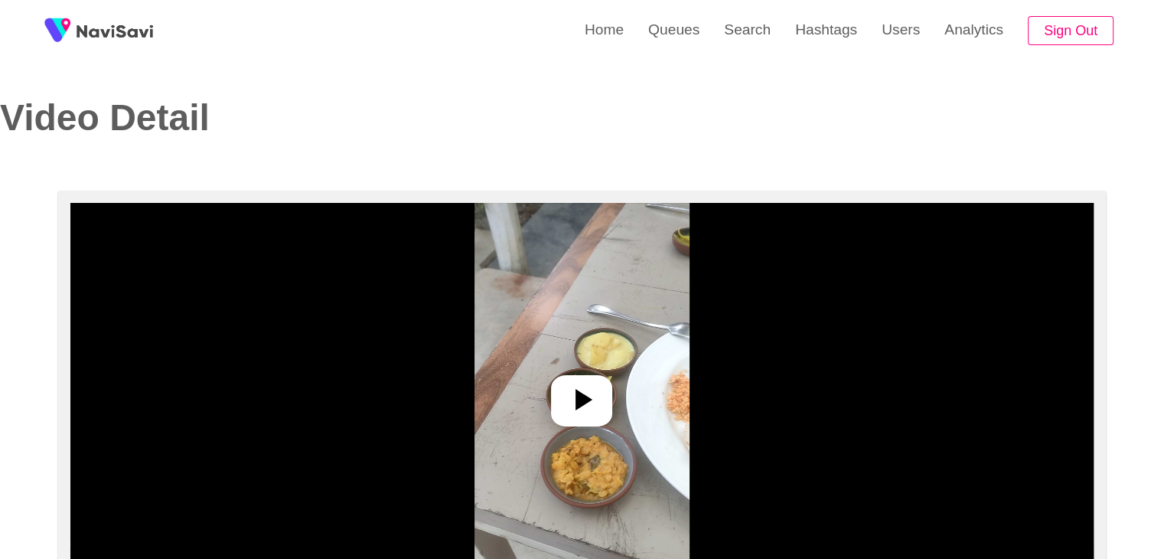
drag, startPoint x: 563, startPoint y: 388, endPoint x: 583, endPoint y: 394, distance: 20.8
click at [564, 388] on icon at bounding box center [581, 399] width 37 height 37
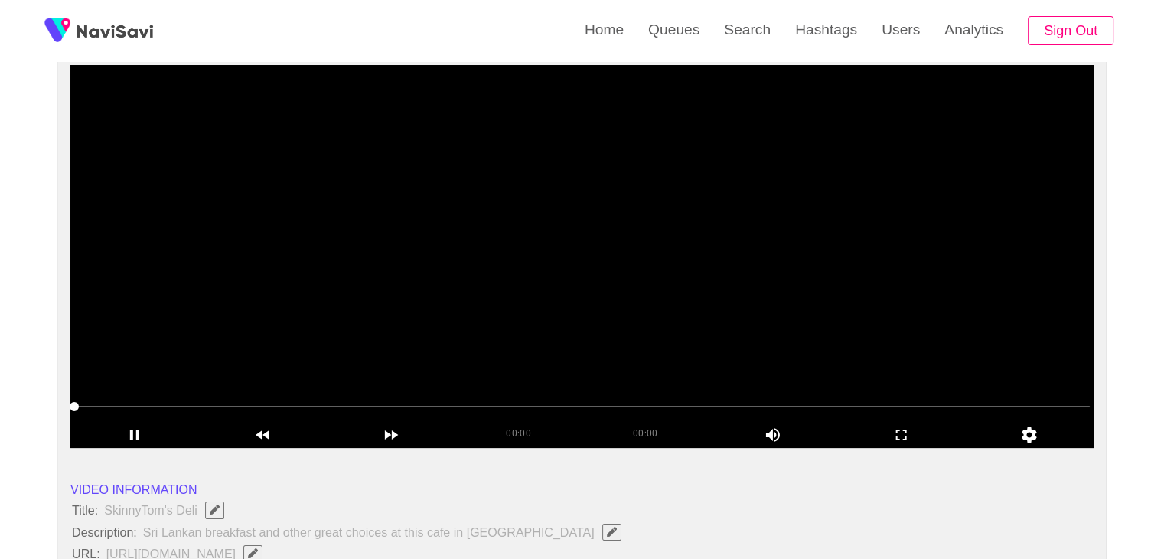
scroll to position [153, 0]
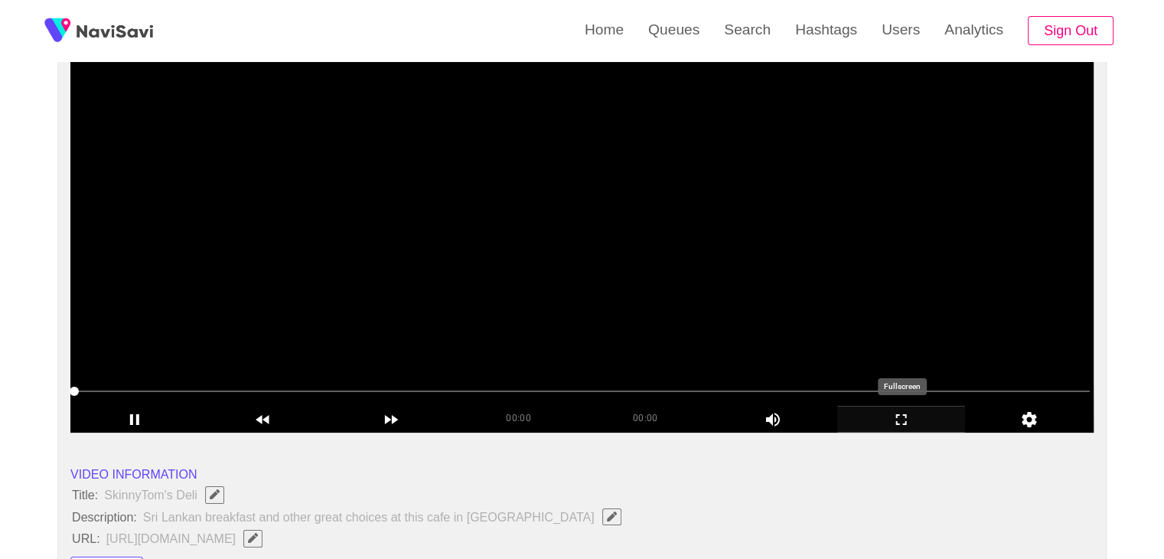
click at [909, 416] on icon "add" at bounding box center [901, 419] width 127 height 18
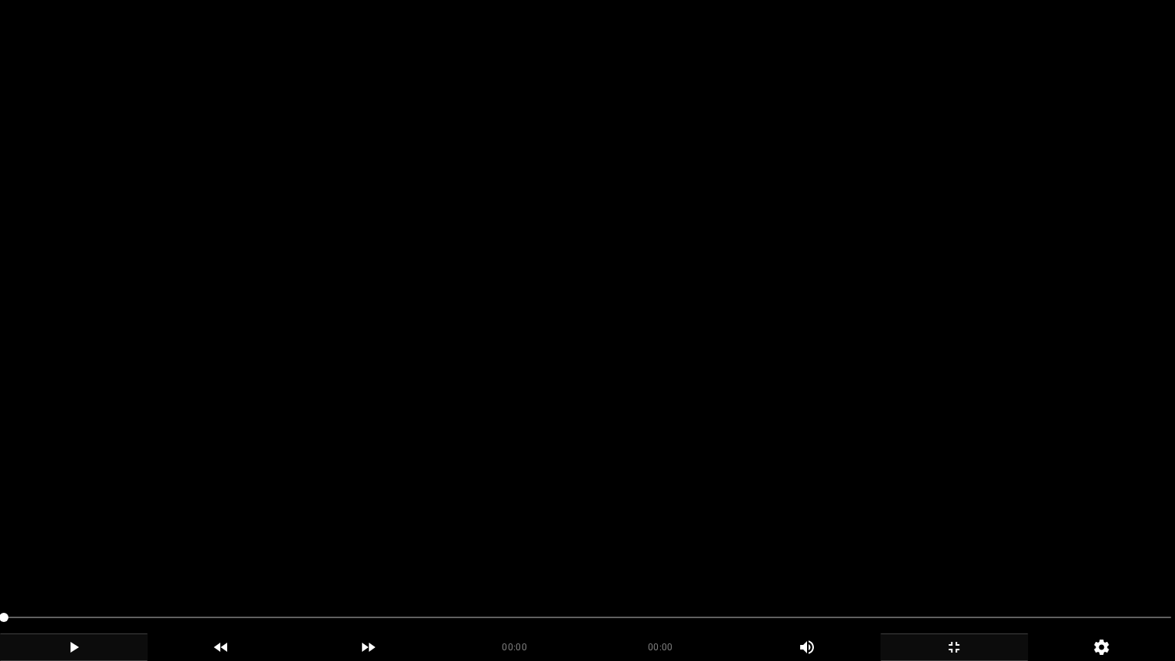
click at [101, 558] on icon "add" at bounding box center [74, 647] width 146 height 18
click at [297, 521] on video at bounding box center [587, 330] width 1175 height 661
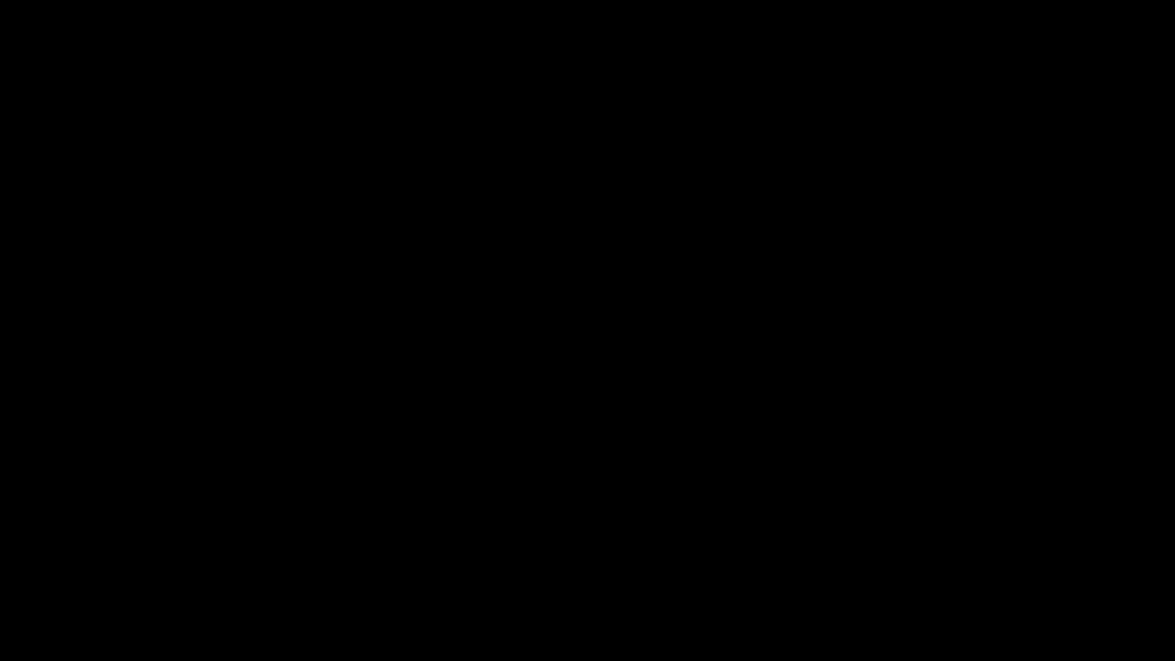
click at [0, 558] on div "00:01 00:08 Picture In Picture 1" at bounding box center [587, 633] width 1175 height 56
click at [80, 558] on icon "add" at bounding box center [74, 647] width 146 height 18
drag, startPoint x: 0, startPoint y: 618, endPoint x: 172, endPoint y: 603, distance: 172.8
drag, startPoint x: 141, startPoint y: 626, endPoint x: 28, endPoint y: 632, distance: 113.4
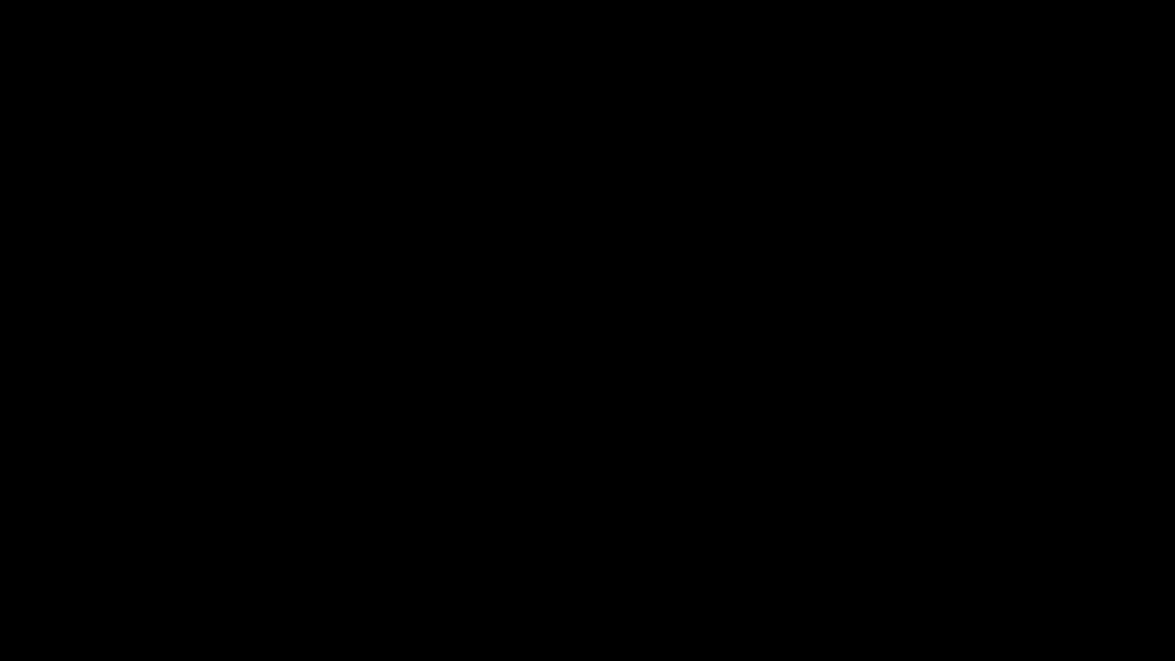
click at [862, 446] on video at bounding box center [587, 330] width 1175 height 661
click at [475, 514] on video at bounding box center [587, 330] width 1175 height 661
click at [629, 536] on video at bounding box center [587, 330] width 1175 height 661
click at [726, 546] on video at bounding box center [587, 330] width 1175 height 661
click at [864, 558] on video at bounding box center [587, 330] width 1175 height 661
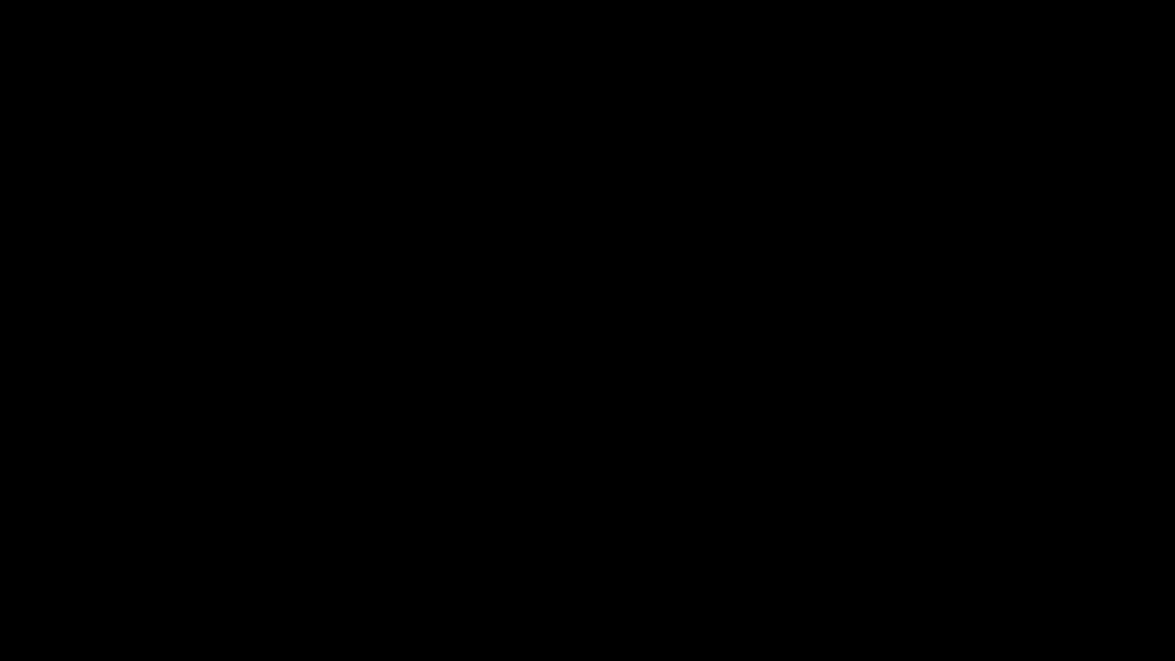
click at [685, 558] on span at bounding box center [588, 617] width 1168 height 24
click at [57, 558] on div "add" at bounding box center [74, 648] width 148 height 28
click at [74, 558] on icon "add" at bounding box center [74, 647] width 146 height 18
click at [85, 558] on icon "add" at bounding box center [74, 647] width 146 height 18
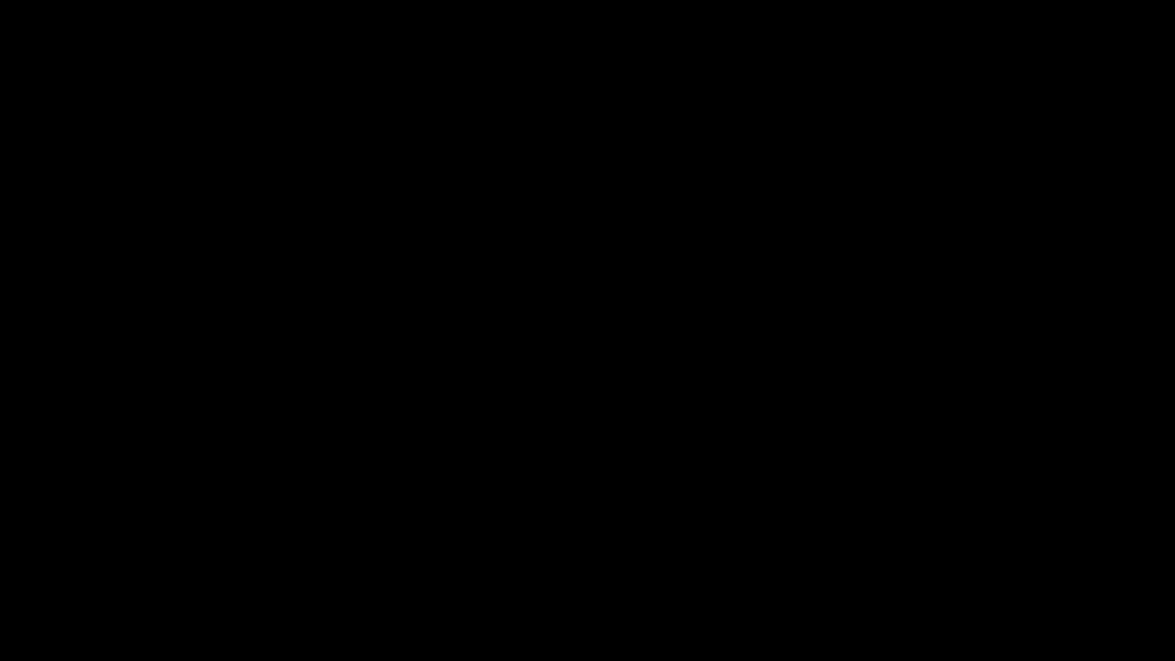
click at [85, 558] on icon "add" at bounding box center [74, 647] width 146 height 18
click at [927, 558] on span at bounding box center [588, 617] width 1168 height 24
click at [983, 558] on span at bounding box center [588, 617] width 1168 height 24
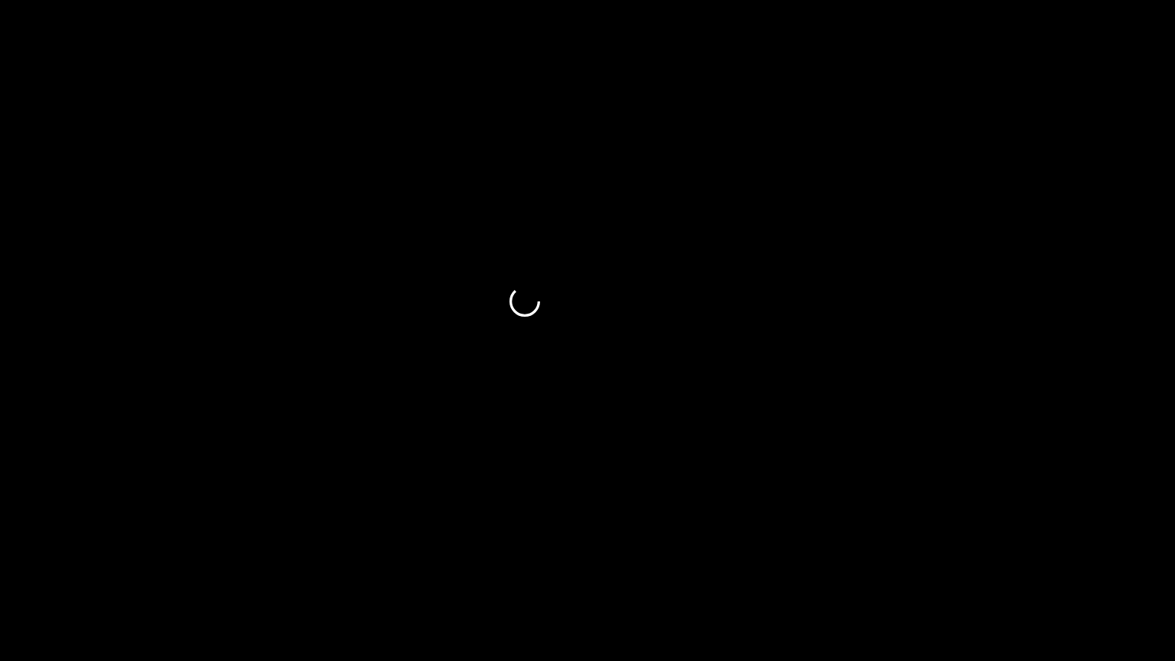
drag, startPoint x: 549, startPoint y: 633, endPoint x: 501, endPoint y: 631, distance: 48.2
click at [515, 558] on div at bounding box center [588, 619] width 1180 height 41
drag, startPoint x: 774, startPoint y: 585, endPoint x: 805, endPoint y: 588, distance: 31.6
click at [777, 558] on video at bounding box center [587, 330] width 1175 height 661
click at [871, 558] on video at bounding box center [587, 330] width 1175 height 661
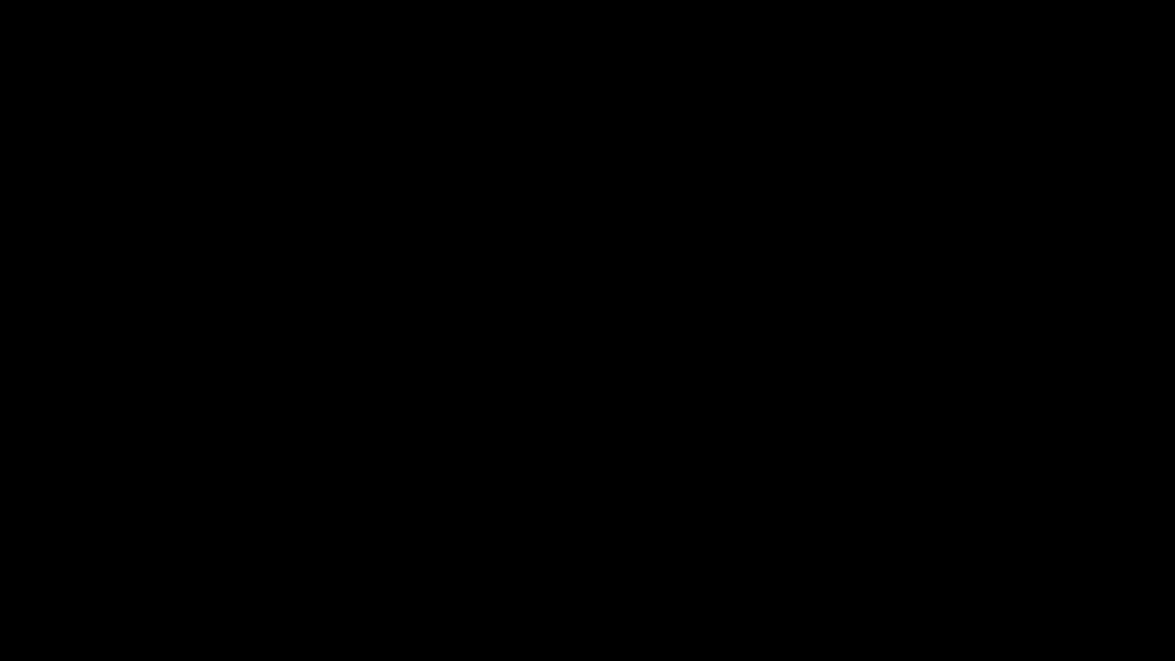
click at [955, 558] on span at bounding box center [588, 617] width 1168 height 24
click at [1015, 558] on span at bounding box center [588, 617] width 1168 height 24
click at [1066, 558] on span at bounding box center [588, 617] width 1168 height 24
click at [87, 558] on icon "add" at bounding box center [74, 647] width 146 height 18
click at [82, 558] on icon "add" at bounding box center [74, 647] width 146 height 18
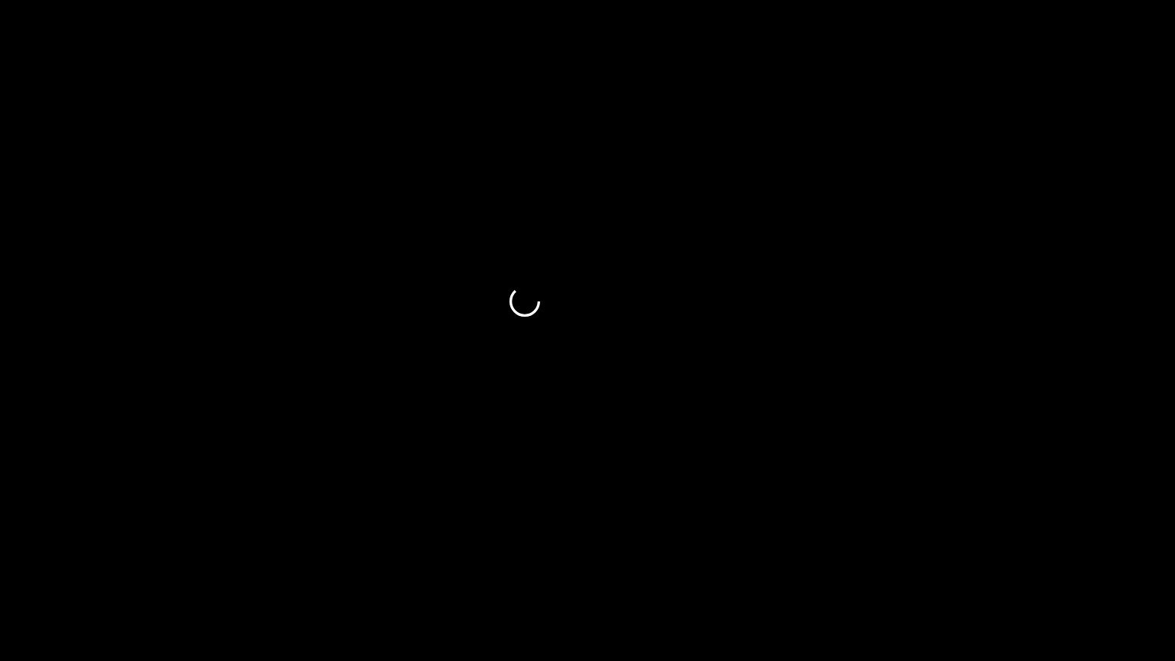
click at [945, 558] on icon "add" at bounding box center [954, 647] width 146 height 18
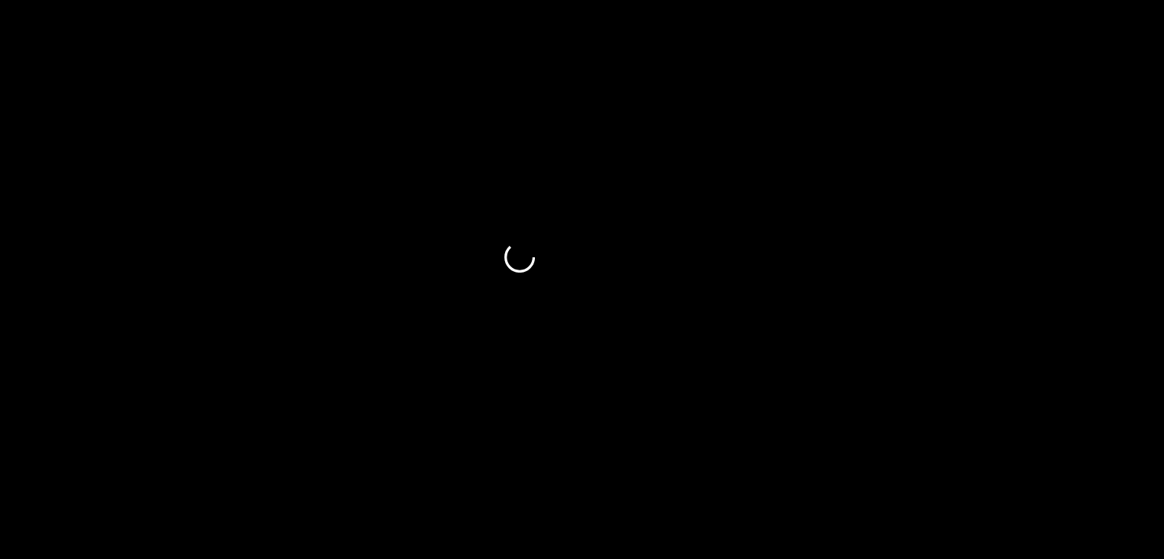
scroll to position [459, 0]
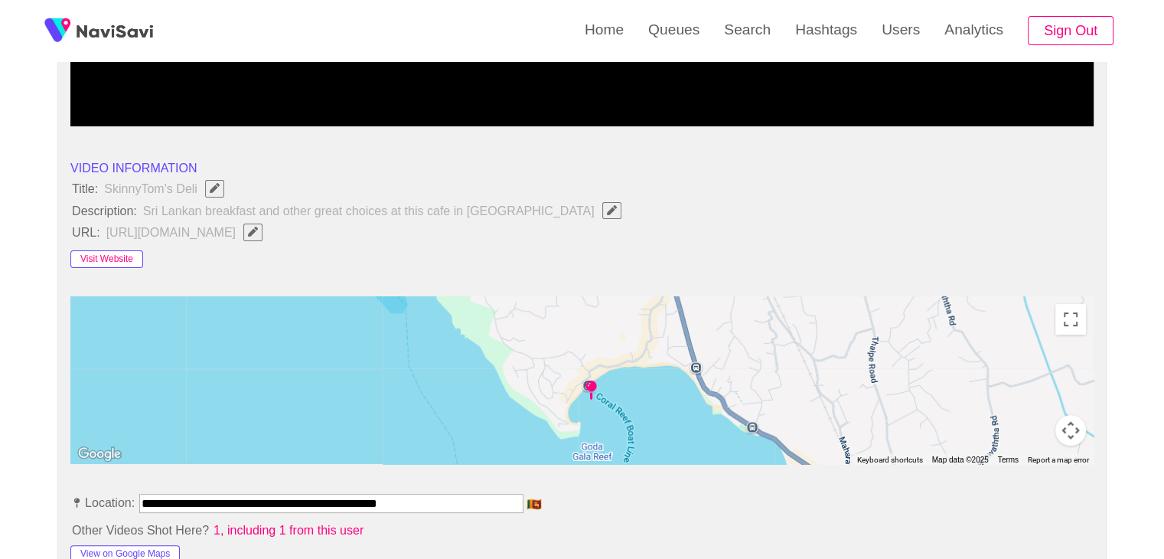
click at [115, 258] on button "Visit Website" at bounding box center [106, 259] width 73 height 18
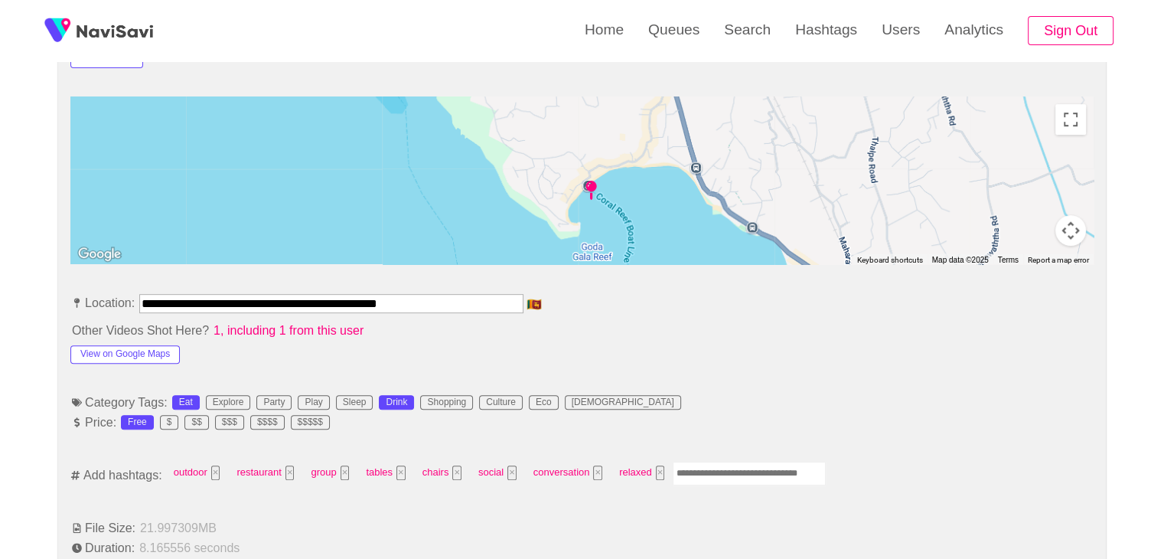
scroll to position [689, 0]
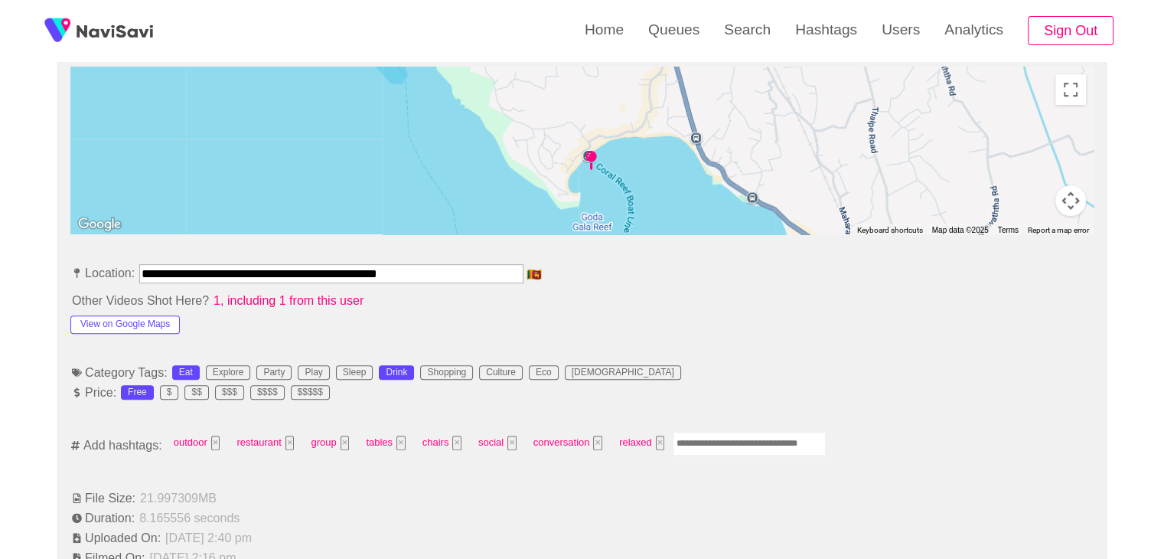
drag, startPoint x: 346, startPoint y: 281, endPoint x: 12, endPoint y: 253, distance: 334.8
click at [425, 273] on input "**********" at bounding box center [331, 273] width 384 height 18
click at [484, 272] on input "**********" at bounding box center [331, 273] width 384 height 18
drag, startPoint x: 474, startPoint y: 273, endPoint x: 0, endPoint y: 260, distance: 474.6
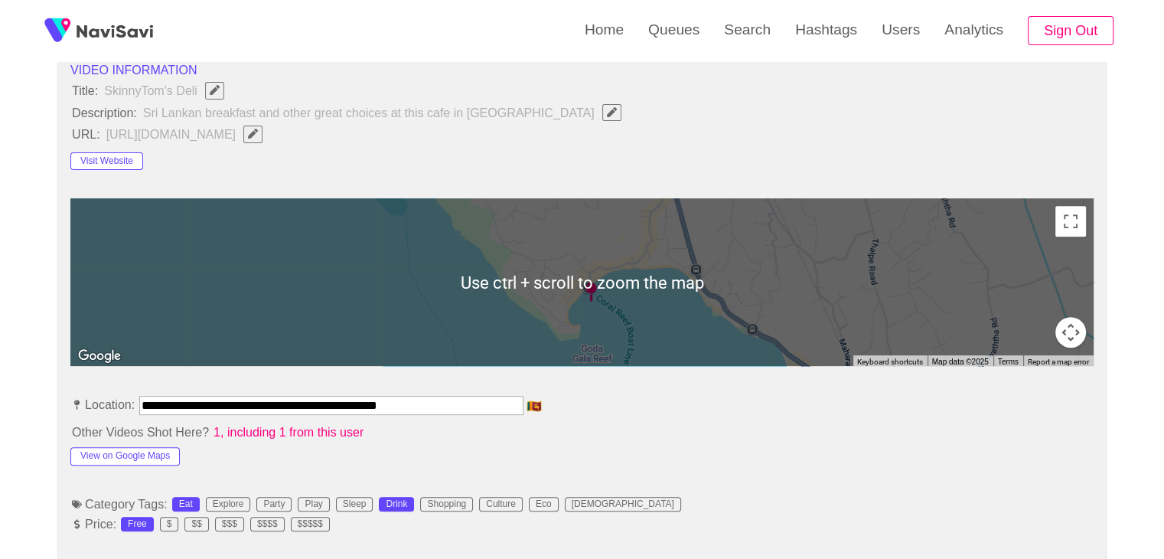
scroll to position [536, 0]
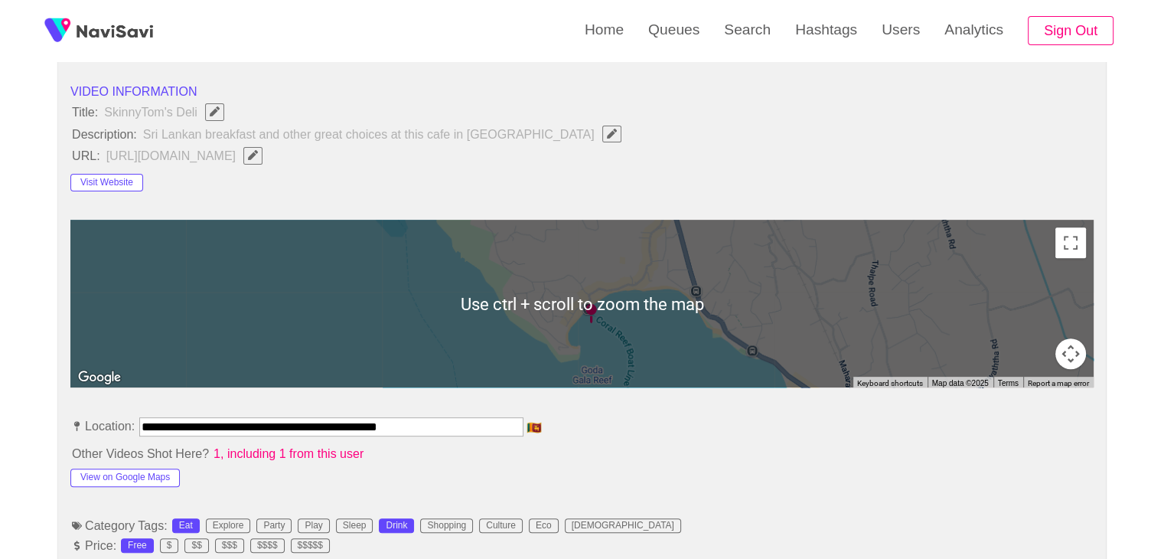
click at [258, 153] on icon "Edit Field" at bounding box center [253, 155] width 10 height 10
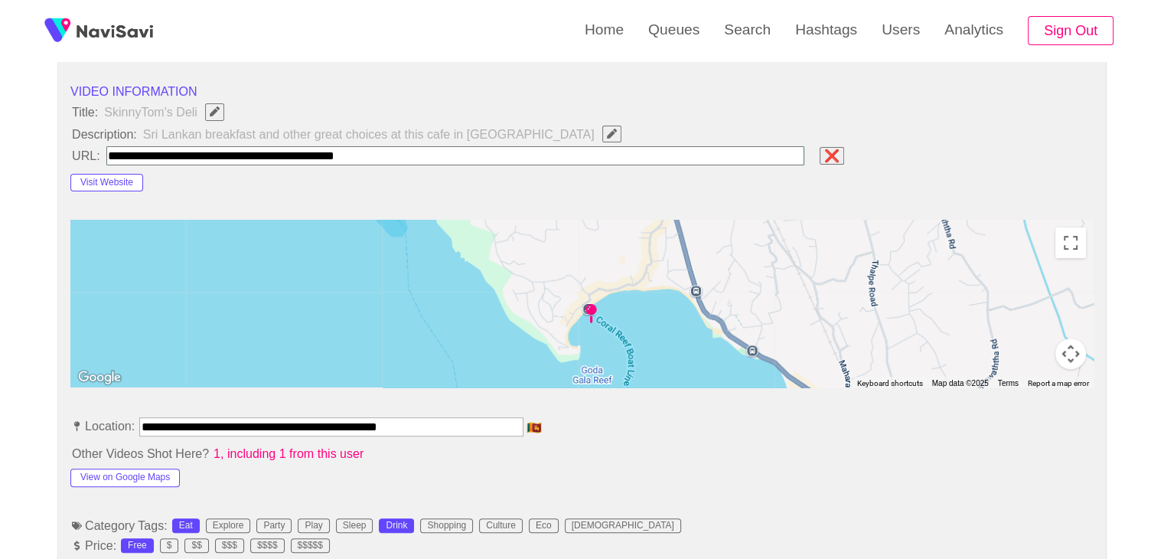
type input "**********"
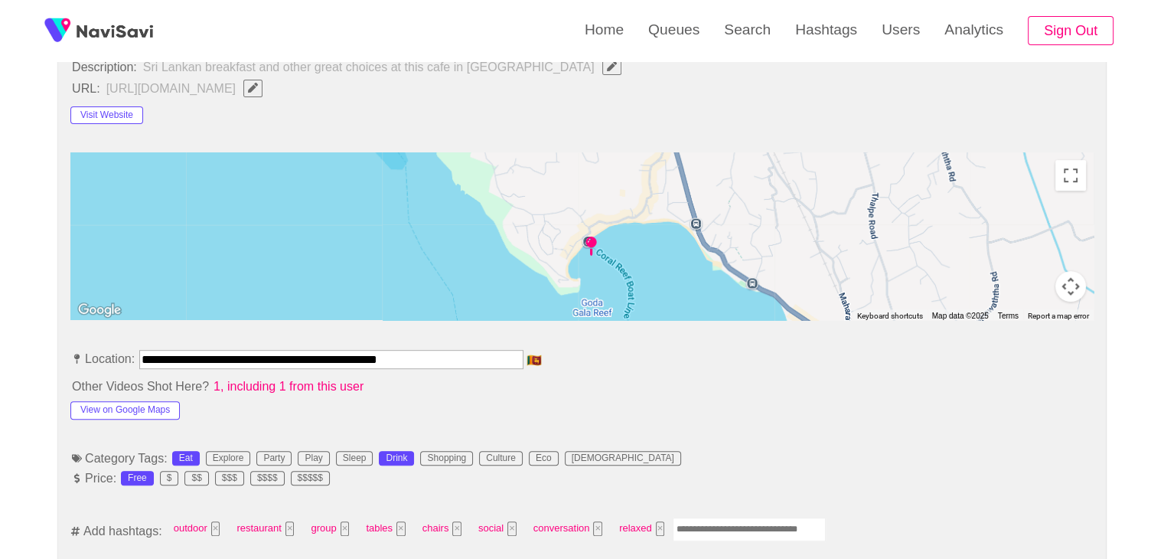
scroll to position [765, 0]
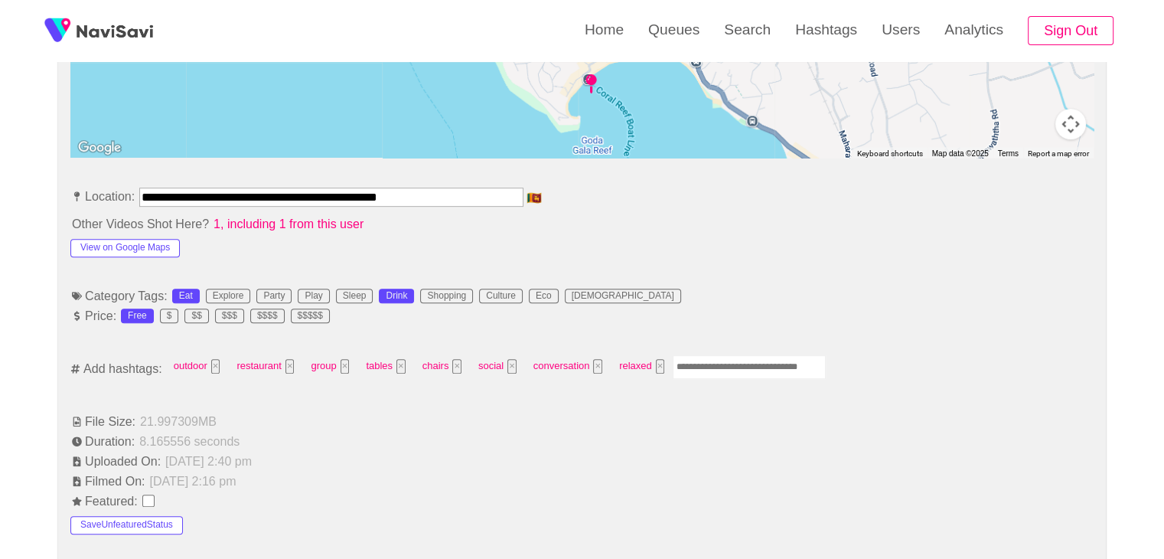
click at [718, 356] on input "Enter tag here and press return" at bounding box center [749, 367] width 153 height 24
type input "****"
type input "*********"
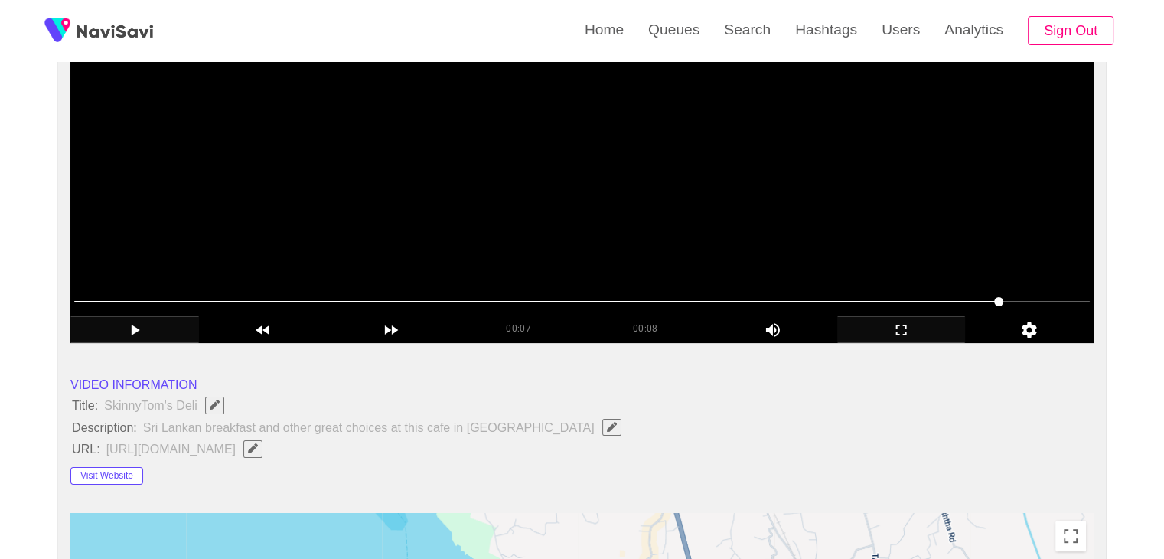
scroll to position [0, 0]
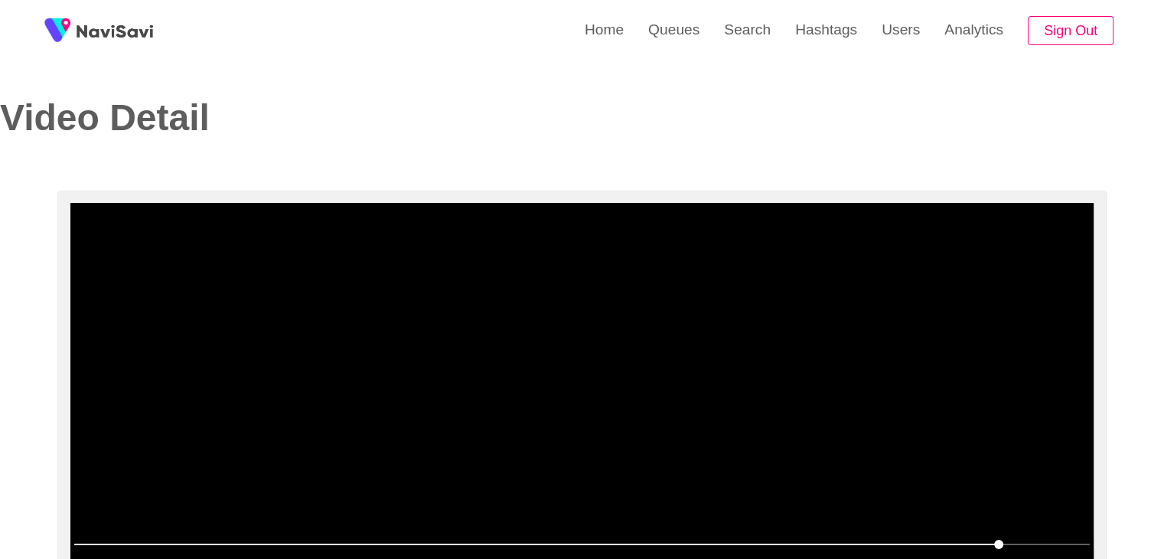
click at [624, 363] on video at bounding box center [581, 394] width 1023 height 383
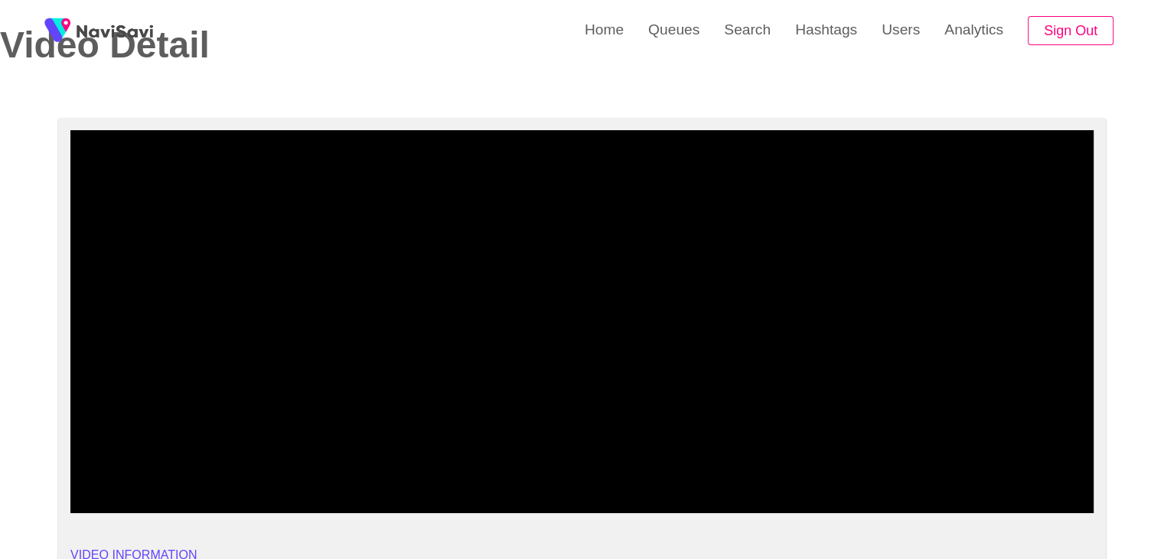
scroll to position [77, 0]
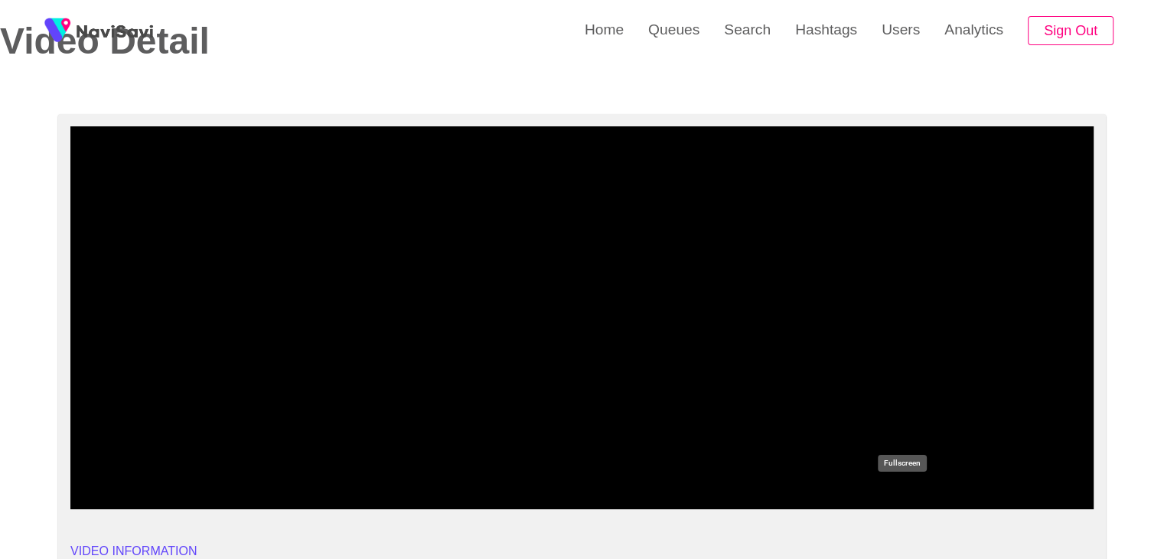
click at [906, 490] on icon "add" at bounding box center [901, 496] width 127 height 18
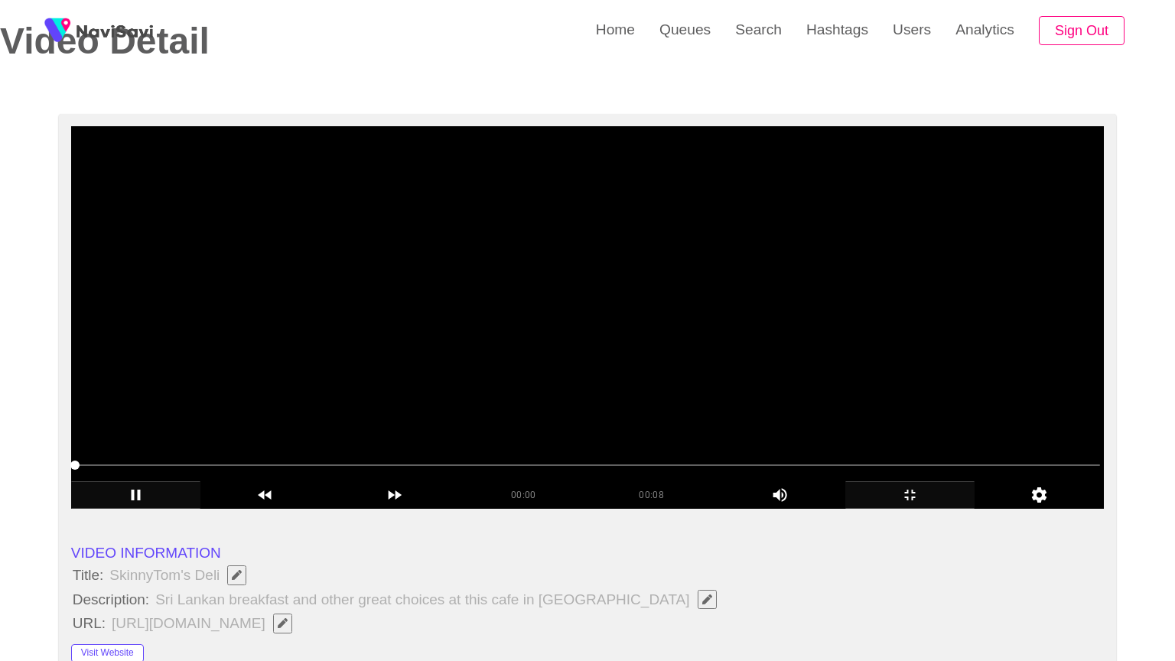
click at [638, 474] on video at bounding box center [587, 317] width 1033 height 383
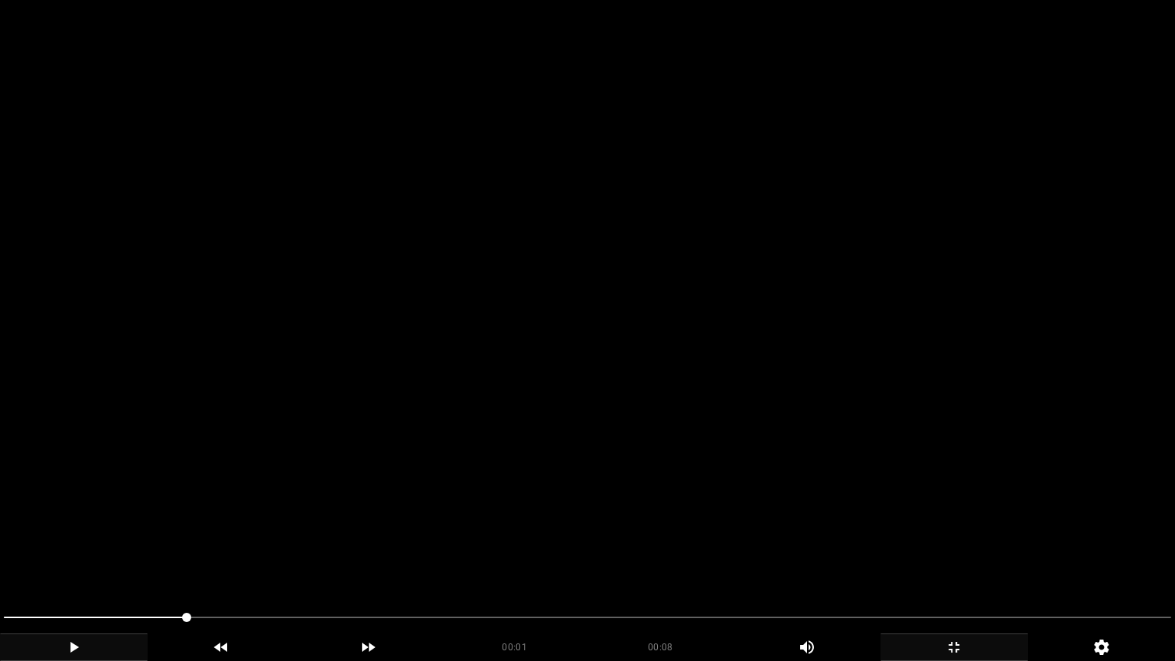
drag, startPoint x: 705, startPoint y: 468, endPoint x: 891, endPoint y: 503, distance: 189.1
click at [707, 468] on video at bounding box center [587, 330] width 1175 height 661
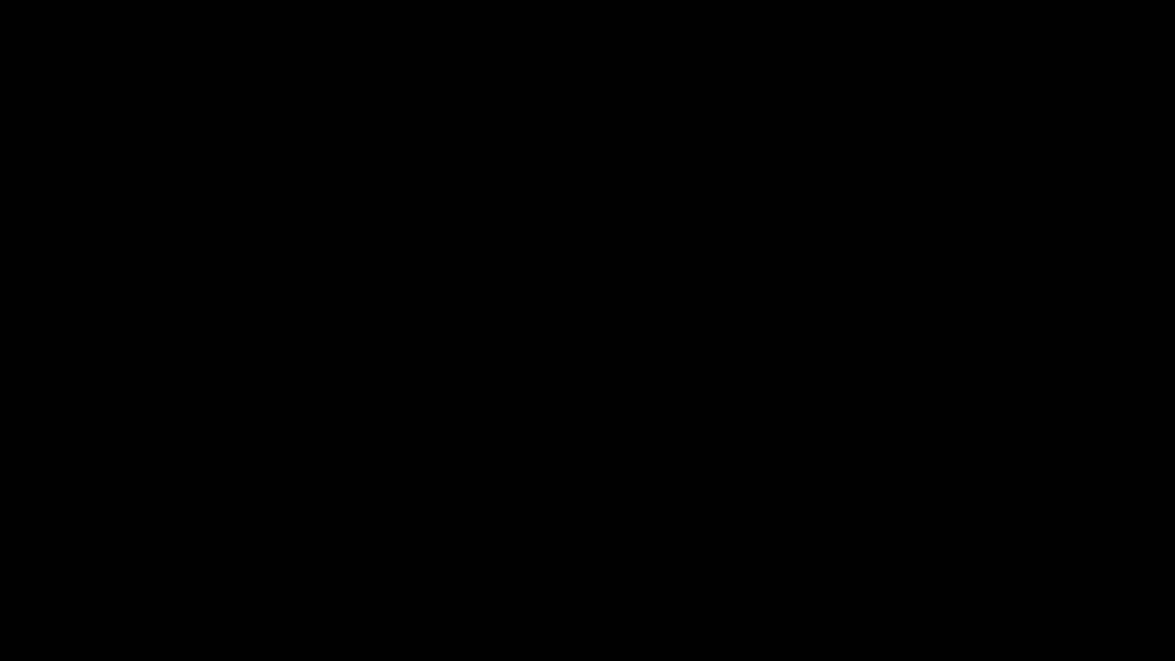
click at [982, 558] on icon "add" at bounding box center [954, 647] width 146 height 18
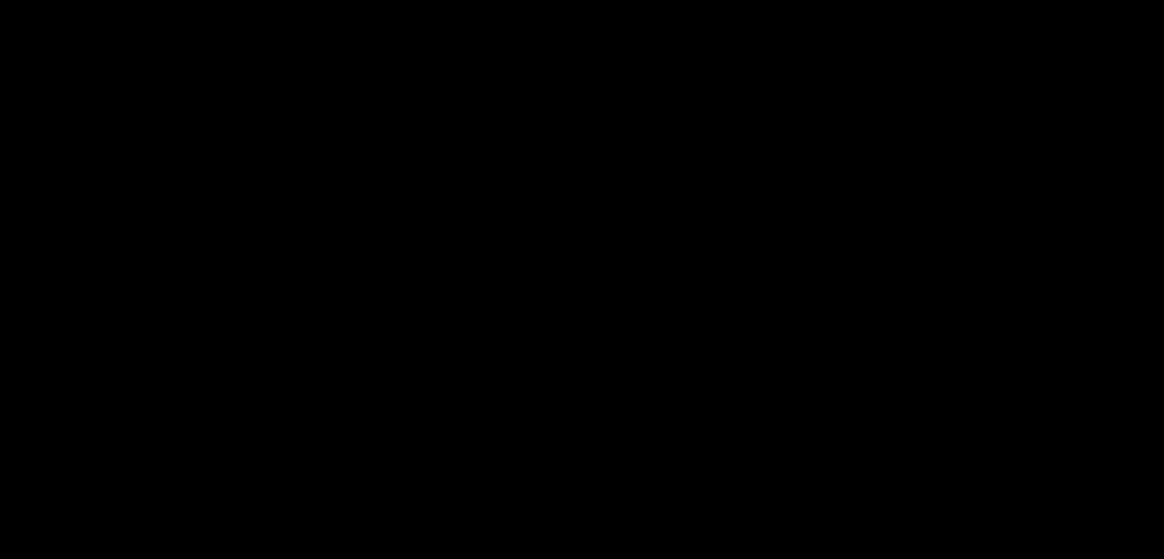
scroll to position [1836, 0]
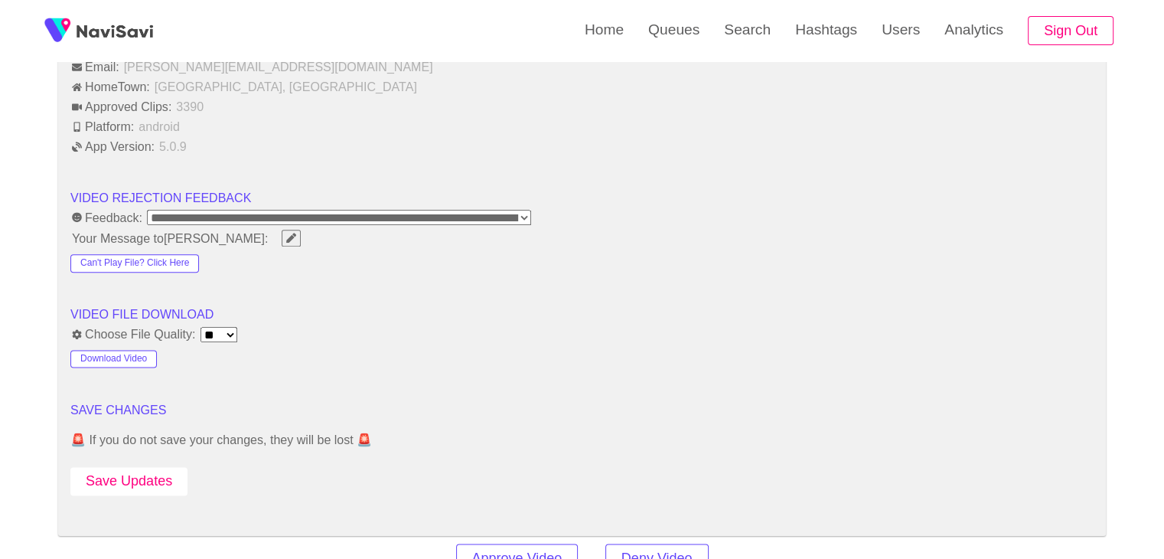
click at [169, 467] on button "Save Updates" at bounding box center [128, 481] width 117 height 28
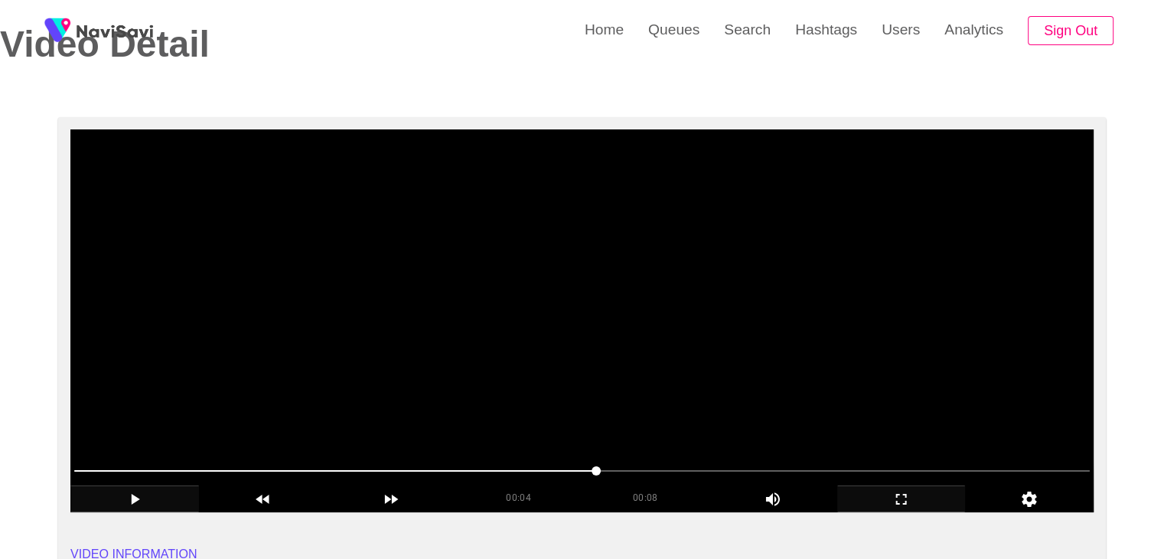
scroll to position [77, 0]
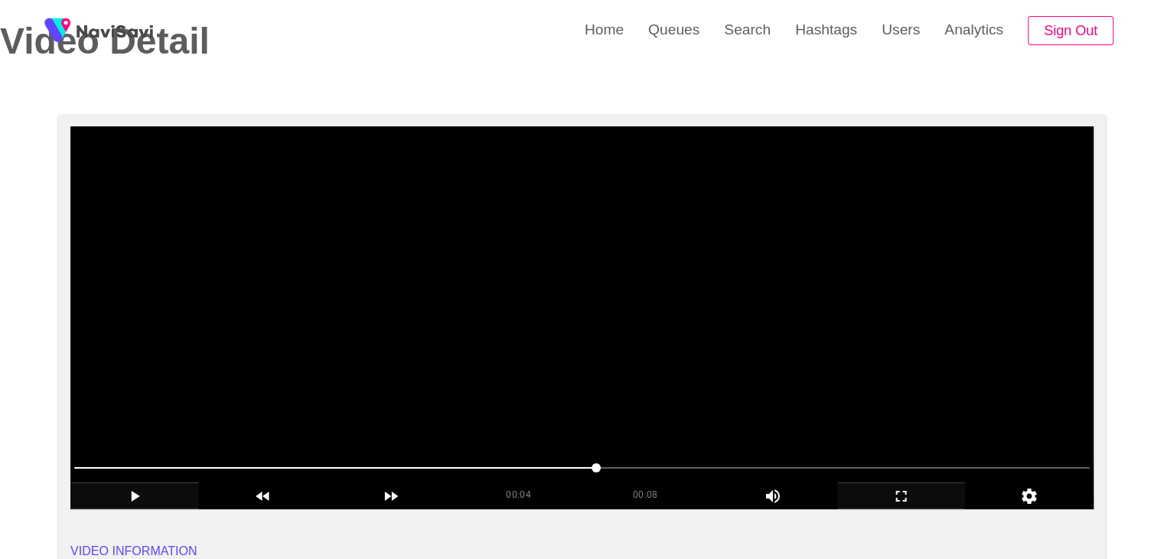
click at [630, 295] on video at bounding box center [581, 317] width 1023 height 383
click at [681, 465] on span at bounding box center [581, 467] width 1015 height 24
drag, startPoint x: 373, startPoint y: 466, endPoint x: 357, endPoint y: 468, distance: 15.5
click at [357, 468] on span at bounding box center [581, 467] width 1015 height 24
drag, startPoint x: 323, startPoint y: 467, endPoint x: 298, endPoint y: 466, distance: 24.5
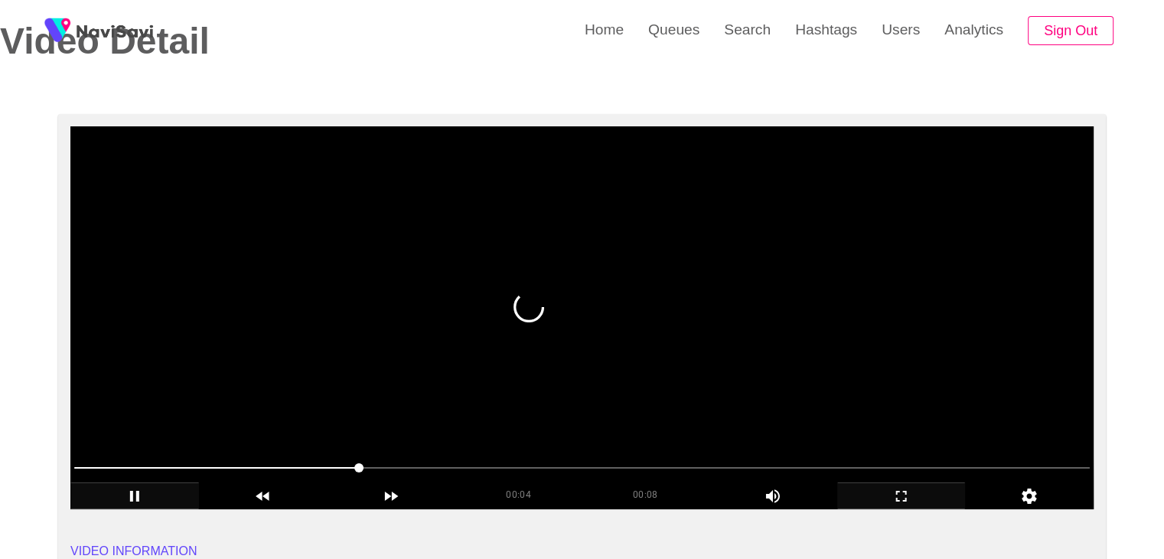
click at [298, 467] on span at bounding box center [216, 468] width 285 height 2
click at [254, 461] on span at bounding box center [581, 467] width 1015 height 24
click at [145, 487] on icon "add" at bounding box center [134, 496] width 127 height 18
click at [162, 483] on div "add" at bounding box center [134, 495] width 129 height 26
click at [479, 350] on video at bounding box center [581, 317] width 1023 height 383
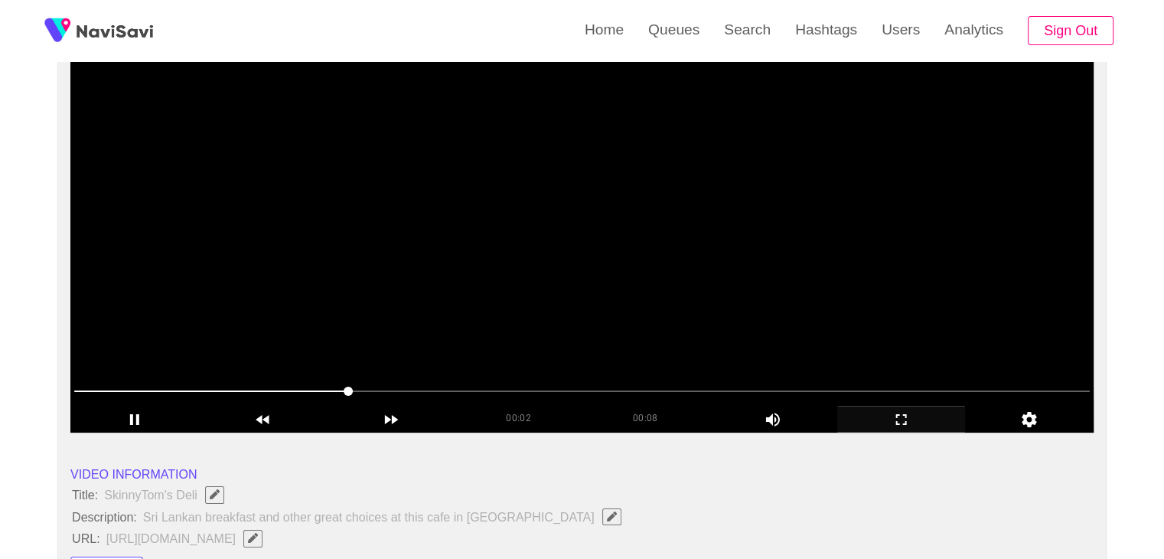
click at [482, 264] on video at bounding box center [581, 241] width 1023 height 383
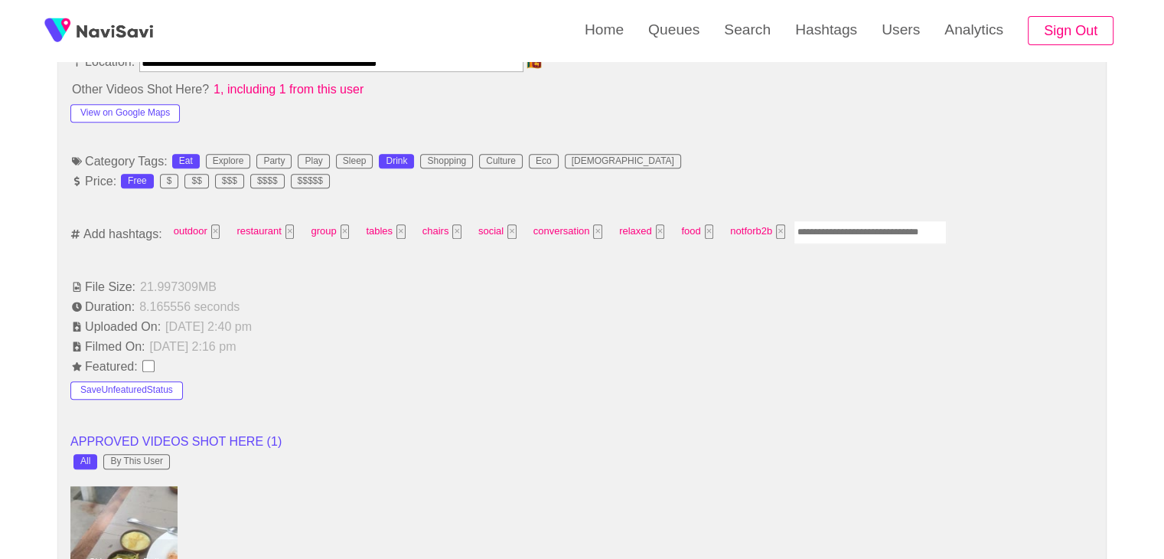
scroll to position [918, 0]
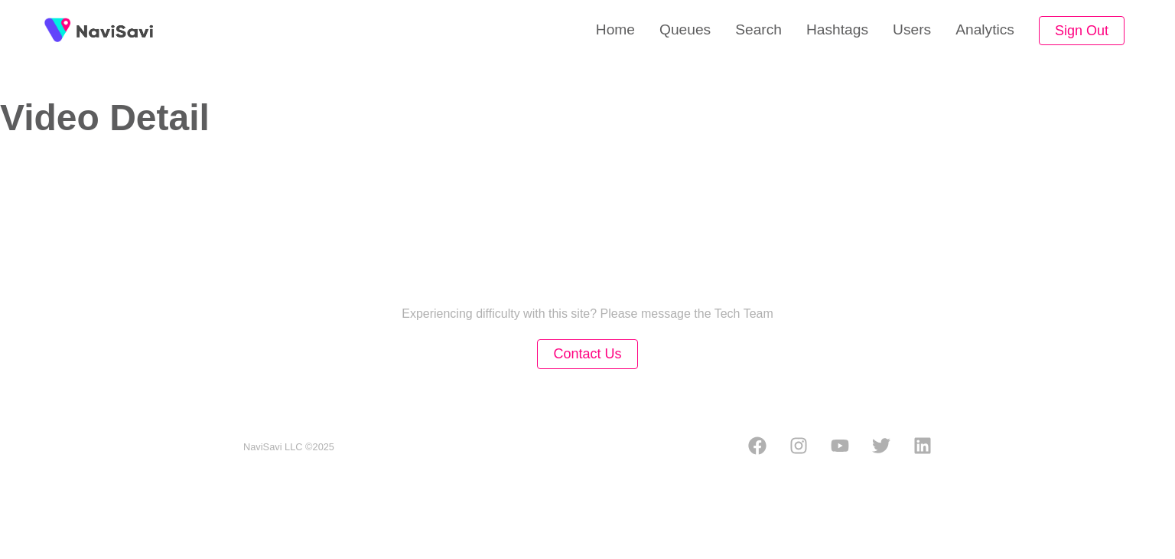
select select "**********"
select select "**"
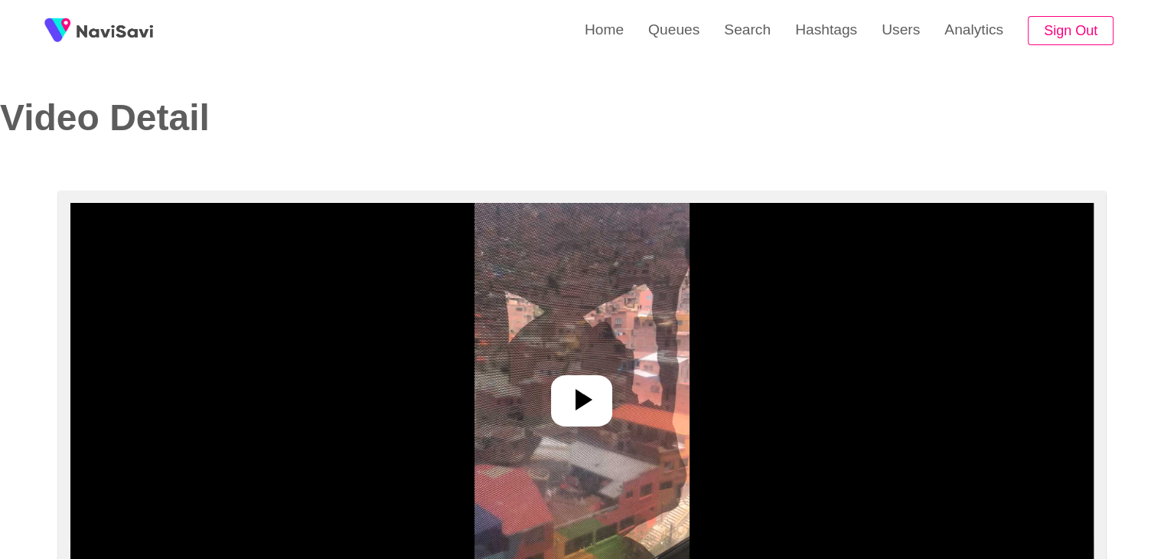
click at [591, 391] on icon at bounding box center [581, 399] width 37 height 37
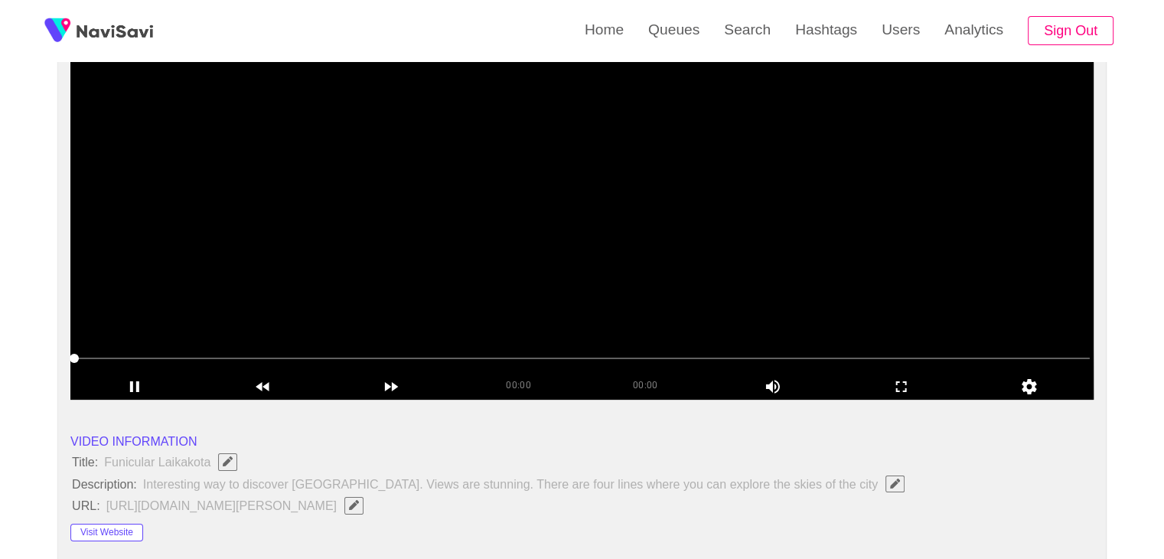
scroll to position [306, 0]
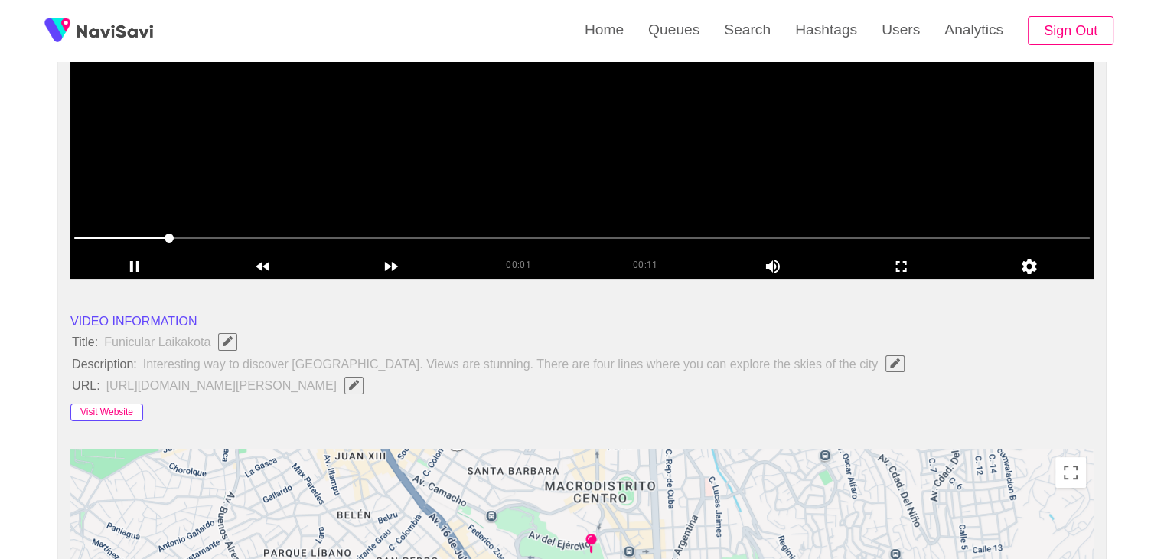
click at [127, 412] on button "Visit Website" at bounding box center [106, 412] width 73 height 18
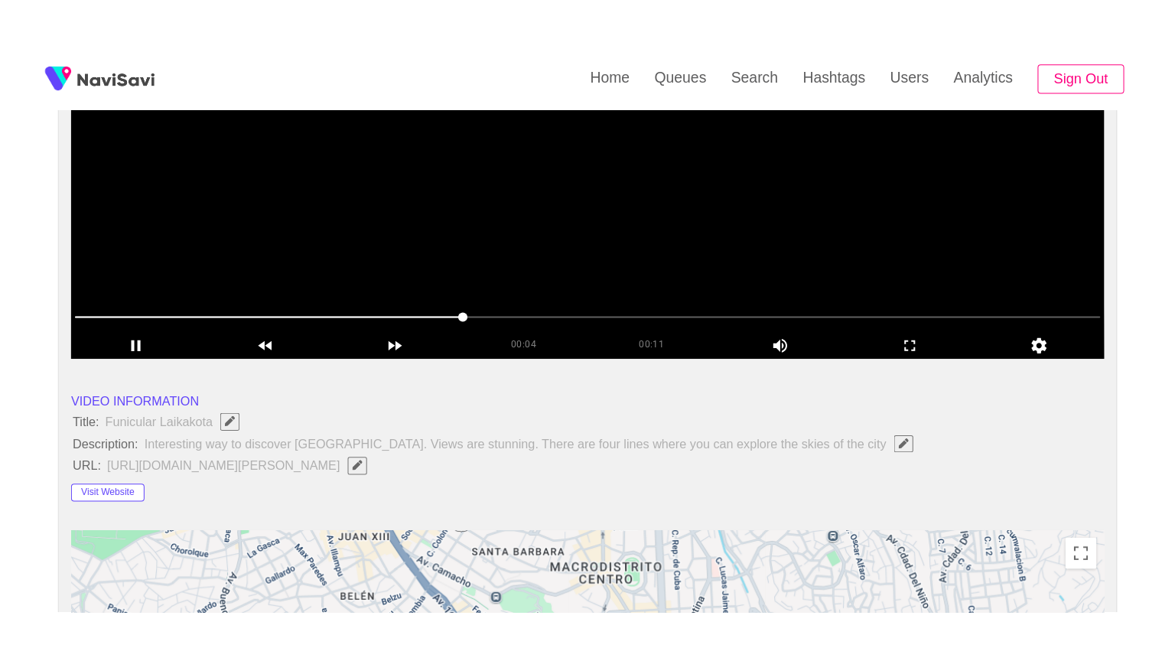
scroll to position [230, 0]
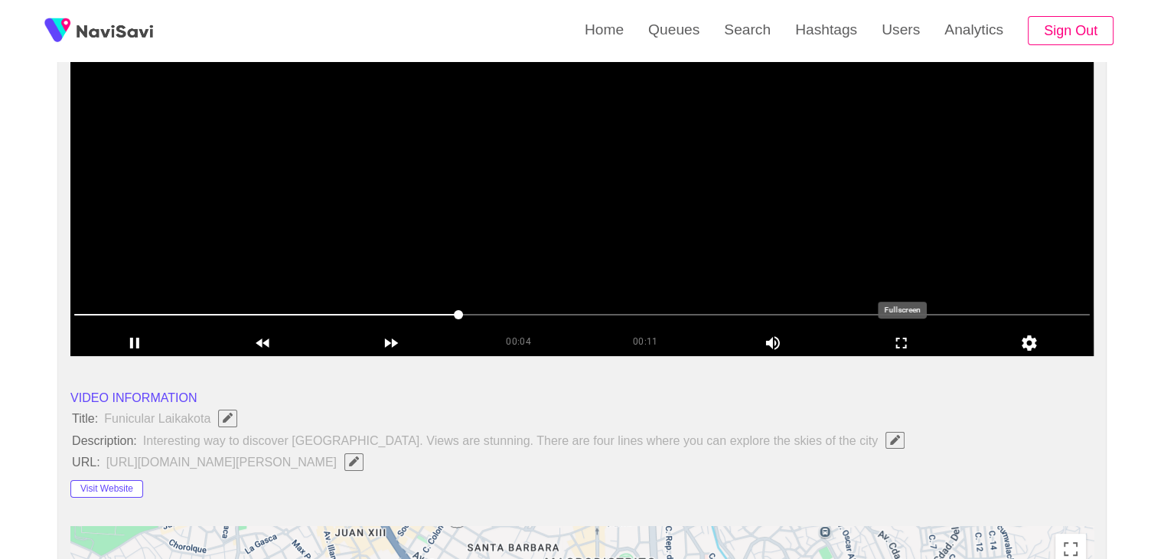
drag, startPoint x: 924, startPoint y: 343, endPoint x: 697, endPoint y: 433, distance: 244.5
click at [922, 343] on icon "add" at bounding box center [901, 343] width 127 height 18
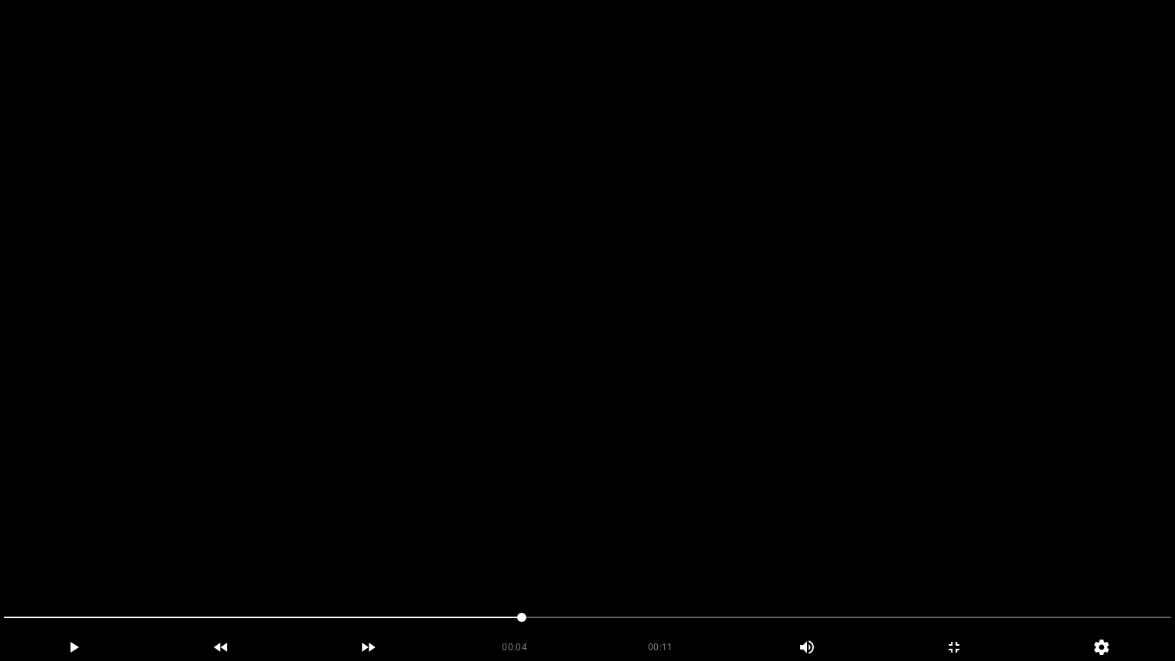
drag, startPoint x: 483, startPoint y: 395, endPoint x: 494, endPoint y: 395, distance: 10.7
click at [483, 395] on video at bounding box center [587, 330] width 1175 height 661
drag, startPoint x: 125, startPoint y: 616, endPoint x: 0, endPoint y: 614, distance: 124.7
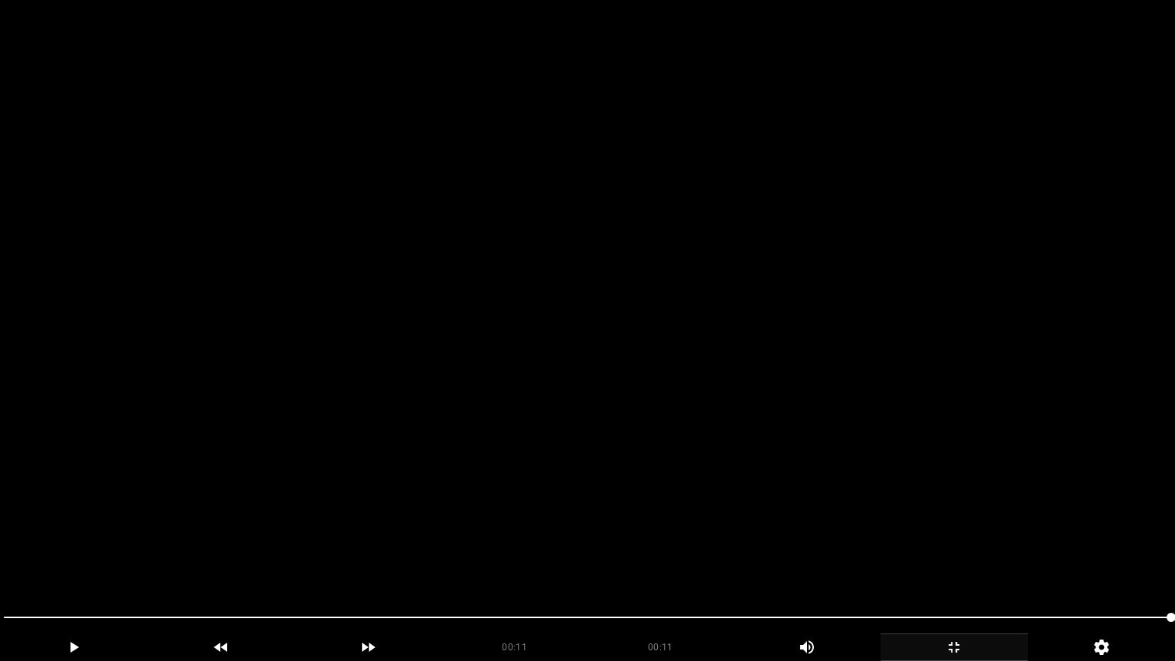
click at [946, 558] on icon "add" at bounding box center [954, 647] width 146 height 18
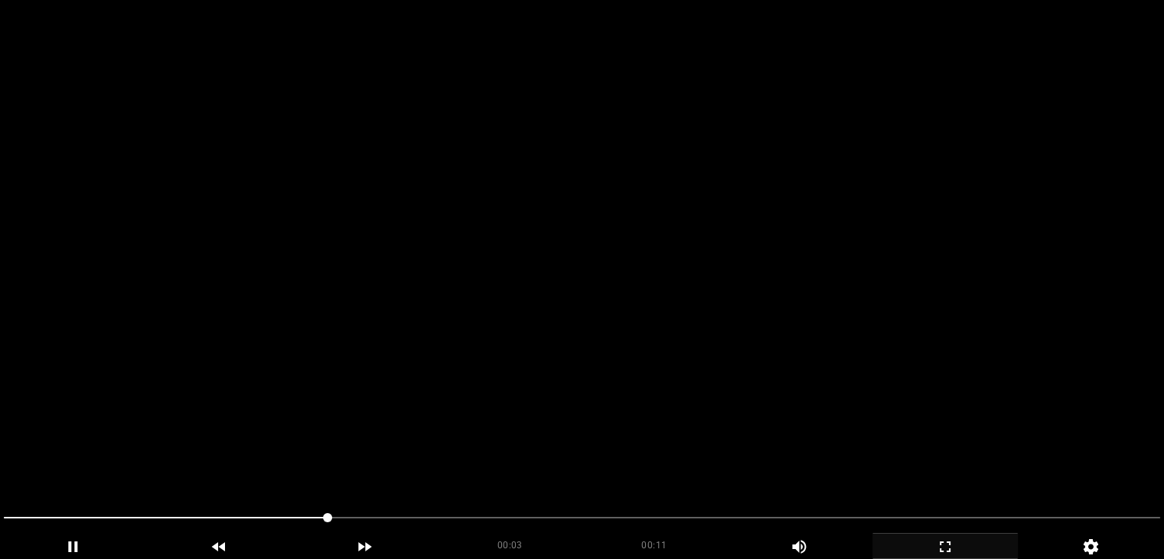
scroll to position [150, 0]
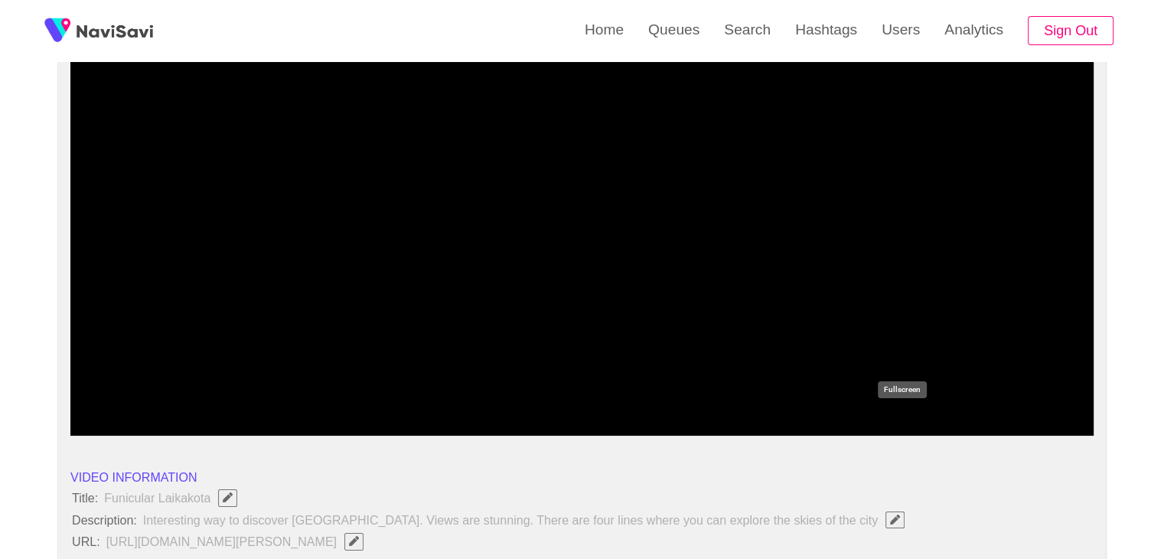
click at [893, 423] on icon "add" at bounding box center [901, 422] width 127 height 18
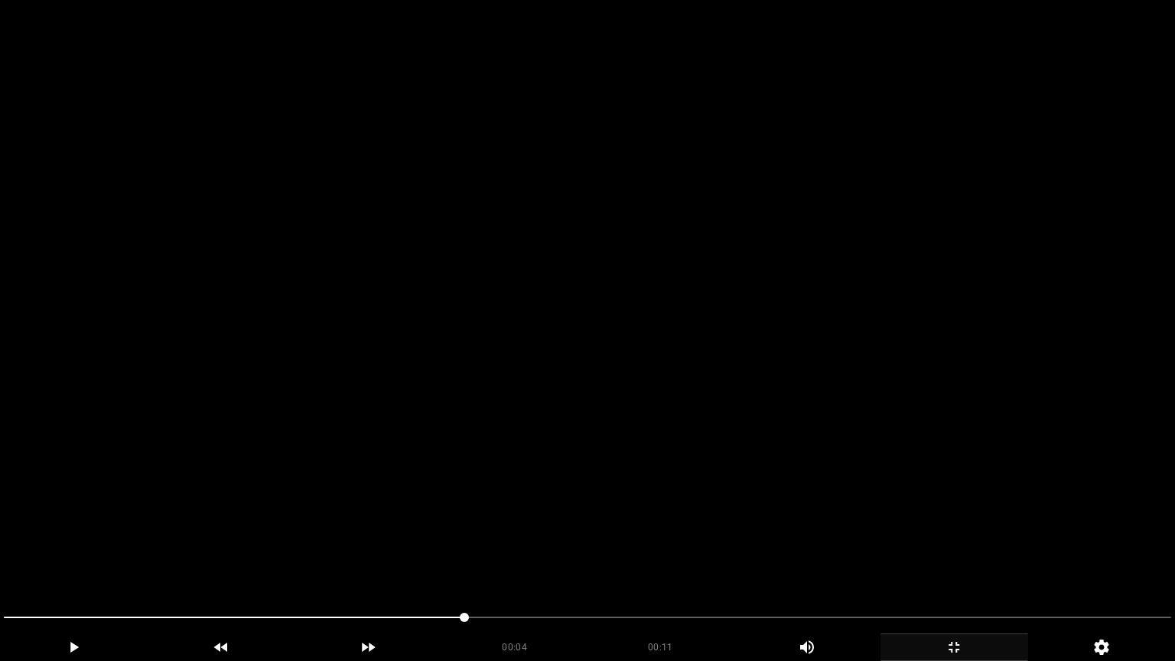
click at [788, 448] on video at bounding box center [587, 330] width 1175 height 661
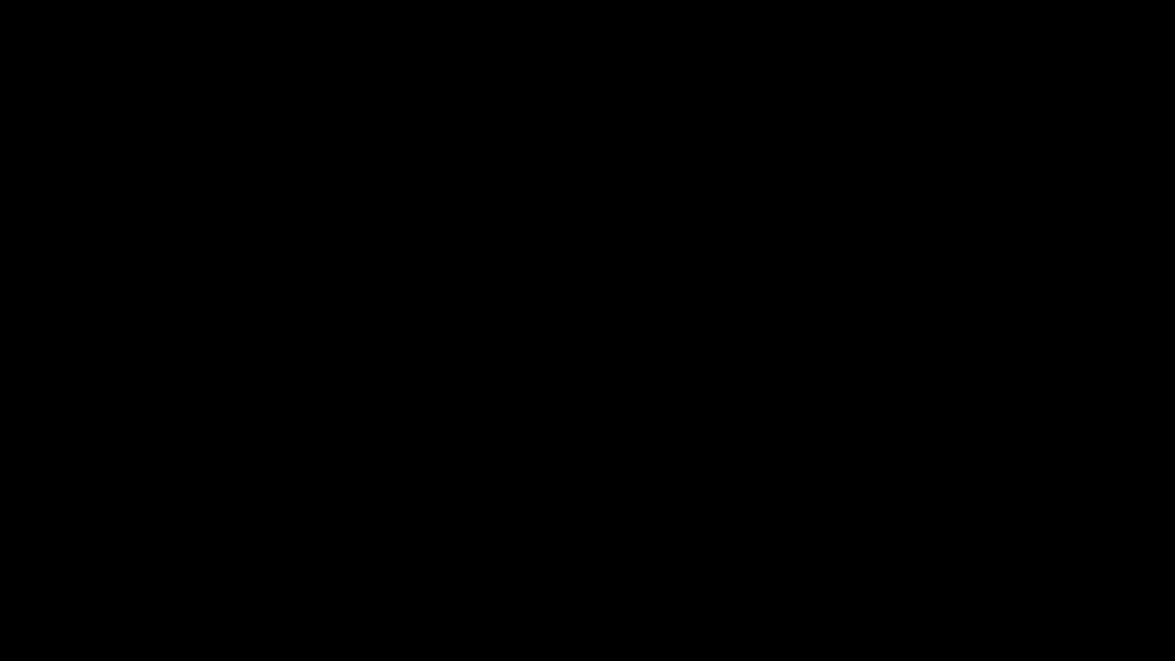
click at [978, 558] on div "add" at bounding box center [955, 648] width 148 height 28
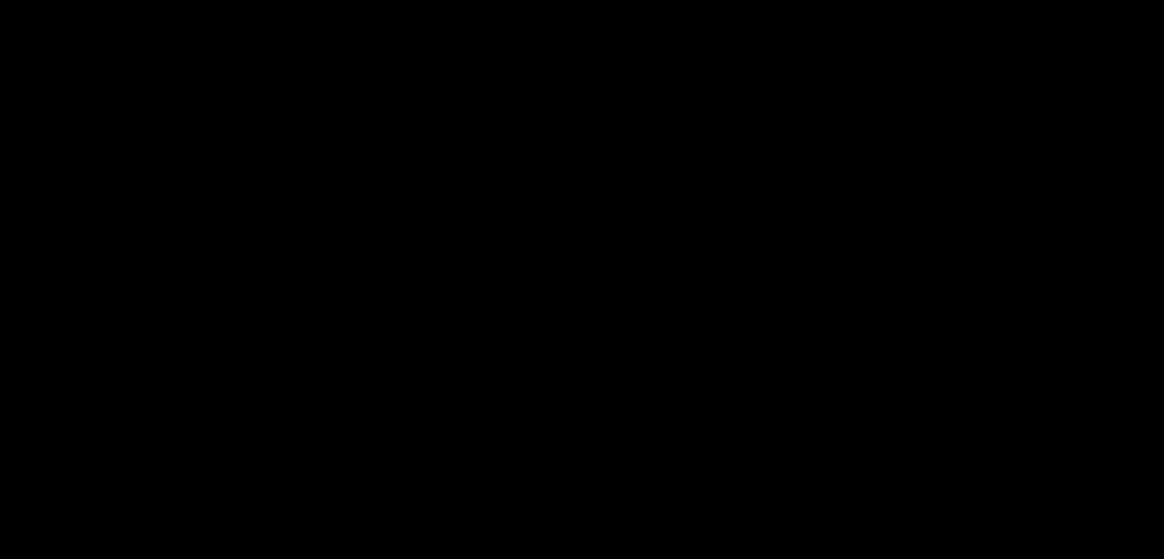
scroll to position [839, 0]
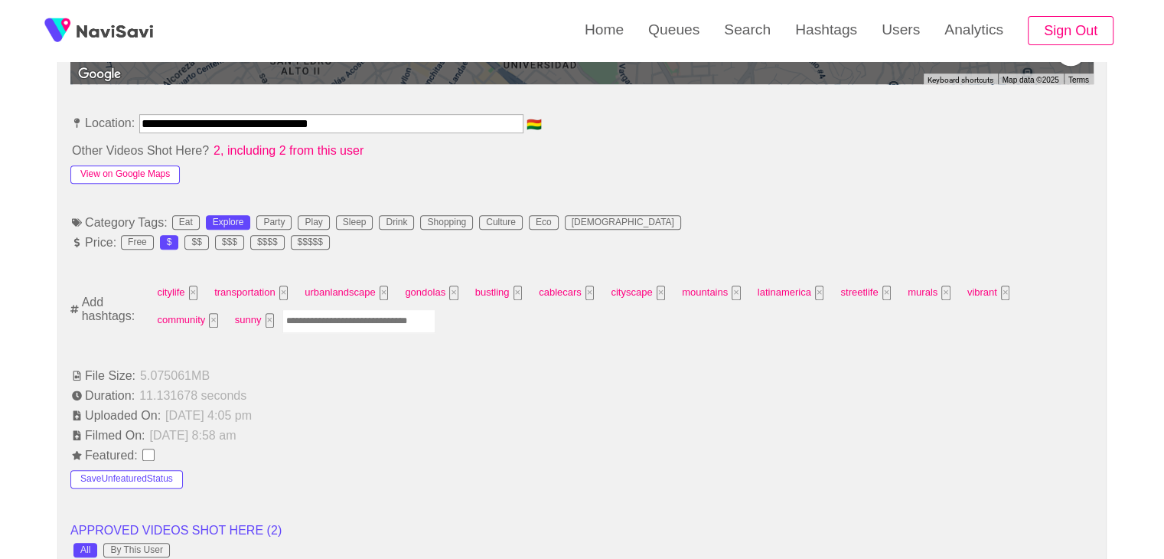
click at [146, 166] on button "View on Google Maps" at bounding box center [124, 174] width 109 height 18
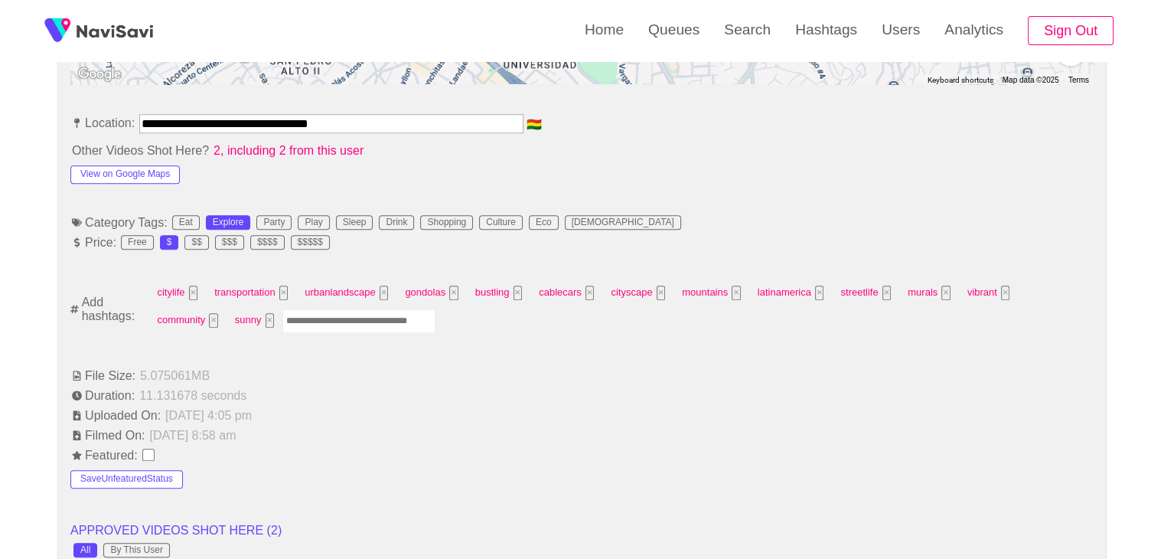
click at [282, 317] on input "Enter tag here and press return" at bounding box center [358, 321] width 153 height 24
type input "*********"
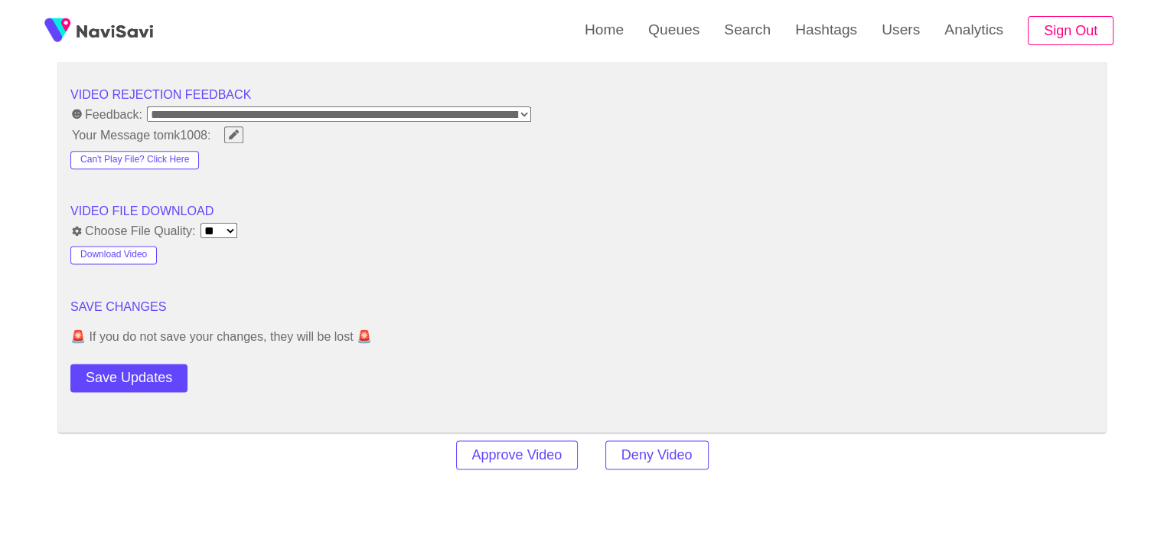
scroll to position [1986, 0]
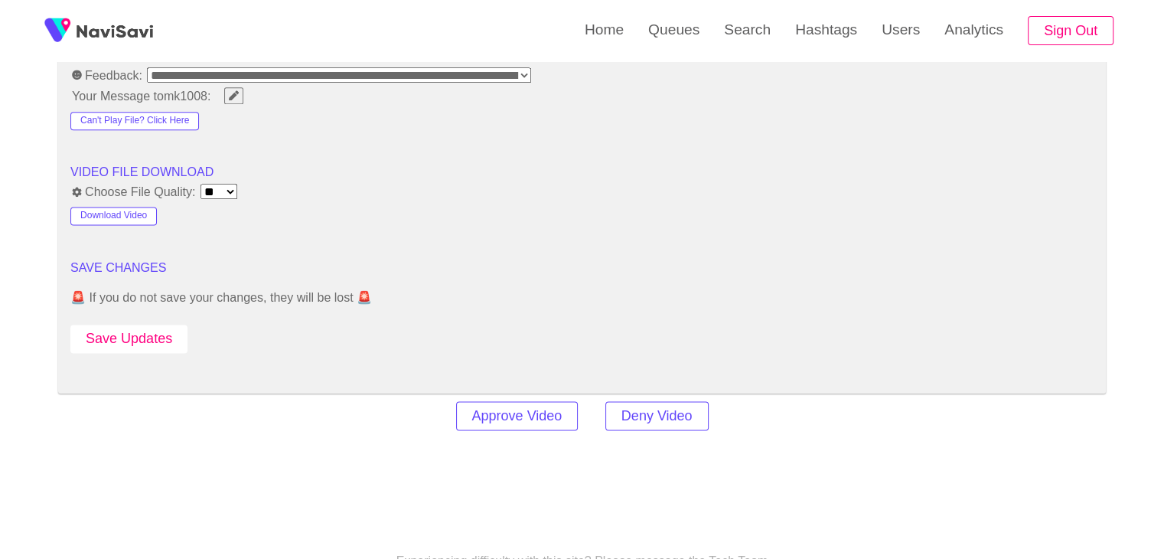
click at [139, 334] on button "Save Updates" at bounding box center [128, 338] width 117 height 28
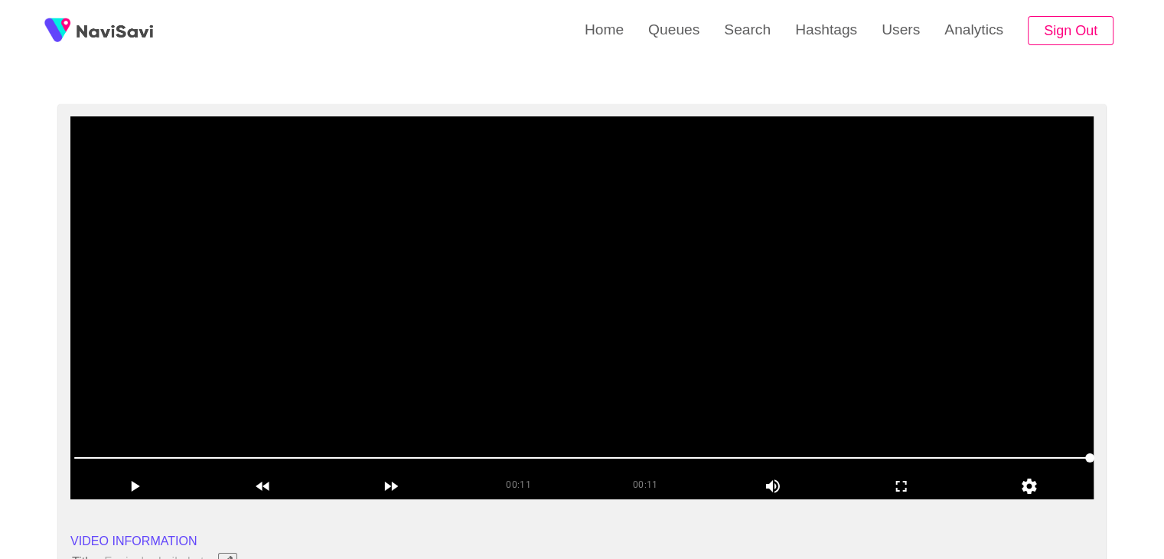
scroll to position [73, 0]
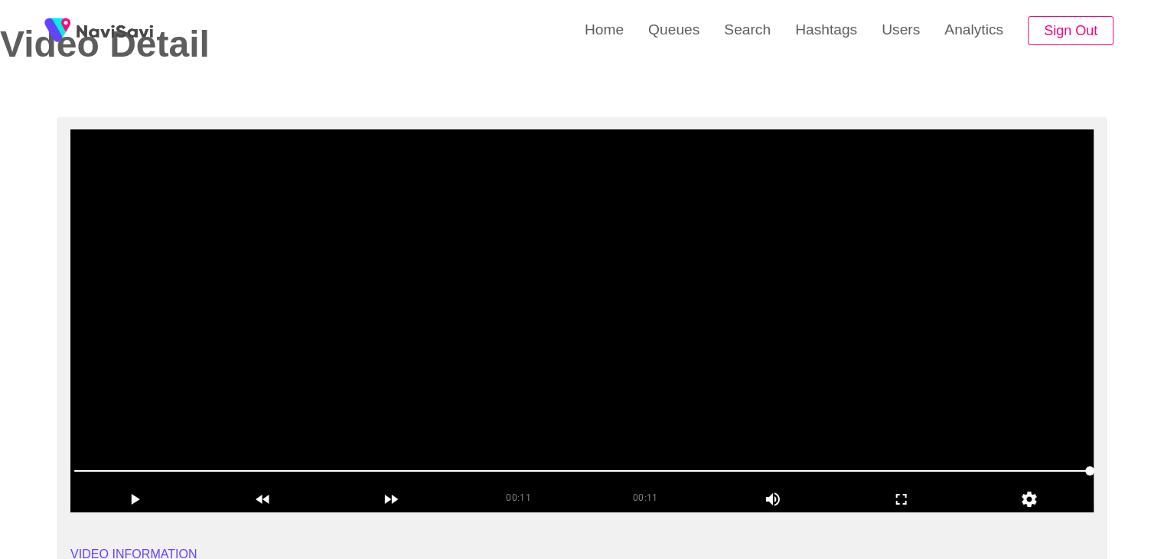
click at [799, 272] on video at bounding box center [581, 320] width 1023 height 383
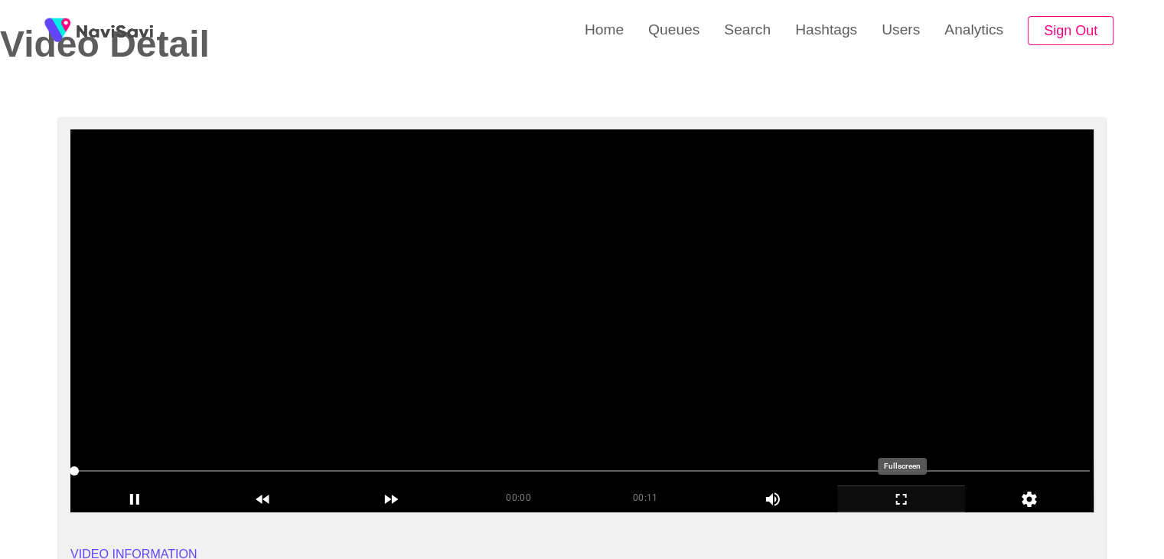
click at [901, 500] on icon "add" at bounding box center [901, 499] width 127 height 18
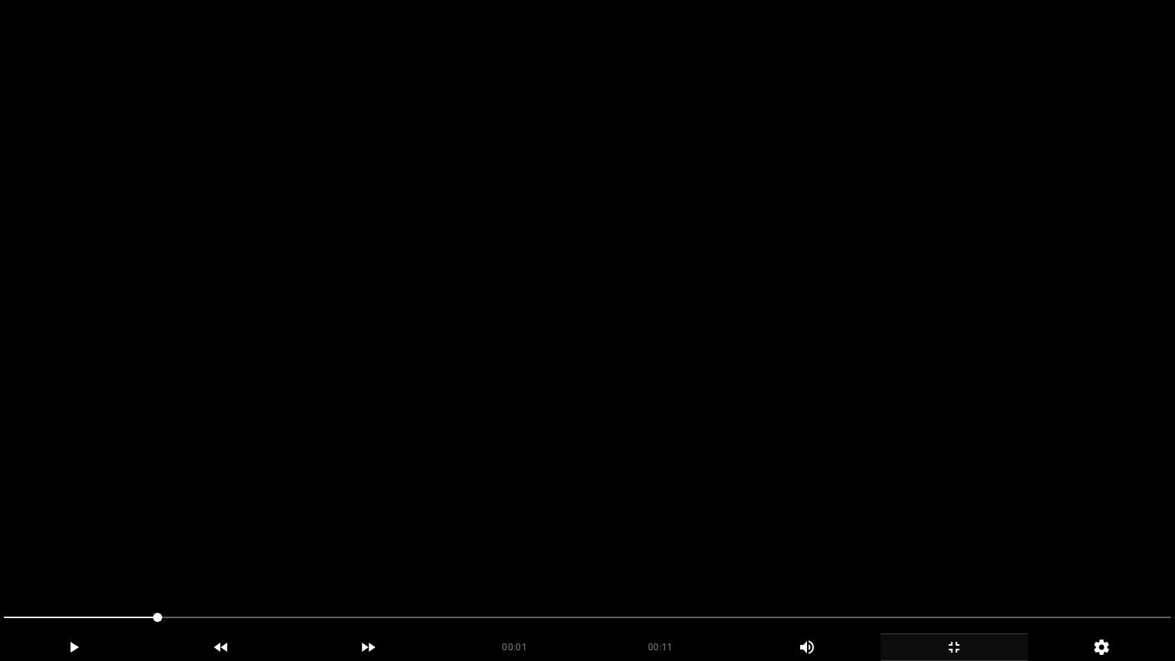
click at [869, 455] on video at bounding box center [587, 330] width 1175 height 661
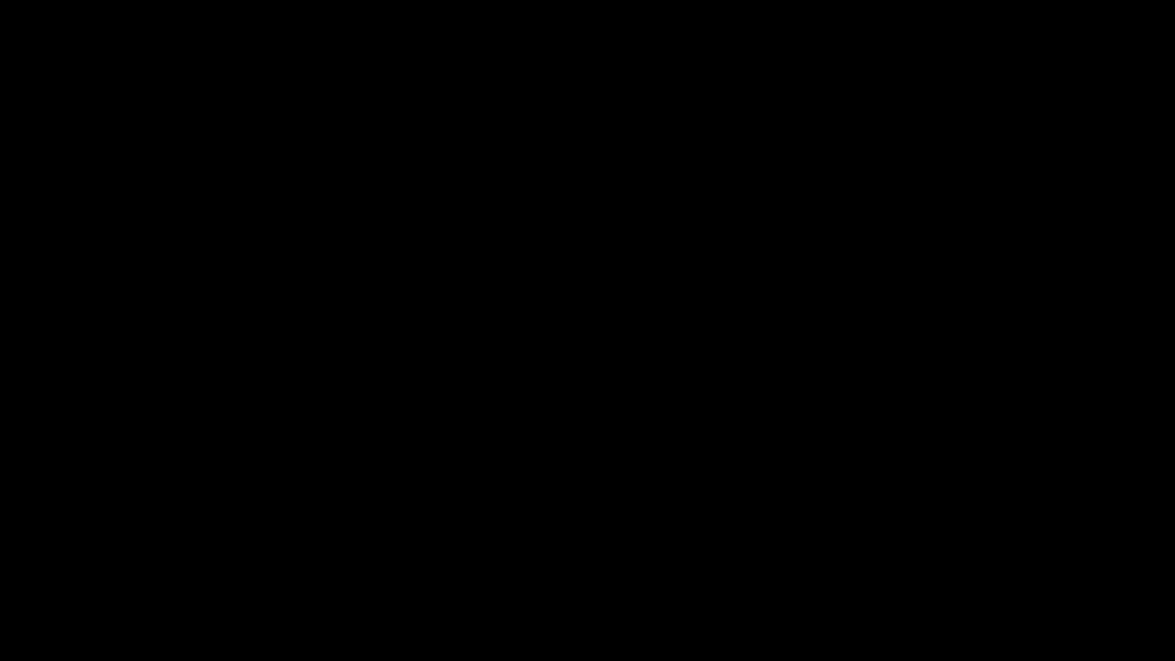
drag, startPoint x: 444, startPoint y: 614, endPoint x: 21, endPoint y: 585, distance: 423.4
click at [6, 558] on section "00:11 00:11 Picture In Picture 1 Error: Failed to load Video" at bounding box center [587, 330] width 1175 height 661
click at [942, 558] on icon "add" at bounding box center [954, 647] width 146 height 18
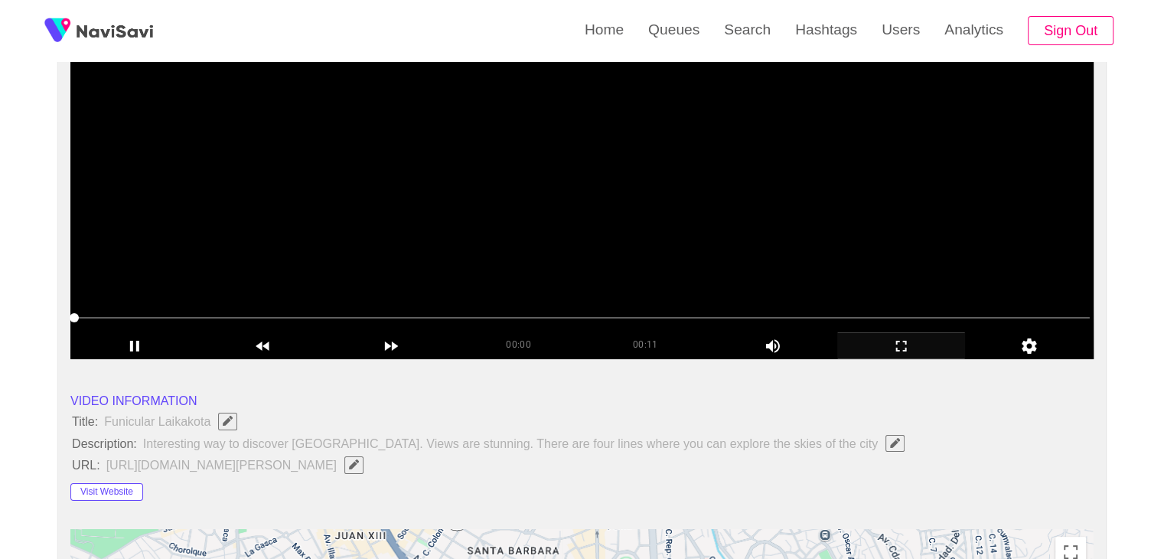
click at [509, 206] on video at bounding box center [581, 167] width 1023 height 383
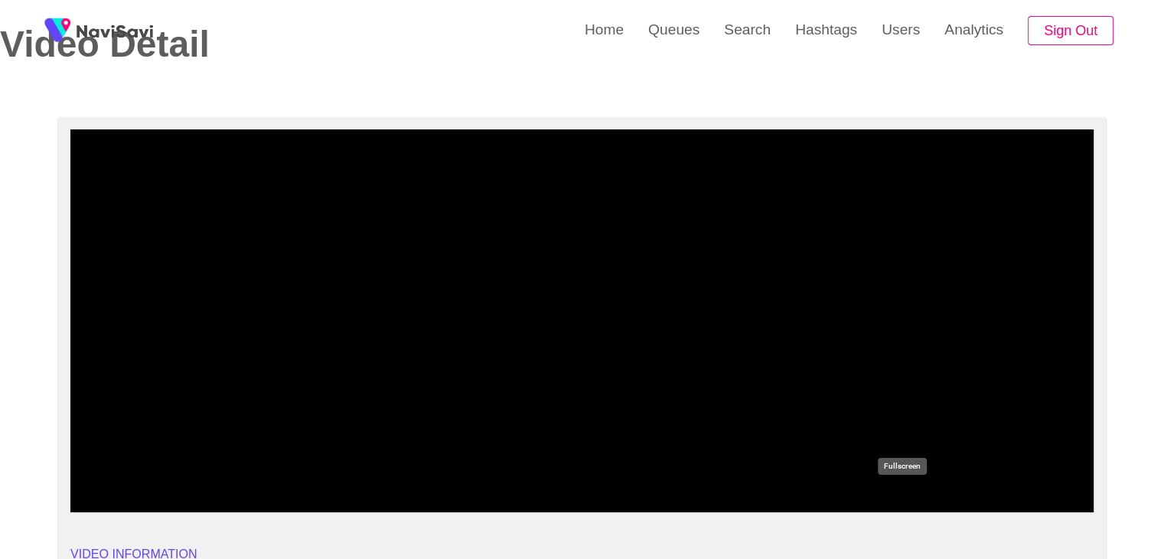
click at [885, 497] on icon "add" at bounding box center [901, 499] width 127 height 18
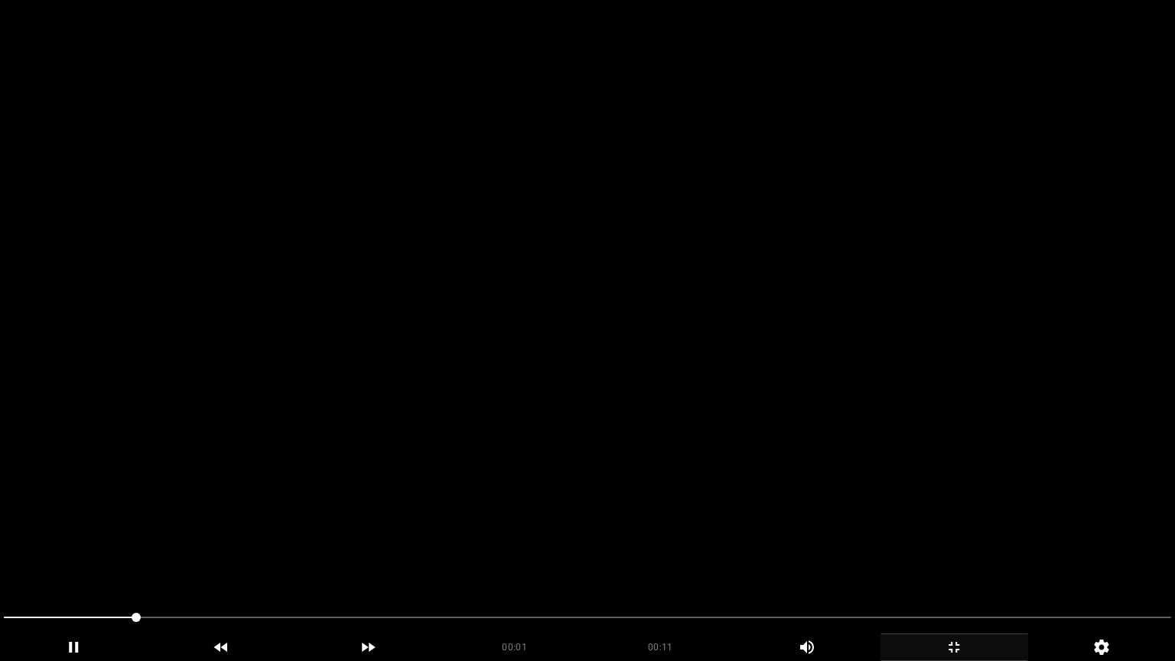
click at [706, 471] on video at bounding box center [587, 330] width 1175 height 661
click at [706, 468] on video at bounding box center [587, 330] width 1175 height 661
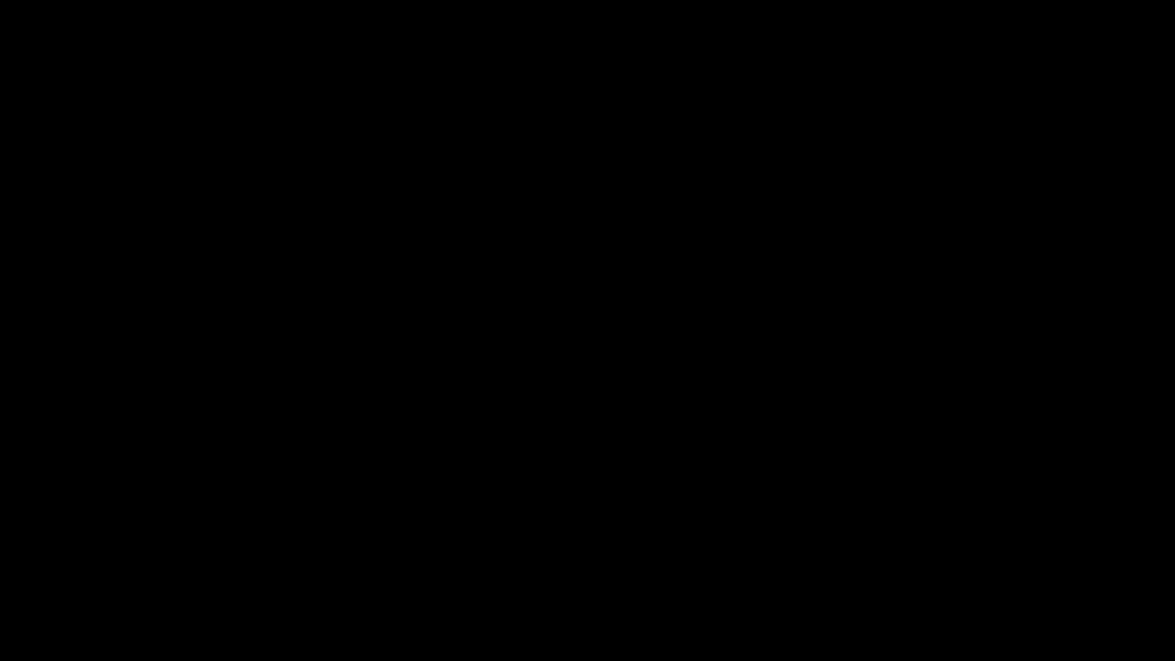
click at [960, 558] on icon "add" at bounding box center [954, 647] width 146 height 18
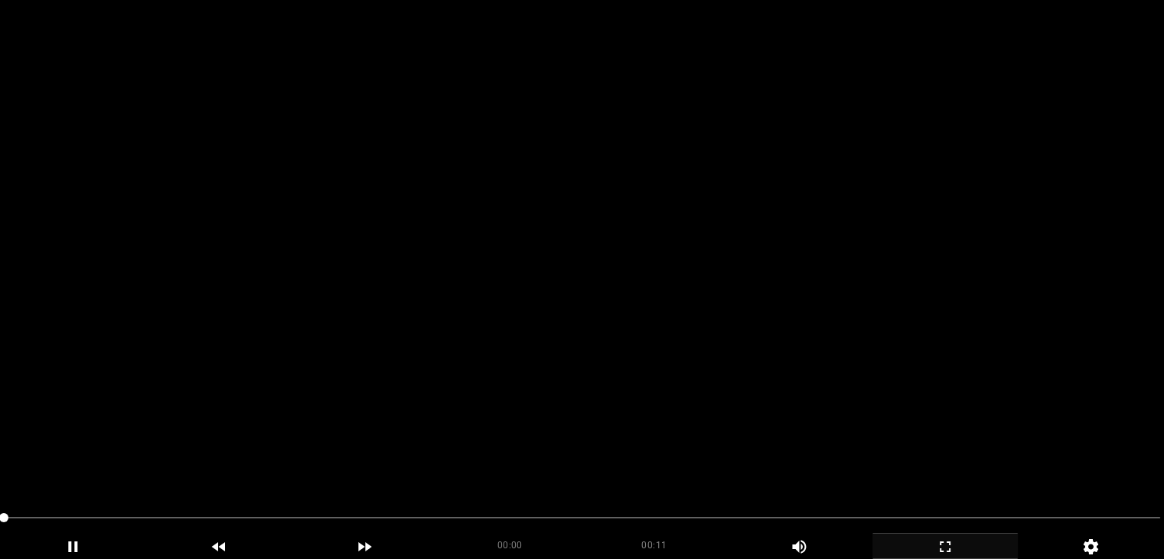
scroll to position [226, 0]
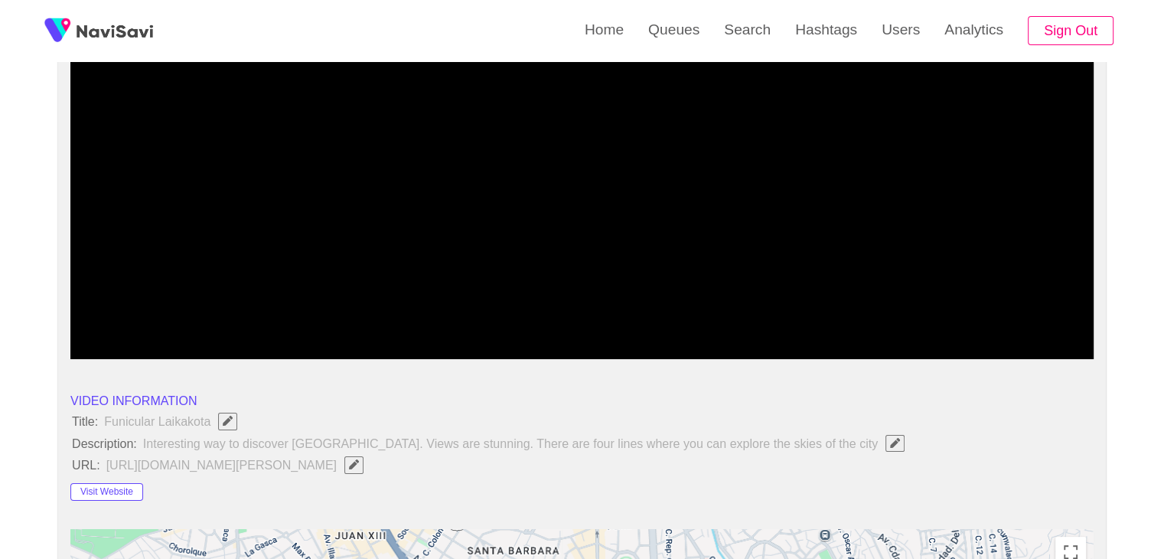
click at [138, 350] on icon "add" at bounding box center [134, 346] width 127 height 18
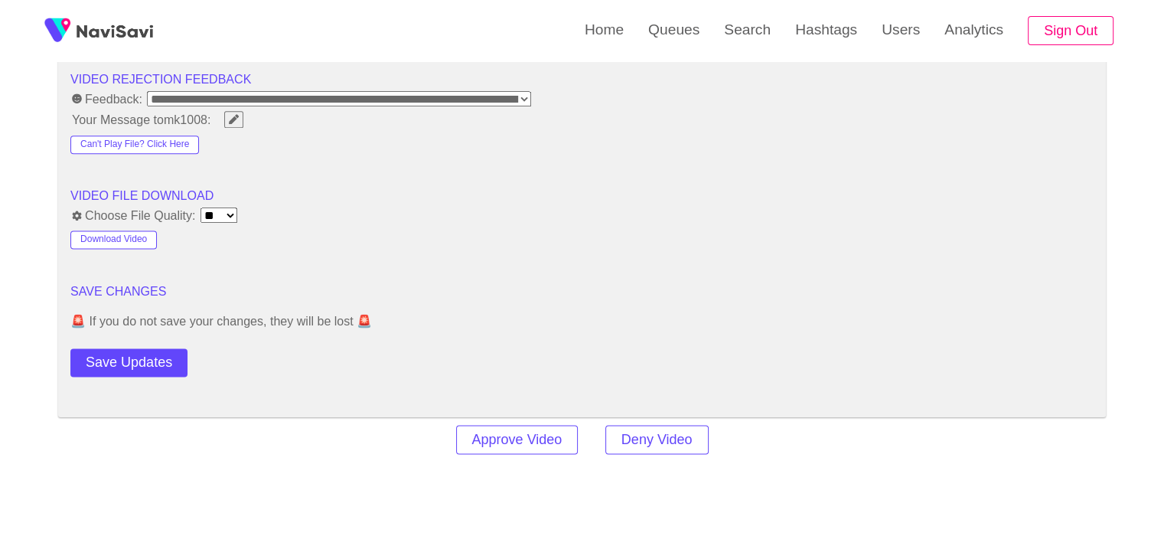
scroll to position [2063, 0]
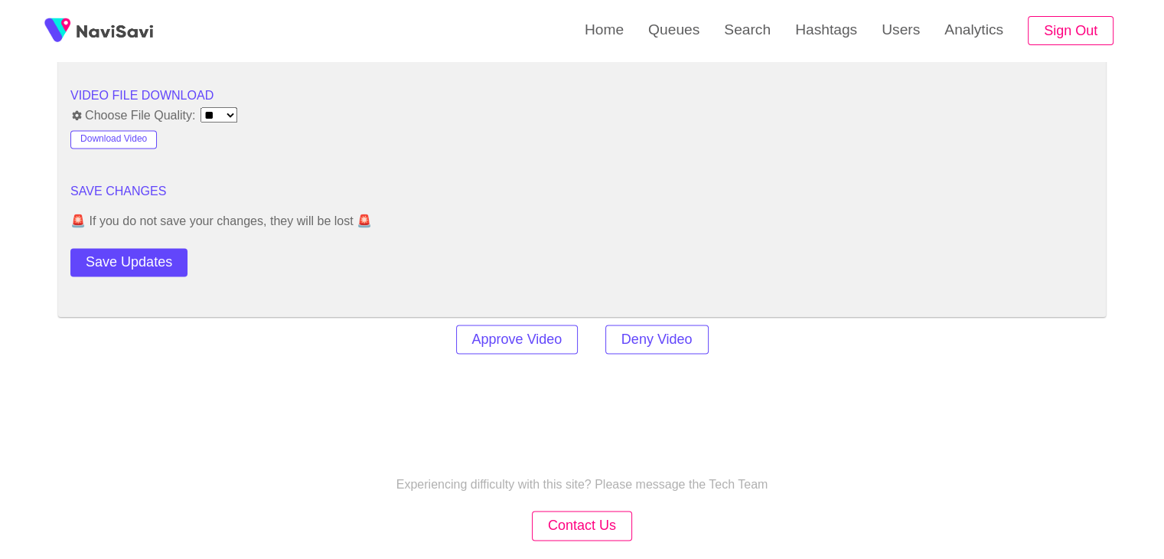
click at [169, 265] on button "Save Updates" at bounding box center [128, 262] width 117 height 28
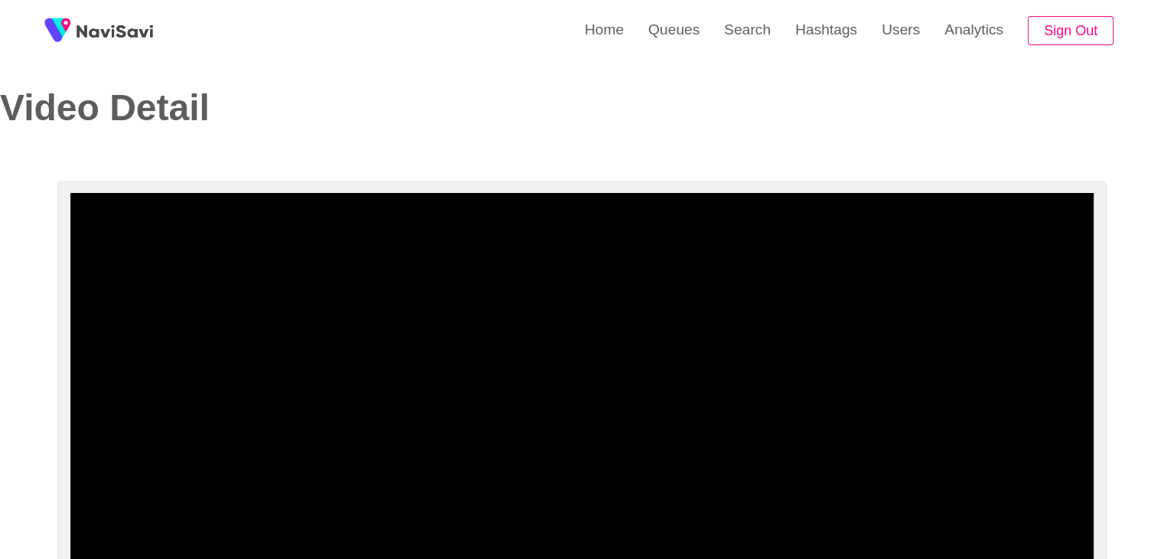
scroll to position [0, 0]
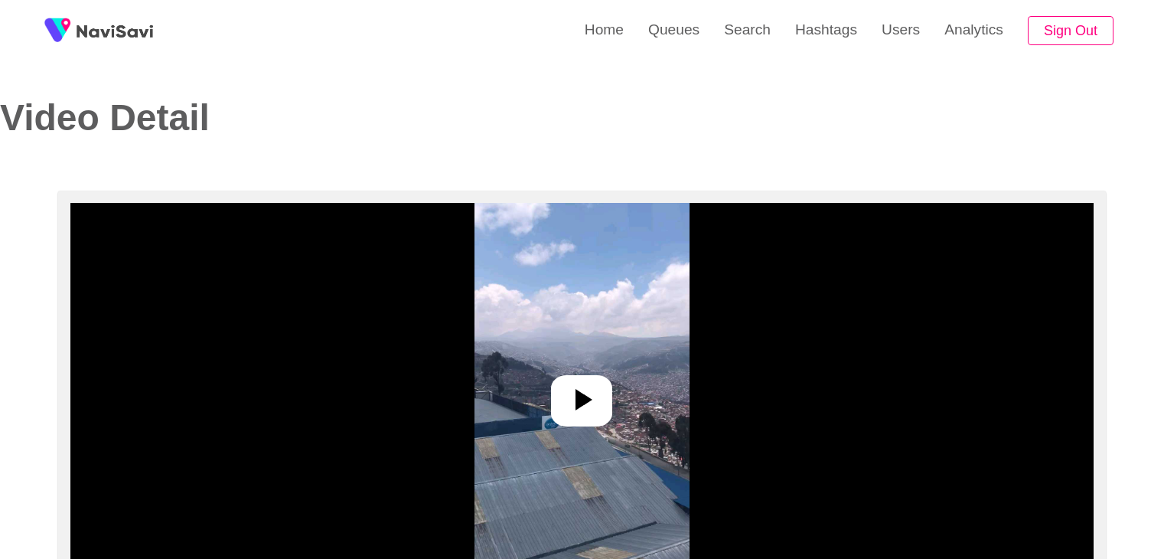
select select "**********"
select select "**"
click at [569, 399] on icon at bounding box center [581, 399] width 37 height 37
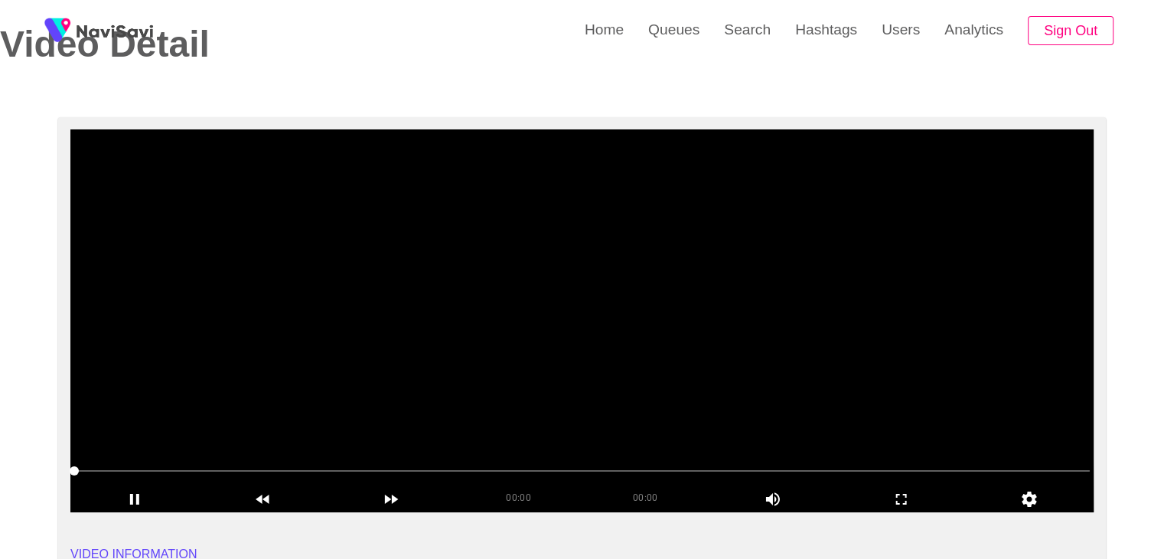
scroll to position [77, 0]
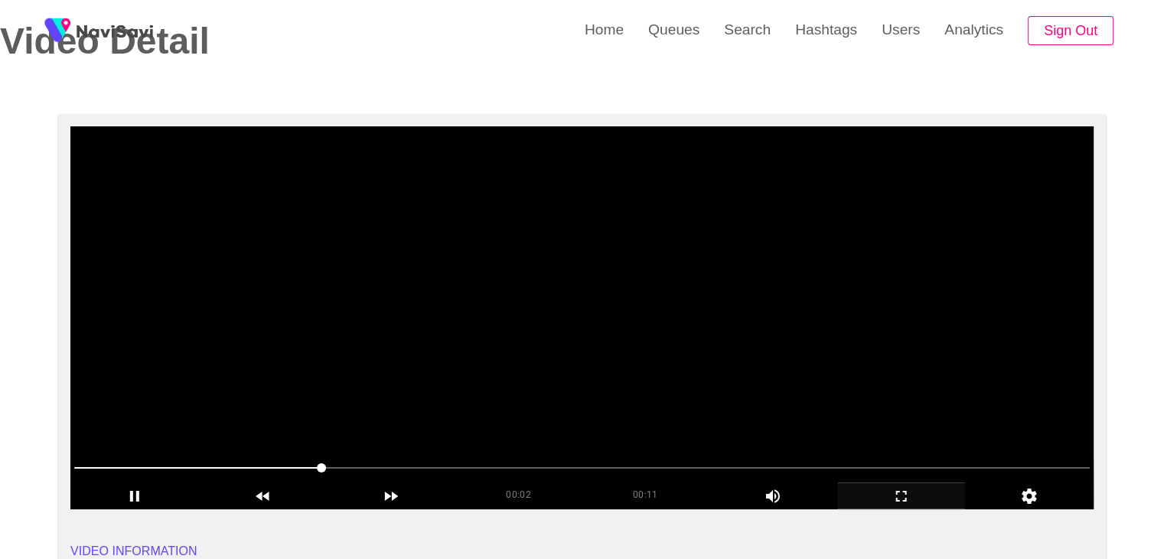
click at [894, 490] on icon "add" at bounding box center [901, 496] width 127 height 18
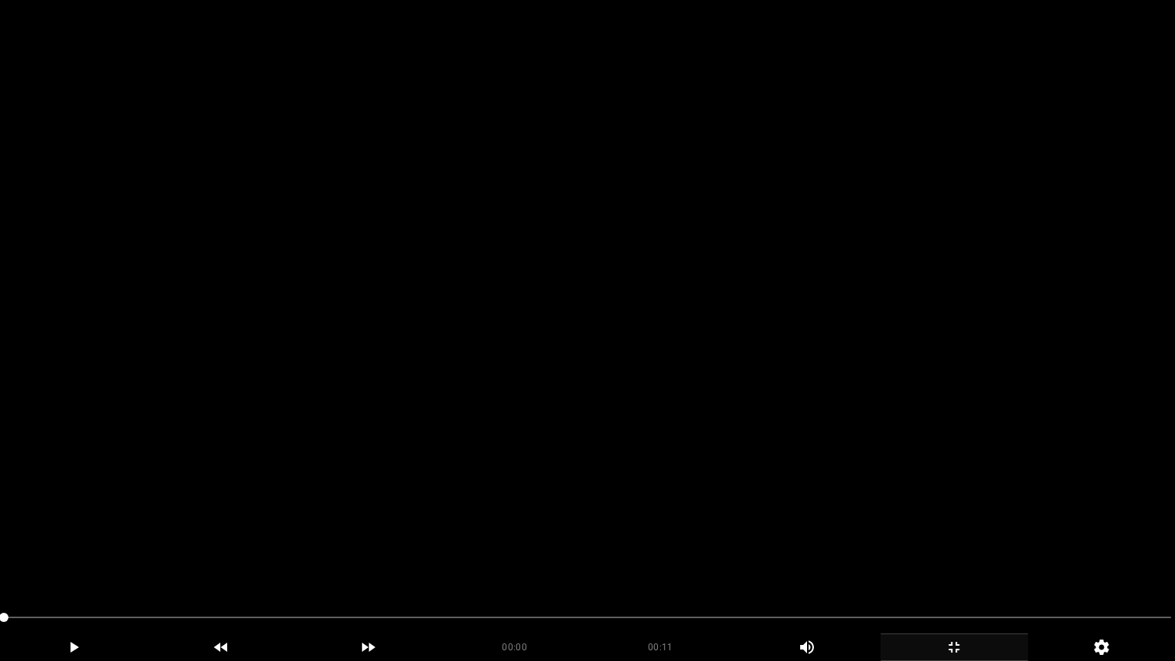
click at [373, 456] on video at bounding box center [587, 330] width 1175 height 661
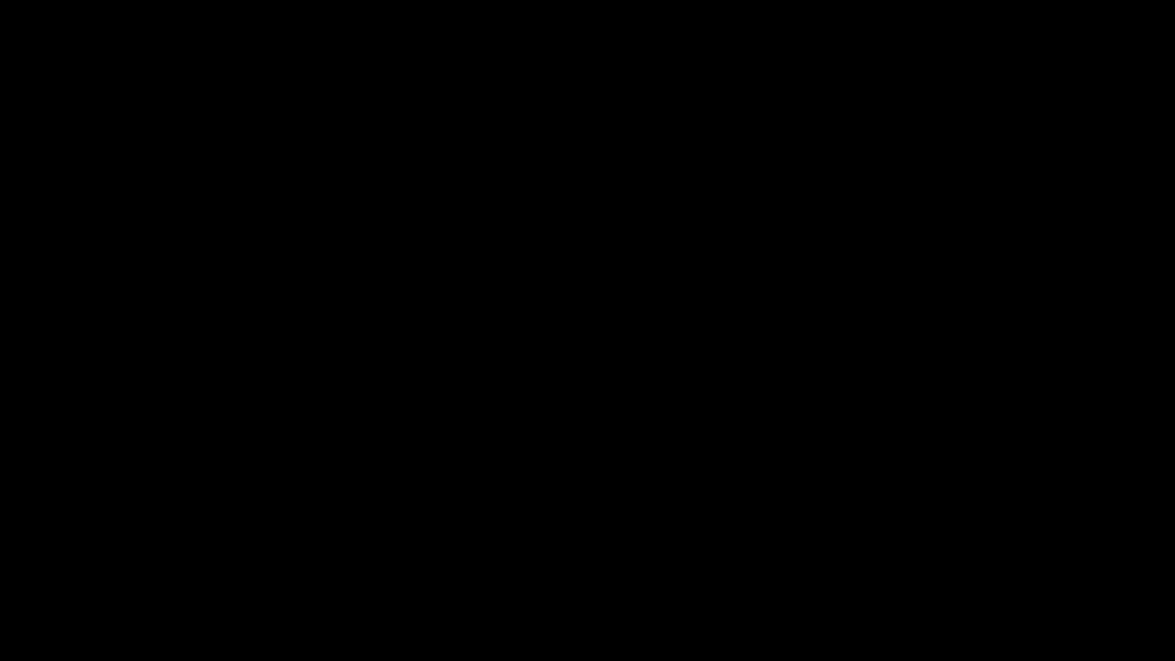
click at [72, 558] on icon "add" at bounding box center [74, 647] width 146 height 18
click at [979, 558] on icon "add" at bounding box center [954, 647] width 146 height 18
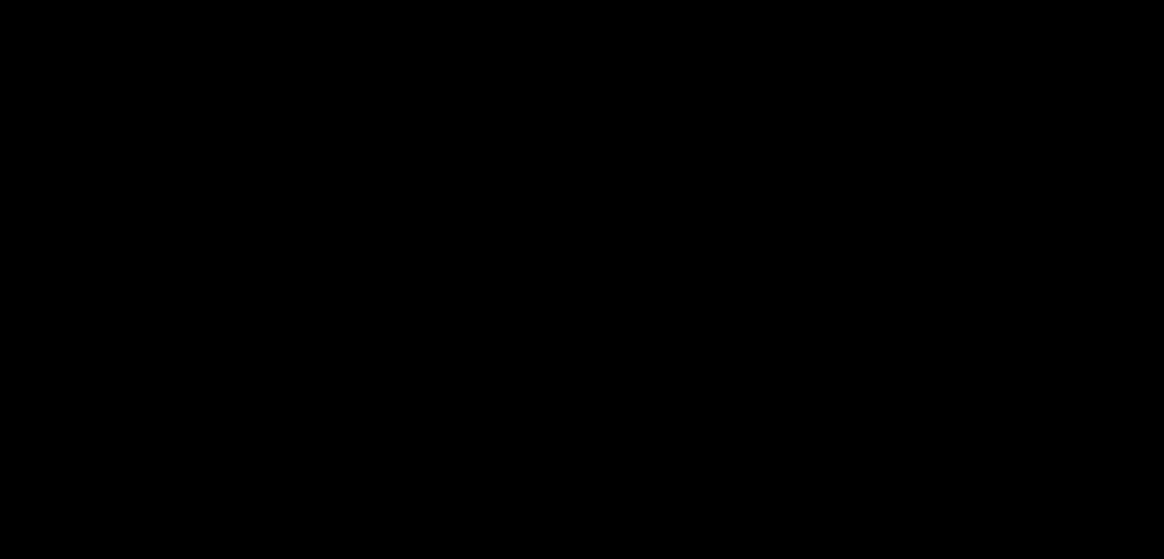
scroll to position [306, 0]
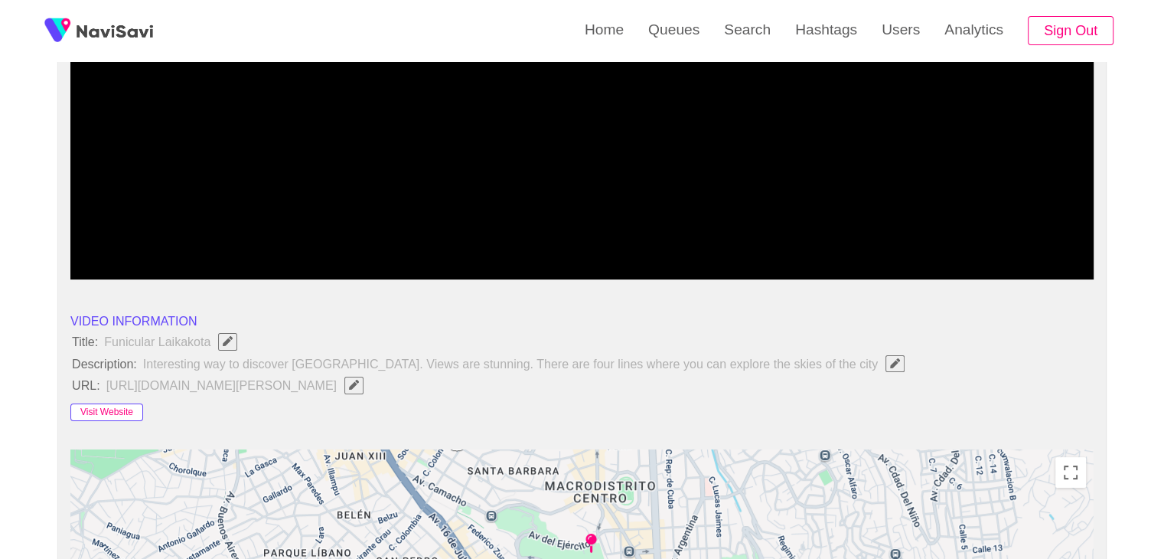
click at [138, 411] on button "Visit Website" at bounding box center [106, 412] width 73 height 18
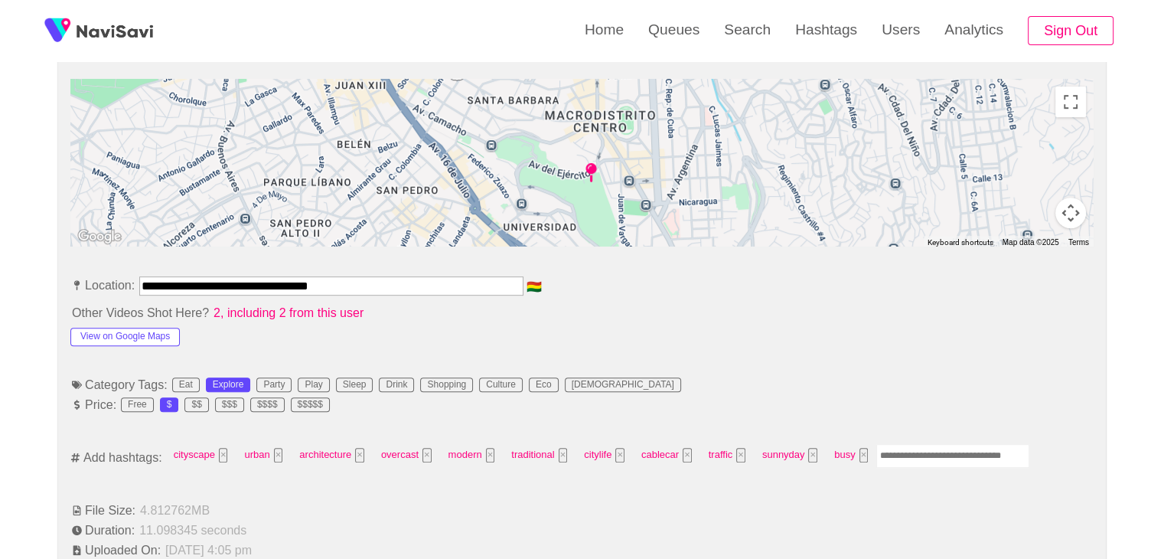
scroll to position [689, 0]
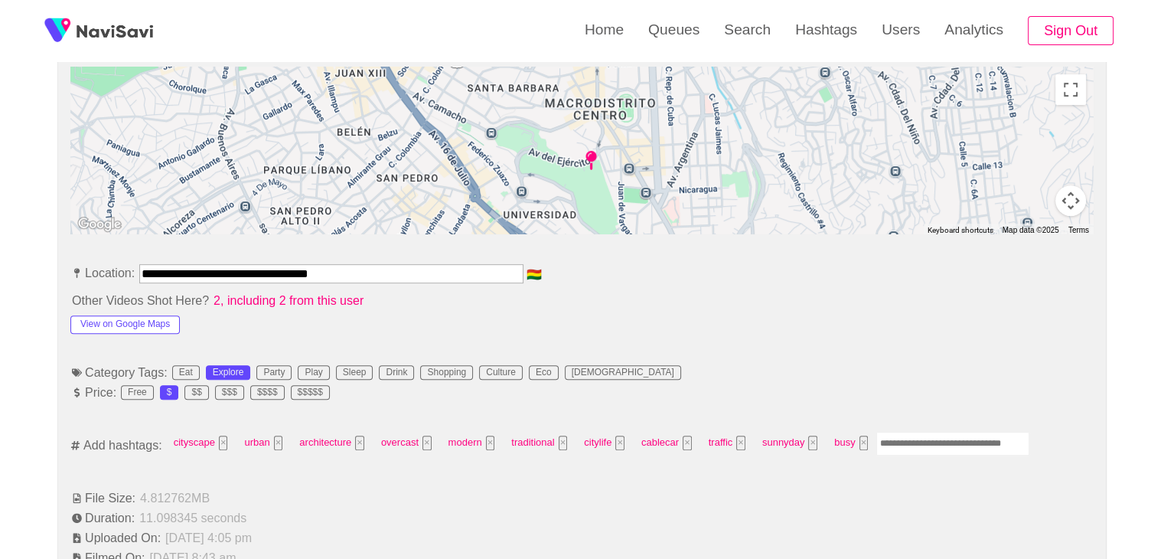
click at [908, 438] on input "Enter tag here and press return" at bounding box center [952, 444] width 153 height 24
type input "*********"
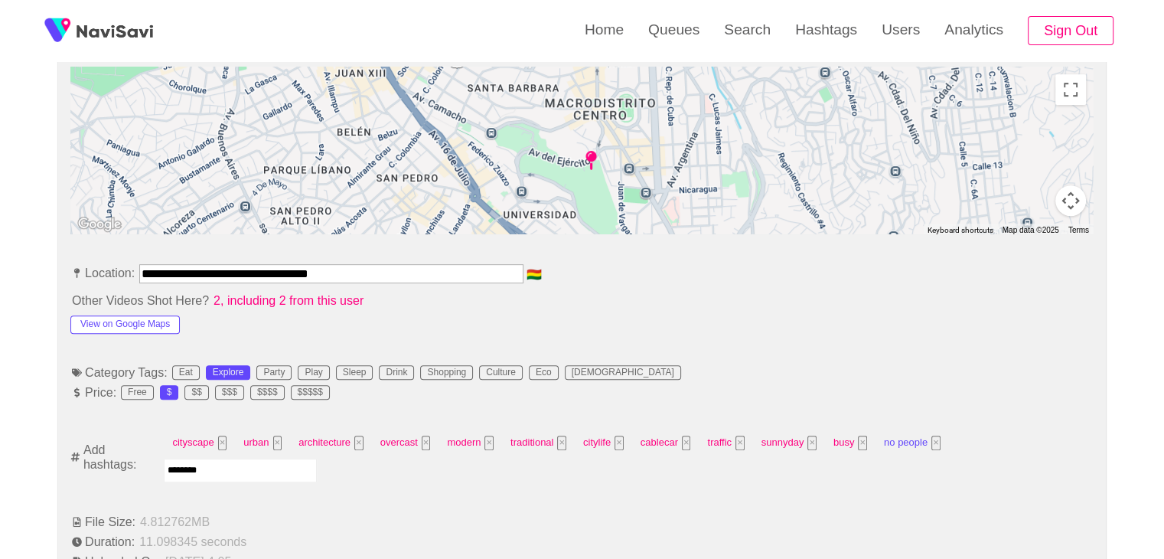
type input "*********"
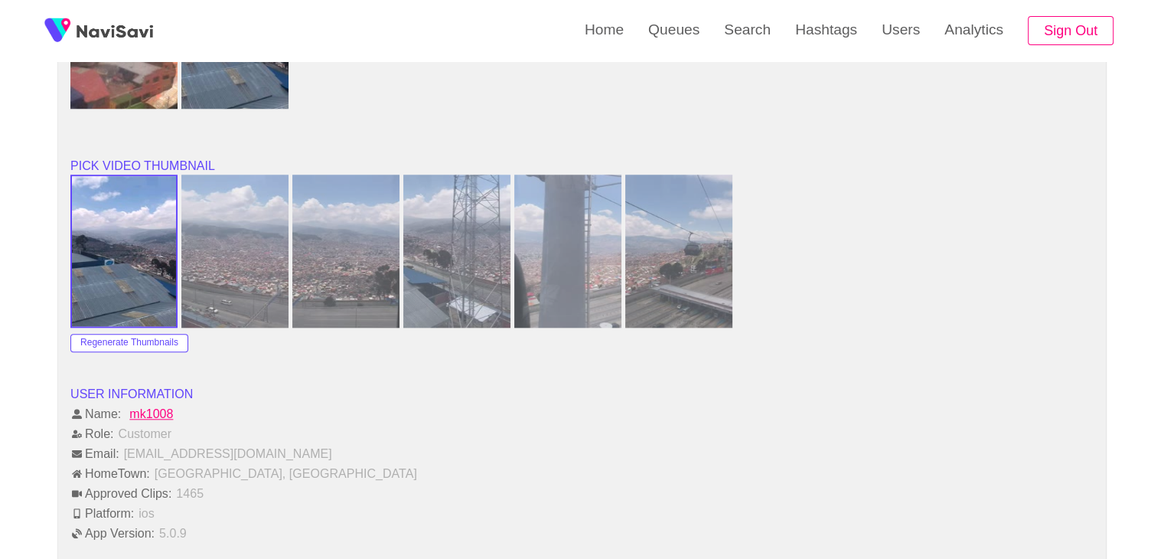
scroll to position [1760, 0]
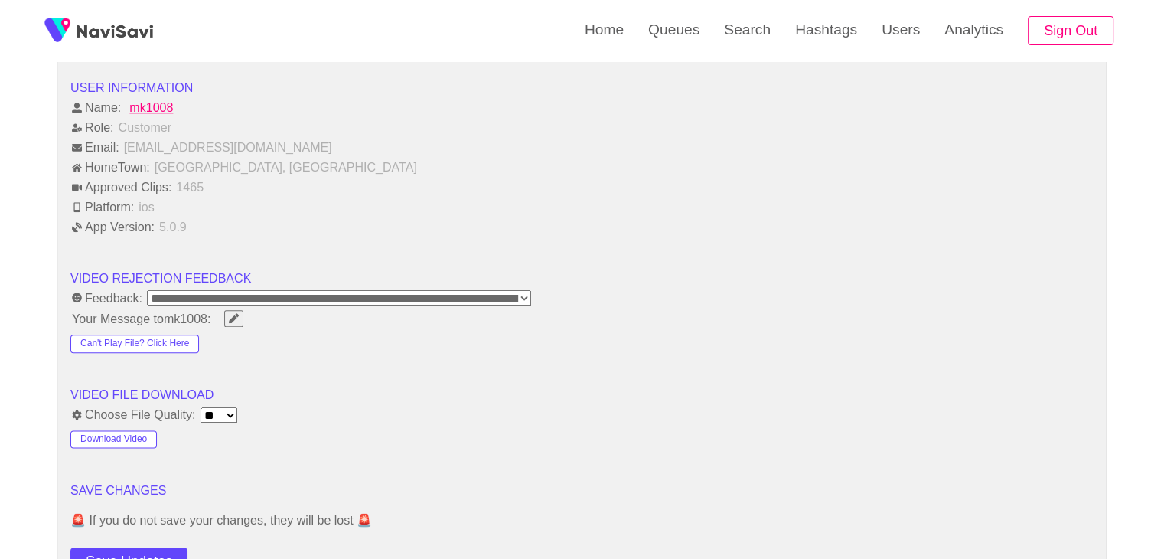
click at [150, 547] on button "Save Updates" at bounding box center [128, 561] width 117 height 28
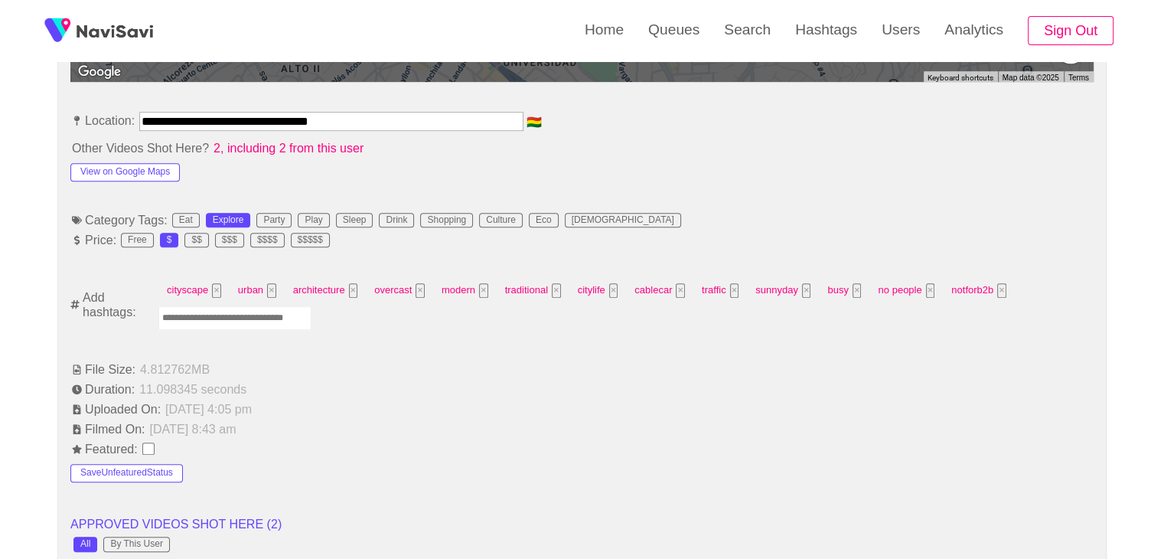
scroll to position [842, 0]
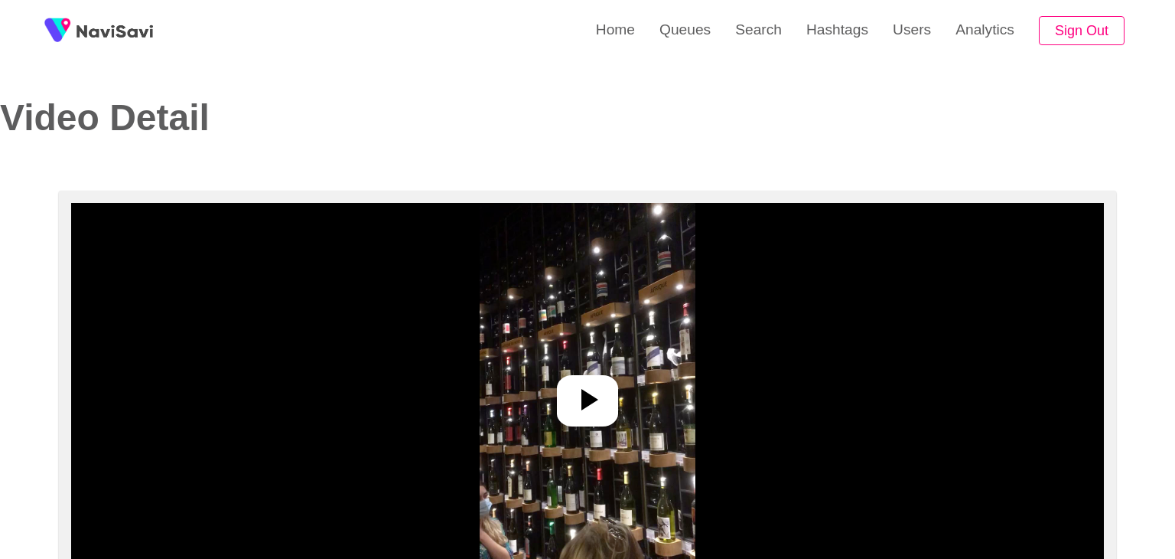
select select "**********"
select select "**"
click at [585, 411] on icon at bounding box center [581, 399] width 37 height 37
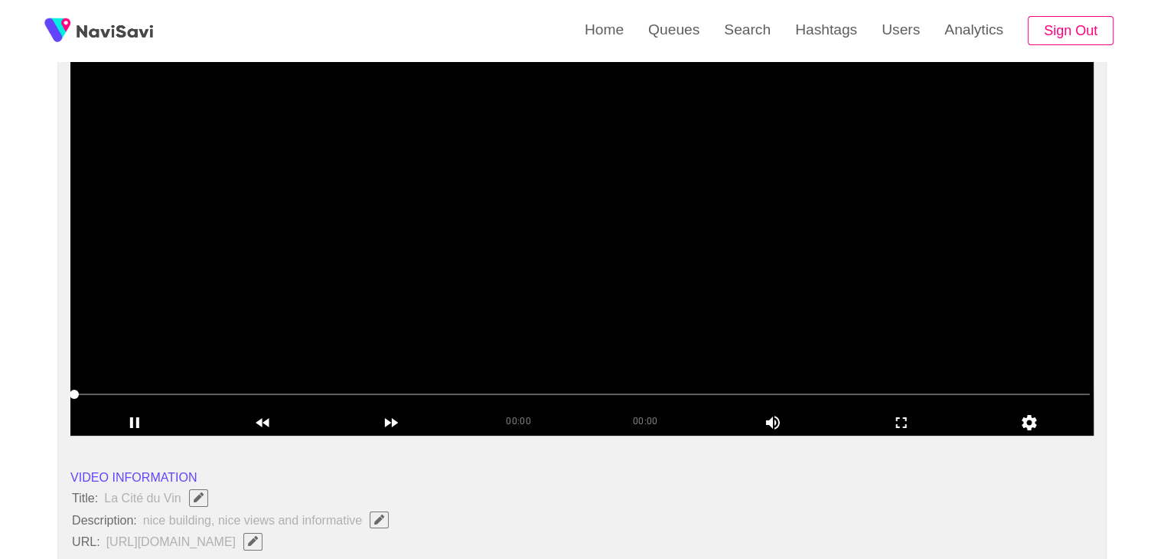
scroll to position [153, 0]
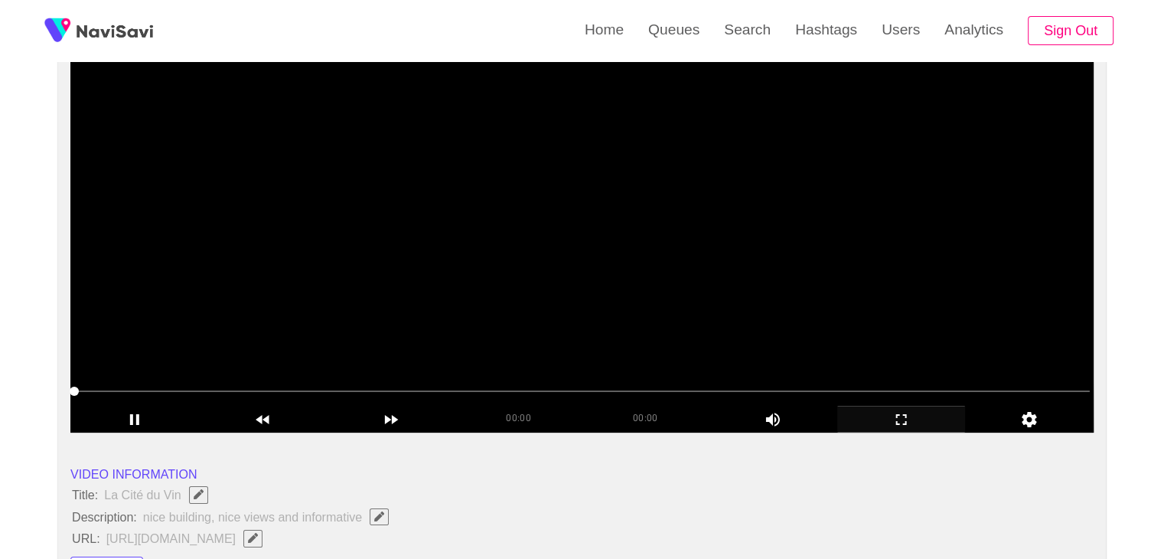
click at [910, 423] on icon "add" at bounding box center [901, 419] width 127 height 18
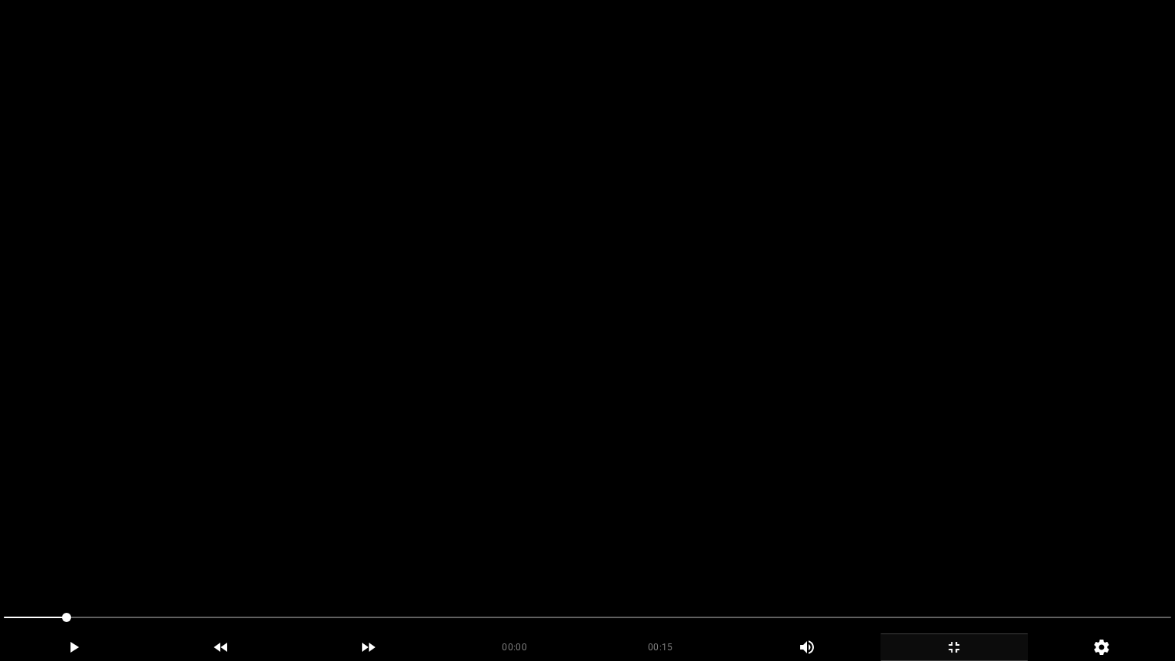
click at [606, 509] on video at bounding box center [587, 330] width 1175 height 661
click at [622, 499] on video at bounding box center [587, 330] width 1175 height 661
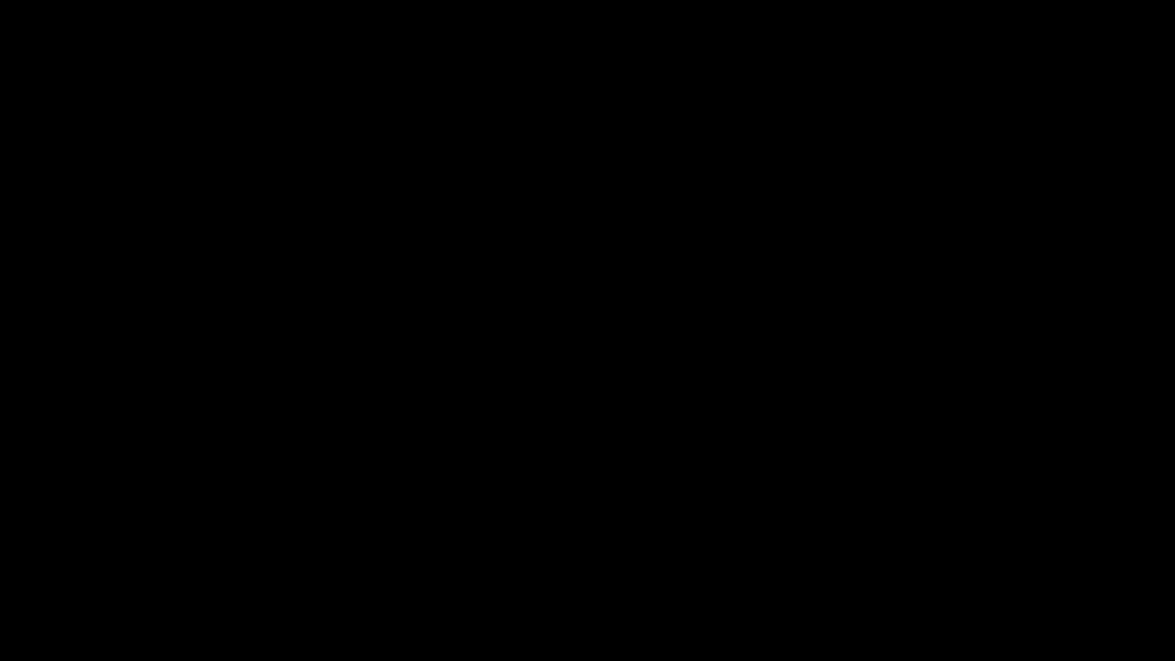
click at [624, 558] on span at bounding box center [588, 617] width 1168 height 24
click at [796, 558] on span at bounding box center [588, 617] width 1168 height 24
click at [1024, 558] on span at bounding box center [588, 617] width 1168 height 24
click at [968, 558] on icon "add" at bounding box center [954, 647] width 146 height 18
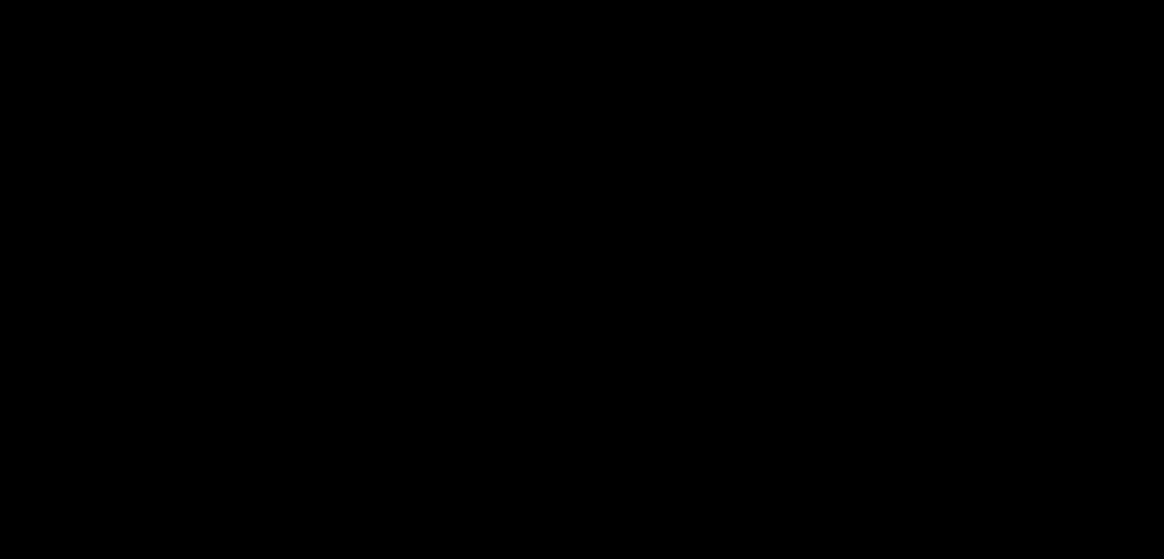
scroll to position [306, 0]
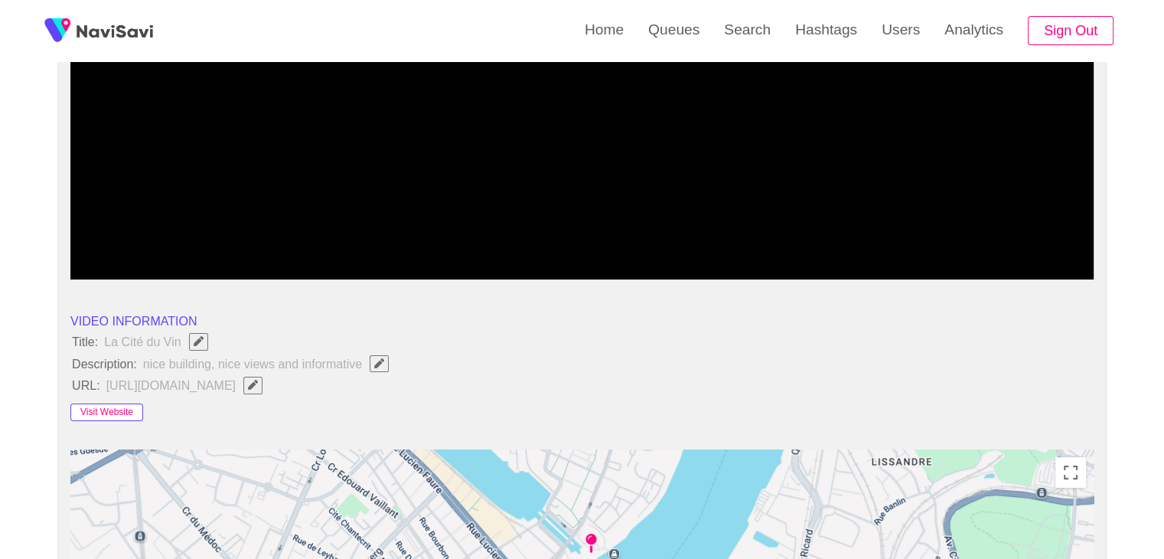
click at [117, 410] on button "Visit Website" at bounding box center [106, 412] width 73 height 18
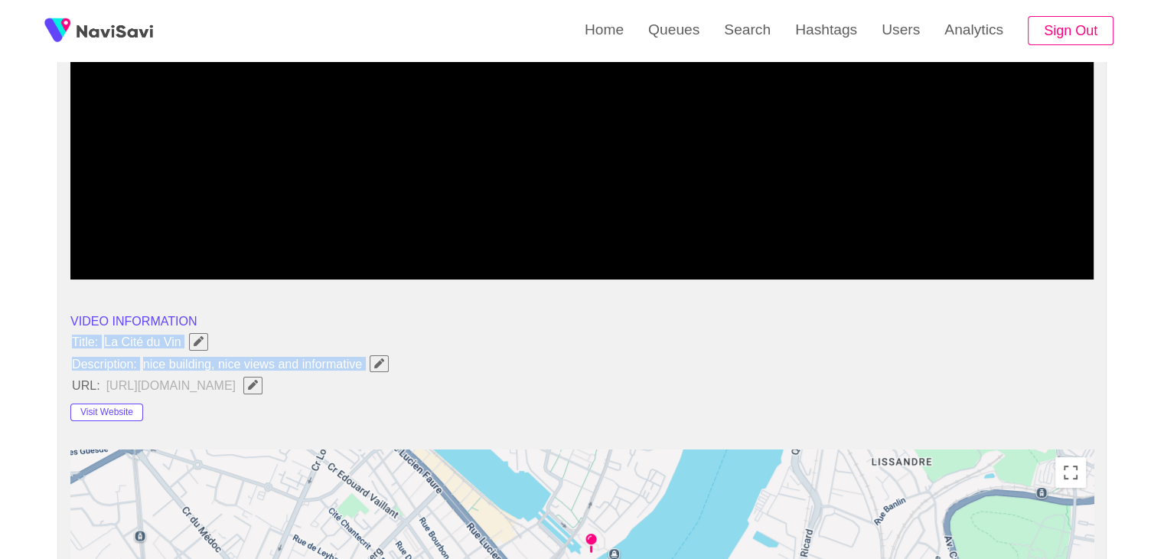
drag, startPoint x: 70, startPoint y: 334, endPoint x: 373, endPoint y: 367, distance: 303.9
copy ul "Title: [GEOGRAPHIC_DATA] Description: nice building, nice views and informative"
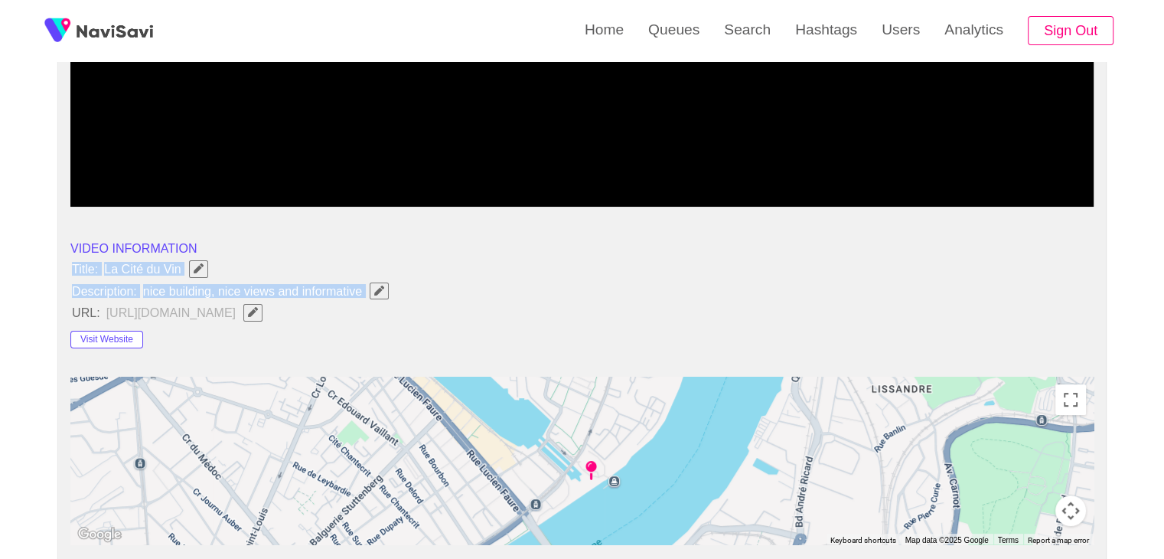
scroll to position [383, 0]
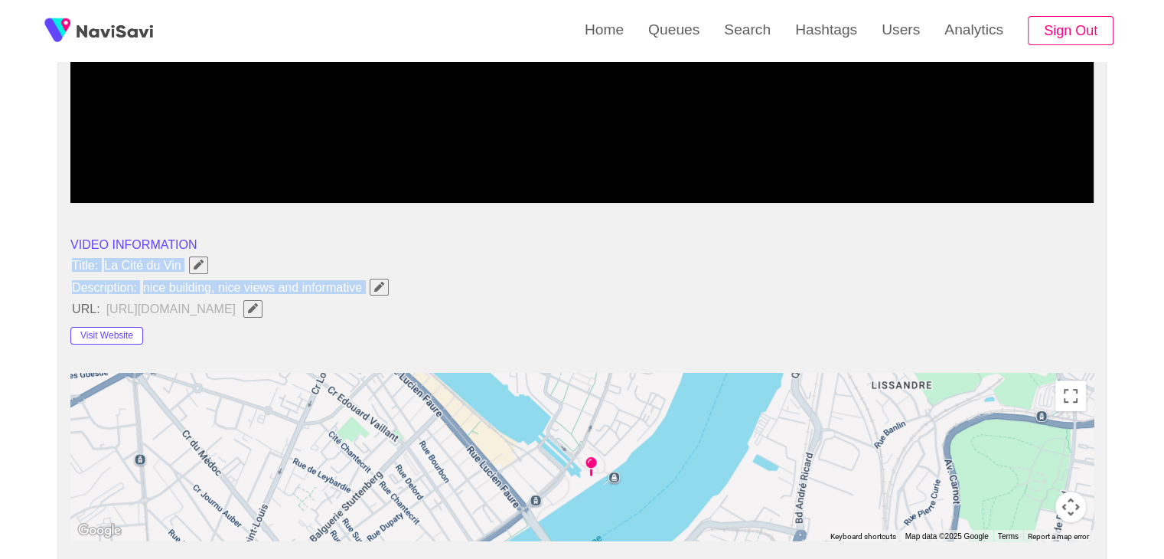
click at [389, 288] on span "nice building, nice views and informative" at bounding box center [270, 287] width 256 height 20
click at [381, 288] on icon "Edit Field" at bounding box center [379, 287] width 10 height 10
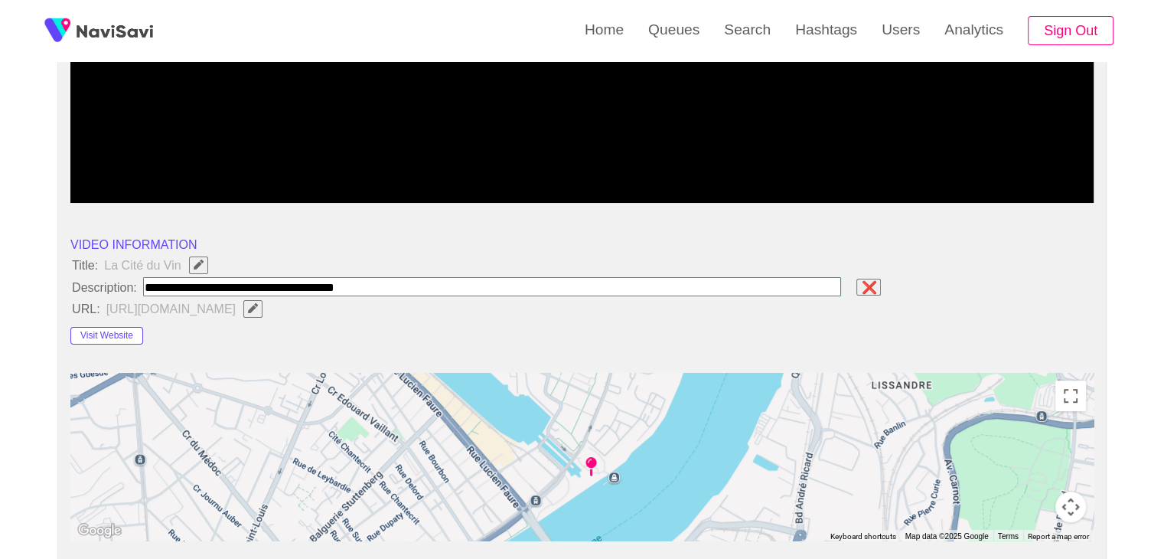
type input "**********"
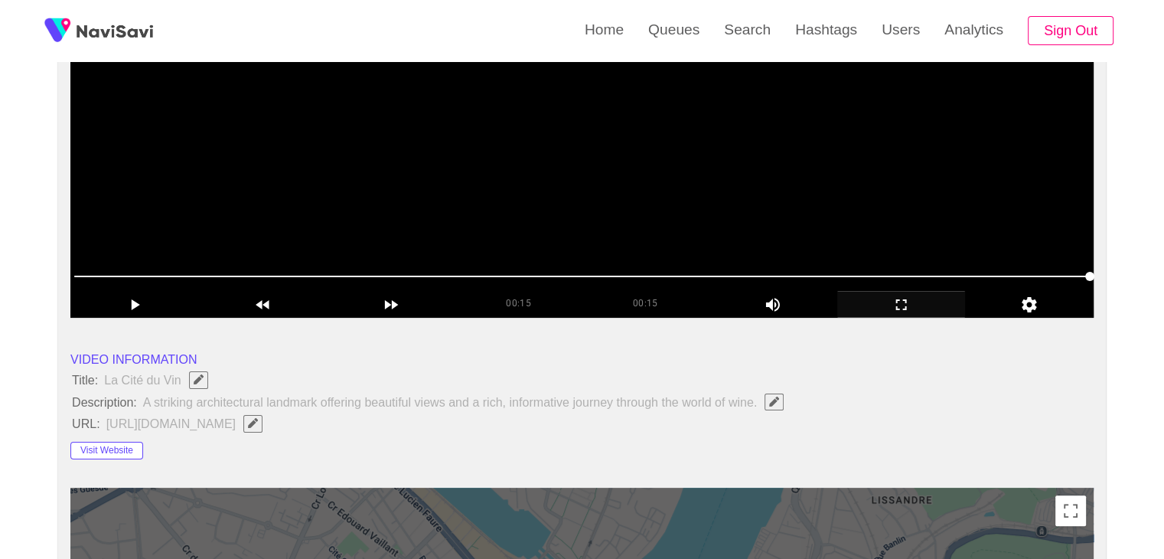
scroll to position [153, 0]
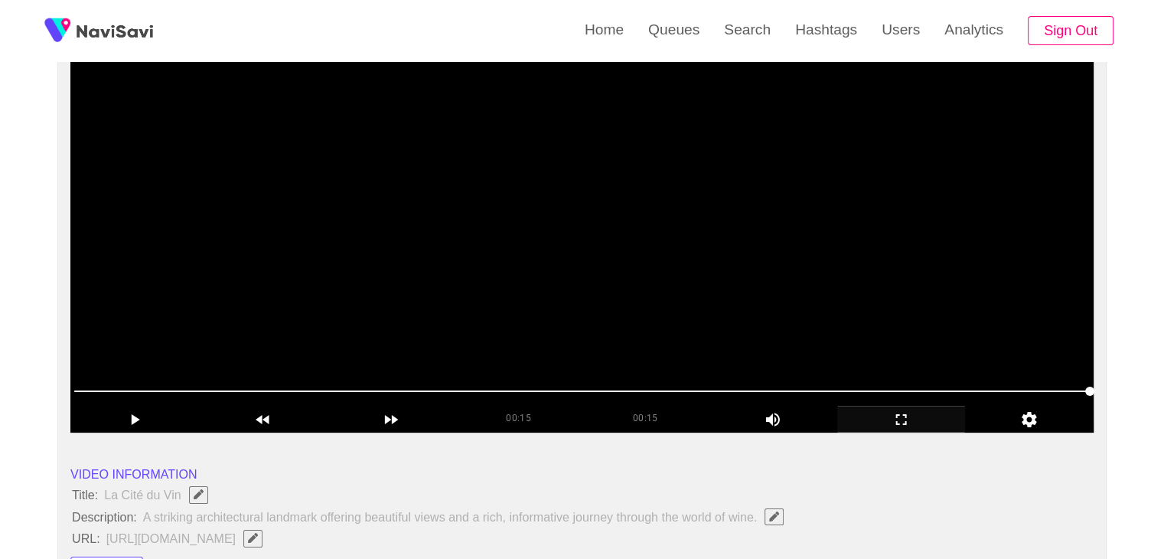
click at [609, 319] on video at bounding box center [581, 241] width 1023 height 383
click at [574, 390] on span at bounding box center [581, 391] width 1015 height 2
drag, startPoint x: 645, startPoint y: 389, endPoint x: 658, endPoint y: 390, distance: 13.1
click at [658, 390] on span at bounding box center [581, 391] width 1015 height 24
click at [810, 396] on span at bounding box center [581, 391] width 1015 height 24
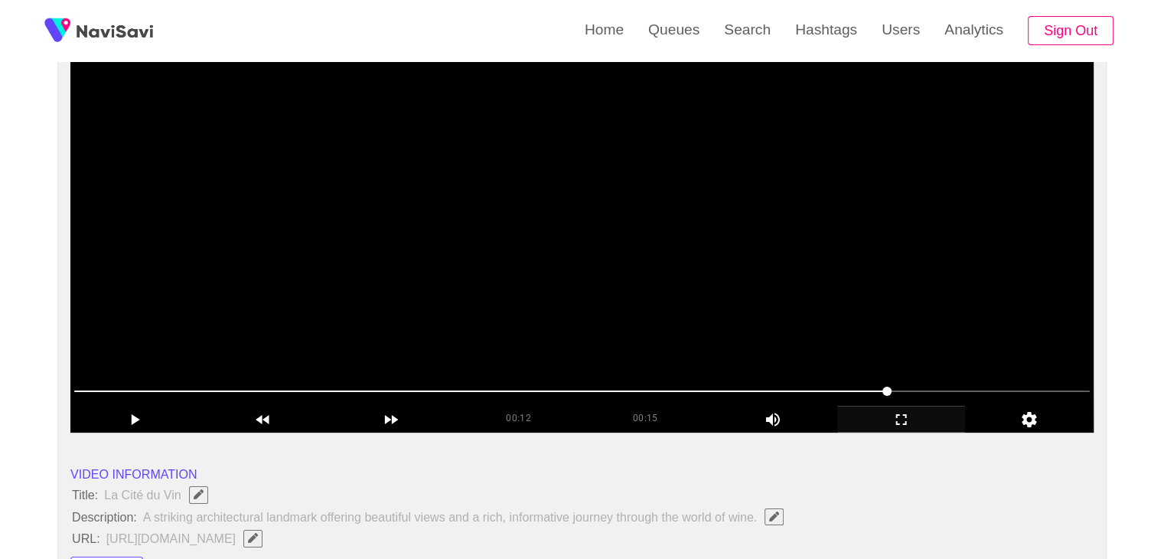
click at [921, 400] on span at bounding box center [581, 391] width 1015 height 24
click at [966, 393] on span at bounding box center [581, 391] width 1015 height 24
click at [999, 390] on span at bounding box center [581, 391] width 1015 height 2
click at [912, 421] on icon "add" at bounding box center [901, 419] width 127 height 18
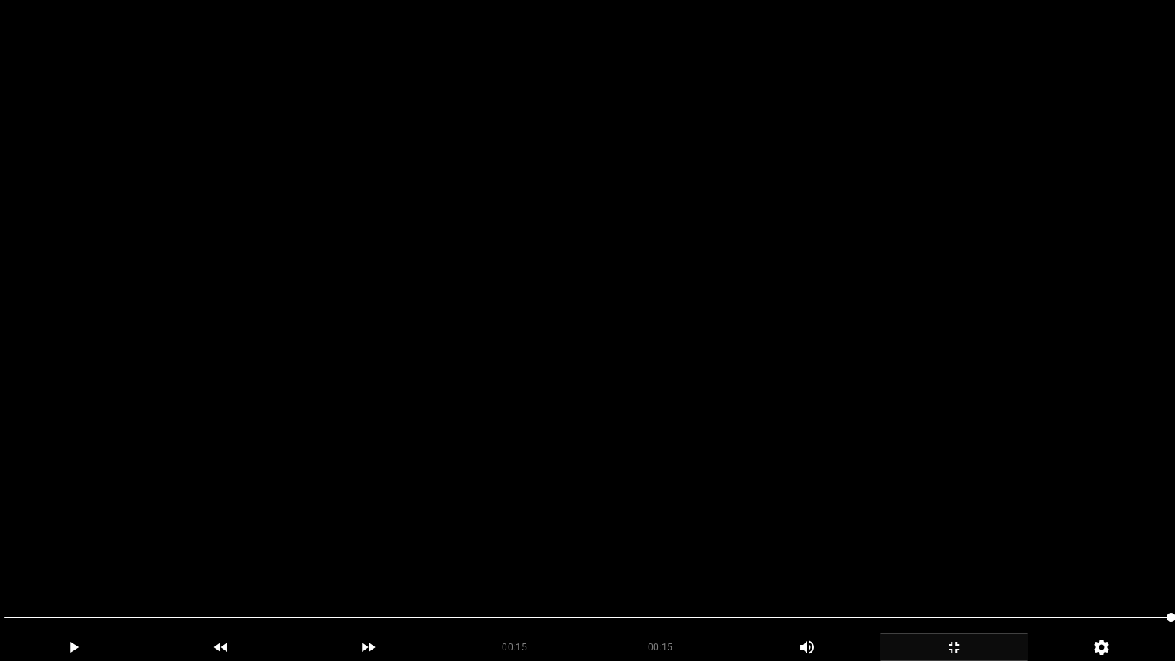
drag, startPoint x: 848, startPoint y: 618, endPoint x: 715, endPoint y: 604, distance: 133.9
click at [773, 558] on span at bounding box center [588, 617] width 1168 height 24
click at [481, 558] on span at bounding box center [588, 617] width 1168 height 24
click at [958, 558] on icon "add" at bounding box center [954, 647] width 146 height 18
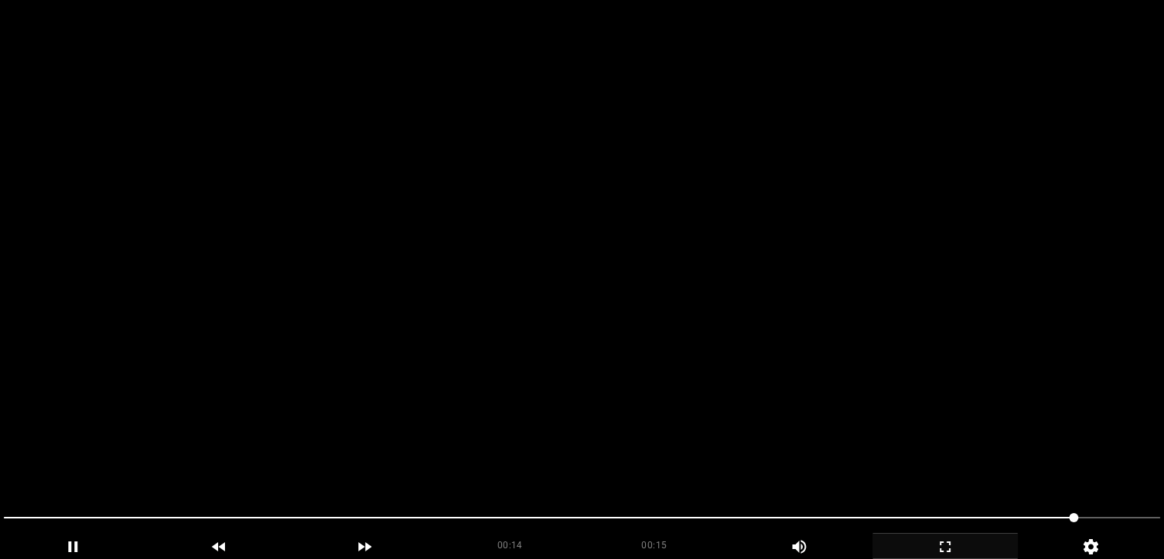
scroll to position [842, 0]
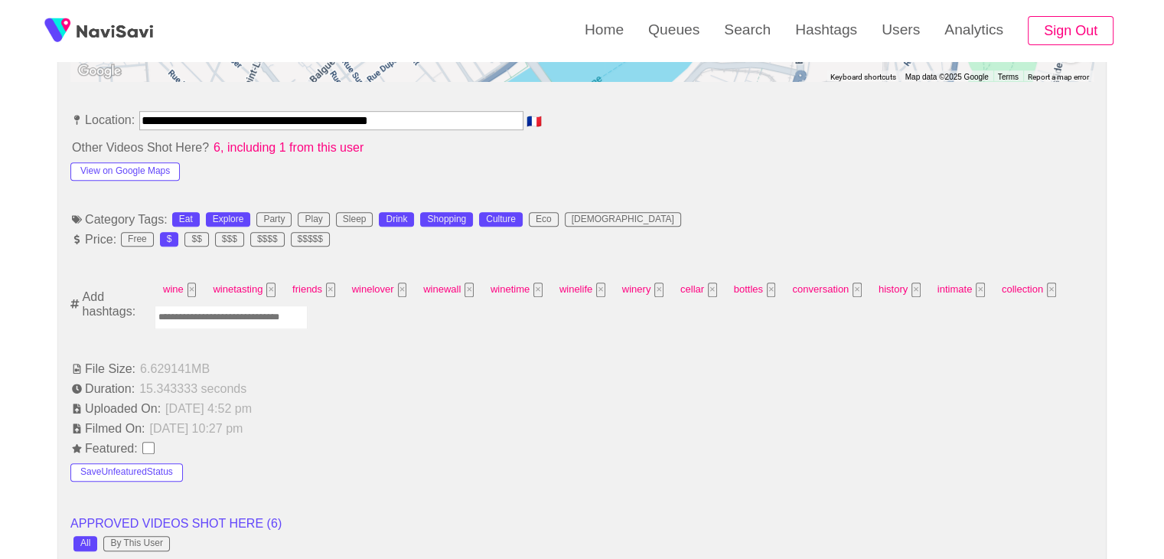
click at [295, 311] on input "Enter tag here and press return" at bounding box center [231, 317] width 153 height 24
type input "*********"
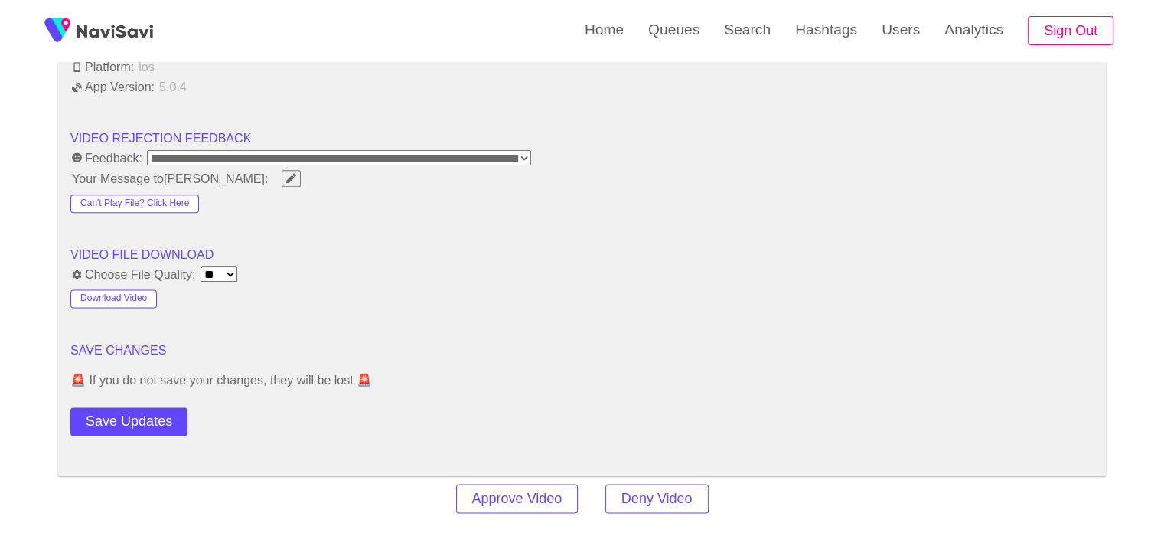
scroll to position [1913, 0]
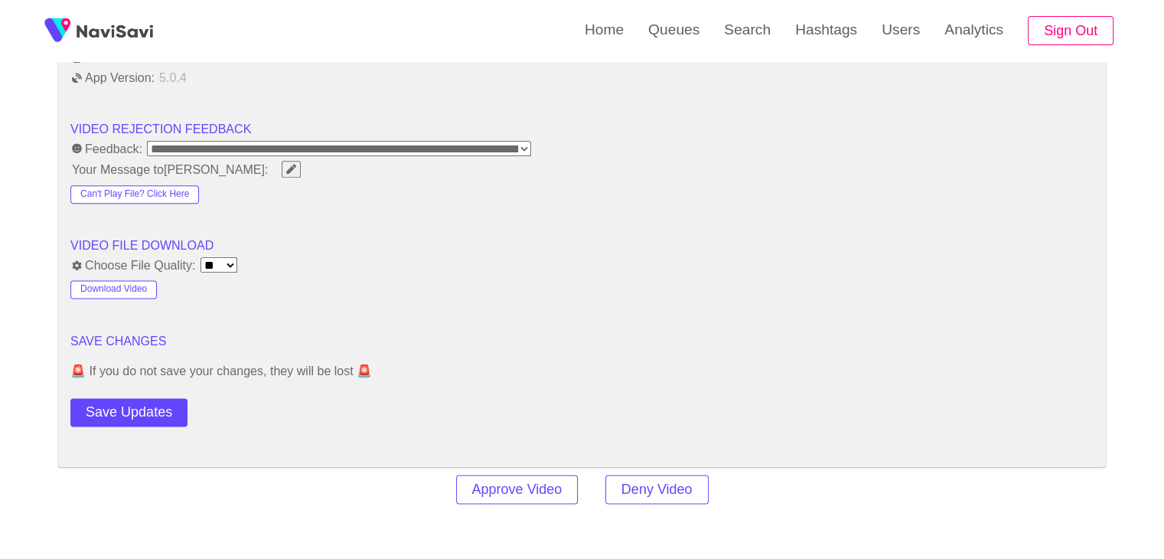
click at [161, 405] on button "Save Updates" at bounding box center [128, 412] width 117 height 28
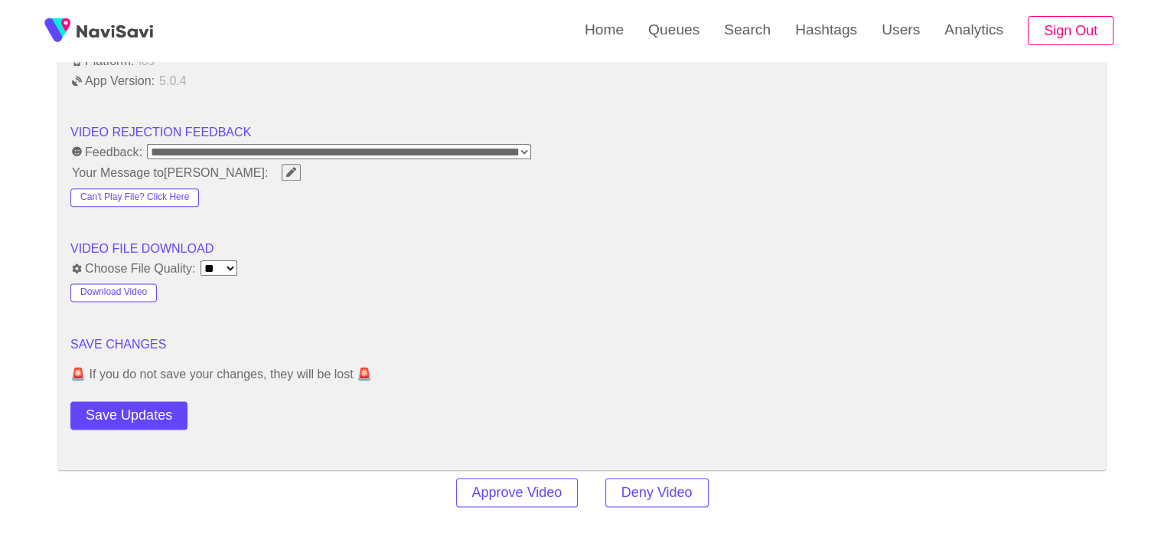
scroll to position [1989, 0]
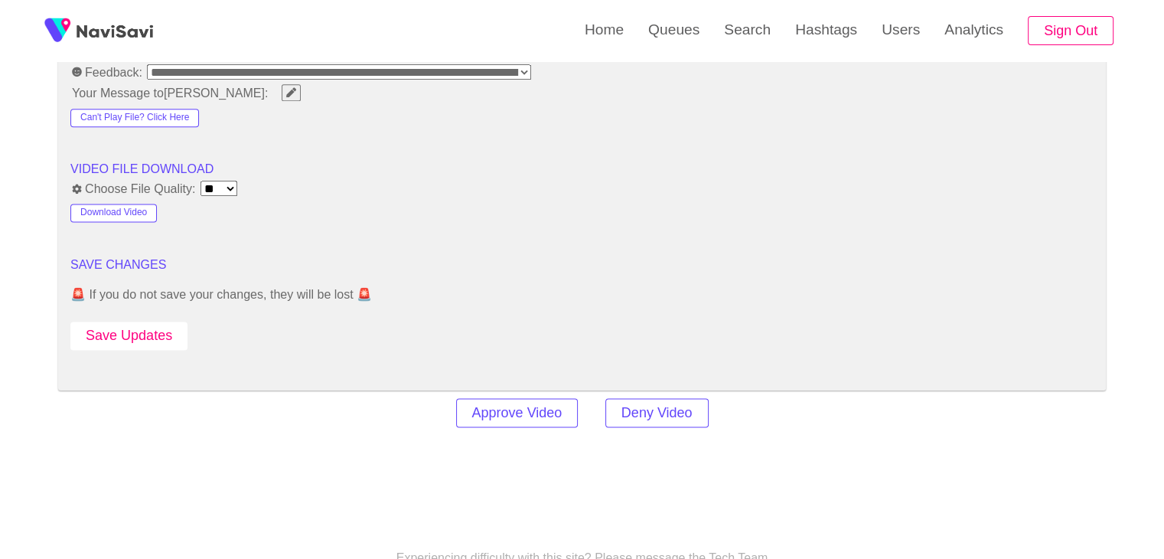
click at [169, 321] on button "Save Updates" at bounding box center [128, 335] width 117 height 28
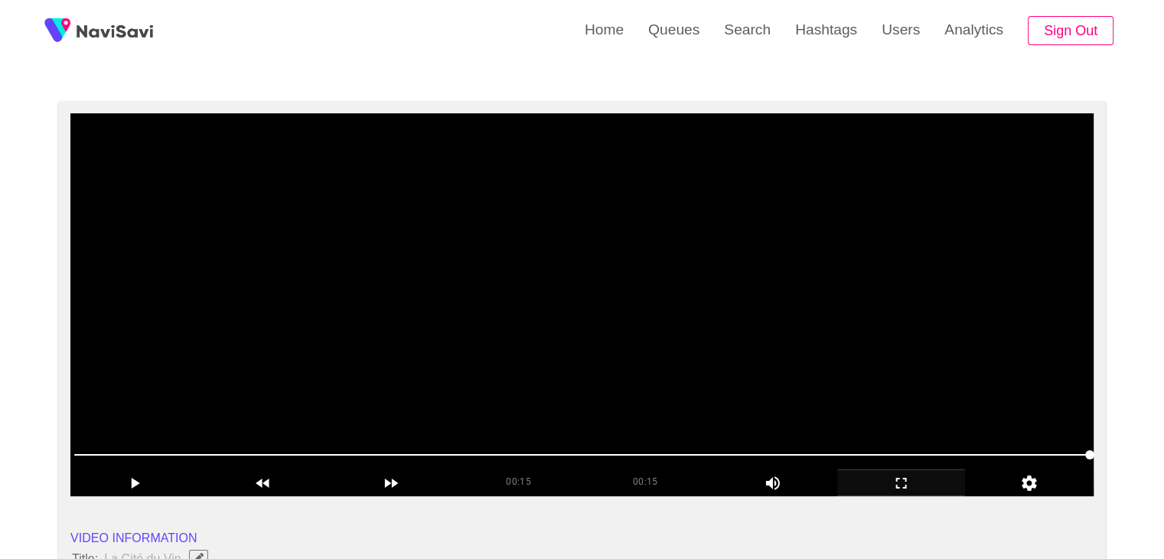
scroll to position [77, 0]
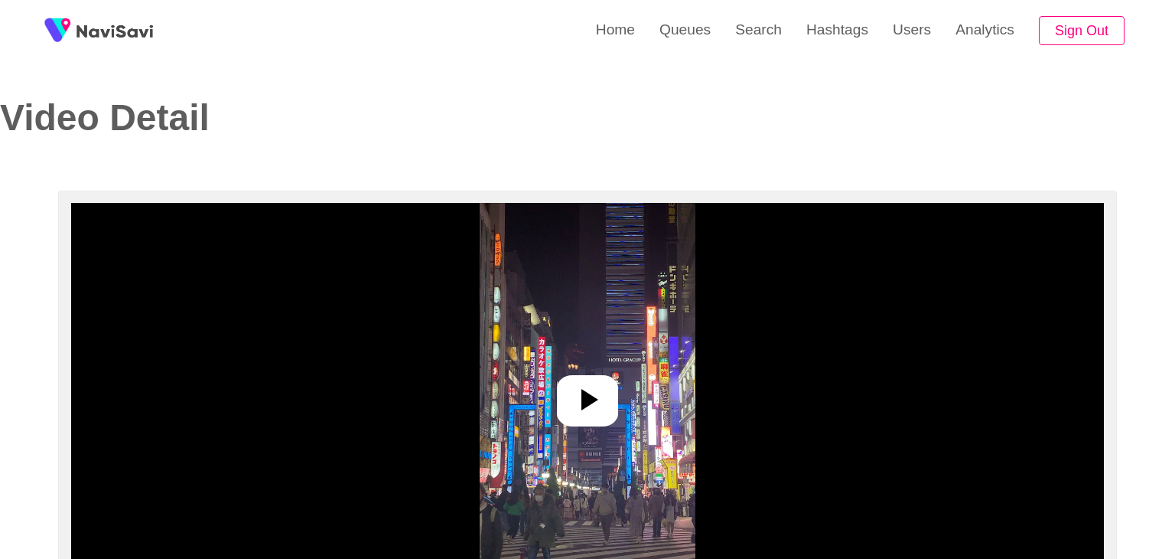
select select "**********"
select select "**"
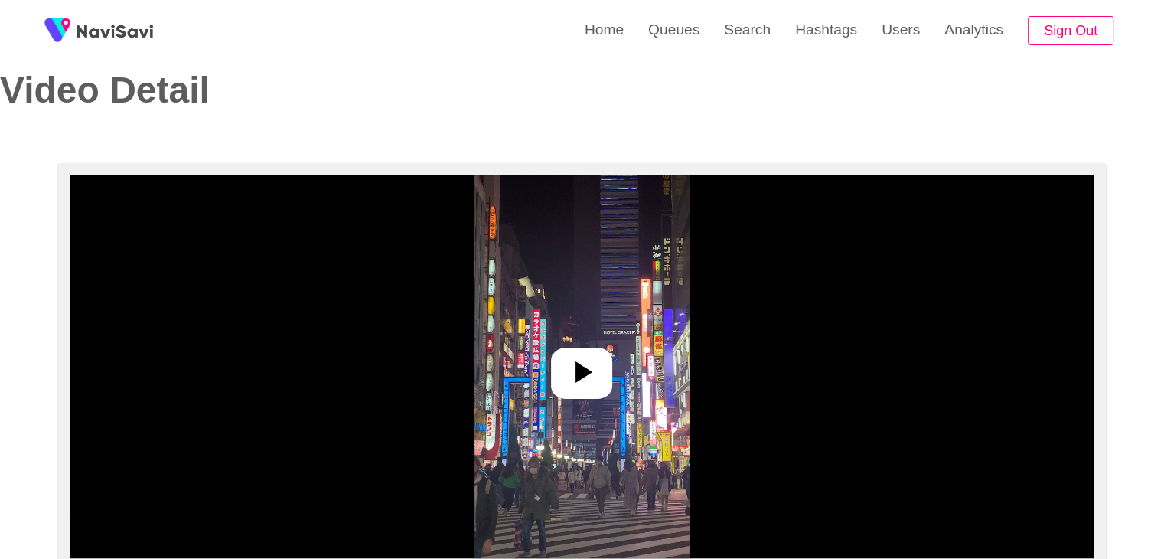
scroll to position [77, 0]
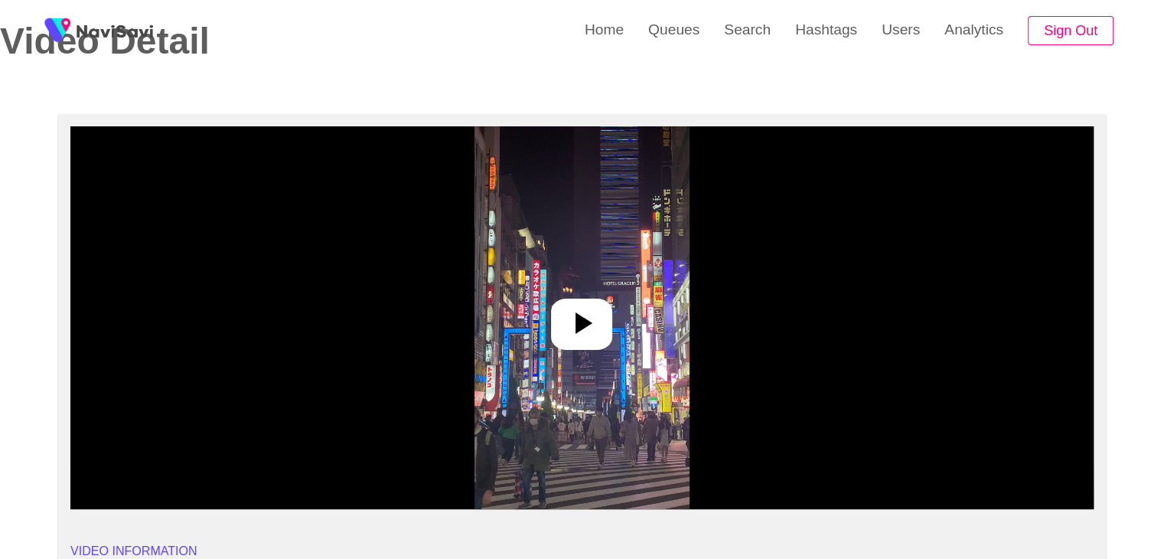
click at [603, 308] on div at bounding box center [581, 323] width 61 height 51
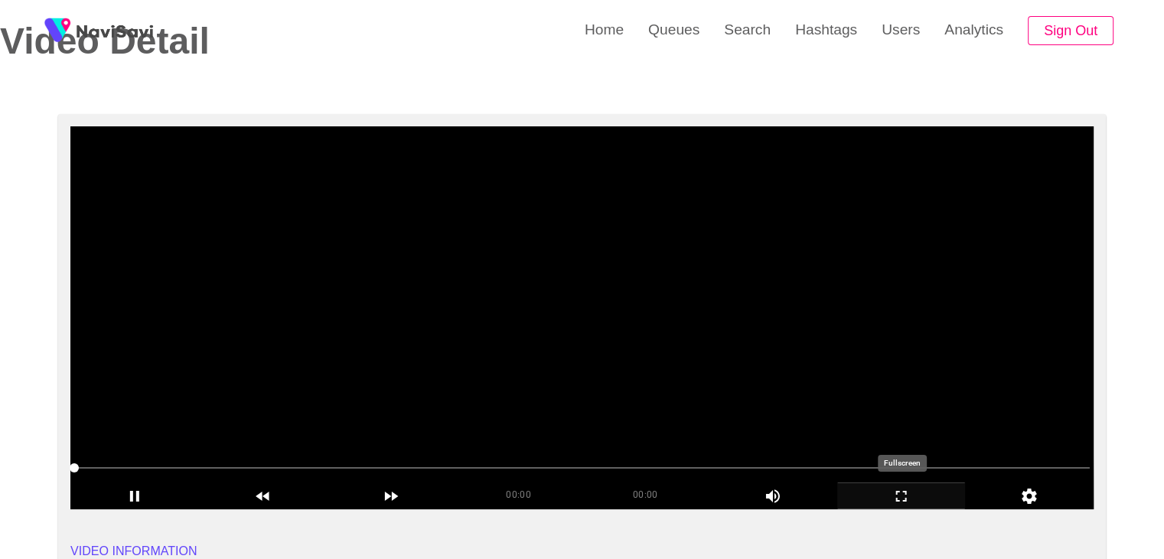
click at [910, 502] on icon "add" at bounding box center [901, 496] width 127 height 18
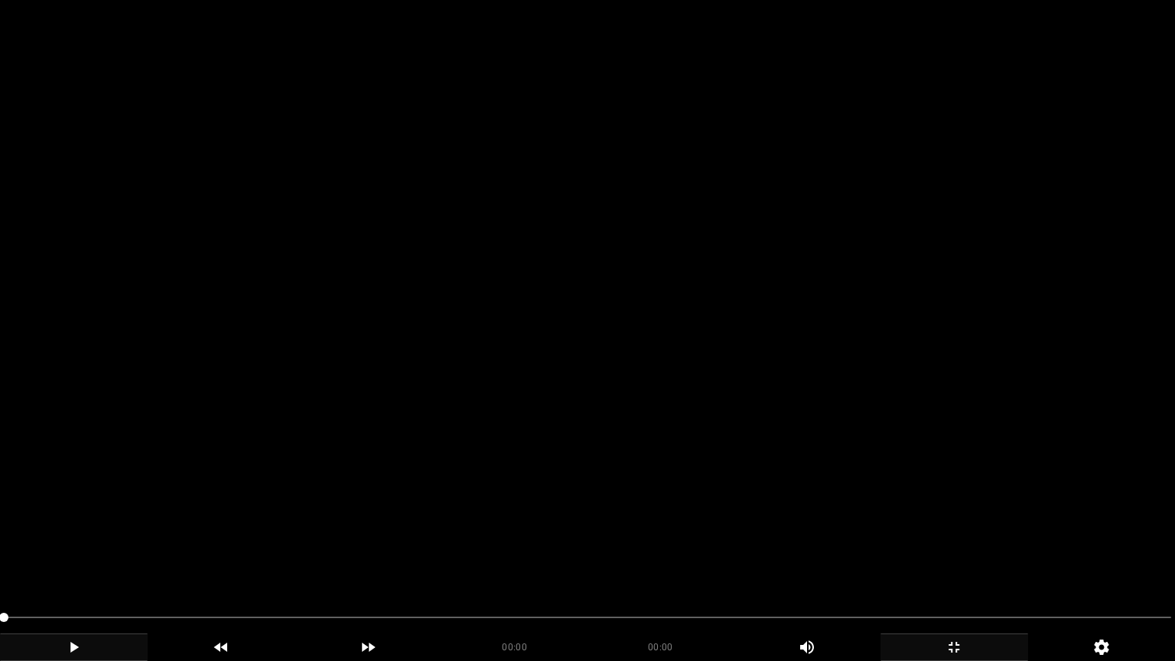
click at [95, 558] on icon "add" at bounding box center [74, 647] width 146 height 18
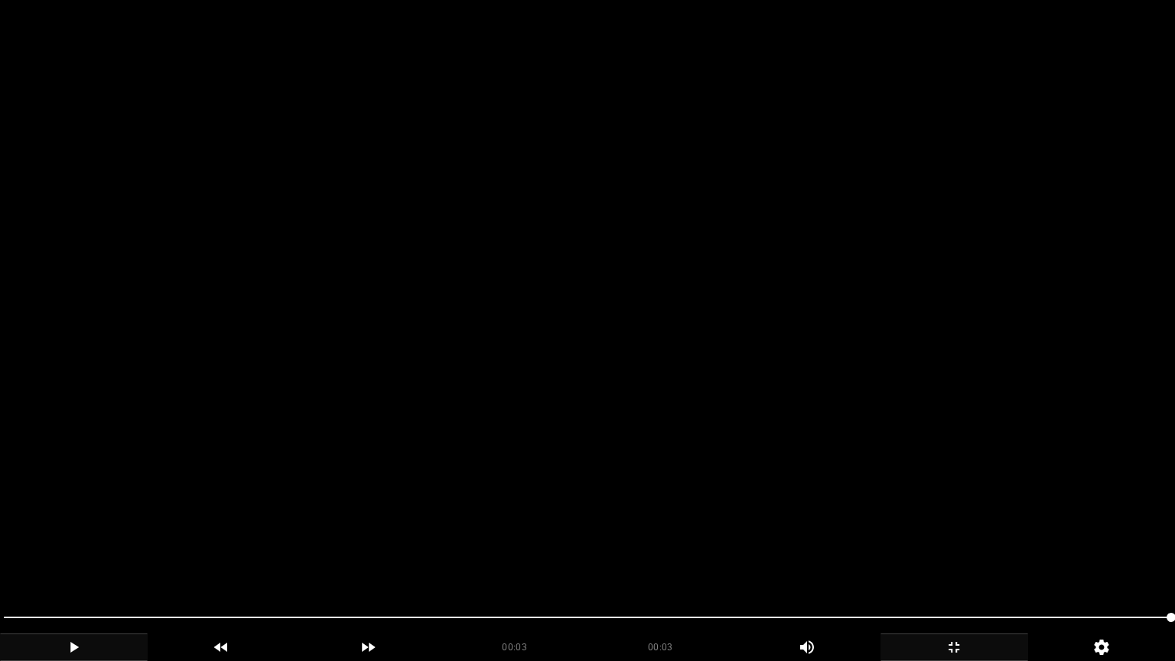
click at [953, 558] on icon "add" at bounding box center [954, 647] width 146 height 18
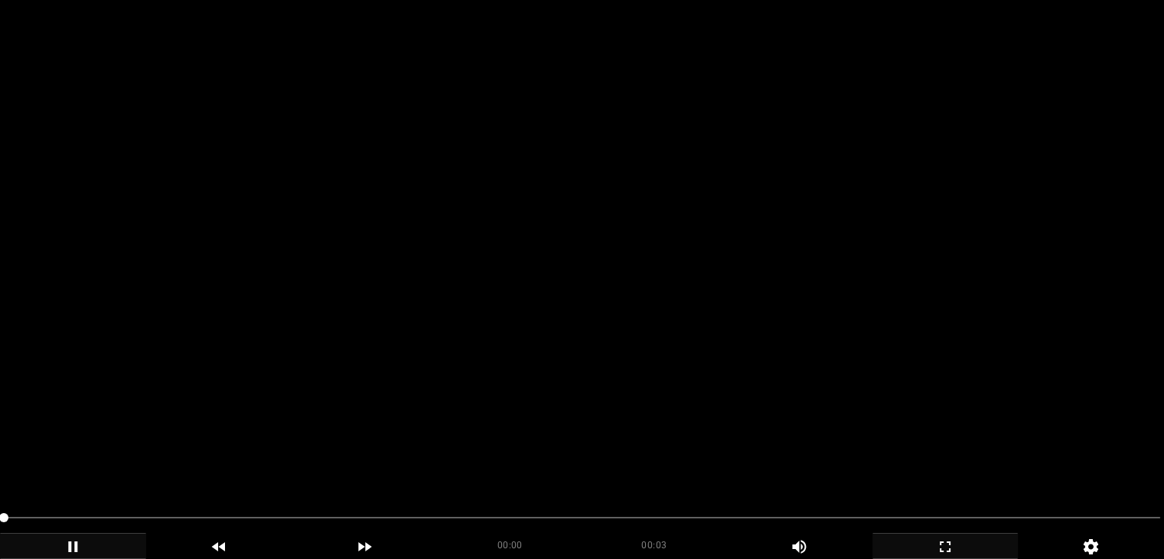
scroll to position [383, 0]
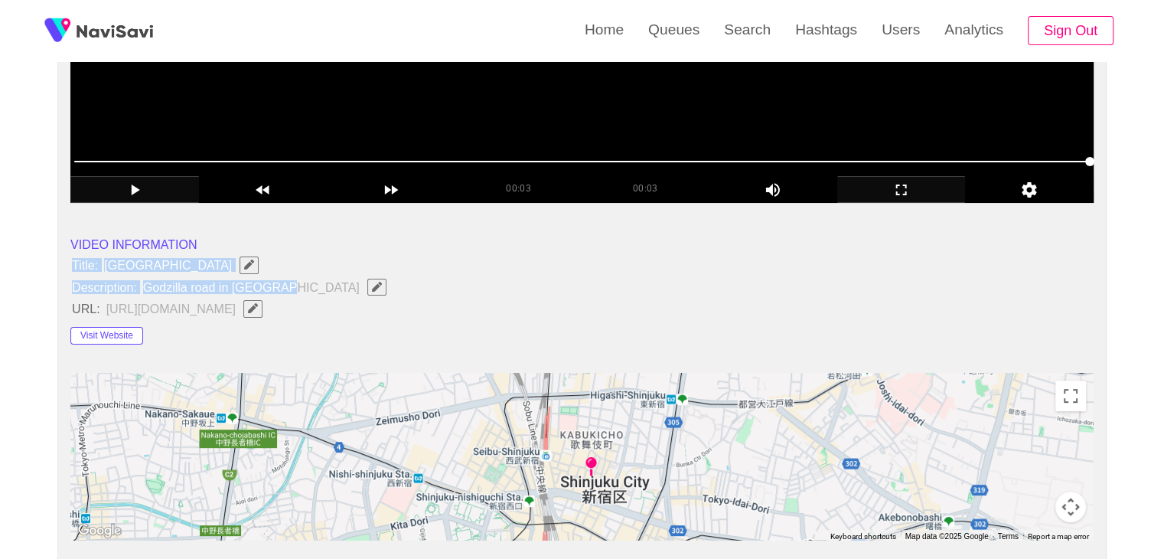
drag, startPoint x: 72, startPoint y: 263, endPoint x: 285, endPoint y: 288, distance: 214.2
copy ul "Title: [GEOGRAPHIC_DATA] Description: Godzilla road in [GEOGRAPHIC_DATA]"
click at [372, 285] on icon "Edit Field" at bounding box center [377, 287] width 10 height 10
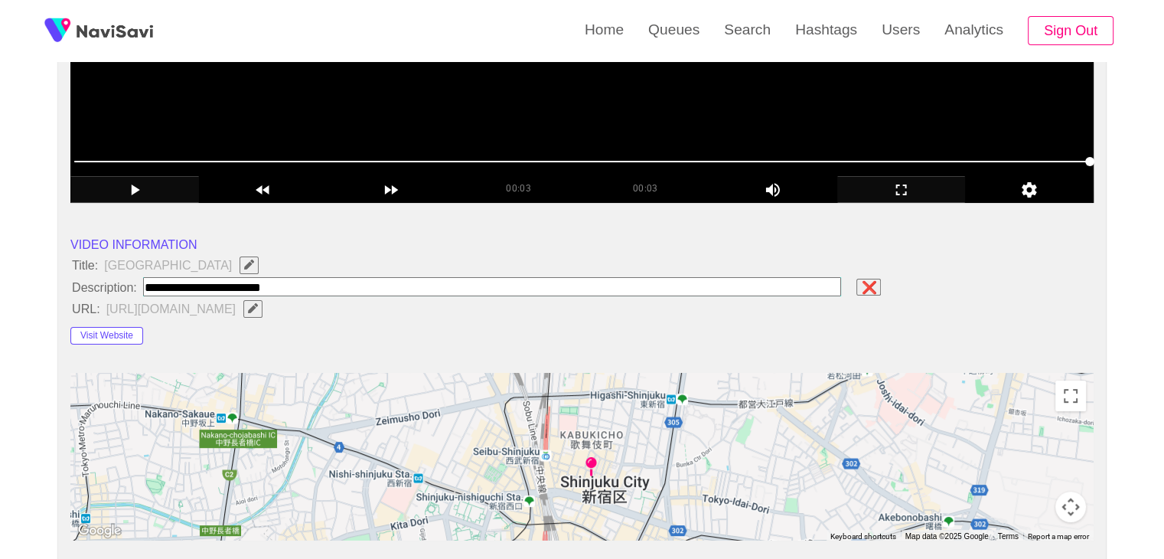
type input "**********"
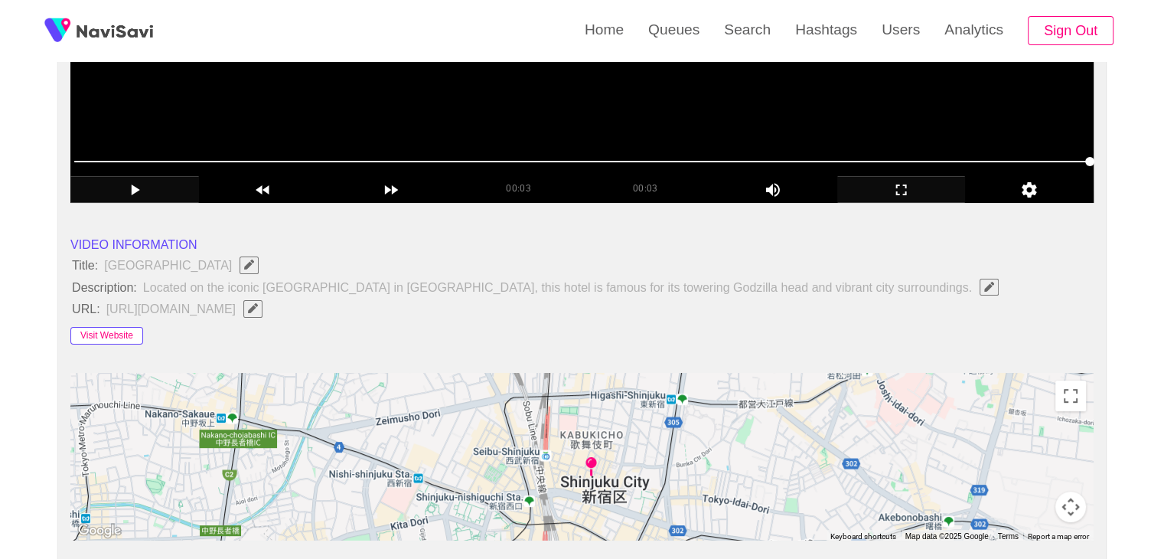
click at [135, 329] on button "Visit Website" at bounding box center [106, 336] width 73 height 18
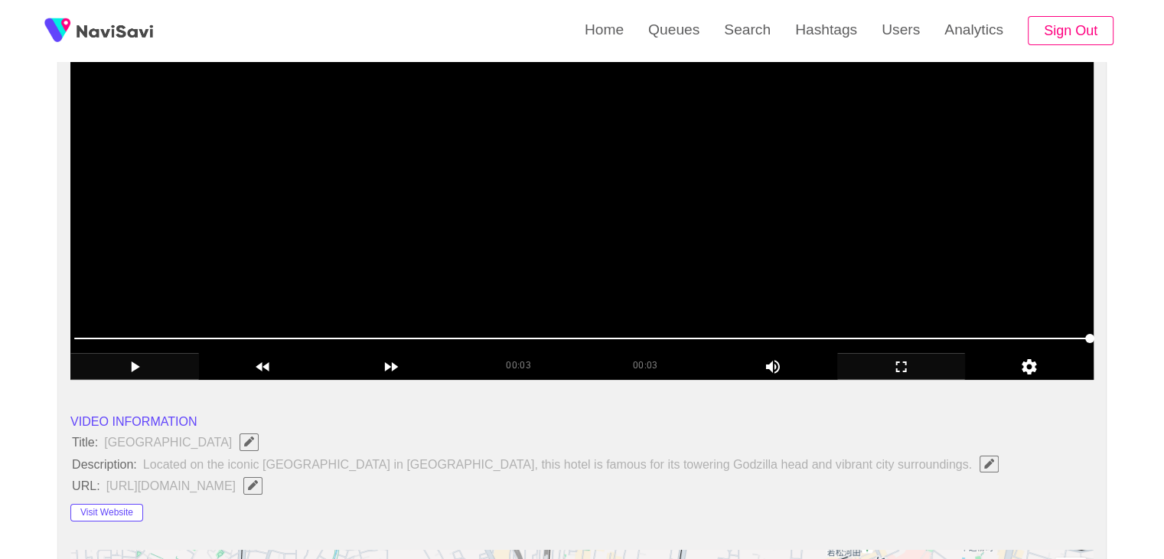
scroll to position [153, 0]
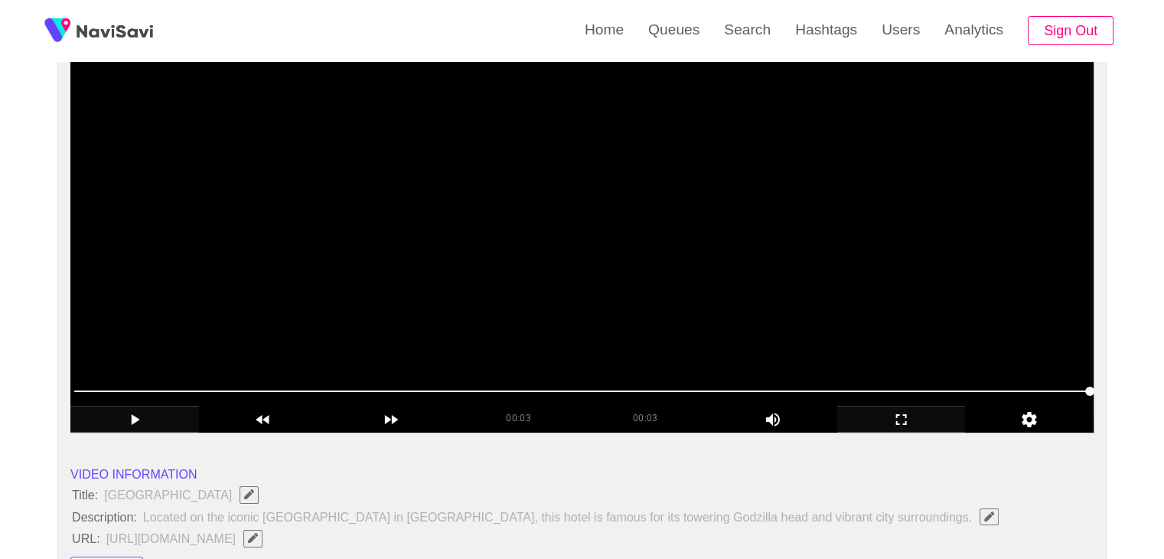
click at [581, 319] on video at bounding box center [581, 241] width 1023 height 383
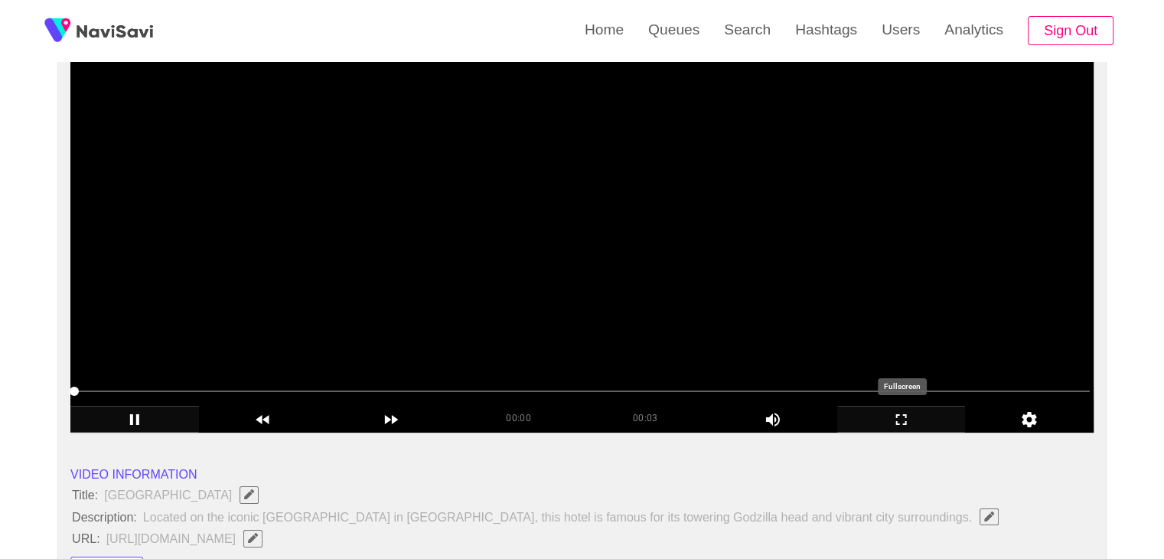
click at [903, 417] on icon "add" at bounding box center [901, 419] width 127 height 18
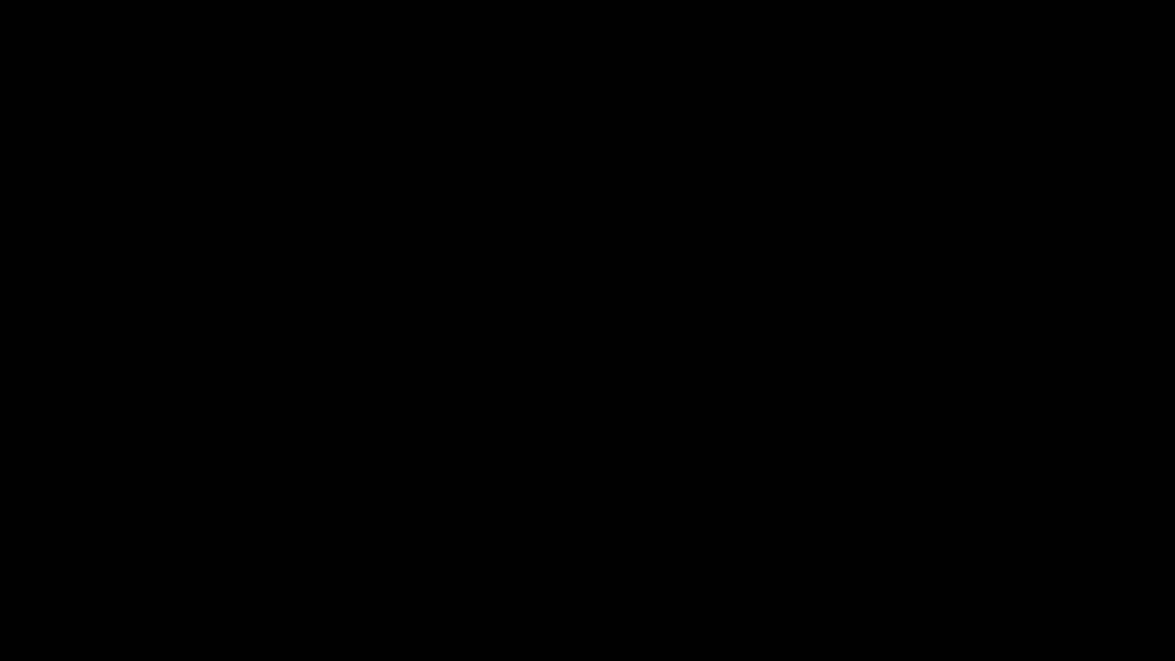
drag, startPoint x: 35, startPoint y: 611, endPoint x: 0, endPoint y: 601, distance: 36.4
click at [0, 558] on div at bounding box center [588, 619] width 1180 height 41
click at [973, 558] on icon "add" at bounding box center [954, 647] width 146 height 18
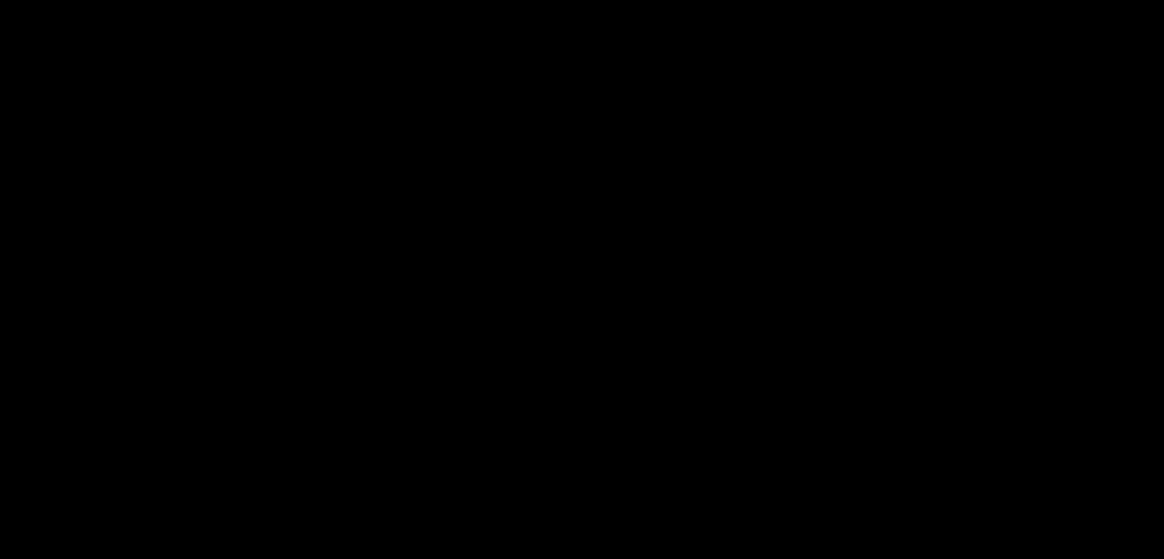
scroll to position [918, 0]
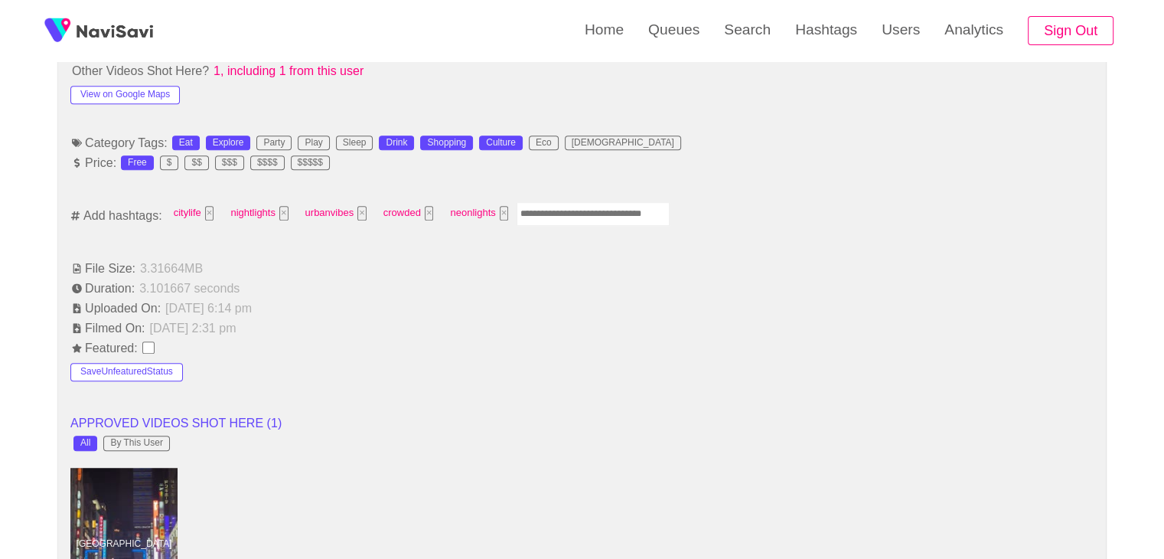
click at [544, 210] on input "Enter tag here and press return" at bounding box center [592, 214] width 153 height 24
type input "*********"
type input "****"
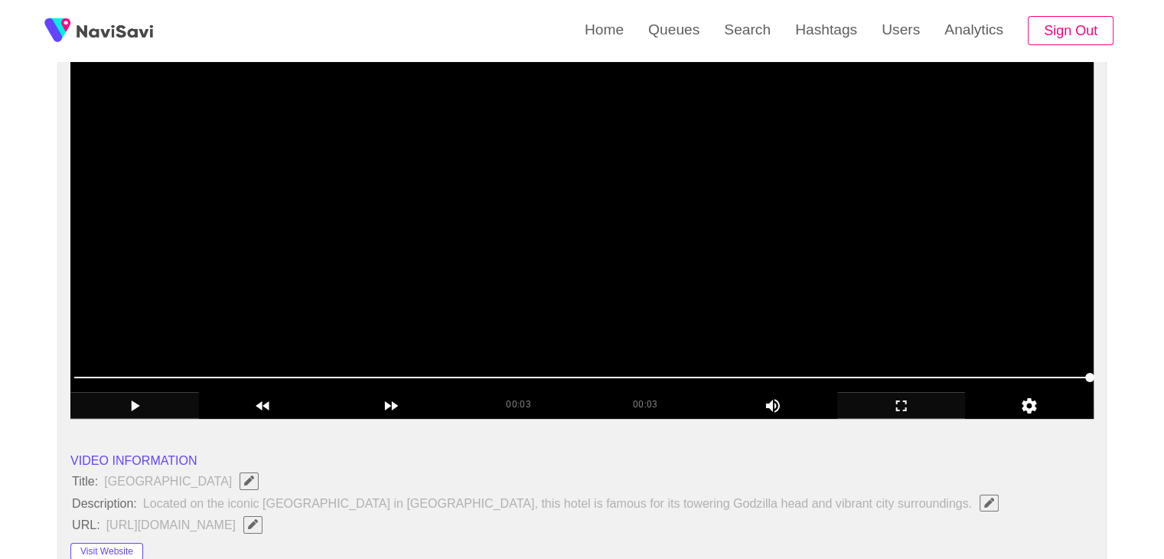
scroll to position [153, 0]
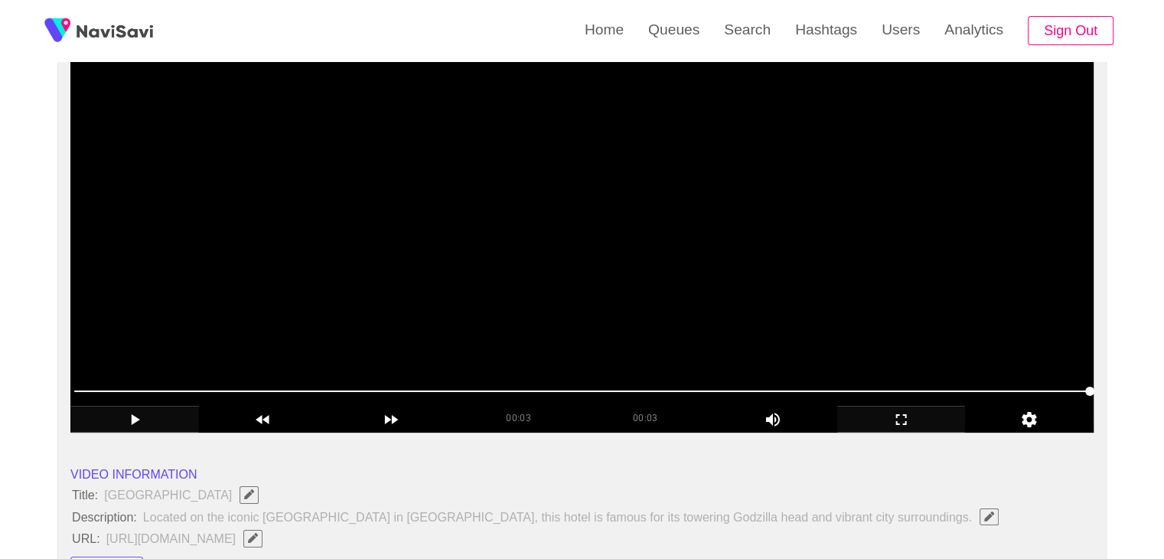
click at [654, 239] on video at bounding box center [581, 241] width 1023 height 383
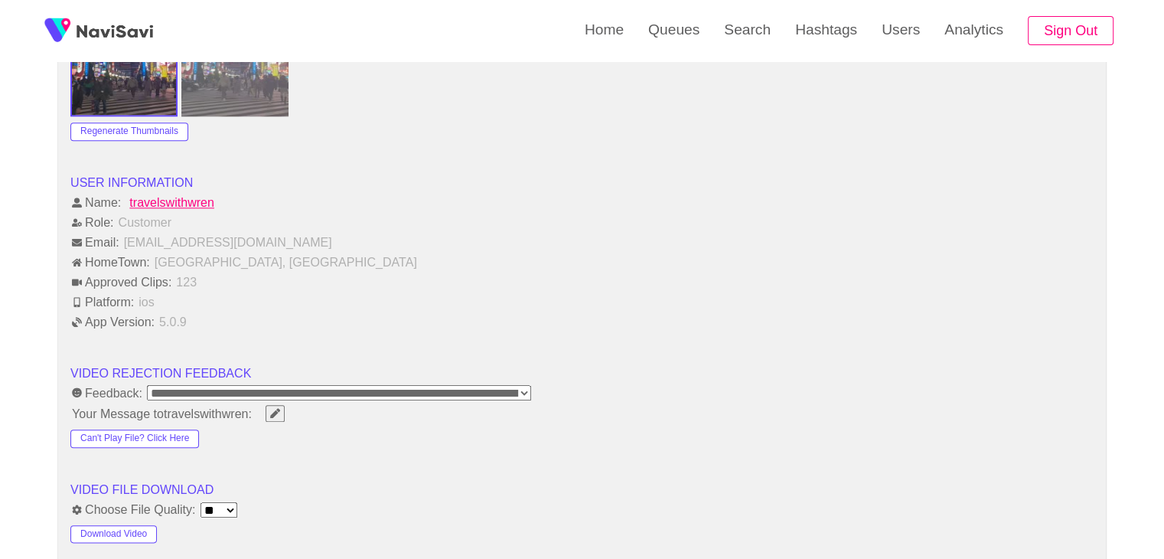
scroll to position [1836, 0]
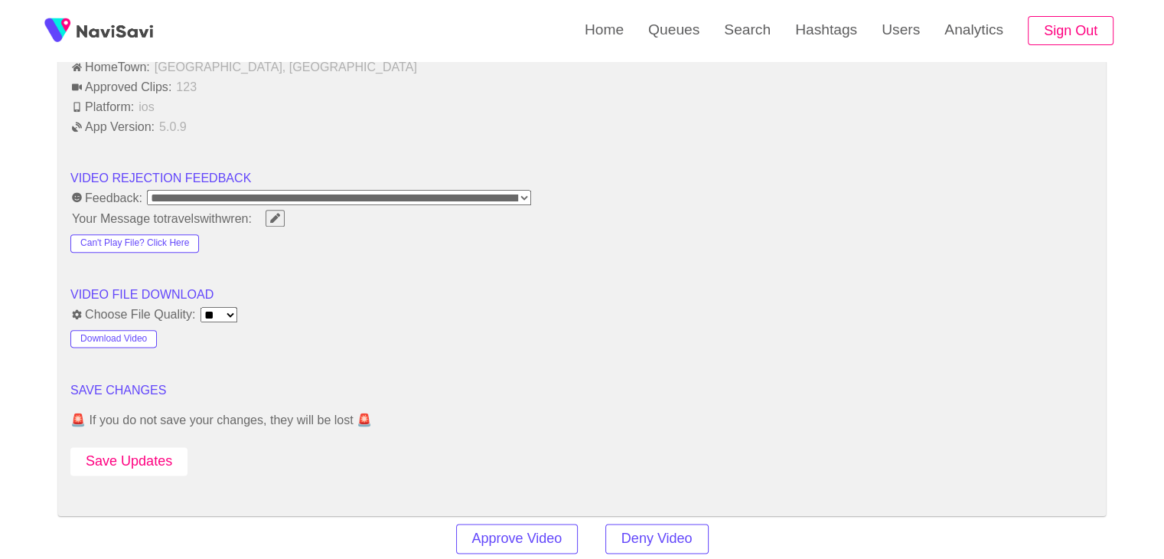
click at [159, 454] on button "Save Updates" at bounding box center [128, 461] width 117 height 28
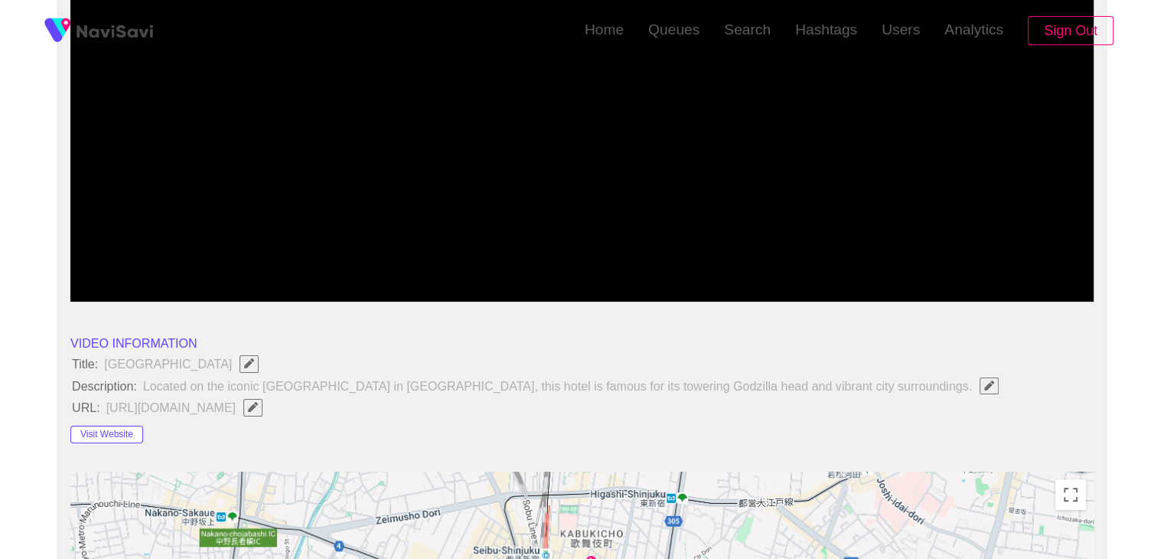
scroll to position [306, 0]
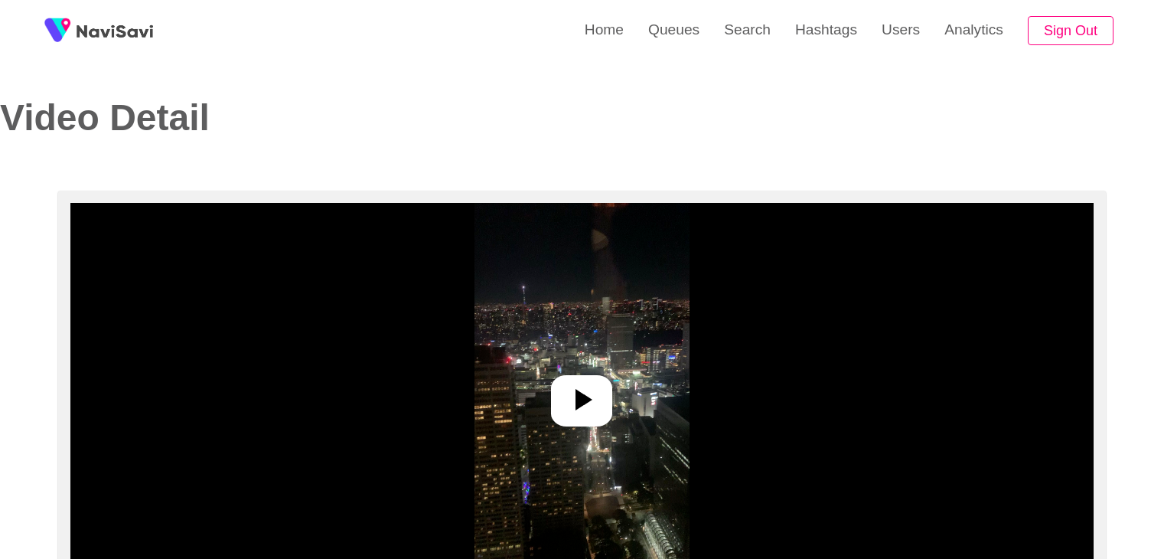
select select "**********"
select select "**"
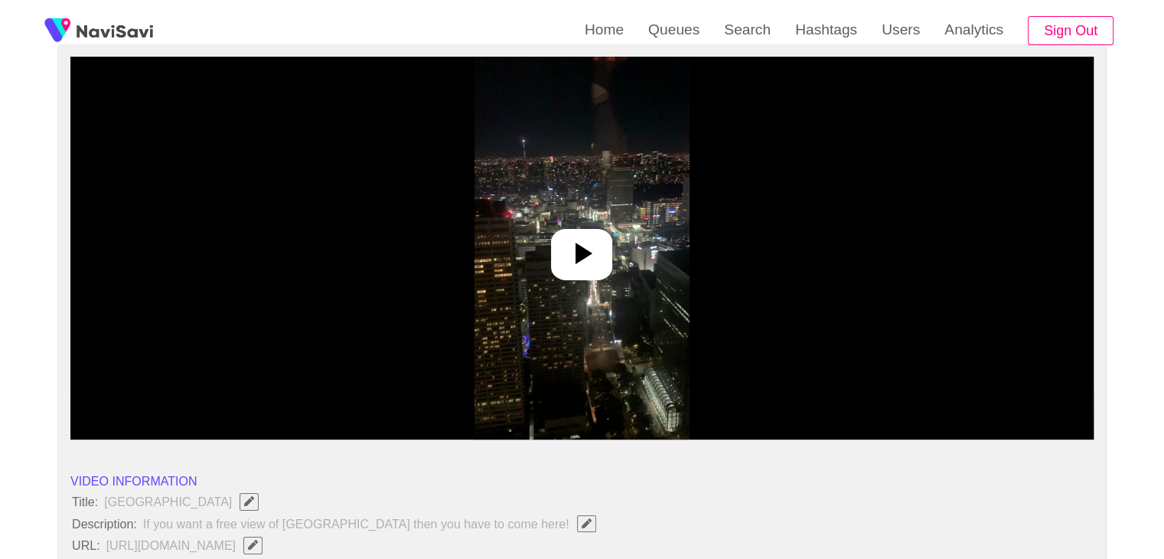
scroll to position [153, 0]
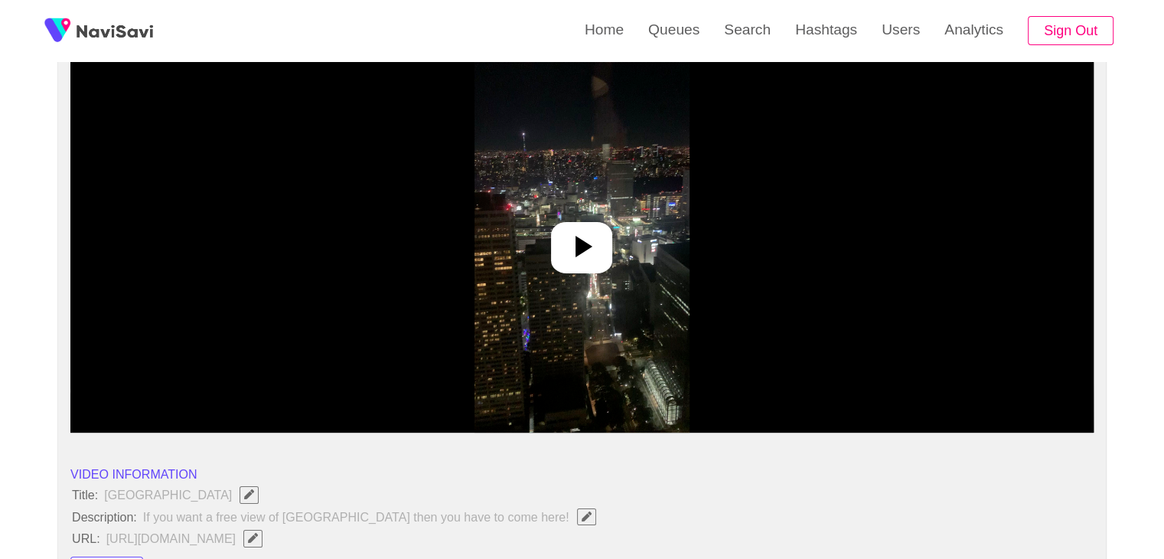
click at [588, 247] on icon at bounding box center [583, 246] width 17 height 21
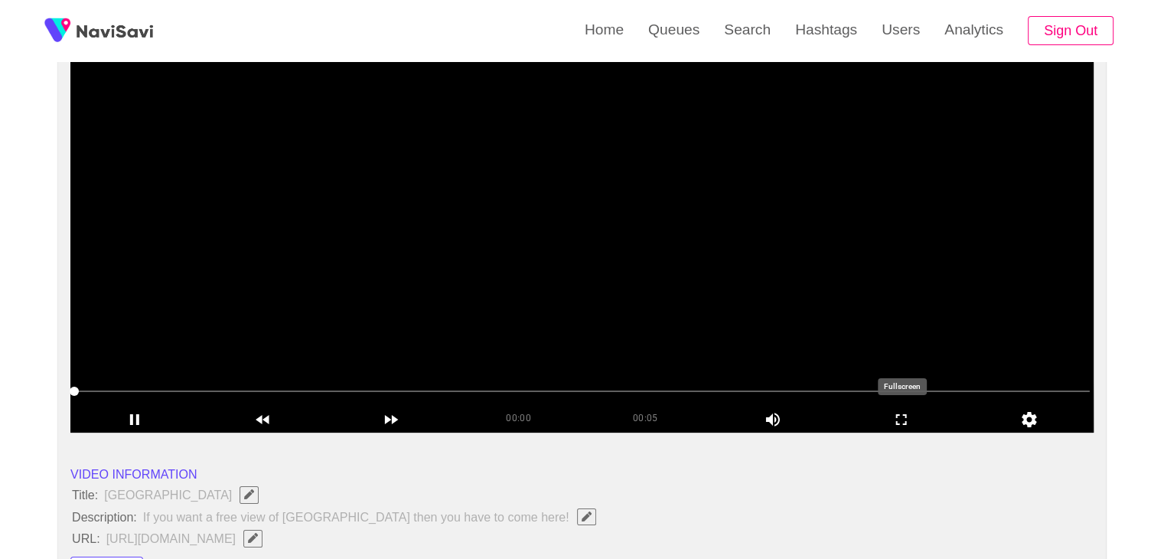
drag, startPoint x: 894, startPoint y: 409, endPoint x: 894, endPoint y: 476, distance: 66.6
click at [894, 410] on icon "add" at bounding box center [901, 419] width 127 height 18
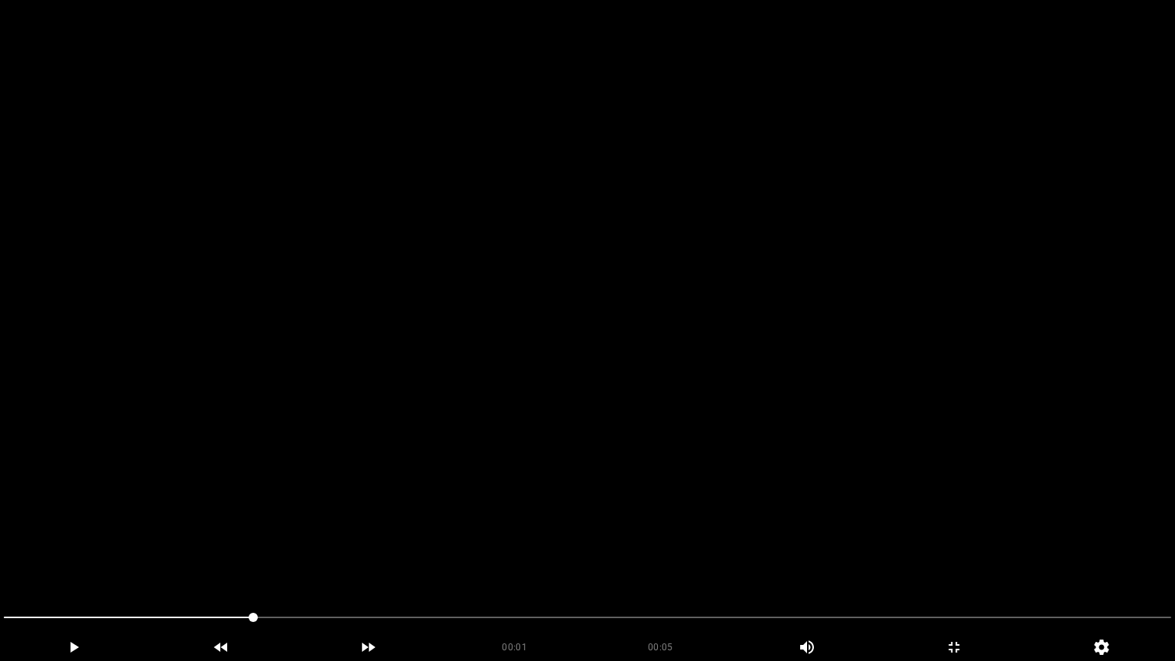
drag, startPoint x: 194, startPoint y: 625, endPoint x: 0, endPoint y: 593, distance: 197.0
click at [0, 558] on section "00:01 00:05 Picture In Picture 1 Error: Failed to load Video" at bounding box center [587, 330] width 1175 height 661
click at [456, 490] on video at bounding box center [587, 330] width 1175 height 661
drag, startPoint x: 104, startPoint y: 626, endPoint x: 0, endPoint y: 636, distance: 104.5
click at [309, 535] on video at bounding box center [587, 330] width 1175 height 661
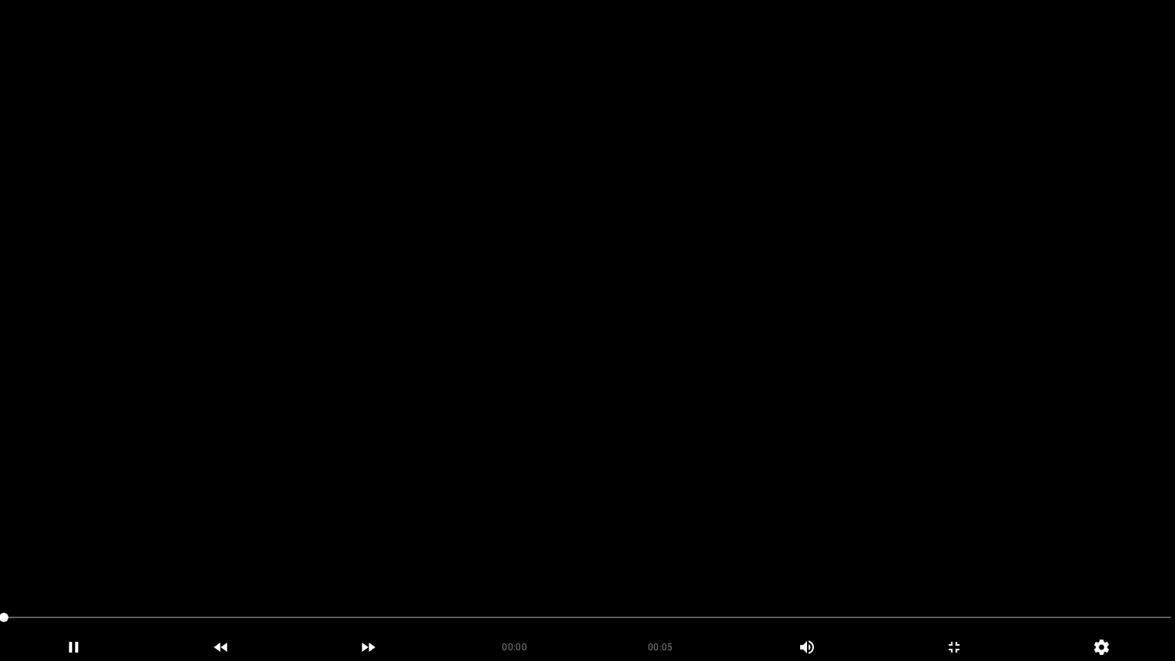
click at [382, 526] on video at bounding box center [587, 330] width 1175 height 661
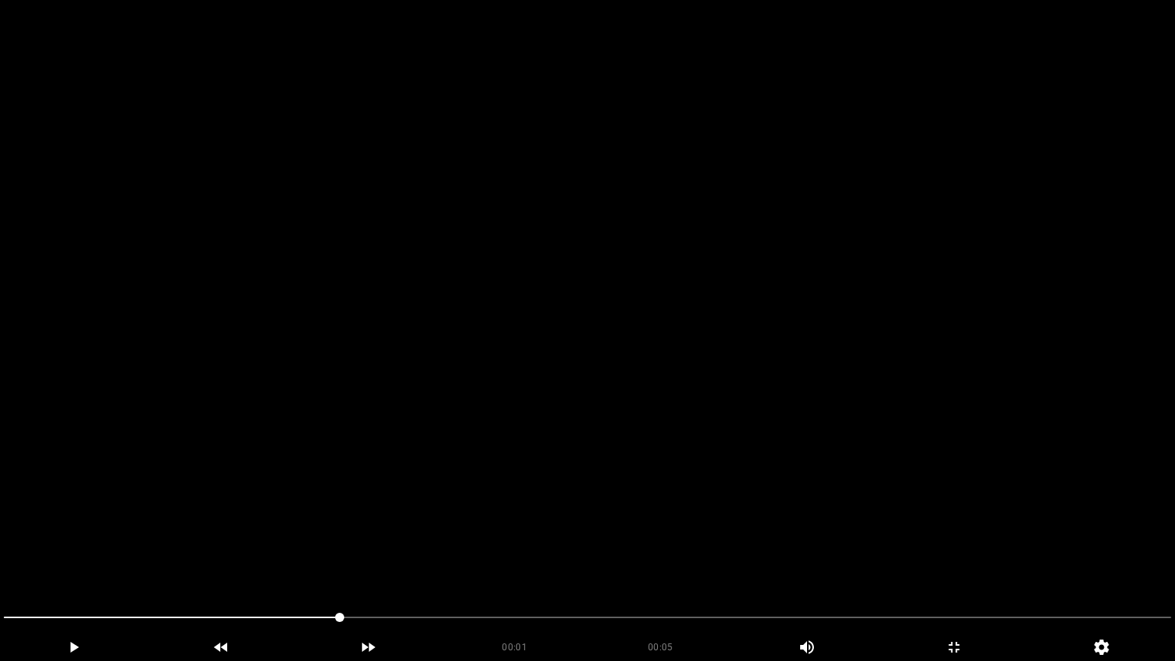
click at [381, 526] on video at bounding box center [587, 330] width 1175 height 661
drag, startPoint x: 545, startPoint y: 624, endPoint x: 31, endPoint y: 610, distance: 514.4
click at [31, 558] on span at bounding box center [588, 617] width 1168 height 24
click at [383, 536] on video at bounding box center [587, 330] width 1175 height 661
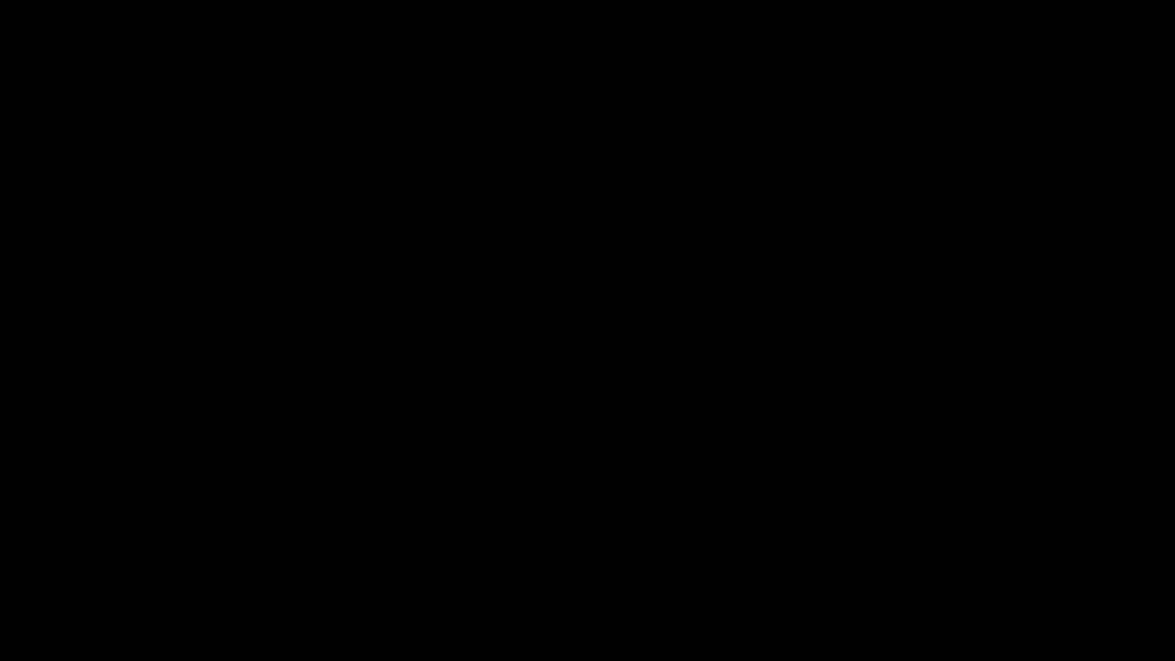
drag, startPoint x: 279, startPoint y: 610, endPoint x: 239, endPoint y: 601, distance: 41.6
click at [239, 558] on div at bounding box center [588, 619] width 1180 height 41
drag, startPoint x: 1011, startPoint y: 649, endPoint x: 921, endPoint y: 542, distance: 139.0
click at [1008, 558] on icon "add" at bounding box center [954, 647] width 146 height 18
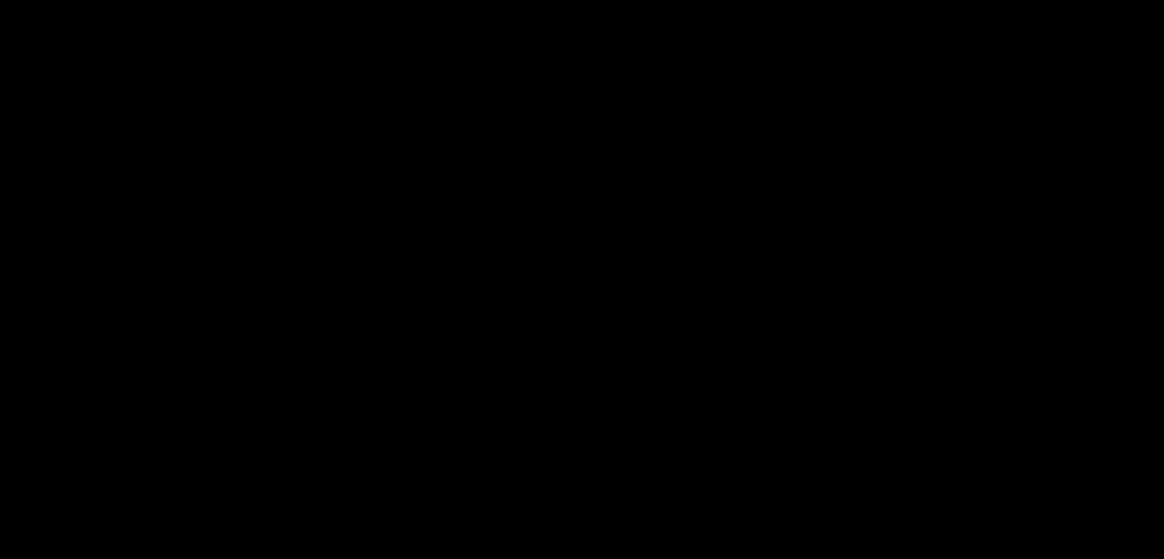
scroll to position [459, 0]
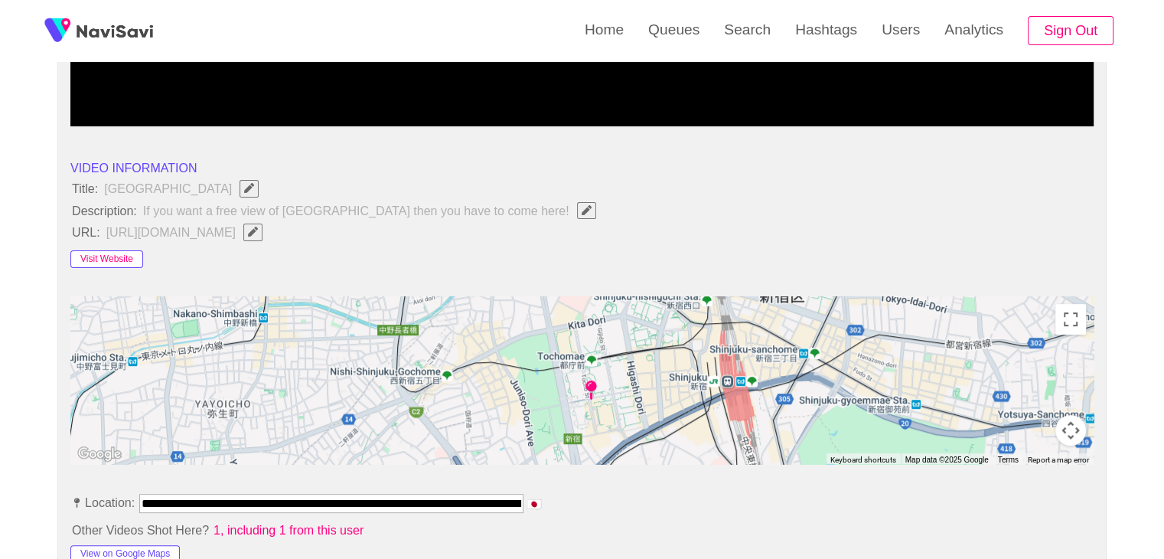
click at [108, 258] on button "Visit Website" at bounding box center [106, 259] width 73 height 18
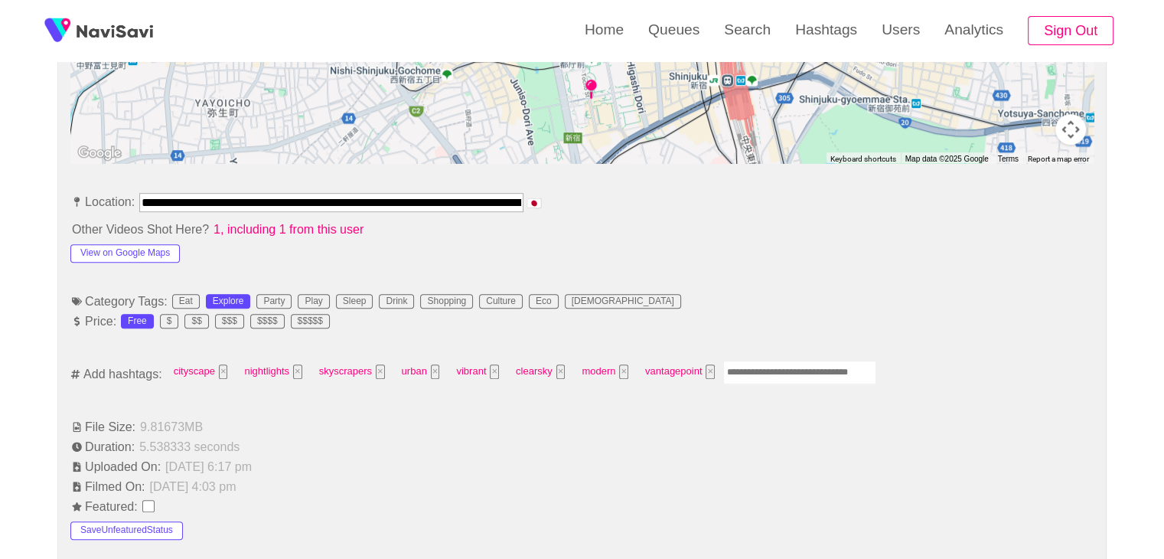
scroll to position [765, 0]
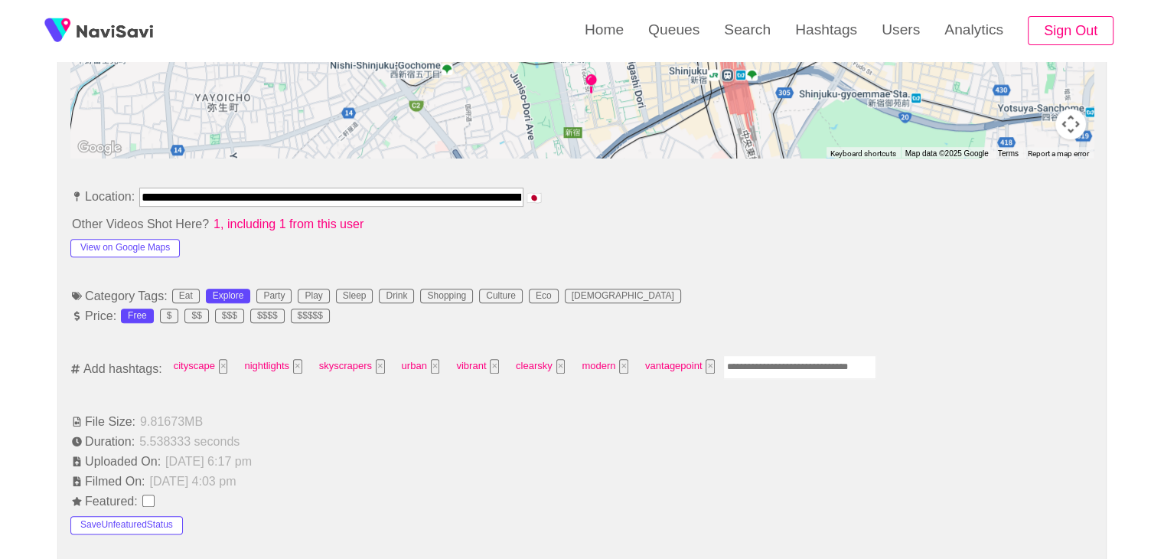
click at [780, 369] on input "Enter tag here and press return" at bounding box center [799, 367] width 153 height 24
type input "*********"
click at [845, 367] on input "Enter tag here and press return" at bounding box center [873, 367] width 153 height 24
type input "*********"
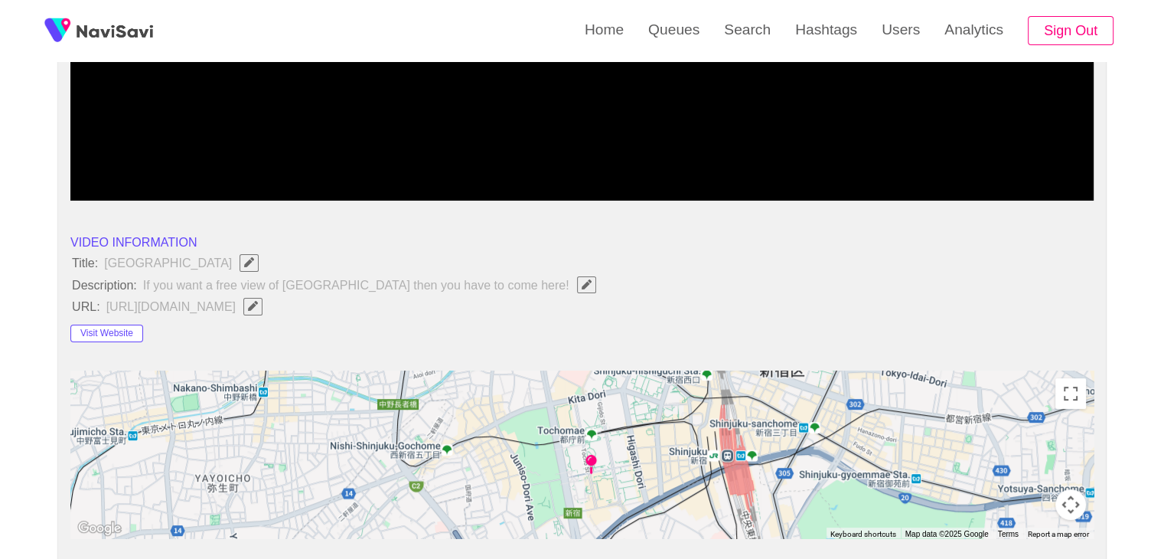
scroll to position [383, 0]
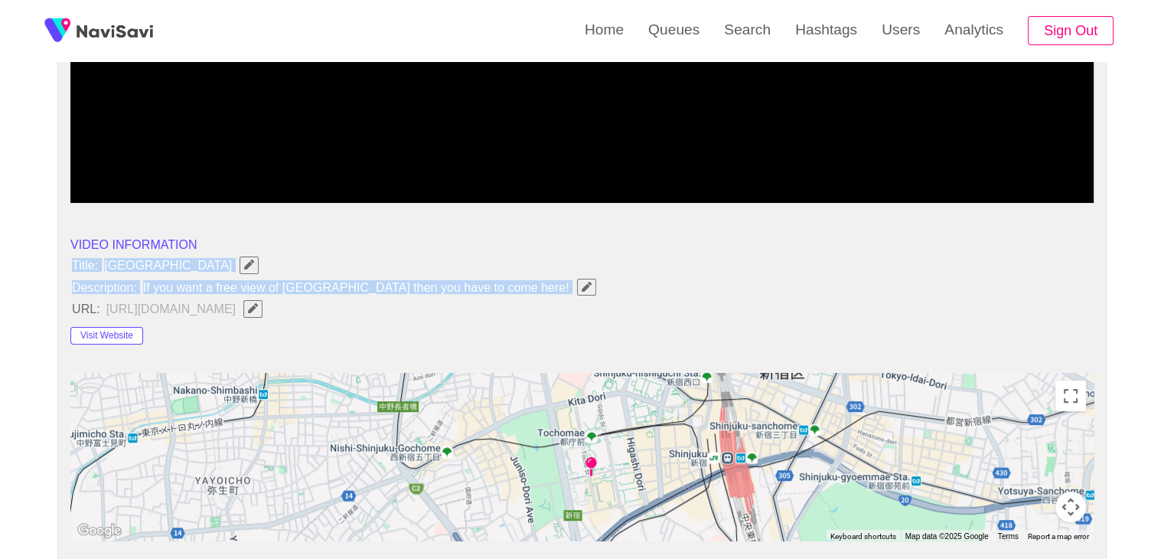
drag, startPoint x: 62, startPoint y: 261, endPoint x: 493, endPoint y: 290, distance: 431.8
copy ul "Title: [GEOGRAPHIC_DATA] Description: If you want a free view of [GEOGRAPHIC_DA…"
click at [582, 285] on icon "Edit Field" at bounding box center [587, 287] width 10 height 10
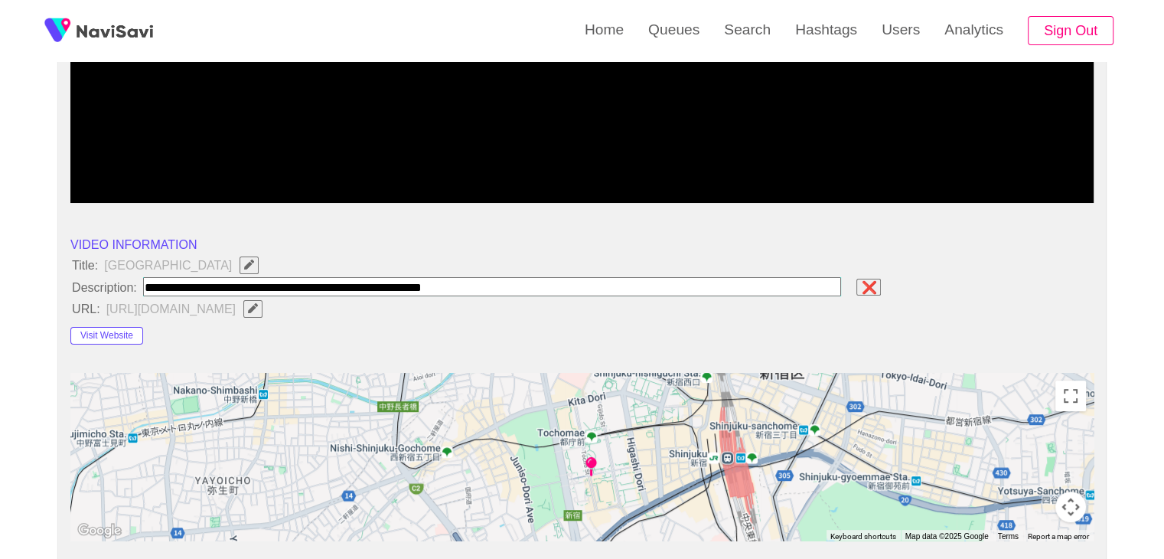
type input "**********"
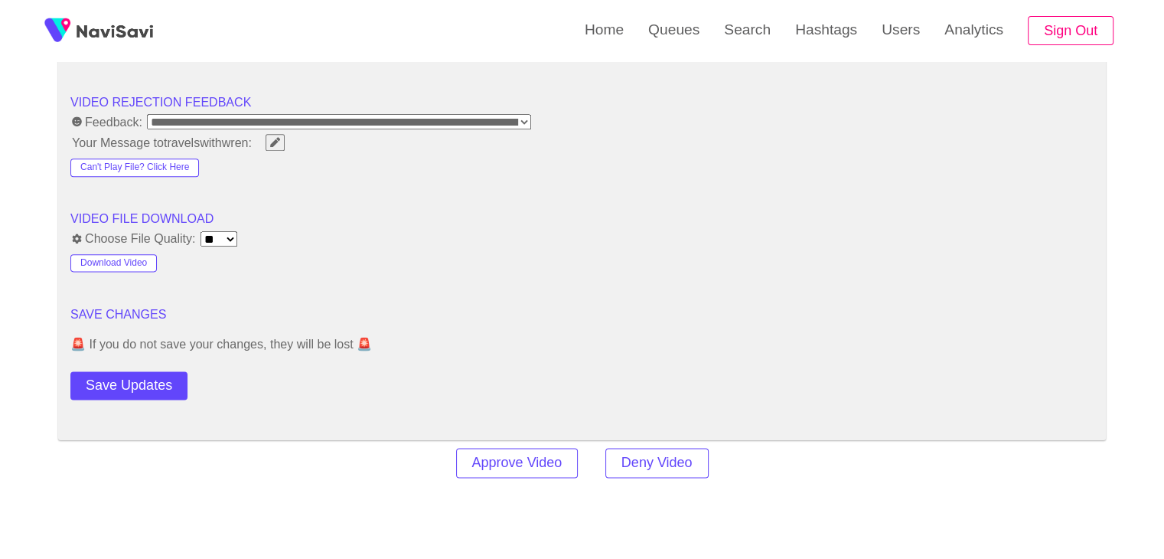
scroll to position [1913, 0]
click at [164, 378] on button "Save Updates" at bounding box center [128, 384] width 117 height 28
click at [192, 391] on div "Save Updates" at bounding box center [172, 381] width 204 height 34
click at [178, 385] on button "Save Updates" at bounding box center [128, 384] width 117 height 28
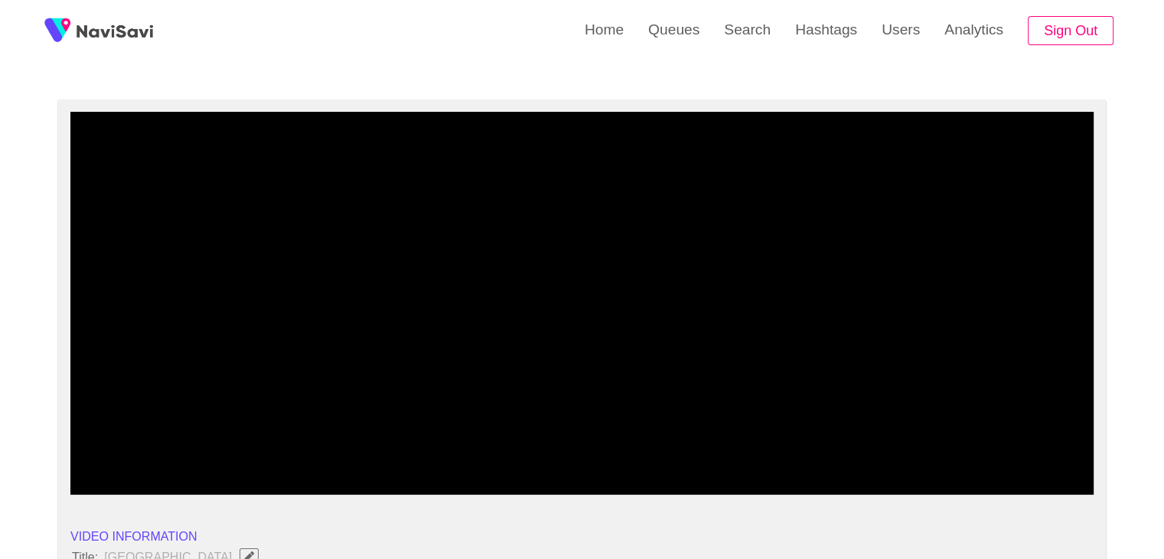
scroll to position [0, 0]
